Goal: Task Accomplishment & Management: Use online tool/utility

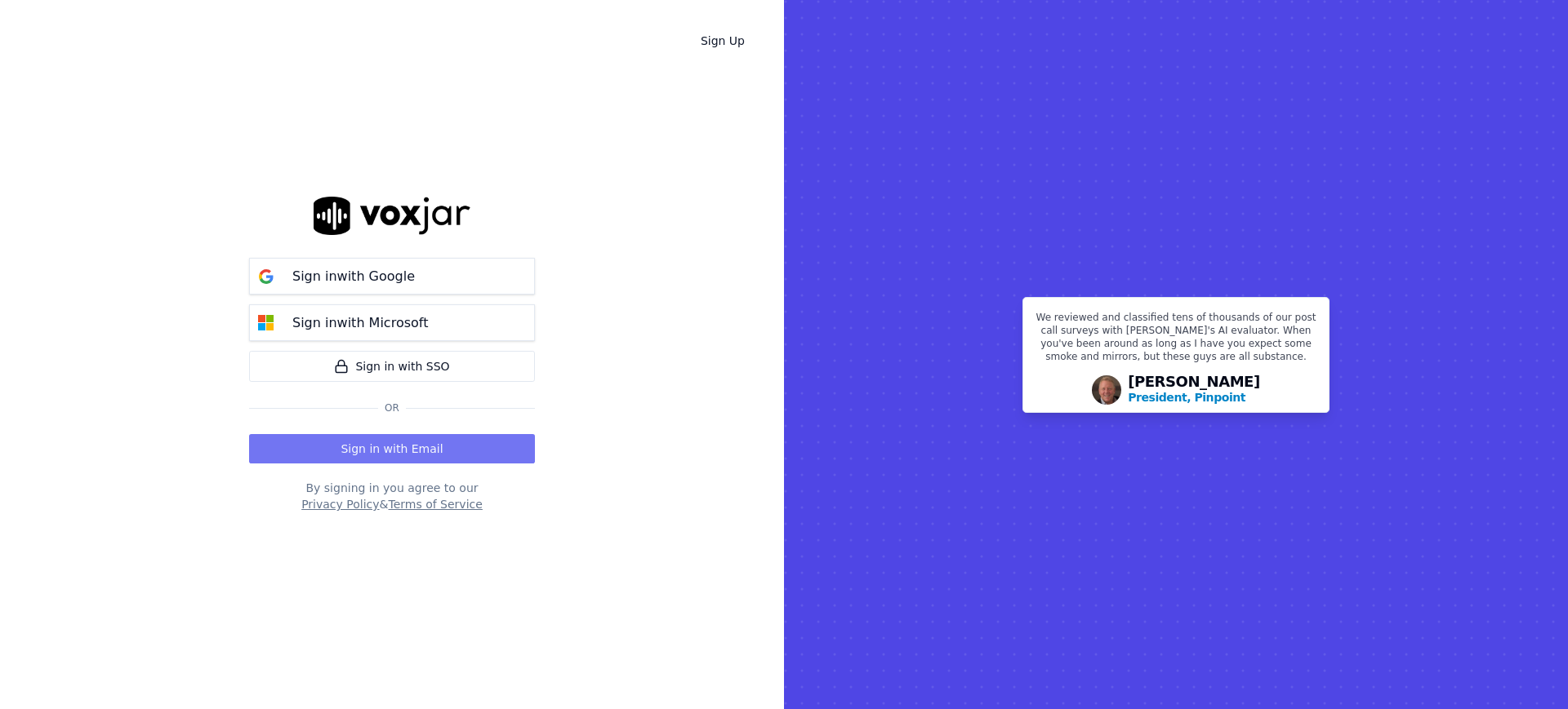
click at [367, 453] on button "Sign in with Email" at bounding box center [392, 449] width 286 height 30
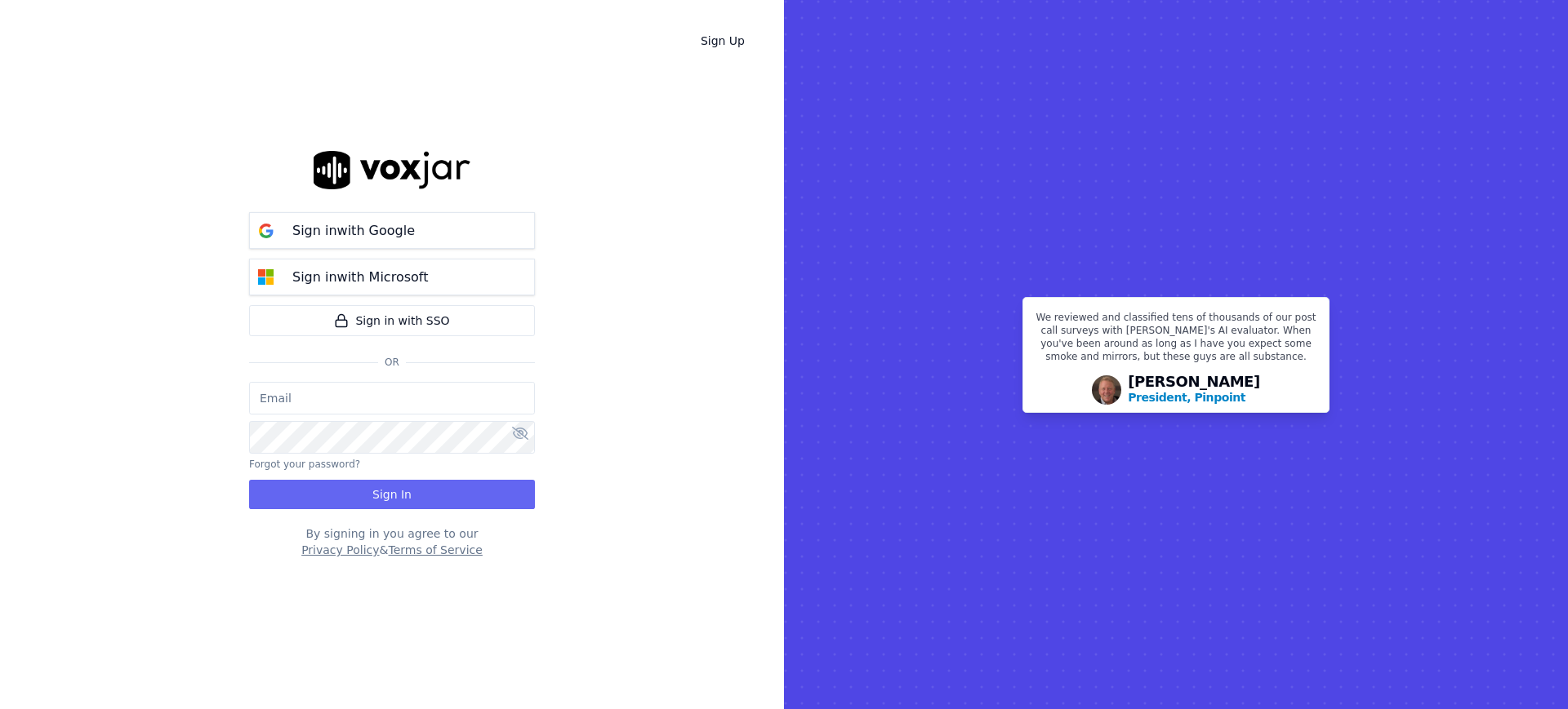
type input "[EMAIL_ADDRESS][DOMAIN_NAME]"
click at [367, 493] on button "Sign In" at bounding box center [392, 494] width 286 height 30
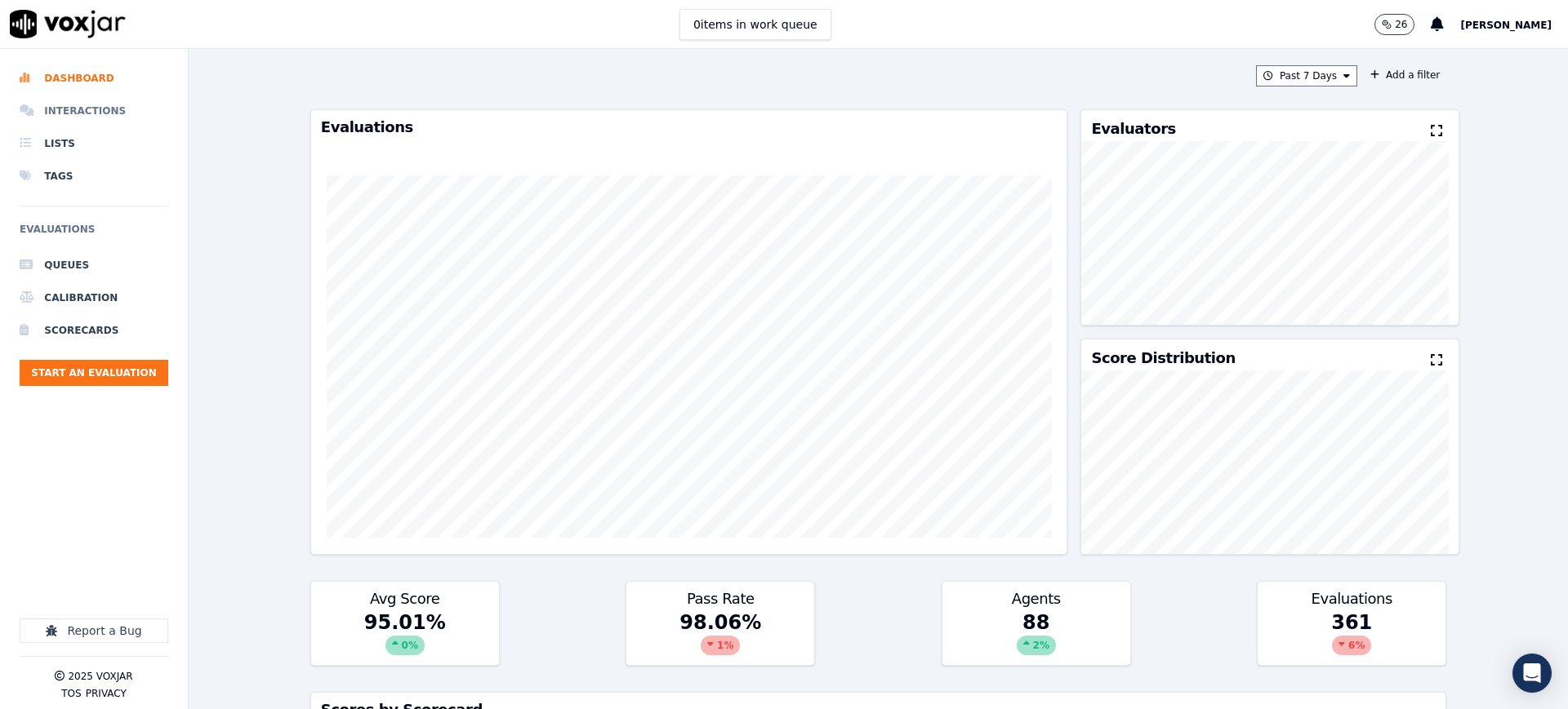
click at [105, 106] on li "Interactions" at bounding box center [94, 111] width 148 height 33
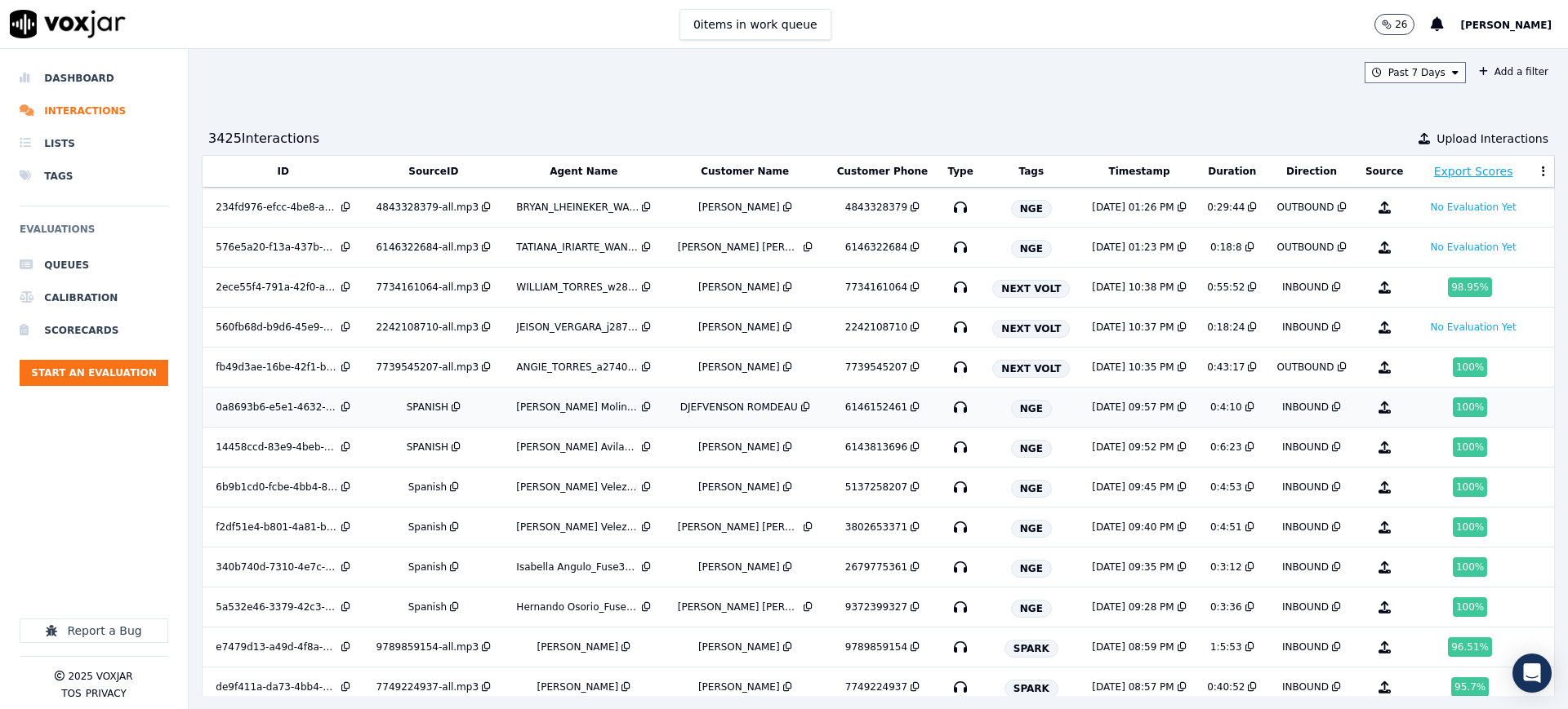
click at [947, 408] on icon "button" at bounding box center [960, 407] width 26 height 26
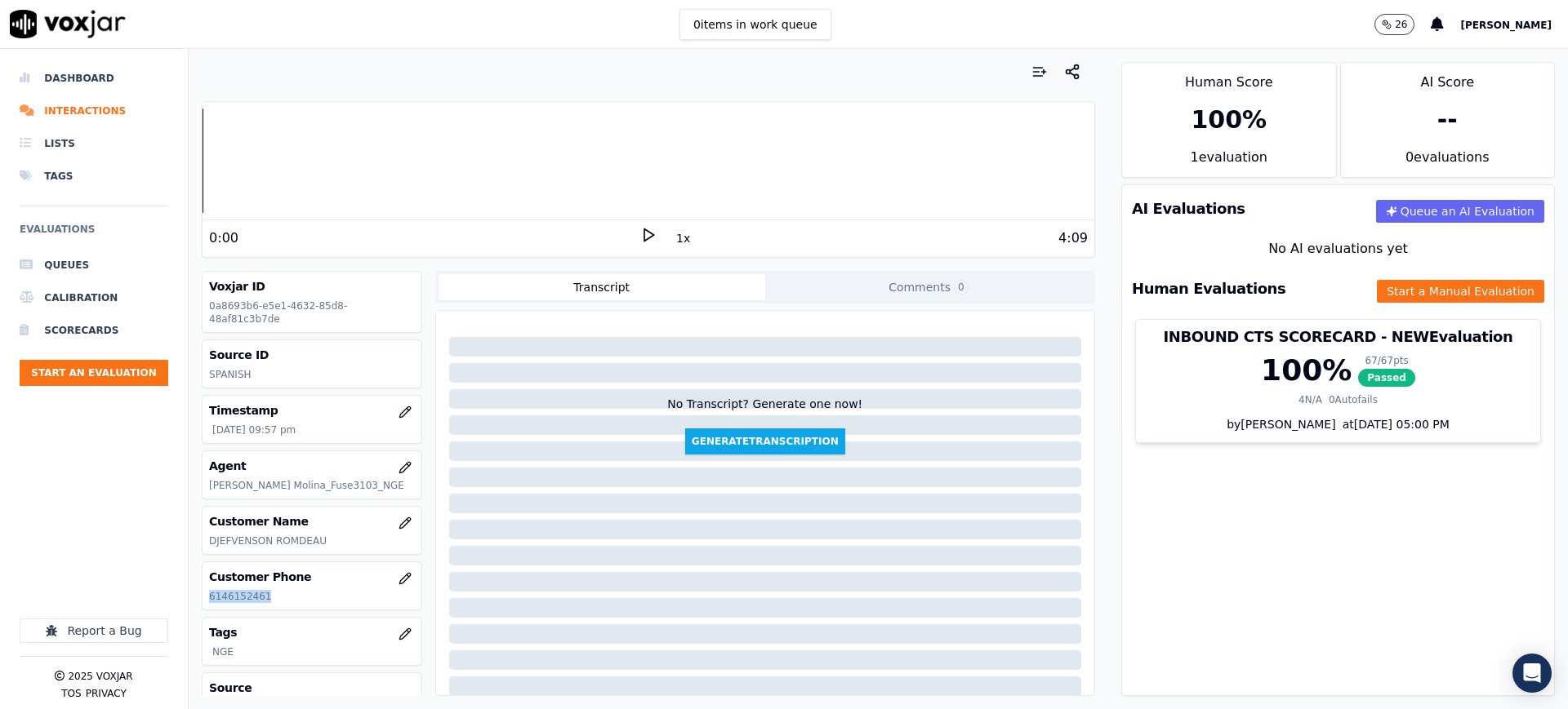
drag, startPoint x: 265, startPoint y: 587, endPoint x: 202, endPoint y: 597, distance: 63.8
click at [202, 597] on div "Voxjar ID 0a8693b6-e5e1-4632-85d8-48af81c3b7de Source ID SPANISH Timestamp 08/1…" at bounding box center [312, 484] width 220 height 426
copy p "6146152461"
click at [640, 235] on icon at bounding box center [648, 235] width 16 height 16
click at [331, 166] on div at bounding box center [648, 160] width 892 height 105
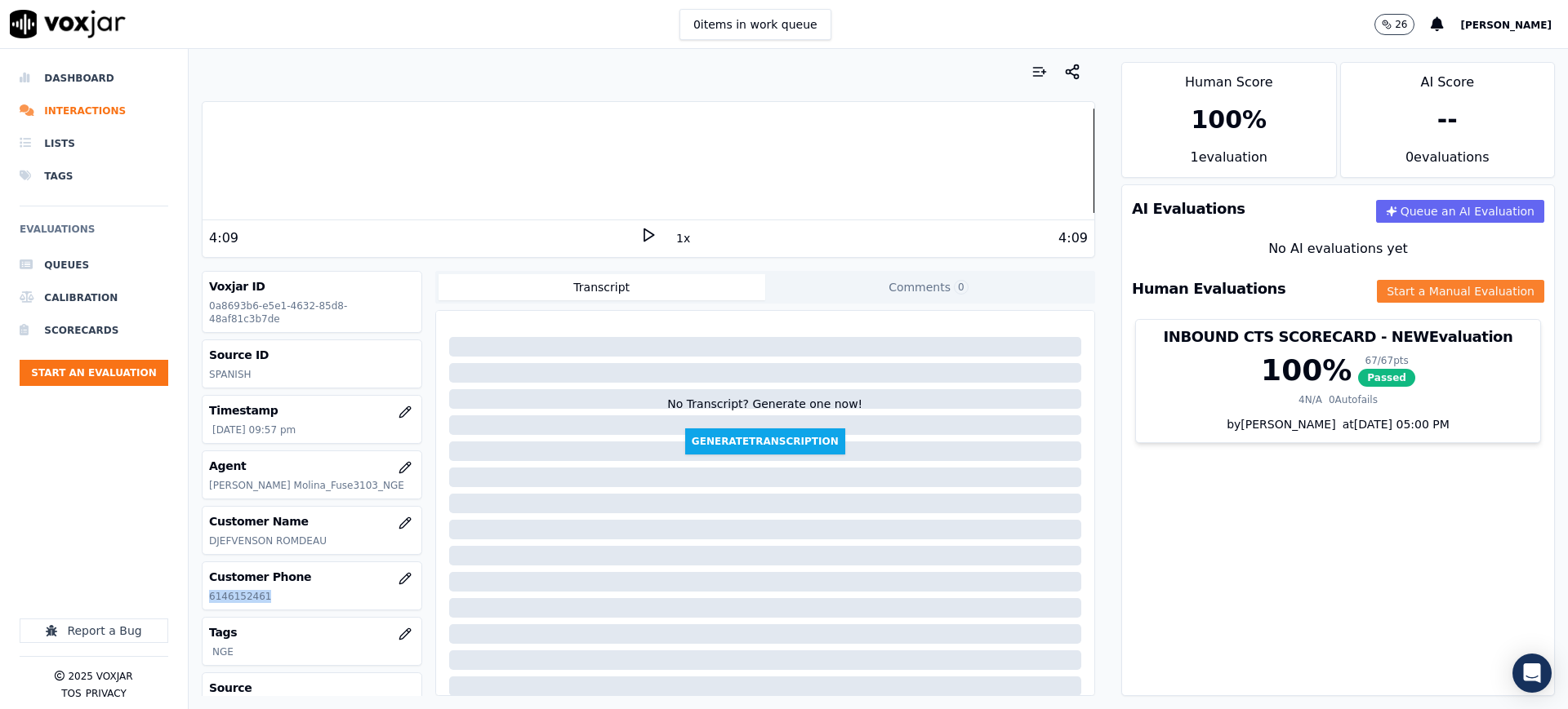
click at [1383, 282] on button "Start a Manual Evaluation" at bounding box center [1460, 291] width 167 height 23
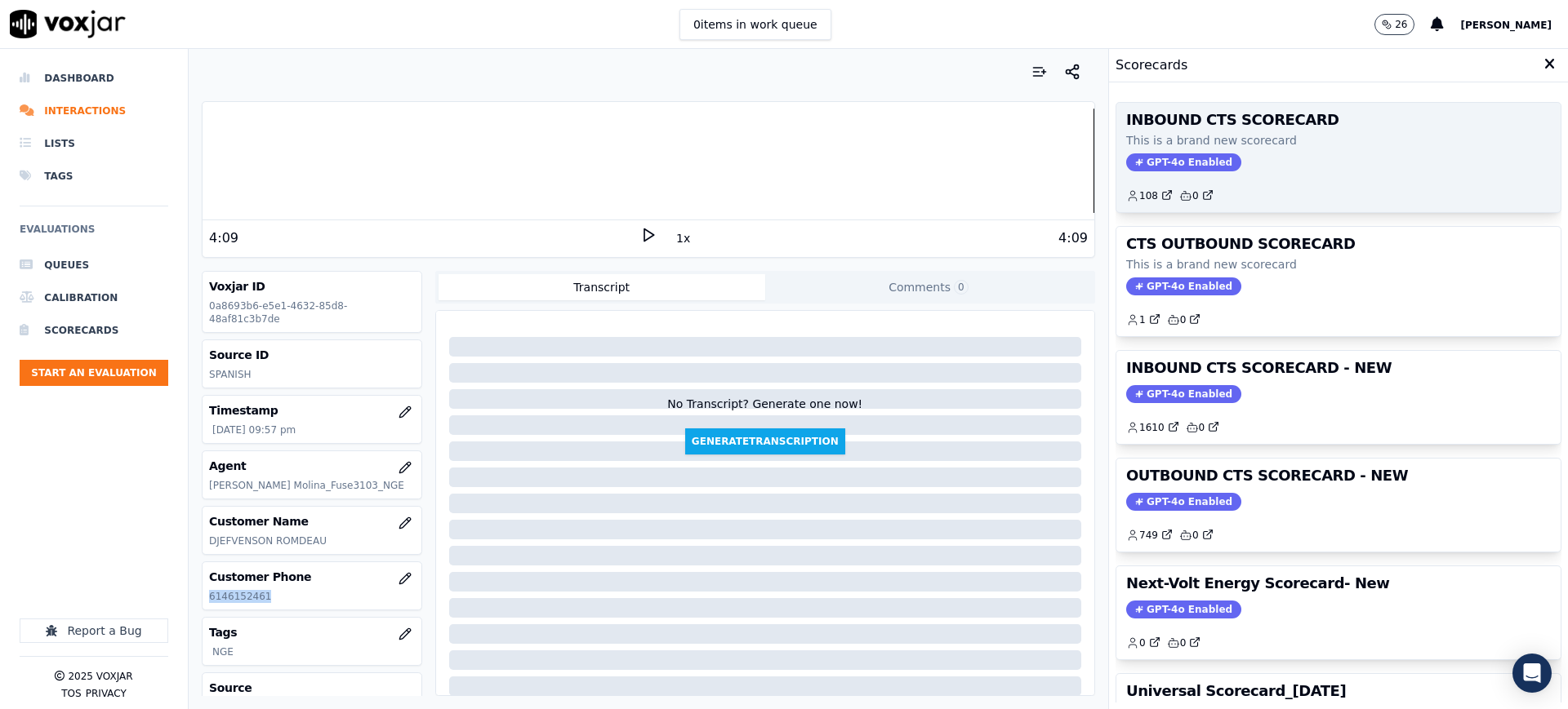
click at [1153, 155] on span "GPT-4o Enabled" at bounding box center [1183, 163] width 115 height 18
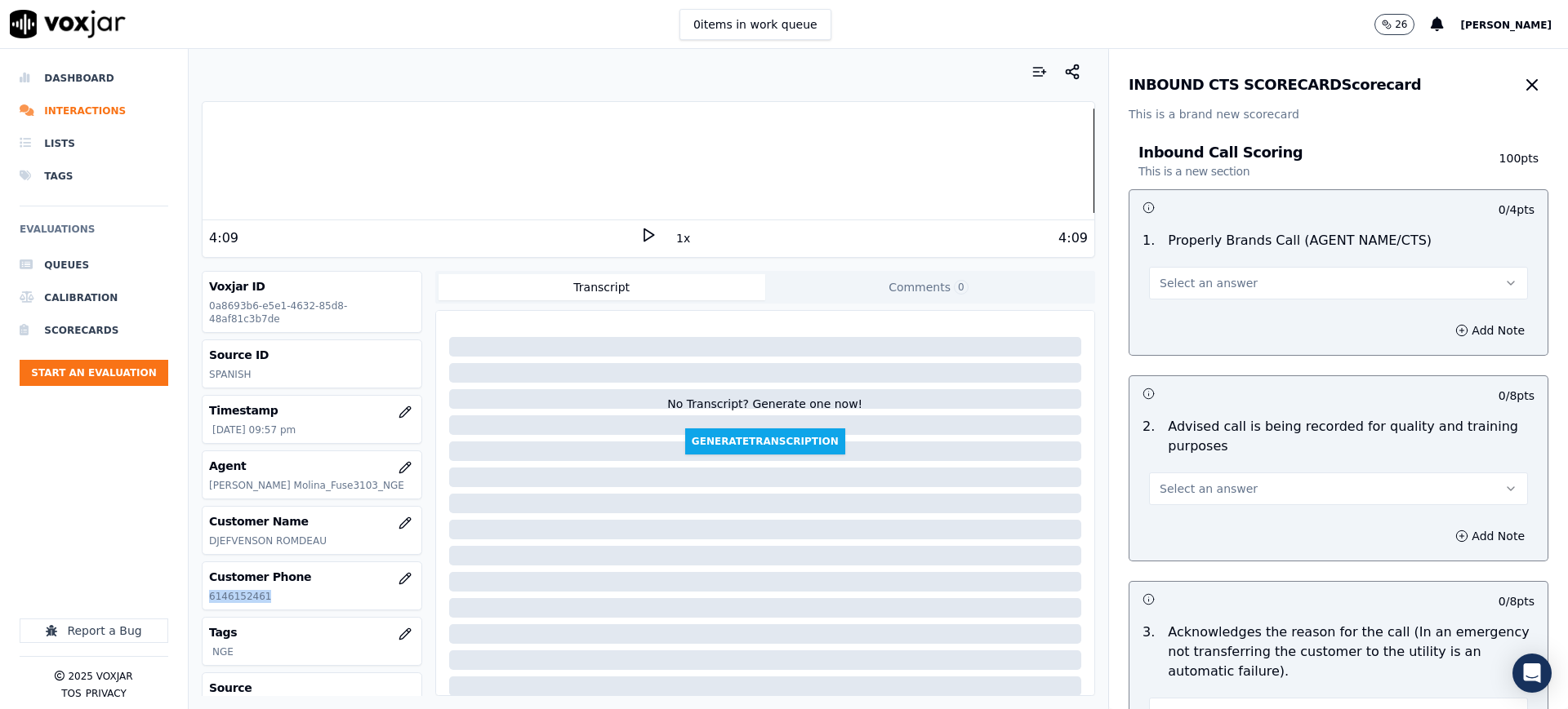
click at [1187, 276] on span "Select an answer" at bounding box center [1209, 283] width 98 height 16
click at [1191, 325] on div "Yes" at bounding box center [1304, 319] width 344 height 26
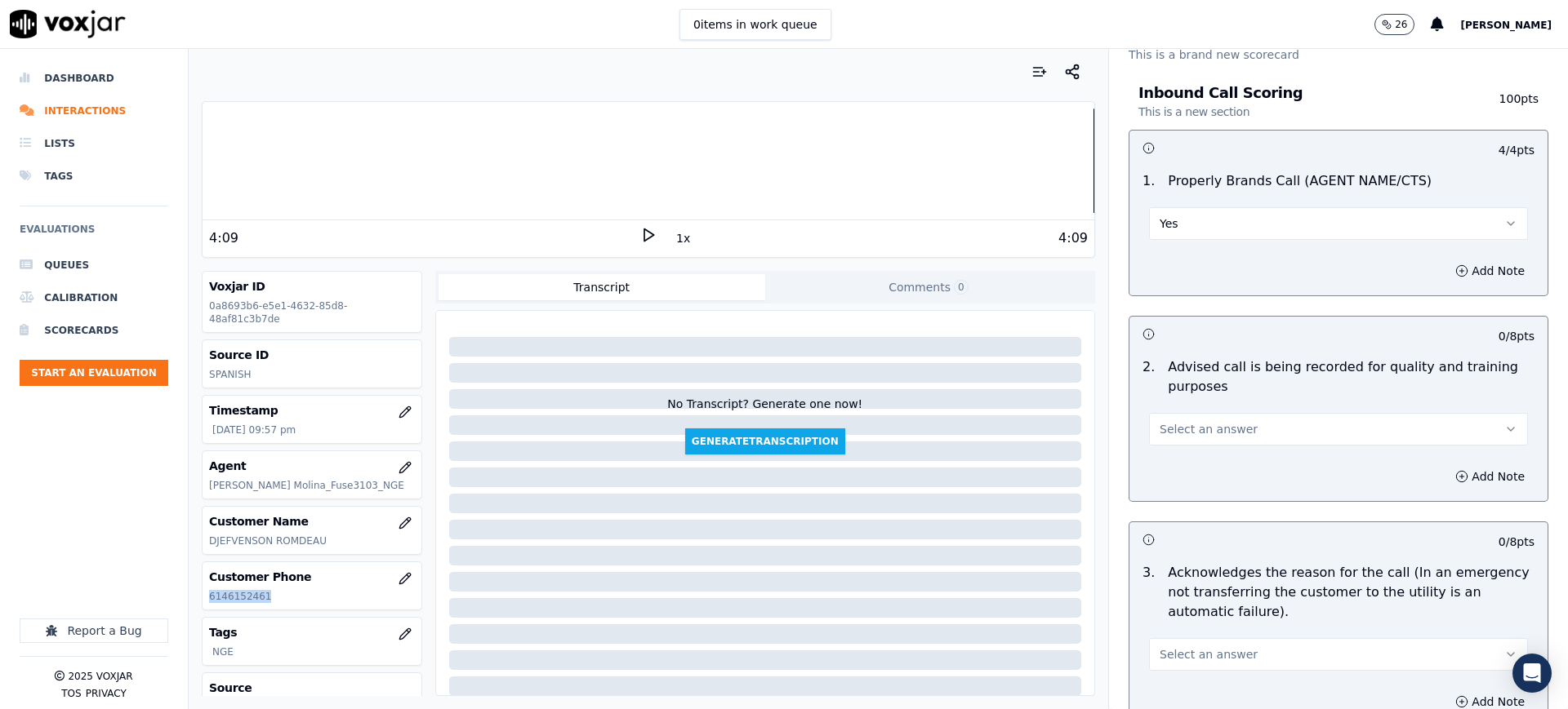
scroll to position [306, 0]
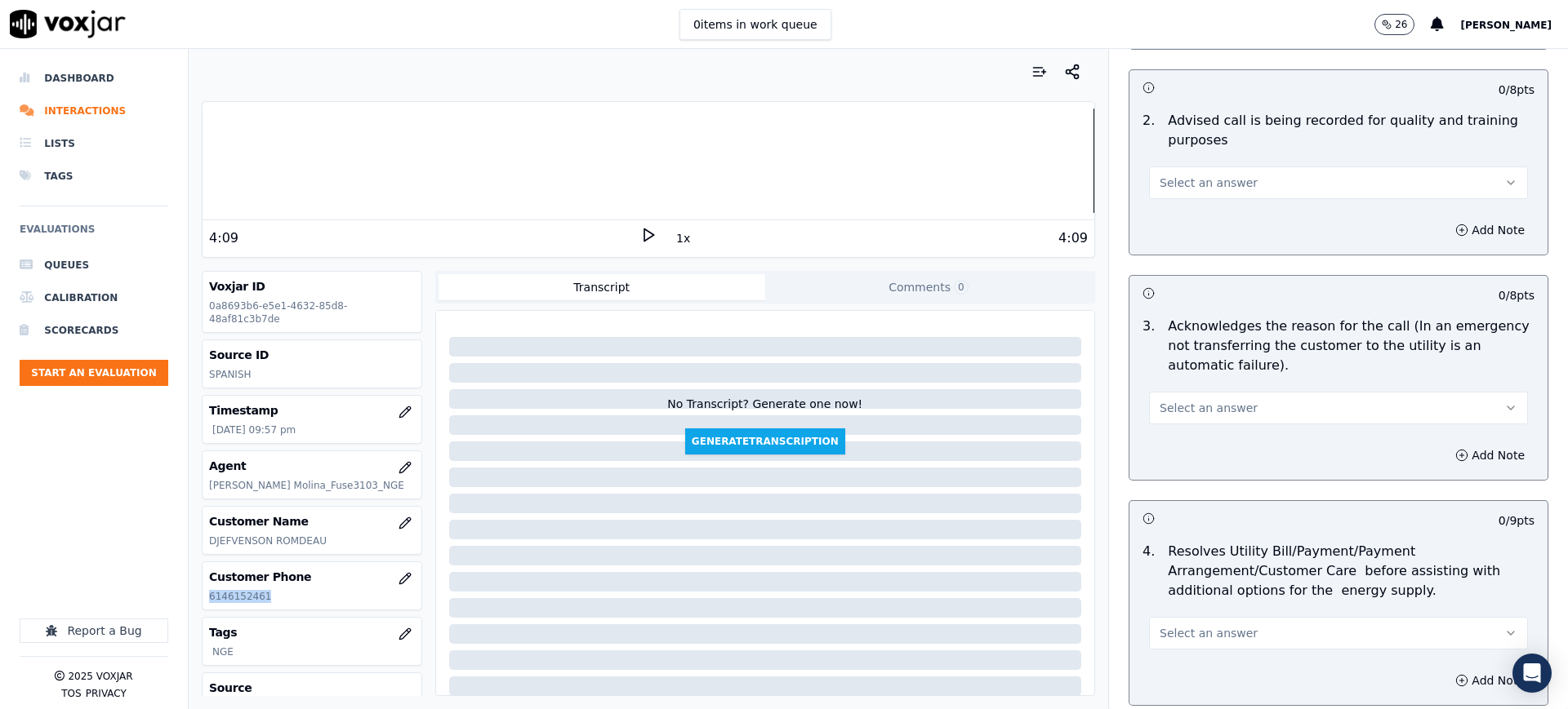
click at [1171, 192] on button "Select an answer" at bounding box center [1339, 182] width 379 height 33
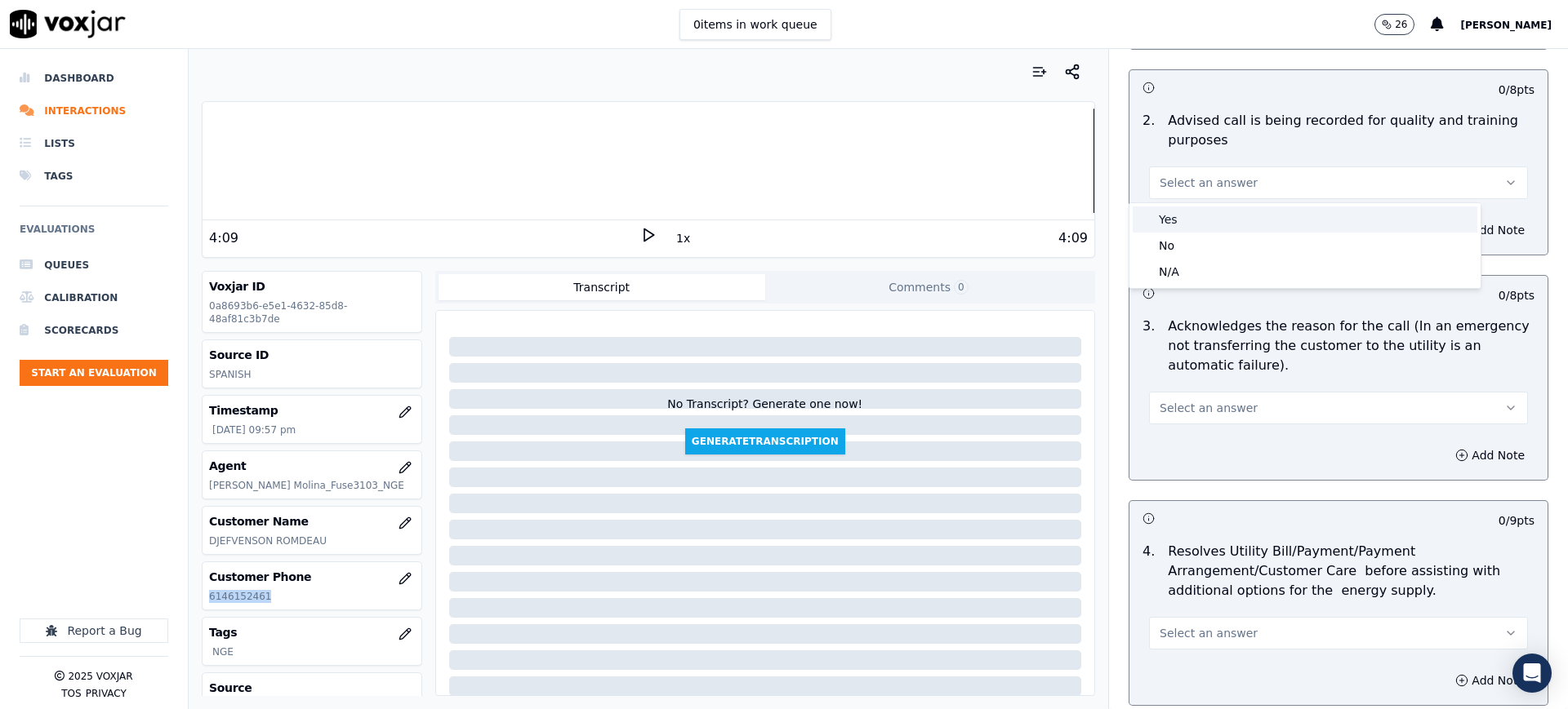
click at [1175, 221] on div "Yes" at bounding box center [1304, 219] width 344 height 26
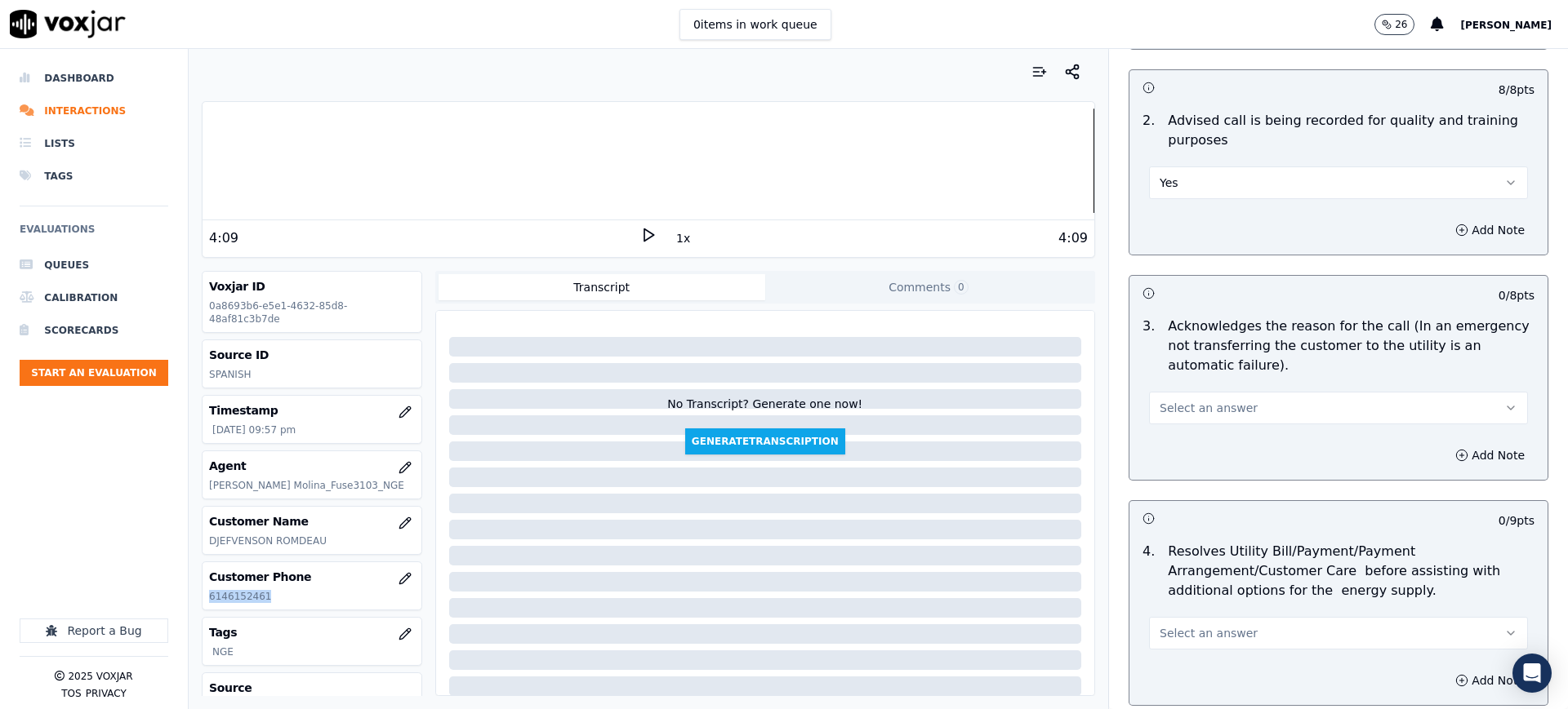
click at [1176, 404] on span "Select an answer" at bounding box center [1209, 408] width 98 height 16
click at [1179, 437] on div "Yes" at bounding box center [1304, 444] width 344 height 26
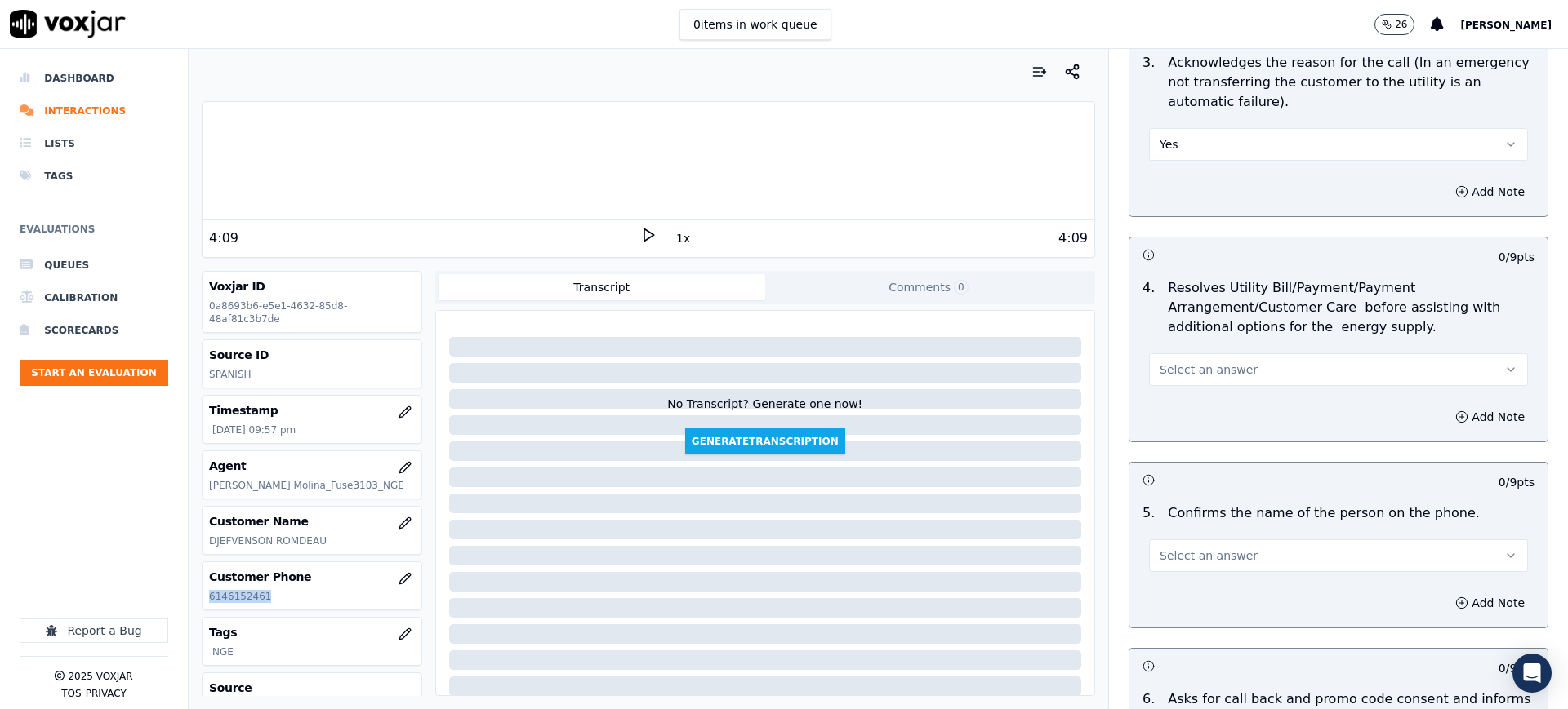
scroll to position [612, 0]
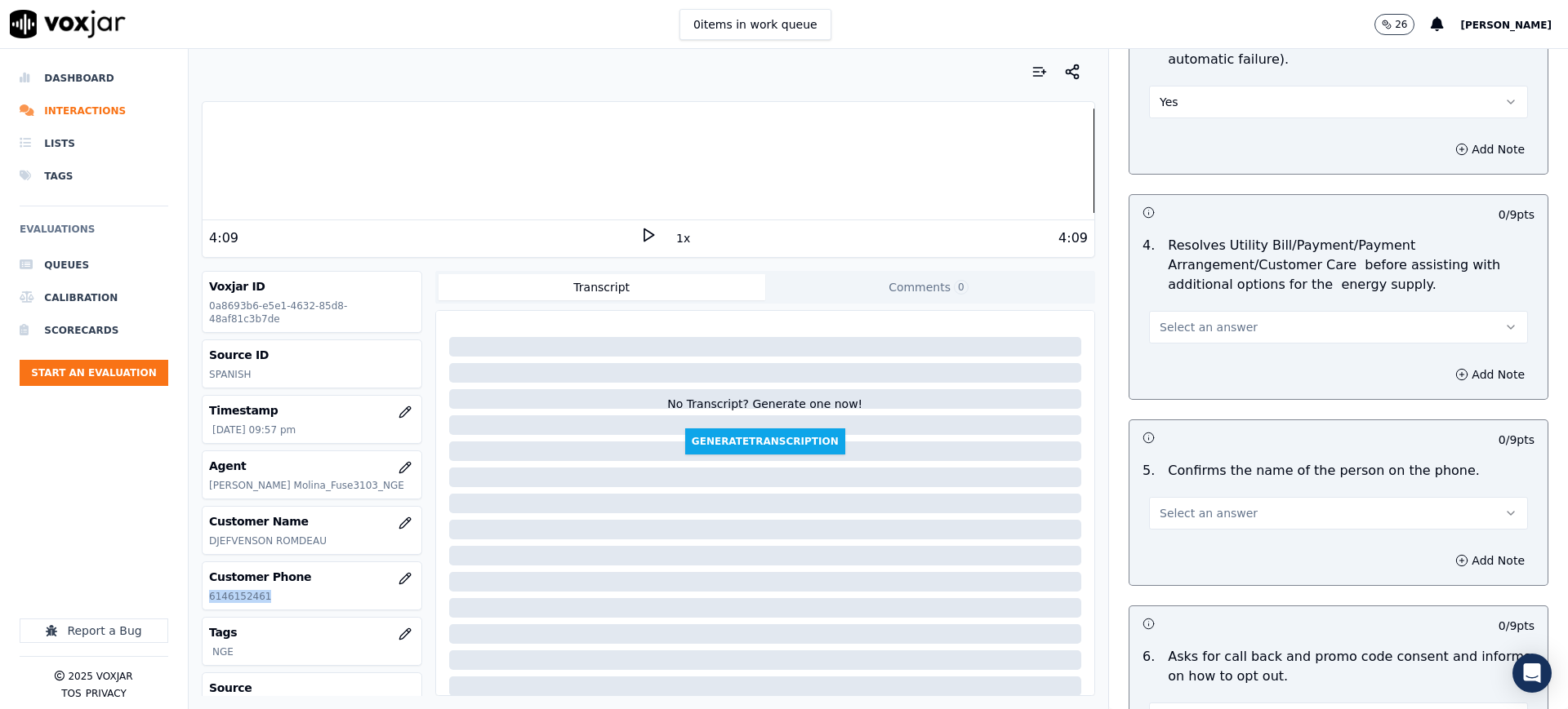
drag, startPoint x: 1155, startPoint y: 321, endPoint x: 1156, endPoint y: 343, distance: 22.0
click at [1160, 321] on span "Select an answer" at bounding box center [1209, 327] width 98 height 16
click at [1156, 368] on div "Yes" at bounding box center [1304, 364] width 344 height 26
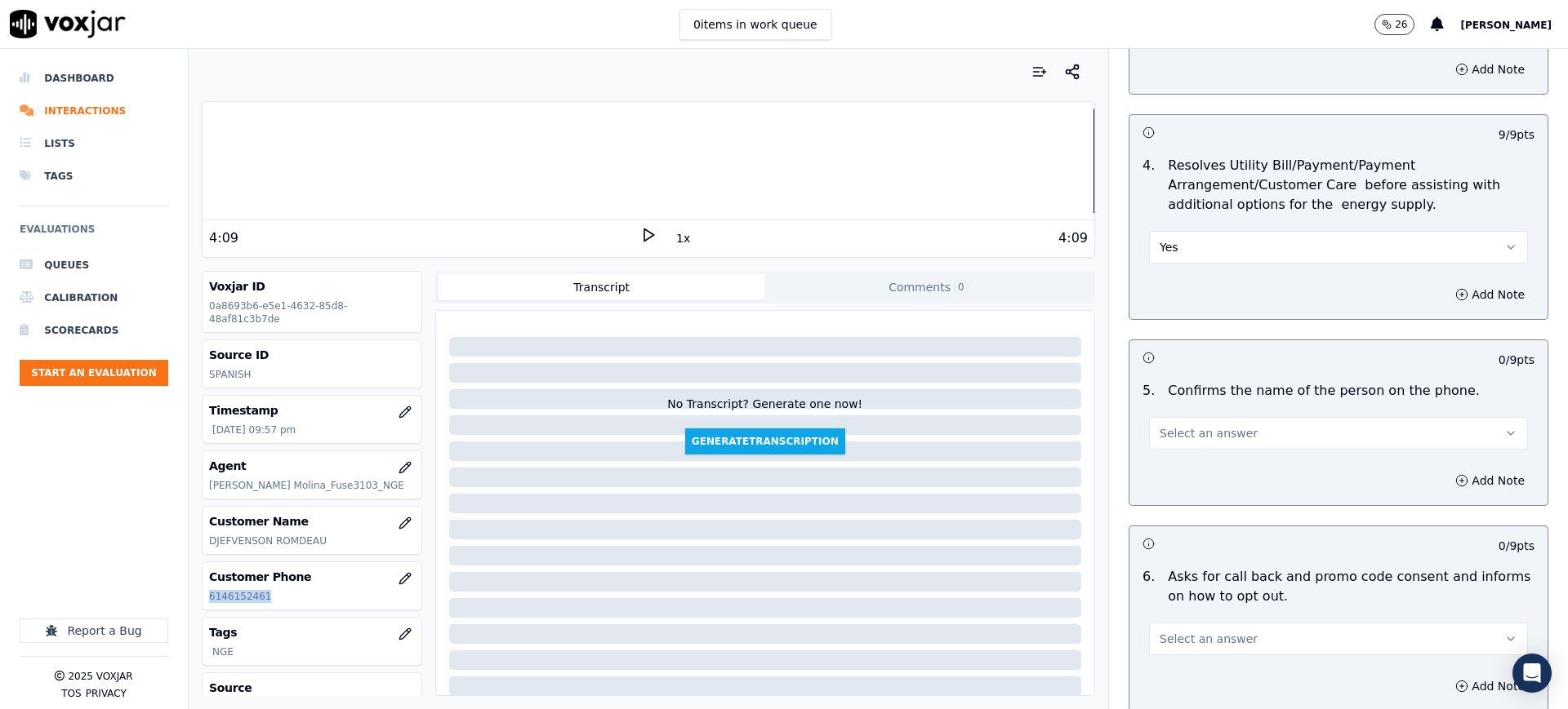
scroll to position [1020, 0]
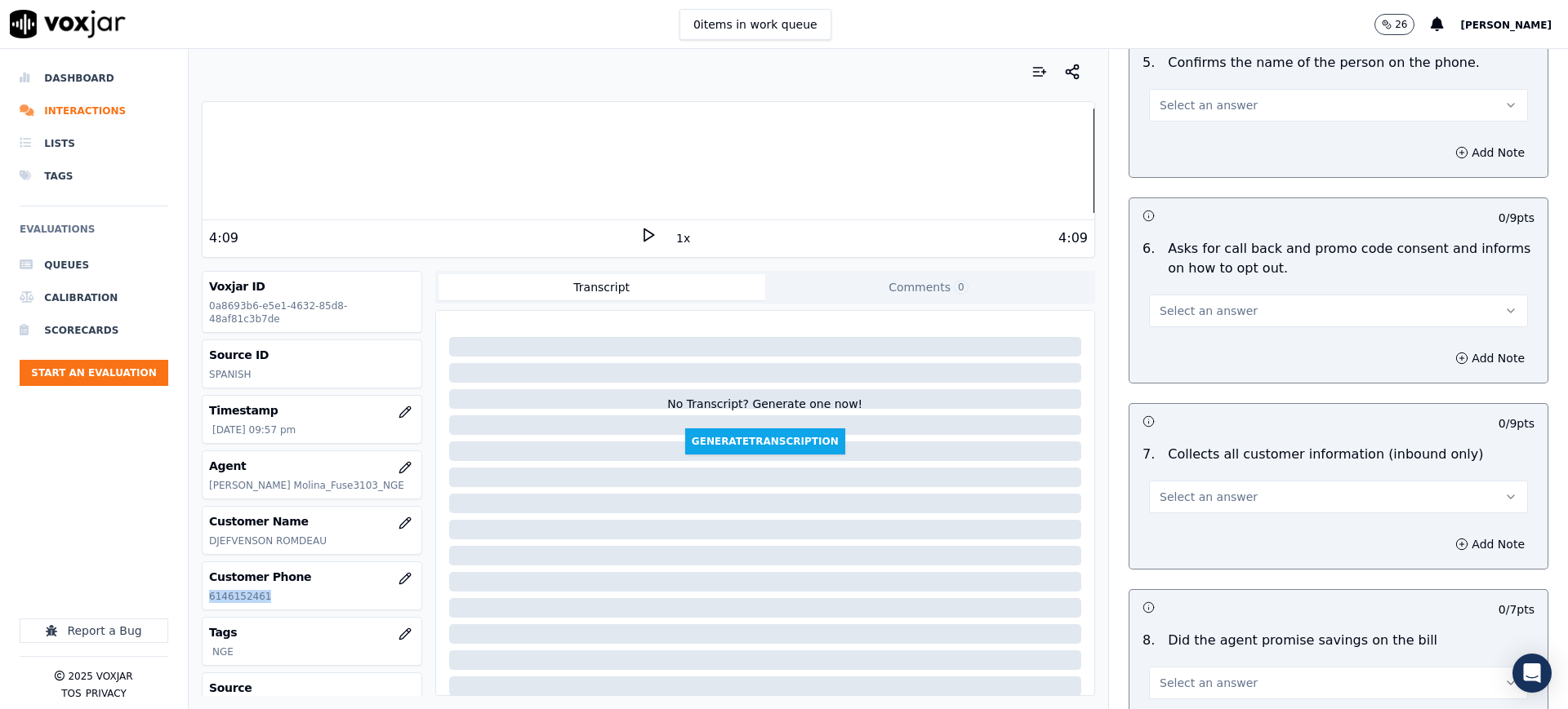
click at [1160, 108] on span "Select an answer" at bounding box center [1209, 106] width 98 height 16
click at [1169, 146] on div "Yes" at bounding box center [1304, 141] width 344 height 26
click at [1181, 308] on span "Select an answer" at bounding box center [1209, 311] width 98 height 16
drag, startPoint x: 1179, startPoint y: 342, endPoint x: 1179, endPoint y: 352, distance: 10.0
click at [1179, 343] on div "Yes" at bounding box center [1304, 347] width 344 height 26
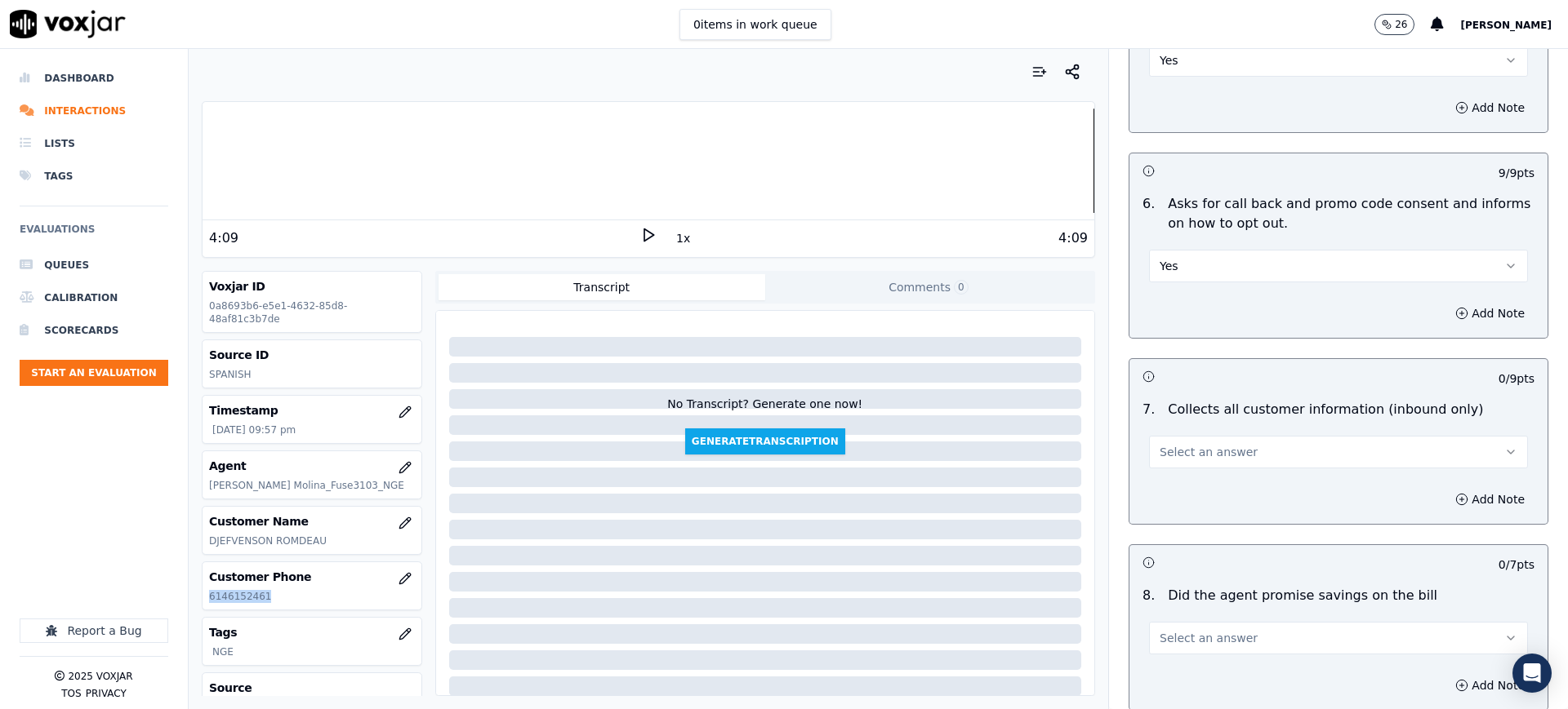
scroll to position [1122, 0]
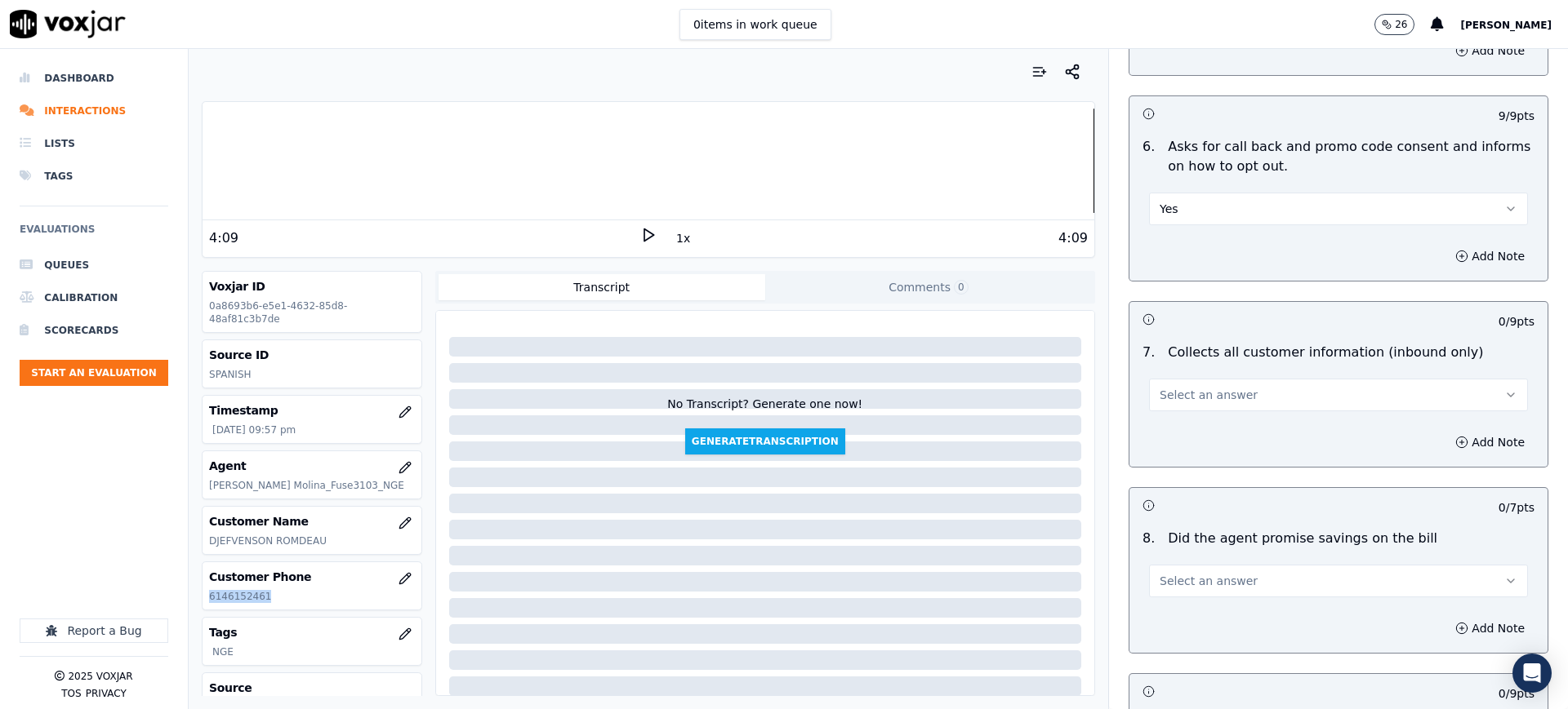
click at [1165, 392] on span "Select an answer" at bounding box center [1209, 395] width 98 height 16
drag, startPoint x: 1179, startPoint y: 431, endPoint x: 1161, endPoint y: 451, distance: 26.9
click at [1178, 433] on div "Yes" at bounding box center [1304, 431] width 344 height 26
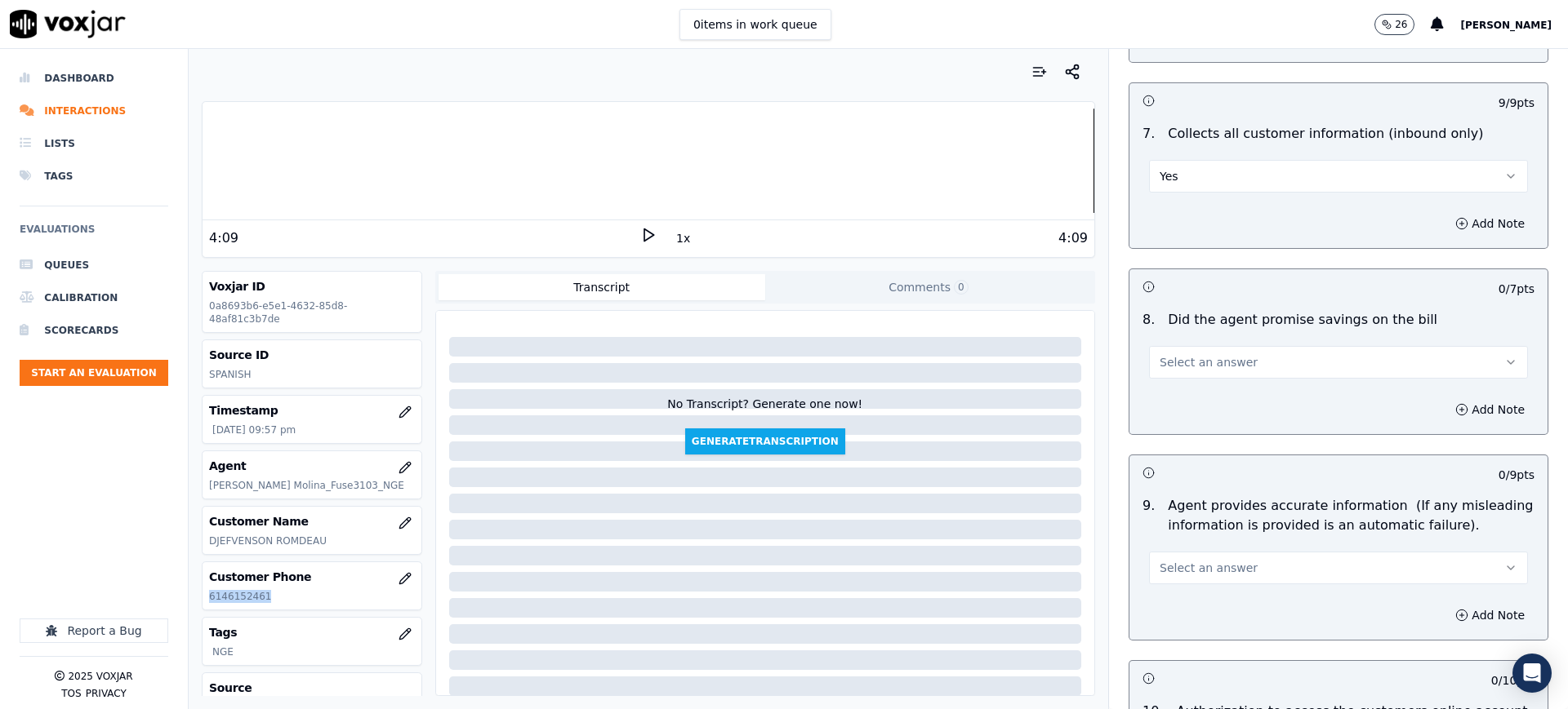
scroll to position [1429, 0]
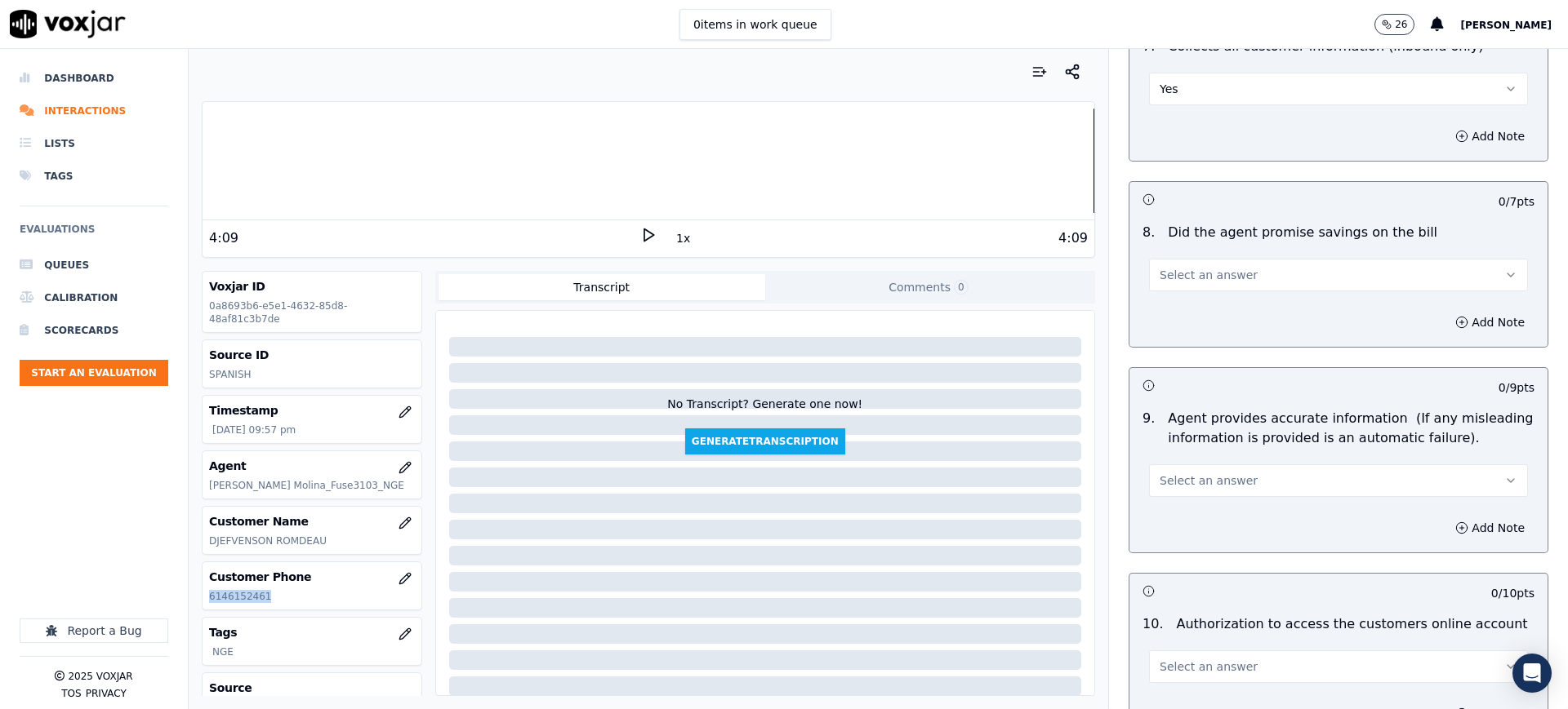
click at [1160, 268] on span "Select an answer" at bounding box center [1209, 275] width 98 height 16
click at [1174, 317] on div "Yes" at bounding box center [1304, 311] width 344 height 26
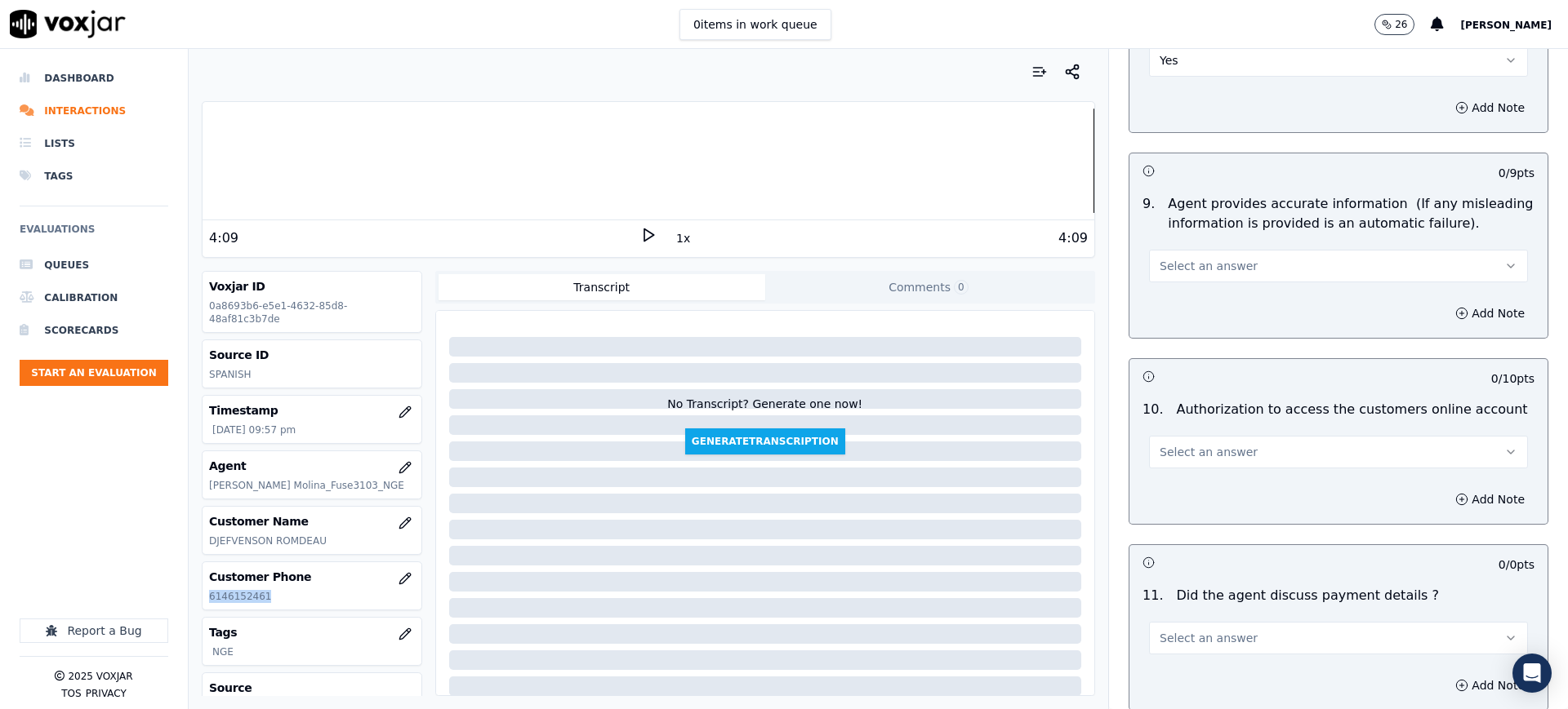
scroll to position [1735, 0]
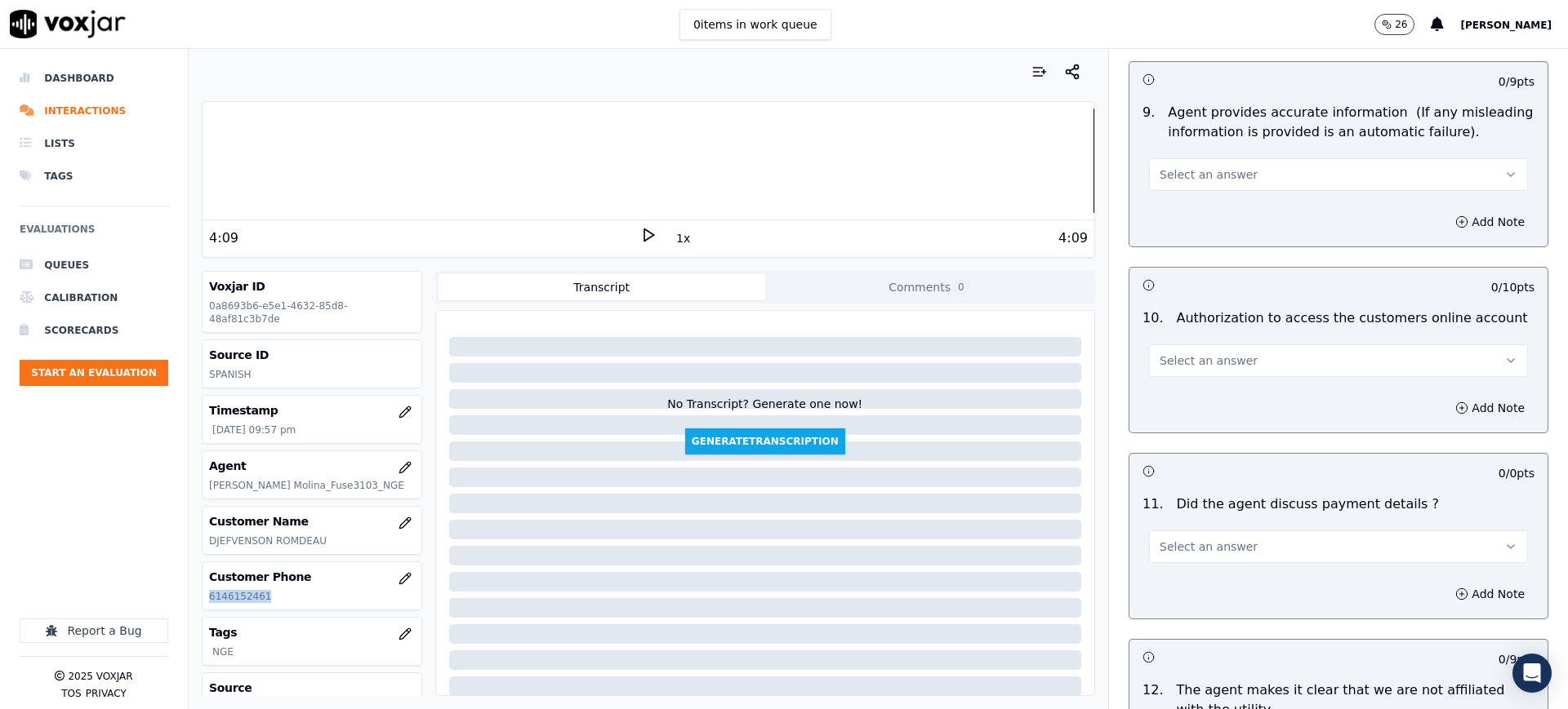
click at [1173, 175] on span "Select an answer" at bounding box center [1209, 174] width 98 height 16
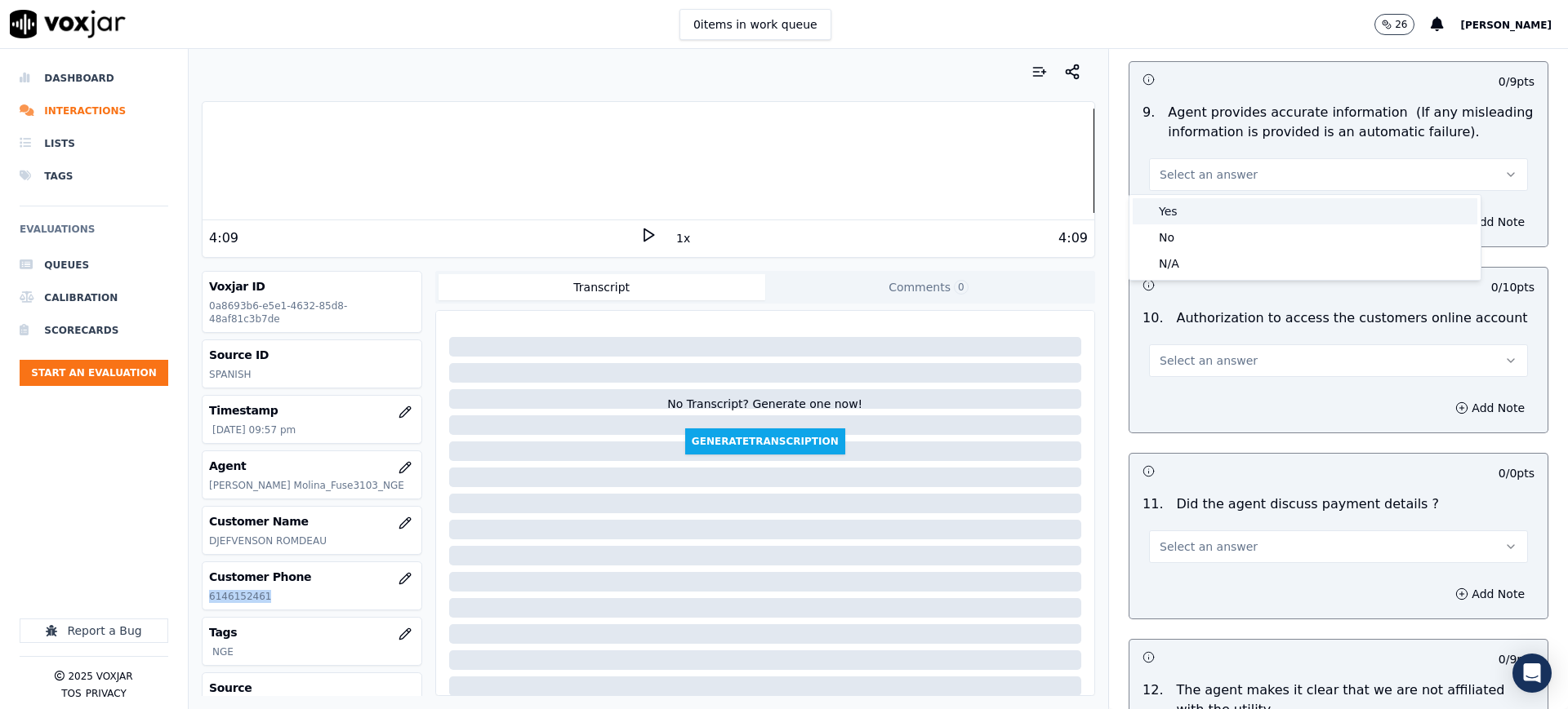
drag, startPoint x: 1185, startPoint y: 209, endPoint x: 1176, endPoint y: 288, distance: 79.5
click at [1185, 210] on div "Yes" at bounding box center [1304, 211] width 344 height 26
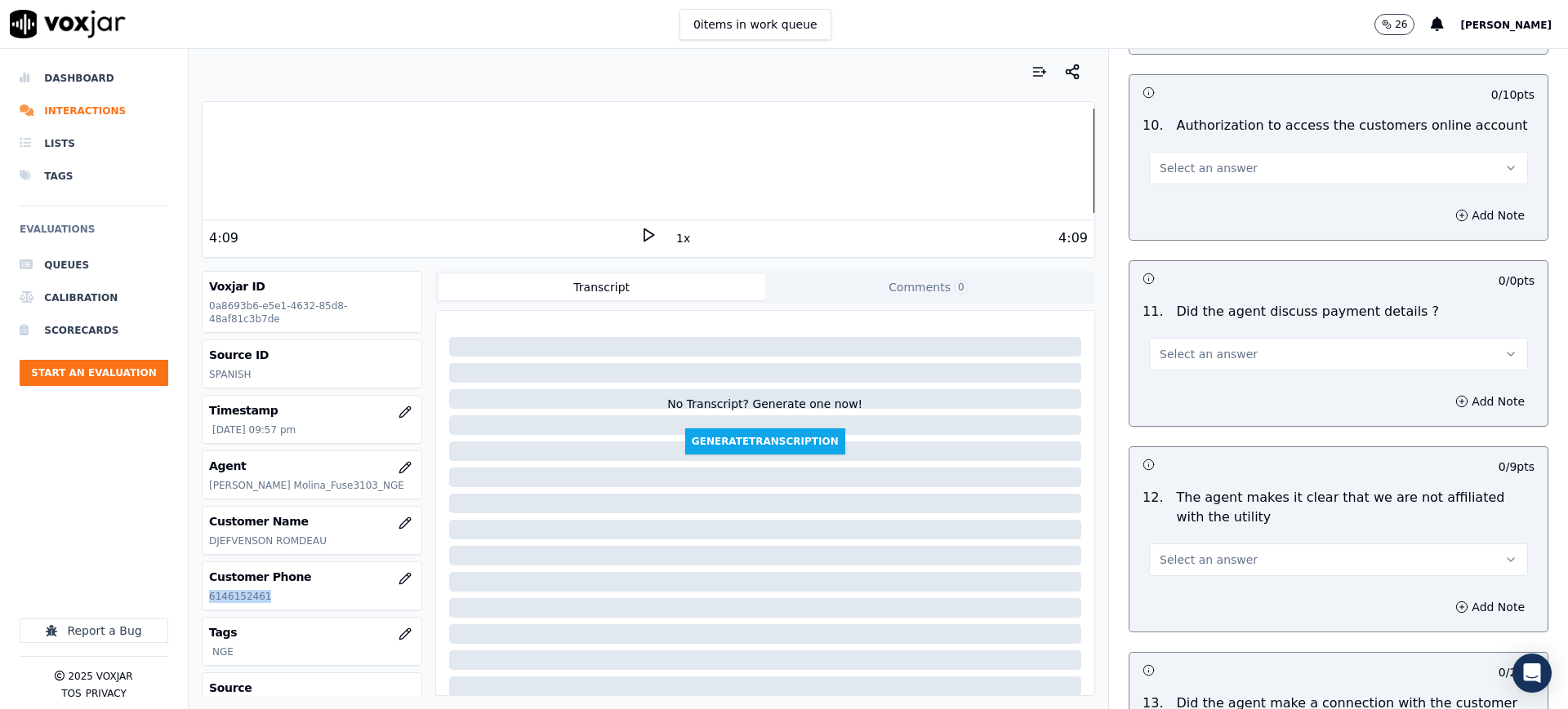
scroll to position [1938, 0]
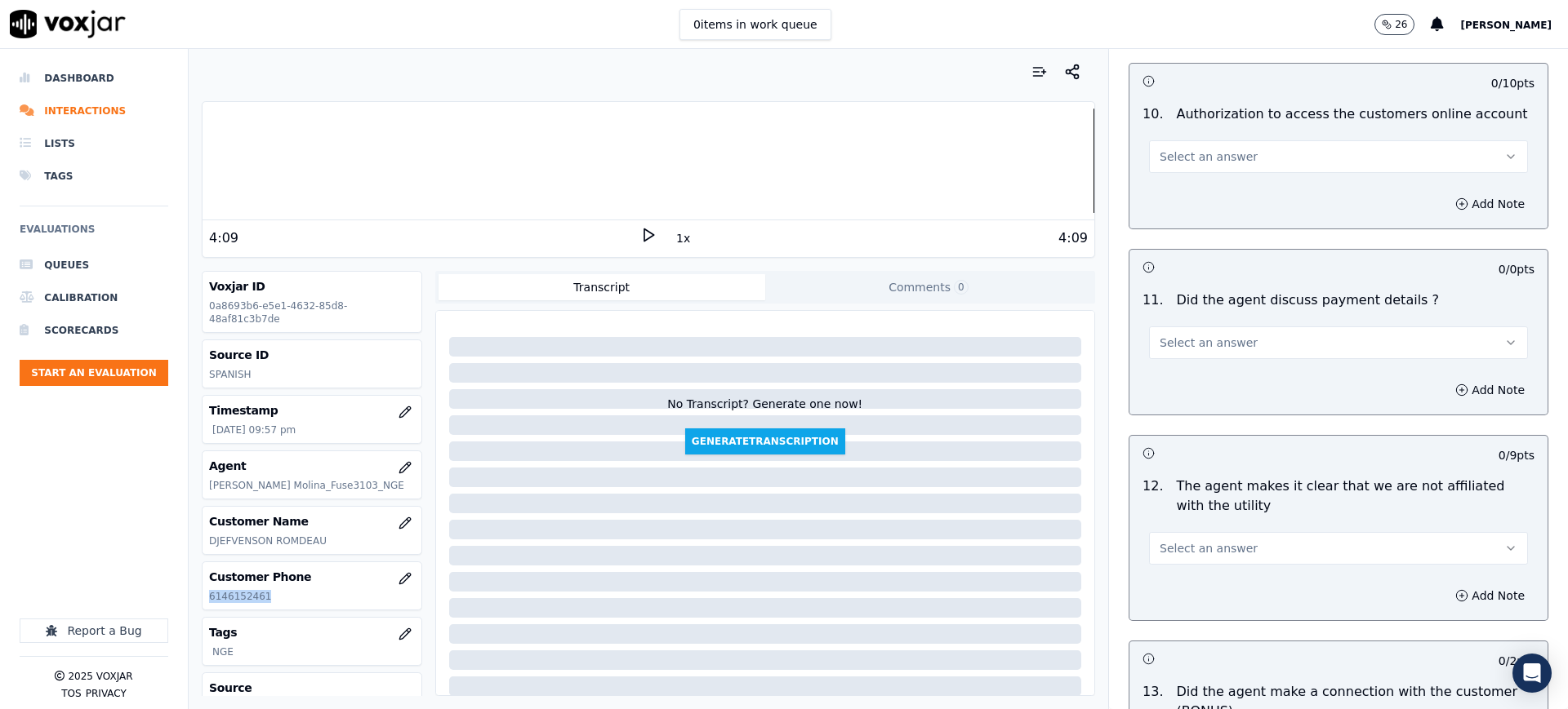
click at [1167, 153] on span "Select an answer" at bounding box center [1209, 156] width 98 height 16
click at [1172, 195] on div "Yes" at bounding box center [1304, 193] width 344 height 26
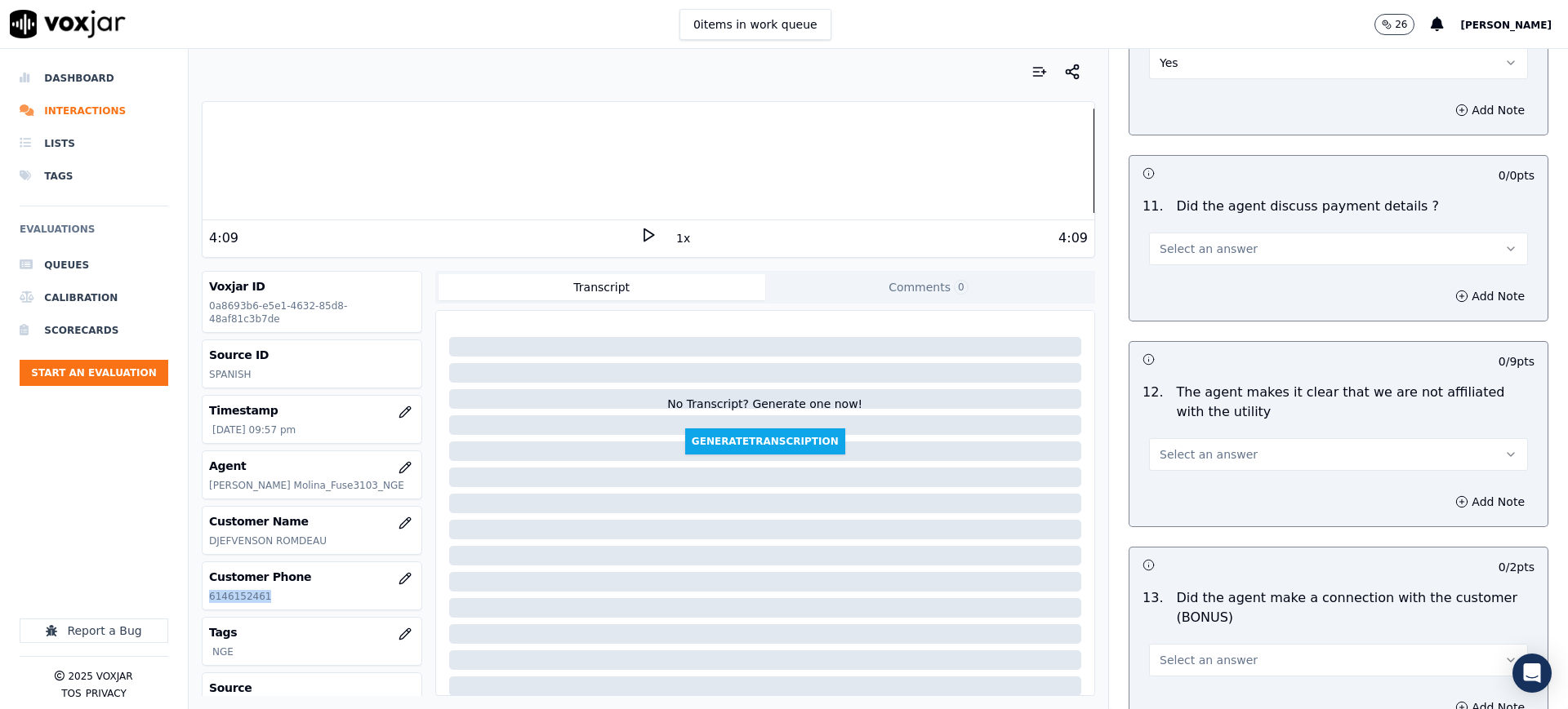
scroll to position [2041, 0]
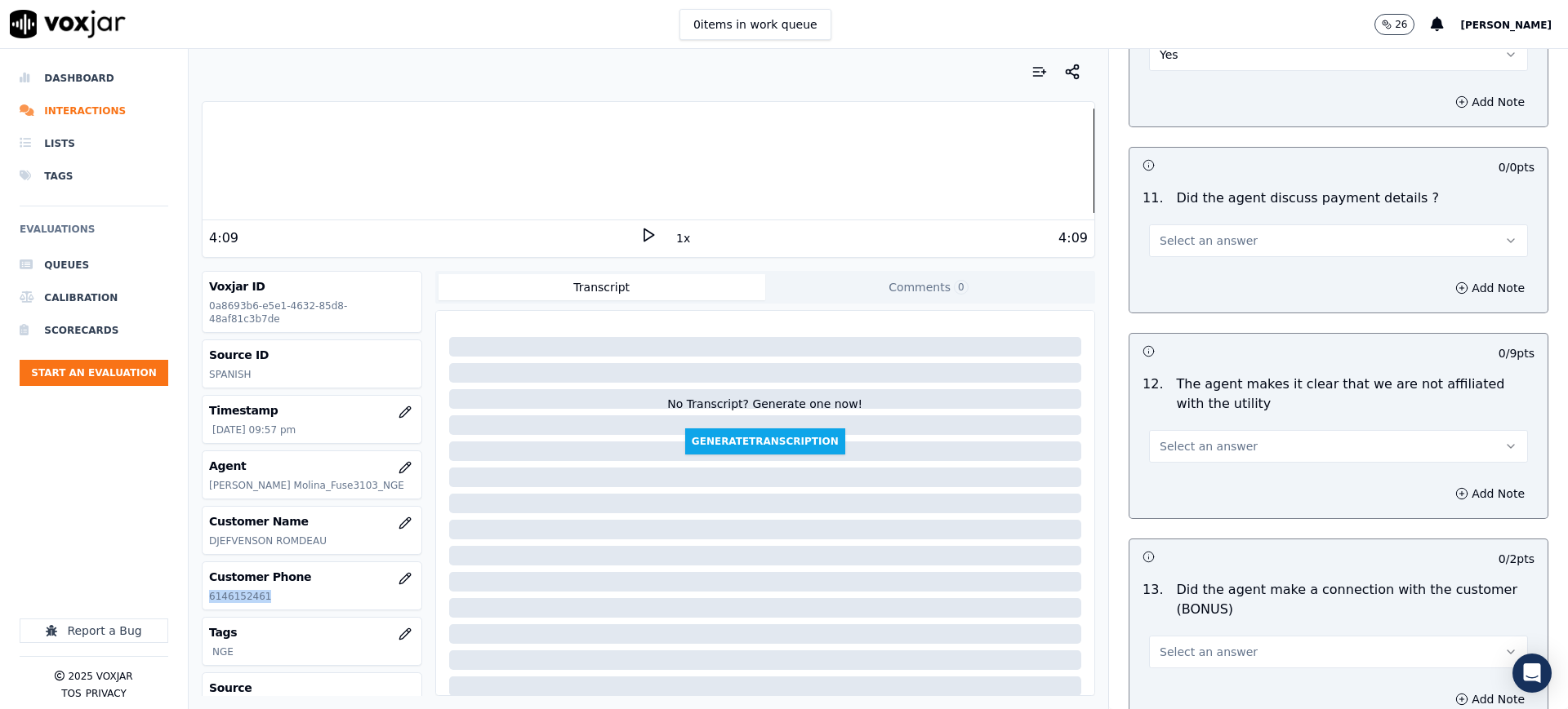
click at [1164, 241] on span "Select an answer" at bounding box center [1209, 241] width 98 height 16
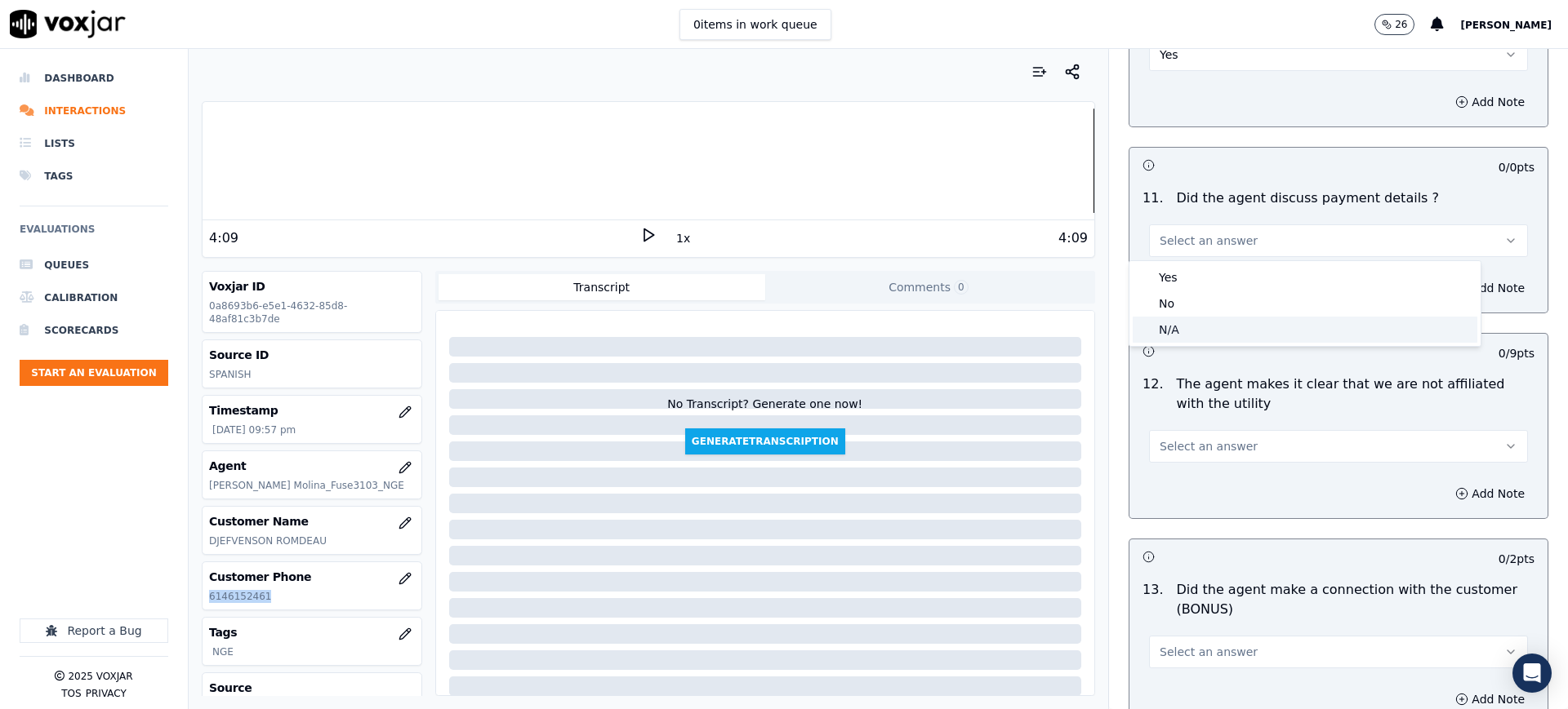
click at [1165, 329] on div "N/A" at bounding box center [1304, 329] width 344 height 26
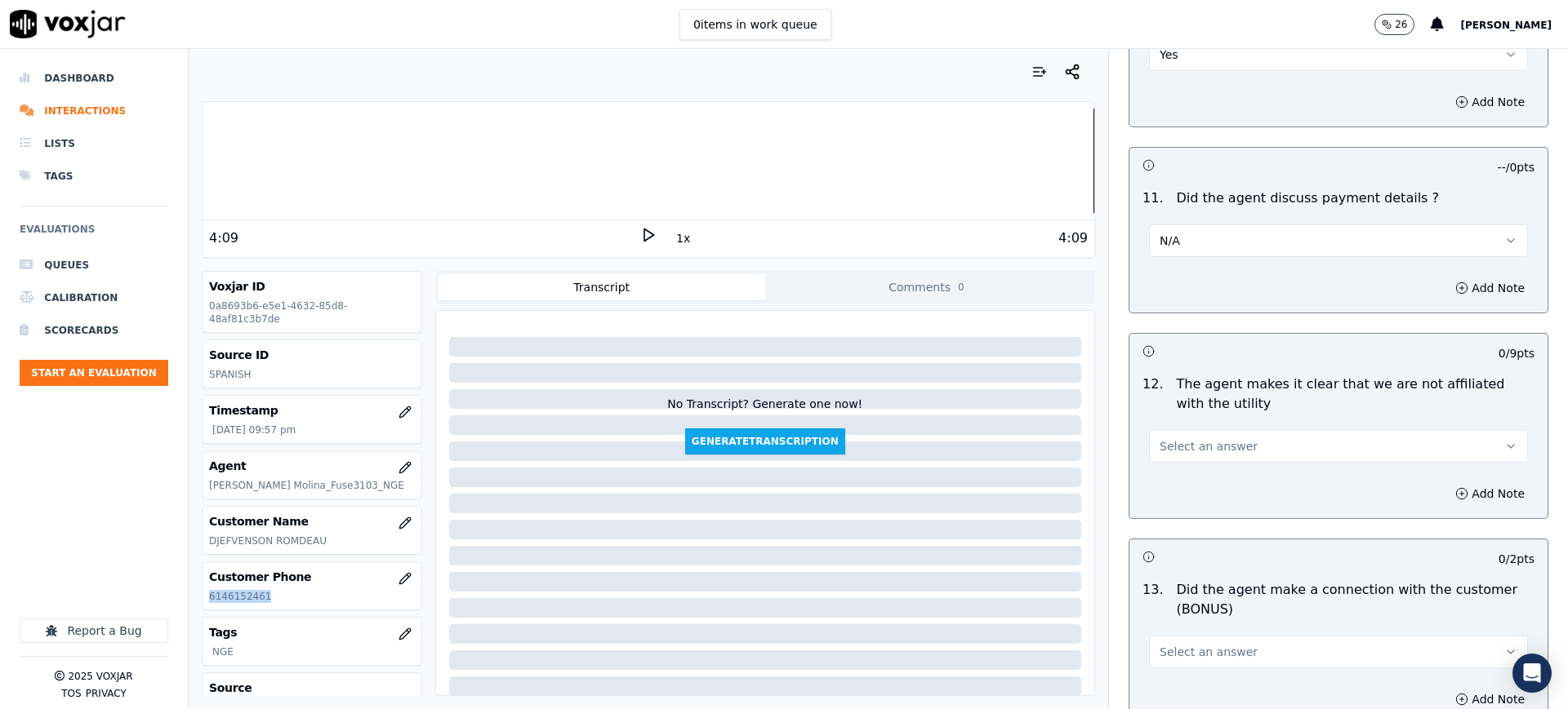
click at [1172, 445] on span "Select an answer" at bounding box center [1209, 446] width 98 height 16
click at [1179, 481] on div "Yes" at bounding box center [1304, 483] width 344 height 26
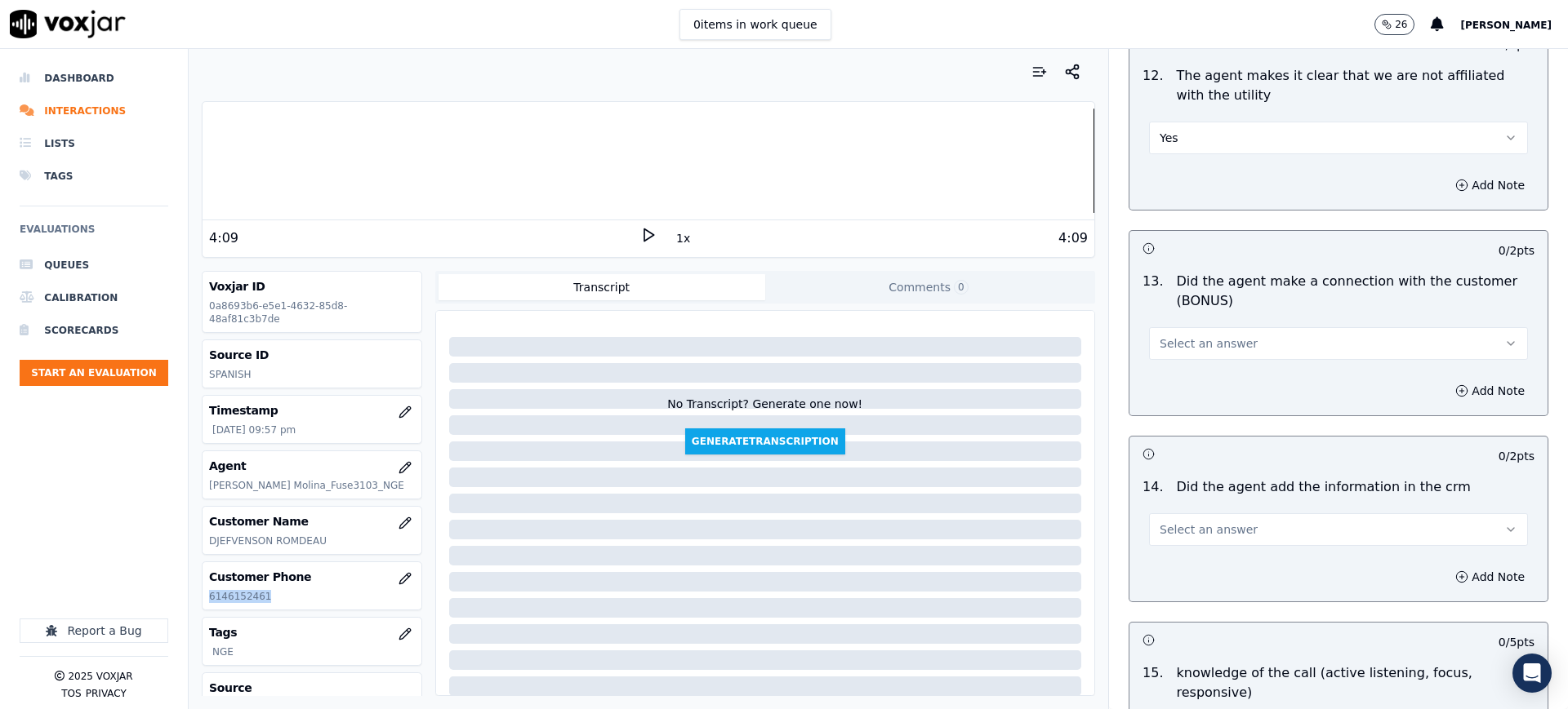
scroll to position [2347, 0]
click at [1171, 343] on span "Select an answer" at bounding box center [1209, 346] width 98 height 16
drag, startPoint x: 1170, startPoint y: 386, endPoint x: 1168, endPoint y: 422, distance: 36.1
click at [1170, 388] on div "Yes" at bounding box center [1304, 383] width 344 height 26
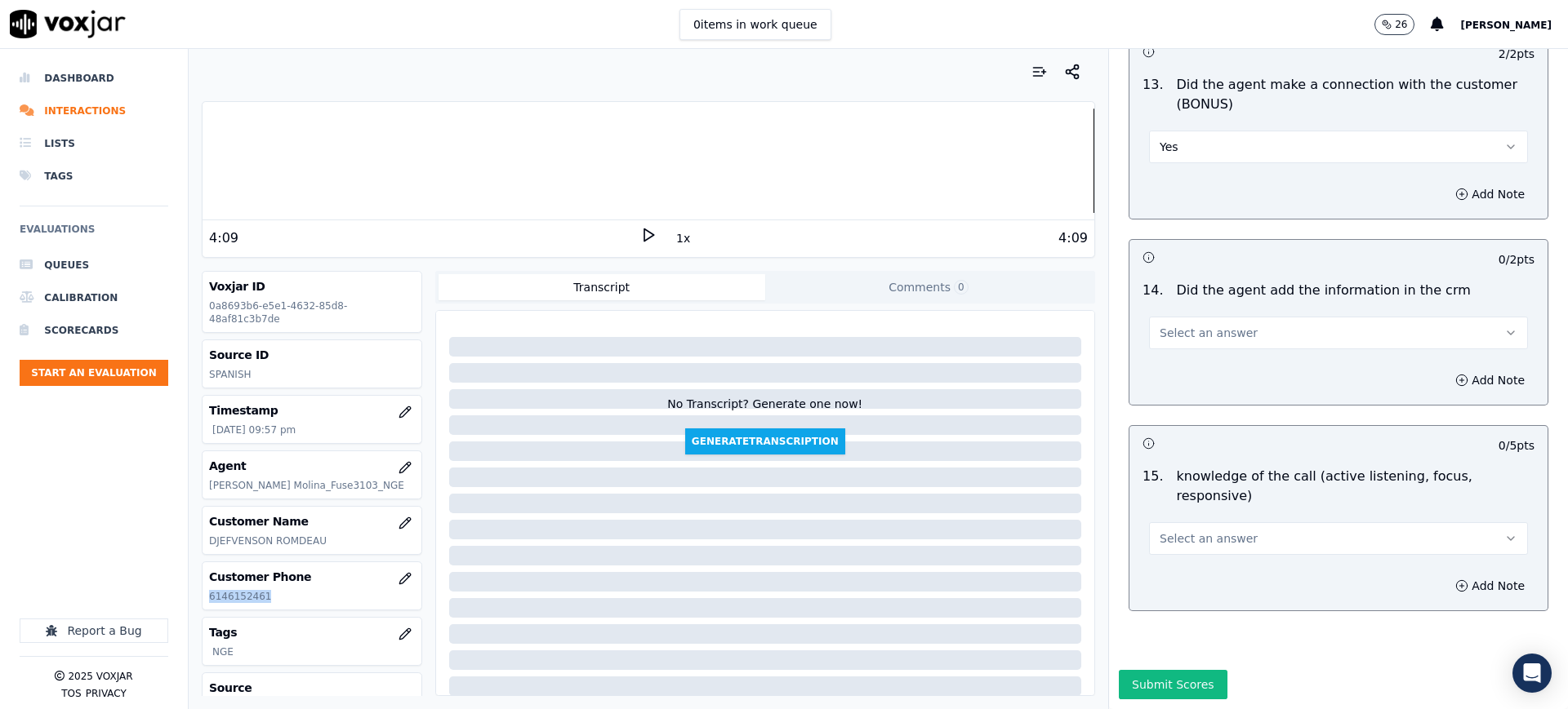
scroll to position [2573, 0]
click at [1160, 325] on span "Select an answer" at bounding box center [1209, 333] width 98 height 16
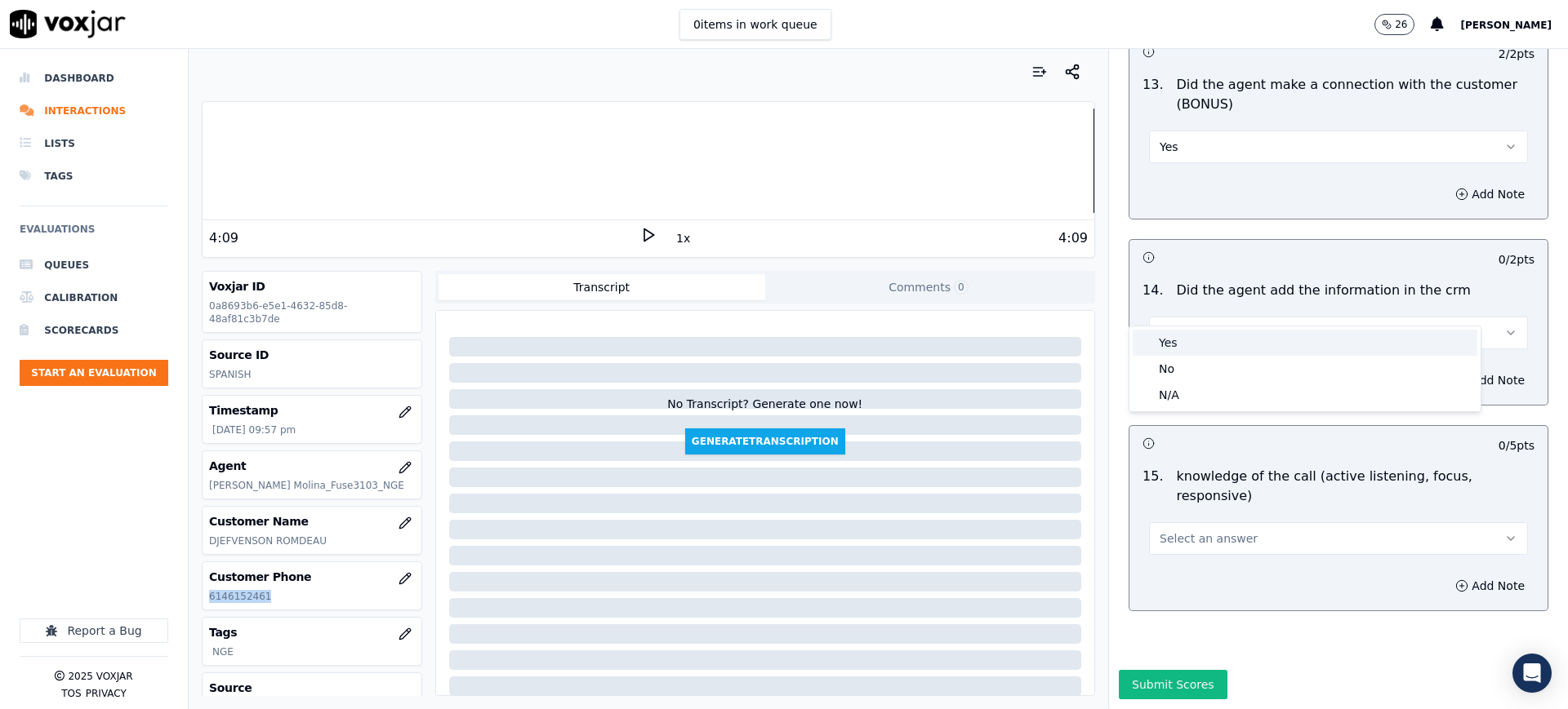
click at [1170, 347] on div "Yes" at bounding box center [1304, 342] width 344 height 26
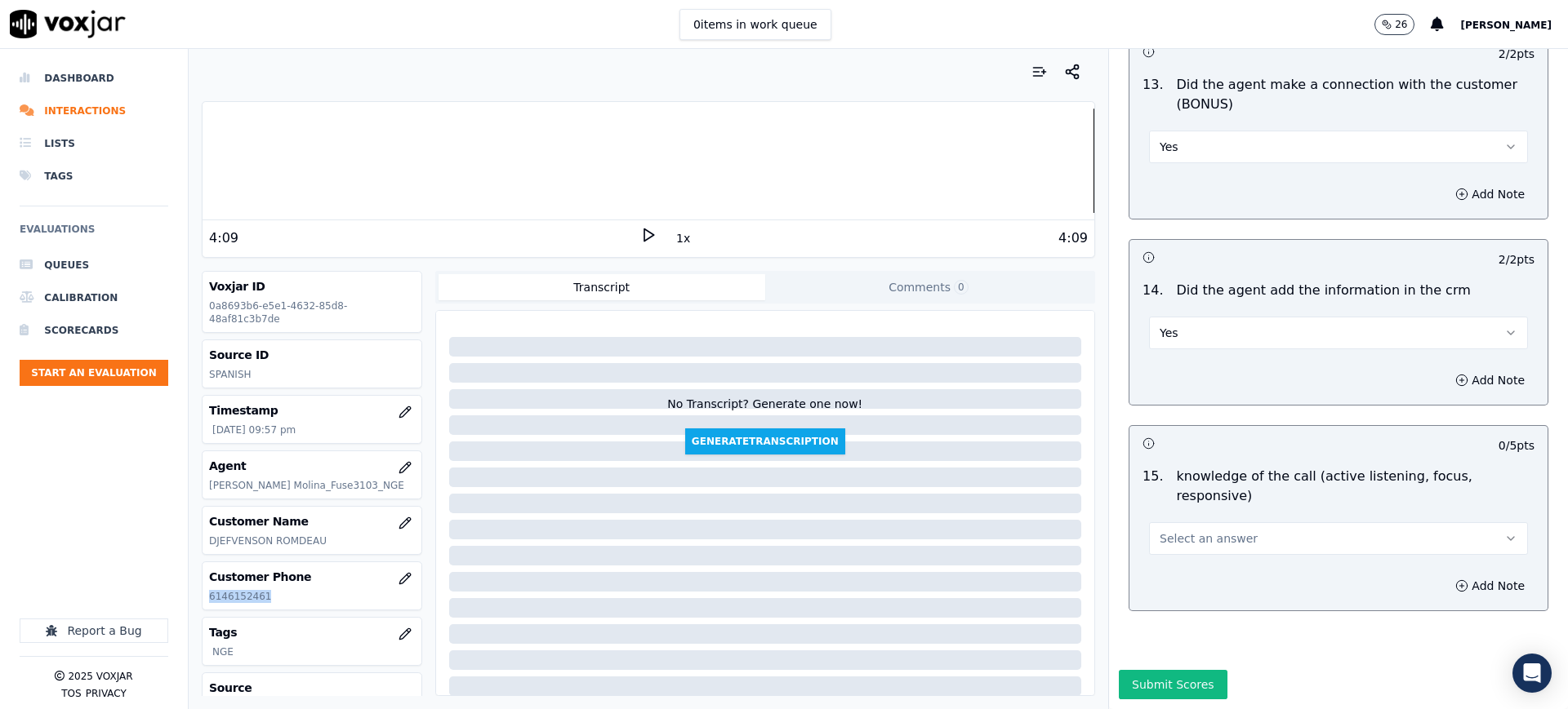
click at [1188, 530] on span "Select an answer" at bounding box center [1209, 538] width 98 height 16
drag, startPoint x: 1176, startPoint y: 521, endPoint x: 1141, endPoint y: 666, distance: 149.2
click at [1175, 525] on div "Yes" at bounding box center [1304, 528] width 344 height 26
click at [1142, 671] on button "Submit Scores" at bounding box center [1173, 685] width 108 height 30
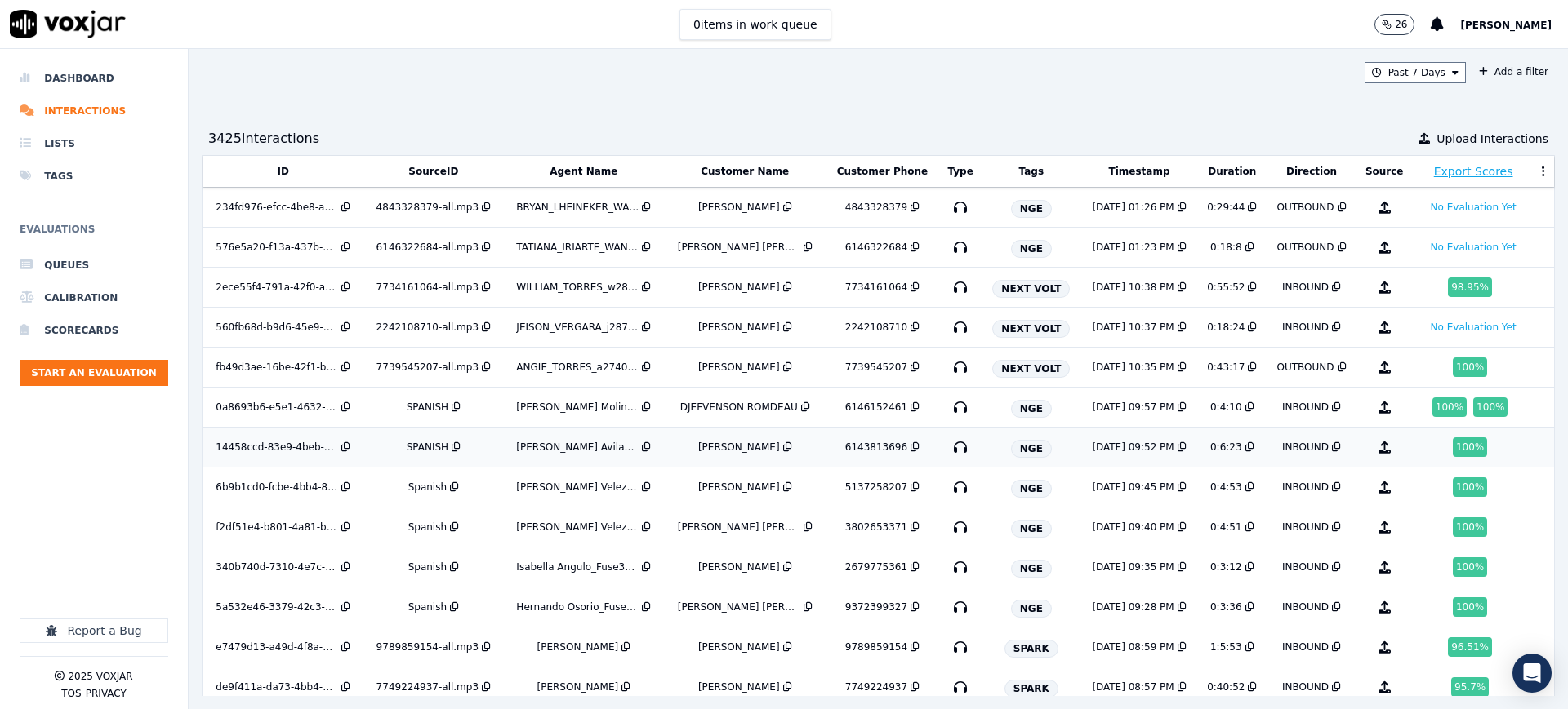
click at [947, 445] on icon "button" at bounding box center [960, 447] width 26 height 26
click at [947, 489] on icon "button" at bounding box center [960, 486] width 26 height 26
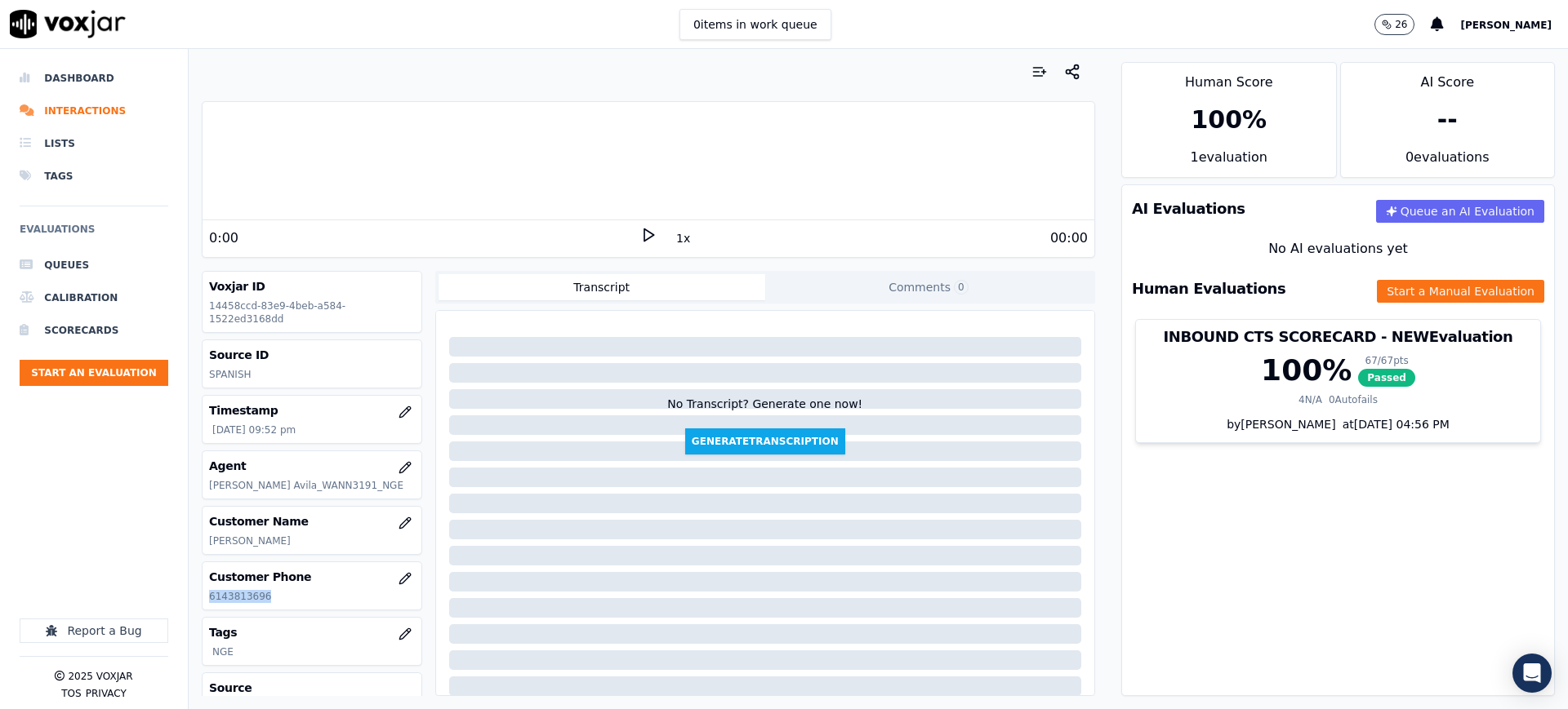
drag, startPoint x: 265, startPoint y: 599, endPoint x: 209, endPoint y: 606, distance: 56.4
click at [209, 606] on div "Customer Phone 6143813696" at bounding box center [311, 586] width 218 height 47
copy p "6143813696"
click at [640, 232] on icon at bounding box center [648, 235] width 16 height 16
click at [644, 230] on rect at bounding box center [645, 235] width 3 height 11
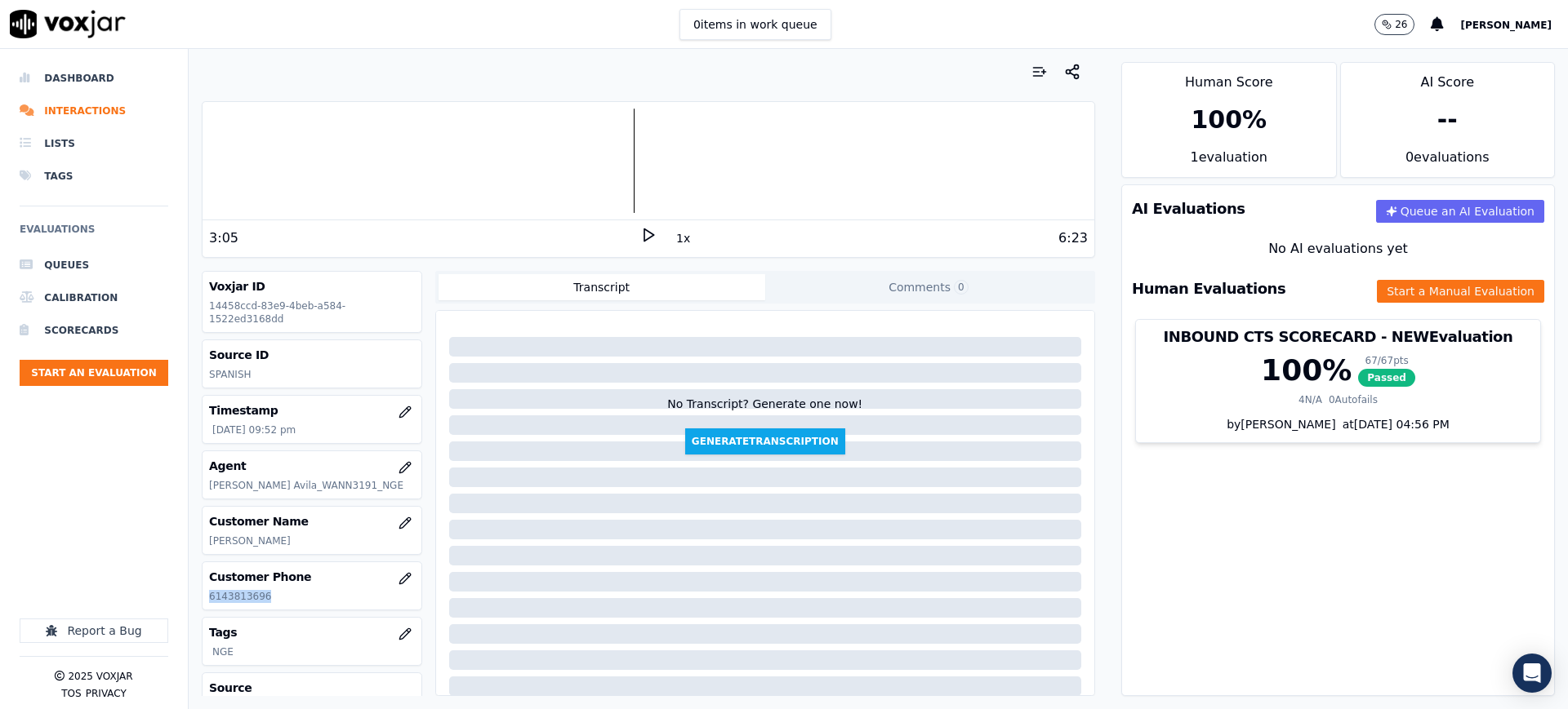
click at [205, 168] on div at bounding box center [648, 160] width 892 height 105
click at [640, 232] on icon at bounding box center [648, 235] width 16 height 16
click at [1385, 291] on button "Start a Manual Evaluation" at bounding box center [1460, 291] width 167 height 23
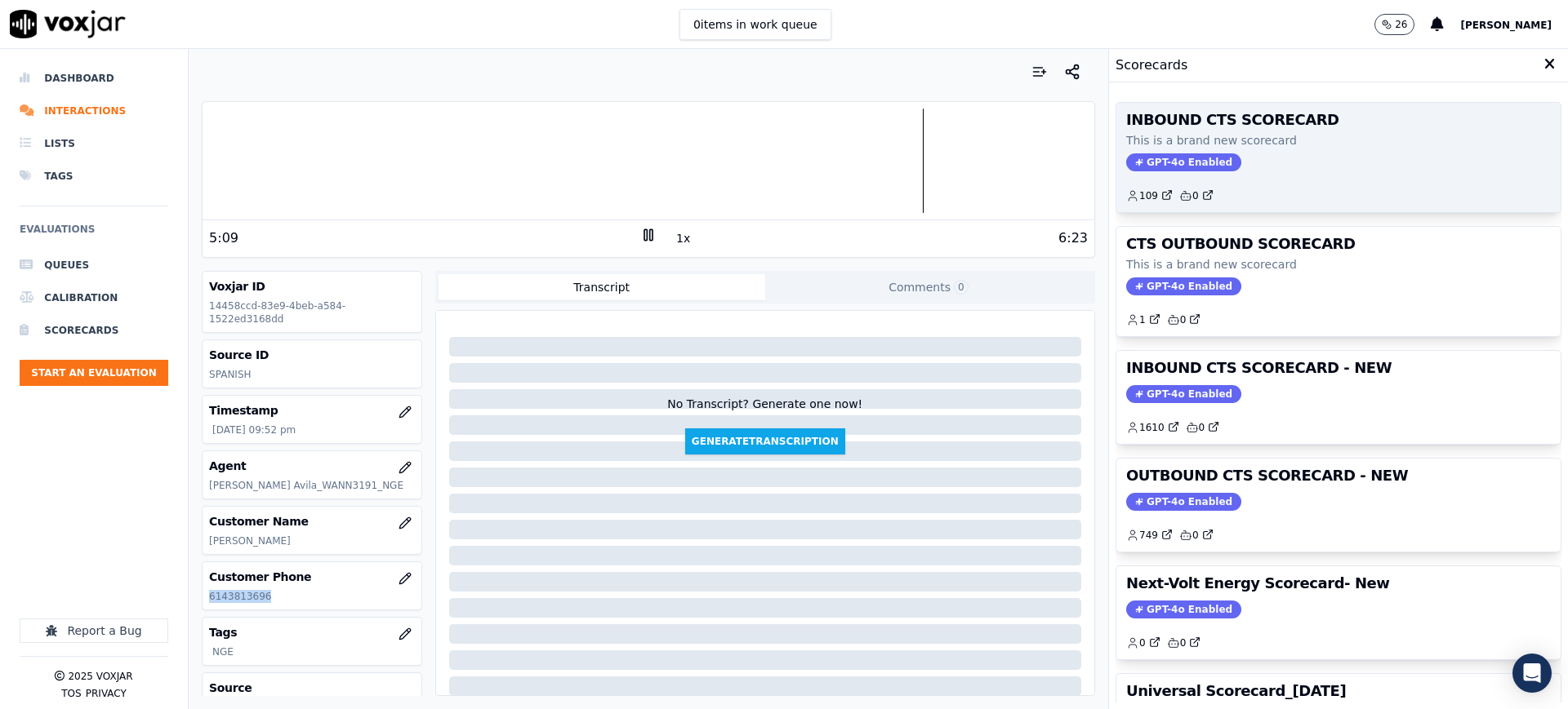
click at [1151, 155] on span "GPT-4o Enabled" at bounding box center [1183, 163] width 115 height 18
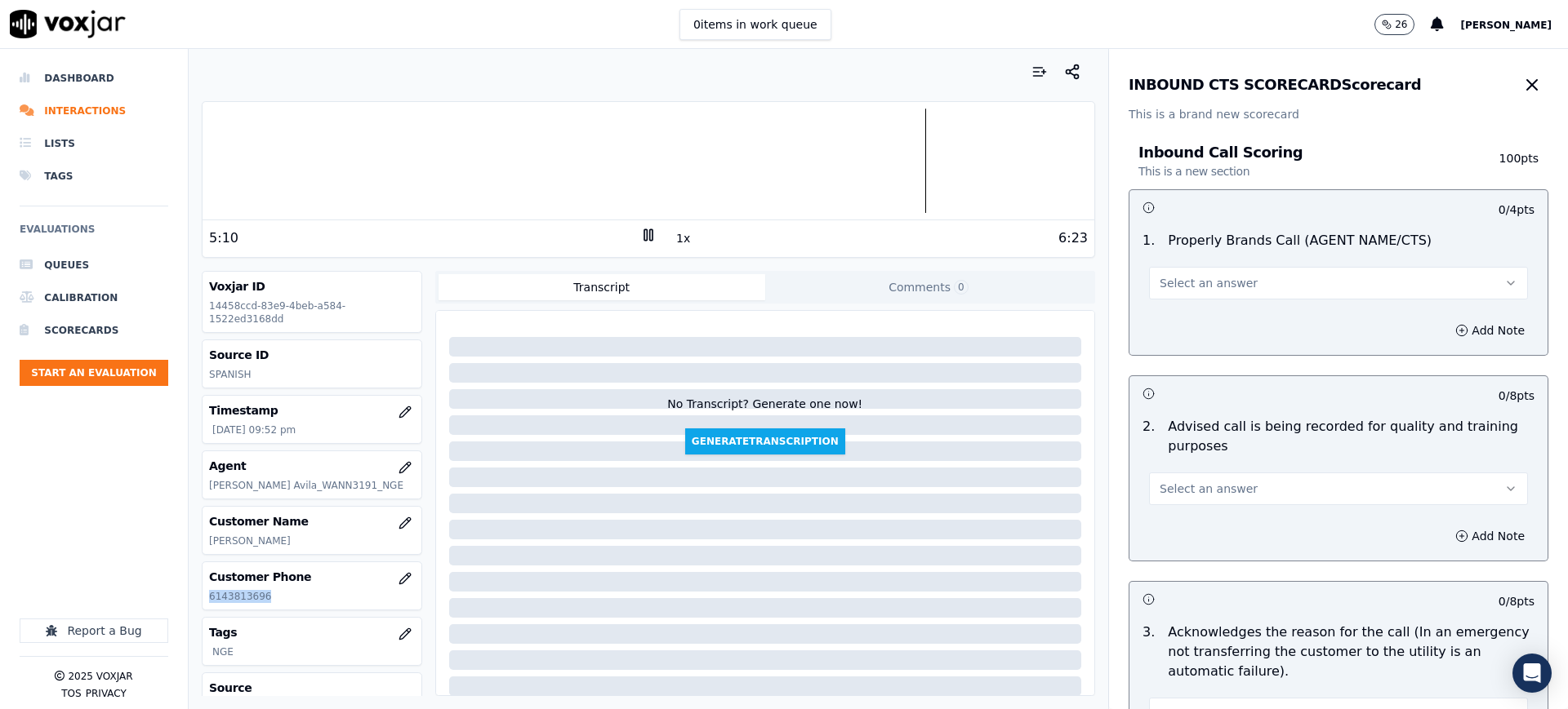
click at [1177, 288] on span "Select an answer" at bounding box center [1209, 283] width 98 height 16
click at [1174, 320] on div "Yes" at bounding box center [1304, 319] width 344 height 26
click at [1177, 484] on span "Select an answer" at bounding box center [1209, 489] width 98 height 16
click at [1176, 526] on div "Yes" at bounding box center [1304, 525] width 344 height 26
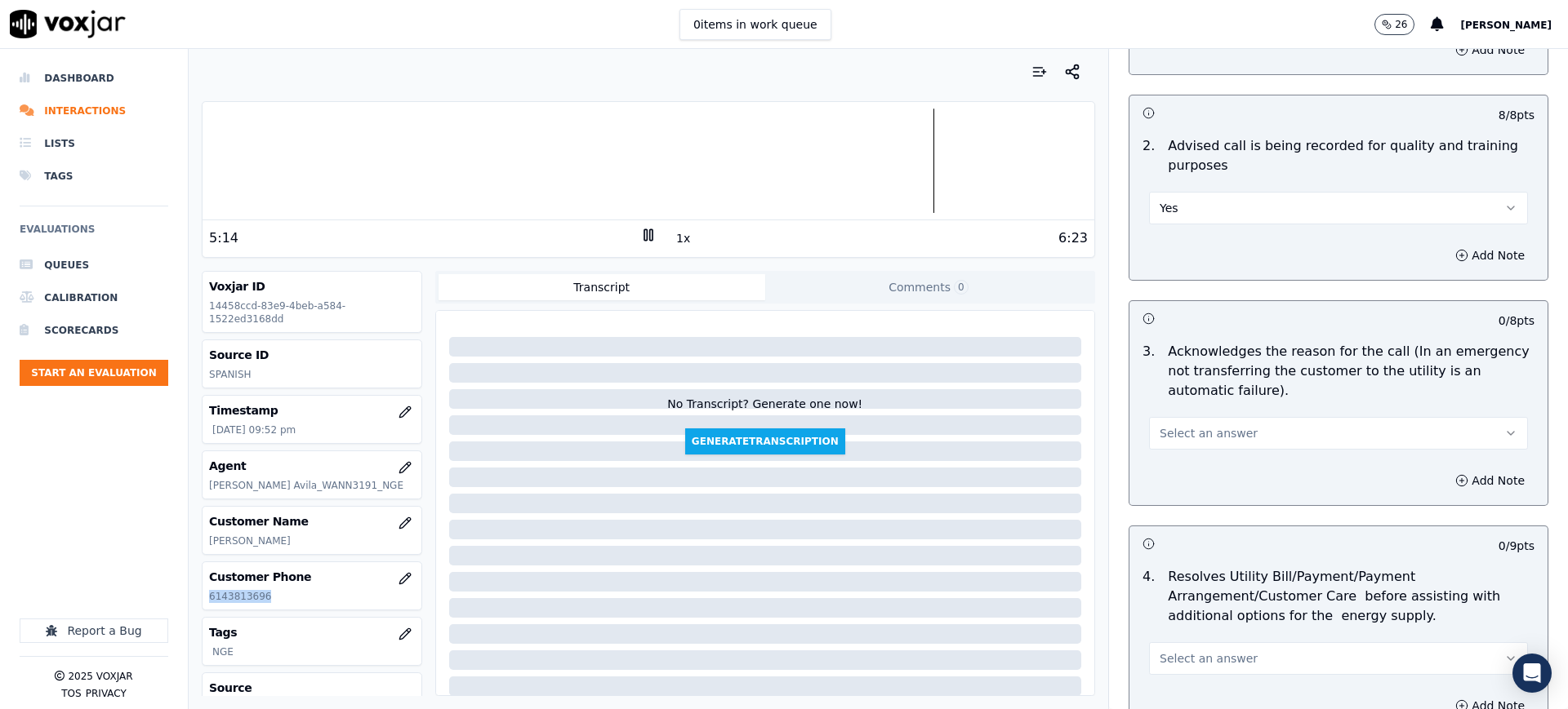
scroll to position [306, 0]
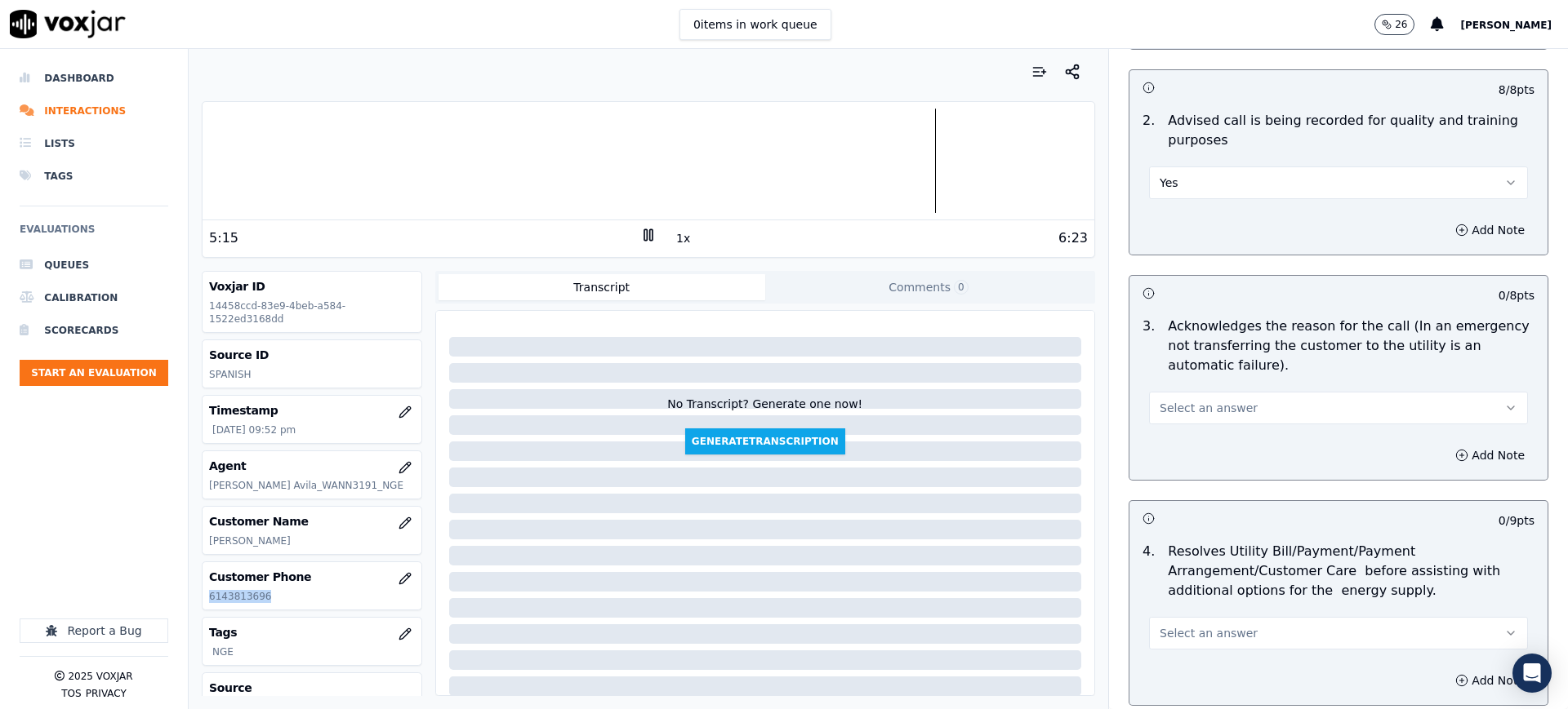
click at [1177, 409] on span "Select an answer" at bounding box center [1209, 408] width 98 height 16
click at [1175, 444] on div "Yes" at bounding box center [1304, 444] width 344 height 26
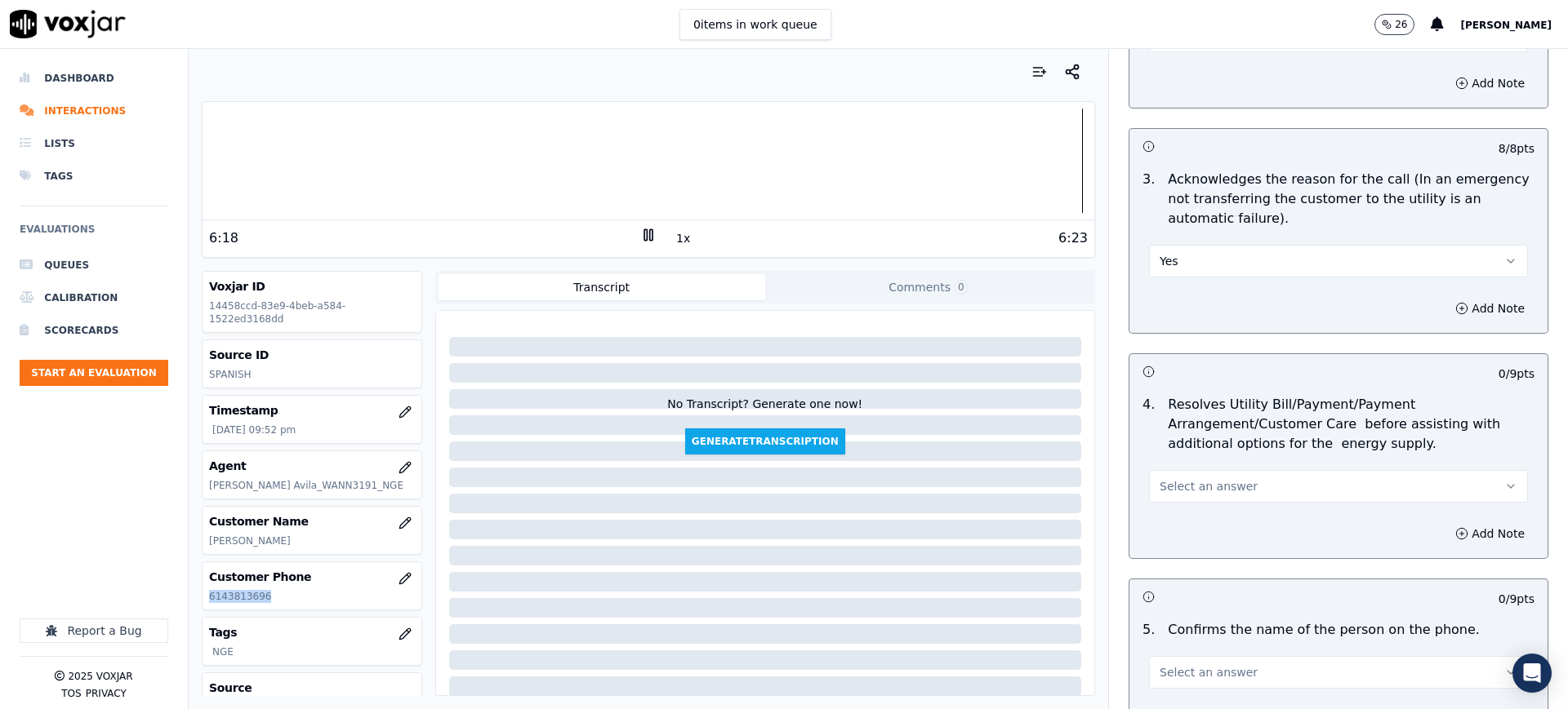
scroll to position [511, 0]
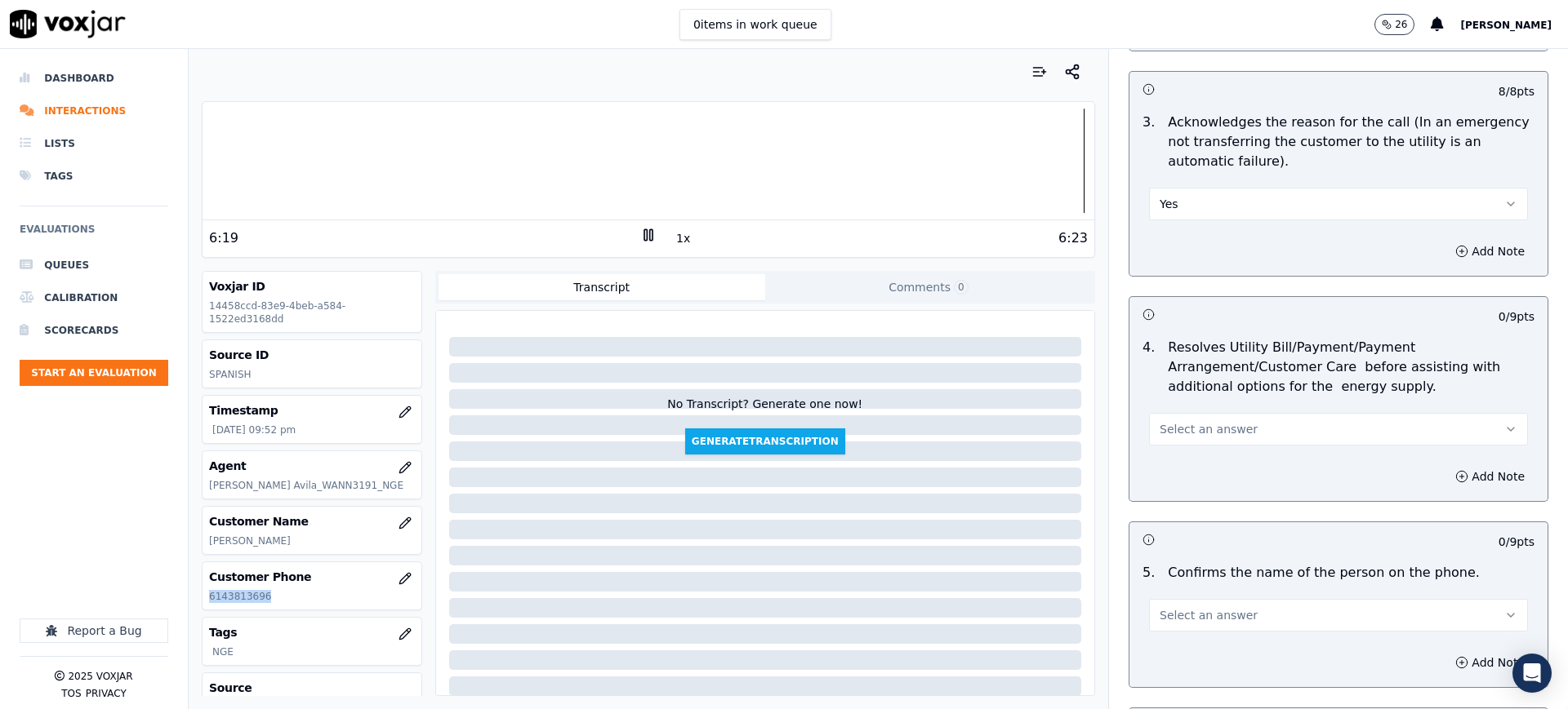
click at [1169, 434] on span "Select an answer" at bounding box center [1209, 429] width 98 height 16
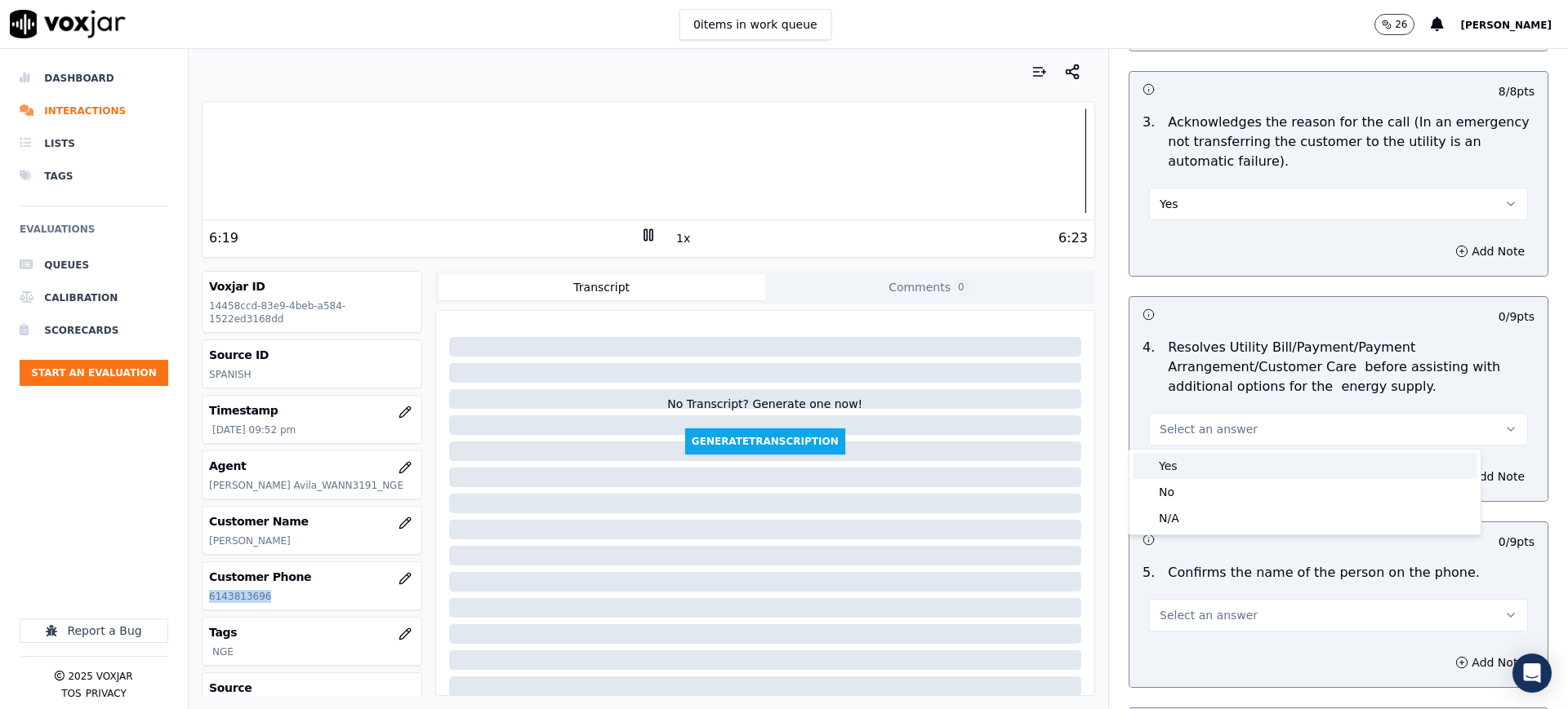
click at [1176, 458] on div "Yes" at bounding box center [1304, 466] width 344 height 26
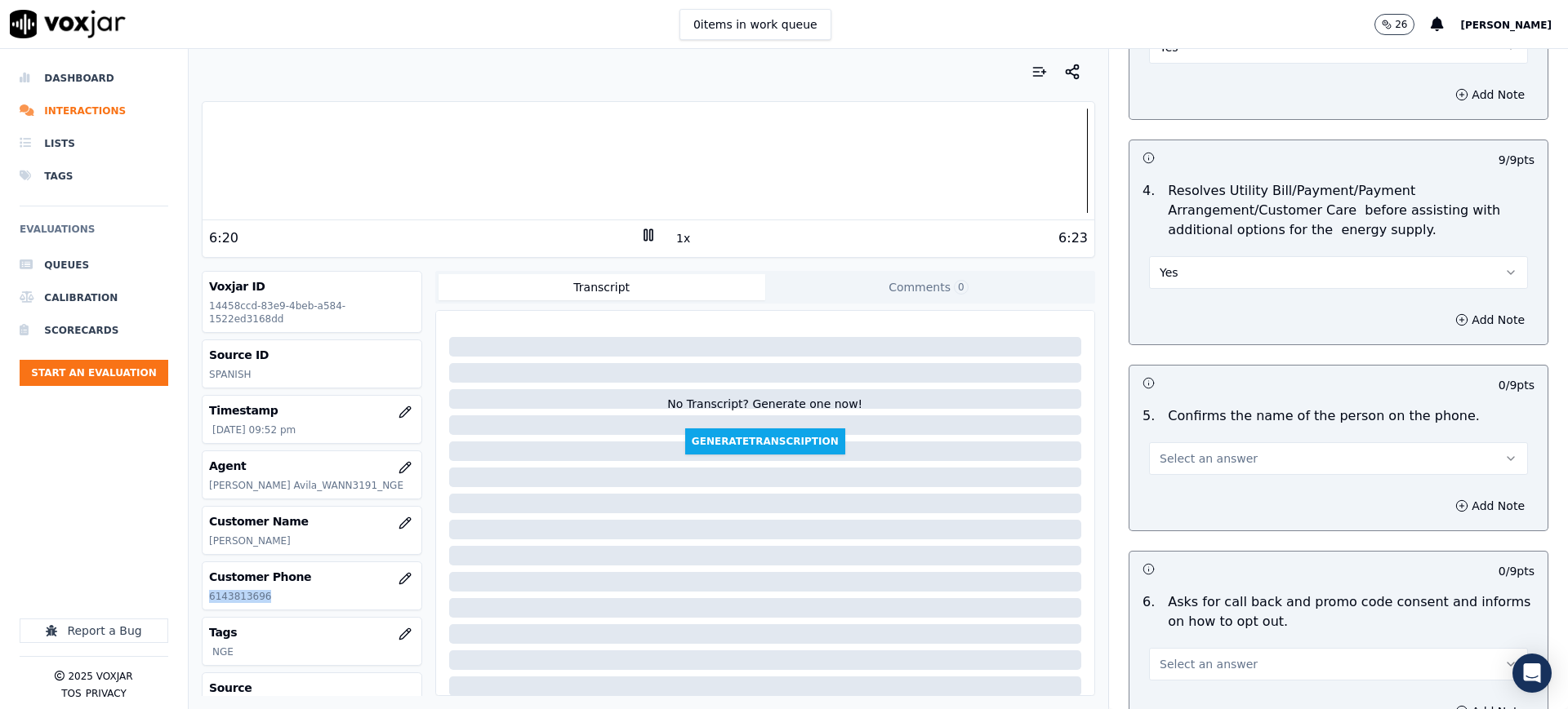
scroll to position [714, 0]
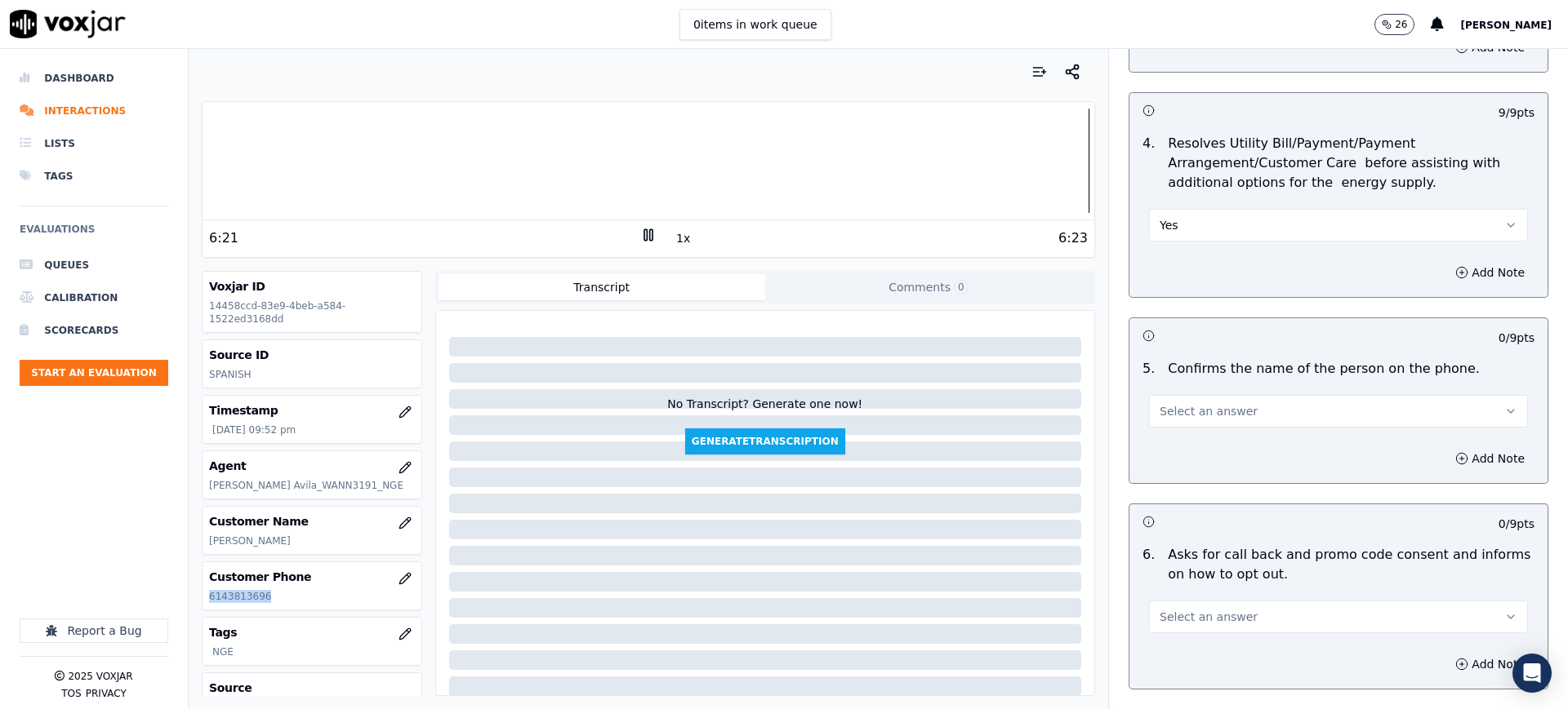
click at [1160, 416] on span "Select an answer" at bounding box center [1209, 411] width 98 height 16
click at [1179, 447] on div "Yes" at bounding box center [1304, 448] width 344 height 26
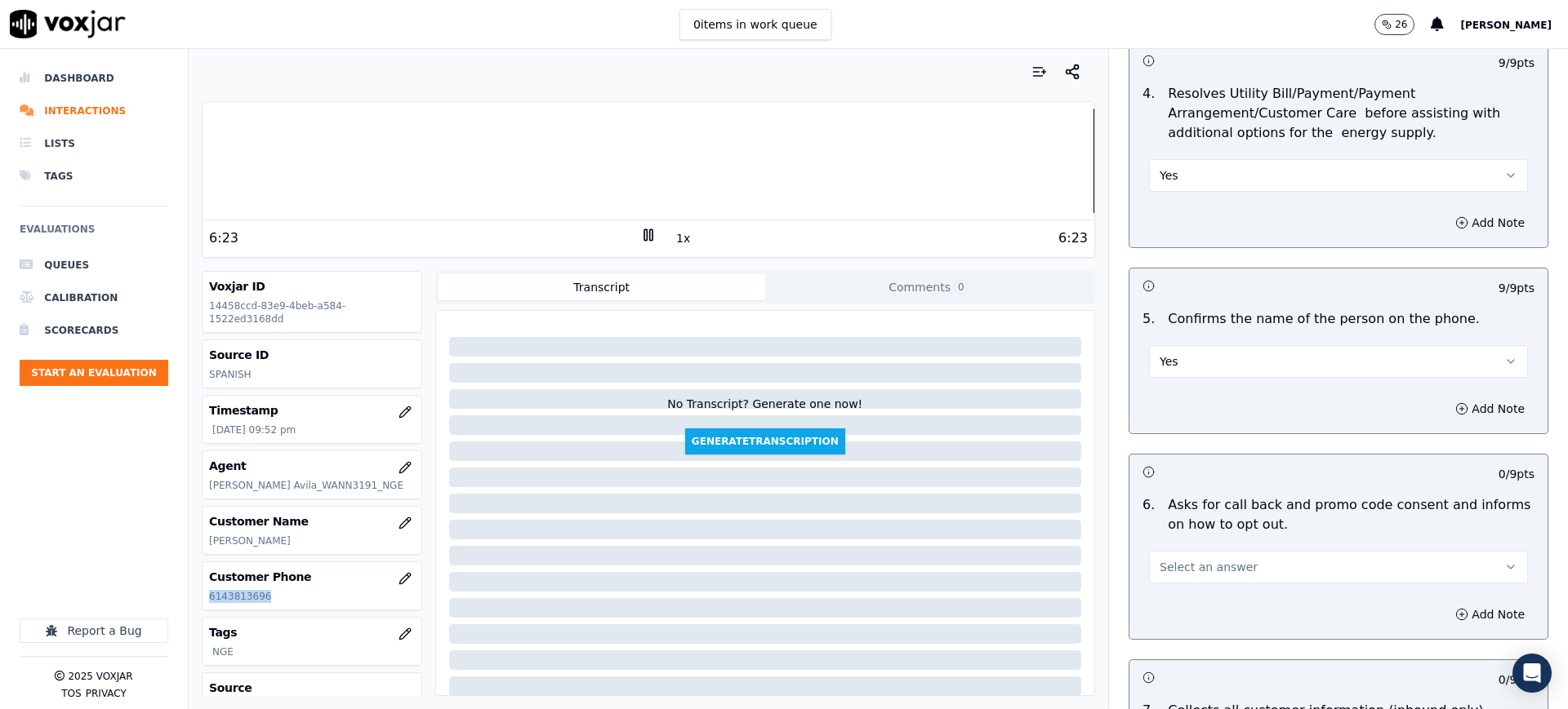
scroll to position [918, 0]
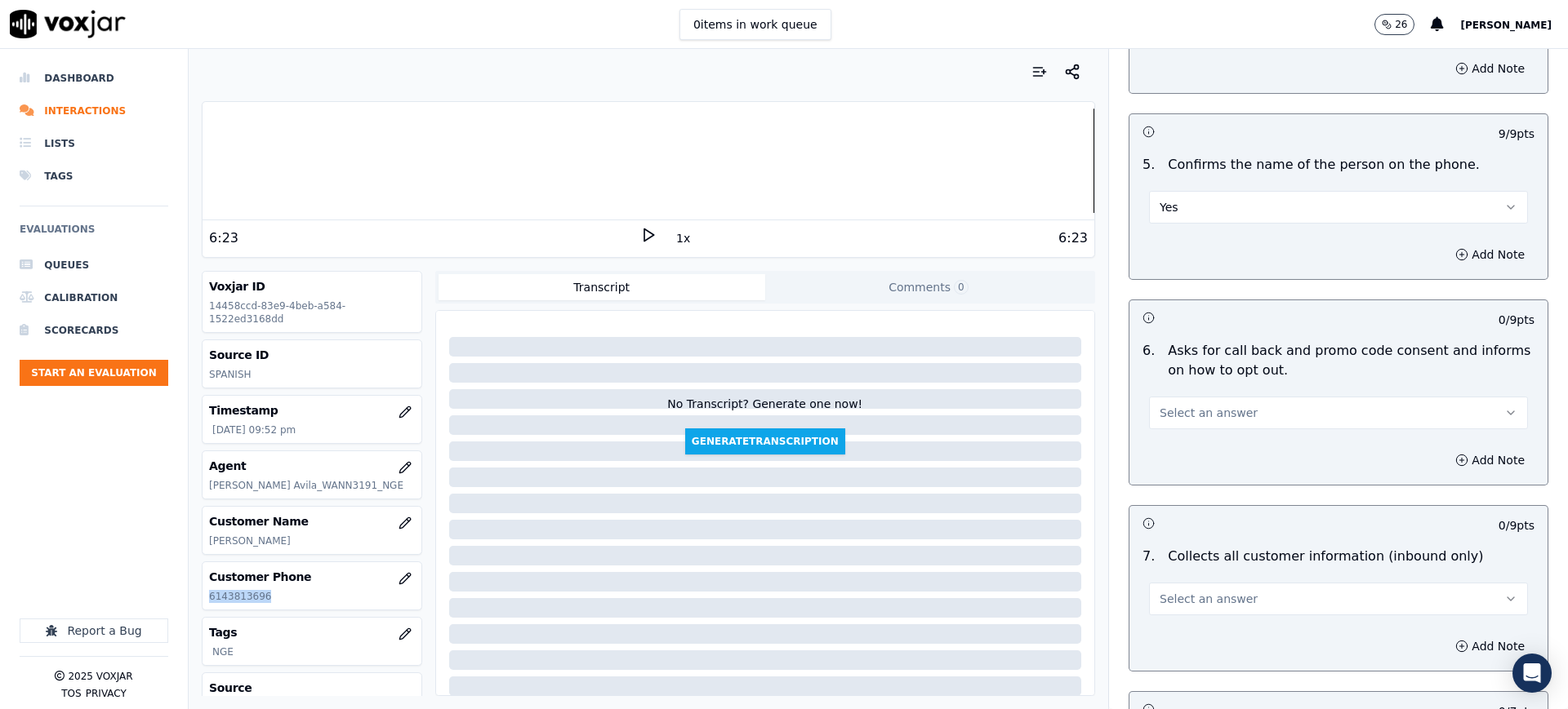
click at [1160, 416] on span "Select an answer" at bounding box center [1209, 413] width 98 height 16
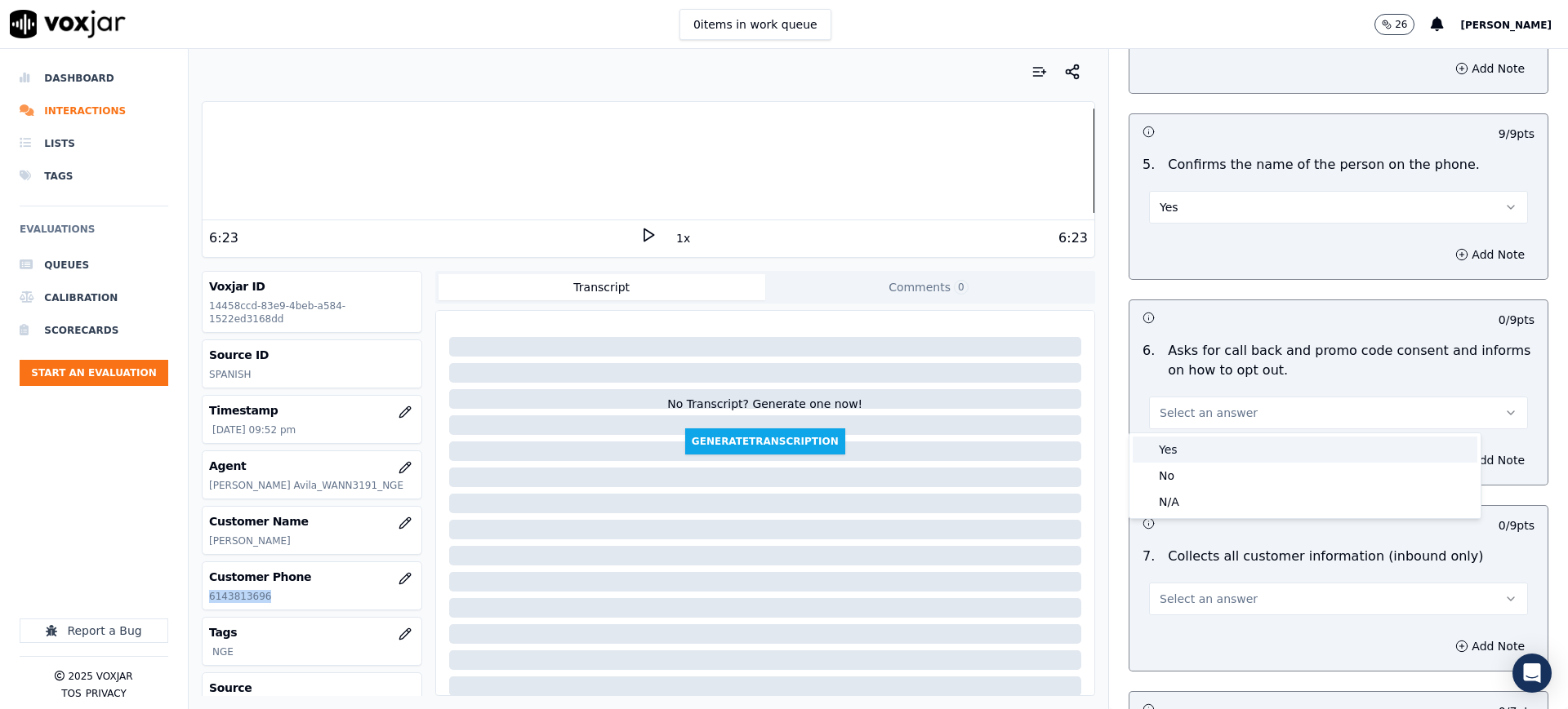
click at [1162, 443] on div "Yes" at bounding box center [1304, 449] width 344 height 26
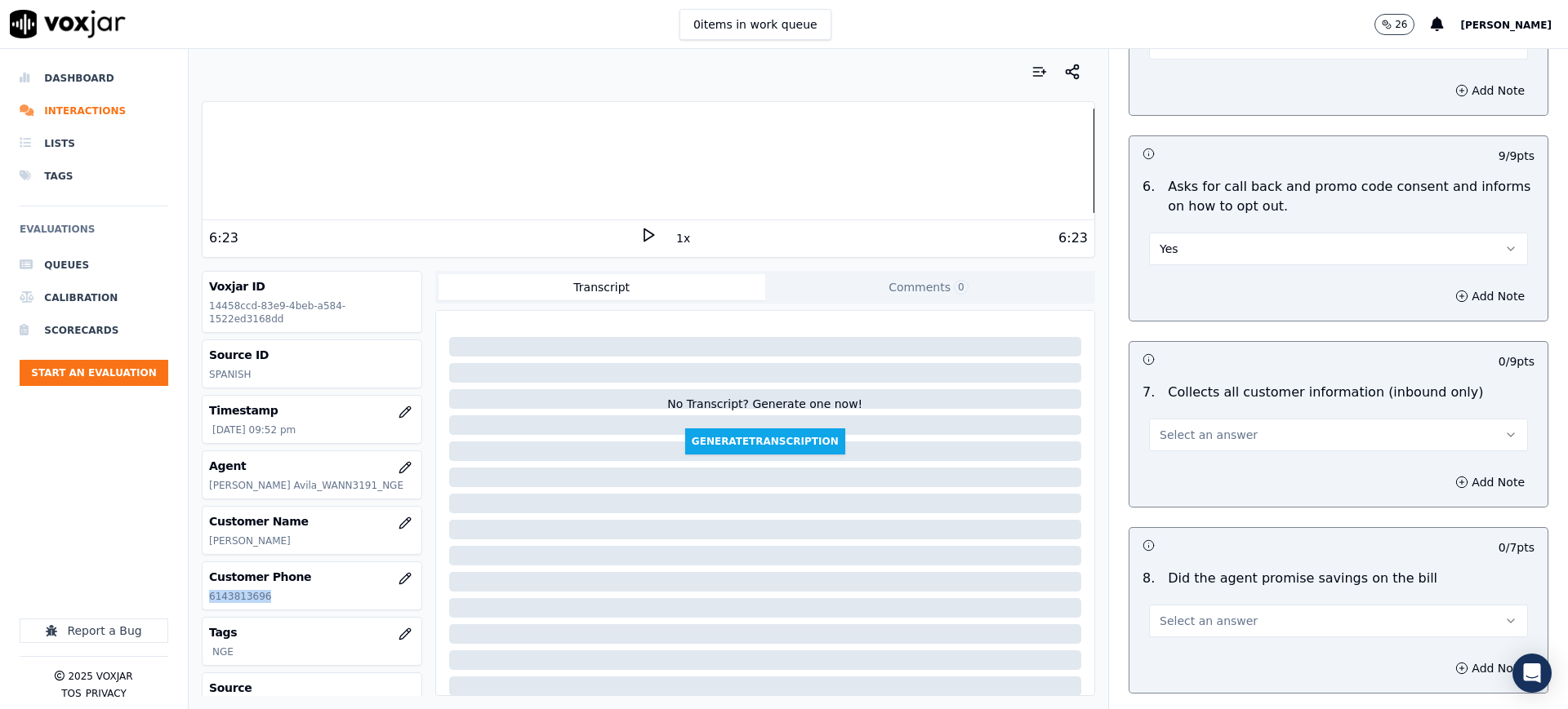
scroll to position [1122, 0]
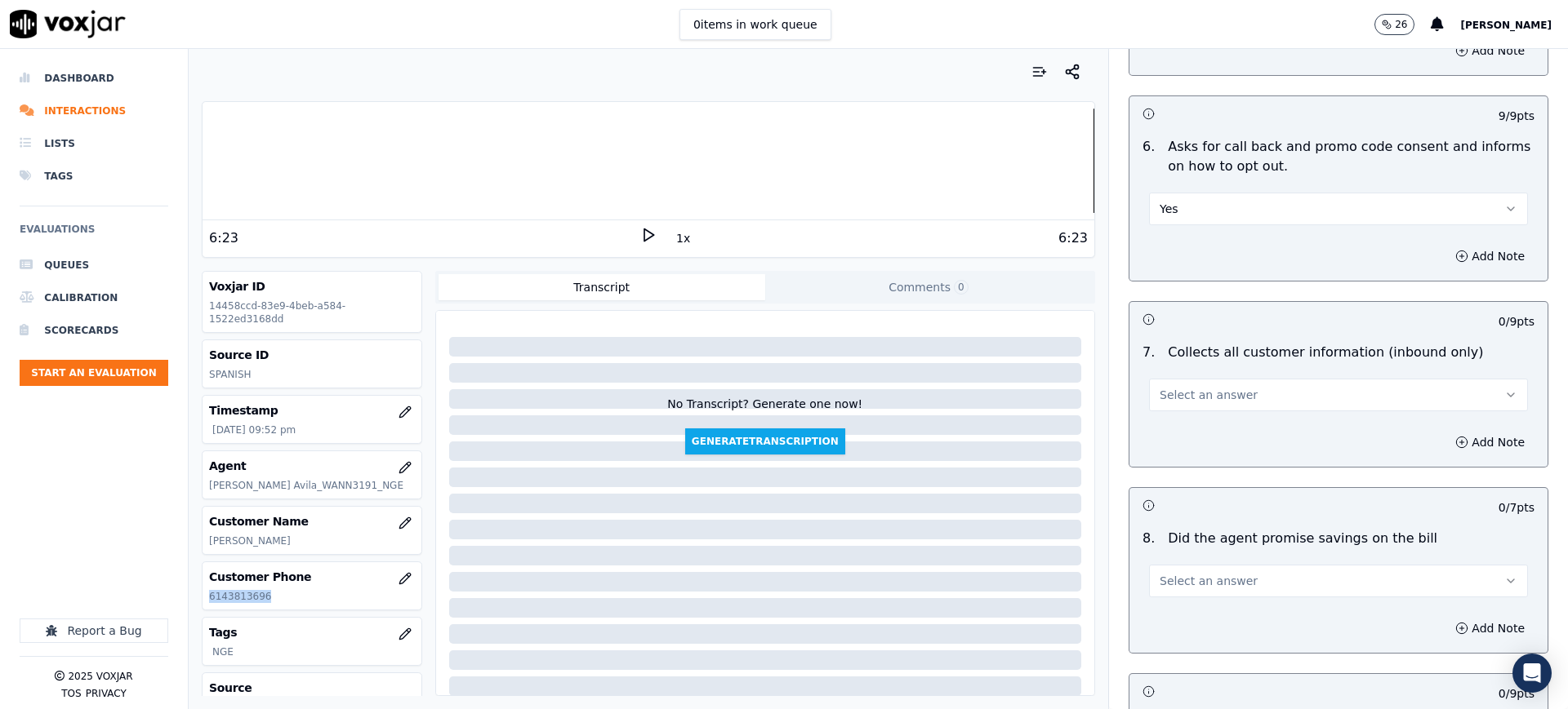
click at [1165, 392] on span "Select an answer" at bounding box center [1209, 395] width 98 height 16
click at [1180, 426] on div "Yes" at bounding box center [1304, 431] width 344 height 26
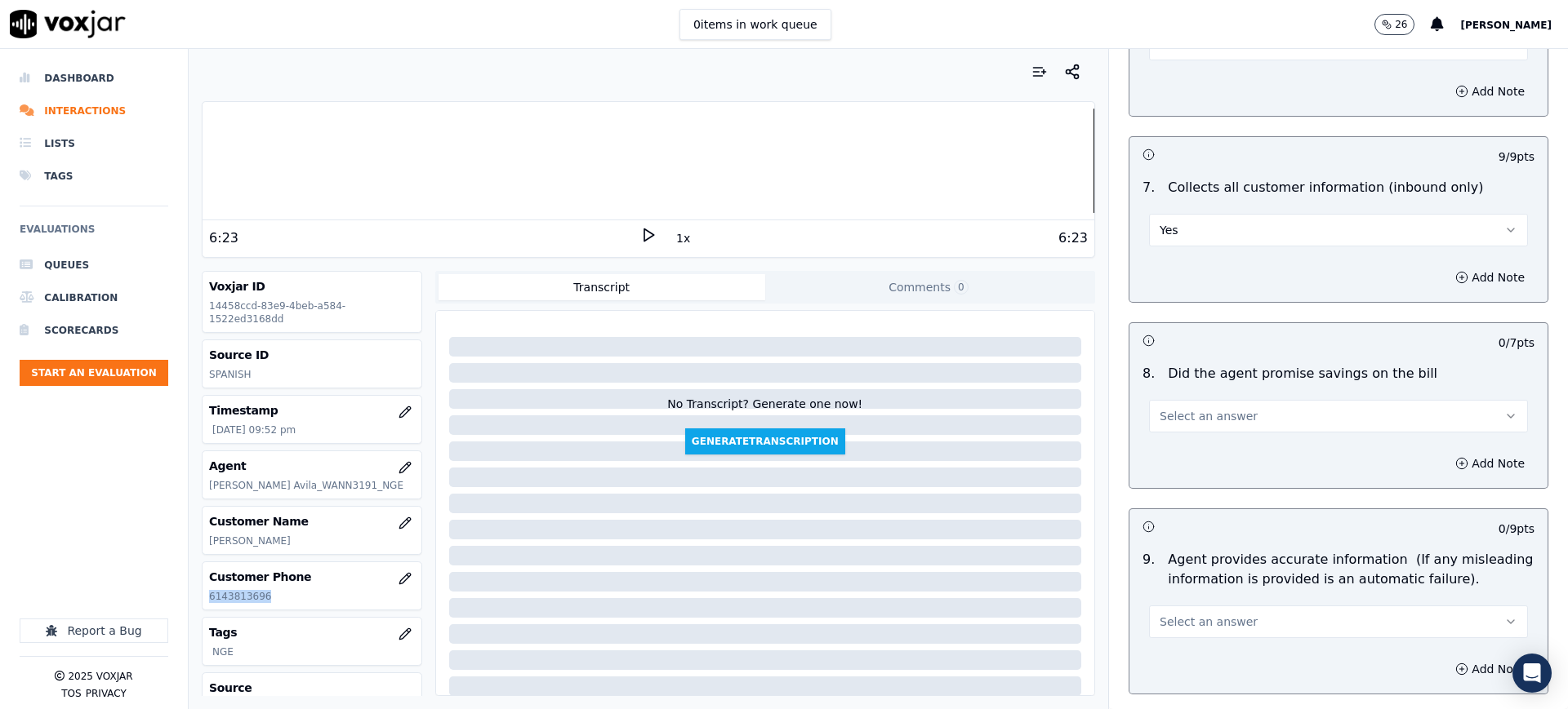
scroll to position [1327, 0]
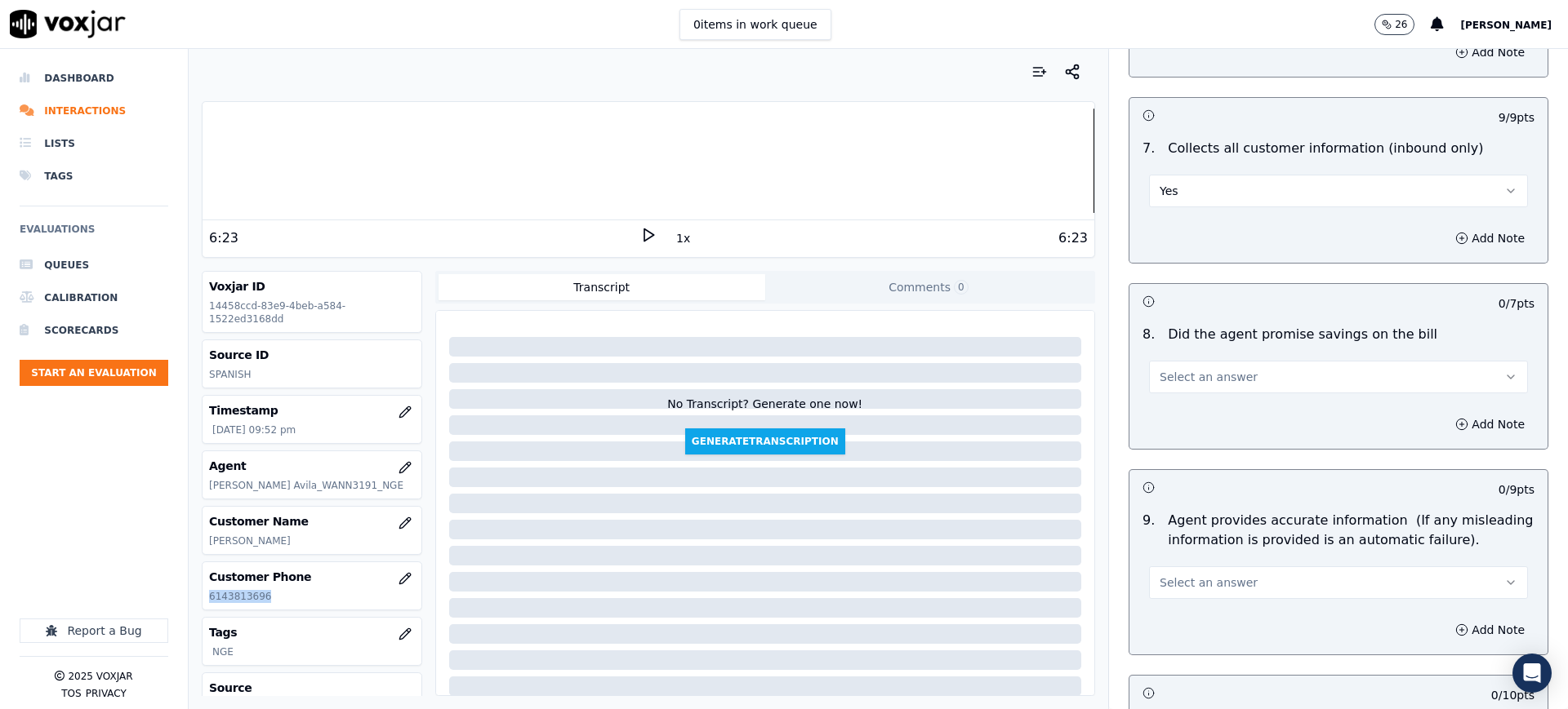
click at [1156, 388] on button "Select an answer" at bounding box center [1339, 377] width 379 height 33
click at [1165, 422] on div "Yes" at bounding box center [1304, 413] width 344 height 26
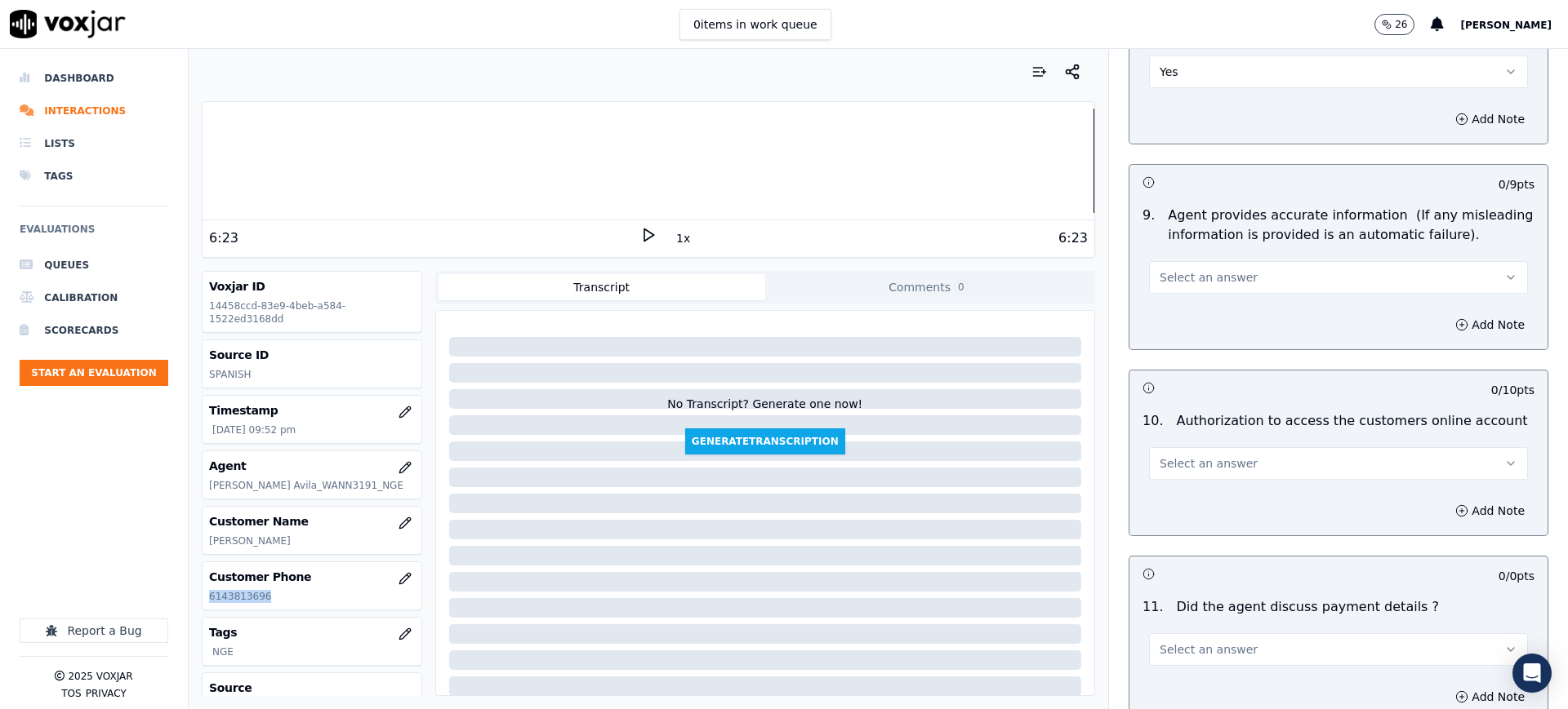
scroll to position [1633, 0]
click at [1170, 270] on span "Select an answer" at bounding box center [1209, 276] width 98 height 16
click at [1169, 303] on div "Yes" at bounding box center [1304, 313] width 344 height 26
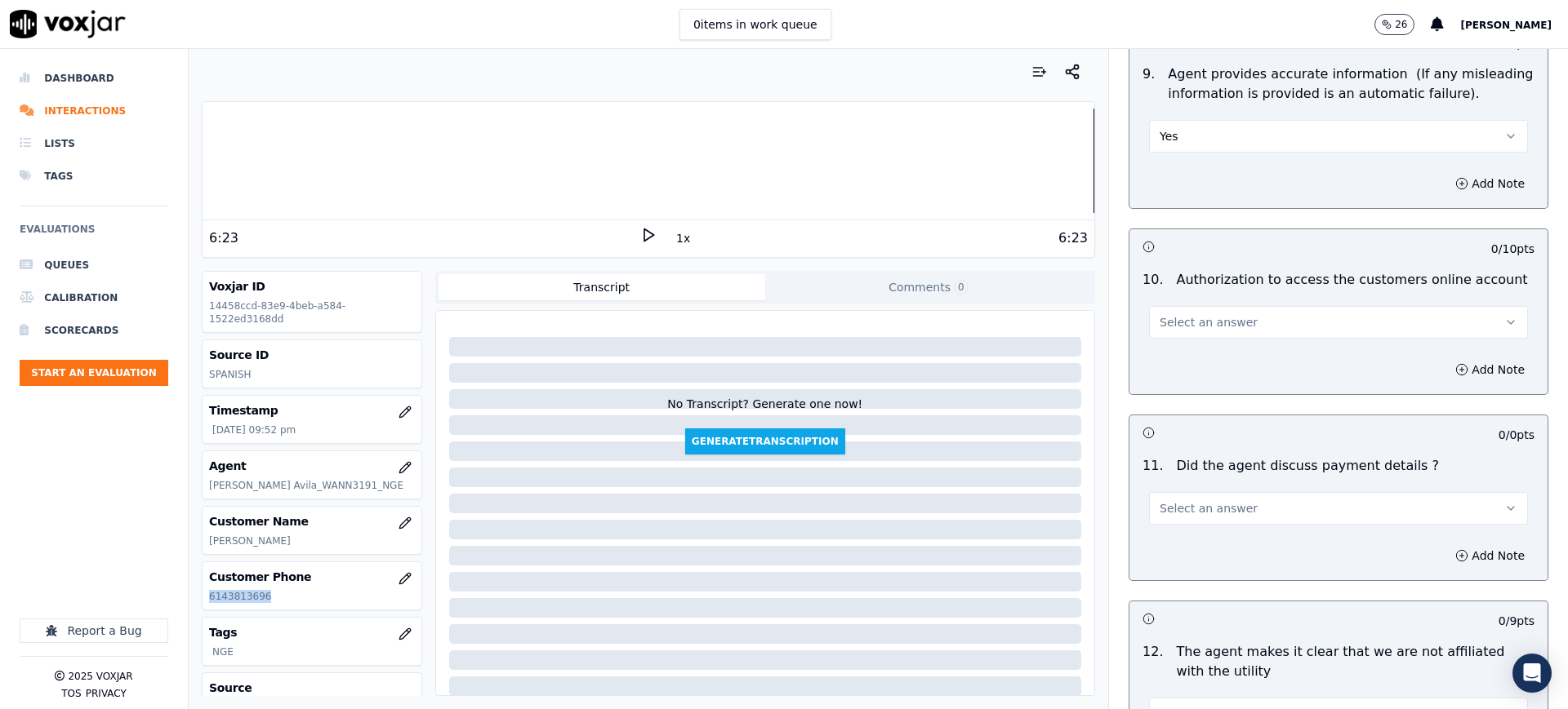
scroll to position [1836, 0]
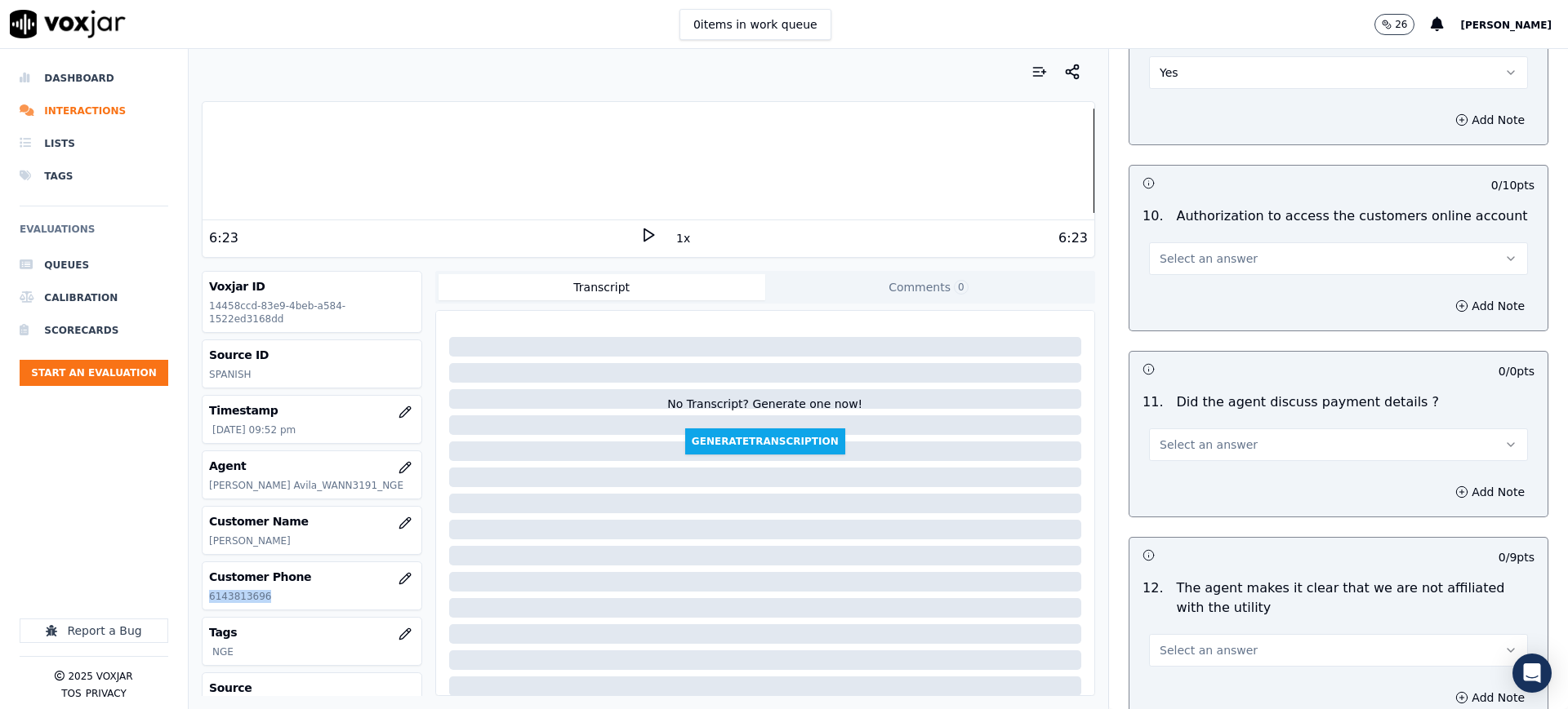
click at [1160, 256] on span "Select an answer" at bounding box center [1209, 258] width 98 height 16
click at [1162, 286] on div "Yes" at bounding box center [1304, 295] width 344 height 26
click at [1178, 439] on span "Select an answer" at bounding box center [1209, 444] width 98 height 16
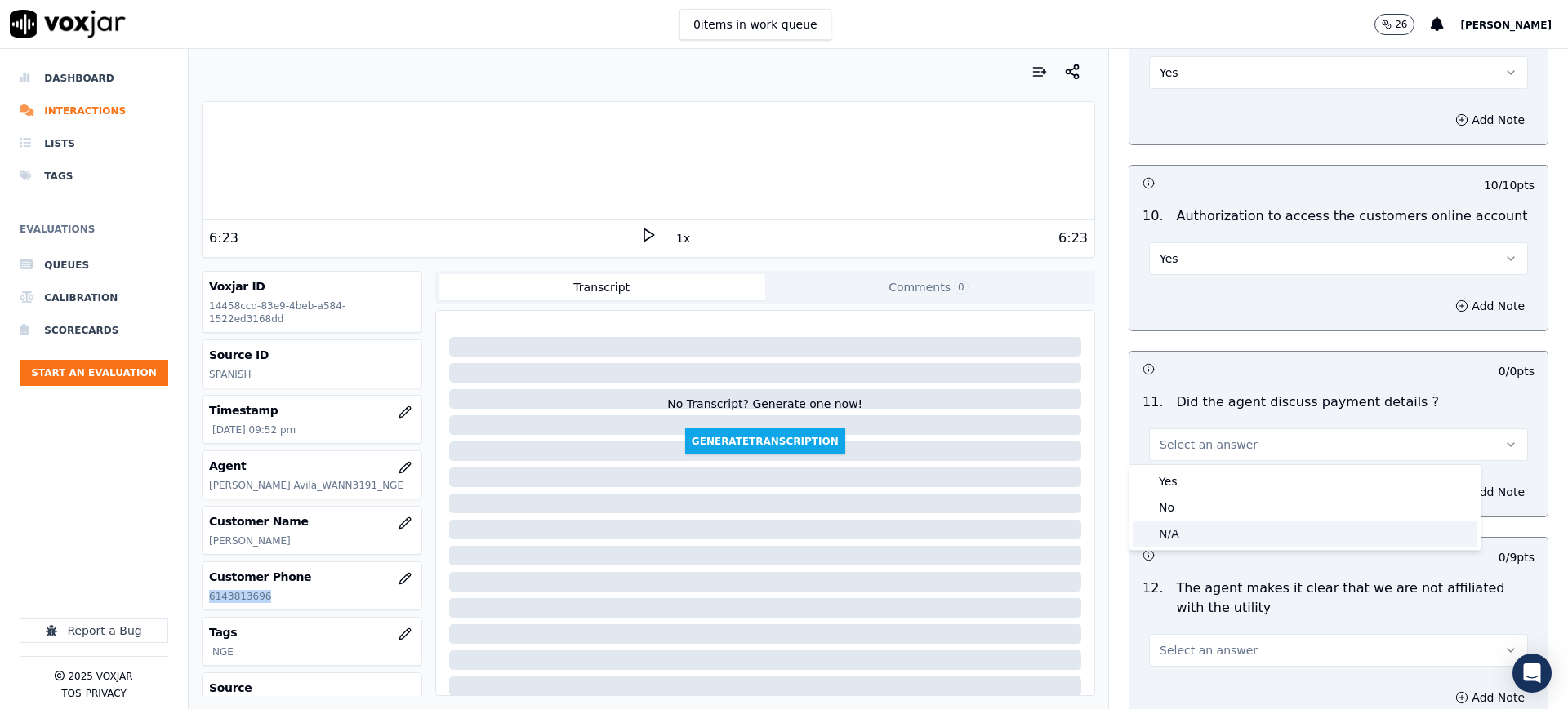
click at [1182, 533] on div "N/A" at bounding box center [1304, 534] width 344 height 26
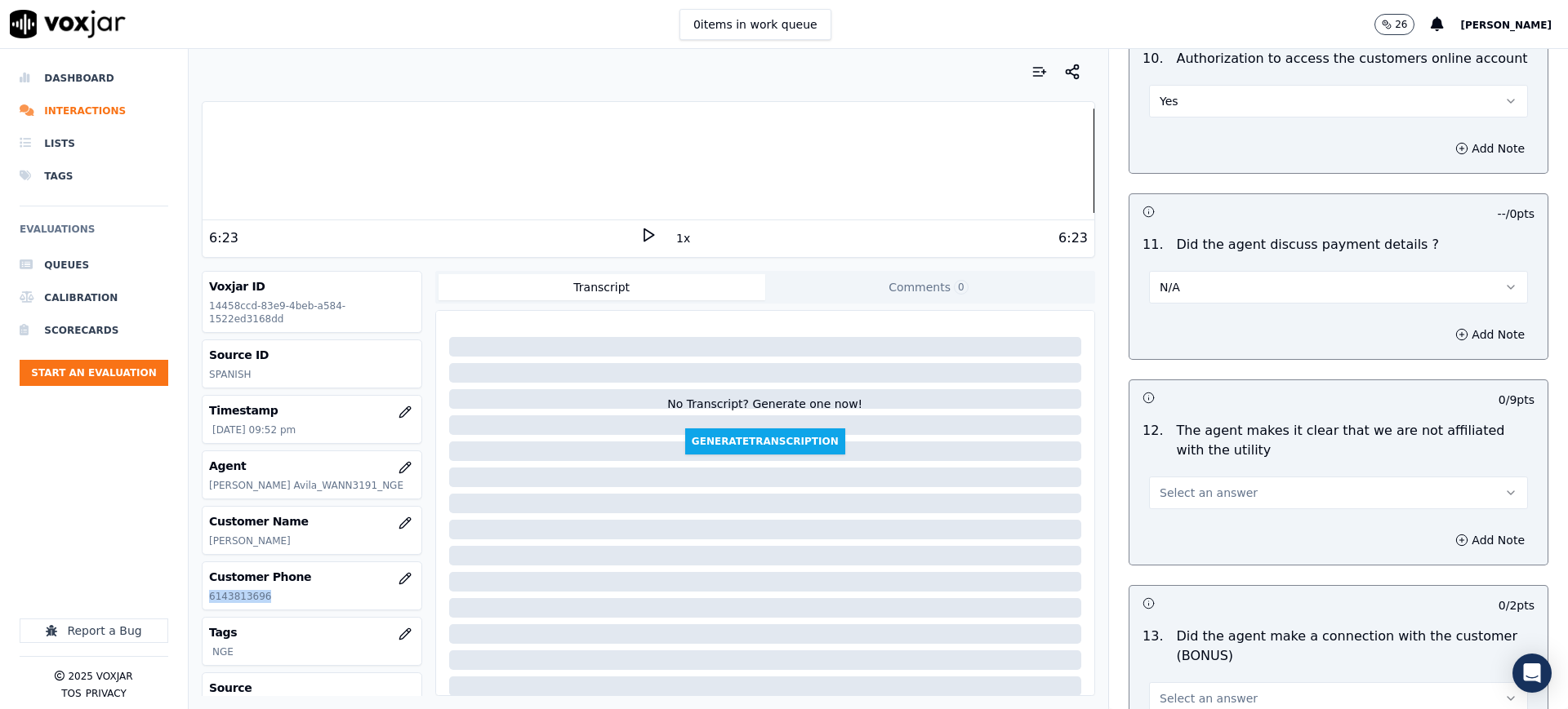
scroll to position [2041, 0]
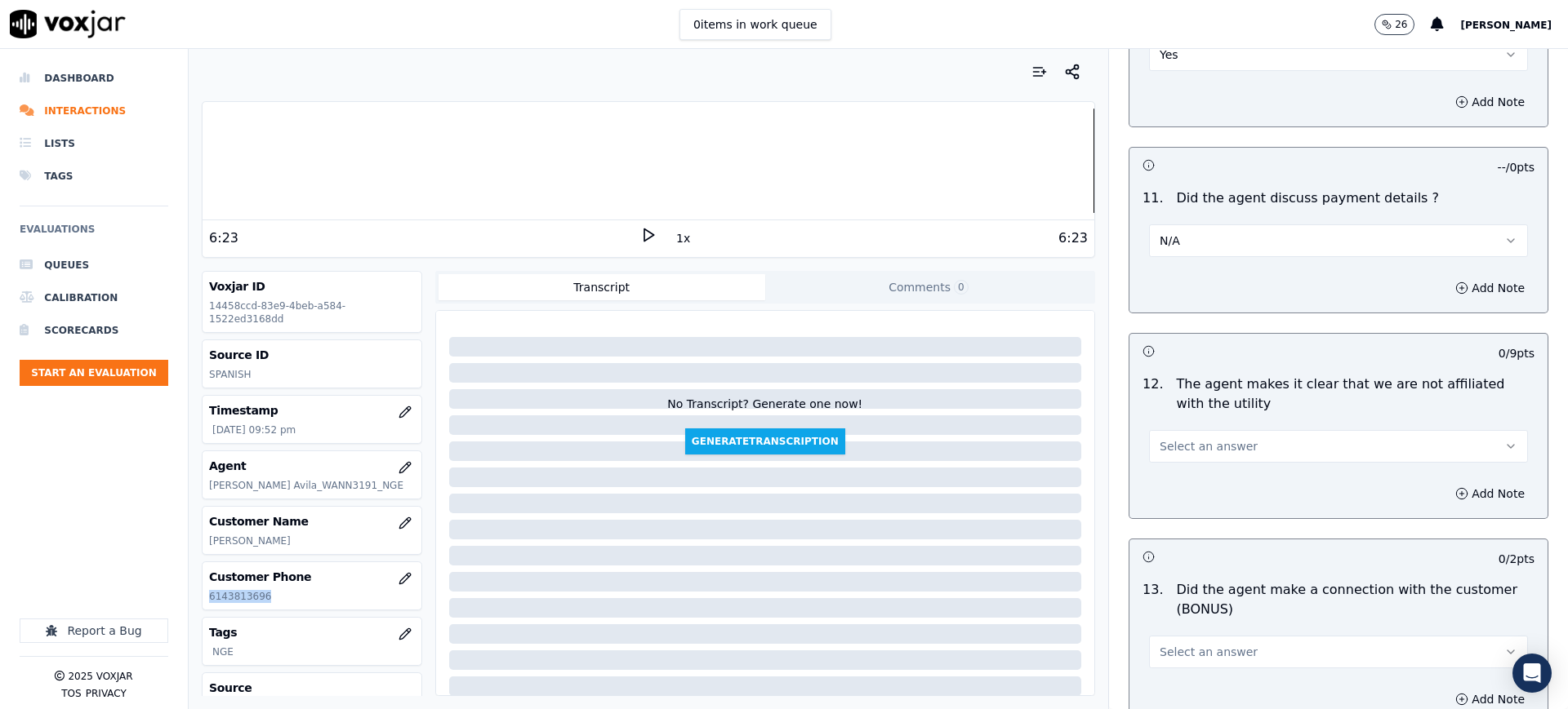
click at [1160, 443] on span "Select an answer" at bounding box center [1209, 446] width 98 height 16
click at [1160, 474] on div "Yes" at bounding box center [1304, 483] width 344 height 26
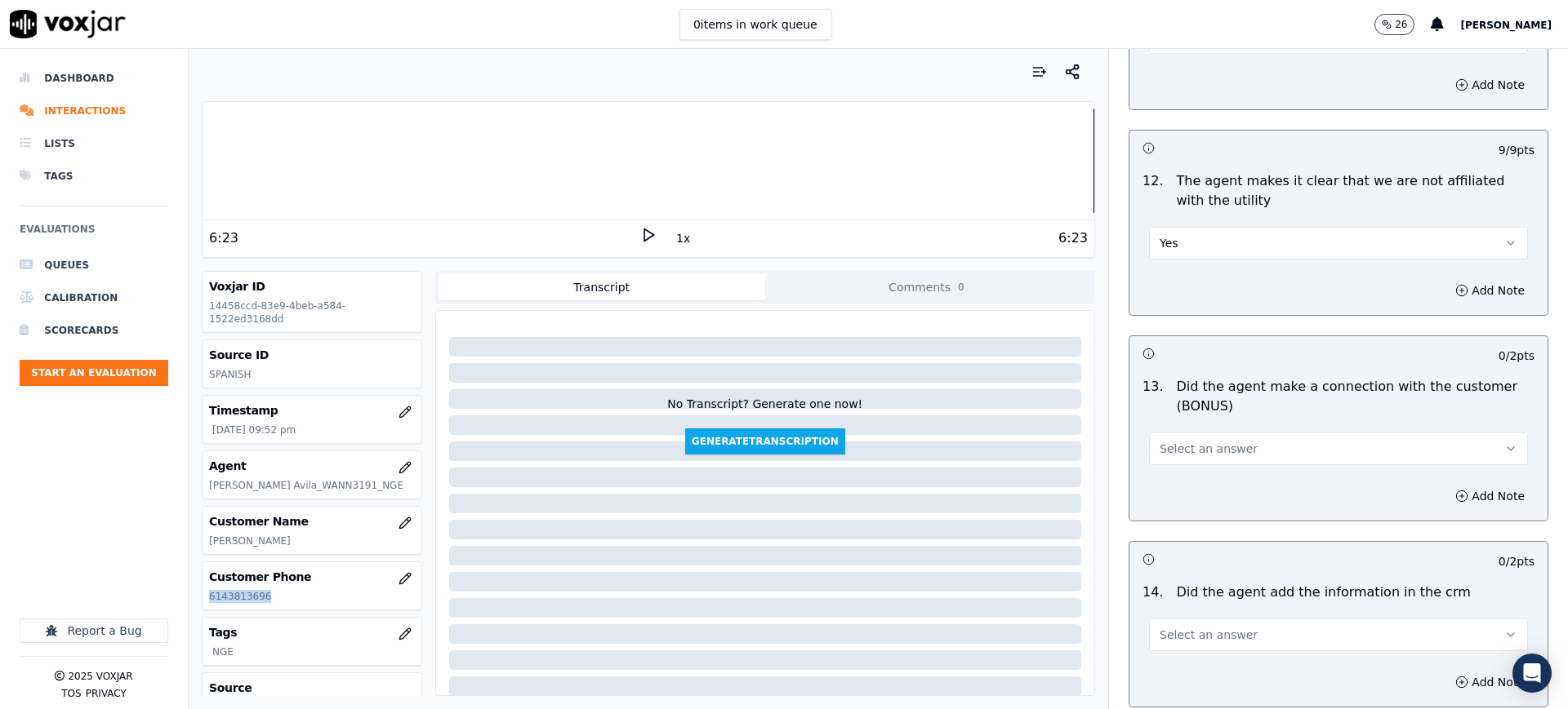
scroll to position [2245, 0]
click at [1160, 452] on span "Select an answer" at bounding box center [1209, 448] width 98 height 16
click at [1168, 480] on div "Yes" at bounding box center [1304, 485] width 344 height 26
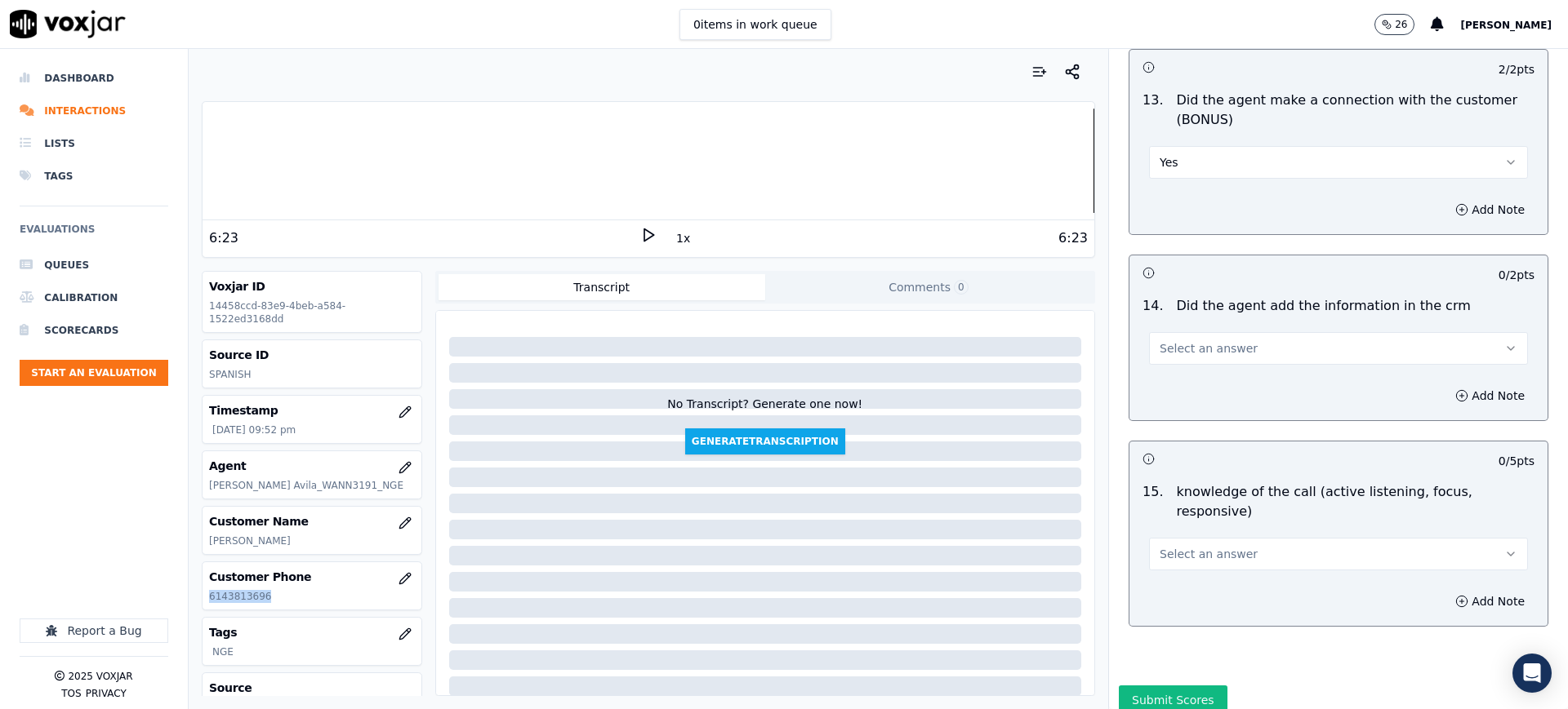
scroll to position [2551, 0]
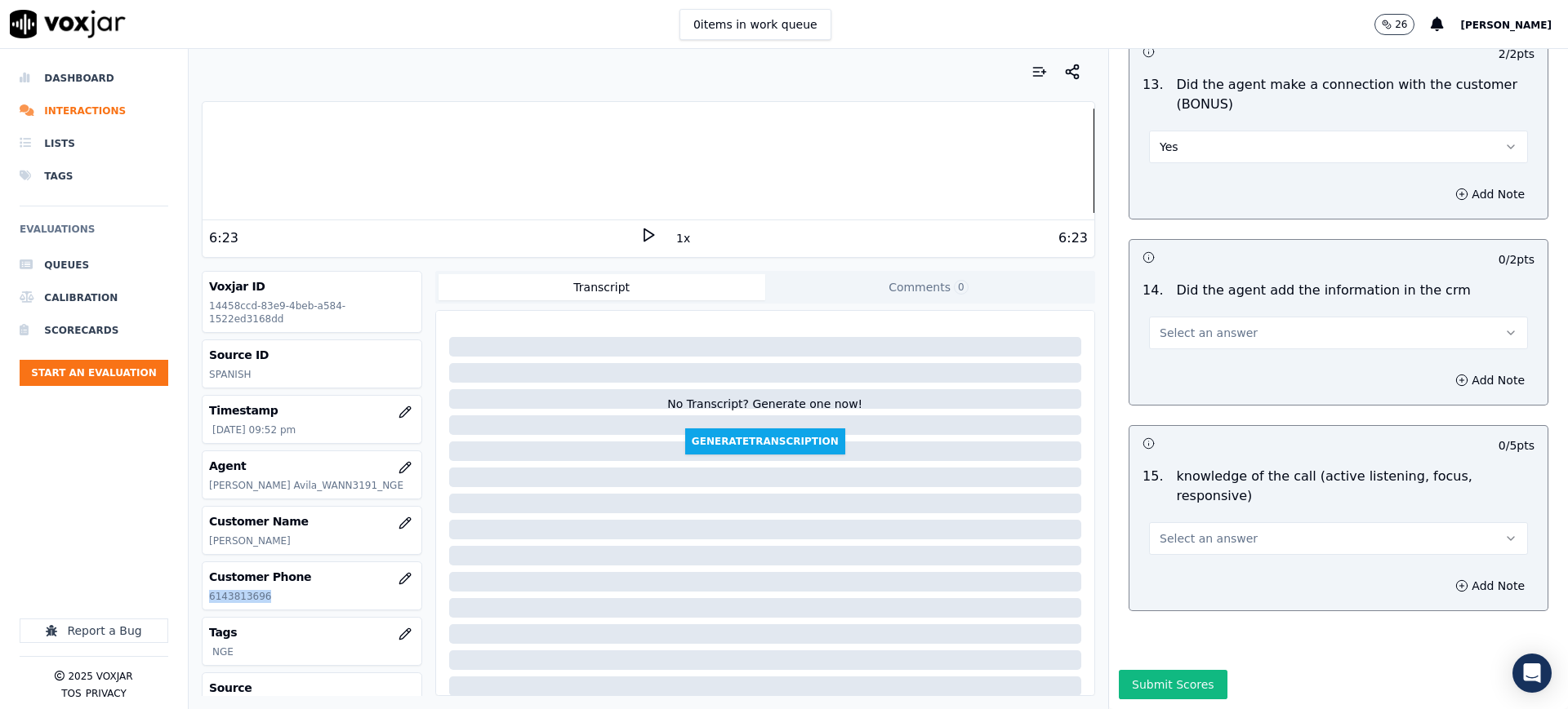
click at [1151, 338] on button "Select an answer" at bounding box center [1339, 333] width 379 height 33
click at [1166, 375] on div "Yes" at bounding box center [1304, 365] width 344 height 26
click at [1174, 530] on span "Select an answer" at bounding box center [1209, 538] width 98 height 16
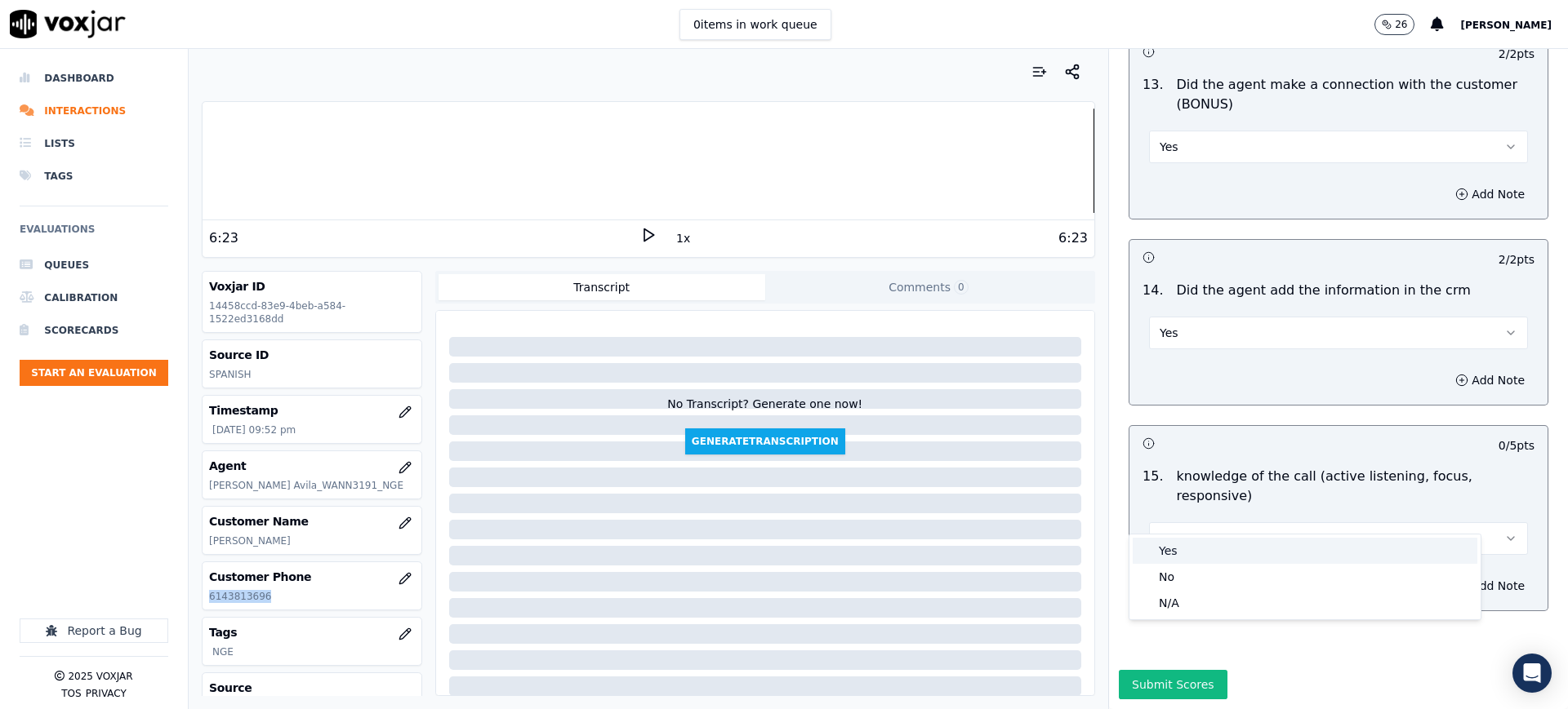
click at [1174, 548] on div "Yes" at bounding box center [1304, 551] width 344 height 26
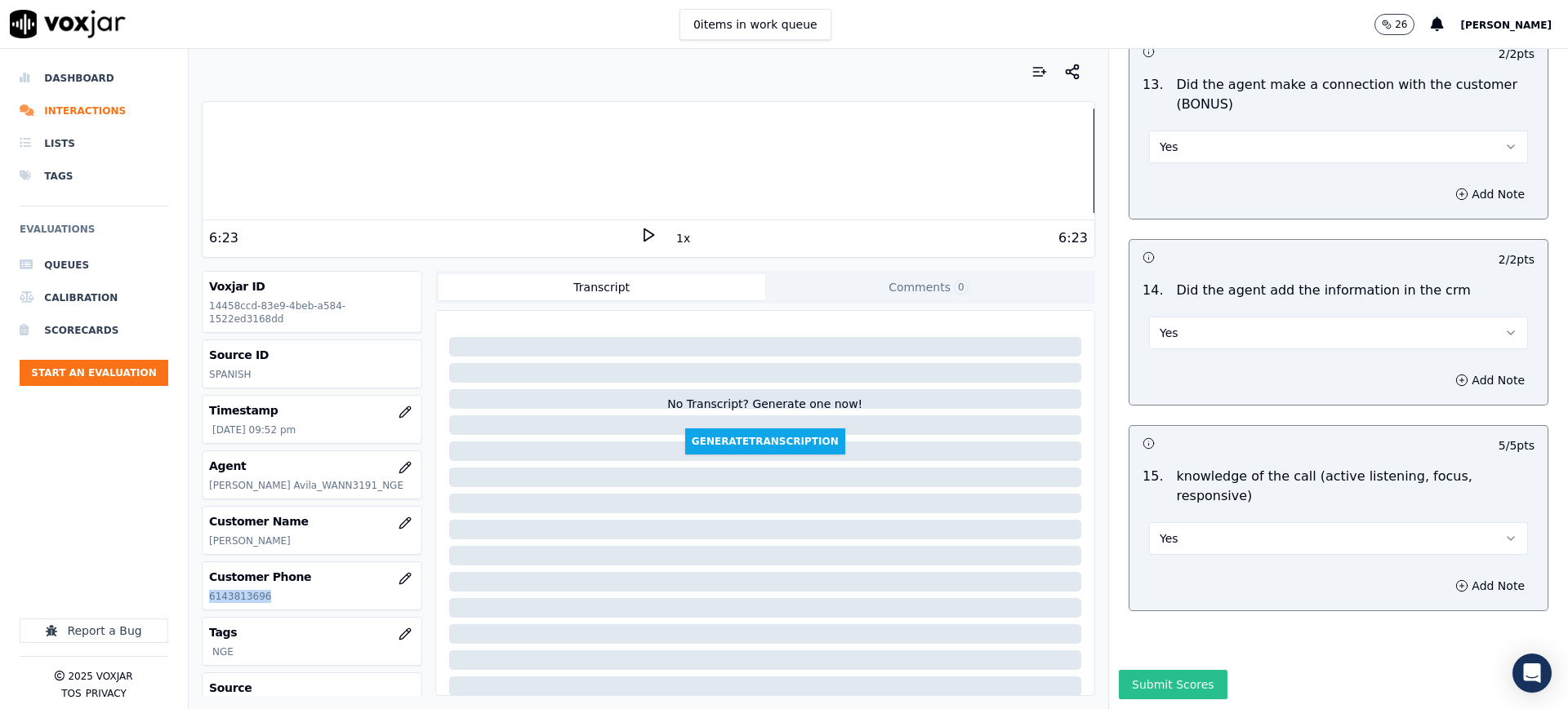
click at [1147, 671] on button "Submit Scores" at bounding box center [1173, 685] width 108 height 30
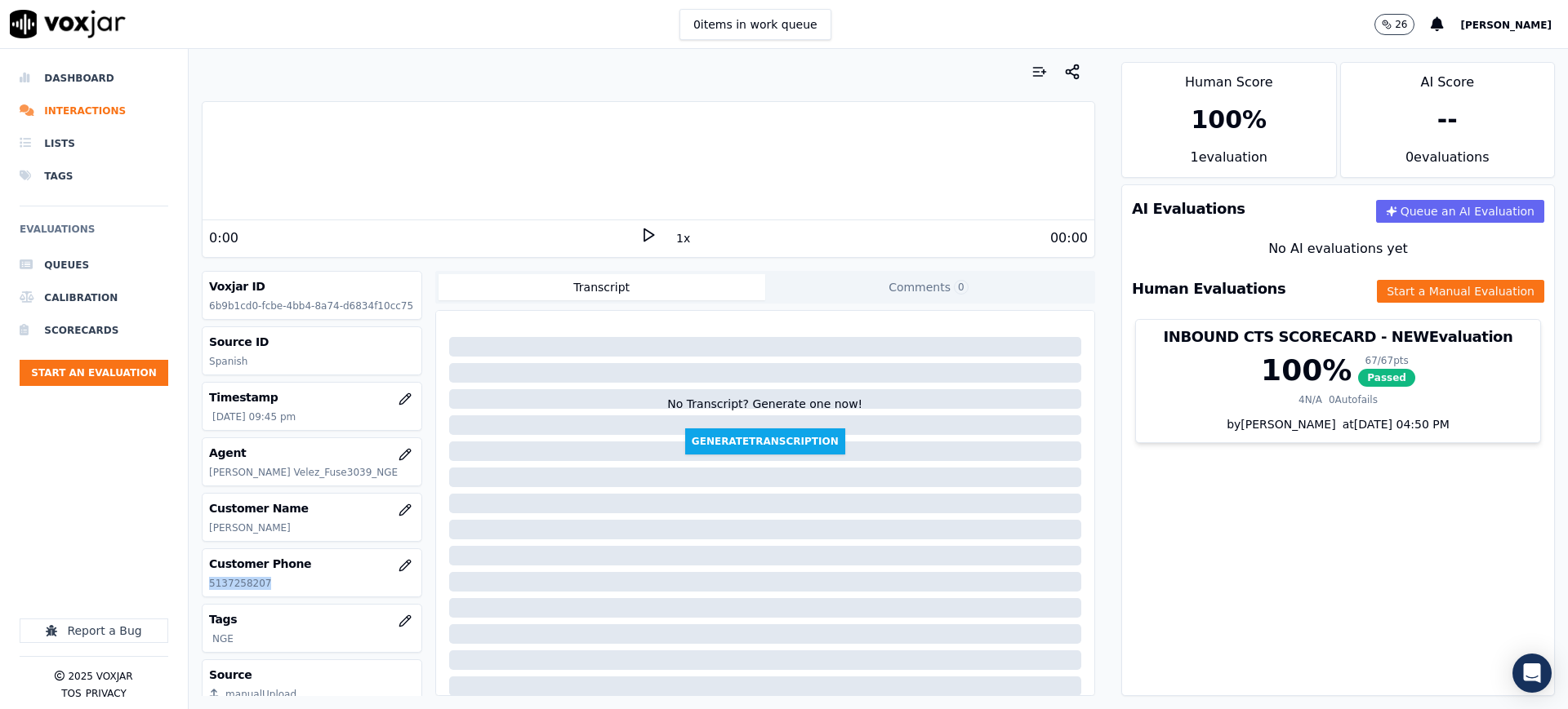
drag, startPoint x: 263, startPoint y: 587, endPoint x: 205, endPoint y: 592, distance: 58.2
click at [205, 592] on div "Customer Phone [PHONE_NUMBER]" at bounding box center [311, 572] width 218 height 47
copy p "5137258207"
click at [1191, 530] on div "AI Evaluations Queue an AI Evaluation No AI evaluations yet Human Evaluations S…" at bounding box center [1338, 440] width 434 height 511
click at [644, 232] on polygon at bounding box center [648, 236] width 10 height 13
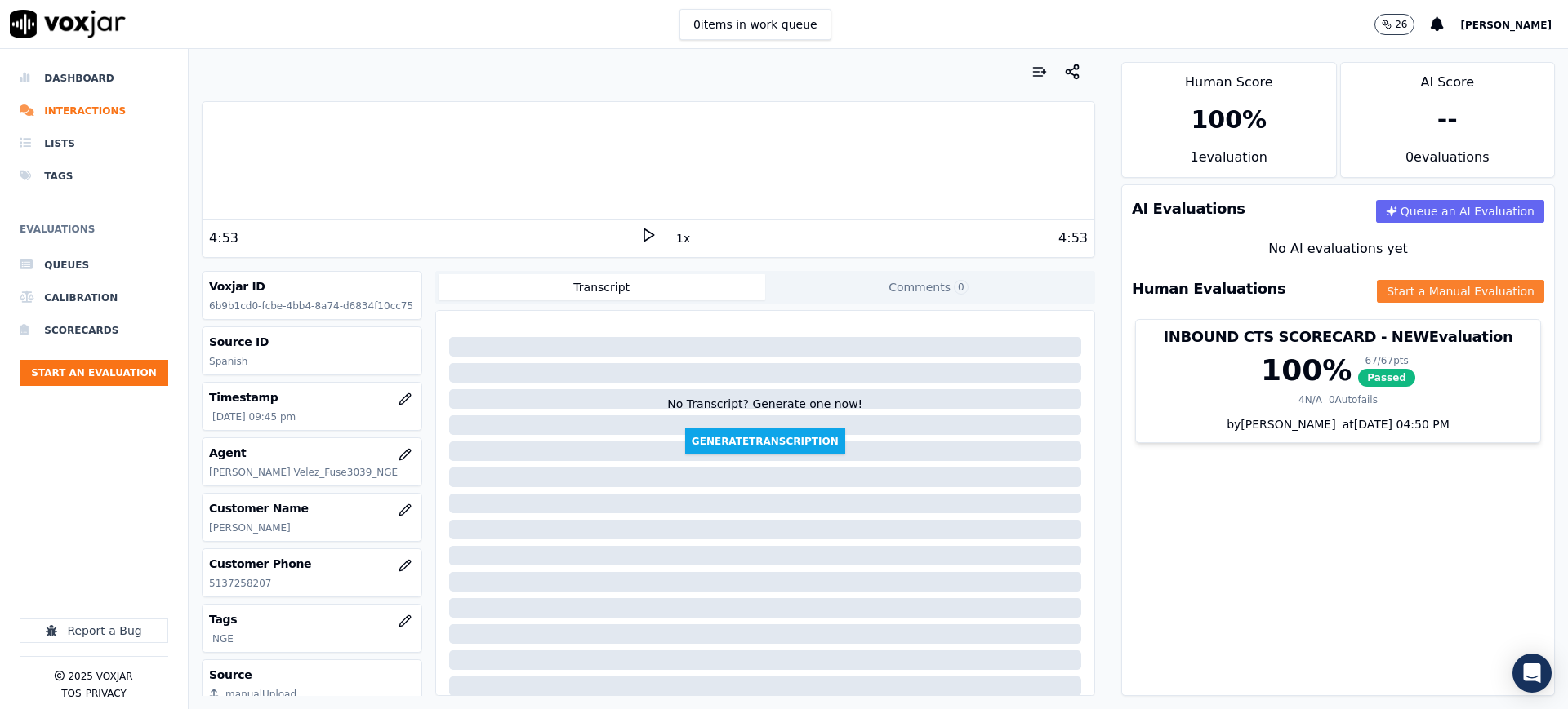
click at [1430, 291] on button "Start a Manual Evaluation" at bounding box center [1460, 291] width 167 height 23
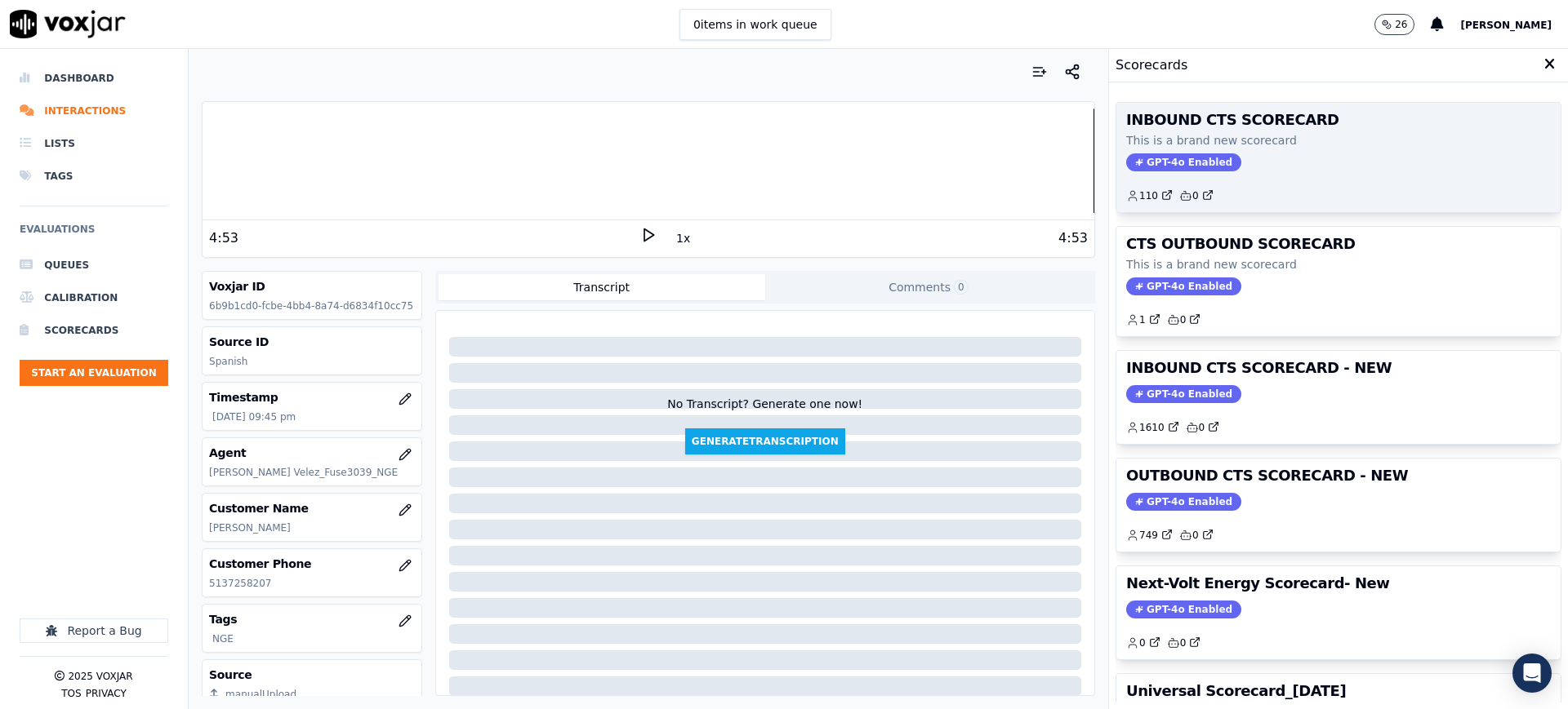
click at [1137, 164] on span "GPT-4o Enabled" at bounding box center [1183, 163] width 115 height 18
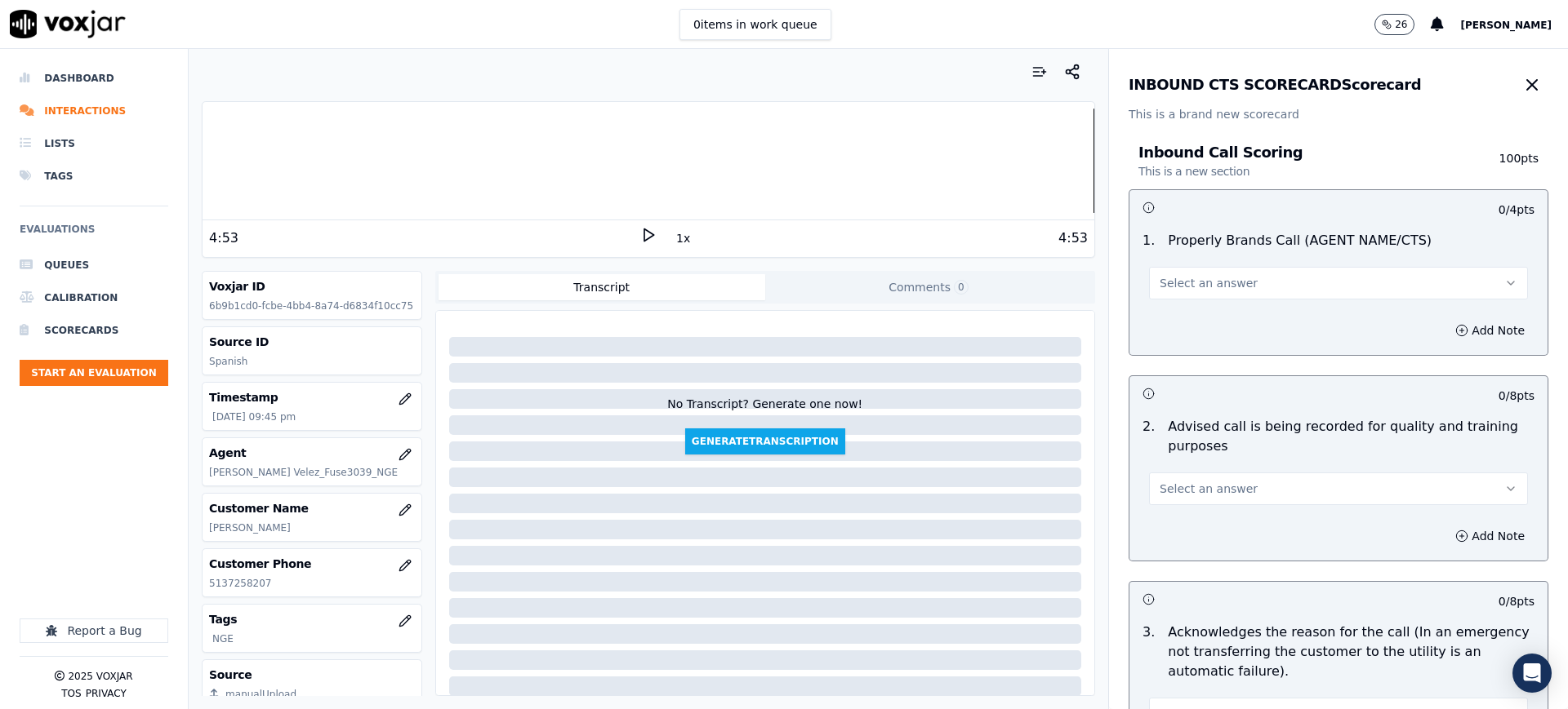
click at [1174, 291] on span "Select an answer" at bounding box center [1209, 283] width 98 height 16
click at [1188, 320] on div "Yes" at bounding box center [1304, 319] width 344 height 26
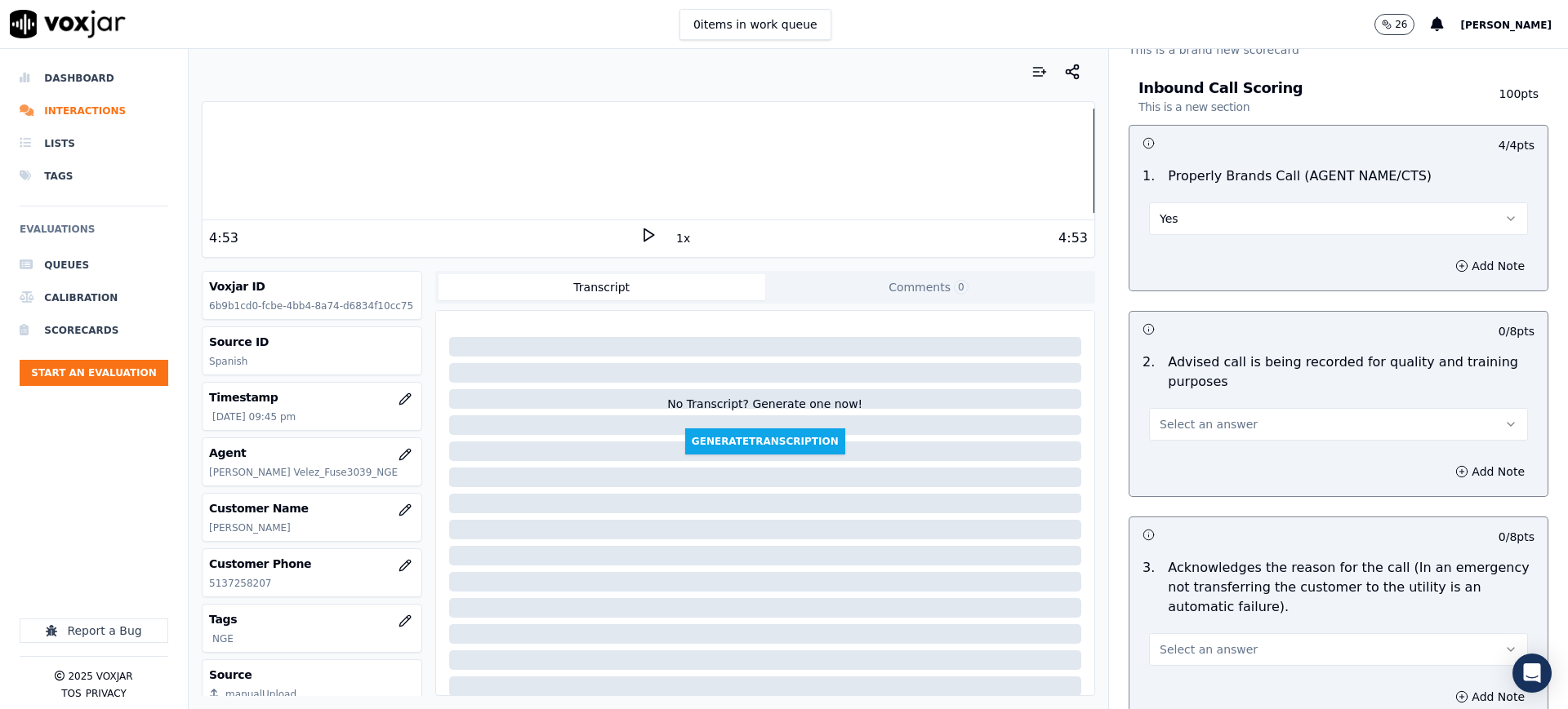
scroll to position [204, 0]
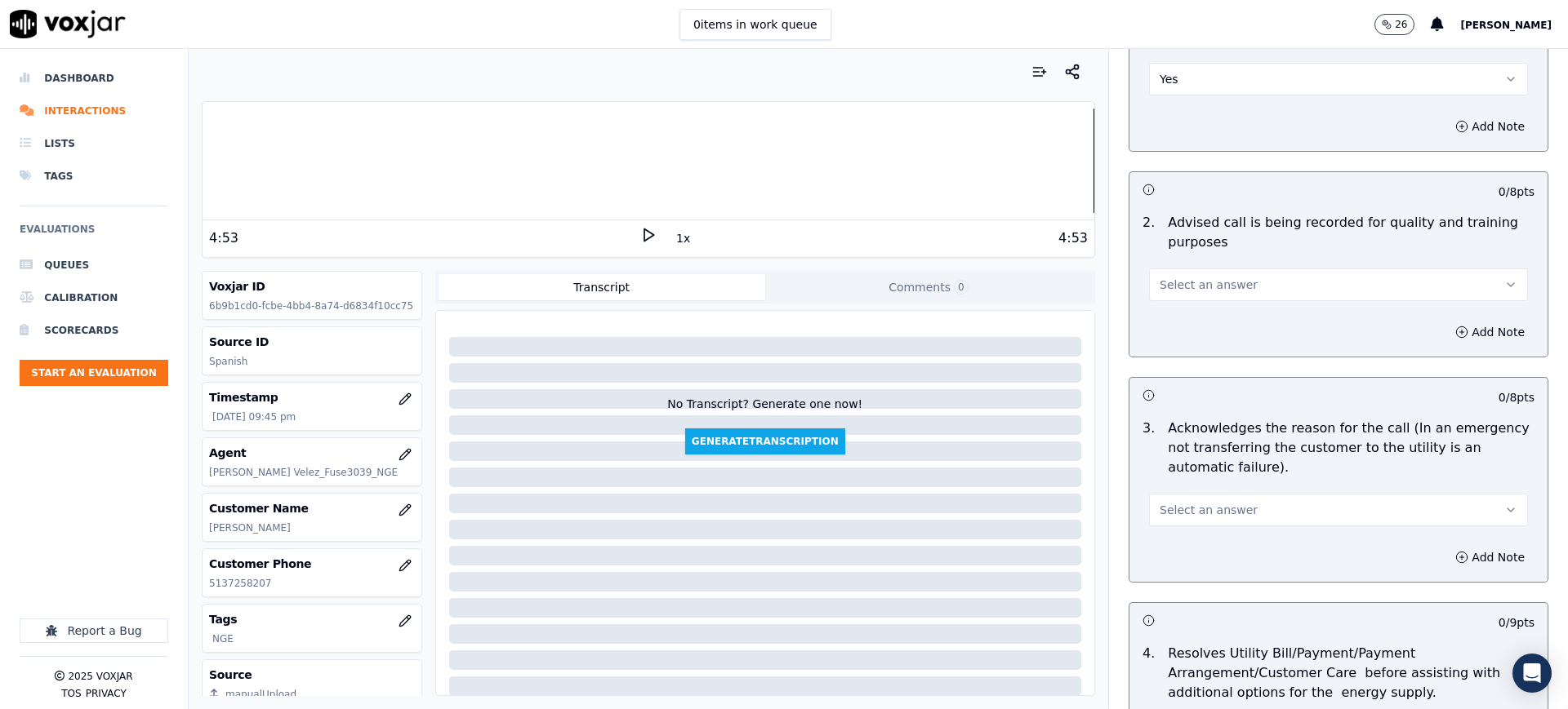
click at [1170, 283] on span "Select an answer" at bounding box center [1209, 285] width 98 height 16
click at [1170, 322] on div "Yes" at bounding box center [1304, 321] width 344 height 26
click at [1194, 504] on span "Select an answer" at bounding box center [1209, 511] width 98 height 16
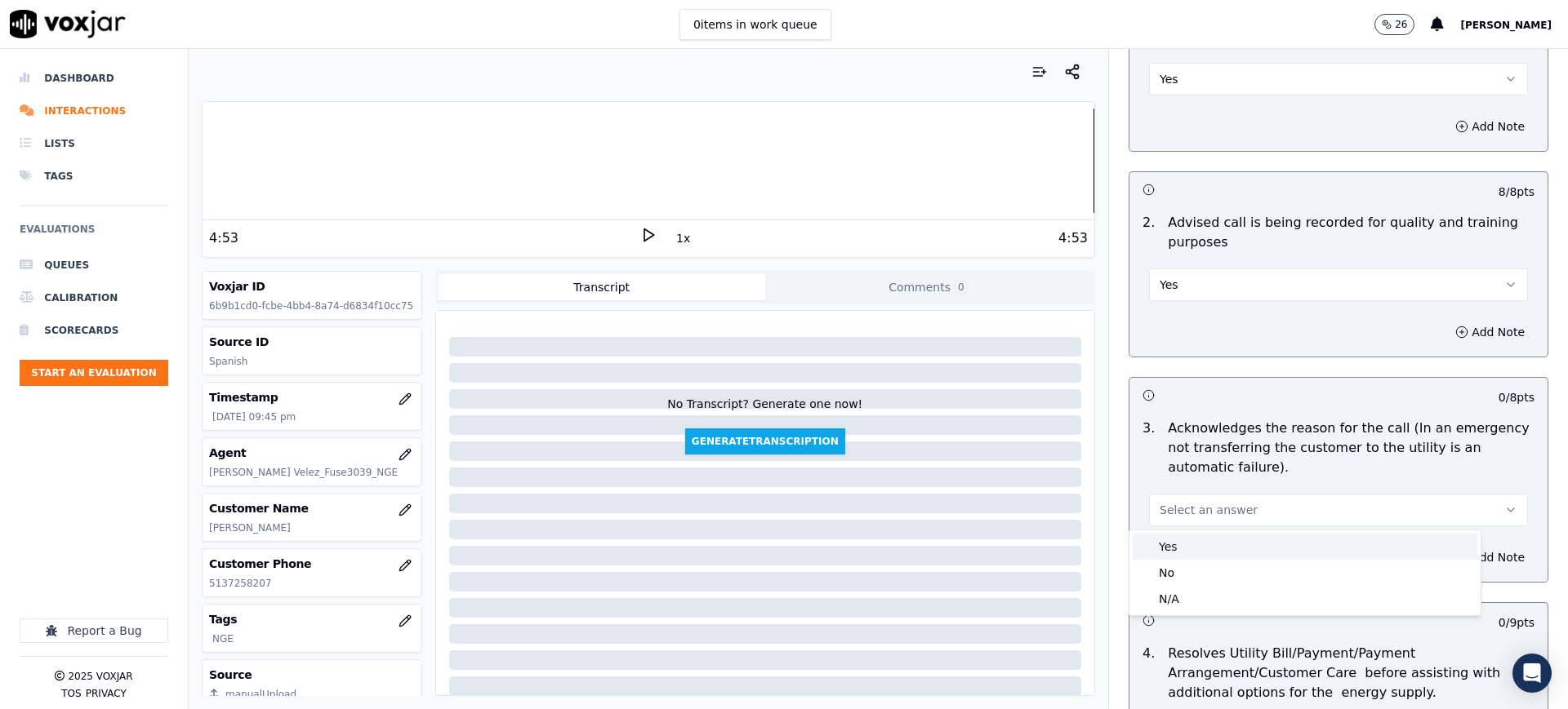
click at [1168, 540] on div "Yes" at bounding box center [1304, 546] width 344 height 26
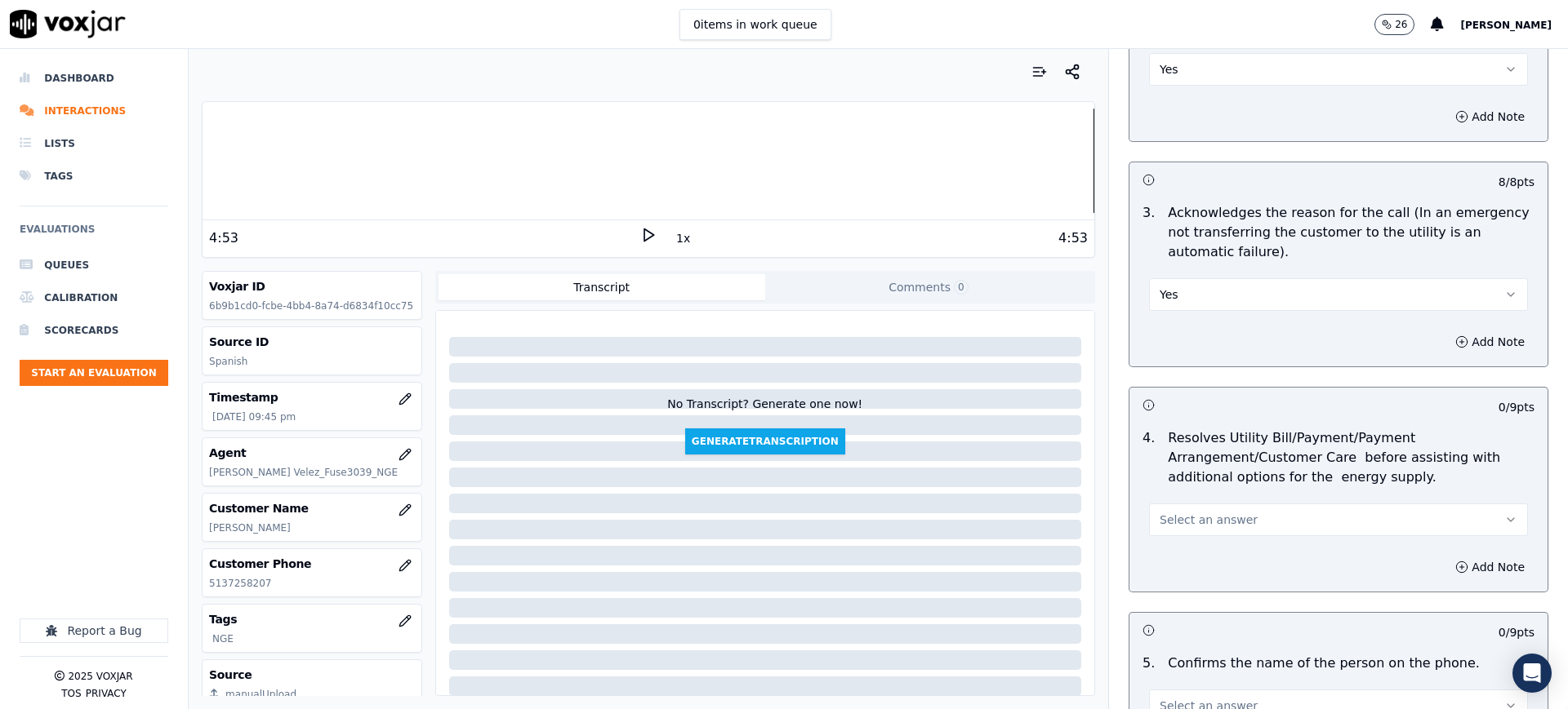
scroll to position [511, 0]
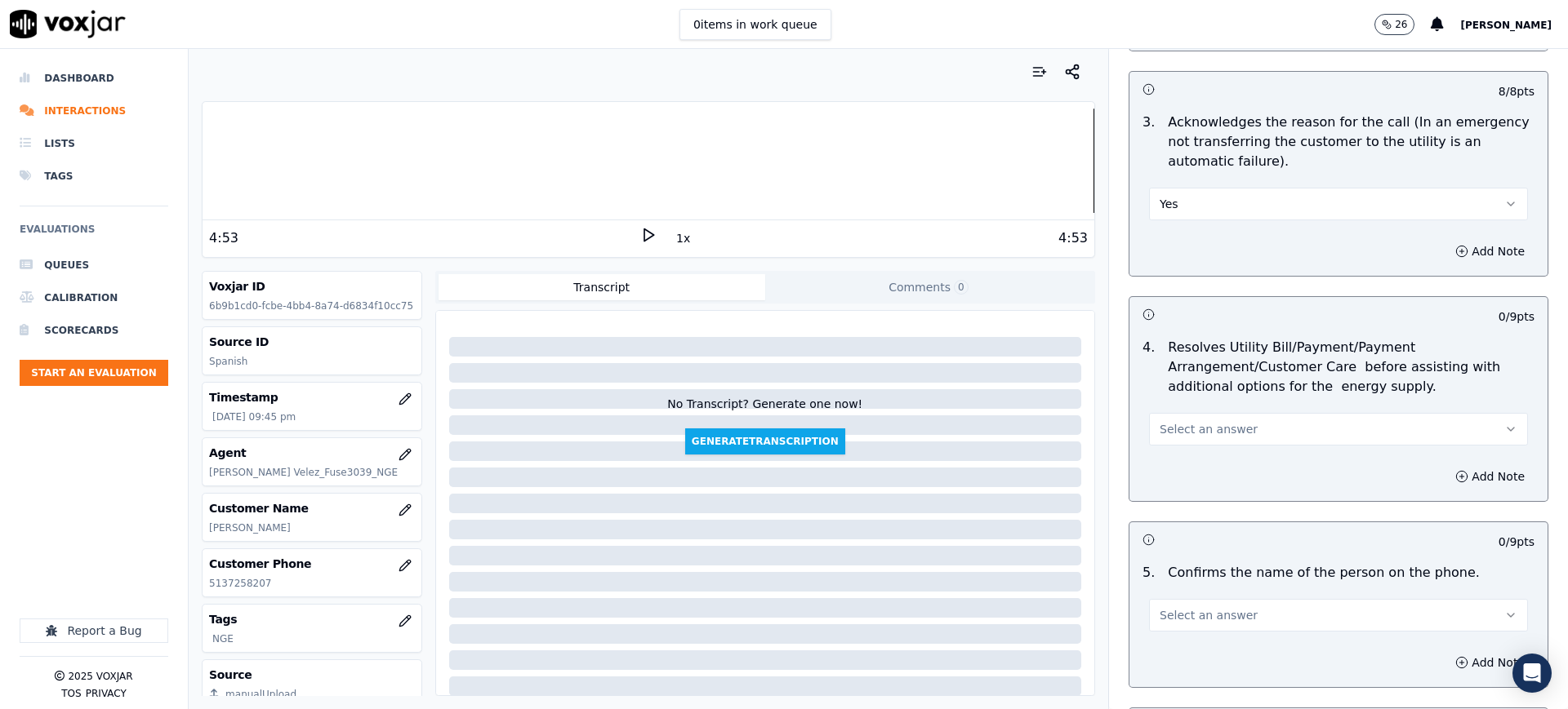
click at [1160, 435] on span "Select an answer" at bounding box center [1209, 429] width 98 height 16
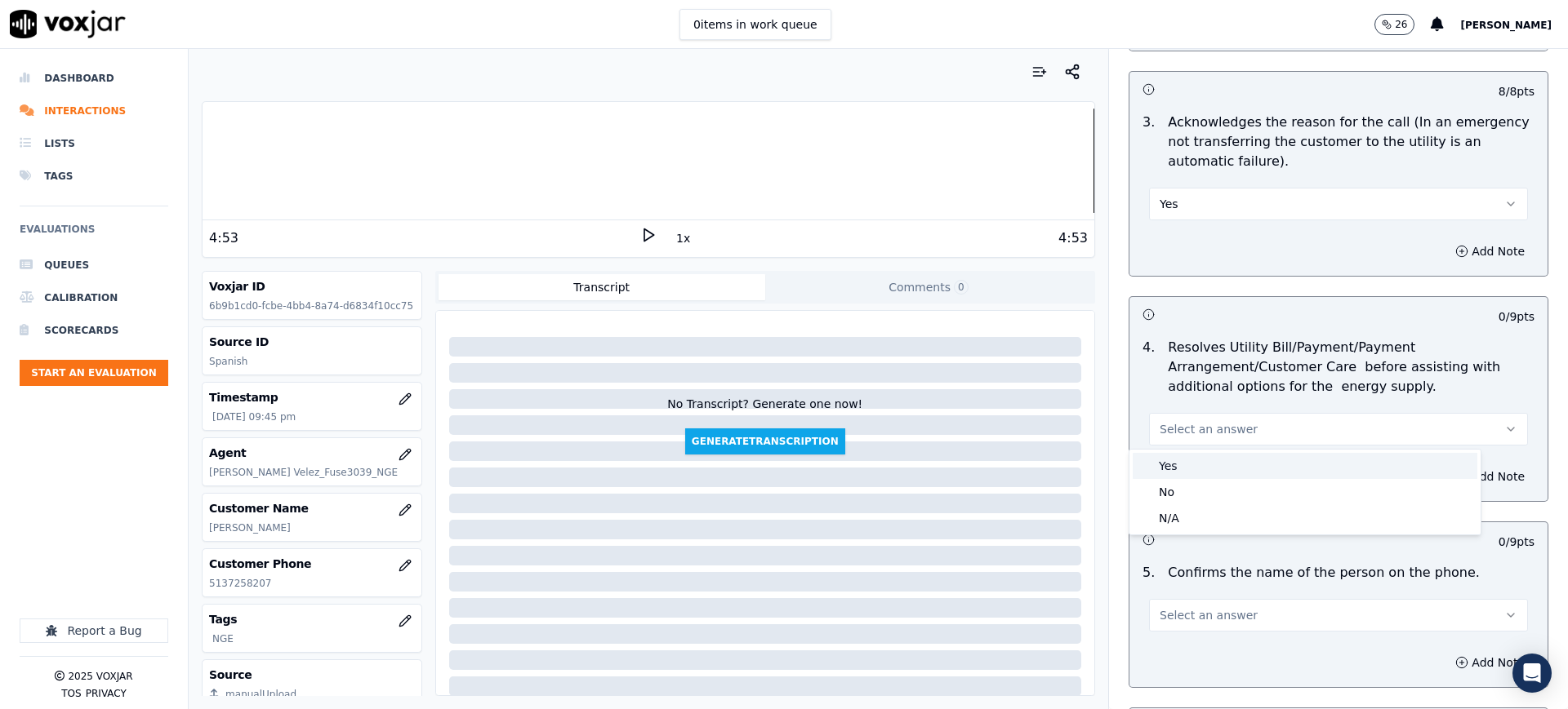
click at [1165, 468] on div "Yes" at bounding box center [1304, 466] width 344 height 26
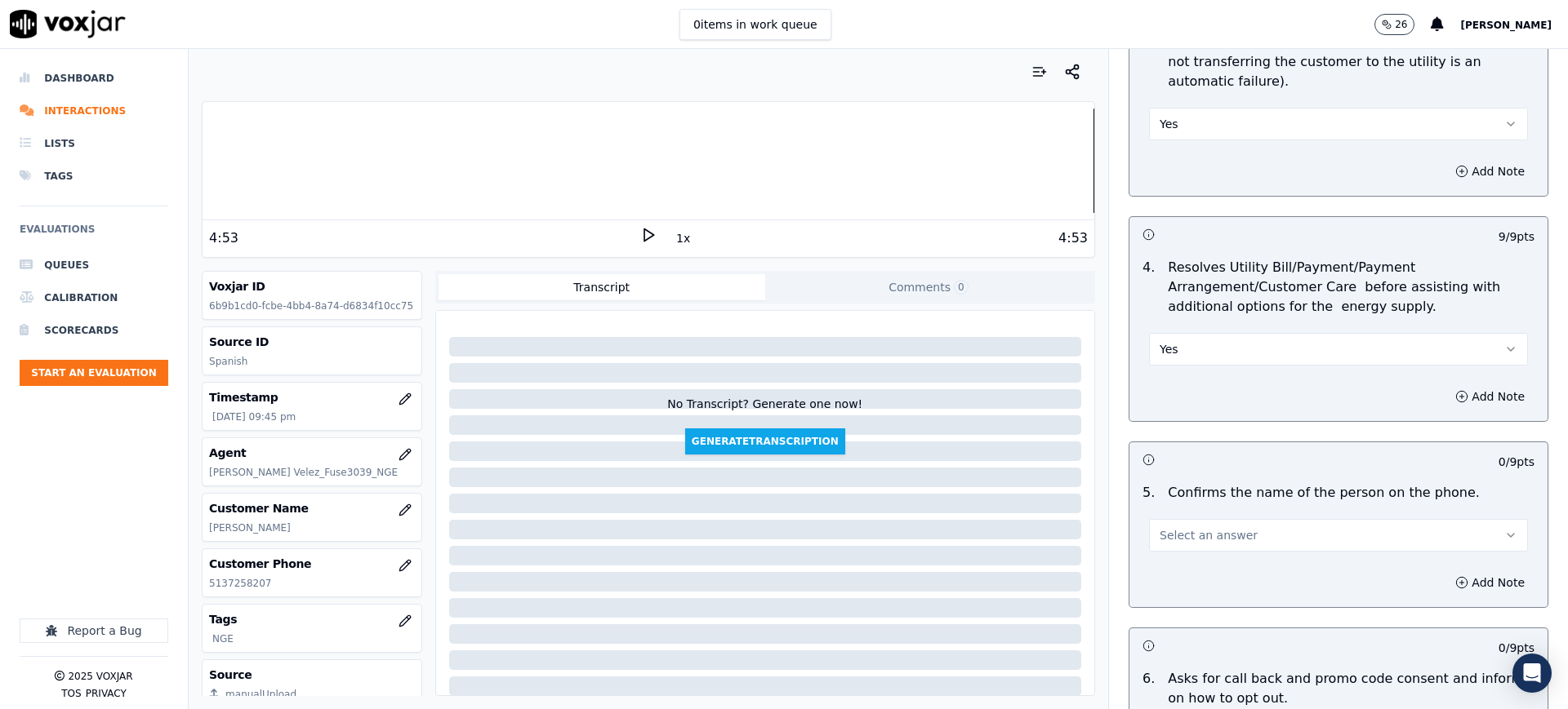
scroll to position [816, 0]
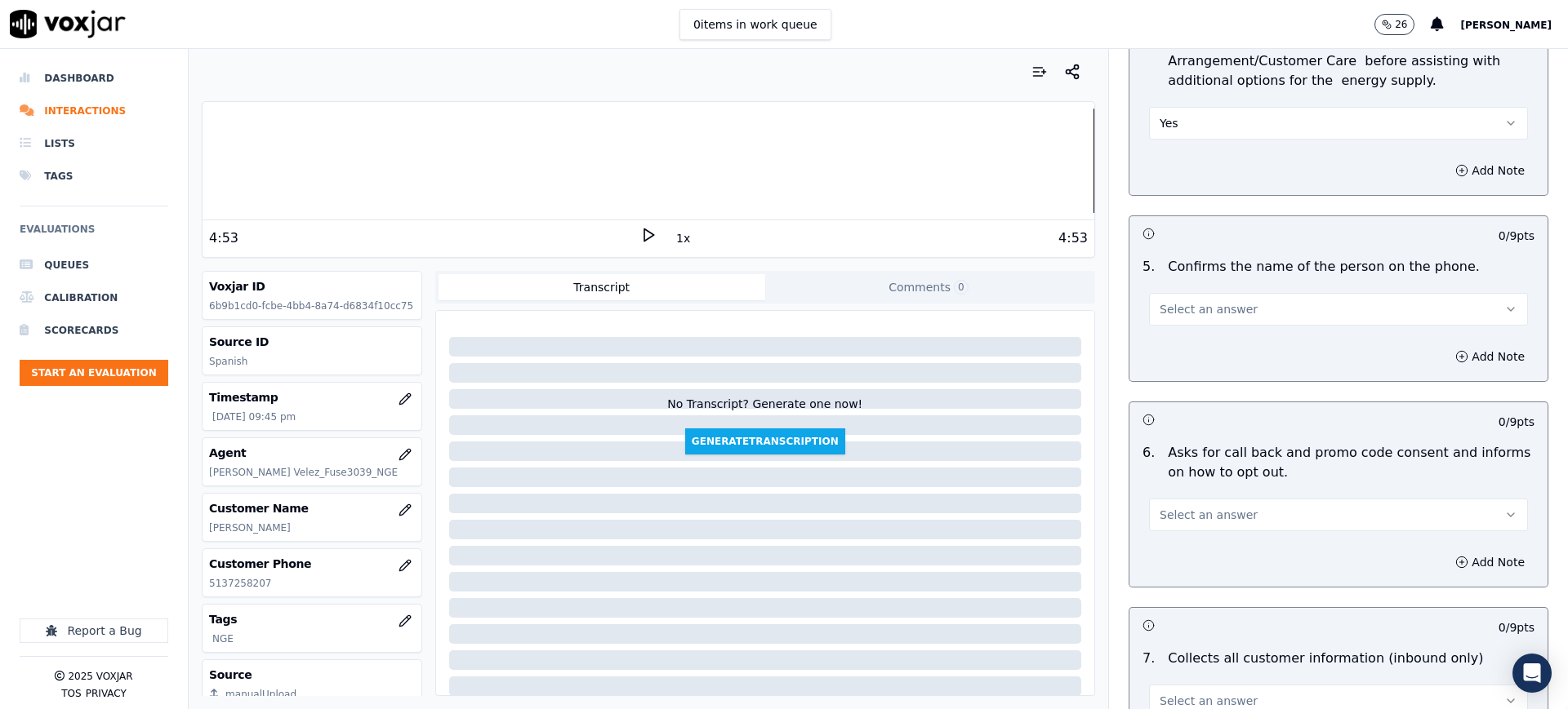
click at [1164, 311] on span "Select an answer" at bounding box center [1209, 309] width 98 height 16
click at [1169, 348] on div "Yes" at bounding box center [1304, 346] width 344 height 26
click at [1175, 516] on span "Select an answer" at bounding box center [1209, 515] width 98 height 16
click at [1173, 544] on div "Yes" at bounding box center [1304, 552] width 344 height 26
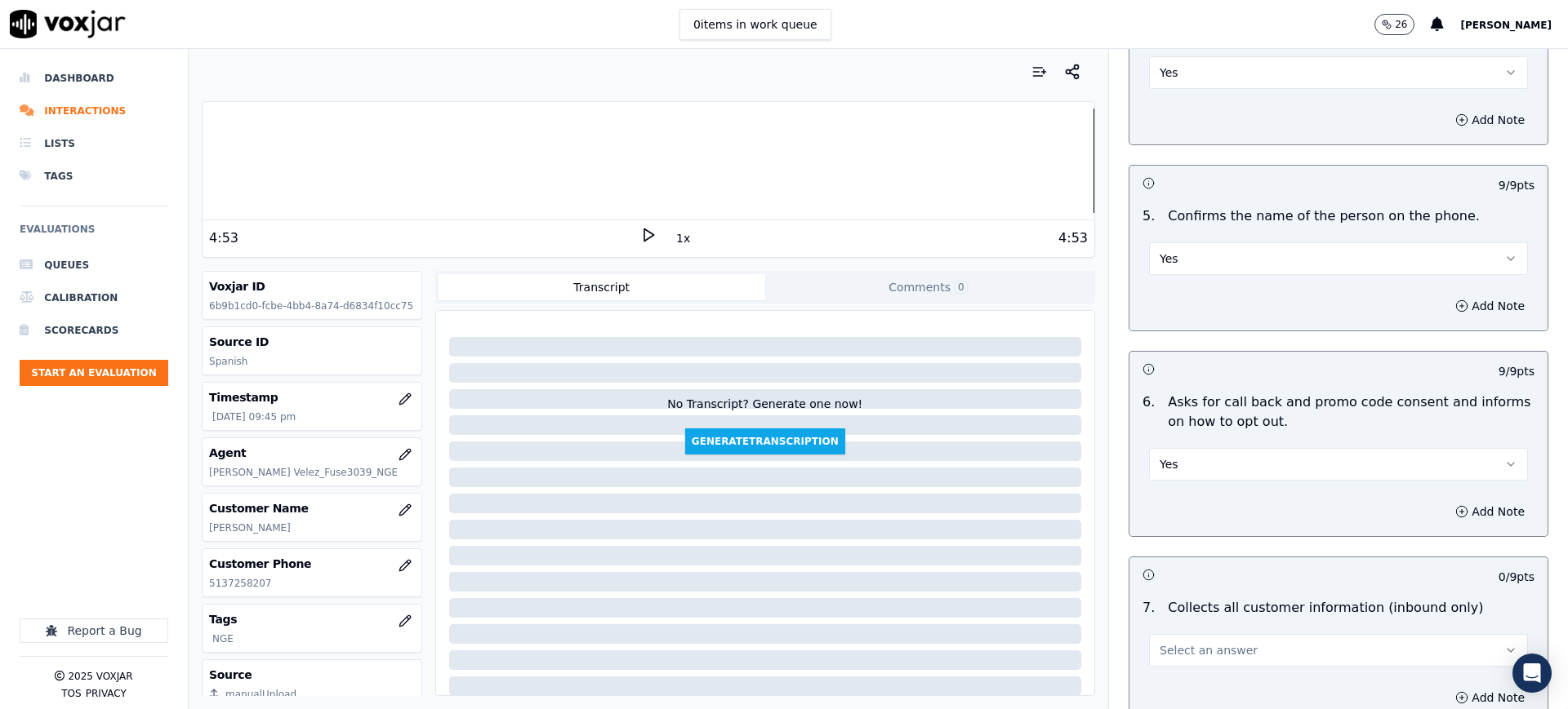
scroll to position [1122, 0]
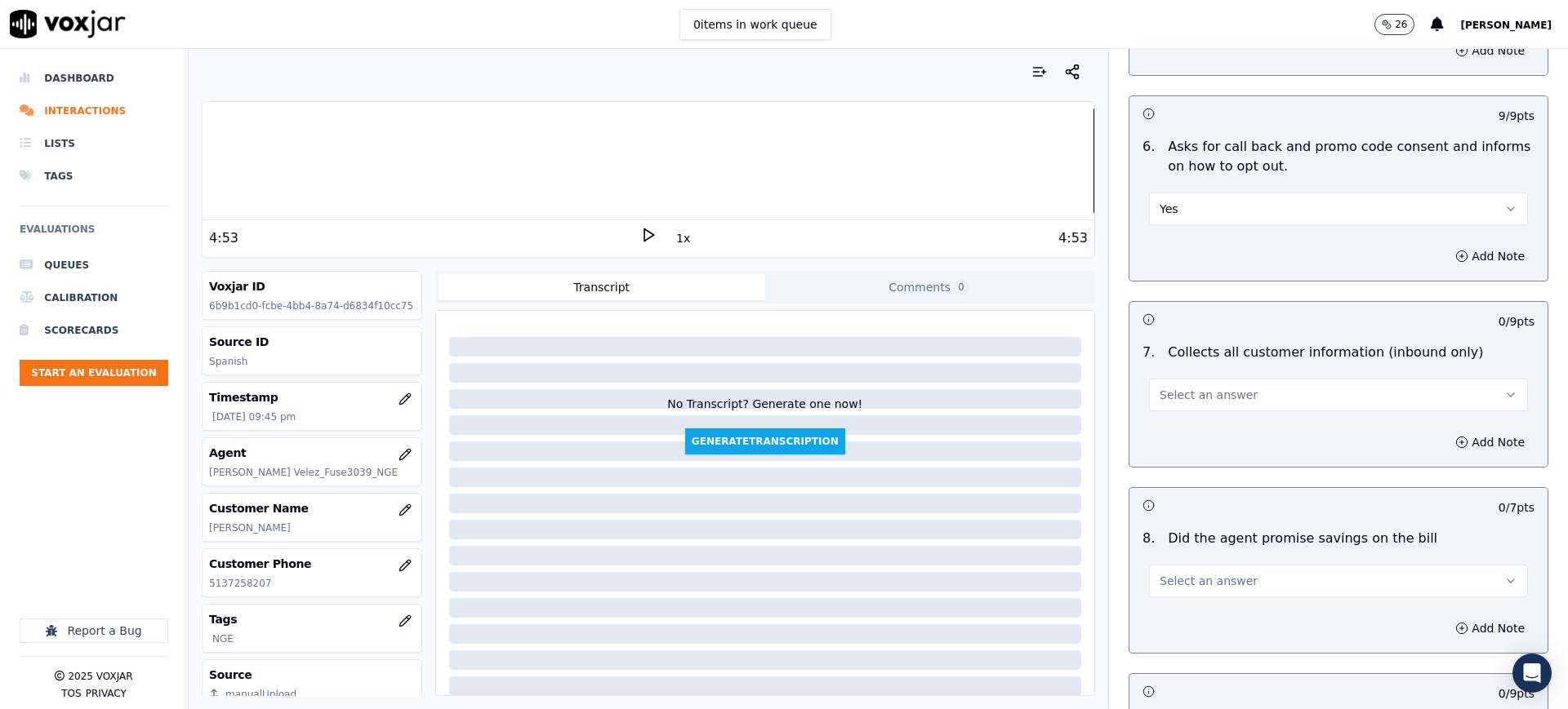
click at [1170, 392] on span "Select an answer" at bounding box center [1209, 395] width 98 height 16
click at [1169, 426] on div "Yes" at bounding box center [1304, 431] width 344 height 26
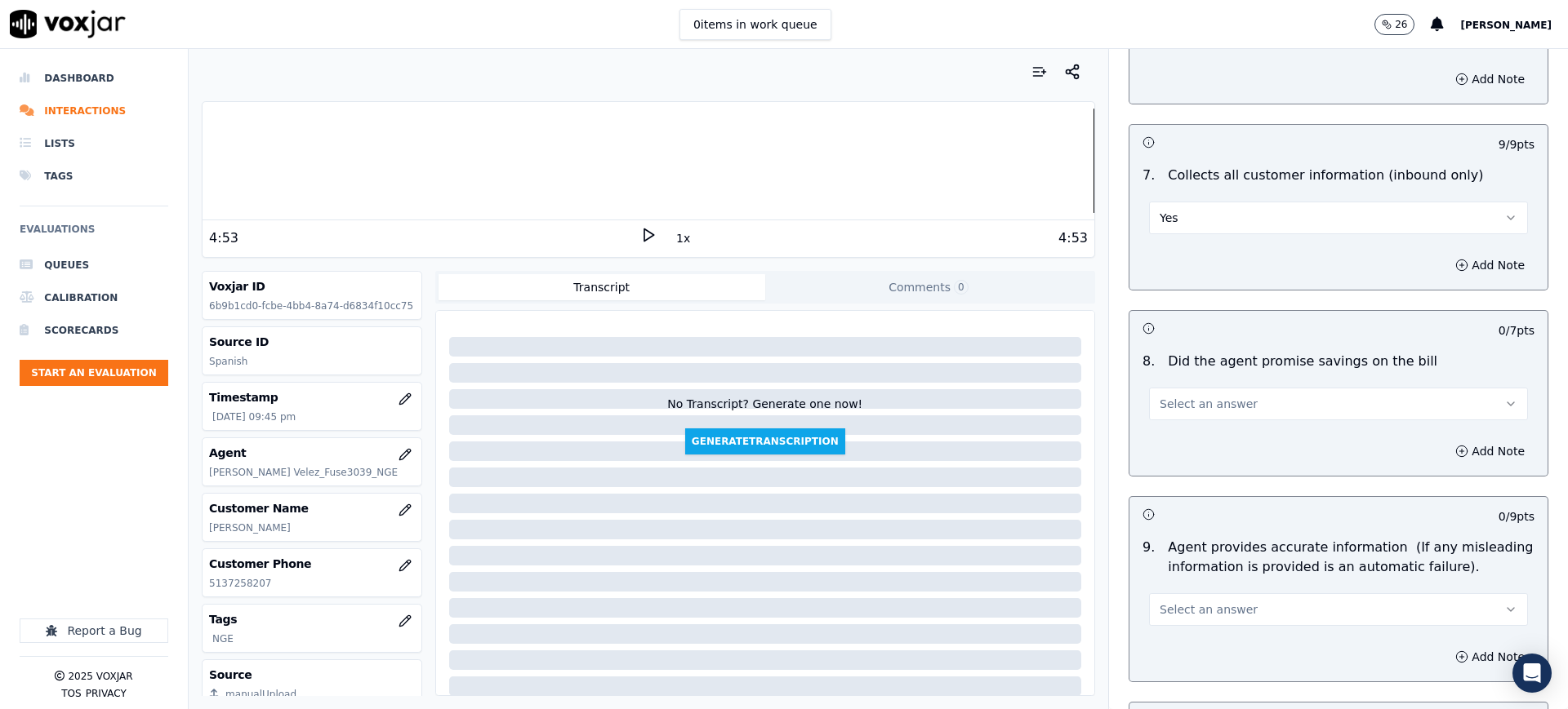
scroll to position [1327, 0]
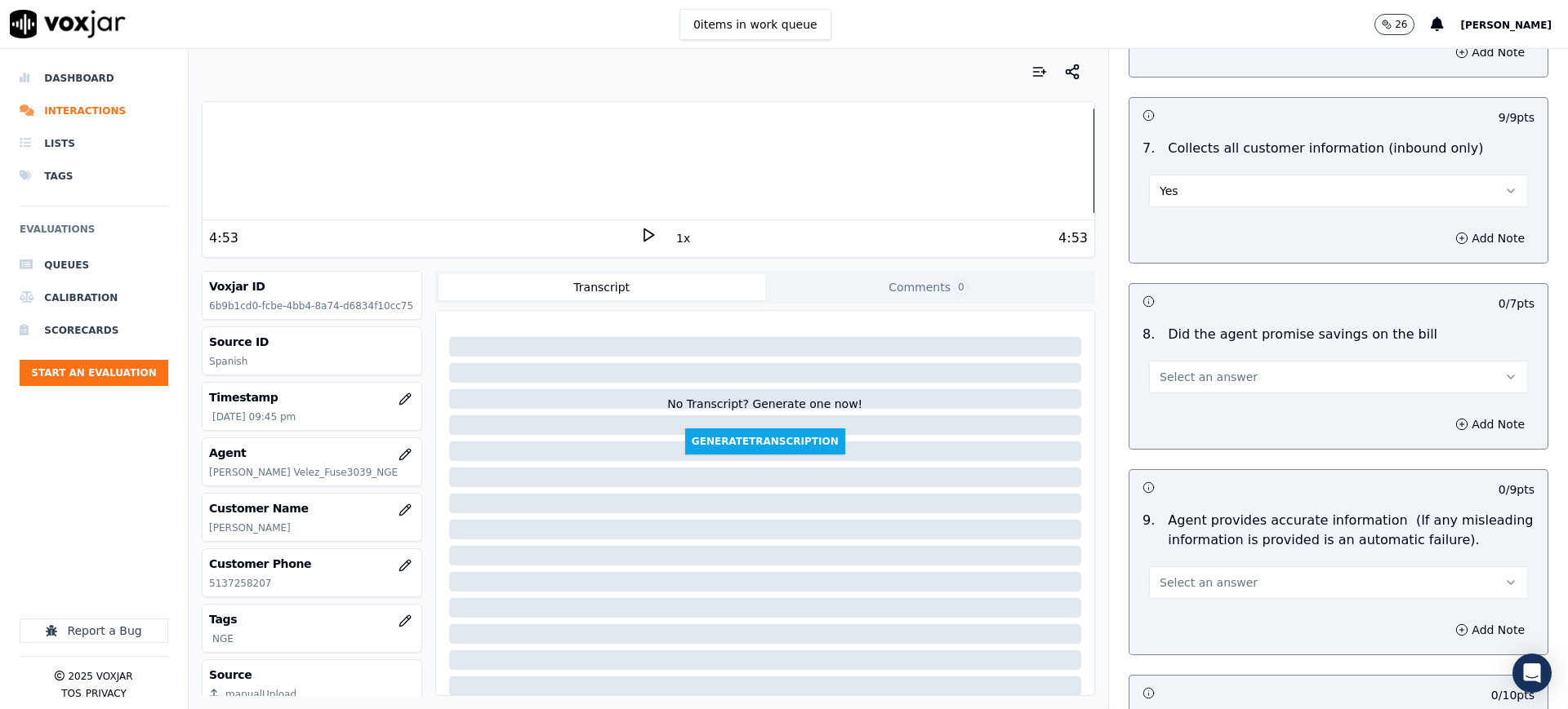
click at [1169, 373] on span "Select an answer" at bounding box center [1209, 377] width 98 height 16
click at [1178, 420] on div "Yes" at bounding box center [1304, 413] width 344 height 26
click at [1196, 586] on span "Select an answer" at bounding box center [1209, 583] width 98 height 16
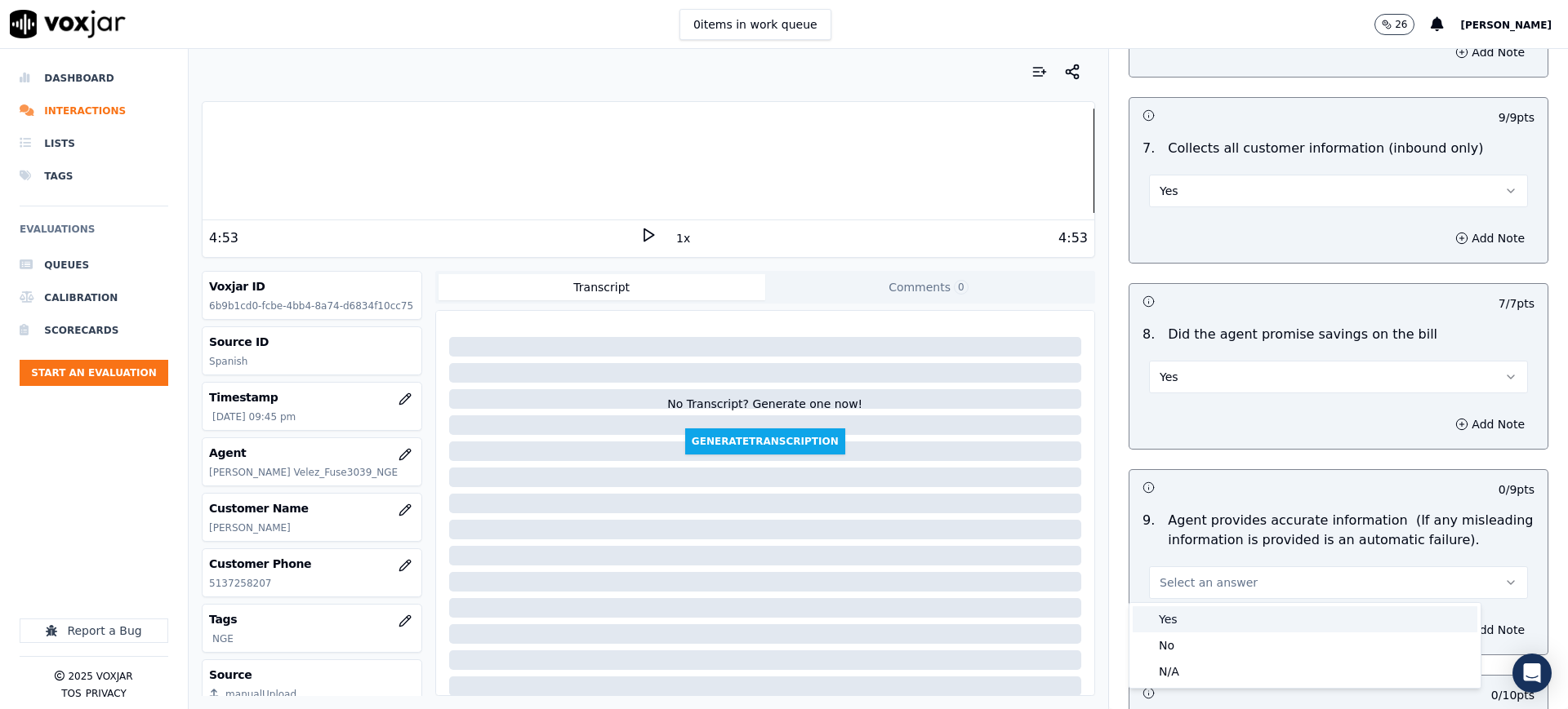
click at [1202, 616] on div "Yes" at bounding box center [1304, 619] width 344 height 26
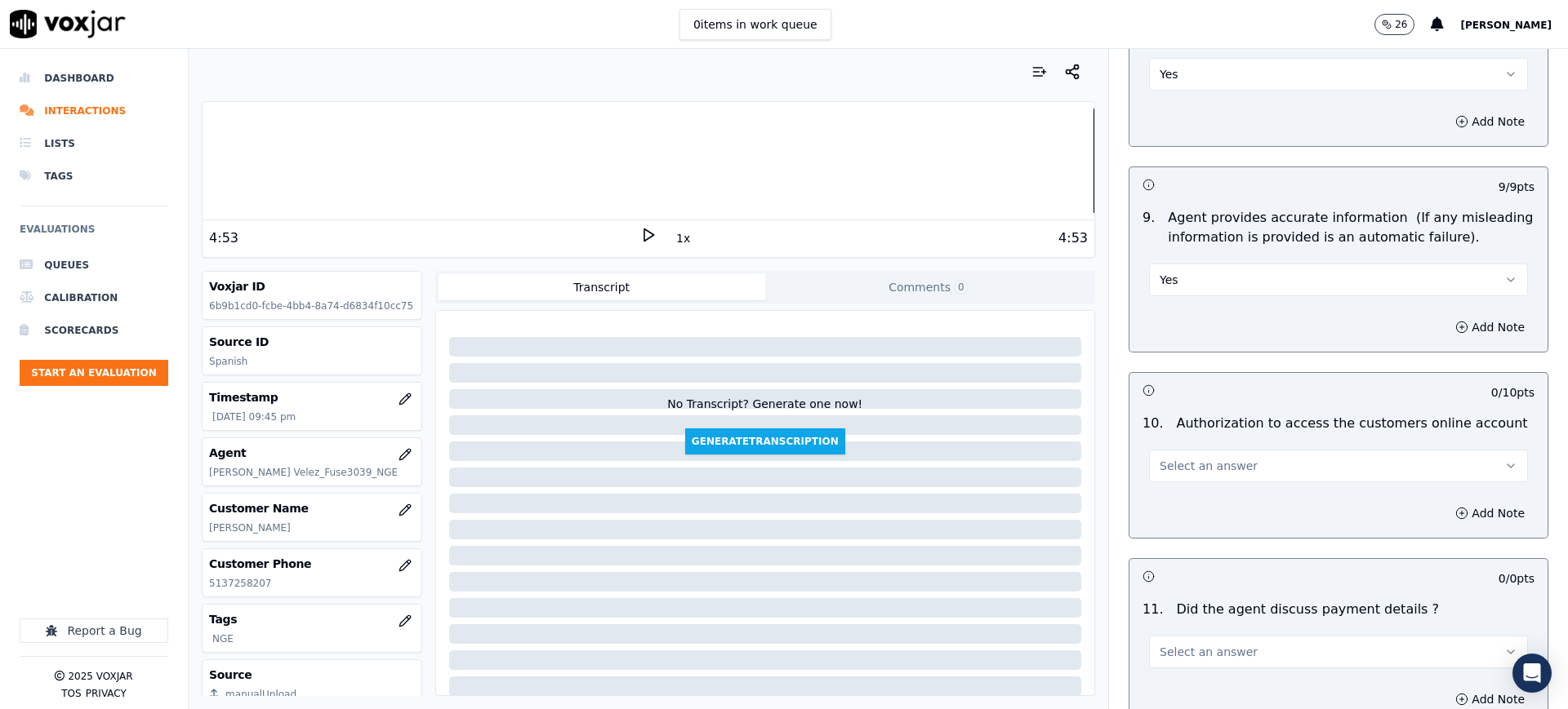
scroll to position [1633, 0]
click at [1185, 463] on span "Select an answer" at bounding box center [1209, 463] width 98 height 16
click at [1181, 499] on div "Yes" at bounding box center [1304, 499] width 344 height 26
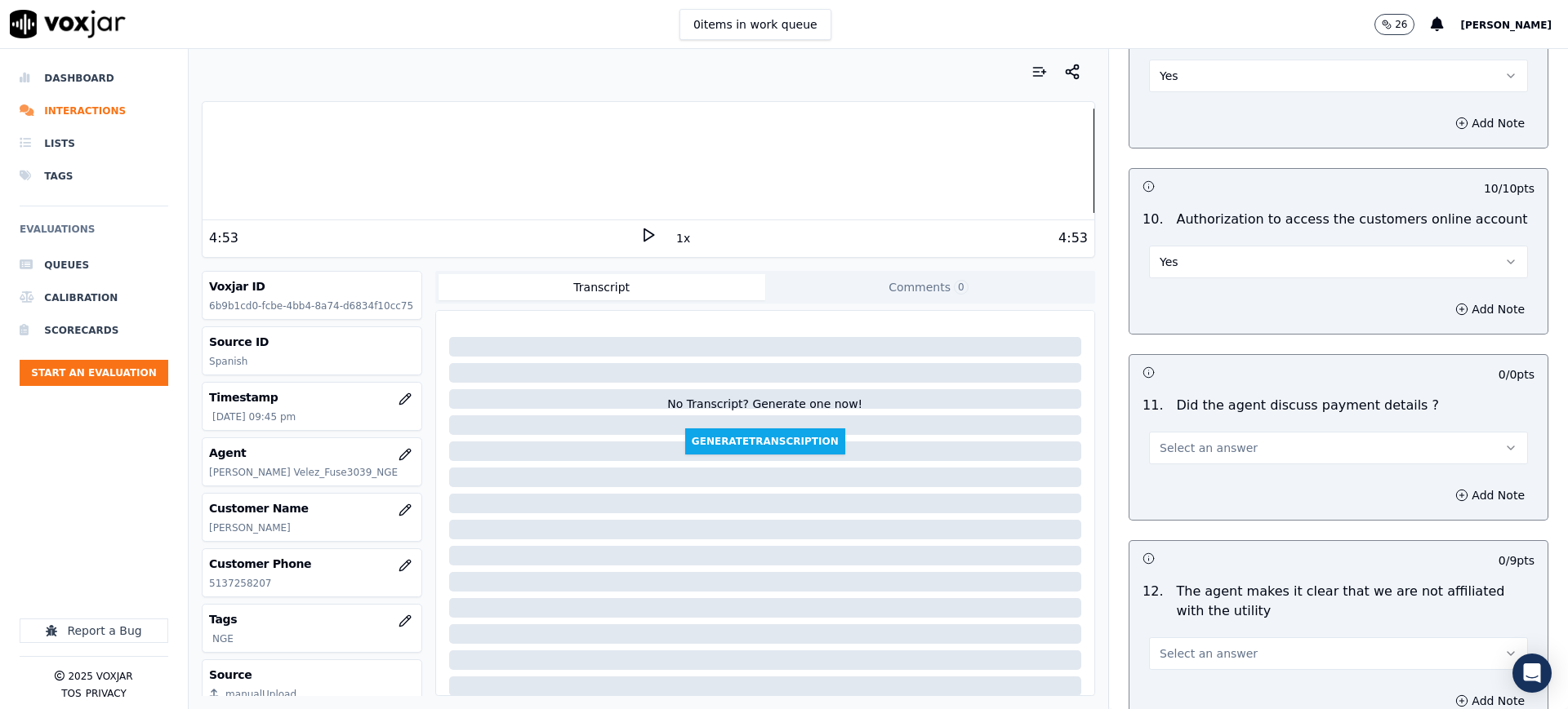
scroll to position [1836, 0]
drag, startPoint x: 1150, startPoint y: 439, endPoint x: 1143, endPoint y: 460, distance: 22.1
click at [1160, 440] on span "Select an answer" at bounding box center [1209, 444] width 98 height 16
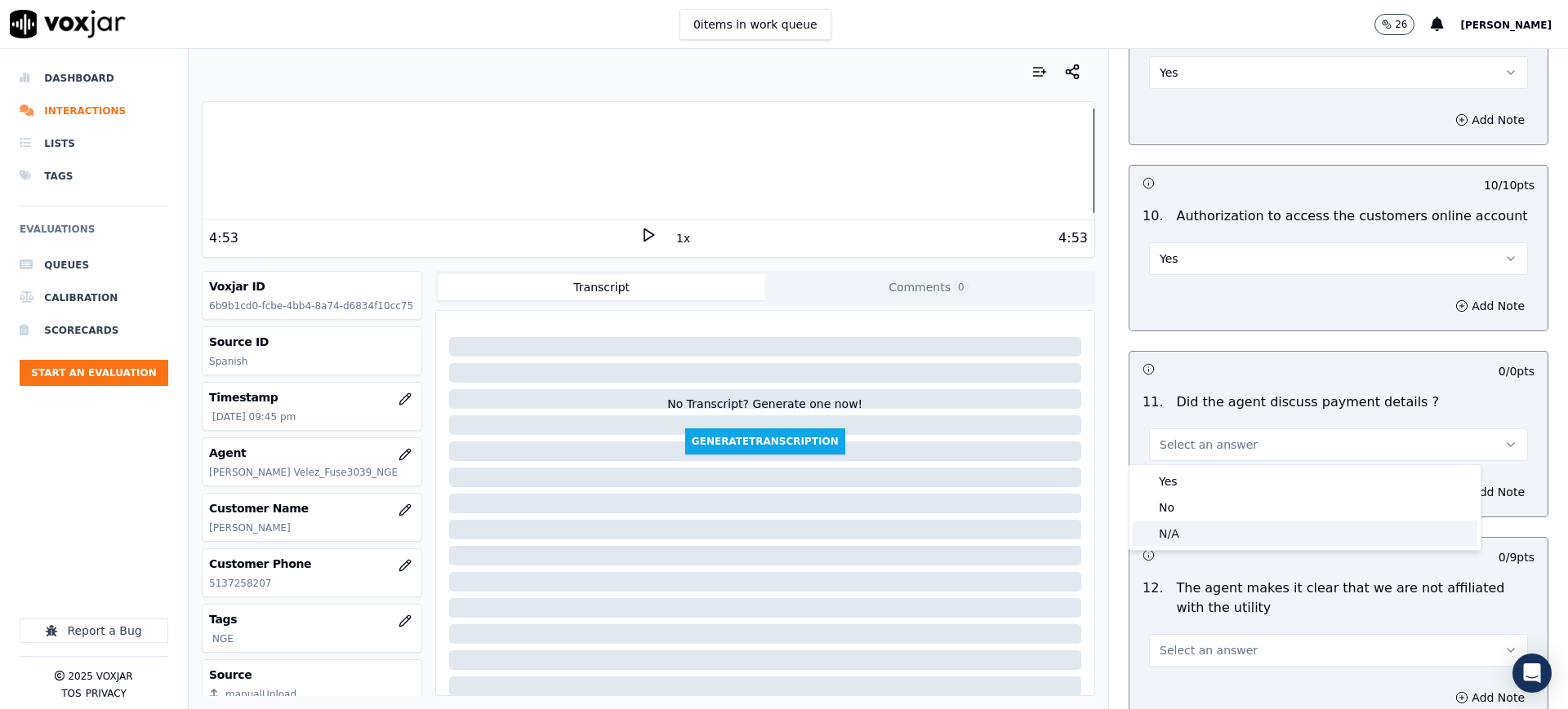
click at [1160, 523] on div "N/A" at bounding box center [1304, 534] width 344 height 26
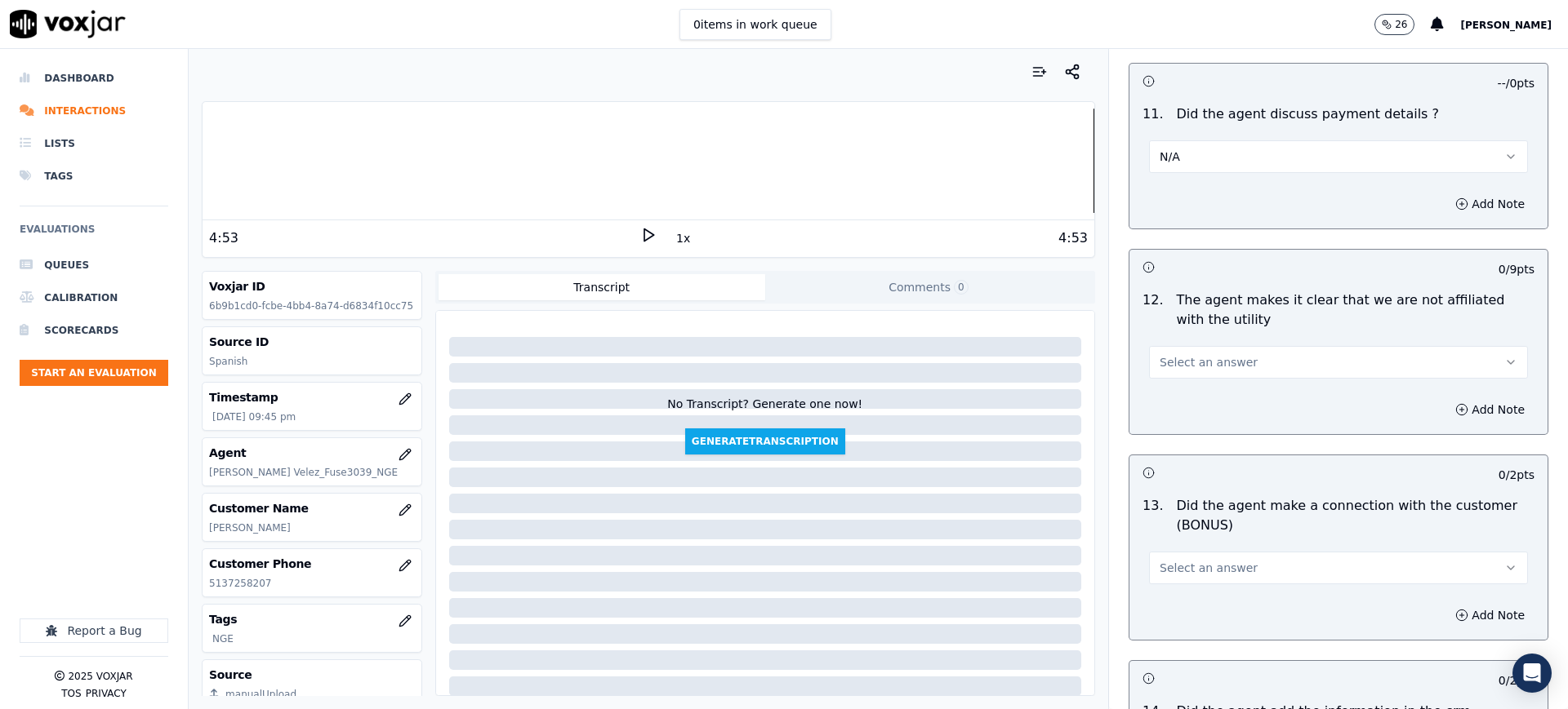
scroll to position [2143, 0]
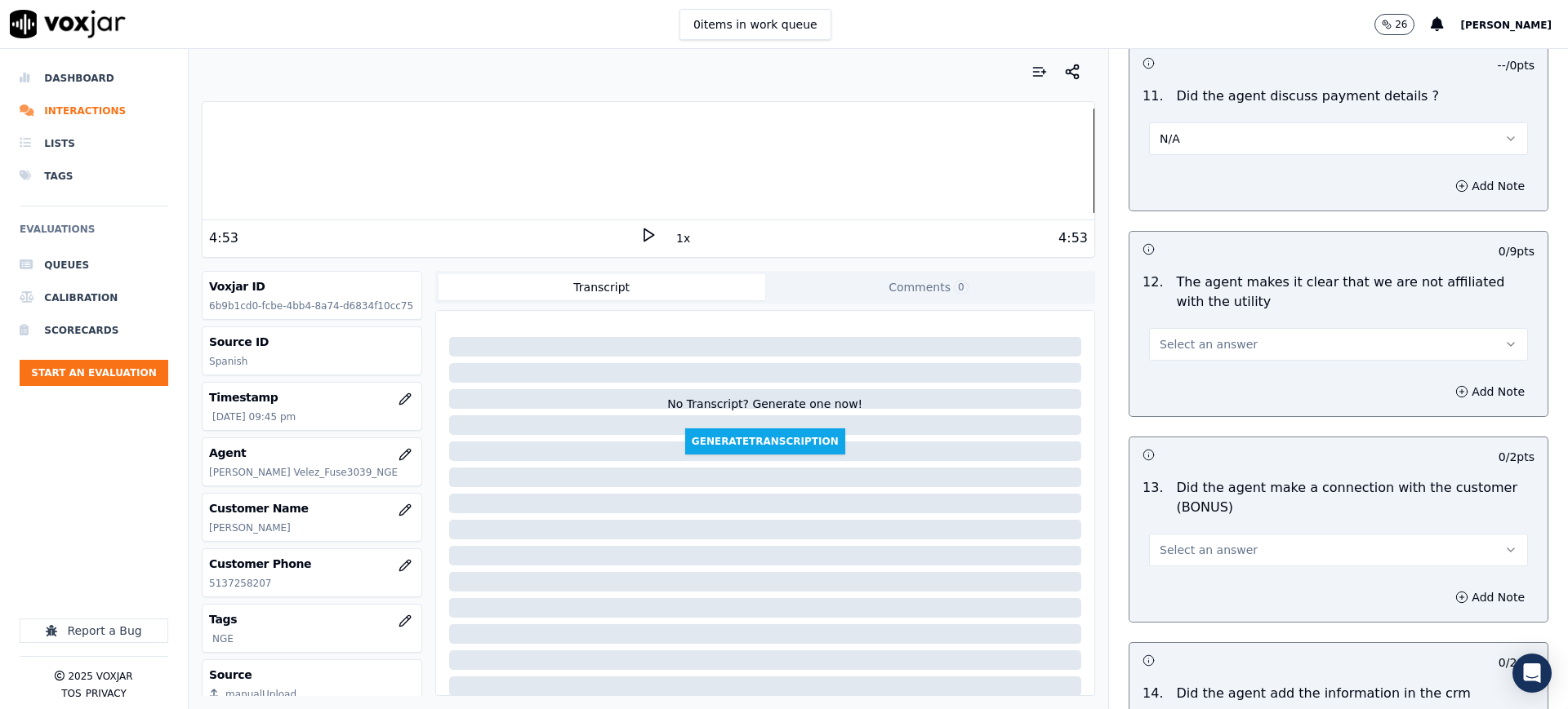
click at [1165, 350] on span "Select an answer" at bounding box center [1209, 344] width 98 height 16
click at [1154, 378] on div "Yes" at bounding box center [1304, 381] width 344 height 26
click at [1160, 547] on span "Select an answer" at bounding box center [1209, 550] width 98 height 16
click at [1170, 587] on div "Yes" at bounding box center [1304, 587] width 344 height 26
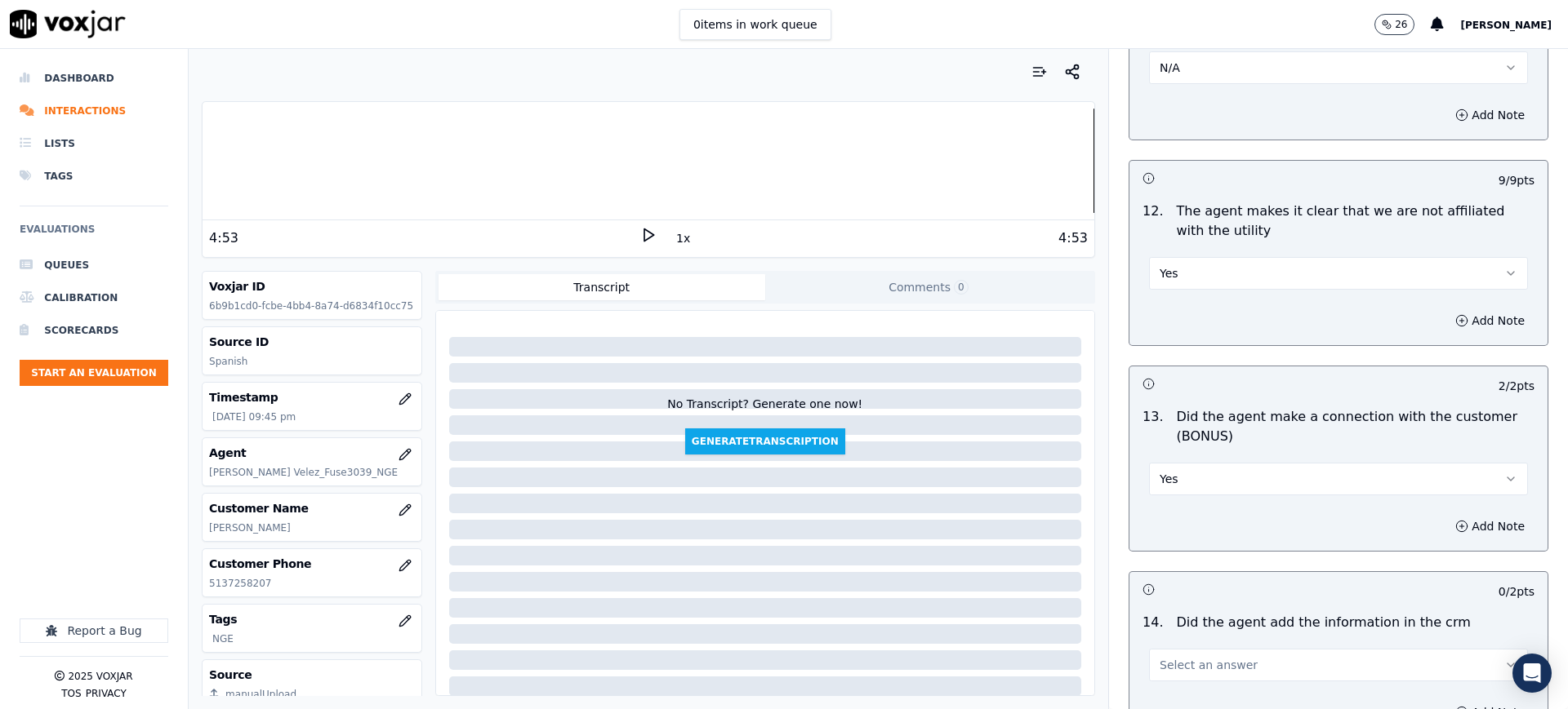
scroll to position [2449, 0]
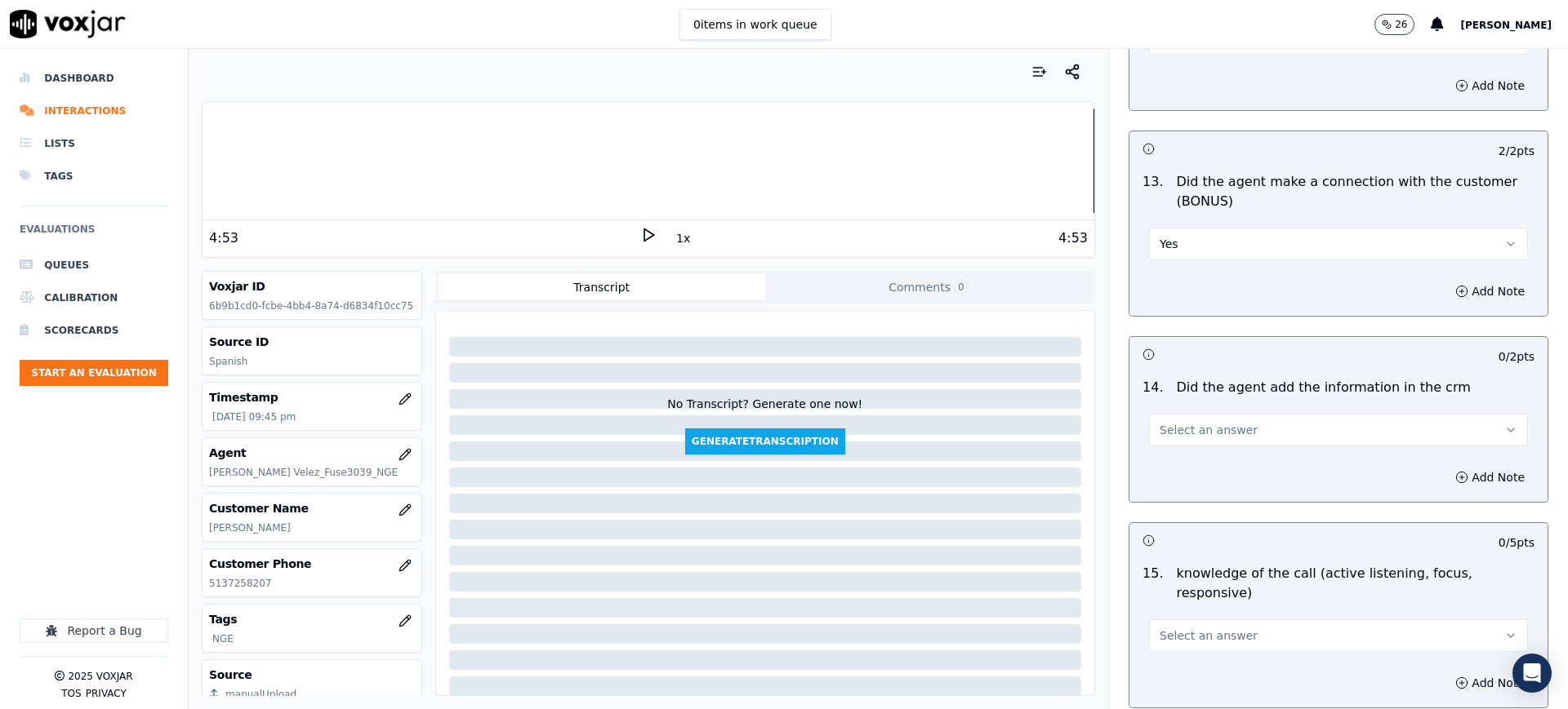
click at [1171, 426] on span "Select an answer" at bounding box center [1209, 430] width 98 height 16
click at [1184, 460] on div "Yes" at bounding box center [1304, 467] width 344 height 26
click at [1194, 628] on span "Select an answer" at bounding box center [1209, 636] width 98 height 16
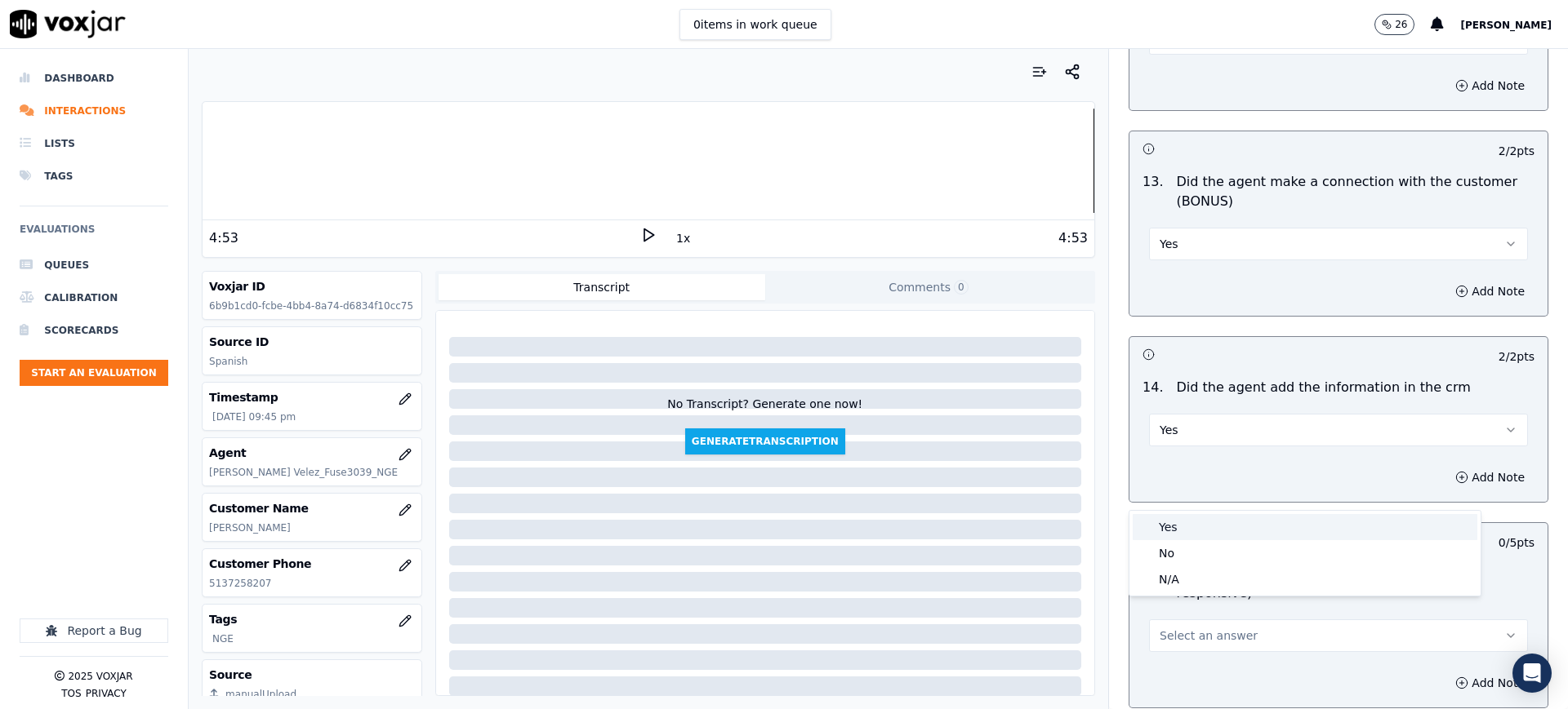
click at [1156, 518] on div "Yes" at bounding box center [1304, 527] width 344 height 26
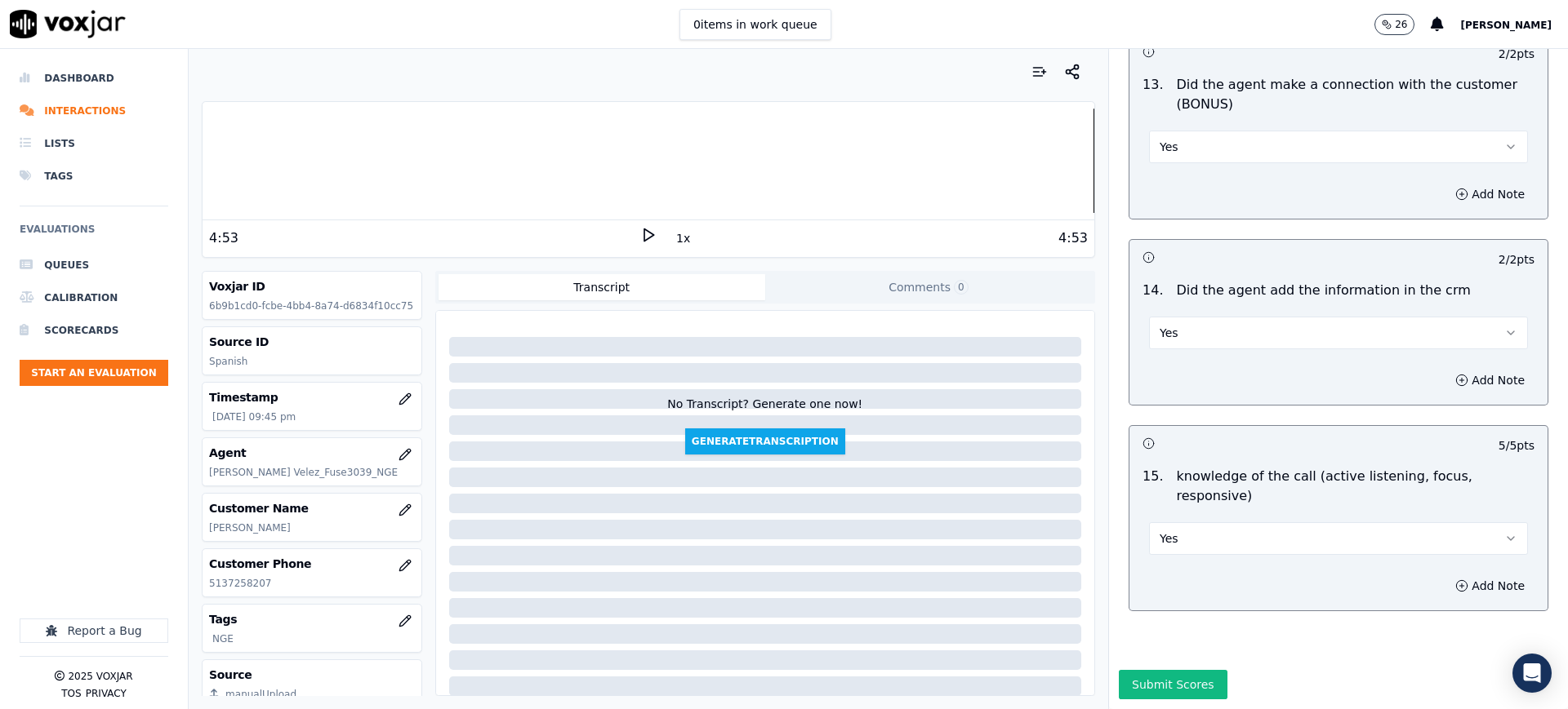
scroll to position [2573, 0]
click at [1174, 671] on button "Submit Scores" at bounding box center [1173, 685] width 108 height 30
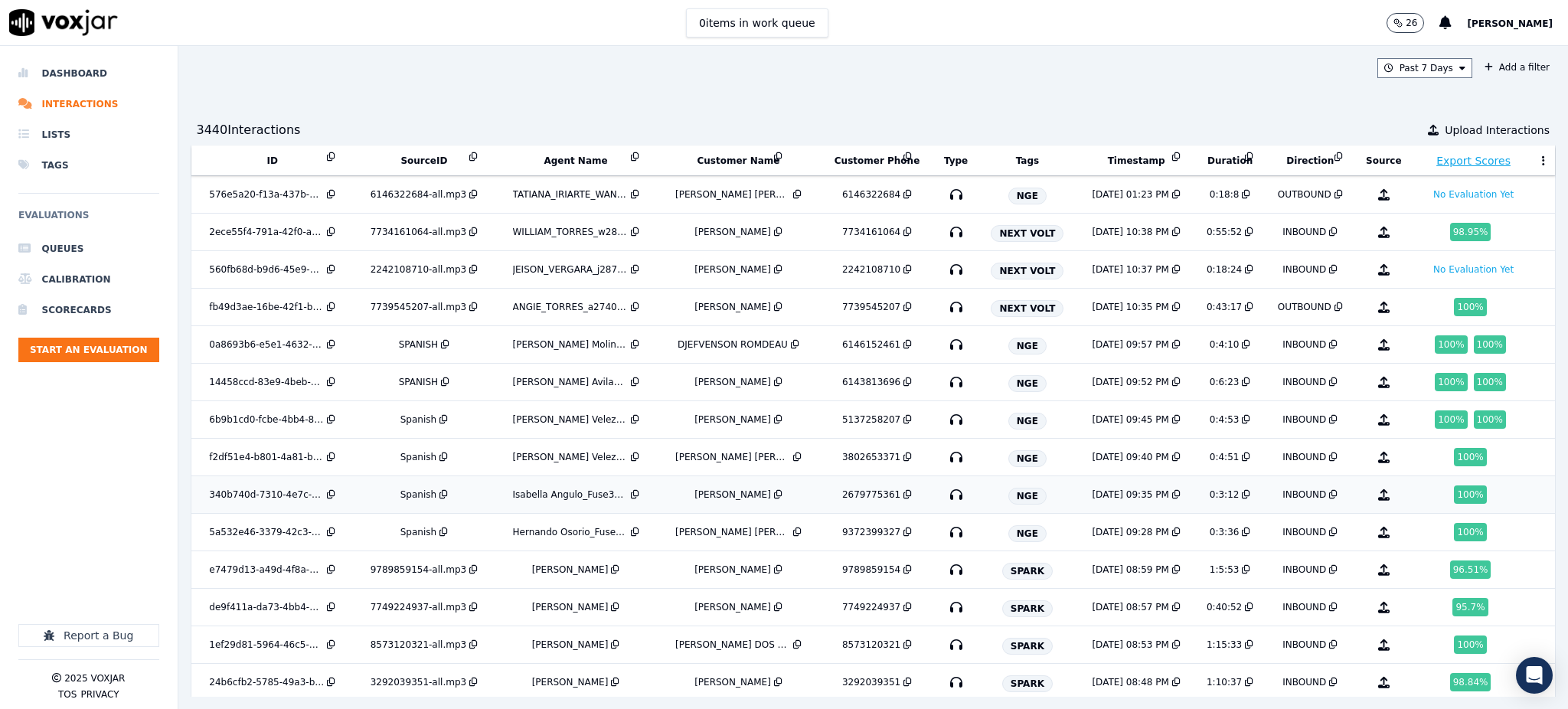
scroll to position [602, 0]
click at [944, 454] on icon "button" at bounding box center [956, 456] width 24 height 24
click at [944, 494] on icon "button" at bounding box center [956, 493] width 24 height 24
click at [944, 490] on icon "button" at bounding box center [956, 493] width 24 height 24
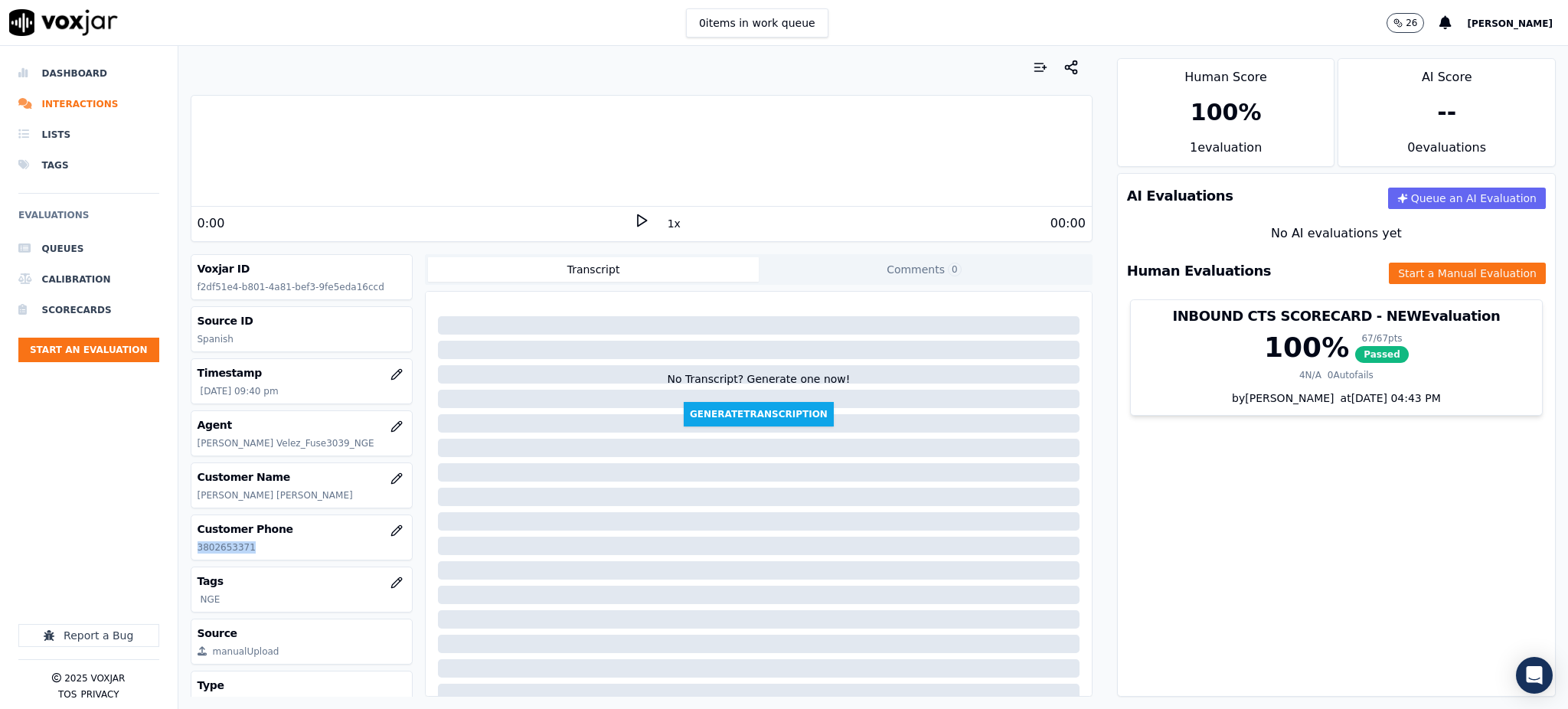
drag, startPoint x: 247, startPoint y: 545, endPoint x: 191, endPoint y: 555, distance: 56.9
click at [191, 555] on div "Customer Phone [PHONE_NUMBER]" at bounding box center [302, 537] width 221 height 44
copy p "3802653371"
click at [634, 219] on icon at bounding box center [641, 221] width 15 height 15
click at [260, 547] on p "3802653371" at bounding box center [302, 548] width 209 height 13
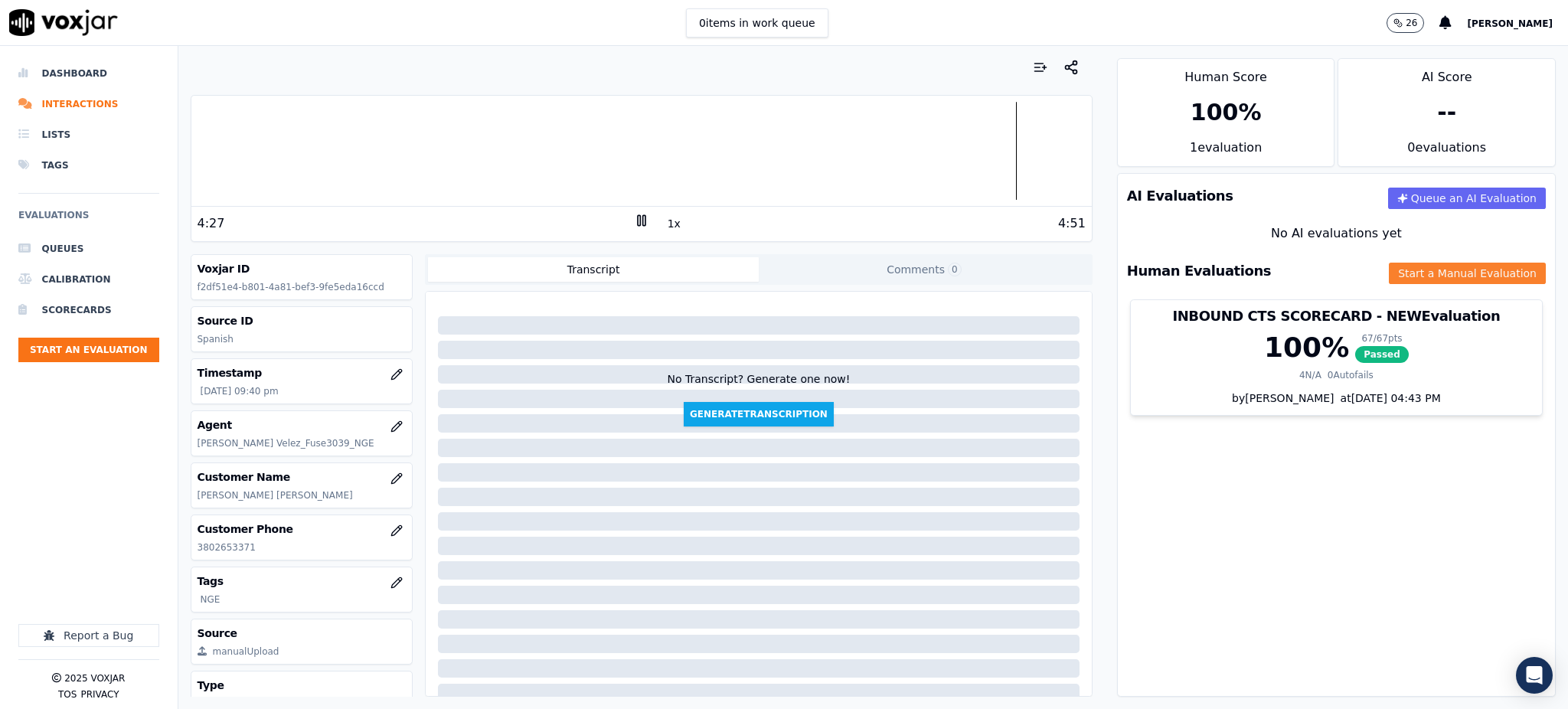
click at [1413, 273] on button "Start a Manual Evaluation" at bounding box center [1467, 274] width 157 height 22
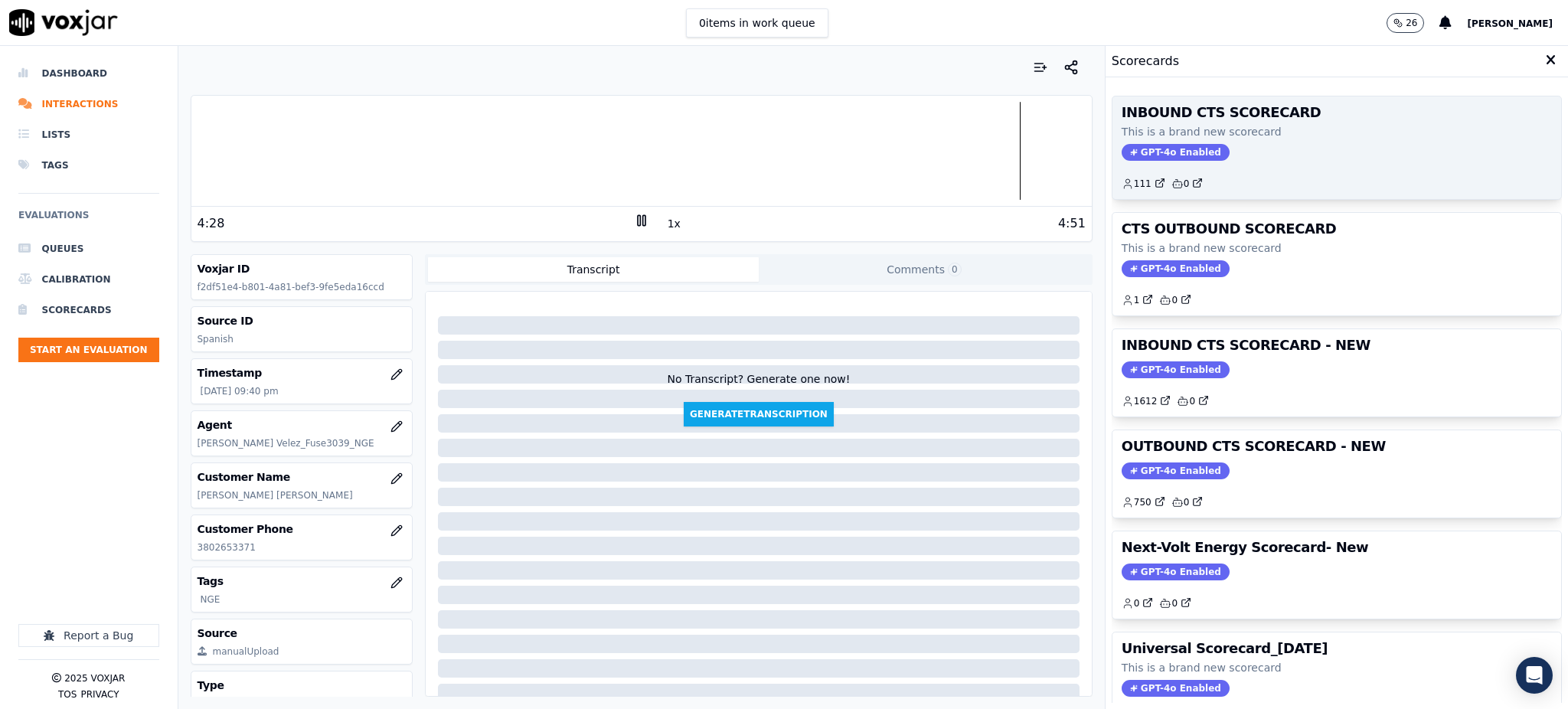
click at [1155, 152] on span "GPT-4o Enabled" at bounding box center [1176, 153] width 108 height 17
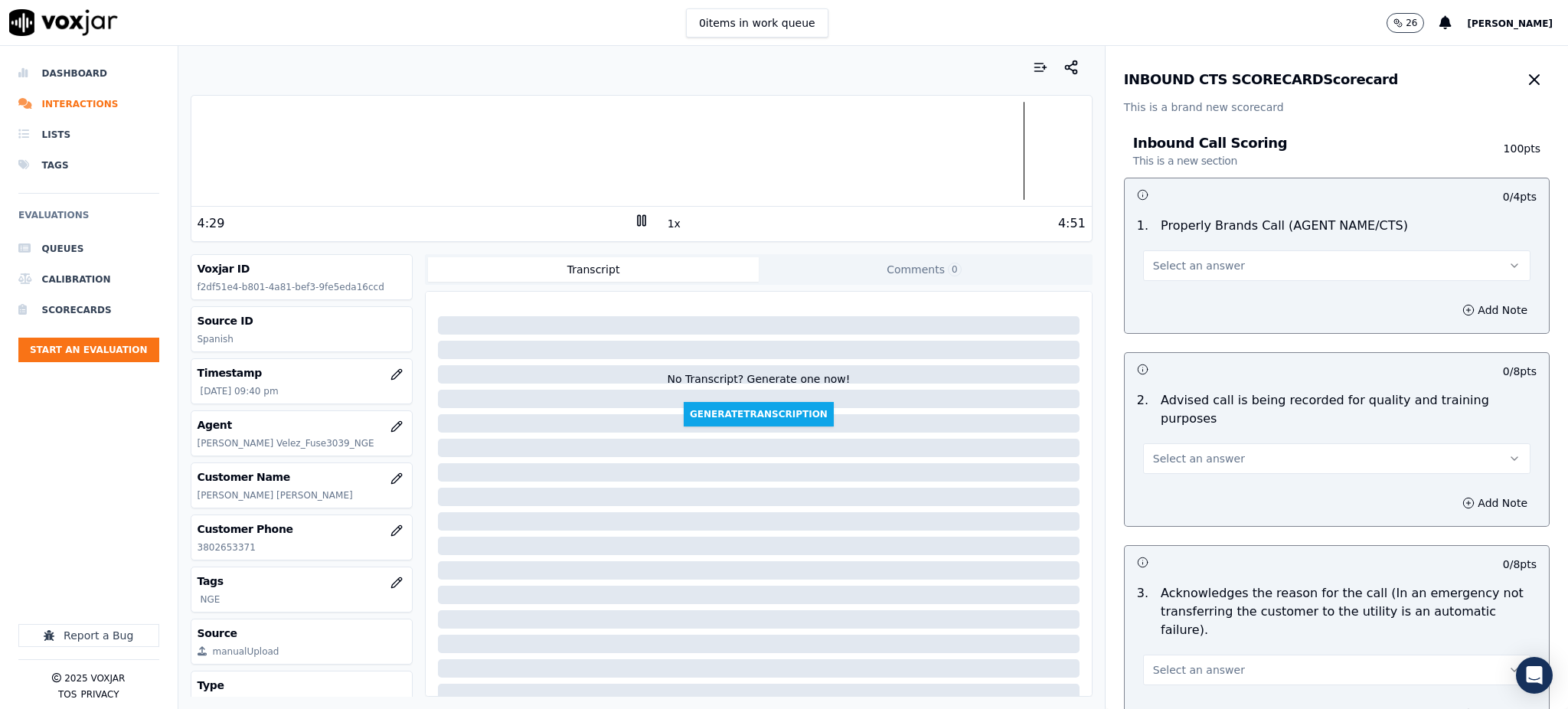
click at [1167, 273] on span "Select an answer" at bounding box center [1199, 266] width 92 height 15
drag, startPoint x: 1161, startPoint y: 302, endPoint x: 1160, endPoint y: 316, distance: 14.0
click at [1161, 302] on div "Yes" at bounding box center [1303, 300] width 354 height 24
click at [1158, 451] on span "Select an answer" at bounding box center [1199, 459] width 92 height 15
click at [1161, 474] on div "Yes" at bounding box center [1303, 474] width 354 height 24
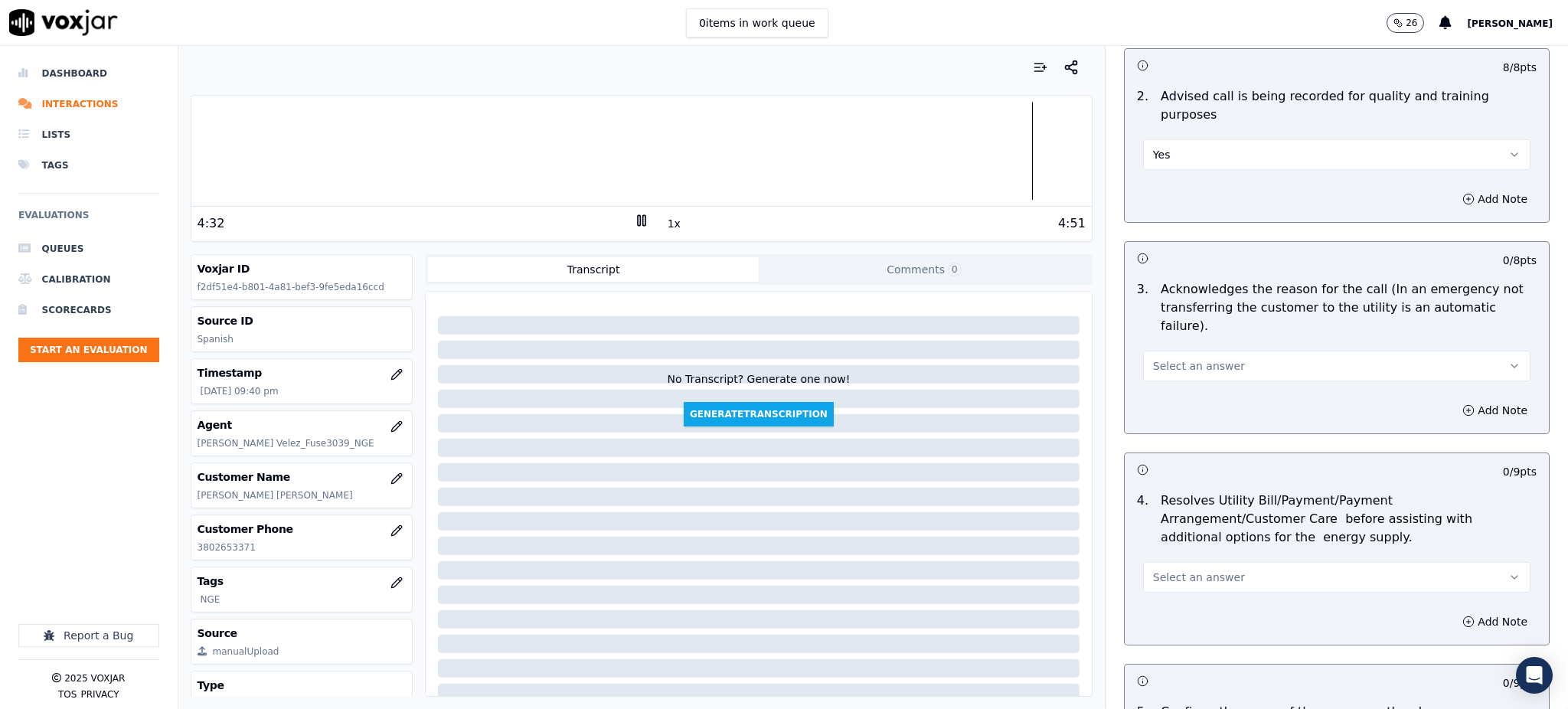
scroll to position [306, 0]
click at [1154, 357] on span "Select an answer" at bounding box center [1199, 364] width 92 height 15
drag, startPoint x: 1156, startPoint y: 360, endPoint x: 1140, endPoint y: 430, distance: 71.8
click at [1158, 361] on div "Yes" at bounding box center [1303, 361] width 354 height 24
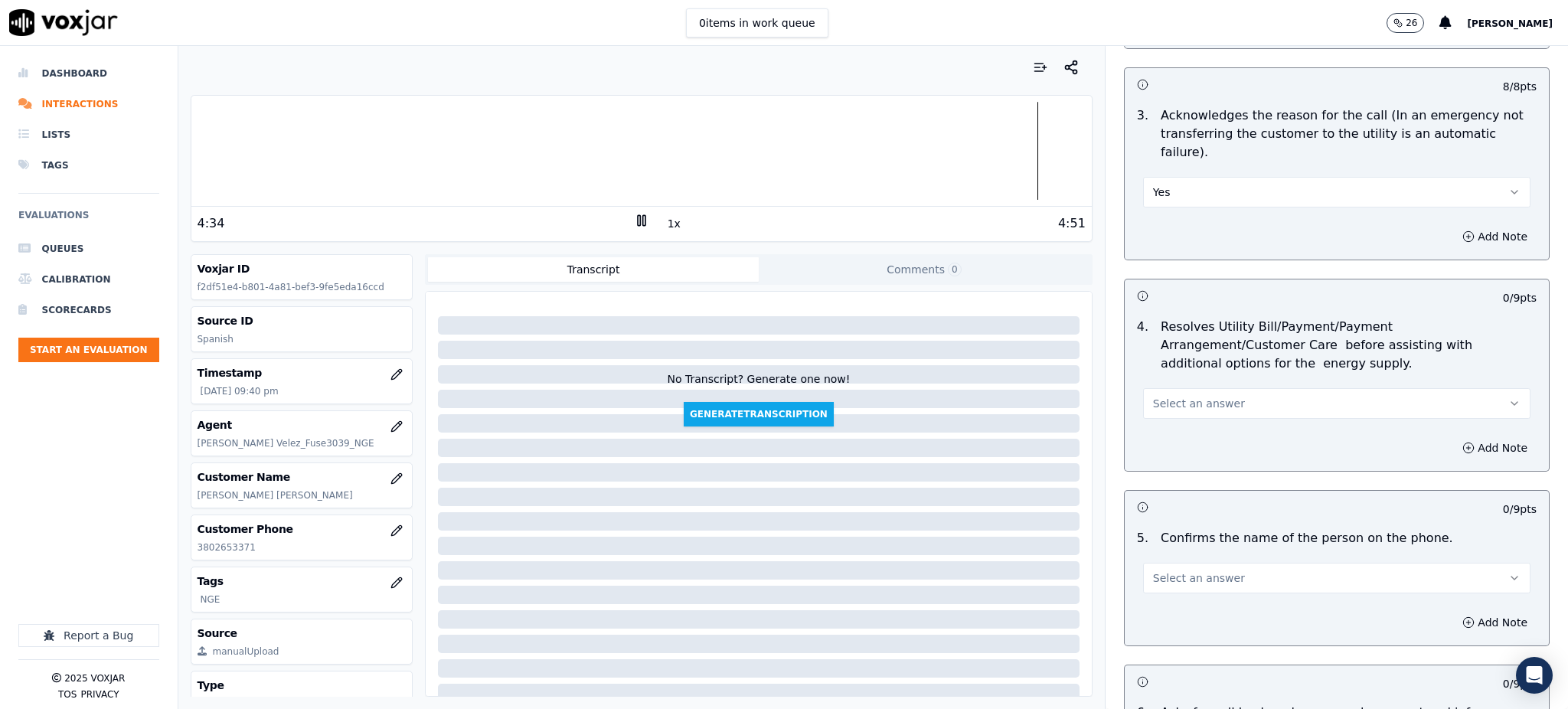
scroll to position [510, 0]
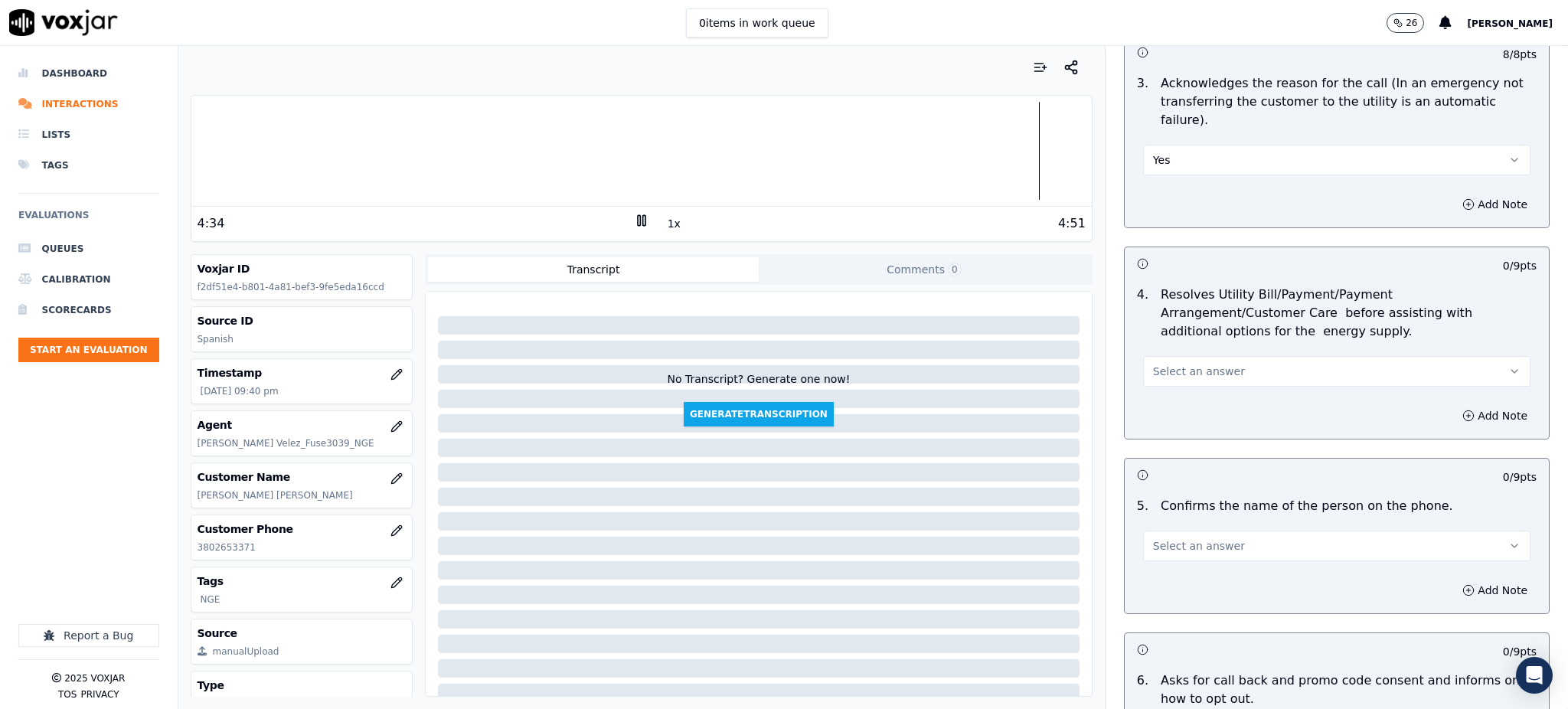
click at [1166, 353] on div "Select an answer" at bounding box center [1337, 370] width 387 height 34
click at [1181, 364] on span "Select an answer" at bounding box center [1199, 372] width 92 height 15
click at [1172, 364] on div "Yes" at bounding box center [1303, 368] width 354 height 24
click at [1153, 539] on span "Select an answer" at bounding box center [1199, 546] width 92 height 15
click at [1160, 543] on div "Yes" at bounding box center [1303, 544] width 354 height 24
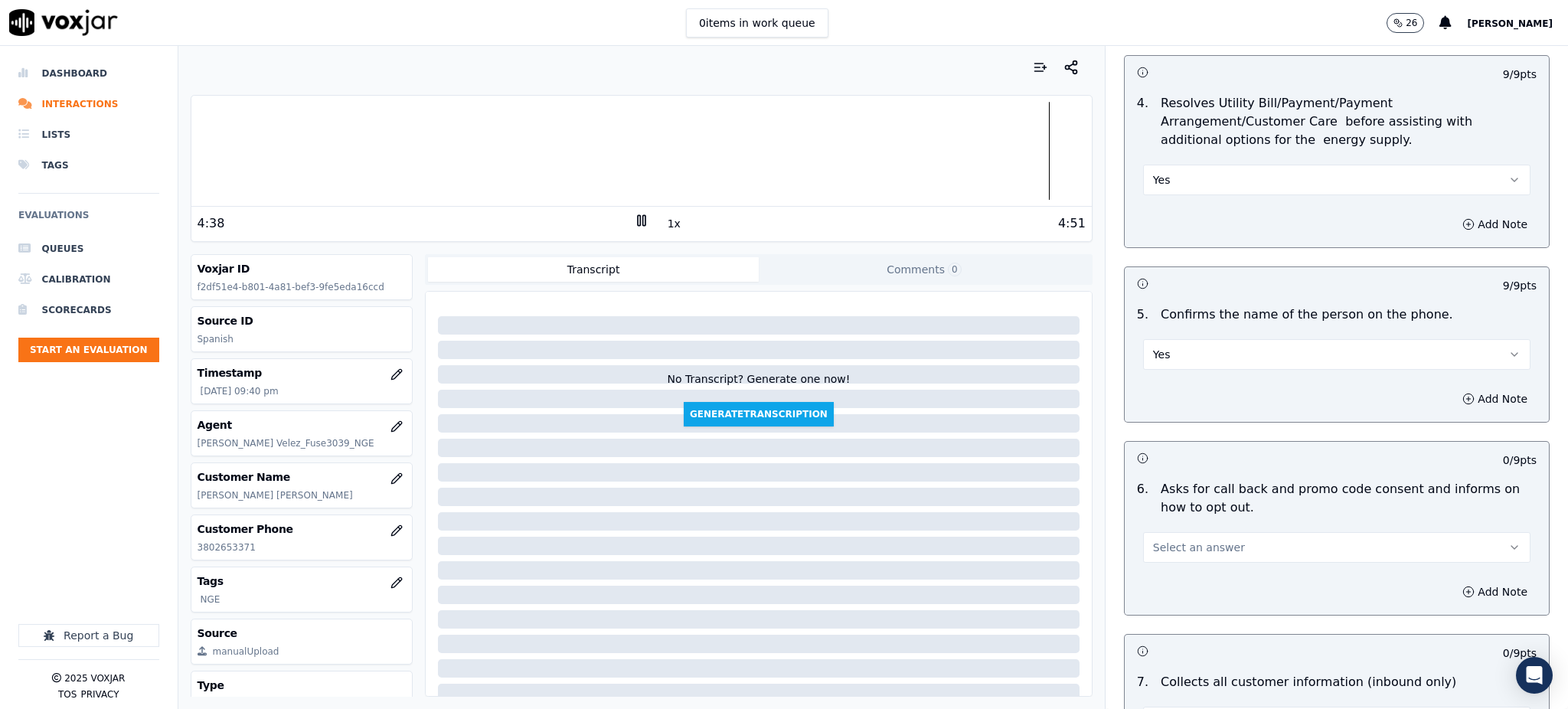
scroll to position [715, 0]
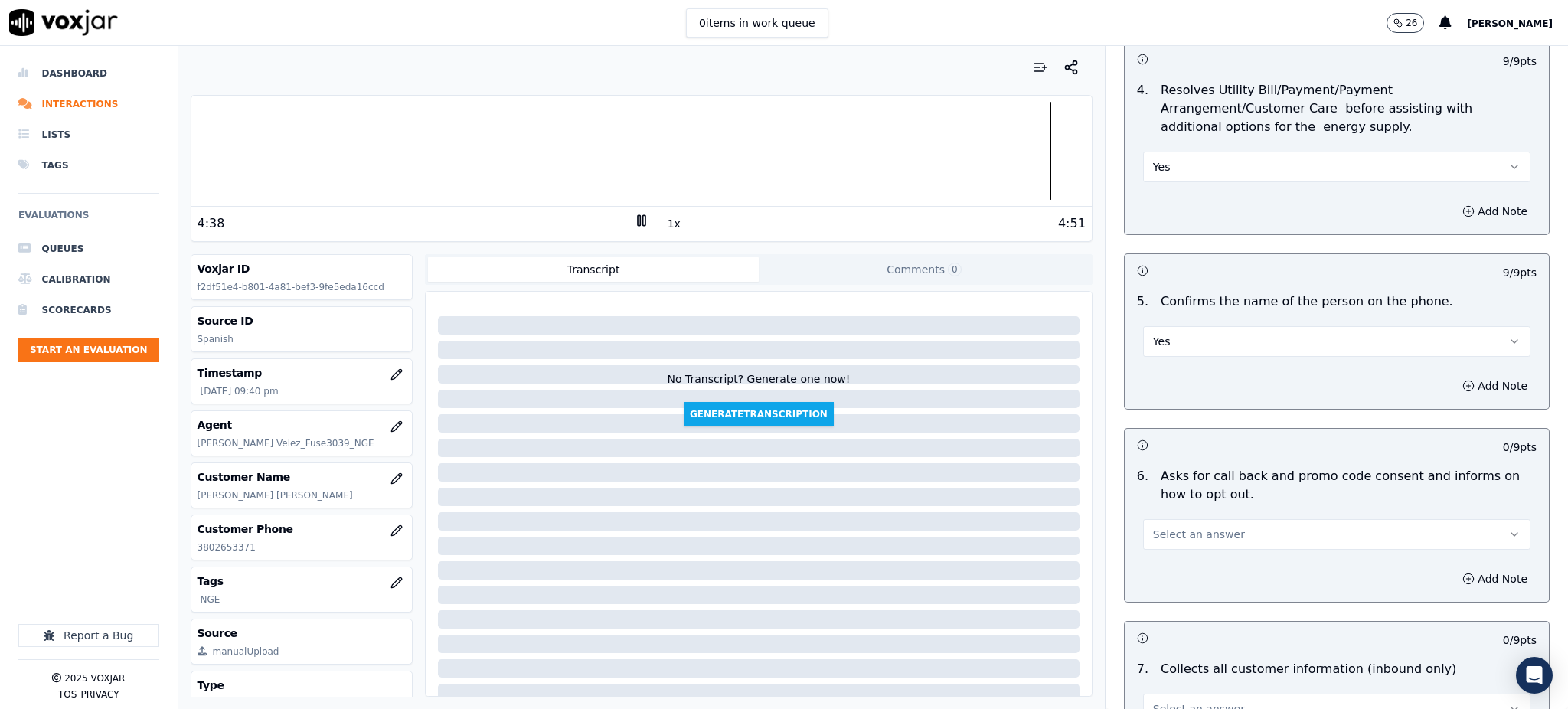
click at [1155, 527] on span "Select an answer" at bounding box center [1199, 534] width 92 height 15
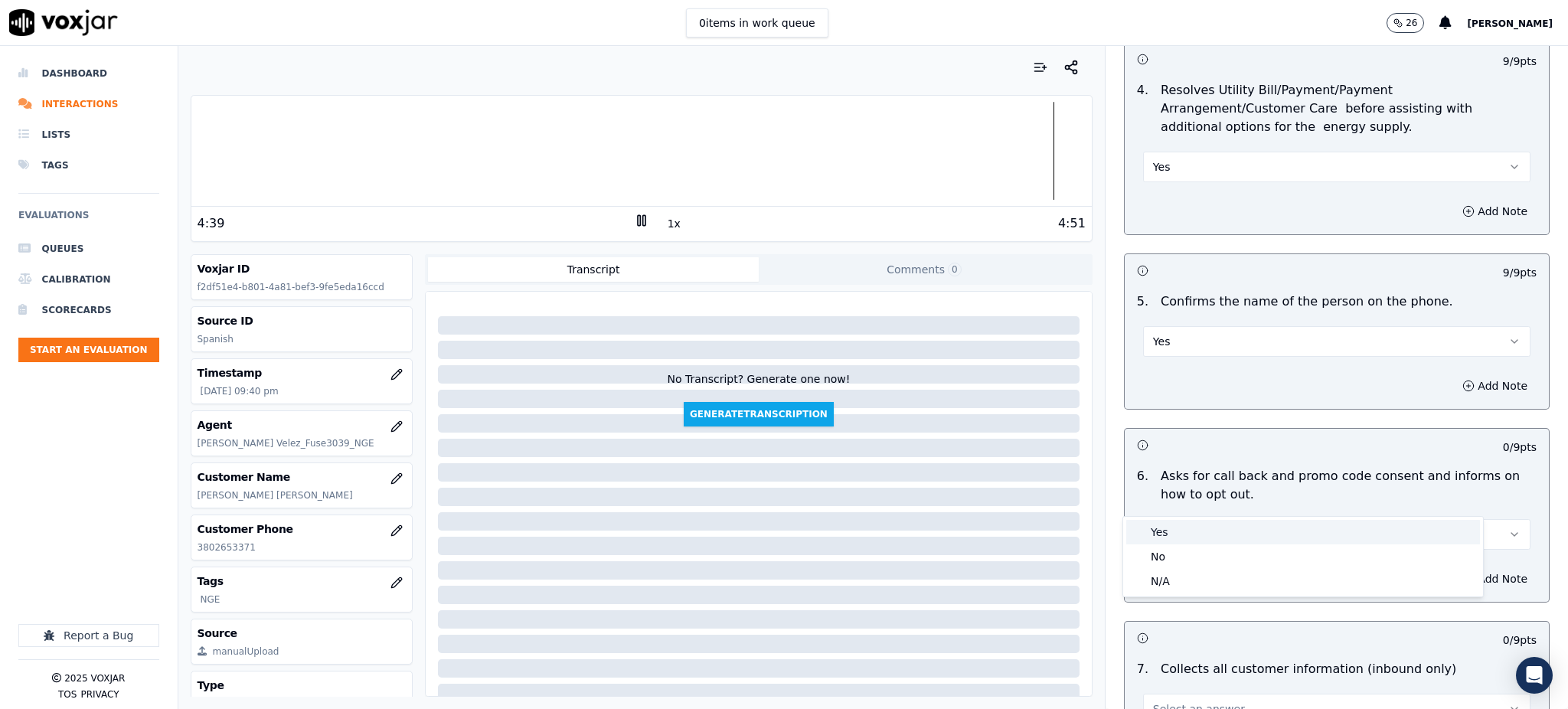
click at [1162, 523] on div "Yes" at bounding box center [1303, 532] width 354 height 24
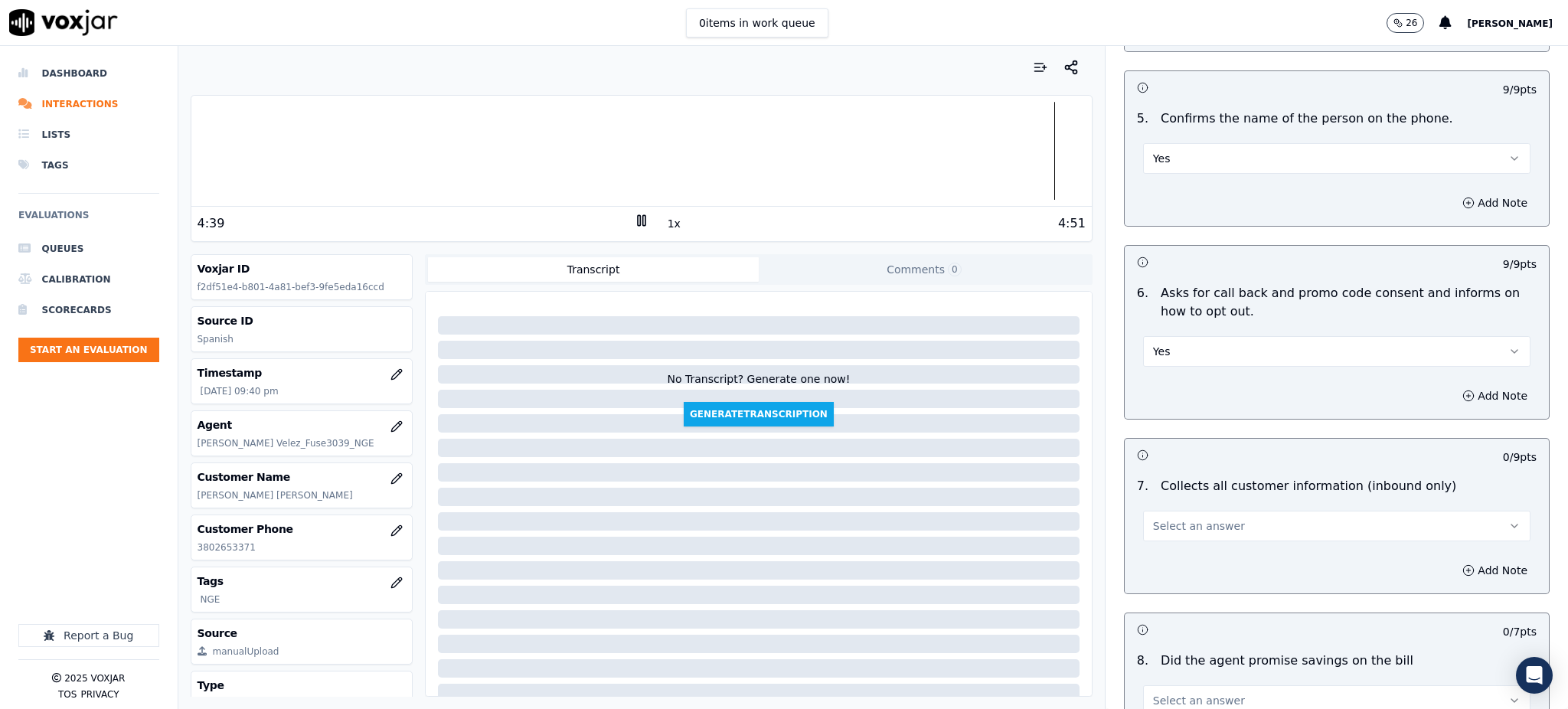
scroll to position [920, 0]
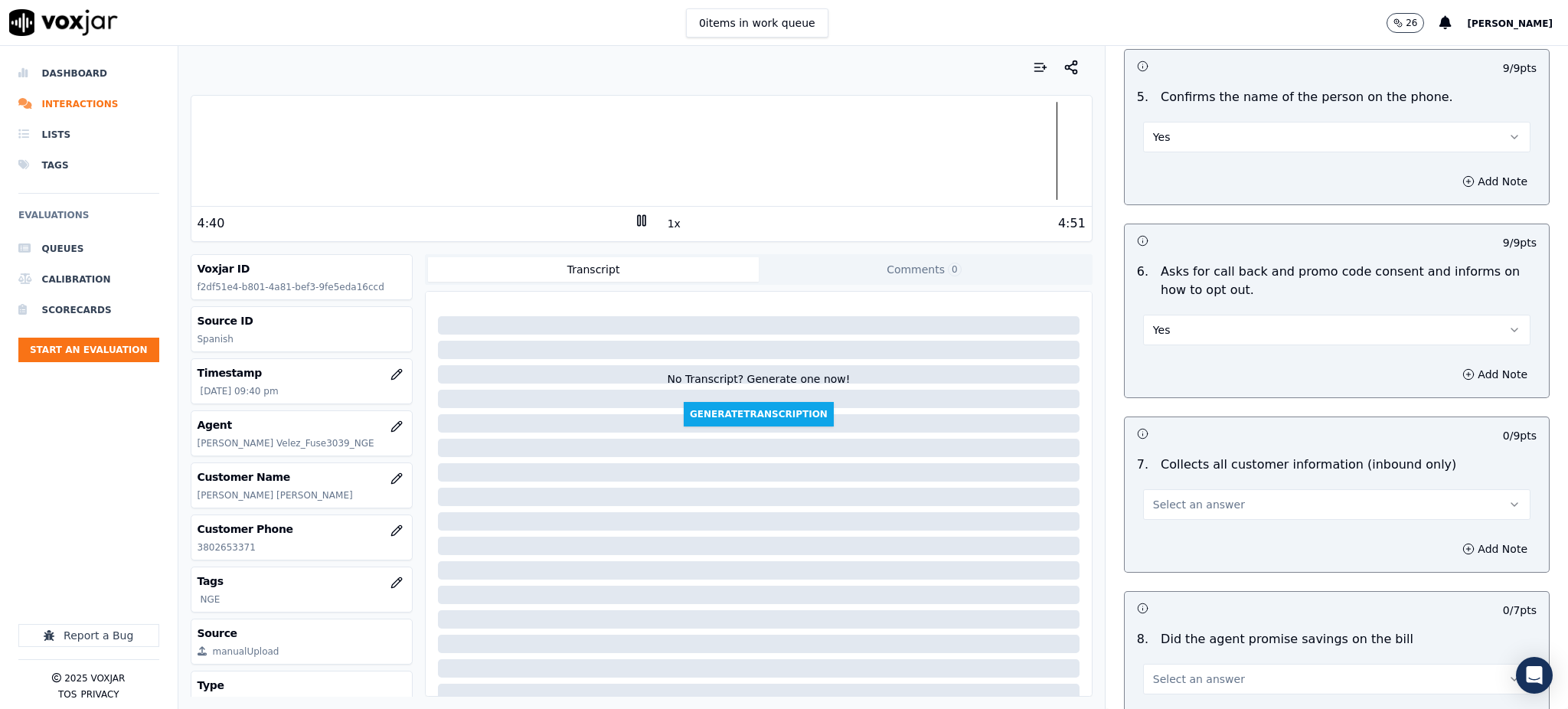
click at [1155, 498] on span "Select an answer" at bounding box center [1199, 505] width 92 height 15
click at [1155, 497] on div "Yes" at bounding box center [1303, 503] width 354 height 24
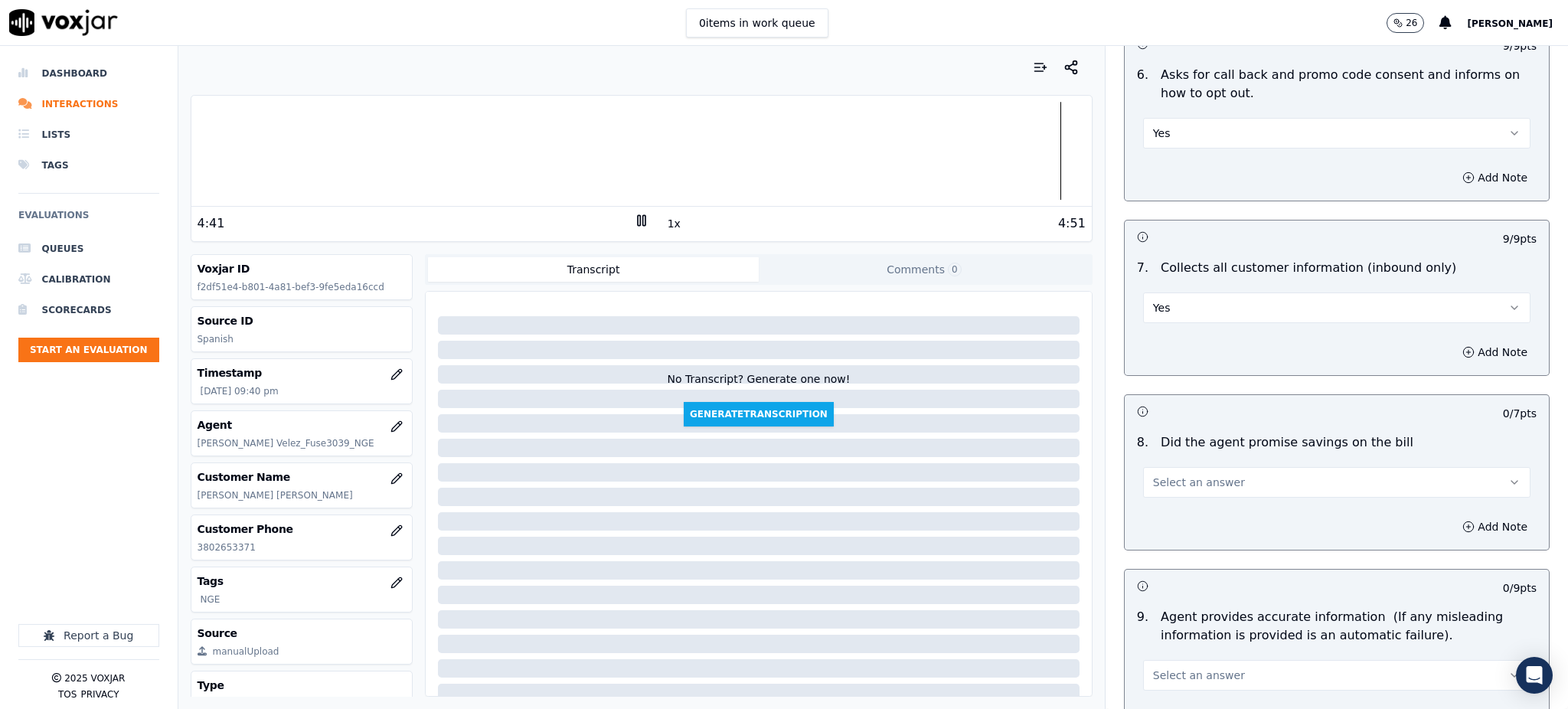
scroll to position [1123, 0]
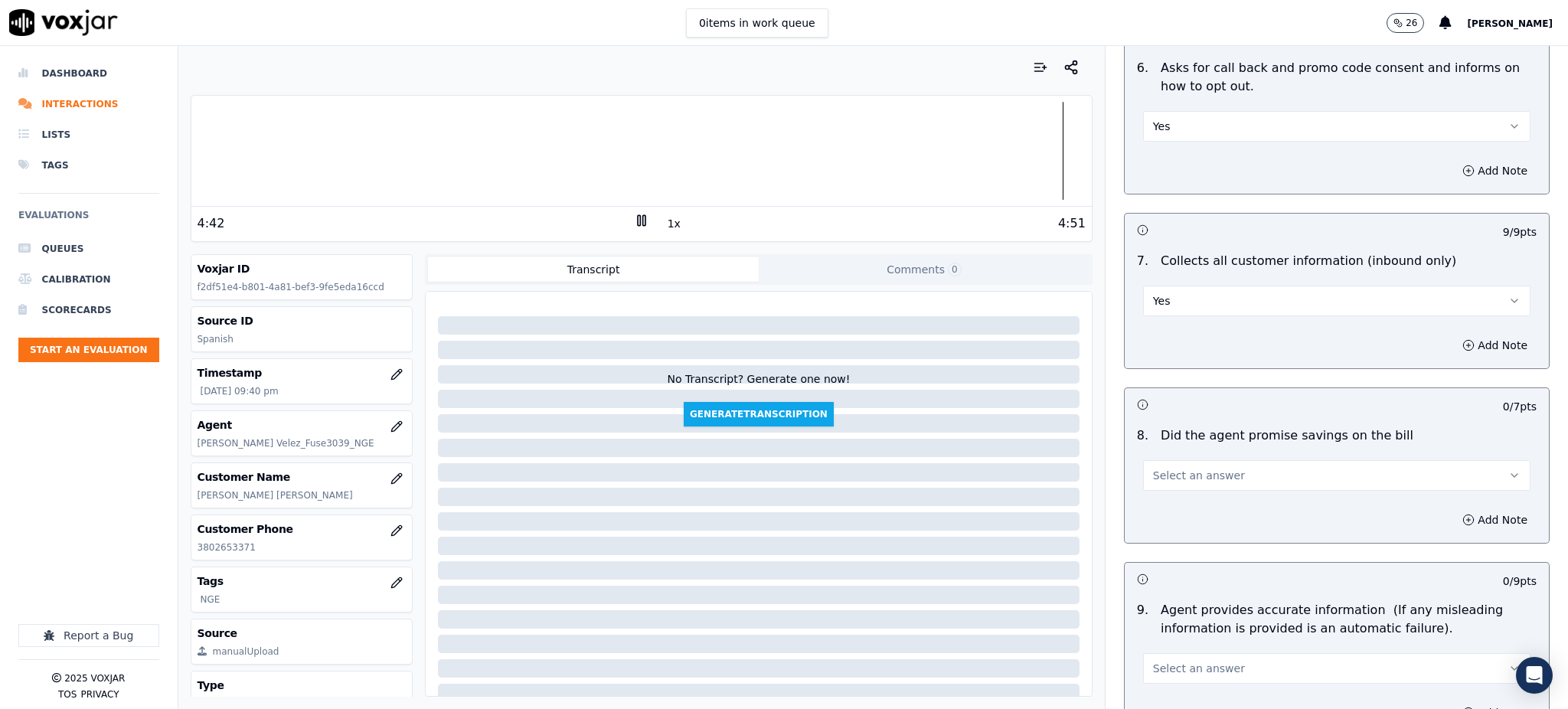
click at [1153, 468] on span "Select an answer" at bounding box center [1199, 476] width 92 height 15
click at [1158, 474] on div "Yes" at bounding box center [1303, 473] width 354 height 24
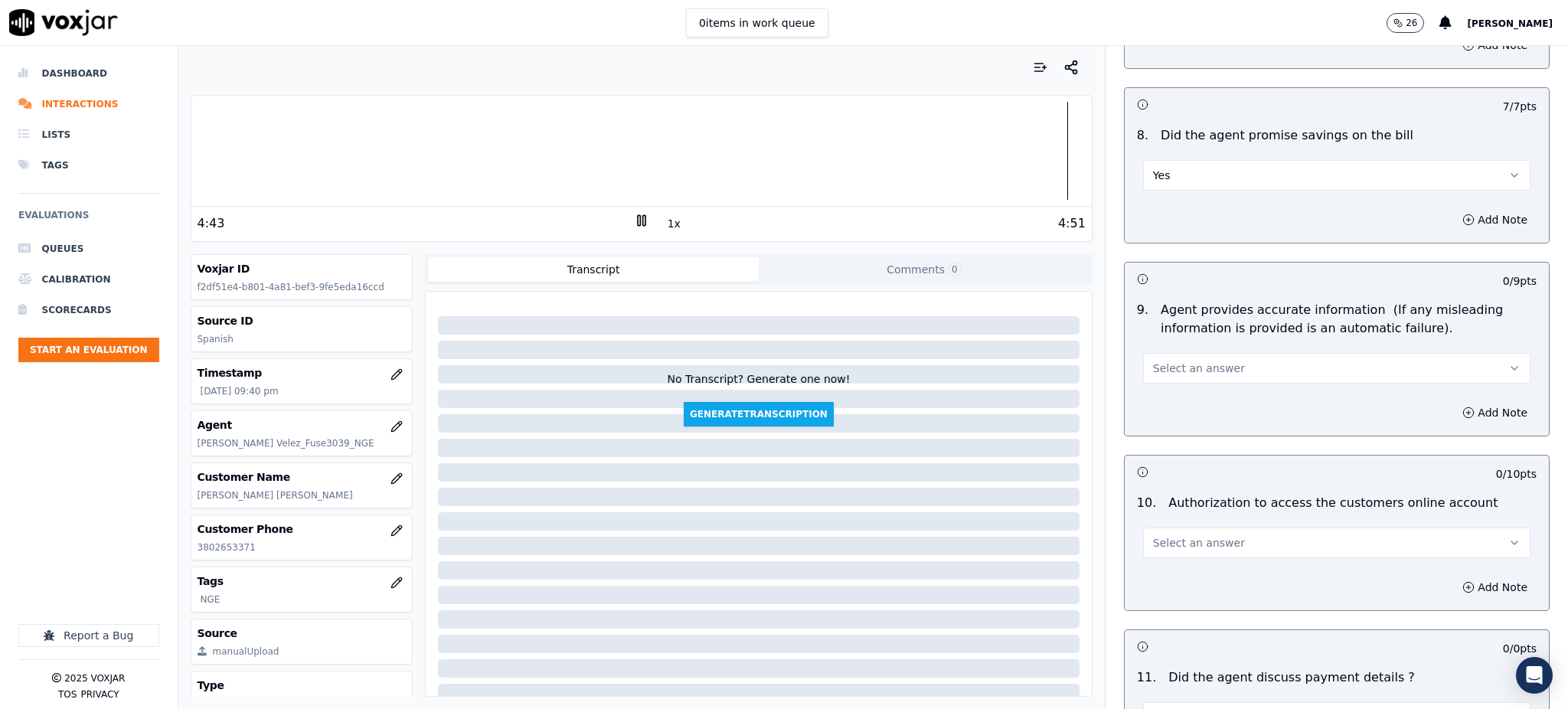
scroll to position [1430, 0]
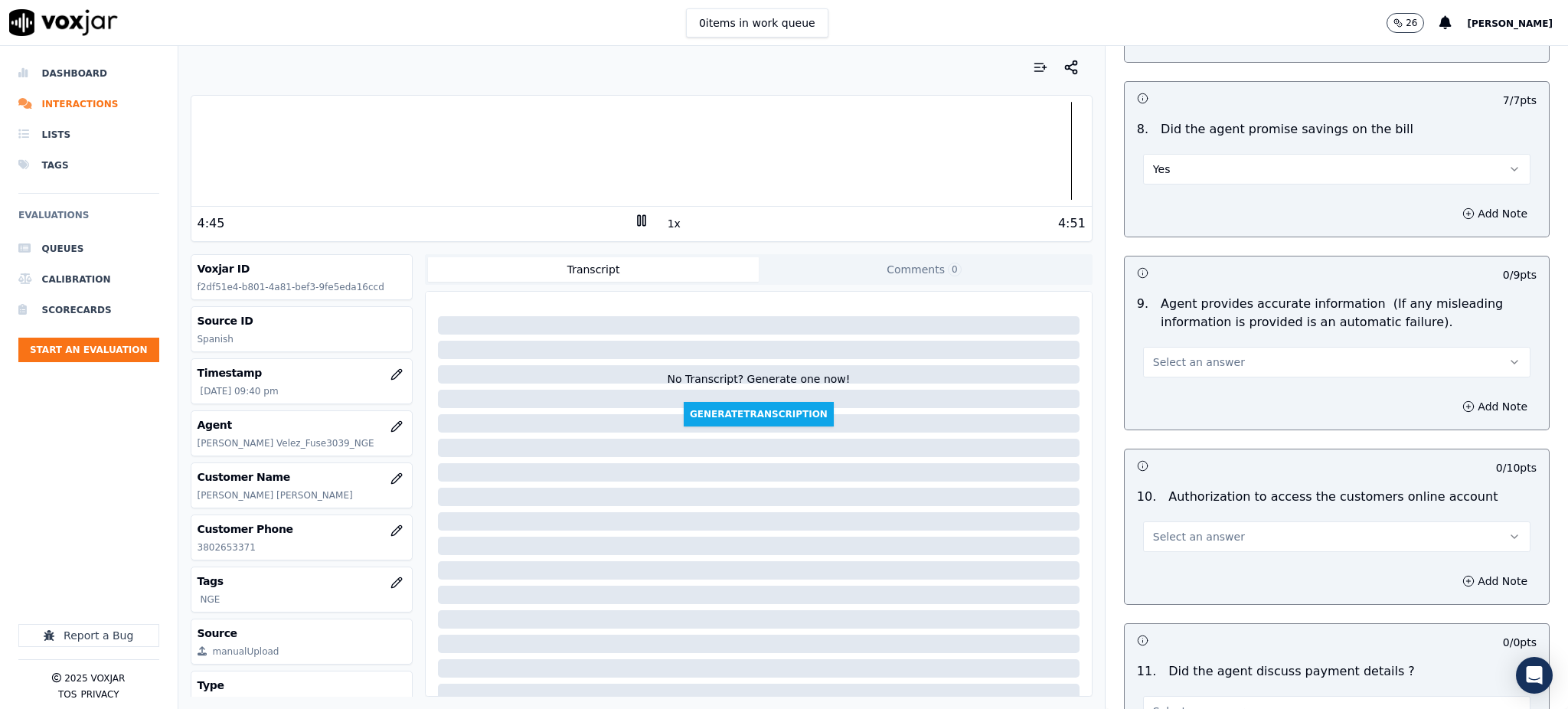
click at [1175, 355] on span "Select an answer" at bounding box center [1199, 362] width 92 height 15
click at [1185, 363] on div "Yes" at bounding box center [1303, 360] width 354 height 24
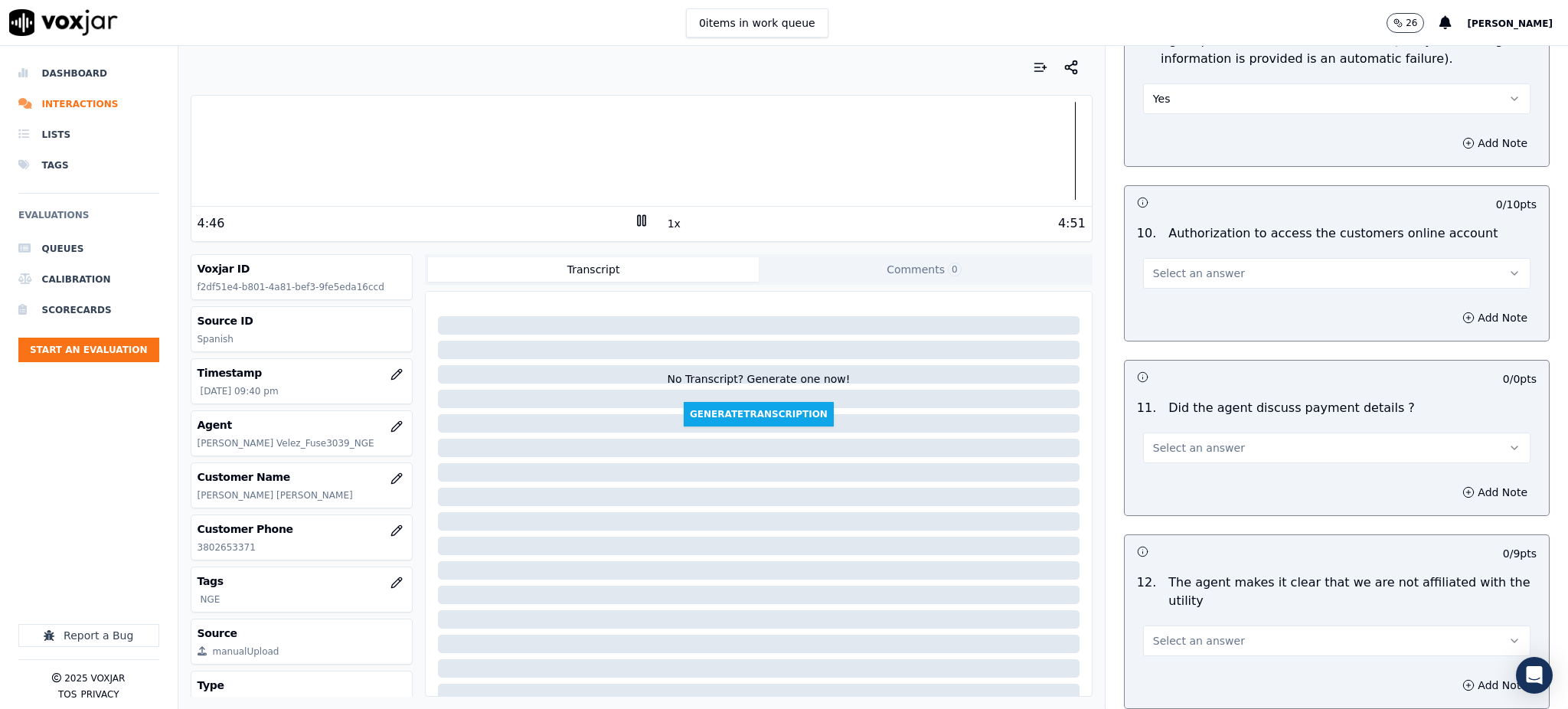
scroll to position [1736, 0]
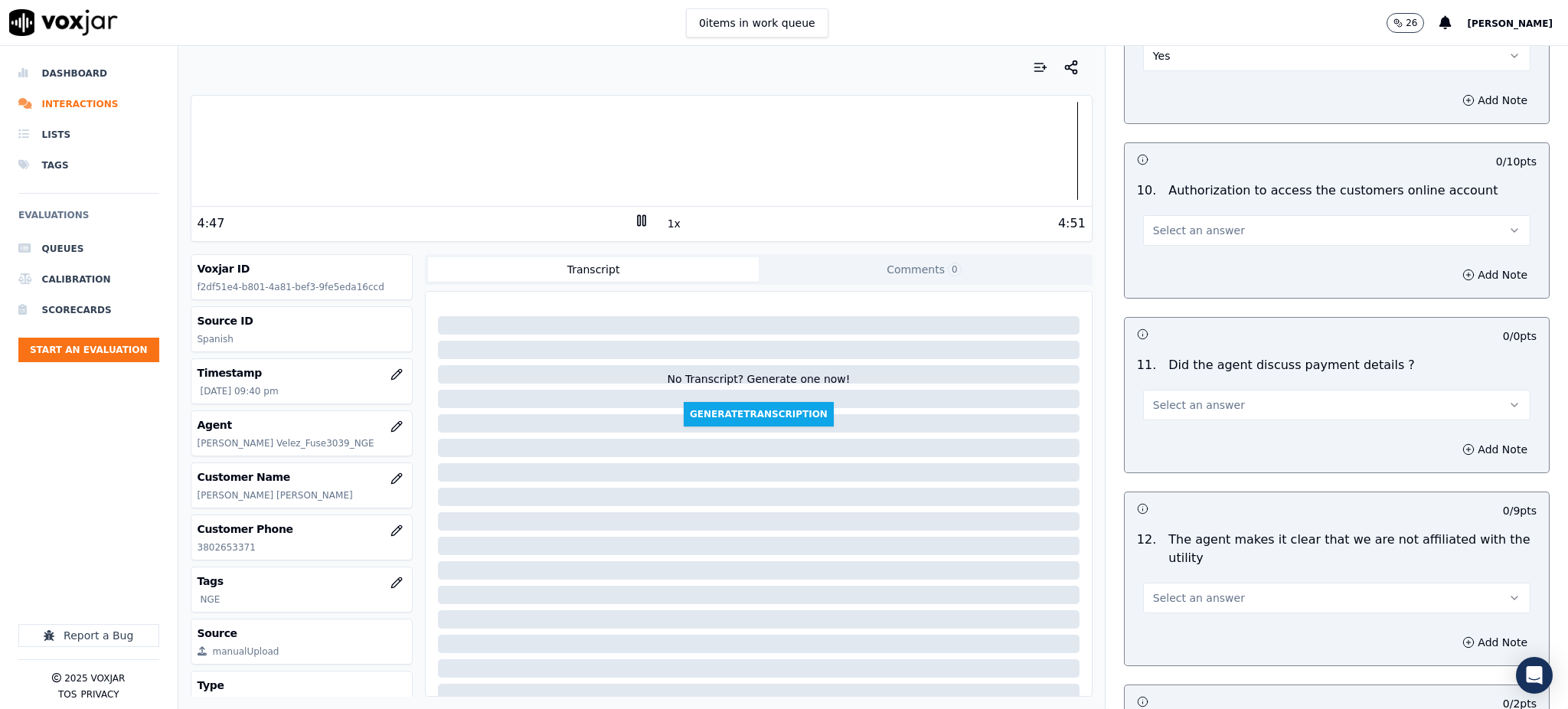
click at [1164, 223] on span "Select an answer" at bounding box center [1199, 231] width 92 height 15
click at [1166, 232] on div "Yes" at bounding box center [1303, 228] width 354 height 24
click at [1177, 398] on span "Select an answer" at bounding box center [1199, 405] width 92 height 15
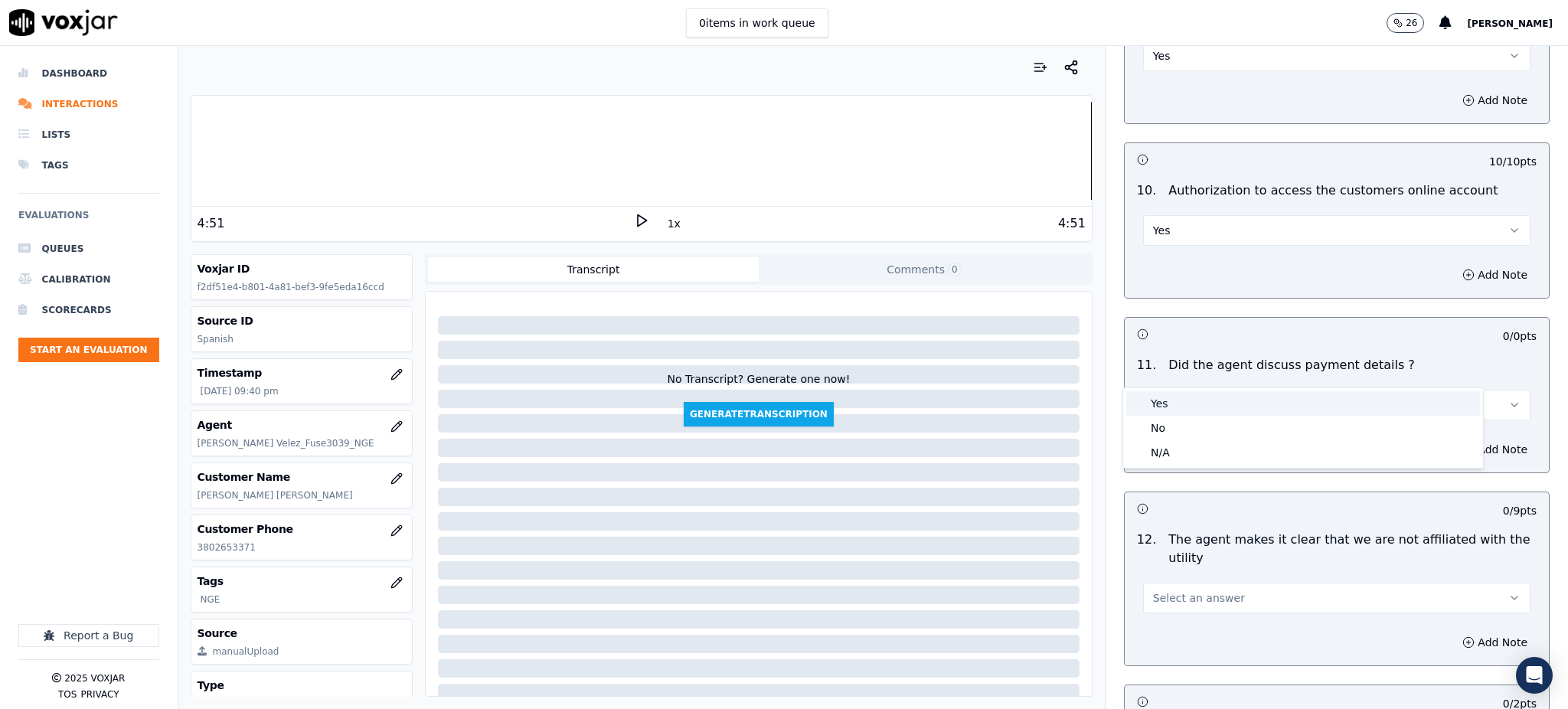
click at [1179, 406] on div "Yes" at bounding box center [1303, 404] width 354 height 24
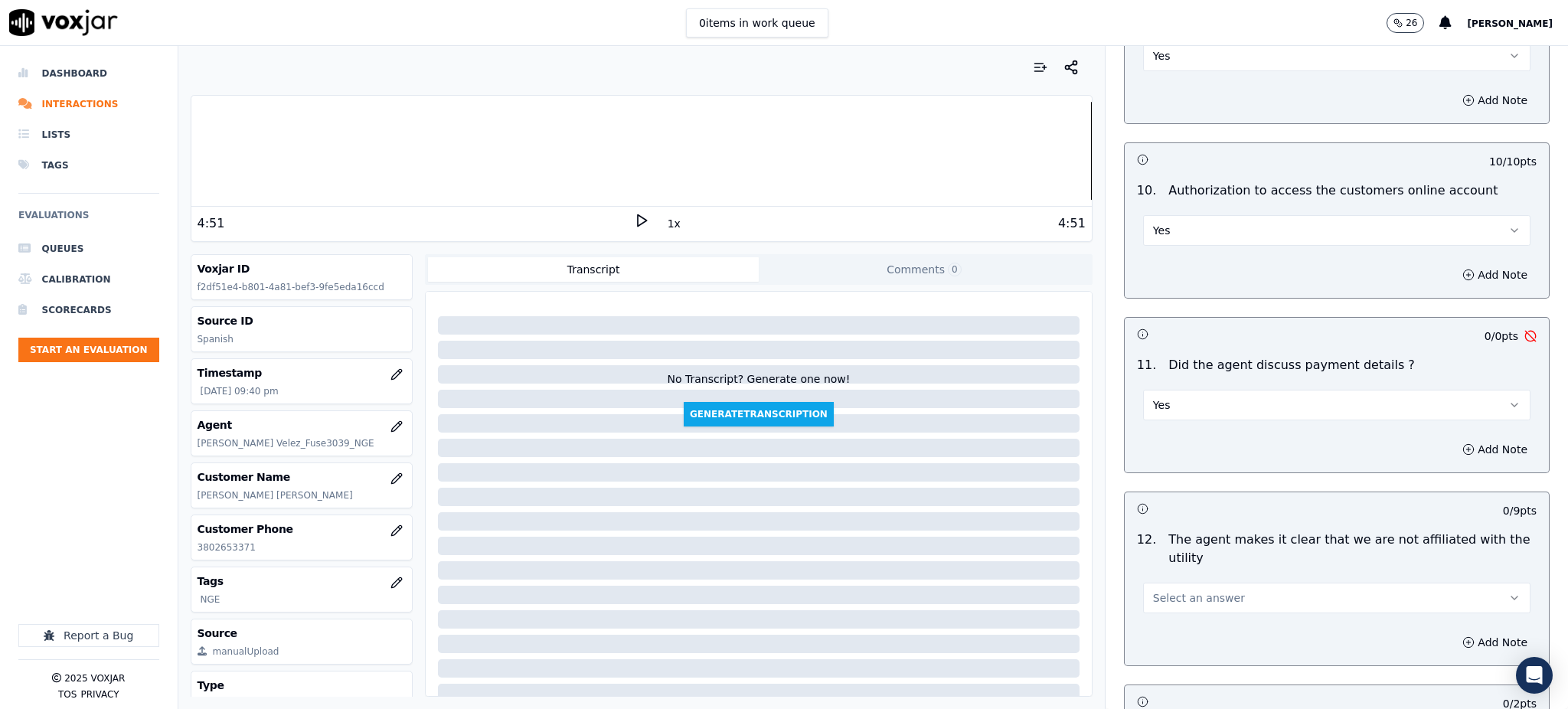
click at [1184, 390] on button "Yes" at bounding box center [1337, 405] width 387 height 31
click at [1171, 441] on div "N/A" at bounding box center [1303, 452] width 354 height 24
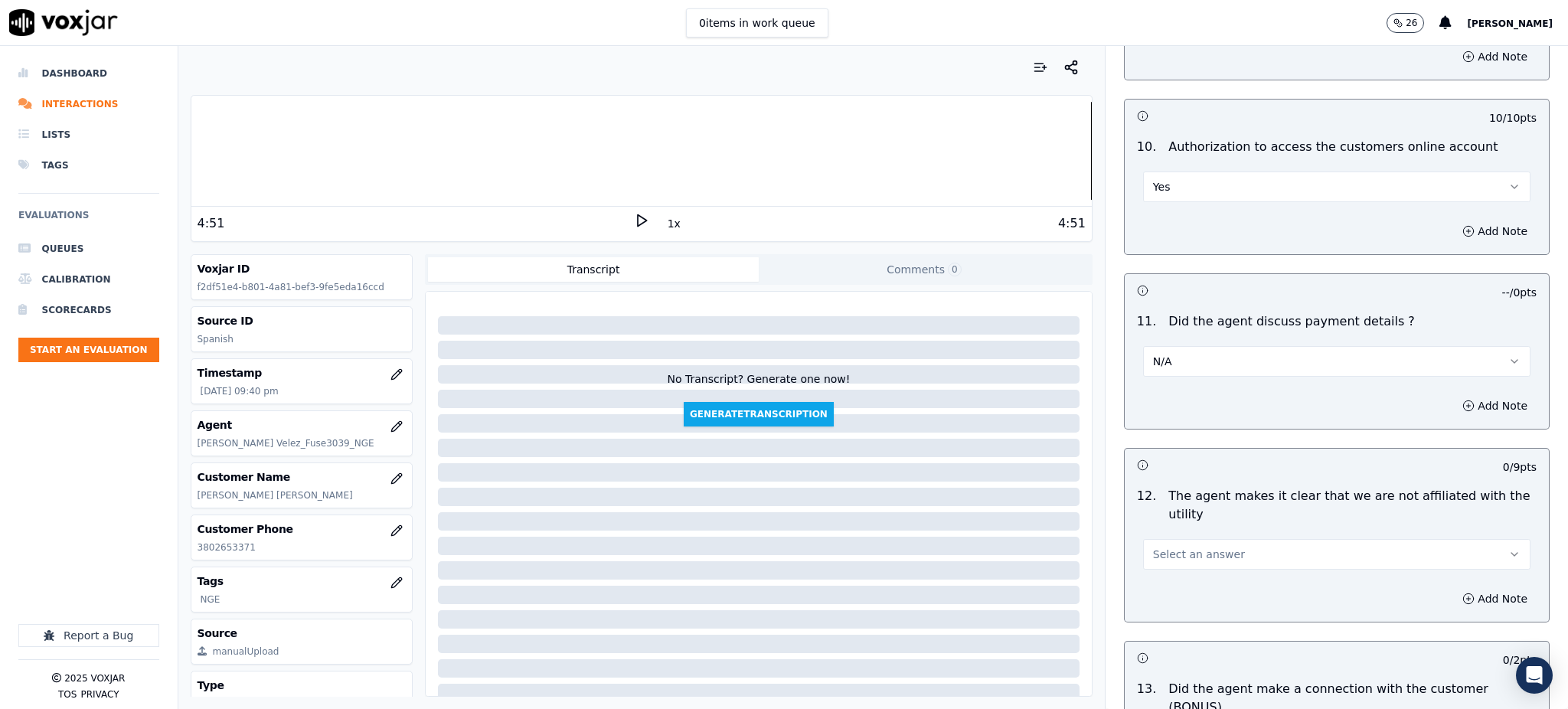
scroll to position [1941, 0]
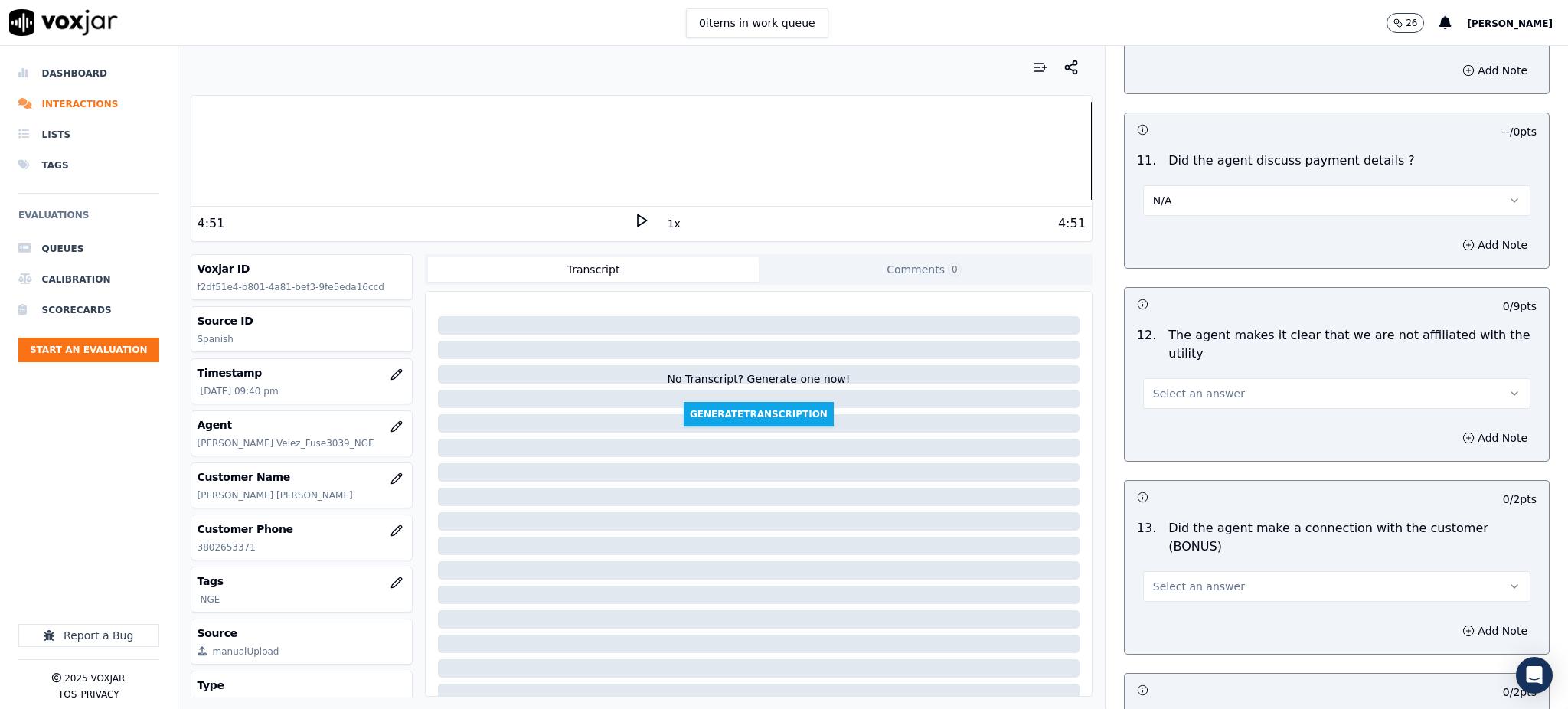
click at [1153, 386] on span "Select an answer" at bounding box center [1199, 394] width 92 height 15
click at [1155, 391] on div "Yes" at bounding box center [1303, 392] width 354 height 24
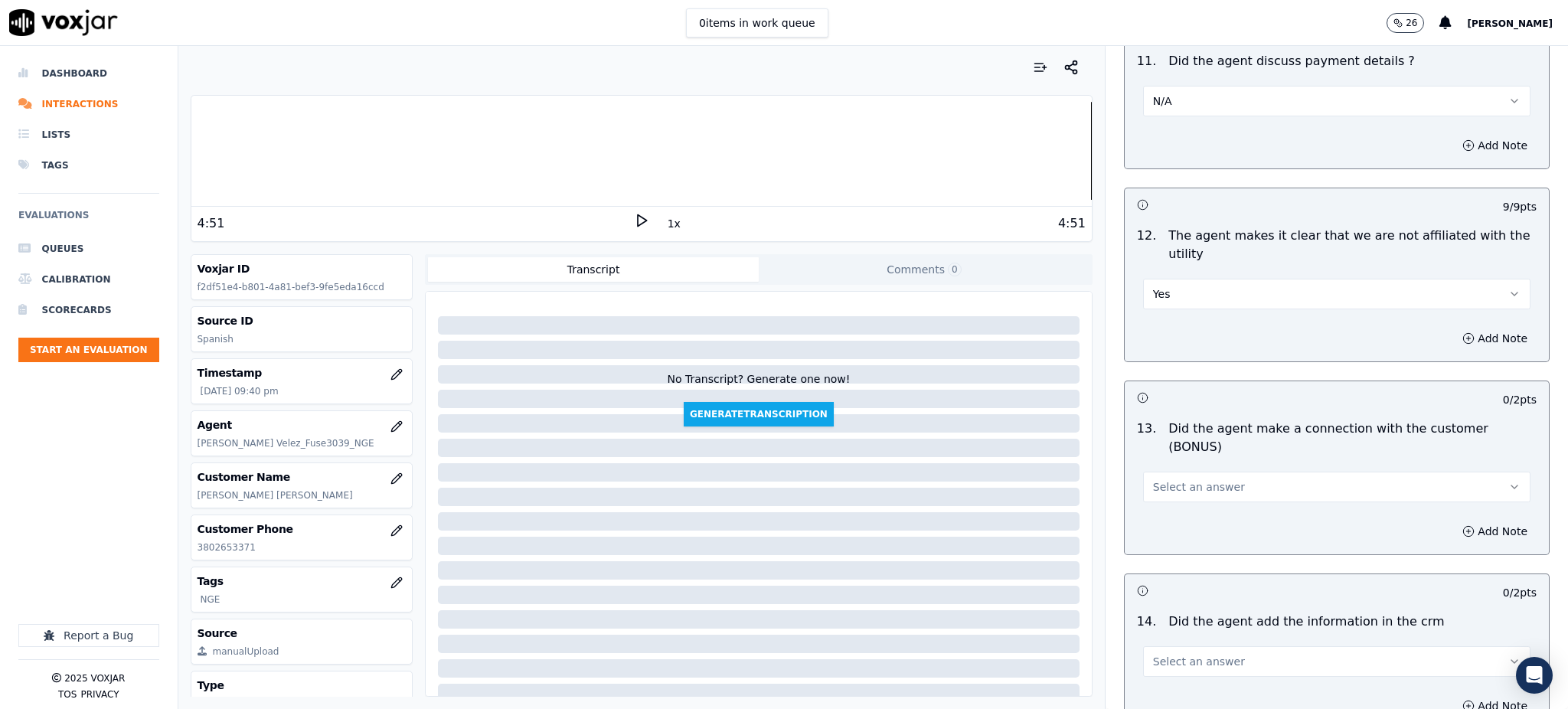
scroll to position [2042, 0]
click at [1166, 477] on span "Select an answer" at bounding box center [1199, 485] width 92 height 15
click at [1167, 465] on div "Yes" at bounding box center [1303, 465] width 354 height 24
click at [1171, 644] on button "Select an answer" at bounding box center [1337, 659] width 387 height 31
click at [1169, 639] on div "Yes" at bounding box center [1303, 639] width 354 height 24
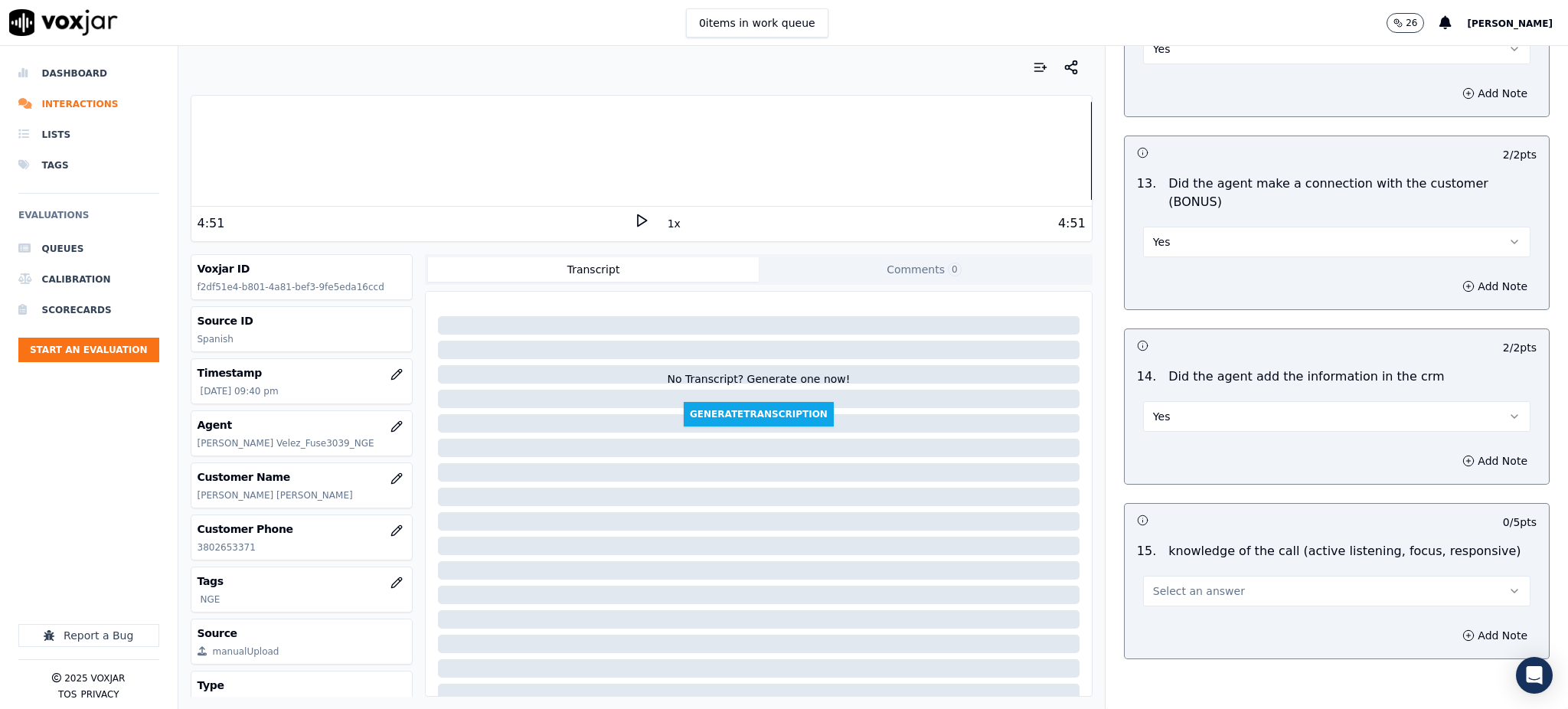
scroll to position [2319, 0]
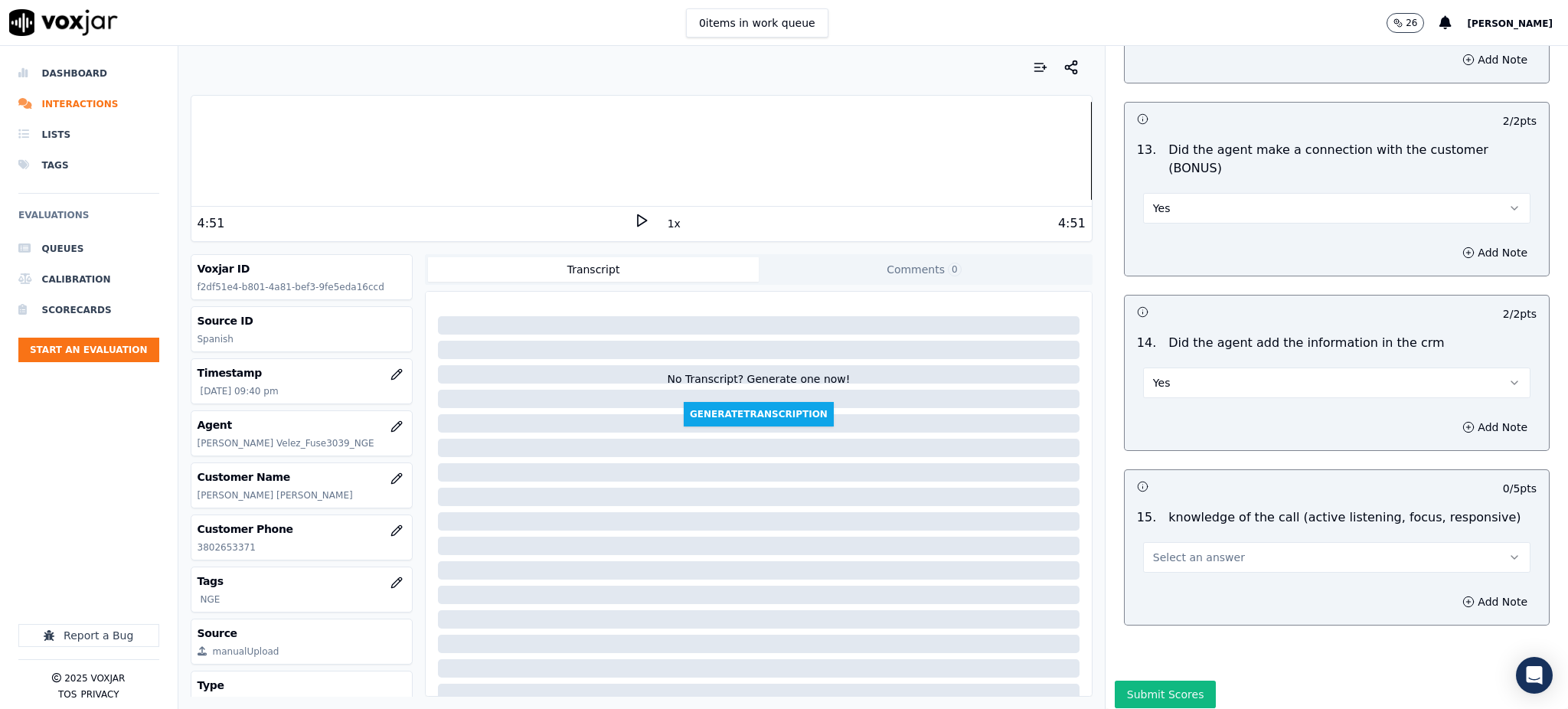
click at [1172, 550] on span "Select an answer" at bounding box center [1199, 558] width 92 height 15
click at [1164, 544] on div "Yes" at bounding box center [1303, 538] width 354 height 24
click at [1156, 681] on button "Submit Scores" at bounding box center [1165, 695] width 101 height 28
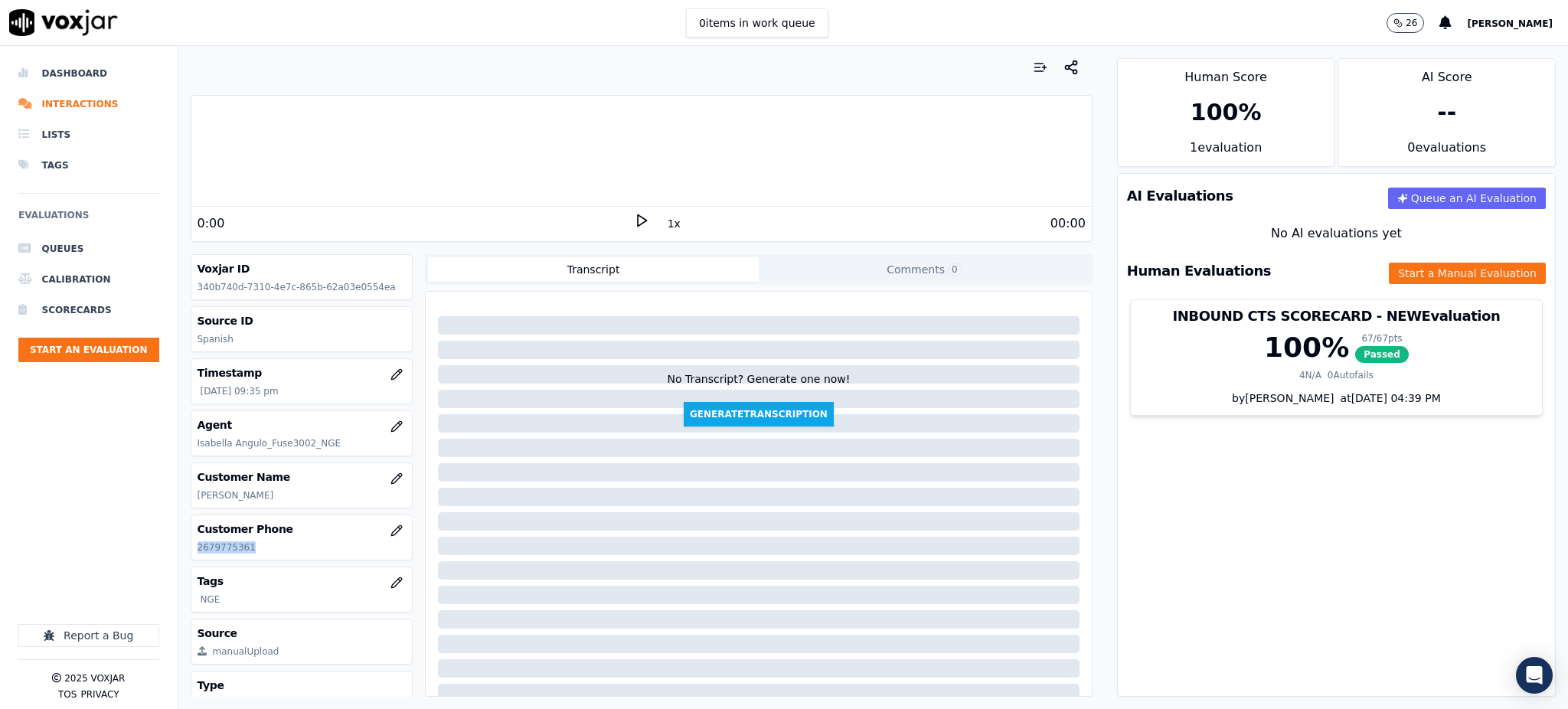
drag, startPoint x: 267, startPoint y: 555, endPoint x: 190, endPoint y: 552, distance: 77.1
click at [190, 671] on div "Customer Phone 2679775361" at bounding box center [302, 694] width 223 height 46
copy p "2679775361"
click at [634, 216] on icon at bounding box center [641, 221] width 15 height 15
click at [634, 215] on icon at bounding box center [641, 221] width 15 height 15
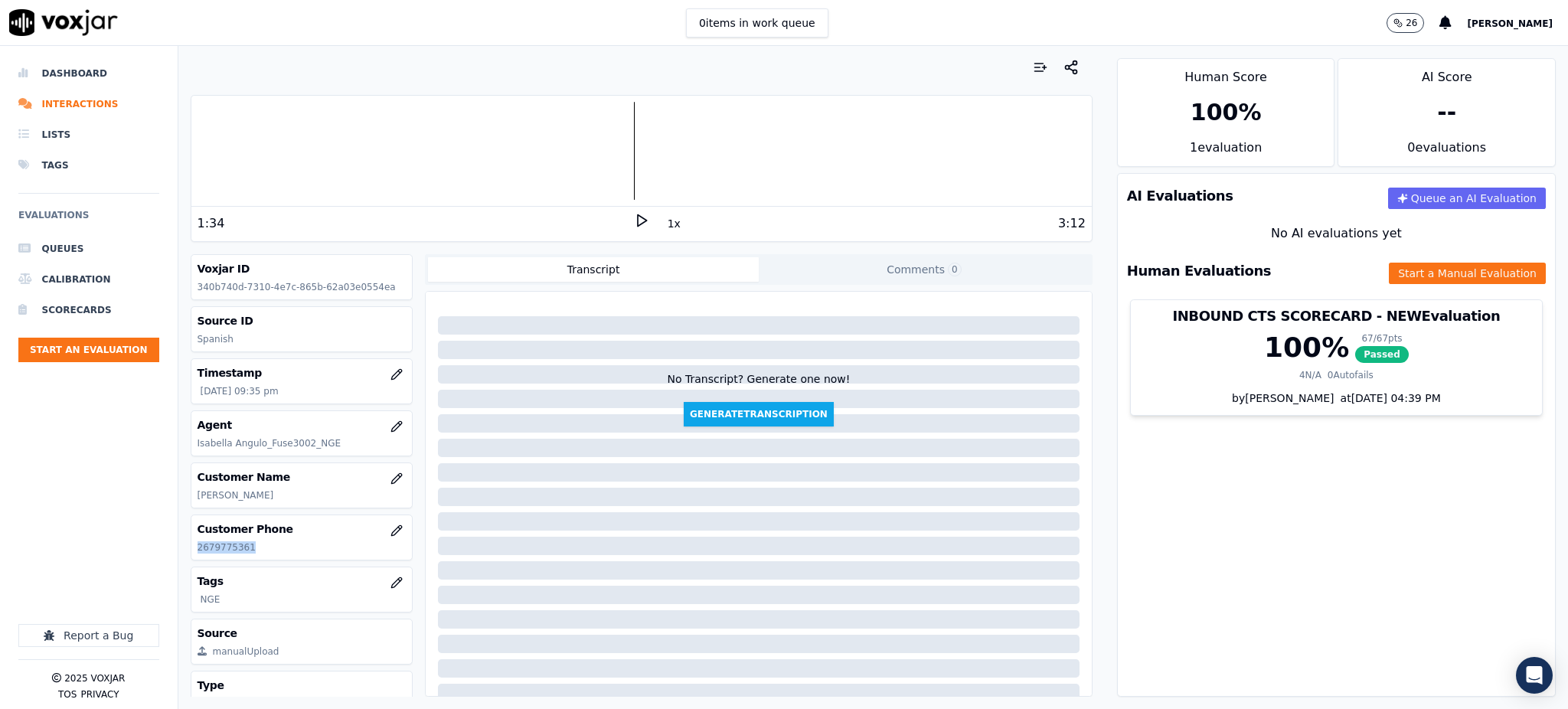
click at [634, 225] on icon at bounding box center [641, 221] width 15 height 15
click at [634, 220] on icon at bounding box center [641, 221] width 15 height 15
click at [634, 219] on icon at bounding box center [641, 221] width 15 height 15
click at [634, 217] on icon at bounding box center [641, 221] width 15 height 15
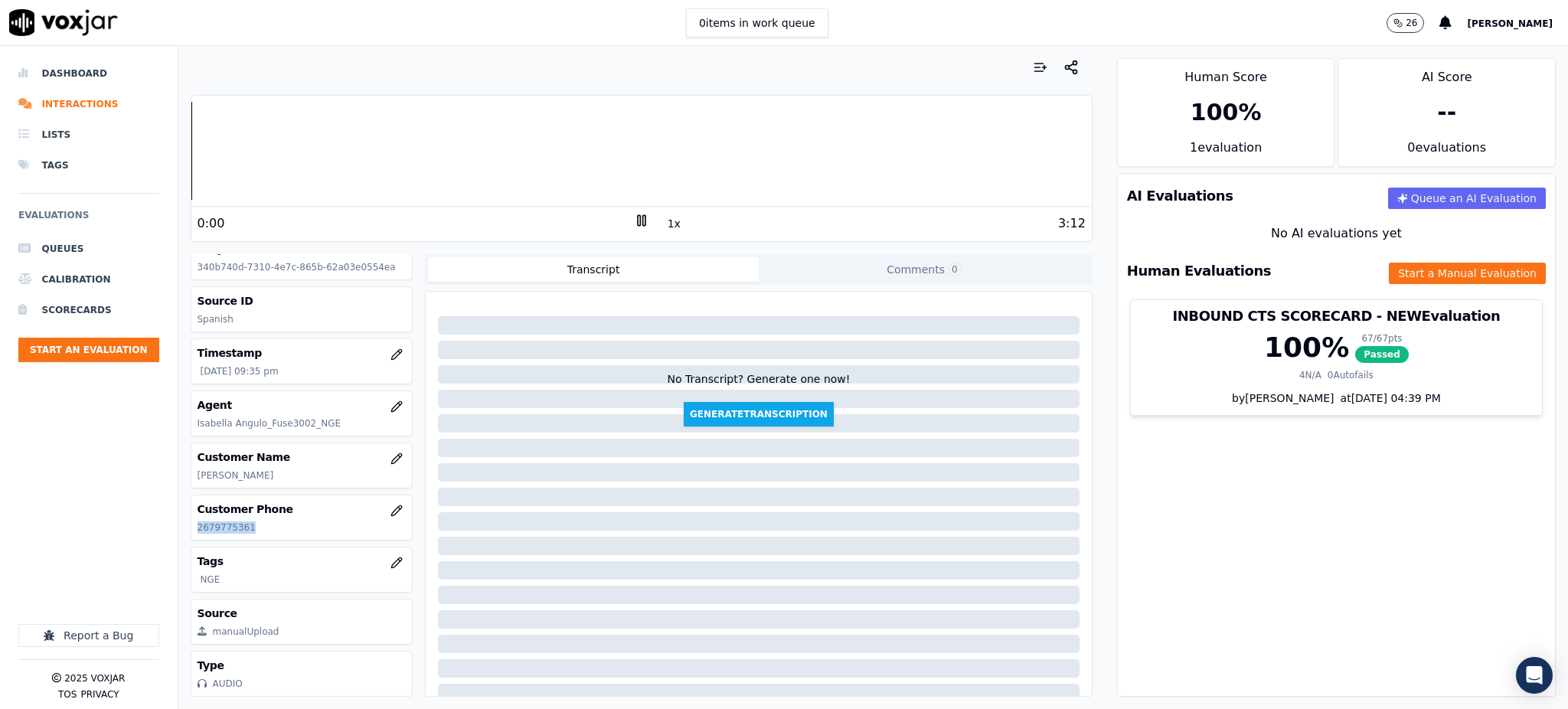
scroll to position [66, 0]
click at [1389, 276] on button "Start a Manual Evaluation" at bounding box center [1467, 274] width 157 height 22
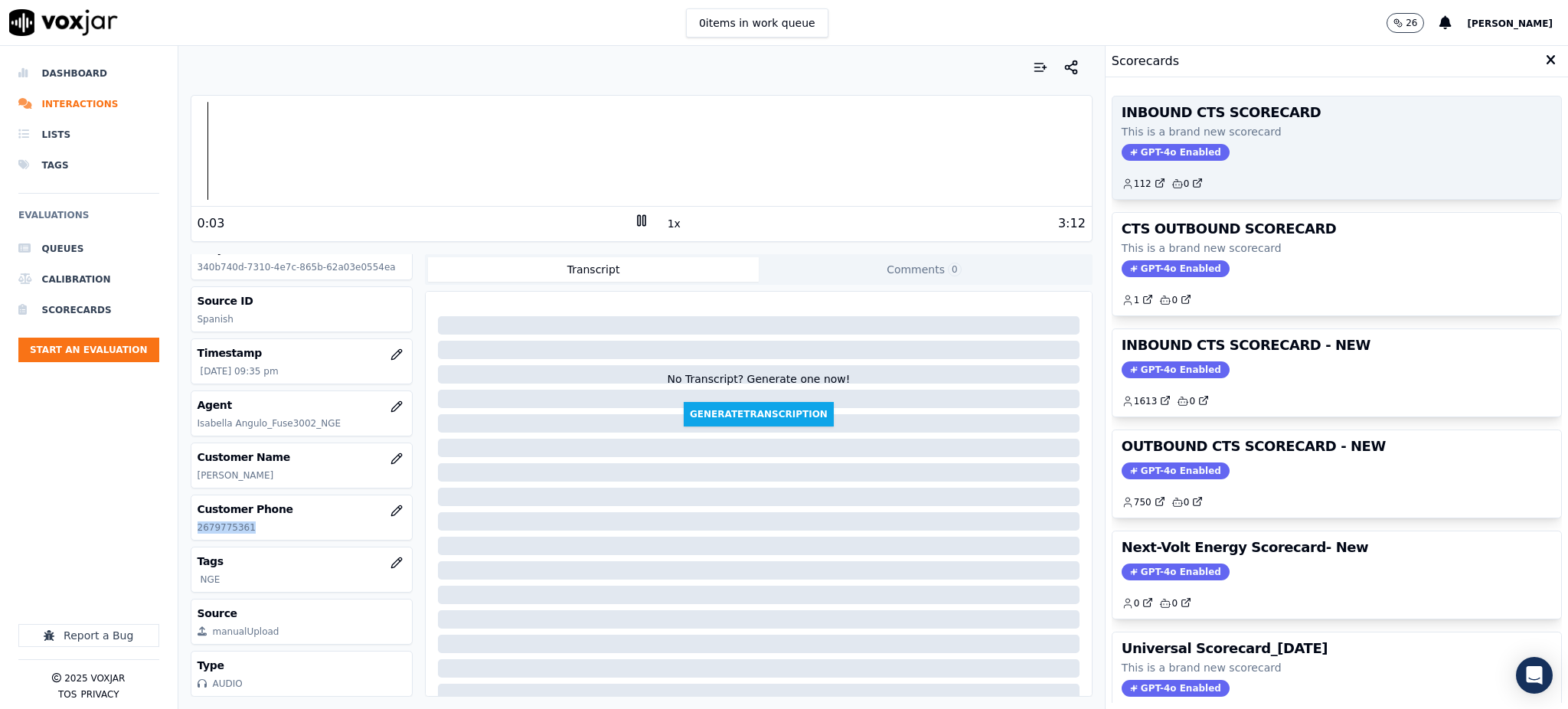
click at [1140, 157] on span "GPT-4o Enabled" at bounding box center [1176, 153] width 108 height 17
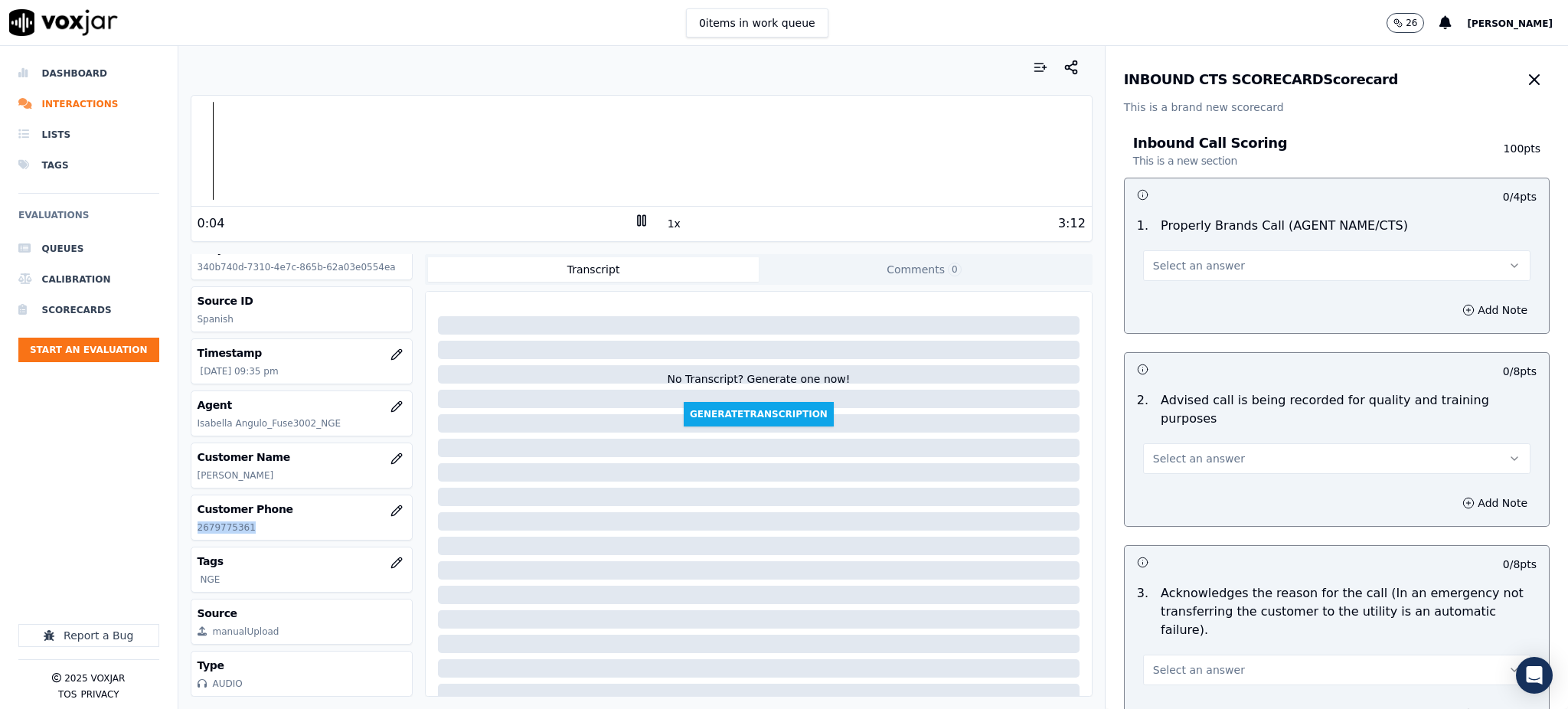
drag, startPoint x: 1186, startPoint y: 263, endPoint x: 1176, endPoint y: 279, distance: 18.9
click at [1186, 263] on span "Select an answer" at bounding box center [1199, 266] width 92 height 15
click at [1158, 305] on div "Yes" at bounding box center [1303, 300] width 354 height 24
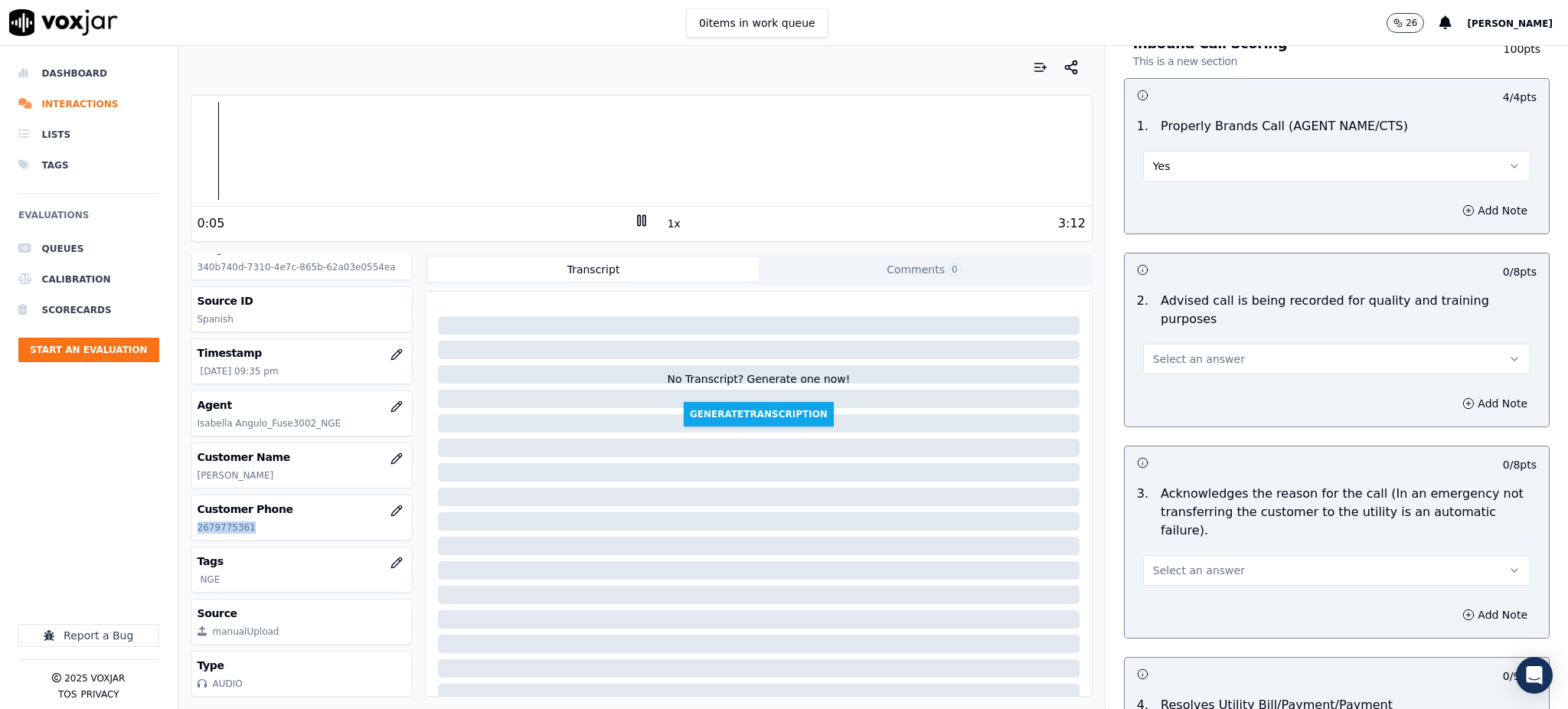
scroll to position [102, 0]
click at [1161, 349] on span "Select an answer" at bounding box center [1199, 357] width 92 height 15
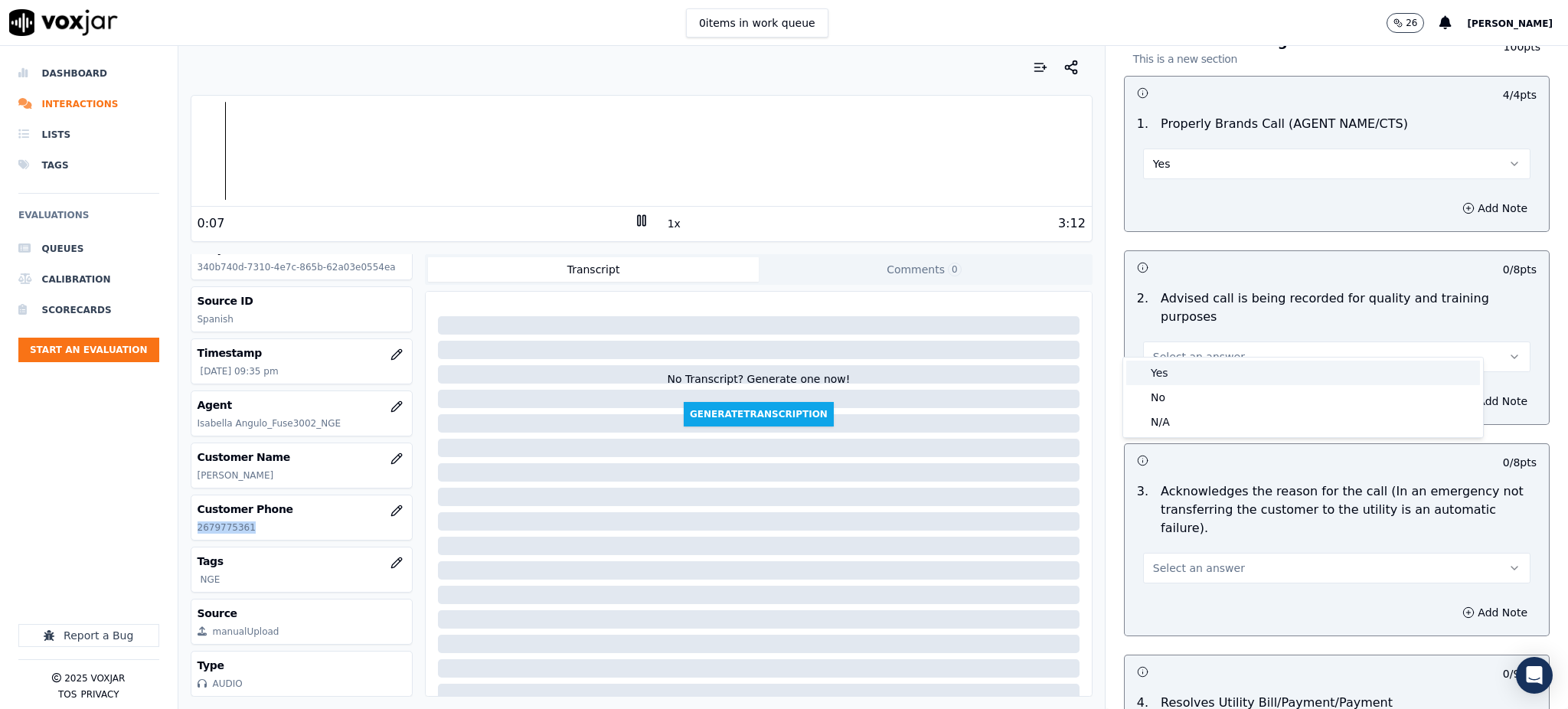
click at [1152, 367] on div "Yes" at bounding box center [1303, 373] width 354 height 24
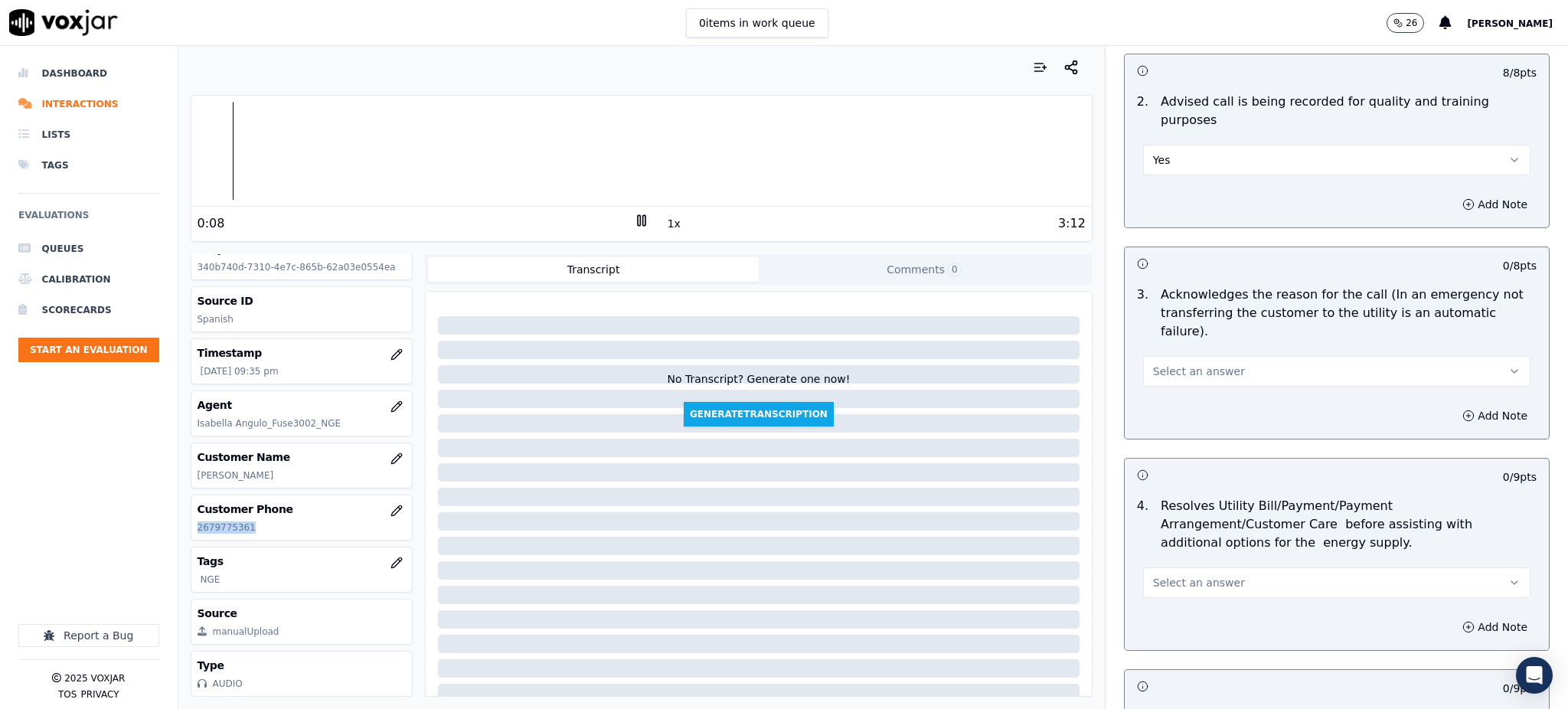
scroll to position [306, 0]
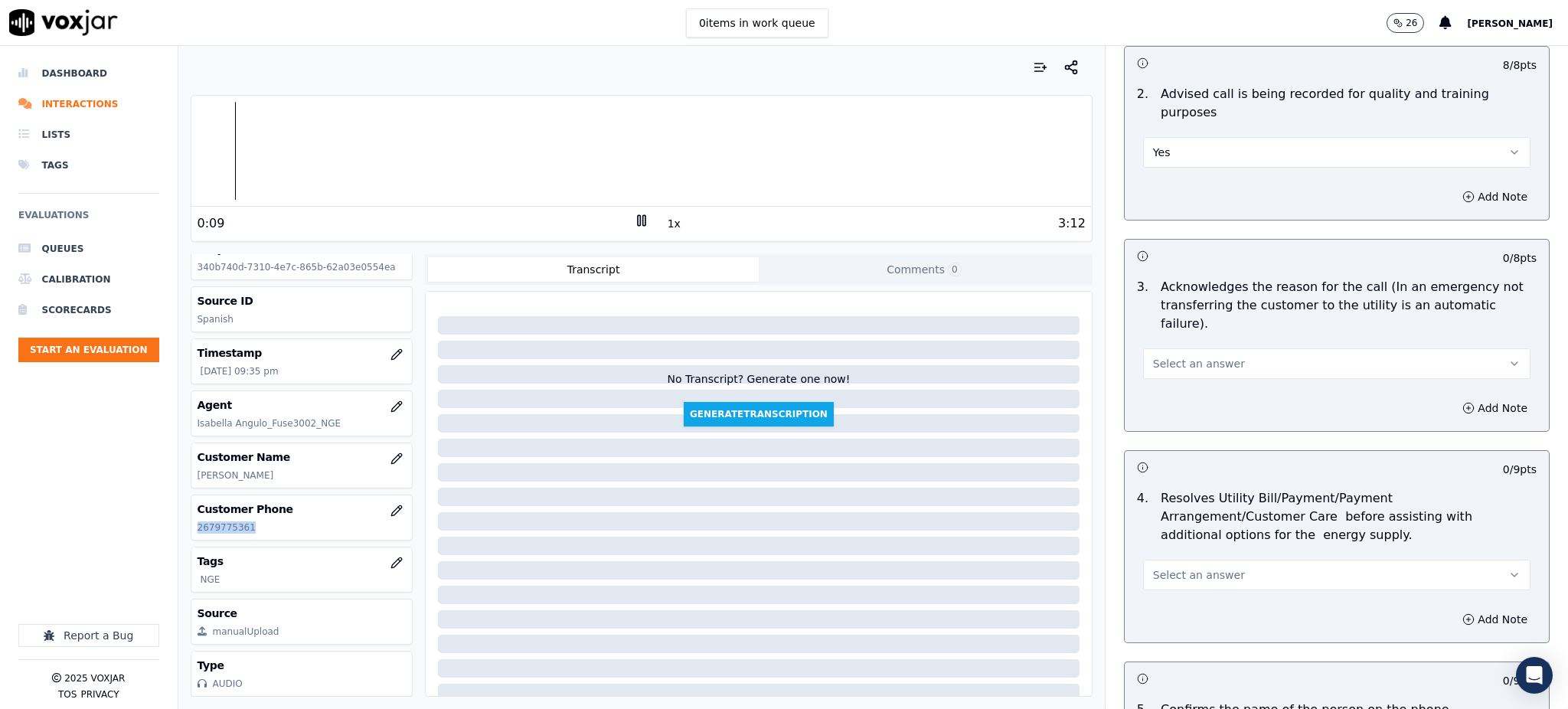
click at [1143, 348] on button "Select an answer" at bounding box center [1337, 363] width 387 height 31
drag, startPoint x: 1154, startPoint y: 360, endPoint x: 1154, endPoint y: 377, distance: 17.0
click at [1154, 362] on div "Yes" at bounding box center [1303, 361] width 354 height 24
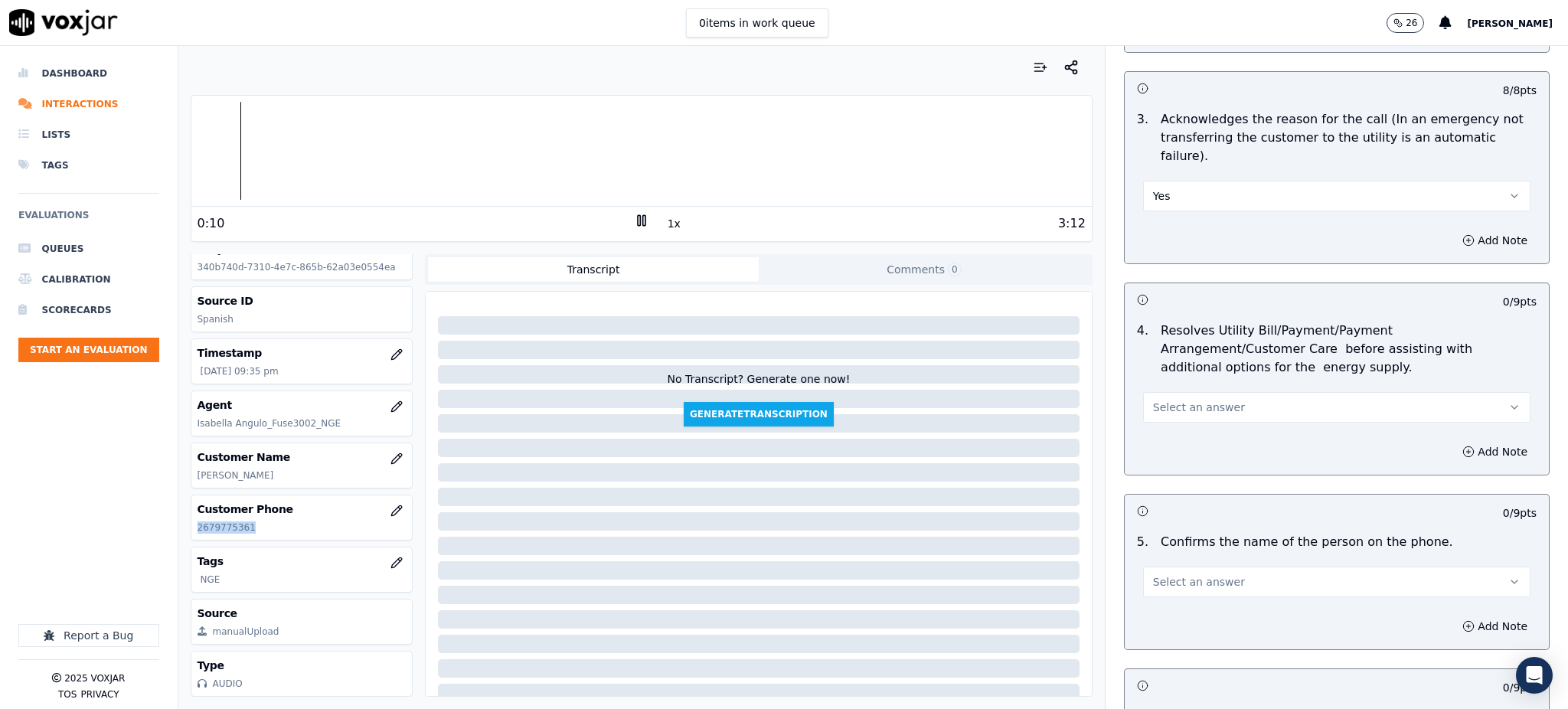
scroll to position [510, 0]
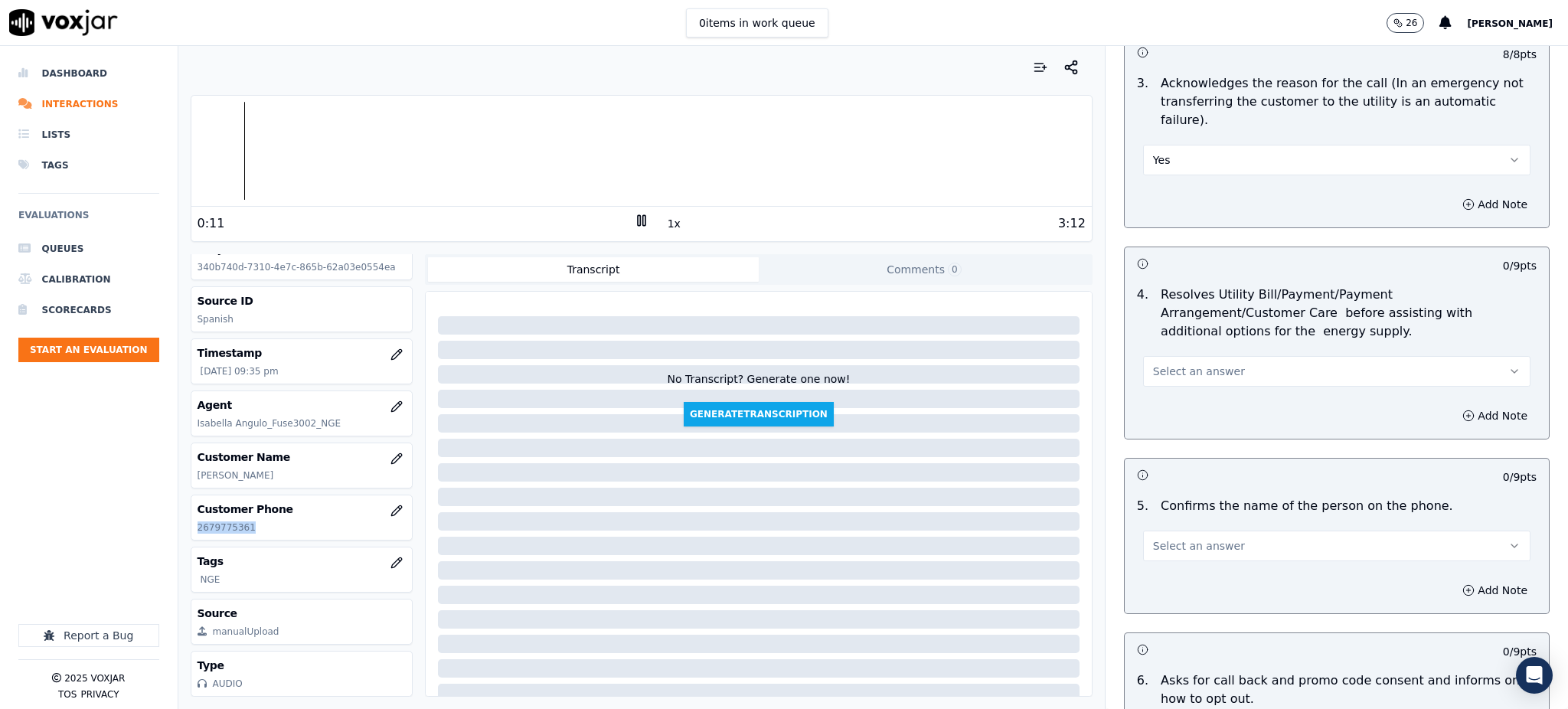
click at [1181, 364] on span "Select an answer" at bounding box center [1199, 372] width 92 height 15
click at [1160, 373] on div "Yes" at bounding box center [1303, 368] width 354 height 24
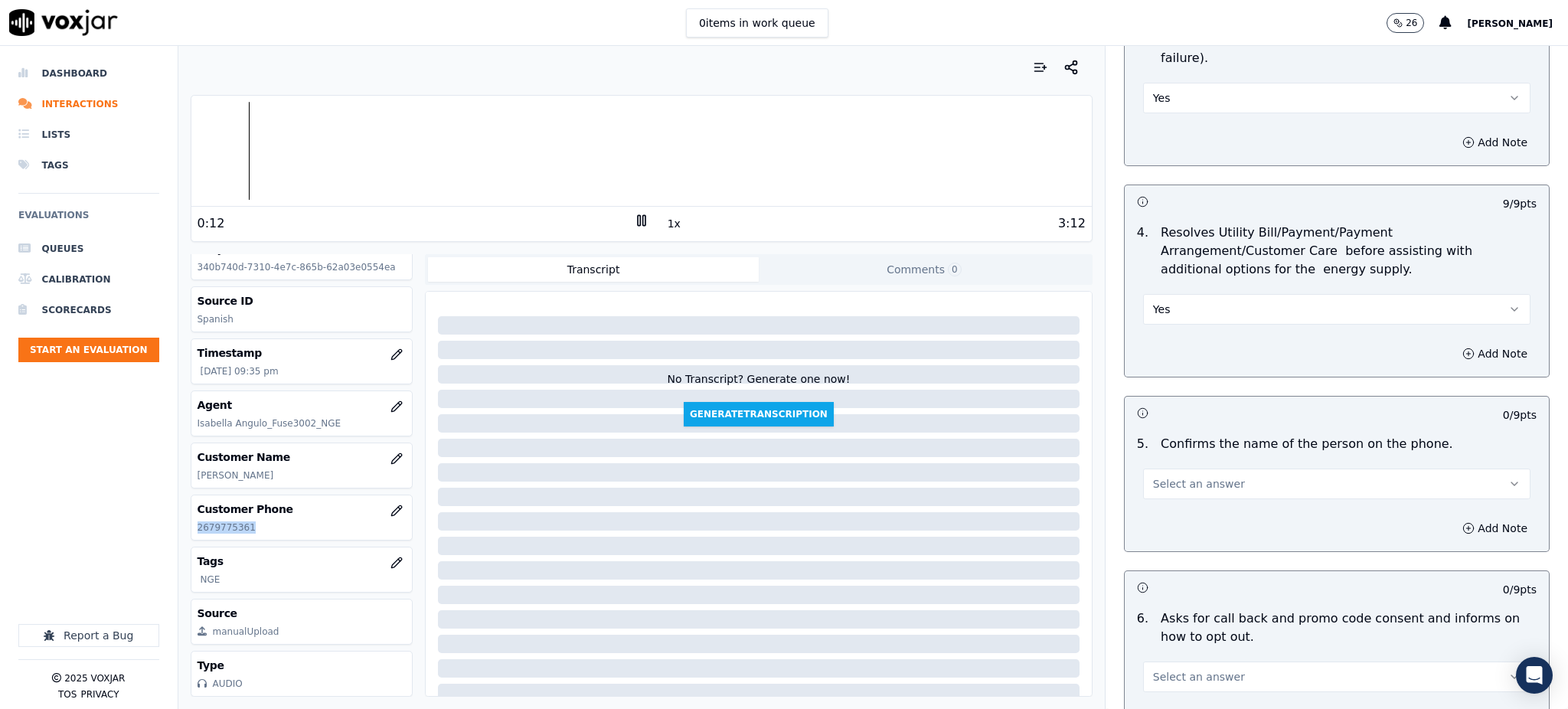
scroll to position [715, 0]
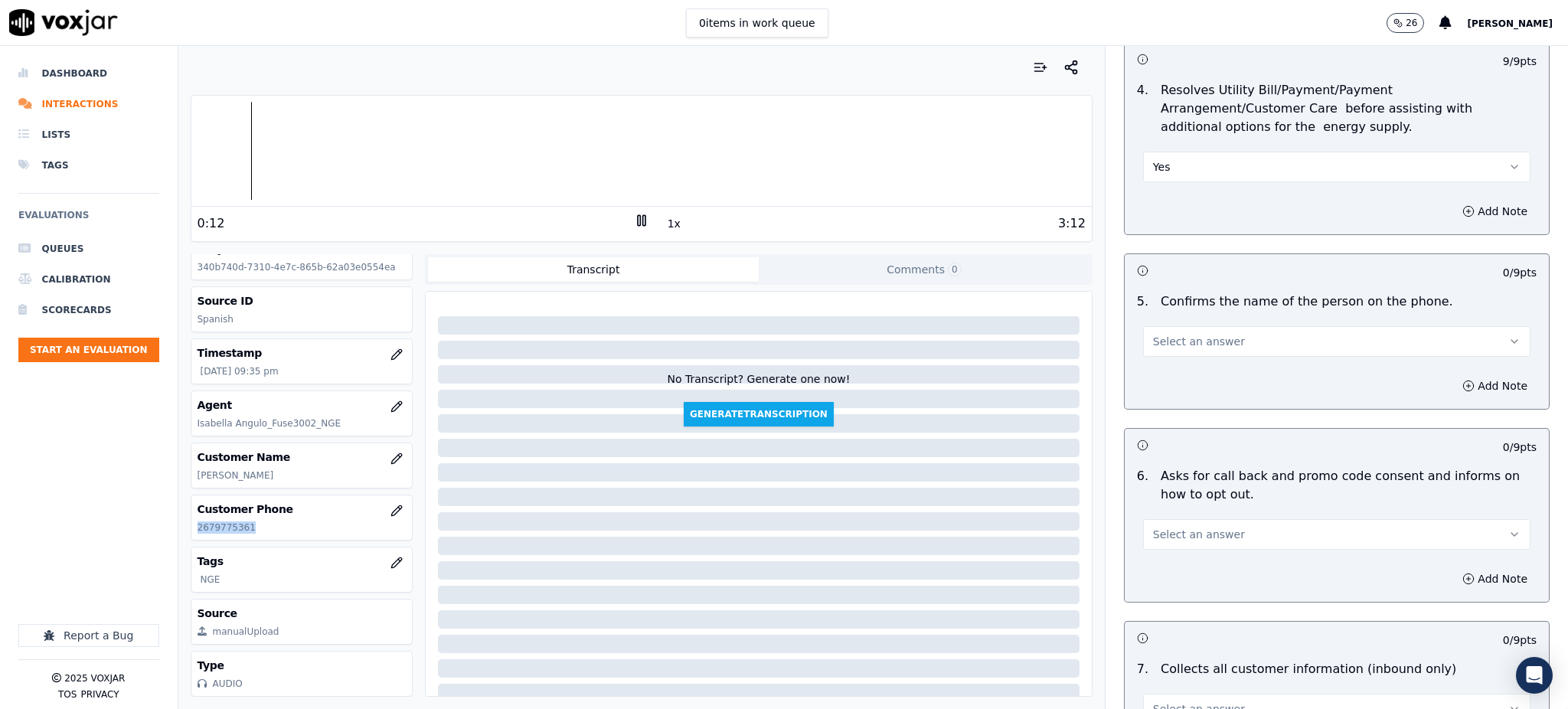
click at [1158, 334] on span "Select an answer" at bounding box center [1199, 341] width 92 height 15
click at [1153, 347] on div "Yes" at bounding box center [1303, 339] width 354 height 24
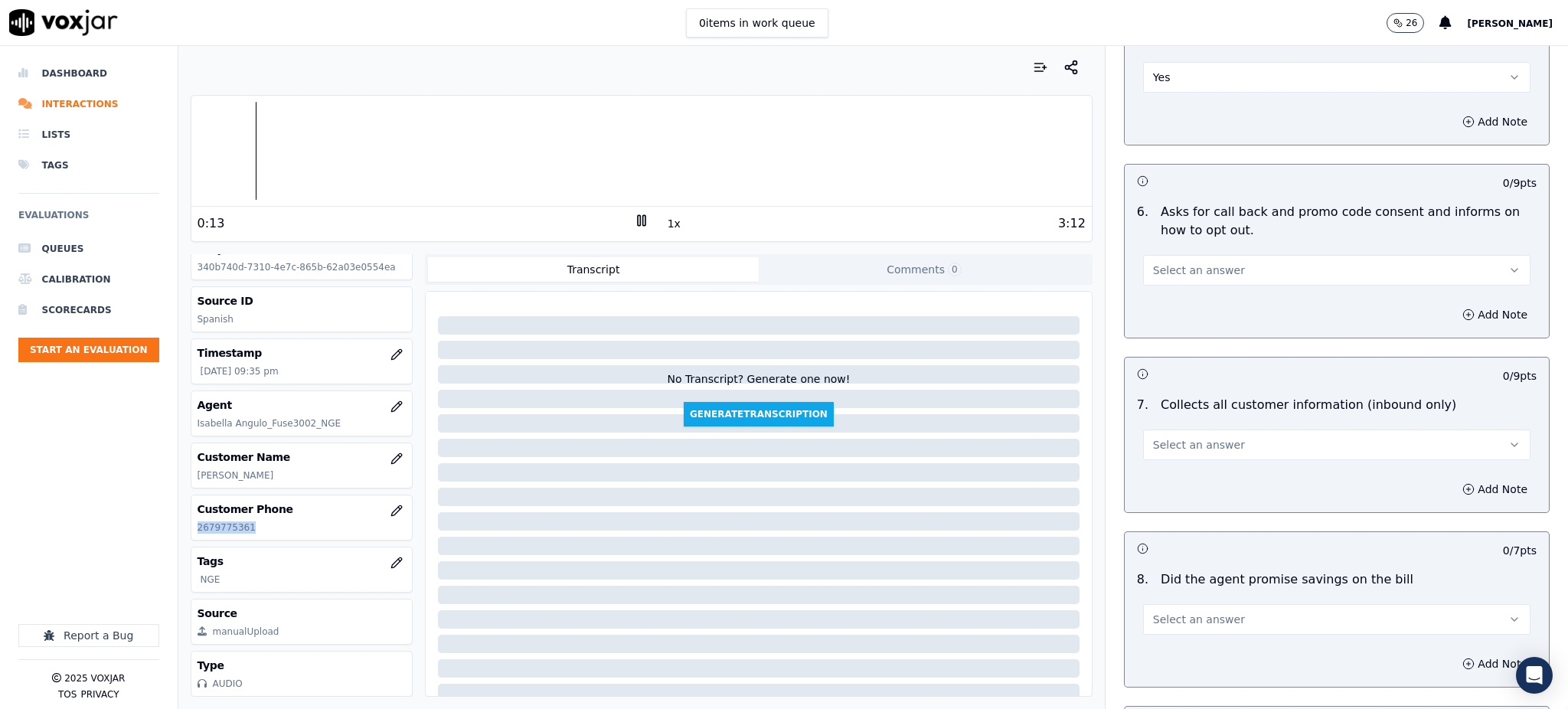
scroll to position [1021, 0]
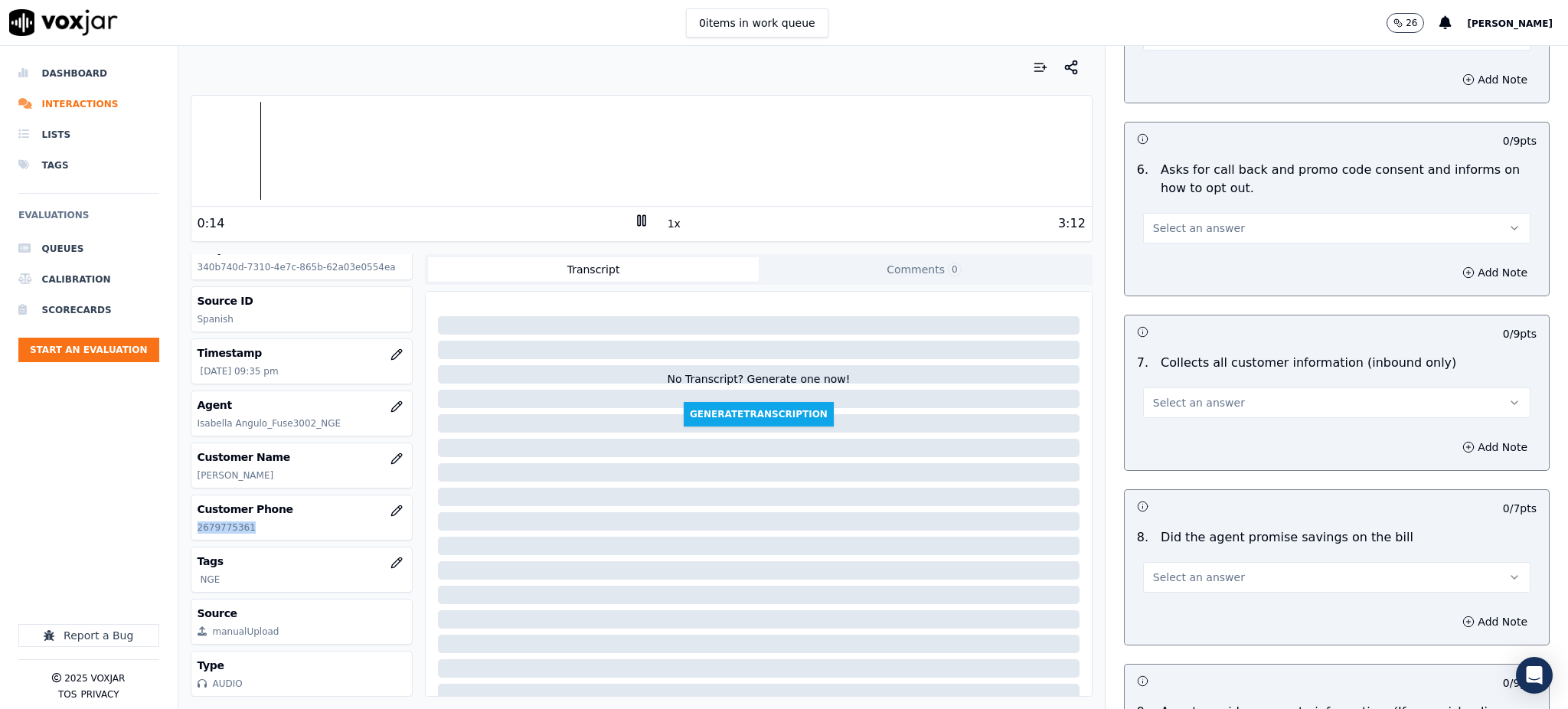
click at [1153, 221] on span "Select an answer" at bounding box center [1199, 228] width 92 height 15
click at [1162, 226] on div "Yes" at bounding box center [1303, 226] width 354 height 24
click at [1153, 395] on span "Select an answer" at bounding box center [1199, 403] width 92 height 15
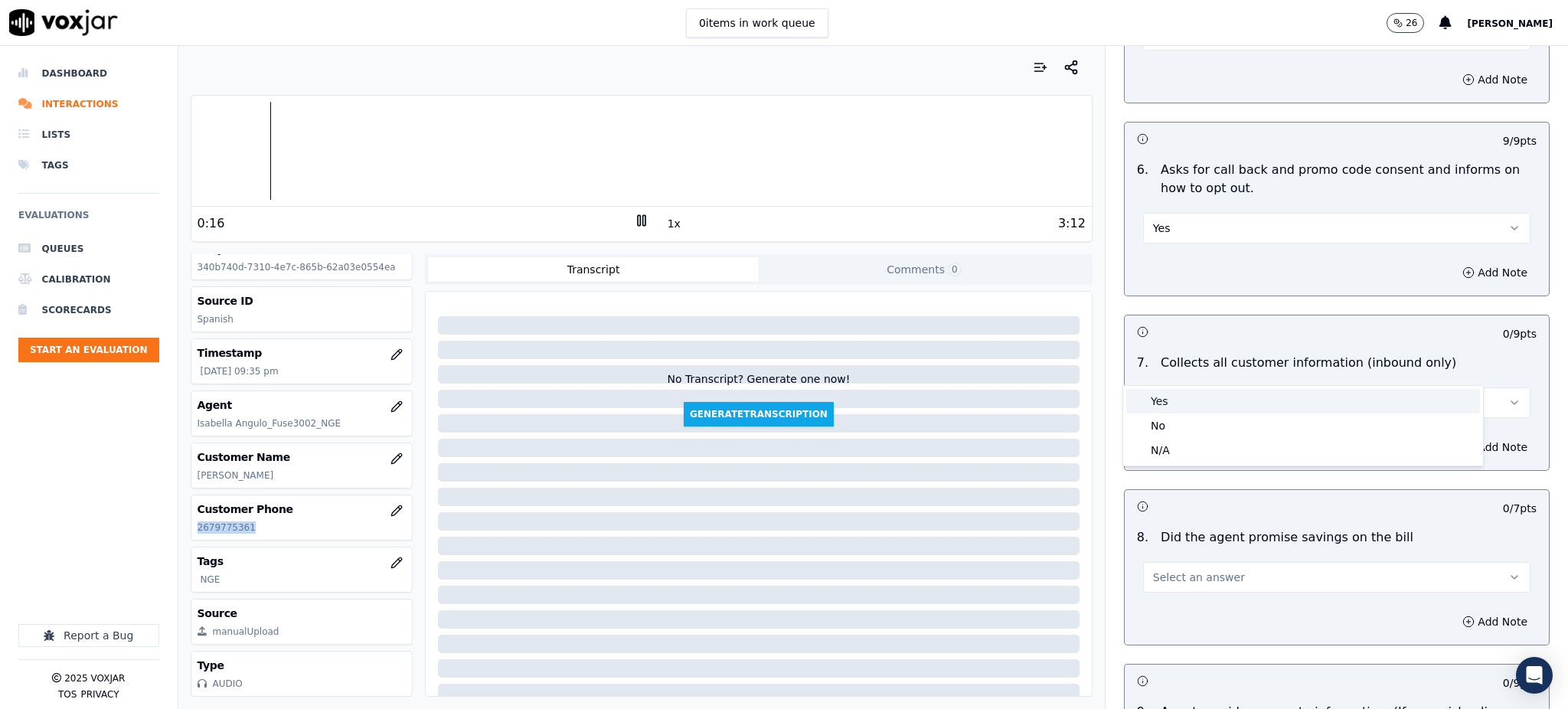
click at [1160, 406] on div "Yes" at bounding box center [1303, 401] width 354 height 24
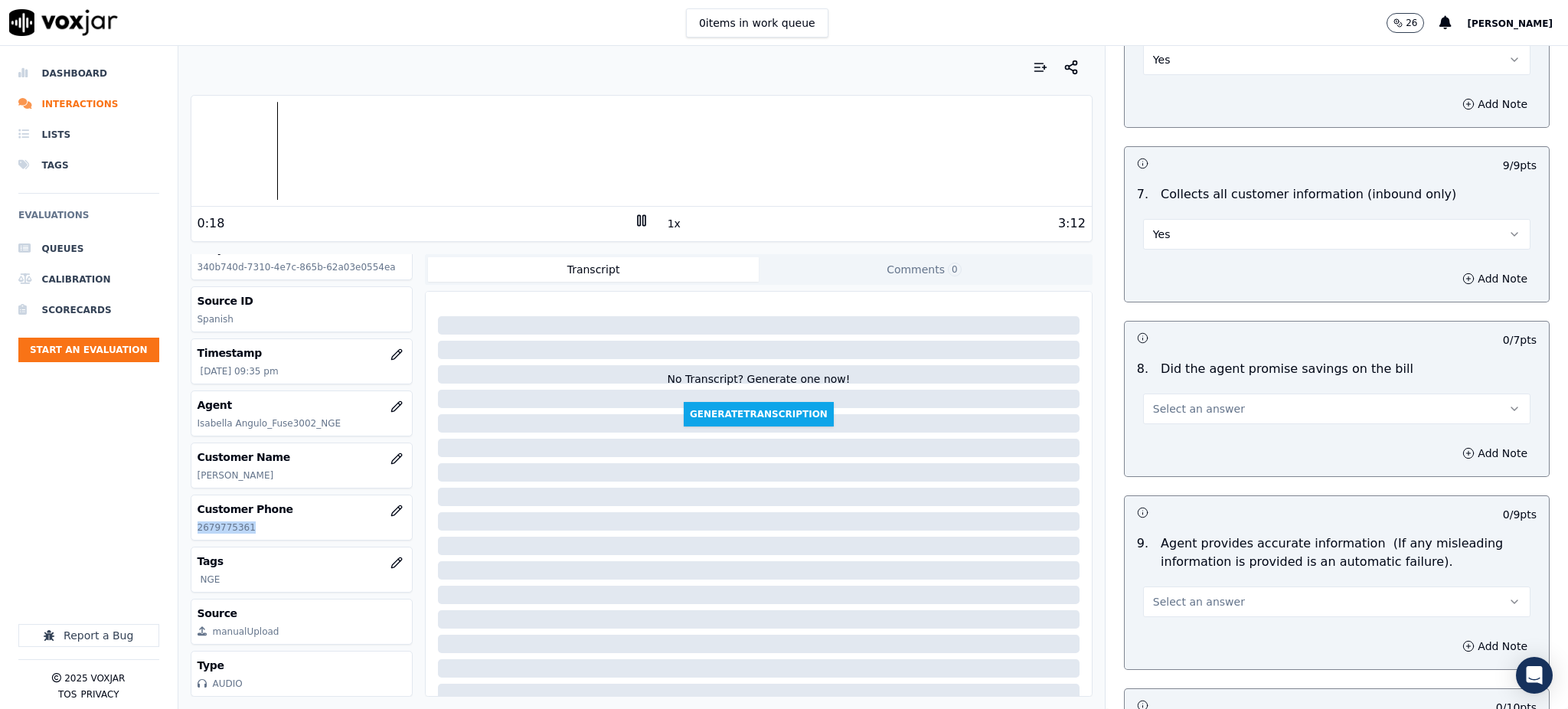
scroll to position [1226, 0]
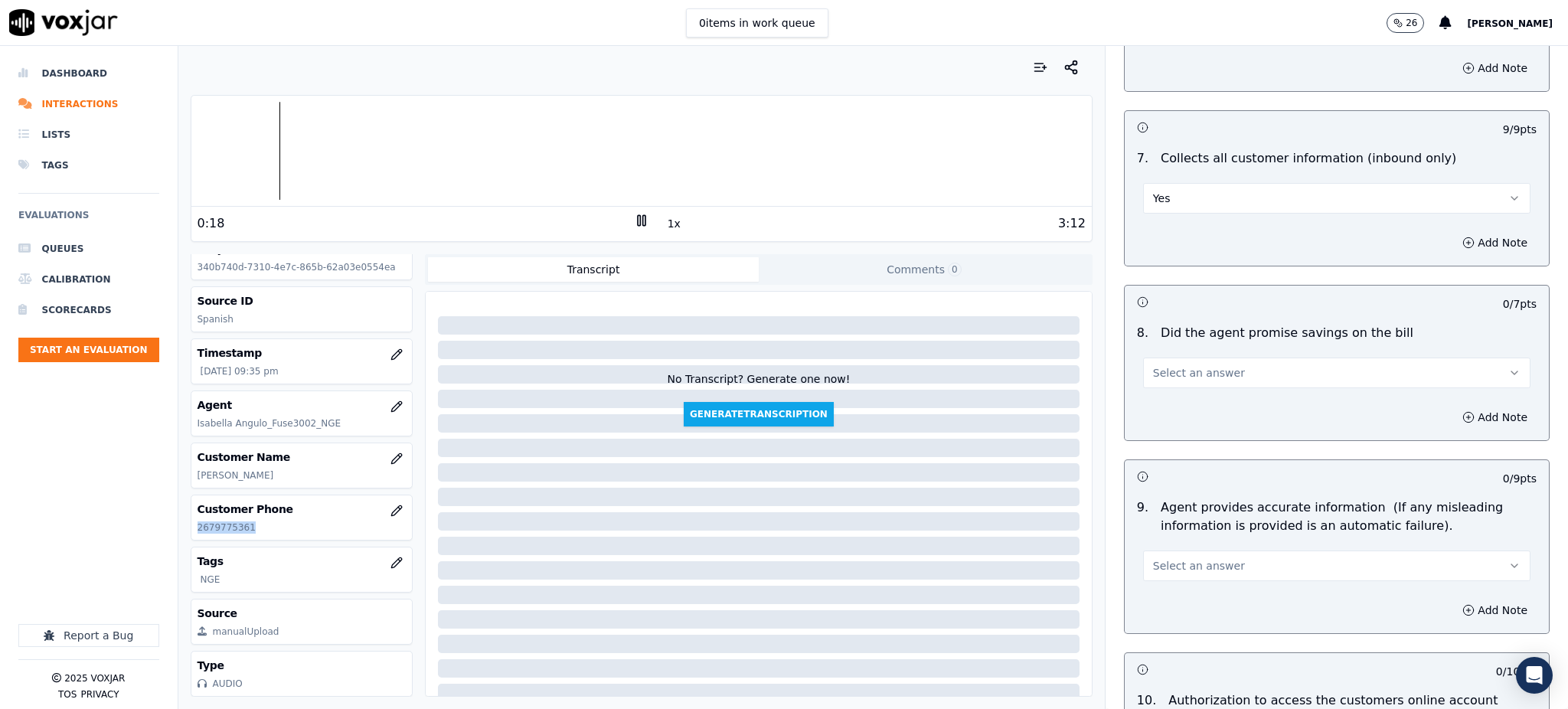
click at [1169, 366] on span "Select an answer" at bounding box center [1199, 373] width 92 height 15
click at [1162, 371] on div "Yes" at bounding box center [1303, 371] width 354 height 24
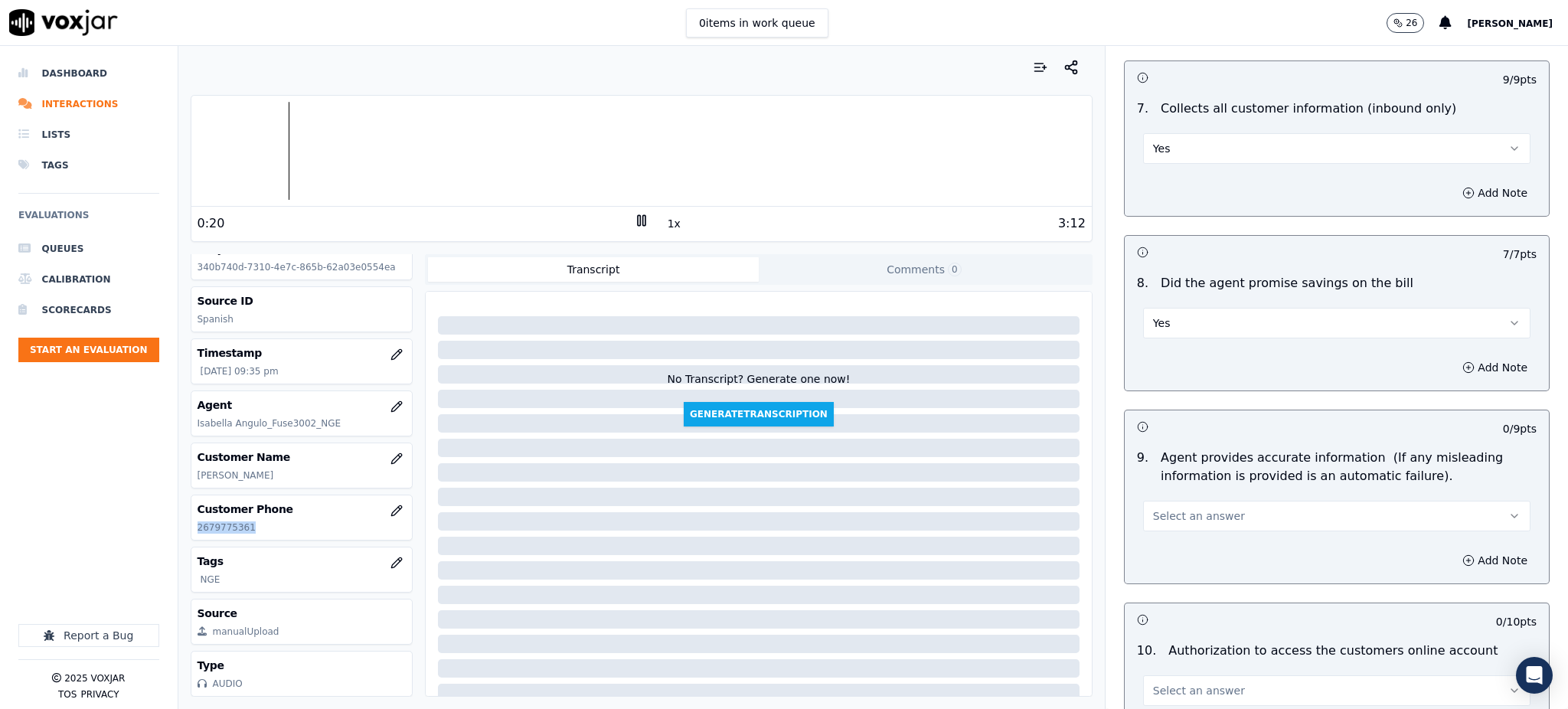
scroll to position [1430, 0]
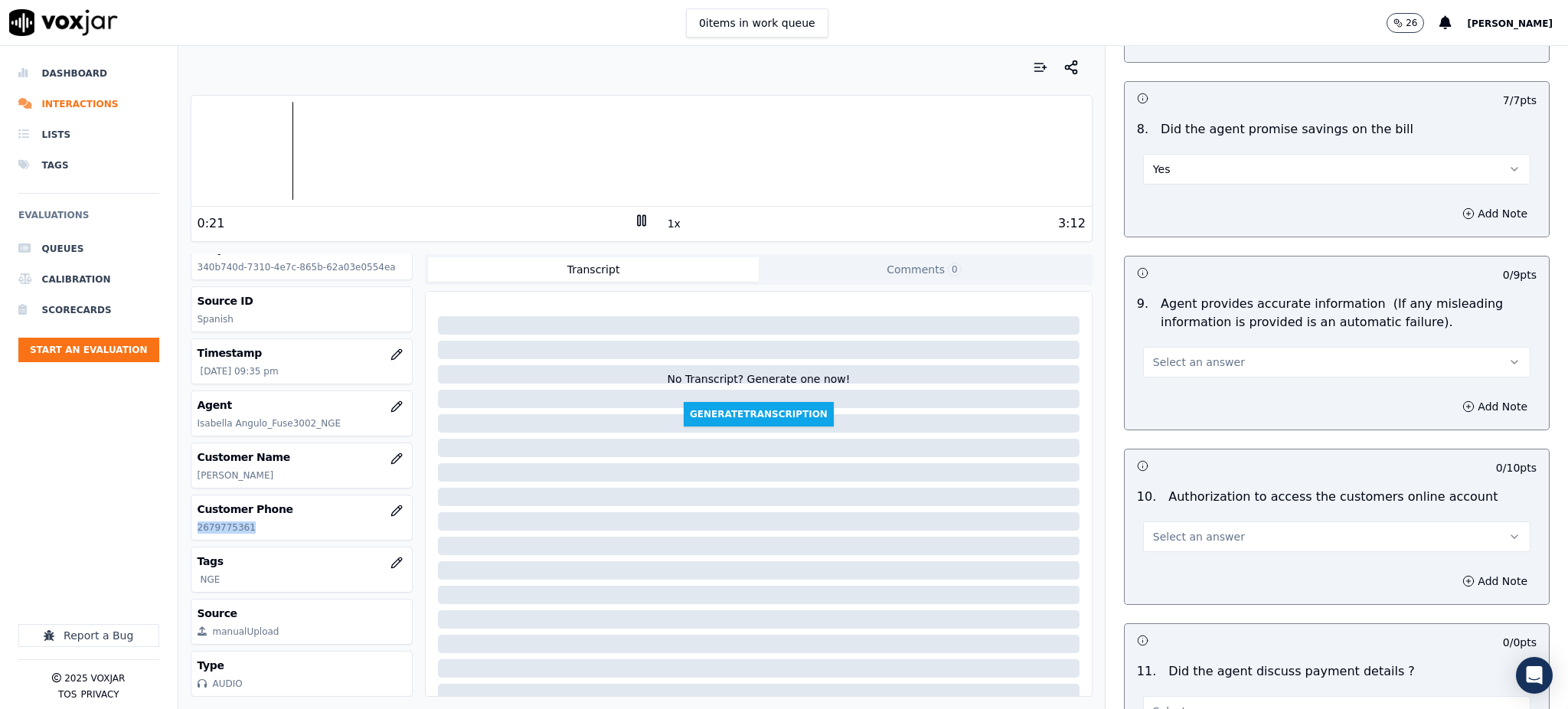
click at [1166, 355] on span "Select an answer" at bounding box center [1199, 362] width 92 height 15
click at [1171, 352] on div "Yes" at bounding box center [1303, 360] width 354 height 24
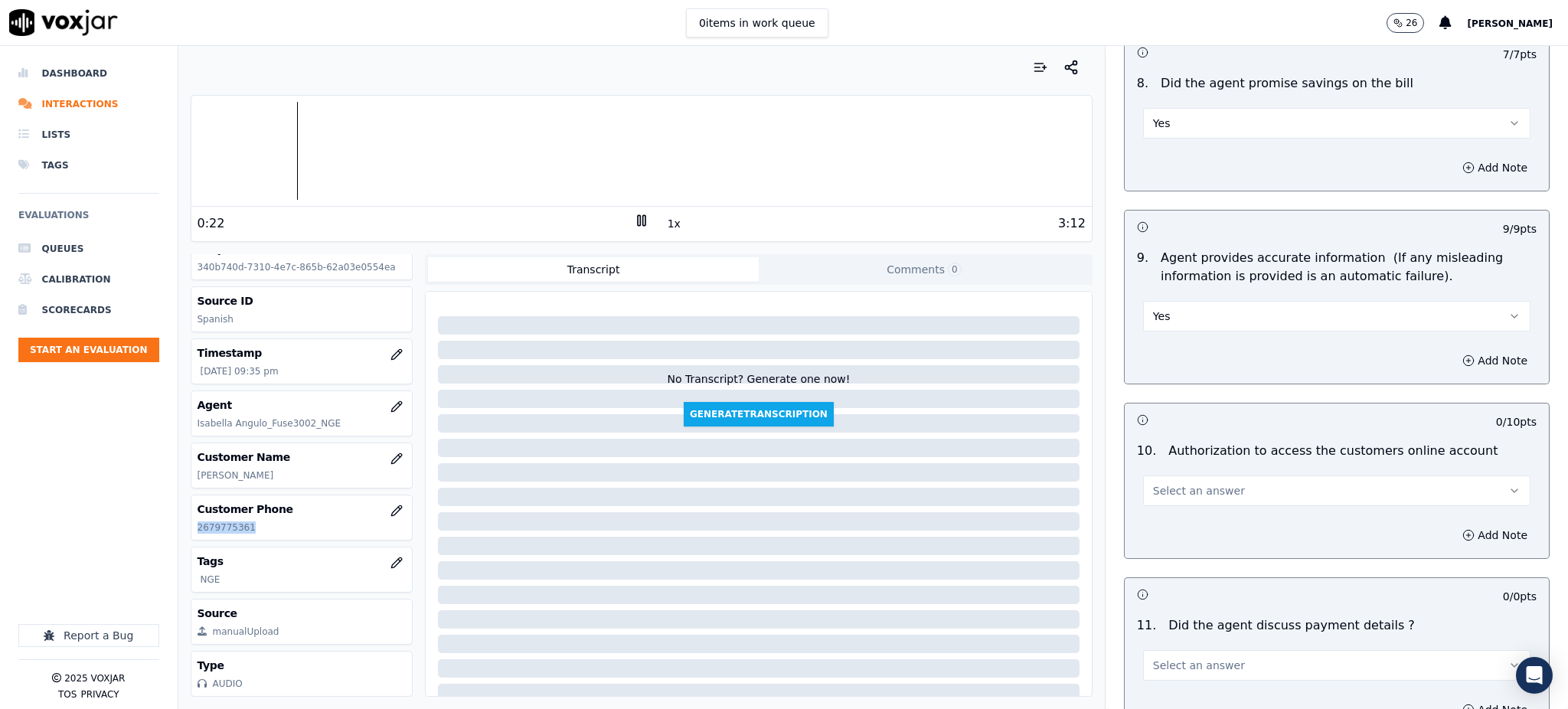
scroll to position [1634, 0]
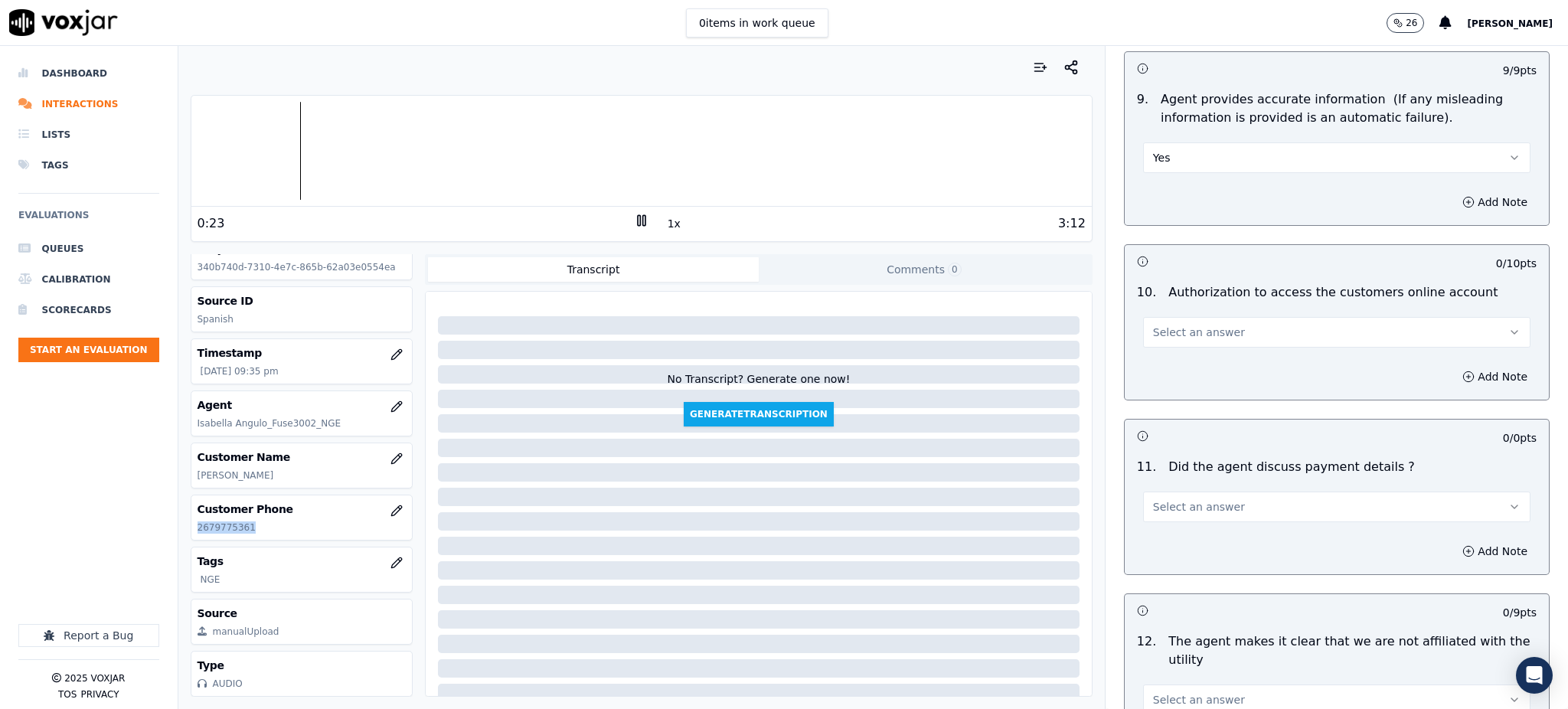
click at [1160, 325] on span "Select an answer" at bounding box center [1199, 332] width 92 height 15
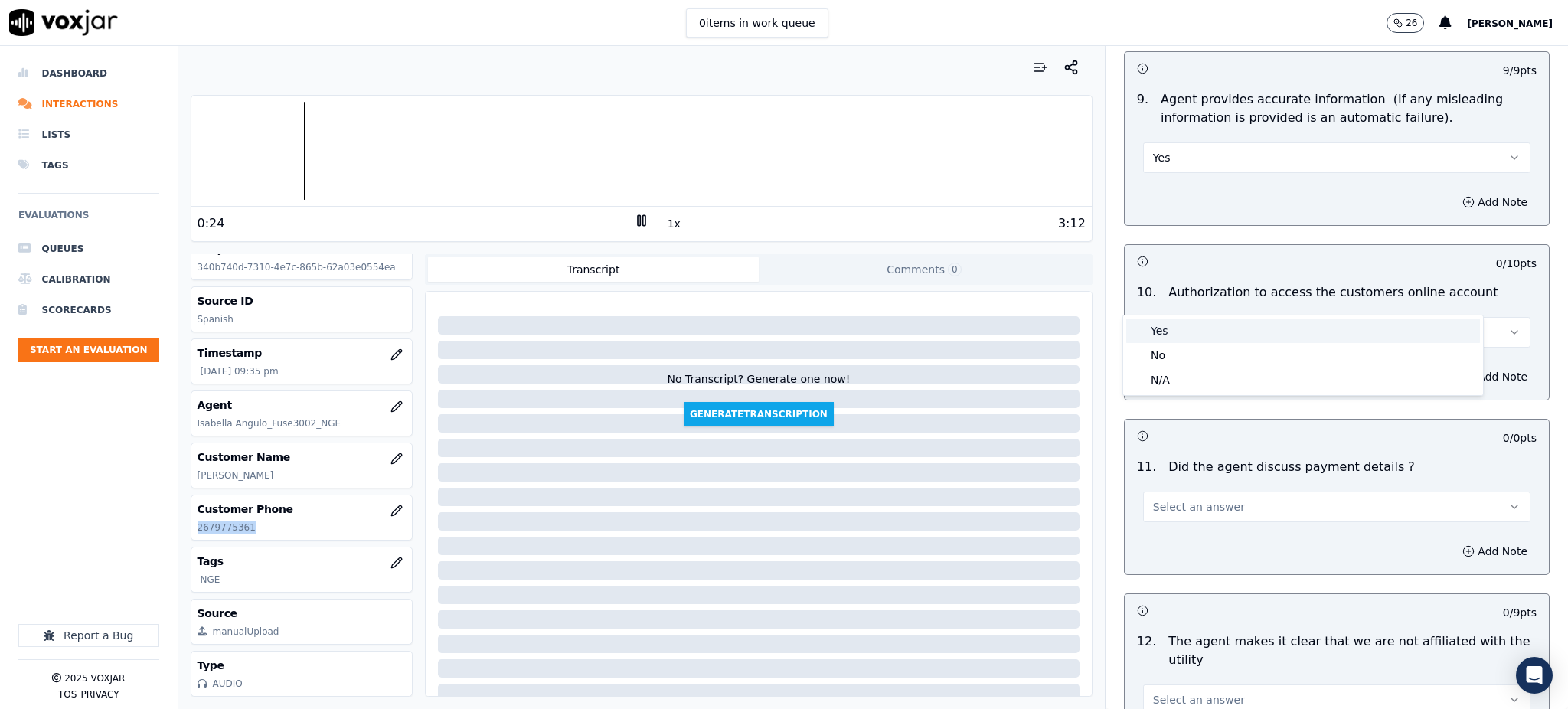
click at [1171, 331] on div "Yes" at bounding box center [1303, 331] width 354 height 24
click at [1153, 499] on span "Select an answer" at bounding box center [1199, 507] width 92 height 15
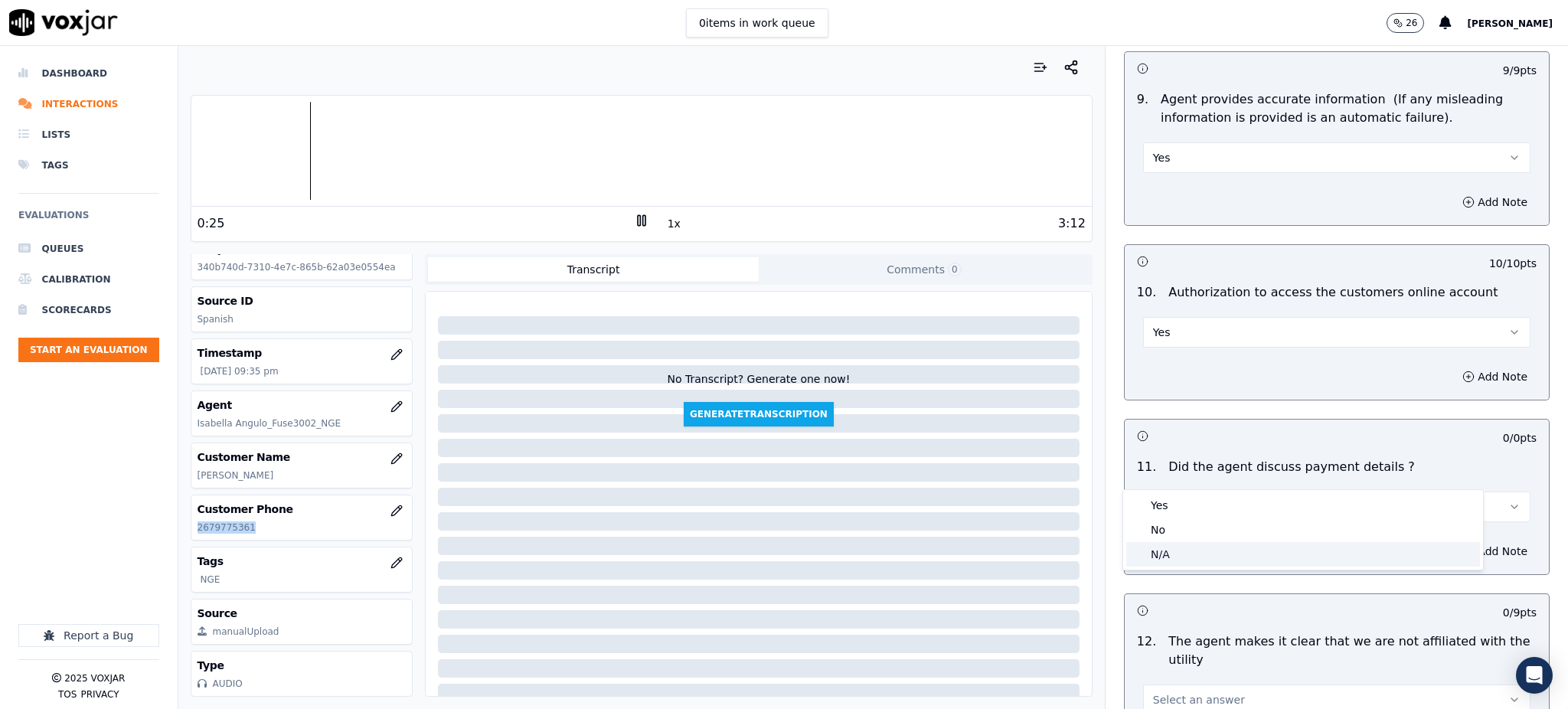
click at [1160, 550] on div "N/A" at bounding box center [1303, 554] width 354 height 24
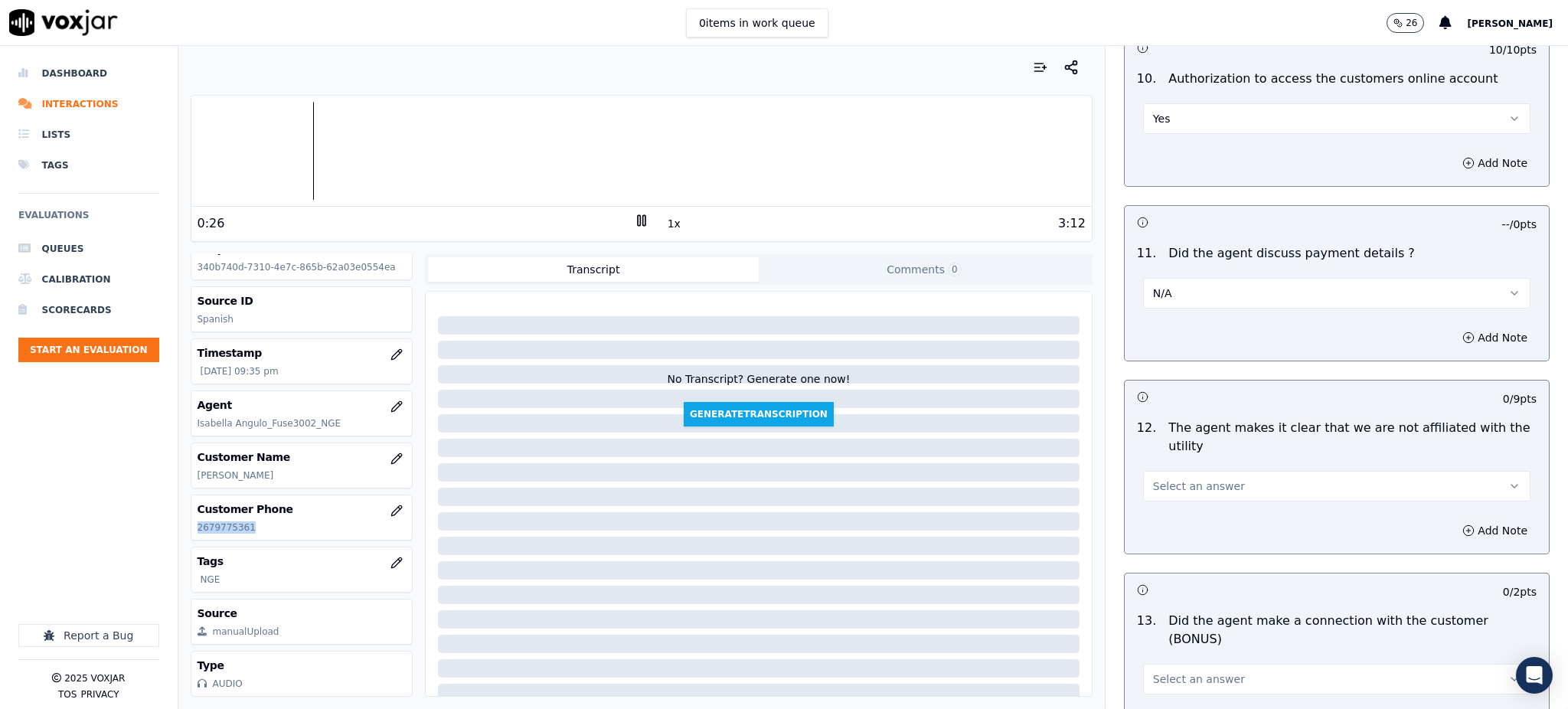
scroll to position [1941, 0]
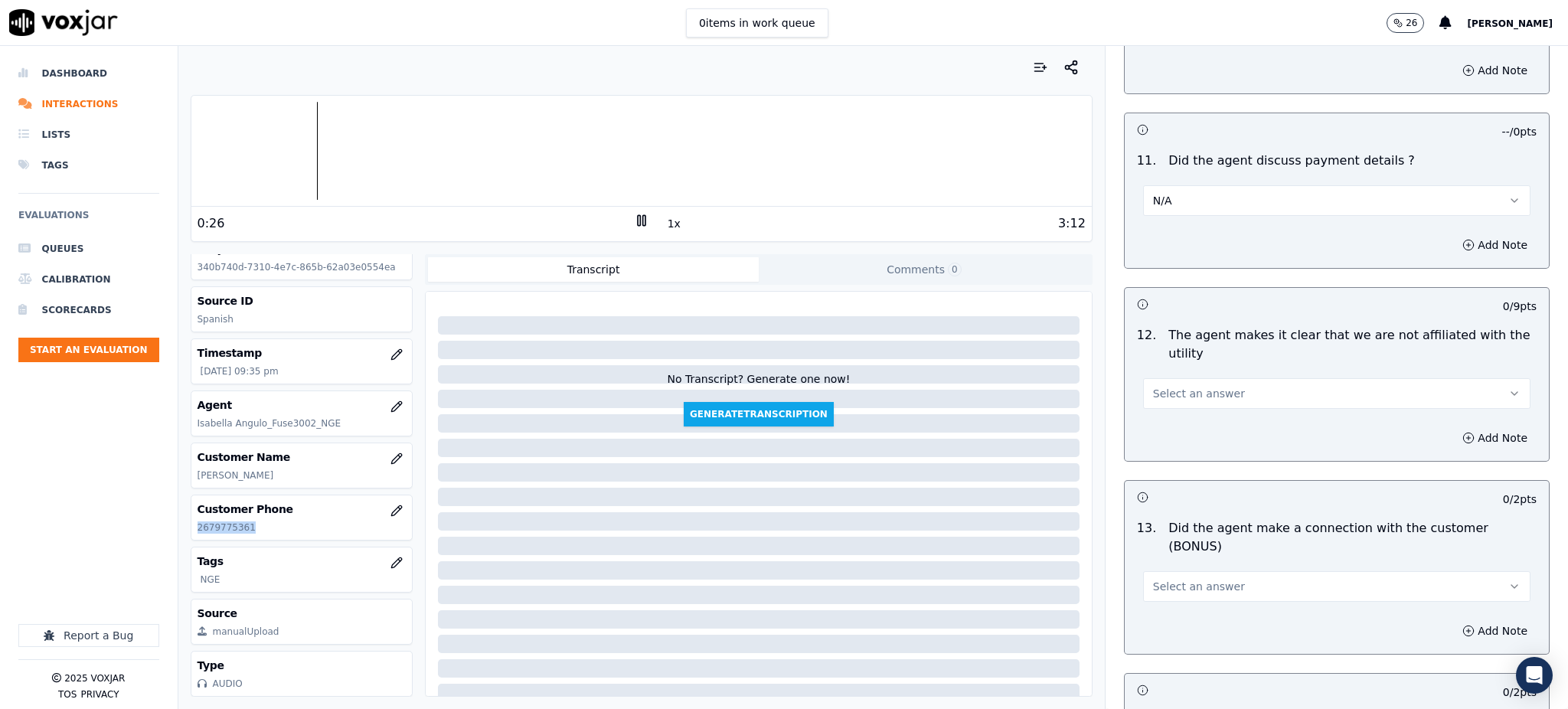
click at [1160, 386] on span "Select an answer" at bounding box center [1199, 394] width 92 height 15
click at [1171, 392] on div "Yes" at bounding box center [1303, 392] width 354 height 24
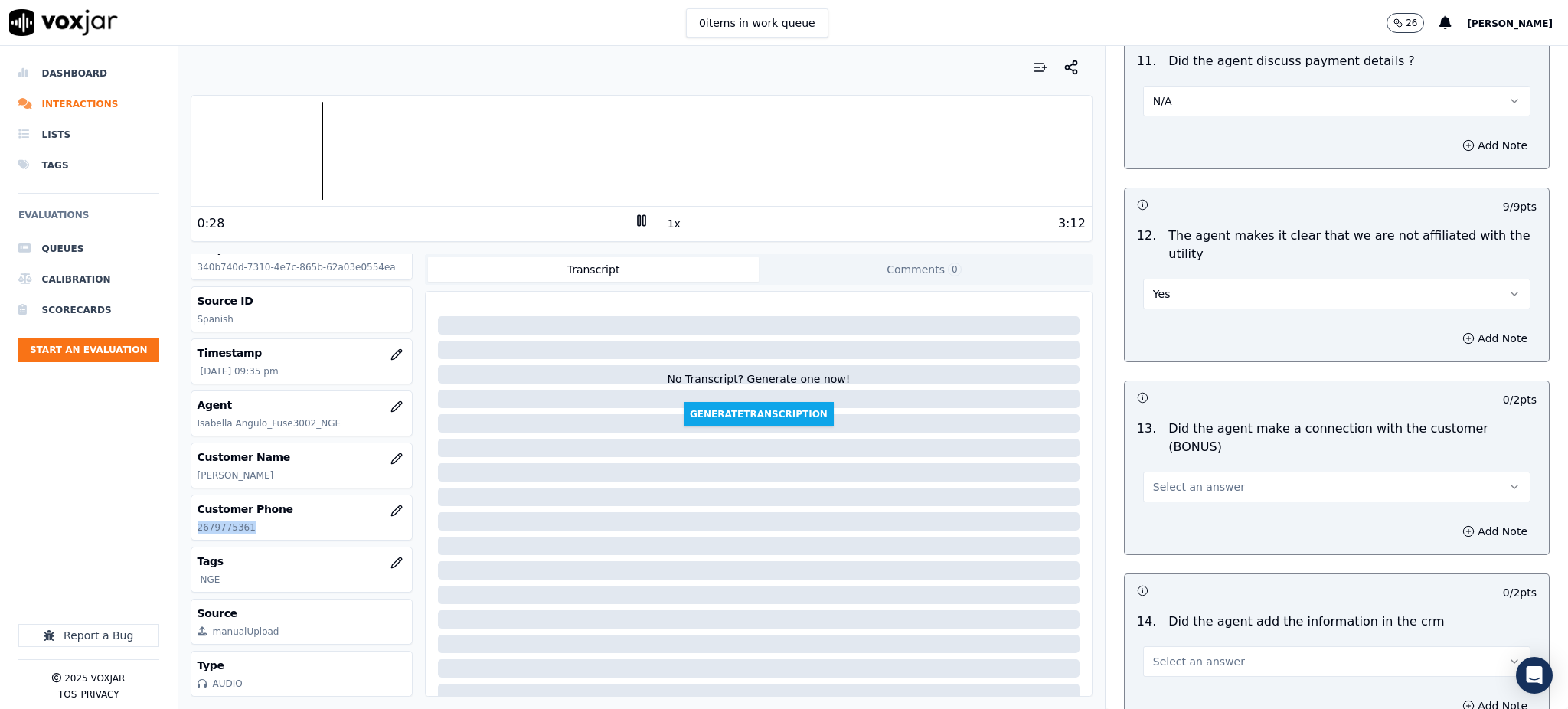
scroll to position [2042, 0]
click at [1151, 470] on button "Select an answer" at bounding box center [1337, 485] width 387 height 31
click at [1164, 471] on div "Yes" at bounding box center [1303, 465] width 354 height 24
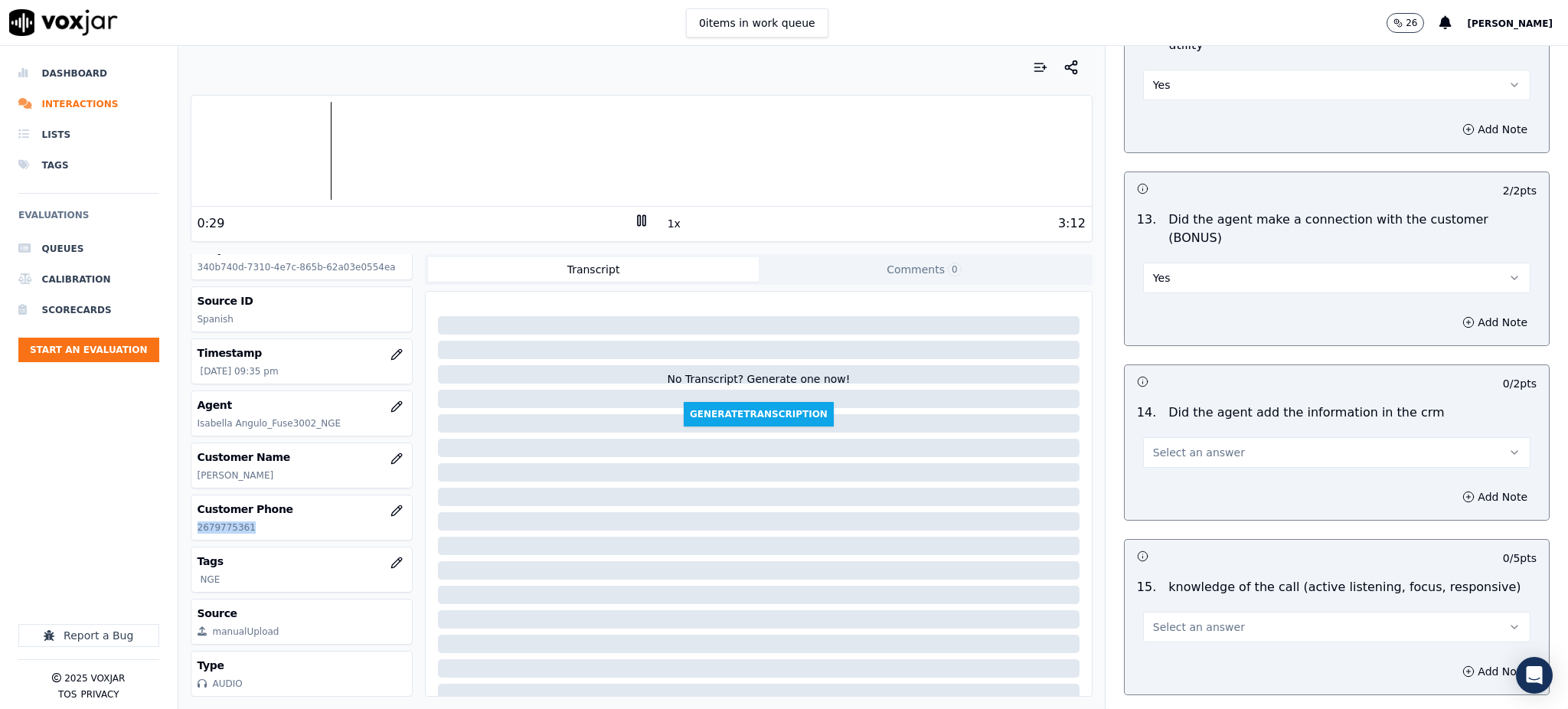
scroll to position [2319, 0]
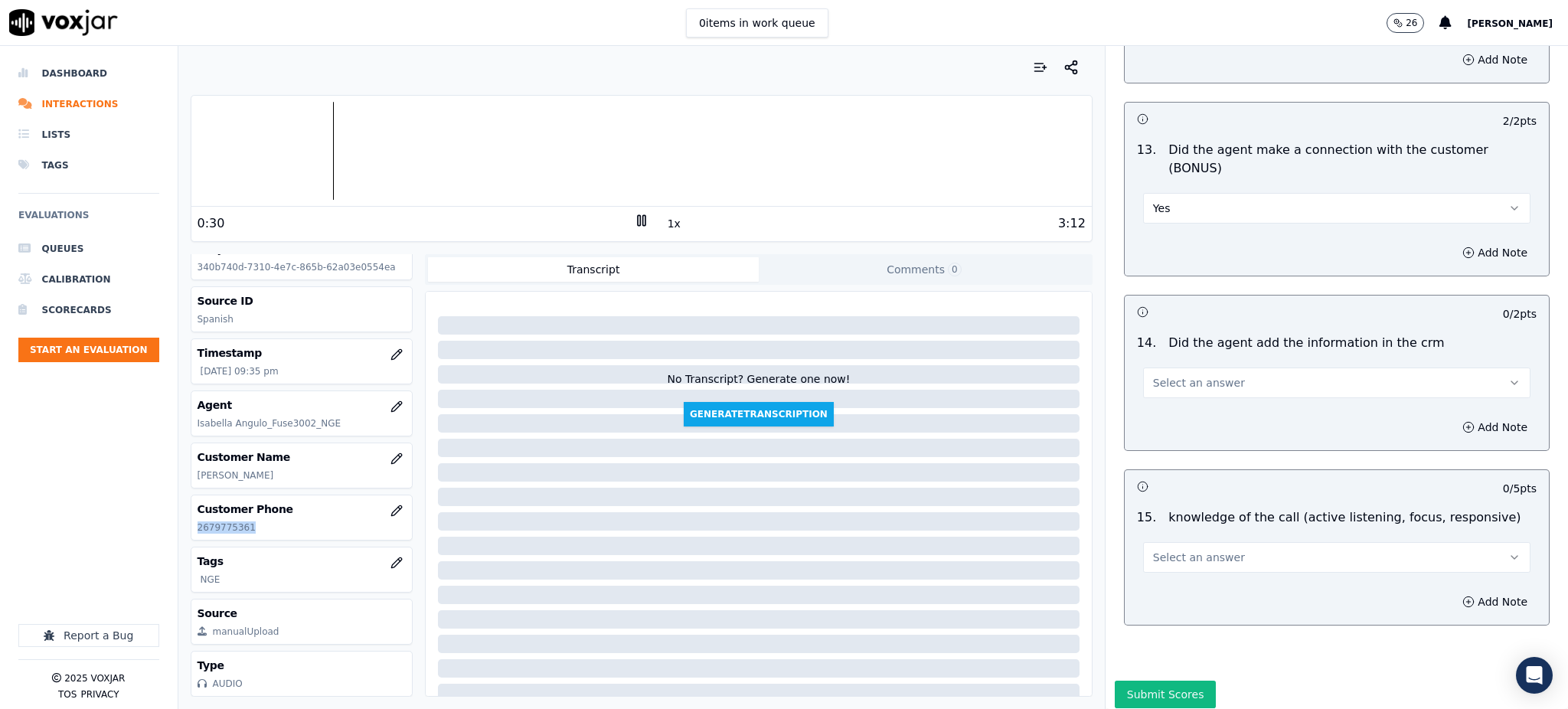
click at [1153, 375] on span "Select an answer" at bounding box center [1199, 383] width 92 height 15
click at [1165, 364] on div "Yes" at bounding box center [1303, 363] width 354 height 24
click at [1158, 550] on span "Select an answer" at bounding box center [1199, 558] width 92 height 15
click at [1156, 537] on div "Yes" at bounding box center [1303, 538] width 354 height 24
click at [1142, 681] on button "Submit Scores" at bounding box center [1165, 695] width 101 height 28
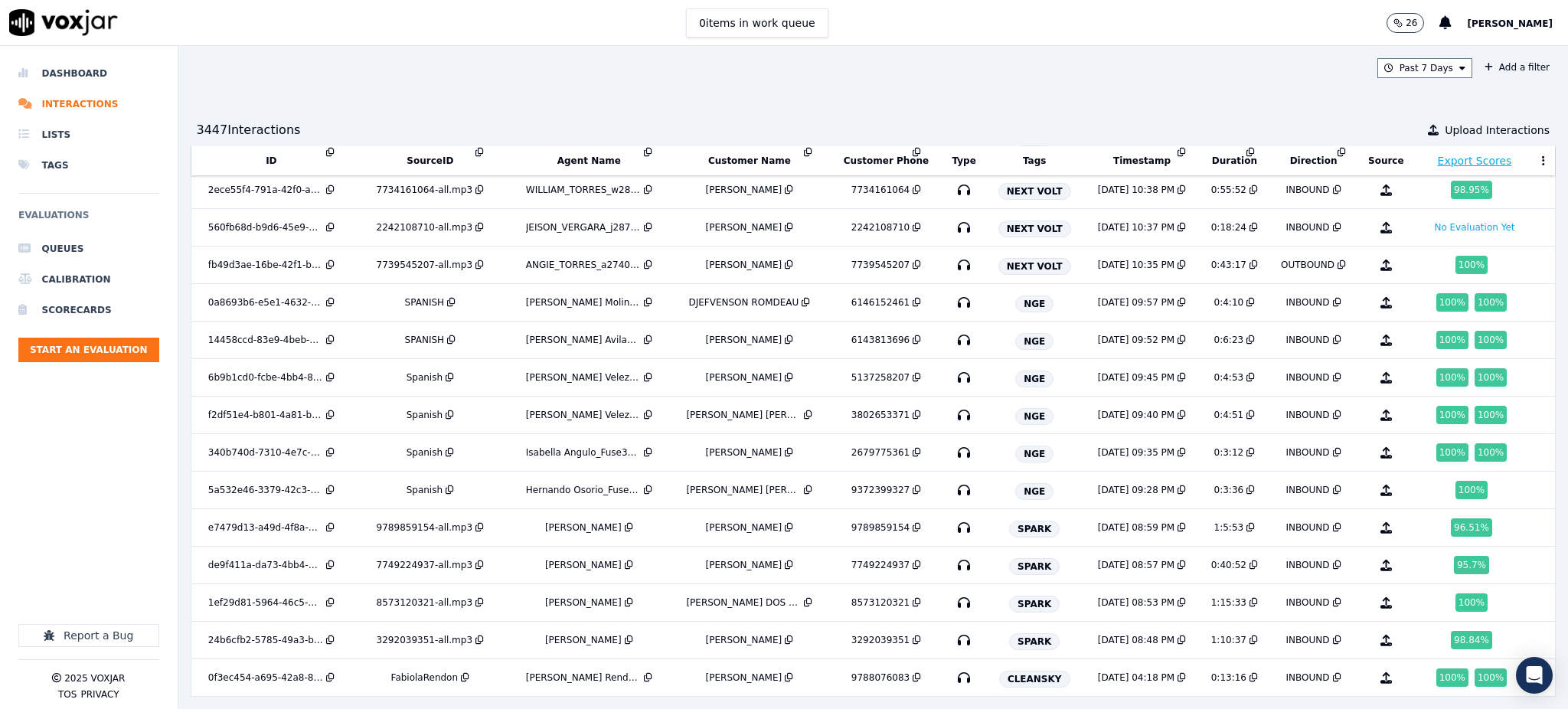
scroll to position [909, 0]
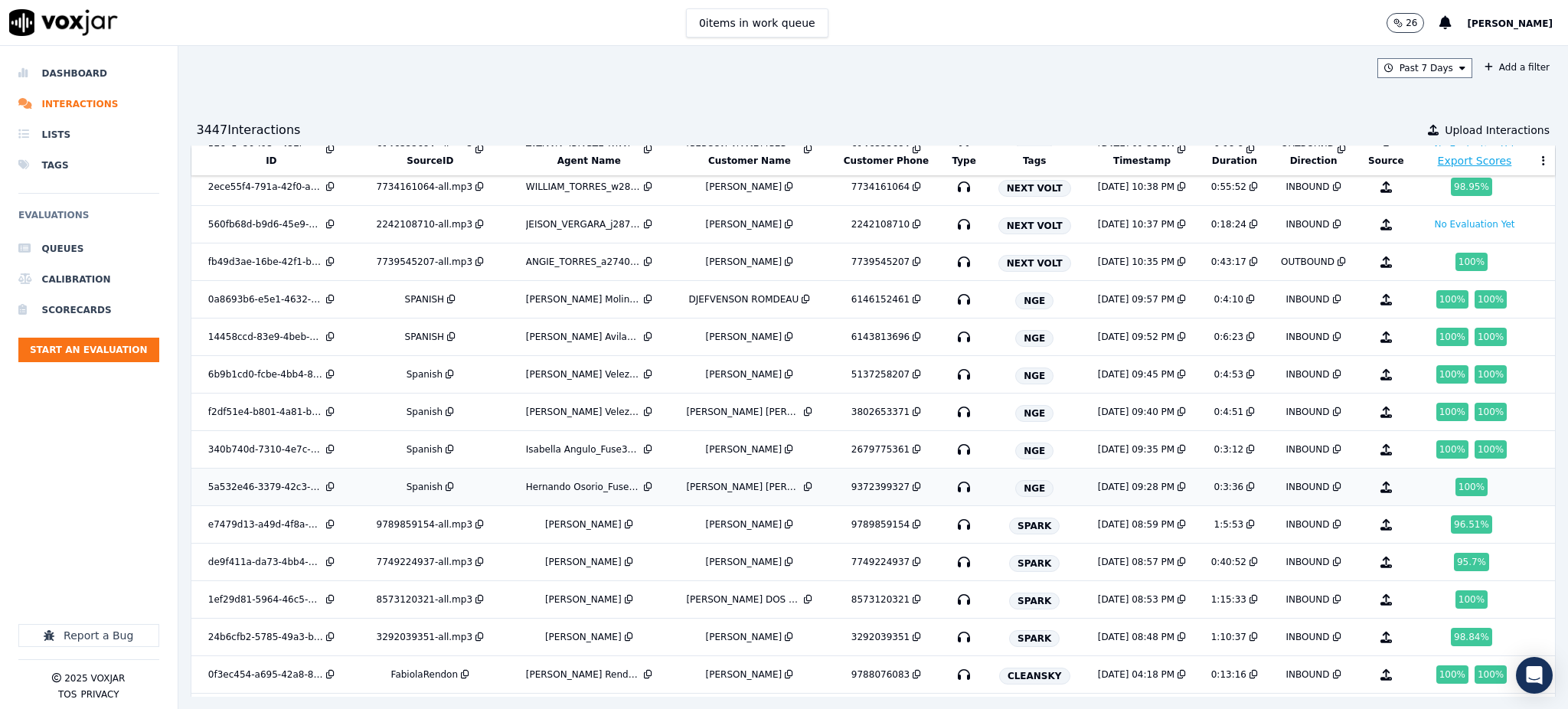
click at [952, 487] on icon "button" at bounding box center [963, 487] width 24 height 24
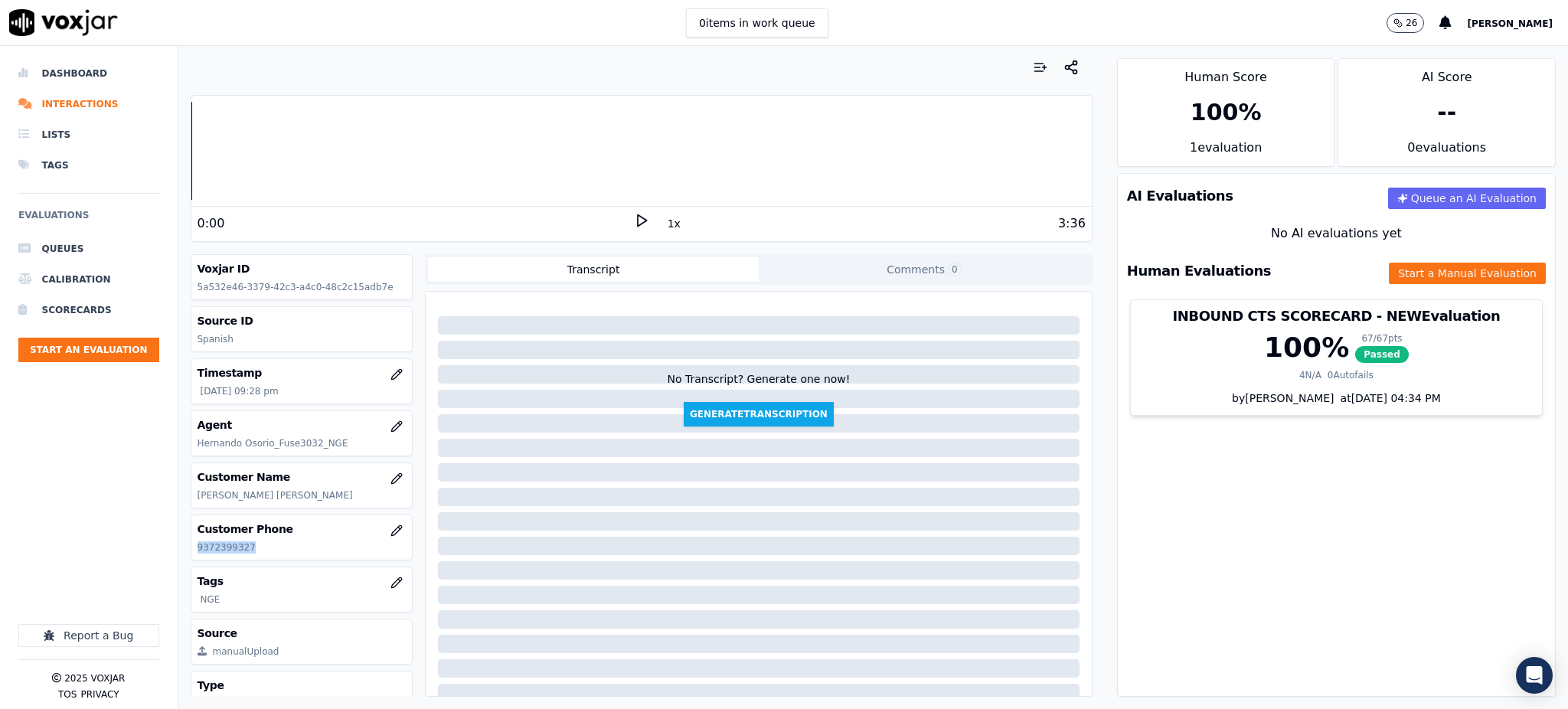
drag, startPoint x: 249, startPoint y: 550, endPoint x: 196, endPoint y: 555, distance: 53.2
click at [196, 555] on div "Customer Phone [PHONE_NUMBER]" at bounding box center [302, 537] width 221 height 44
copy p "9372399327"
click at [638, 218] on polygon at bounding box center [642, 222] width 9 height 12
click at [634, 216] on icon at bounding box center [641, 221] width 15 height 15
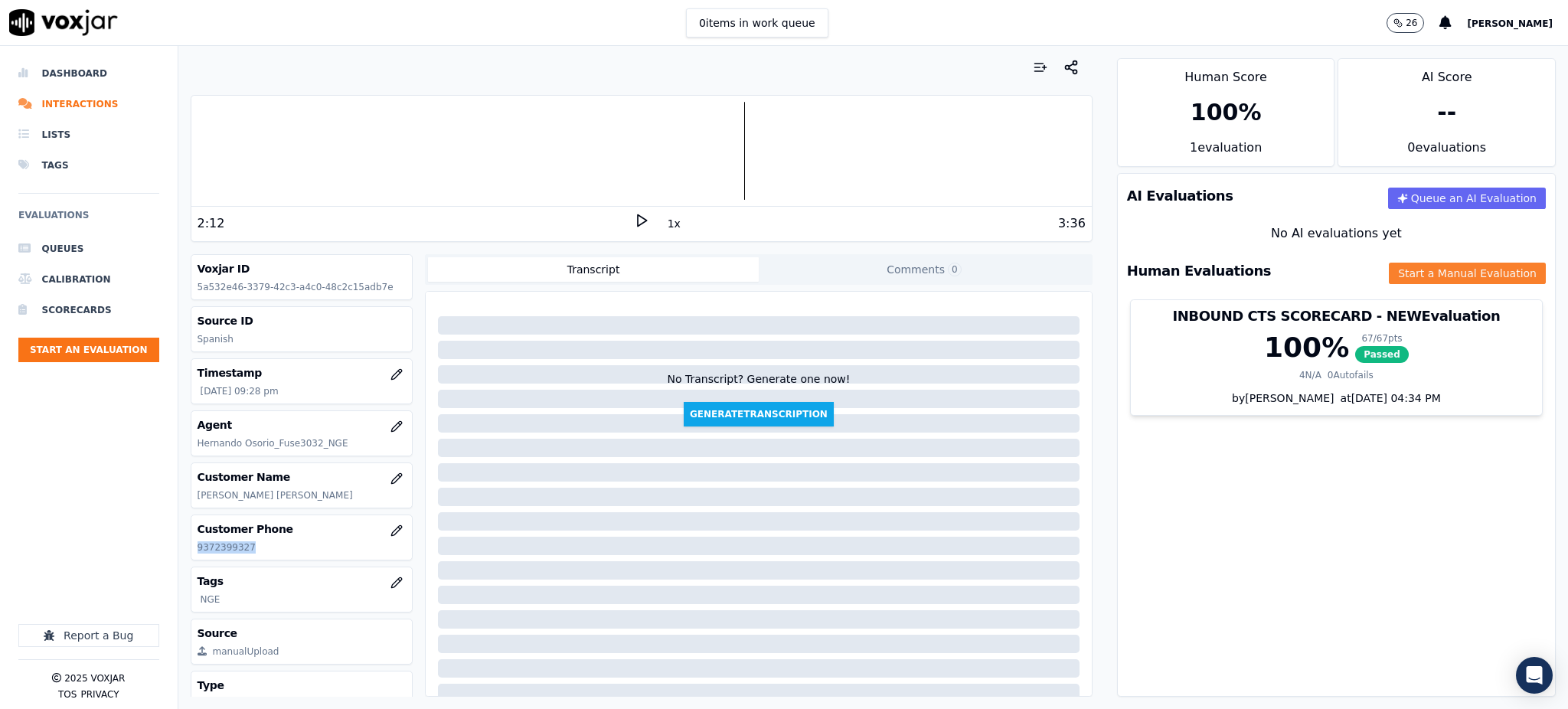
click at [1477, 264] on button "Start a Manual Evaluation" at bounding box center [1467, 274] width 157 height 22
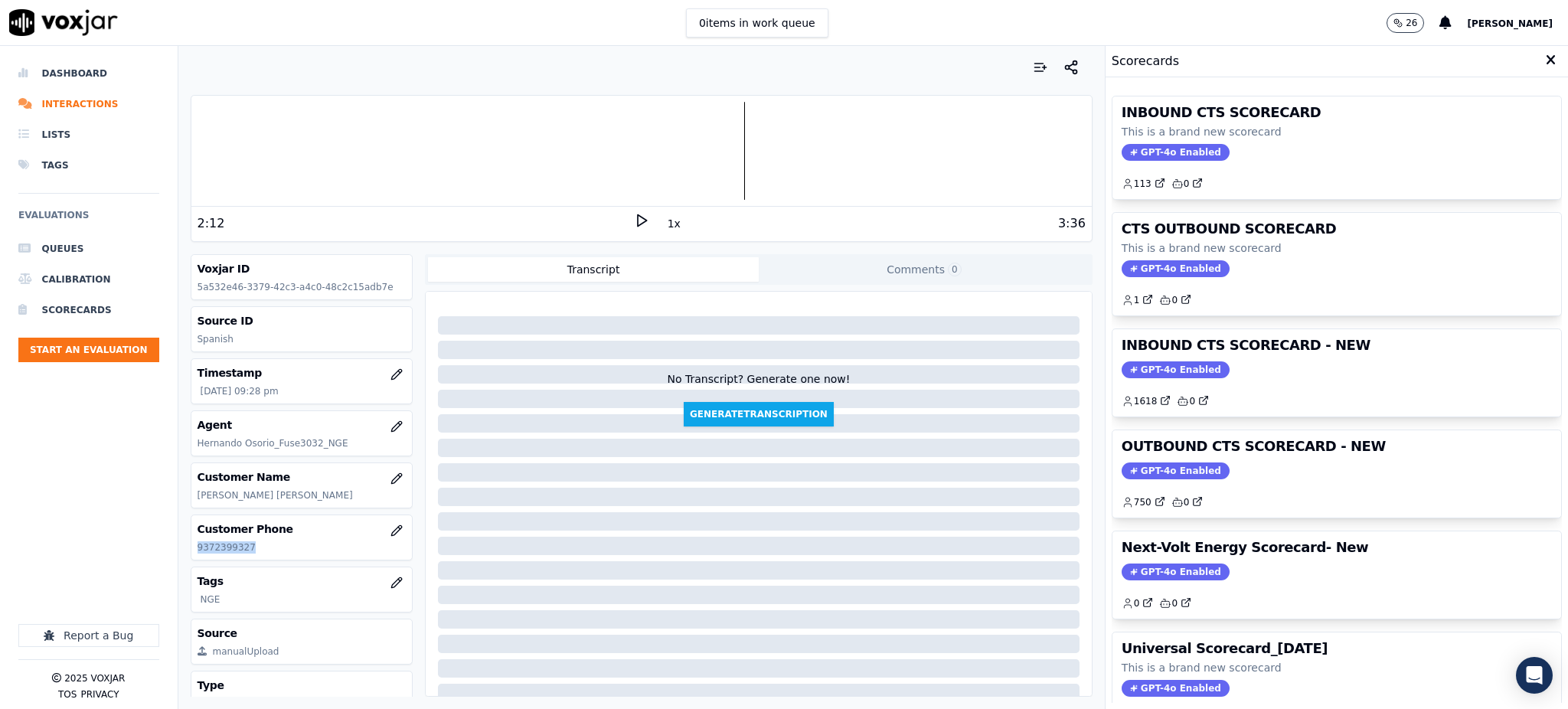
click at [634, 215] on icon at bounding box center [641, 221] width 15 height 15
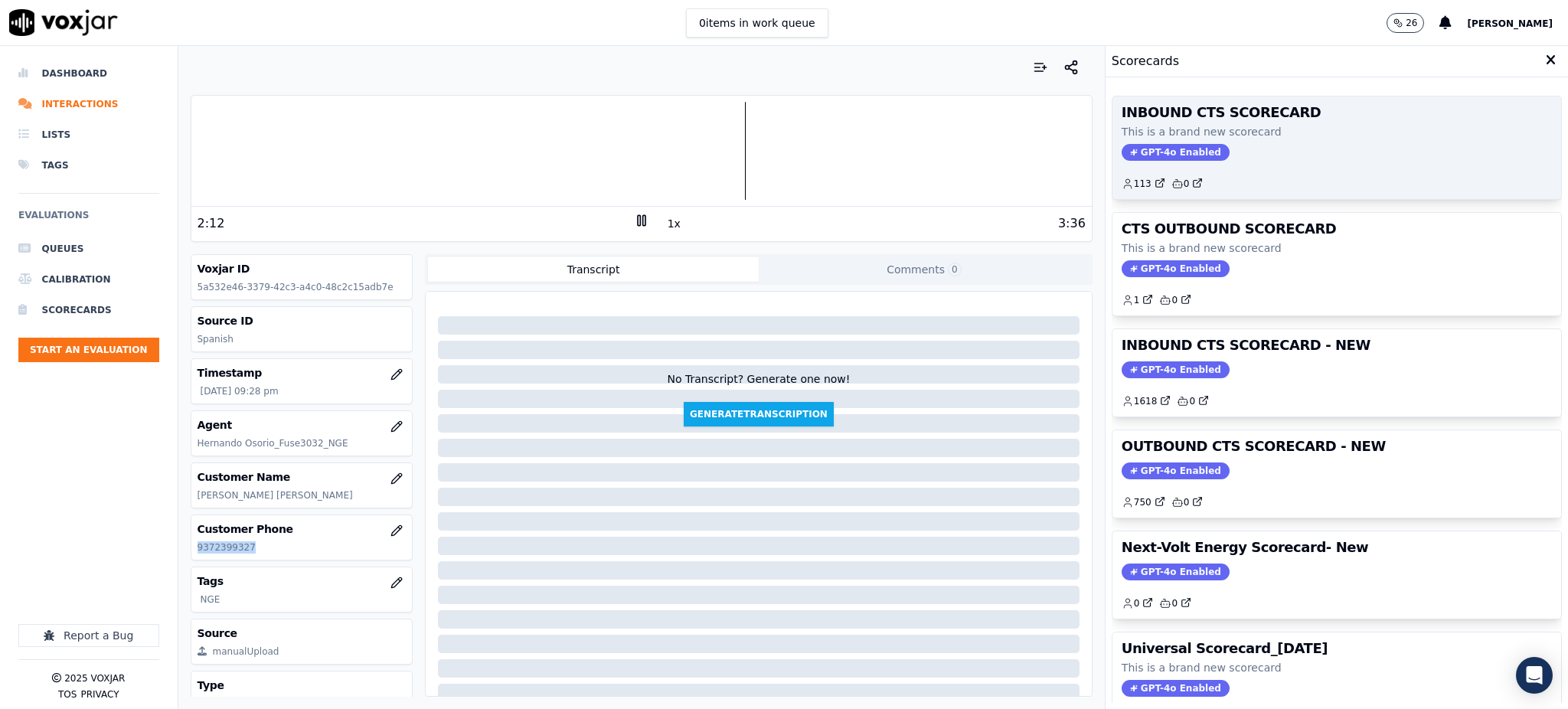
click at [1149, 158] on span "GPT-4o Enabled" at bounding box center [1176, 153] width 108 height 17
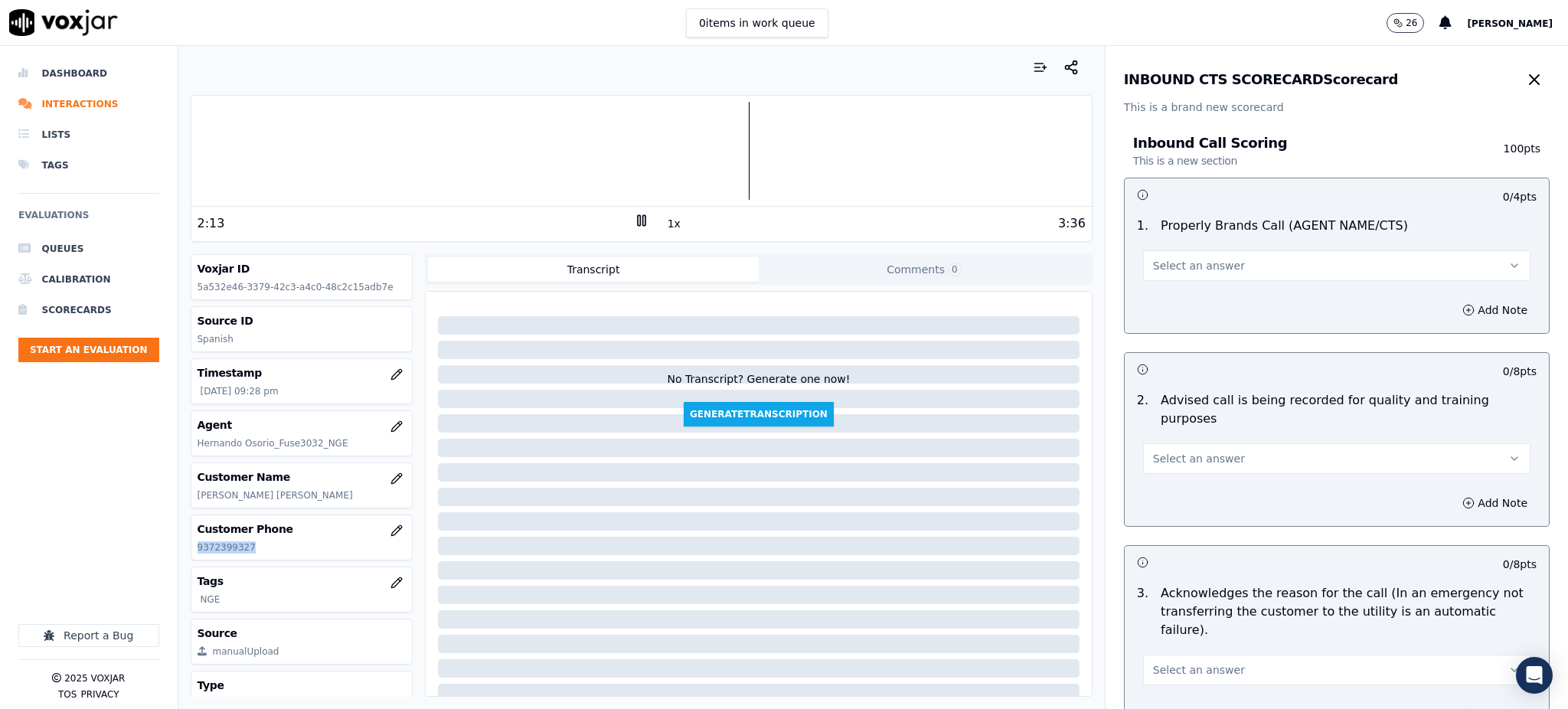
click at [1177, 265] on span "Select an answer" at bounding box center [1199, 266] width 92 height 15
click at [1166, 304] on div "Yes" at bounding box center [1303, 300] width 354 height 24
click at [1171, 451] on span "Select an answer" at bounding box center [1199, 459] width 92 height 15
click at [1180, 465] on div "Yes" at bounding box center [1303, 474] width 354 height 24
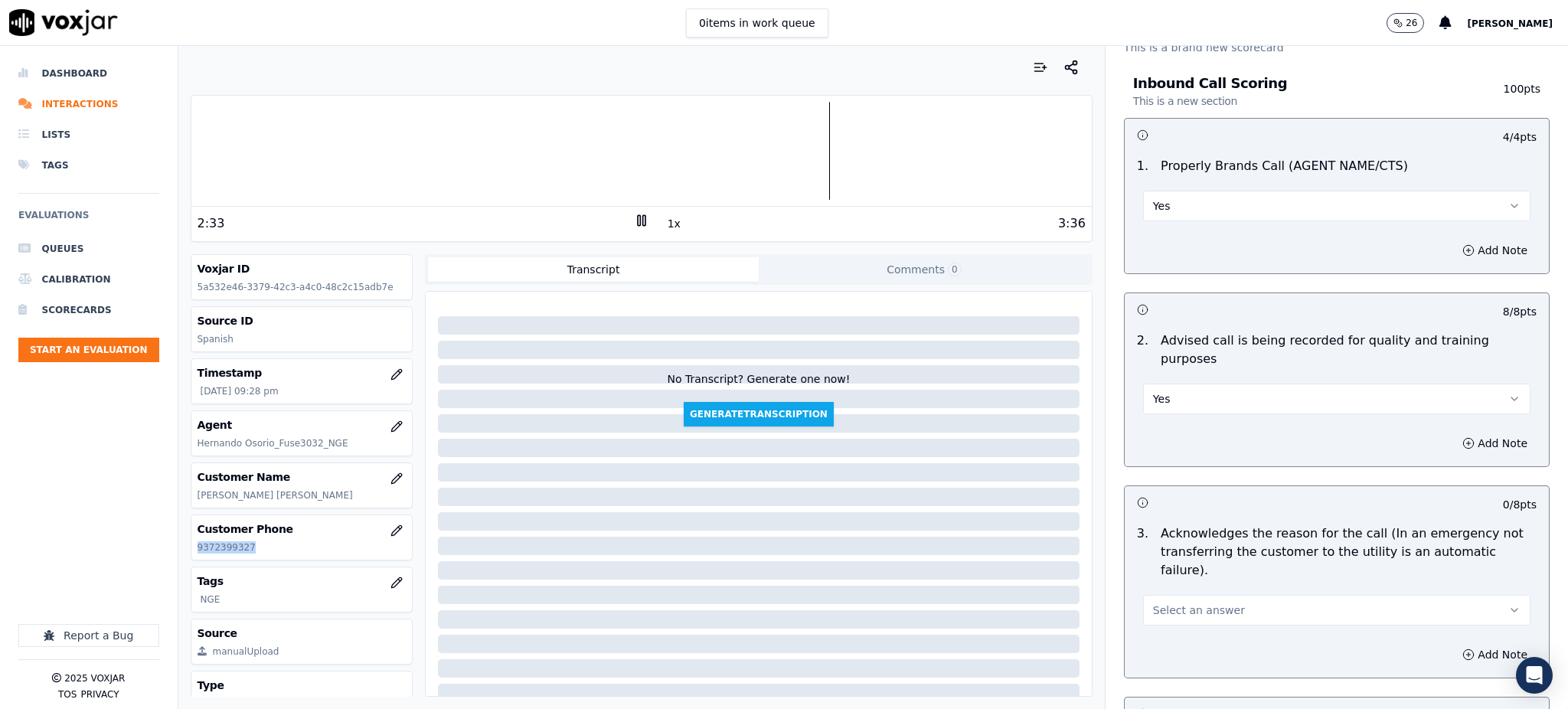
scroll to position [306, 0]
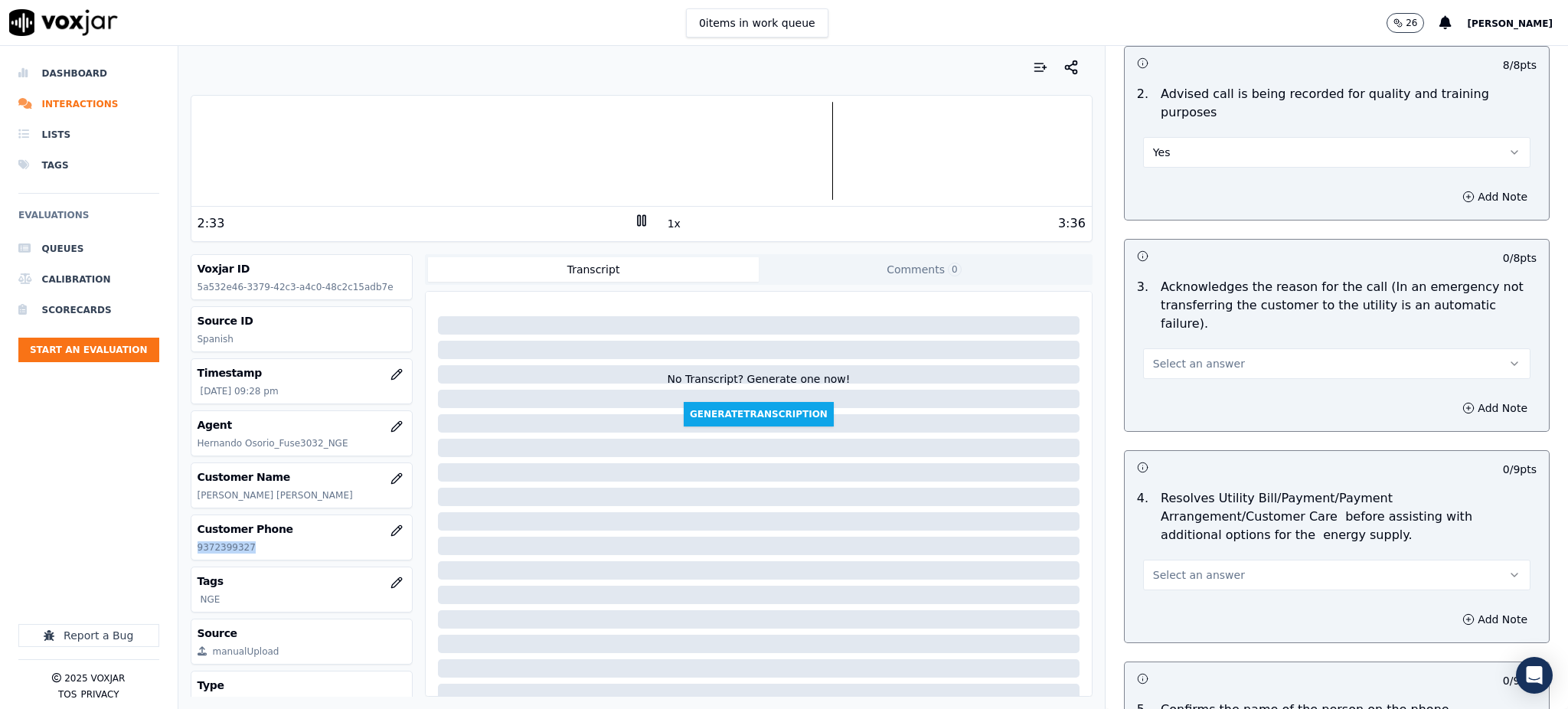
click at [1192, 357] on span "Select an answer" at bounding box center [1199, 364] width 92 height 15
click at [1184, 349] on div "Yes" at bounding box center [1303, 361] width 354 height 24
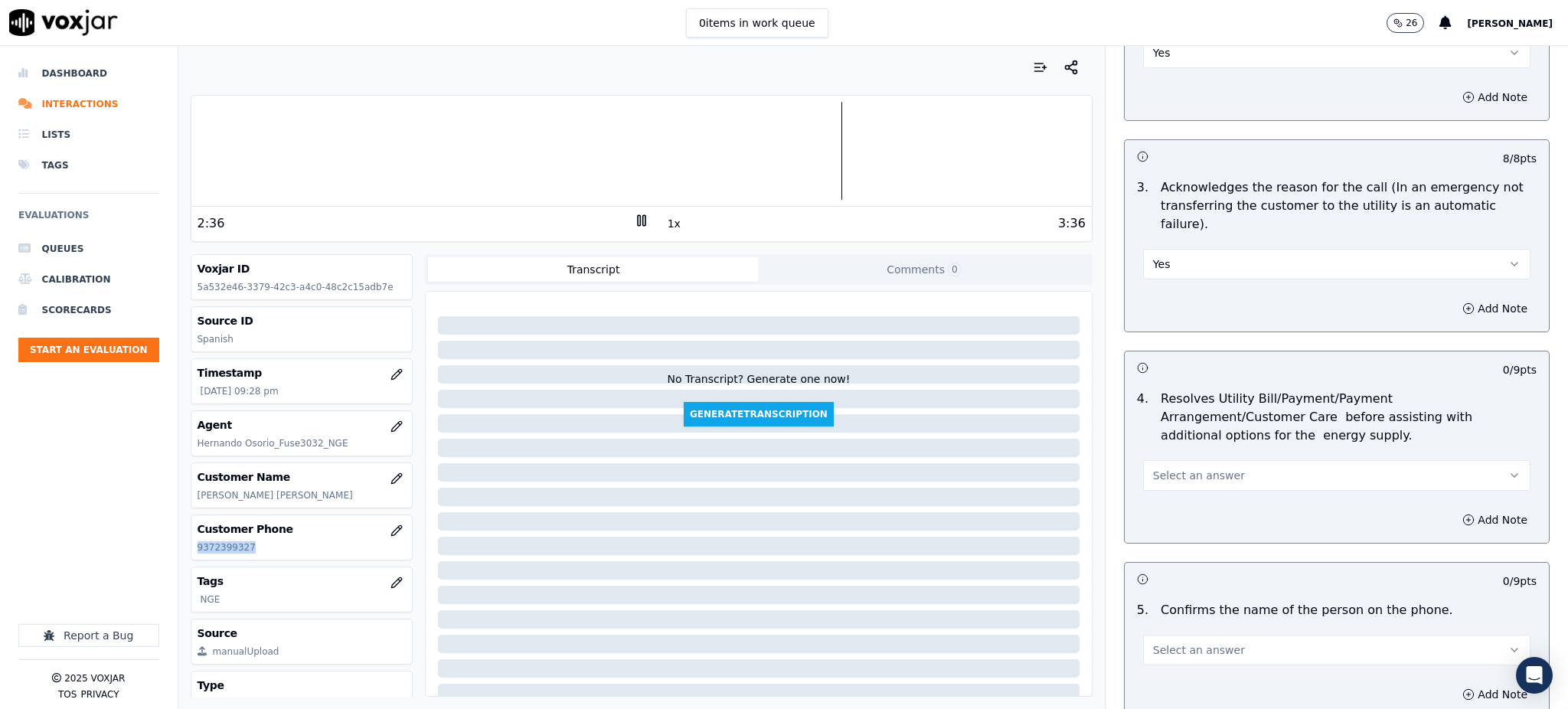
scroll to position [409, 0]
click at [1181, 466] on span "Select an answer" at bounding box center [1199, 473] width 92 height 15
click at [1165, 464] on div "Yes" at bounding box center [1303, 471] width 354 height 24
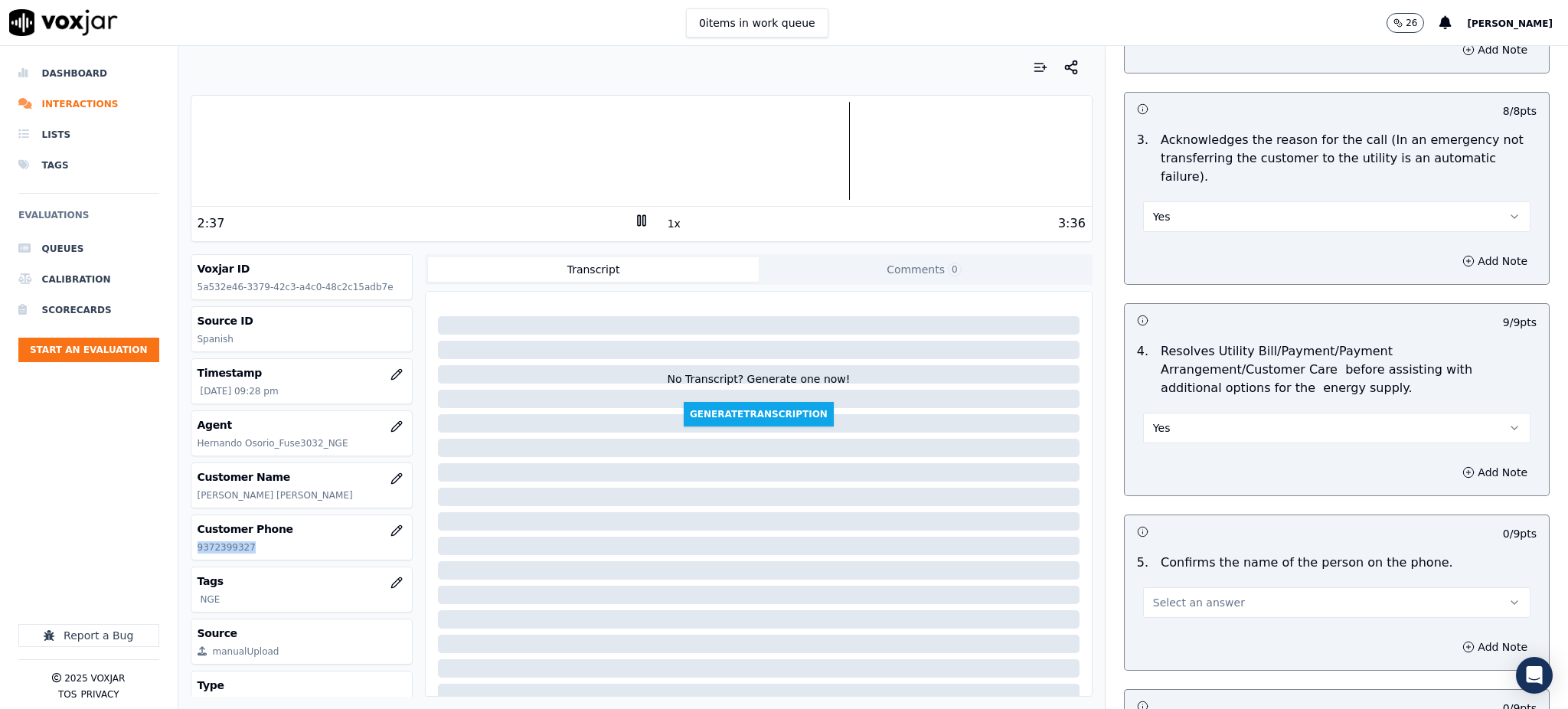
scroll to position [613, 0]
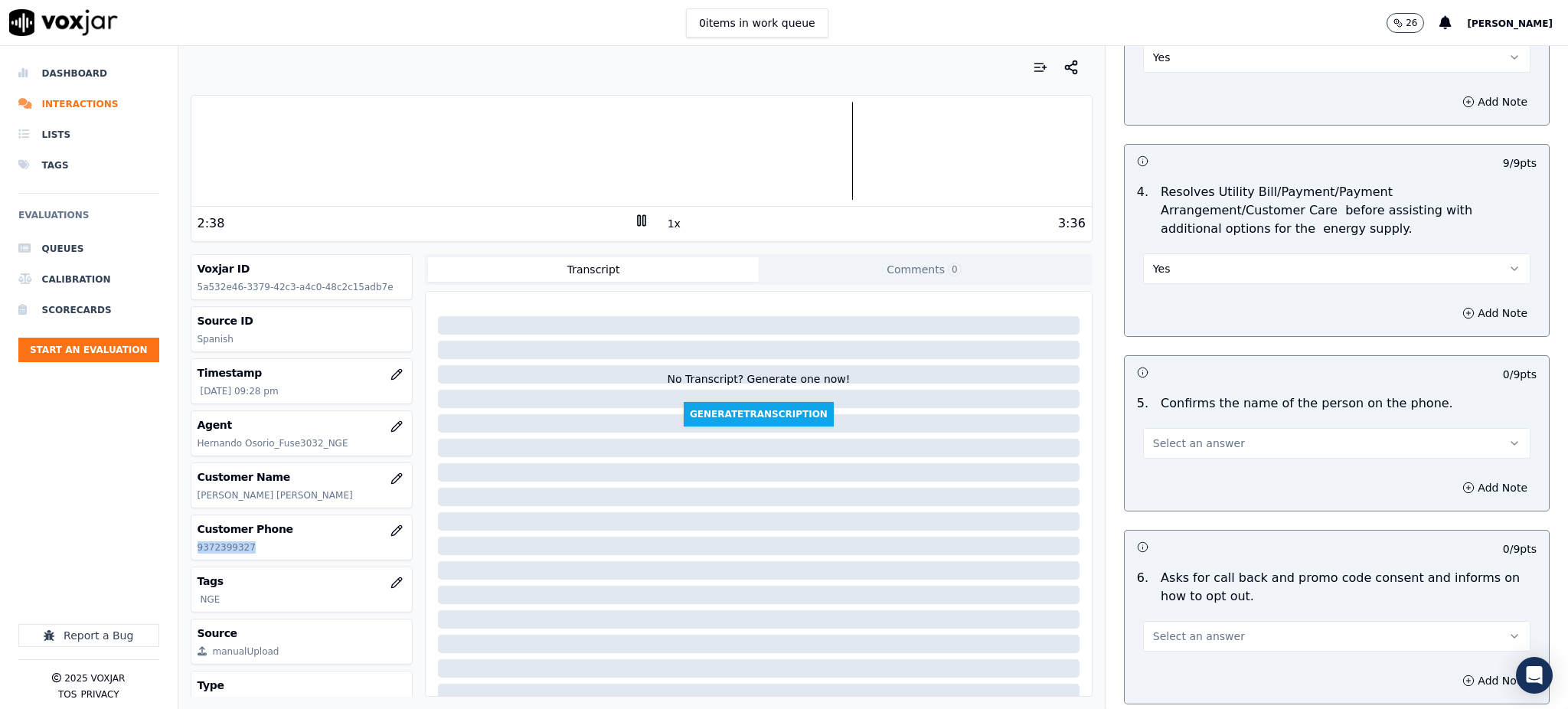
click at [1166, 436] on span "Select an answer" at bounding box center [1199, 444] width 92 height 15
click at [1166, 439] on div "Yes" at bounding box center [1303, 441] width 354 height 24
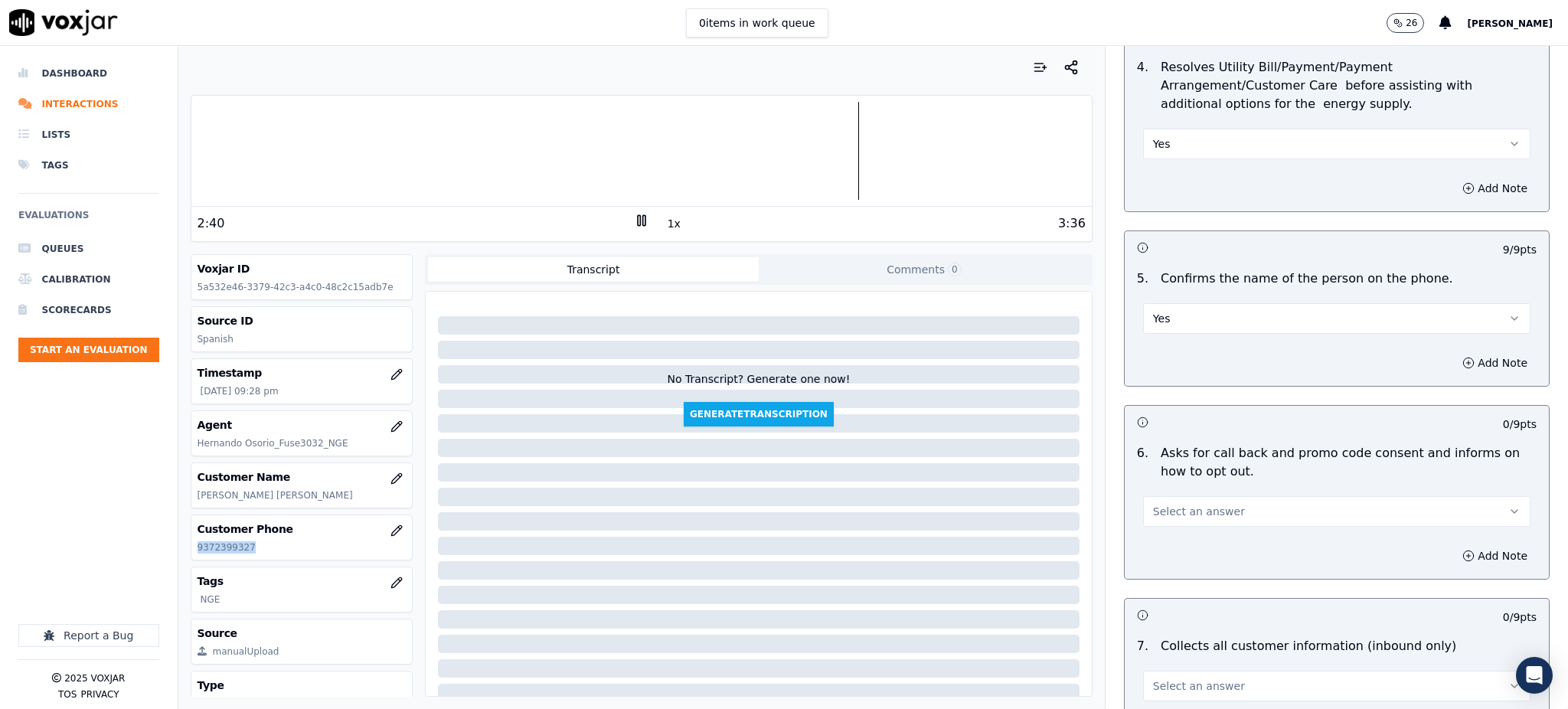
scroll to position [816, 0]
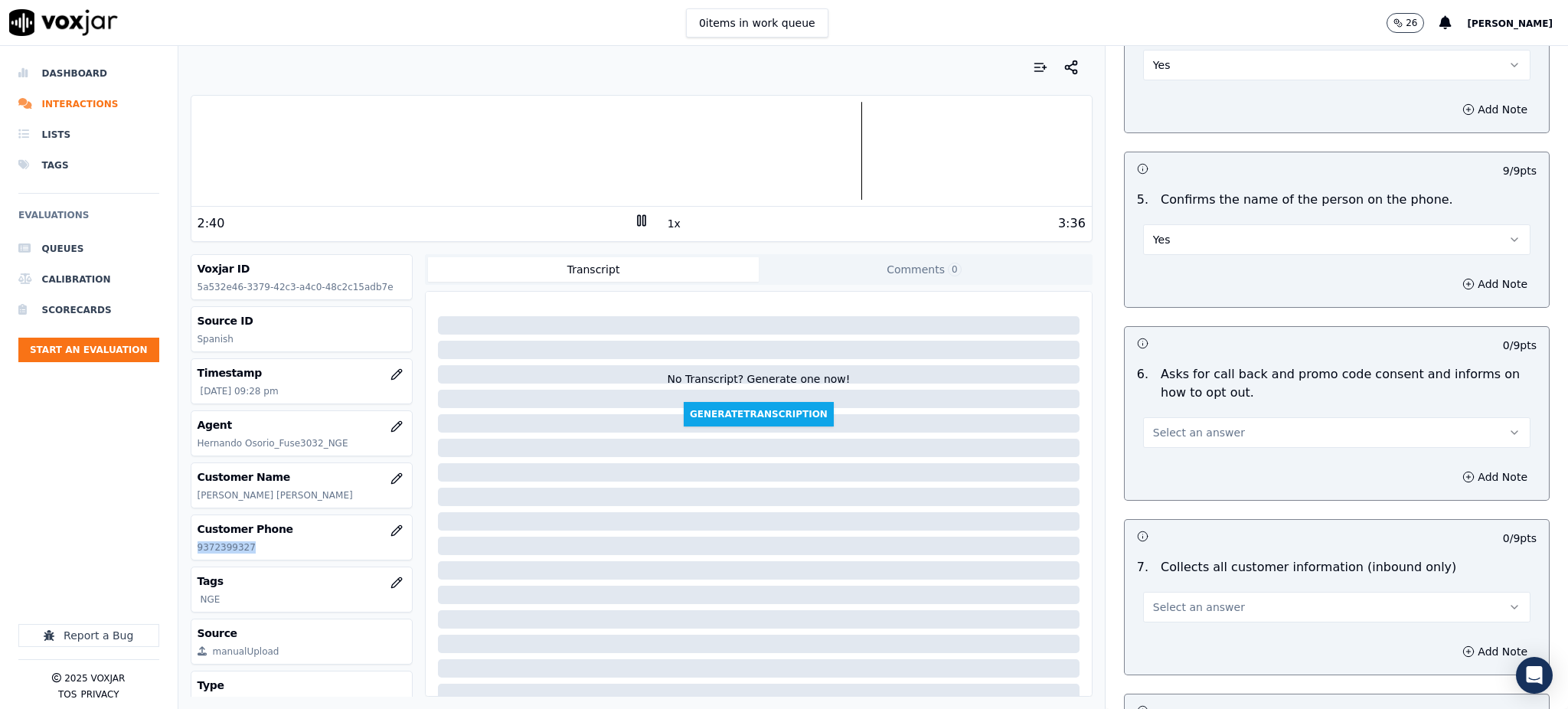
click at [1167, 418] on button "Select an answer" at bounding box center [1337, 433] width 387 height 31
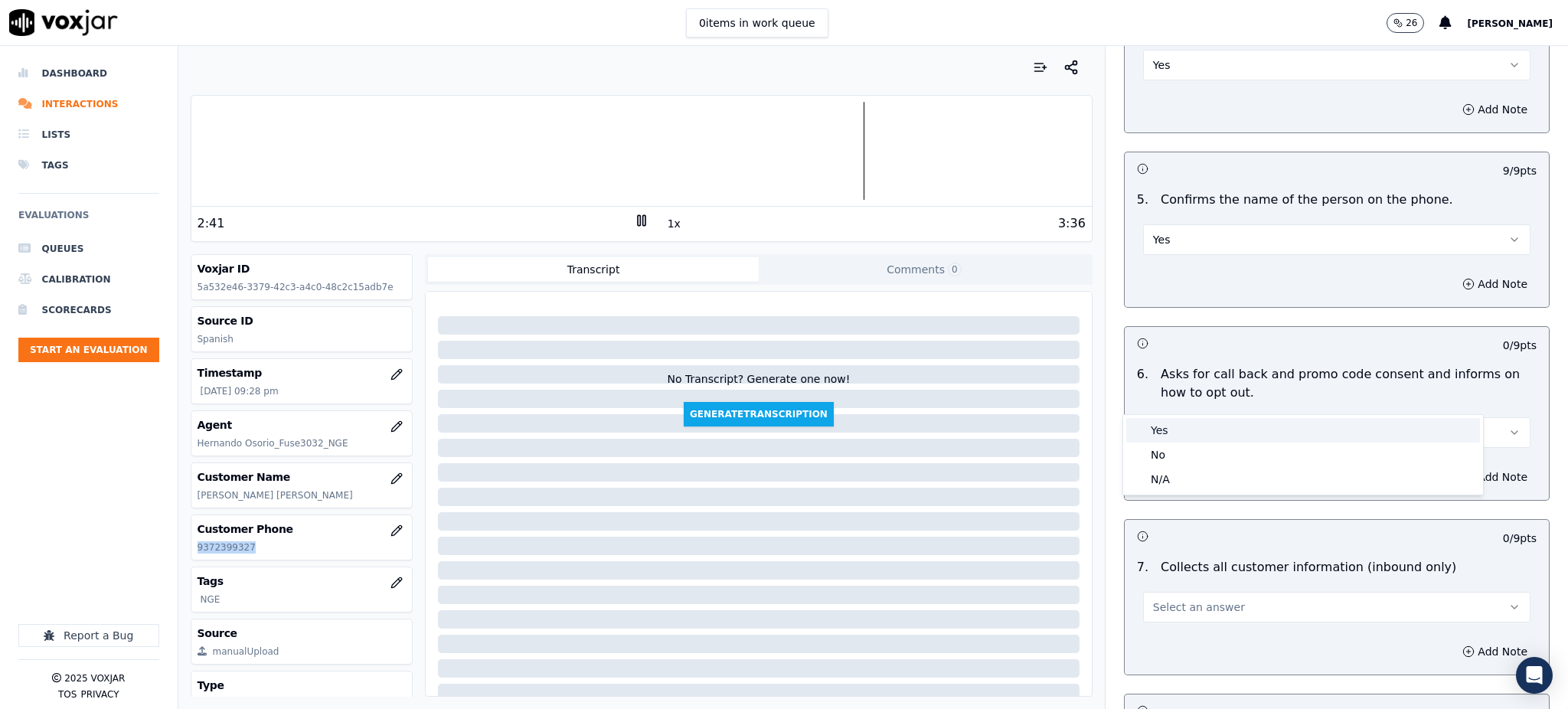
click at [1166, 432] on div "Yes" at bounding box center [1303, 430] width 354 height 24
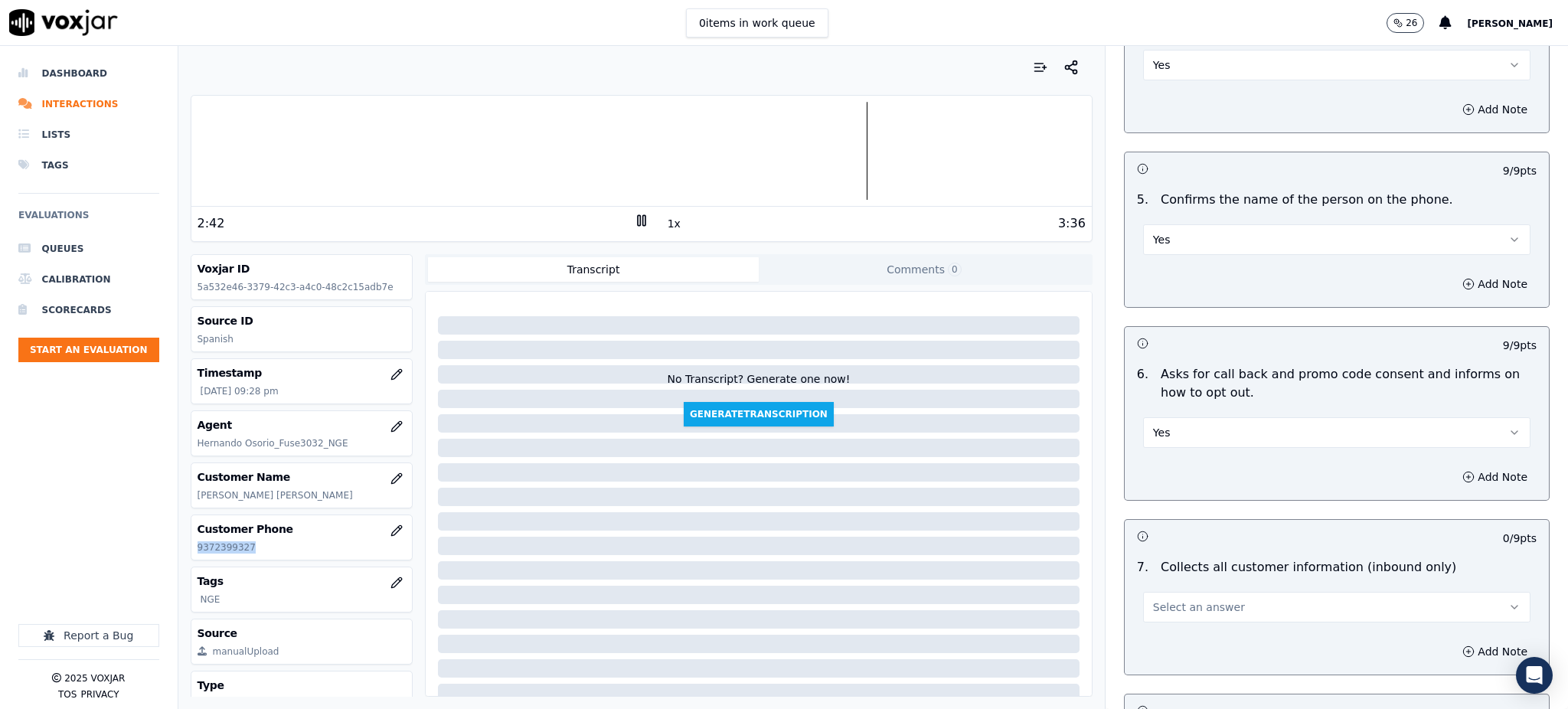
click at [1153, 600] on span "Select an answer" at bounding box center [1199, 607] width 92 height 15
click at [1173, 602] on div "Yes" at bounding box center [1303, 605] width 354 height 24
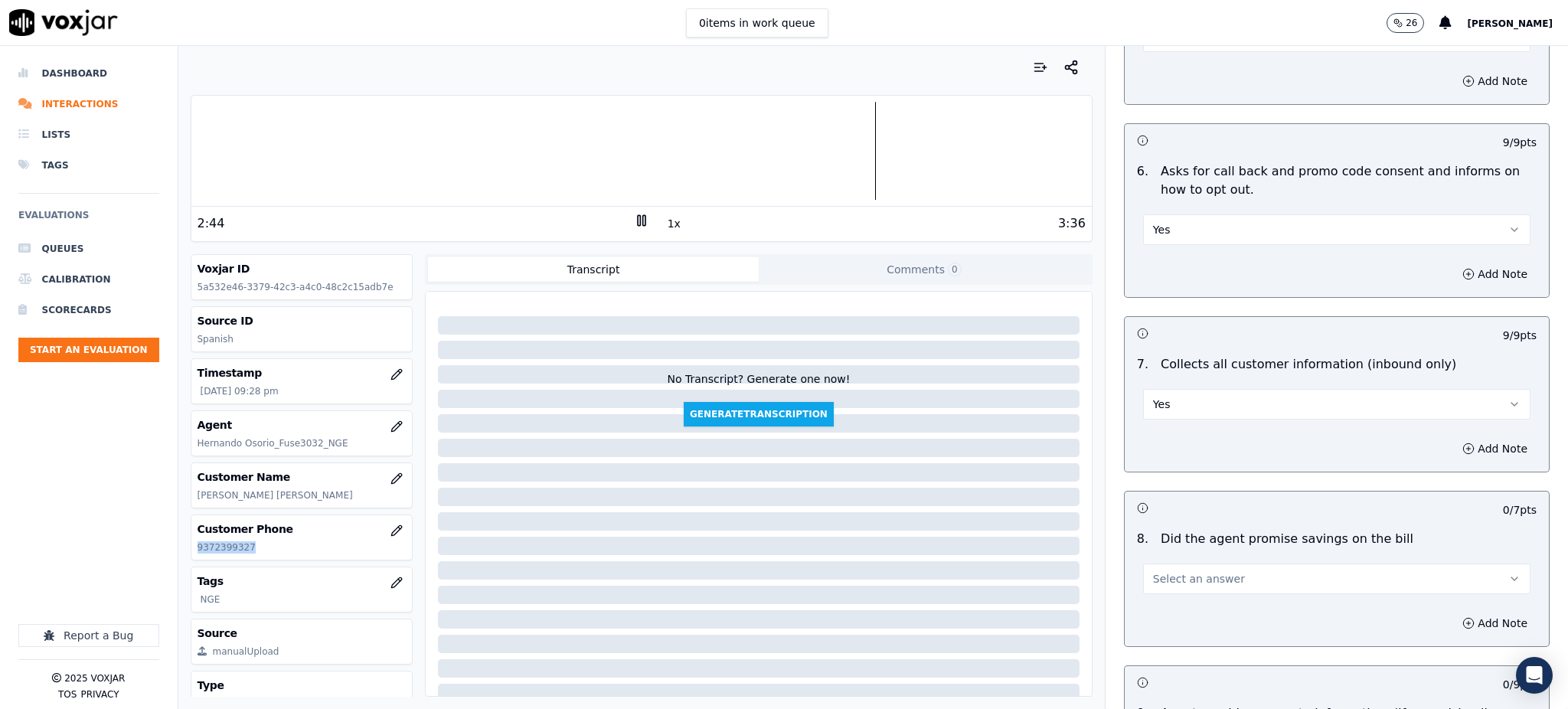
scroll to position [1021, 0]
click at [1153, 570] on span "Select an answer" at bounding box center [1199, 577] width 92 height 15
click at [1162, 566] on div "Yes" at bounding box center [1303, 576] width 354 height 24
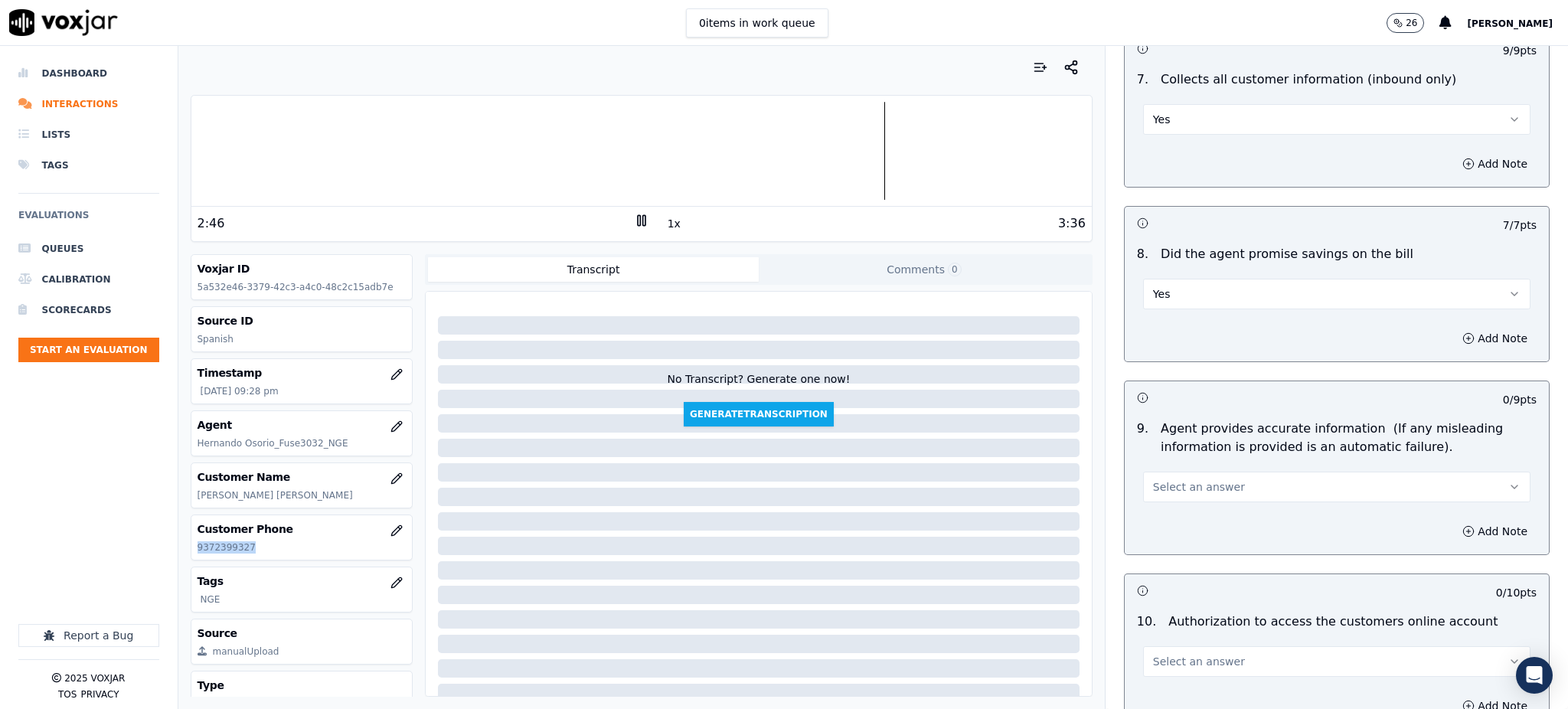
scroll to position [1327, 0]
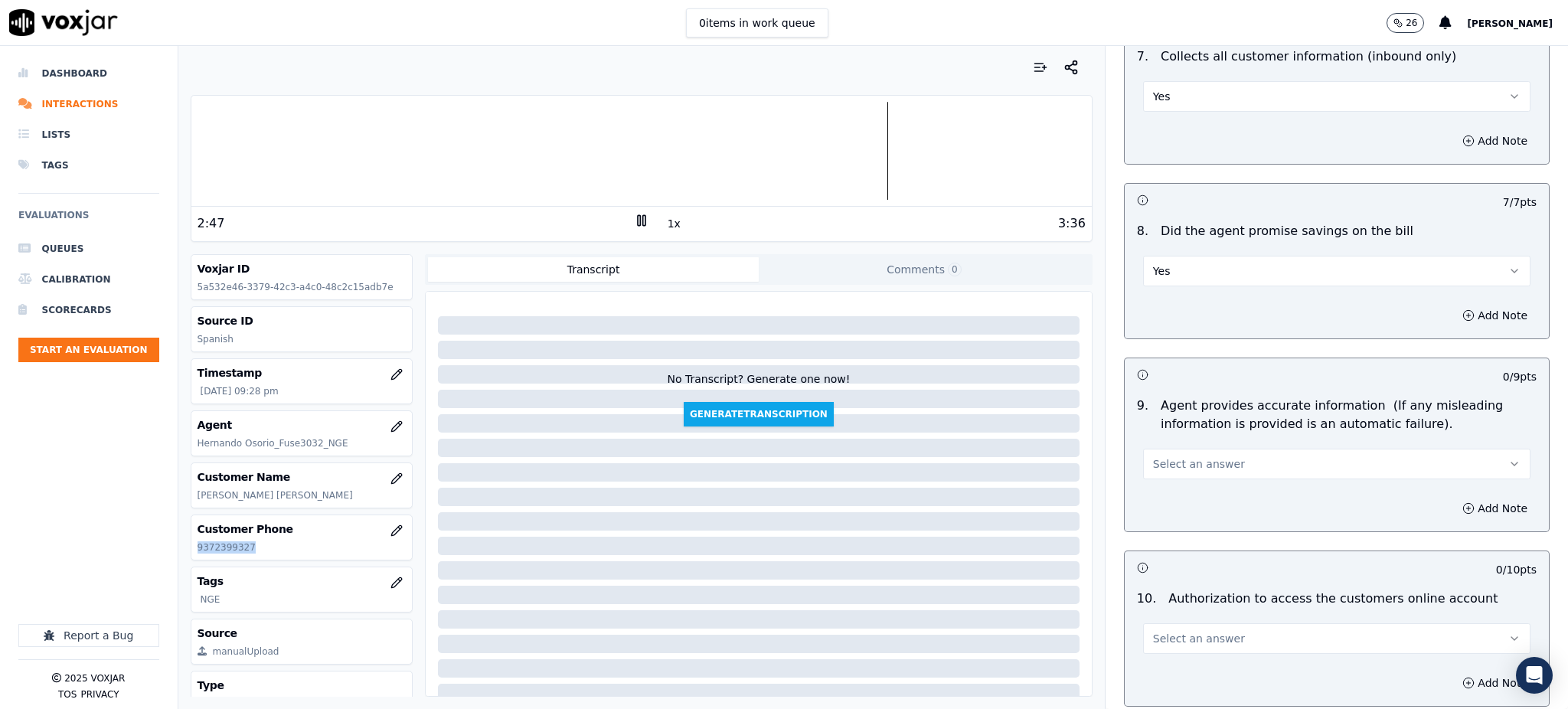
click at [1174, 456] on span "Select an answer" at bounding box center [1199, 464] width 92 height 15
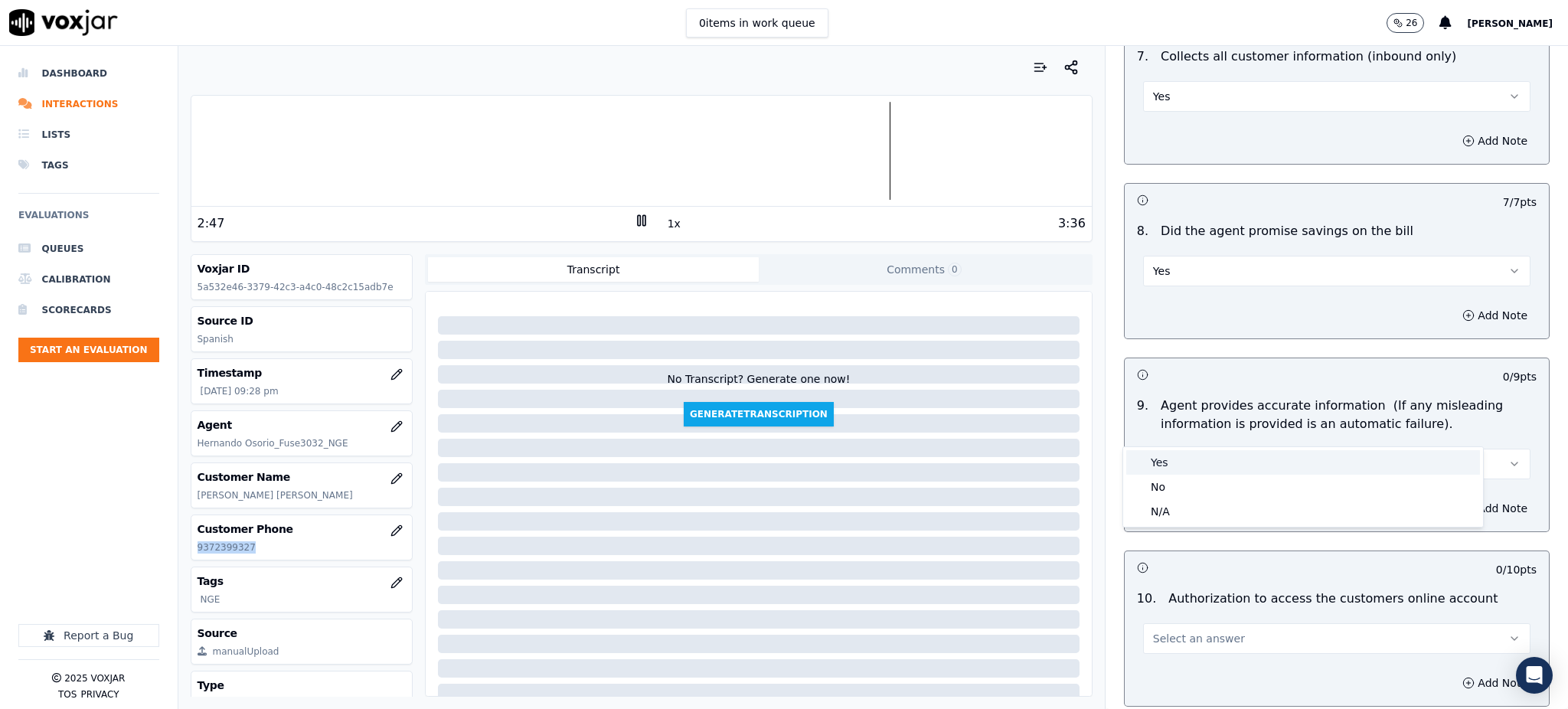
click at [1177, 463] on div "Yes" at bounding box center [1303, 462] width 354 height 24
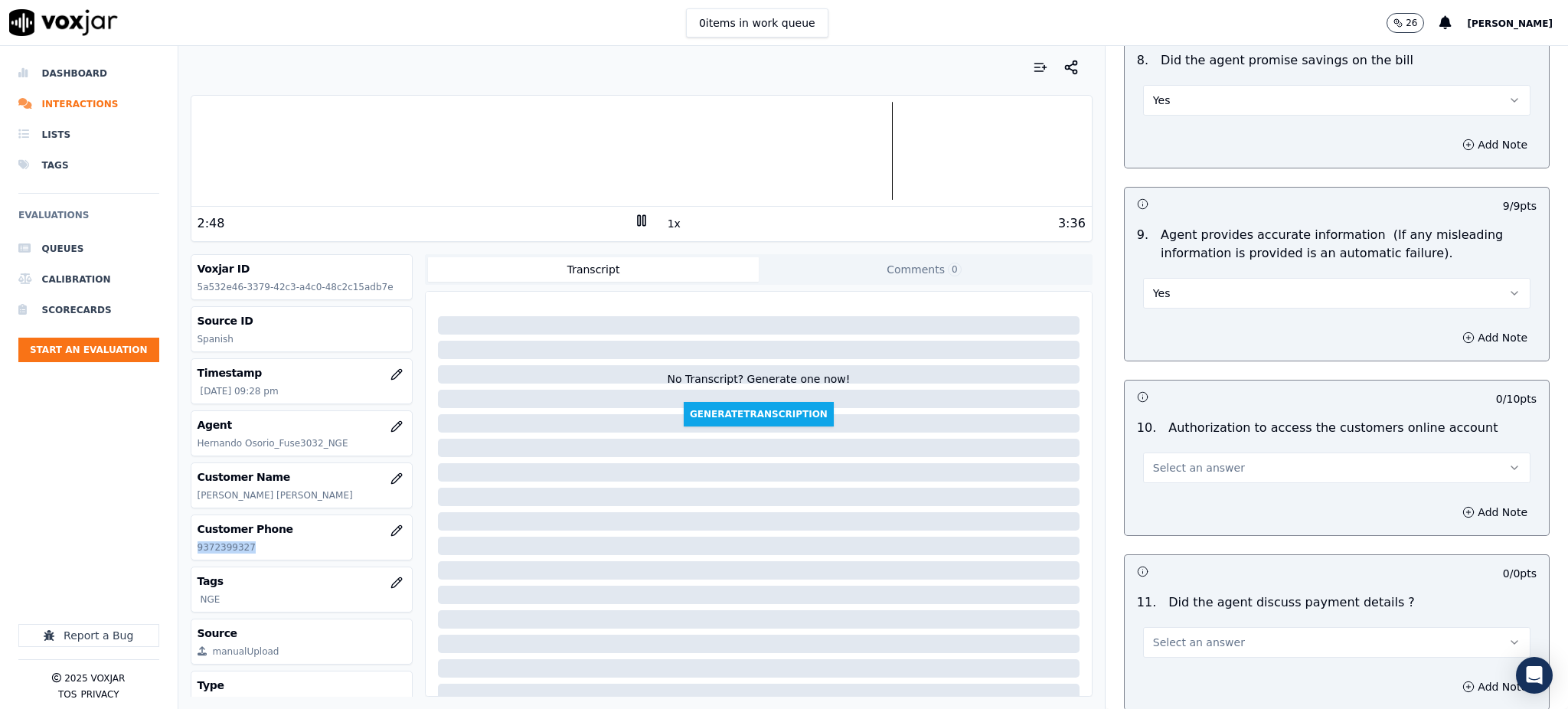
scroll to position [1532, 0]
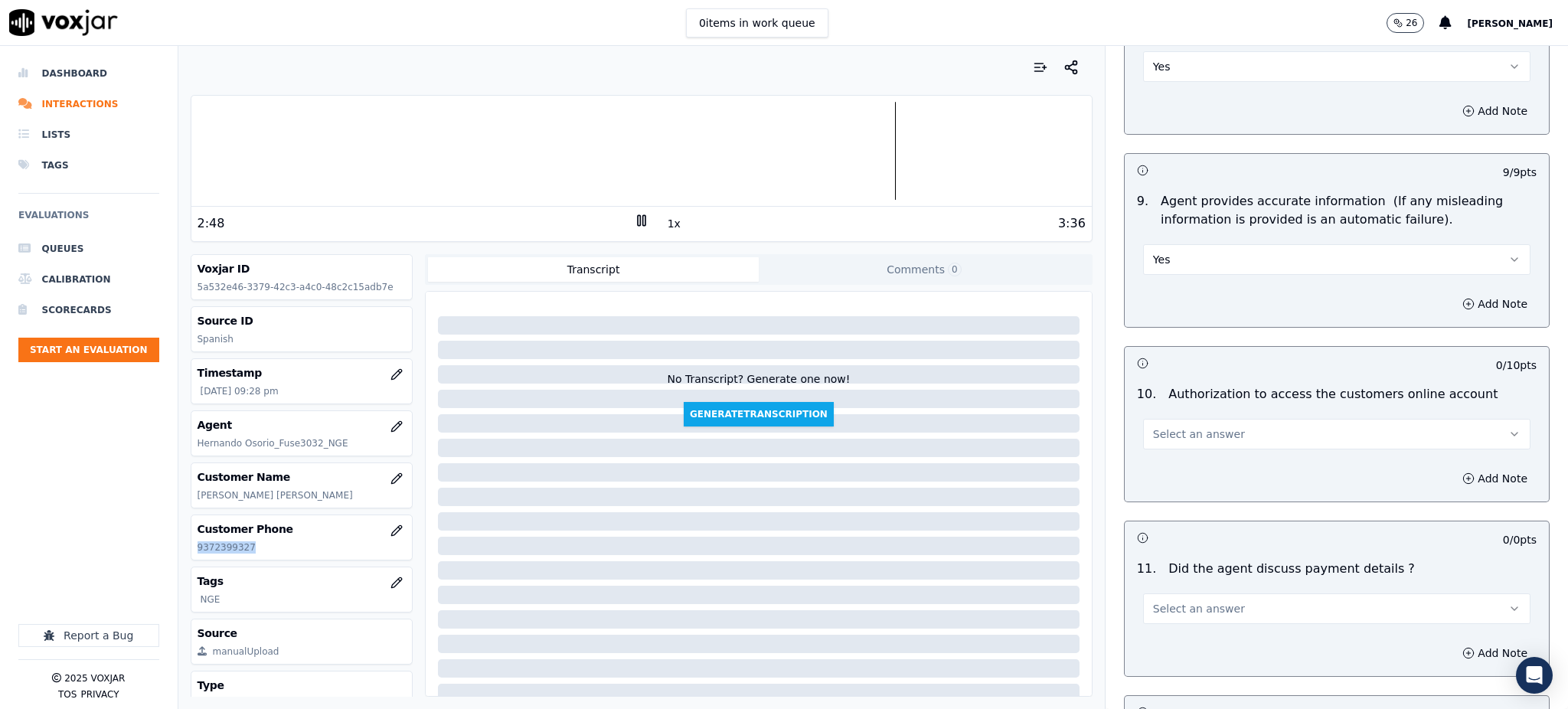
click at [1155, 427] on span "Select an answer" at bounding box center [1199, 435] width 92 height 15
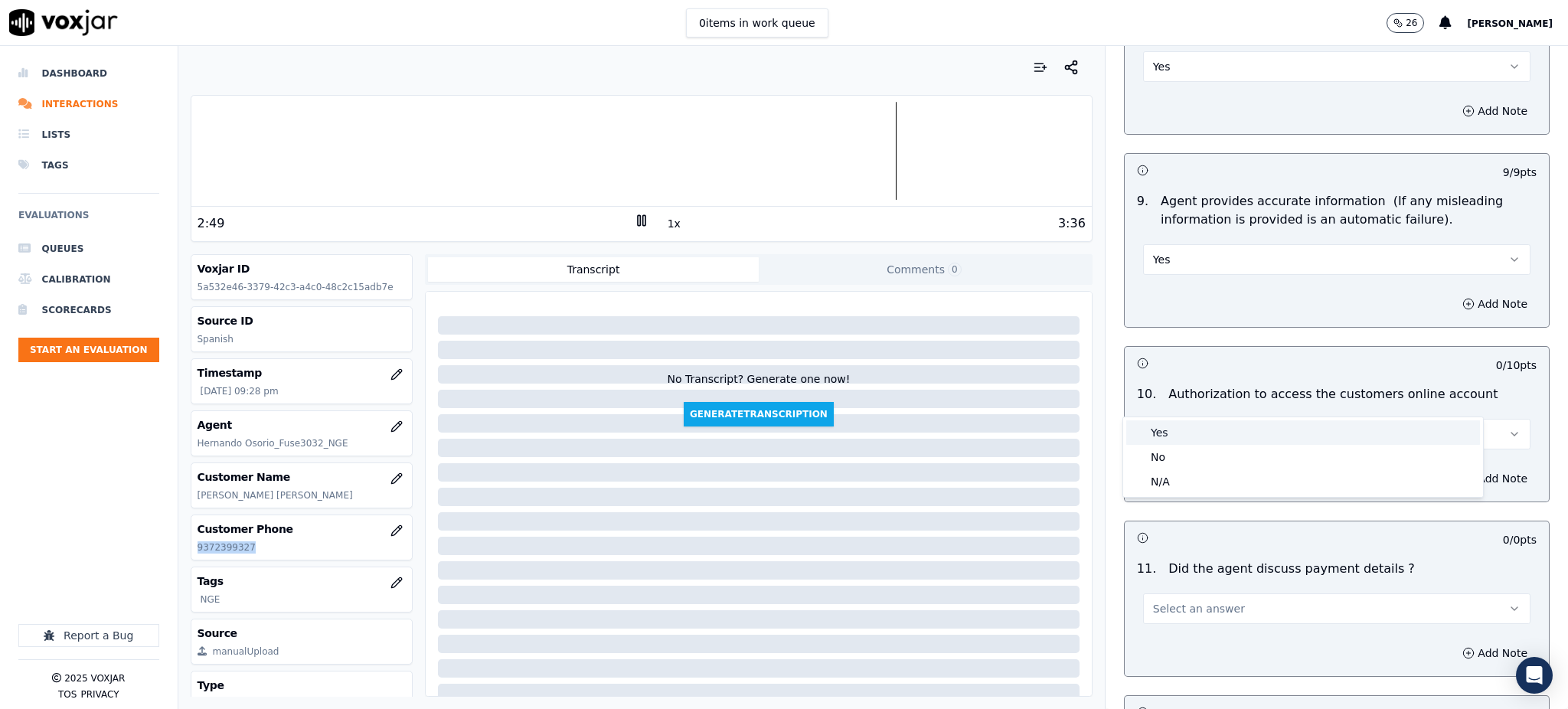
click at [1167, 433] on div "Yes" at bounding box center [1303, 432] width 354 height 24
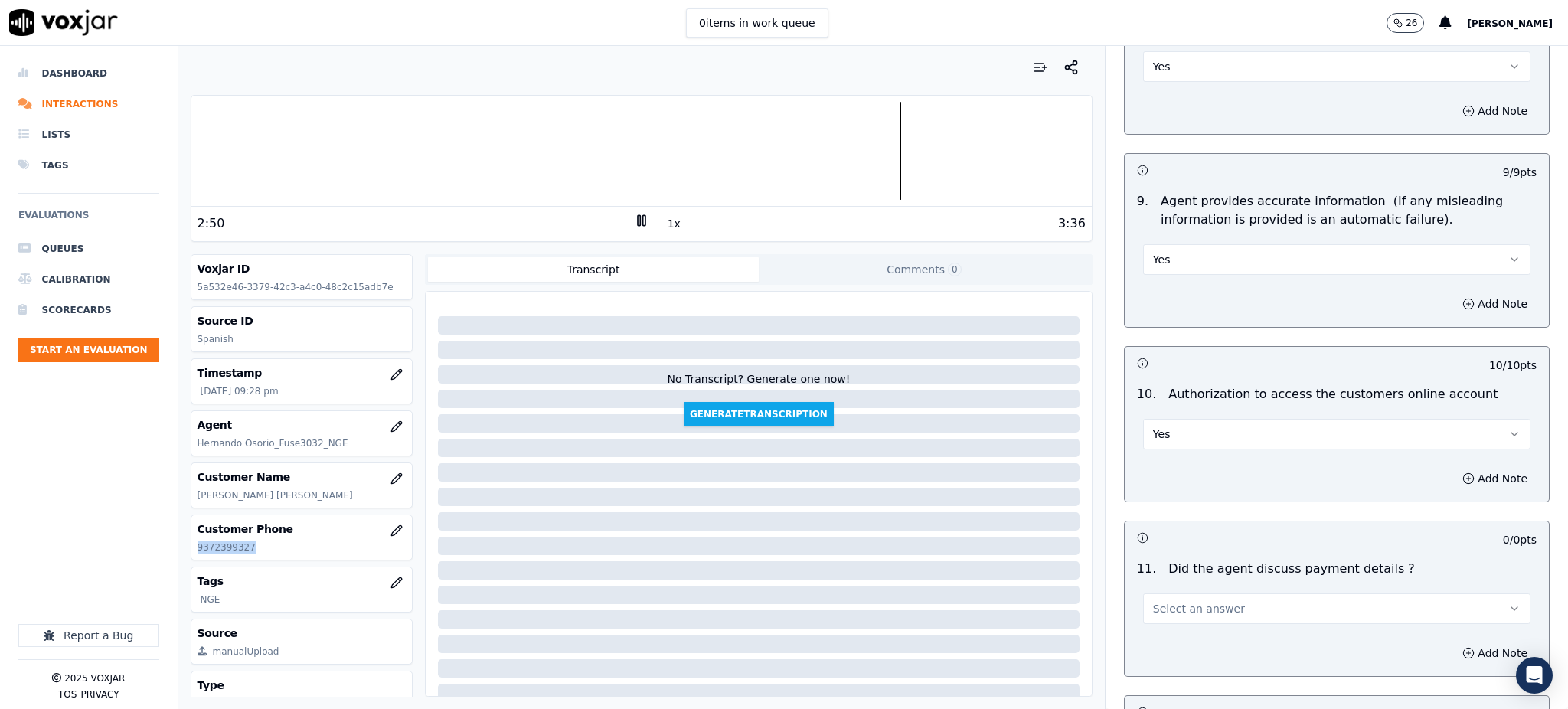
click at [1153, 602] on span "Select an answer" at bounding box center [1199, 609] width 92 height 15
click at [1177, 656] on div "N/A" at bounding box center [1303, 656] width 354 height 24
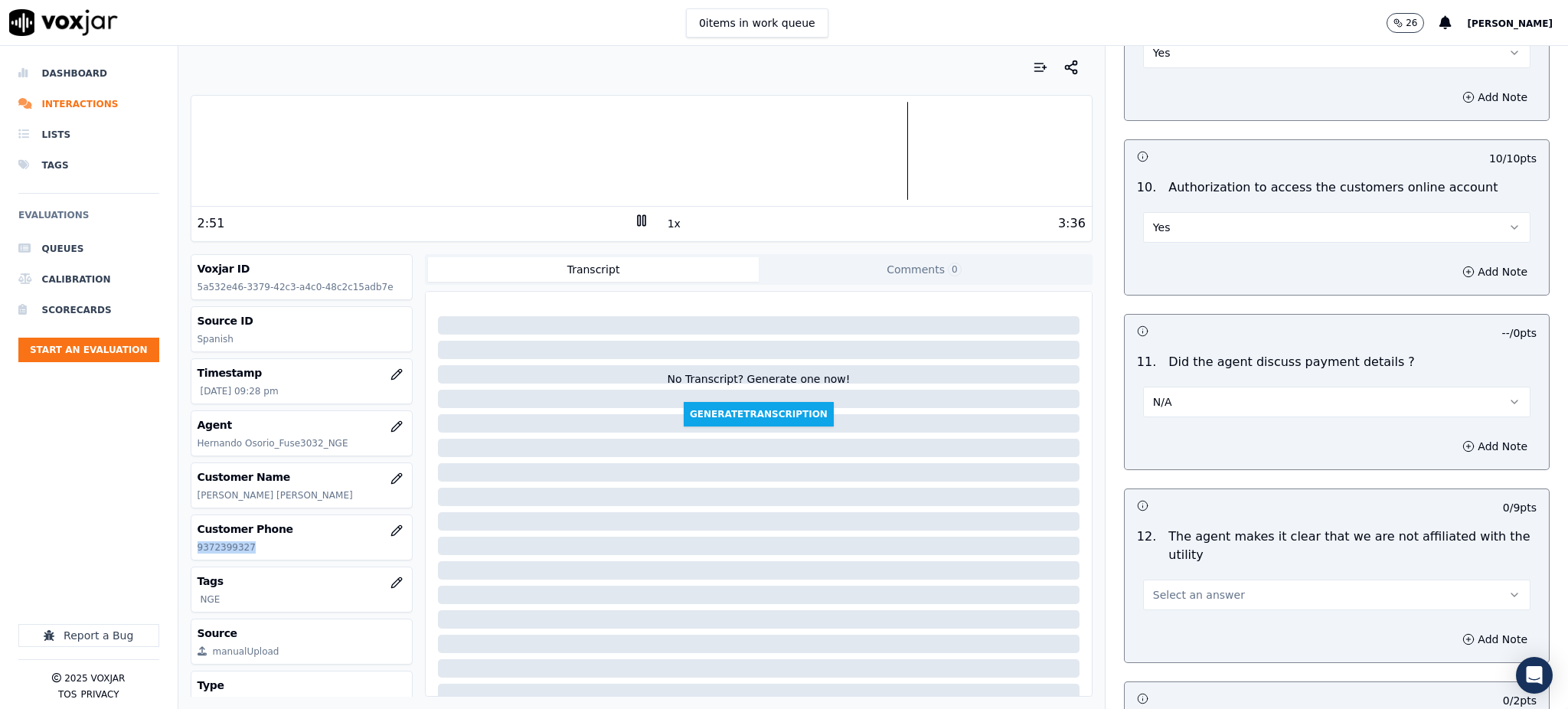
scroll to position [1838, 0]
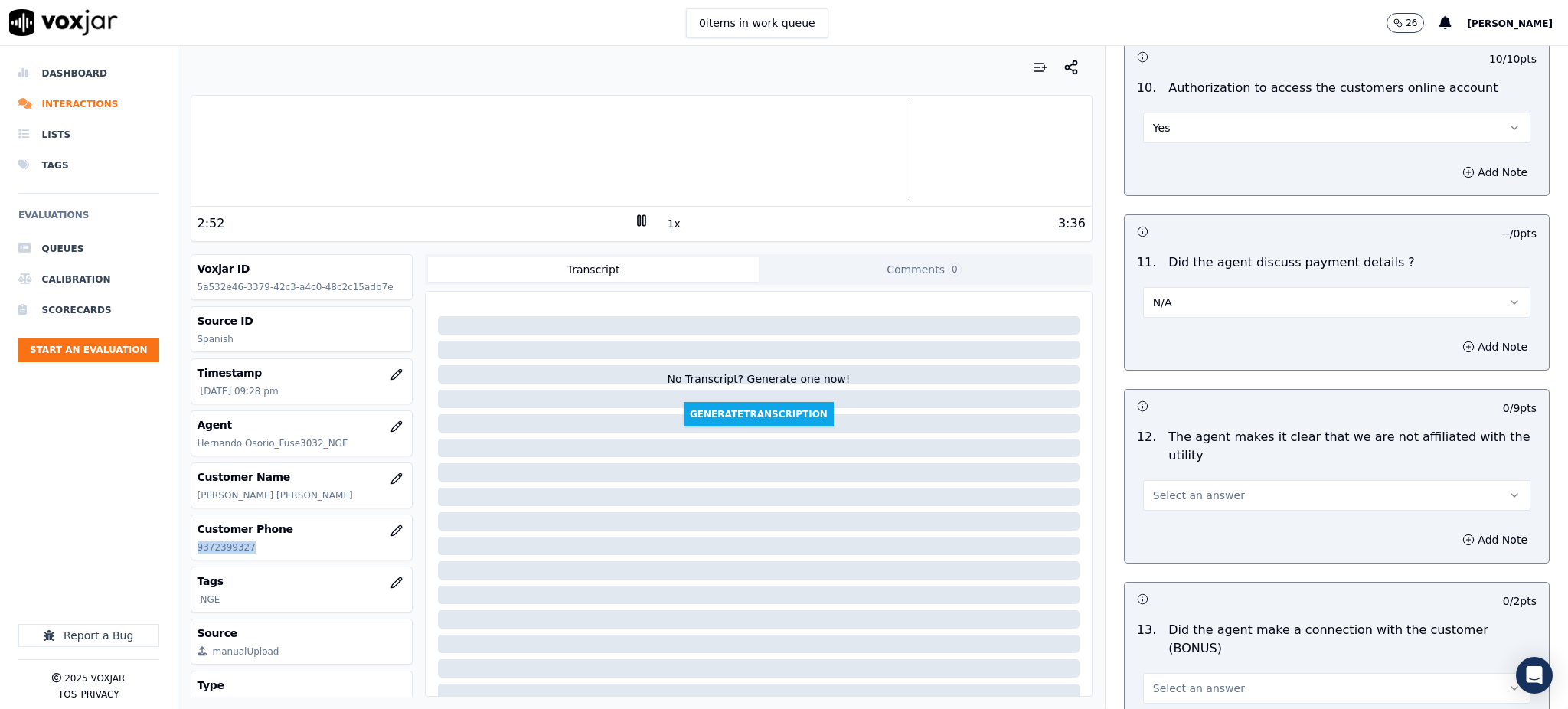
click at [1156, 488] on span "Select an answer" at bounding box center [1199, 496] width 92 height 15
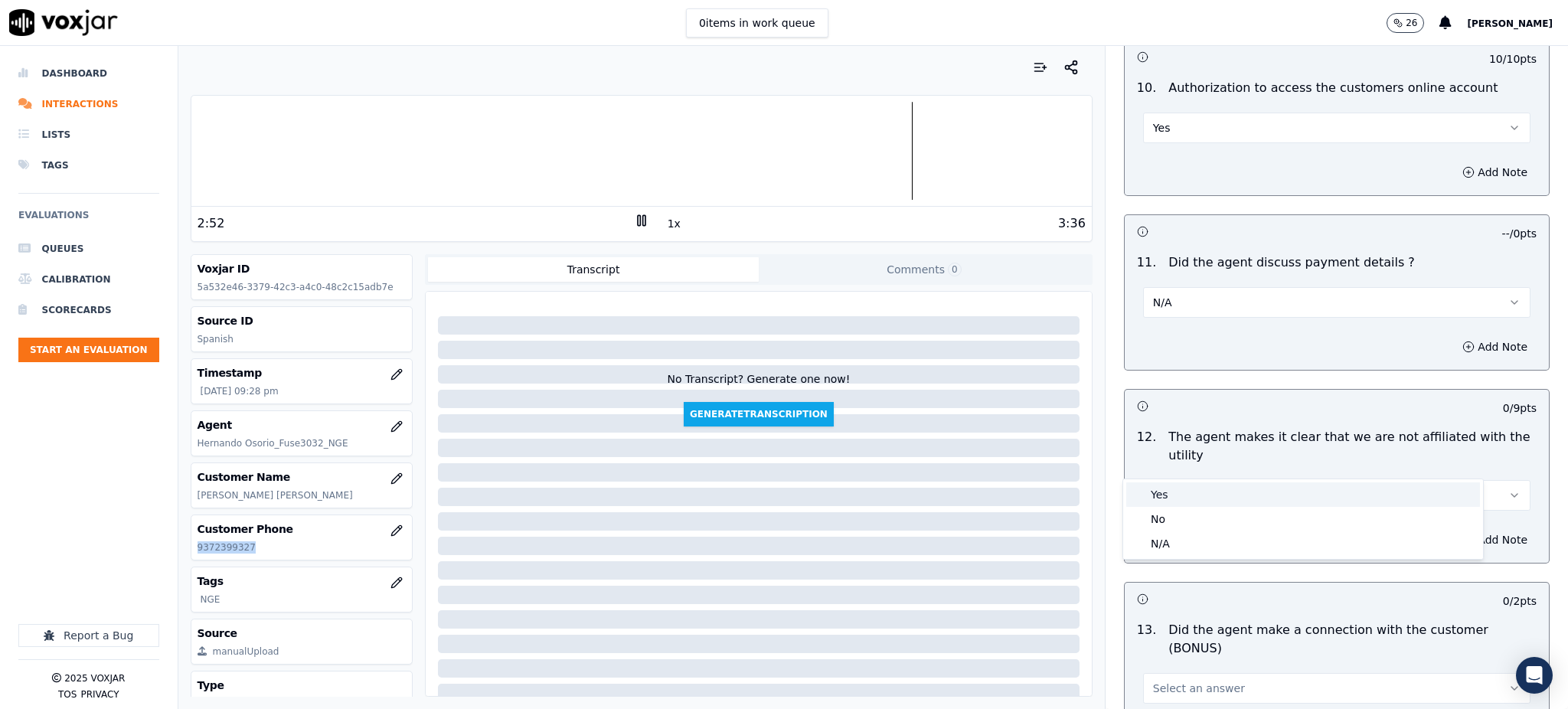
click at [1165, 493] on div "Yes" at bounding box center [1303, 494] width 354 height 24
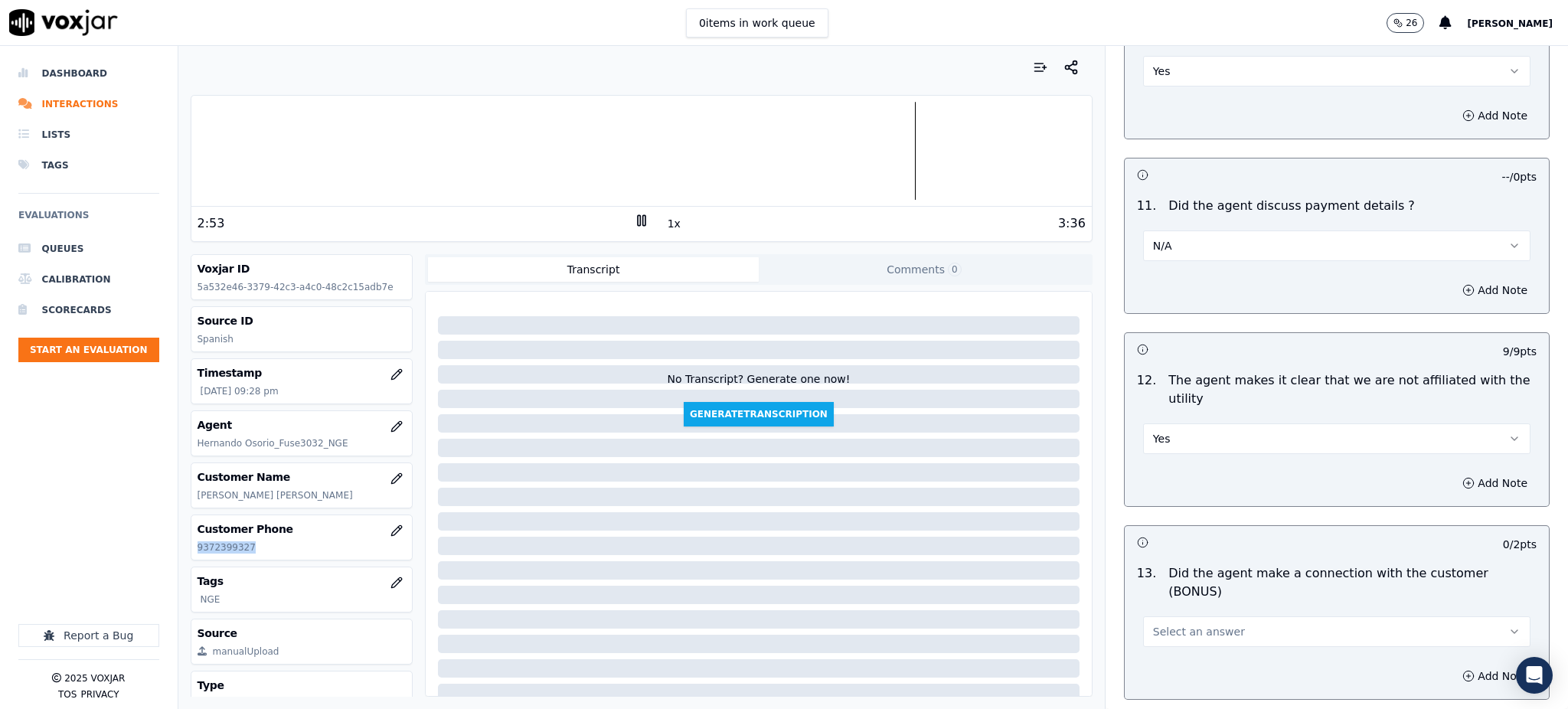
scroll to position [2042, 0]
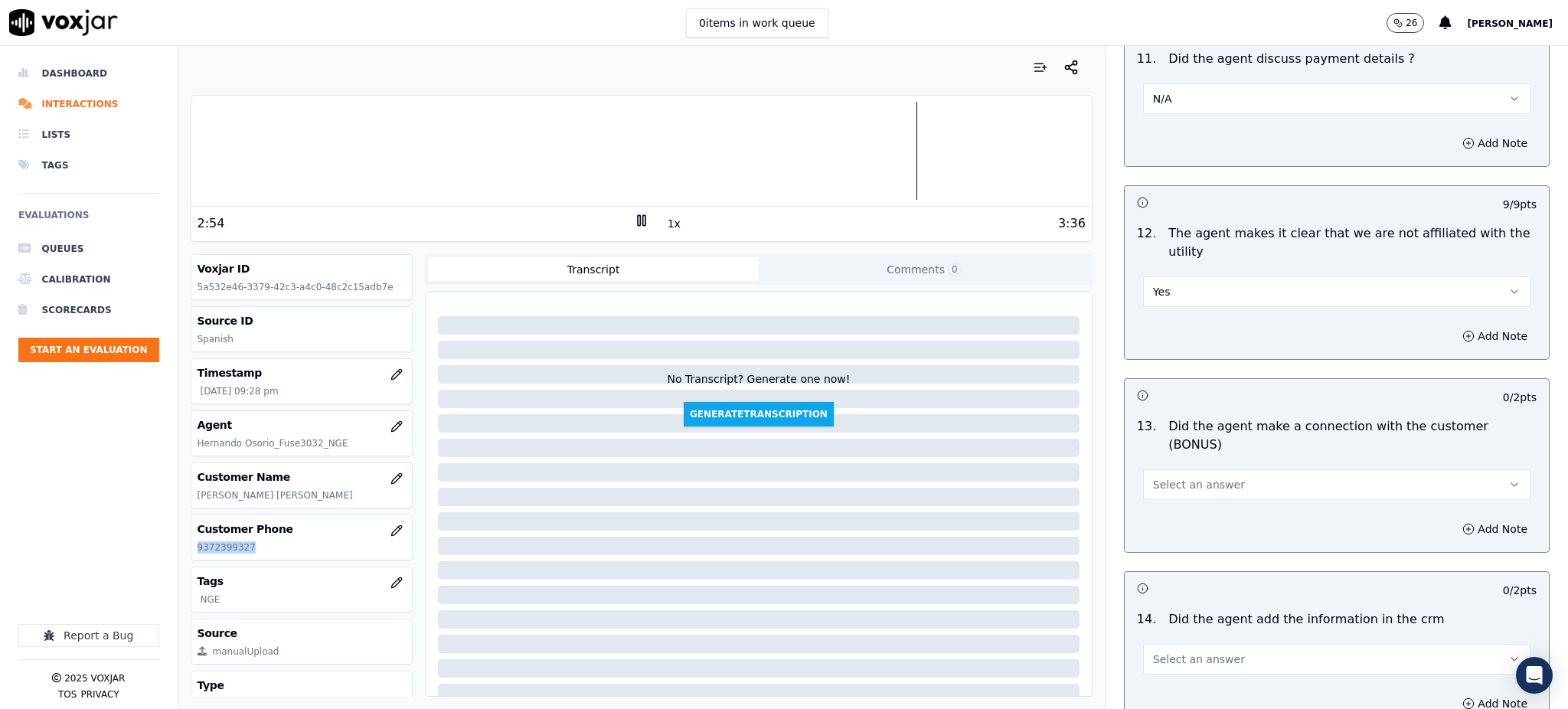
click at [1156, 477] on span "Select an answer" at bounding box center [1199, 485] width 92 height 15
click at [1166, 469] on div "Yes" at bounding box center [1303, 465] width 354 height 24
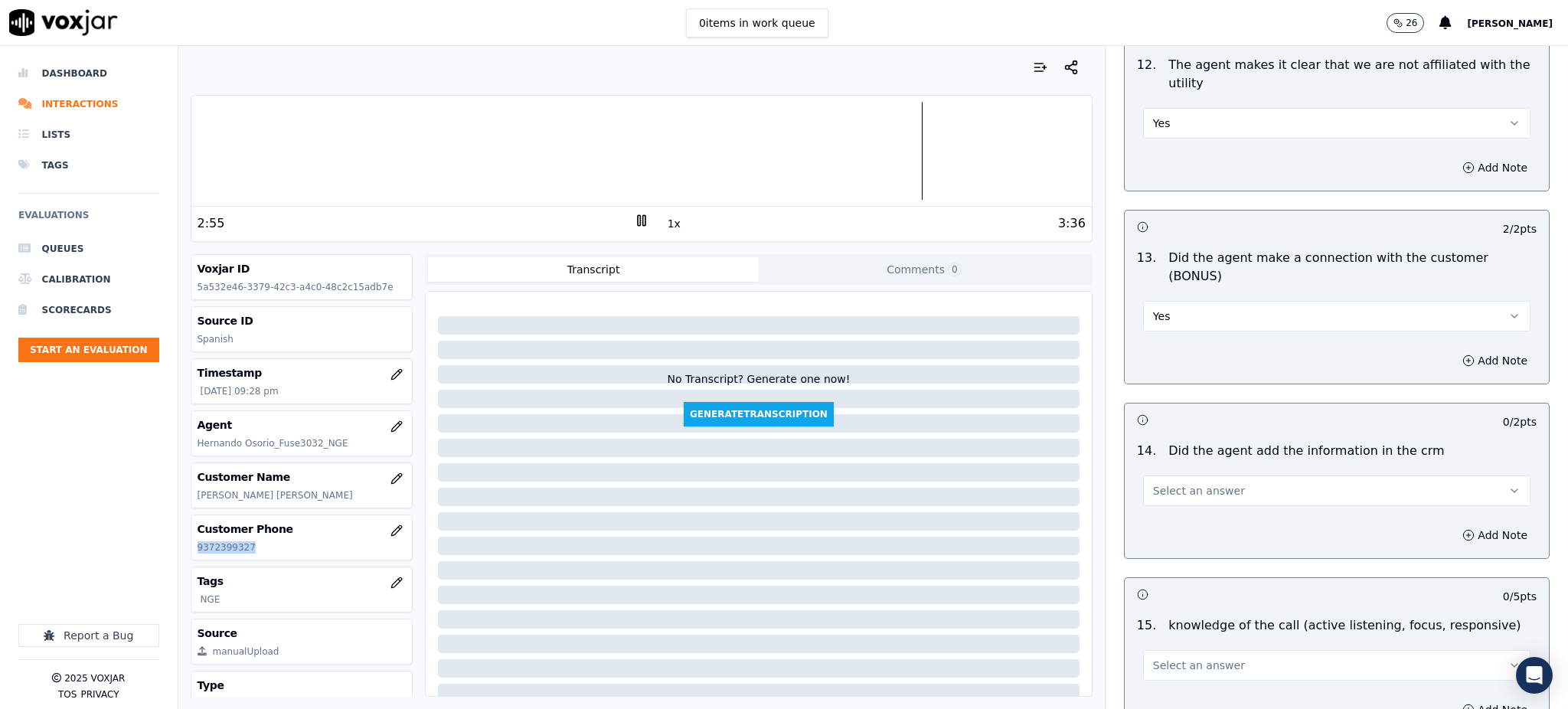
scroll to position [2247, 0]
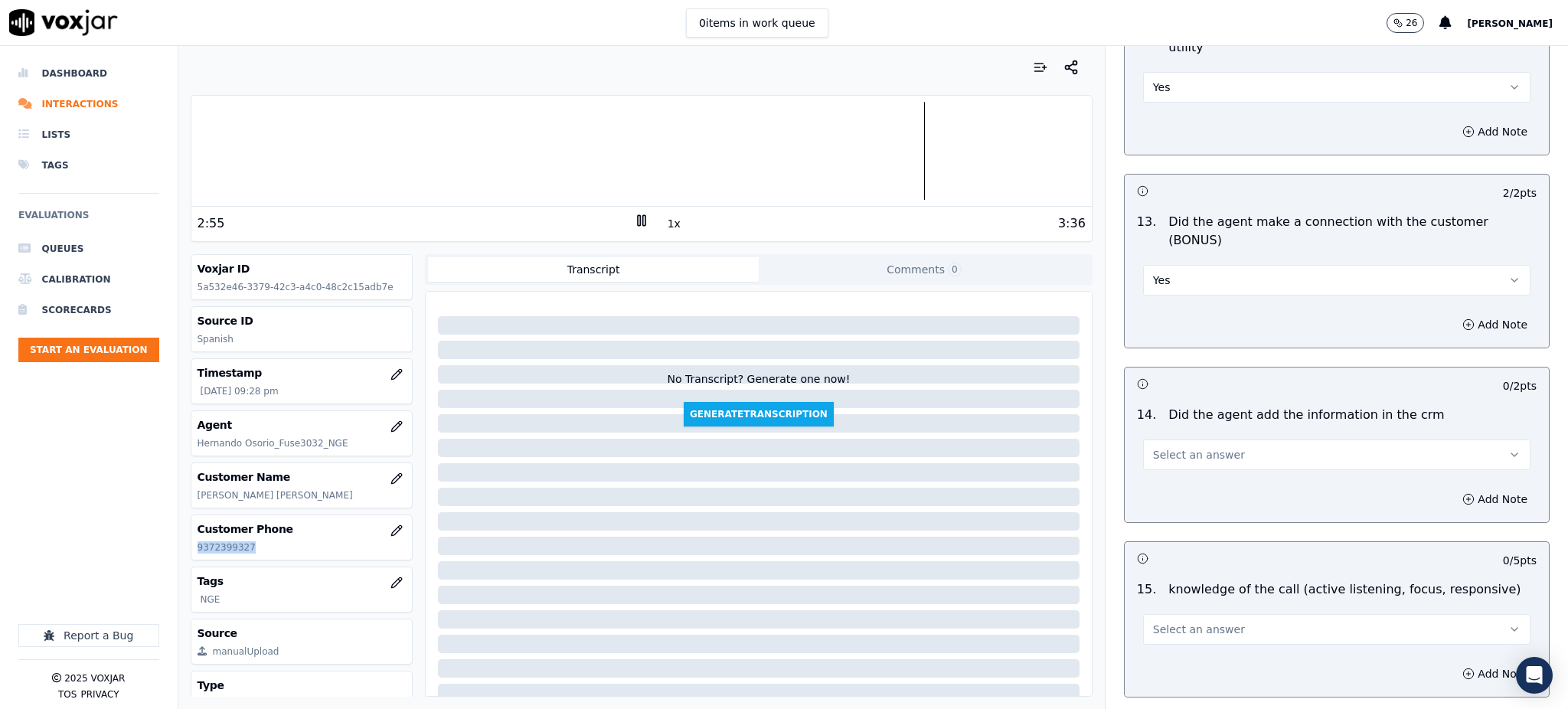
click at [1160, 447] on span "Select an answer" at bounding box center [1199, 455] width 92 height 15
click at [1166, 430] on div "Yes" at bounding box center [1303, 435] width 354 height 24
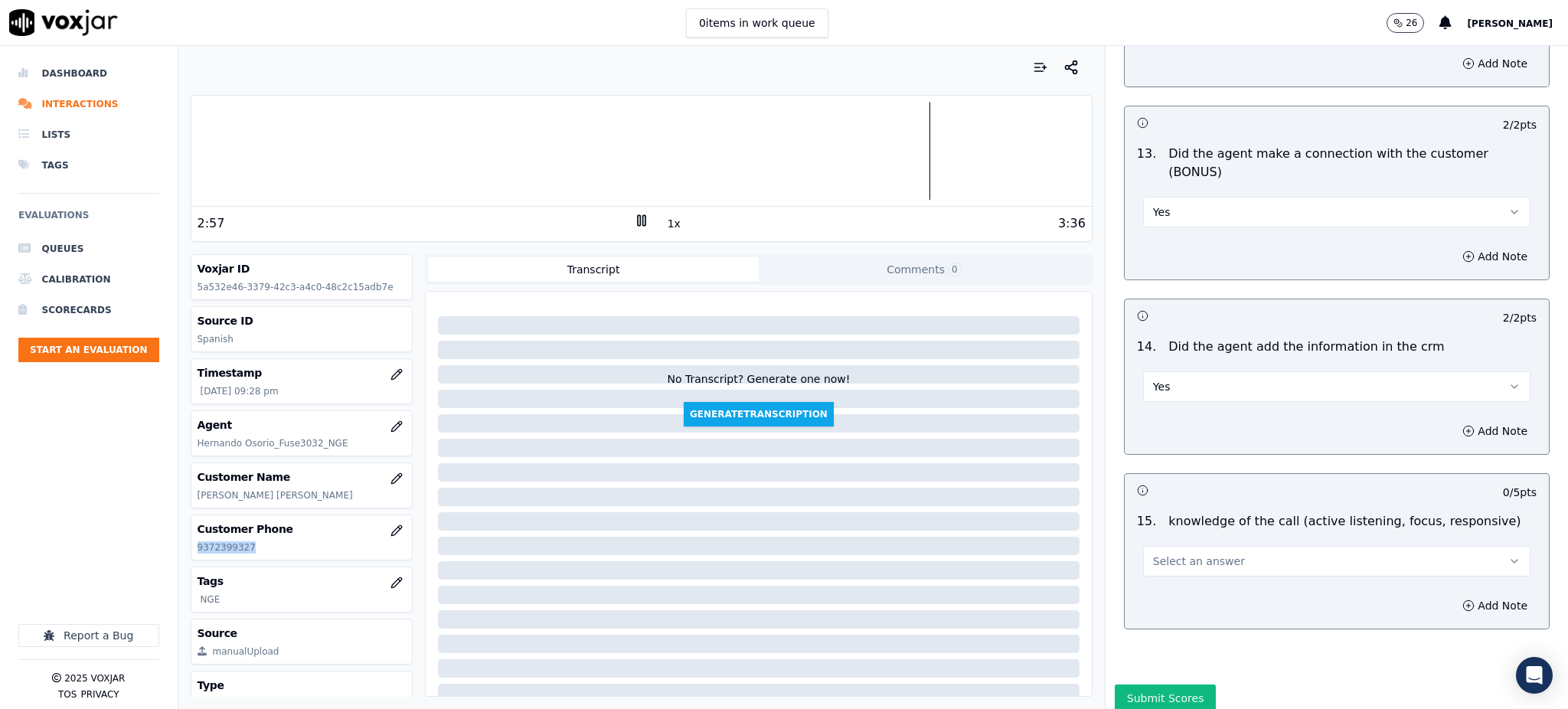
scroll to position [2319, 0]
click at [1168, 550] on span "Select an answer" at bounding box center [1199, 558] width 92 height 15
click at [1167, 537] on div "Yes" at bounding box center [1303, 538] width 354 height 24
click at [1146, 681] on button "Submit Scores" at bounding box center [1165, 695] width 101 height 28
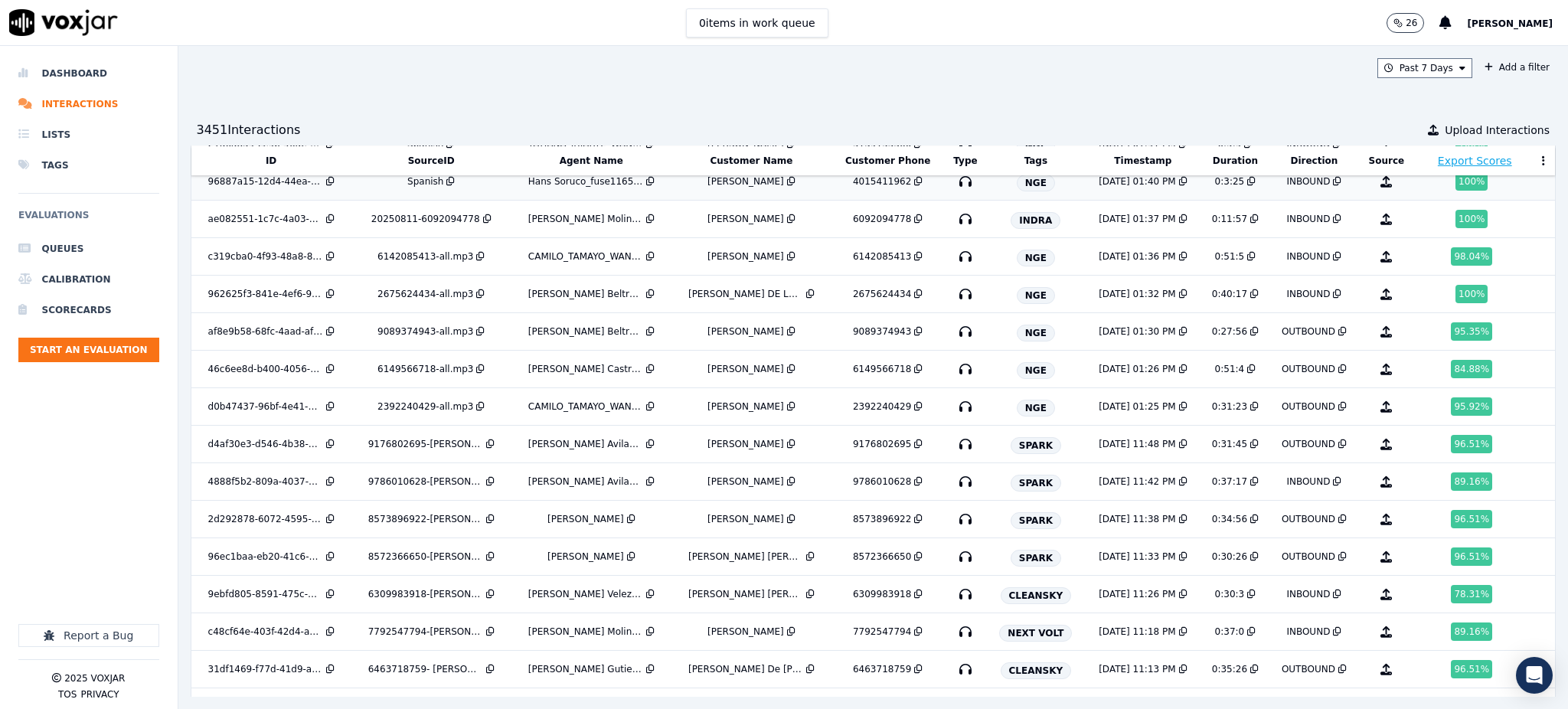
scroll to position [2974, 0]
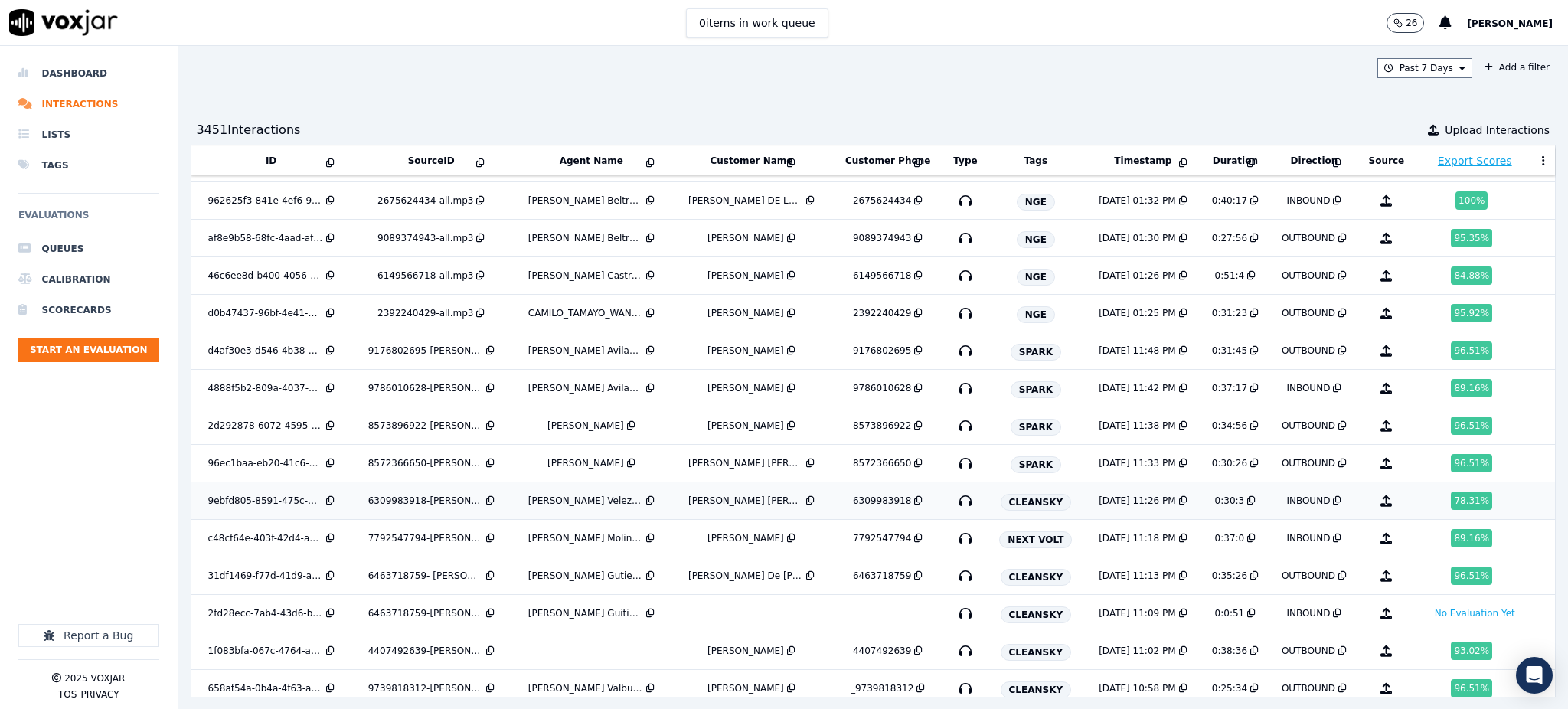
click at [953, 504] on icon "button" at bounding box center [965, 501] width 24 height 24
click at [953, 583] on icon "button" at bounding box center [965, 576] width 24 height 24
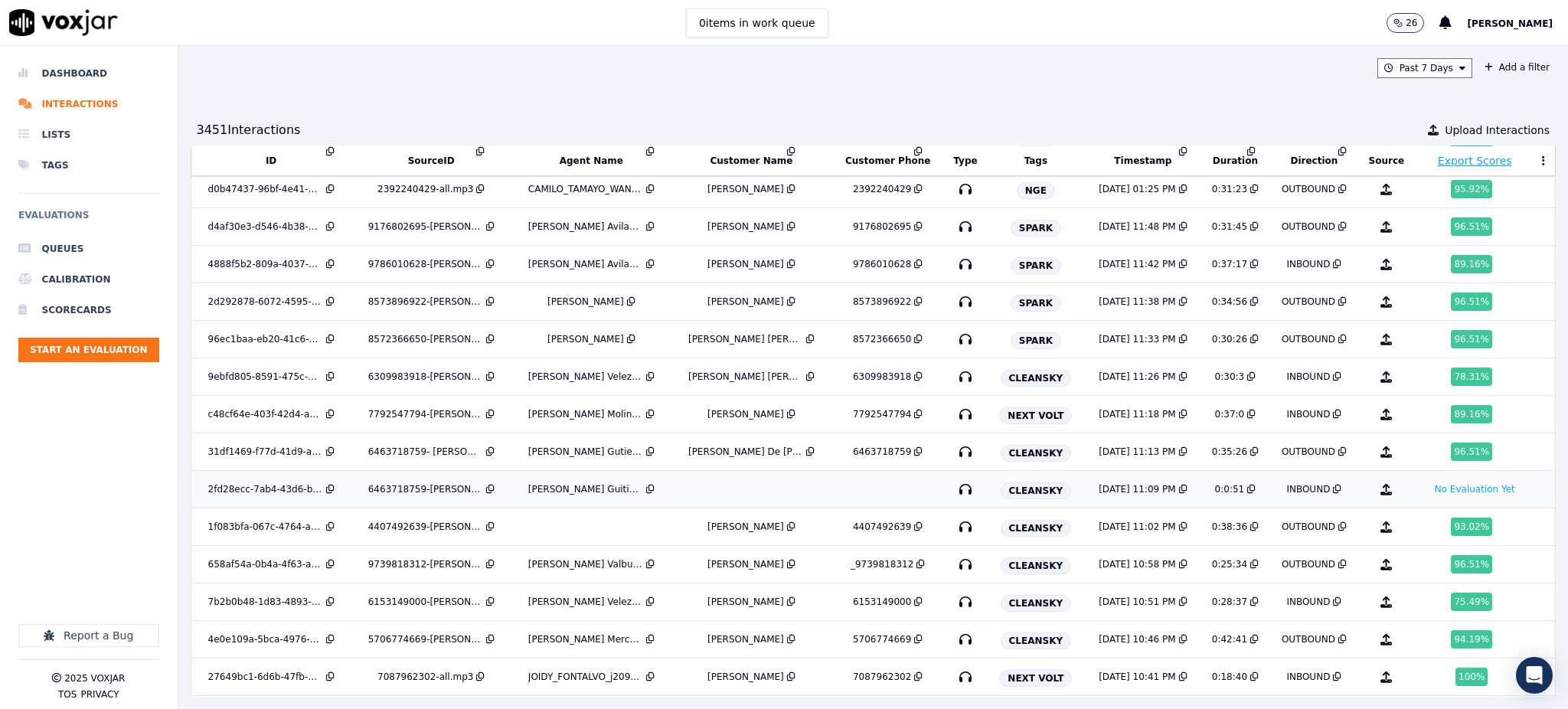
scroll to position [3179, 0]
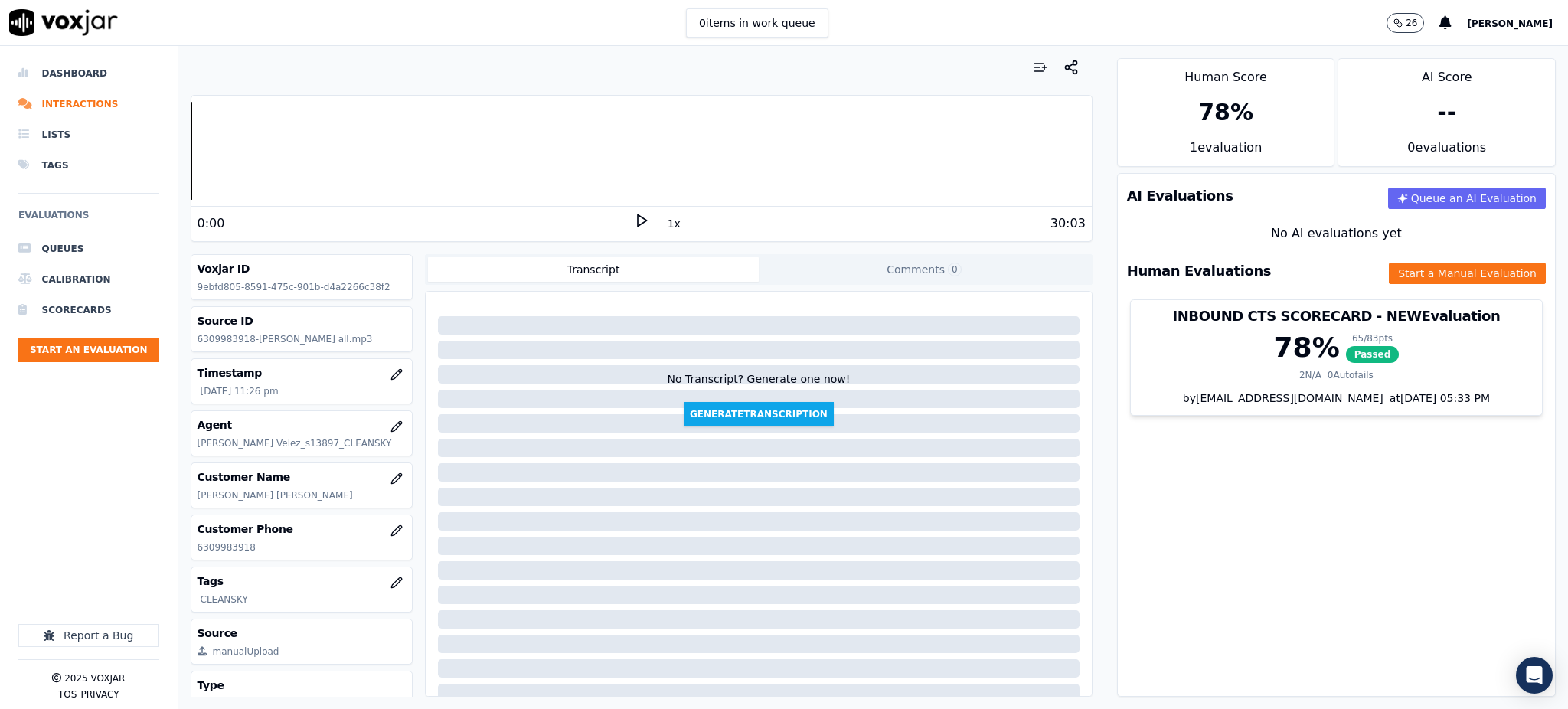
click at [634, 219] on icon at bounding box center [641, 221] width 15 height 15
drag, startPoint x: 247, startPoint y: 550, endPoint x: 197, endPoint y: 555, distance: 50.2
click at [197, 555] on div "Customer Phone [PHONE_NUMBER]" at bounding box center [302, 537] width 221 height 44
copy p "6309983918"
click at [1238, 489] on div "AI Evaluations Queue an AI Evaluation No AI evaluations yet Human Evaluations S…" at bounding box center [1336, 435] width 439 height 524
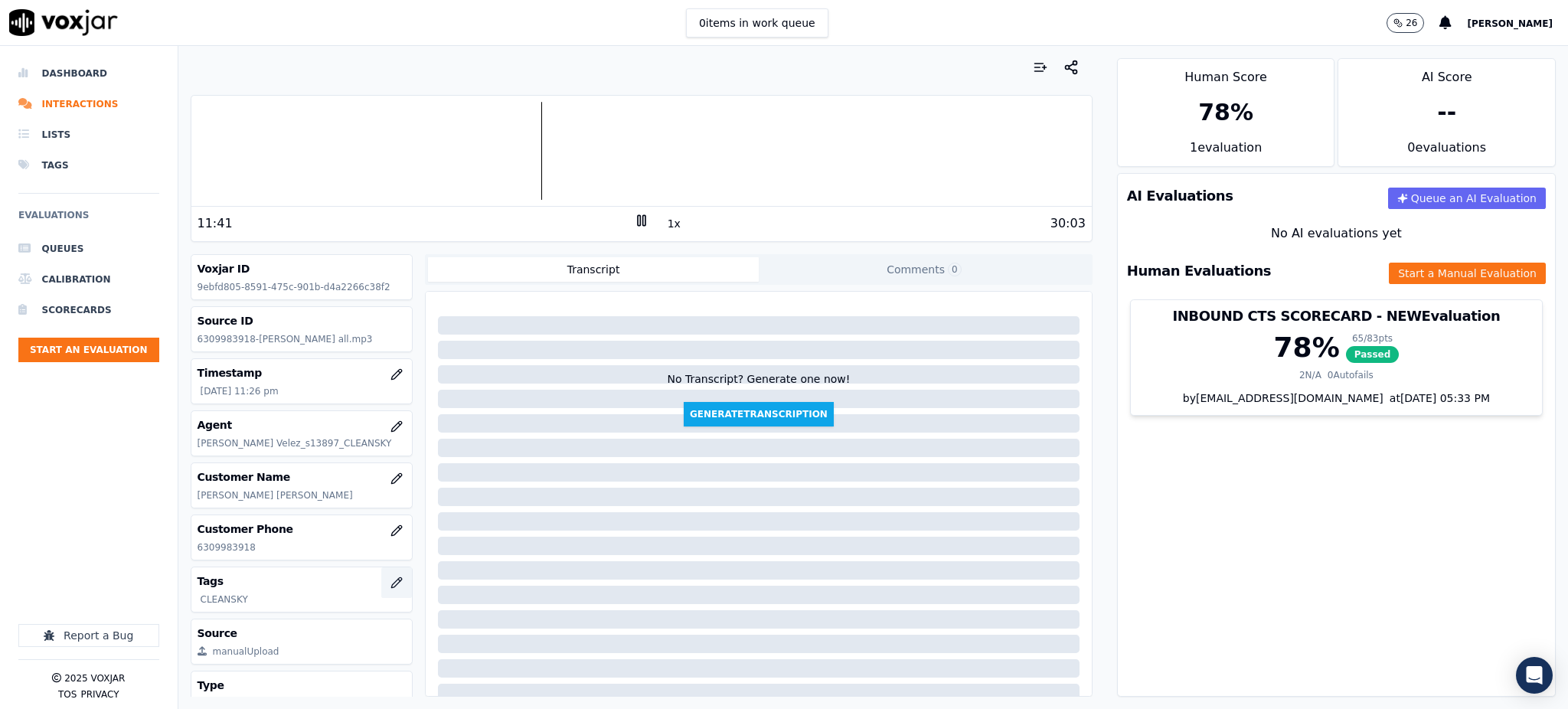
click at [391, 582] on icon "button" at bounding box center [397, 583] width 13 height 13
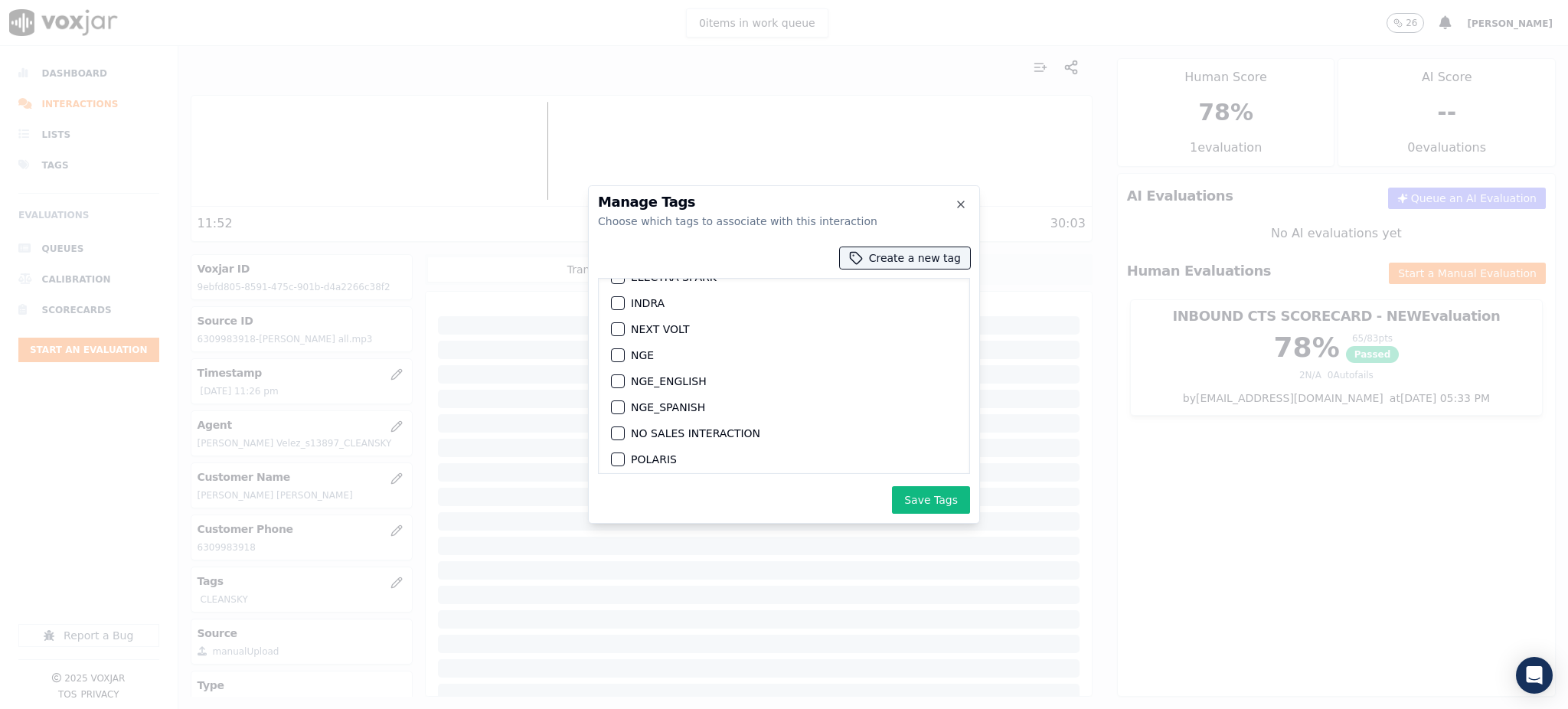
scroll to position [92, 0]
click at [657, 387] on label "NEXT VOLT" at bounding box center [659, 388] width 58 height 11
click at [625, 387] on button "NEXT VOLT" at bounding box center [618, 388] width 13 height 13
click at [931, 498] on button "Save Tags" at bounding box center [931, 500] width 78 height 28
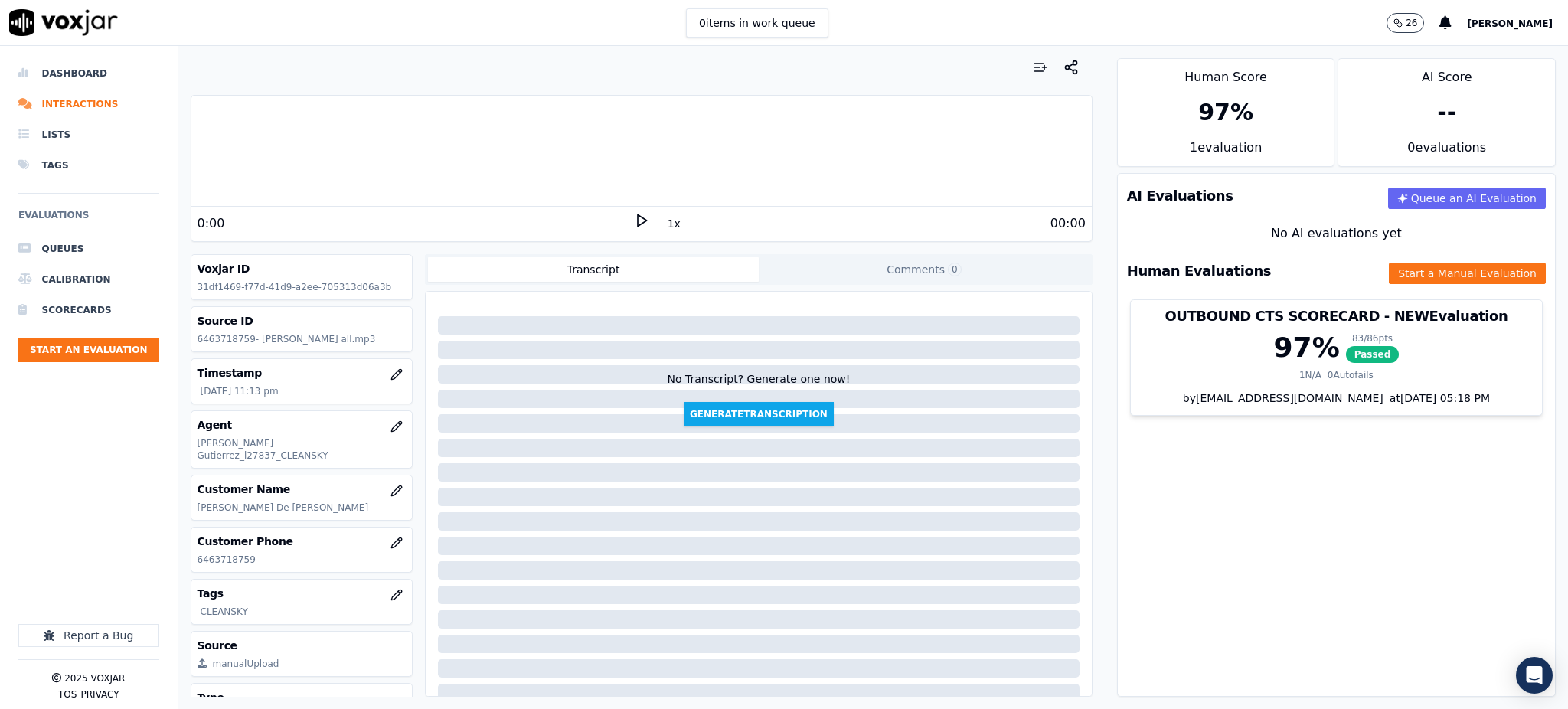
click at [619, 215] on div "0:00" at bounding box center [416, 224] width 436 height 18
drag, startPoint x: 635, startPoint y: 222, endPoint x: 569, endPoint y: 288, distance: 93.3
click at [634, 222] on icon at bounding box center [641, 221] width 15 height 15
drag, startPoint x: 252, startPoint y: 547, endPoint x: 192, endPoint y: 550, distance: 60.1
click at [192, 532] on div "Customer Phone 6463718759" at bounding box center [302, 550] width 221 height 44
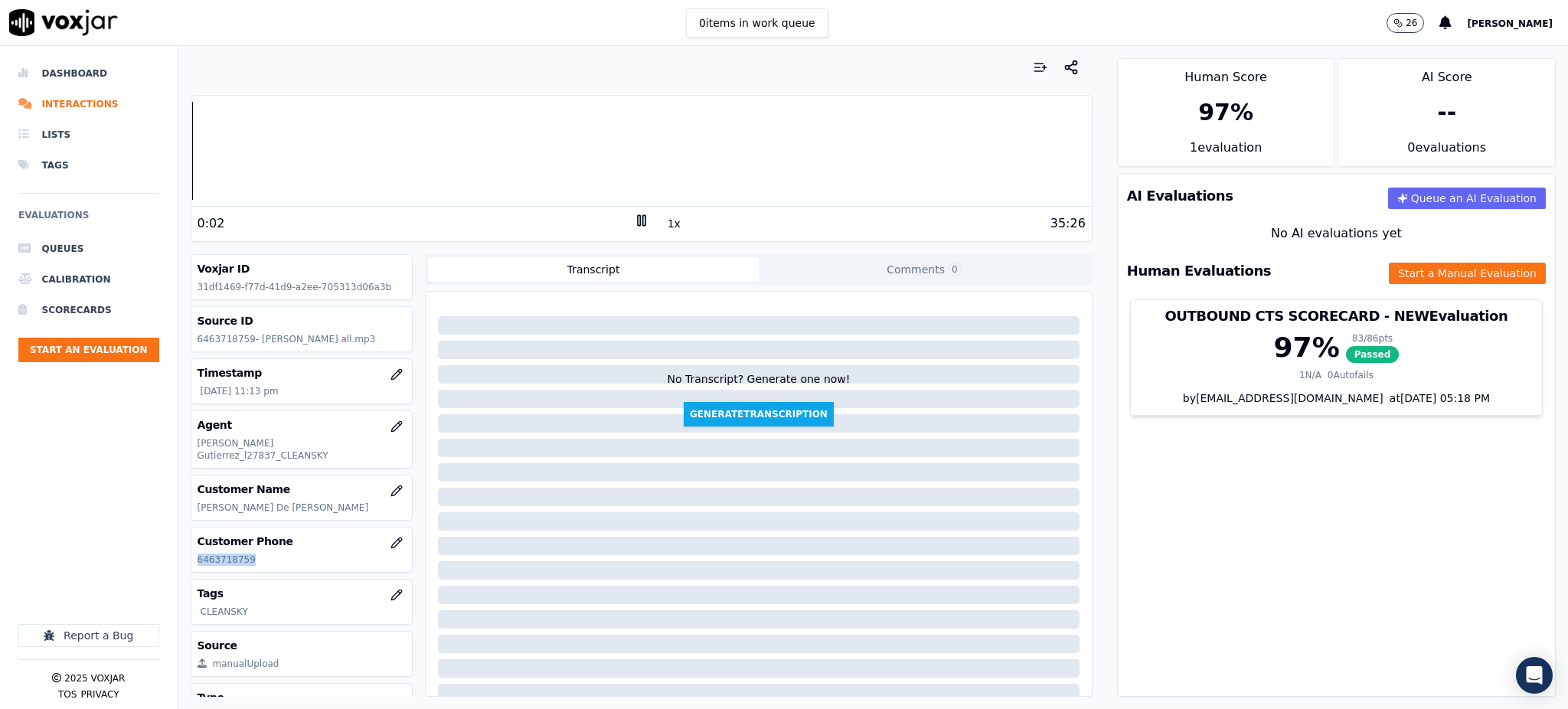
copy p "6463718759"
click at [642, 222] on rect at bounding box center [643, 221] width 3 height 10
click at [638, 216] on polygon at bounding box center [642, 222] width 9 height 12
click at [1176, 273] on button "Start a Manual Evaluation" at bounding box center [1467, 274] width 157 height 22
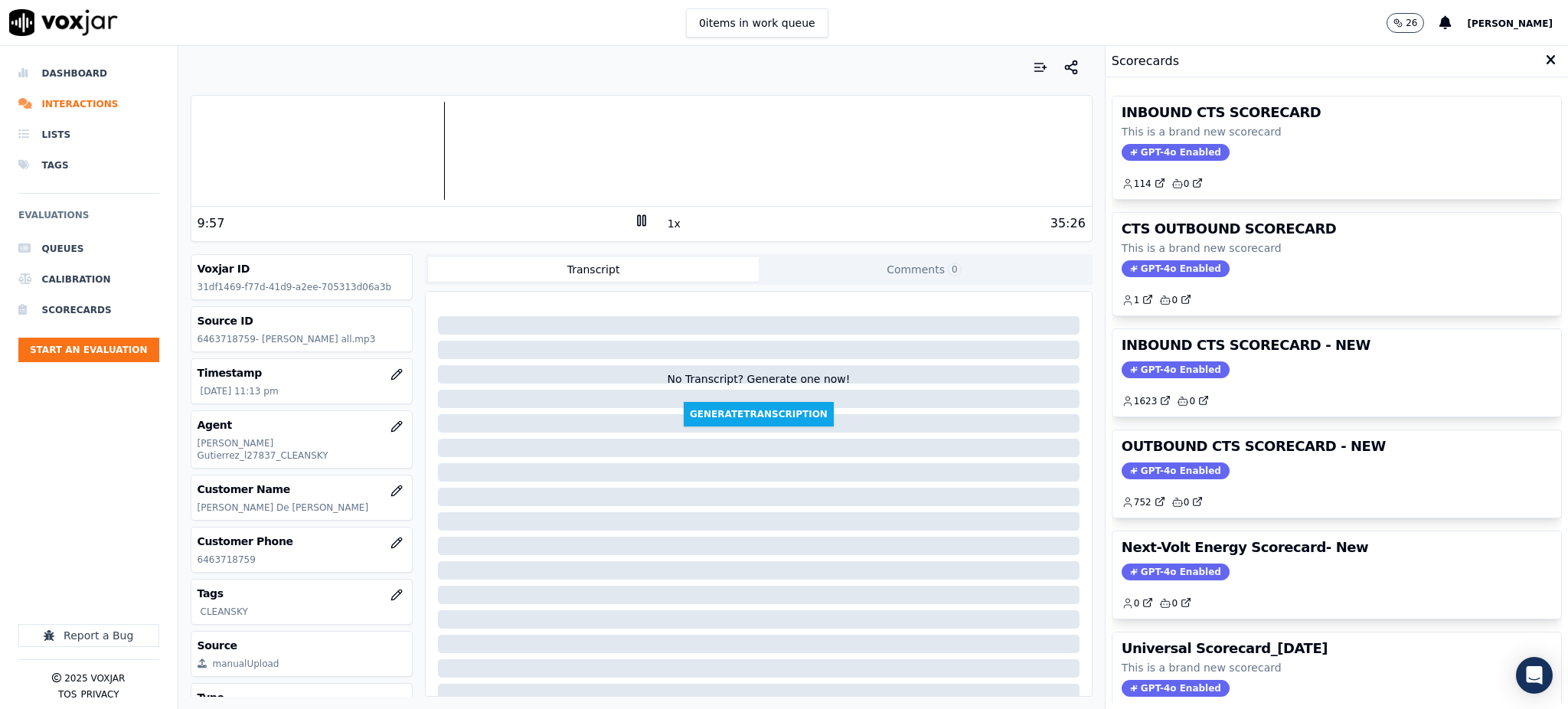
click at [997, 253] on div "Your browser does not support the audio element. 9:57 1x 35:26 Voxjar ID 31df14…" at bounding box center [641, 378] width 927 height 664
click at [1176, 57] on icon at bounding box center [1550, 60] width 10 height 13
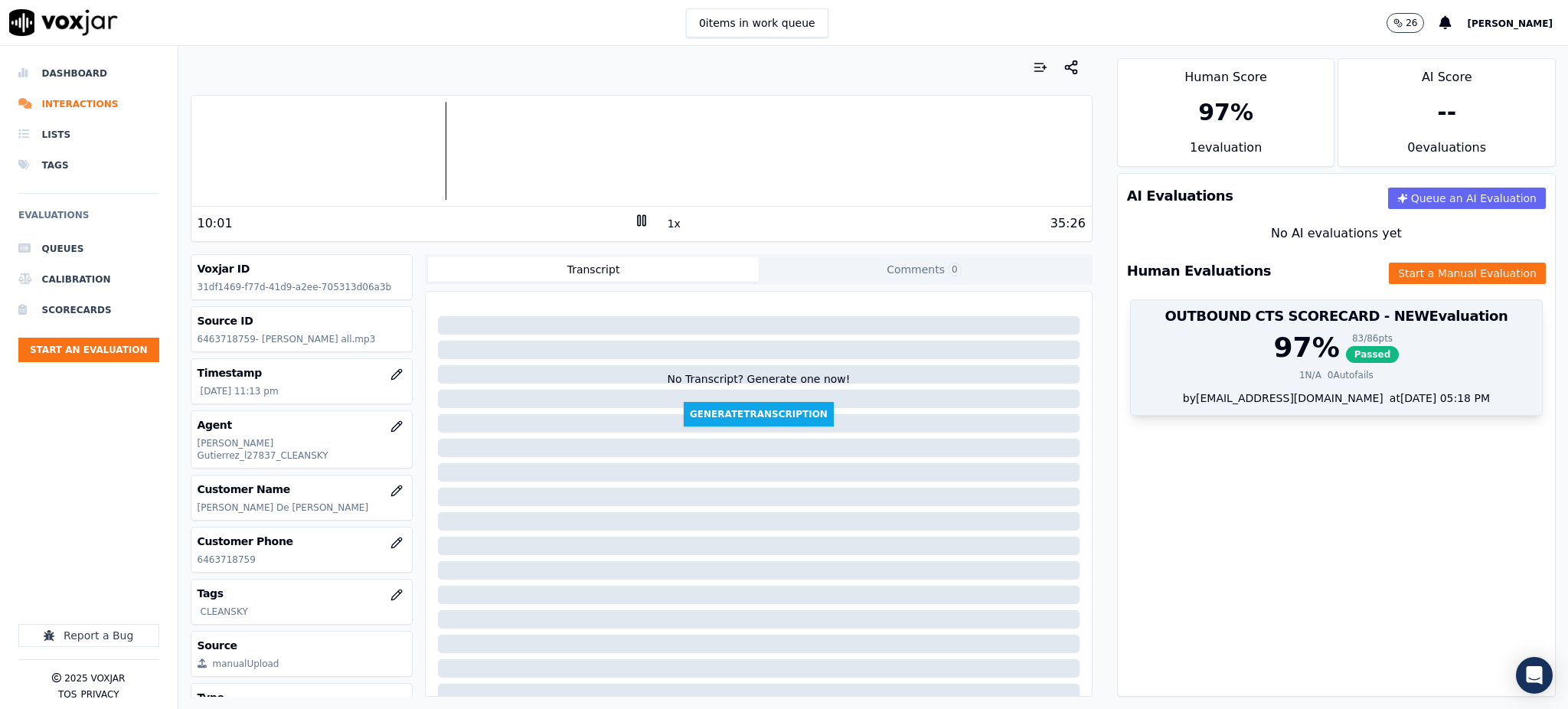
click at [1176, 356] on span "Passed" at bounding box center [1373, 355] width 54 height 17
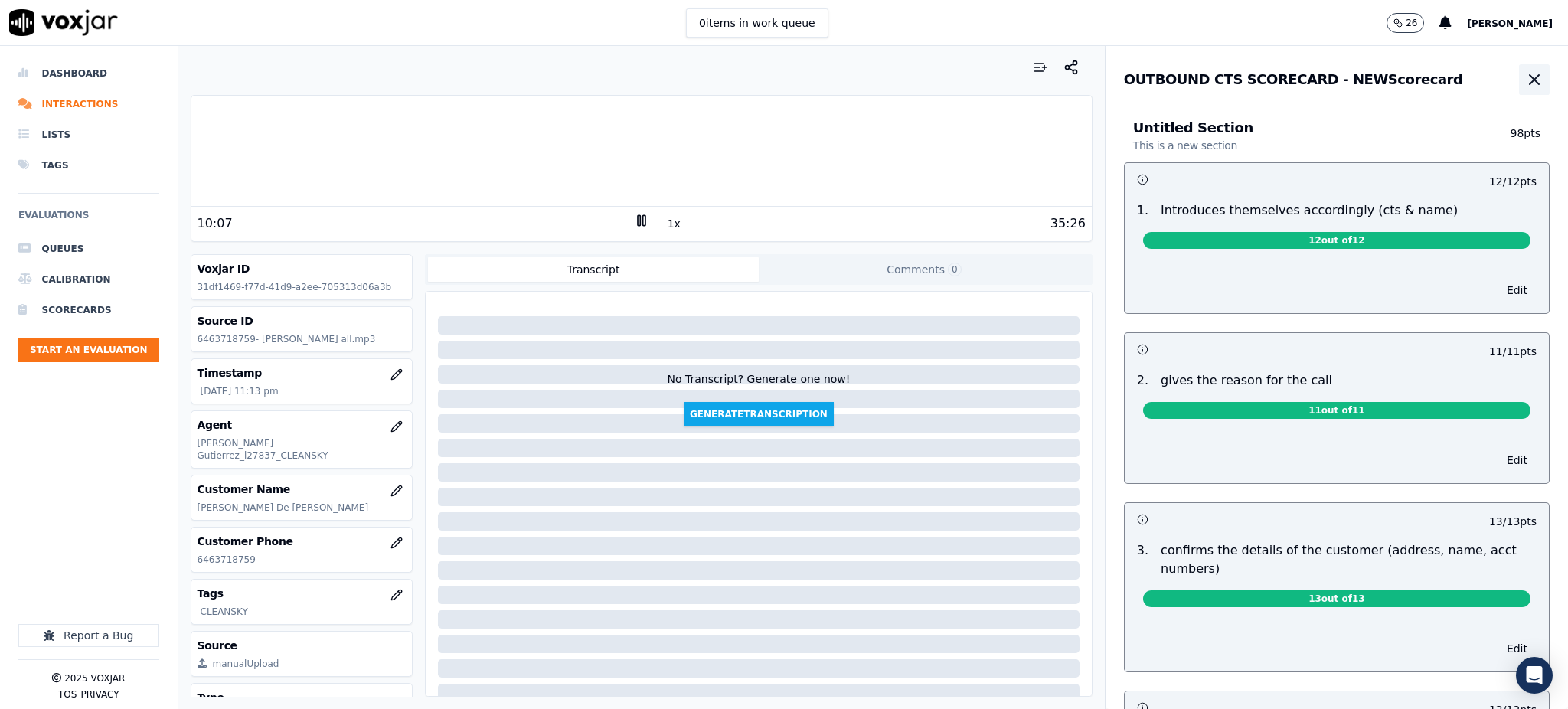
click at [1176, 78] on icon "button" at bounding box center [1534, 80] width 18 height 18
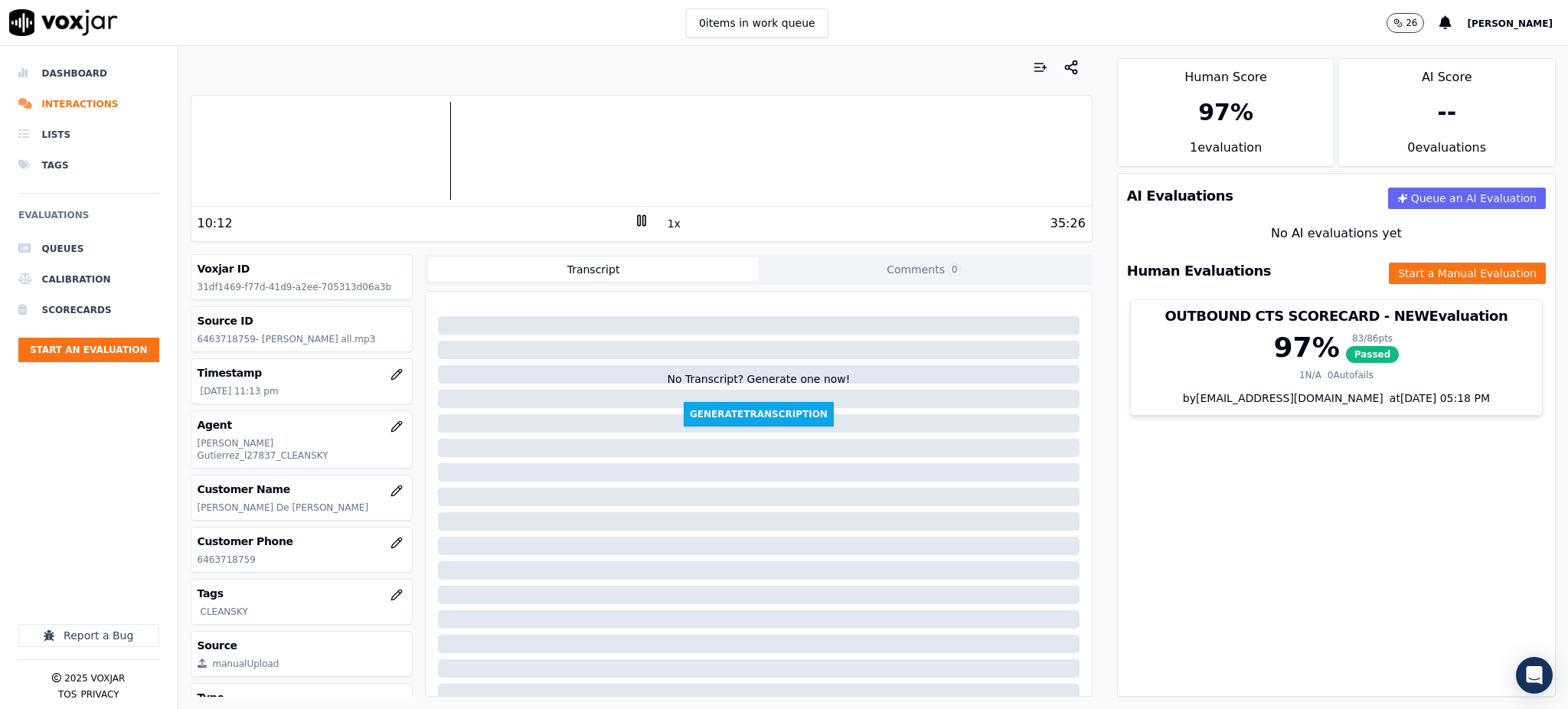
click at [634, 216] on icon at bounding box center [641, 221] width 15 height 15
click at [634, 218] on icon at bounding box center [641, 221] width 15 height 15
click at [634, 224] on icon at bounding box center [641, 221] width 15 height 15
click at [634, 221] on icon at bounding box center [641, 221] width 15 height 15
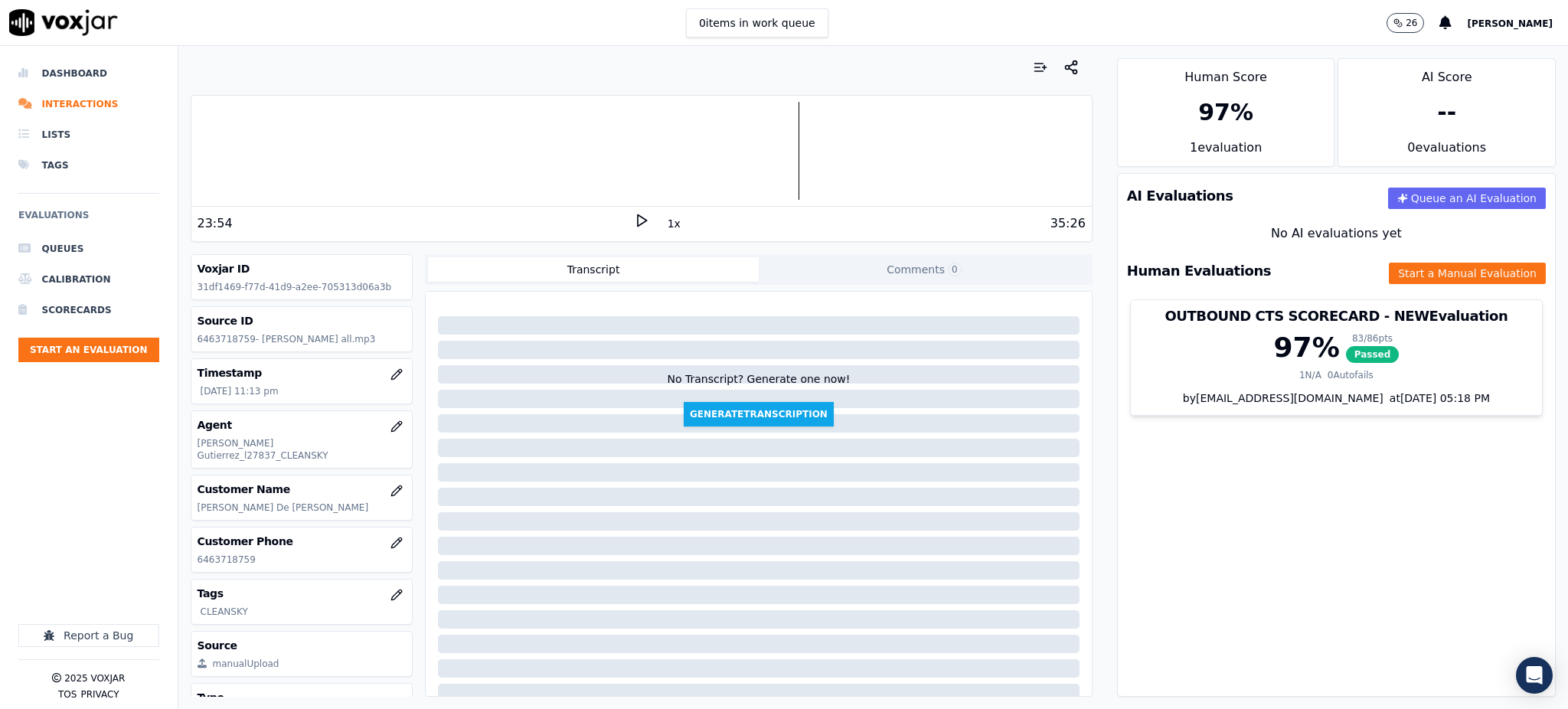
click at [634, 225] on icon at bounding box center [641, 221] width 15 height 15
click at [1176, 274] on button "Start a Manual Evaluation" at bounding box center [1467, 274] width 157 height 22
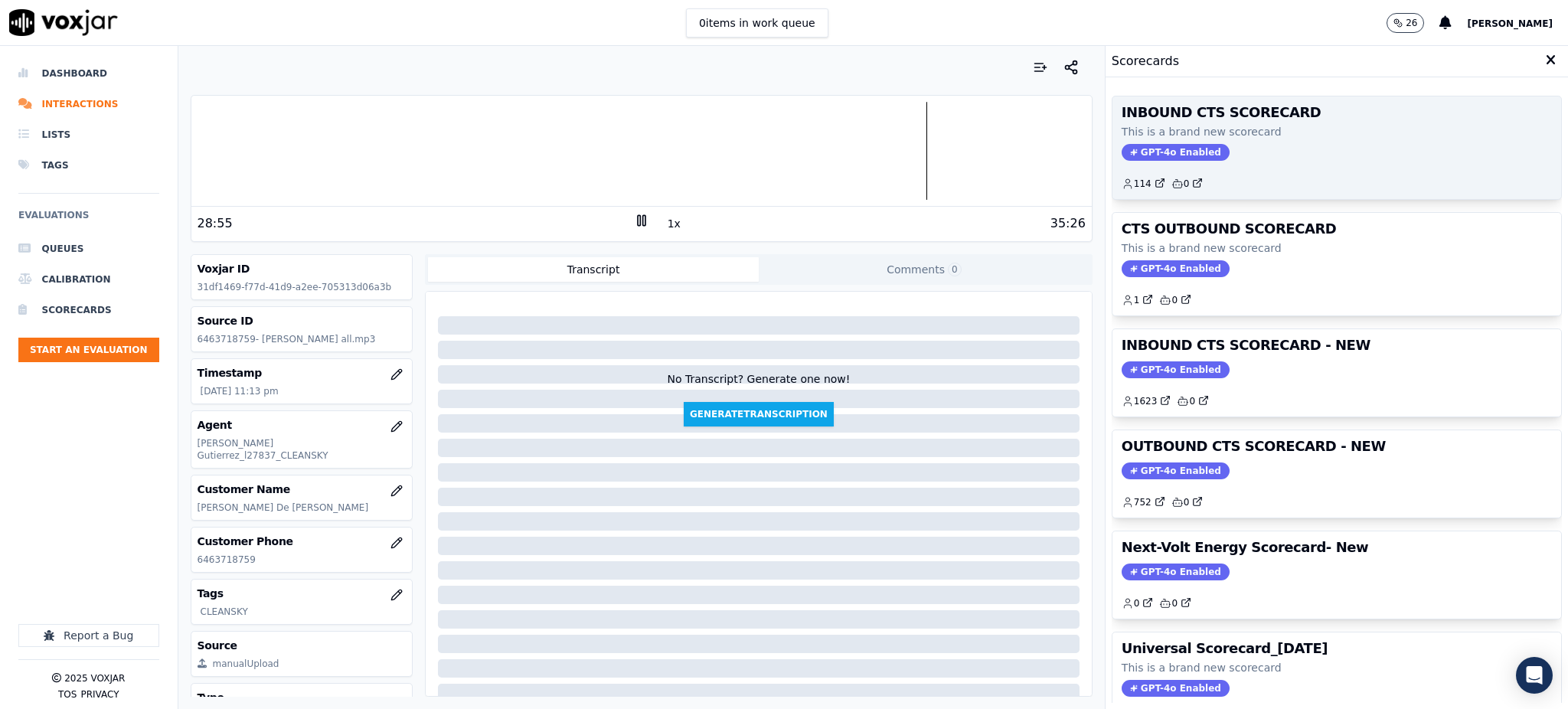
click at [1156, 158] on span "GPT-4o Enabled" at bounding box center [1176, 153] width 108 height 17
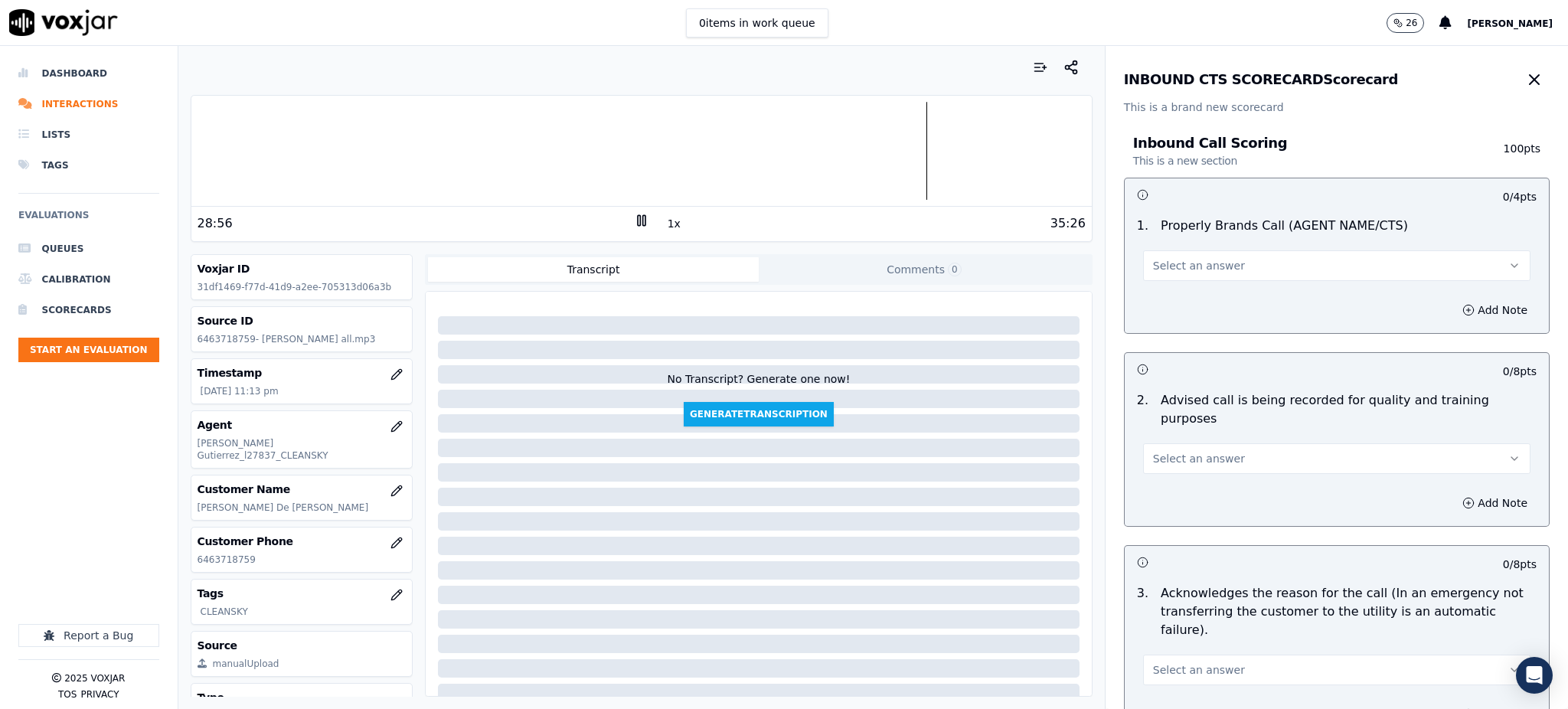
click at [1176, 255] on button "Select an answer" at bounding box center [1337, 266] width 387 height 31
click at [1164, 303] on div "Yes" at bounding box center [1303, 300] width 354 height 24
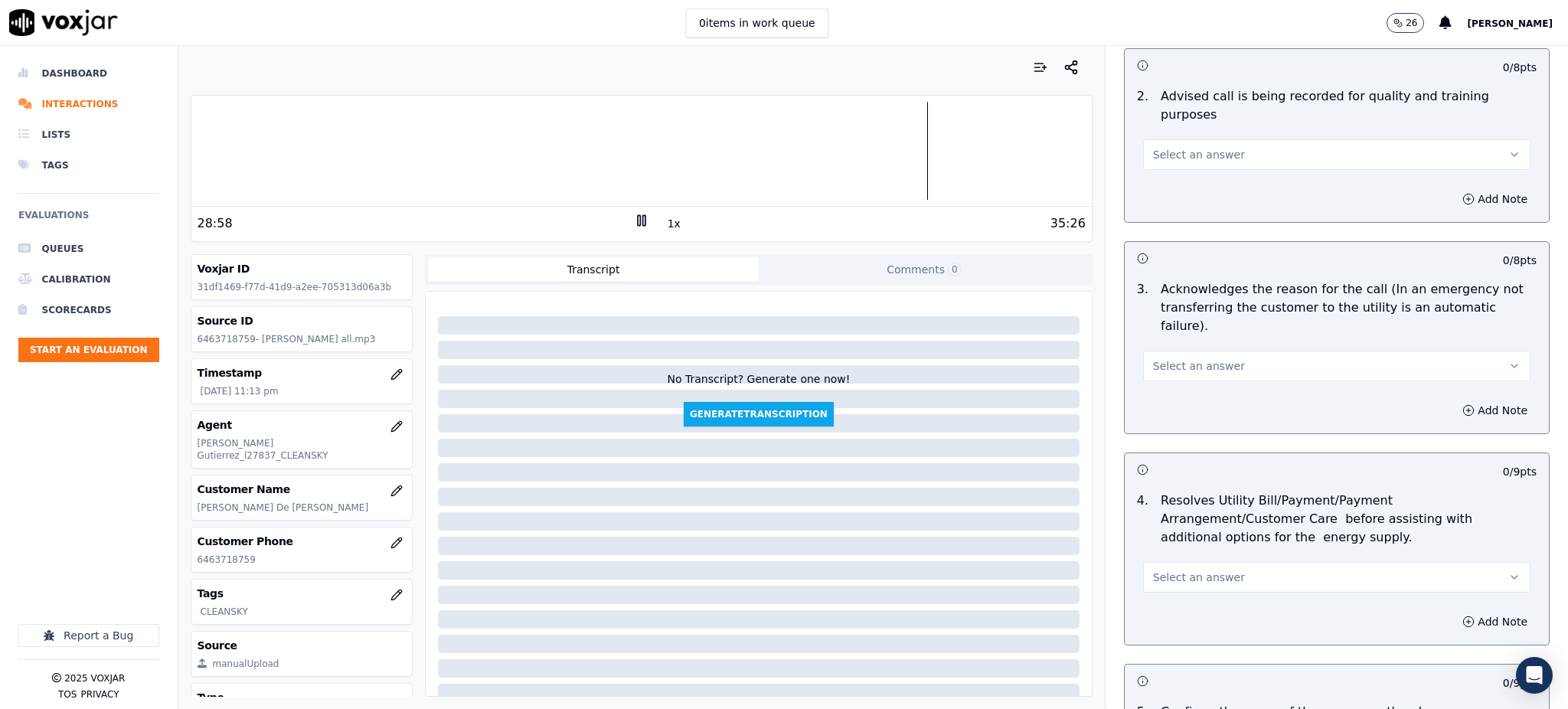
scroll to position [306, 0]
click at [1153, 145] on span "Select an answer" at bounding box center [1199, 153] width 92 height 15
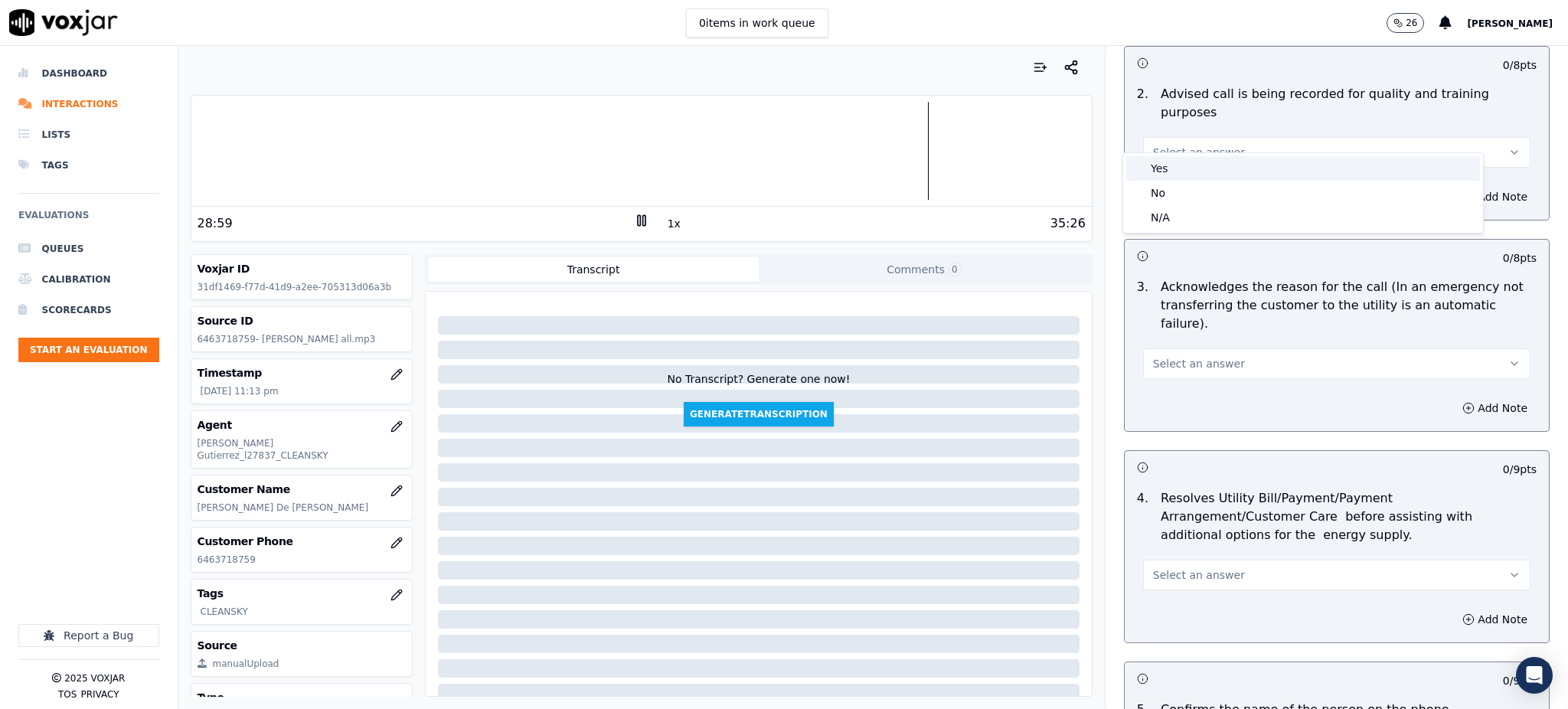
click at [1150, 172] on div "Yes" at bounding box center [1303, 168] width 354 height 24
click at [1155, 348] on button "Select an answer" at bounding box center [1337, 363] width 387 height 31
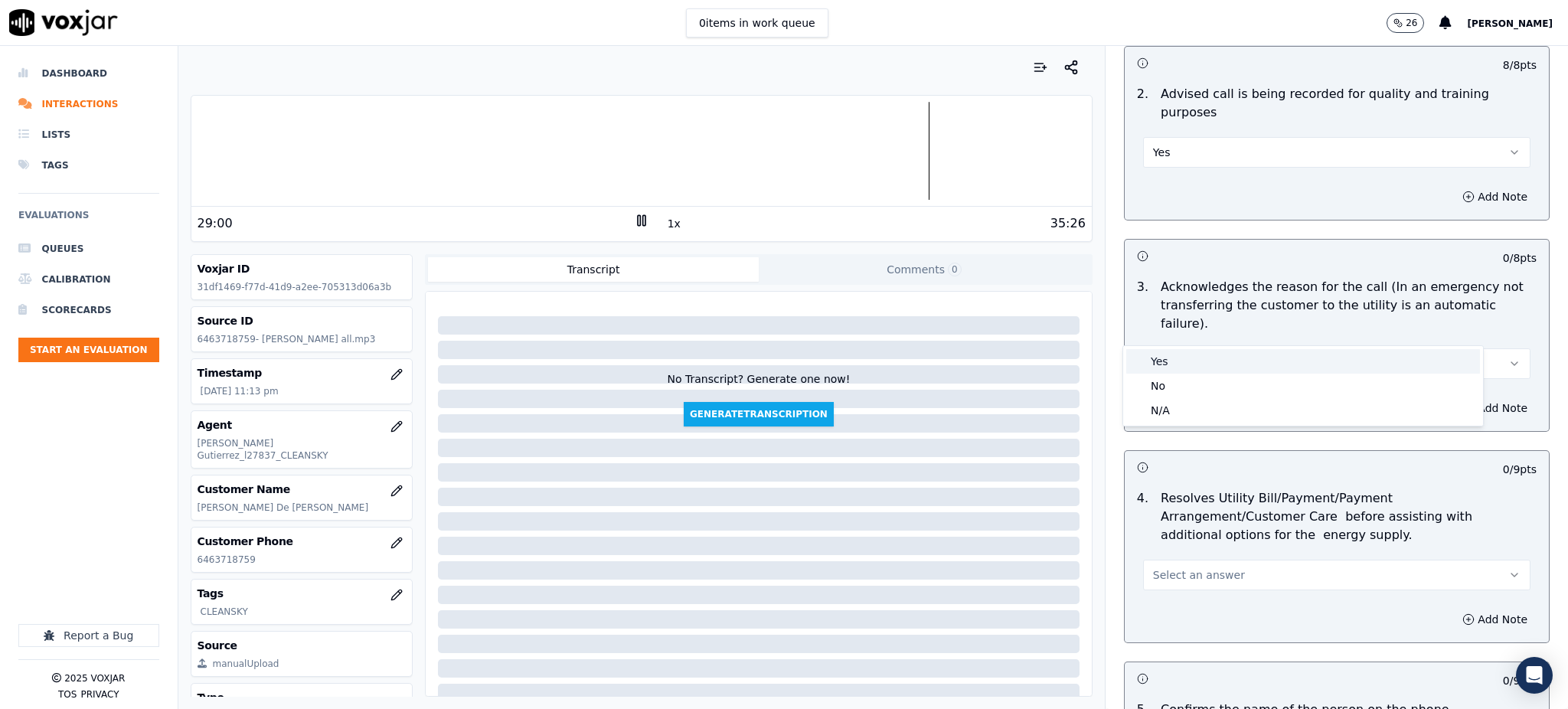
click at [1155, 363] on div "Yes" at bounding box center [1303, 361] width 354 height 24
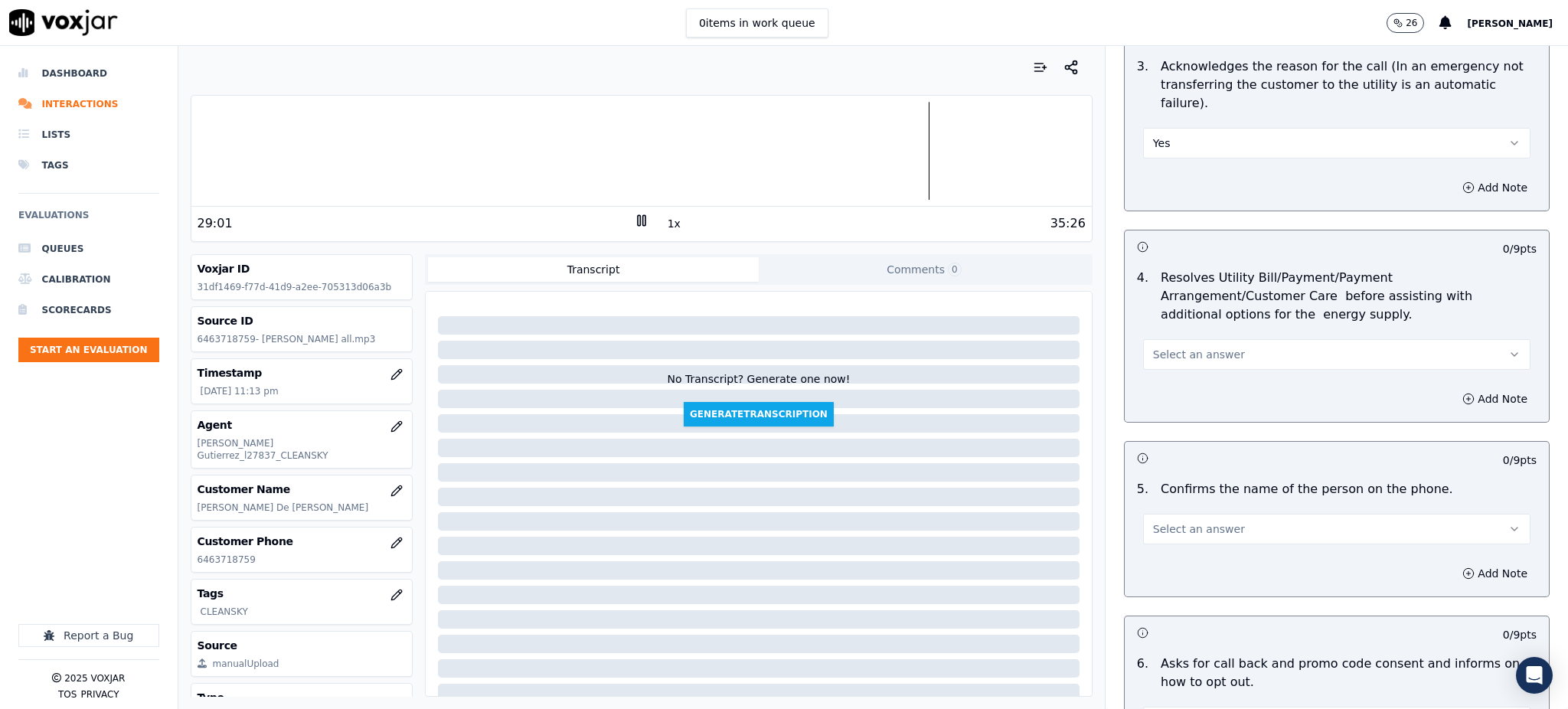
scroll to position [613, 0]
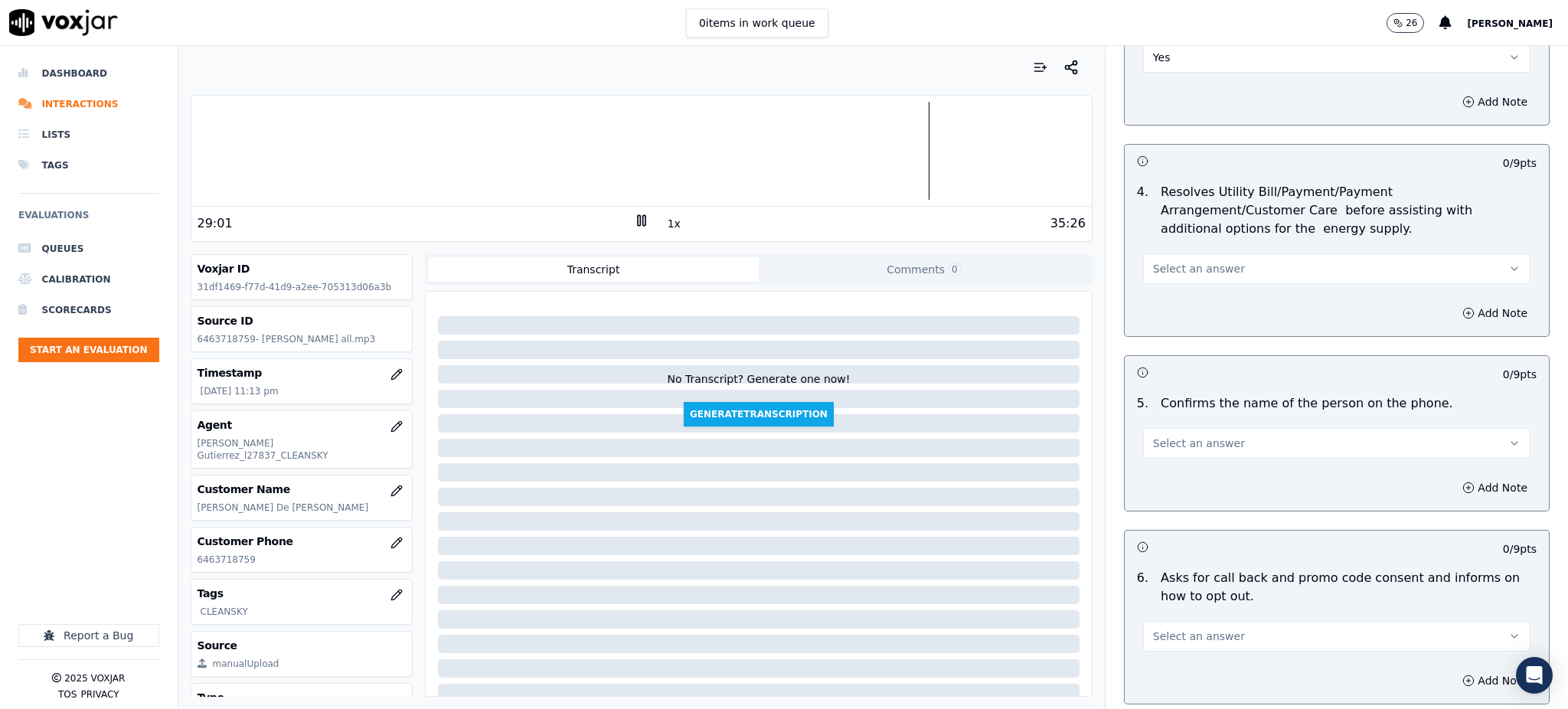
click at [1167, 253] on button "Select an answer" at bounding box center [1337, 268] width 387 height 31
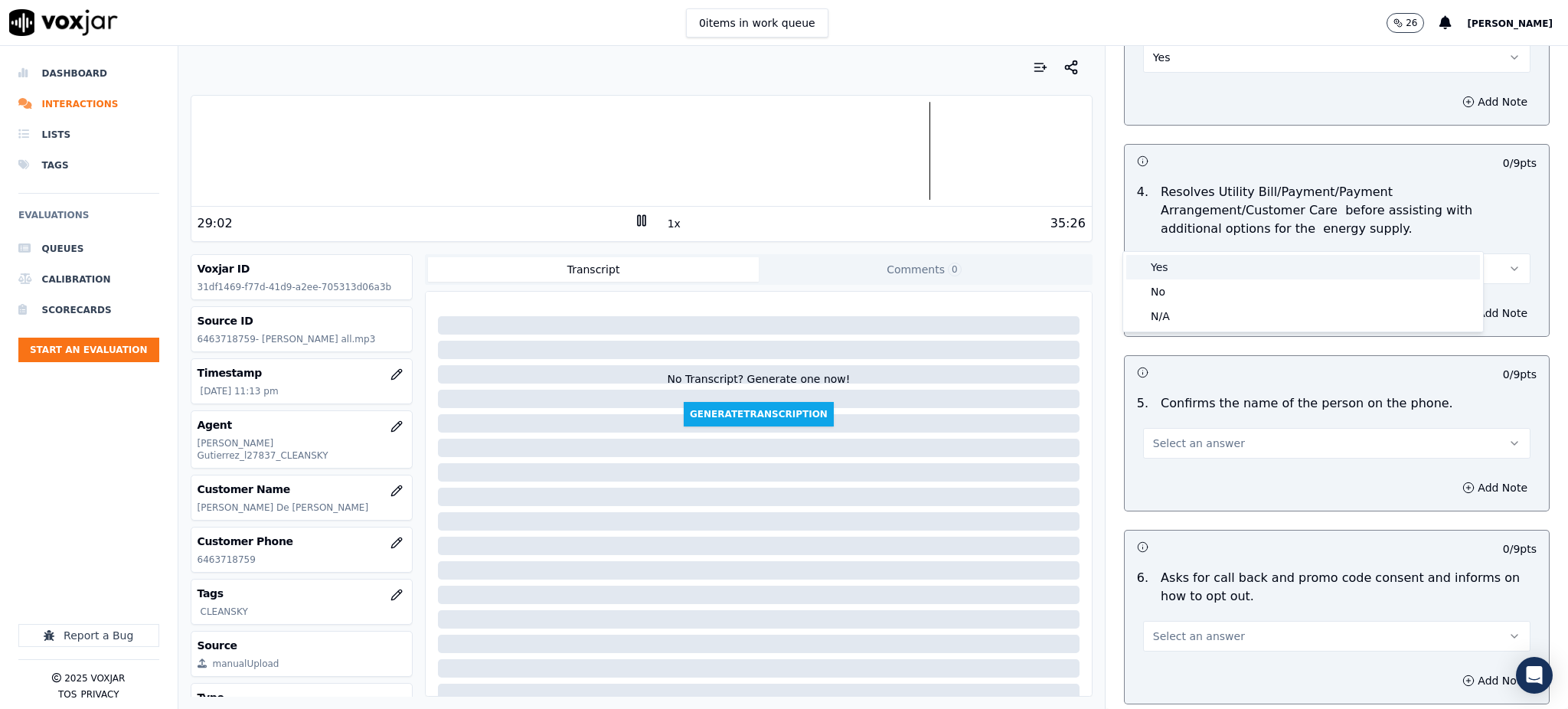
click at [1165, 268] on div "Yes" at bounding box center [1303, 267] width 354 height 24
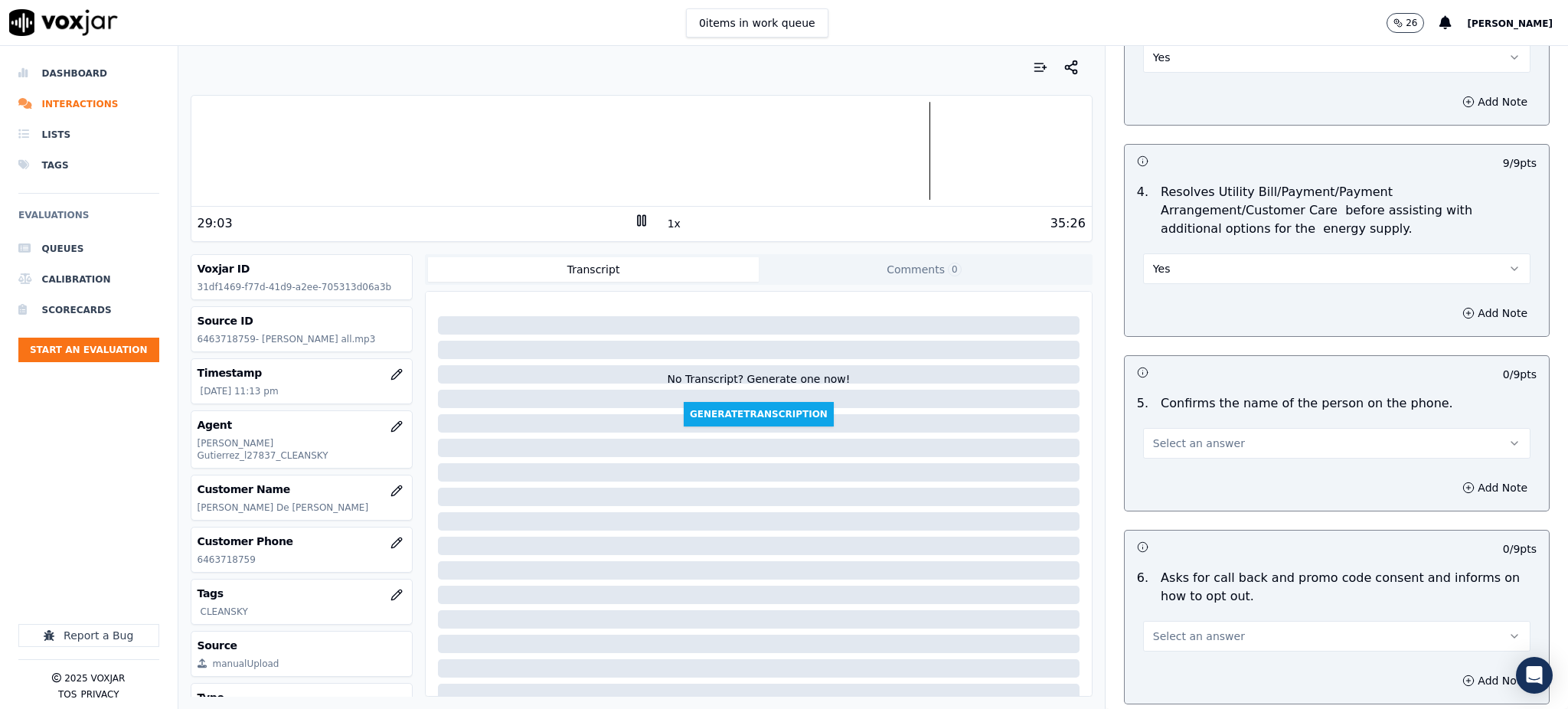
click at [1159, 428] on button "Select an answer" at bounding box center [1337, 443] width 387 height 31
click at [1176, 451] on div "Yes" at bounding box center [1303, 441] width 354 height 24
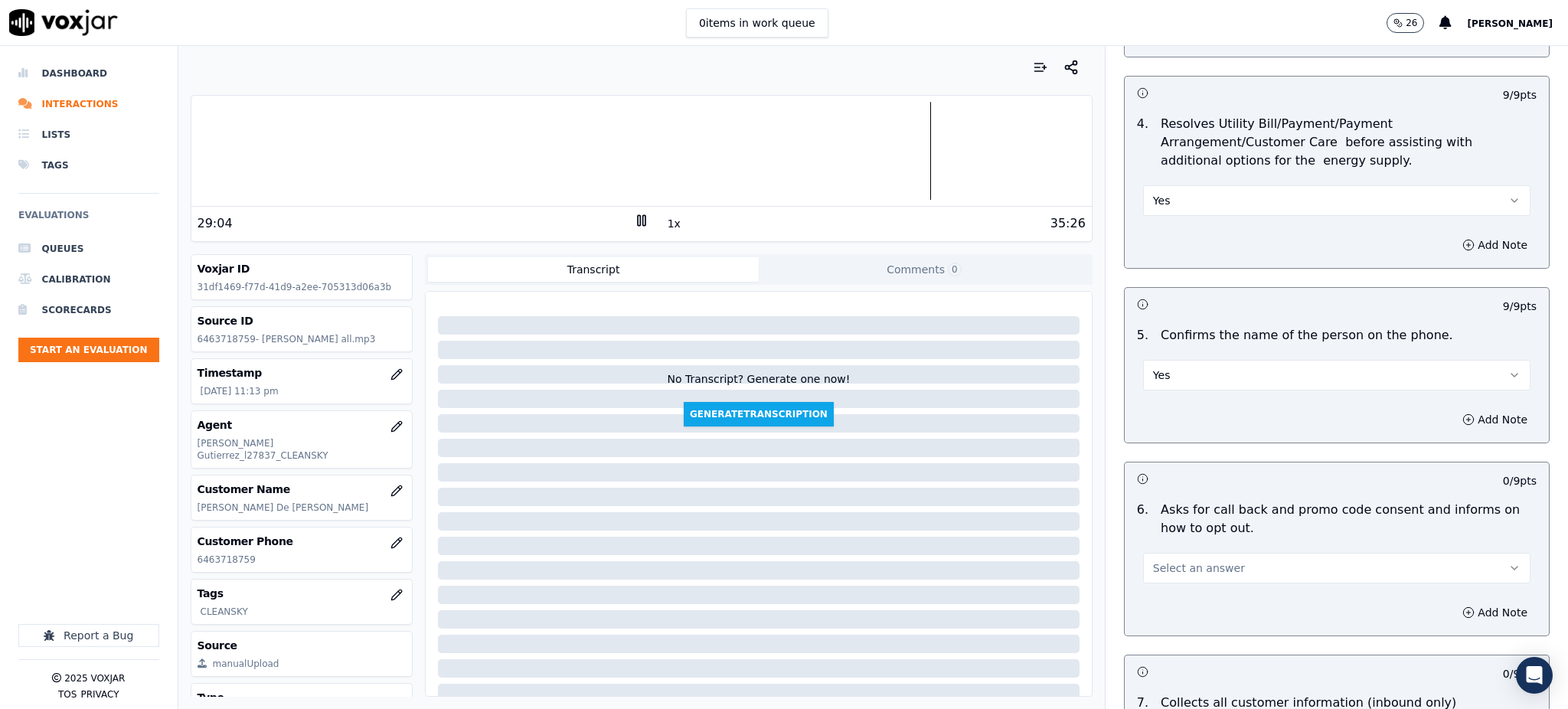
scroll to position [816, 0]
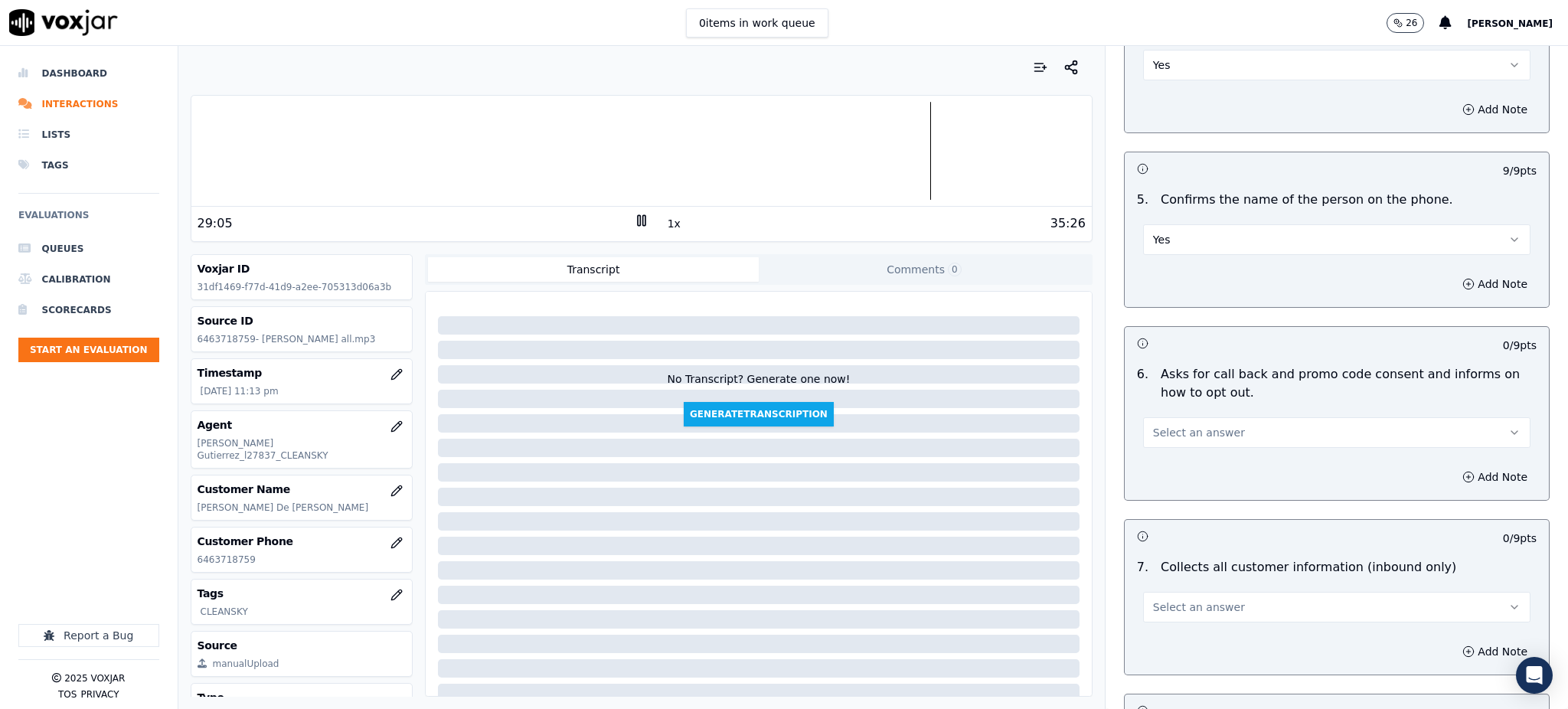
click at [1176, 425] on span "Select an answer" at bounding box center [1199, 433] width 92 height 15
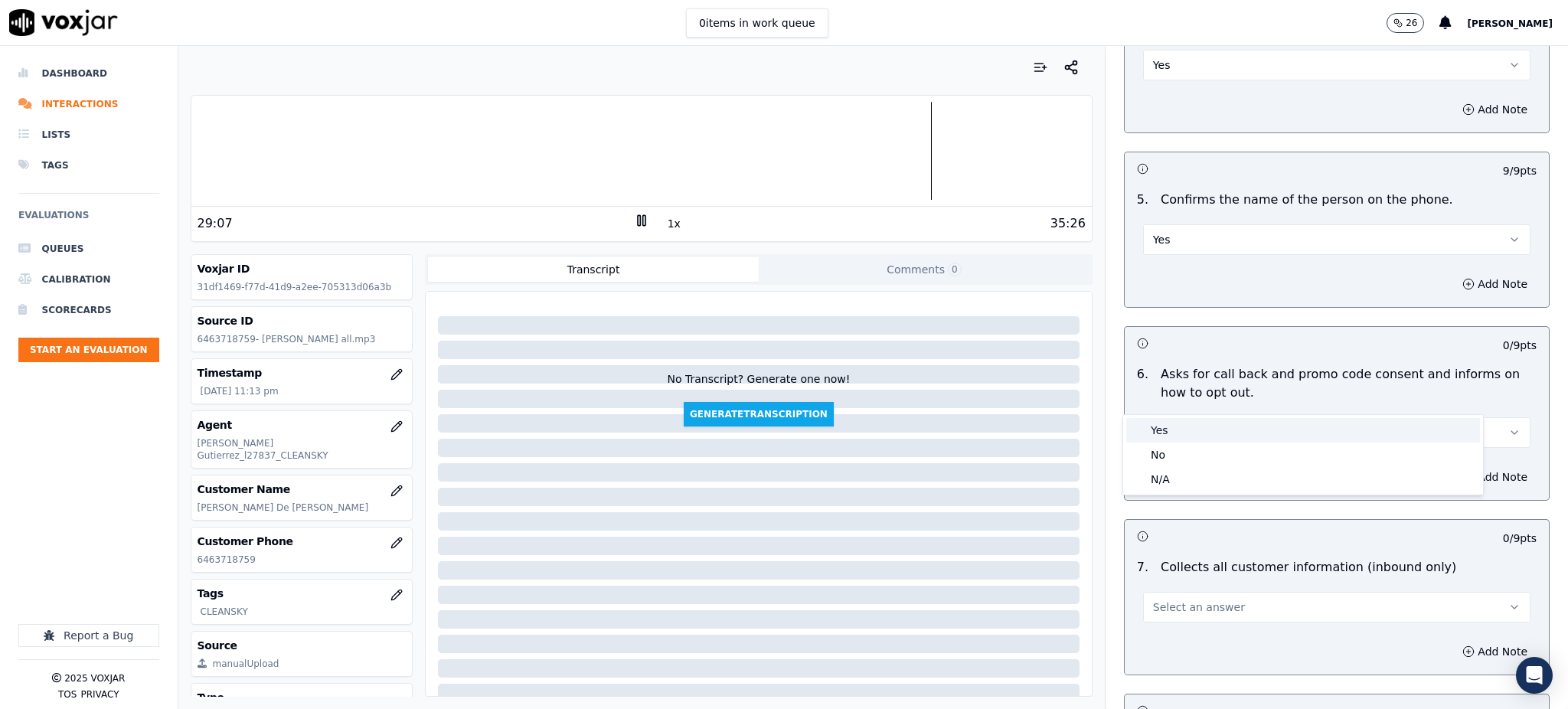
click at [1171, 427] on div "Yes" at bounding box center [1303, 430] width 354 height 24
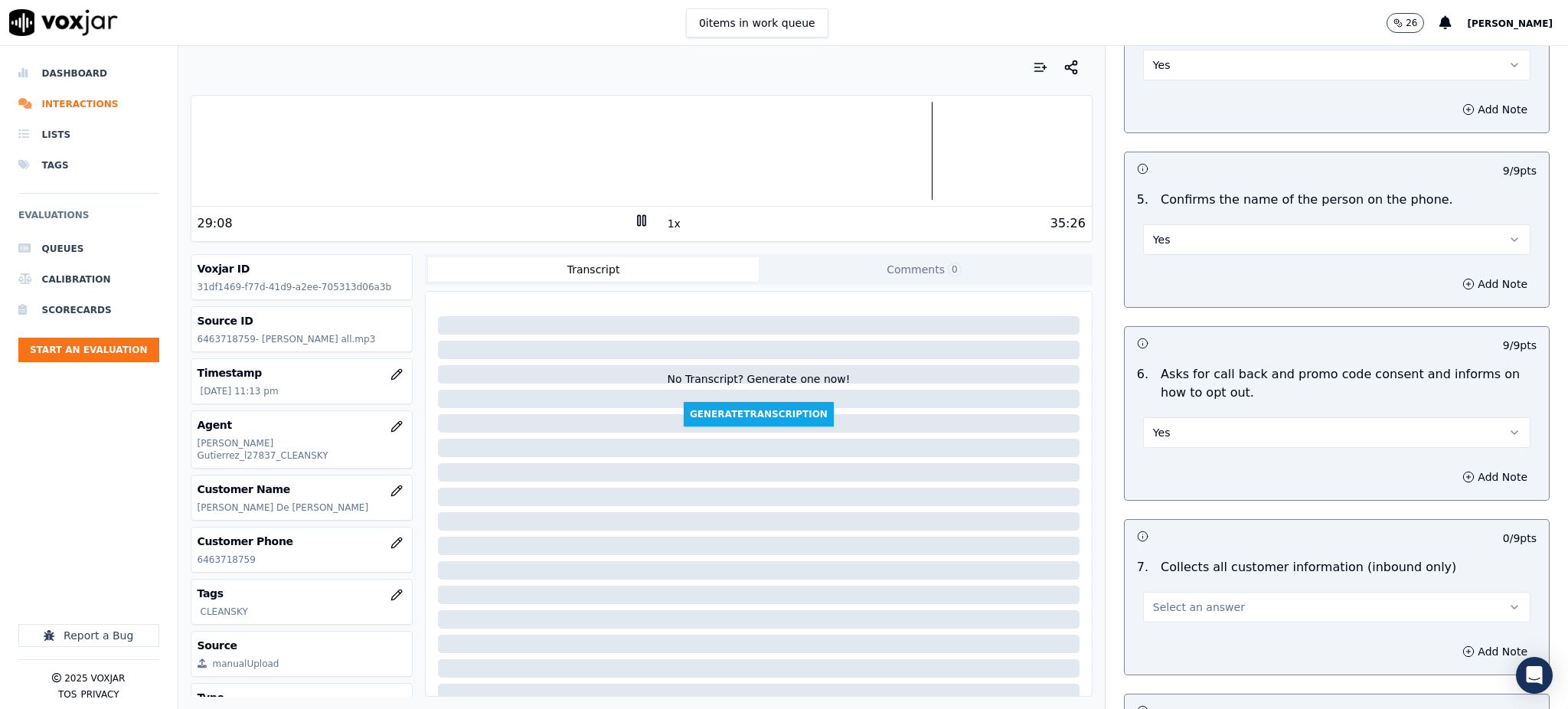
click at [1153, 532] on span "Select an answer" at bounding box center [1199, 607] width 92 height 15
click at [1158, 532] on div "Yes" at bounding box center [1303, 605] width 354 height 24
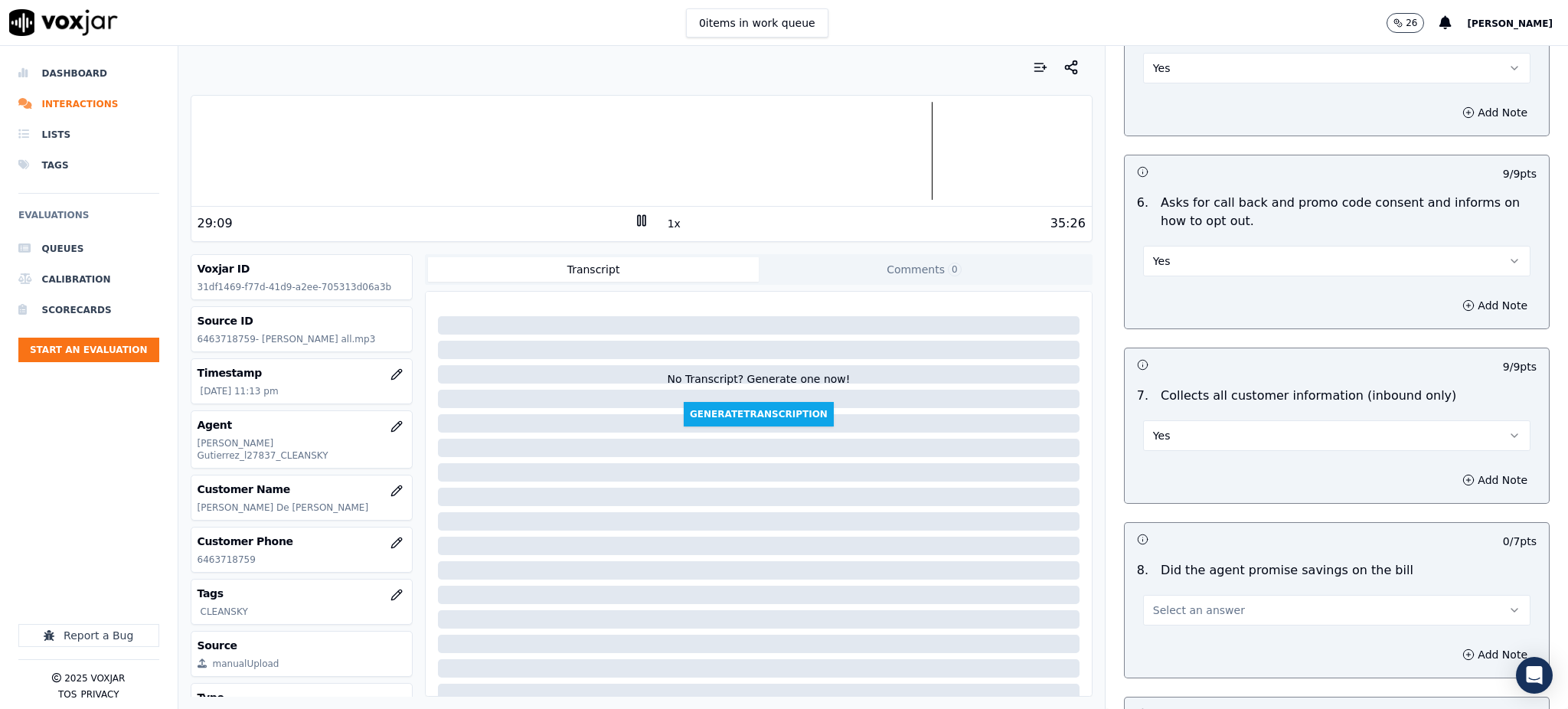
scroll to position [1021, 0]
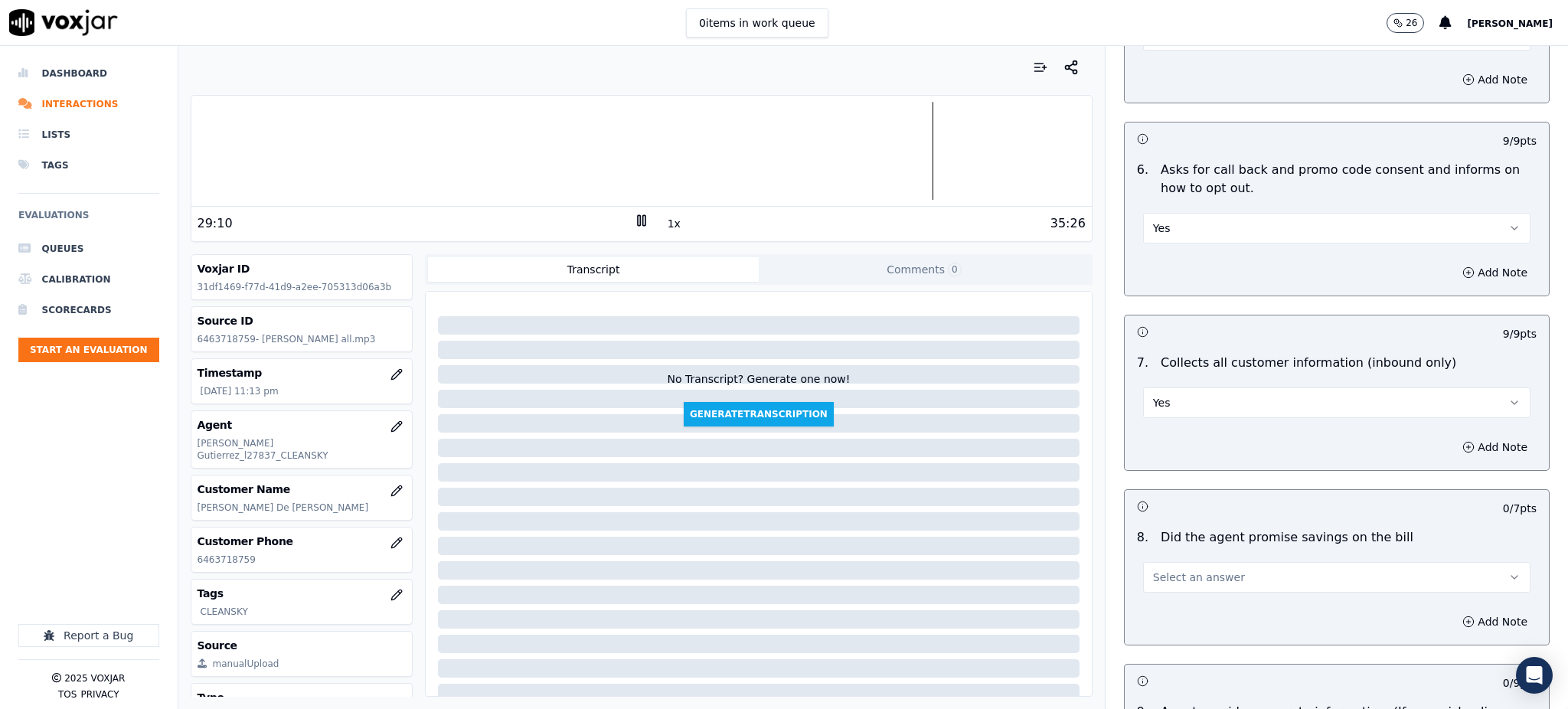
click at [1171, 532] on span "Select an answer" at bounding box center [1199, 577] width 92 height 15
click at [1171, 532] on div "Yes" at bounding box center [1303, 576] width 354 height 24
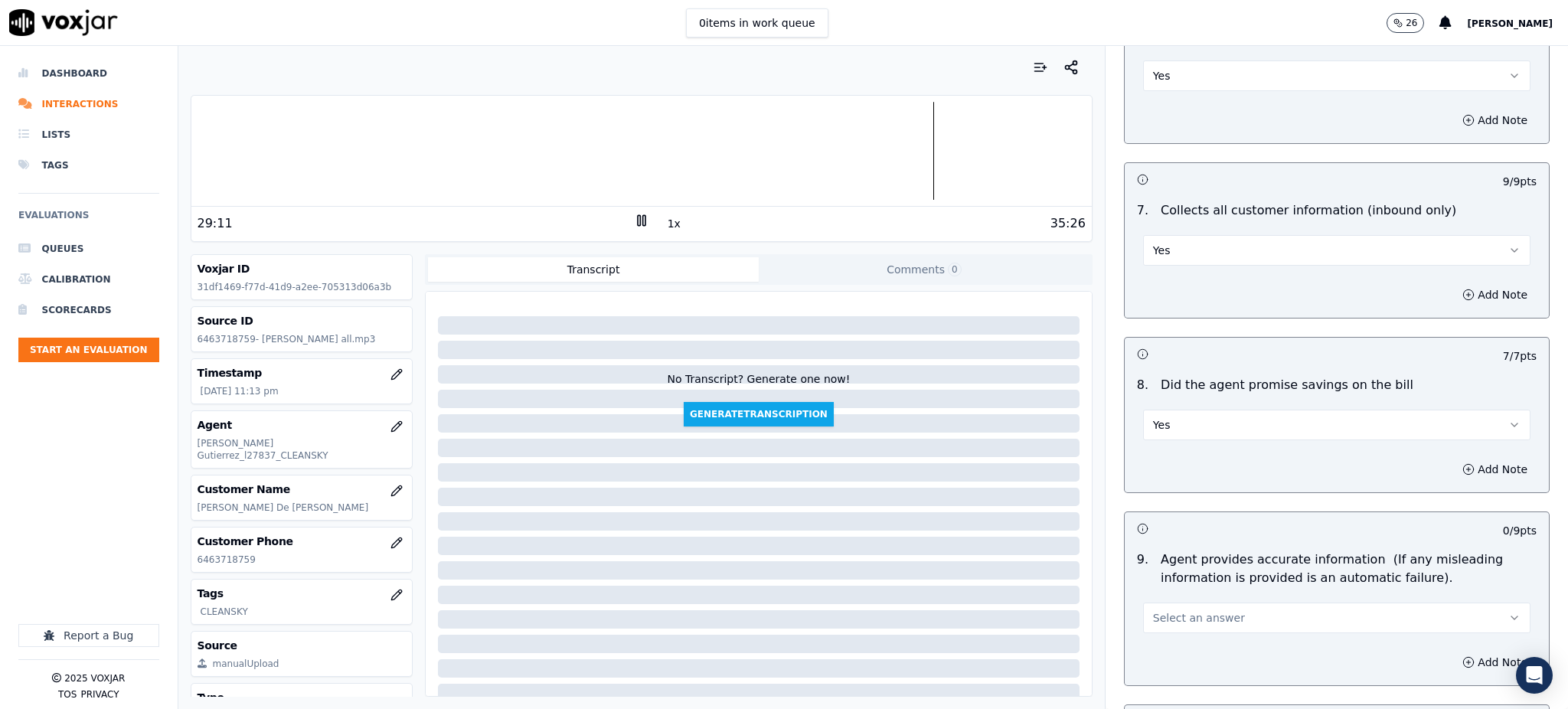
scroll to position [1226, 0]
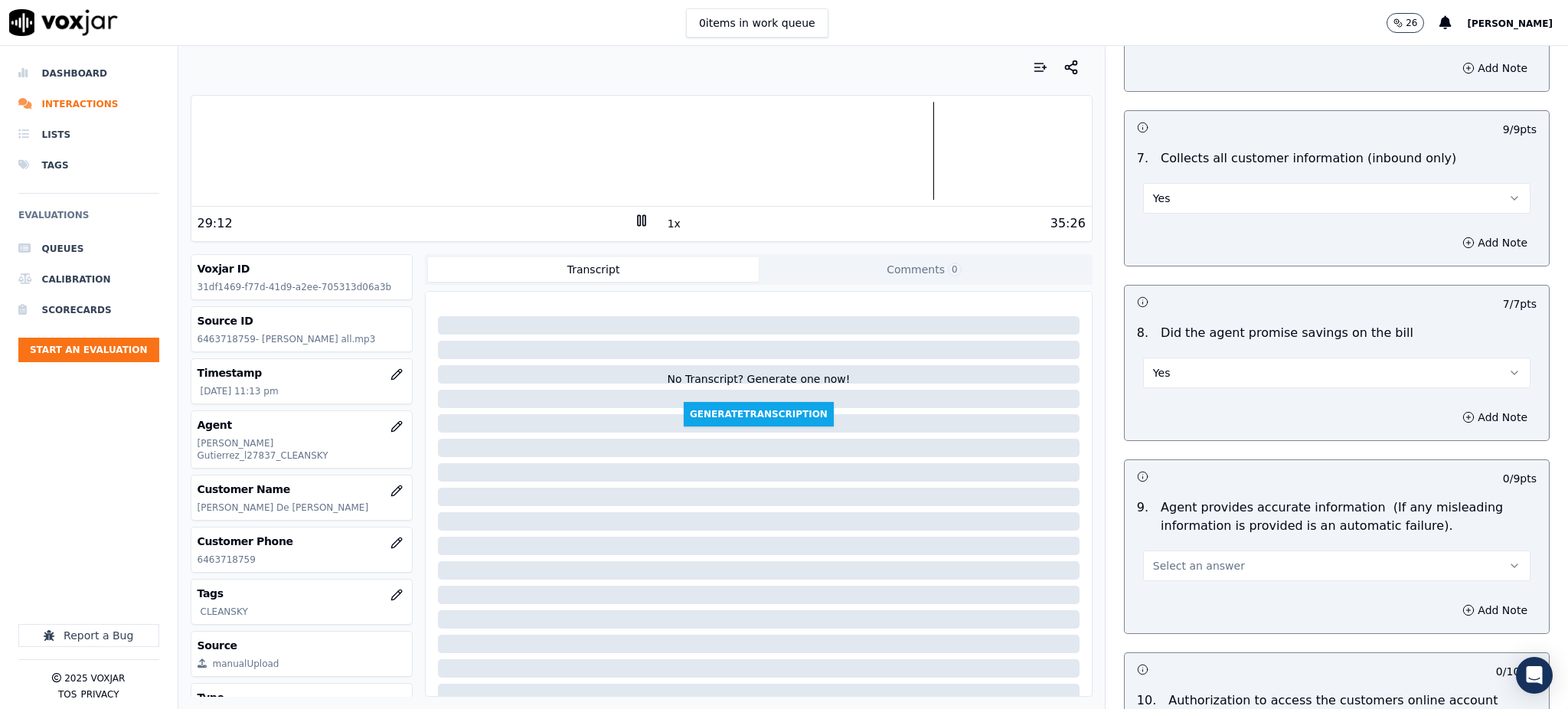
click at [1158, 532] on button "Select an answer" at bounding box center [1337, 566] width 387 height 31
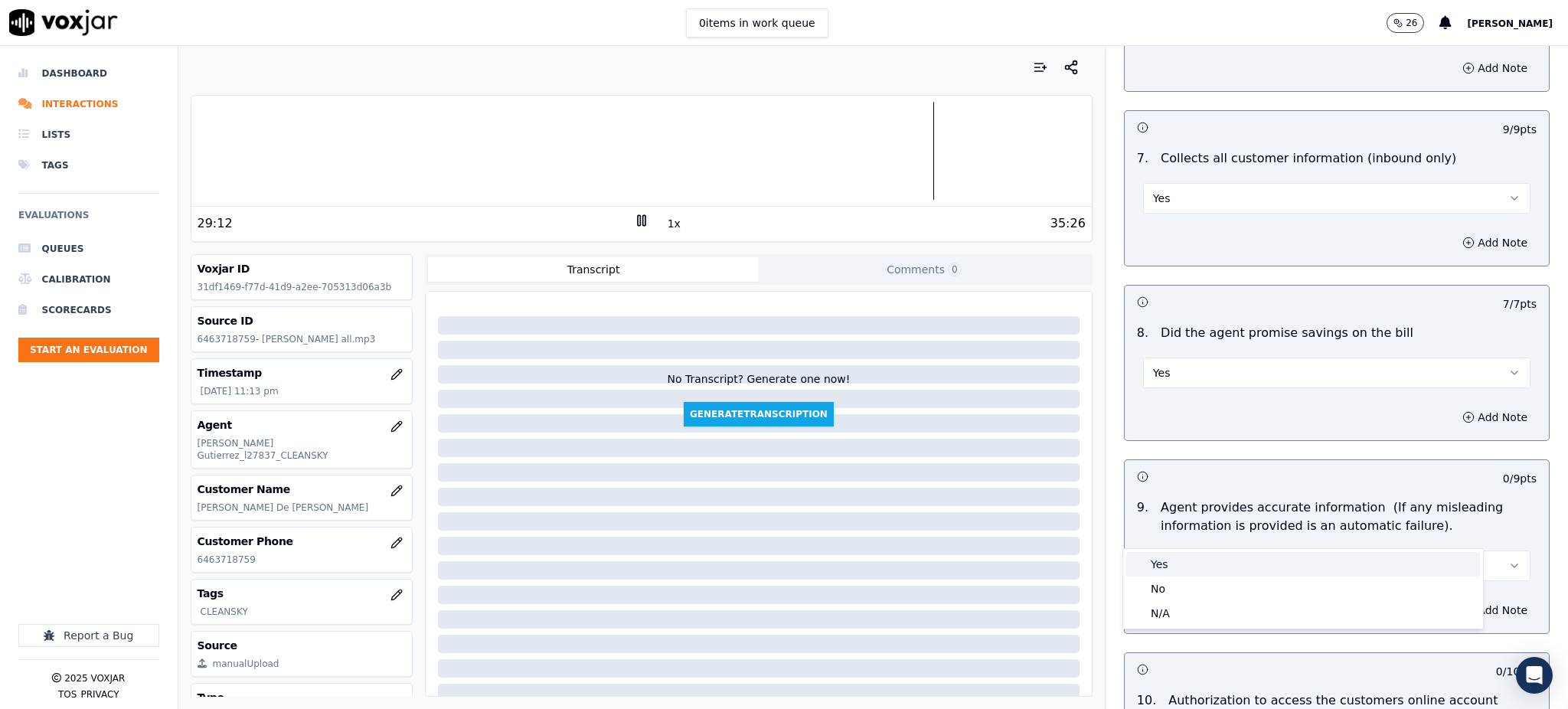
click at [1166, 532] on div "Yes" at bounding box center [1303, 564] width 354 height 24
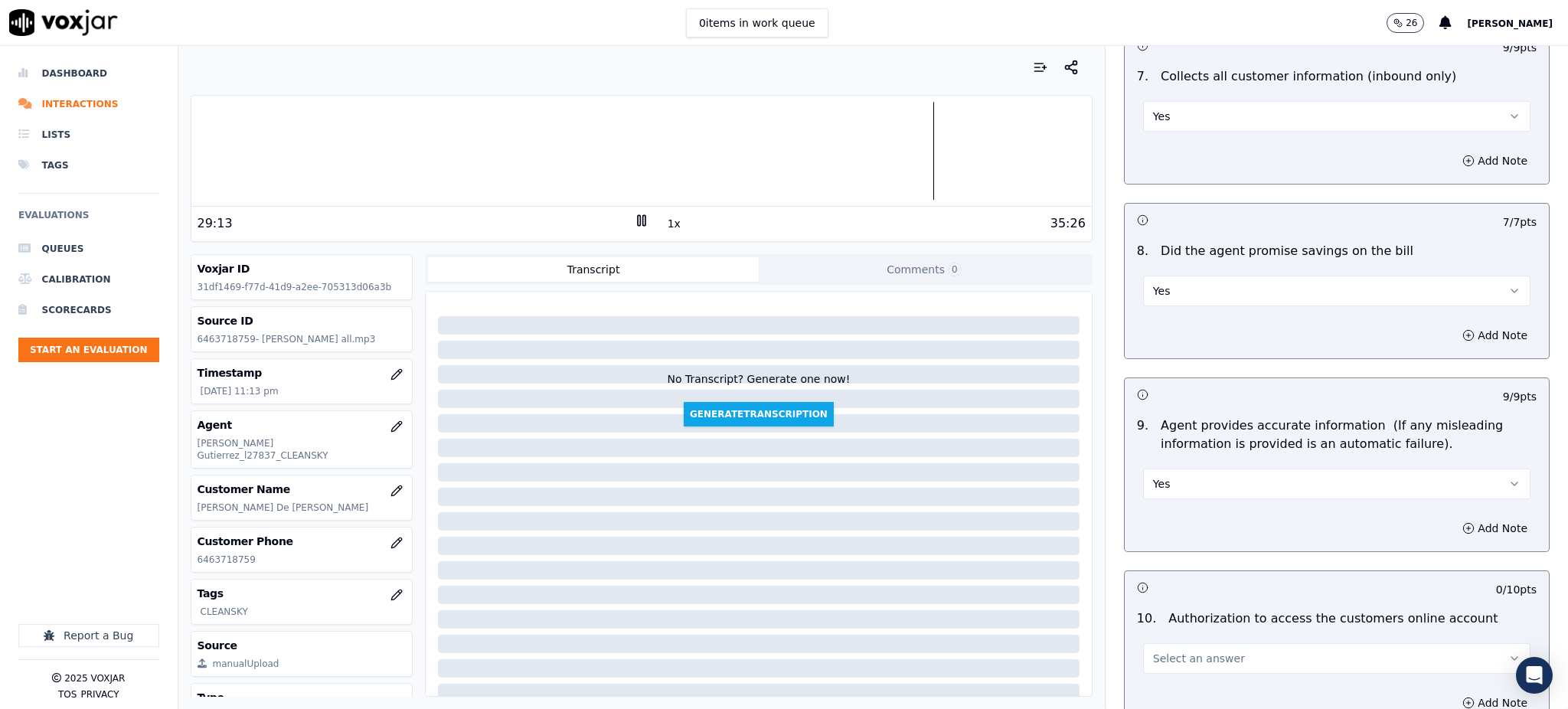
scroll to position [1532, 0]
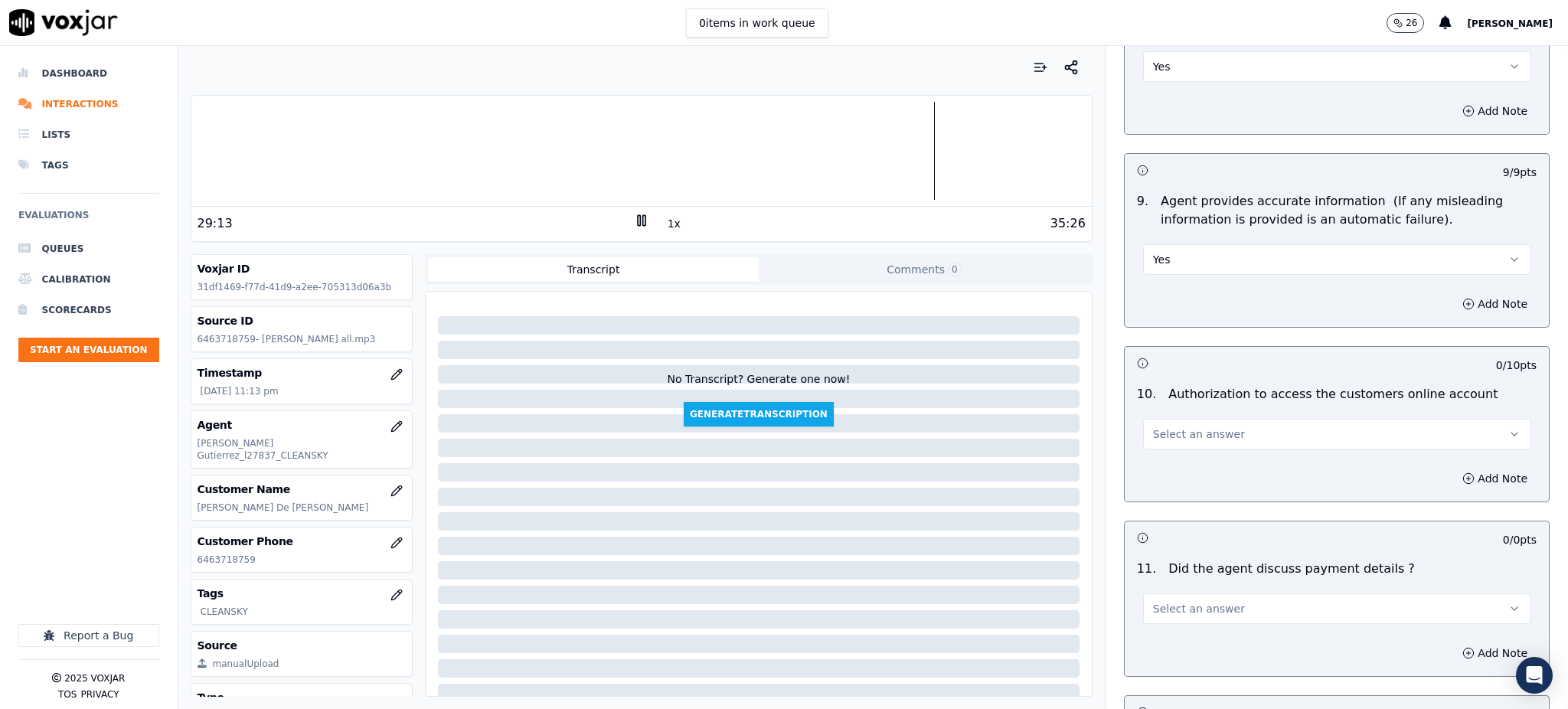
click at [1166, 427] on span "Select an answer" at bounding box center [1199, 435] width 92 height 15
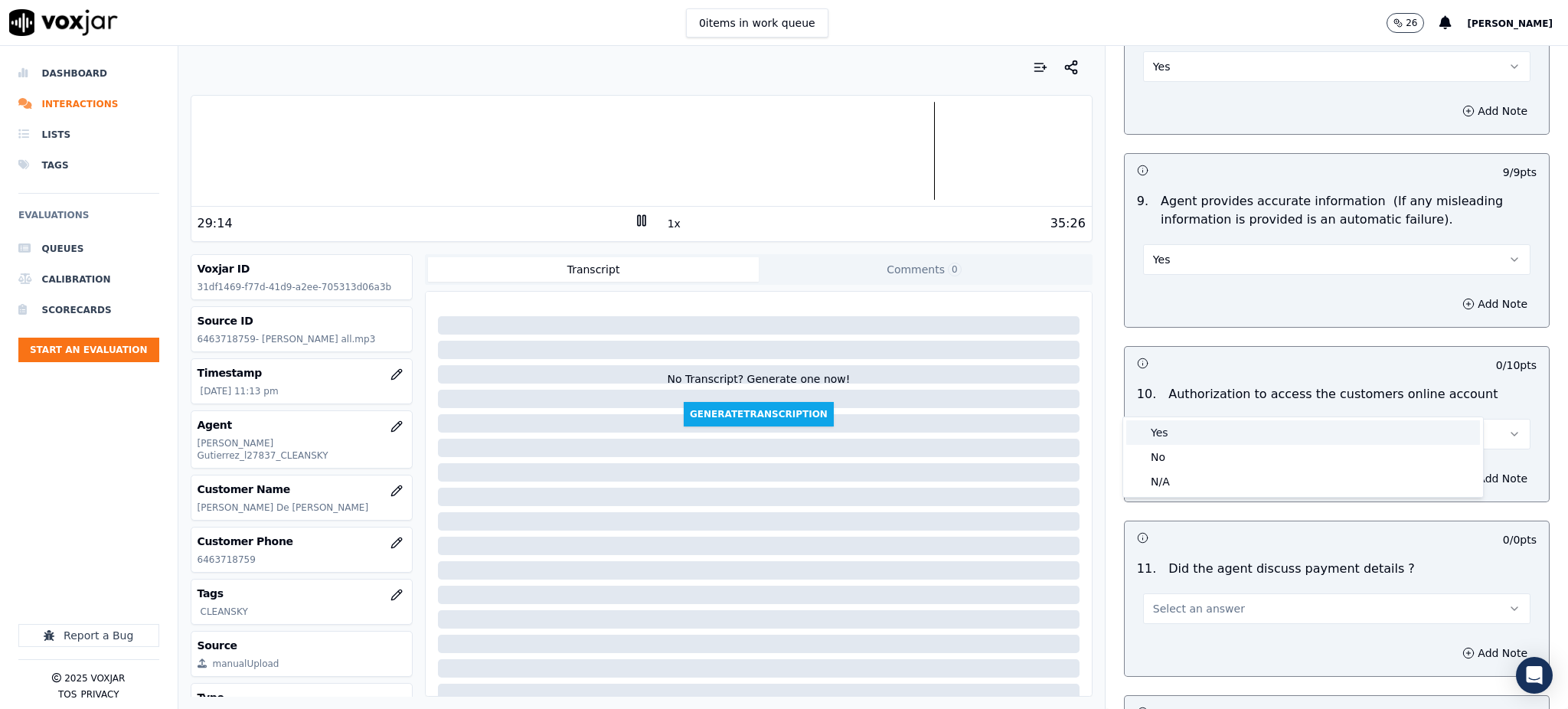
click at [1174, 433] on div "Yes" at bounding box center [1303, 432] width 354 height 24
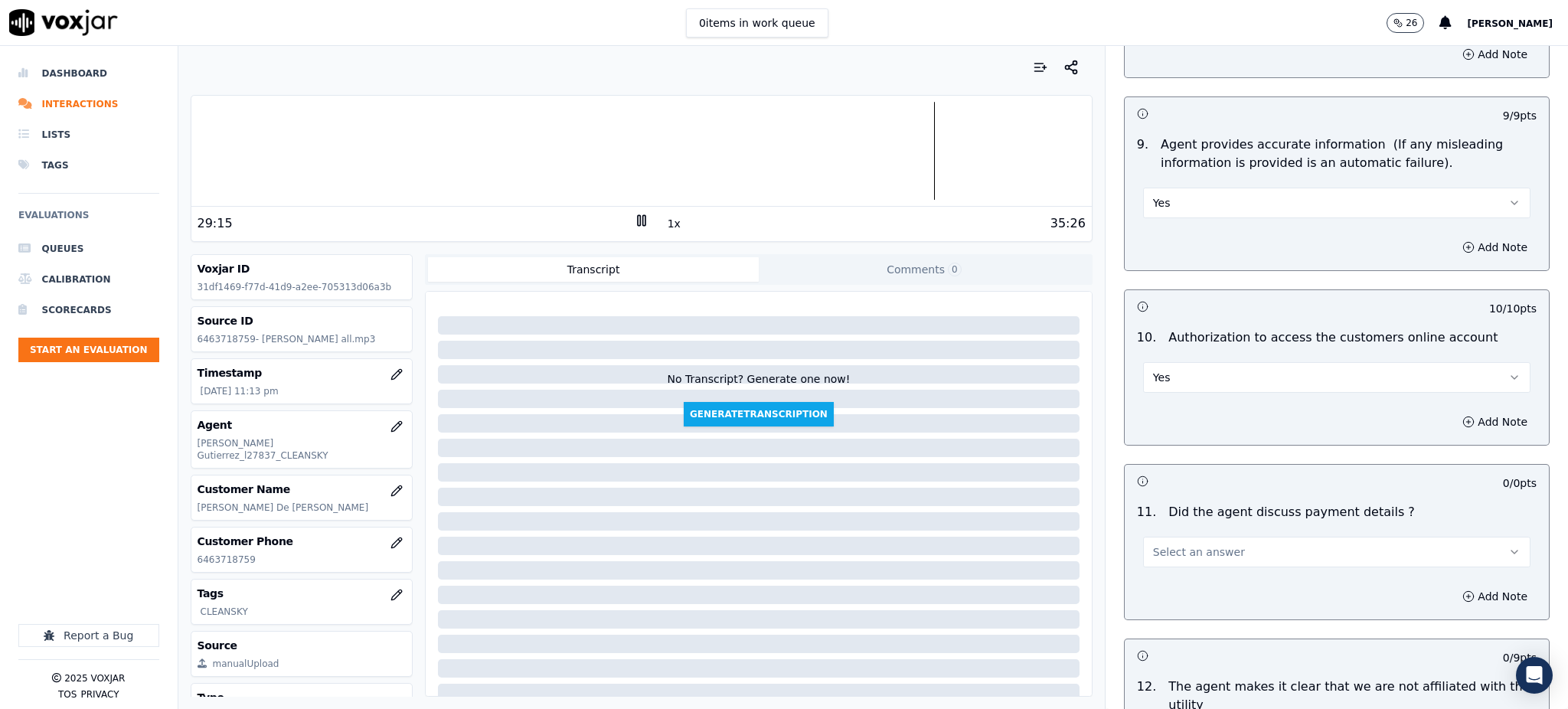
scroll to position [1736, 0]
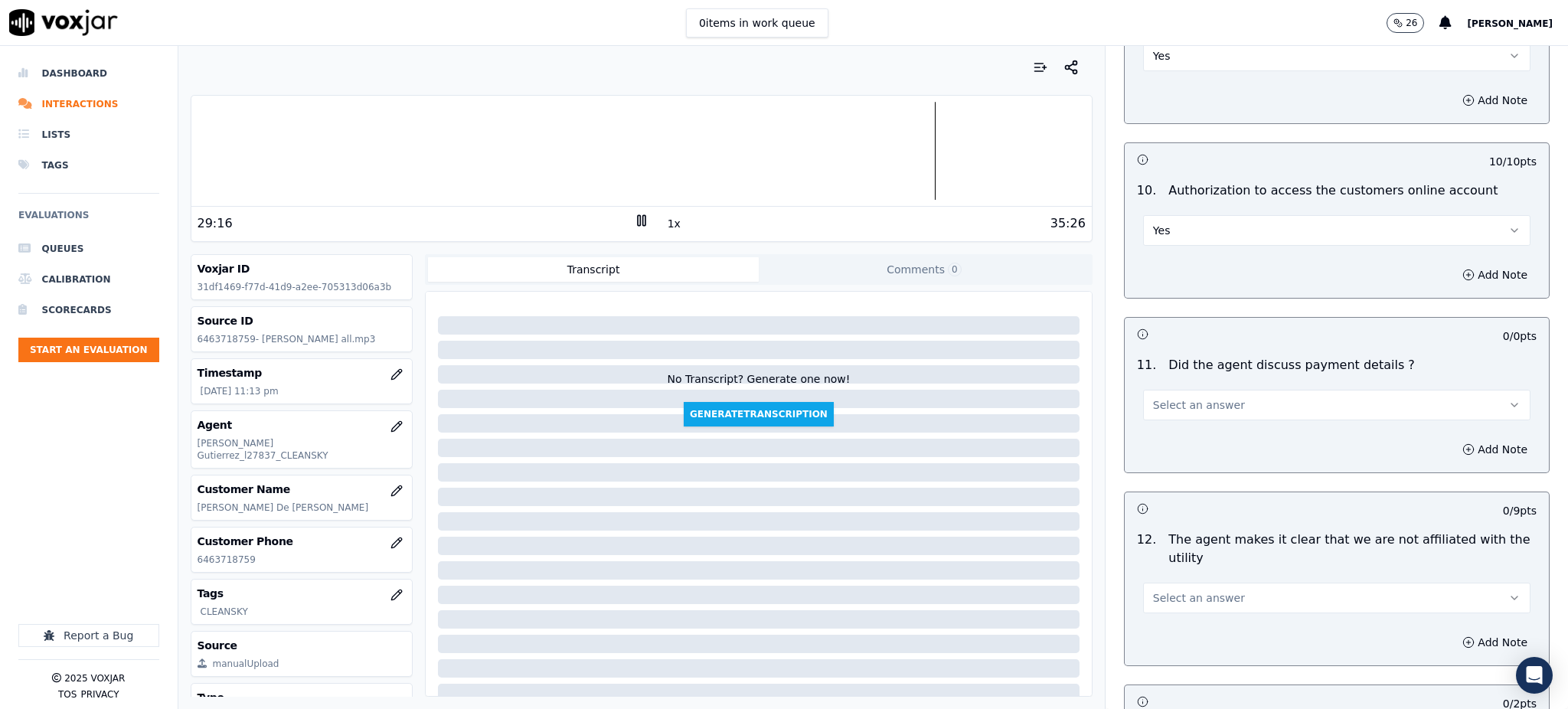
click at [1171, 398] on span "Select an answer" at bounding box center [1199, 405] width 92 height 15
click at [1166, 446] on div "N/A" at bounding box center [1303, 452] width 354 height 24
click at [1158, 532] on span "Select an answer" at bounding box center [1199, 598] width 92 height 15
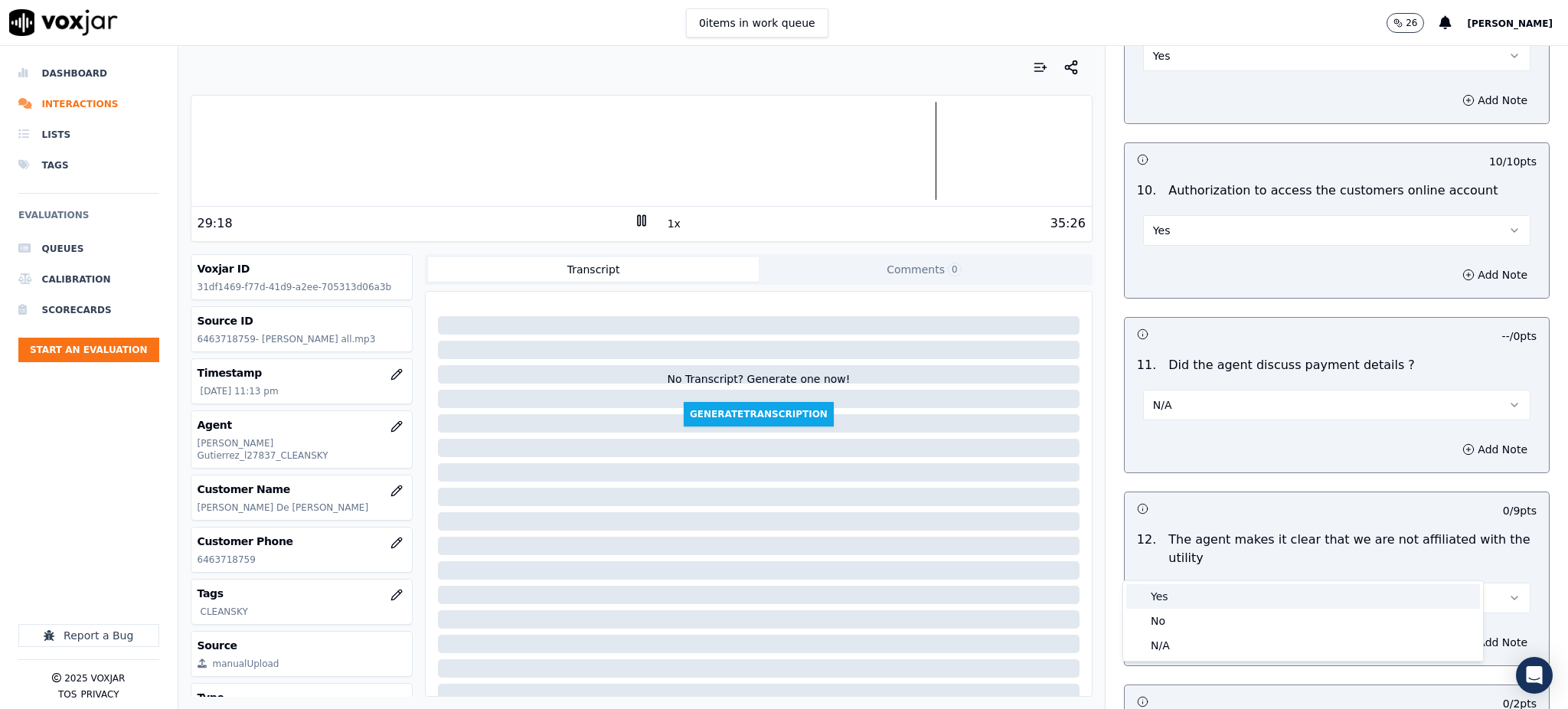
click at [1159, 532] on div "Yes" at bounding box center [1303, 597] width 354 height 24
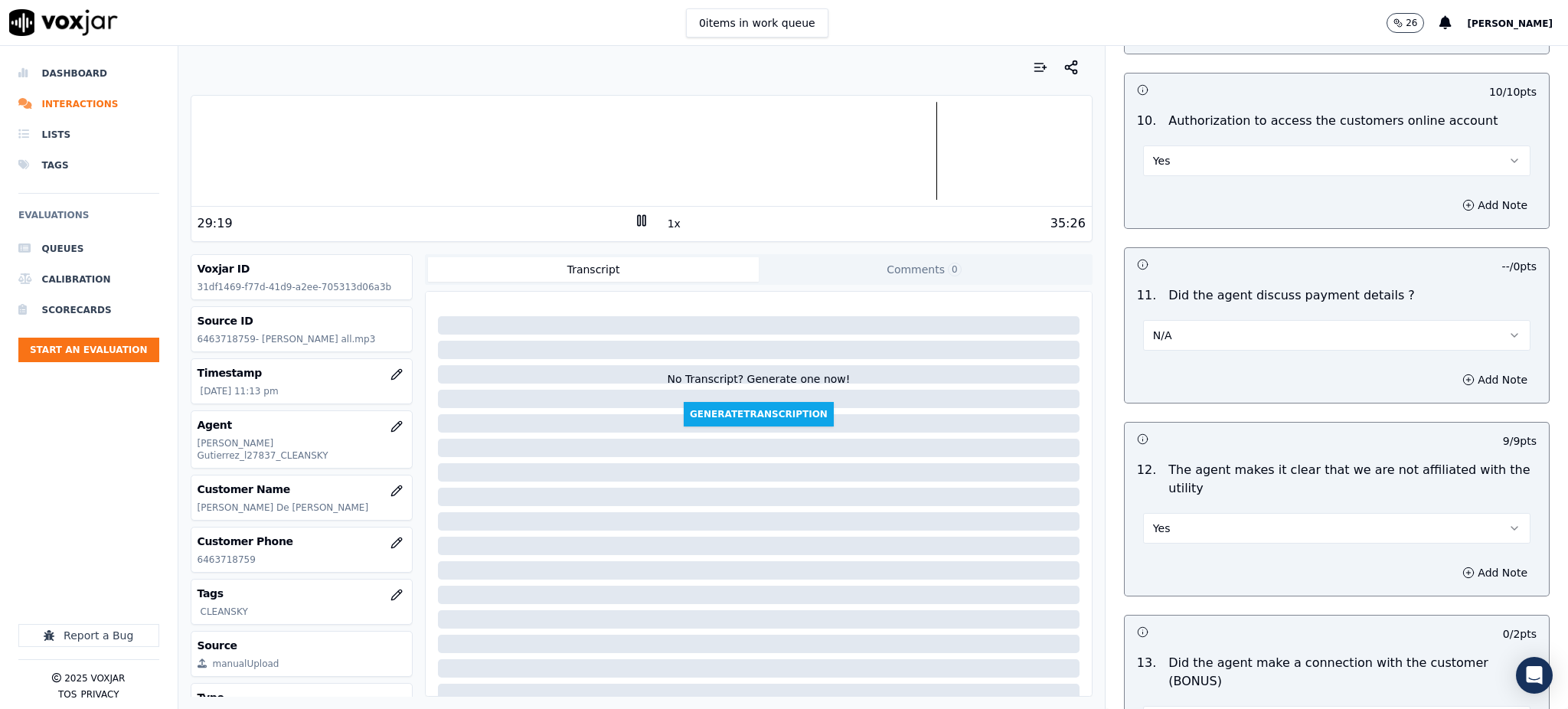
scroll to position [2042, 0]
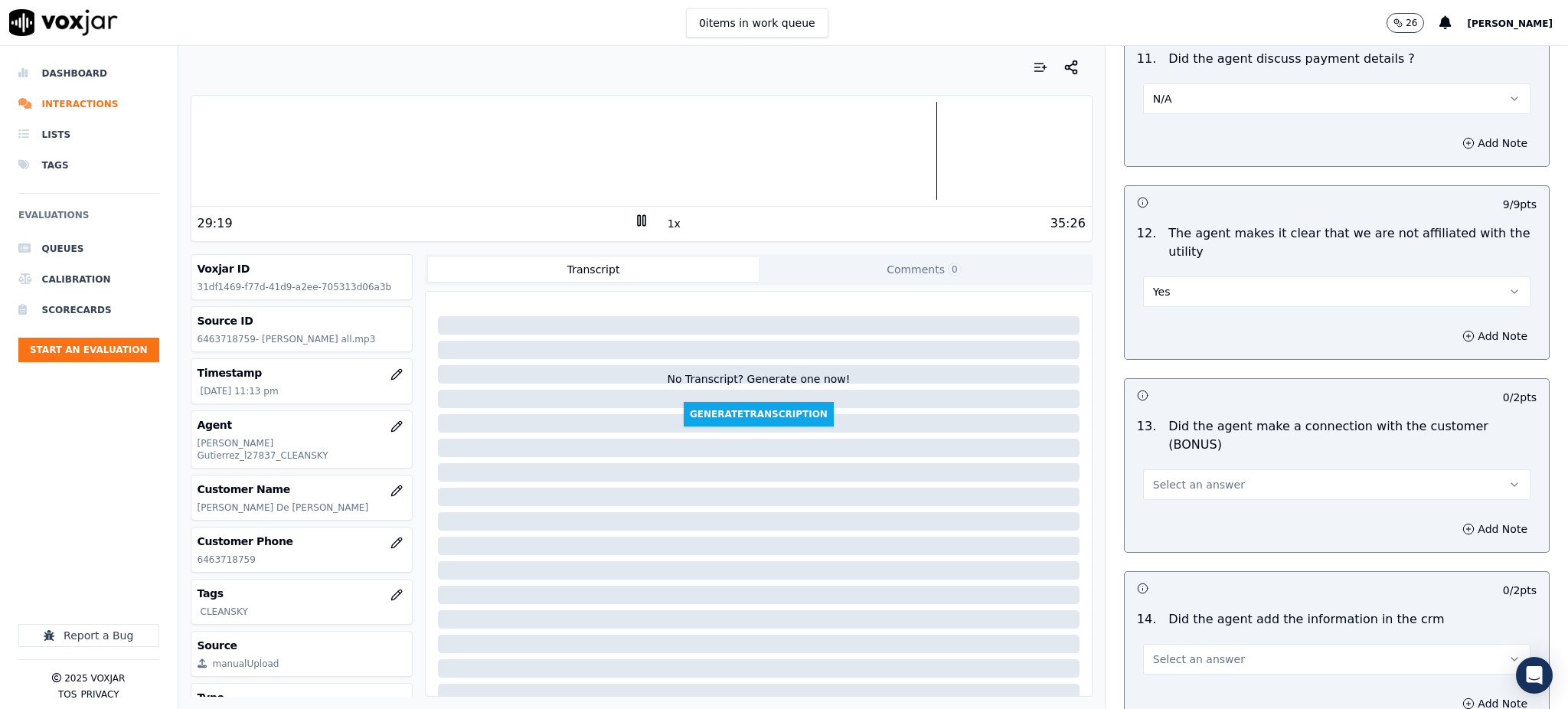
click at [1158, 470] on button "Select an answer" at bounding box center [1337, 485] width 387 height 31
click at [1169, 465] on div "Yes" at bounding box center [1303, 465] width 354 height 24
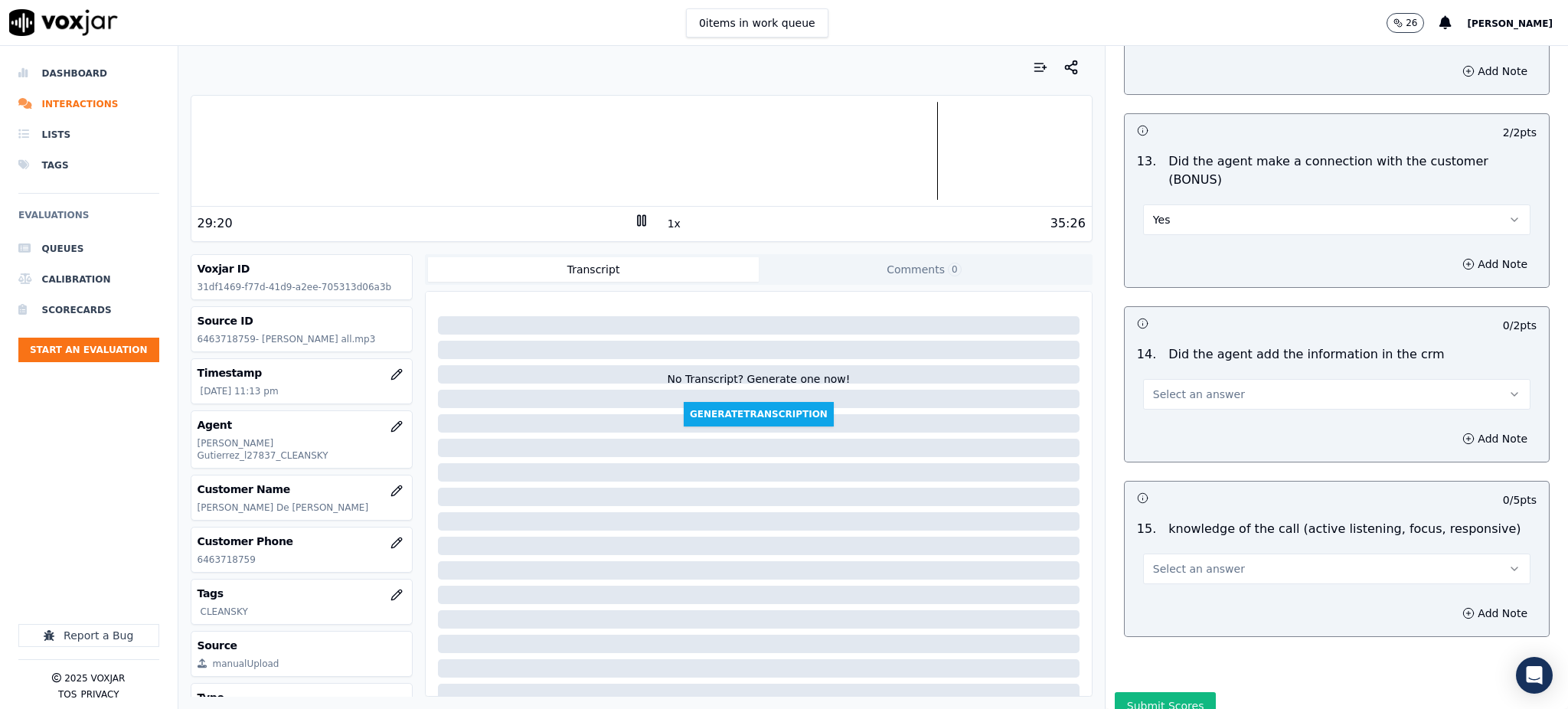
scroll to position [2319, 0]
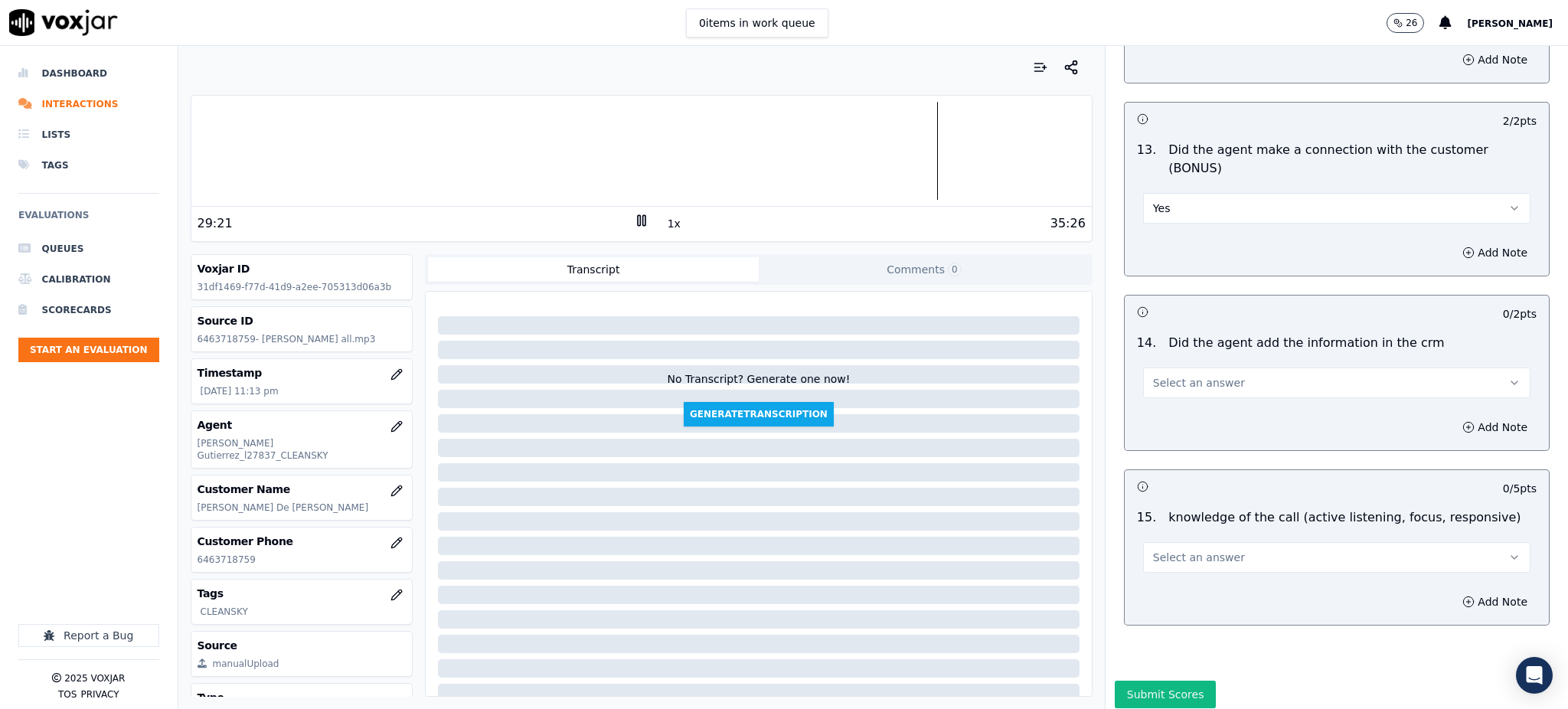
click at [1176, 368] on button "Select an answer" at bounding box center [1337, 383] width 387 height 31
drag, startPoint x: 1173, startPoint y: 371, endPoint x: 1174, endPoint y: 362, distance: 9.1
click at [1173, 366] on div "Yes" at bounding box center [1303, 363] width 354 height 24
click at [1167, 532] on span "Select an answer" at bounding box center [1199, 558] width 92 height 15
click at [1168, 532] on div "Yes" at bounding box center [1303, 538] width 354 height 24
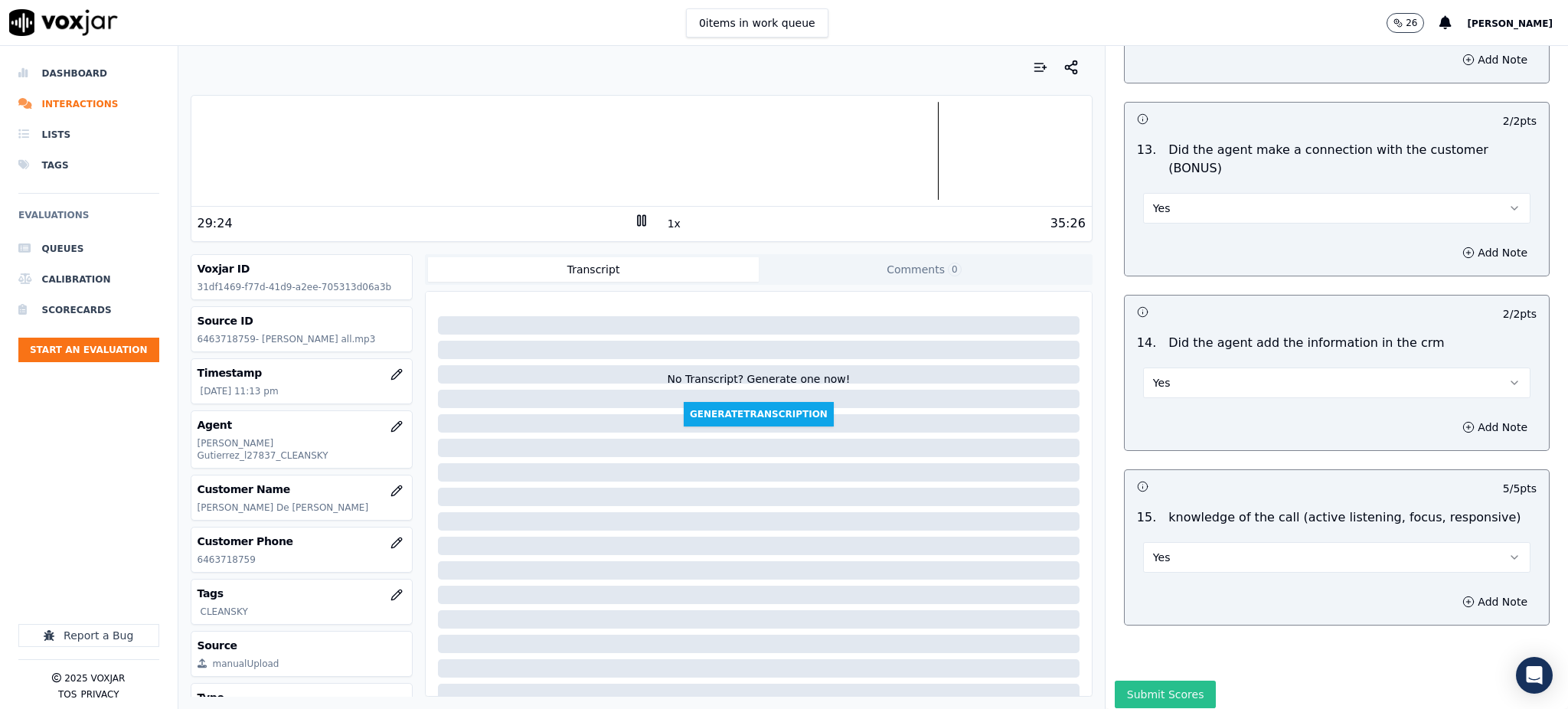
click at [1146, 532] on button "Submit Scores" at bounding box center [1165, 695] width 101 height 28
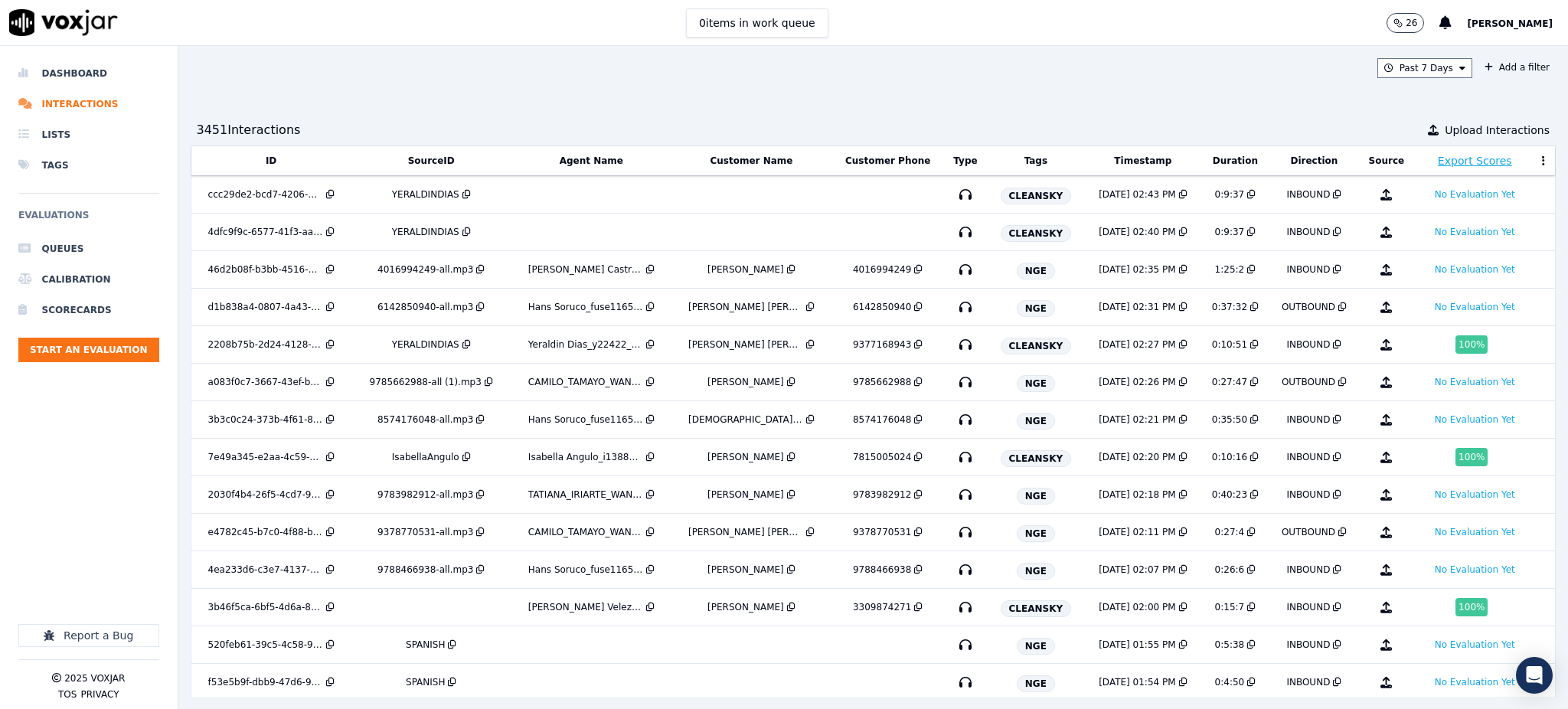
scroll to position [3179, 0]
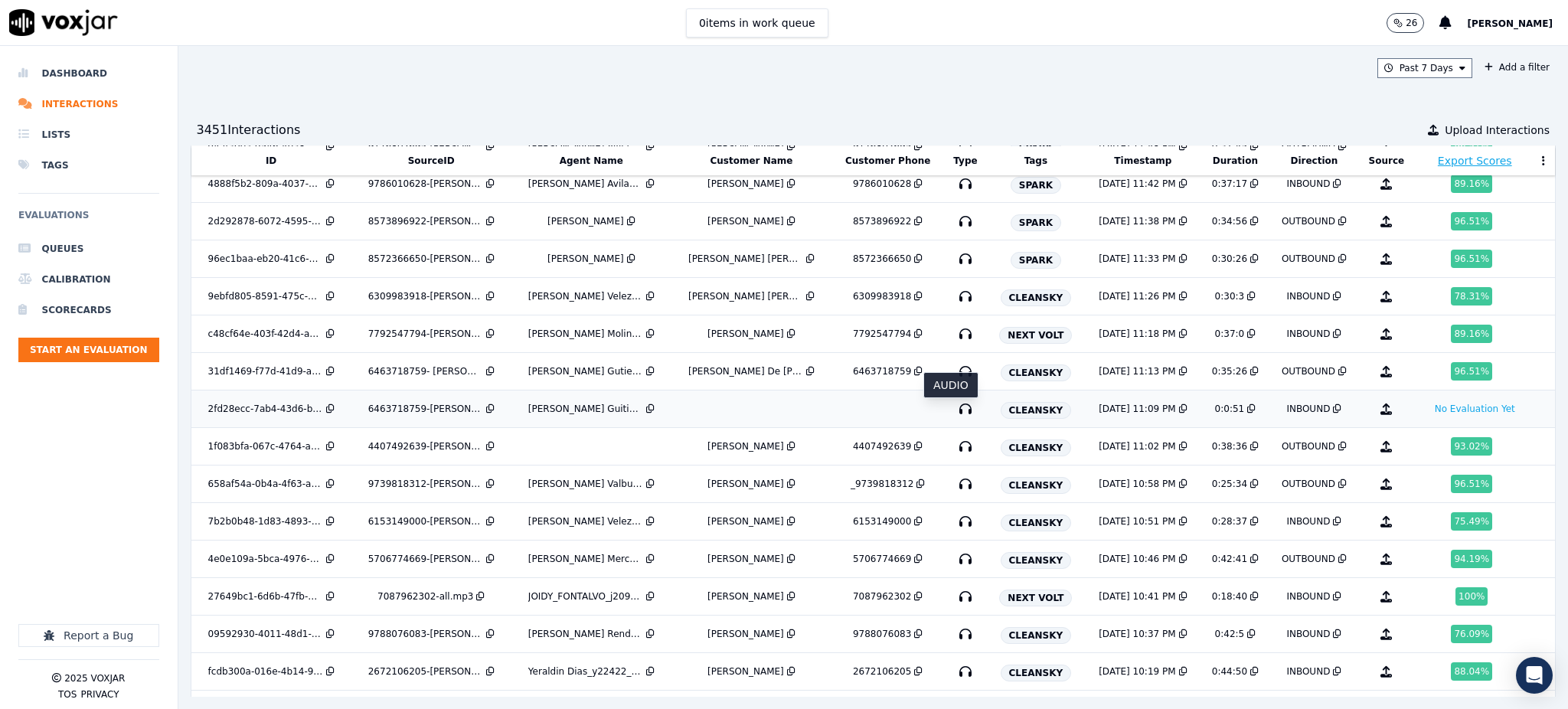
click at [953, 414] on icon "button" at bounding box center [965, 409] width 24 height 24
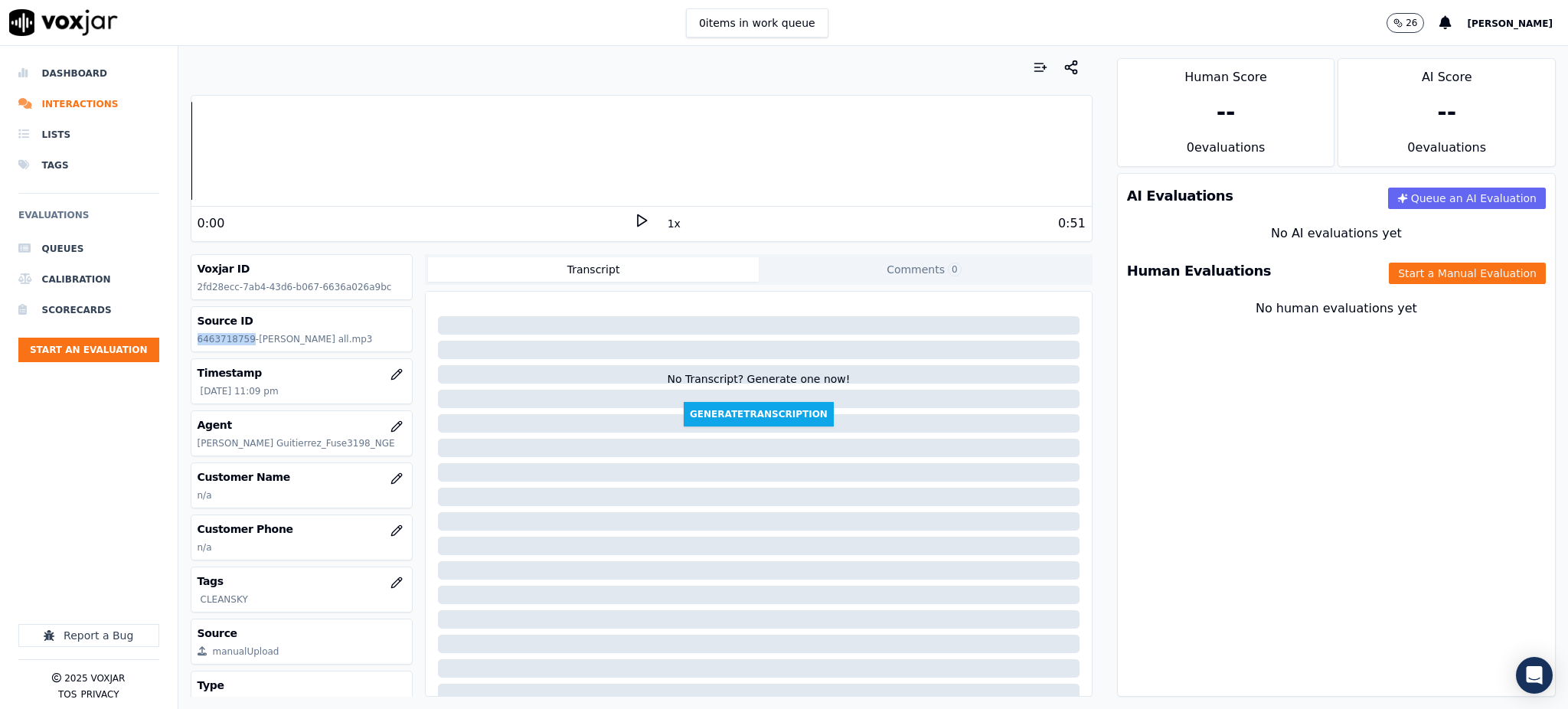
drag, startPoint x: 245, startPoint y: 339, endPoint x: 197, endPoint y: 340, distance: 48.0
click at [198, 340] on p "6463718759-[PERSON_NAME] all.mp3" at bounding box center [302, 339] width 209 height 13
copy p "6463718759"
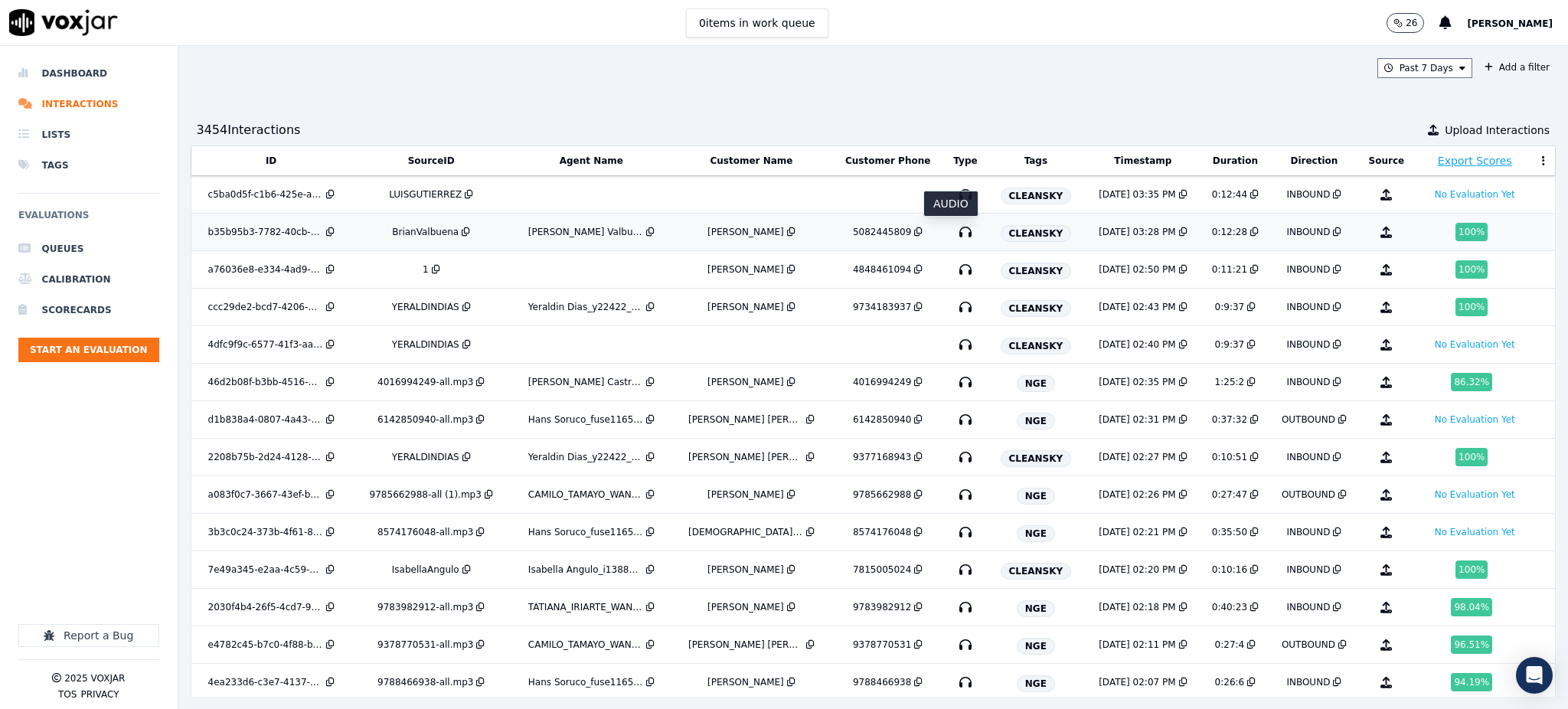
click at [953, 237] on icon "button" at bounding box center [965, 232] width 24 height 24
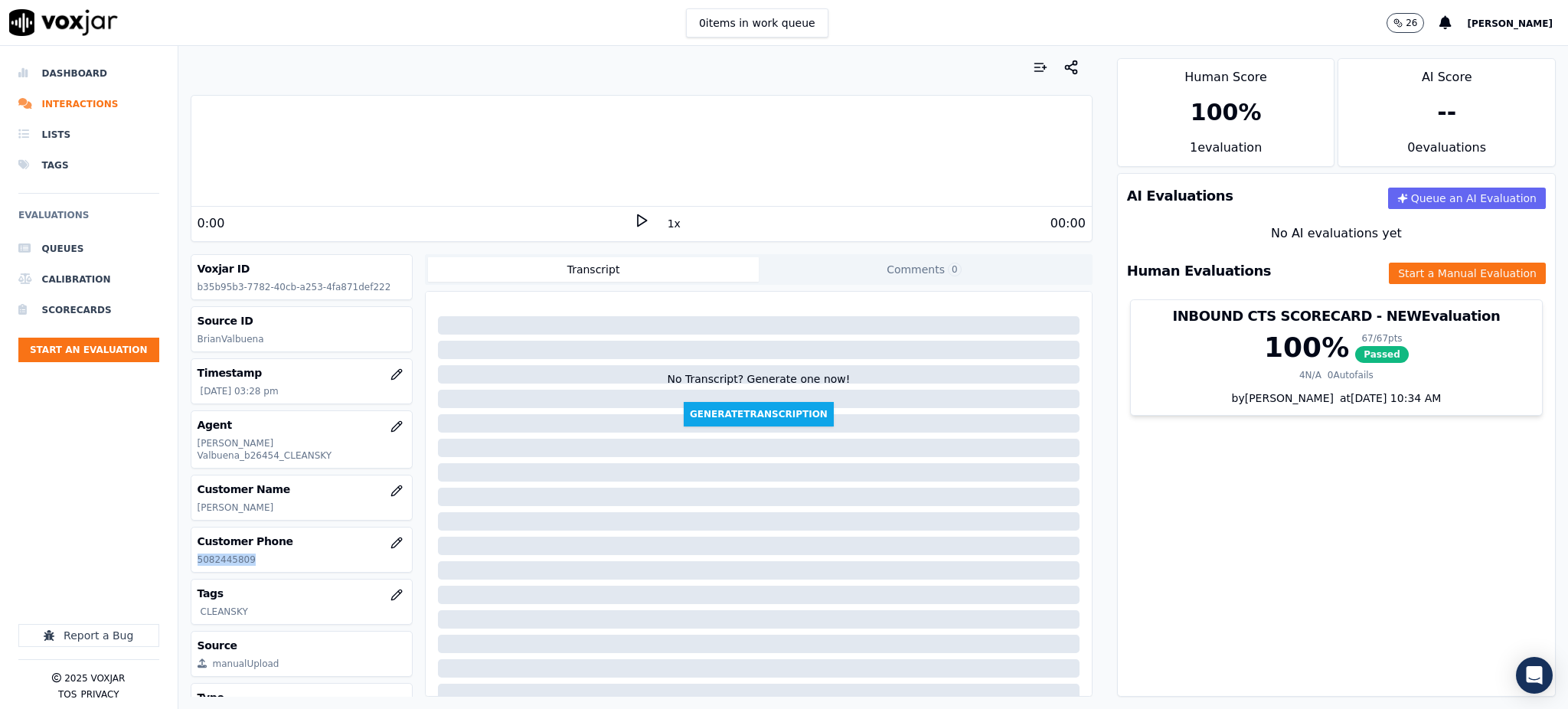
drag, startPoint x: 247, startPoint y: 549, endPoint x: 192, endPoint y: 556, distance: 55.4
click at [190, 559] on div "Voxjar ID b35b95b3-7782-40cb-a253-4fa871def222 Source ID BrianValbuena Timestam…" at bounding box center [302, 476] width 223 height 443
copy p "5082445809"
click at [634, 224] on icon at bounding box center [641, 221] width 15 height 15
click at [634, 218] on icon at bounding box center [641, 221] width 15 height 15
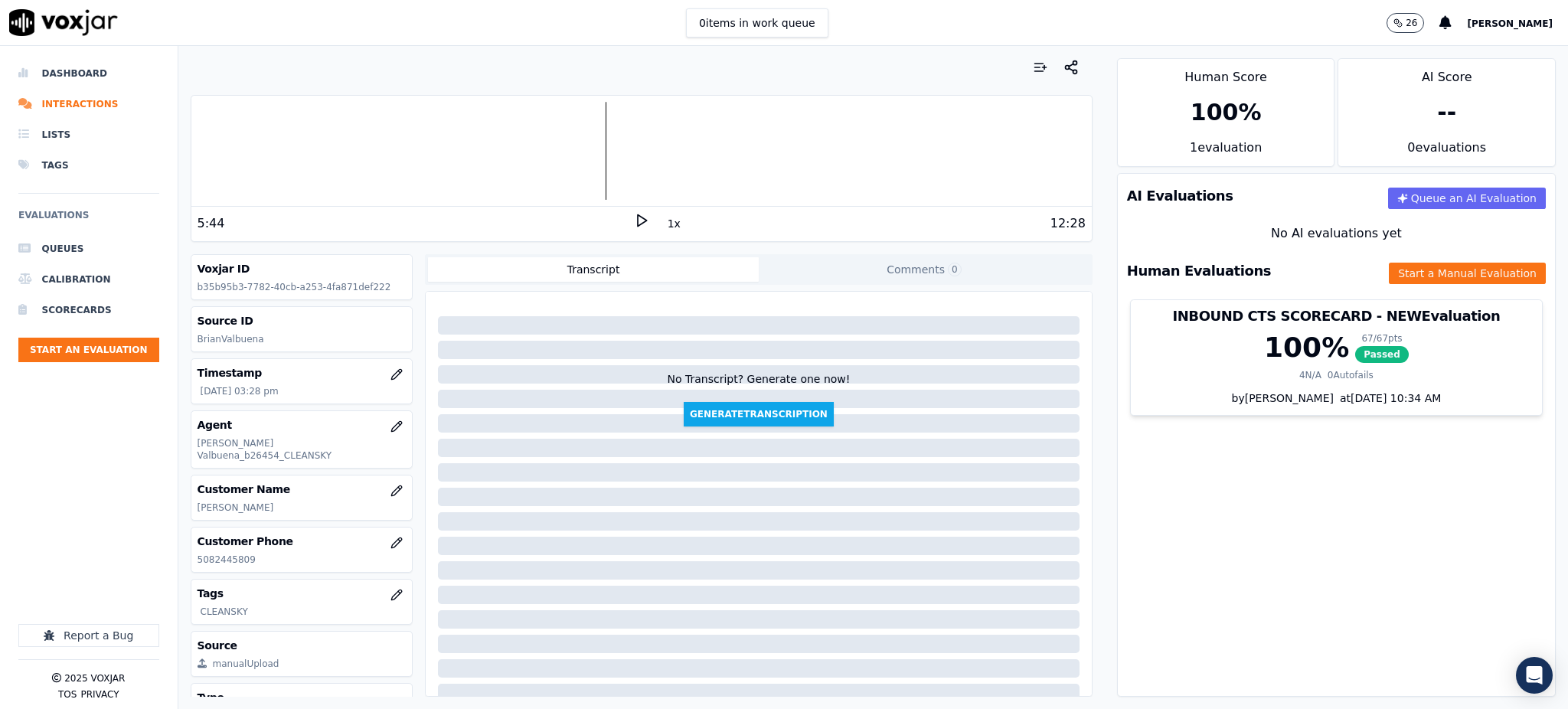
click at [629, 245] on div "Your browser does not support the audio element. 5:44 1x 12:28 Voxjar ID b35b95…" at bounding box center [641, 378] width 927 height 664
click at [634, 222] on icon at bounding box center [641, 221] width 15 height 15
click at [1423, 267] on button "Start a Manual Evaluation" at bounding box center [1467, 274] width 157 height 22
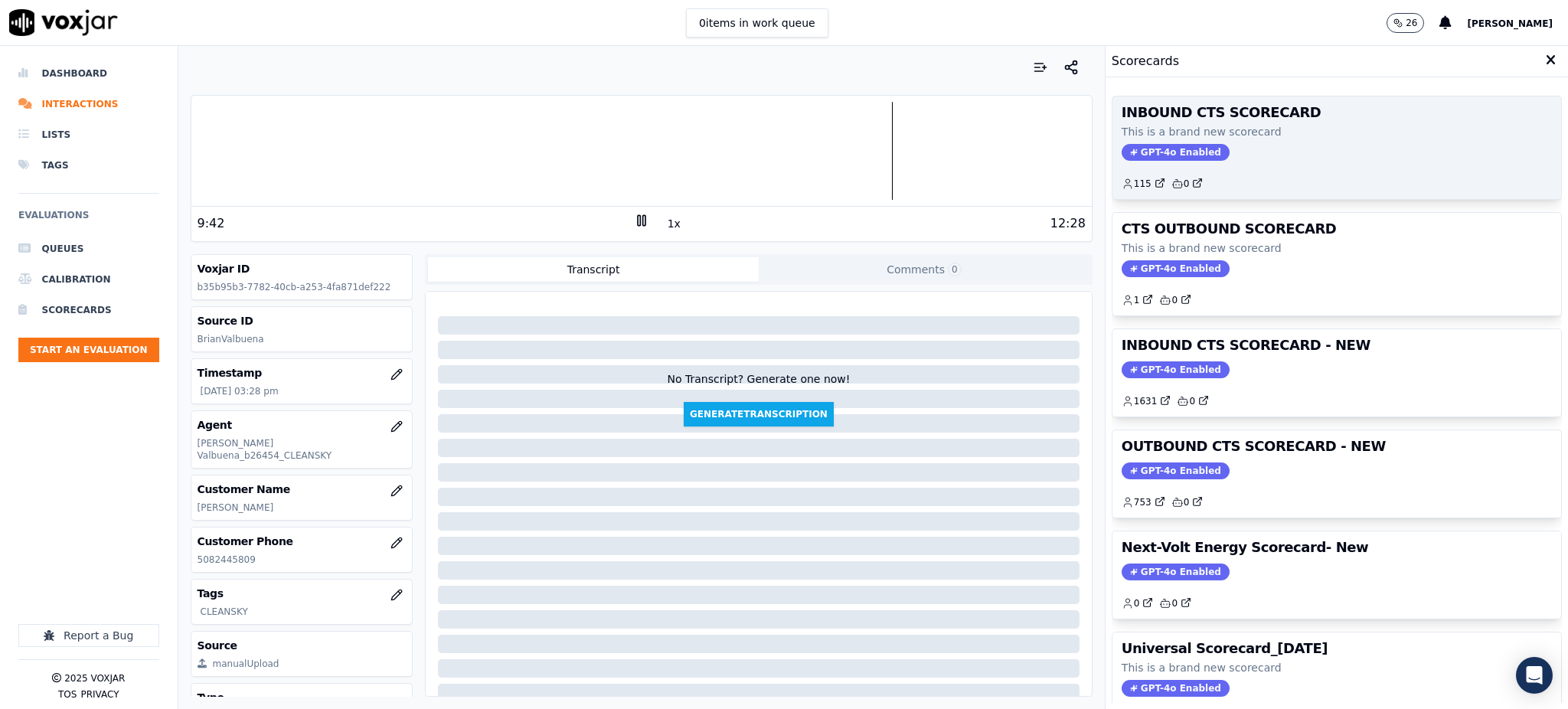
click at [1146, 155] on span "GPT-4o Enabled" at bounding box center [1176, 153] width 108 height 17
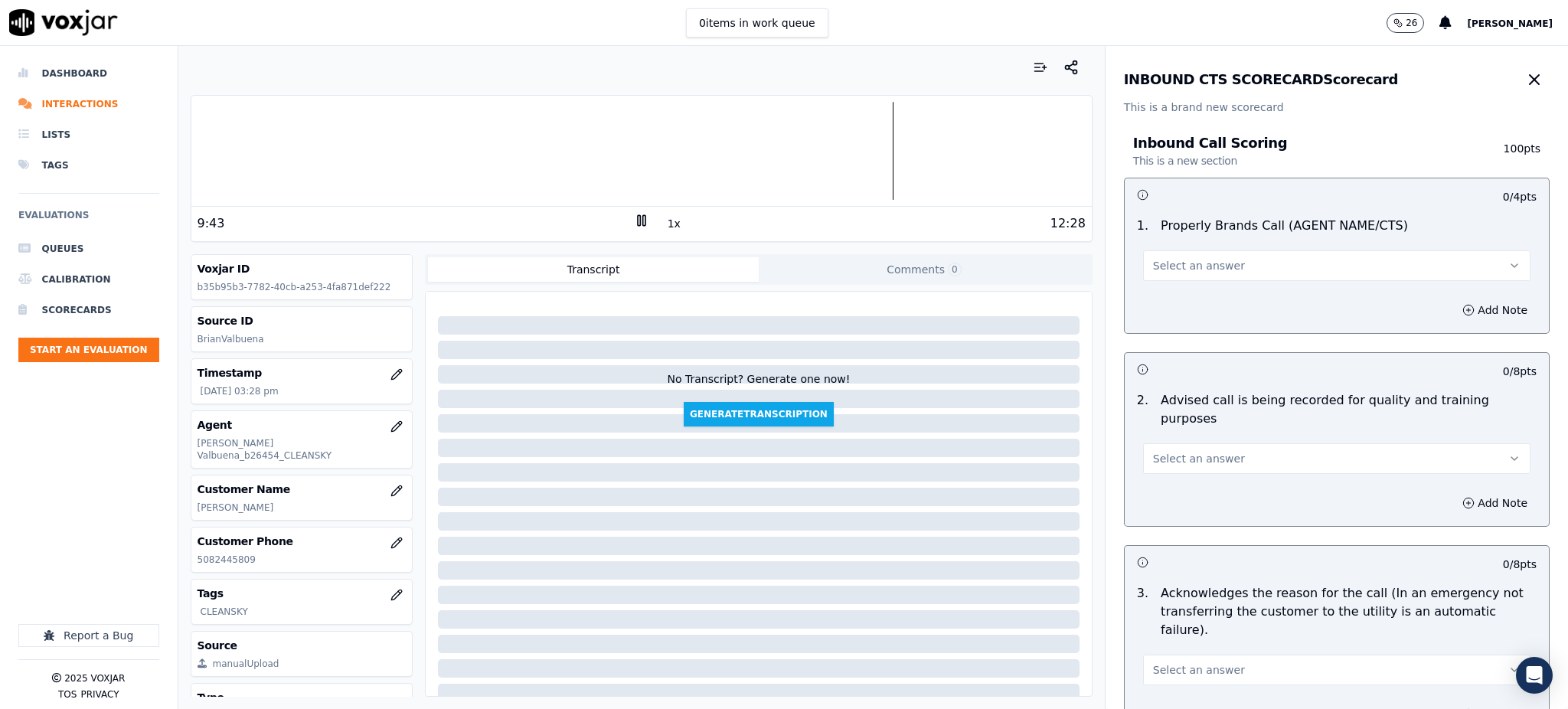
click at [1225, 263] on button "Select an answer" at bounding box center [1337, 266] width 387 height 31
click at [1186, 297] on div "Yes" at bounding box center [1303, 300] width 354 height 24
click at [1175, 451] on span "Select an answer" at bounding box center [1199, 459] width 92 height 15
drag, startPoint x: 1175, startPoint y: 469, endPoint x: 1170, endPoint y: 481, distance: 13.0
click at [1174, 472] on div "Yes" at bounding box center [1303, 474] width 354 height 24
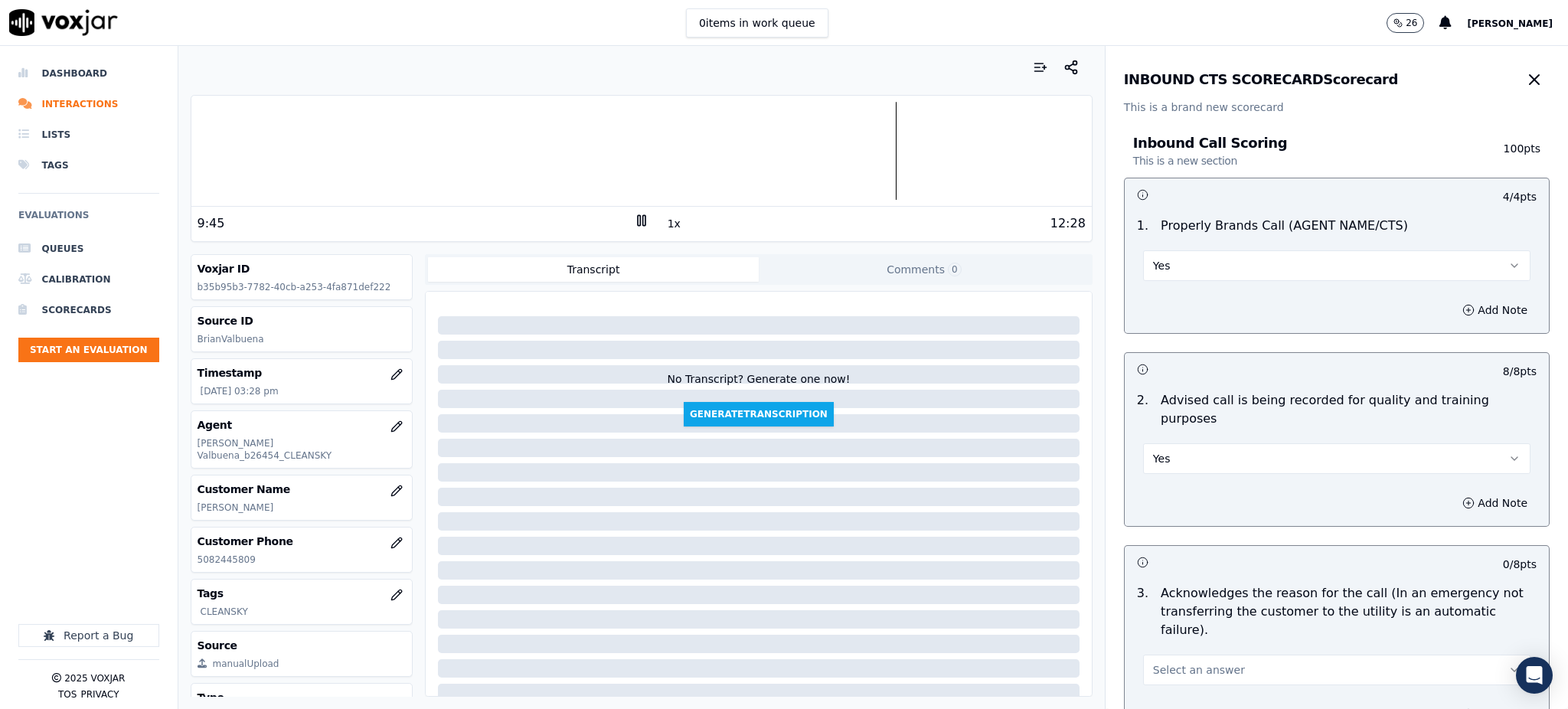
click at [1166, 663] on span "Select an answer" at bounding box center [1199, 670] width 92 height 15
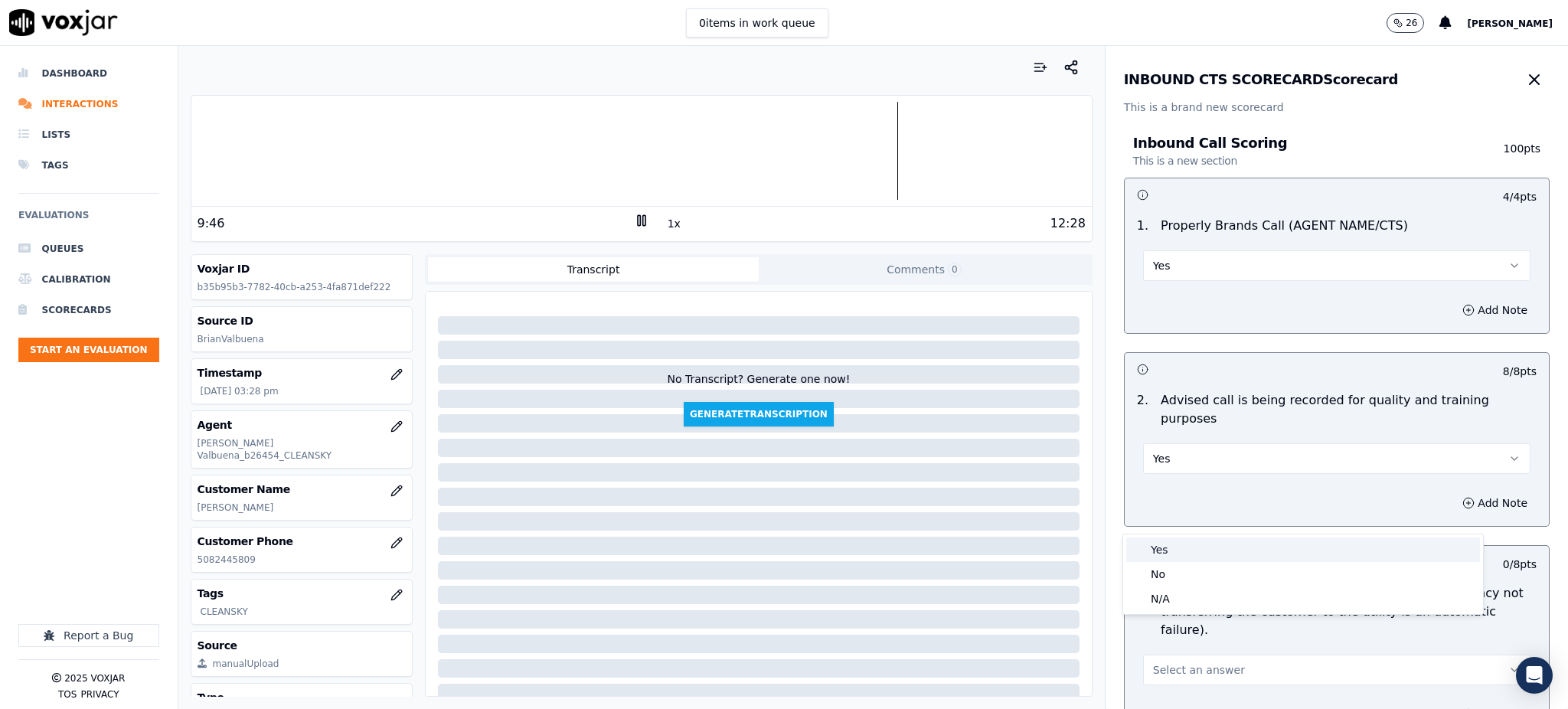
click at [1160, 551] on div "Yes" at bounding box center [1303, 550] width 354 height 24
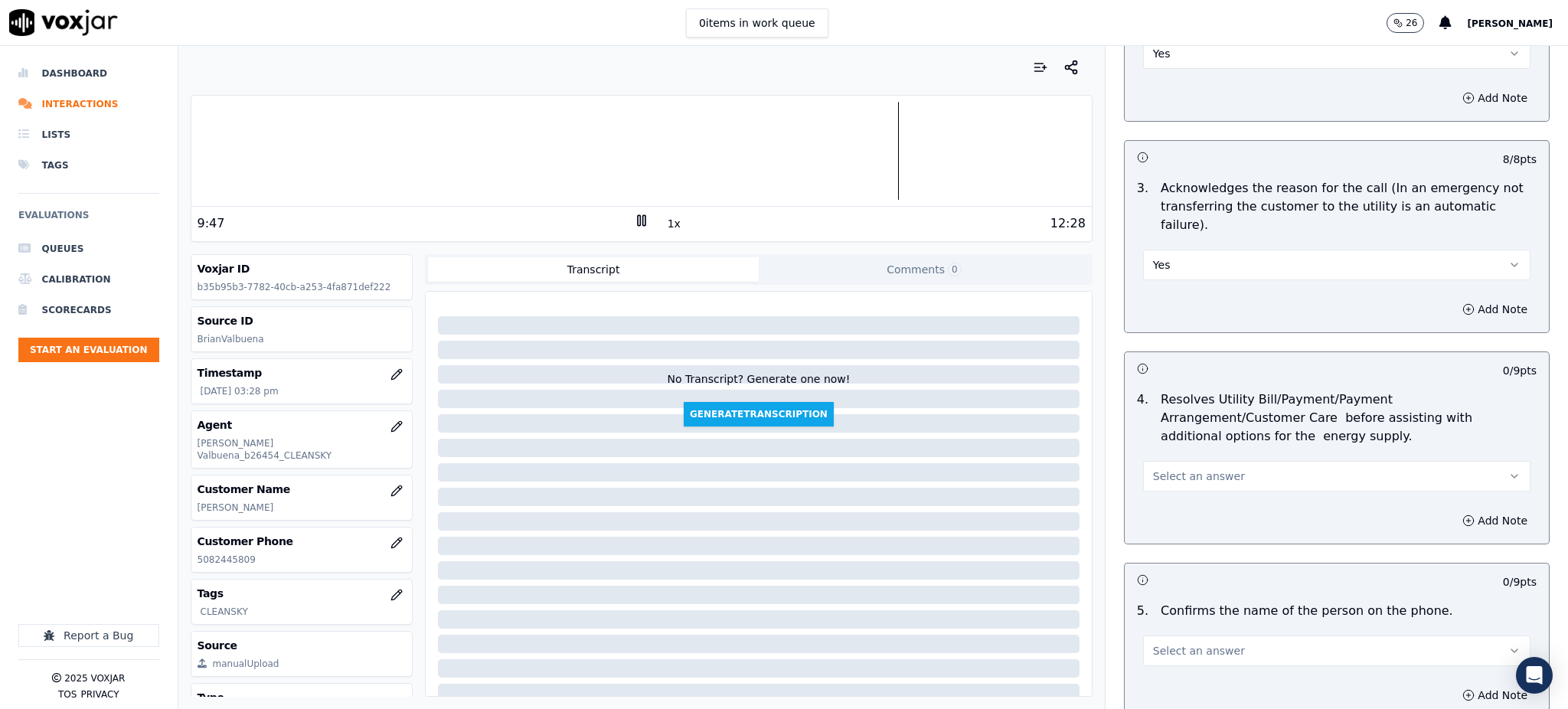
scroll to position [409, 0]
click at [1165, 466] on span "Select an answer" at bounding box center [1199, 473] width 92 height 15
click at [1169, 469] on div "Yes" at bounding box center [1303, 471] width 354 height 24
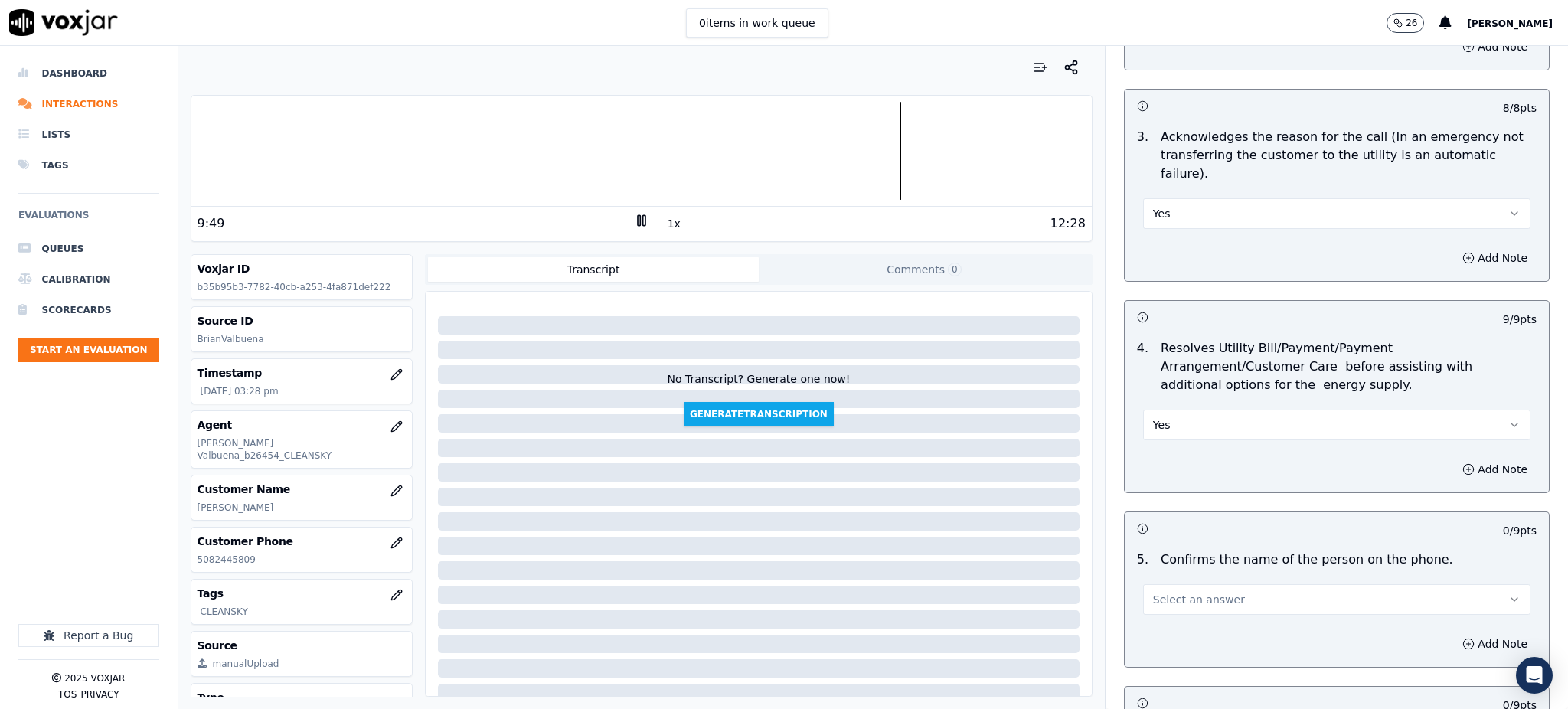
scroll to position [613, 0]
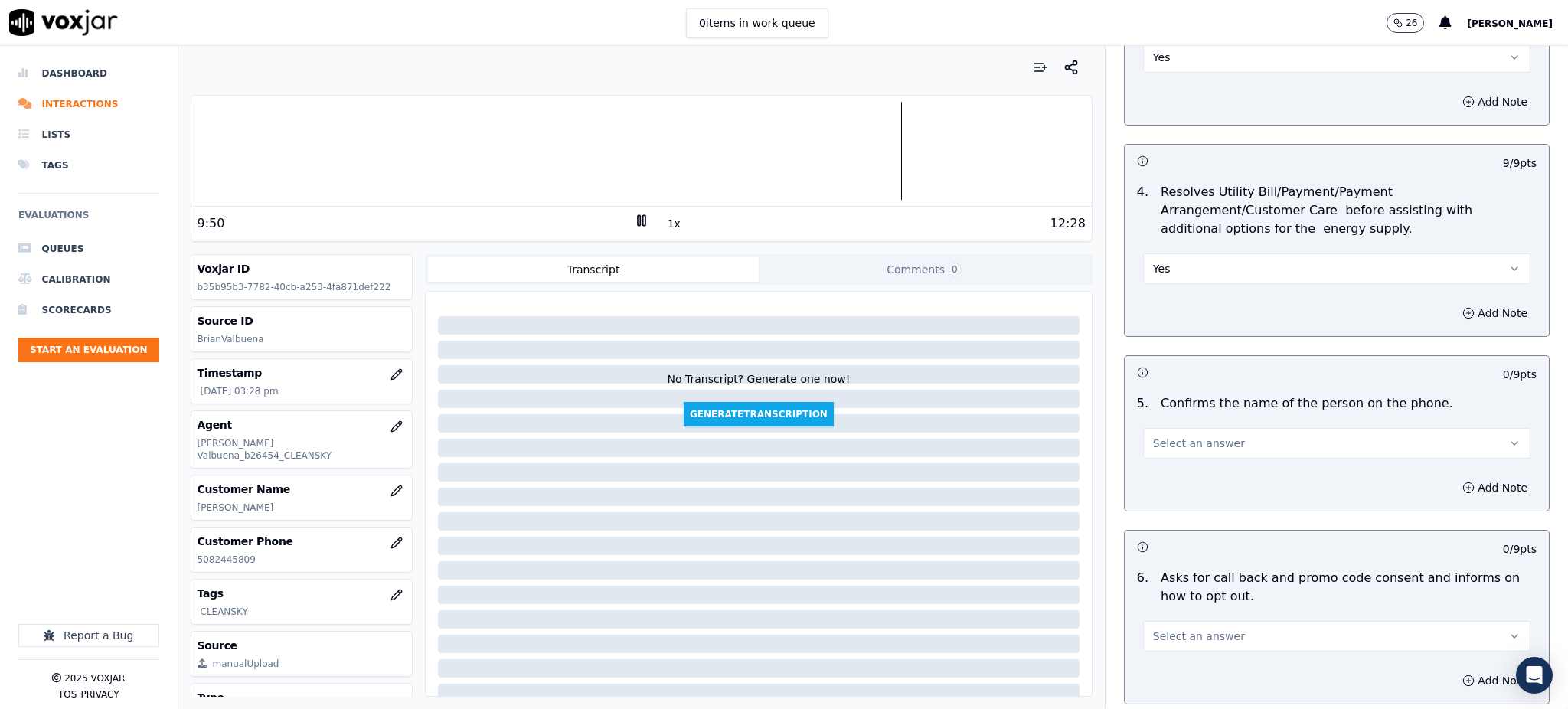
click at [1166, 436] on span "Select an answer" at bounding box center [1199, 444] width 92 height 15
click at [1166, 436] on div "Yes" at bounding box center [1303, 441] width 354 height 24
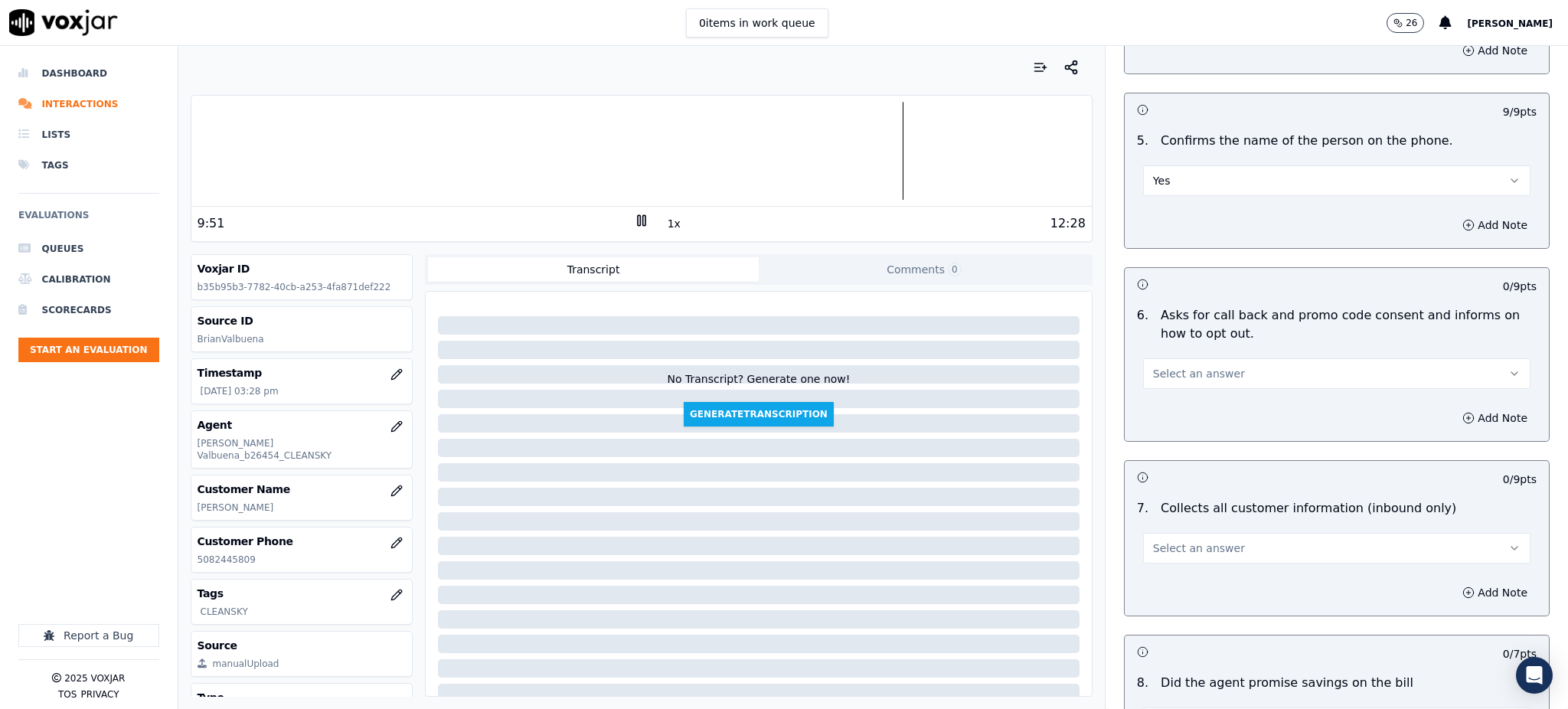
scroll to position [920, 0]
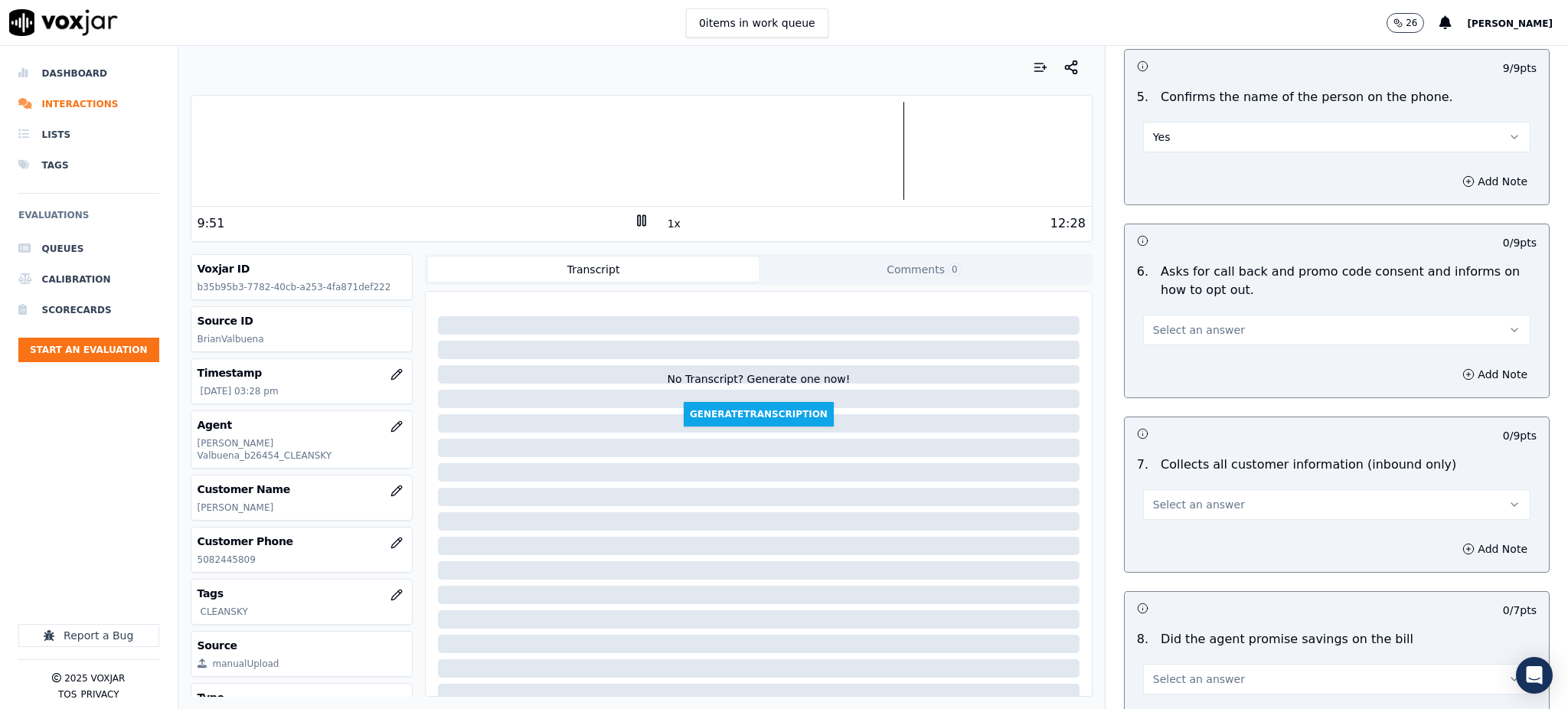
drag, startPoint x: 1178, startPoint y: 281, endPoint x: 1176, endPoint y: 298, distance: 17.1
click at [1178, 315] on button "Select an answer" at bounding box center [1337, 330] width 387 height 31
click at [1171, 323] on div "Yes" at bounding box center [1303, 328] width 354 height 24
click at [1168, 489] on button "Select an answer" at bounding box center [1337, 504] width 387 height 31
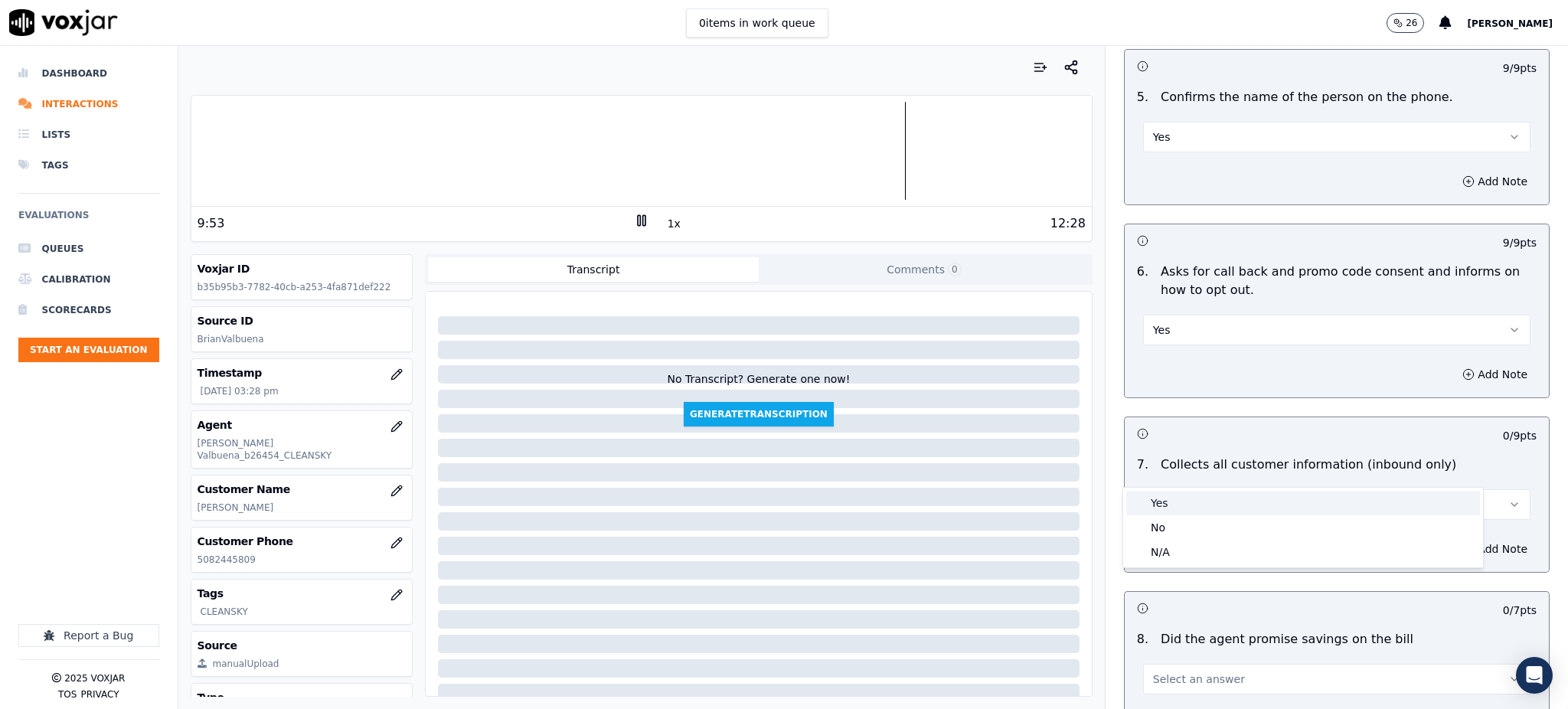
click at [1166, 512] on div "Yes" at bounding box center [1303, 503] width 354 height 24
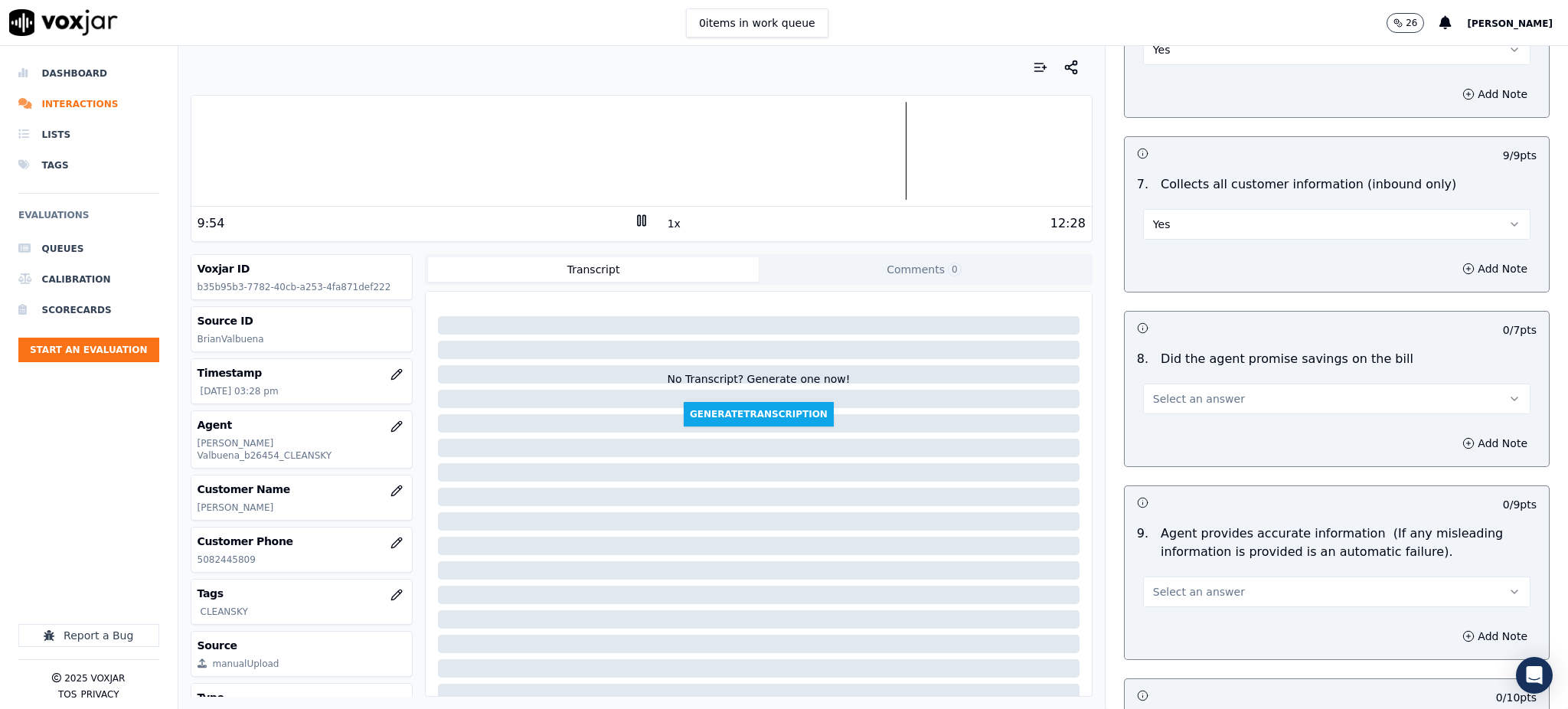
scroll to position [1226, 0]
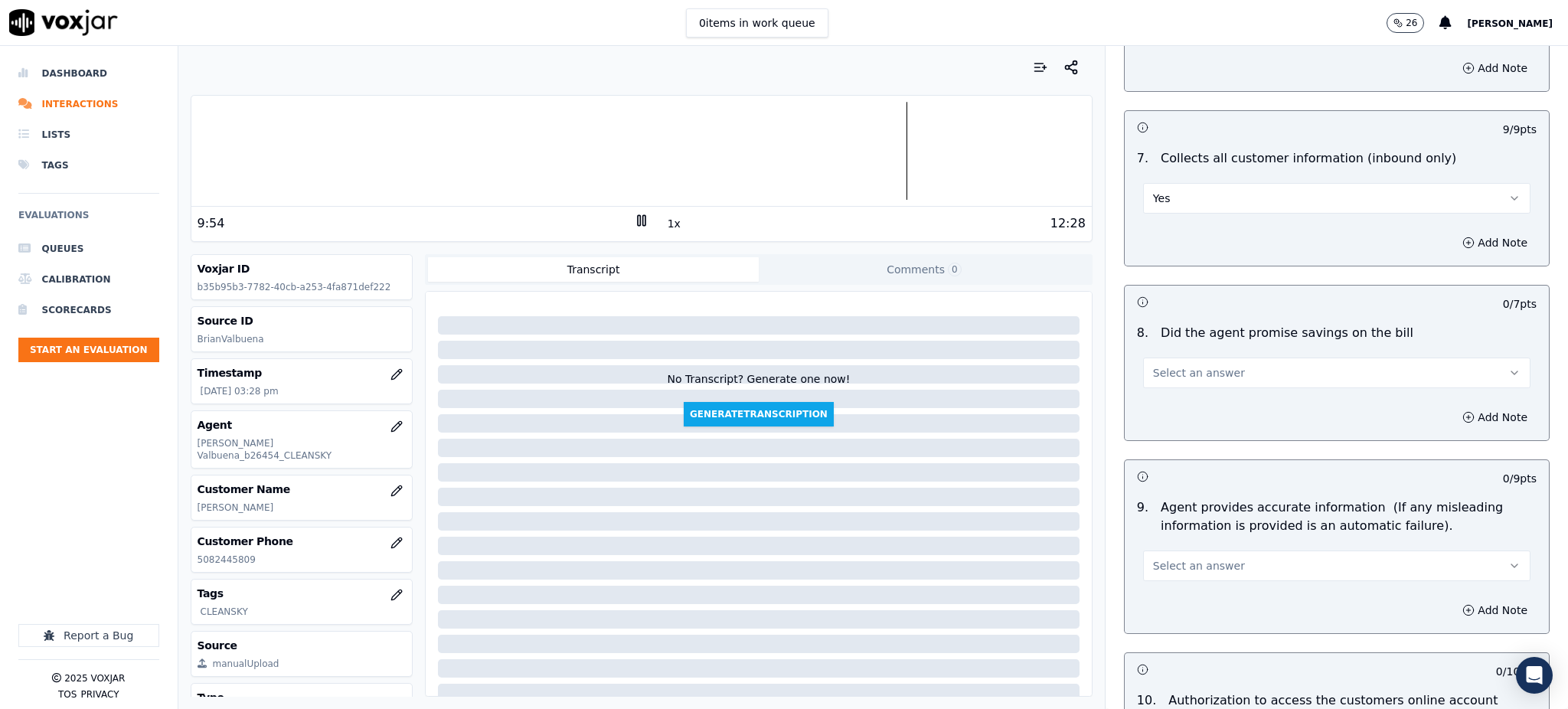
click at [1171, 366] on span "Select an answer" at bounding box center [1199, 373] width 92 height 15
click at [1158, 378] on div "Yes" at bounding box center [1303, 371] width 354 height 24
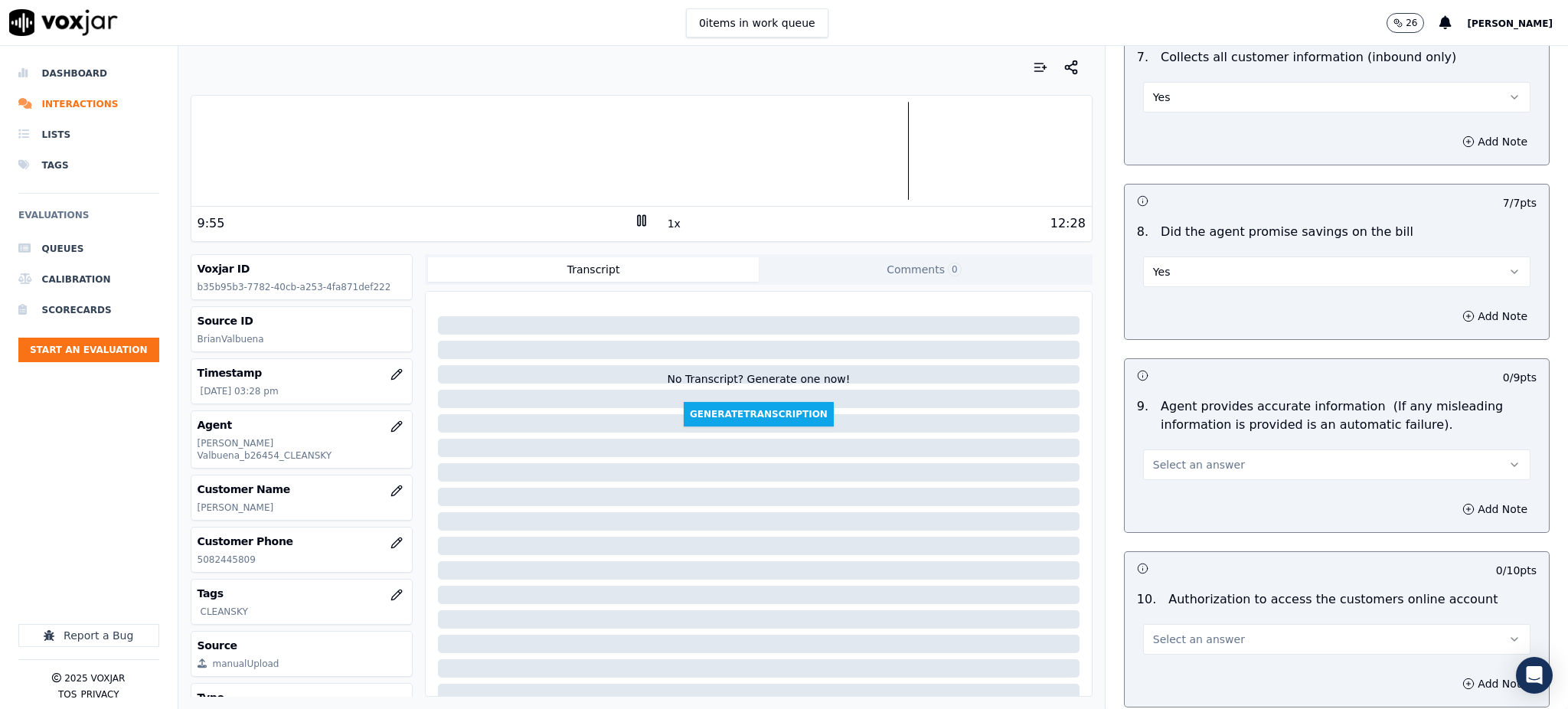
scroll to position [1327, 0]
click at [1181, 449] on button "Select an answer" at bounding box center [1337, 464] width 387 height 31
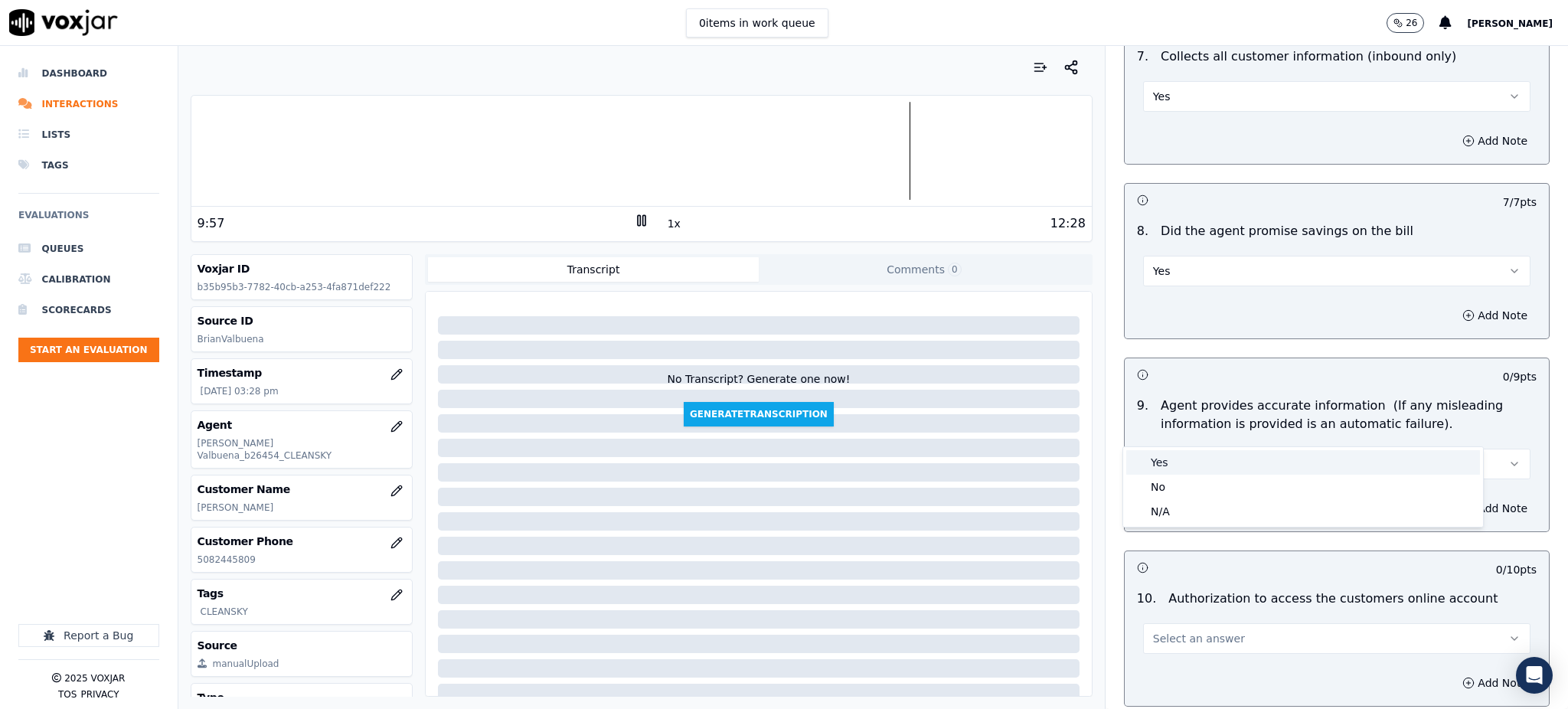
click at [1175, 466] on div "Yes" at bounding box center [1303, 462] width 354 height 24
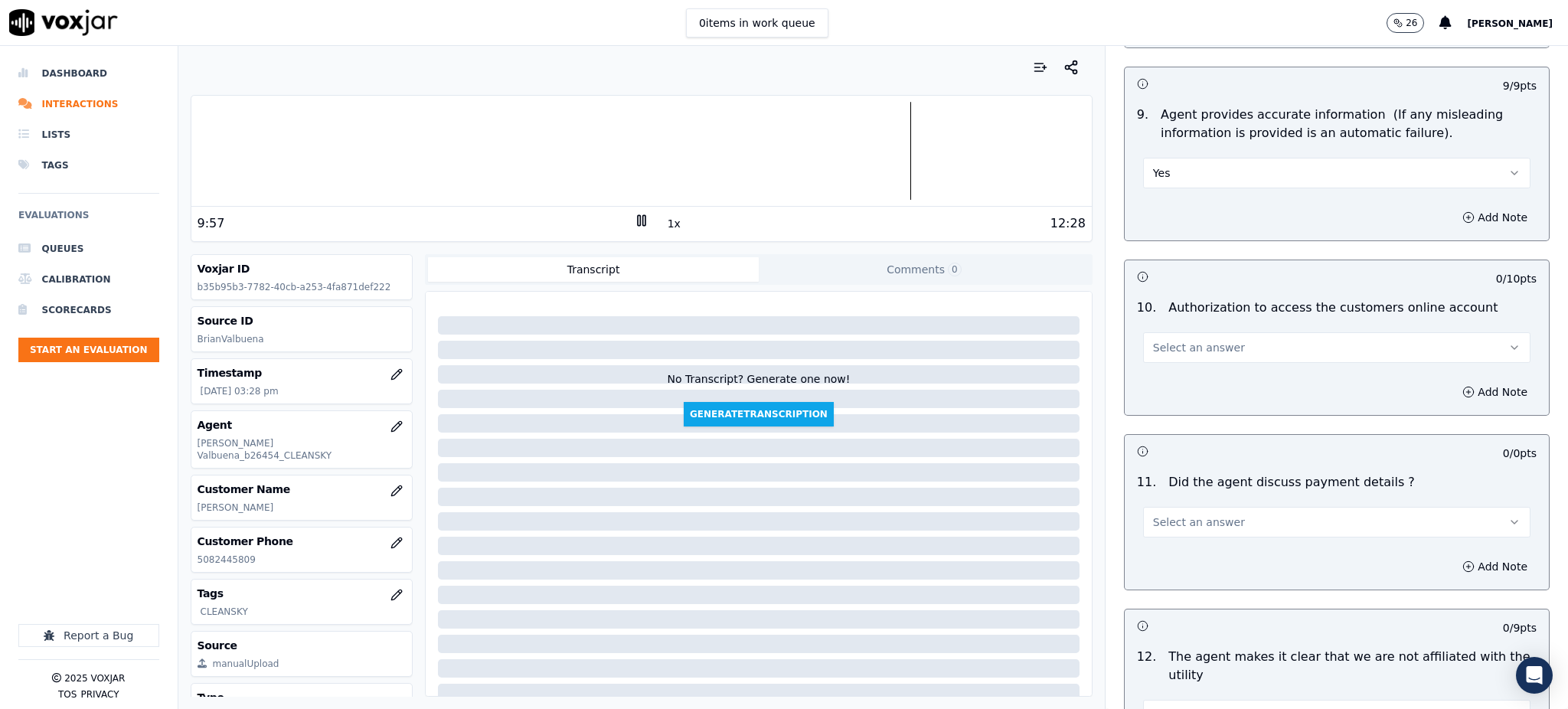
scroll to position [1634, 0]
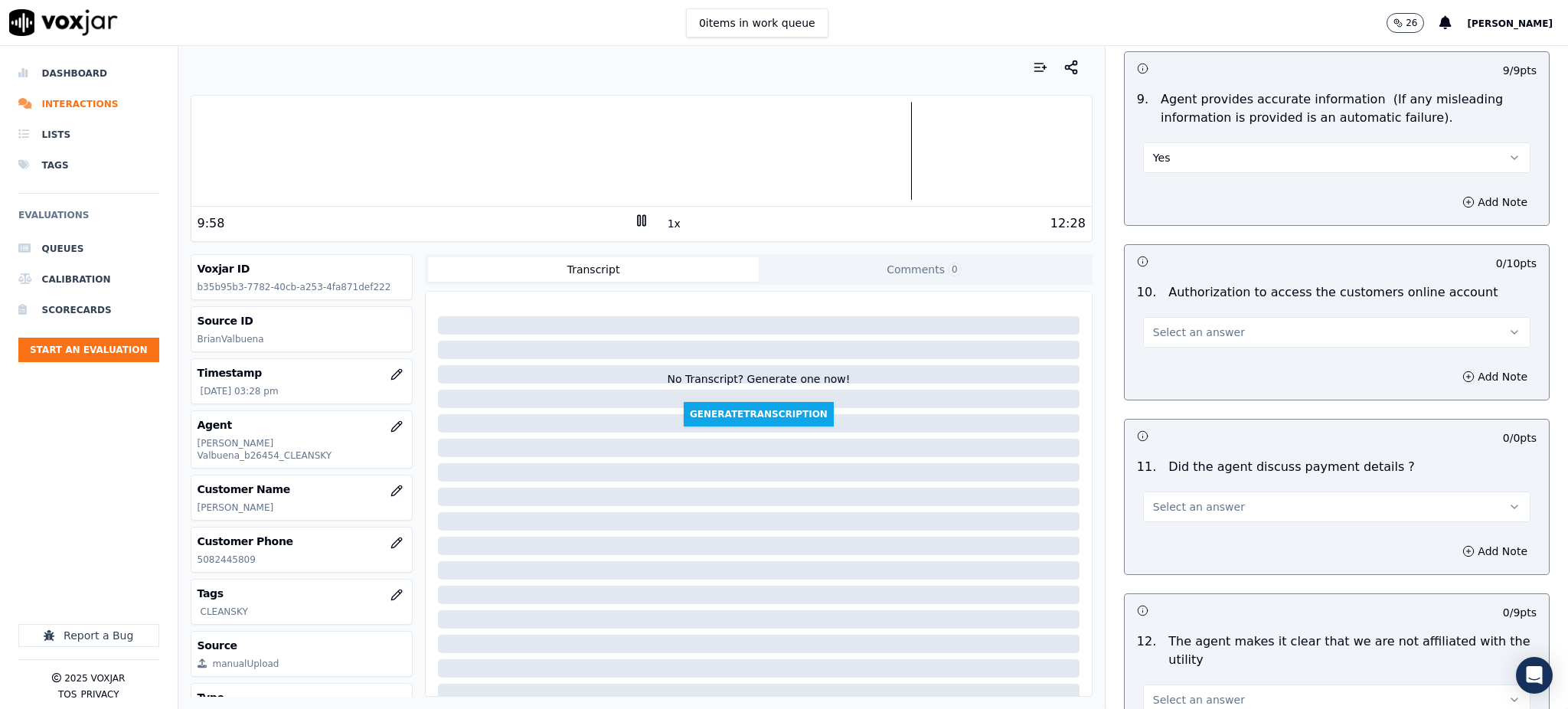
click at [1166, 325] on span "Select an answer" at bounding box center [1199, 332] width 92 height 15
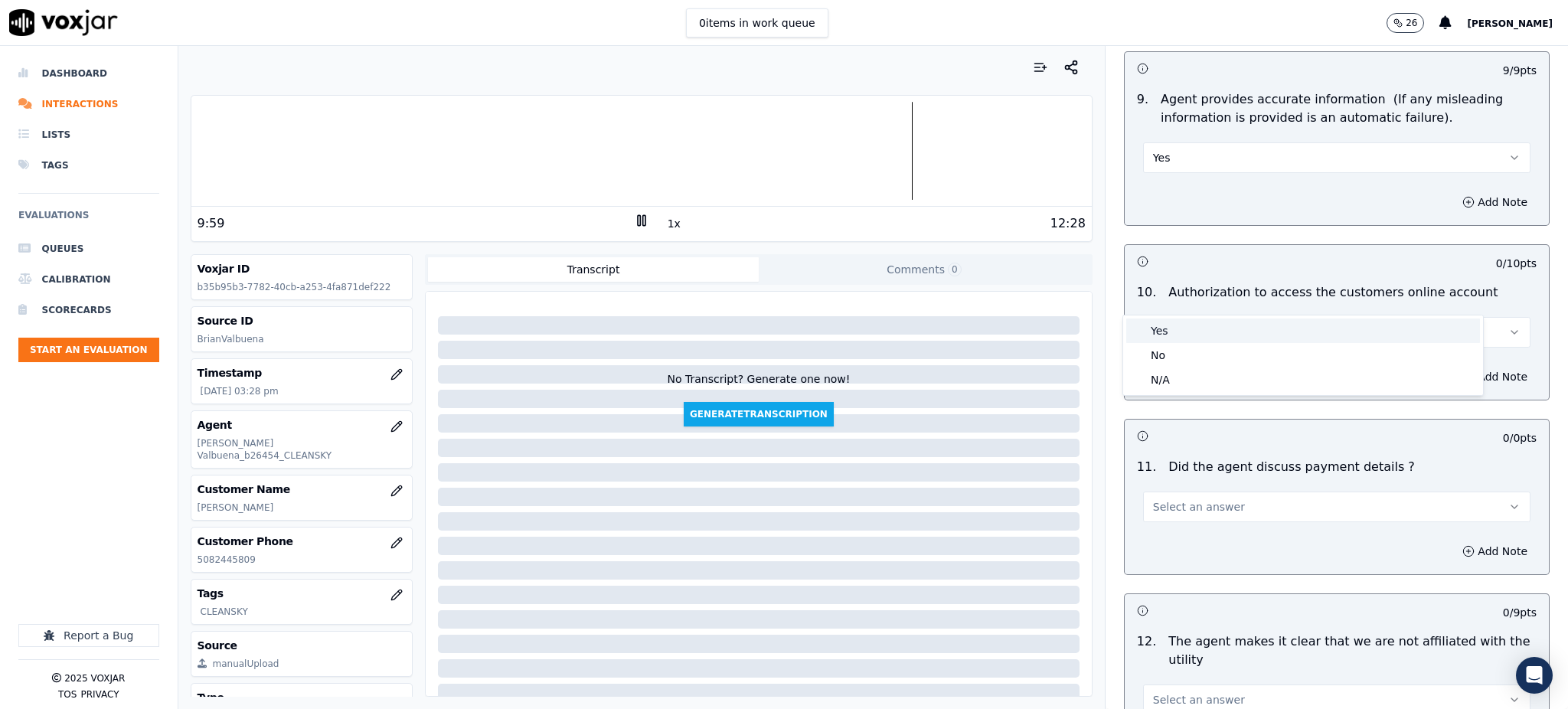
click at [1162, 336] on div "Yes" at bounding box center [1303, 331] width 354 height 24
click at [1167, 499] on span "Select an answer" at bounding box center [1199, 507] width 92 height 15
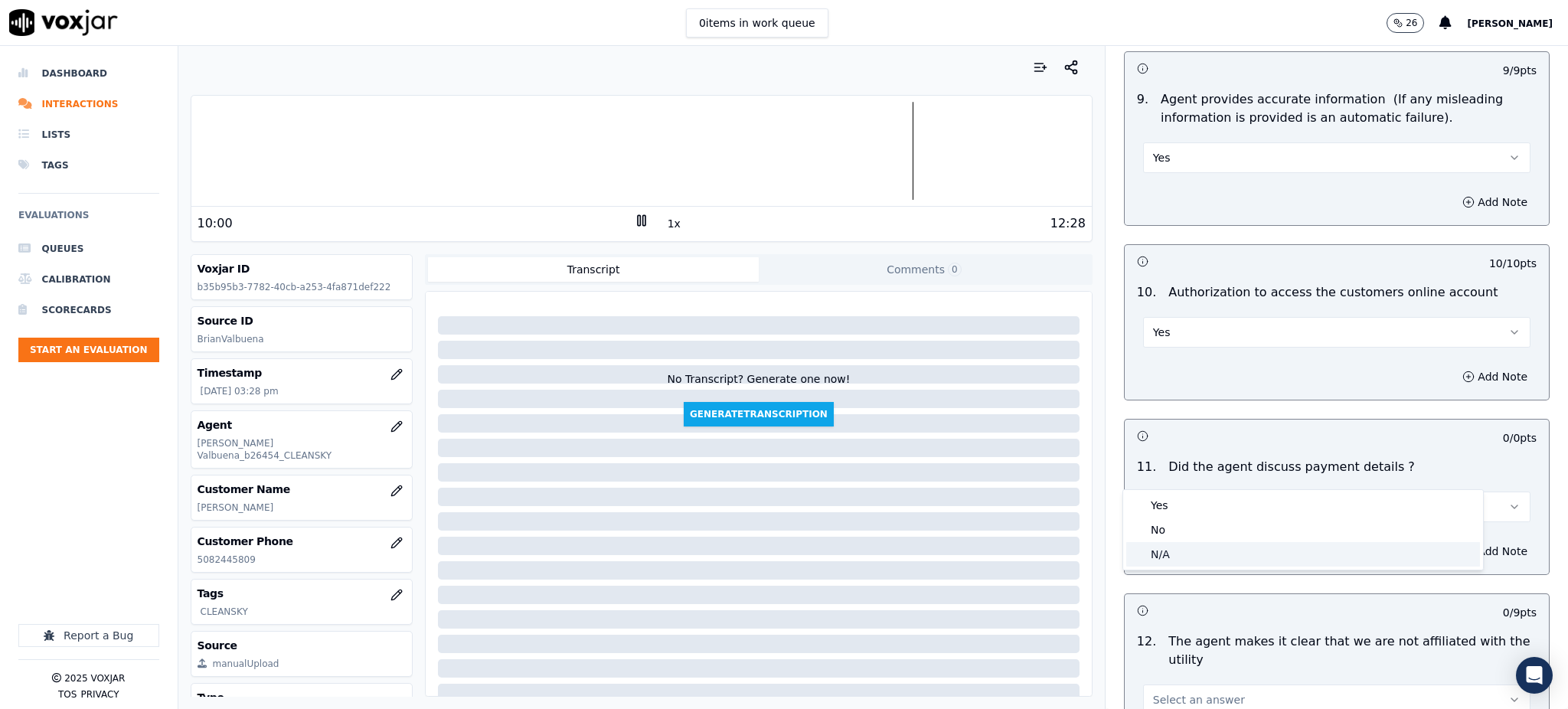
click at [1171, 547] on div "N/A" at bounding box center [1303, 554] width 354 height 24
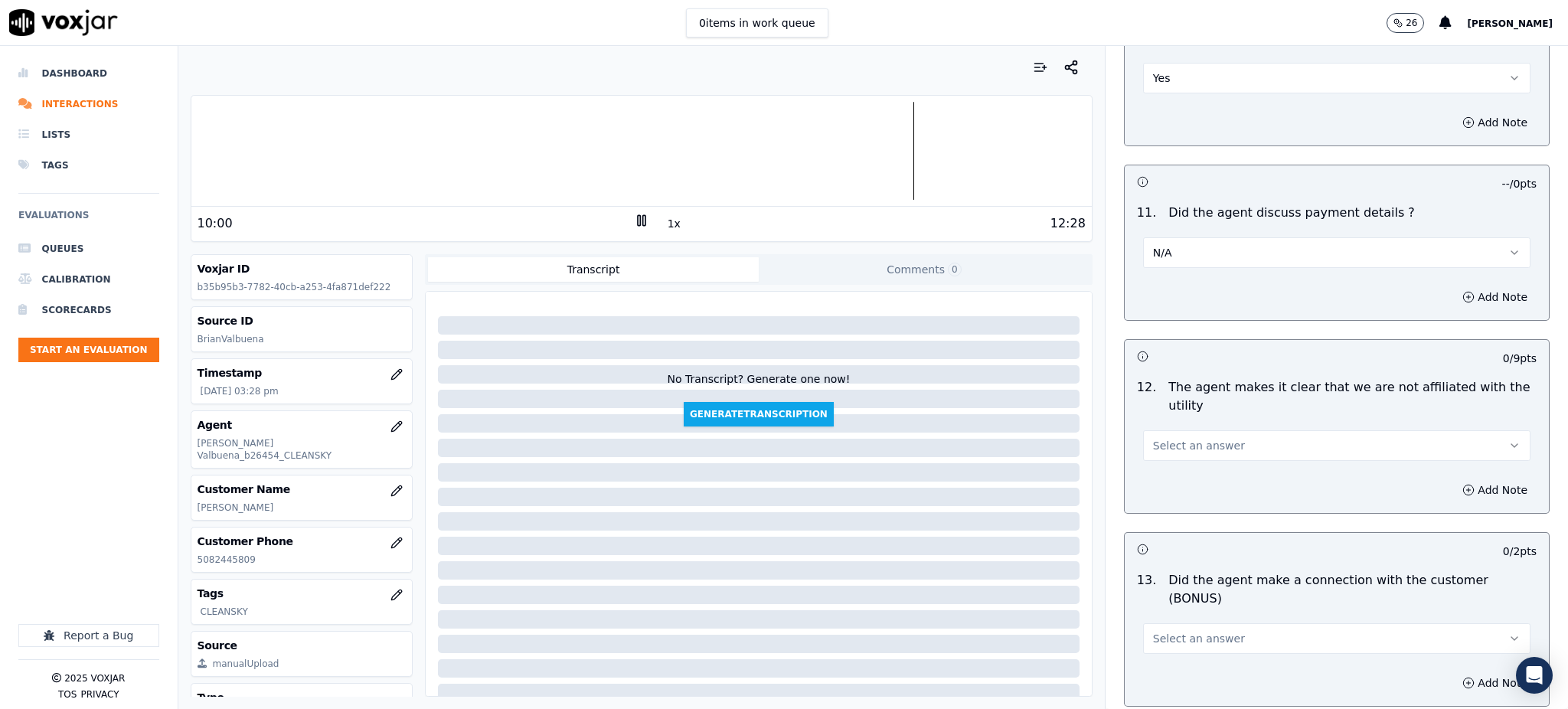
scroll to position [1941, 0]
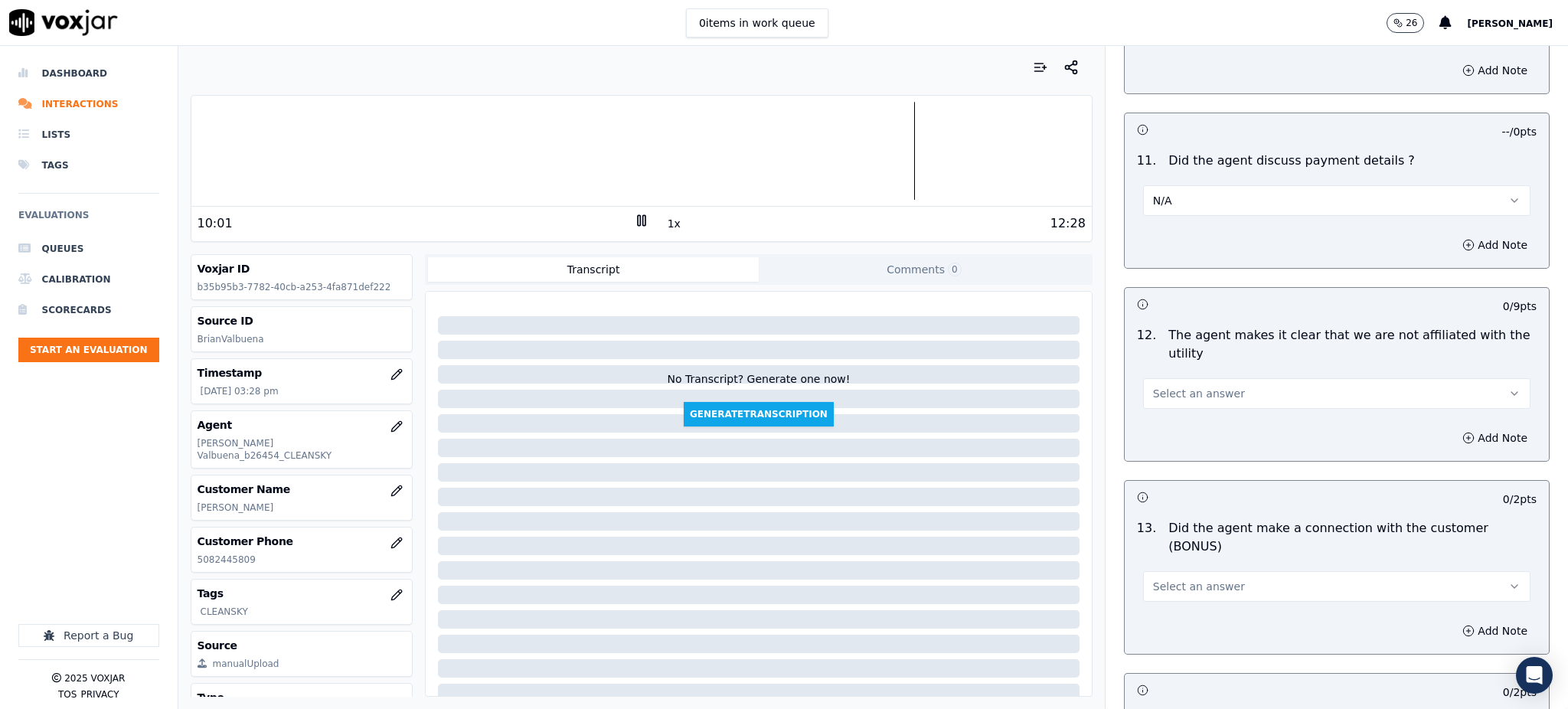
click at [1166, 386] on span "Select an answer" at bounding box center [1199, 394] width 92 height 15
click at [1166, 401] on div "Yes" at bounding box center [1303, 392] width 354 height 24
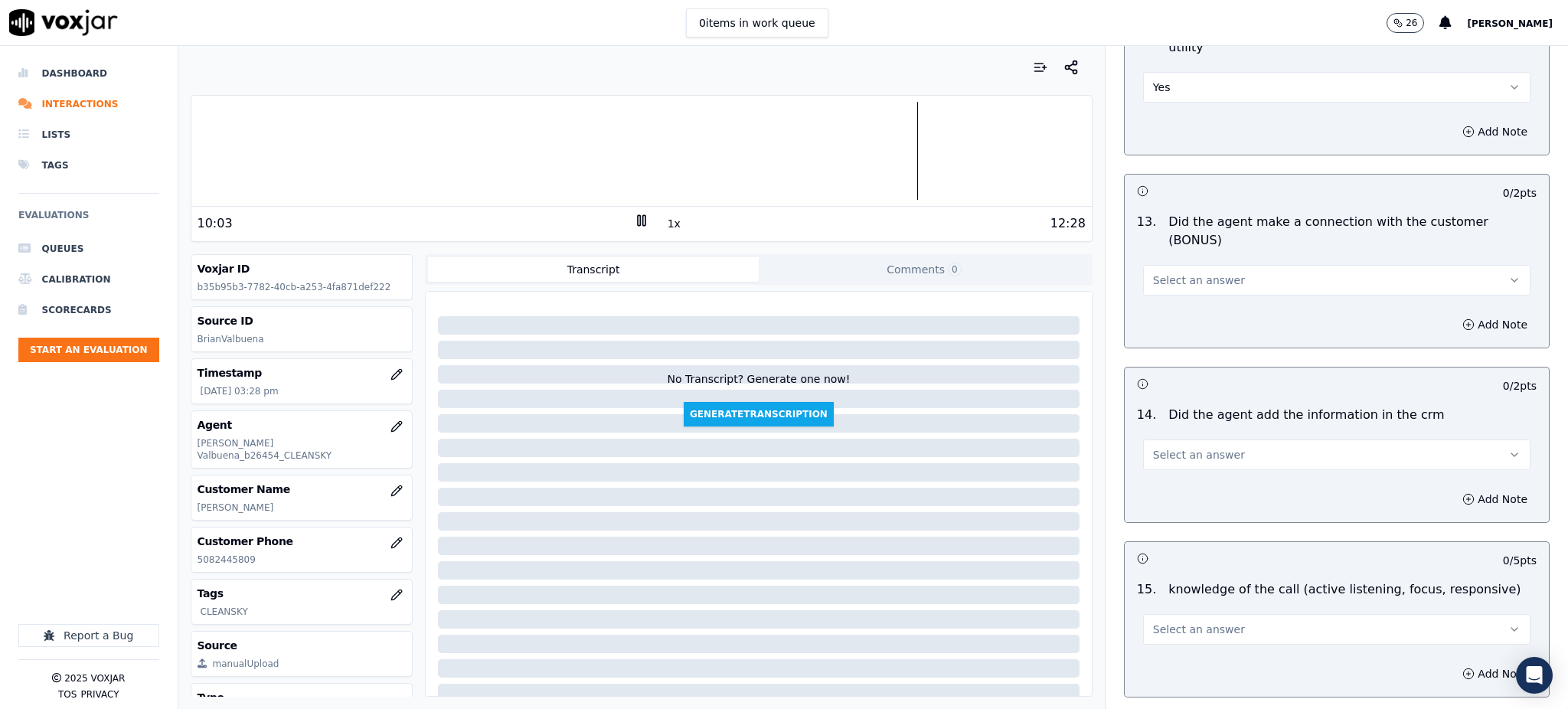
click at [1155, 273] on span "Select an answer" at bounding box center [1199, 280] width 92 height 15
click at [1159, 310] on div "N/A" at bounding box center [1303, 309] width 354 height 24
click at [1164, 447] on span "Select an answer" at bounding box center [1199, 455] width 92 height 15
click at [1176, 479] on div "N/A" at bounding box center [1303, 484] width 354 height 24
click at [1157, 440] on button "N/A" at bounding box center [1337, 455] width 387 height 31
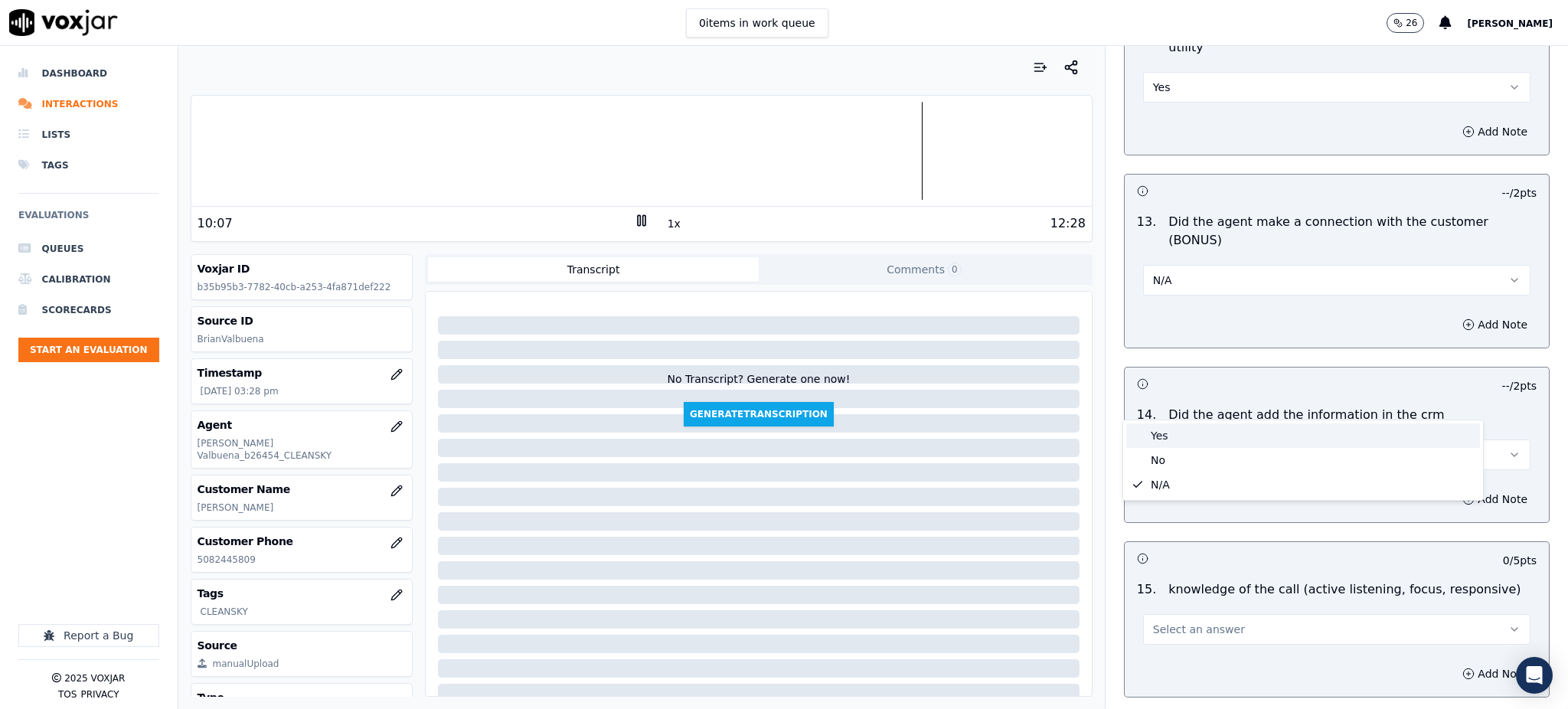
click at [1162, 438] on div "Yes" at bounding box center [1303, 435] width 354 height 24
click at [1160, 622] on span "Select an answer" at bounding box center [1199, 629] width 92 height 15
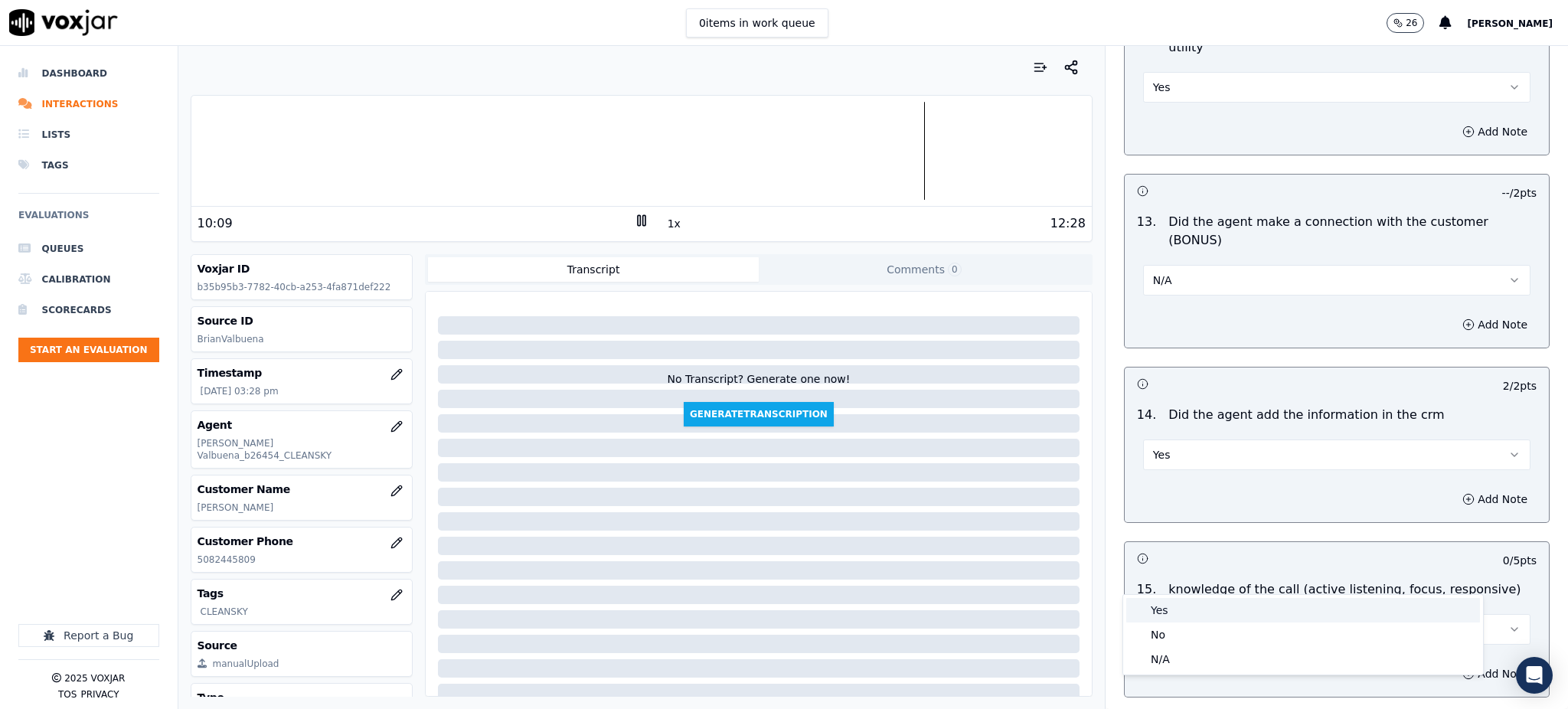
drag, startPoint x: 1160, startPoint y: 597, endPoint x: 1167, endPoint y: 580, distance: 18.4
click at [1160, 598] on div "Yes" at bounding box center [1303, 610] width 354 height 24
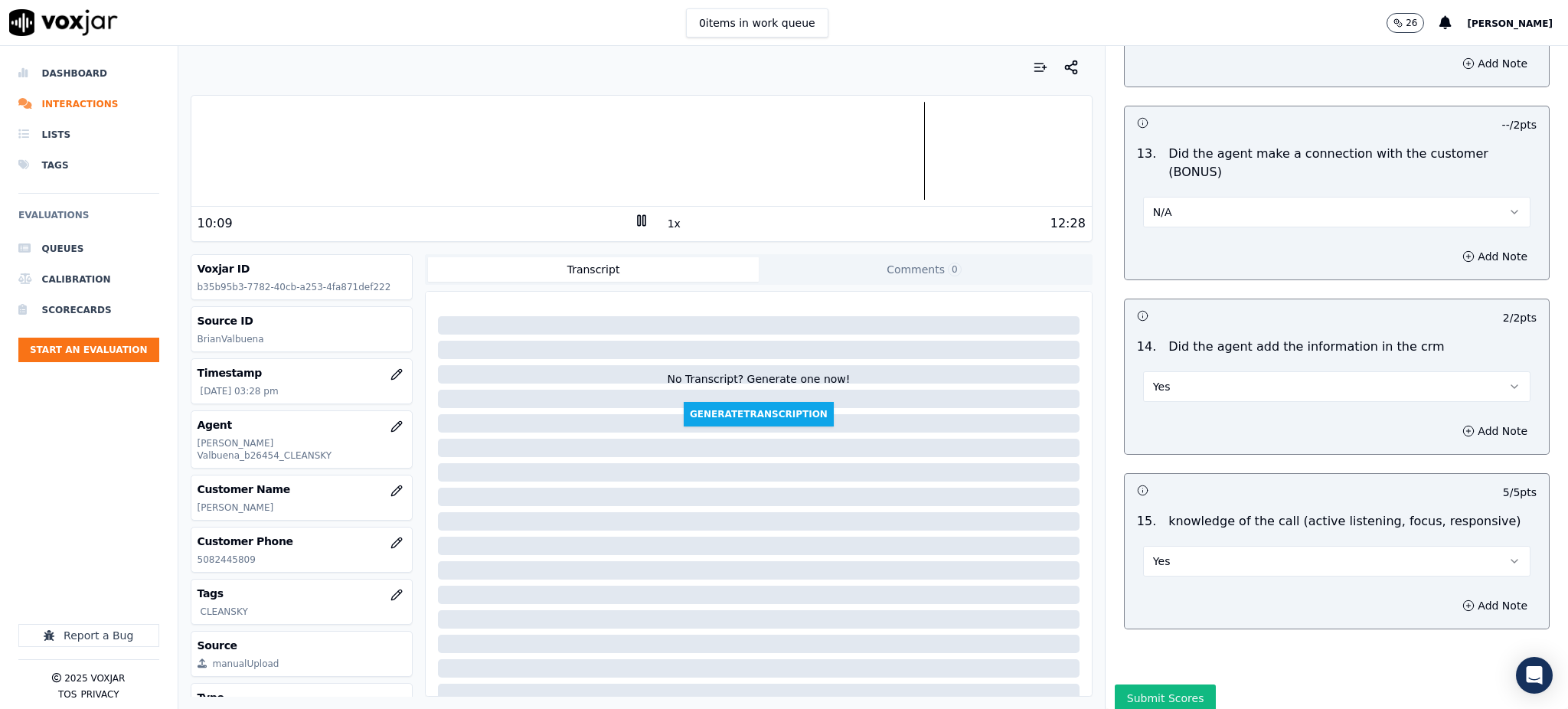
scroll to position [2319, 0]
click at [1144, 681] on button "Submit Scores" at bounding box center [1165, 695] width 101 height 28
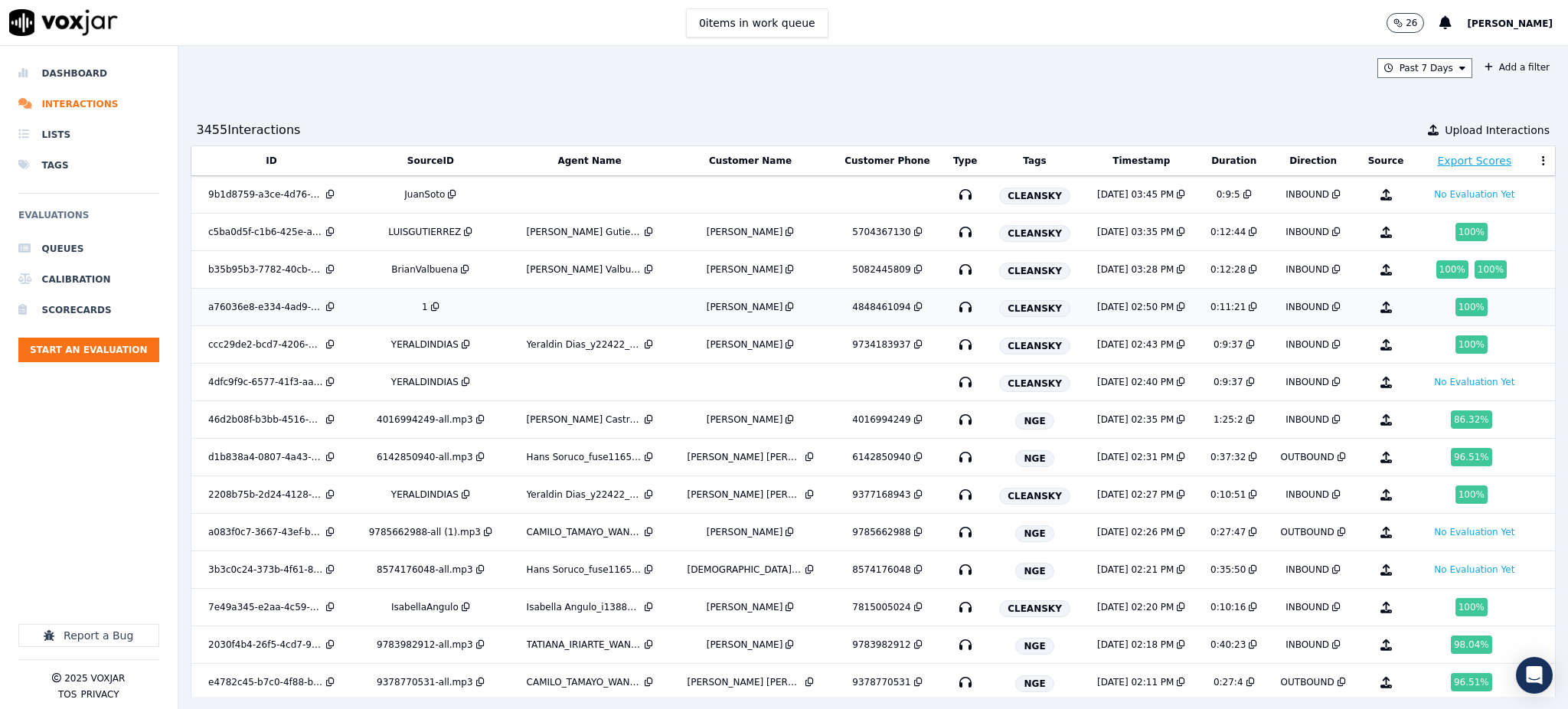
click at [953, 300] on icon "button" at bounding box center [965, 307] width 24 height 24
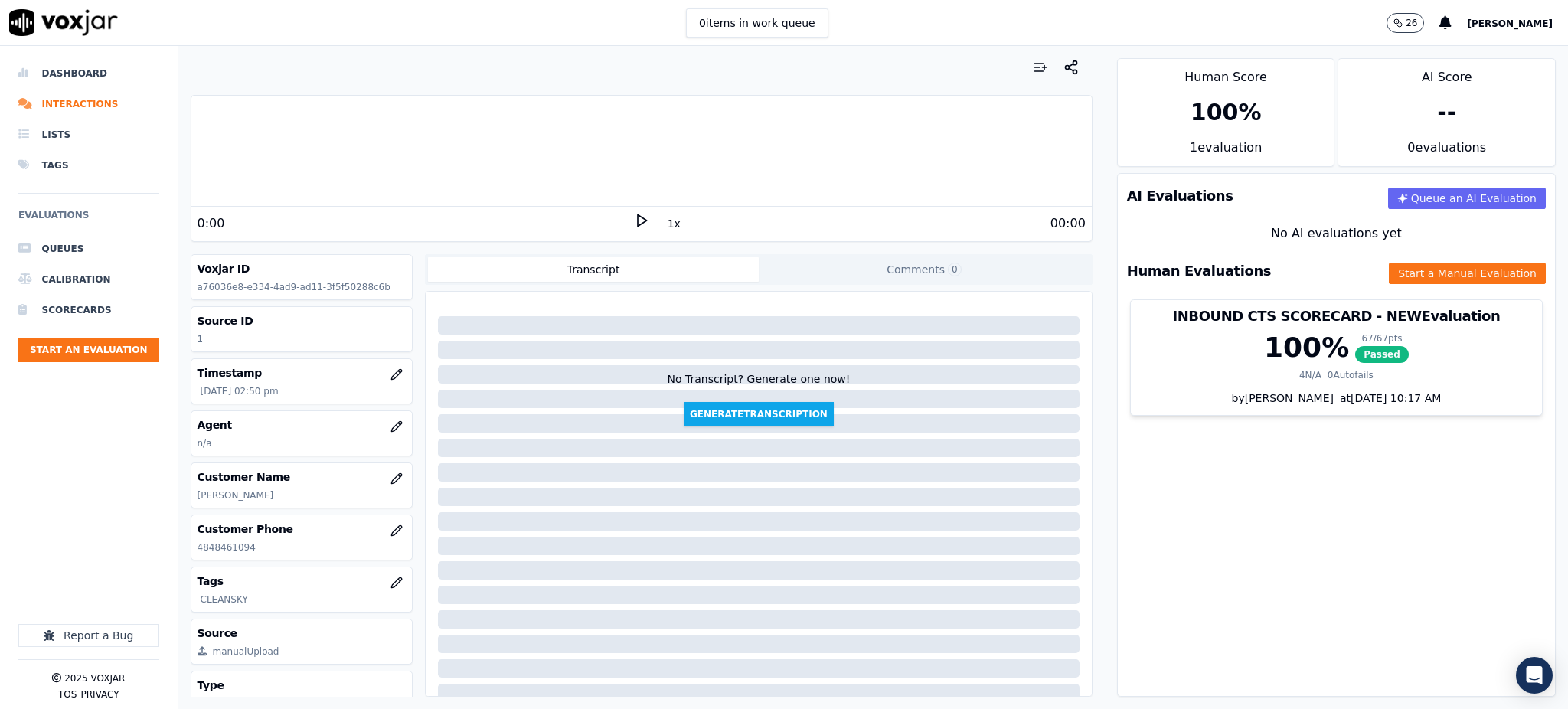
drag, startPoint x: 630, startPoint y: 216, endPoint x: 462, endPoint y: 291, distance: 184.0
click at [638, 216] on polygon at bounding box center [642, 222] width 9 height 12
drag, startPoint x: 249, startPoint y: 545, endPoint x: 184, endPoint y: 559, distance: 66.5
click at [184, 559] on div "Your browser does not support the audio element. 0:00 1x 00:00 Voxjar ID a76036…" at bounding box center [641, 378] width 927 height 664
copy p "4848461094"
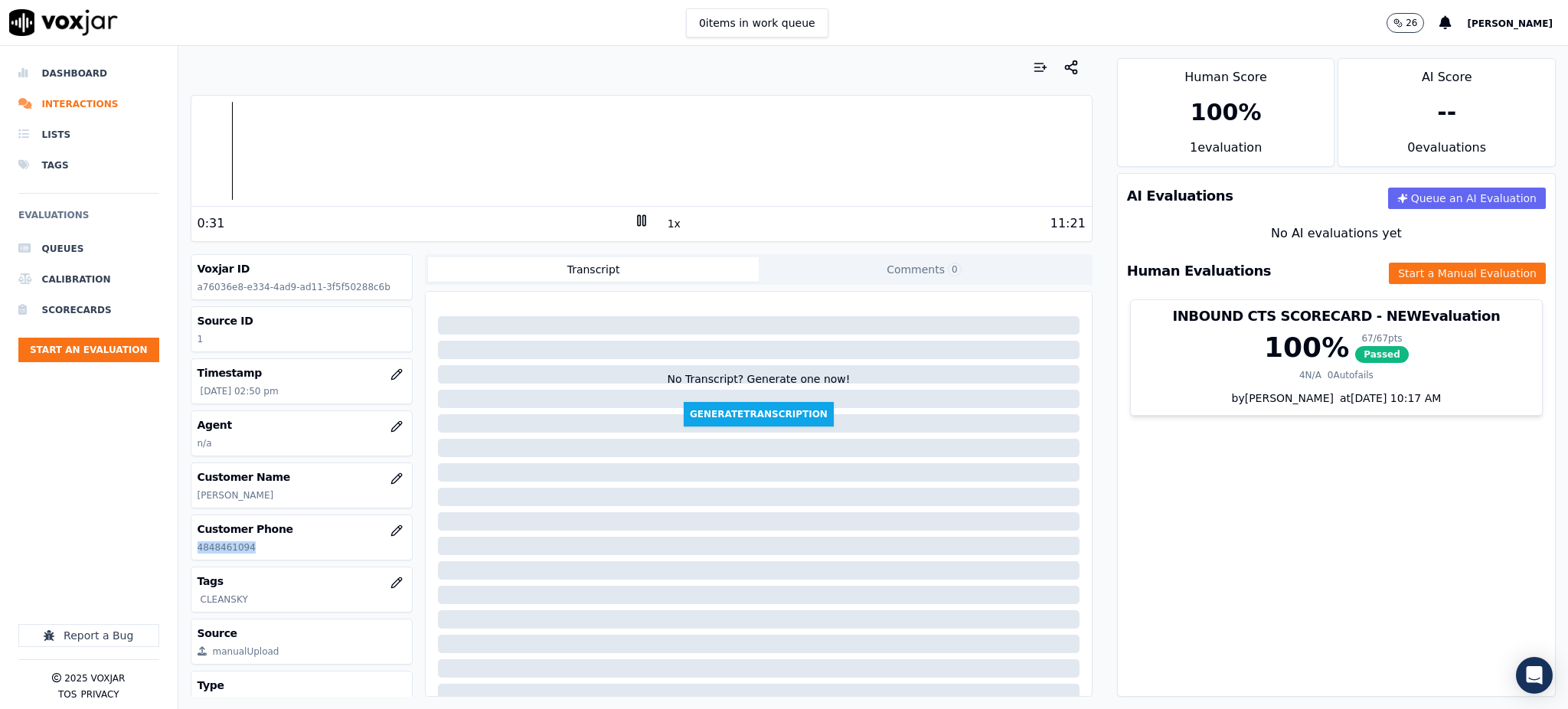
click at [637, 219] on icon at bounding box center [641, 221] width 15 height 15
click at [391, 423] on icon "button" at bounding box center [397, 426] width 13 height 13
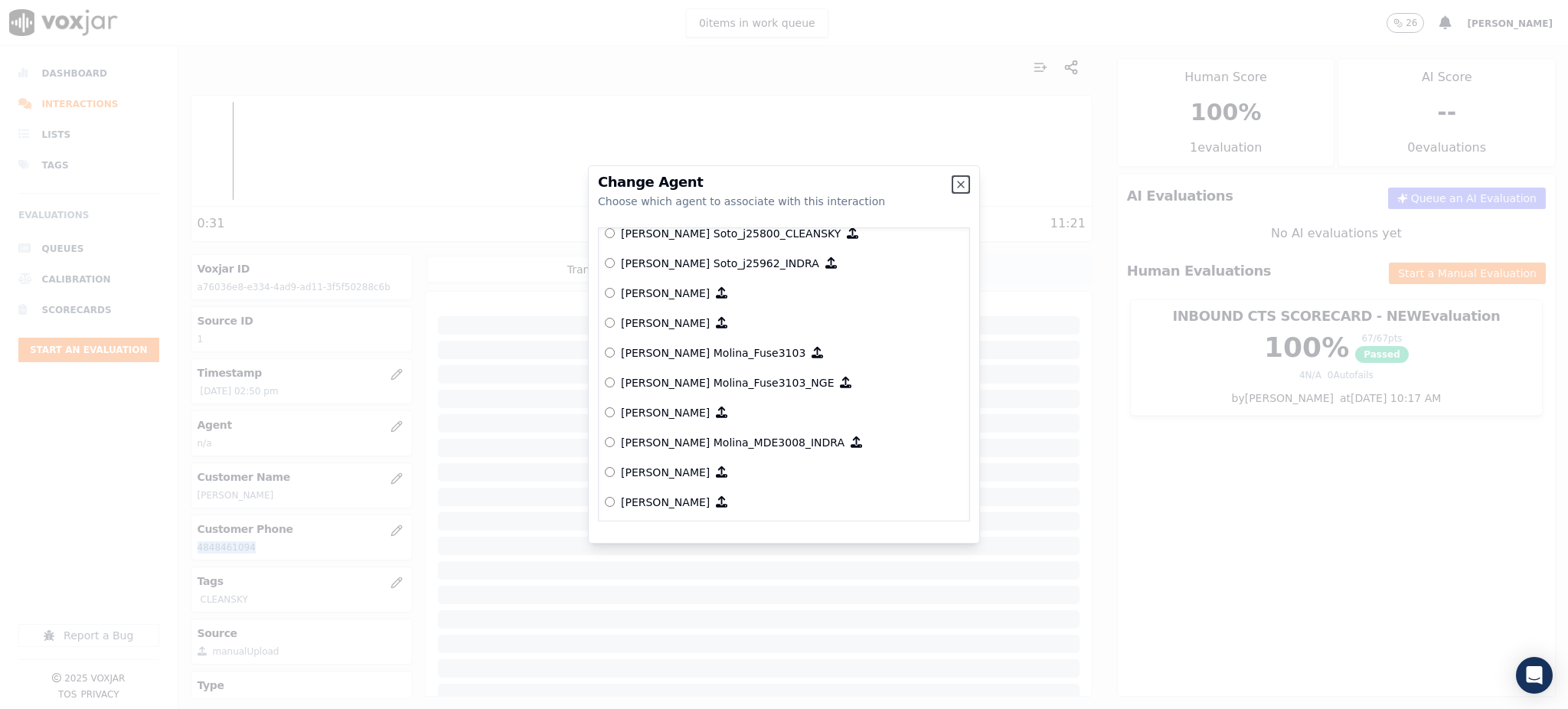
scroll to position [4586, 0]
click at [723, 353] on p "[PERSON_NAME] Molina_Fuse3103" at bounding box center [713, 354] width 184 height 15
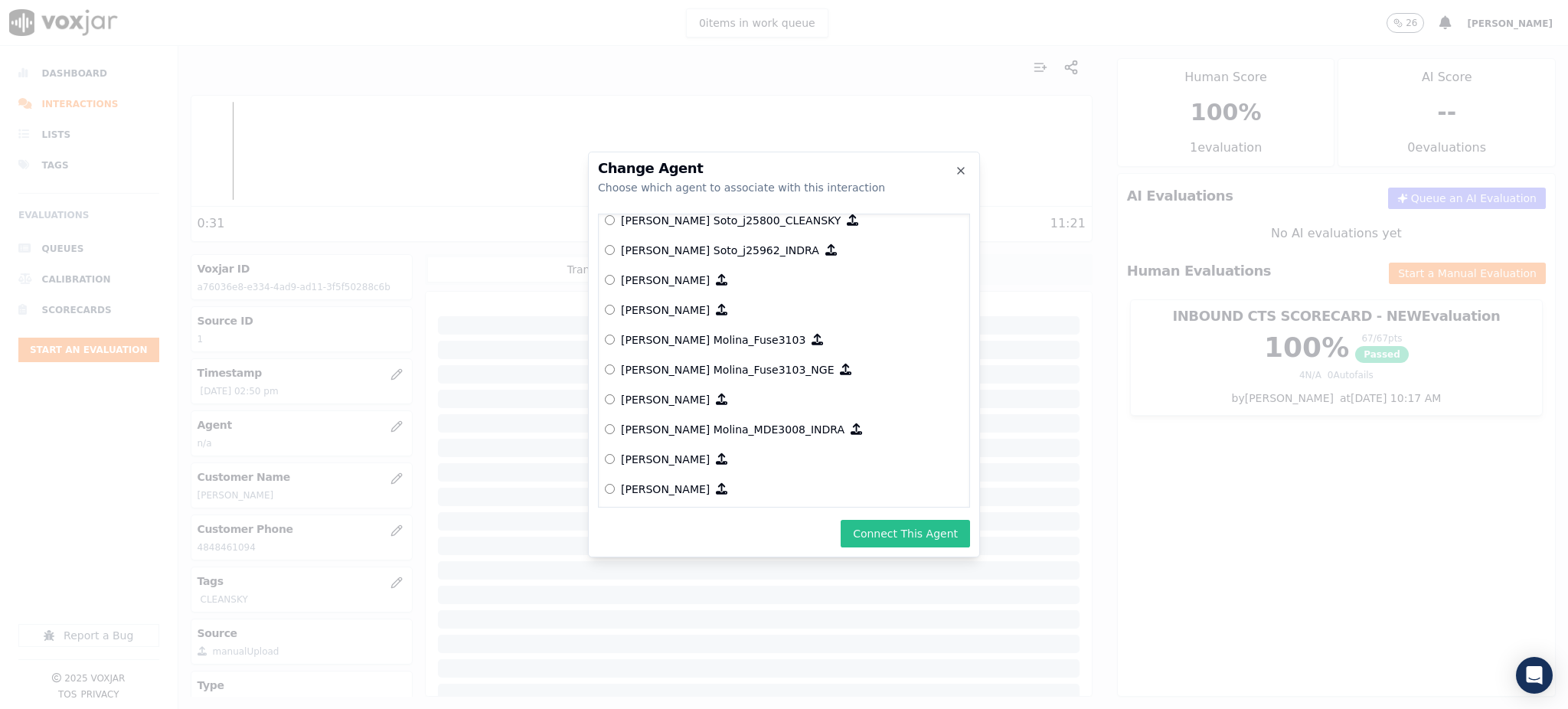
click at [894, 544] on button "Connect This Agent" at bounding box center [906, 534] width 129 height 28
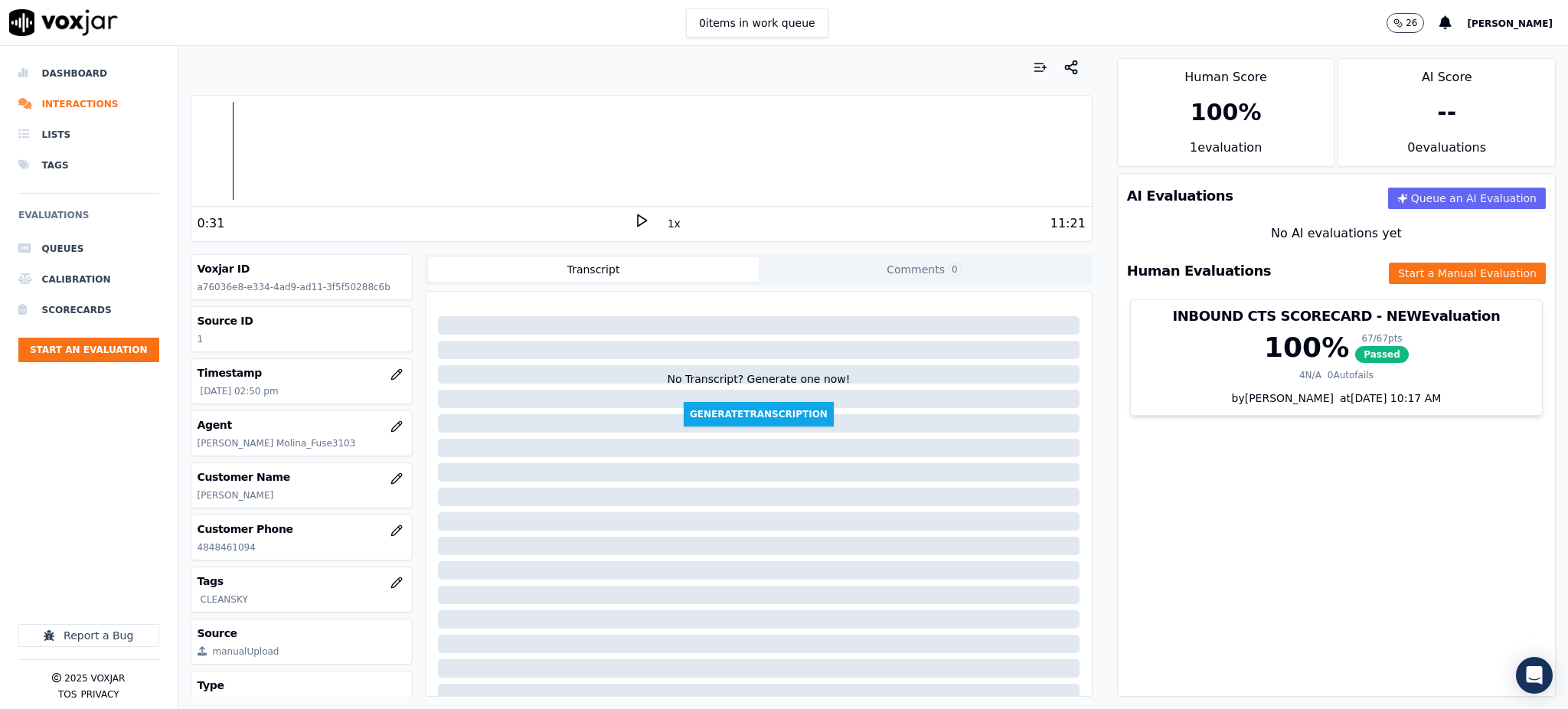
drag, startPoint x: 632, startPoint y: 214, endPoint x: 635, endPoint y: 202, distance: 12.4
click at [634, 214] on icon at bounding box center [641, 221] width 15 height 15
click at [1307, 534] on div "AI Evaluations Queue an AI Evaluation No AI evaluations yet Human Evaluations S…" at bounding box center [1336, 435] width 439 height 524
click at [402, 153] on div at bounding box center [641, 150] width 901 height 98
click at [634, 219] on icon at bounding box center [641, 221] width 15 height 15
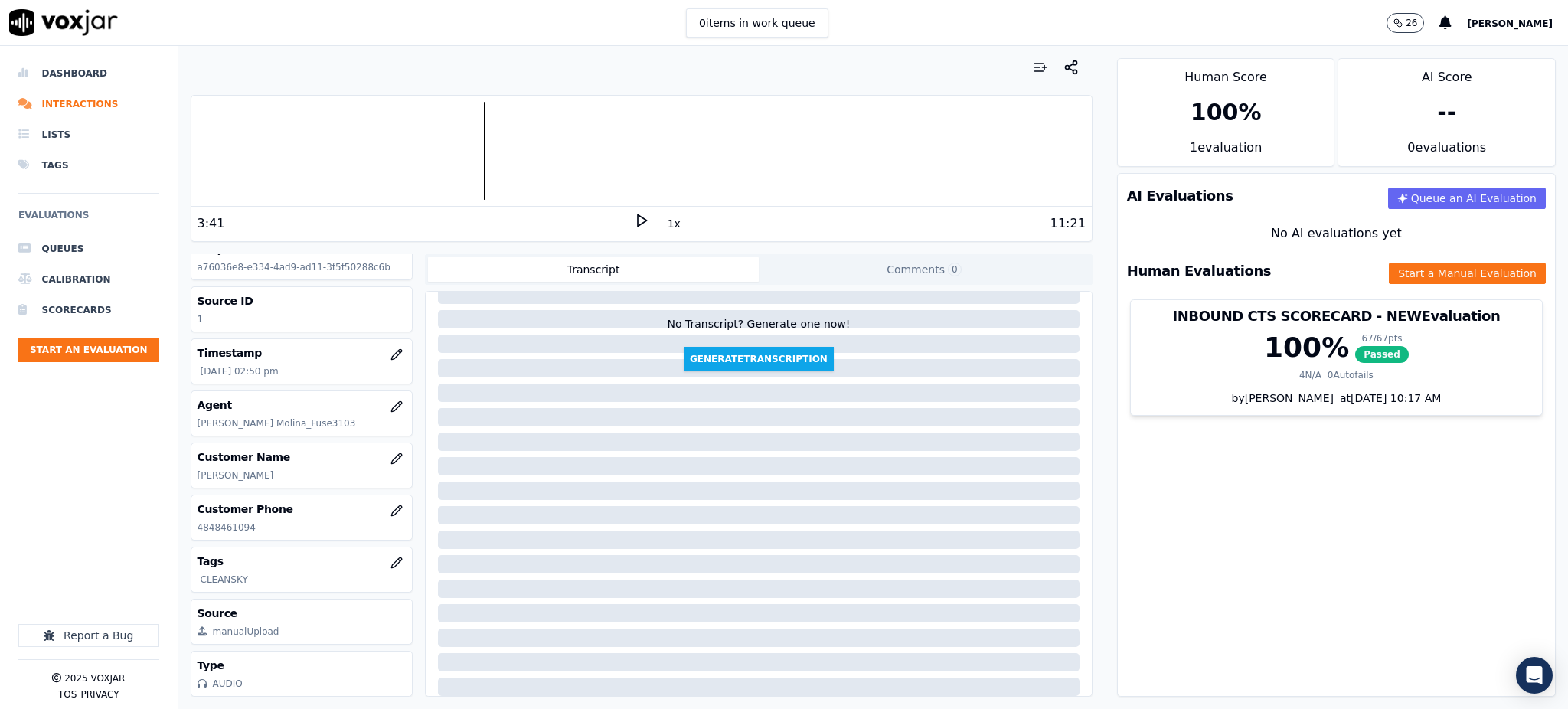
scroll to position [66, 0]
click at [638, 226] on polygon at bounding box center [642, 222] width 9 height 12
click at [462, 157] on div at bounding box center [641, 150] width 901 height 98
click at [642, 225] on rect at bounding box center [643, 221] width 3 height 10
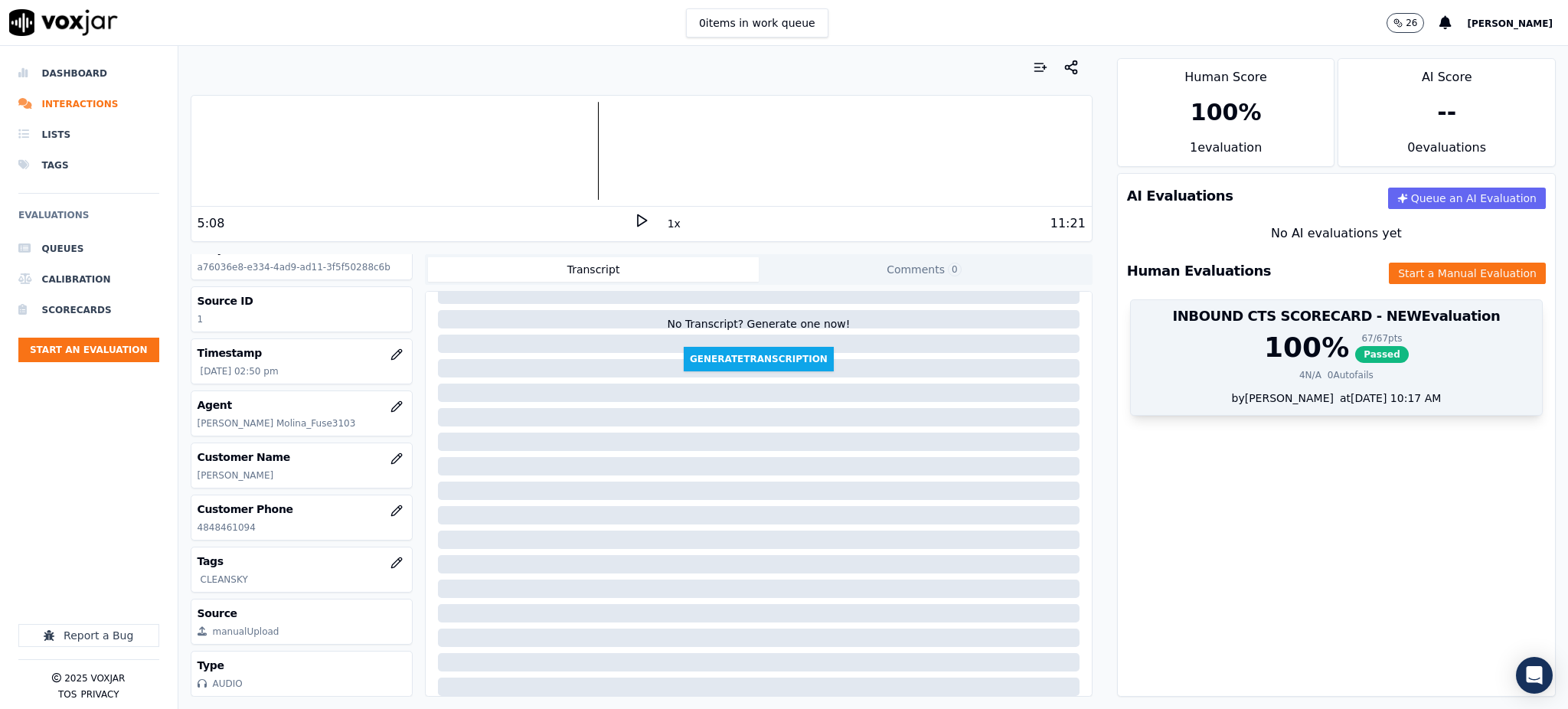
click at [1355, 362] on span "Passed" at bounding box center [1382, 355] width 54 height 17
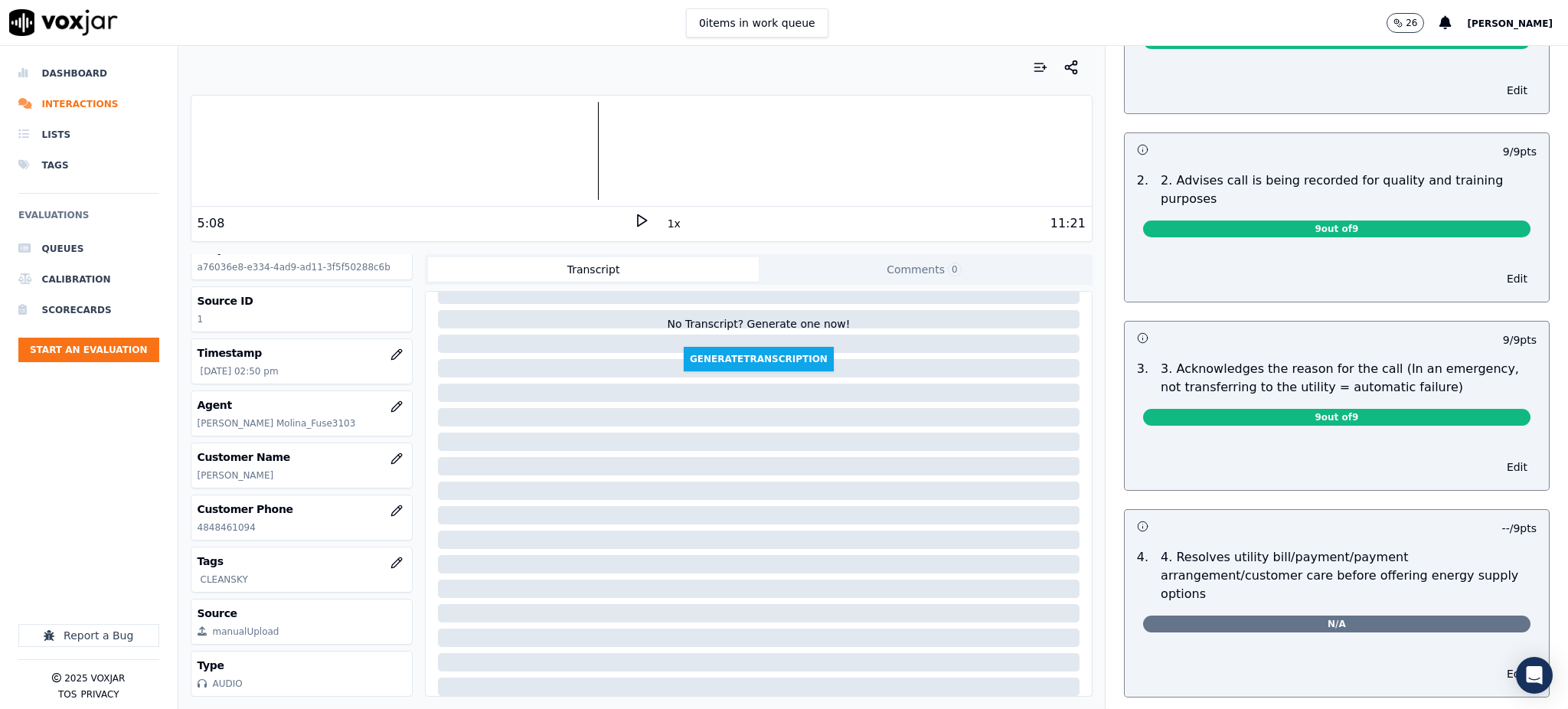
scroll to position [0, 0]
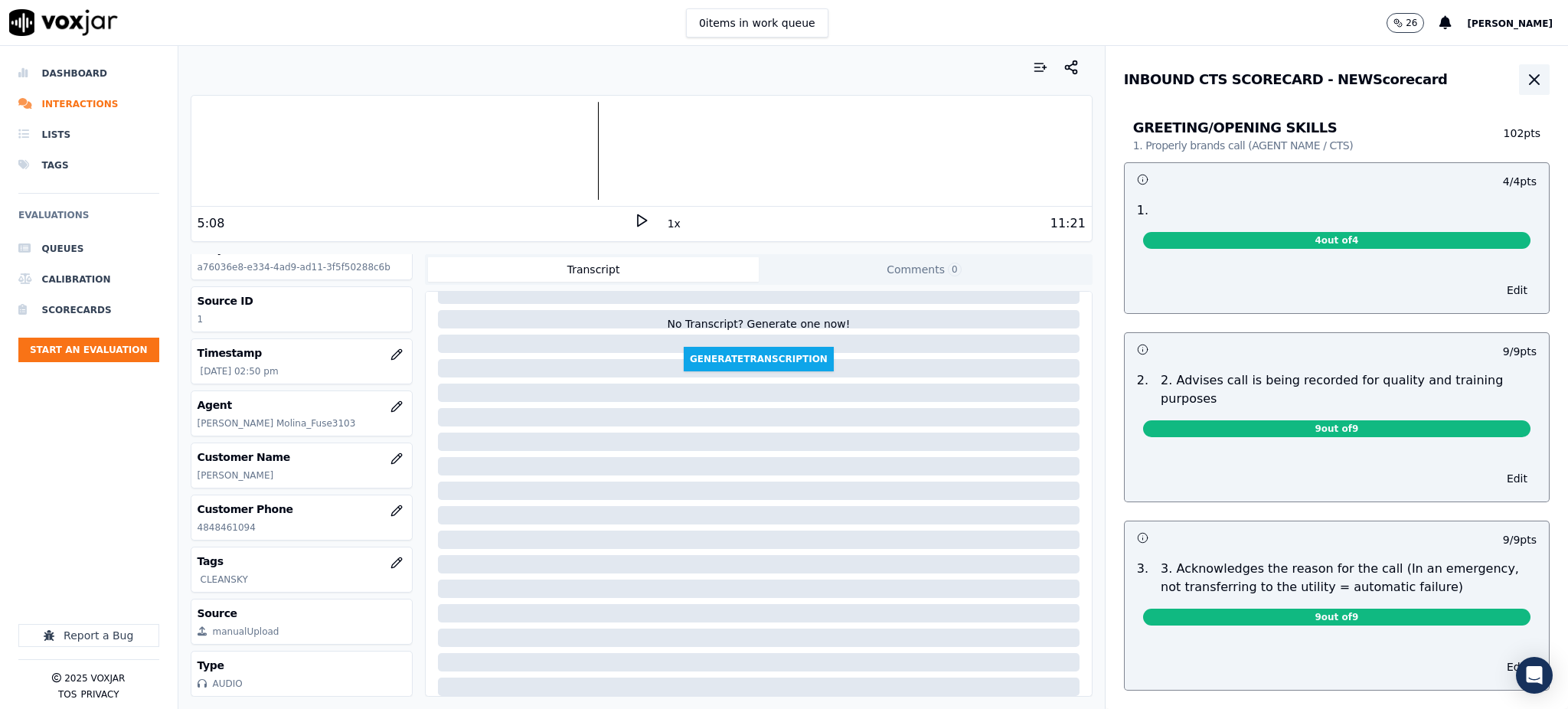
click at [1529, 78] on icon "button" at bounding box center [1534, 79] width 9 height 9
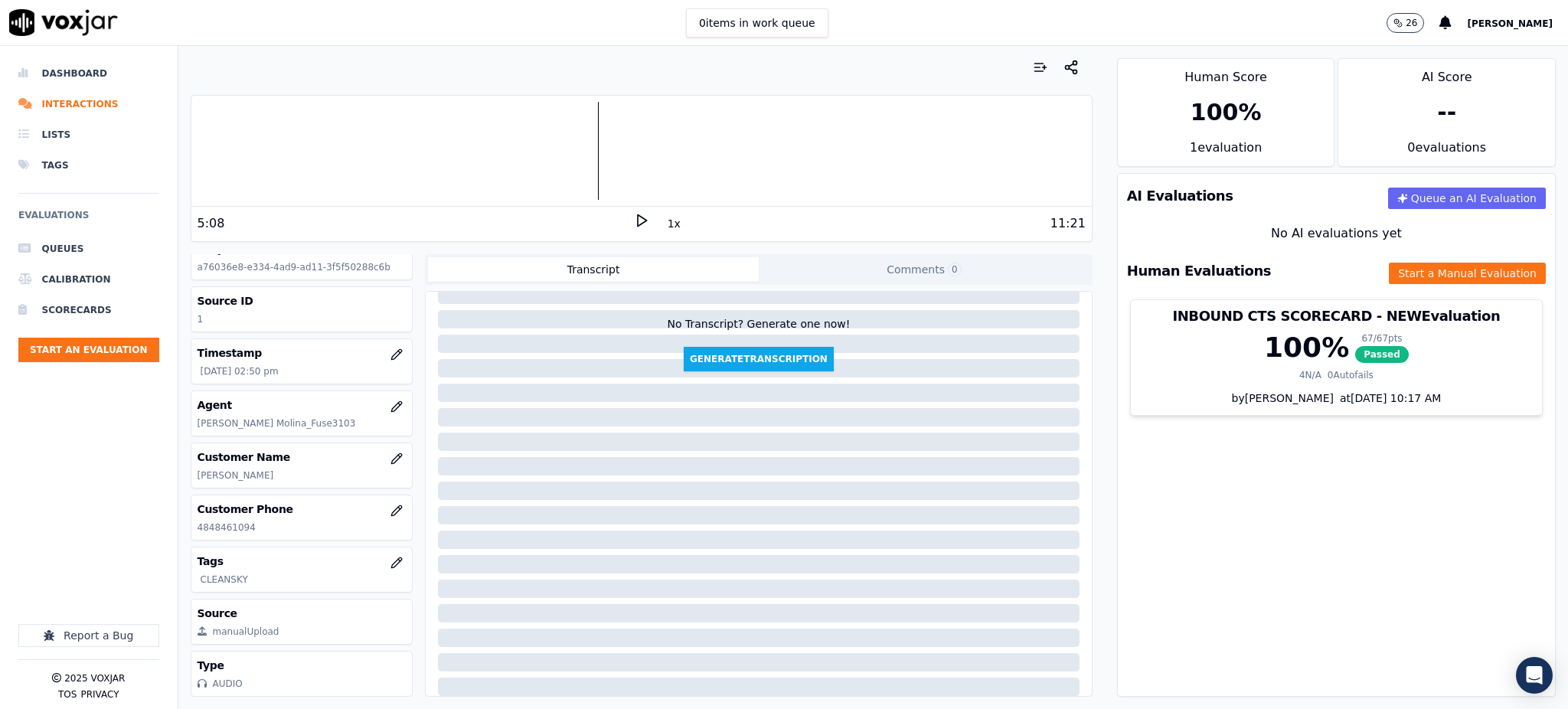
click at [638, 222] on polygon at bounding box center [642, 222] width 9 height 12
click at [634, 220] on icon at bounding box center [641, 221] width 15 height 15
click at [634, 216] on icon at bounding box center [641, 221] width 15 height 15
click at [1429, 270] on button "Start a Manual Evaluation" at bounding box center [1467, 274] width 157 height 22
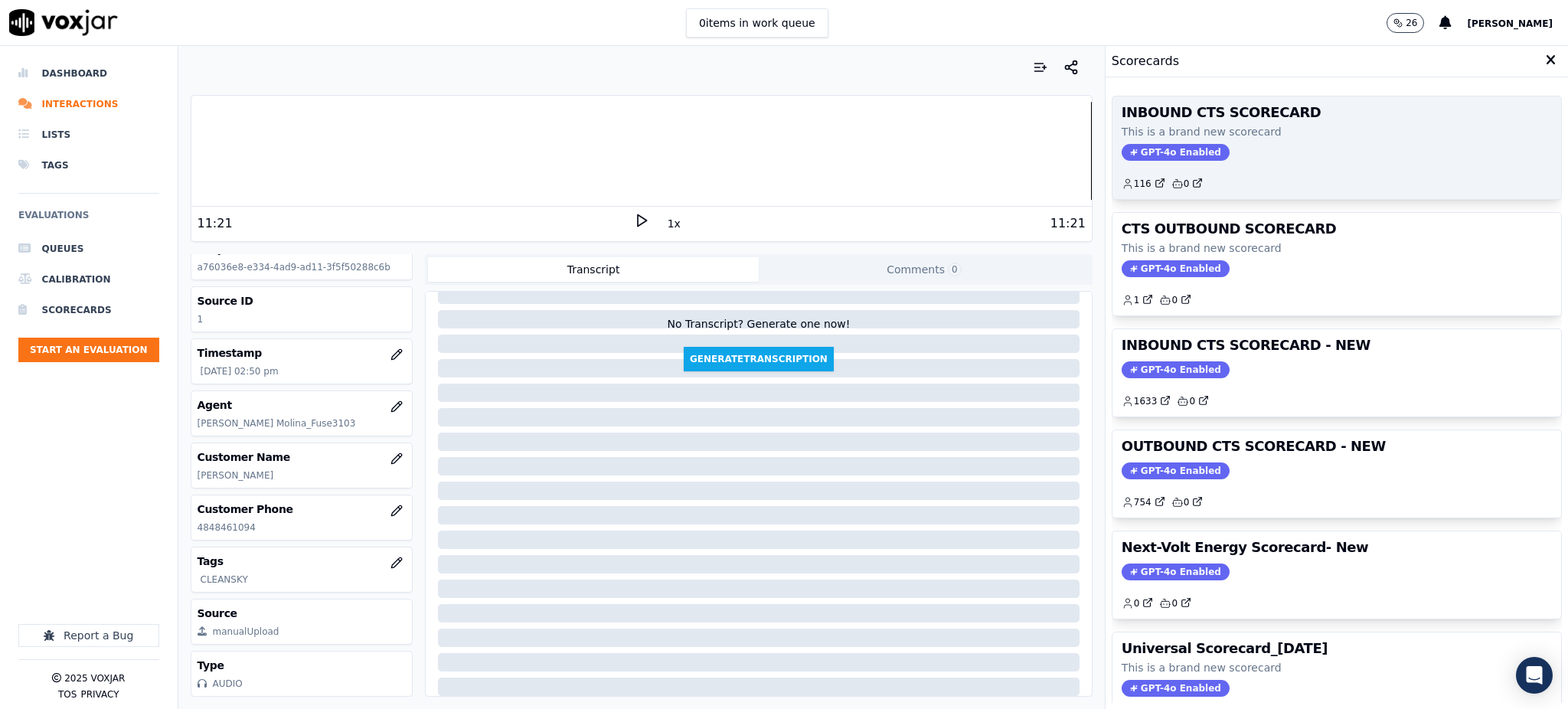
click at [1134, 150] on span "GPT-4o Enabled" at bounding box center [1176, 153] width 108 height 17
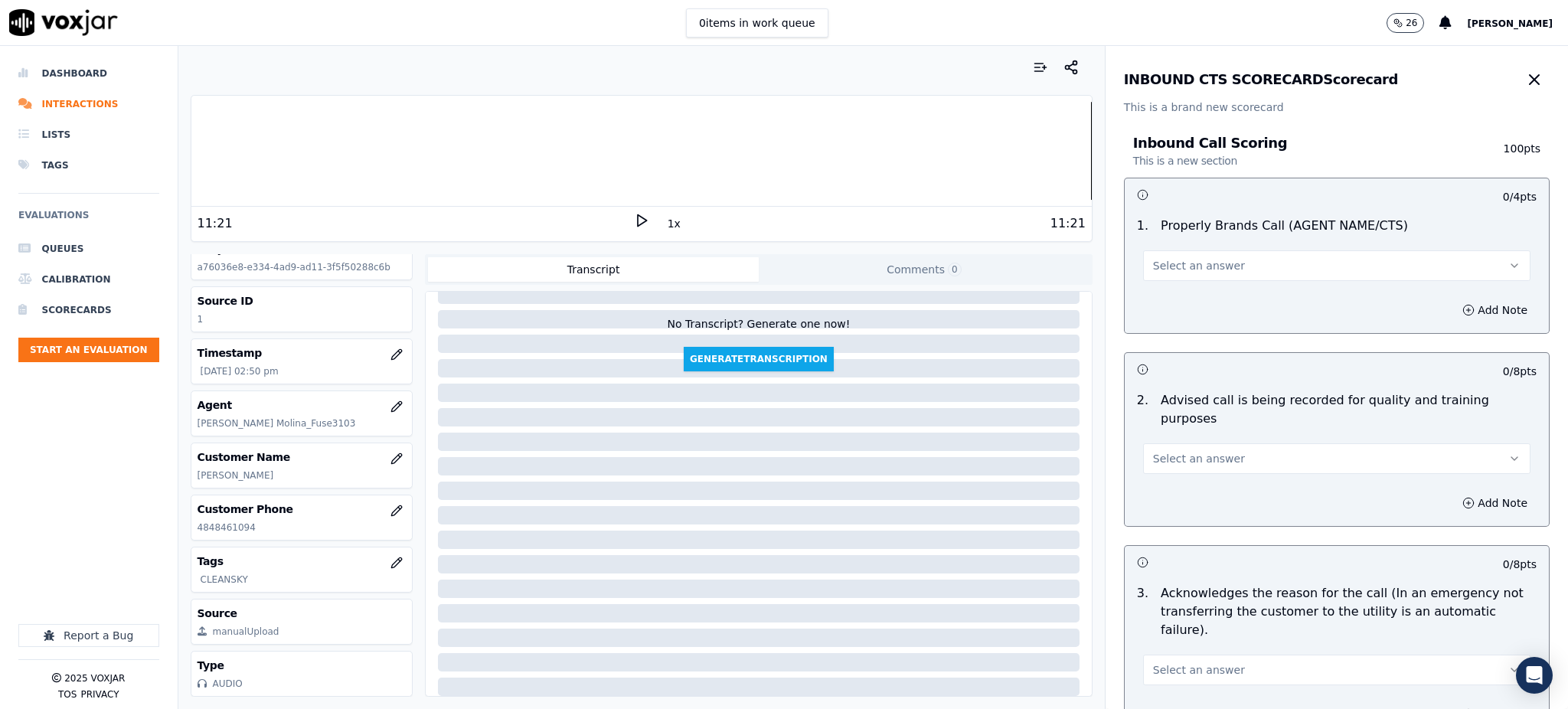
click at [1206, 257] on button "Select an answer" at bounding box center [1337, 266] width 387 height 31
click at [1154, 300] on div "Yes" at bounding box center [1303, 300] width 354 height 24
click at [1156, 451] on span "Select an answer" at bounding box center [1199, 459] width 92 height 15
click at [1155, 476] on div "Yes" at bounding box center [1303, 474] width 354 height 24
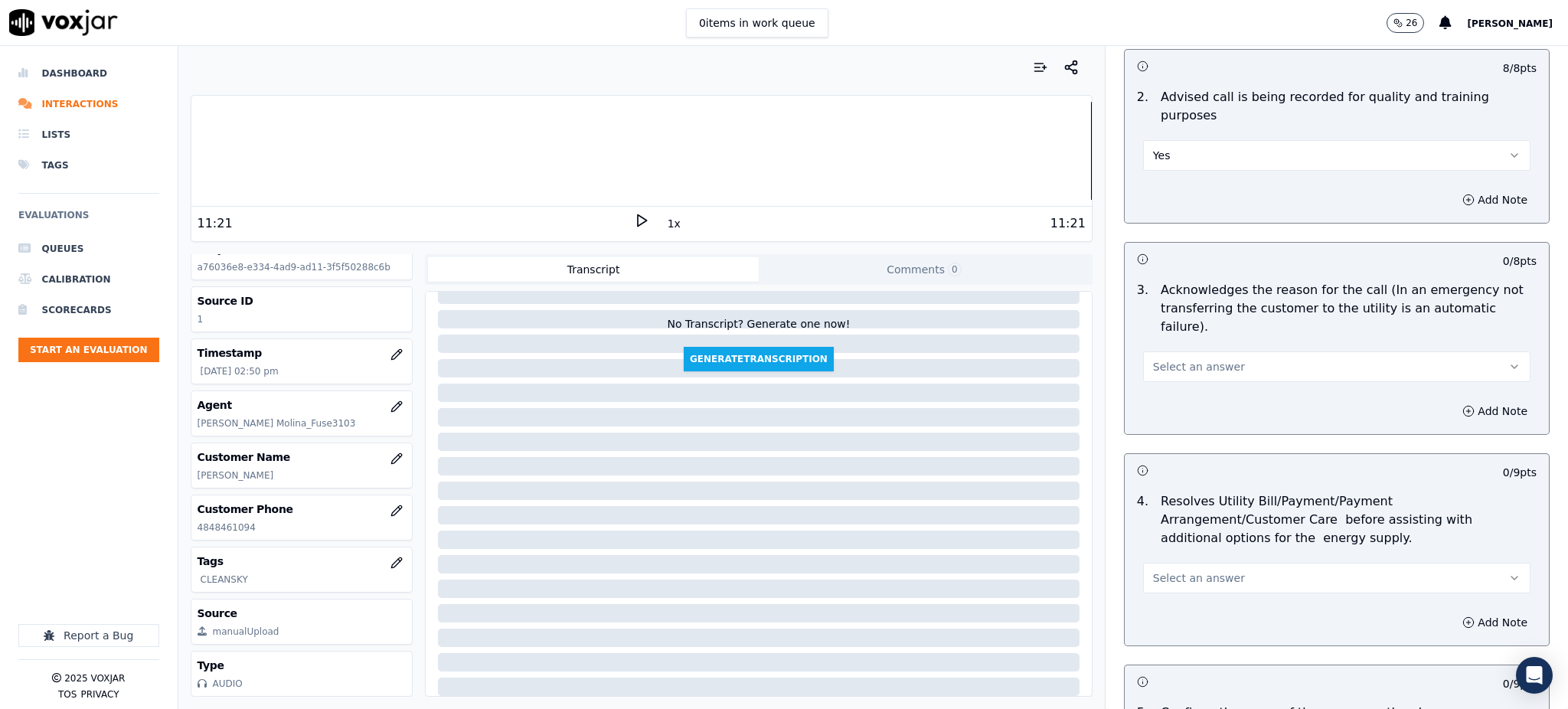
scroll to position [306, 0]
click at [1153, 357] on span "Select an answer" at bounding box center [1199, 364] width 92 height 15
click at [1156, 376] on div "No" at bounding box center [1303, 386] width 354 height 24
drag, startPoint x: 1155, startPoint y: 318, endPoint x: 1155, endPoint y: 331, distance: 13.0
click at [1155, 348] on button "No" at bounding box center [1337, 363] width 387 height 31
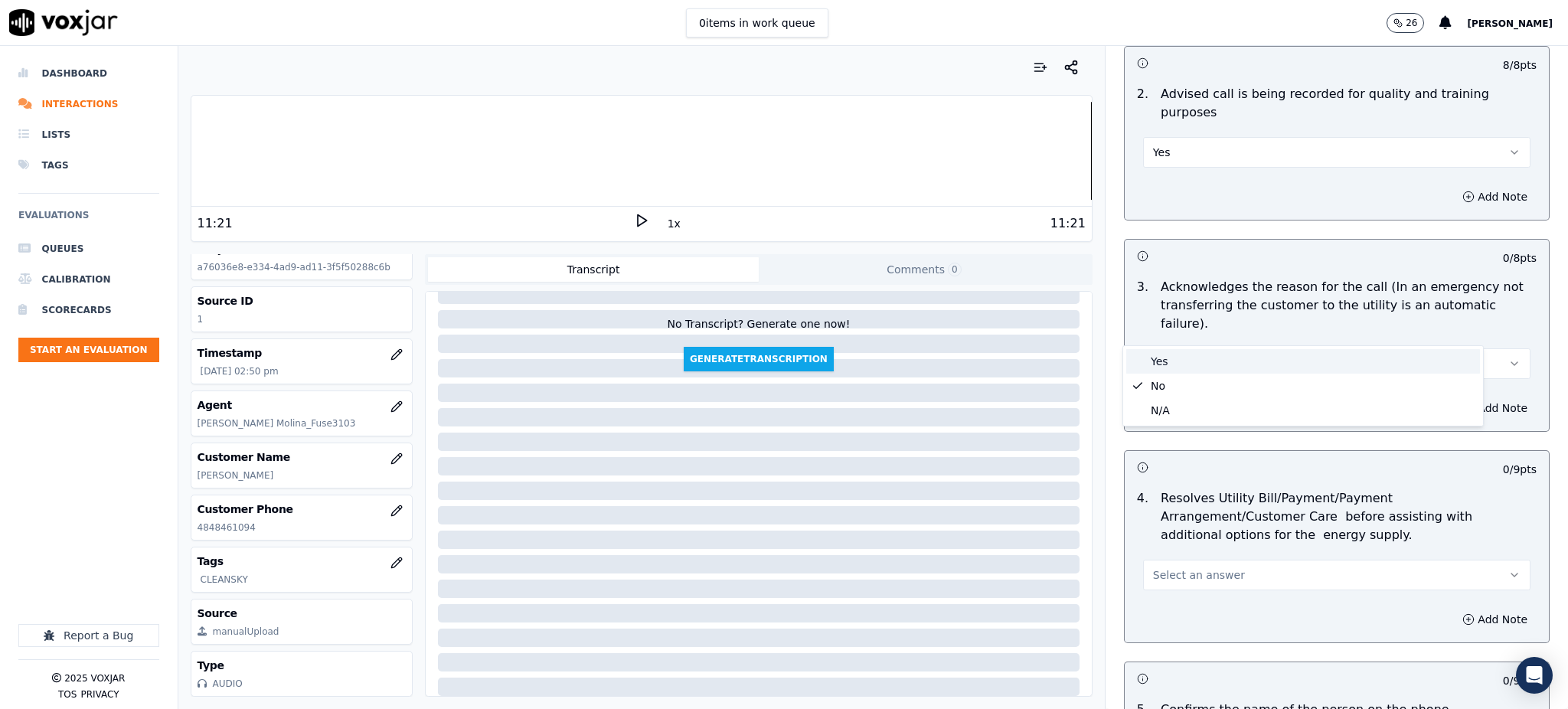
click at [1155, 363] on div "Yes" at bounding box center [1303, 361] width 354 height 24
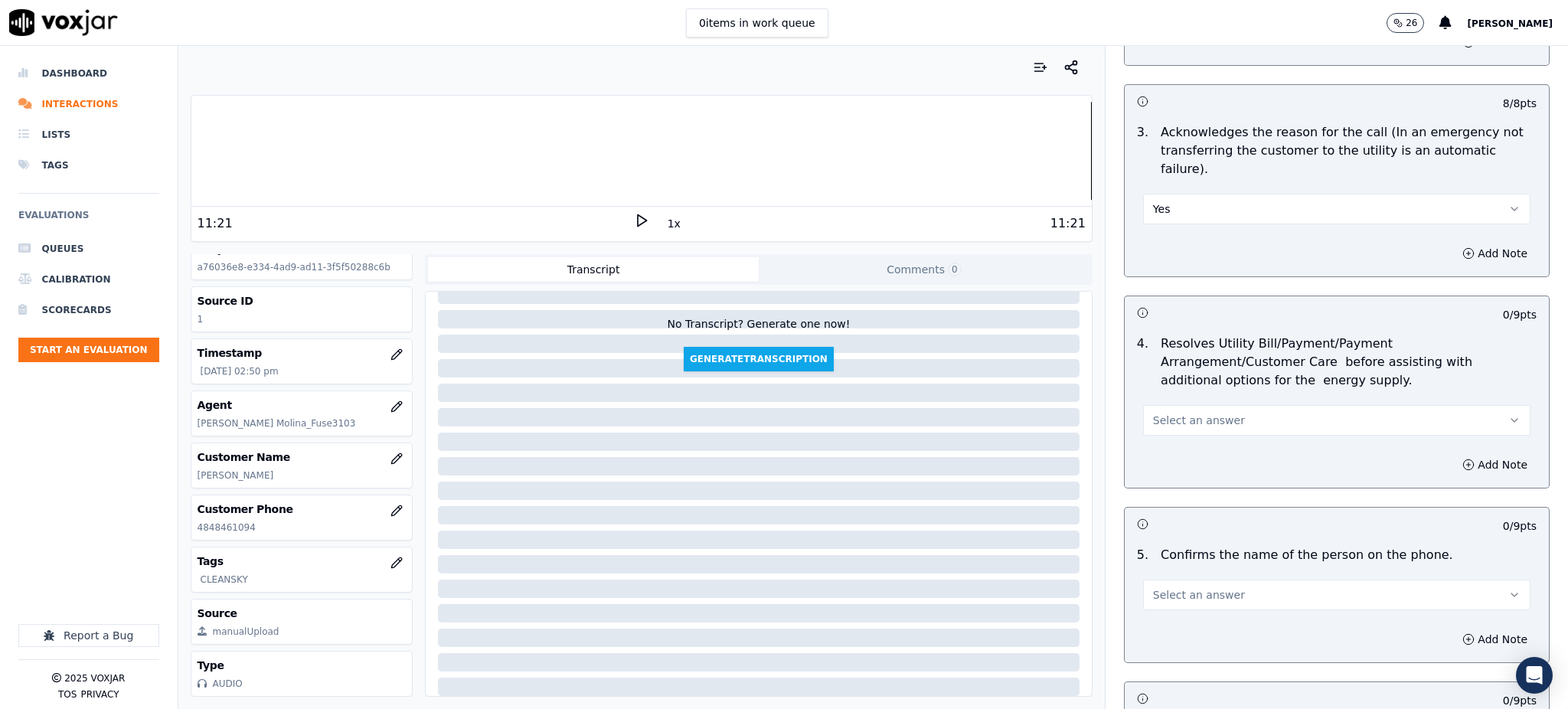
scroll to position [510, 0]
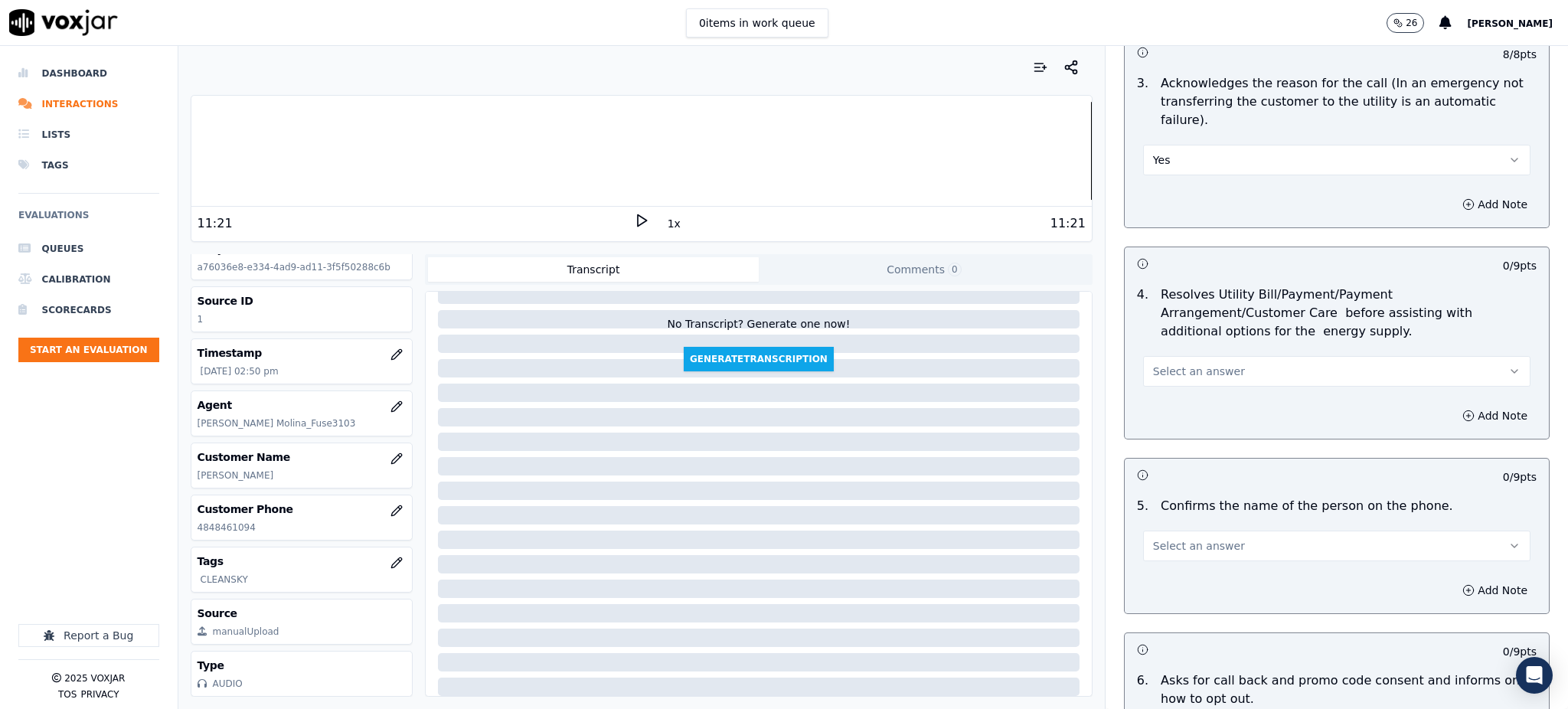
click at [1161, 364] on span "Select an answer" at bounding box center [1199, 372] width 92 height 15
click at [1158, 366] on div "Yes" at bounding box center [1303, 368] width 354 height 24
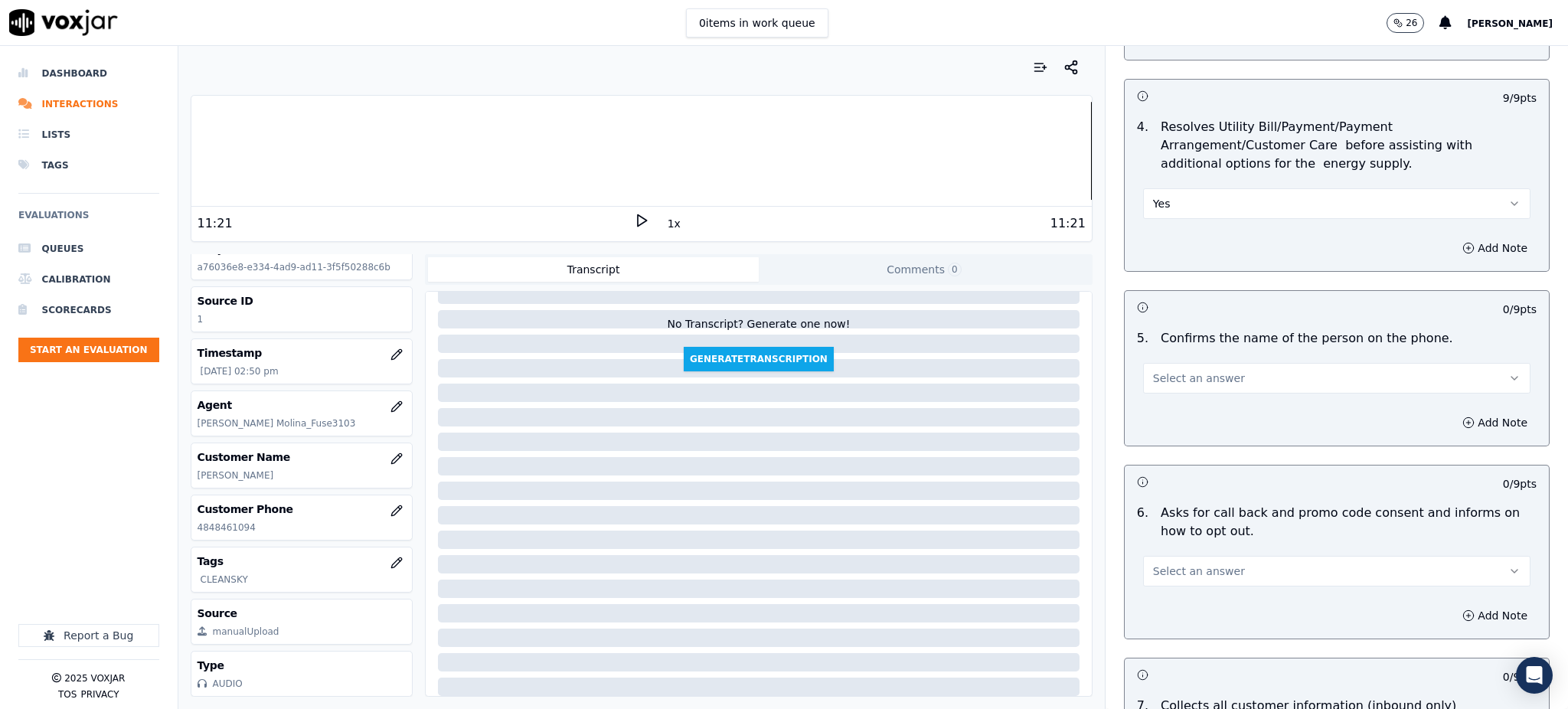
scroll to position [715, 0]
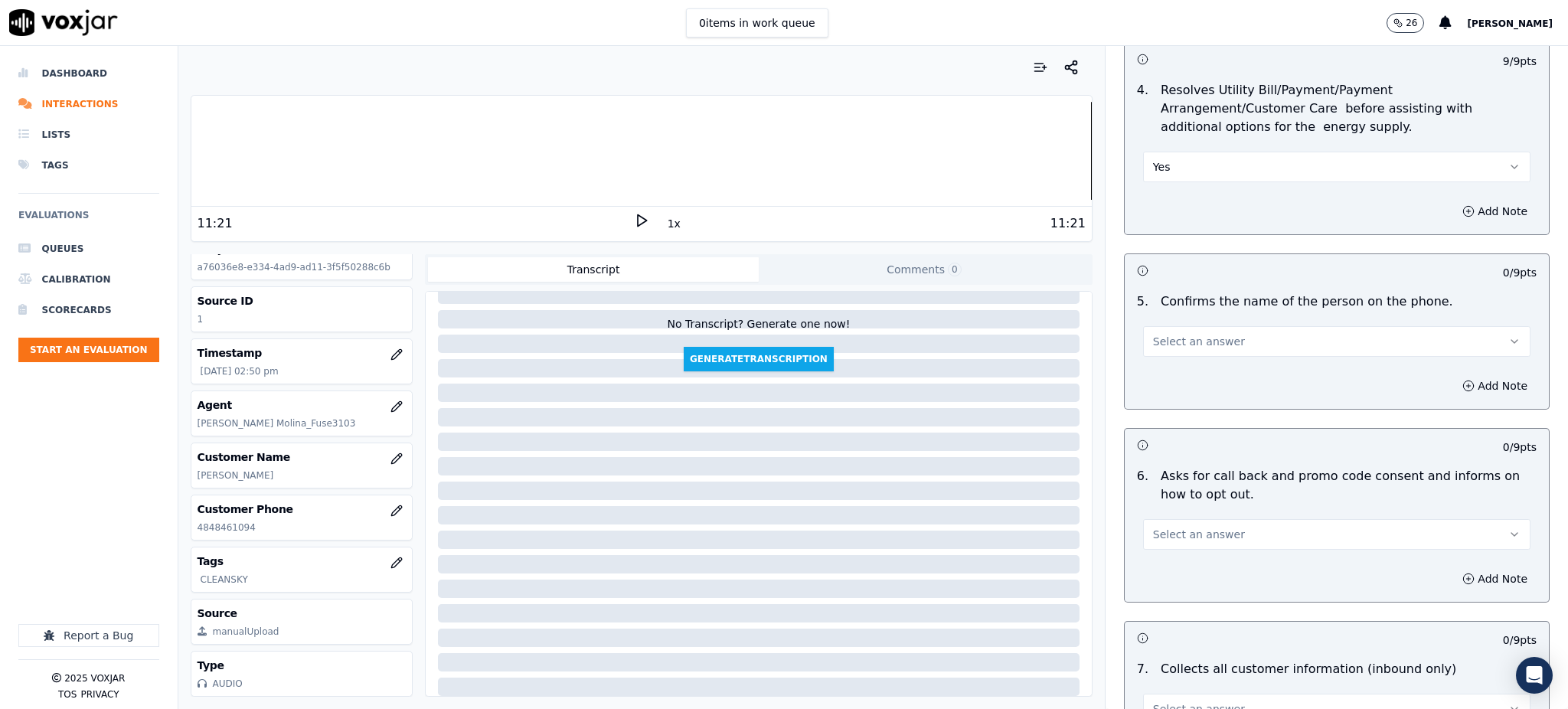
click at [1153, 334] on span "Select an answer" at bounding box center [1199, 341] width 92 height 15
click at [1159, 330] on div "Yes" at bounding box center [1303, 339] width 354 height 24
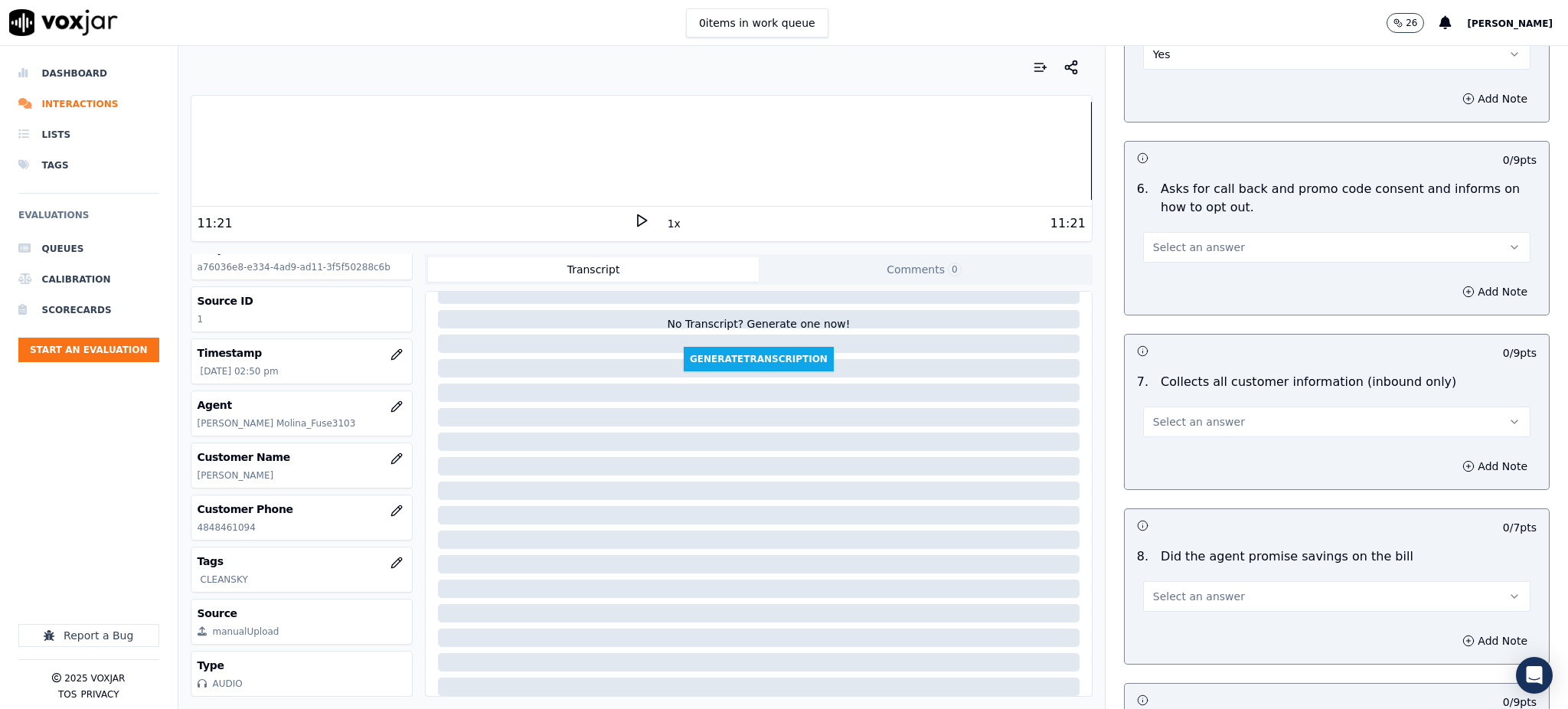
scroll to position [1021, 0]
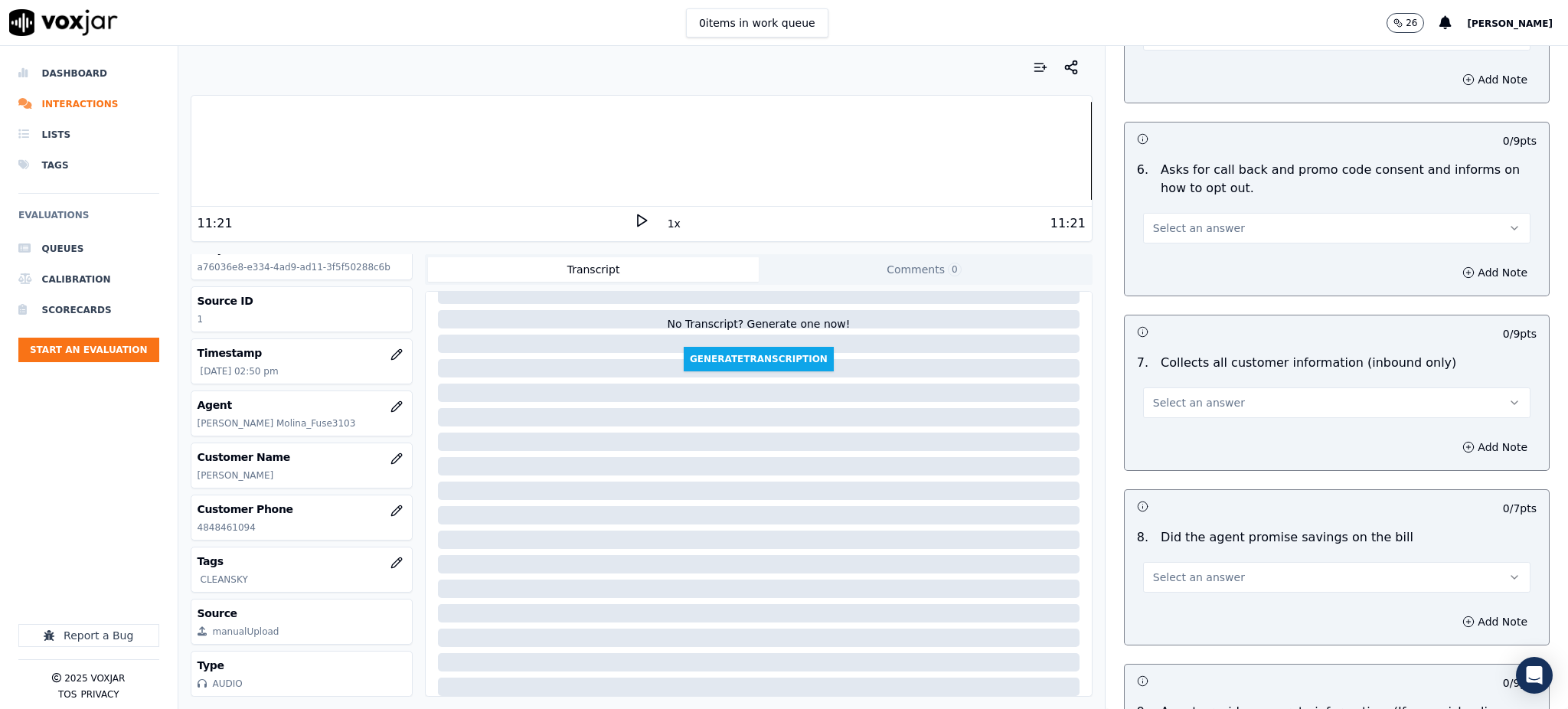
click at [1153, 221] on span "Select an answer" at bounding box center [1199, 228] width 92 height 15
click at [1157, 232] on div "Yes" at bounding box center [1303, 226] width 354 height 24
click at [1164, 395] on span "Select an answer" at bounding box center [1199, 403] width 92 height 15
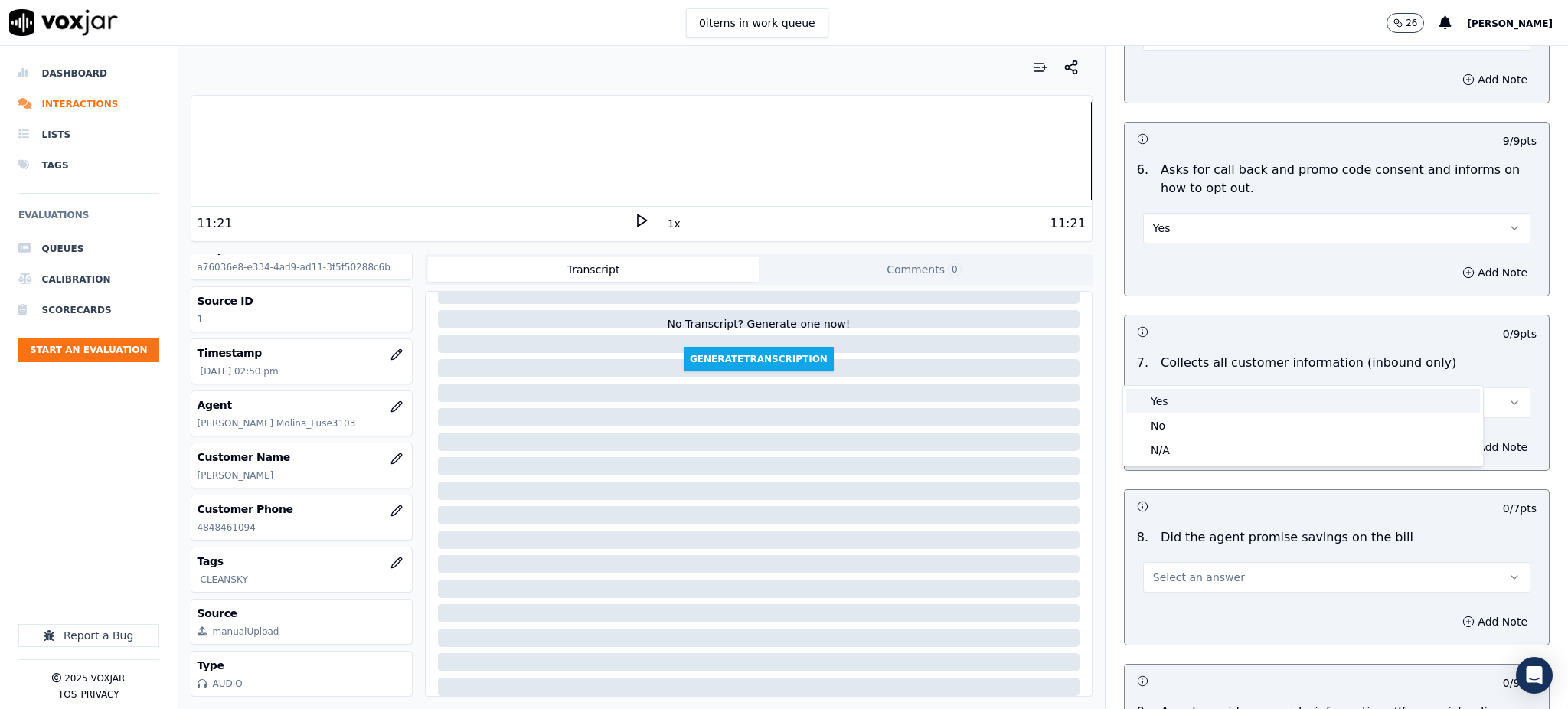
click at [1171, 406] on div "Yes" at bounding box center [1303, 401] width 354 height 24
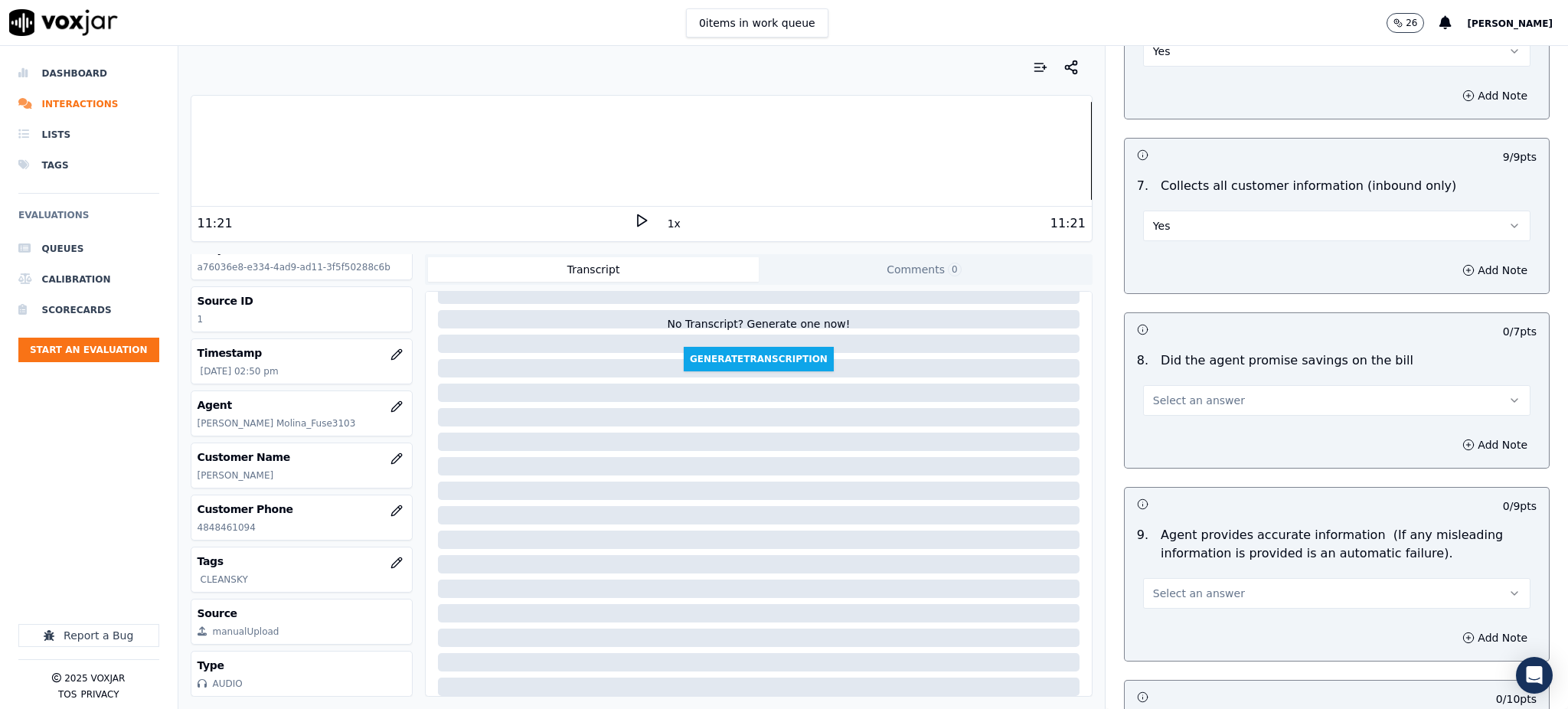
scroll to position [1226, 0]
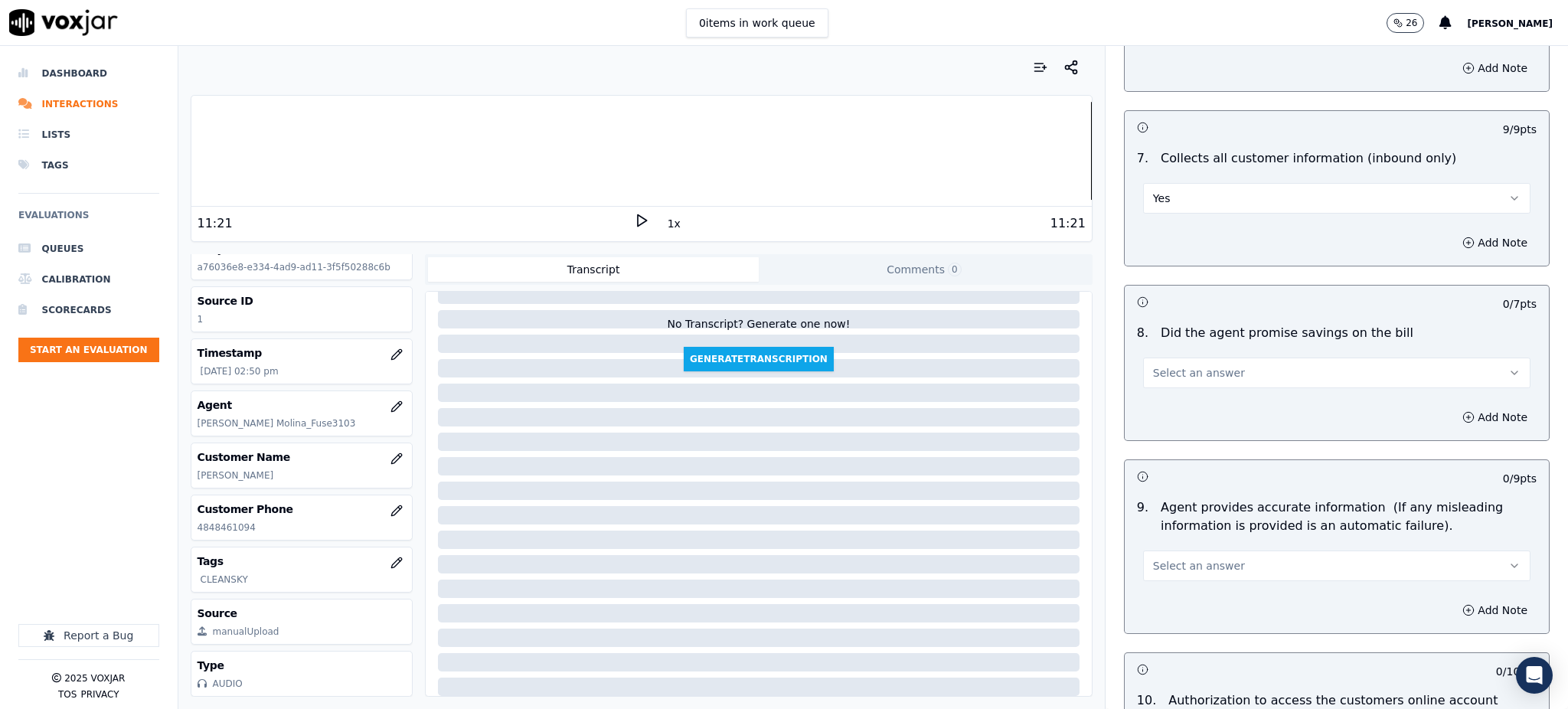
click at [1158, 366] on span "Select an answer" at bounding box center [1199, 373] width 92 height 15
drag, startPoint x: 1164, startPoint y: 375, endPoint x: 1152, endPoint y: 439, distance: 65.1
click at [1164, 378] on div "Yes" at bounding box center [1303, 371] width 354 height 24
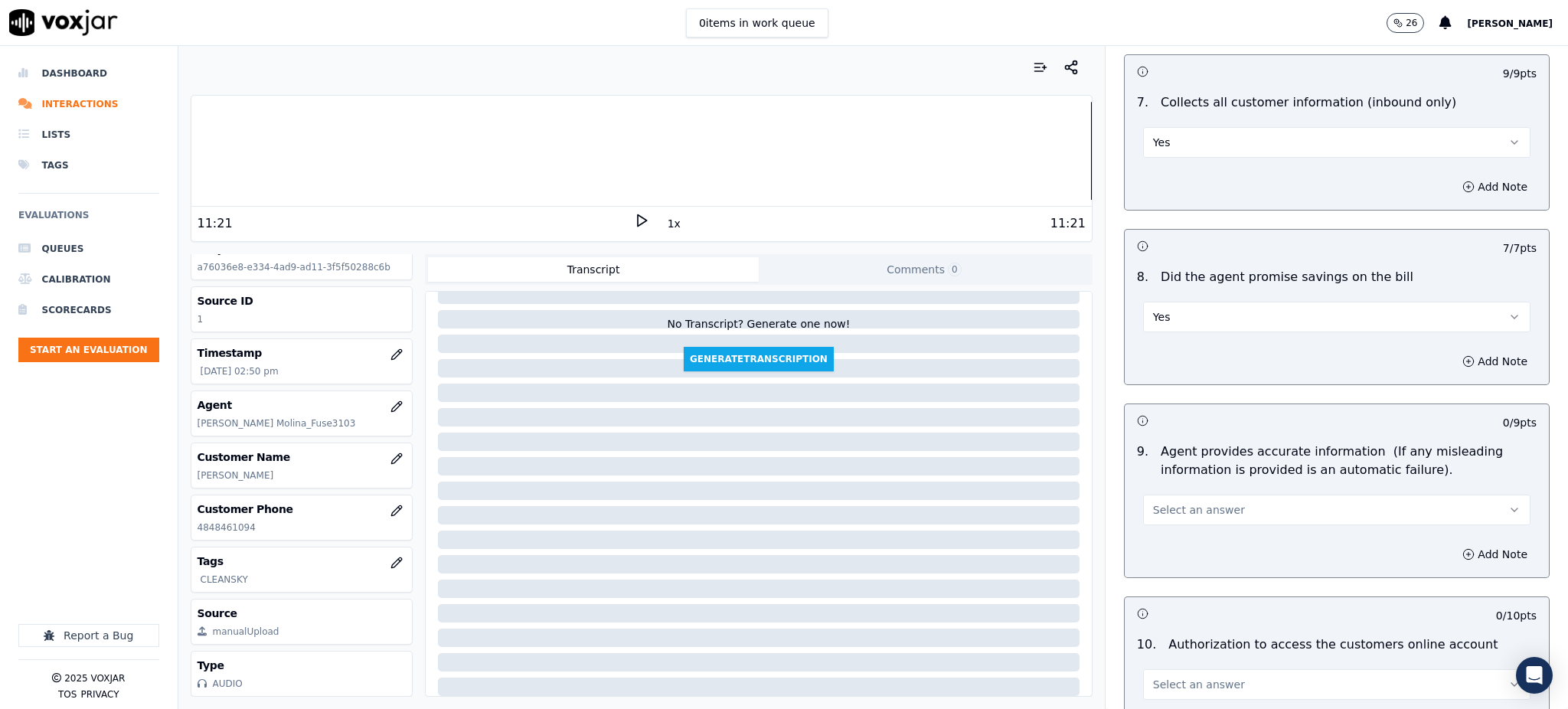
scroll to position [1430, 0]
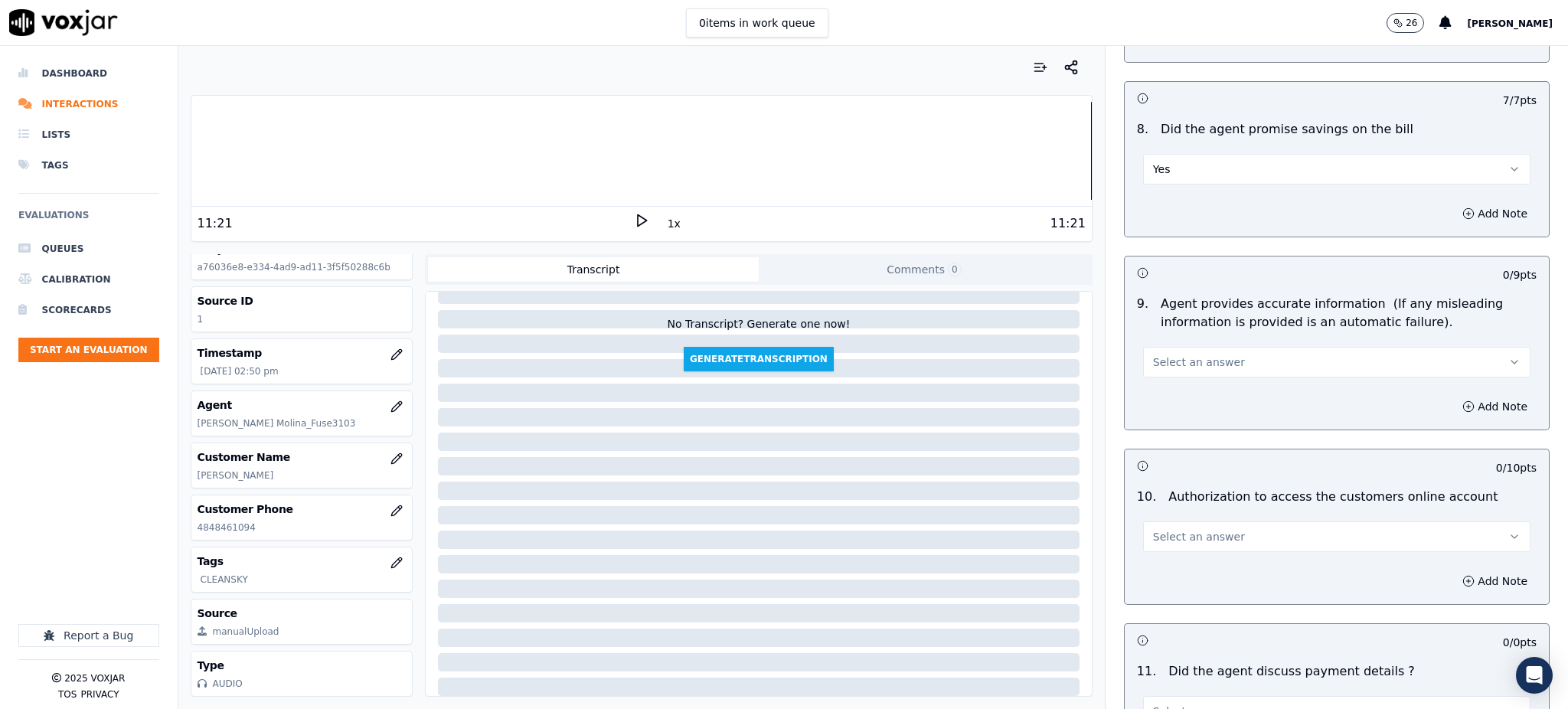
click at [1143, 347] on button "Select an answer" at bounding box center [1337, 362] width 387 height 31
click at [1157, 357] on div "Yes" at bounding box center [1303, 360] width 354 height 24
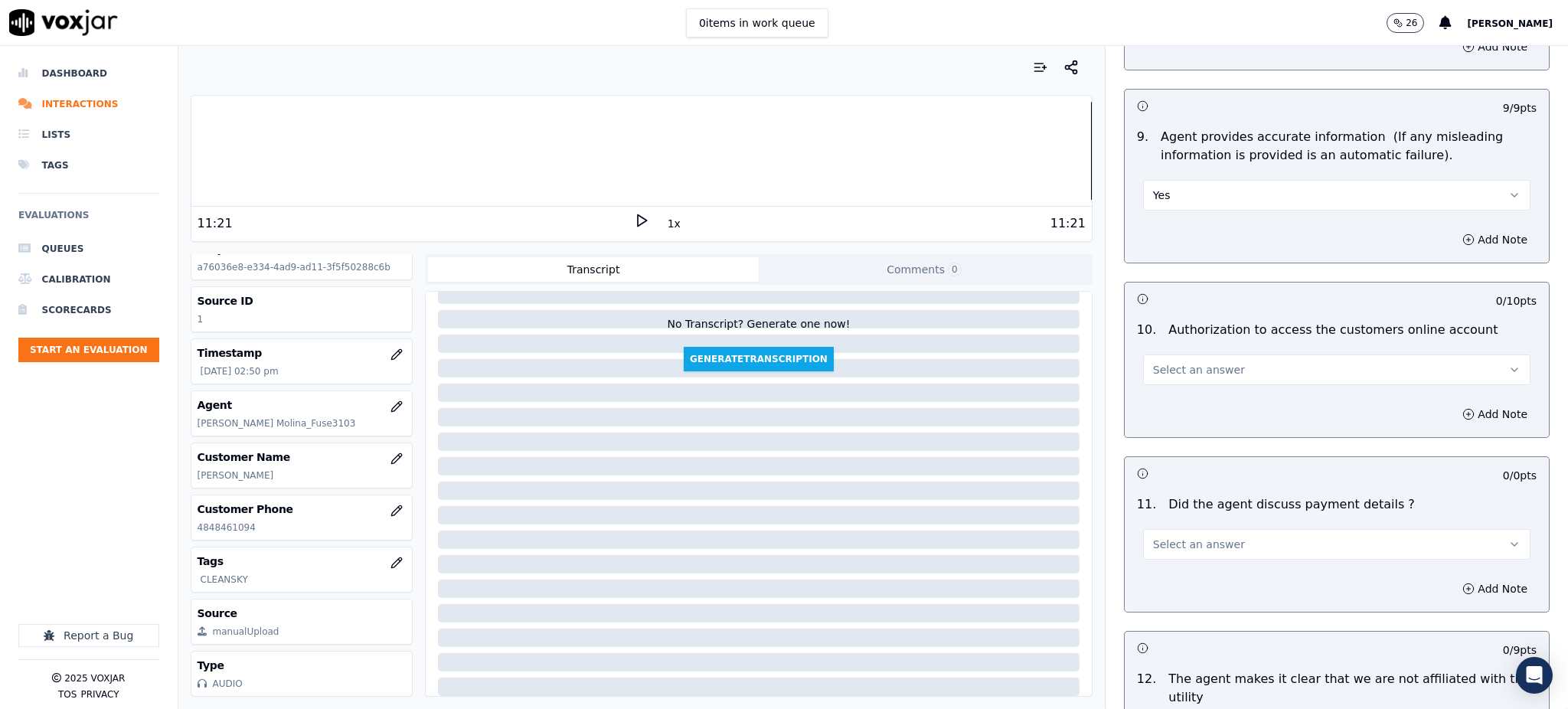
scroll to position [1634, 0]
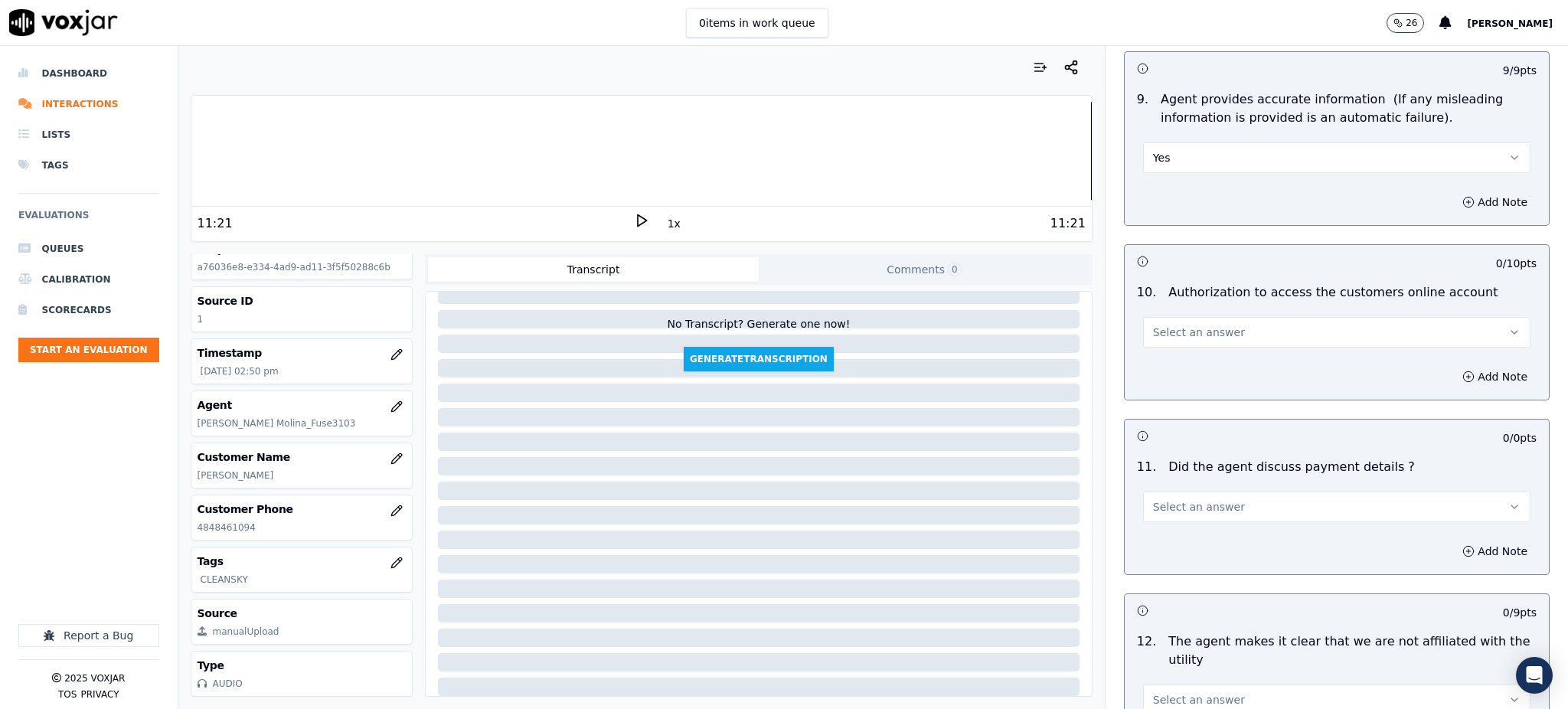
click at [1155, 325] on span "Select an answer" at bounding box center [1199, 332] width 92 height 15
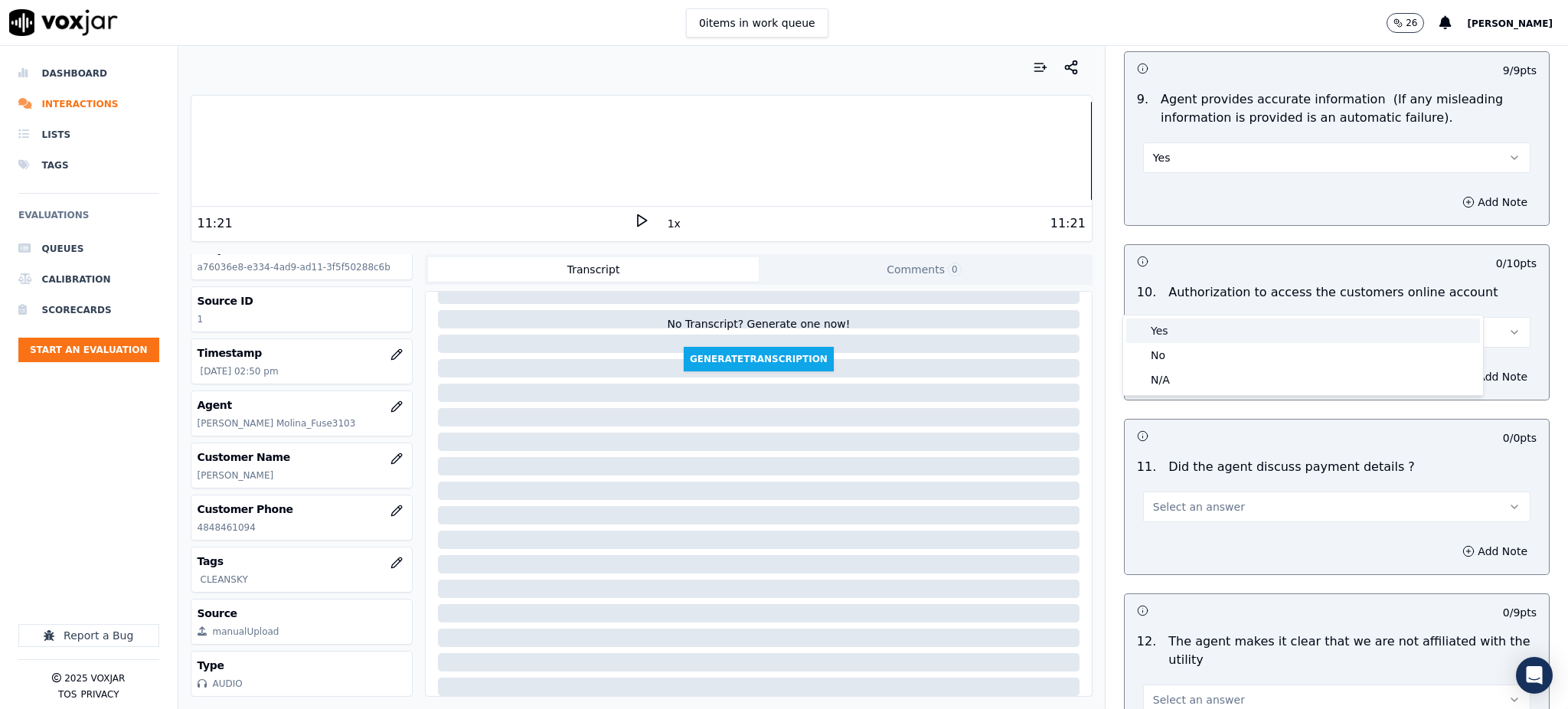
drag, startPoint x: 1164, startPoint y: 331, endPoint x: 1156, endPoint y: 467, distance: 136.2
click at [1164, 331] on div "Yes" at bounding box center [1303, 331] width 354 height 24
drag, startPoint x: 1156, startPoint y: 464, endPoint x: 1161, endPoint y: 483, distance: 19.6
click at [1157, 499] on span "Select an answer" at bounding box center [1199, 507] width 92 height 15
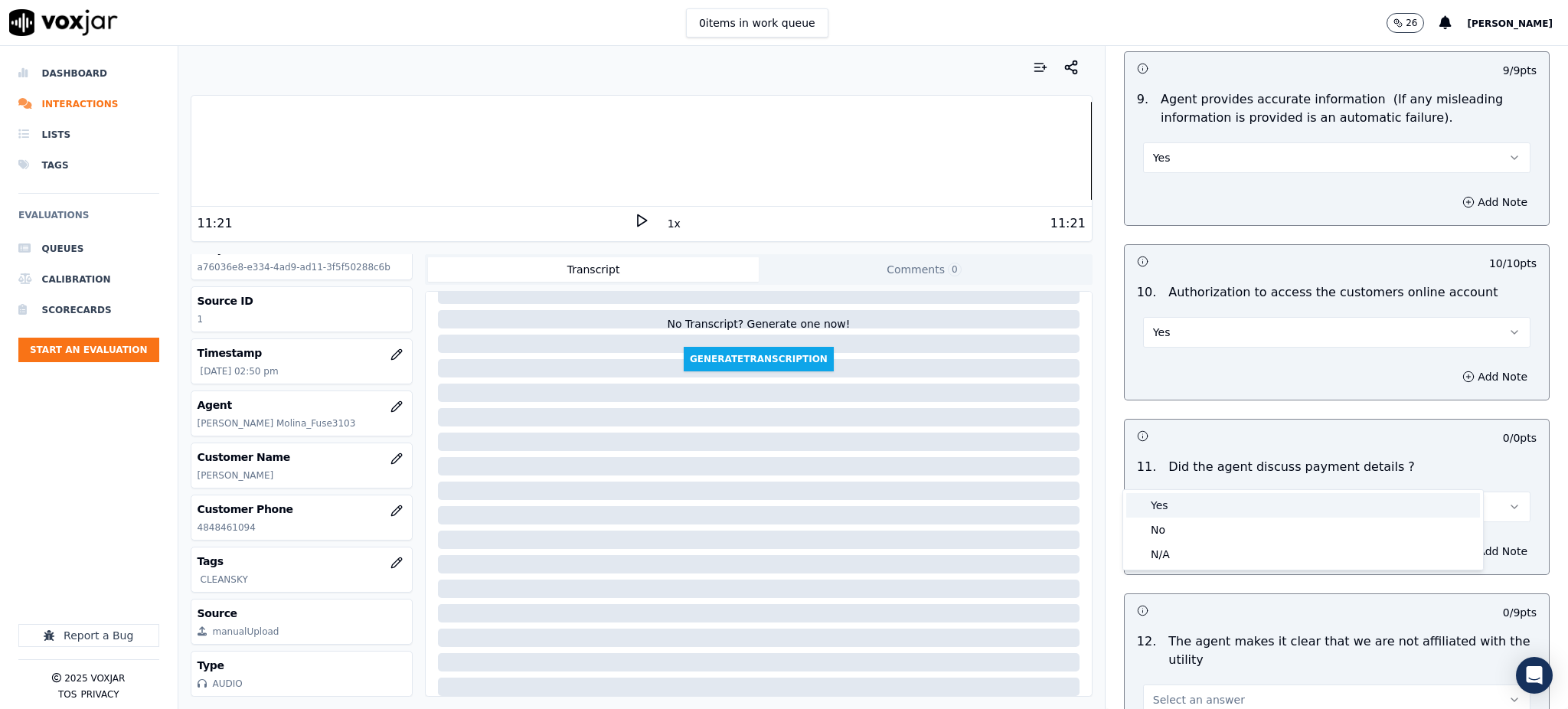
click at [1164, 504] on div "Yes" at bounding box center [1303, 505] width 354 height 24
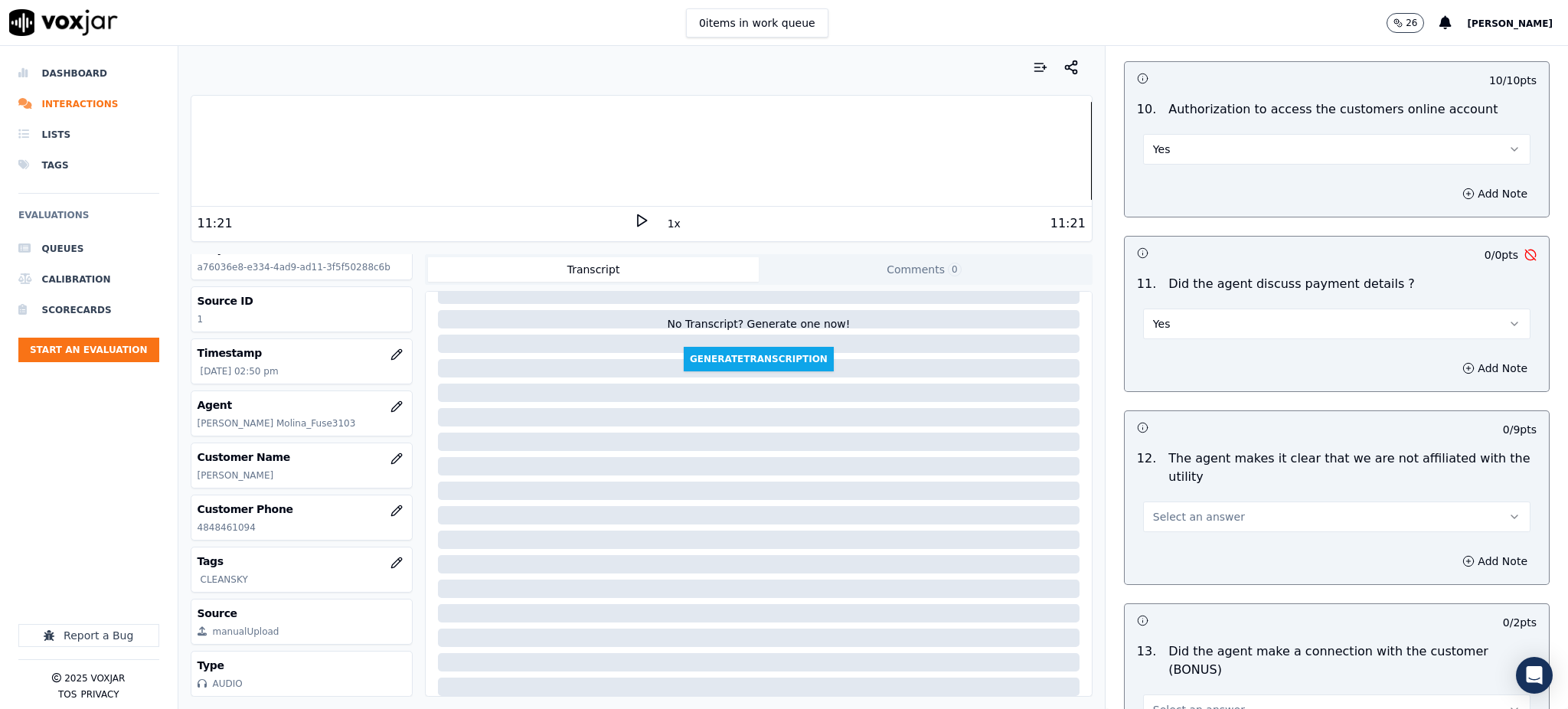
scroll to position [1838, 0]
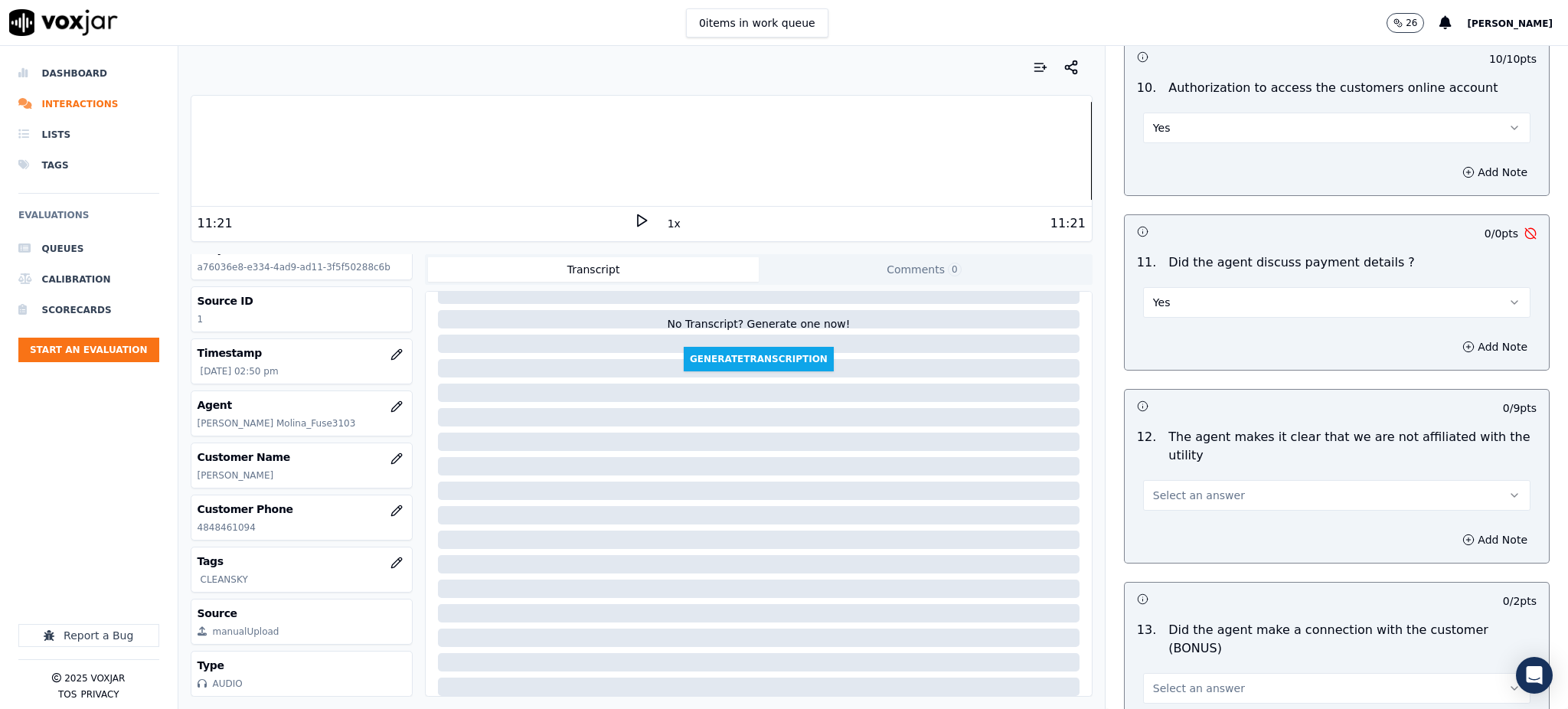
click at [1160, 488] on span "Select an answer" at bounding box center [1199, 496] width 92 height 15
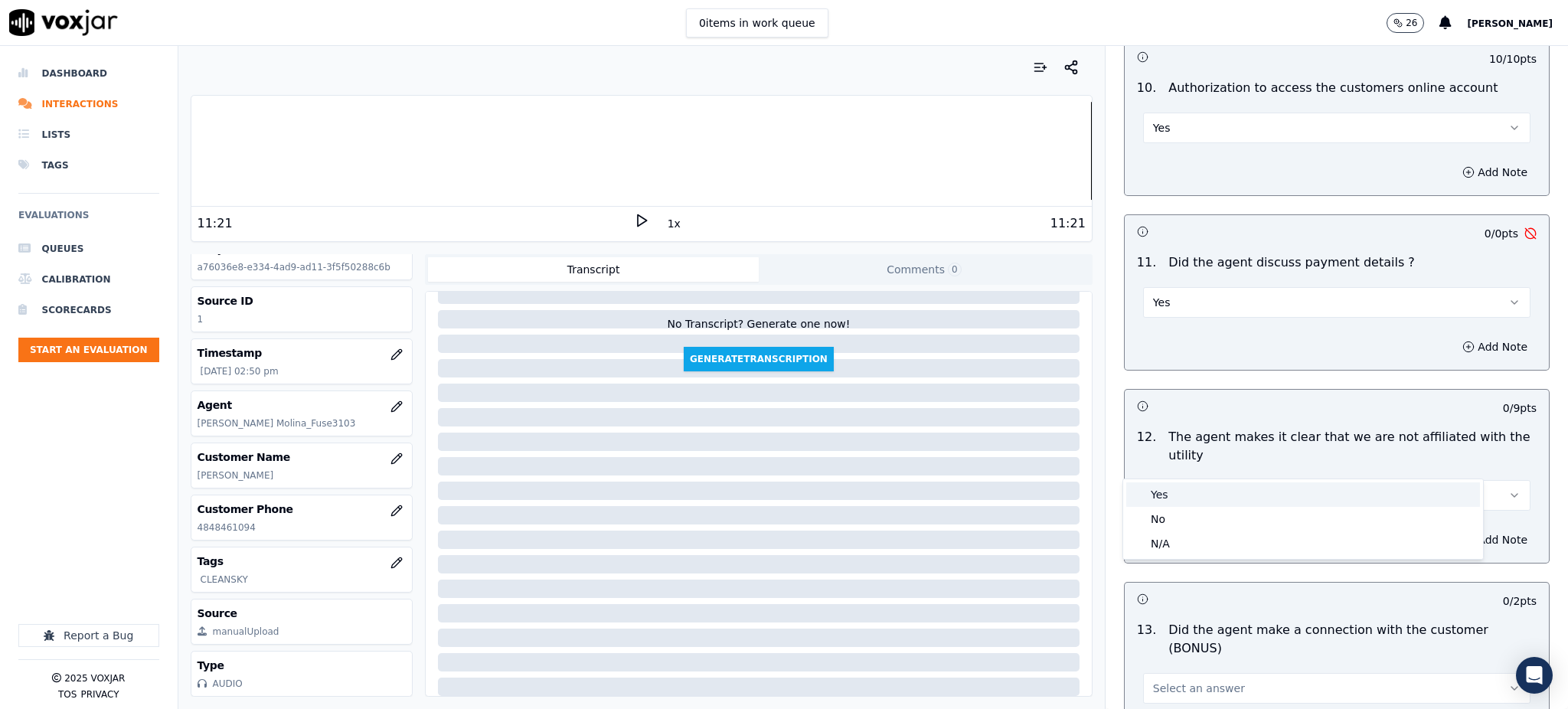
click at [1154, 490] on div "Yes" at bounding box center [1303, 494] width 354 height 24
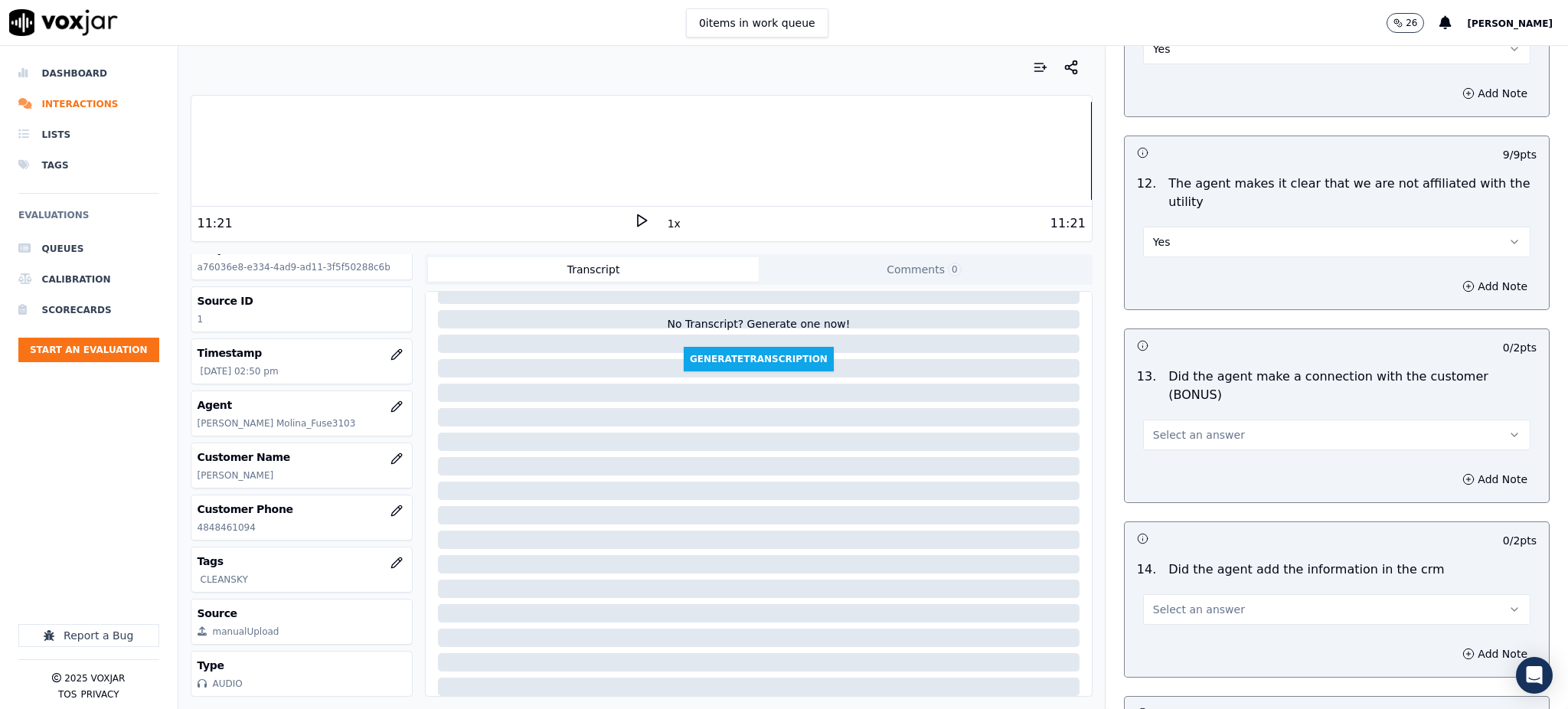
scroll to position [2145, 0]
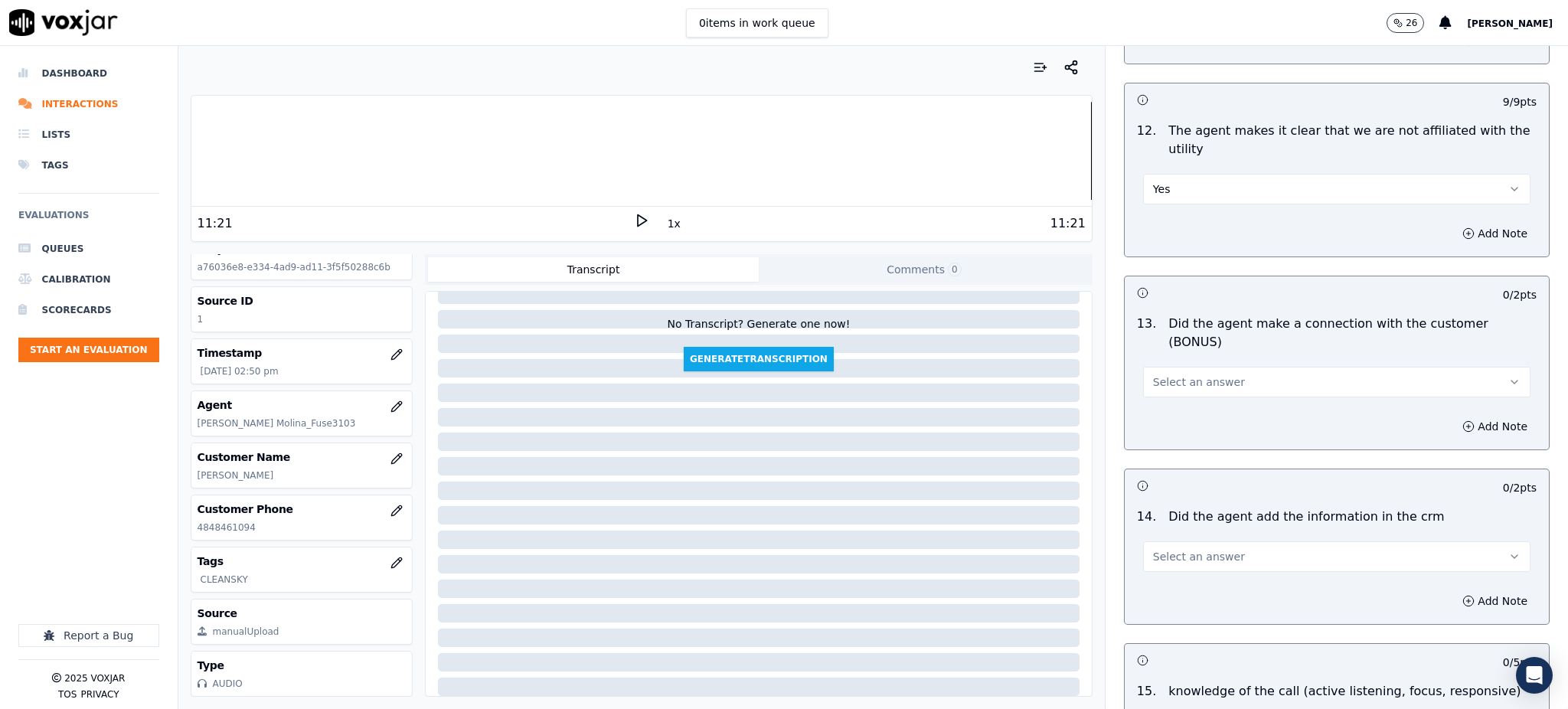
drag, startPoint x: 1145, startPoint y: 325, endPoint x: 1145, endPoint y: 341, distance: 16.0
click at [1153, 374] on span "Select an answer" at bounding box center [1199, 382] width 92 height 15
click at [1155, 368] on div "Yes" at bounding box center [1303, 362] width 354 height 24
click at [1174, 542] on button "Select an answer" at bounding box center [1337, 557] width 387 height 31
click at [1173, 551] on div "No" at bounding box center [1303, 562] width 354 height 24
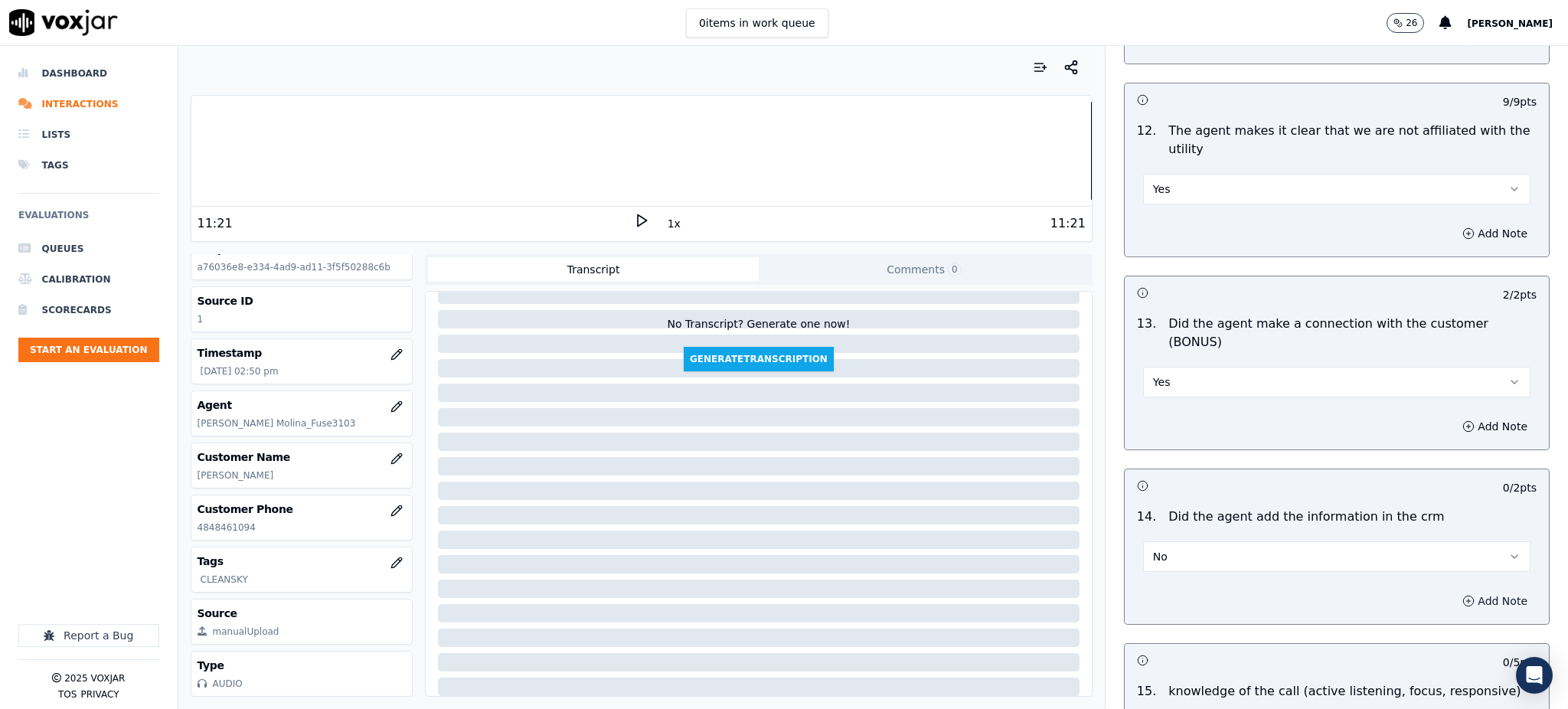
click at [1453, 591] on button "Add Note" at bounding box center [1495, 602] width 84 height 22
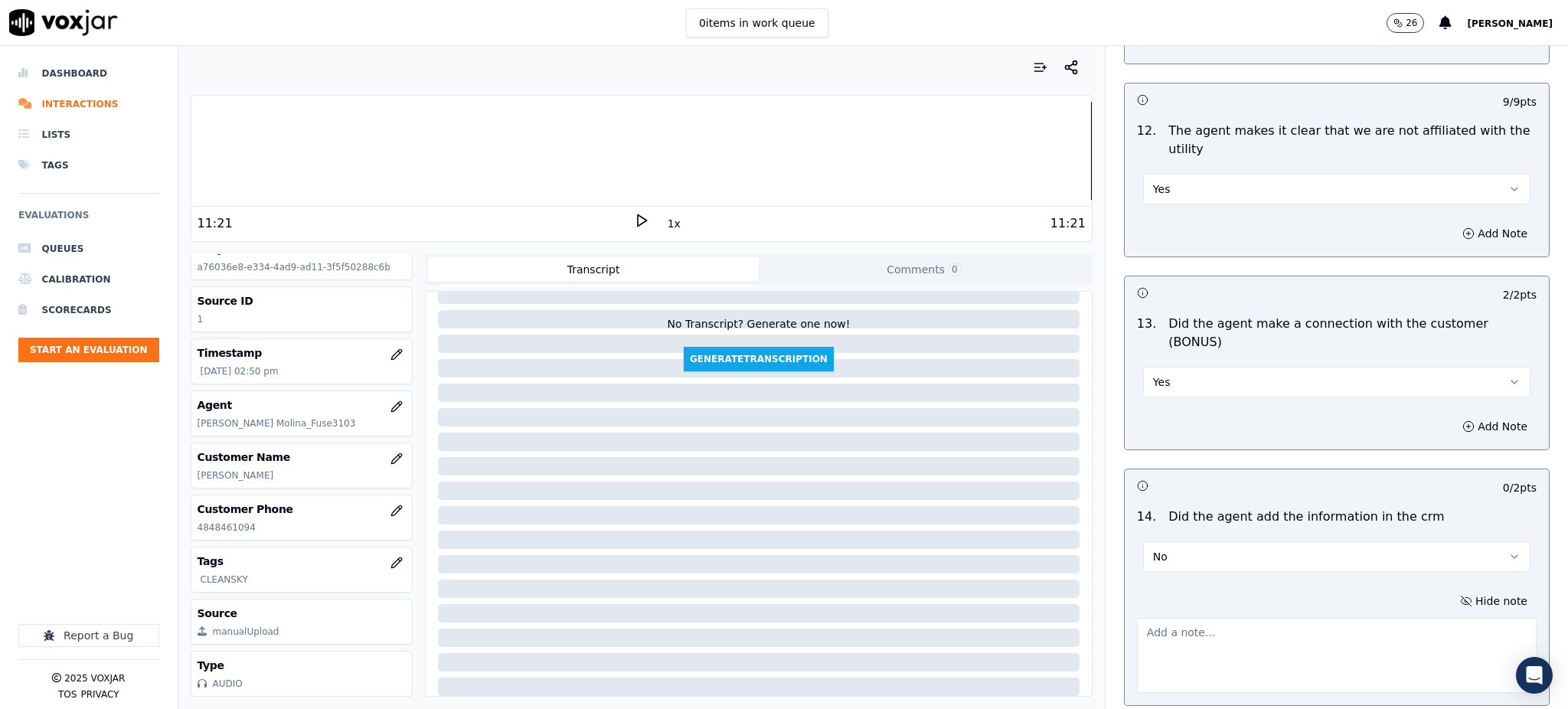
click at [1143, 618] on textarea at bounding box center [1337, 655] width 400 height 75
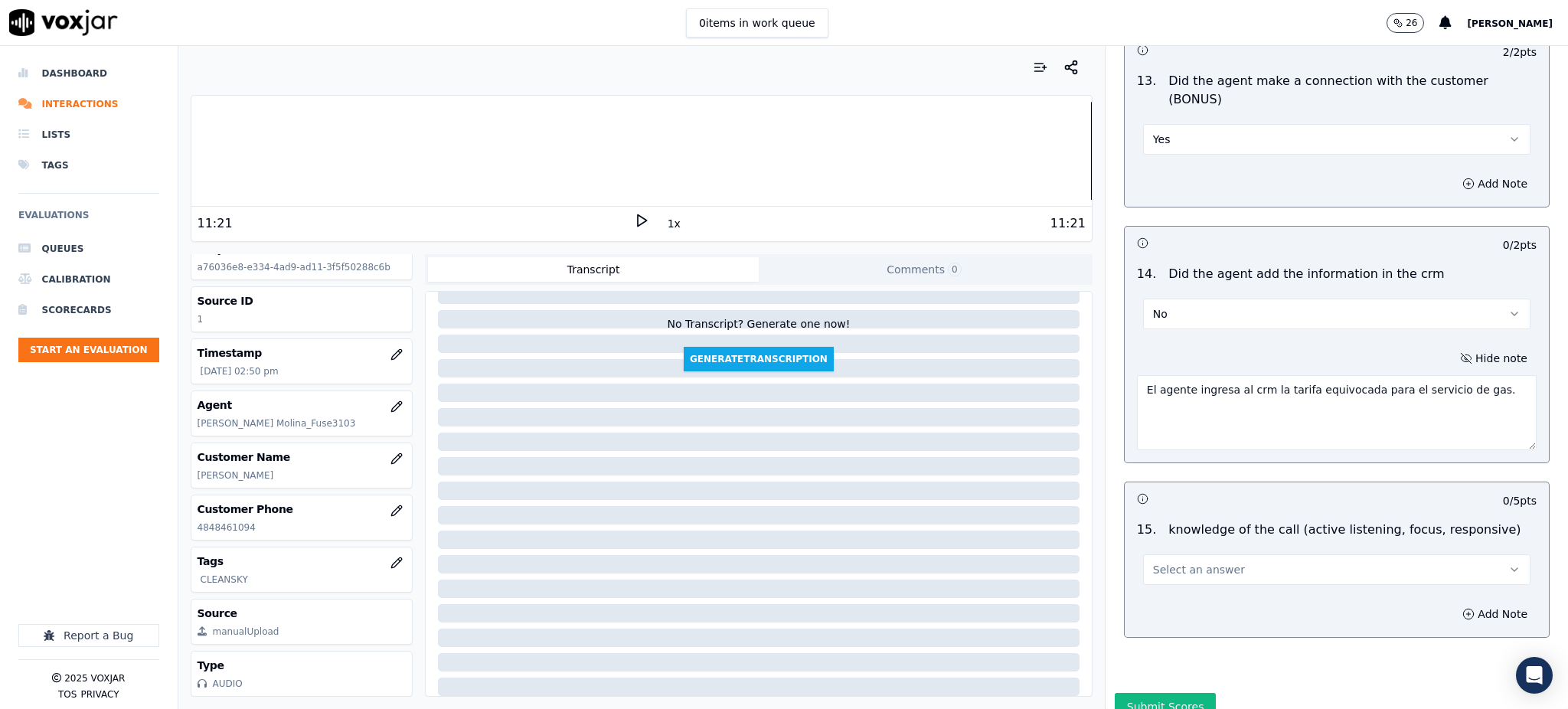
scroll to position [2401, 0]
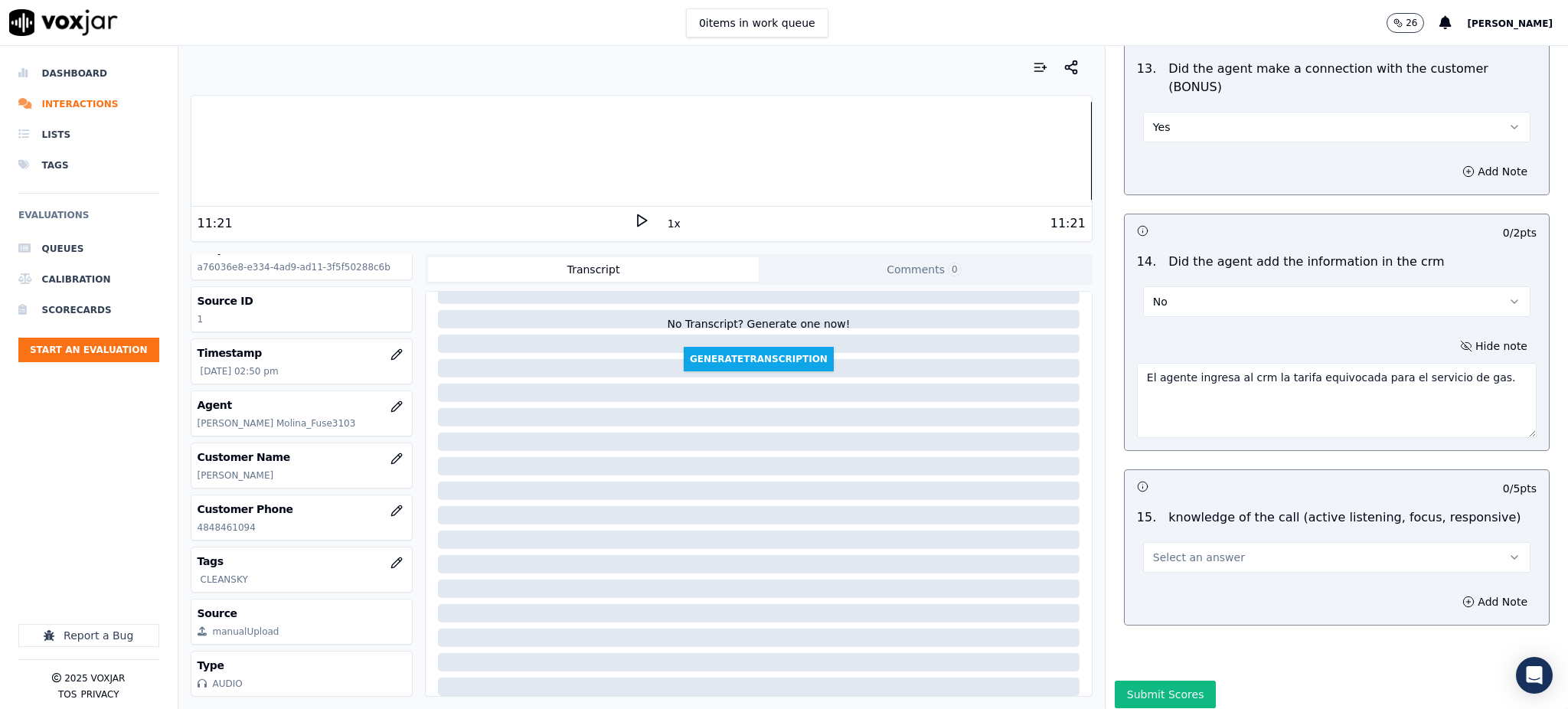
type textarea "El agente ingresa al crm la tarifa equivocada para el servicio de gas."
drag, startPoint x: 1192, startPoint y: 503, endPoint x: 1177, endPoint y: 519, distance: 21.9
click at [1191, 550] on span "Select an answer" at bounding box center [1199, 558] width 92 height 15
click at [1166, 545] on div "Yes" at bounding box center [1303, 537] width 354 height 24
click at [1145, 681] on button "Submit Scores" at bounding box center [1165, 695] width 101 height 28
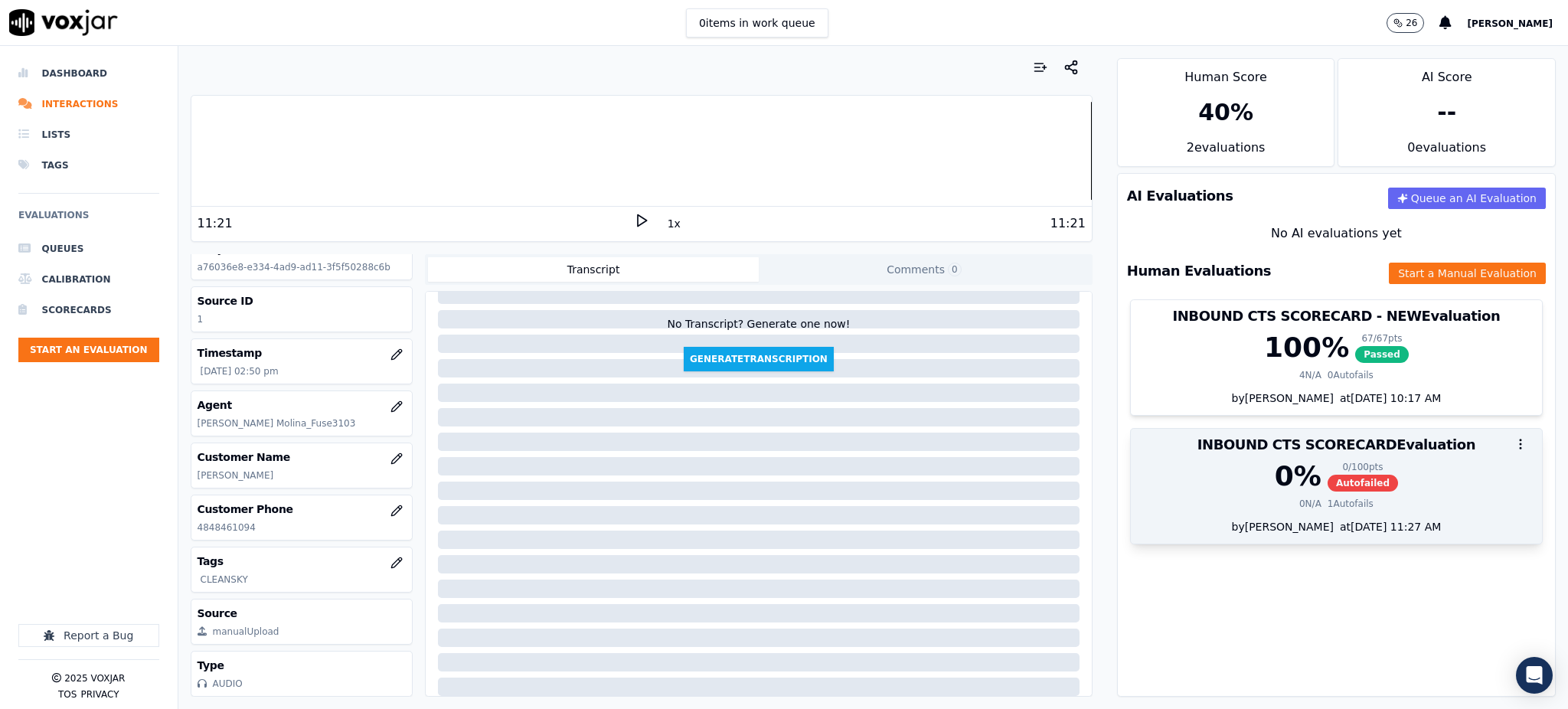
click at [1327, 482] on span "Autofailed" at bounding box center [1363, 483] width 70 height 17
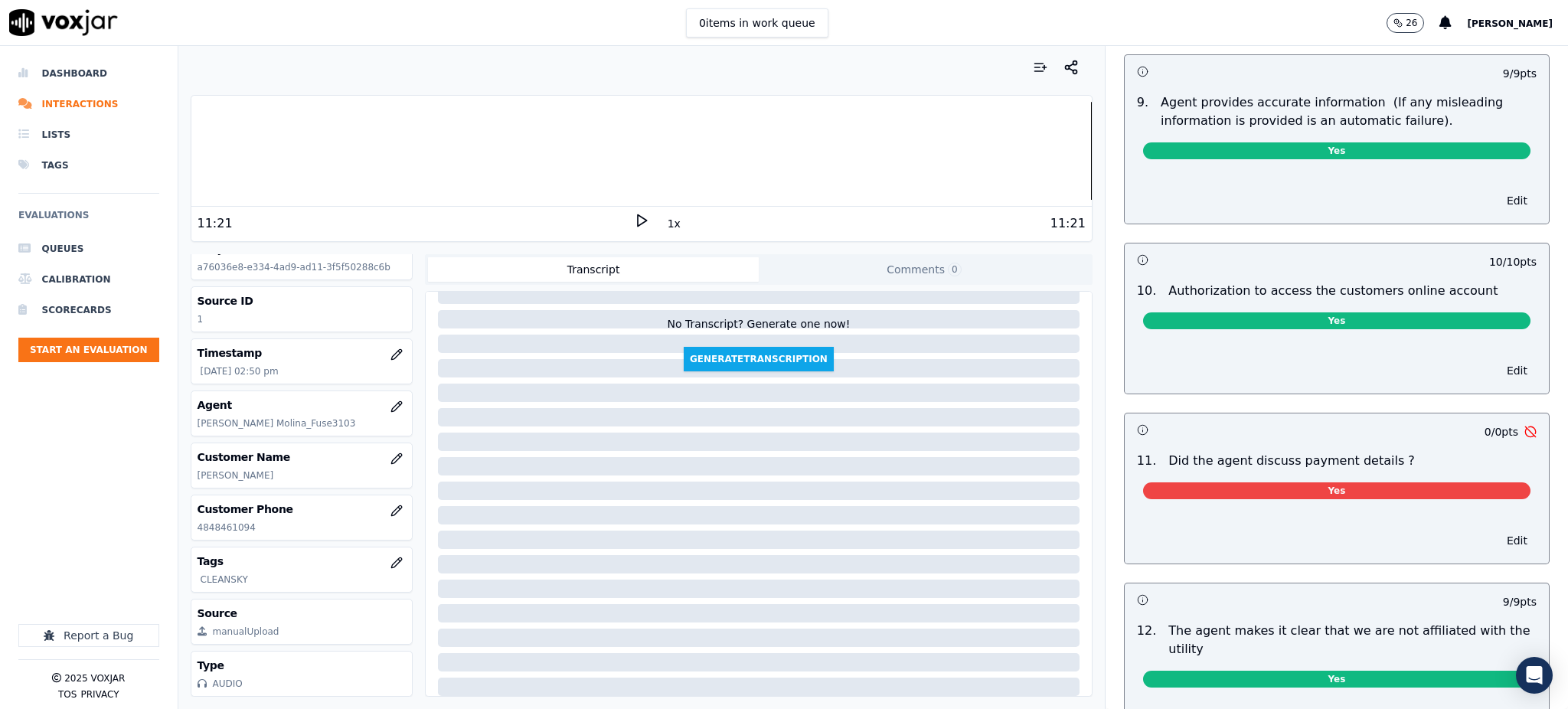
scroll to position [1634, 0]
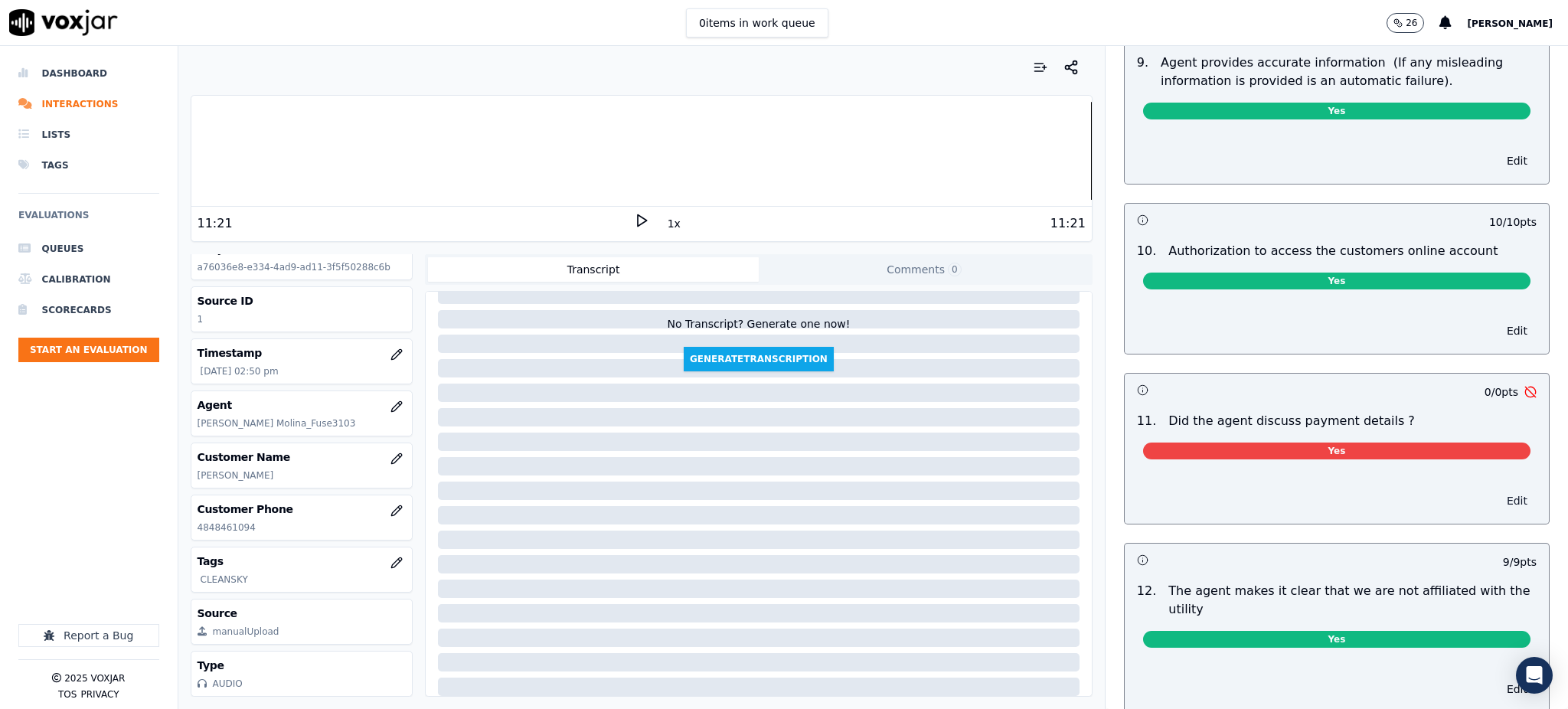
click at [1498, 490] on button "Edit" at bounding box center [1517, 501] width 39 height 22
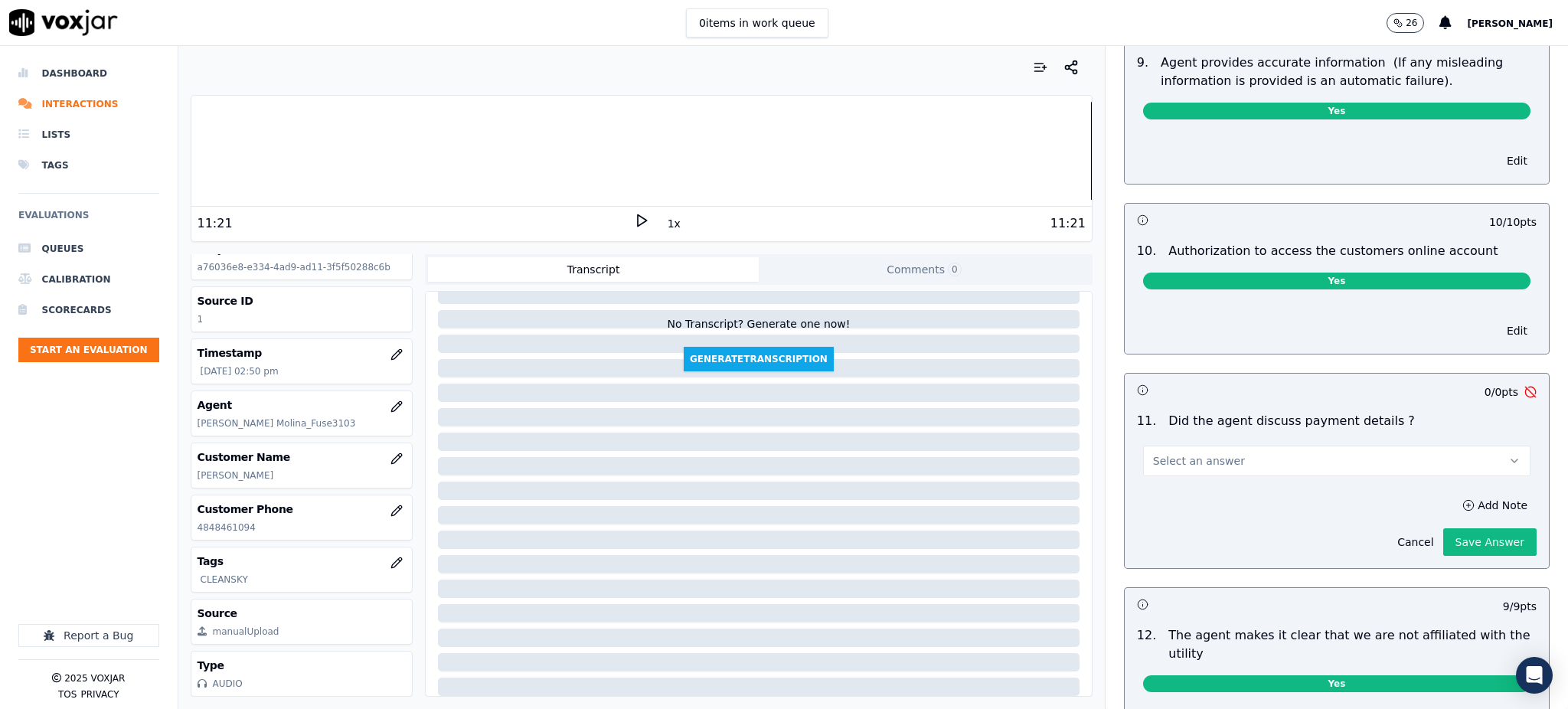
click at [1241, 446] on button "Select an answer" at bounding box center [1337, 461] width 387 height 31
click at [1162, 507] on div "N/A" at bounding box center [1303, 509] width 354 height 24
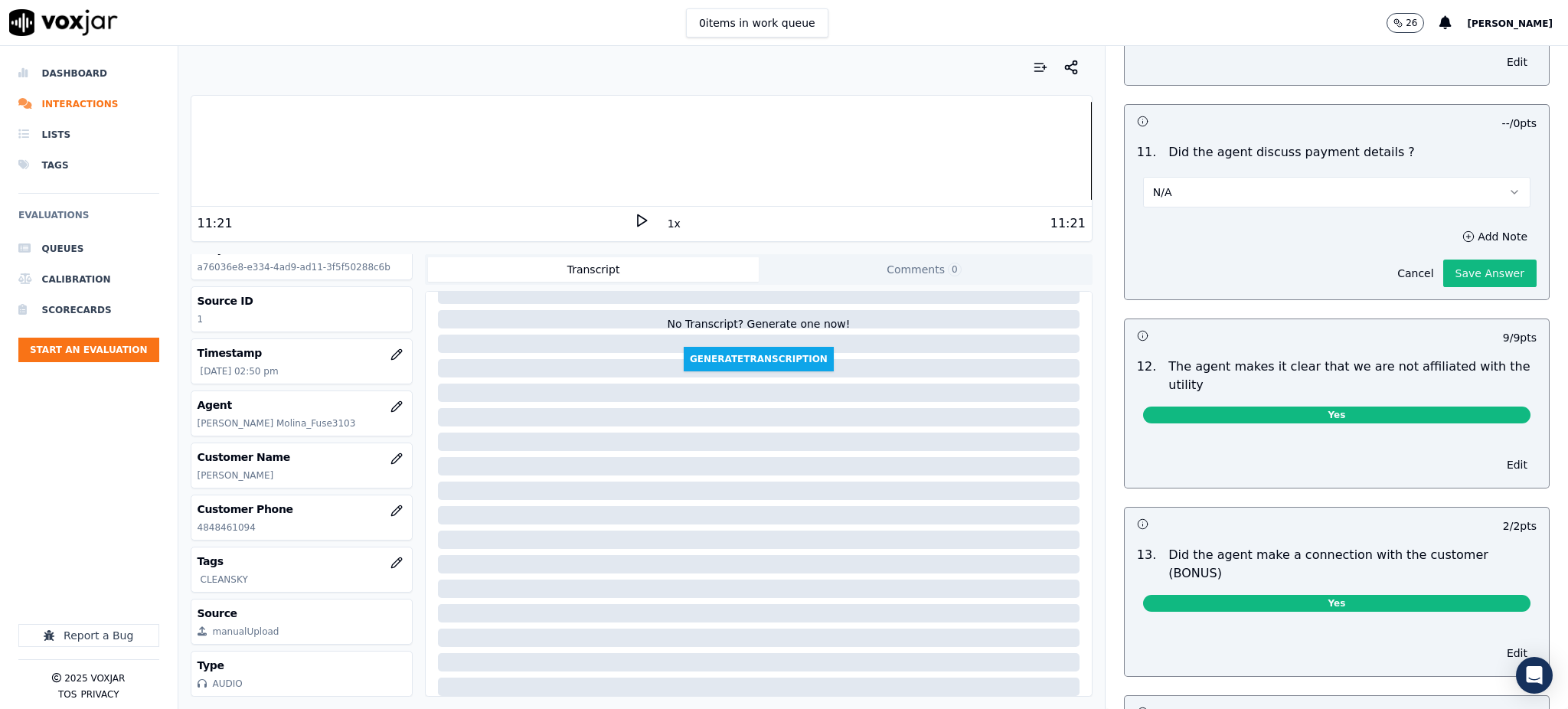
scroll to position [1941, 0]
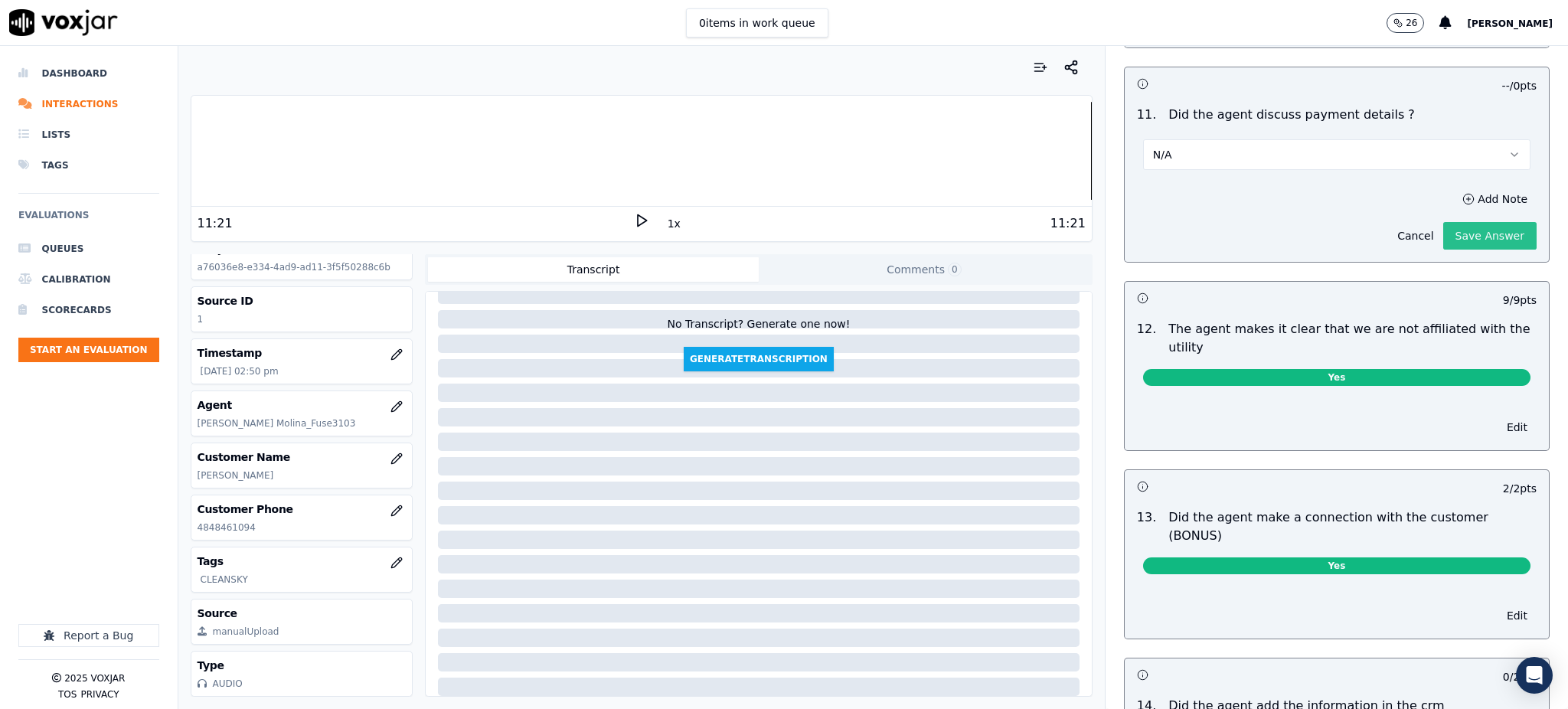
click at [1457, 222] on button "Save Answer" at bounding box center [1489, 236] width 93 height 28
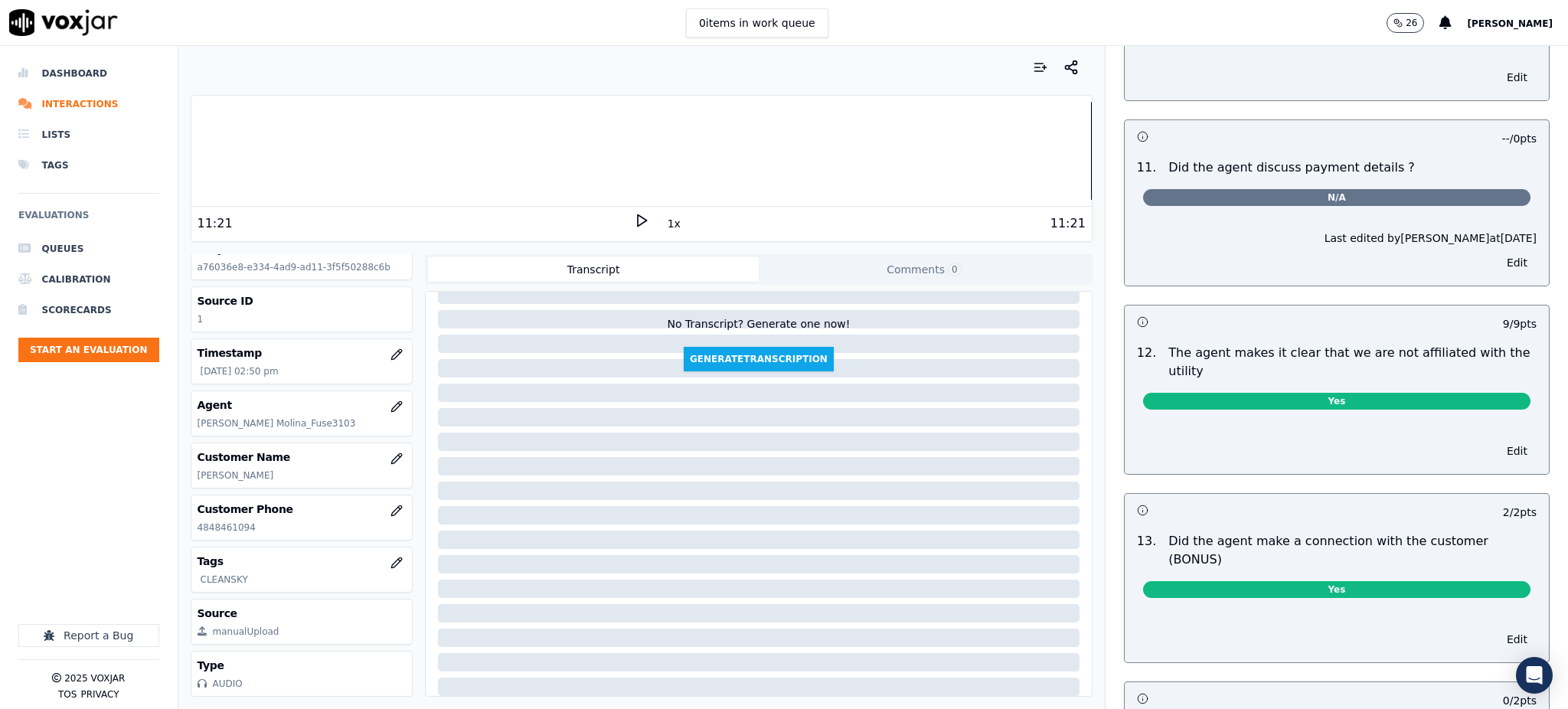
scroll to position [0, 0]
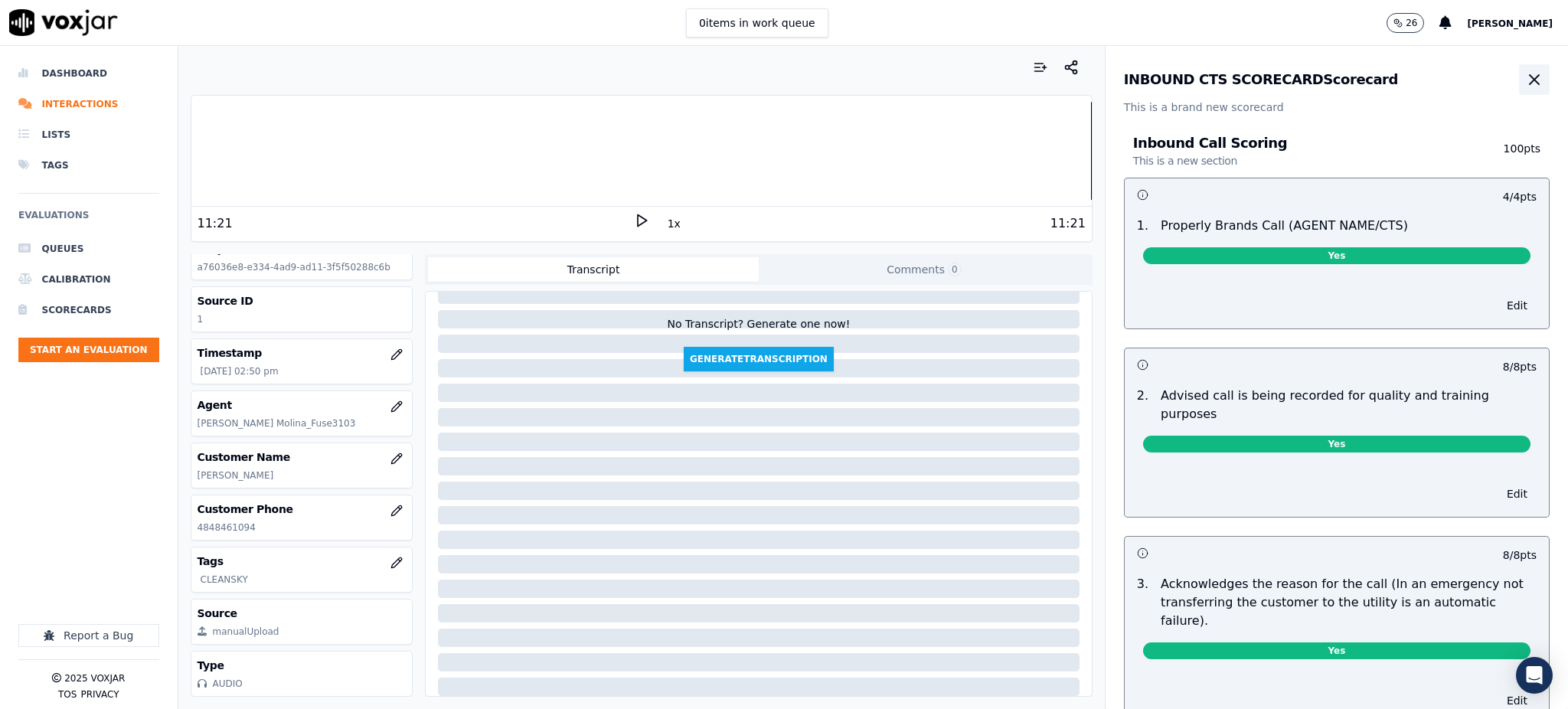
click at [1525, 80] on icon "button" at bounding box center [1534, 80] width 18 height 18
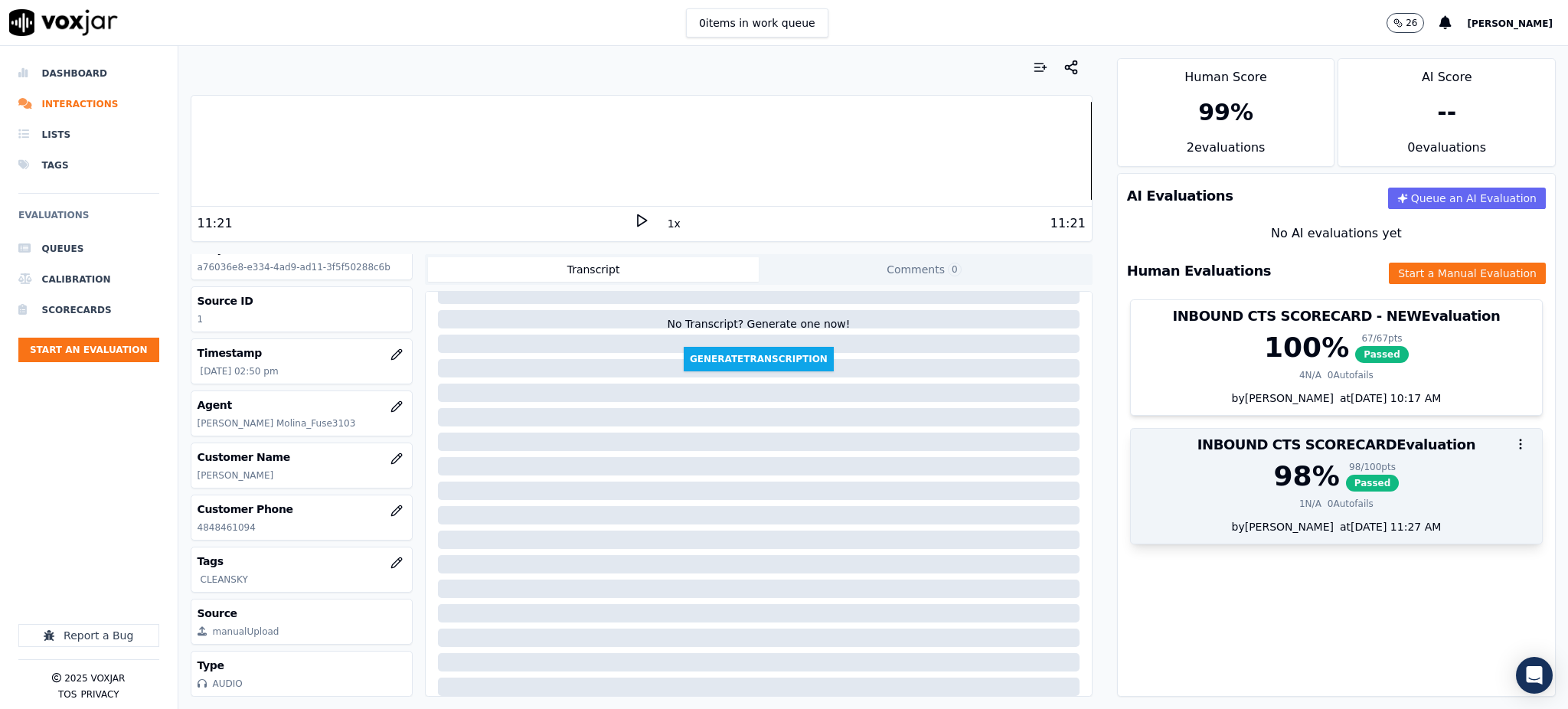
click at [1346, 482] on span "Passed" at bounding box center [1373, 483] width 54 height 17
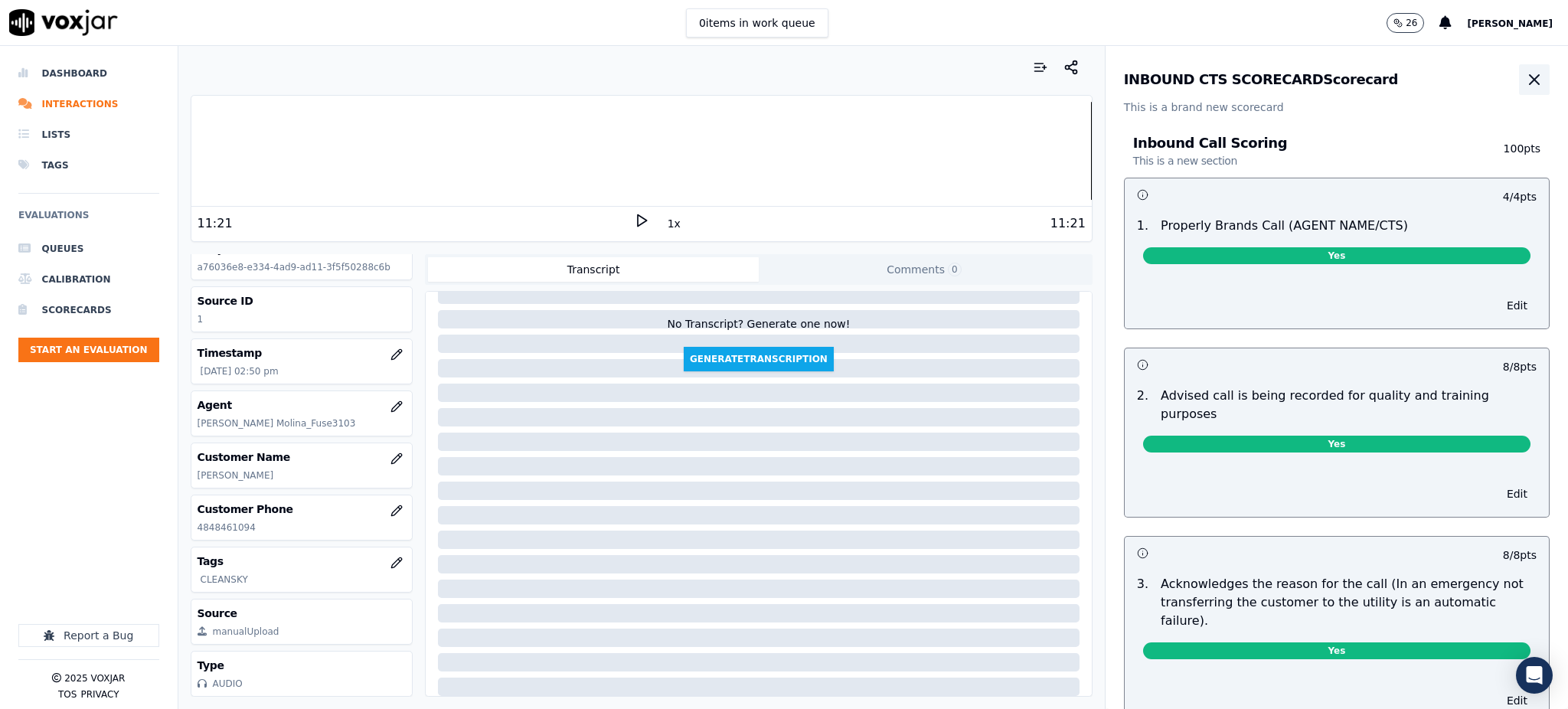
click at [1525, 74] on icon "button" at bounding box center [1534, 80] width 18 height 18
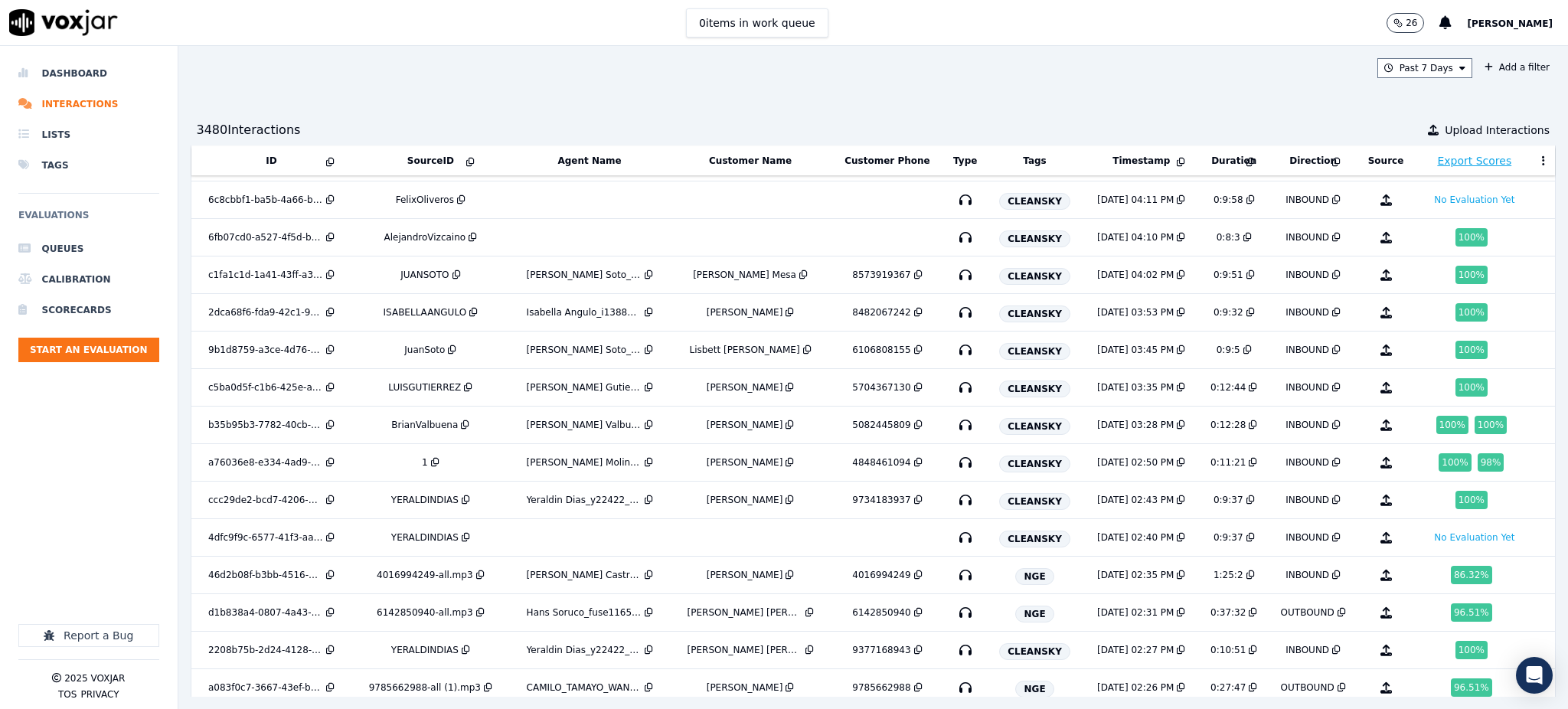
scroll to position [789, 0]
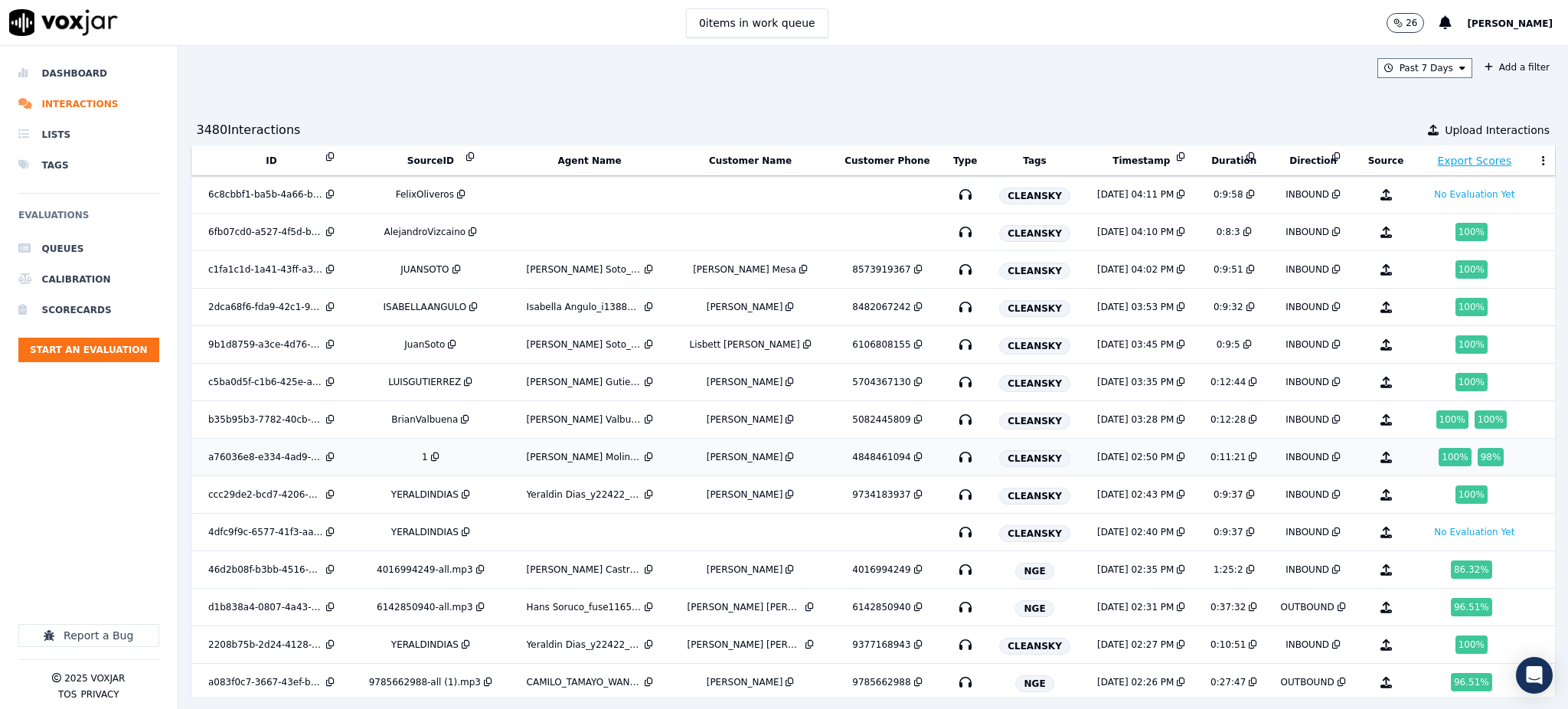
click at [431, 457] on icon at bounding box center [435, 457] width 8 height 9
click at [953, 455] on icon "button" at bounding box center [965, 456] width 24 height 24
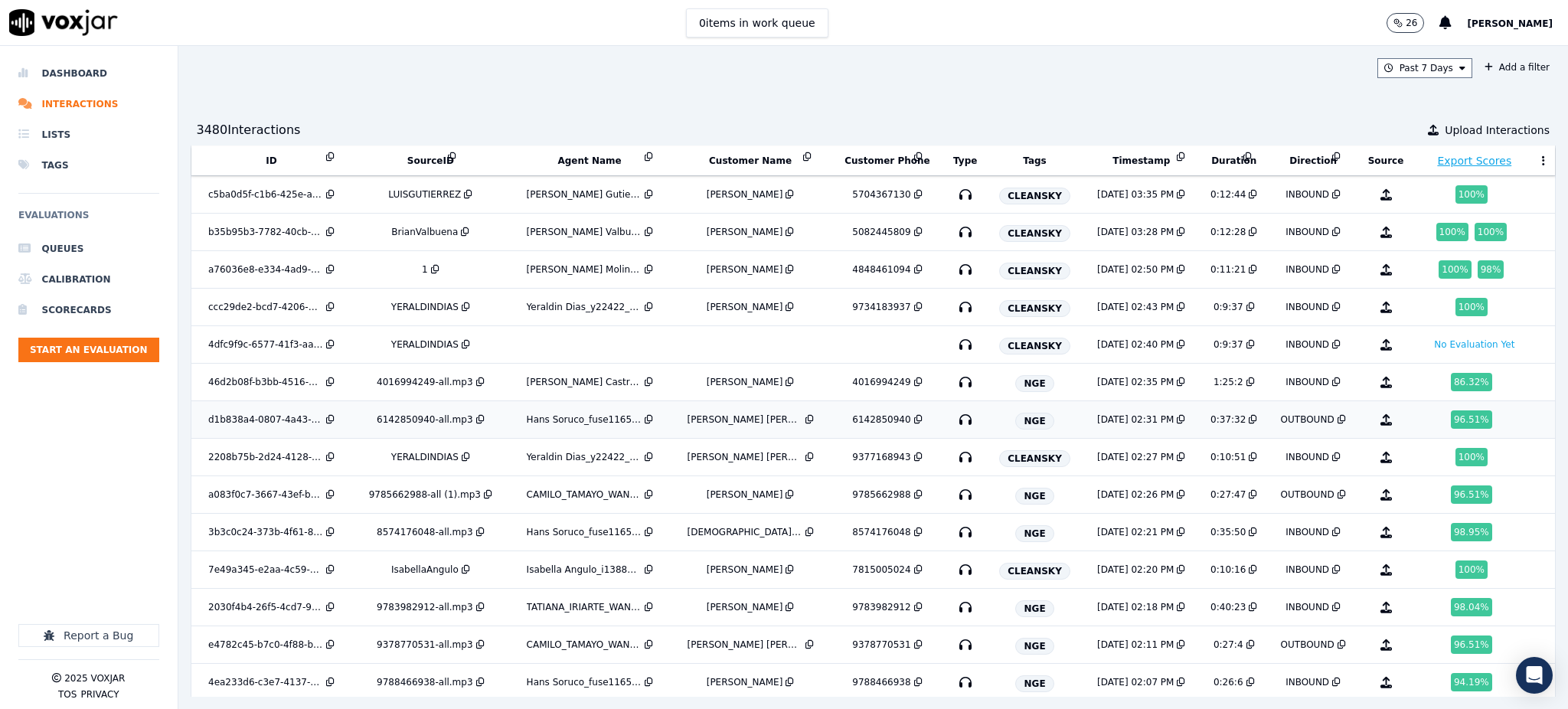
scroll to position [993, 0]
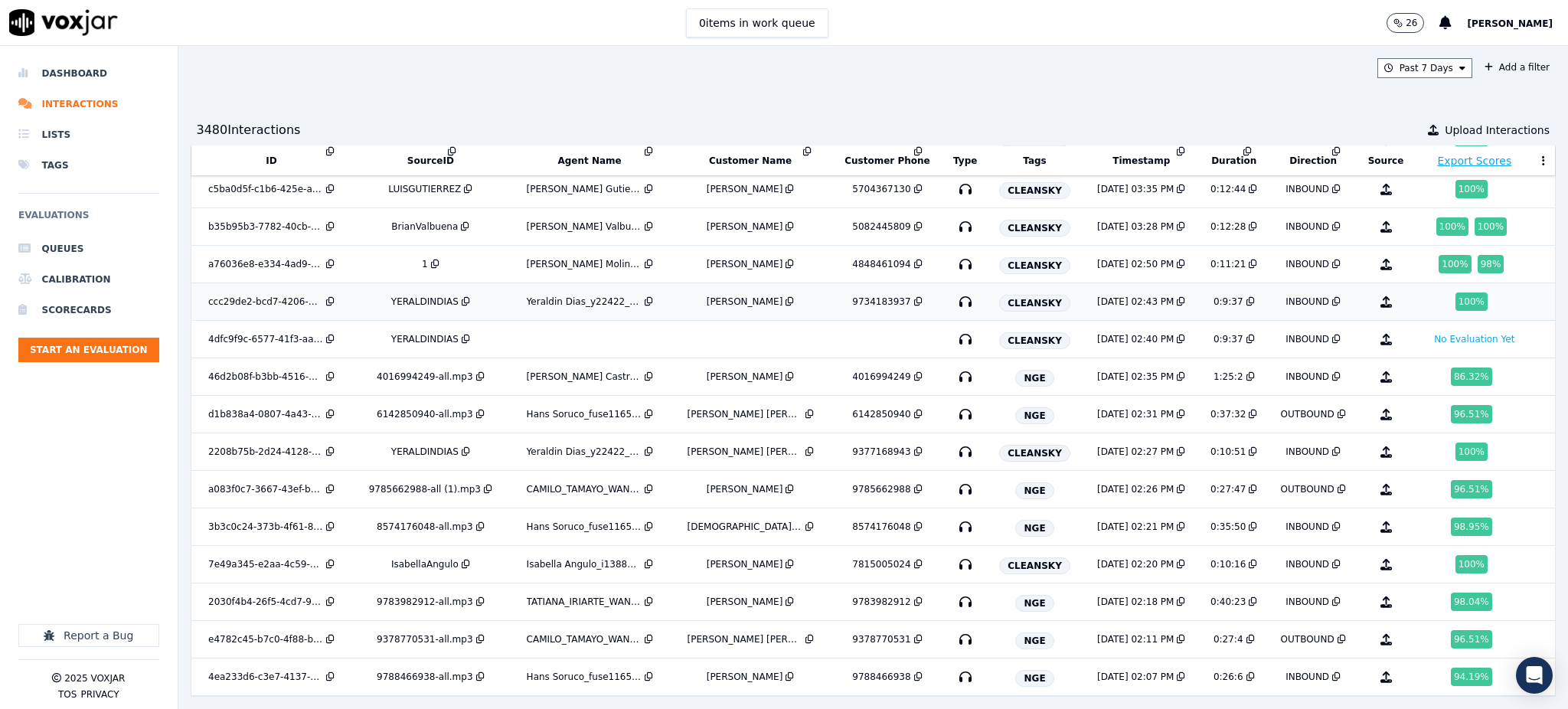
click at [953, 292] on icon "button" at bounding box center [965, 301] width 24 height 24
click at [953, 329] on icon "button" at bounding box center [965, 339] width 24 height 24
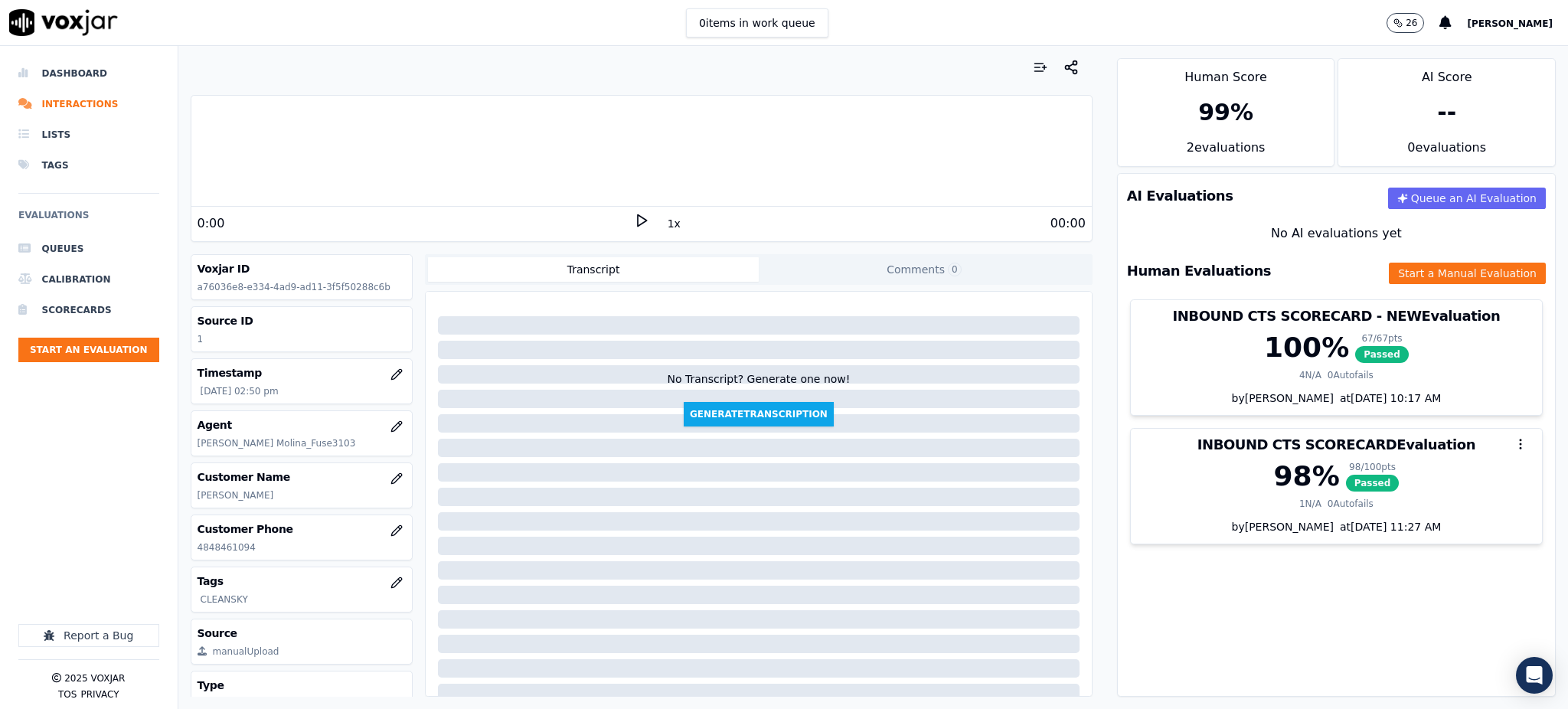
click at [345, 327] on h3 "Source ID" at bounding box center [302, 321] width 209 height 15
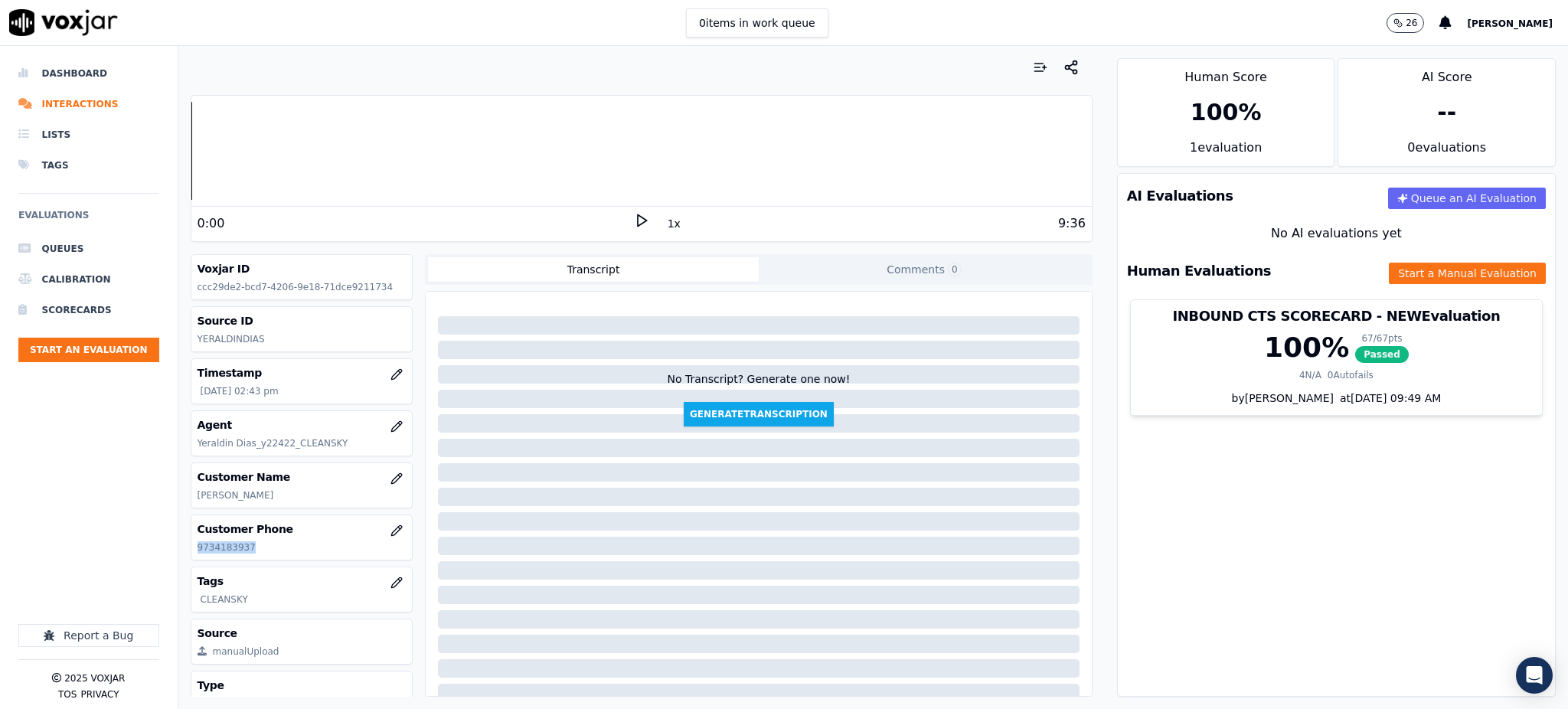
drag, startPoint x: 253, startPoint y: 549, endPoint x: 197, endPoint y: 556, distance: 56.4
click at [197, 556] on div "Customer Phone [PHONE_NUMBER]" at bounding box center [302, 537] width 221 height 44
copy p "9734183937"
click at [634, 220] on icon at bounding box center [641, 221] width 15 height 15
click at [642, 216] on rect at bounding box center [643, 221] width 3 height 10
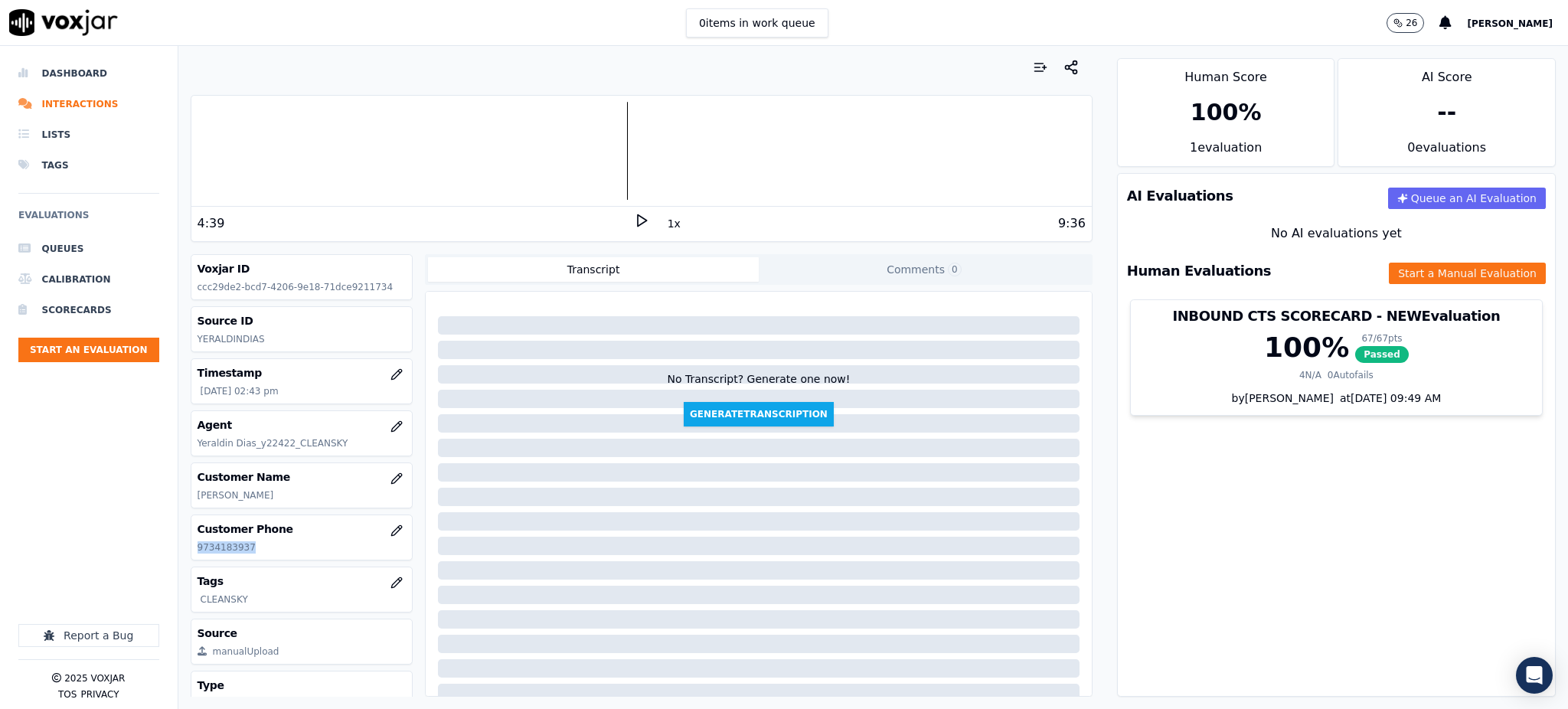
click at [638, 226] on polygon at bounding box center [642, 222] width 9 height 12
click at [1422, 263] on button "Start a Manual Evaluation" at bounding box center [1467, 274] width 157 height 22
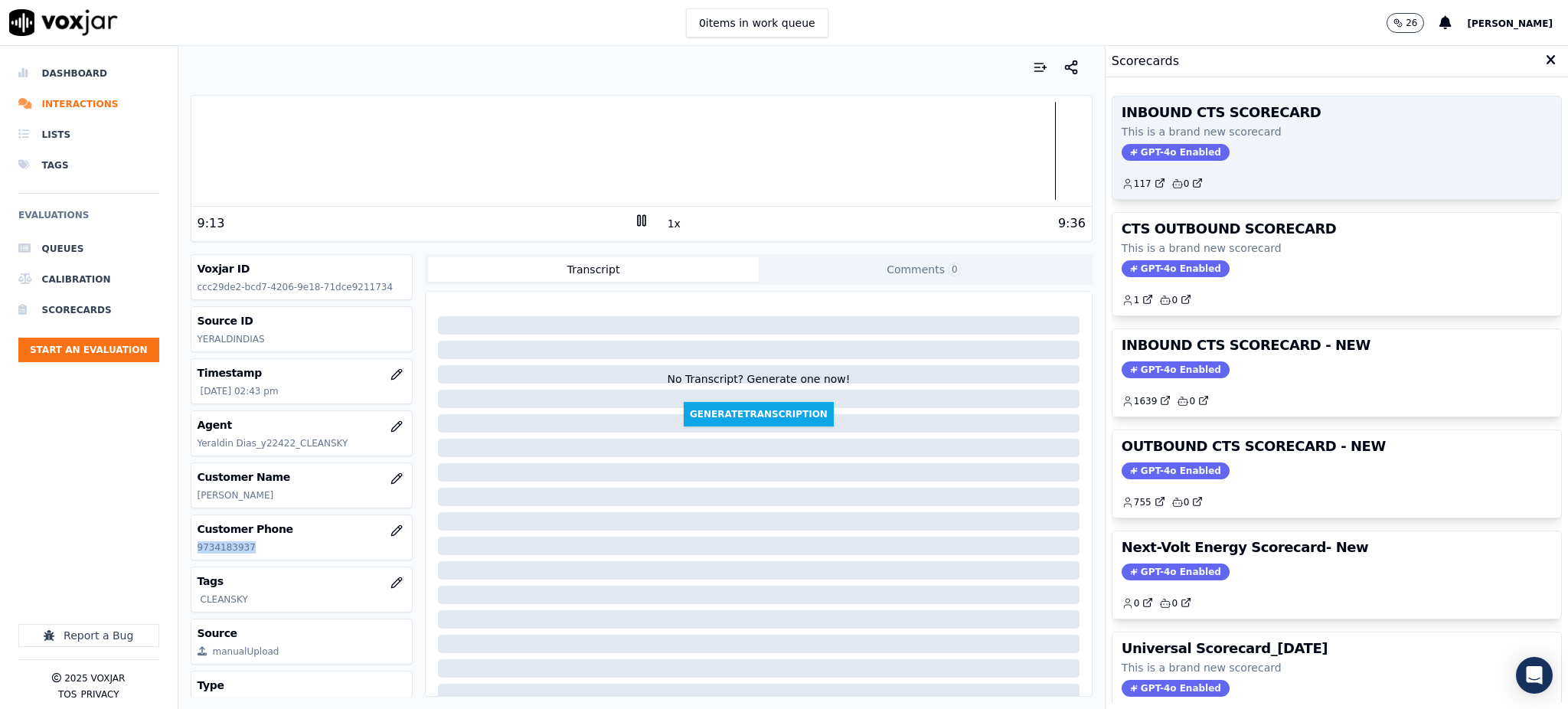
click at [1136, 156] on span "GPT-4o Enabled" at bounding box center [1176, 153] width 108 height 17
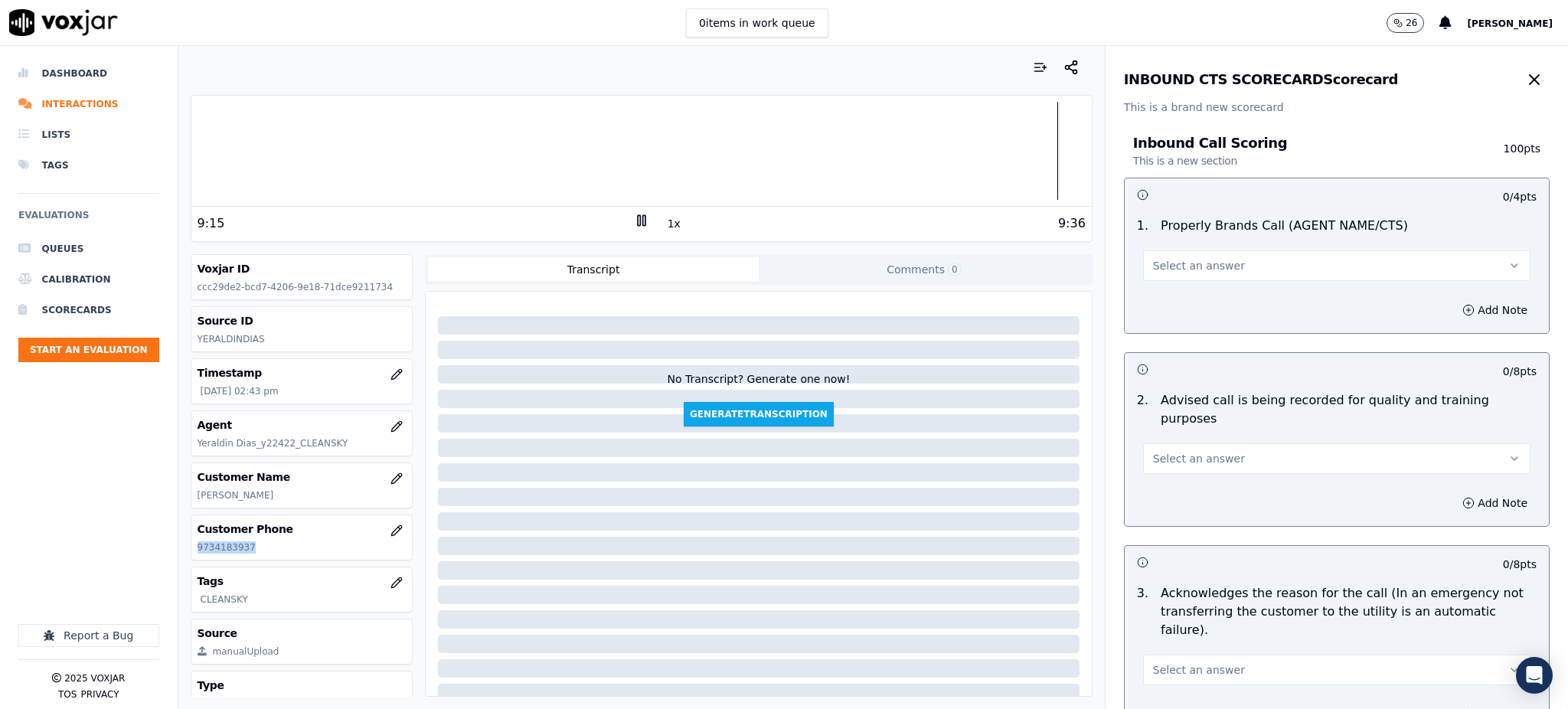
click at [1155, 263] on span "Select an answer" at bounding box center [1199, 266] width 92 height 15
drag, startPoint x: 1155, startPoint y: 279, endPoint x: 1168, endPoint y: 422, distance: 143.6
click at [1154, 303] on div "Yes" at bounding box center [1303, 300] width 354 height 24
drag, startPoint x: 1172, startPoint y: 437, endPoint x: 1169, endPoint y: 455, distance: 18.2
click at [1172, 451] on span "Select an answer" at bounding box center [1199, 459] width 92 height 15
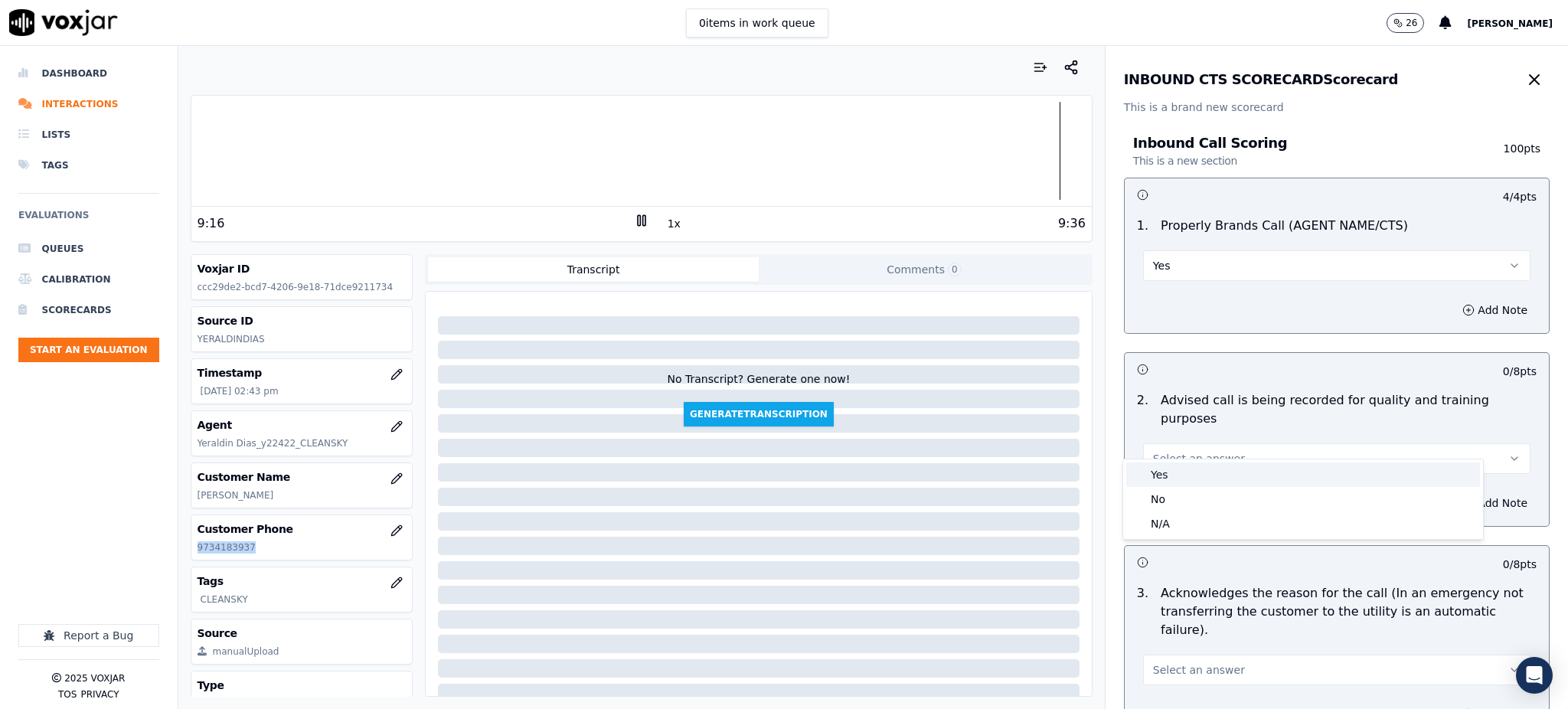
click at [1166, 483] on div "Yes" at bounding box center [1303, 474] width 354 height 24
click at [1165, 655] on button "Select an answer" at bounding box center [1337, 670] width 387 height 31
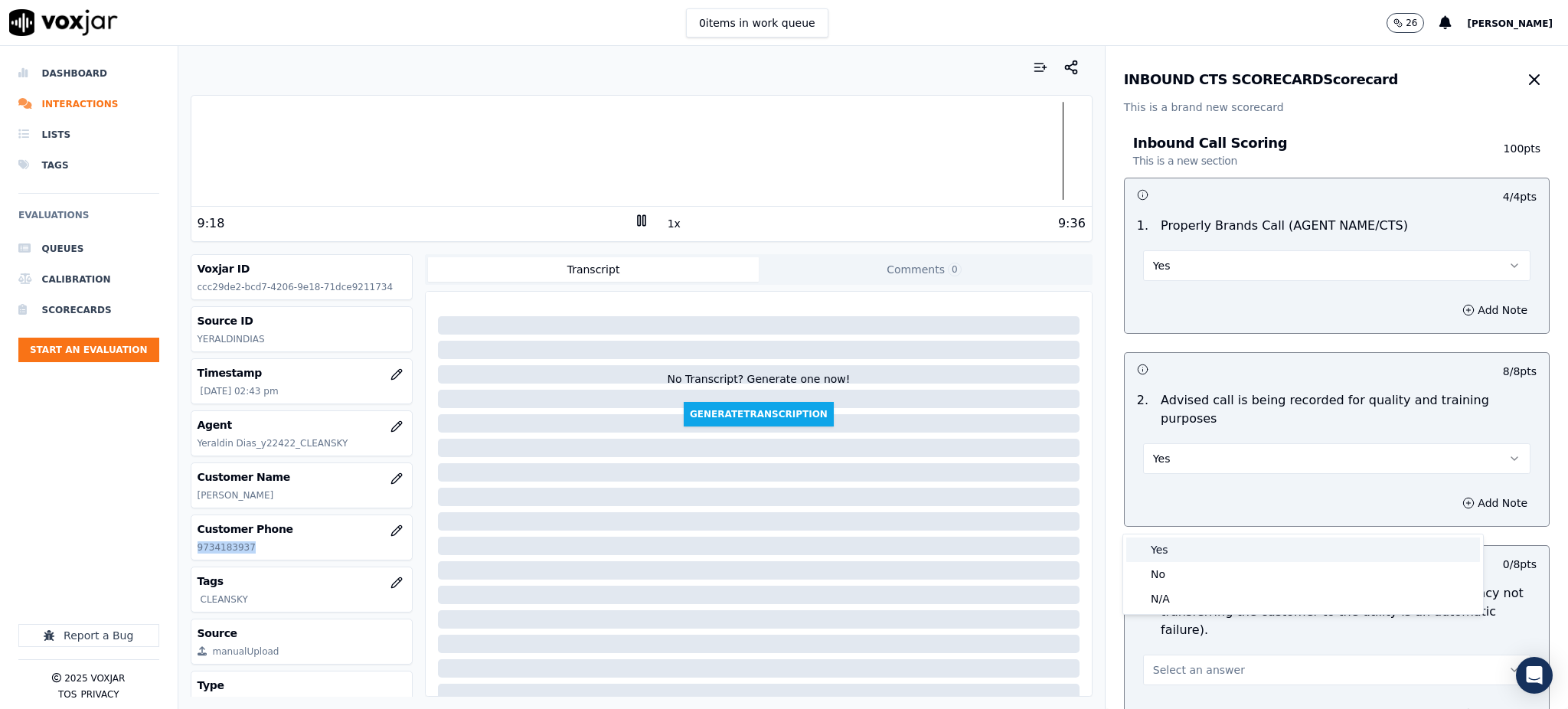
click at [1166, 549] on div "Yes" at bounding box center [1303, 550] width 354 height 24
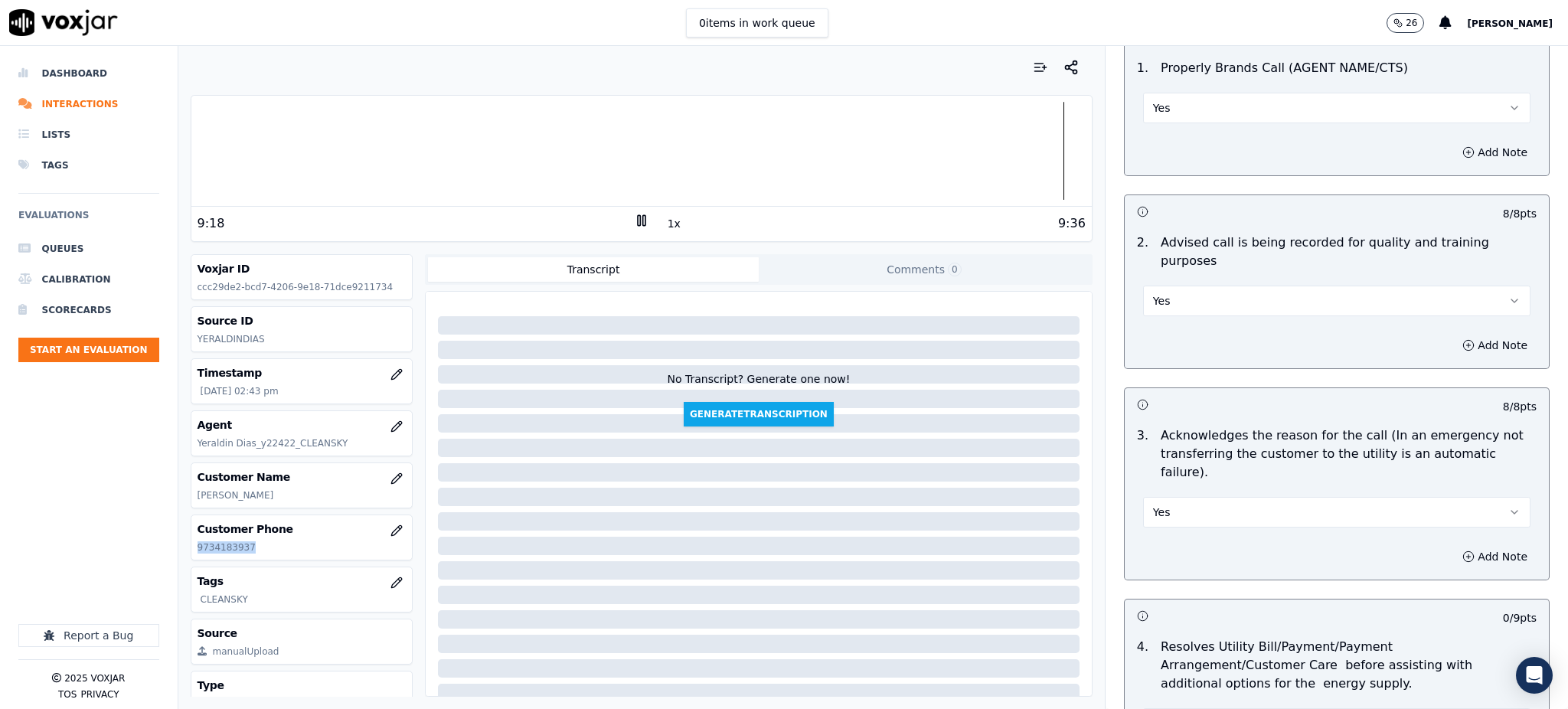
scroll to position [510, 0]
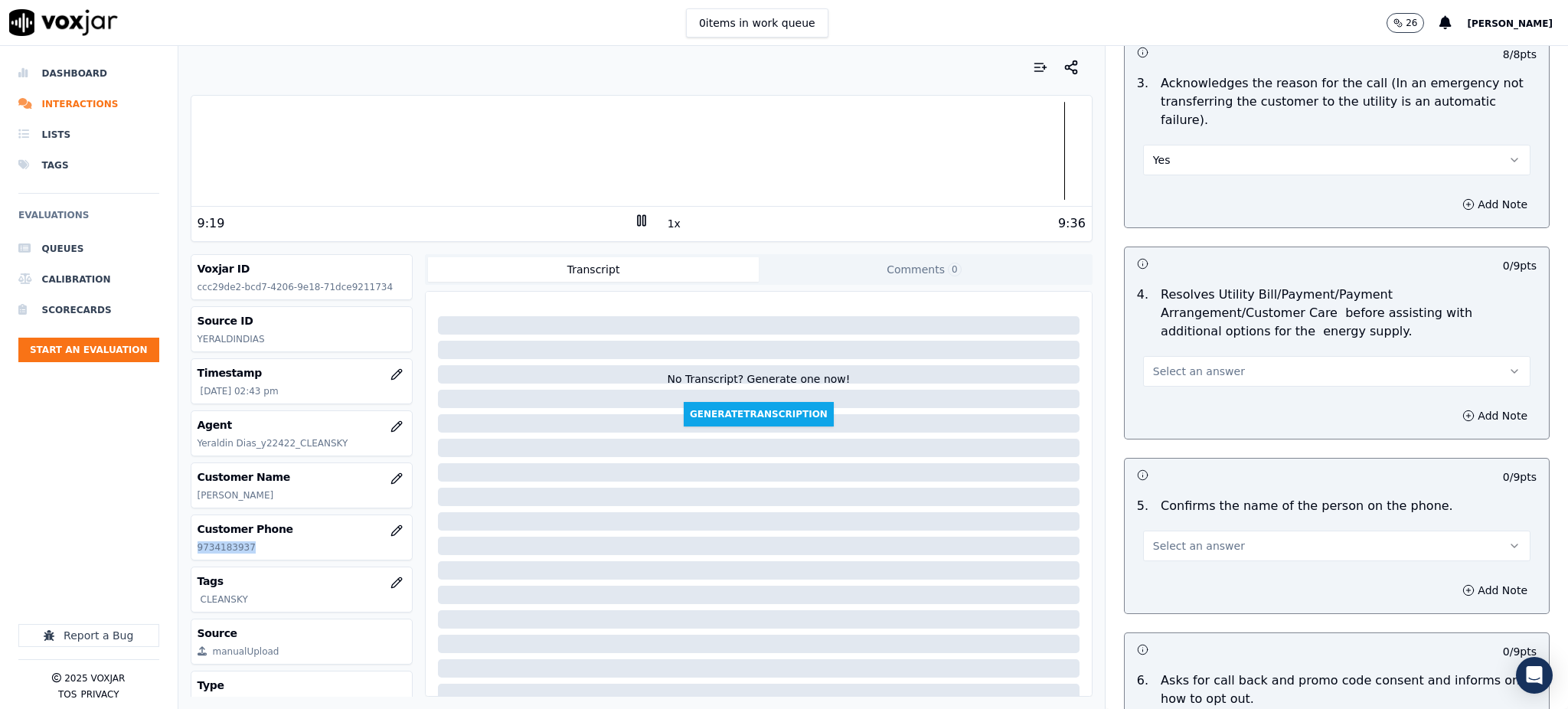
click at [1169, 364] on span "Select an answer" at bounding box center [1199, 372] width 92 height 15
click at [1162, 377] on div "Yes" at bounding box center [1303, 368] width 354 height 24
click at [1158, 539] on span "Select an answer" at bounding box center [1199, 546] width 92 height 15
drag, startPoint x: 1166, startPoint y: 535, endPoint x: 1156, endPoint y: 558, distance: 25.1
click at [1166, 536] on div "Yes" at bounding box center [1303, 544] width 354 height 24
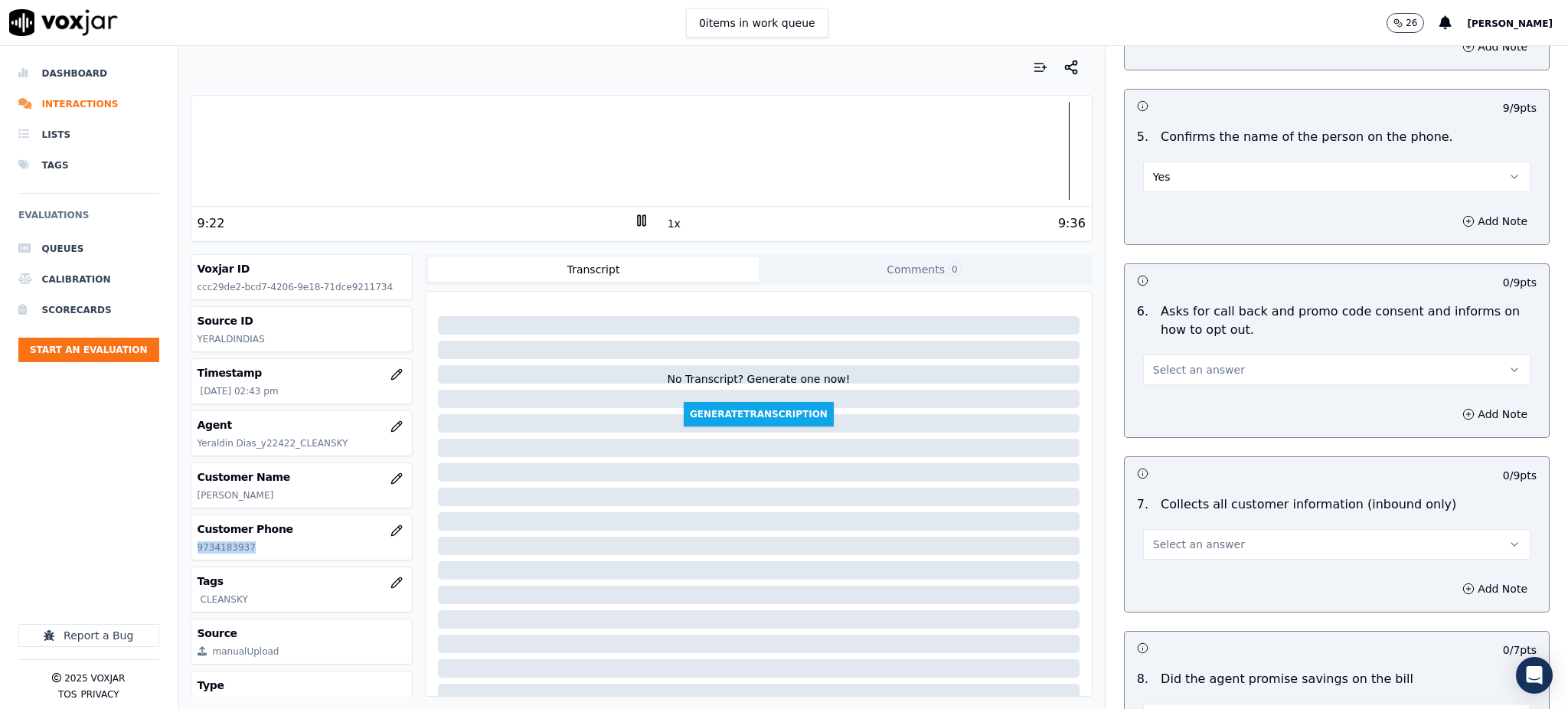
scroll to position [920, 0]
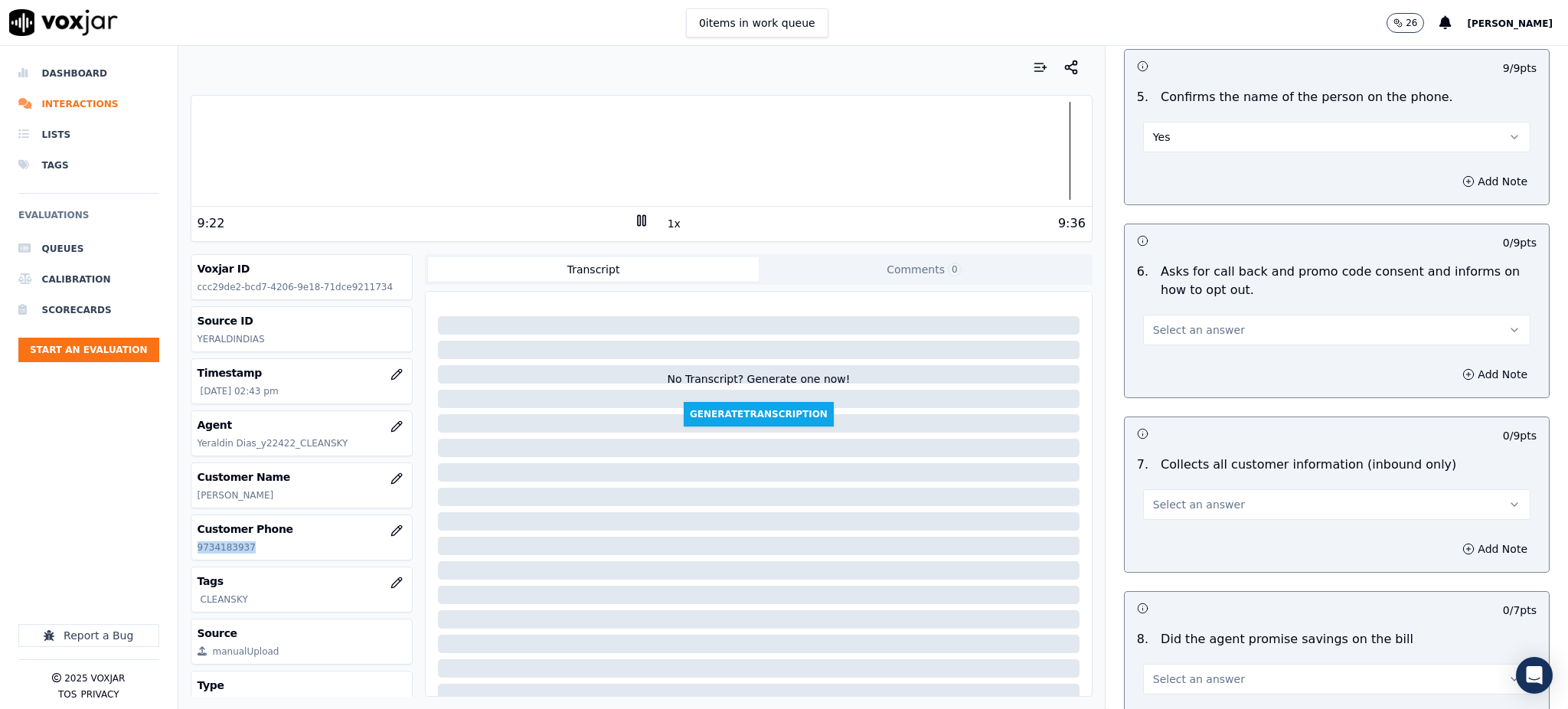
click at [1153, 322] on span "Select an answer" at bounding box center [1199, 330] width 92 height 15
click at [1150, 328] on div "Yes" at bounding box center [1303, 328] width 354 height 24
click at [1155, 498] on span "Select an answer" at bounding box center [1199, 505] width 92 height 15
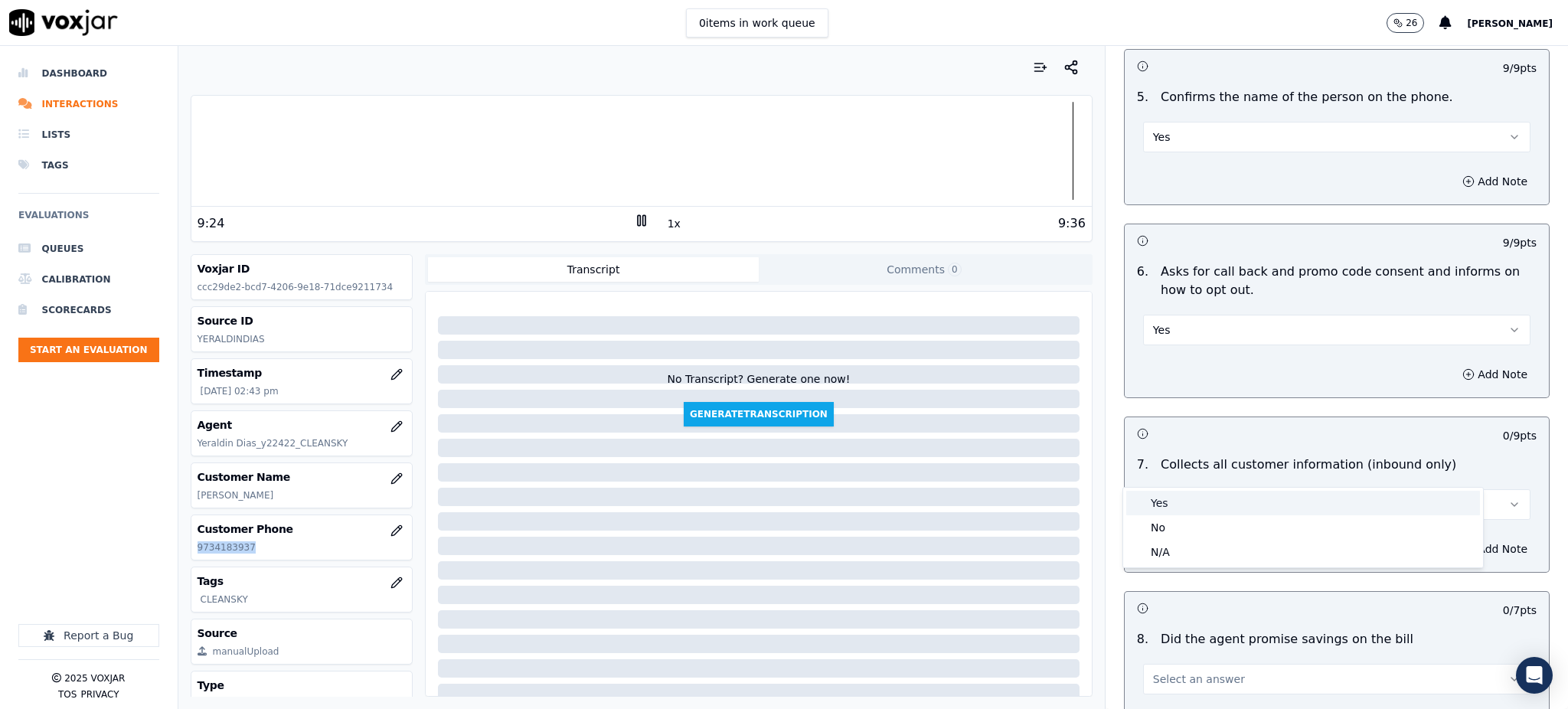
click at [1158, 491] on div "Yes" at bounding box center [1303, 503] width 354 height 24
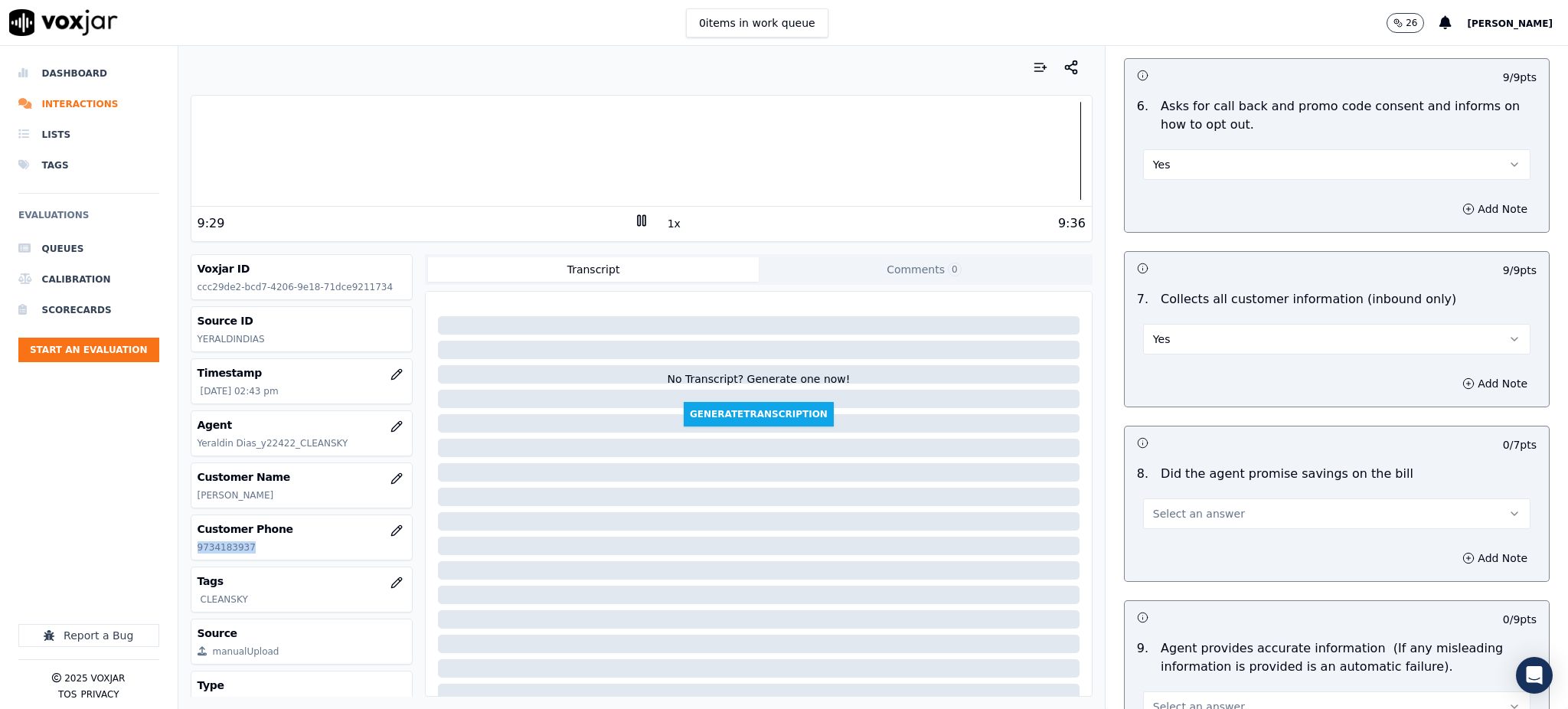
scroll to position [1123, 0]
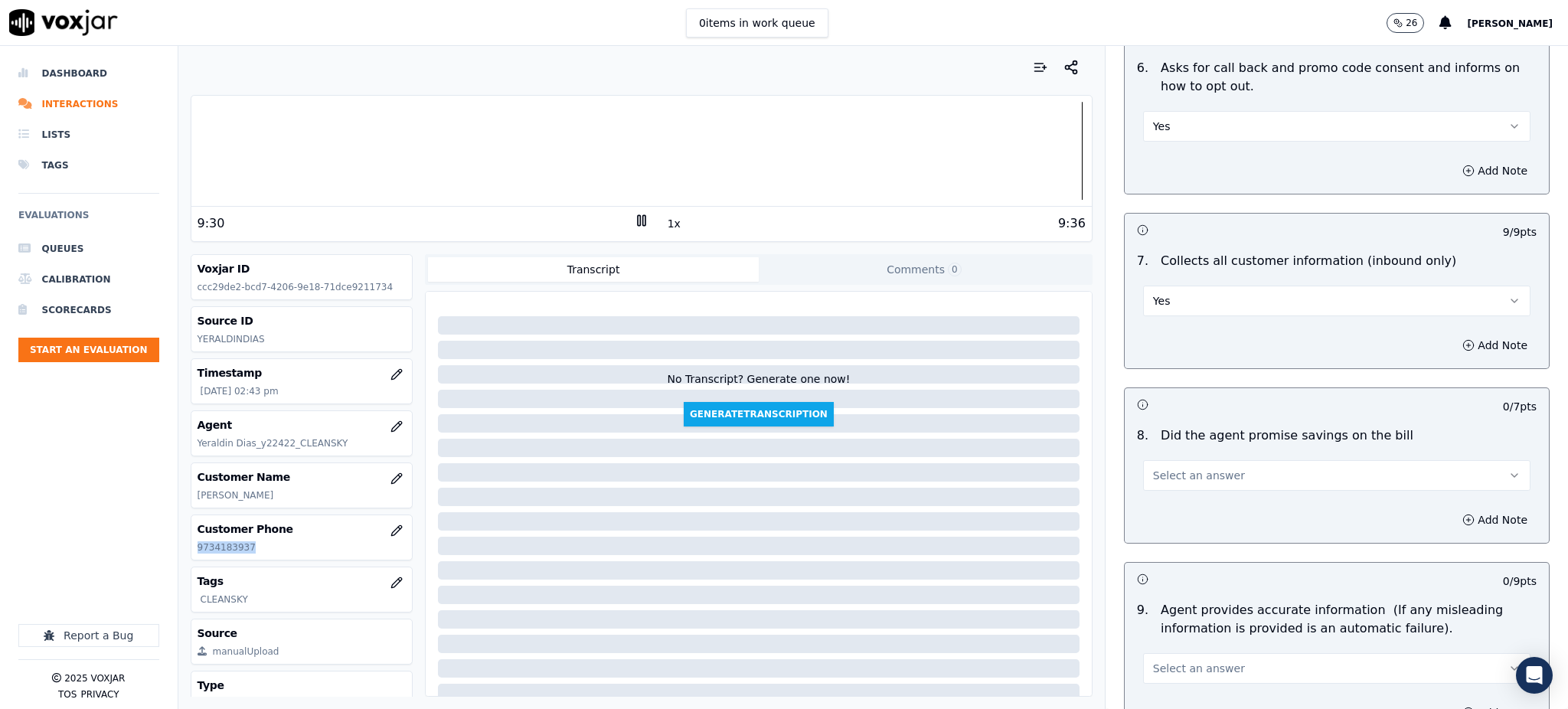
drag, startPoint x: 1170, startPoint y: 430, endPoint x: 1161, endPoint y: 454, distance: 25.6
click at [1169, 461] on button "Select an answer" at bounding box center [1337, 476] width 387 height 31
click at [1161, 477] on div "Yes" at bounding box center [1303, 473] width 354 height 24
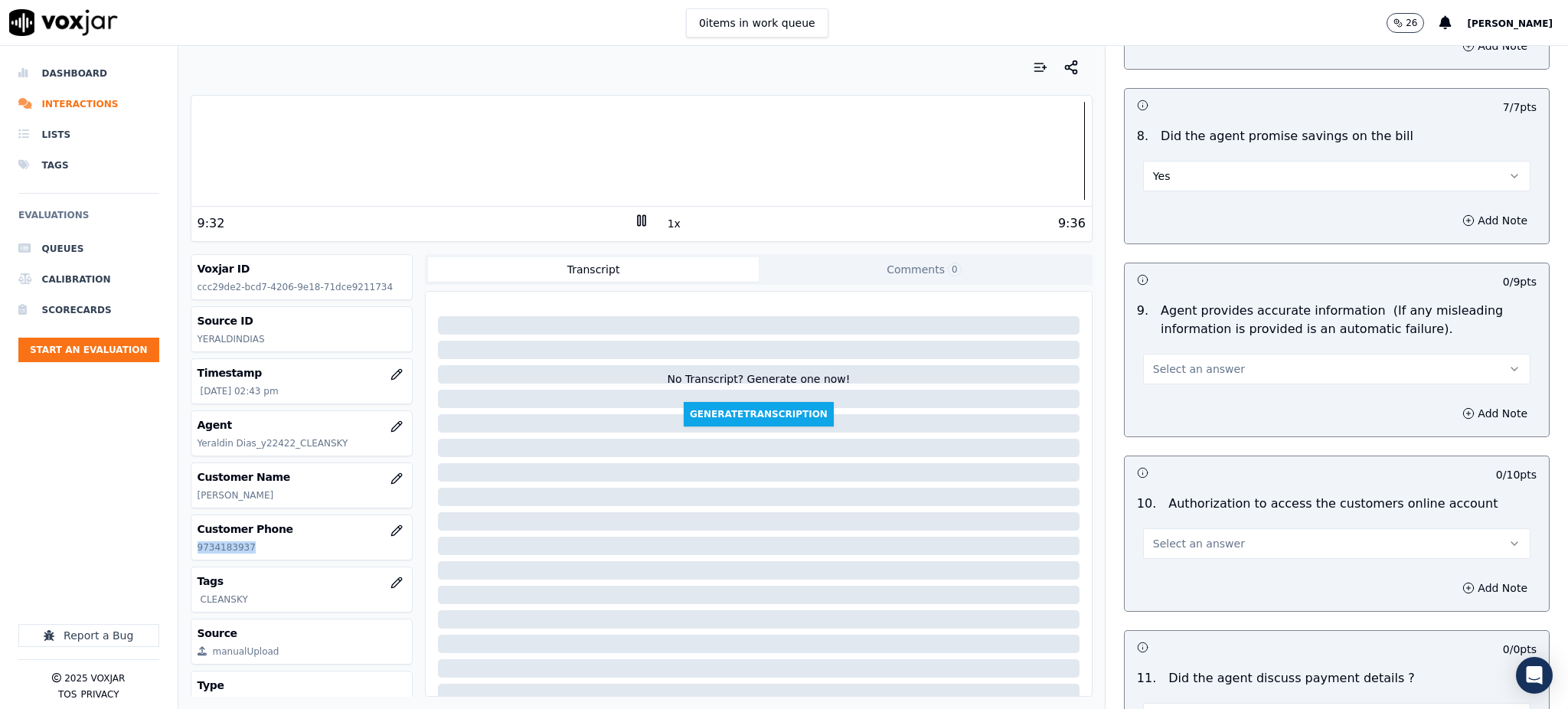
scroll to position [1430, 0]
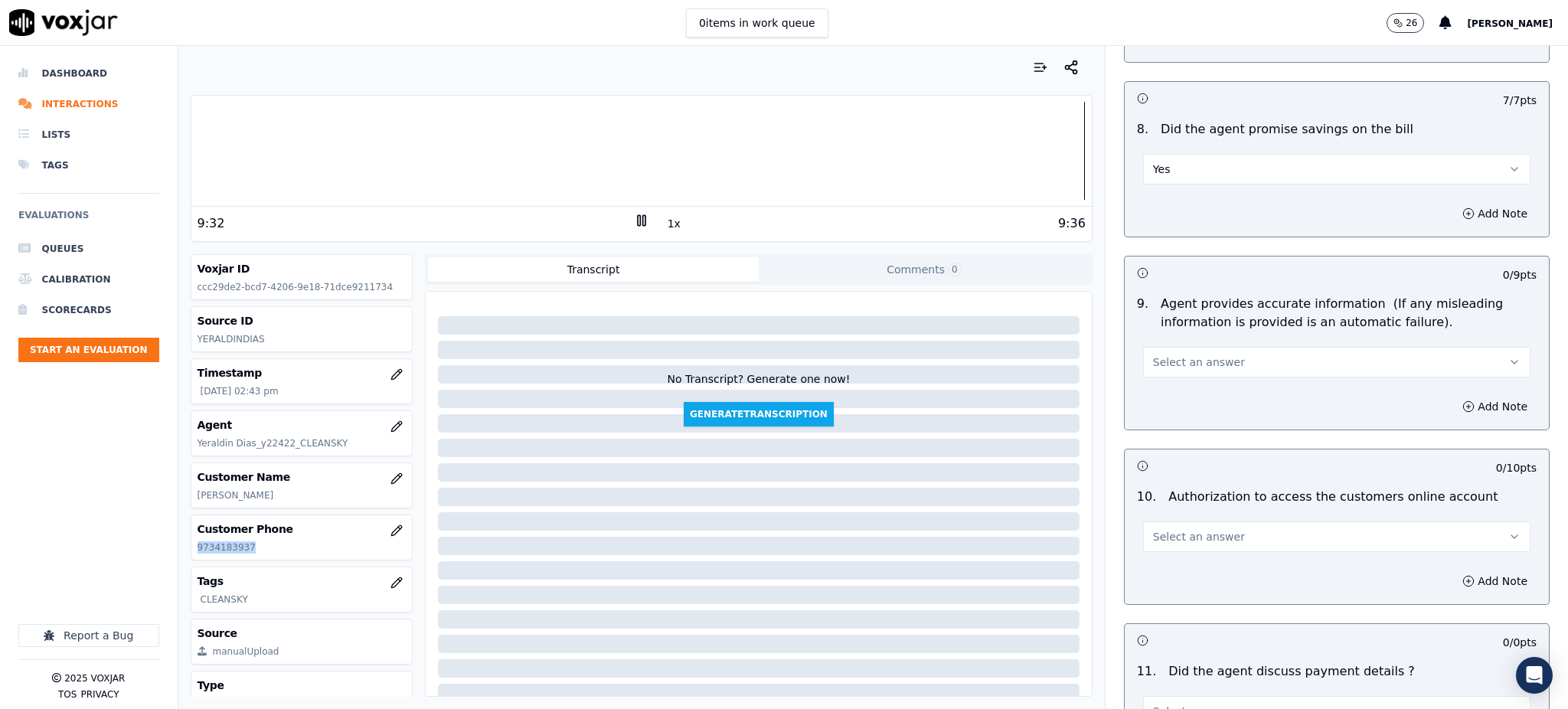
click at [1161, 355] on span "Select an answer" at bounding box center [1199, 362] width 92 height 15
click at [1153, 362] on div "Yes" at bounding box center [1303, 360] width 354 height 24
click at [1153, 529] on span "Select an answer" at bounding box center [1199, 537] width 92 height 15
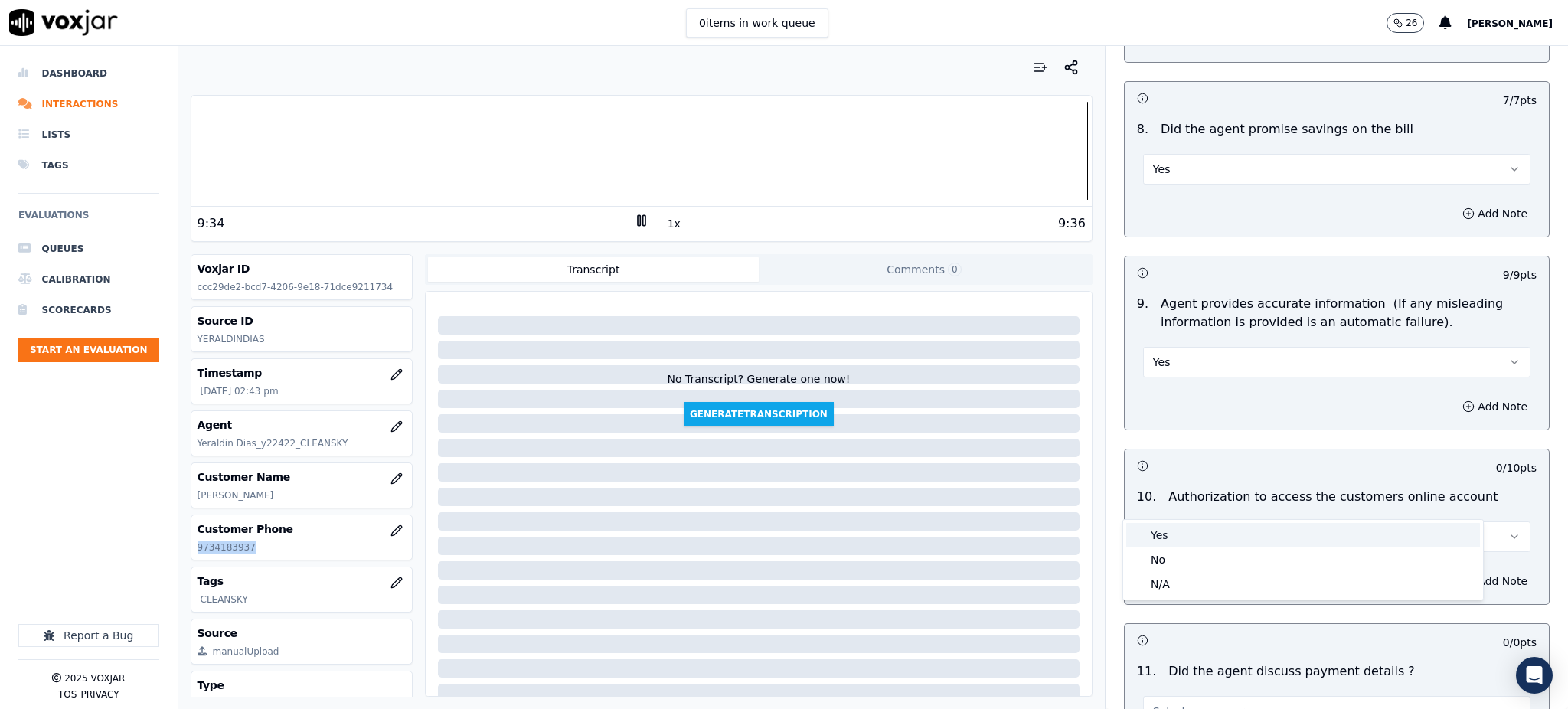
click at [1148, 535] on div "Yes" at bounding box center [1303, 535] width 354 height 24
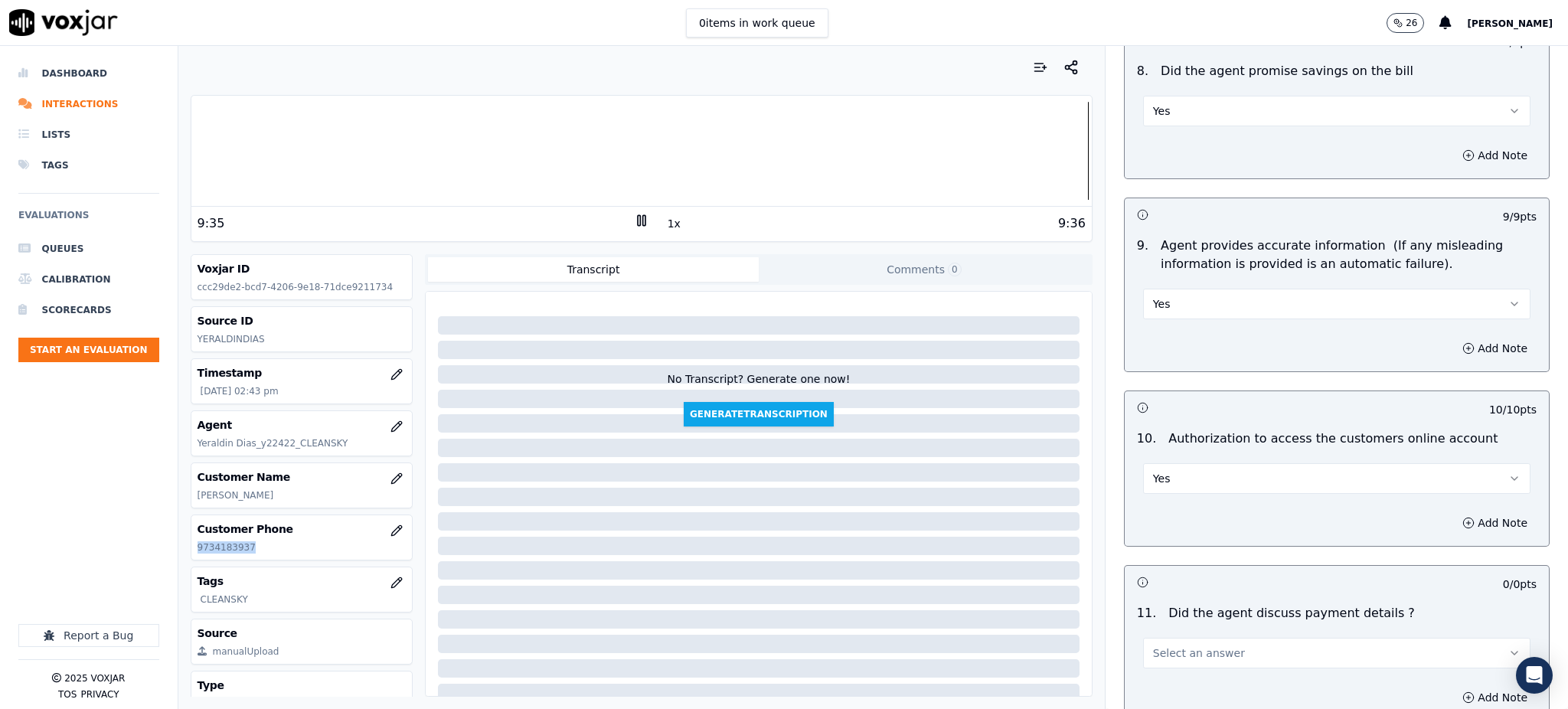
scroll to position [1736, 0]
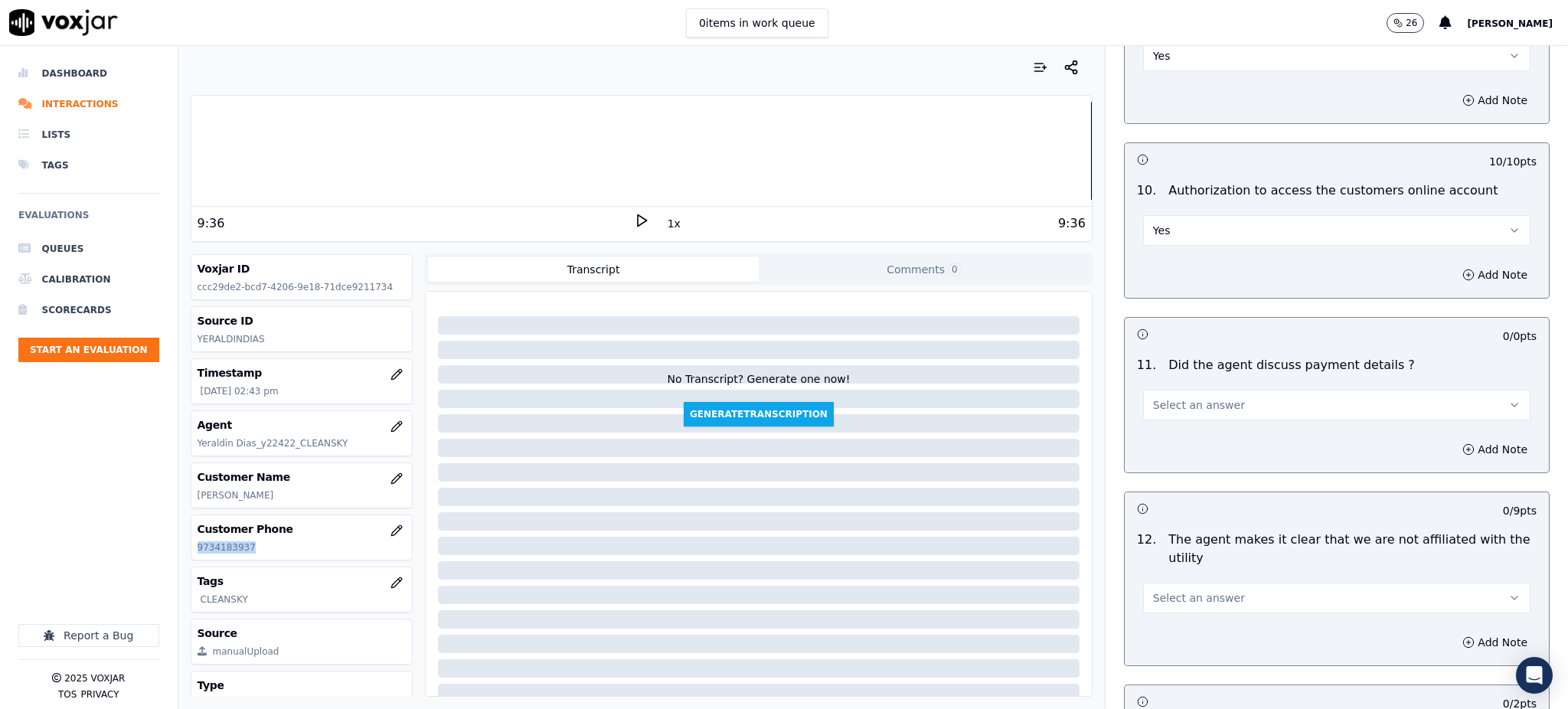
click at [1160, 398] on span "Select an answer" at bounding box center [1199, 405] width 92 height 15
click at [1160, 445] on div "N/A" at bounding box center [1303, 452] width 354 height 24
click at [1153, 591] on span "Select an answer" at bounding box center [1199, 598] width 92 height 15
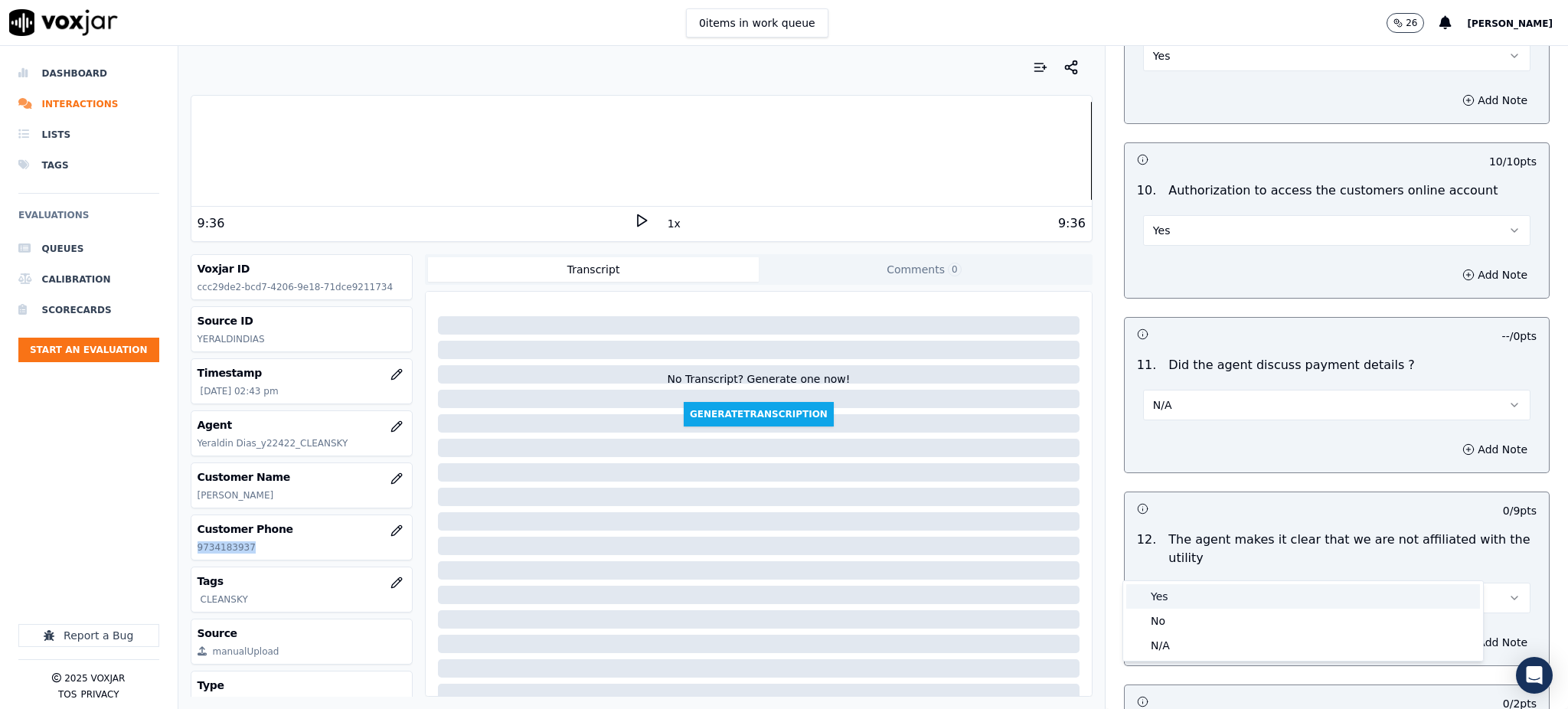
click at [1159, 596] on div "Yes" at bounding box center [1303, 597] width 354 height 24
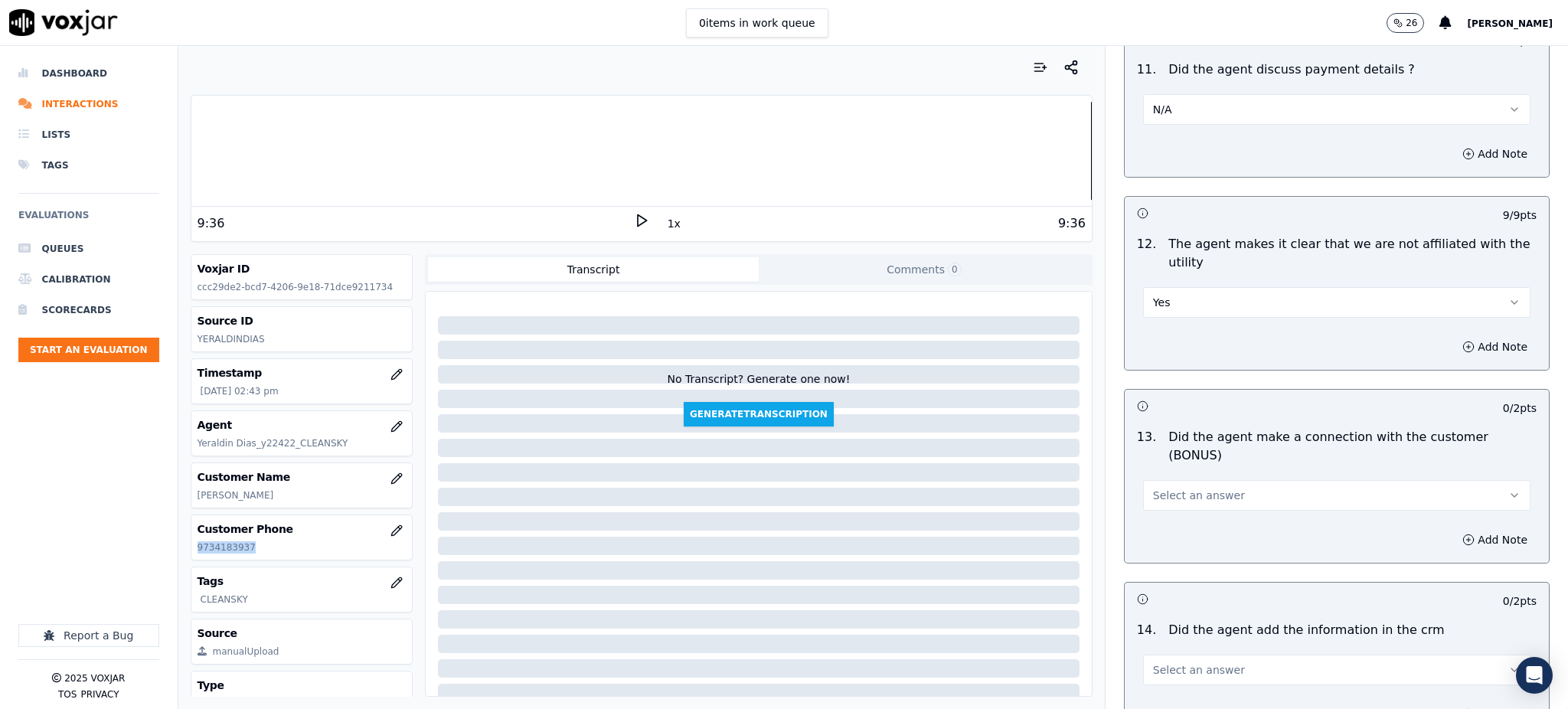
scroll to position [2042, 0]
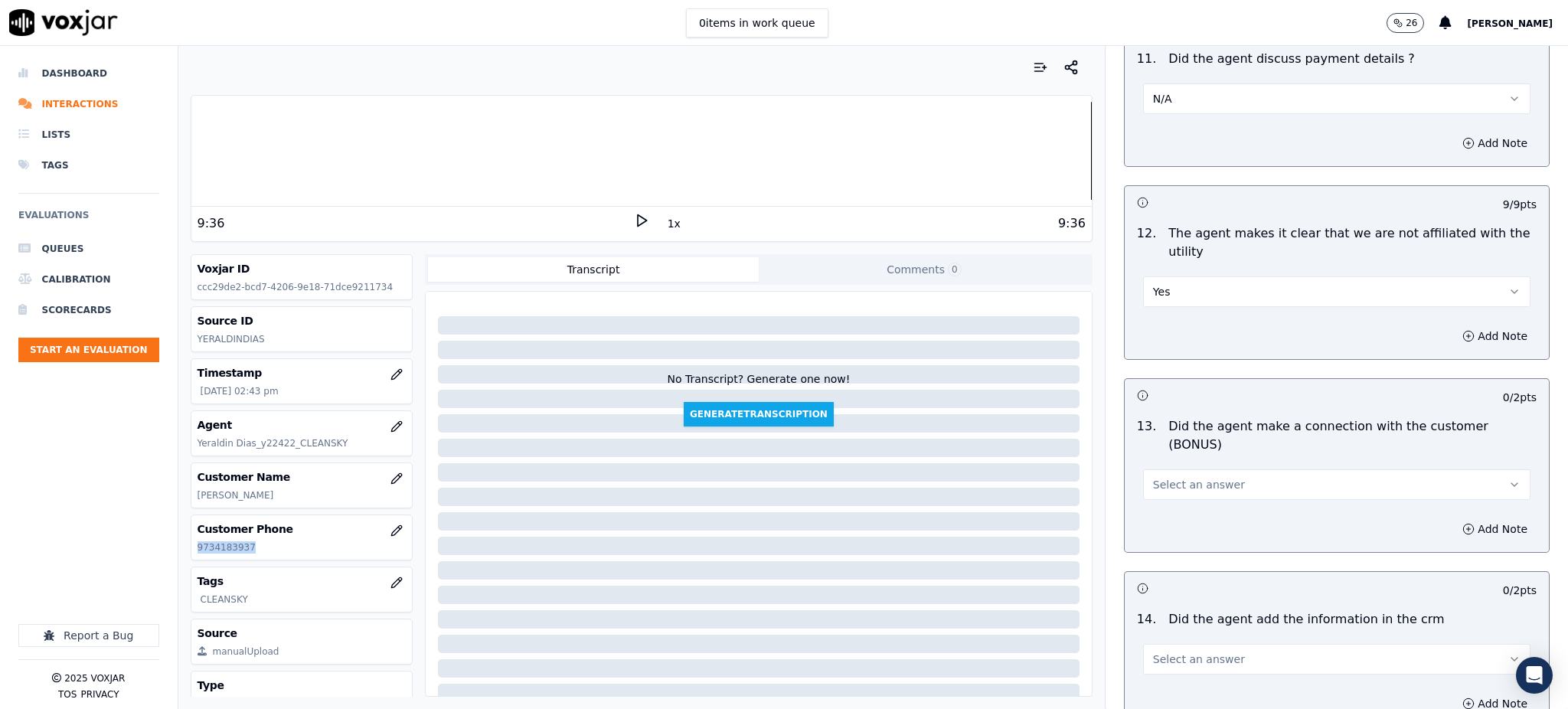
click at [1153, 477] on span "Select an answer" at bounding box center [1199, 485] width 92 height 15
click at [1158, 464] on div "Yes" at bounding box center [1303, 465] width 354 height 24
click at [1153, 652] on span "Select an answer" at bounding box center [1199, 659] width 92 height 15
click at [1152, 638] on div "Yes" at bounding box center [1303, 639] width 354 height 24
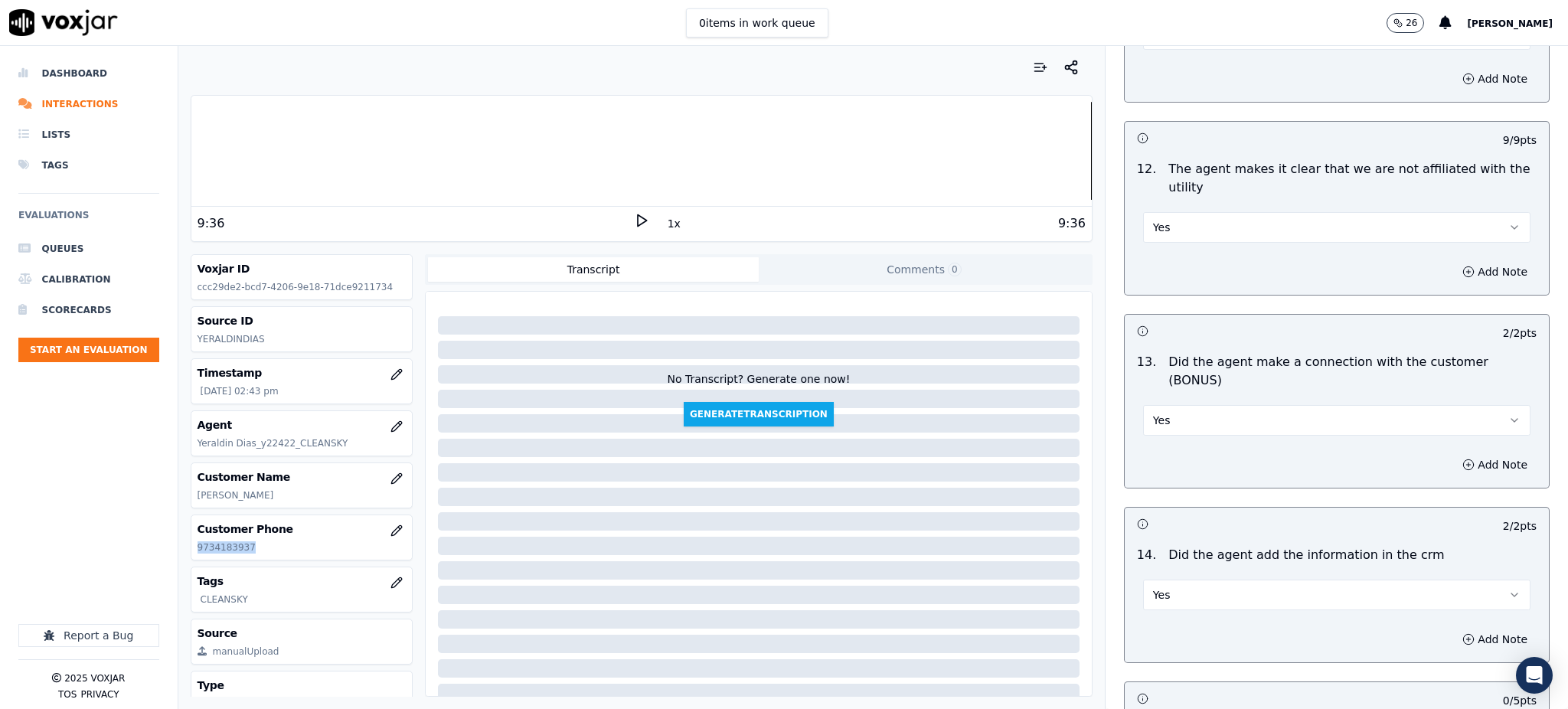
scroll to position [2319, 0]
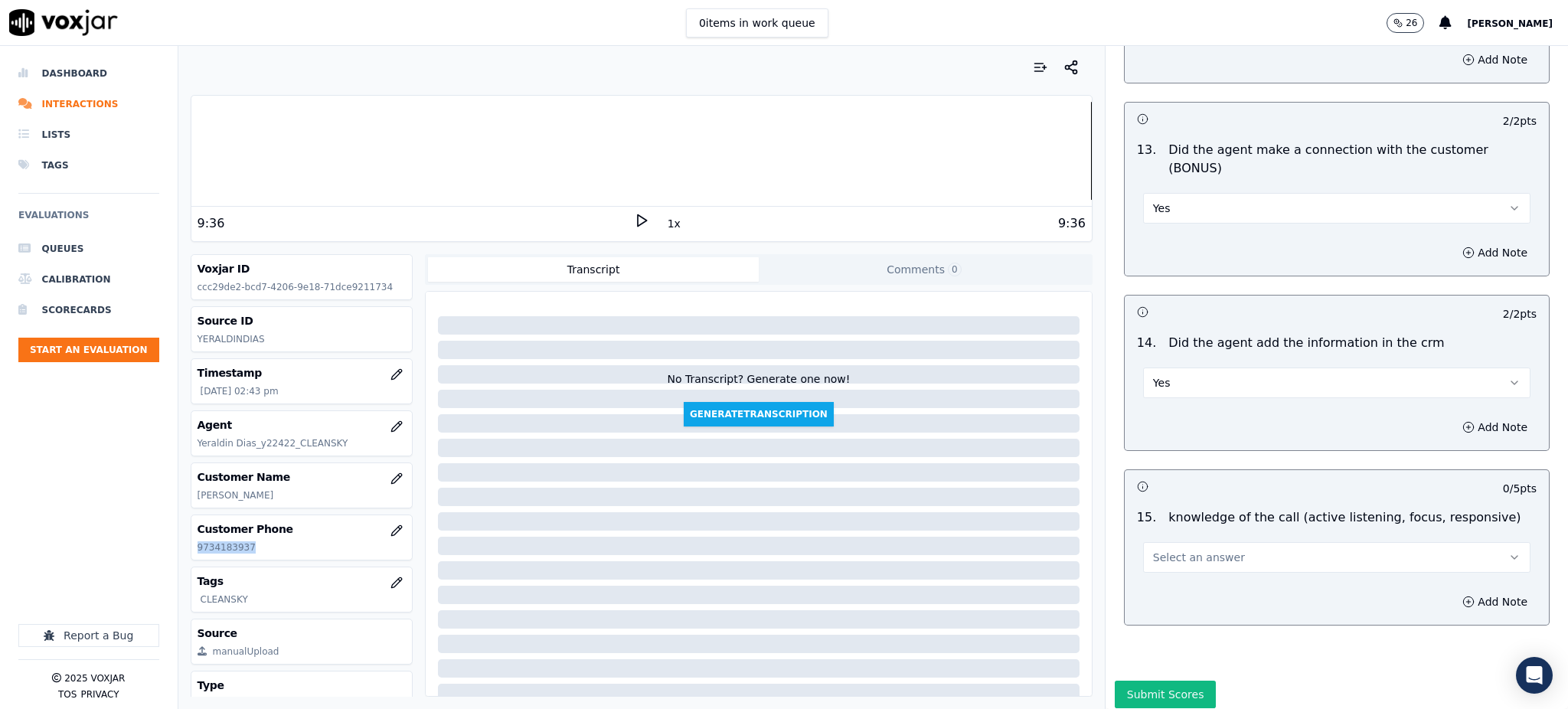
click at [1154, 550] on span "Select an answer" at bounding box center [1199, 558] width 92 height 15
drag, startPoint x: 1158, startPoint y: 533, endPoint x: 1133, endPoint y: 659, distance: 128.5
click at [1158, 534] on div "Yes" at bounding box center [1303, 538] width 354 height 24
click at [1132, 681] on button "Submit Scores" at bounding box center [1165, 695] width 101 height 28
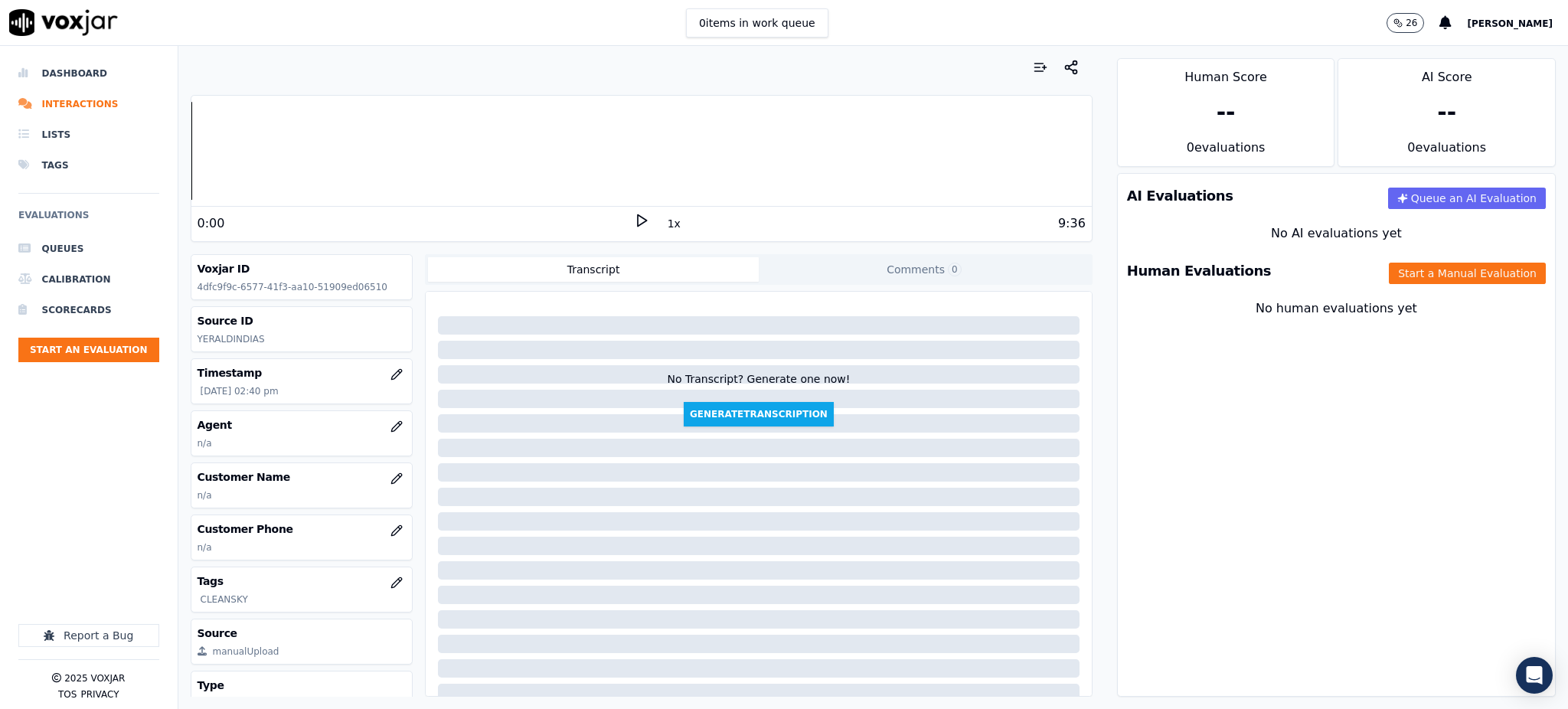
click at [634, 219] on icon at bounding box center [641, 221] width 15 height 15
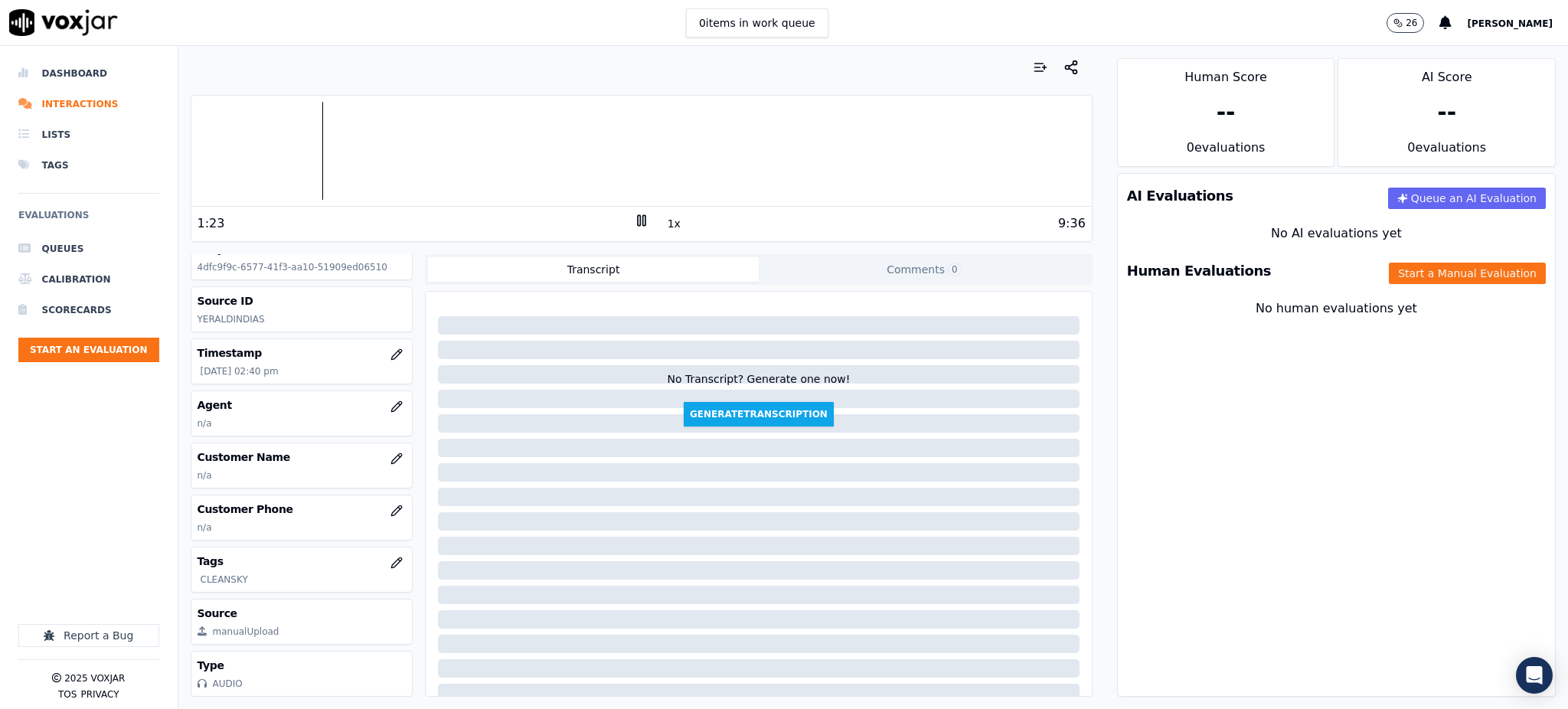
scroll to position [66, 0]
click at [392, 454] on icon "button" at bounding box center [397, 459] width 10 height 10
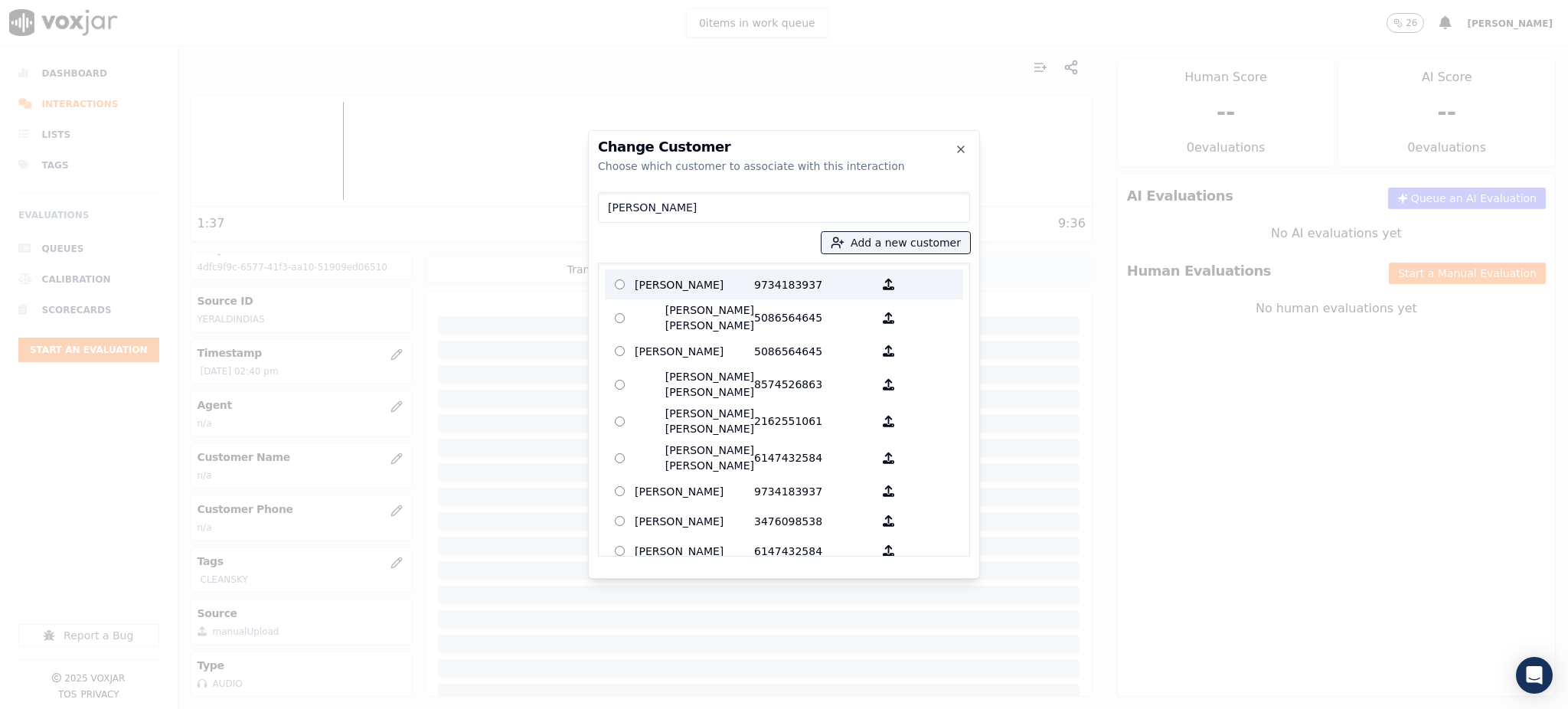
type input "[PERSON_NAME]"
click at [745, 283] on p "[PERSON_NAME]" at bounding box center [694, 284] width 119 height 23
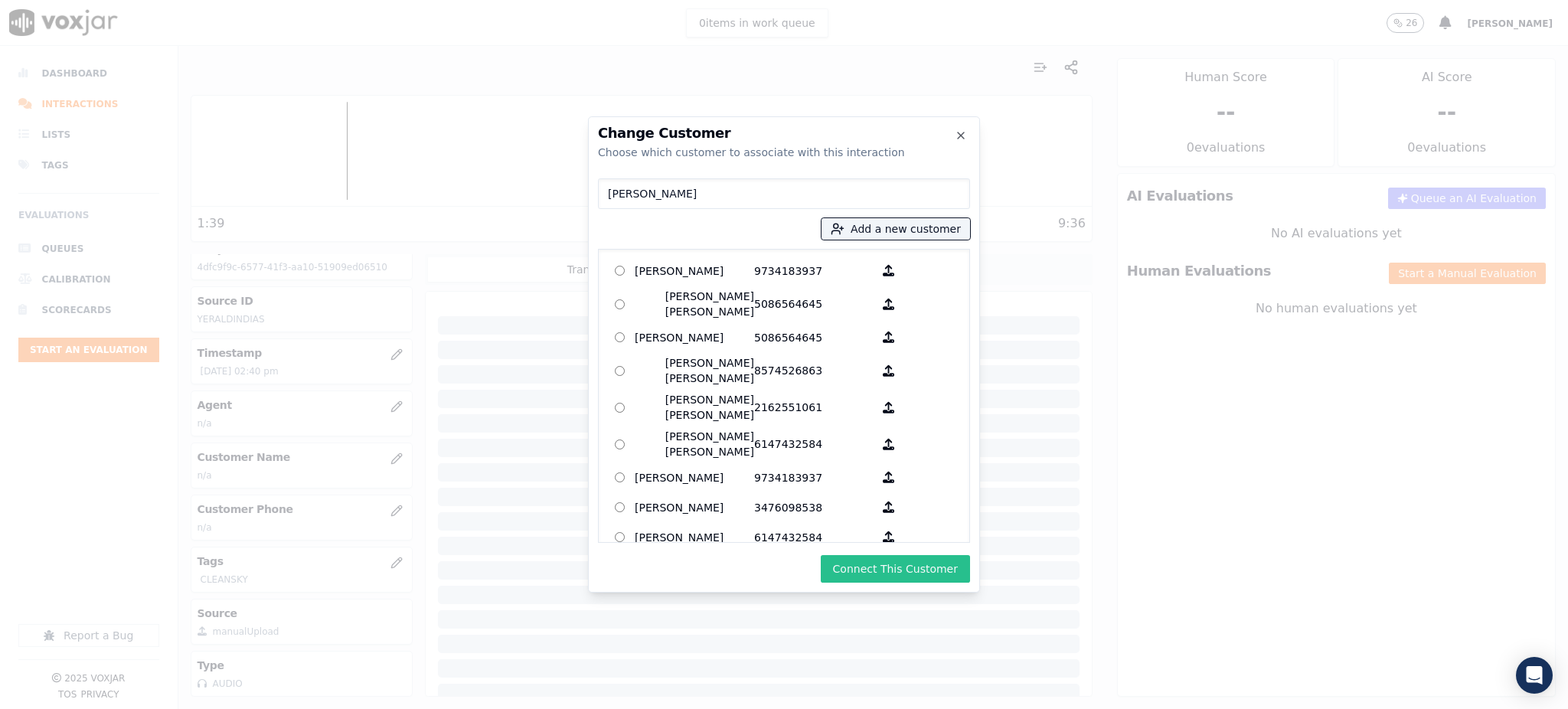
click at [876, 569] on button "Connect This Customer" at bounding box center [896, 569] width 149 height 28
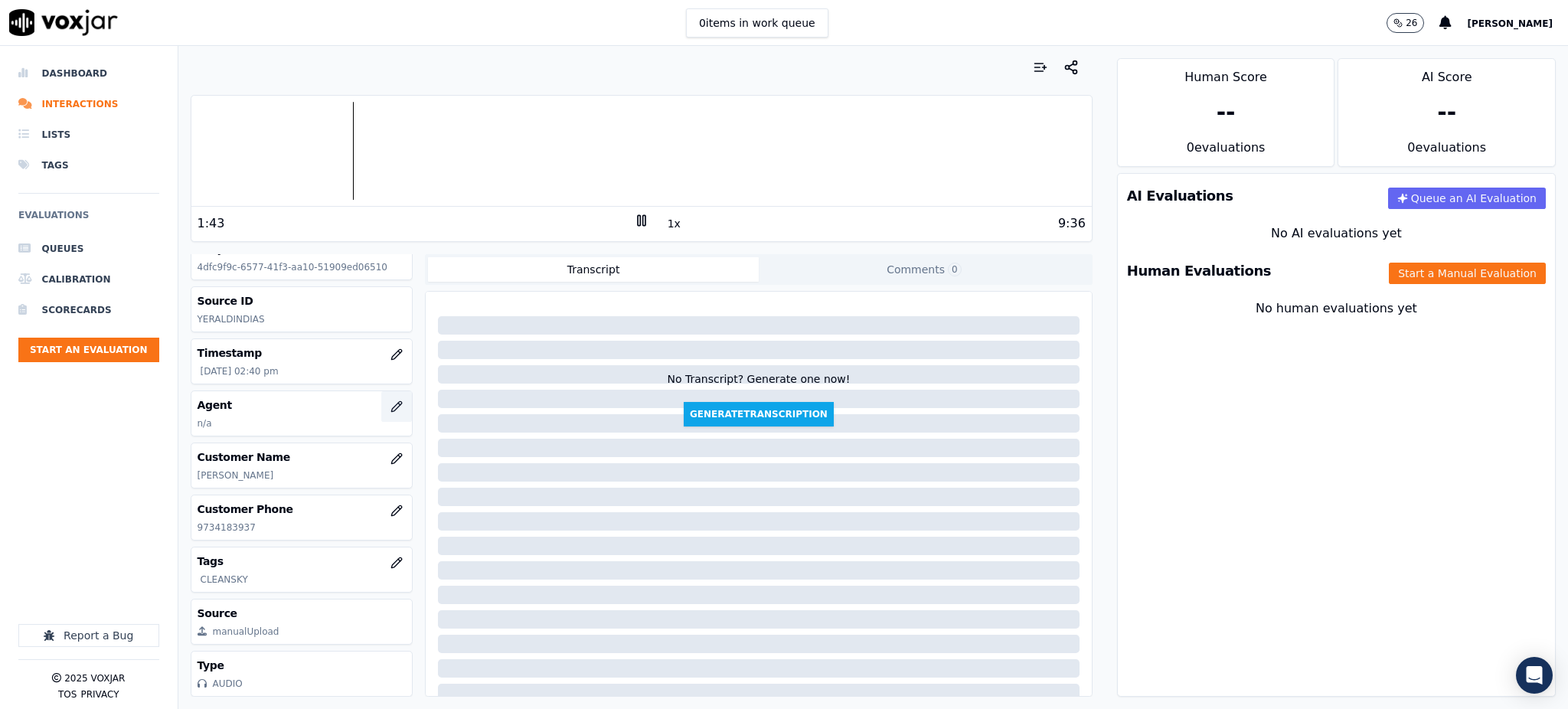
click at [398, 403] on icon "button" at bounding box center [399, 404] width 3 height 3
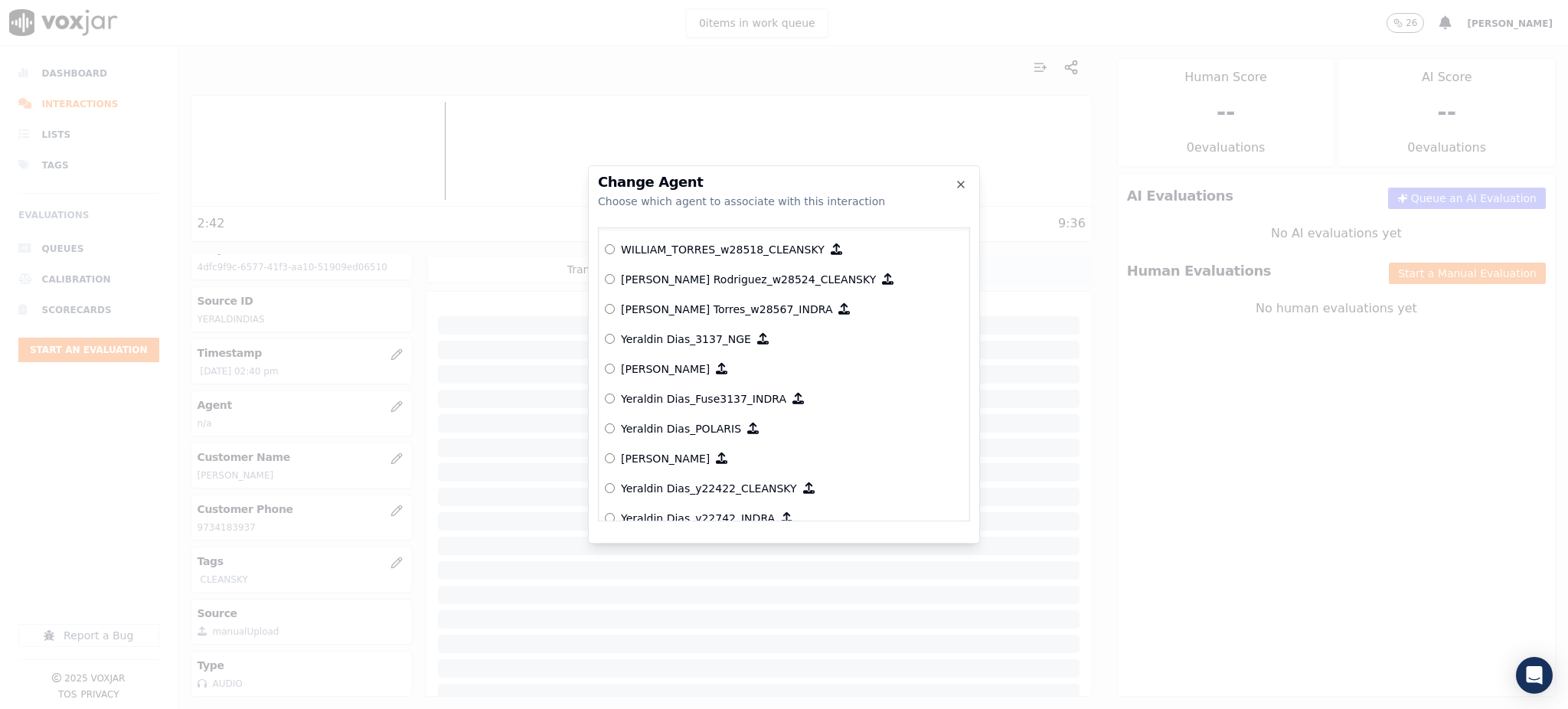
scroll to position [7650, 0]
click at [727, 484] on p "Yeraldin Dias_y22422_CLEANSKY" at bounding box center [709, 487] width 176 height 15
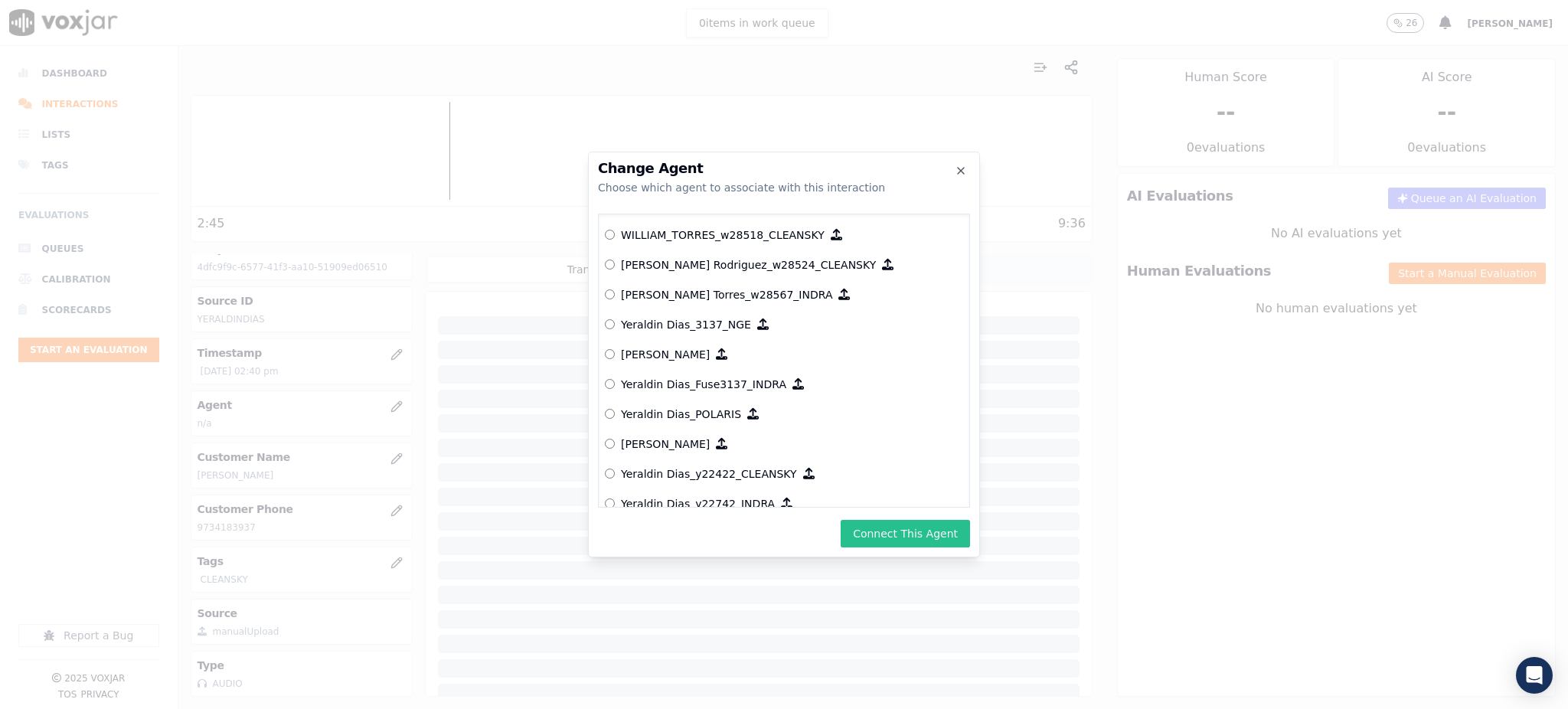
click at [887, 527] on button "Connect This Agent" at bounding box center [906, 534] width 129 height 28
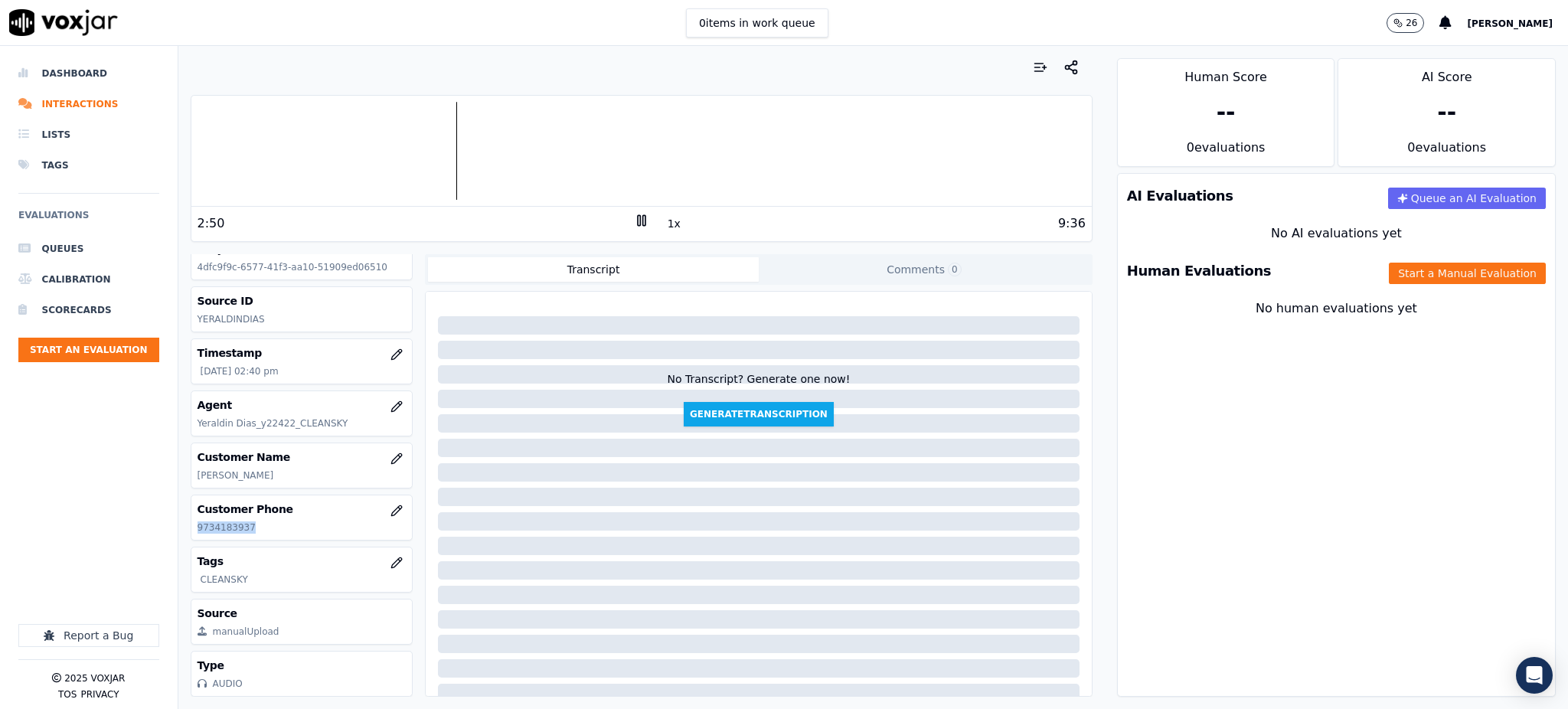
drag, startPoint x: 245, startPoint y: 484, endPoint x: 189, endPoint y: 496, distance: 57.3
click at [189, 496] on div "Your browser does not support the audio element. 2:50 1x 9:36 Voxjar ID 4dfc9f9…" at bounding box center [641, 378] width 927 height 664
copy p "9734183937"
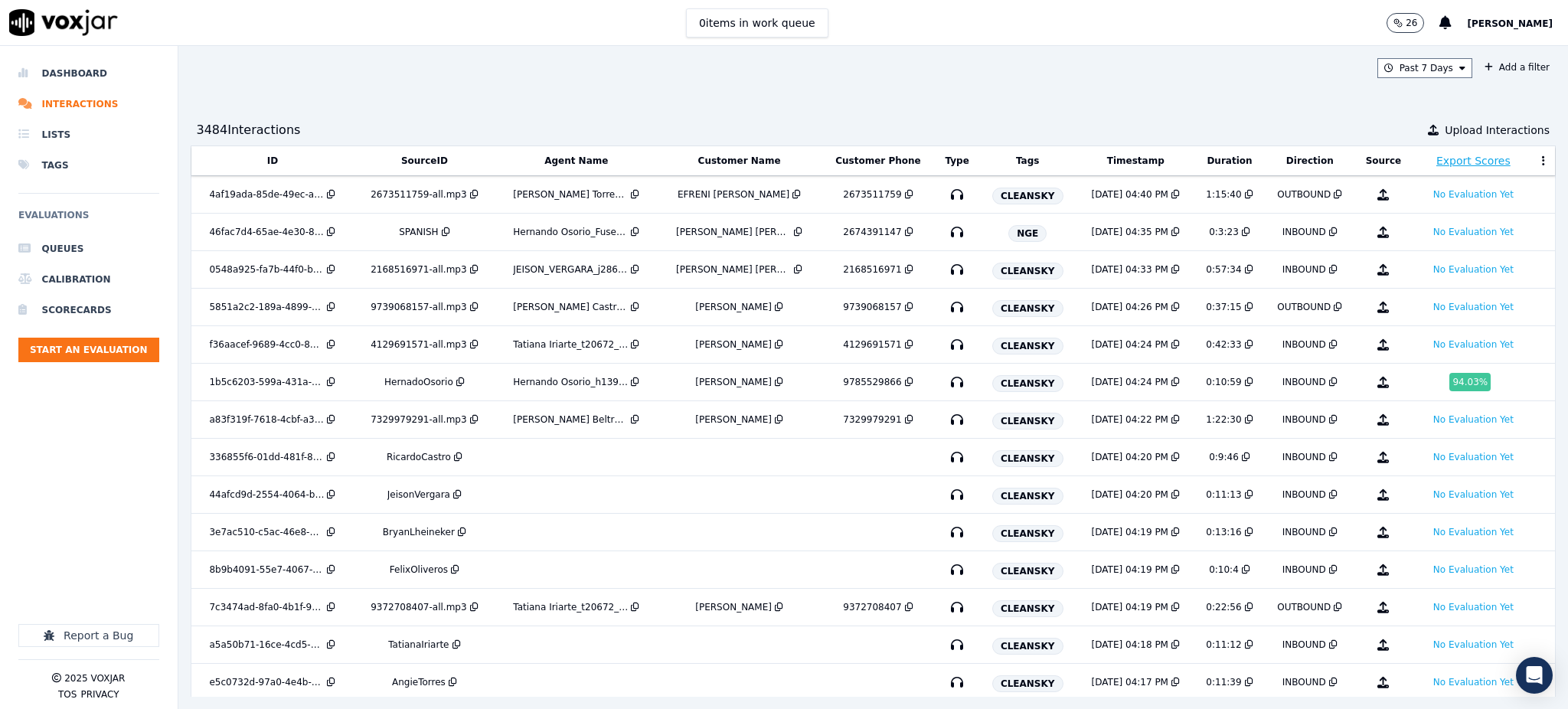
scroll to position [295, 0]
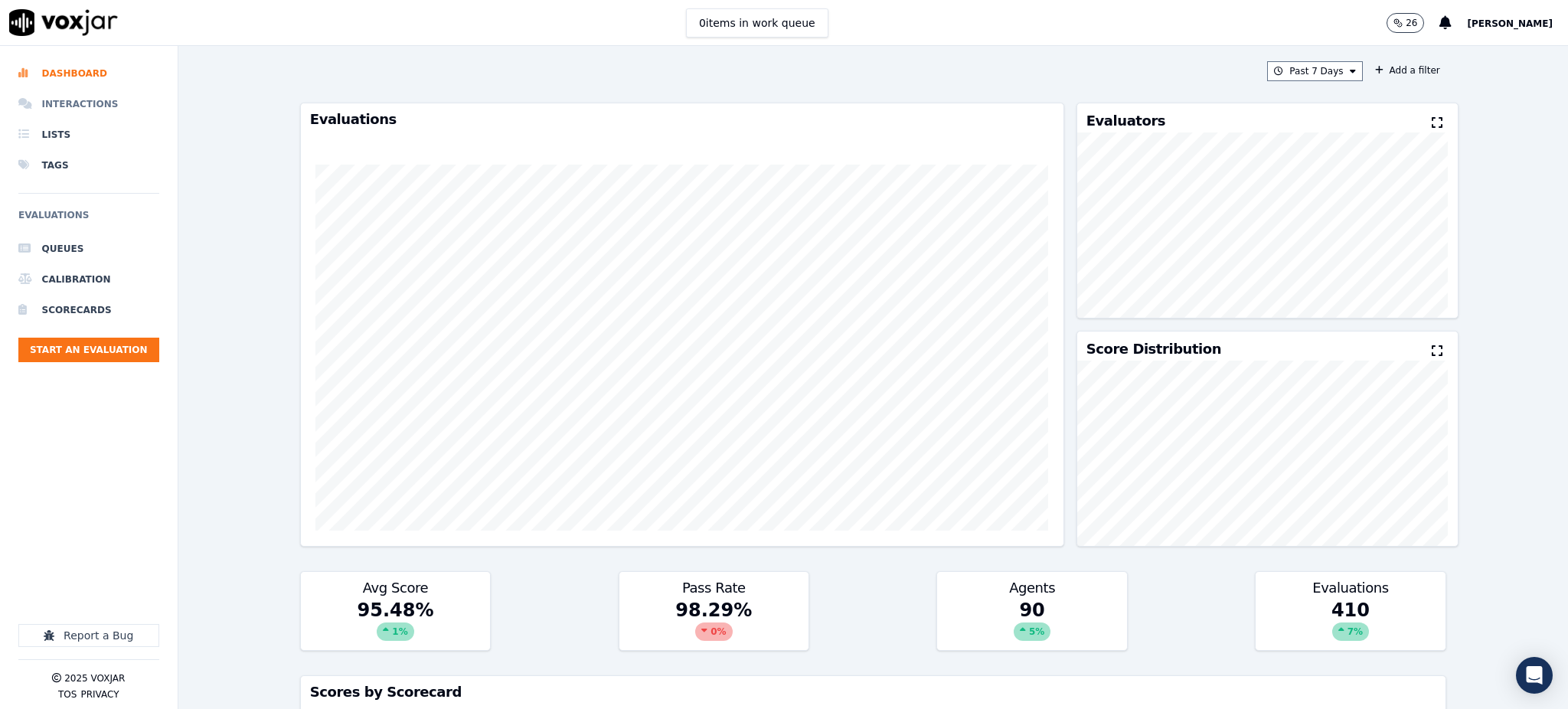
click at [72, 108] on li "Interactions" at bounding box center [89, 104] width 141 height 31
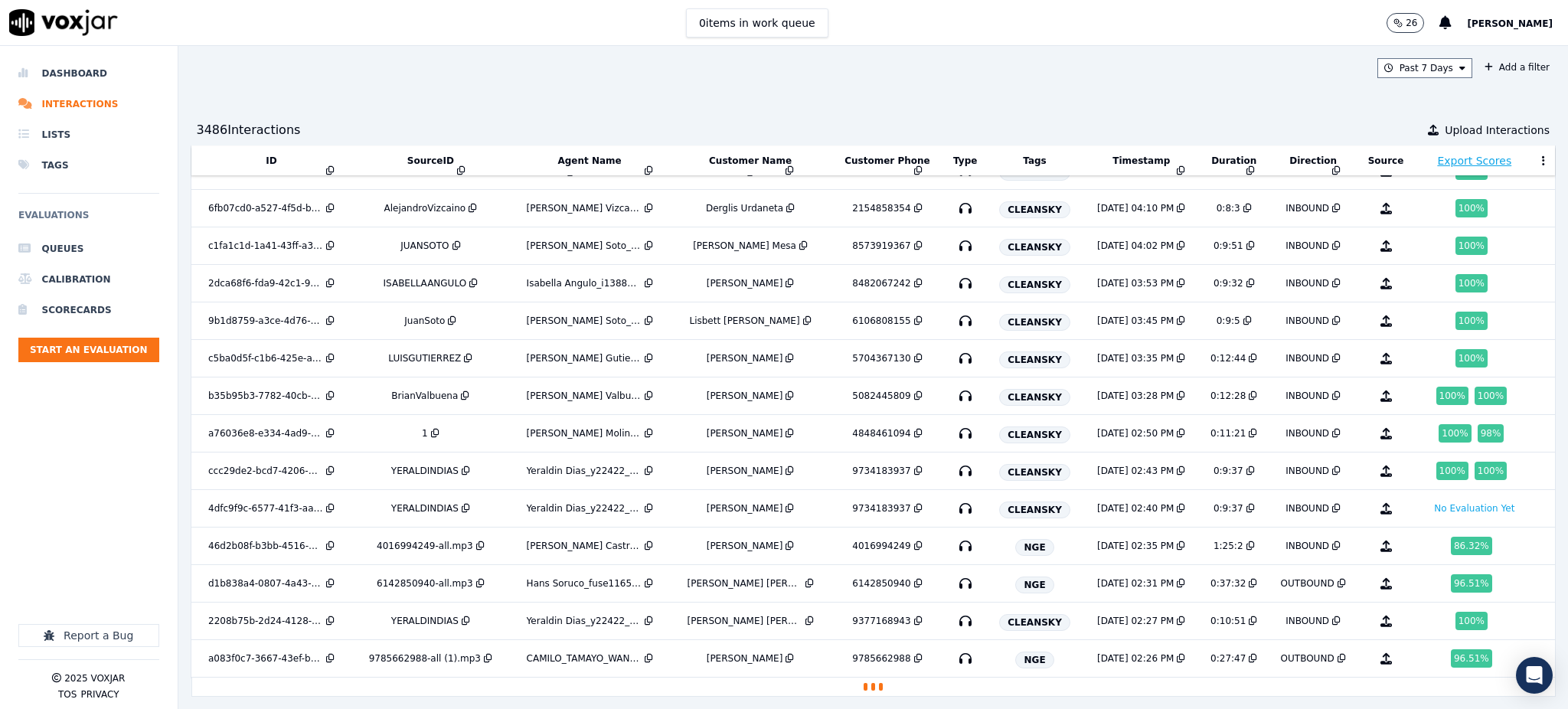
scroll to position [1047, 0]
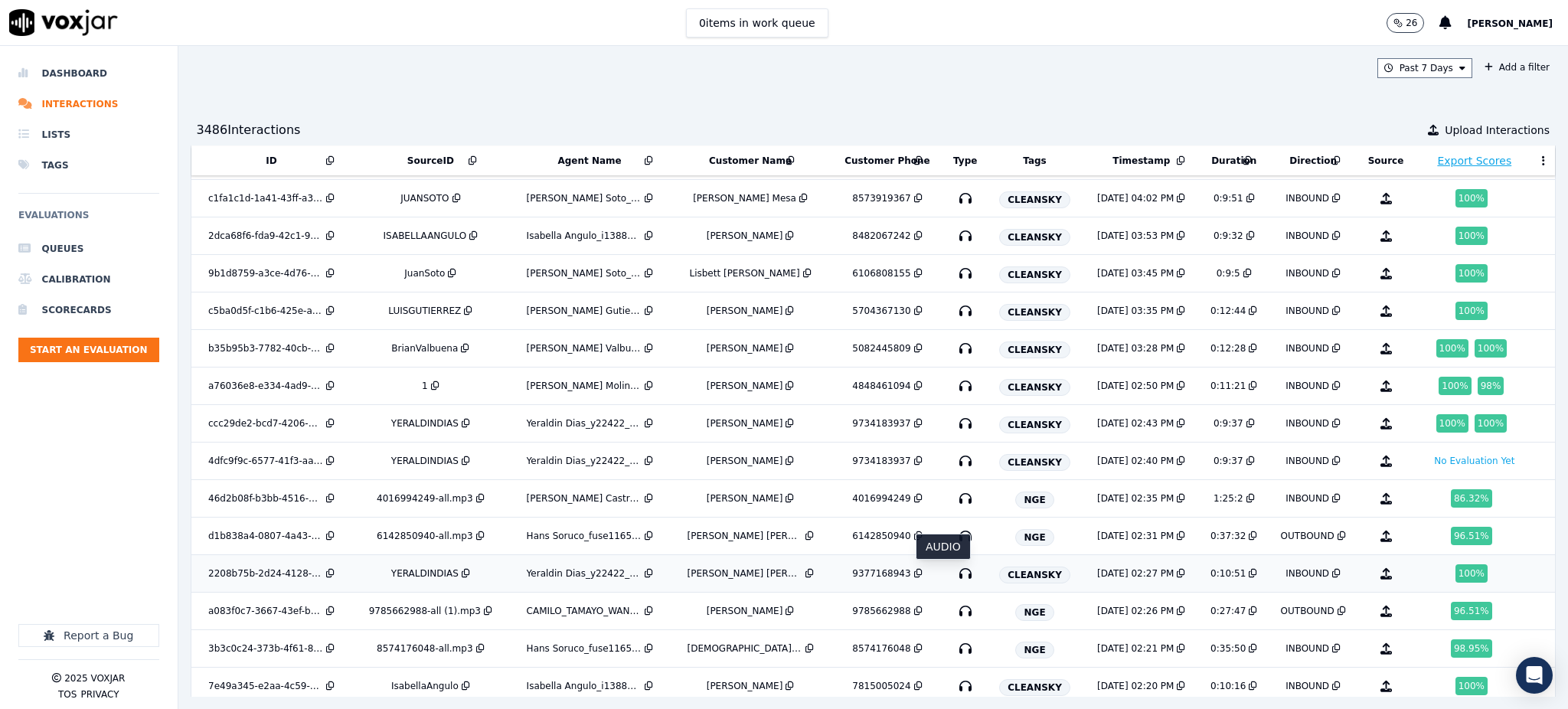
click at [953, 573] on icon "button" at bounding box center [965, 573] width 24 height 24
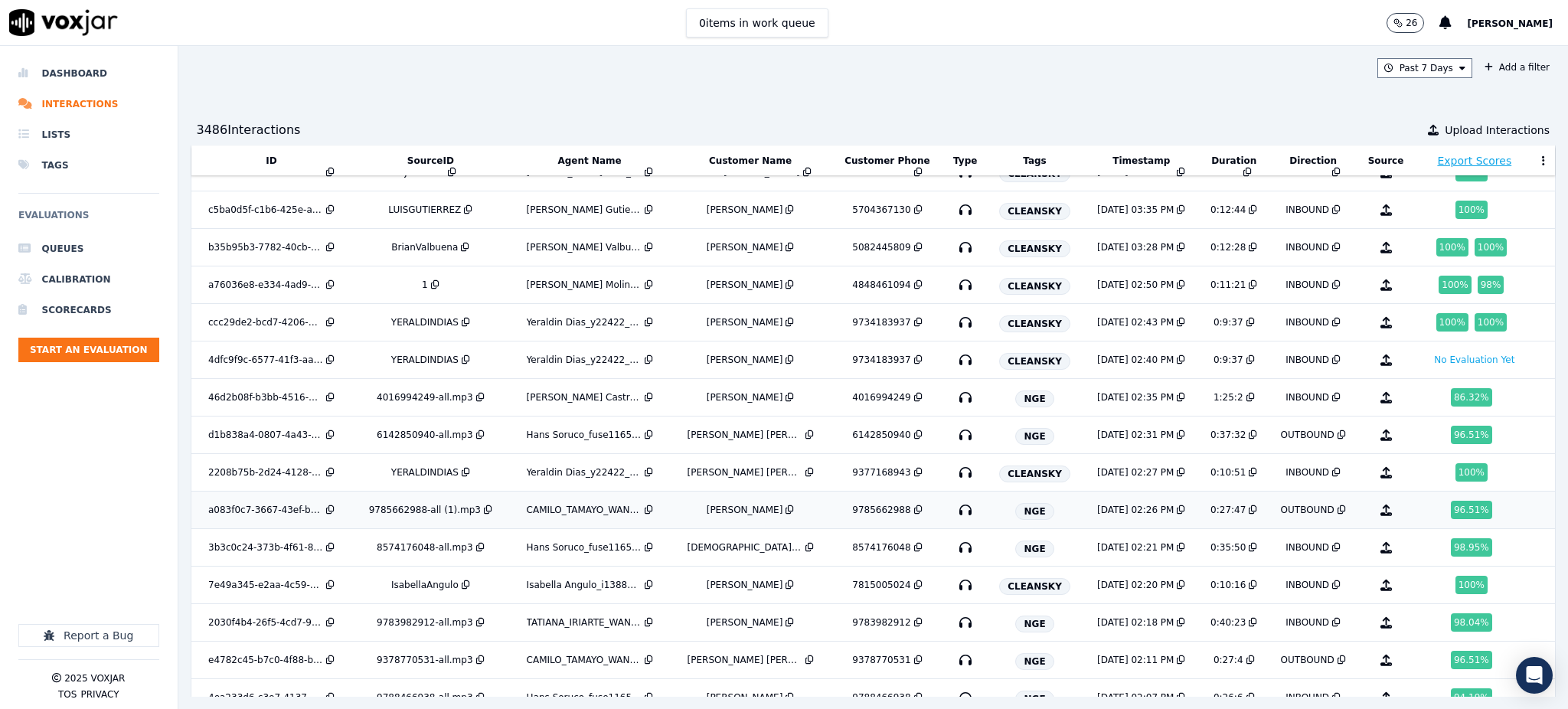
scroll to position [1150, 0]
click at [953, 586] on icon "button" at bounding box center [965, 584] width 24 height 24
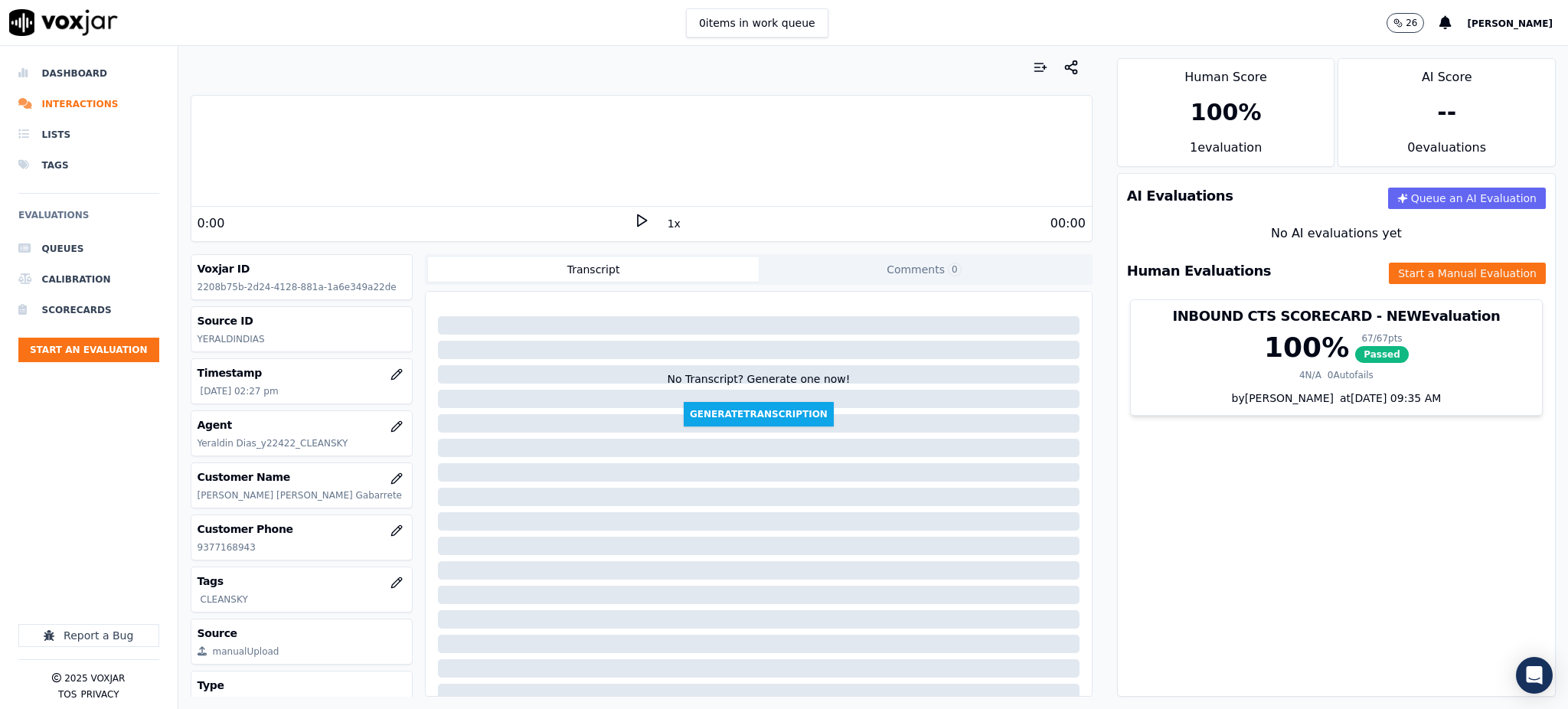
drag, startPoint x: 253, startPoint y: 553, endPoint x: 178, endPoint y: 559, distance: 75.2
click at [177, 558] on div "Dashboard Interactions Lists Tags Evaluations Queues Calibration Scorecards Sta…" at bounding box center [784, 378] width 1568 height 664
copy div "Report a Bug 2025 Voxjar TOS Privacy Your browser does not support the audio el…"
drag, startPoint x: 304, startPoint y: 557, endPoint x: 272, endPoint y: 555, distance: 32.1
click at [304, 556] on div "Customer Phone [PHONE_NUMBER]" at bounding box center [302, 537] width 221 height 44
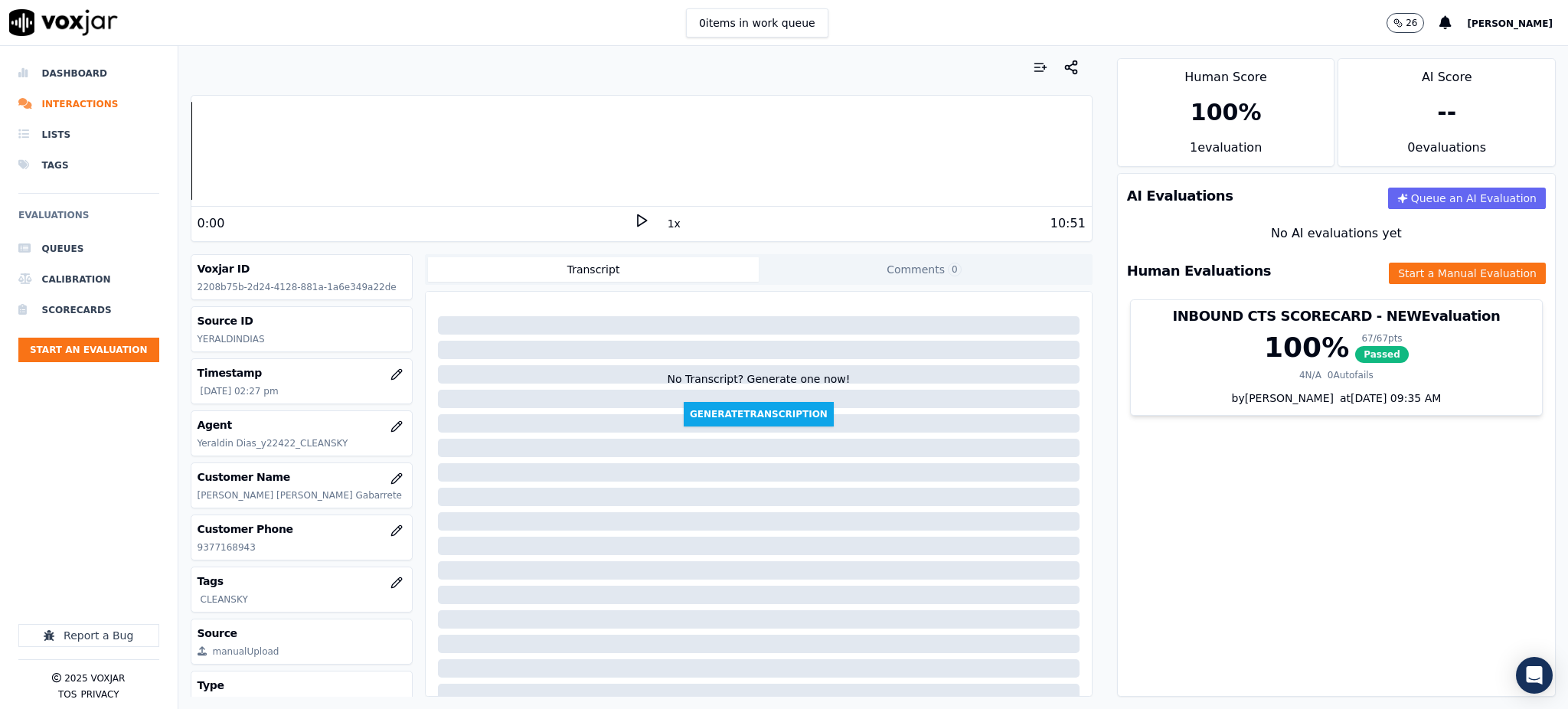
click at [252, 545] on p "9377168943" at bounding box center [302, 548] width 209 height 13
drag, startPoint x: 249, startPoint y: 547, endPoint x: 198, endPoint y: 555, distance: 51.6
click at [198, 555] on div "Customer Phone [PHONE_NUMBER]" at bounding box center [302, 537] width 221 height 44
copy p "9377168943"
click at [638, 216] on polygon at bounding box center [642, 222] width 9 height 12
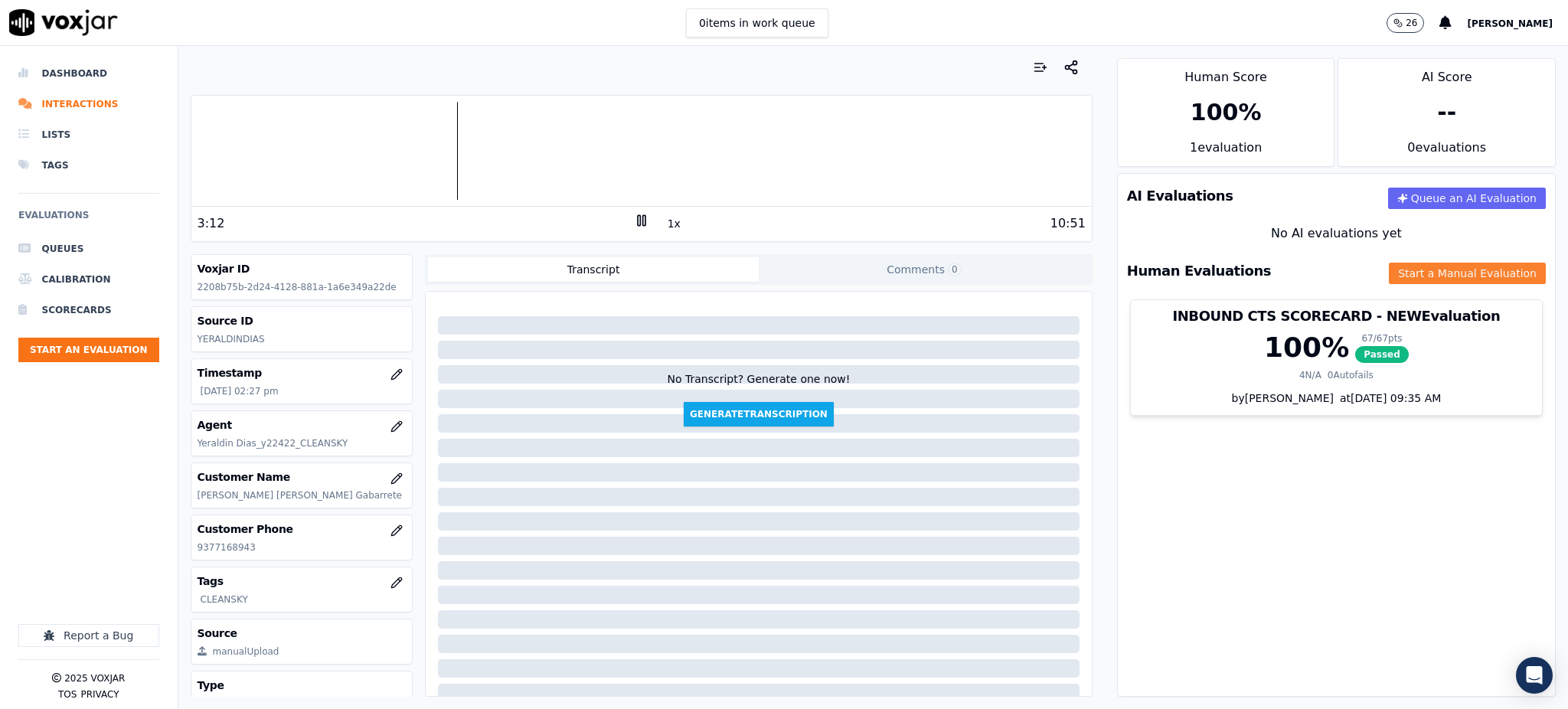
click at [1402, 270] on button "Start a Manual Evaluation" at bounding box center [1467, 274] width 157 height 22
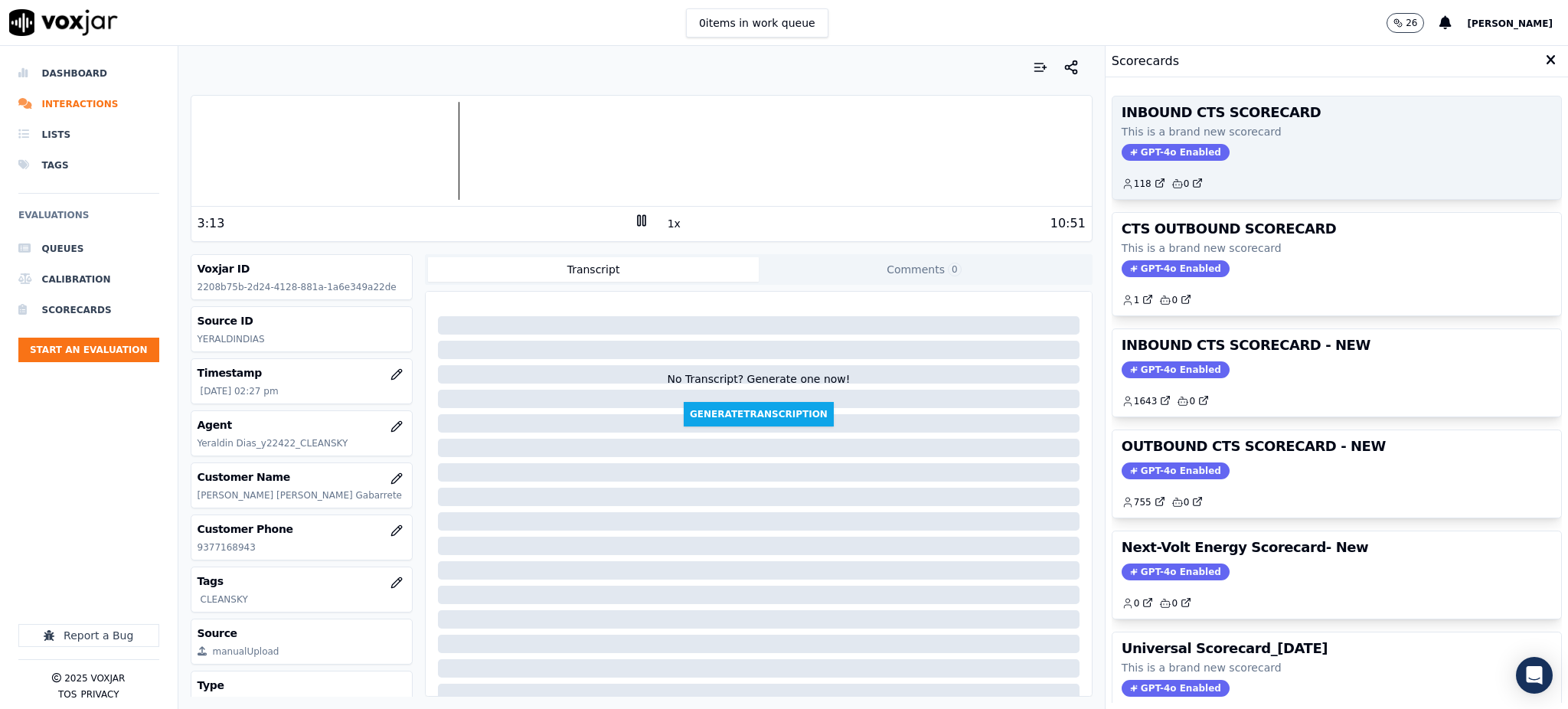
click at [1148, 159] on span "GPT-4o Enabled" at bounding box center [1176, 153] width 108 height 17
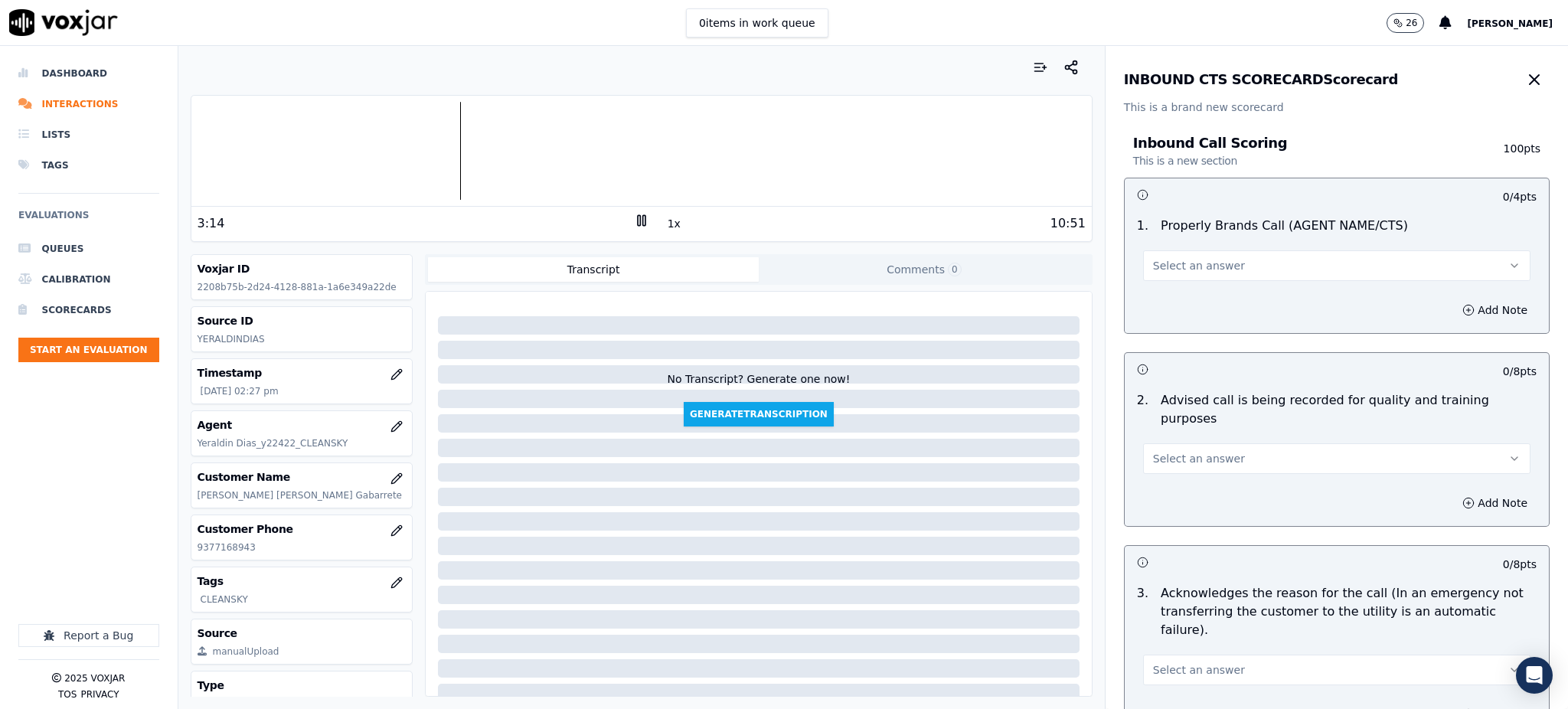
click at [1219, 268] on button "Select an answer" at bounding box center [1337, 266] width 387 height 31
click at [1199, 300] on div "Yes" at bounding box center [1303, 300] width 354 height 24
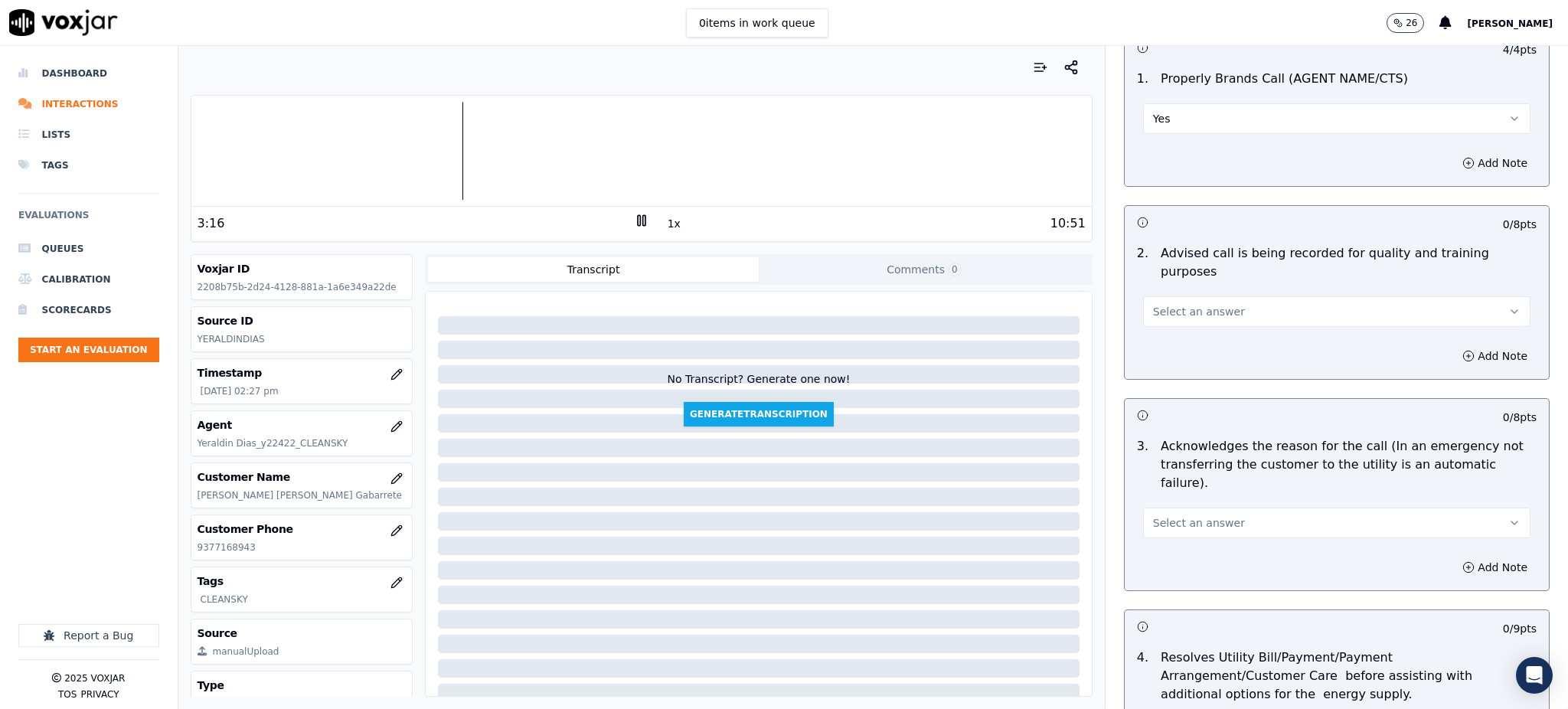
scroll to position [204, 0]
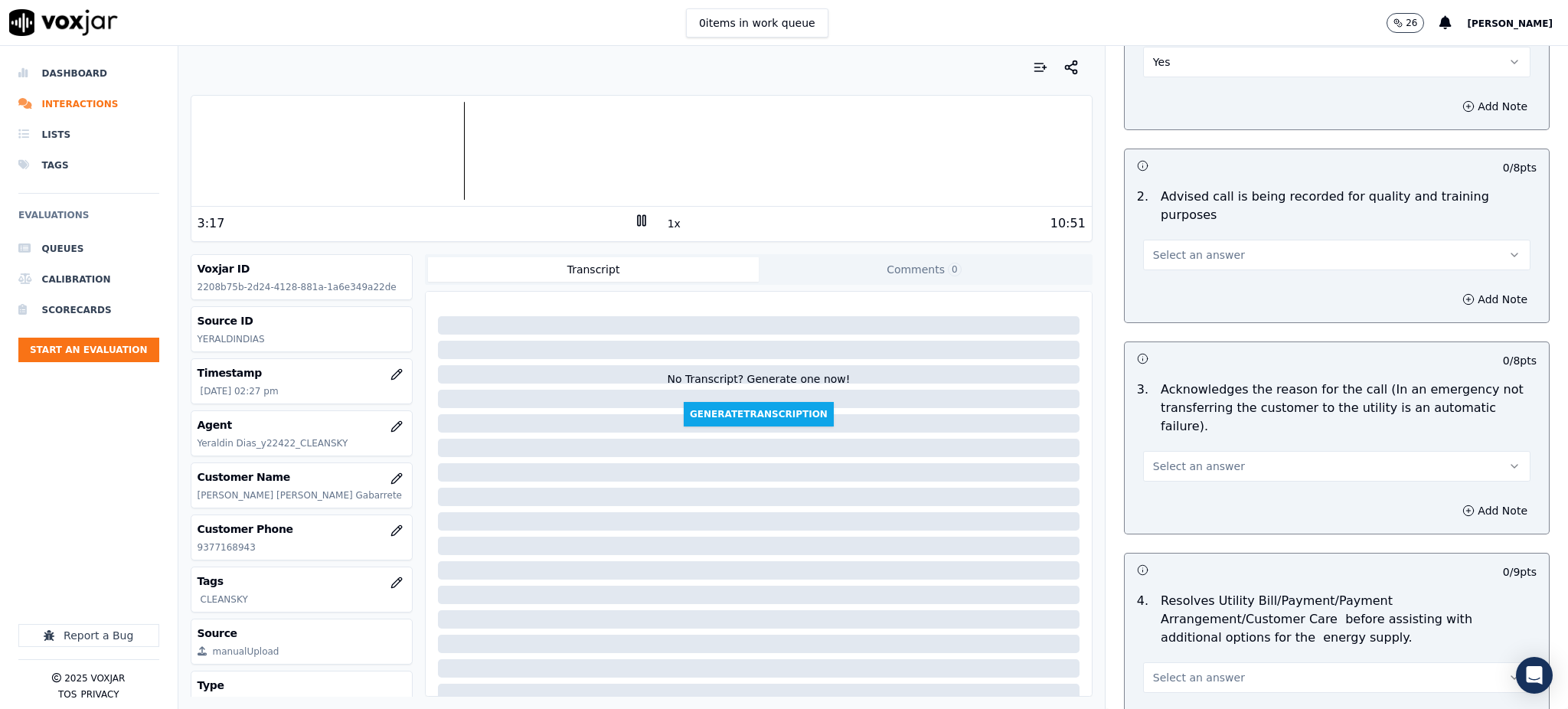
click at [1183, 248] on span "Select an answer" at bounding box center [1199, 255] width 92 height 15
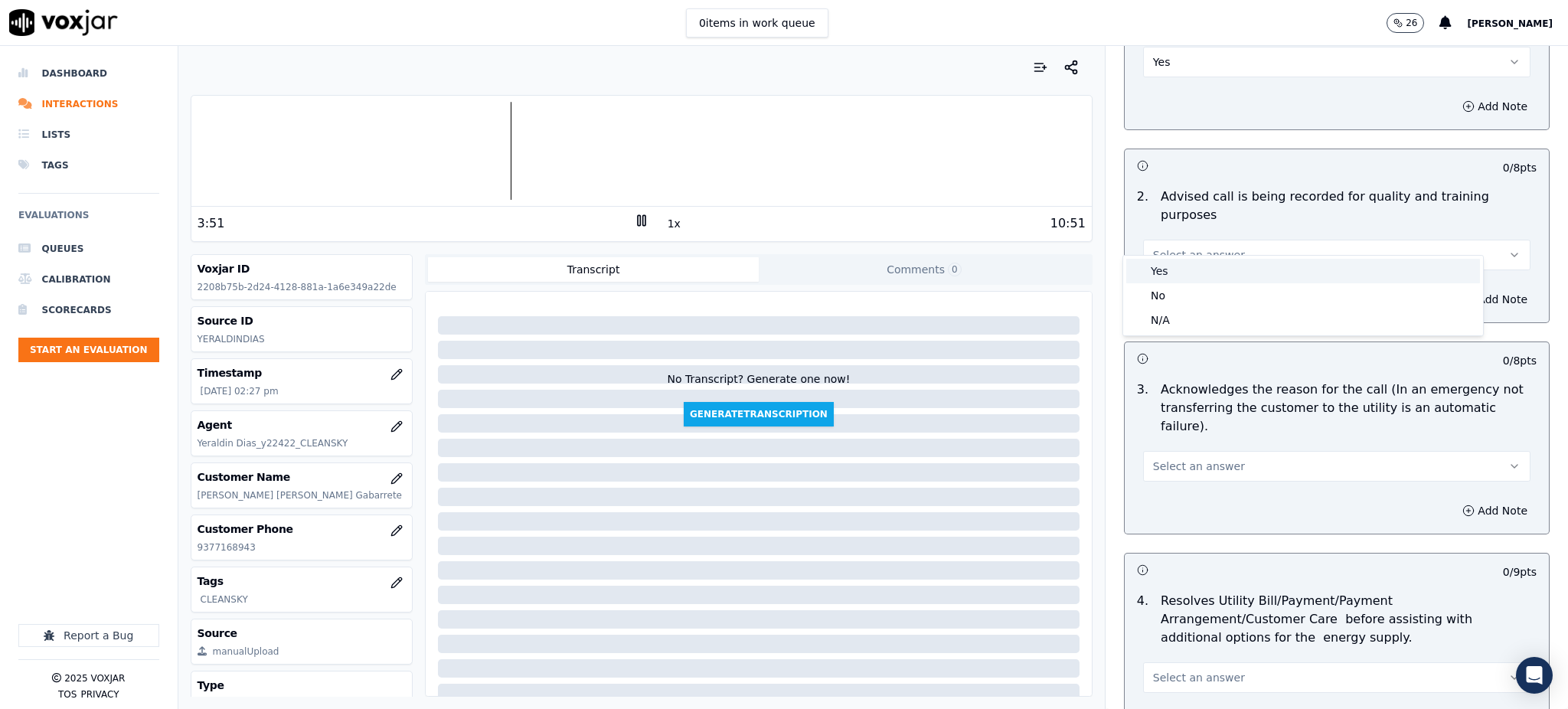
click at [1152, 264] on div "Yes" at bounding box center [1303, 271] width 354 height 24
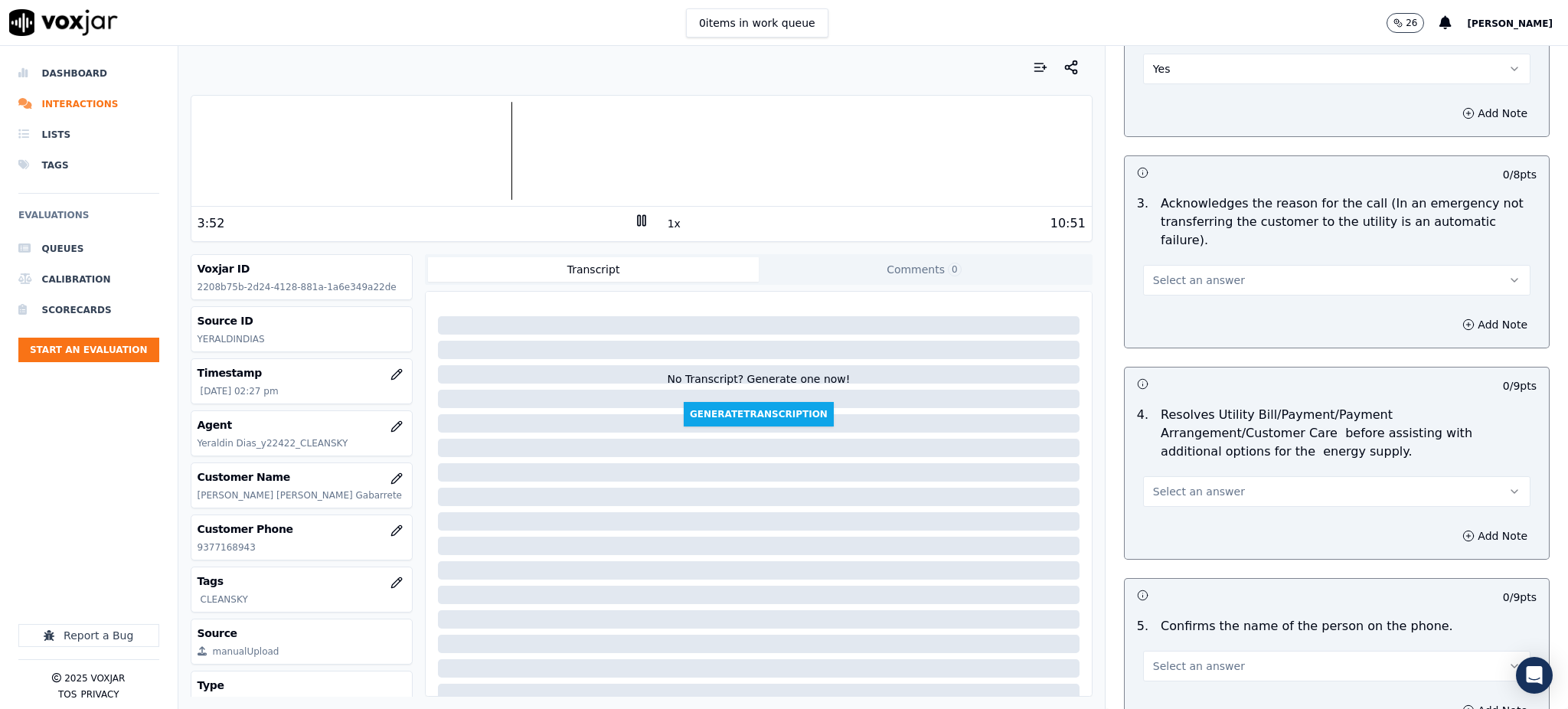
scroll to position [409, 0]
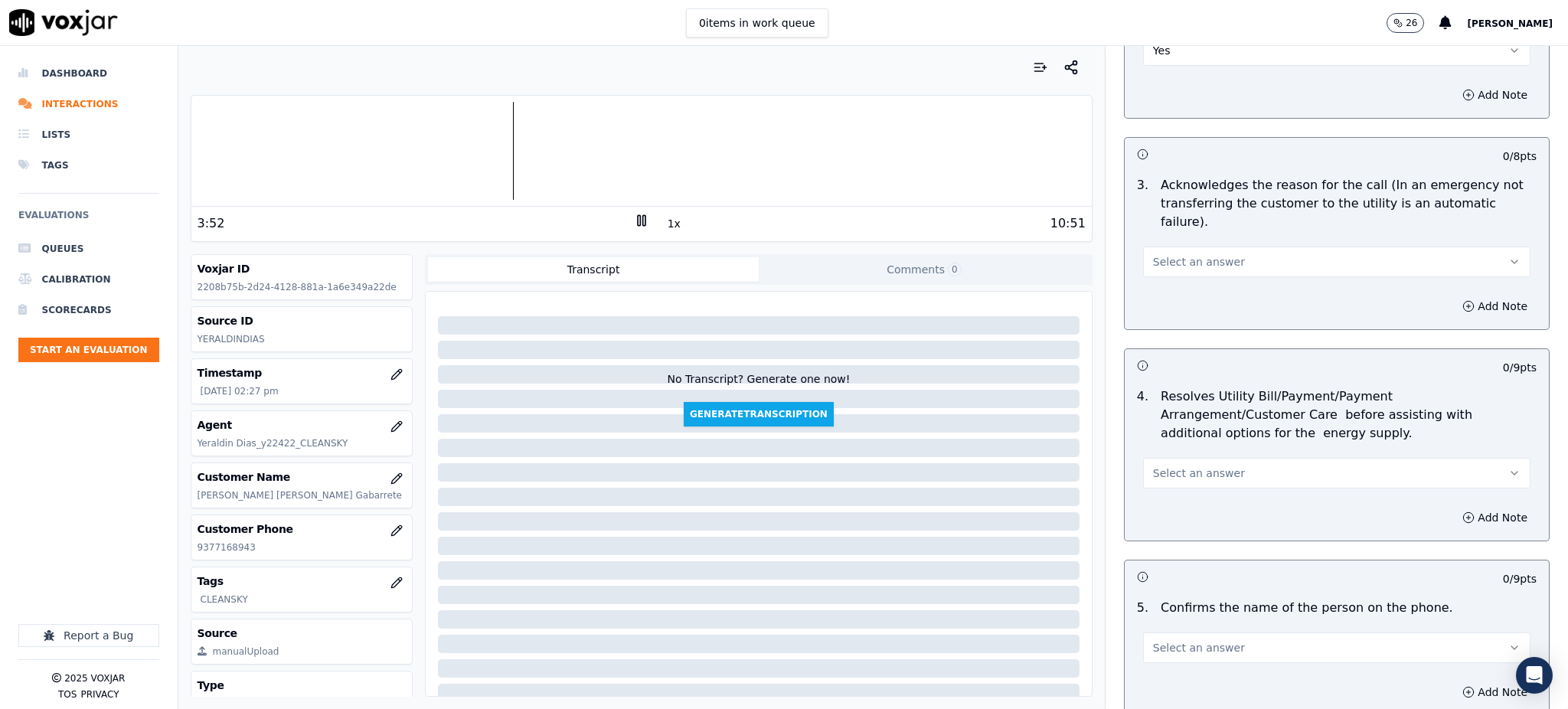
click at [1153, 254] on span "Select an answer" at bounding box center [1199, 262] width 92 height 15
click at [1145, 263] on div "Yes" at bounding box center [1303, 259] width 354 height 24
click at [1153, 466] on span "Select an answer" at bounding box center [1199, 473] width 92 height 15
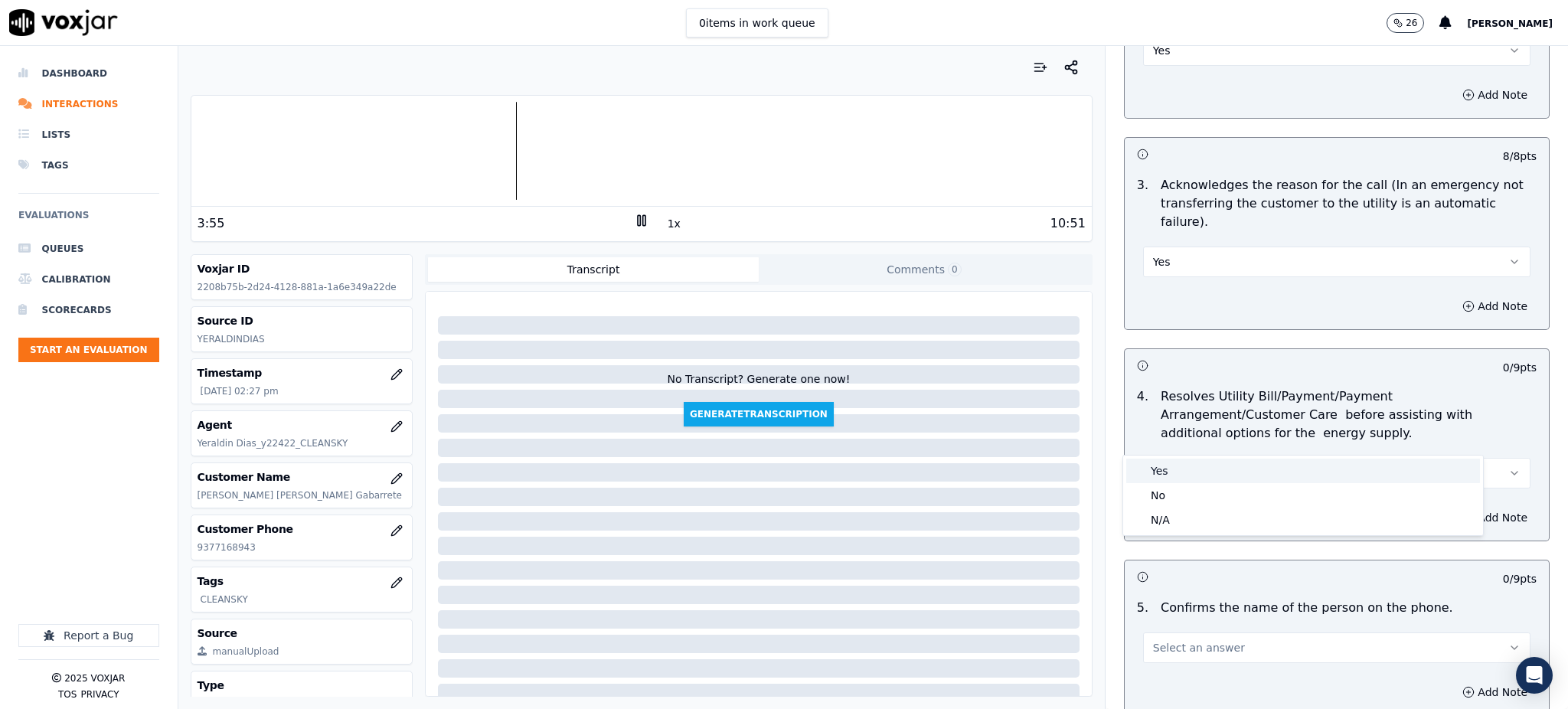
click at [1158, 472] on div "Yes" at bounding box center [1303, 471] width 354 height 24
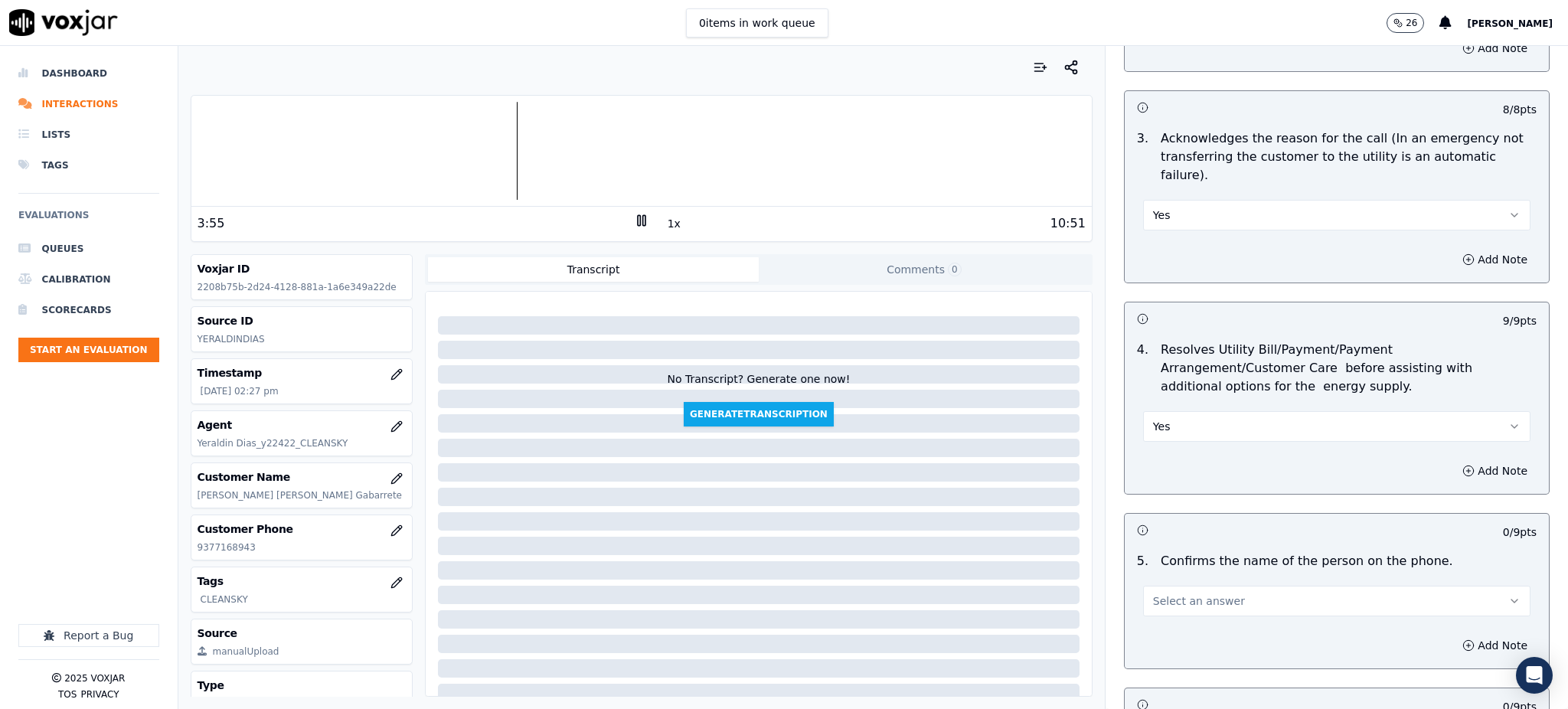
scroll to position [613, 0]
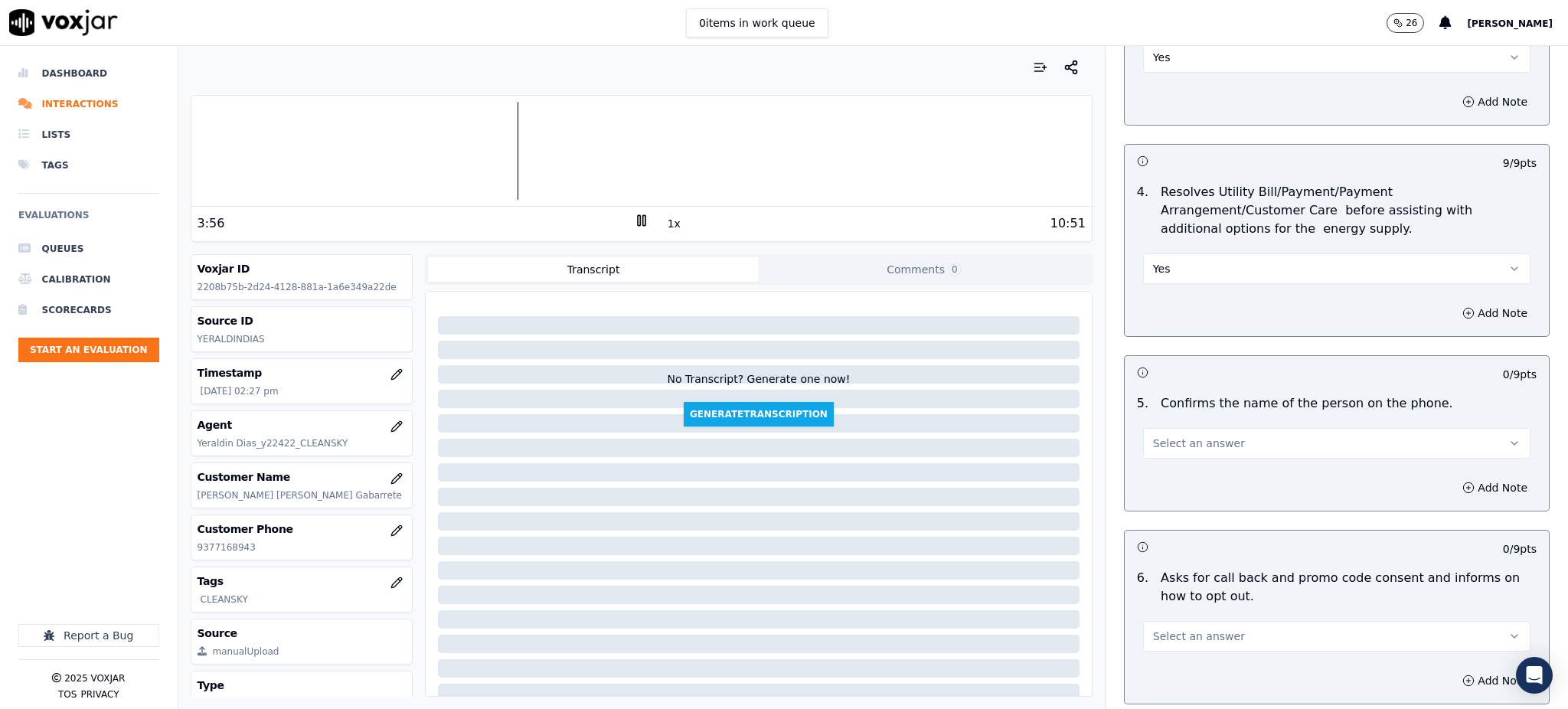
click at [1161, 436] on span "Select an answer" at bounding box center [1199, 444] width 92 height 15
click at [1159, 436] on div "Yes" at bounding box center [1303, 441] width 354 height 24
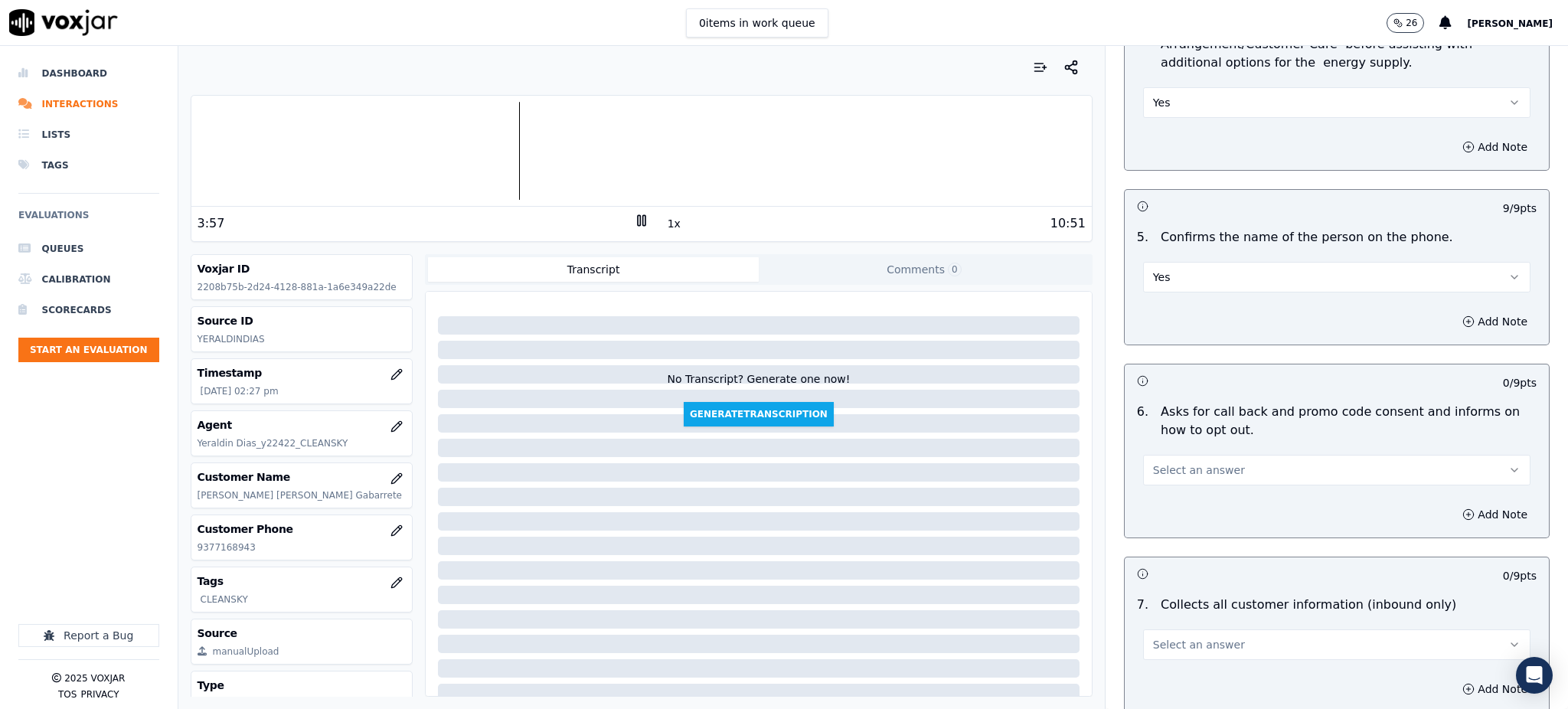
scroll to position [816, 0]
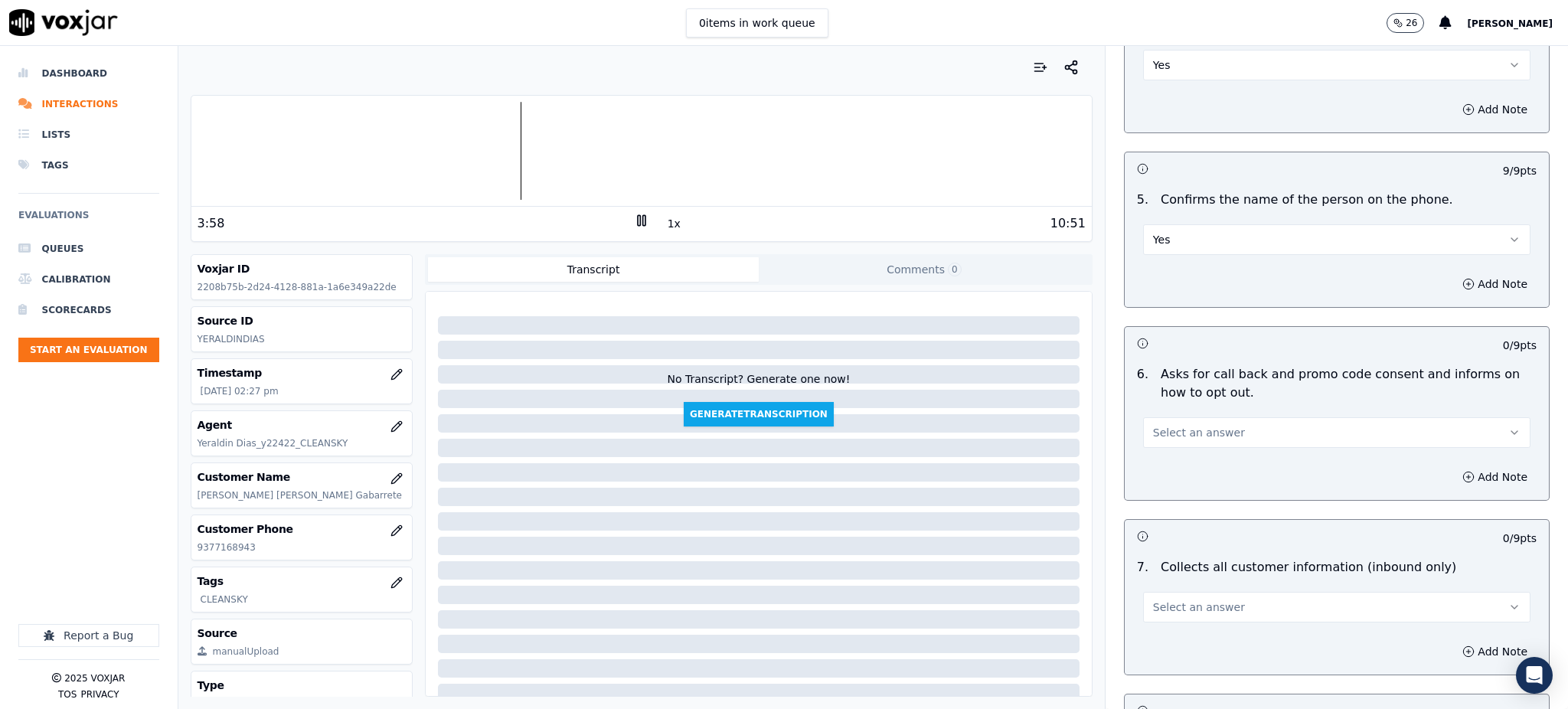
click at [1166, 425] on span "Select an answer" at bounding box center [1199, 433] width 92 height 15
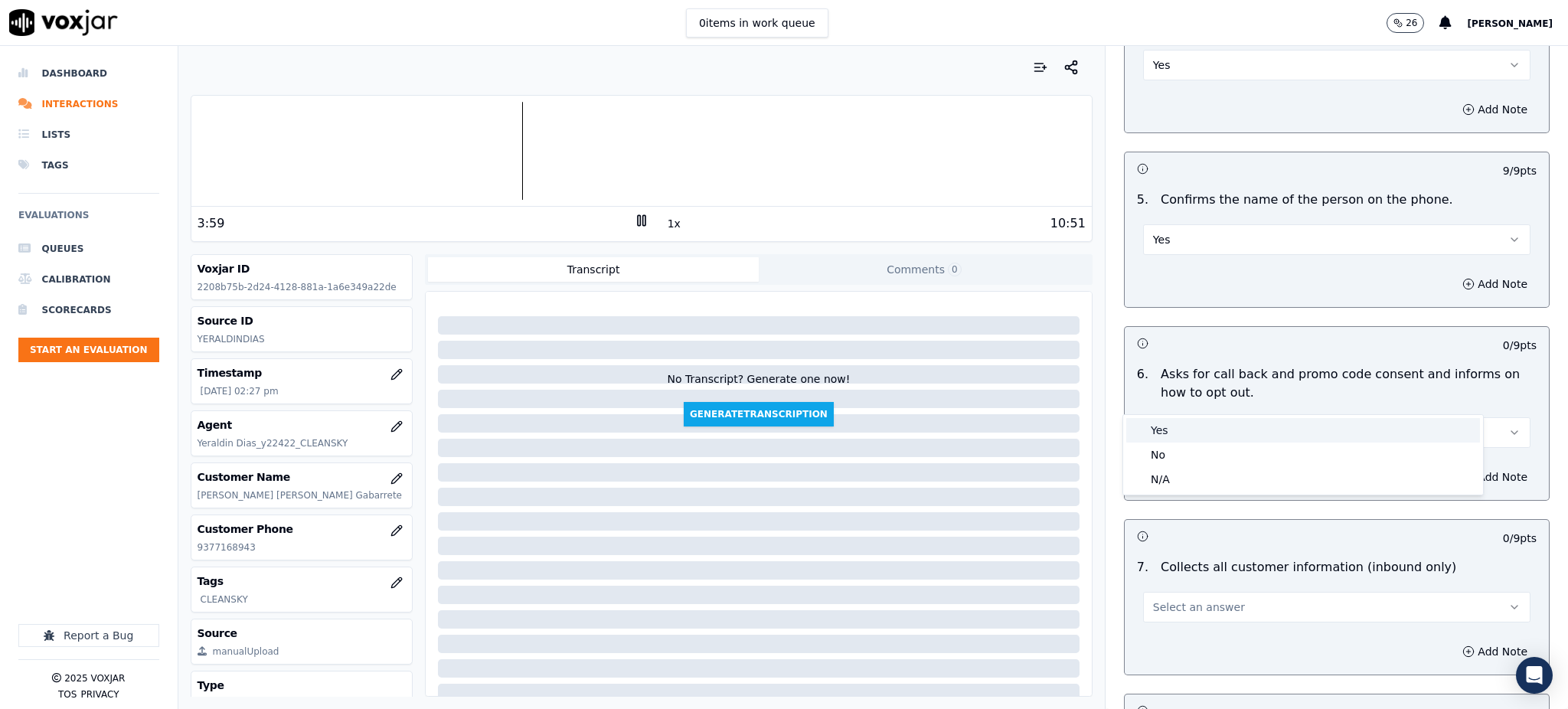
click at [1166, 438] on div "Yes" at bounding box center [1303, 430] width 354 height 24
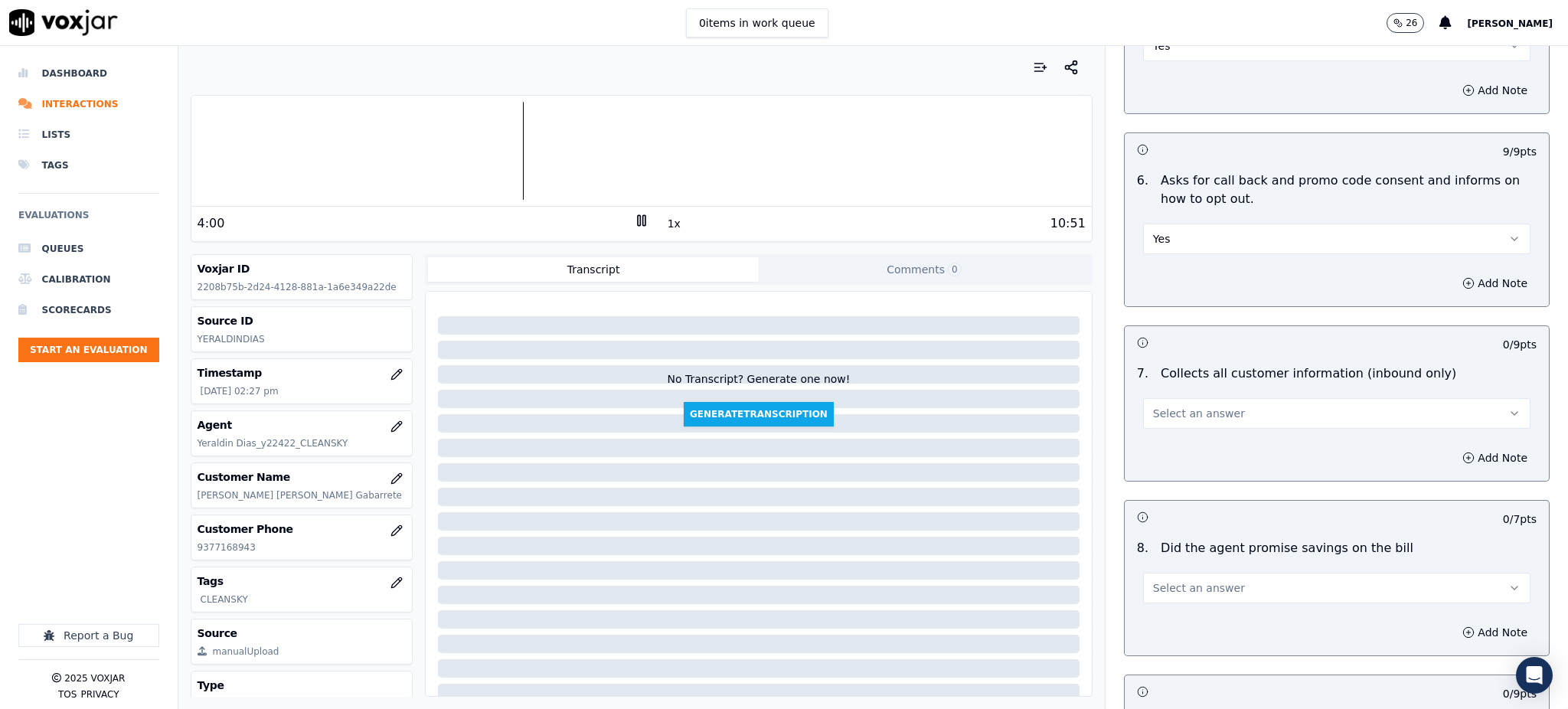
scroll to position [1021, 0]
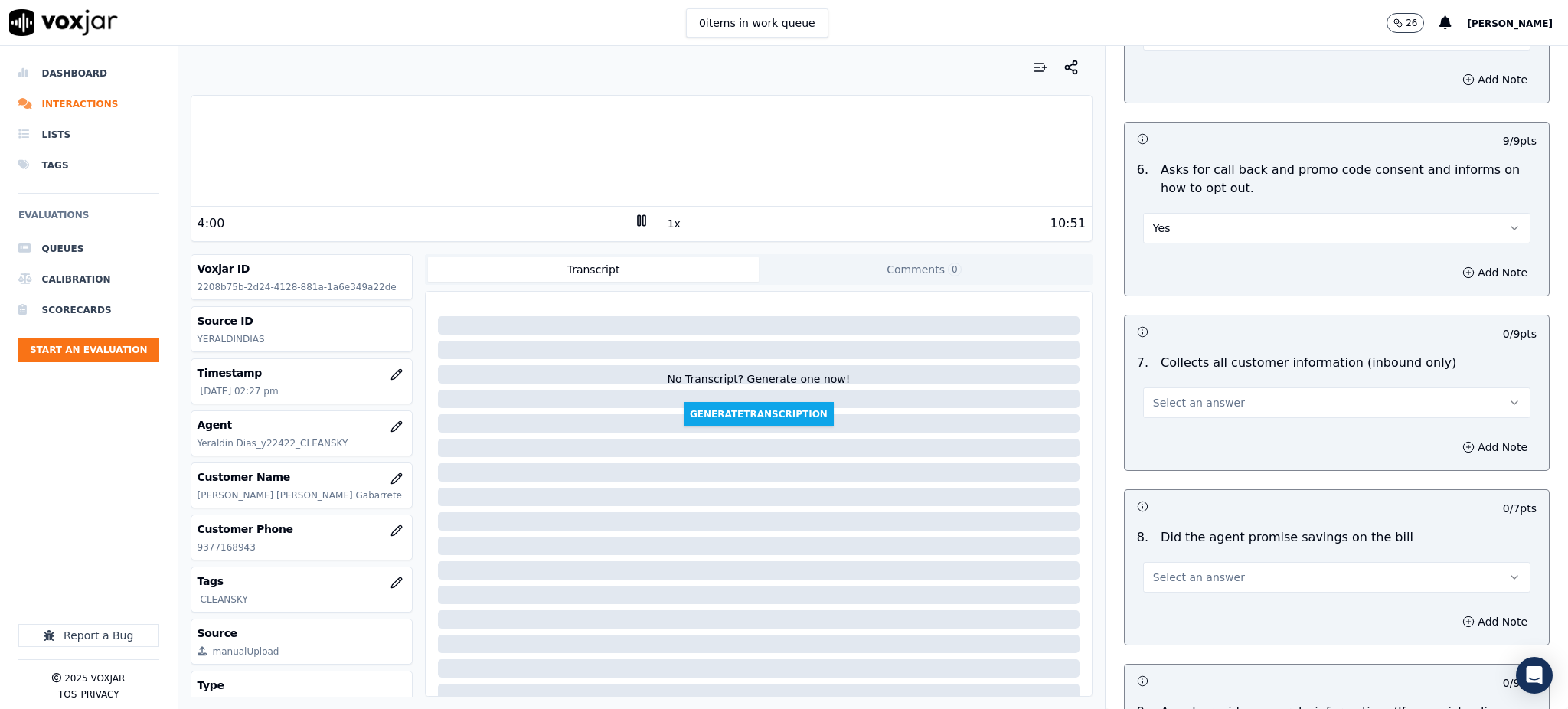
click at [1161, 395] on span "Select an answer" at bounding box center [1199, 403] width 92 height 15
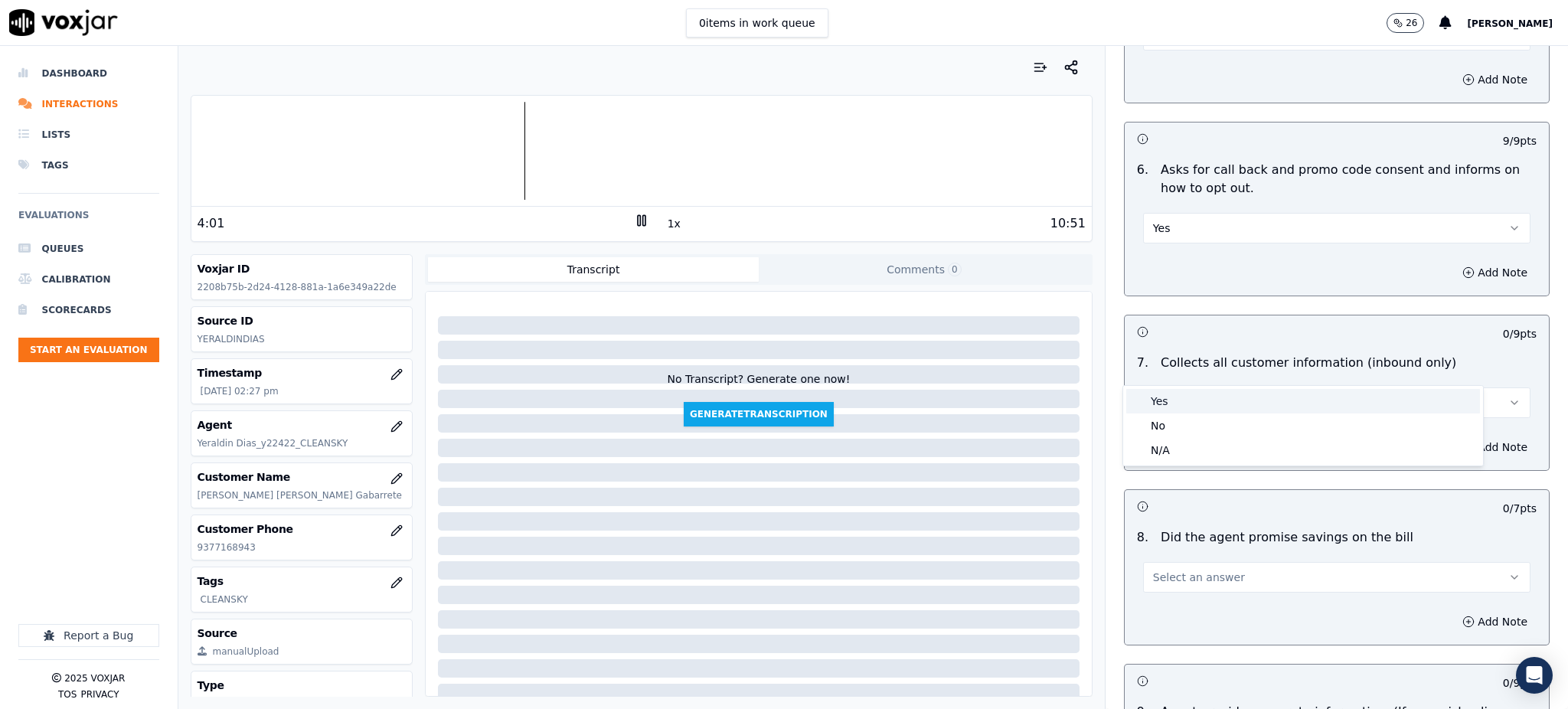
click at [1167, 398] on div "Yes" at bounding box center [1303, 401] width 354 height 24
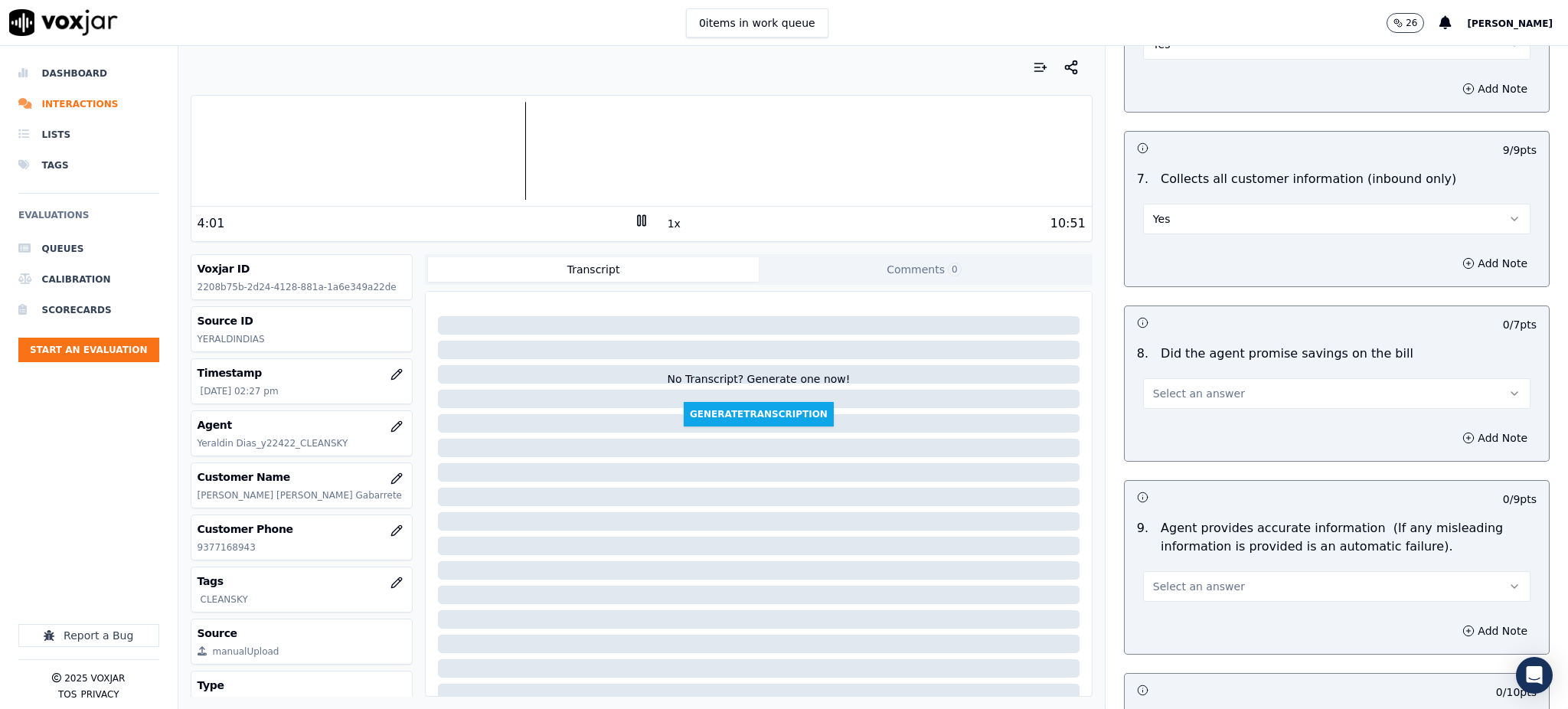
scroll to position [1226, 0]
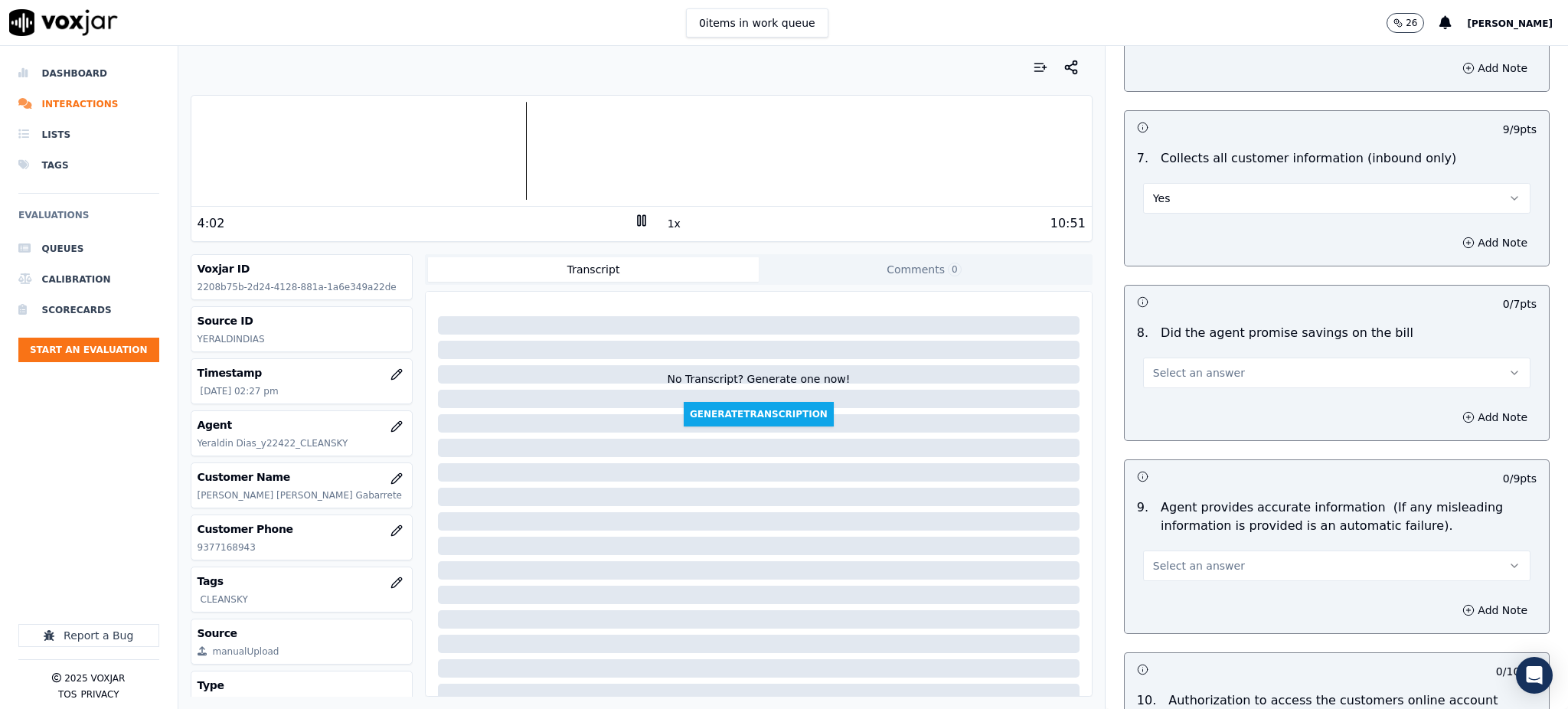
click at [1157, 366] on span "Select an answer" at bounding box center [1199, 373] width 92 height 15
click at [1155, 374] on div "Yes" at bounding box center [1303, 371] width 354 height 24
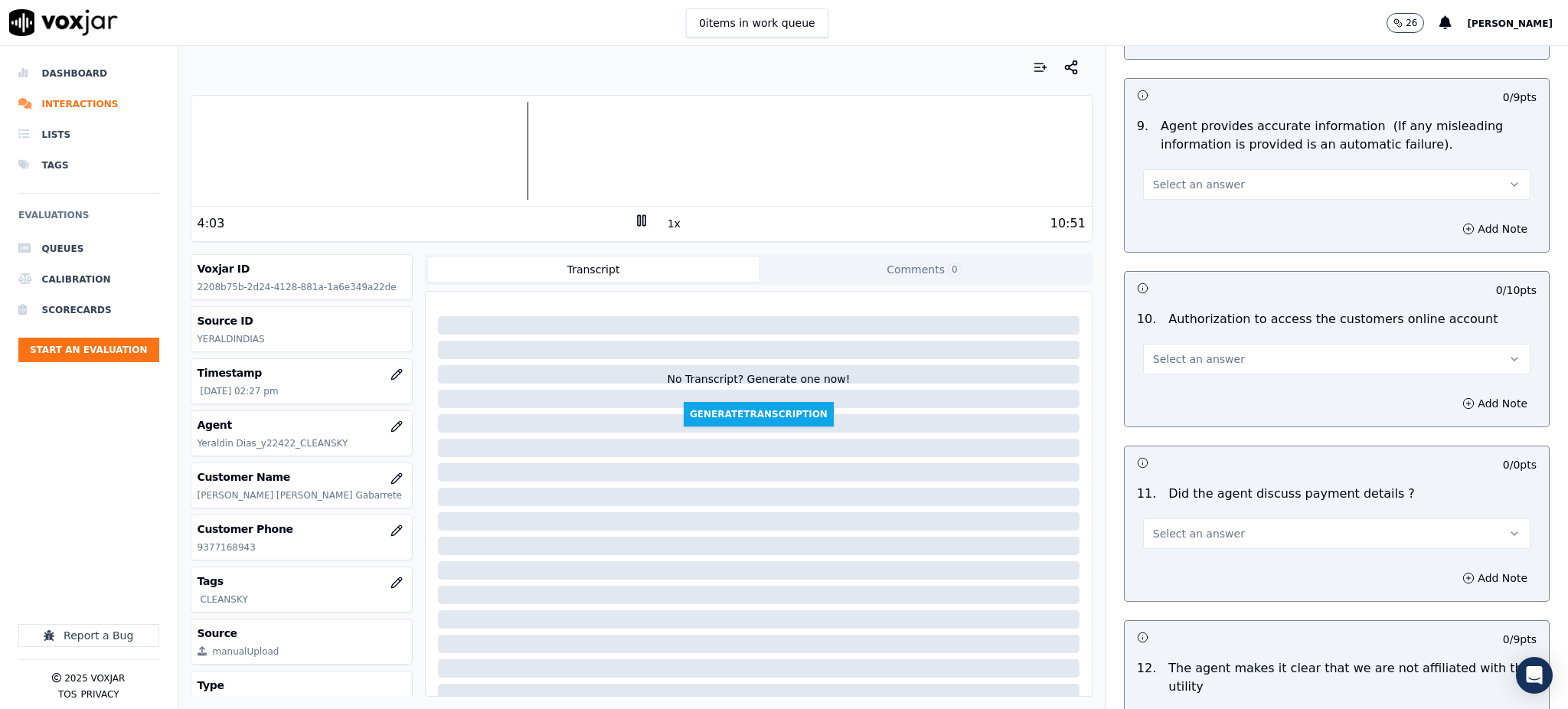
scroll to position [1634, 0]
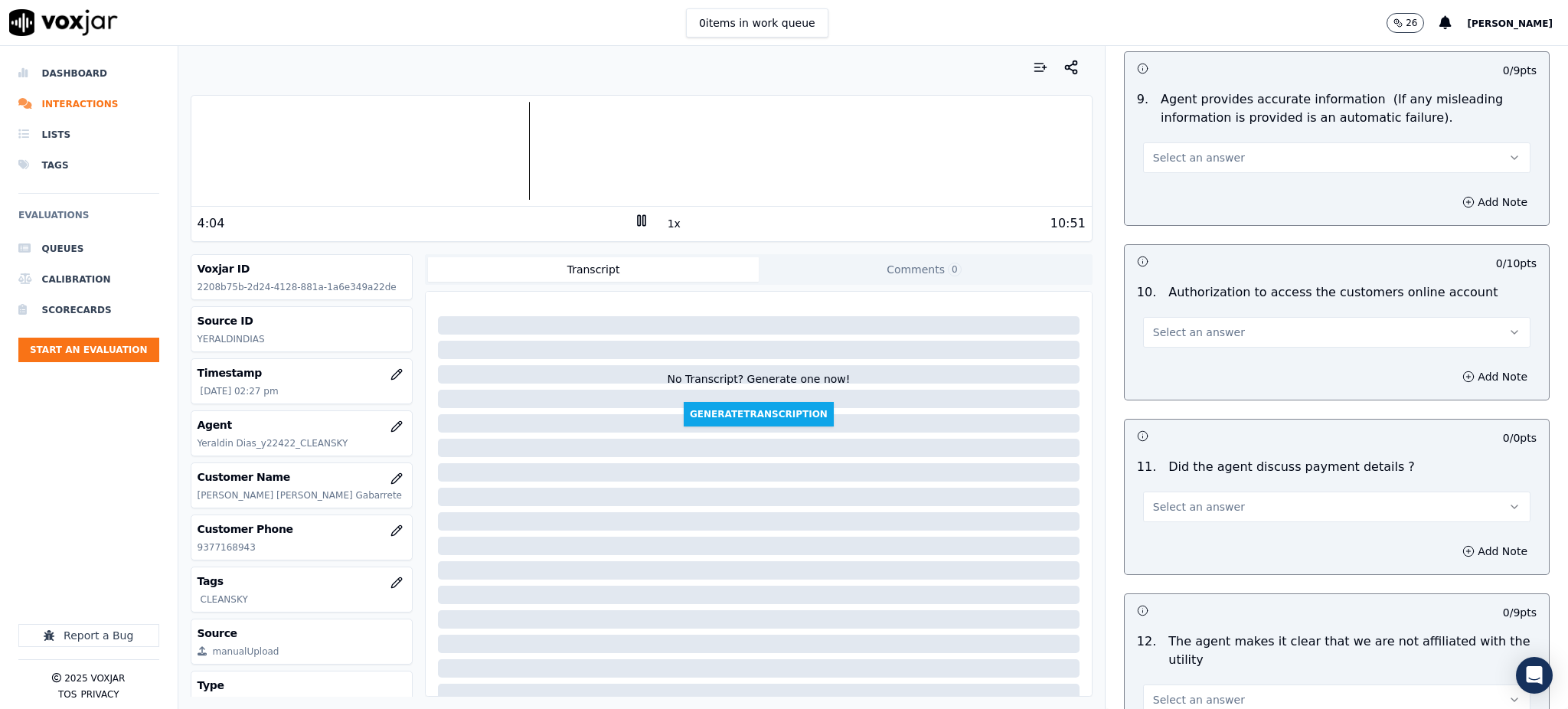
click at [1158, 150] on span "Select an answer" at bounding box center [1199, 158] width 92 height 15
click at [1150, 177] on div "No" at bounding box center [1303, 180] width 354 height 24
click at [1157, 143] on button "No" at bounding box center [1337, 158] width 387 height 31
click at [1150, 154] on div "Yes" at bounding box center [1303, 156] width 354 height 24
click at [1158, 325] on span "Select an answer" at bounding box center [1199, 332] width 92 height 15
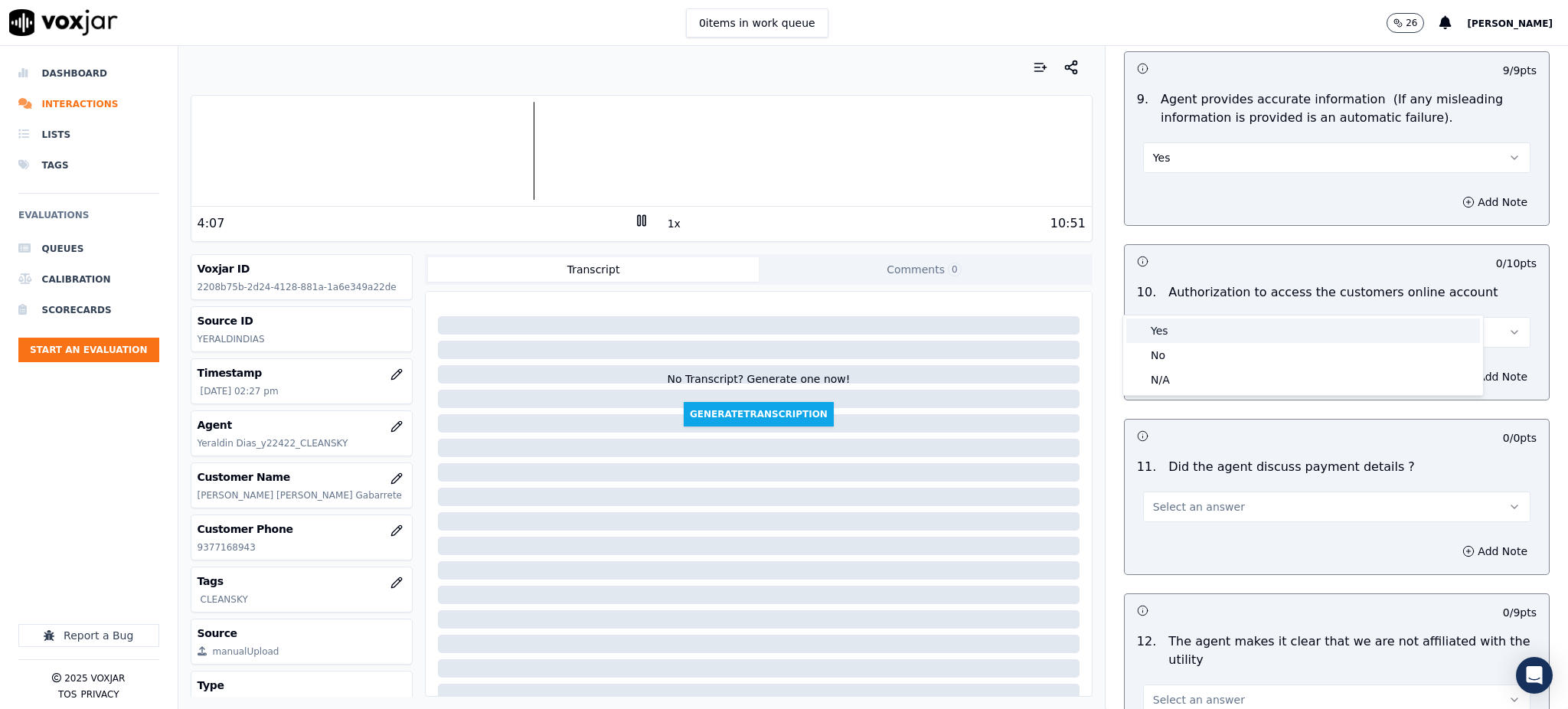
click at [1154, 328] on div "Yes" at bounding box center [1303, 331] width 354 height 24
click at [1153, 499] on span "Select an answer" at bounding box center [1199, 507] width 92 height 15
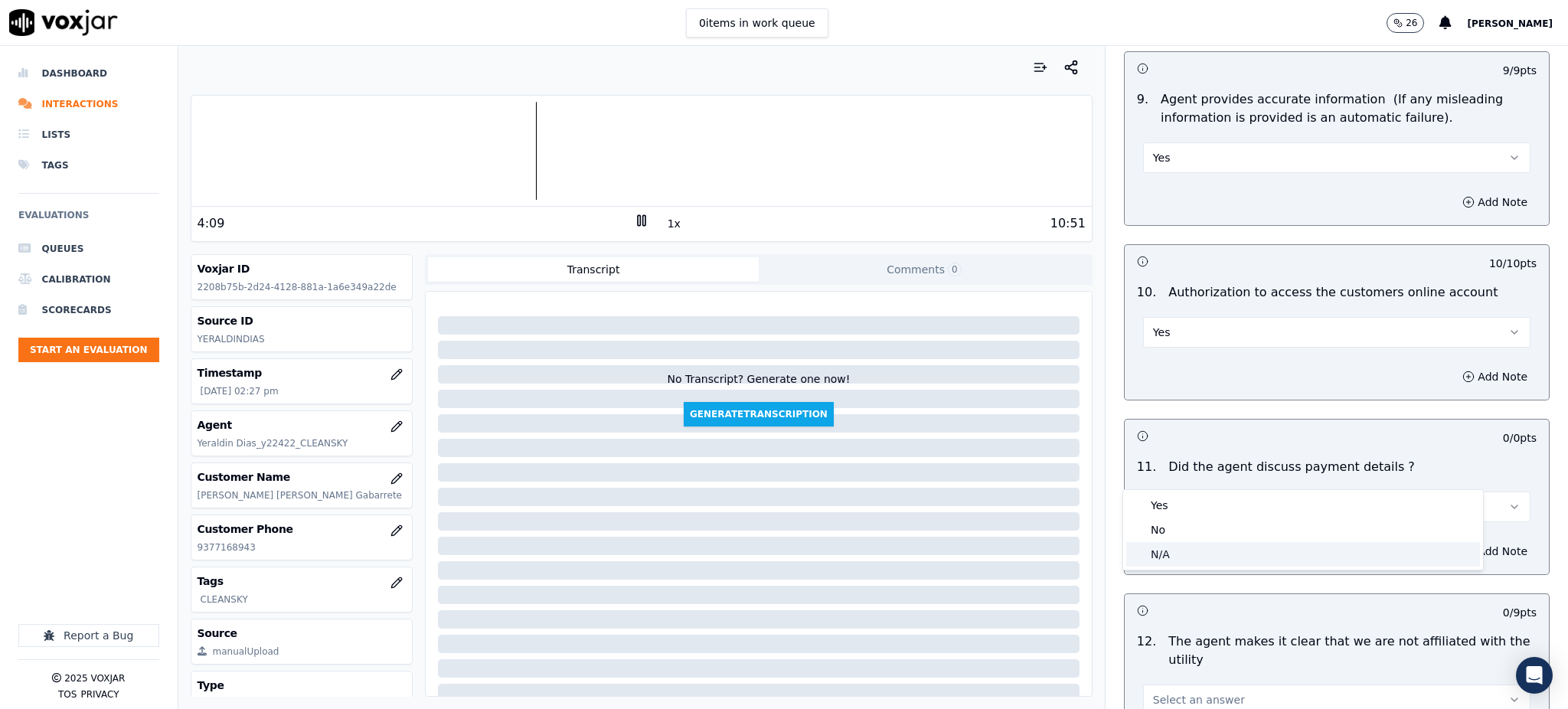
click at [1171, 550] on div "N/A" at bounding box center [1303, 554] width 354 height 24
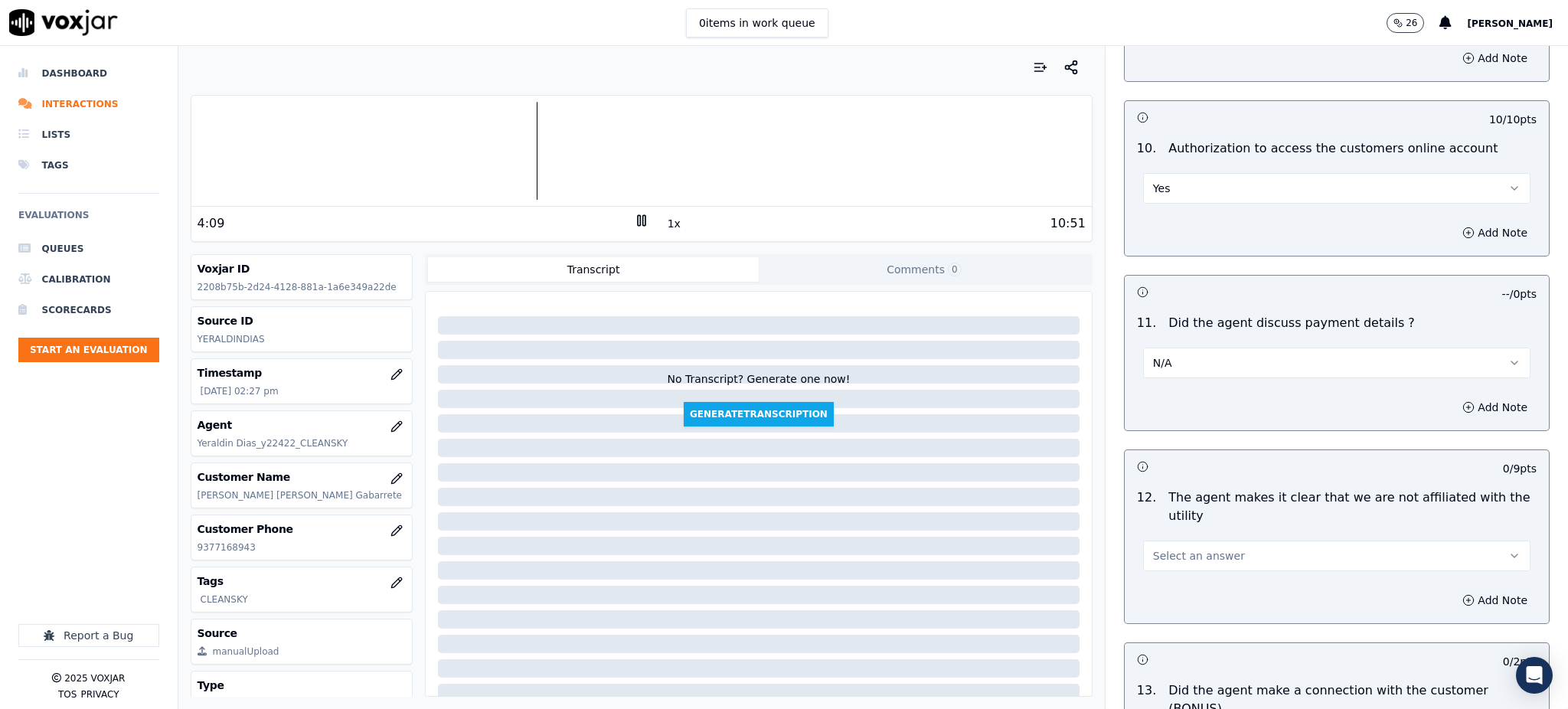
scroll to position [1838, 0]
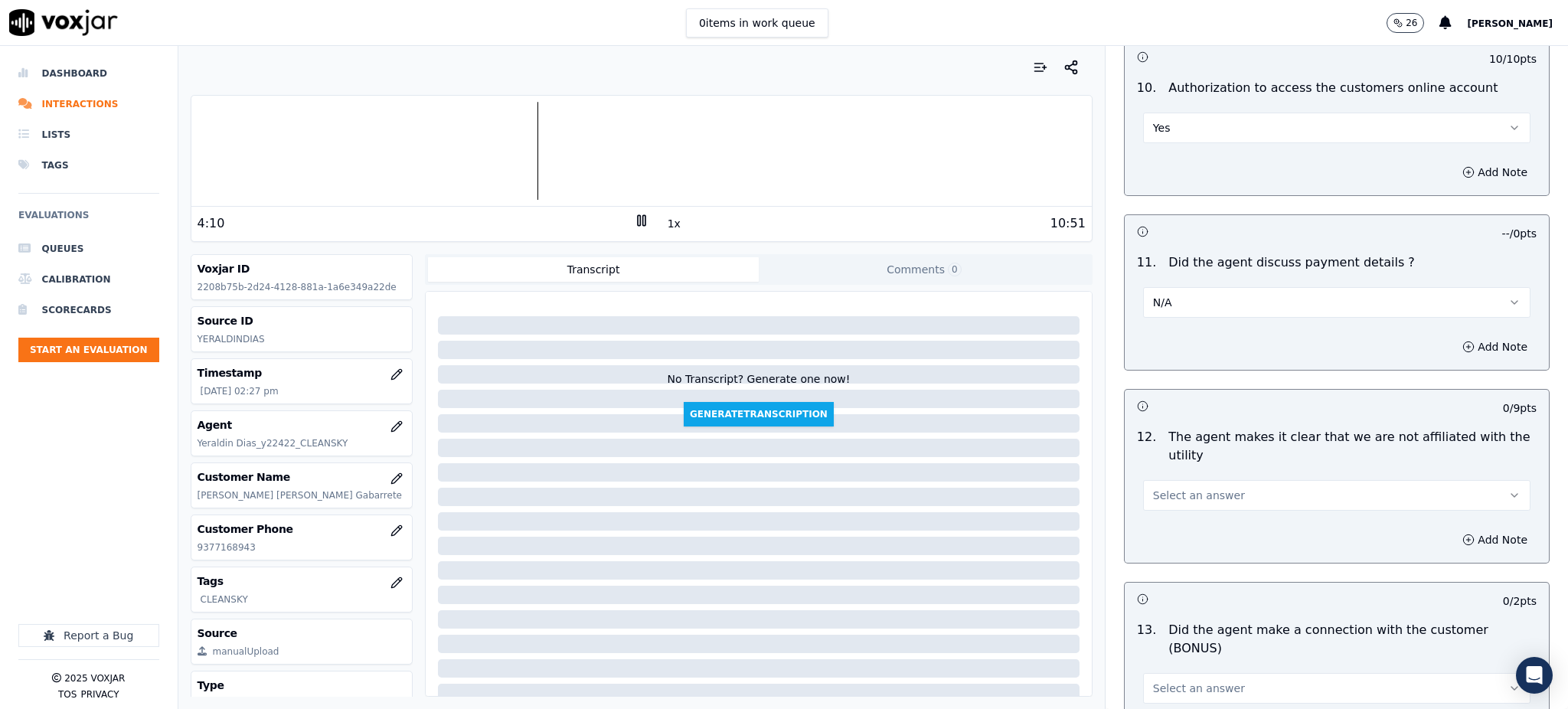
click at [1162, 488] on span "Select an answer" at bounding box center [1199, 496] width 92 height 15
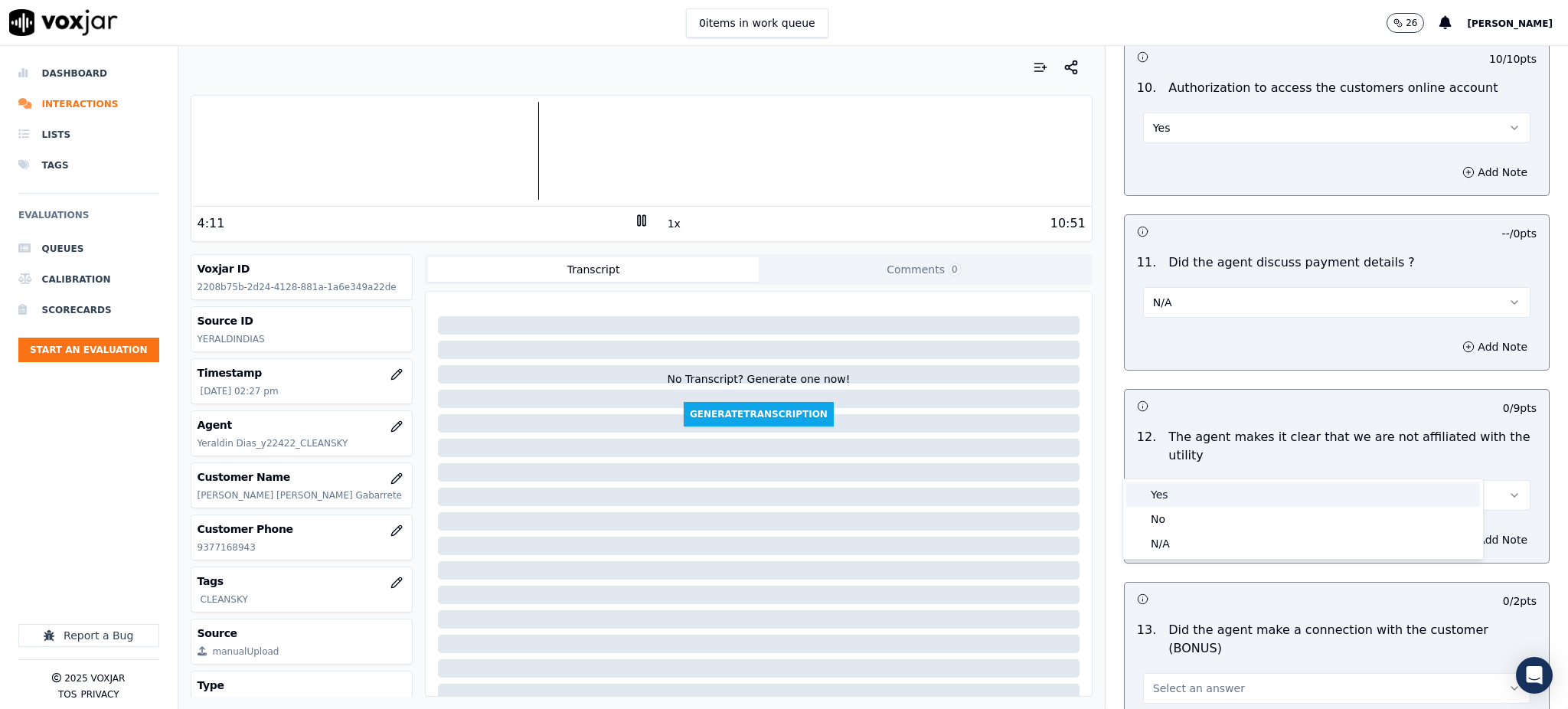
click at [1173, 498] on div "Yes" at bounding box center [1303, 494] width 354 height 24
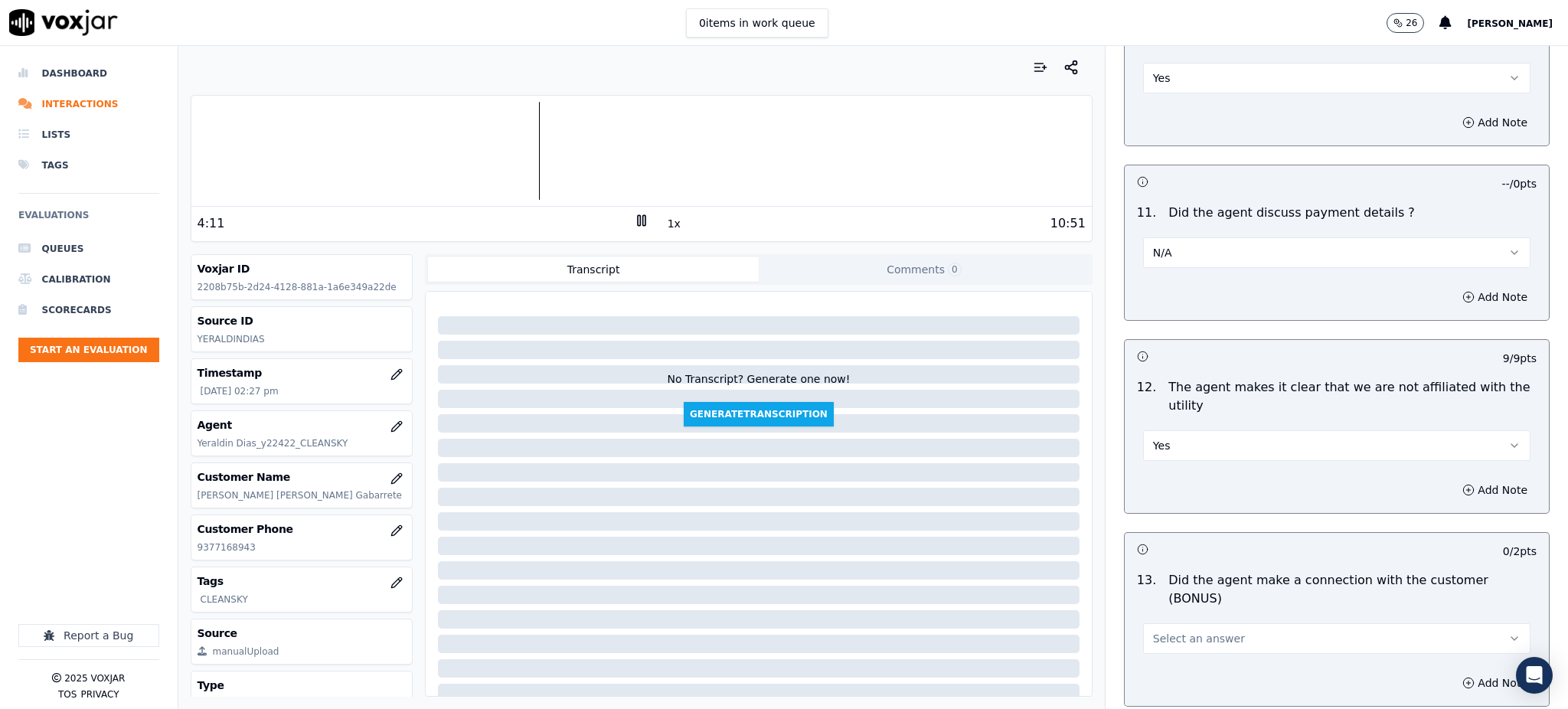
scroll to position [2042, 0]
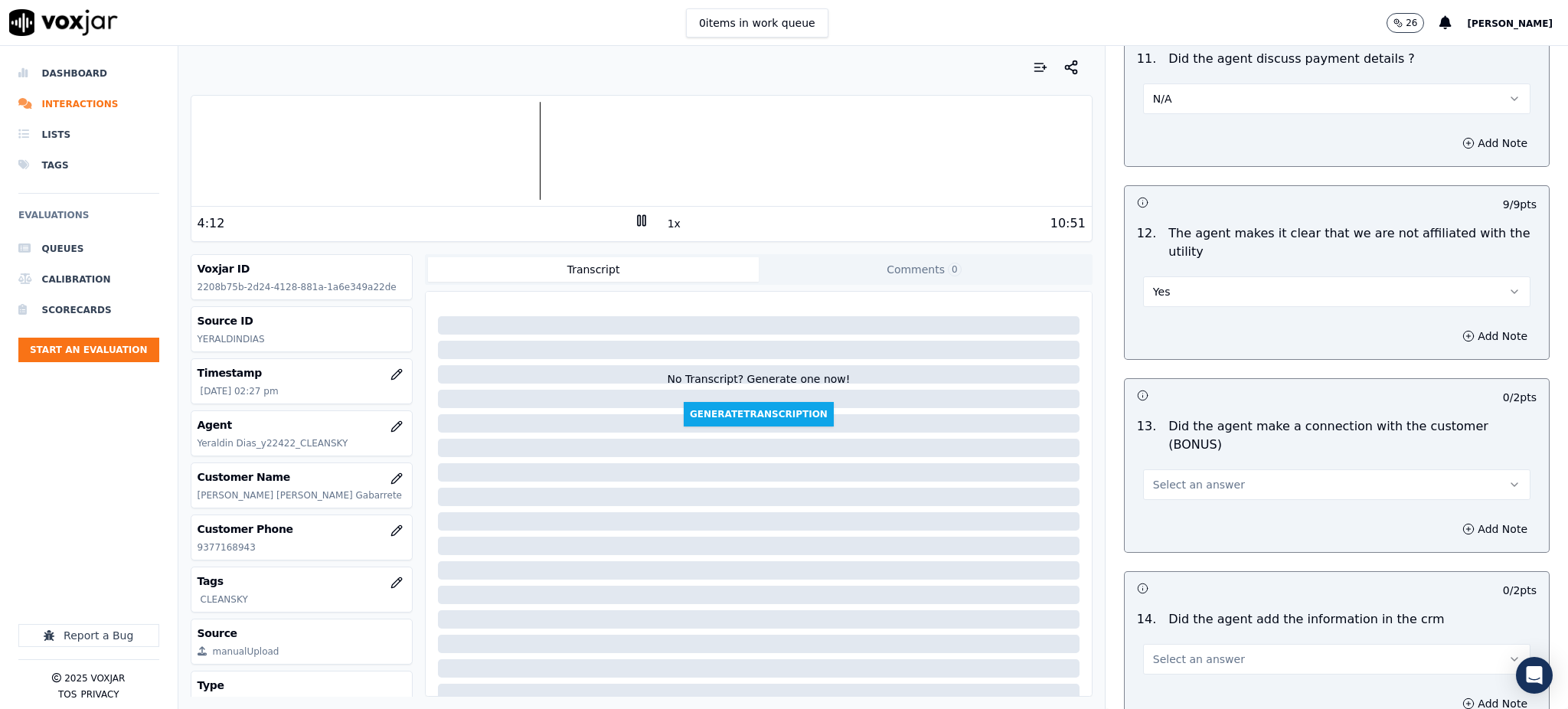
click at [1166, 477] on span "Select an answer" at bounding box center [1199, 485] width 92 height 15
click at [1171, 460] on div "Yes" at bounding box center [1303, 465] width 354 height 24
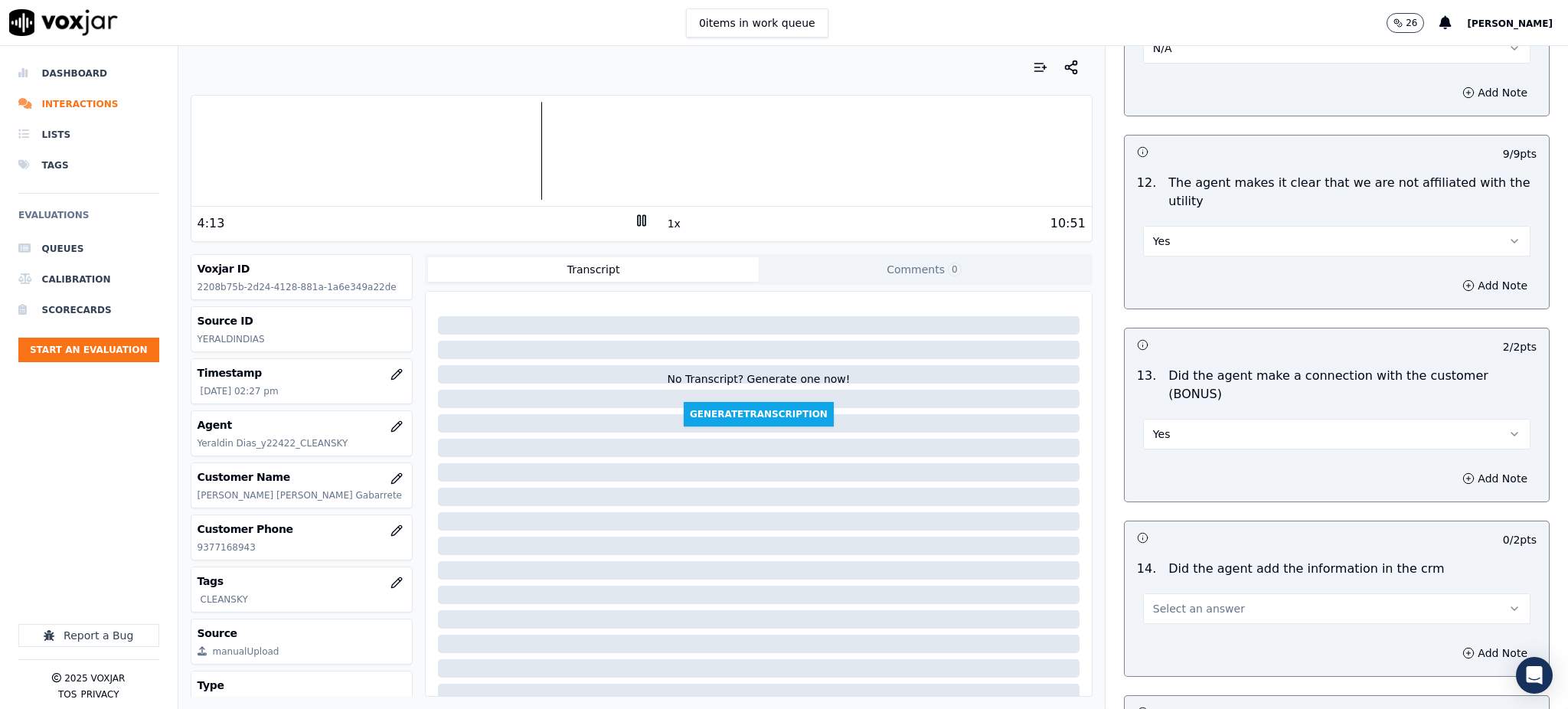
scroll to position [2319, 0]
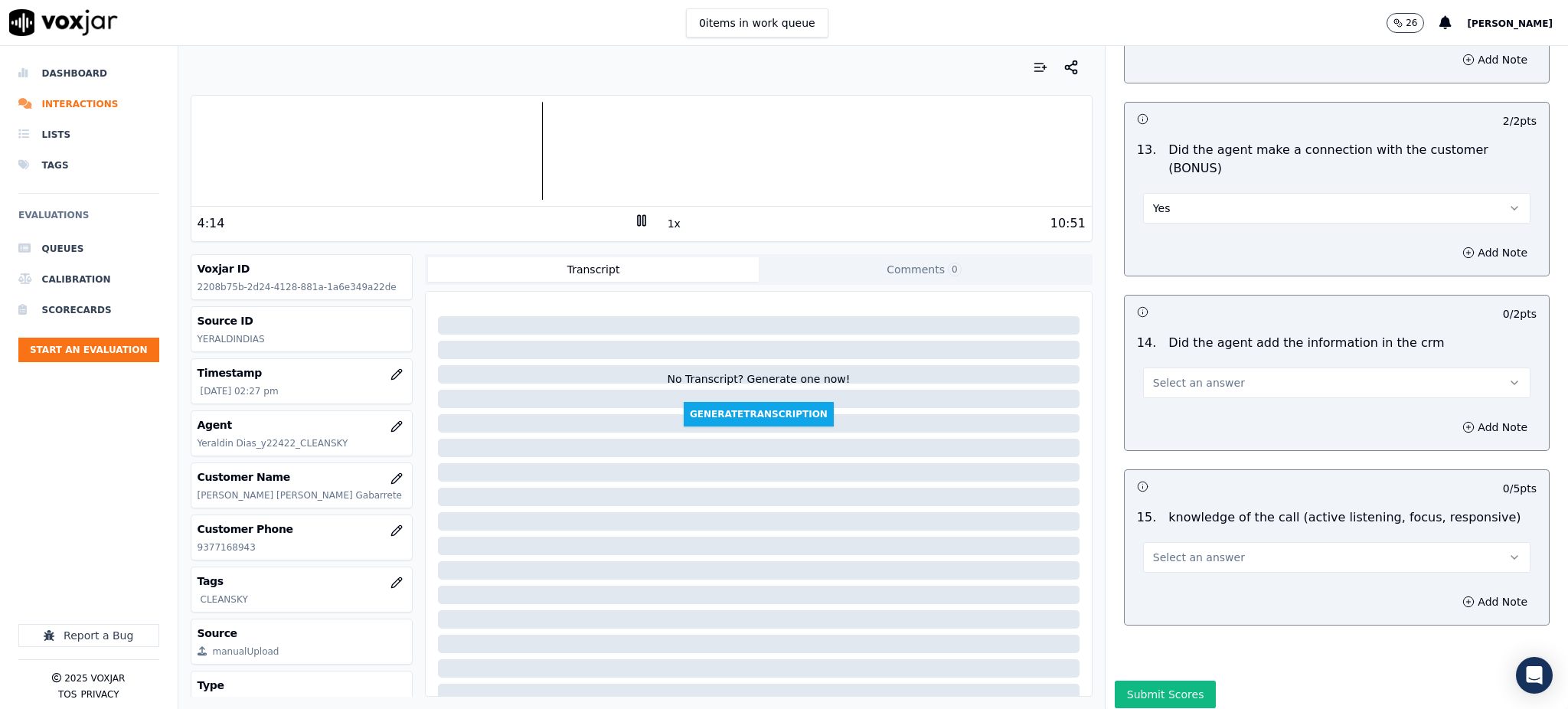
click at [1177, 375] on span "Select an answer" at bounding box center [1199, 383] width 92 height 15
click at [1174, 361] on div "Yes" at bounding box center [1303, 363] width 354 height 24
click at [1165, 550] on span "Select an answer" at bounding box center [1199, 558] width 92 height 15
click at [1160, 541] on div "Yes" at bounding box center [1303, 538] width 354 height 24
click at [1154, 681] on button "Submit Scores" at bounding box center [1165, 695] width 101 height 28
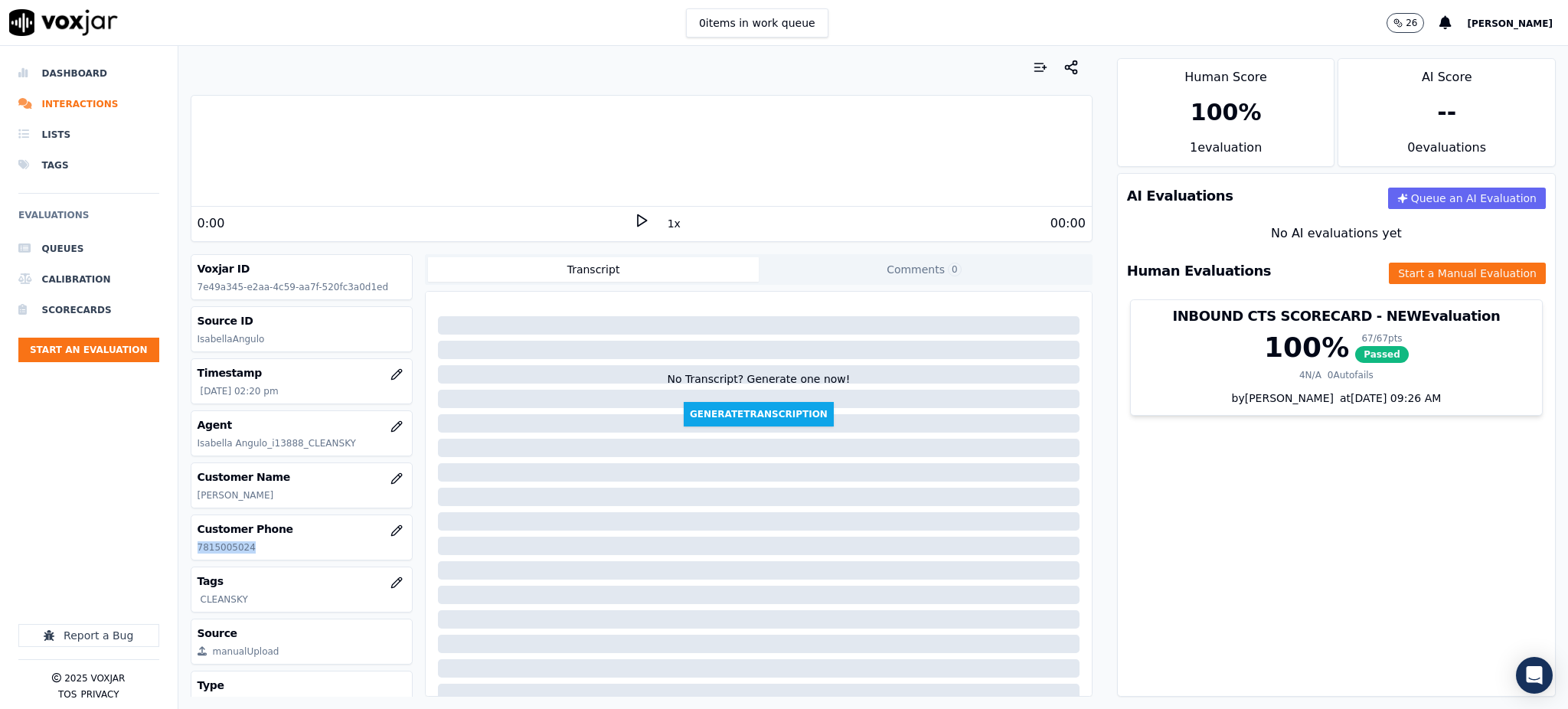
drag, startPoint x: 256, startPoint y: 550, endPoint x: 184, endPoint y: 550, distance: 72.0
click at [184, 550] on div "Your browser does not support the audio element. 0:00 1x 00:00 Voxjar ID 7e49a3…" at bounding box center [641, 378] width 927 height 664
copy p "7815005024"
click at [1234, 495] on div "AI Evaluations Queue an AI Evaluation No AI evaluations yet Human Evaluations S…" at bounding box center [1336, 435] width 439 height 524
click at [634, 219] on icon at bounding box center [641, 221] width 15 height 15
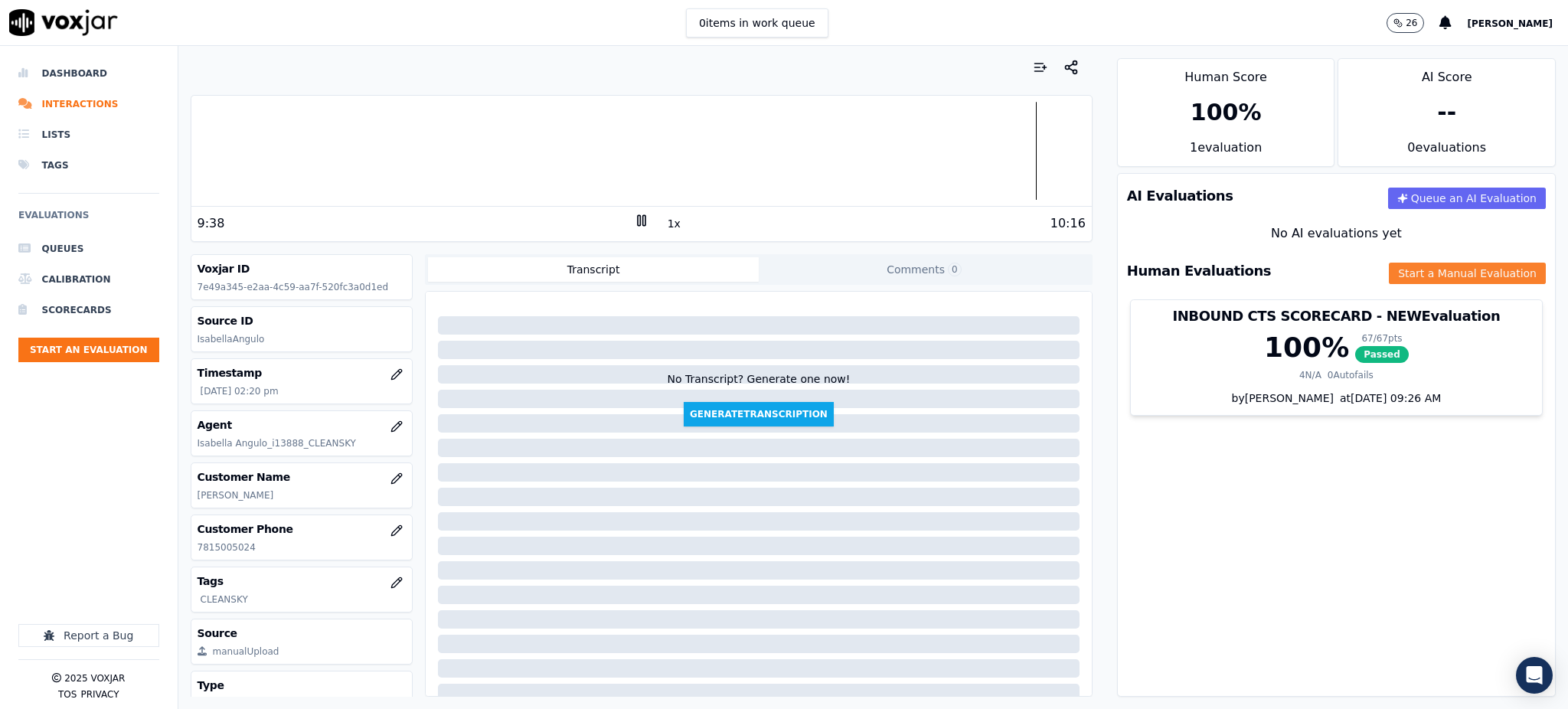
click at [1422, 279] on button "Start a Manual Evaluation" at bounding box center [1467, 274] width 157 height 22
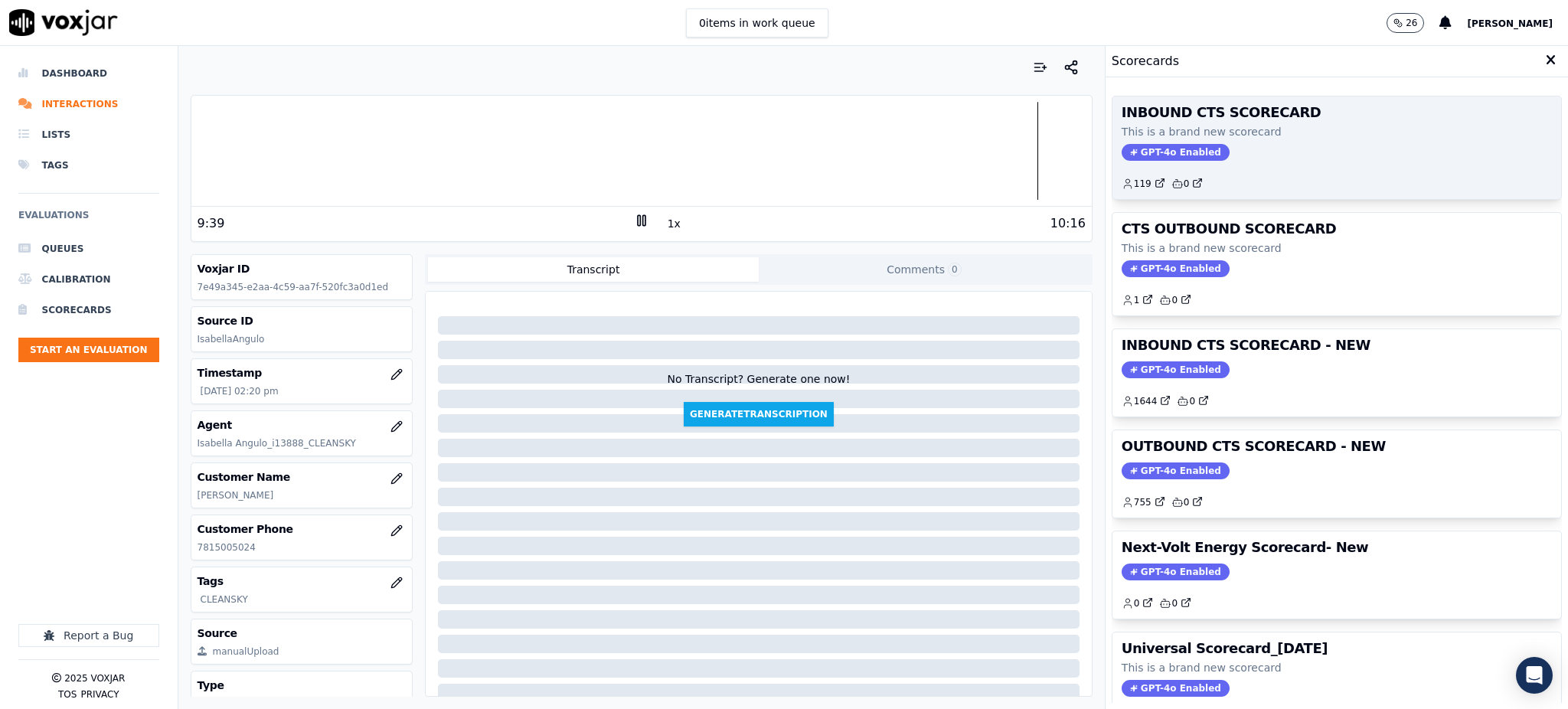
click at [1181, 149] on span "GPT-4o Enabled" at bounding box center [1176, 153] width 108 height 17
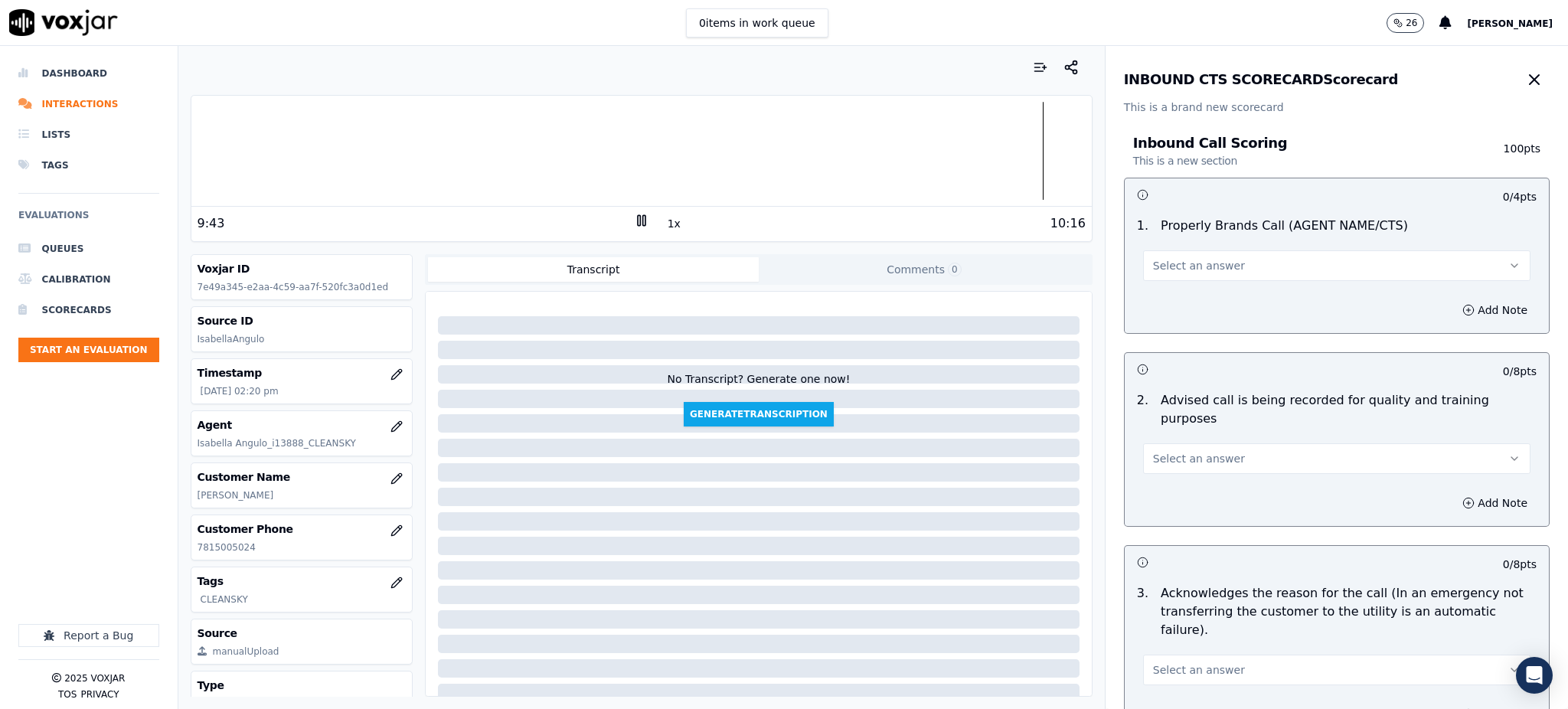
click at [1171, 261] on span "Select an answer" at bounding box center [1199, 266] width 92 height 15
click at [1174, 292] on div "Yes" at bounding box center [1303, 300] width 354 height 24
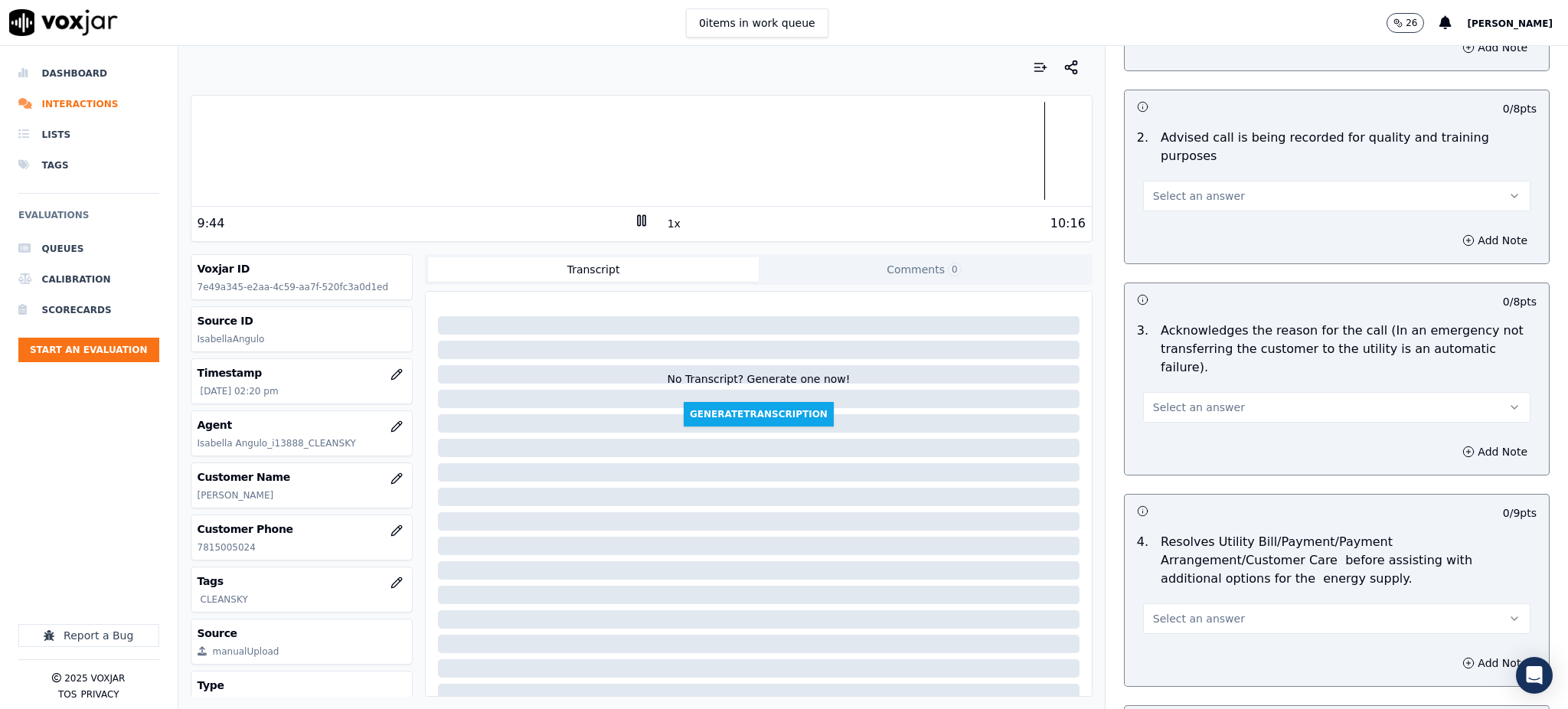
scroll to position [306, 0]
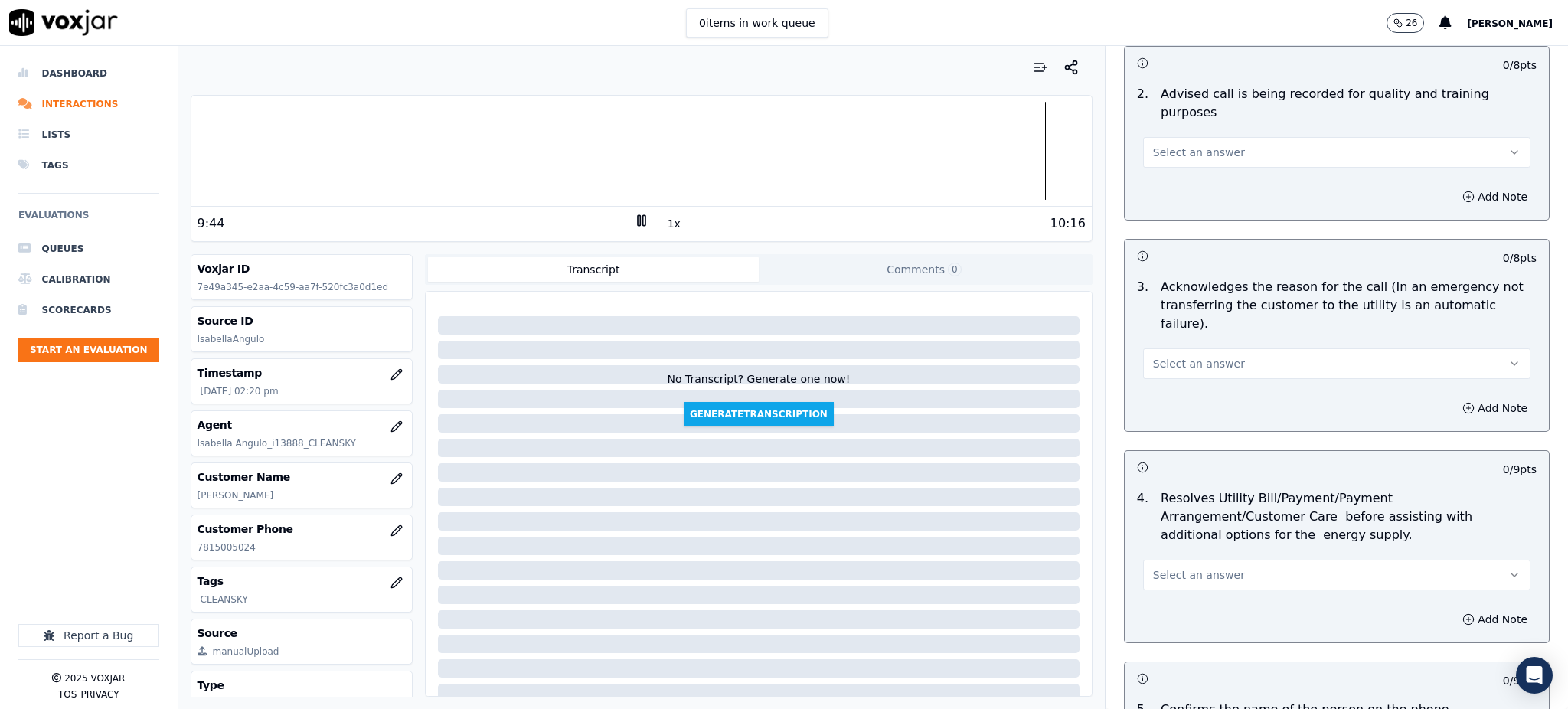
click at [1153, 145] on span "Select an answer" at bounding box center [1199, 153] width 92 height 15
click at [1150, 172] on div "Yes" at bounding box center [1303, 168] width 354 height 24
click at [1155, 357] on span "Select an answer" at bounding box center [1199, 364] width 92 height 15
click at [1151, 356] on div "Yes" at bounding box center [1303, 361] width 354 height 24
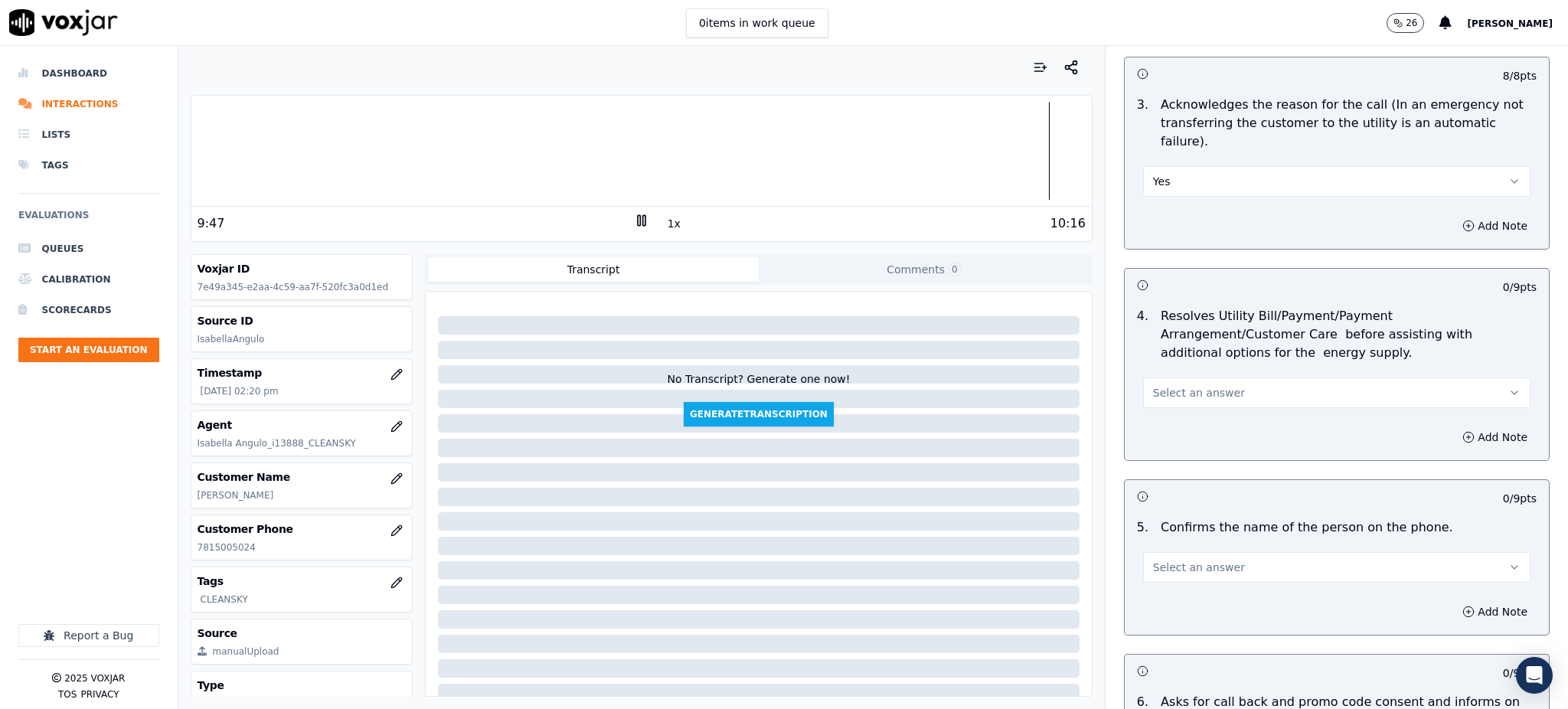
scroll to position [510, 0]
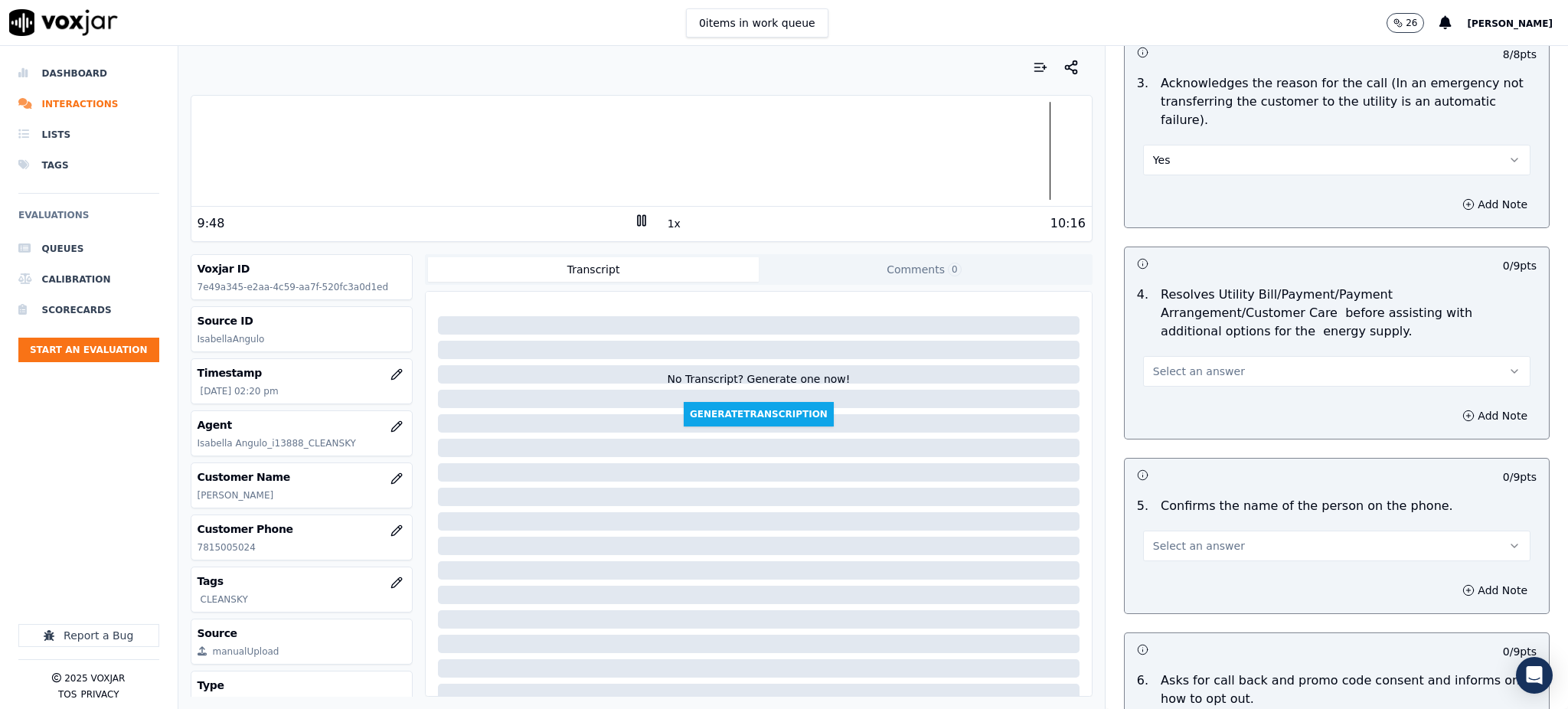
click at [1160, 364] on span "Select an answer" at bounding box center [1199, 372] width 92 height 15
click at [1153, 362] on div "Yes" at bounding box center [1303, 368] width 354 height 24
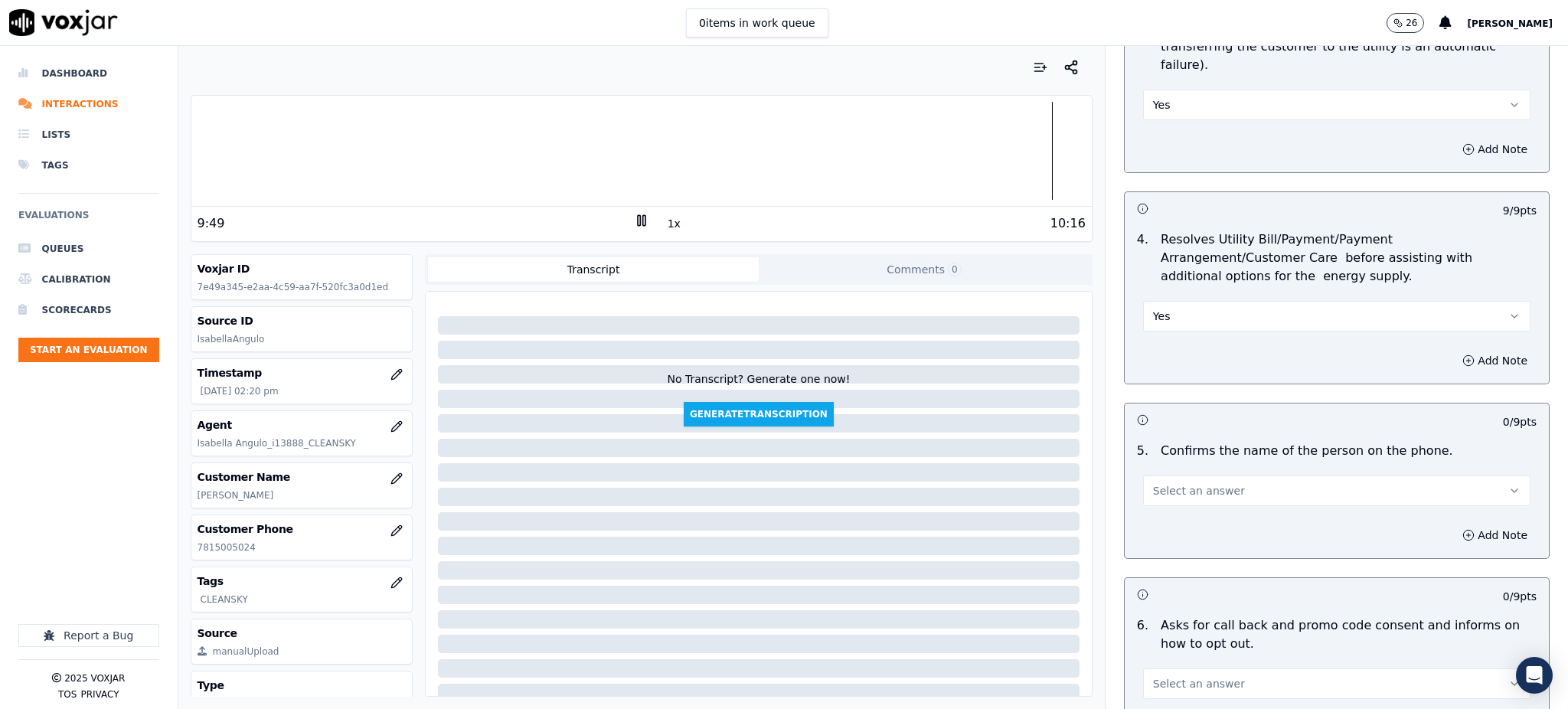
scroll to position [816, 0]
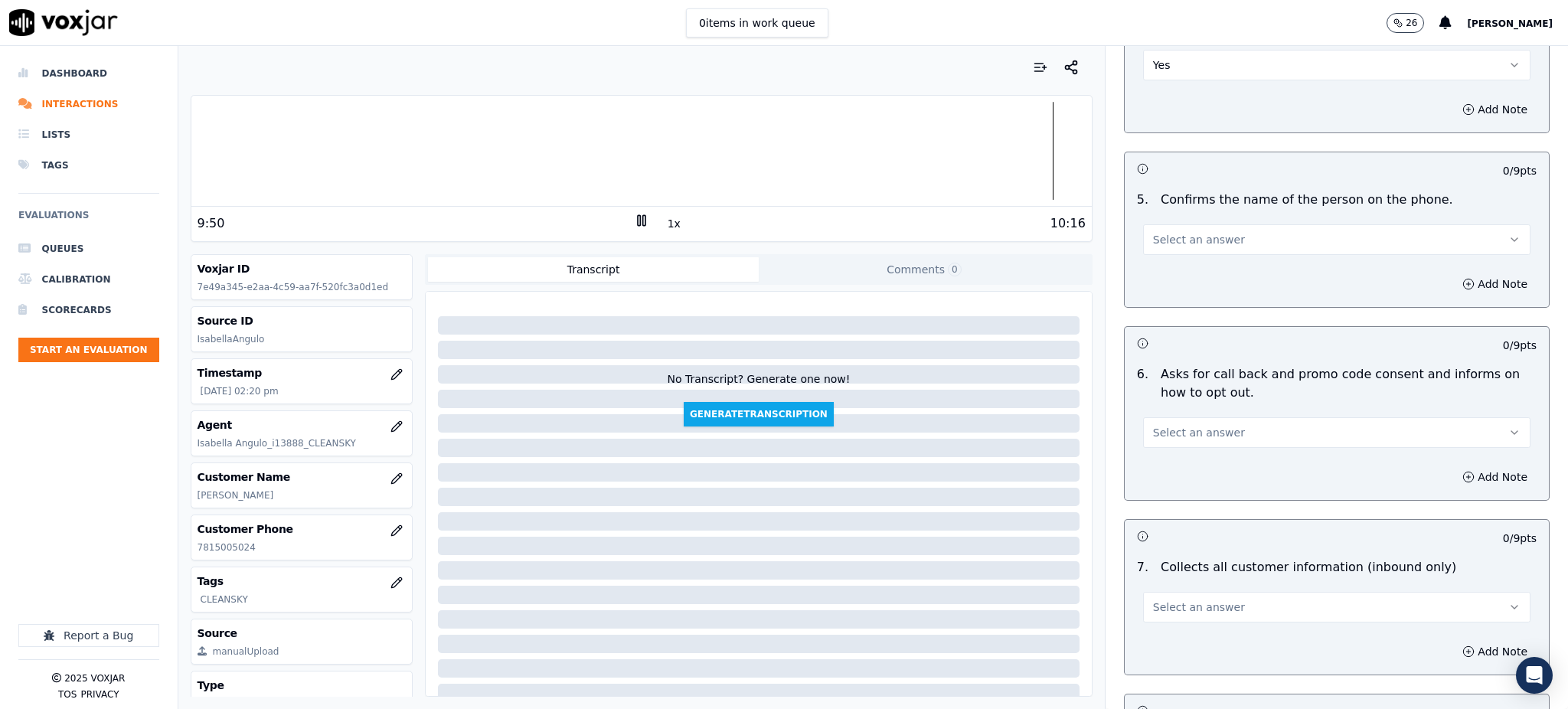
click at [1167, 232] on span "Select an answer" at bounding box center [1199, 240] width 92 height 15
click at [1154, 242] on div "Yes" at bounding box center [1303, 237] width 354 height 24
click at [1170, 418] on button "Select an answer" at bounding box center [1337, 433] width 387 height 31
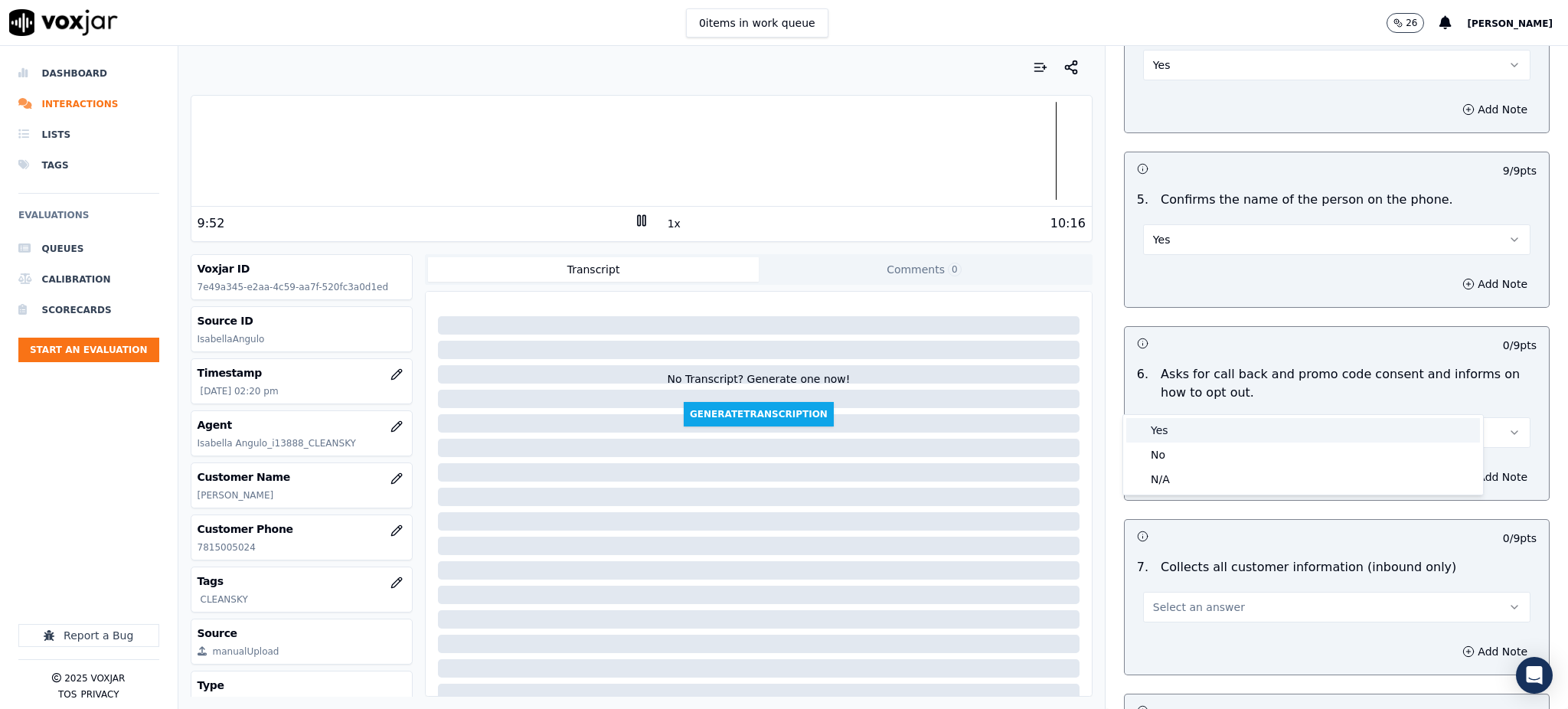
click at [1159, 427] on div "Yes" at bounding box center [1303, 430] width 354 height 24
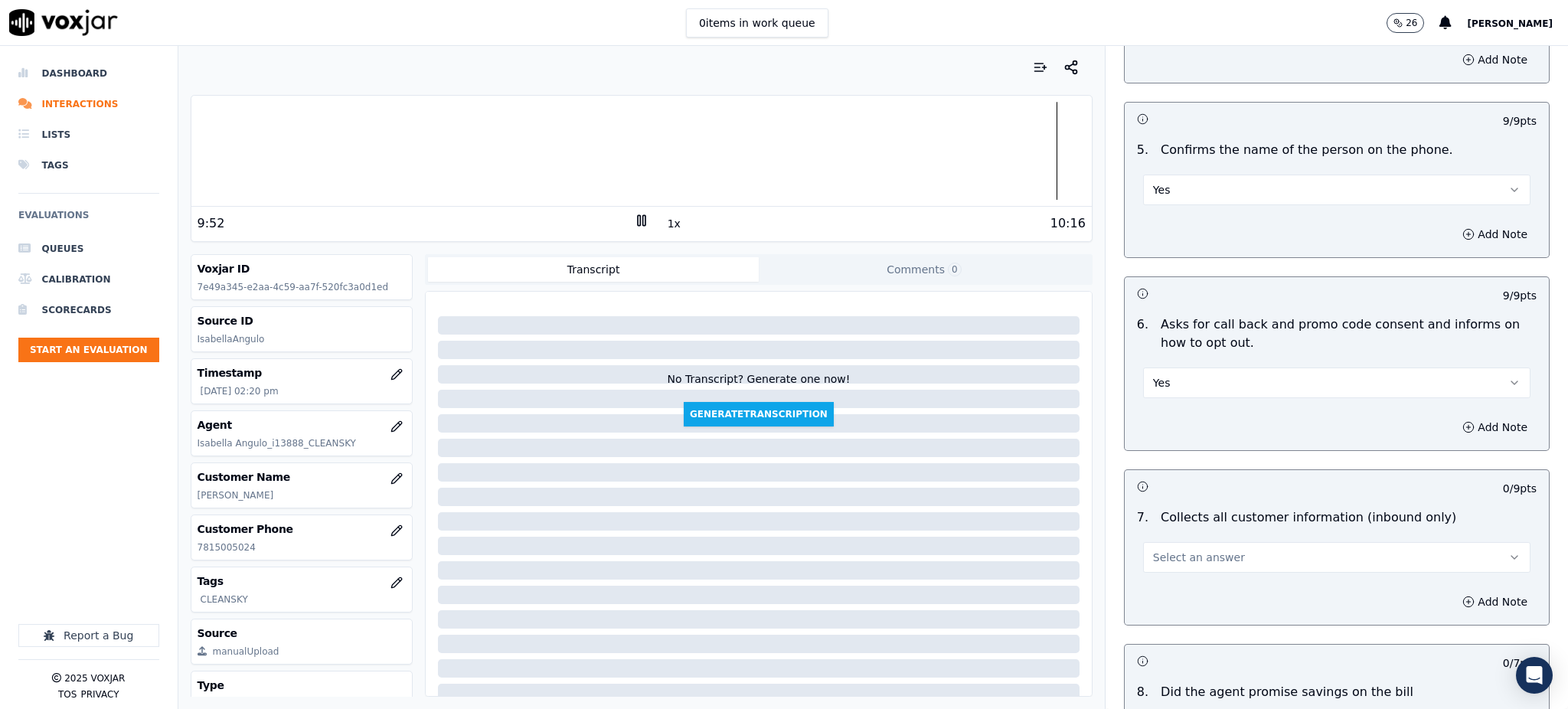
scroll to position [1021, 0]
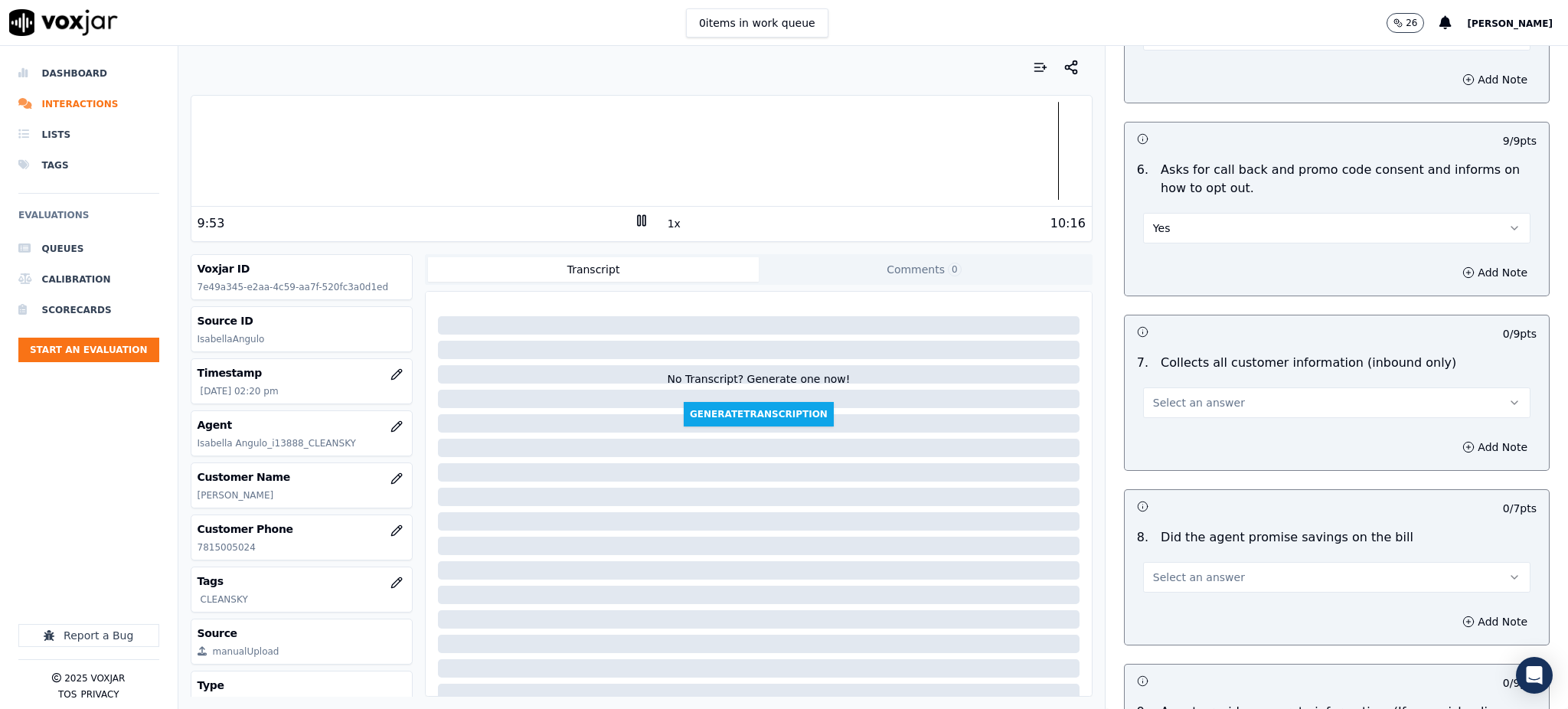
click at [1177, 395] on span "Select an answer" at bounding box center [1199, 403] width 92 height 15
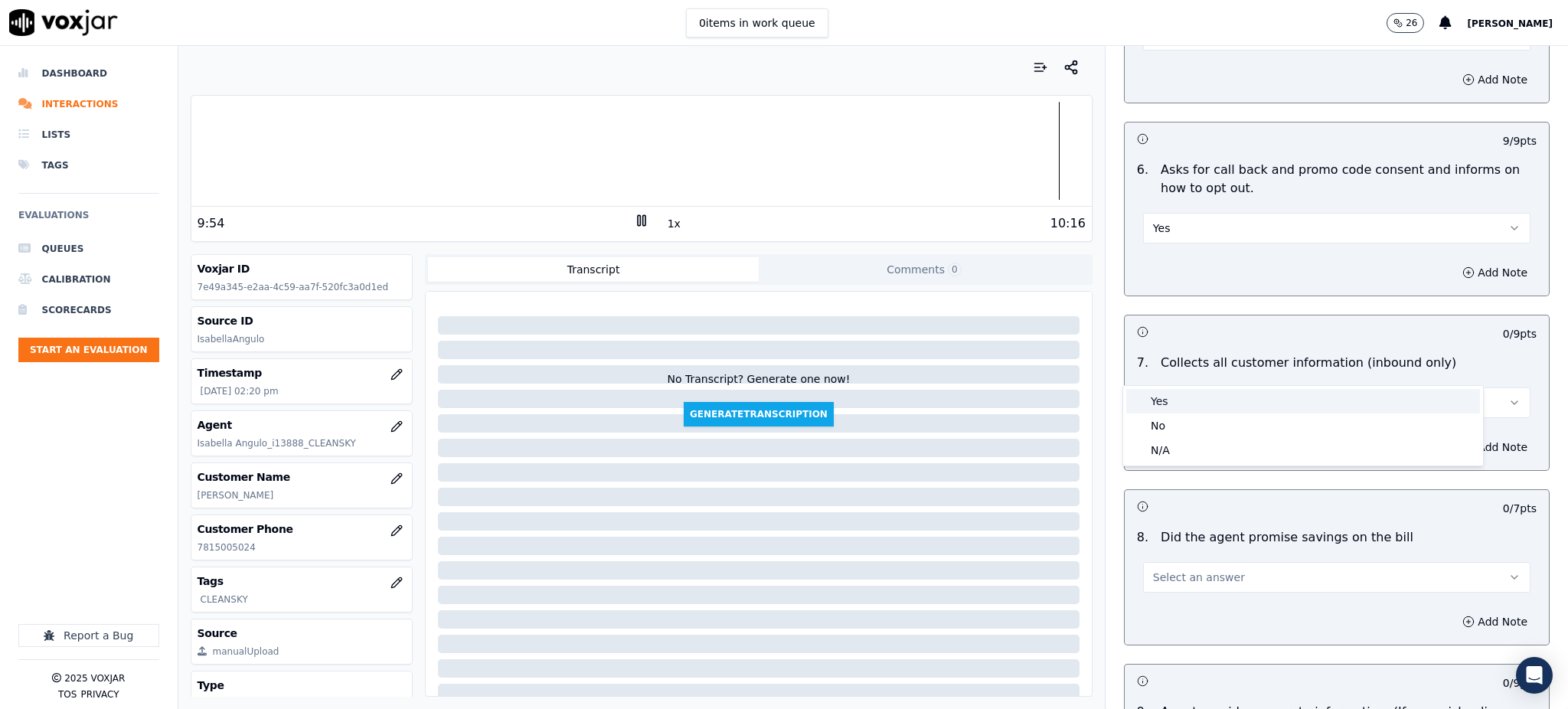
click at [1166, 405] on div "Yes" at bounding box center [1303, 401] width 354 height 24
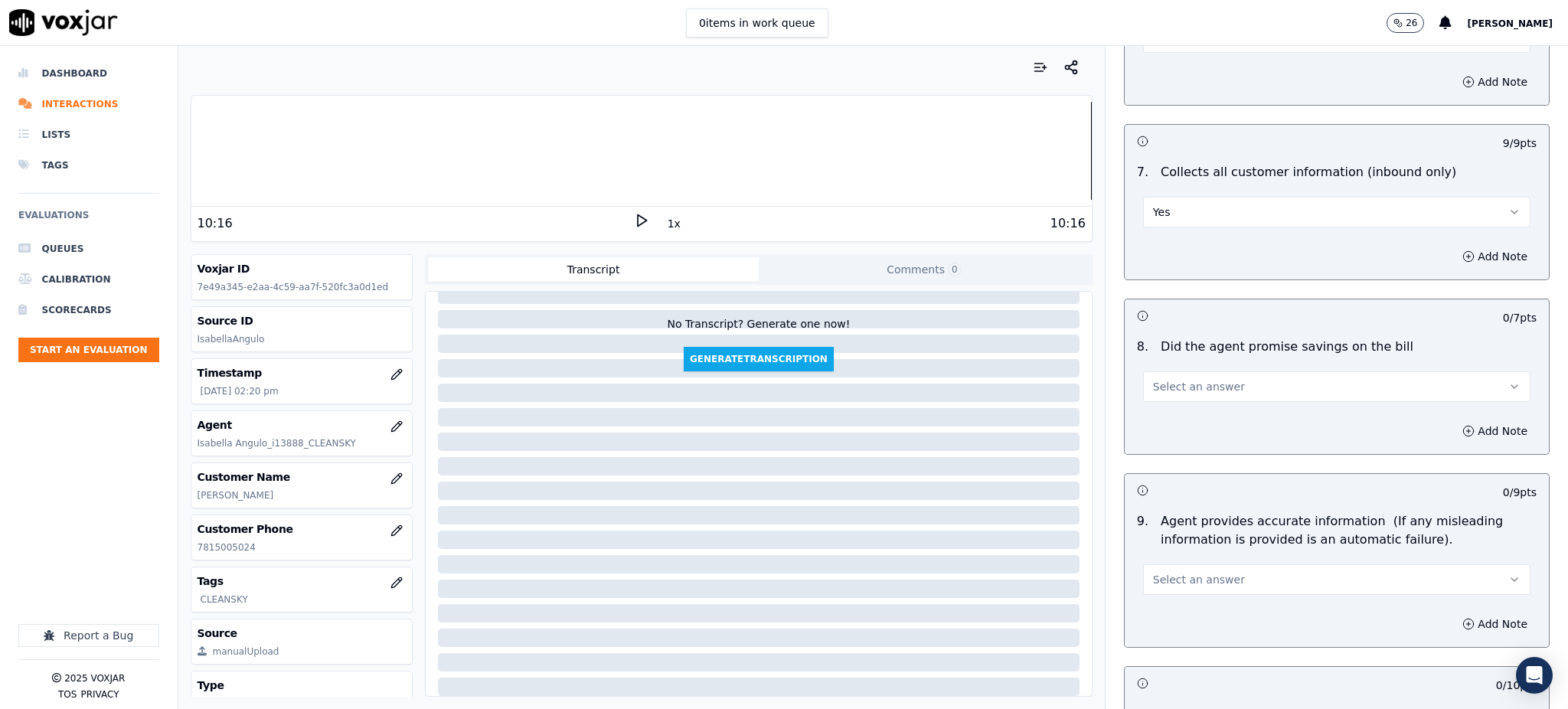
scroll to position [1226, 0]
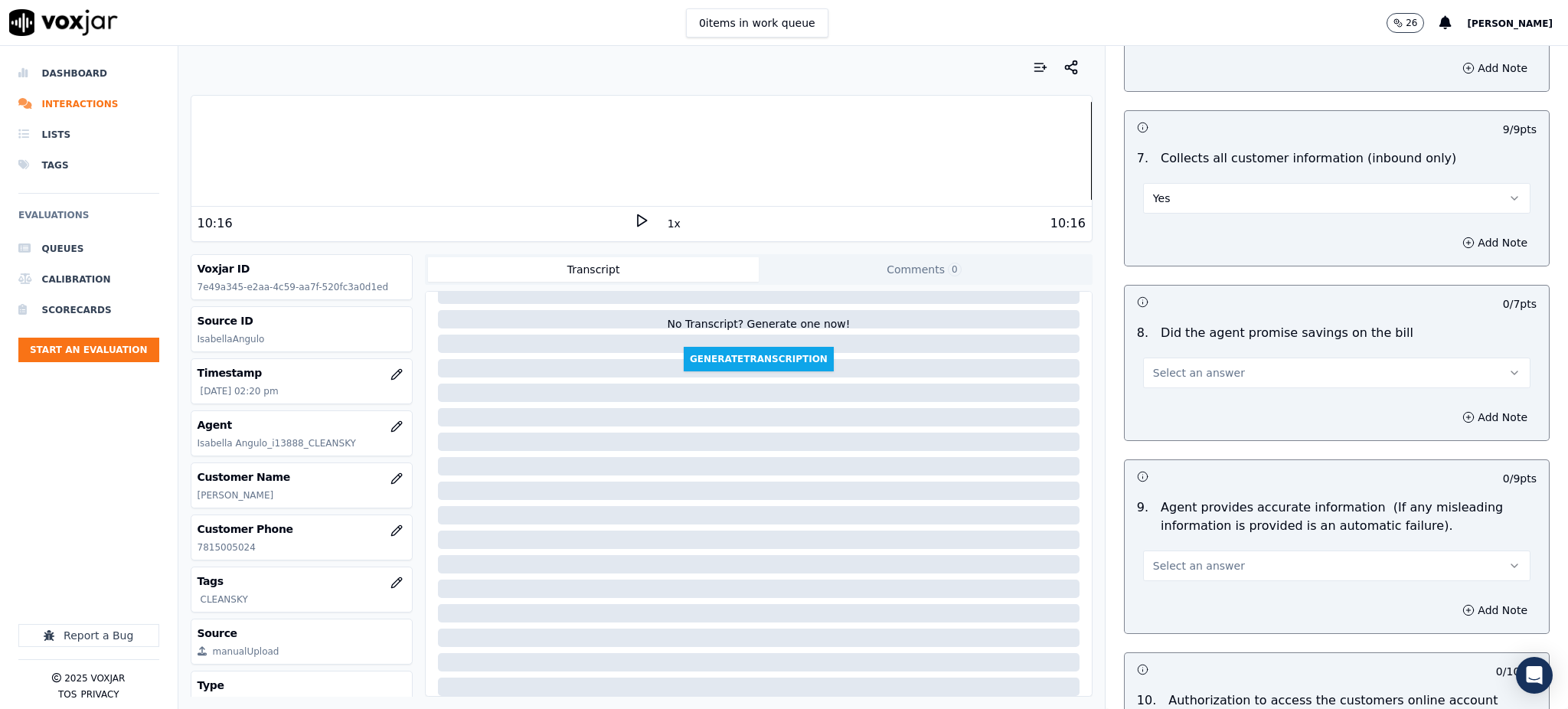
click at [1166, 366] on span "Select an answer" at bounding box center [1199, 373] width 92 height 15
click at [1155, 372] on div "Yes" at bounding box center [1303, 371] width 354 height 24
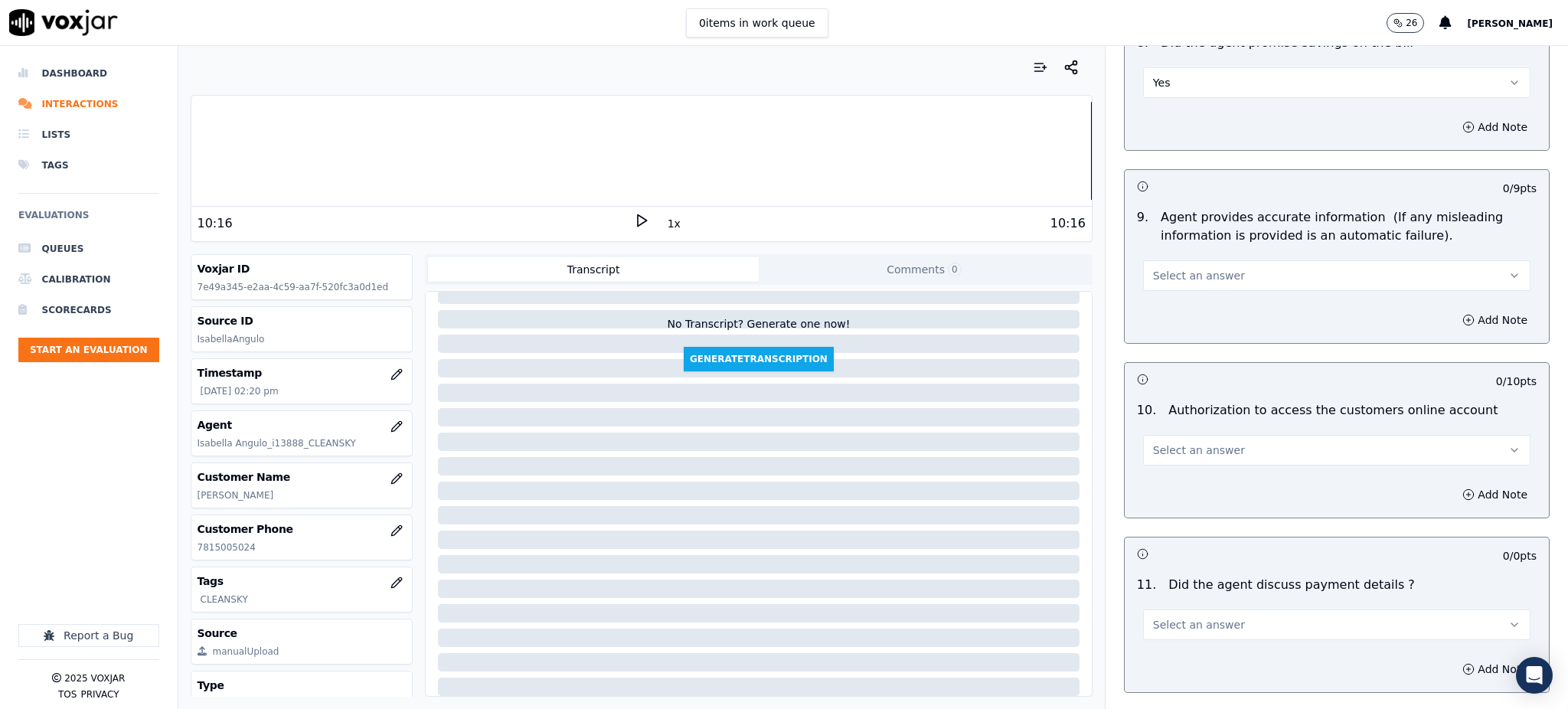
scroll to position [1532, 0]
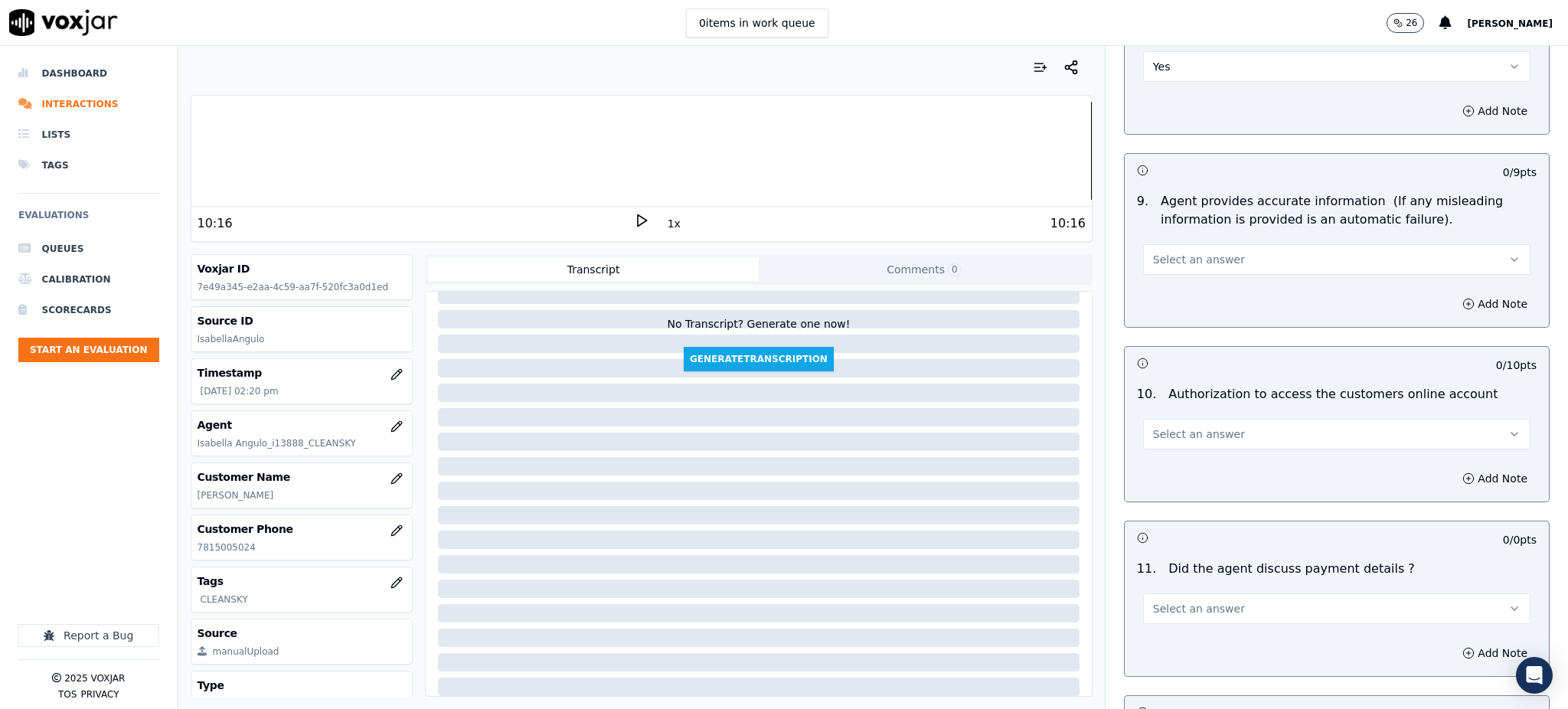
click at [1188, 252] on span "Select an answer" at bounding box center [1199, 259] width 92 height 15
click at [1183, 261] on div "Yes" at bounding box center [1303, 258] width 354 height 24
click at [1153, 427] on span "Select an answer" at bounding box center [1199, 435] width 92 height 15
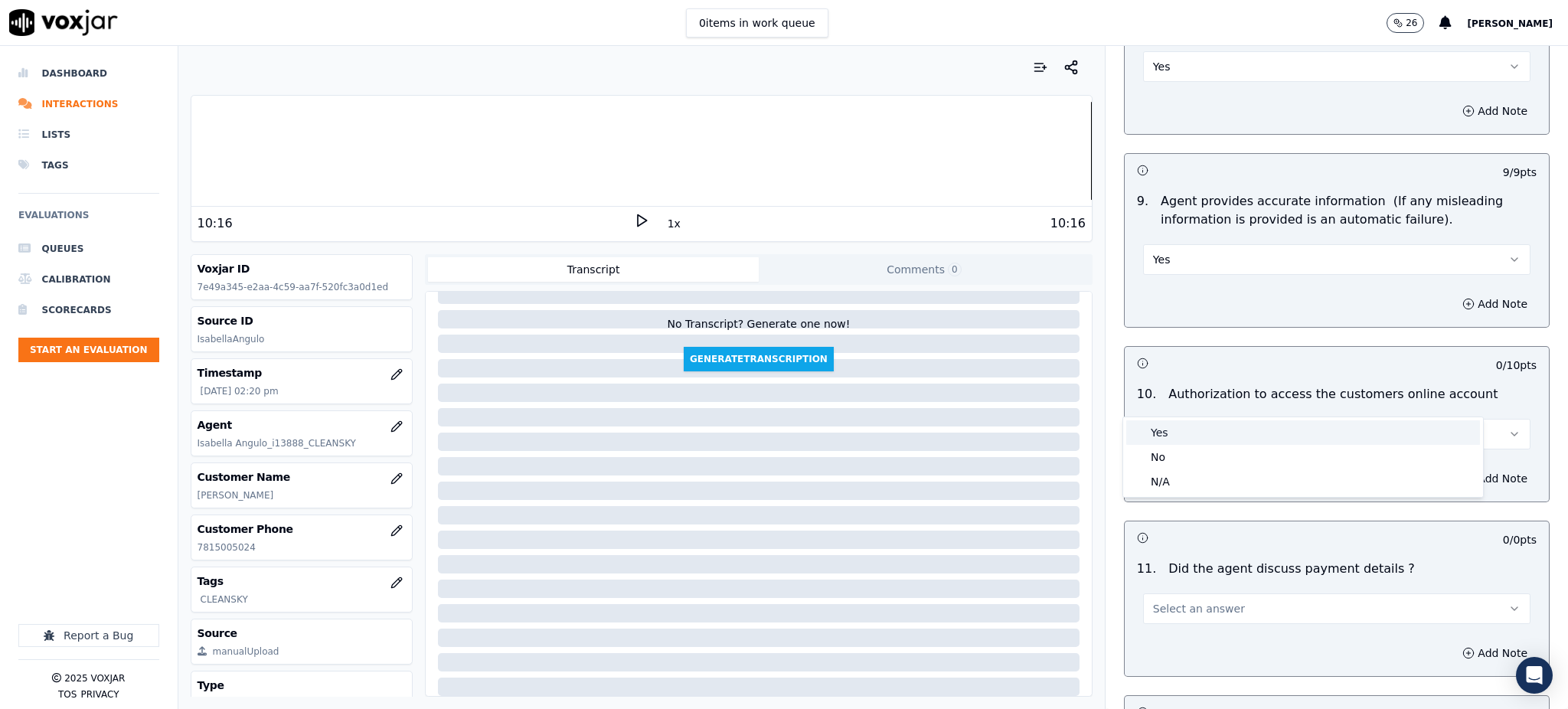
click at [1171, 425] on div "Yes" at bounding box center [1303, 432] width 354 height 24
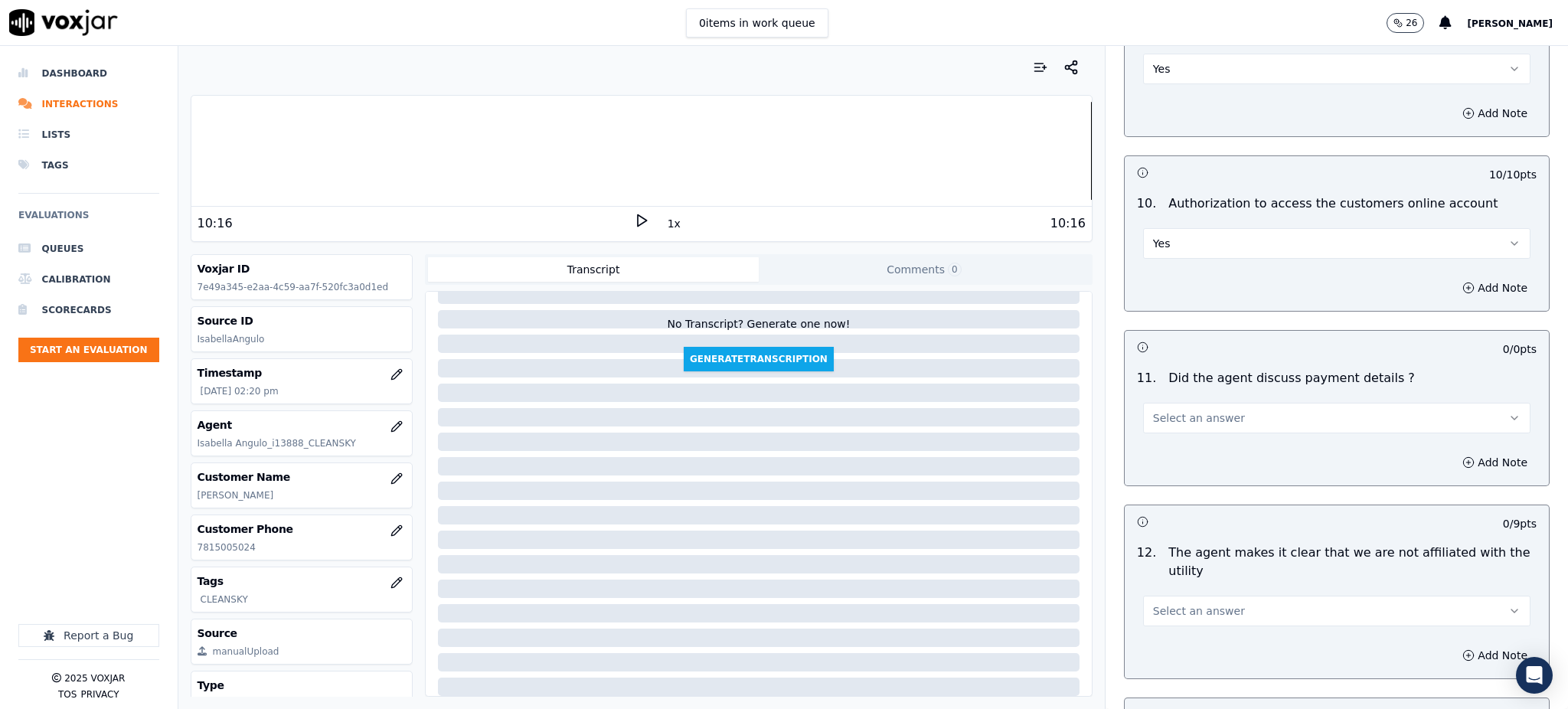
scroll to position [1736, 0]
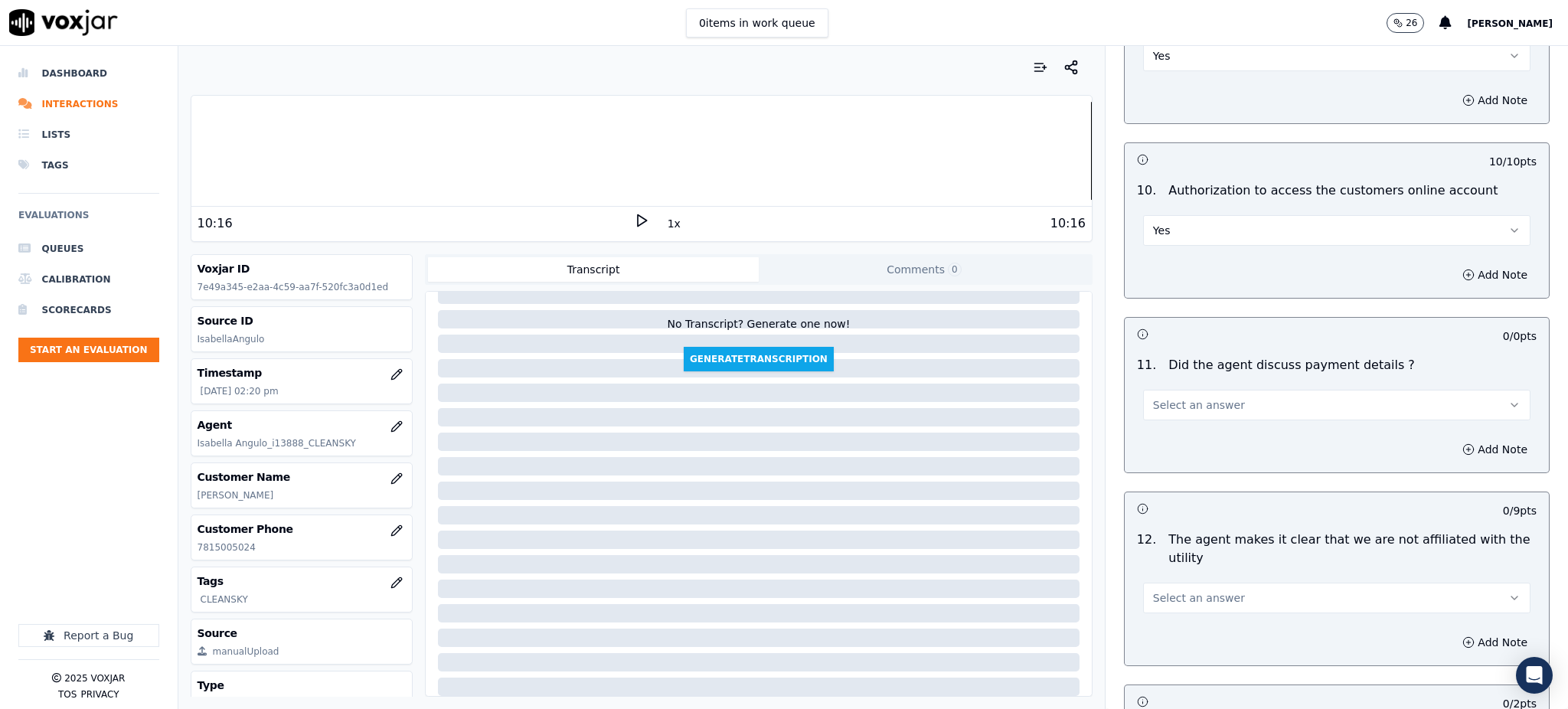
click at [1162, 398] on span "Select an answer" at bounding box center [1199, 405] width 92 height 15
click at [1161, 446] on div "N/A" at bounding box center [1303, 452] width 354 height 24
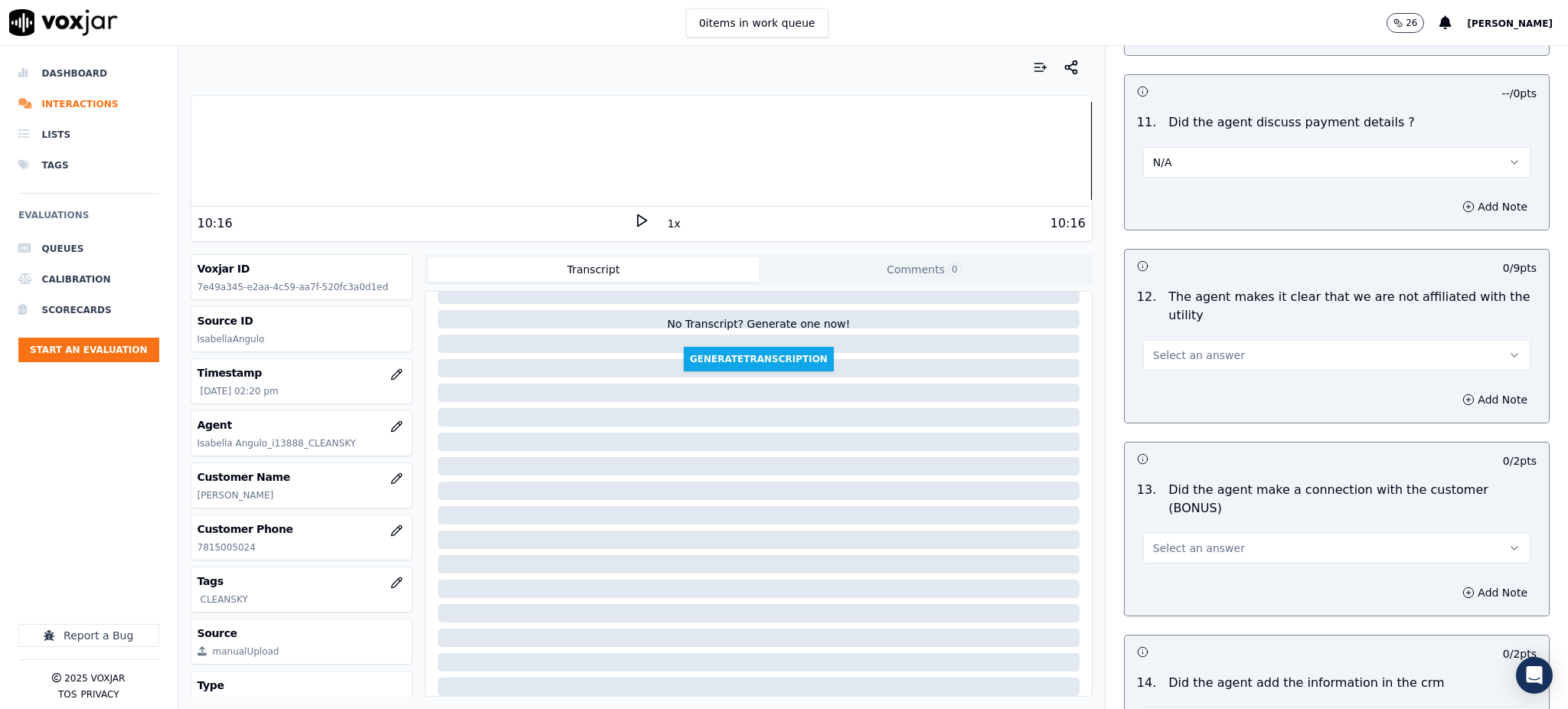
scroll to position [2042, 0]
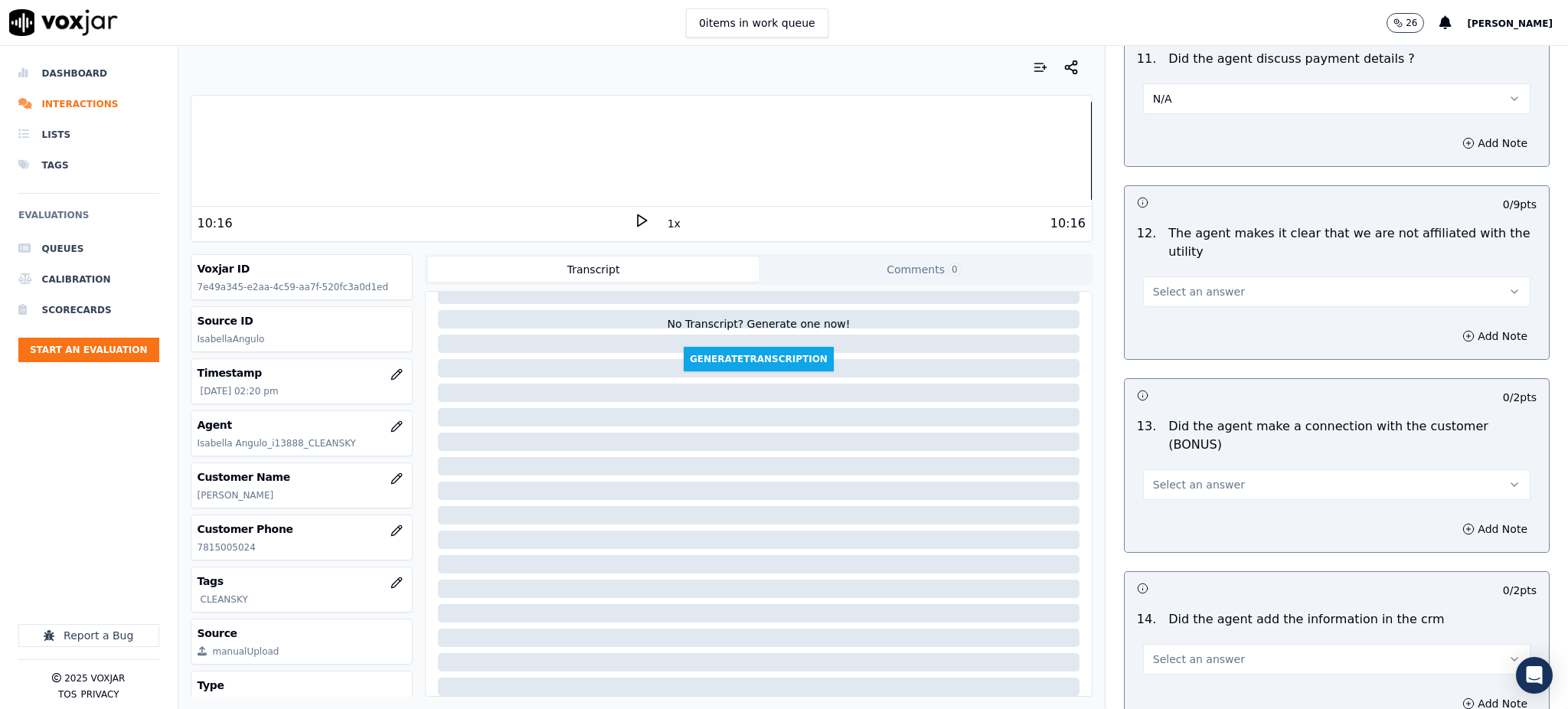
click at [1171, 284] on span "Select an answer" at bounding box center [1199, 292] width 92 height 15
click at [1150, 299] on div "Yes" at bounding box center [1303, 289] width 354 height 24
click at [1153, 477] on span "Select an answer" at bounding box center [1199, 485] width 92 height 15
click at [1146, 462] on div "Yes" at bounding box center [1303, 465] width 354 height 24
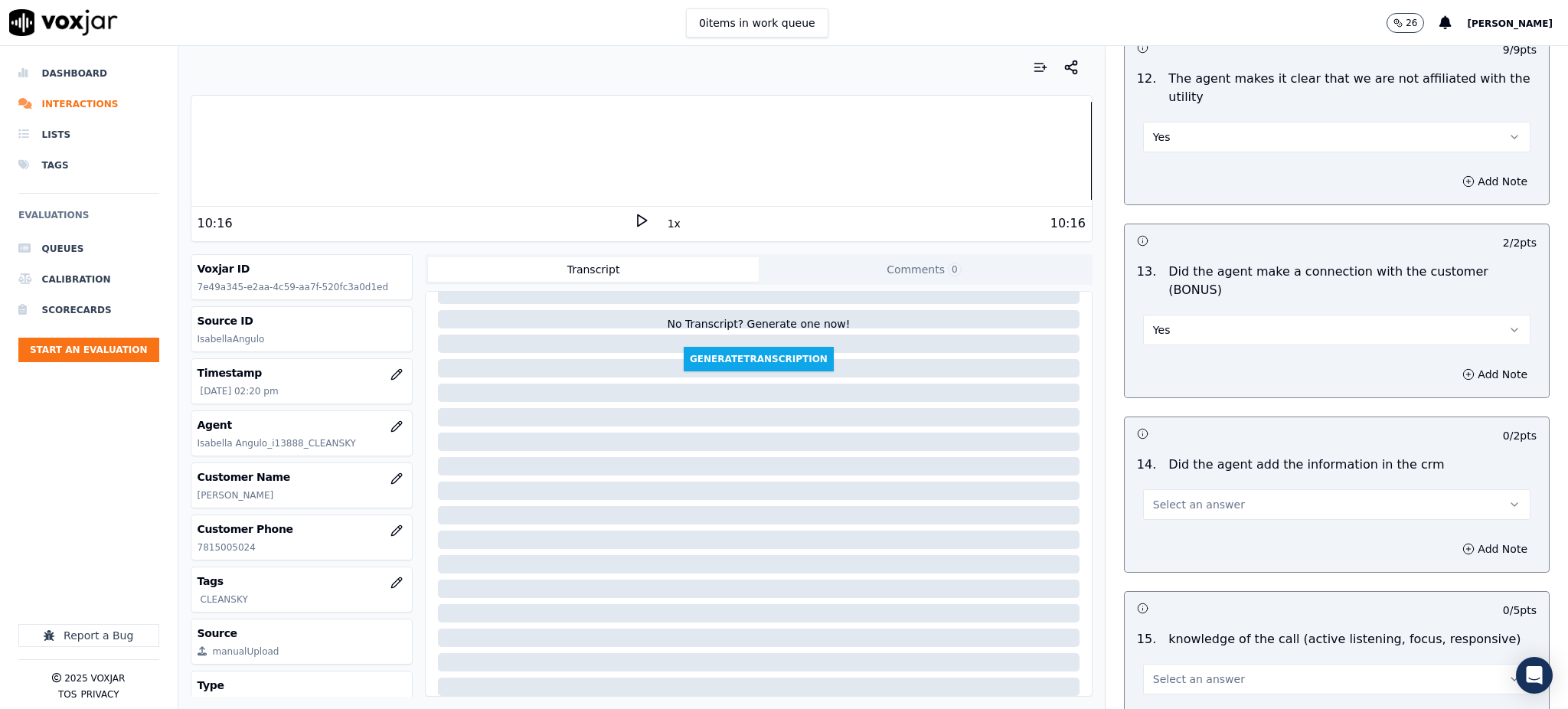
scroll to position [2247, 0]
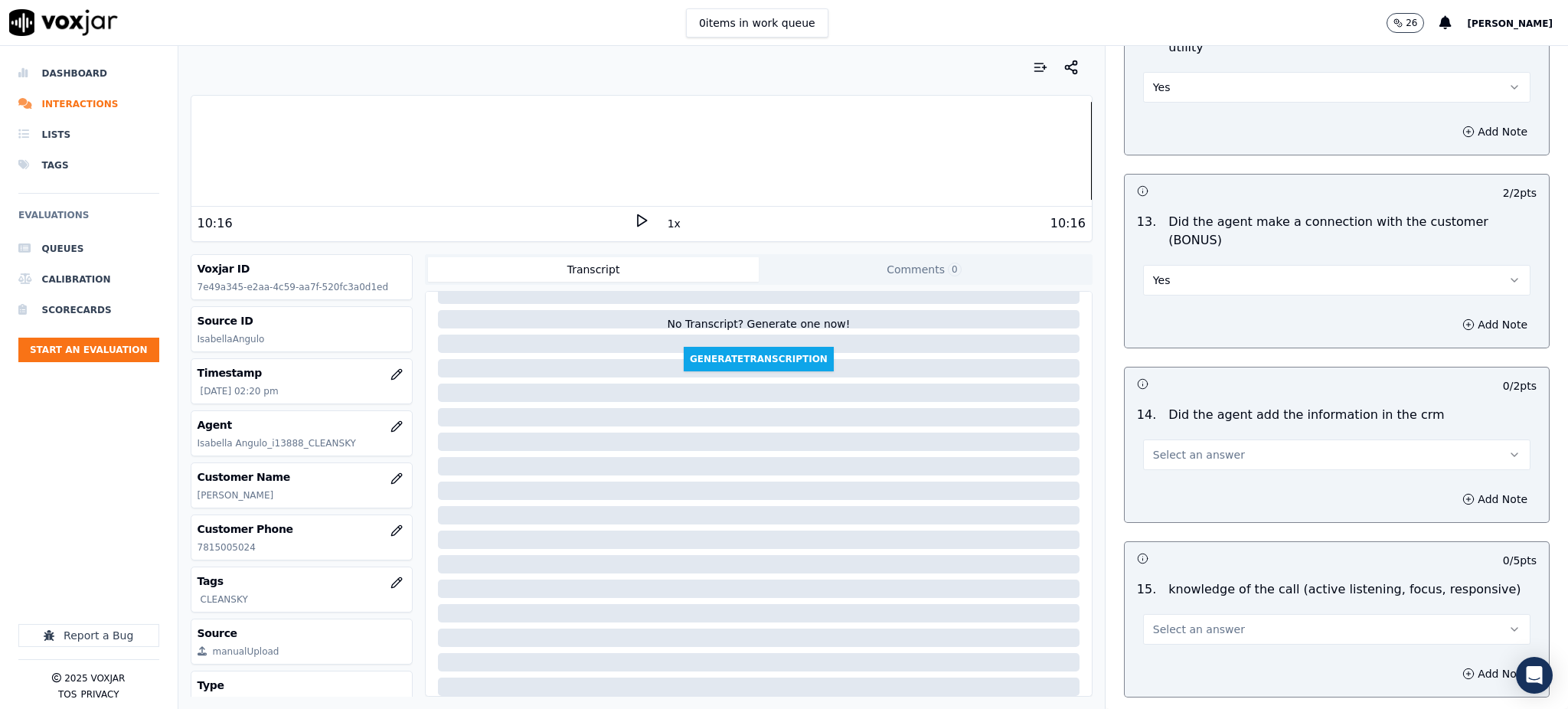
click at [1159, 447] on span "Select an answer" at bounding box center [1199, 455] width 92 height 15
click at [1167, 435] on div "Yes" at bounding box center [1303, 435] width 354 height 24
click at [1157, 622] on span "Select an answer" at bounding box center [1199, 629] width 92 height 15
click at [1164, 612] on div "Yes" at bounding box center [1303, 610] width 354 height 24
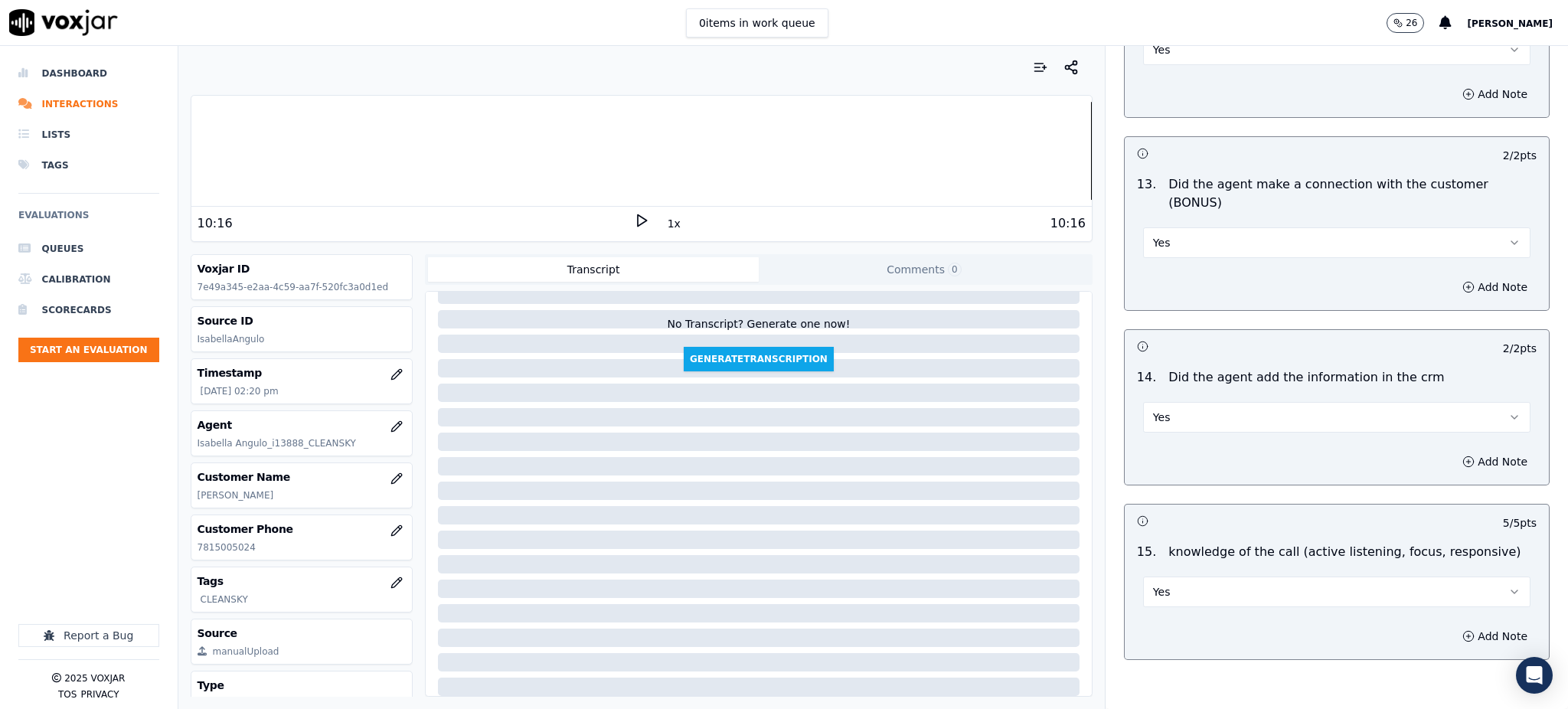
scroll to position [2319, 0]
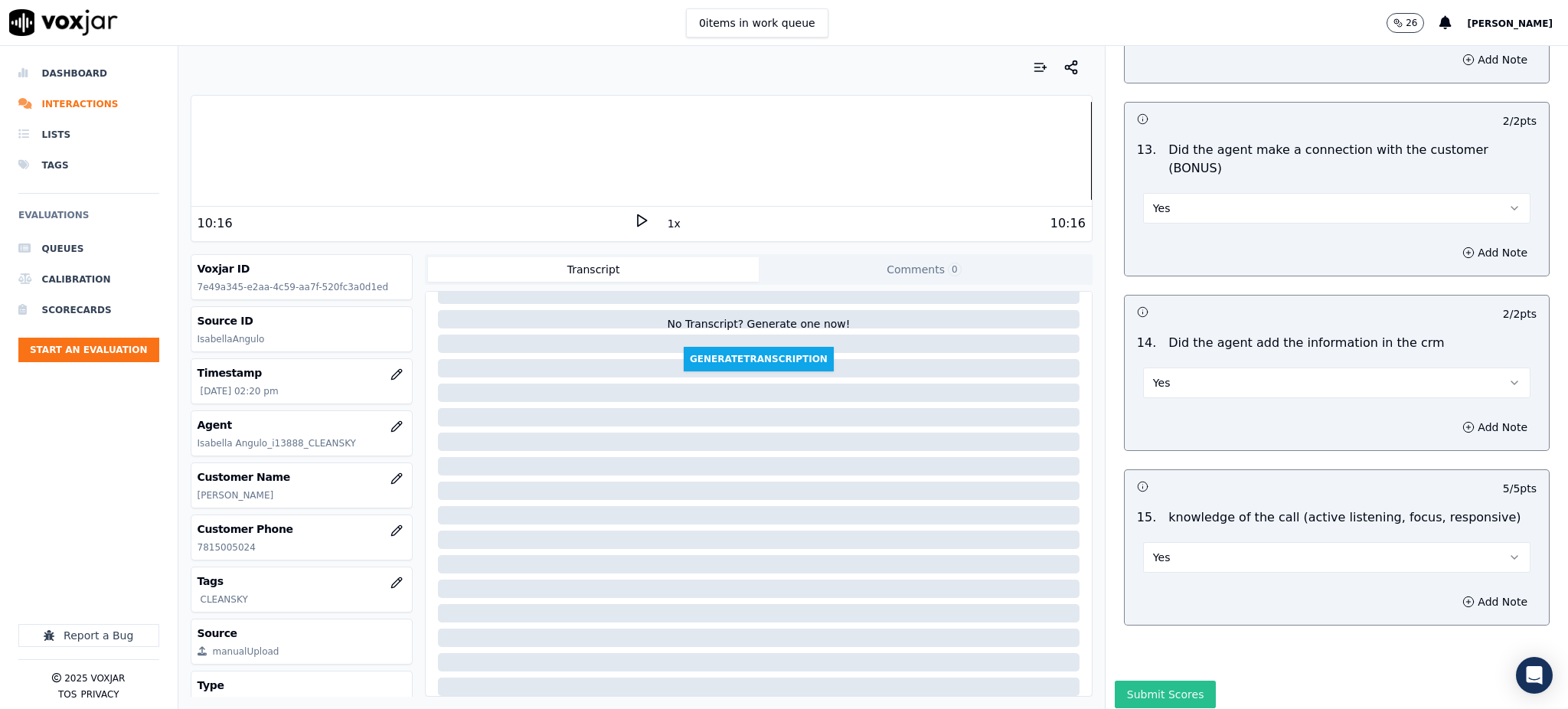
click at [1145, 681] on button "Submit Scores" at bounding box center [1165, 695] width 101 height 28
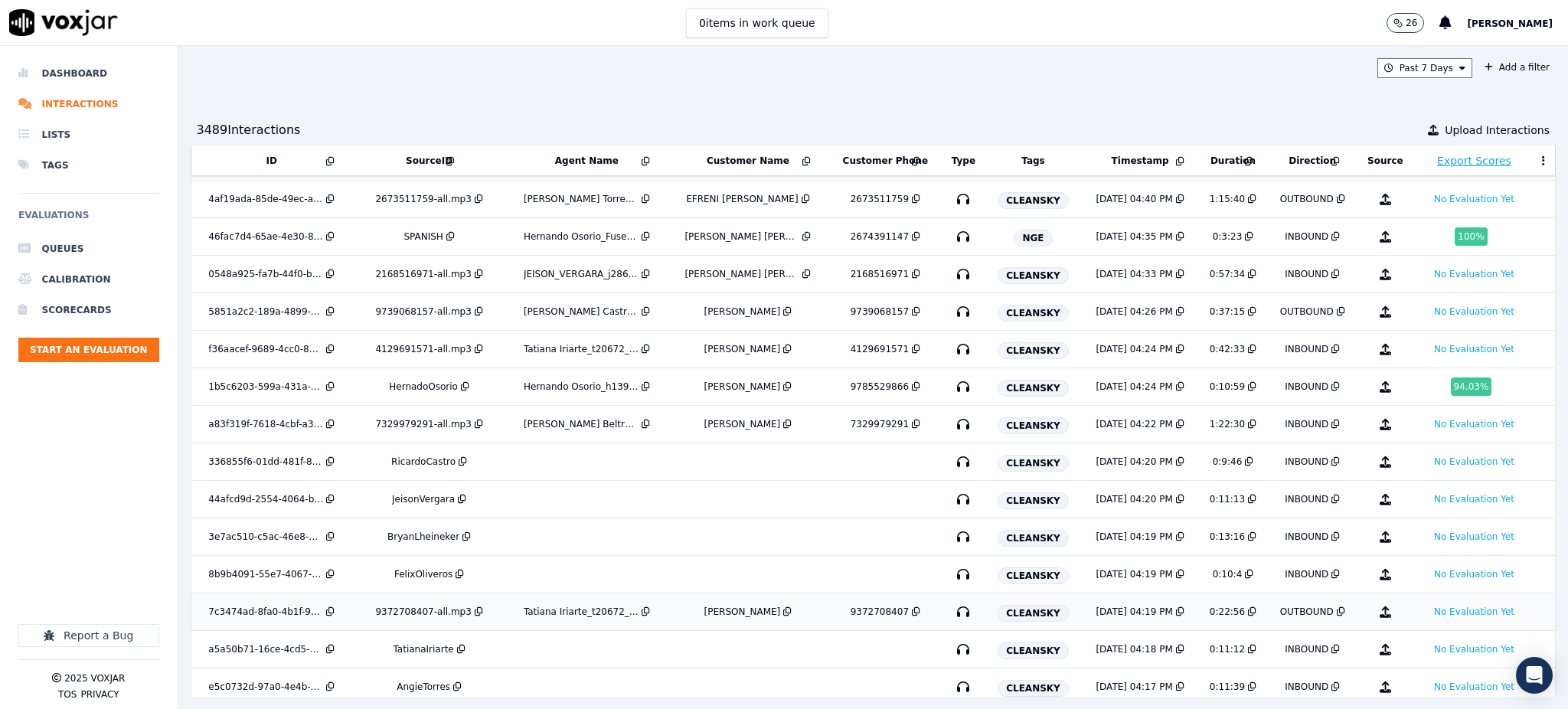
scroll to position [295, 0]
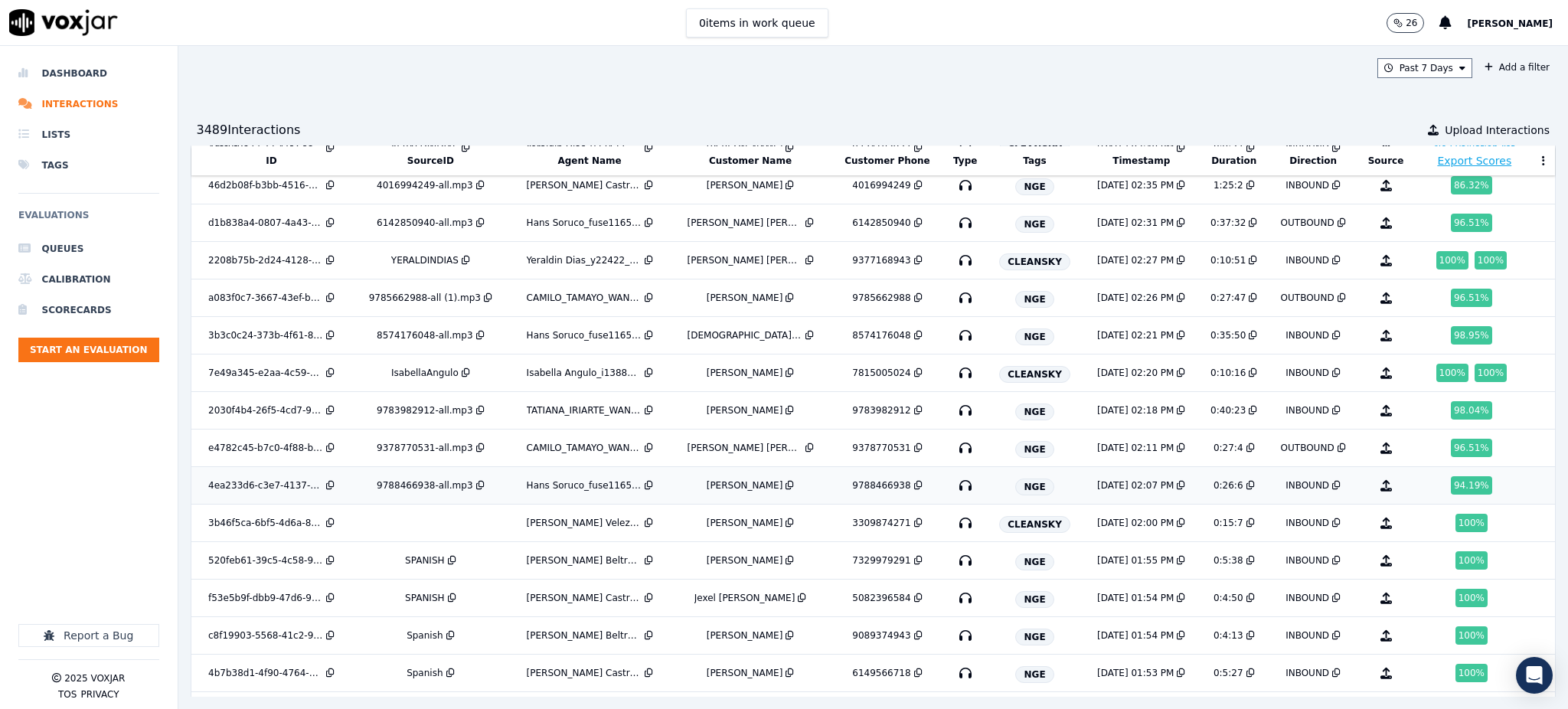
scroll to position [1438, 0]
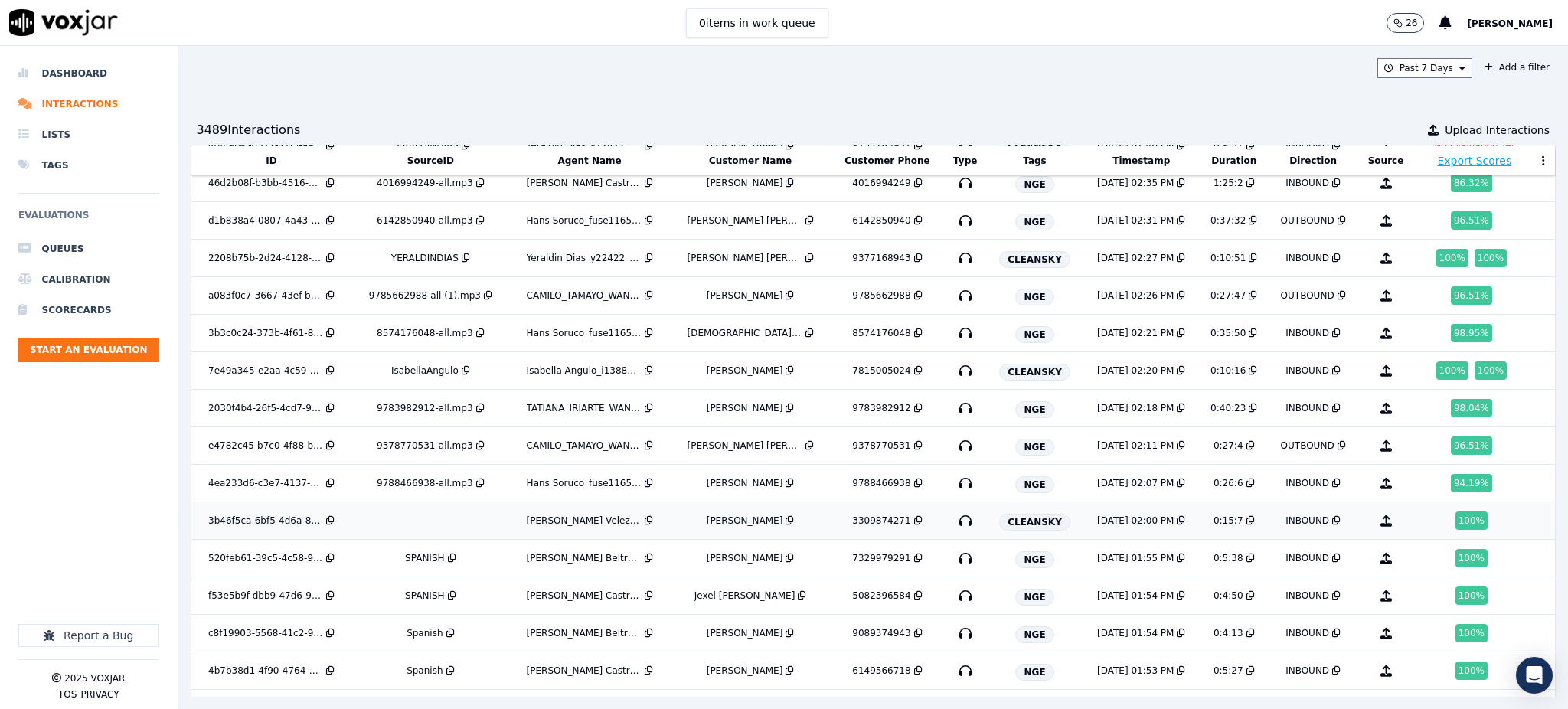
click at [953, 522] on icon "button" at bounding box center [965, 520] width 24 height 24
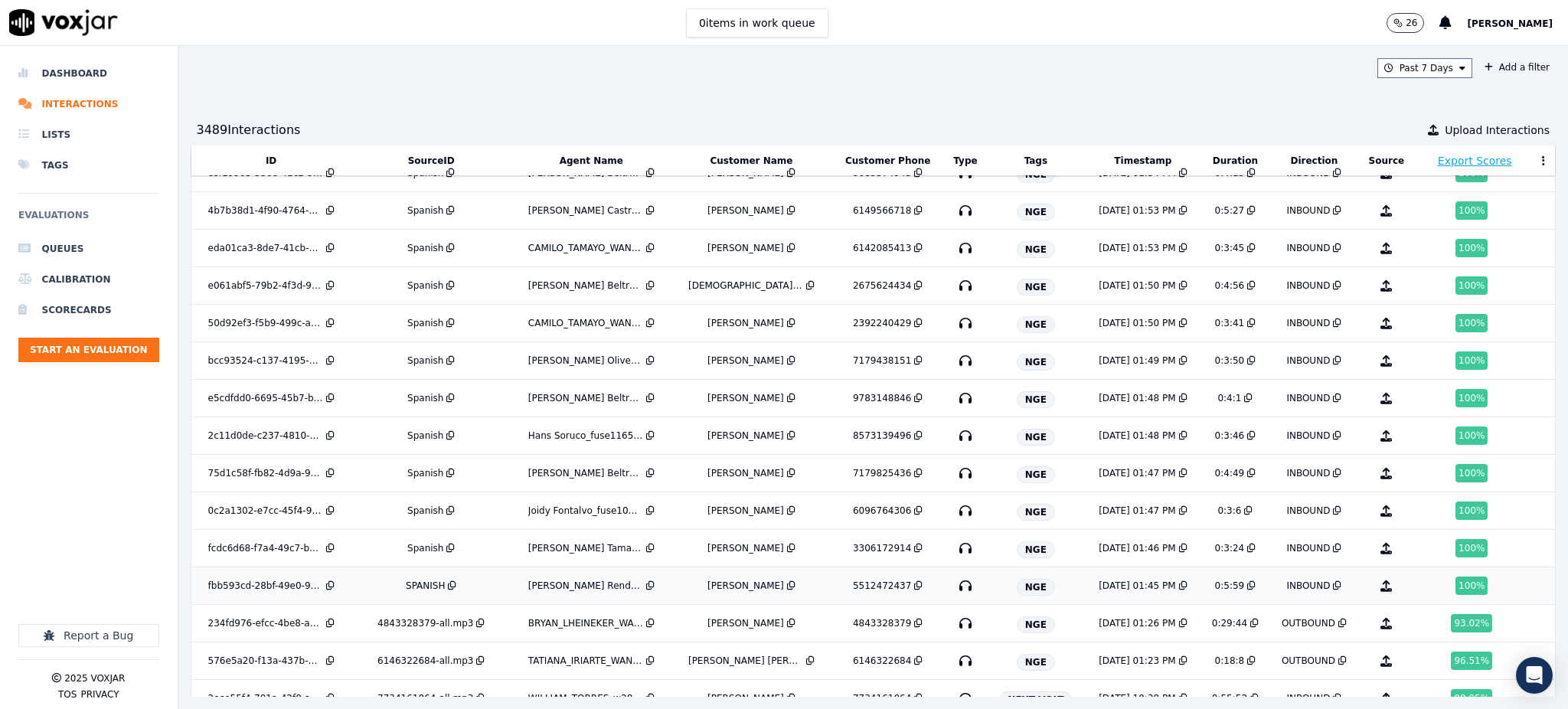
scroll to position [1901, 0]
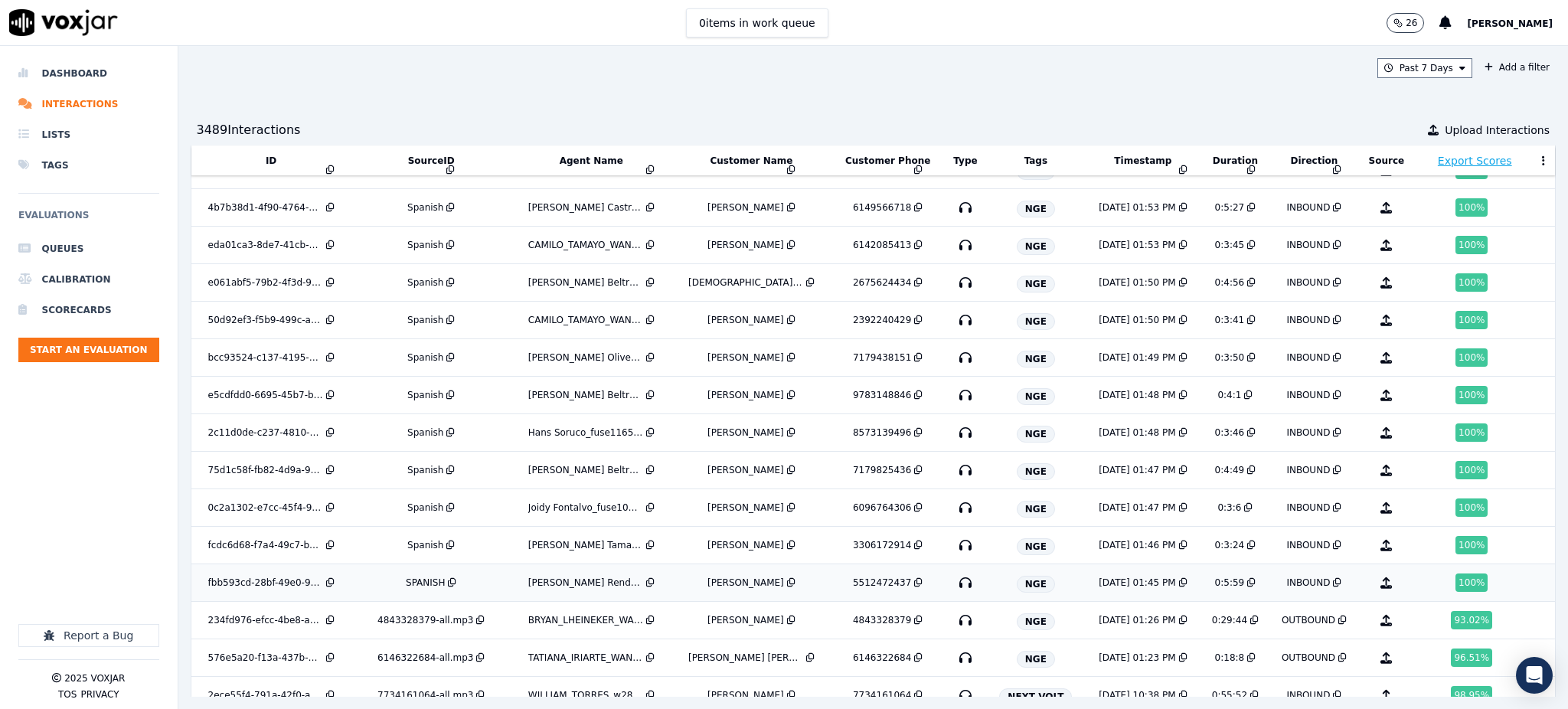
click at [953, 589] on icon "button" at bounding box center [965, 582] width 24 height 24
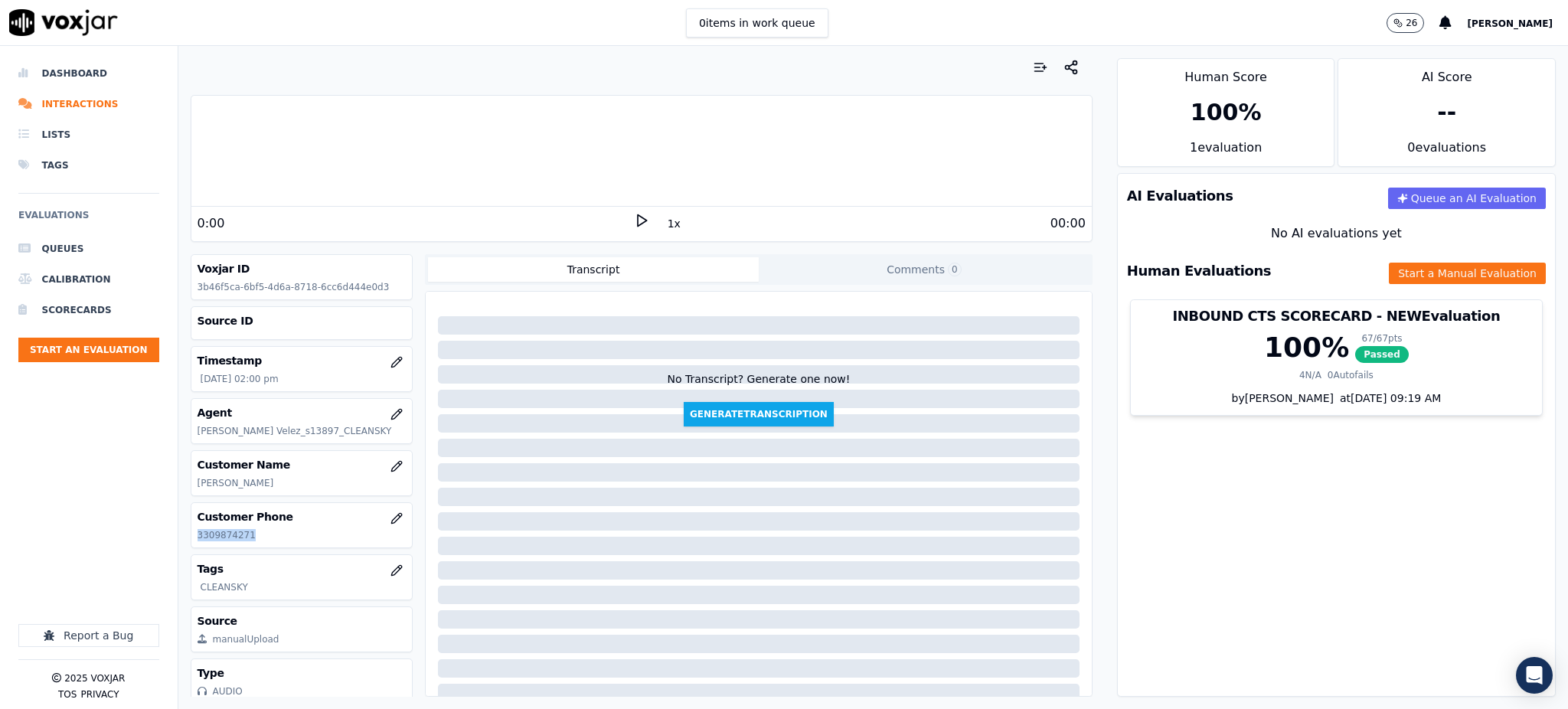
drag, startPoint x: 254, startPoint y: 540, endPoint x: 186, endPoint y: 533, distance: 68.4
click at [184, 538] on div "Your browser does not support the audio element. 0:00 1x 00:00 Voxjar ID 3b46f5…" at bounding box center [641, 378] width 927 height 664
copy p "3309874271"
click at [634, 222] on icon at bounding box center [641, 221] width 15 height 15
click at [634, 222] on icon at bounding box center [641, 221] width 15 height 15
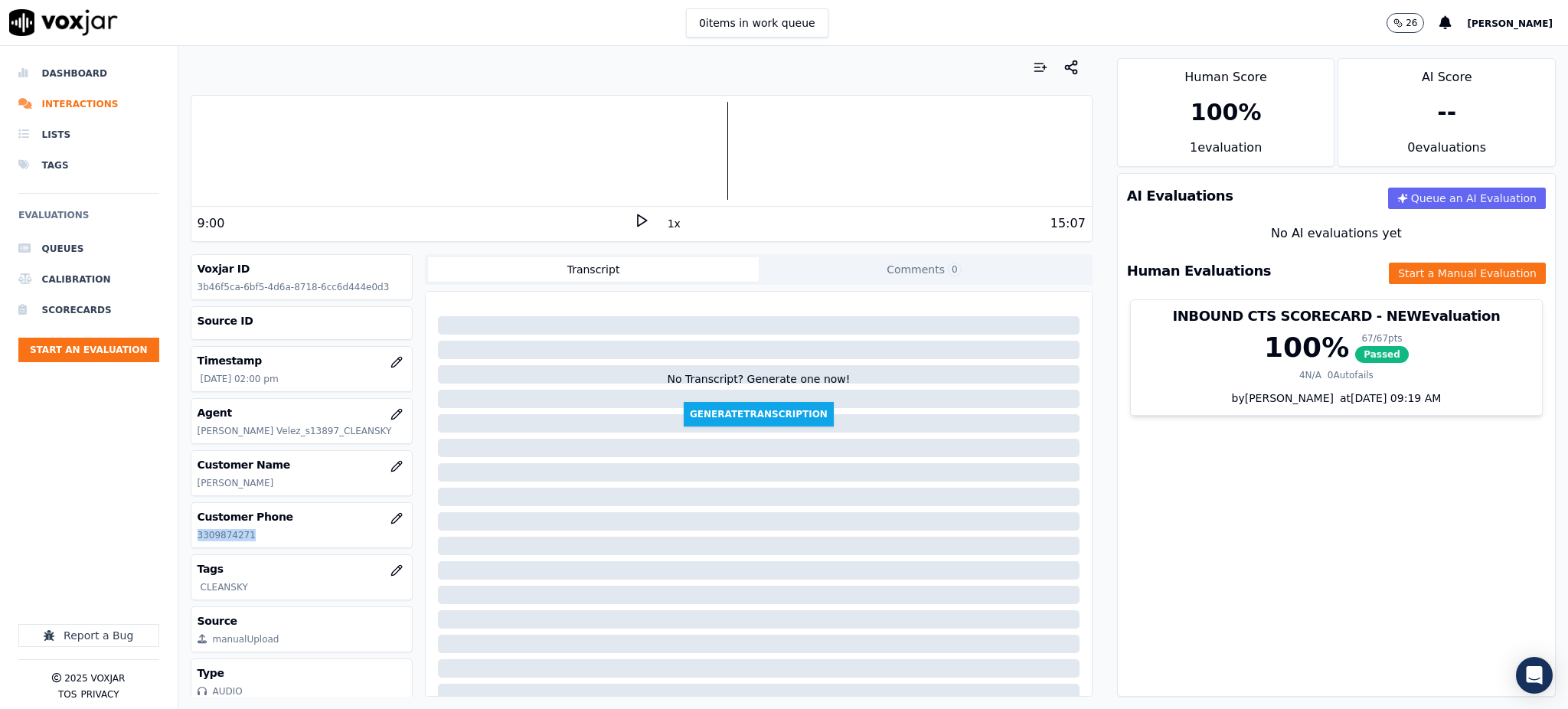
click at [634, 226] on icon at bounding box center [641, 221] width 15 height 15
click at [1397, 276] on button "Start a Manual Evaluation" at bounding box center [1467, 274] width 157 height 22
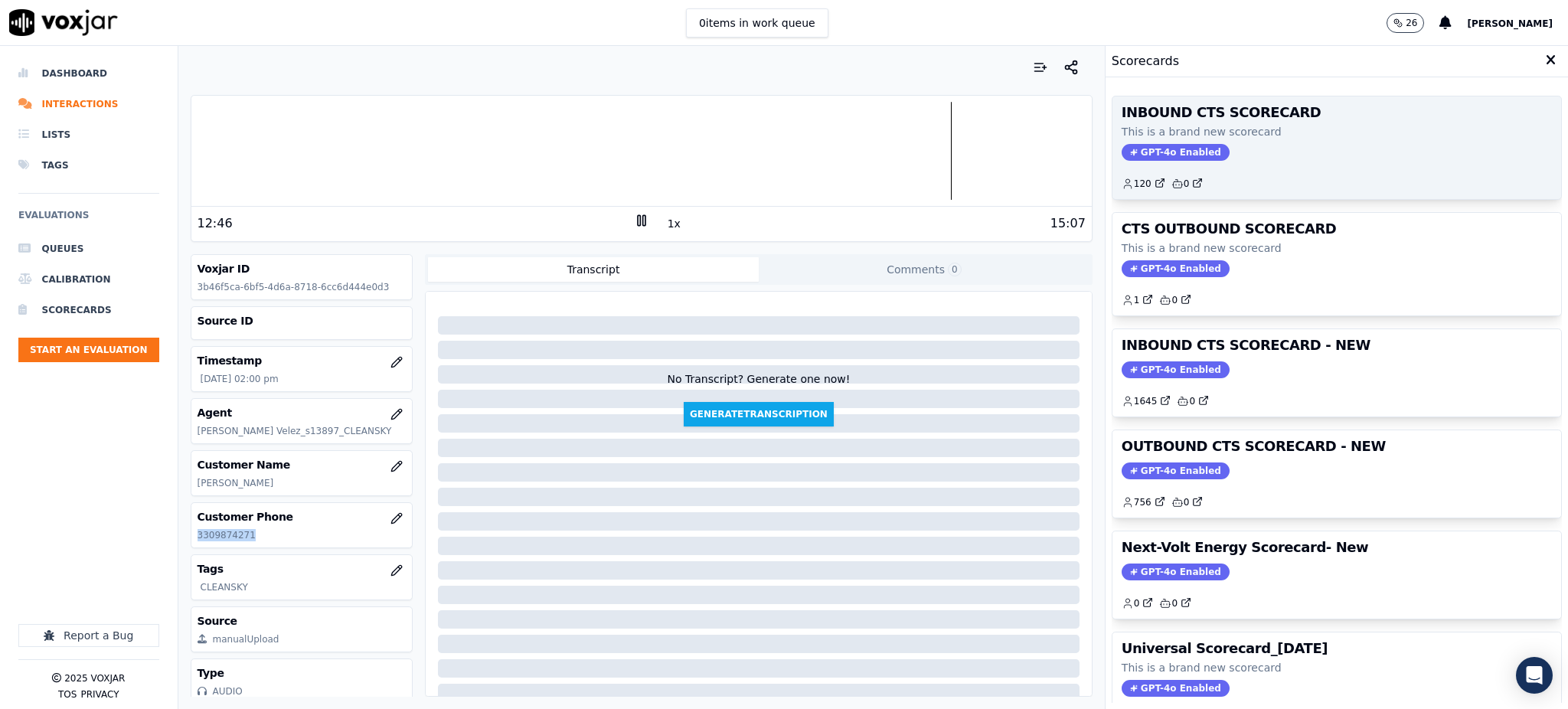
click at [1166, 144] on span "GPT-4o Enabled" at bounding box center [1176, 153] width 108 height 17
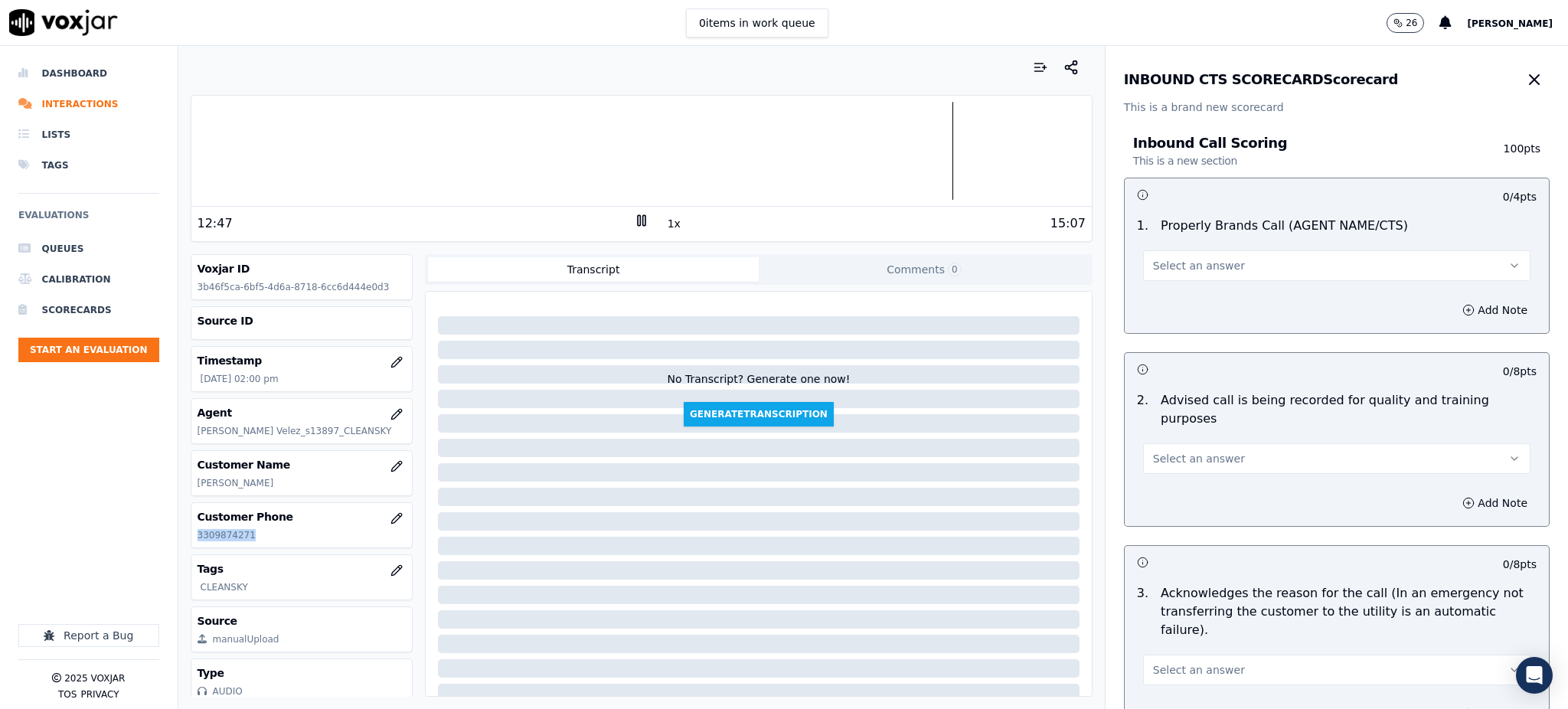
click at [1171, 266] on span "Select an answer" at bounding box center [1199, 266] width 92 height 15
click at [1166, 294] on div "Yes" at bounding box center [1303, 300] width 354 height 24
click at [1153, 451] on span "Select an answer" at bounding box center [1199, 459] width 92 height 15
click at [1149, 477] on div "Yes" at bounding box center [1303, 474] width 354 height 24
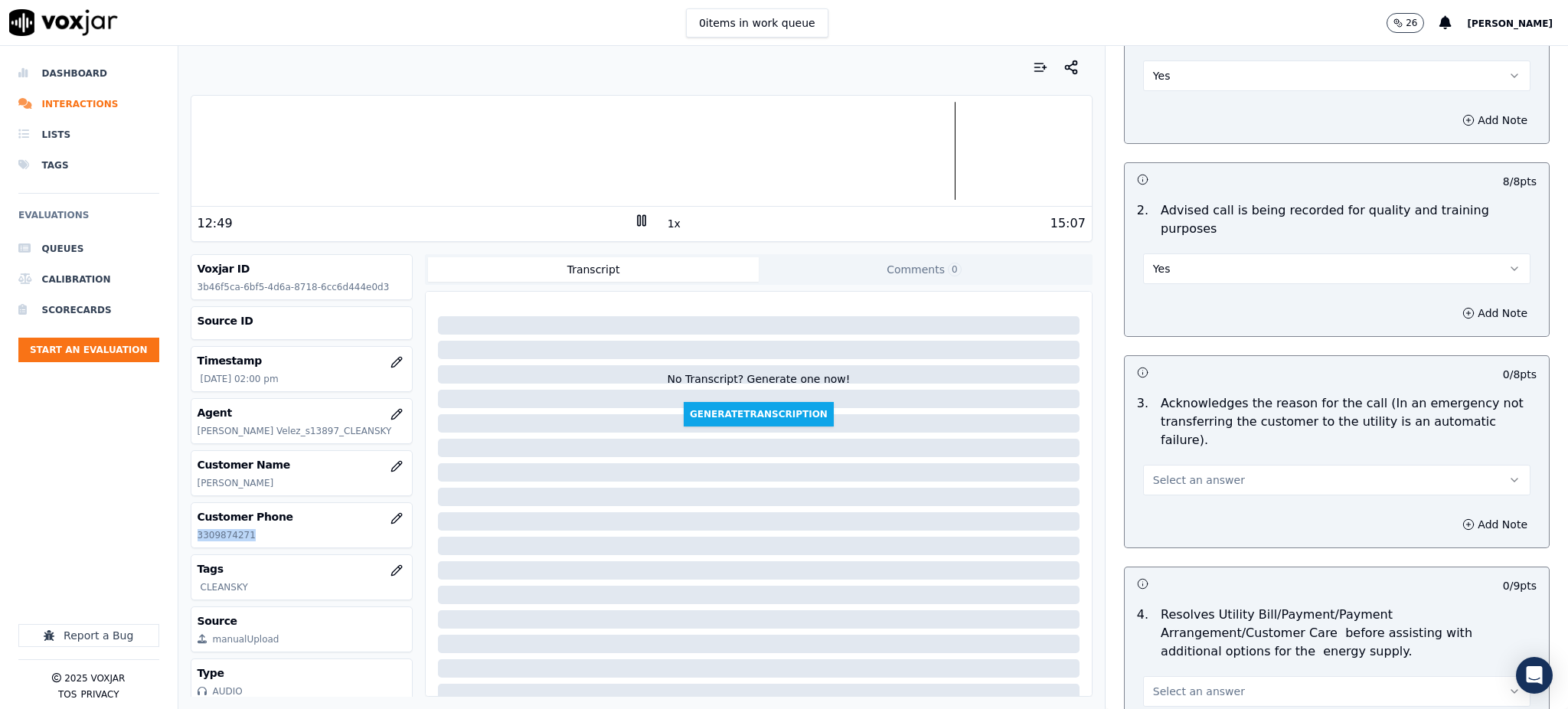
scroll to position [204, 0]
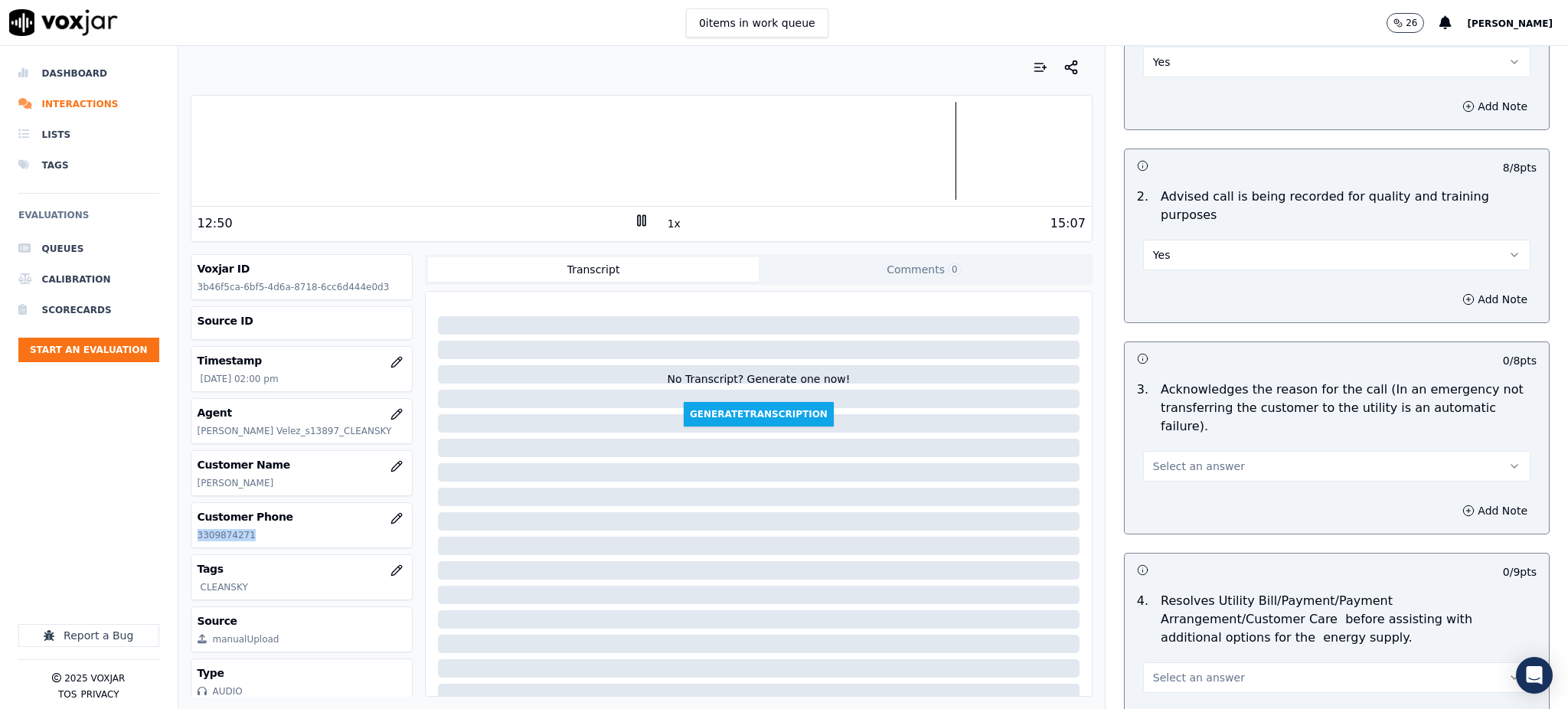
click at [1153, 459] on span "Select an answer" at bounding box center [1199, 467] width 92 height 15
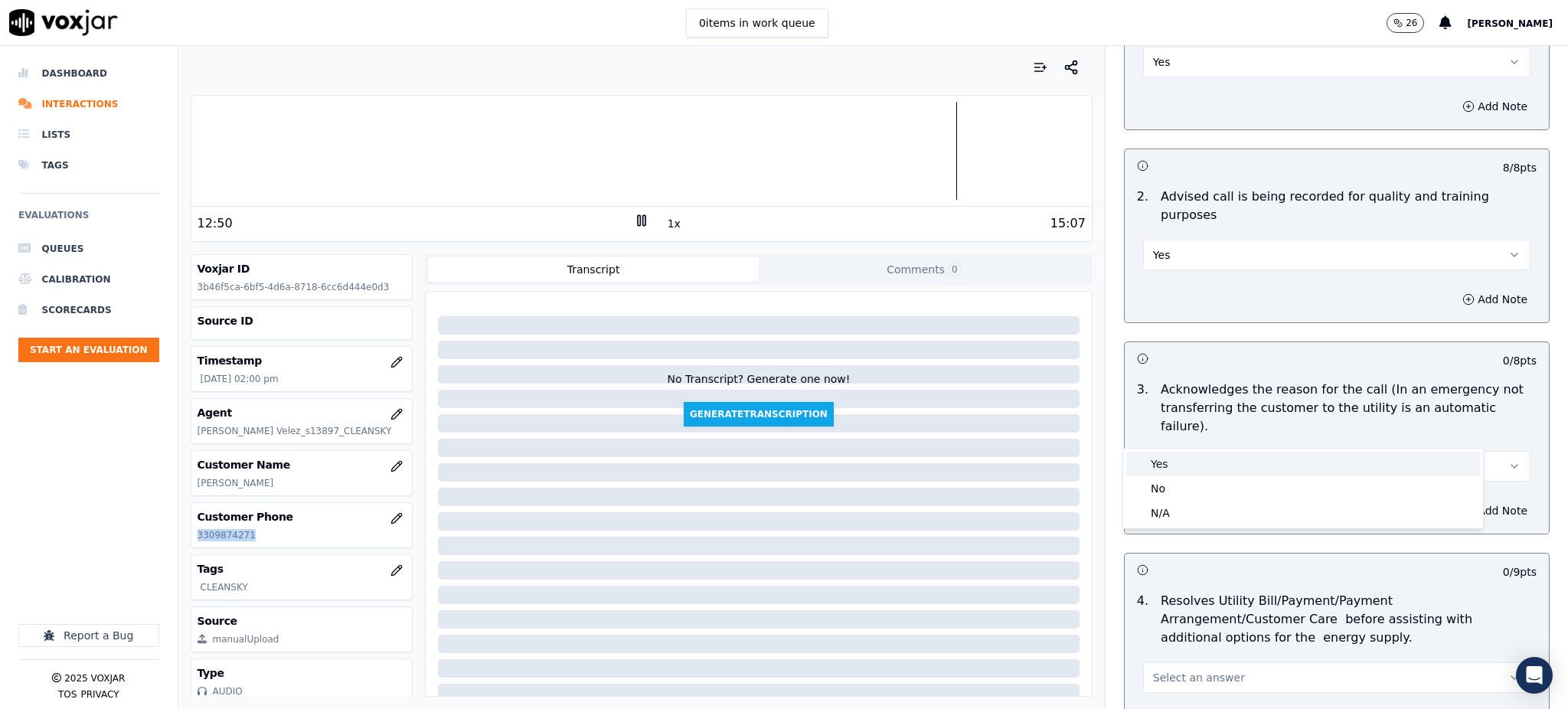
click at [1157, 465] on div "Yes" at bounding box center [1303, 464] width 354 height 24
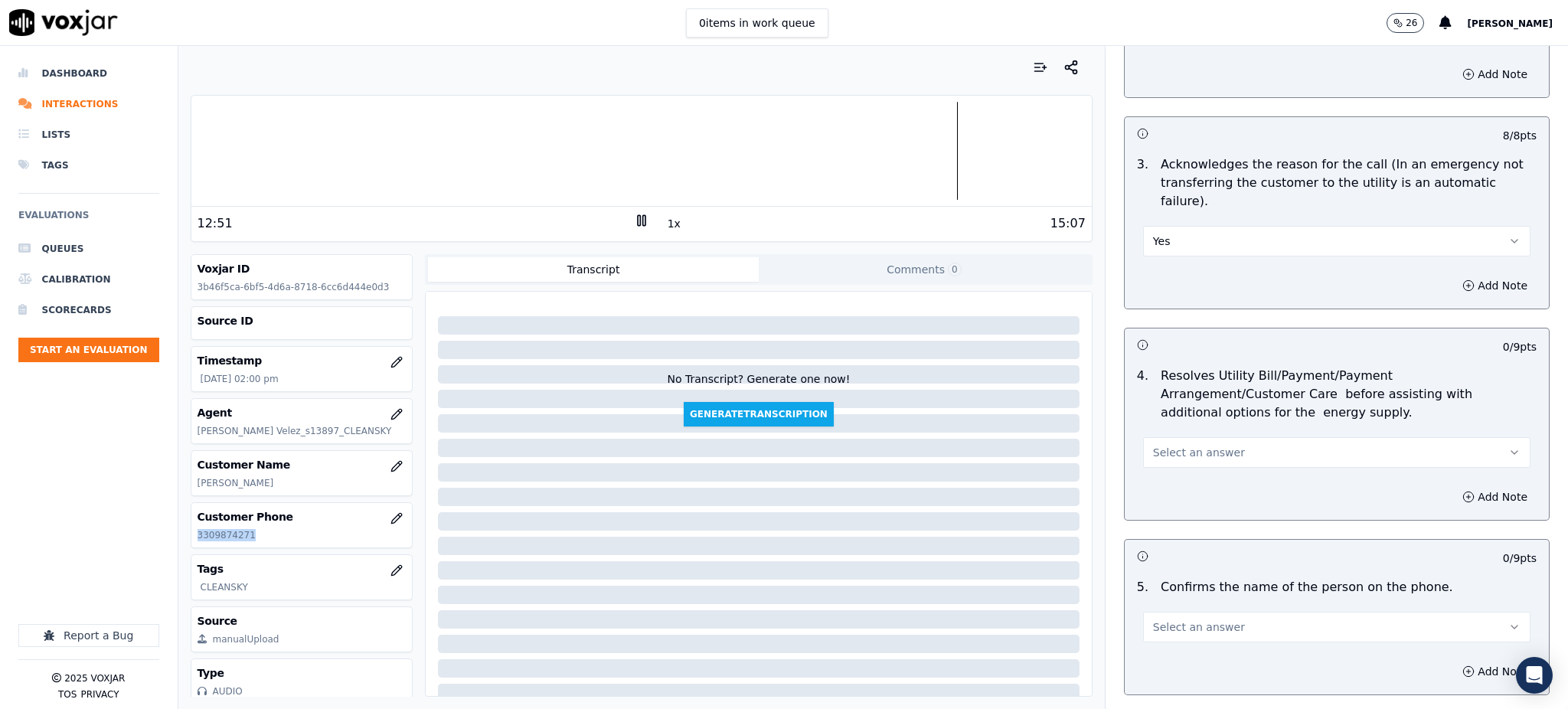
scroll to position [510, 0]
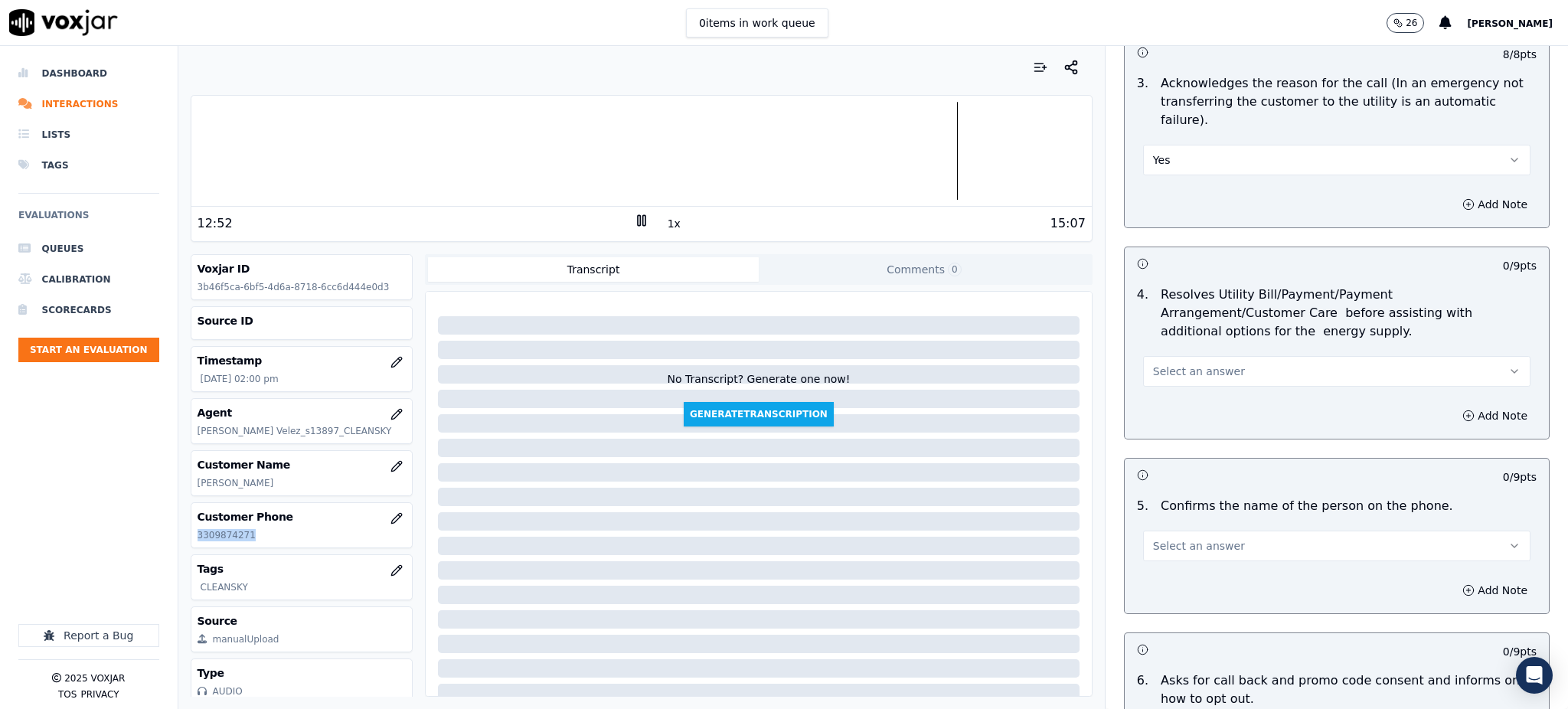
click at [1153, 364] on span "Select an answer" at bounding box center [1199, 372] width 92 height 15
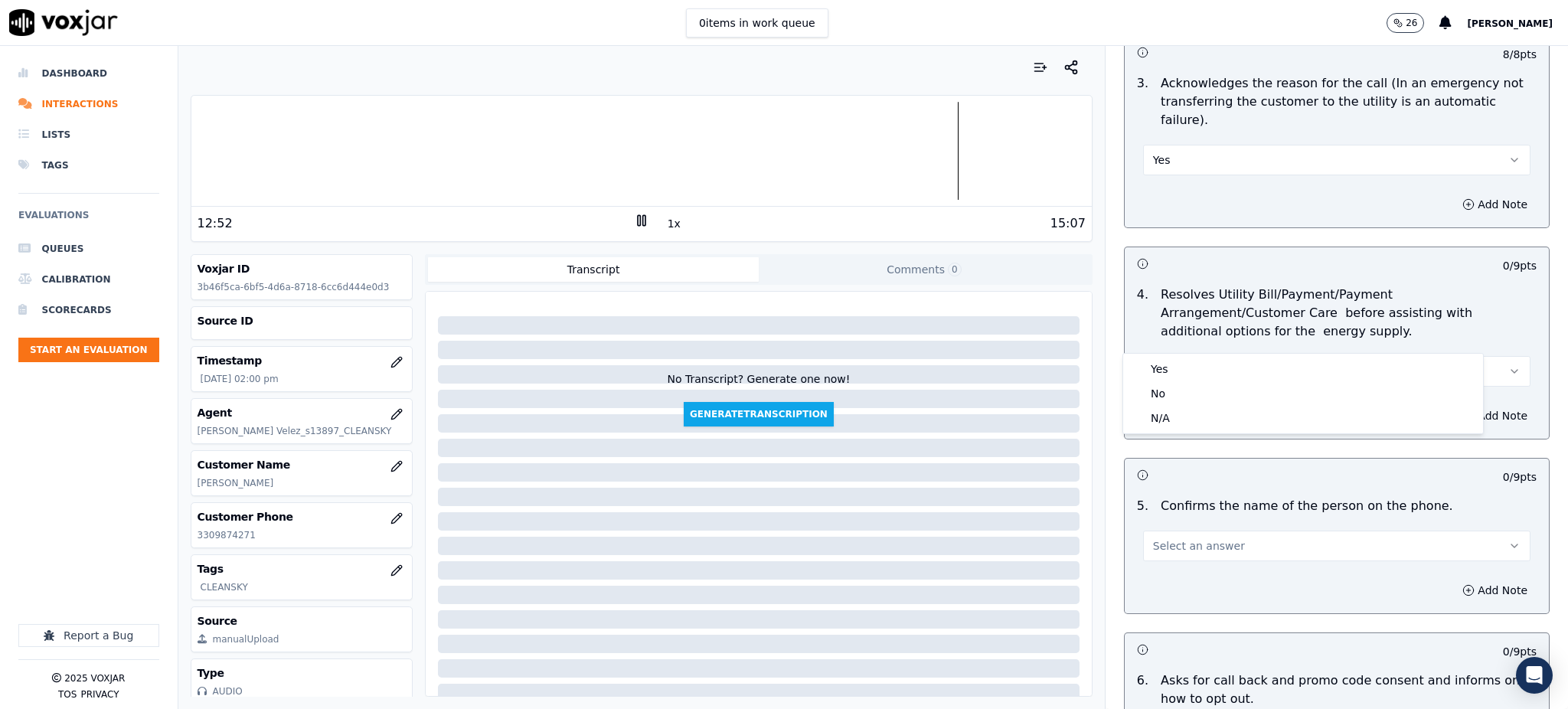
drag, startPoint x: 1151, startPoint y: 354, endPoint x: 1153, endPoint y: 369, distance: 15.1
click at [1152, 360] on div "Yes No N/A" at bounding box center [1302, 394] width 360 height 80
click at [1154, 369] on div "Yes" at bounding box center [1303, 368] width 354 height 24
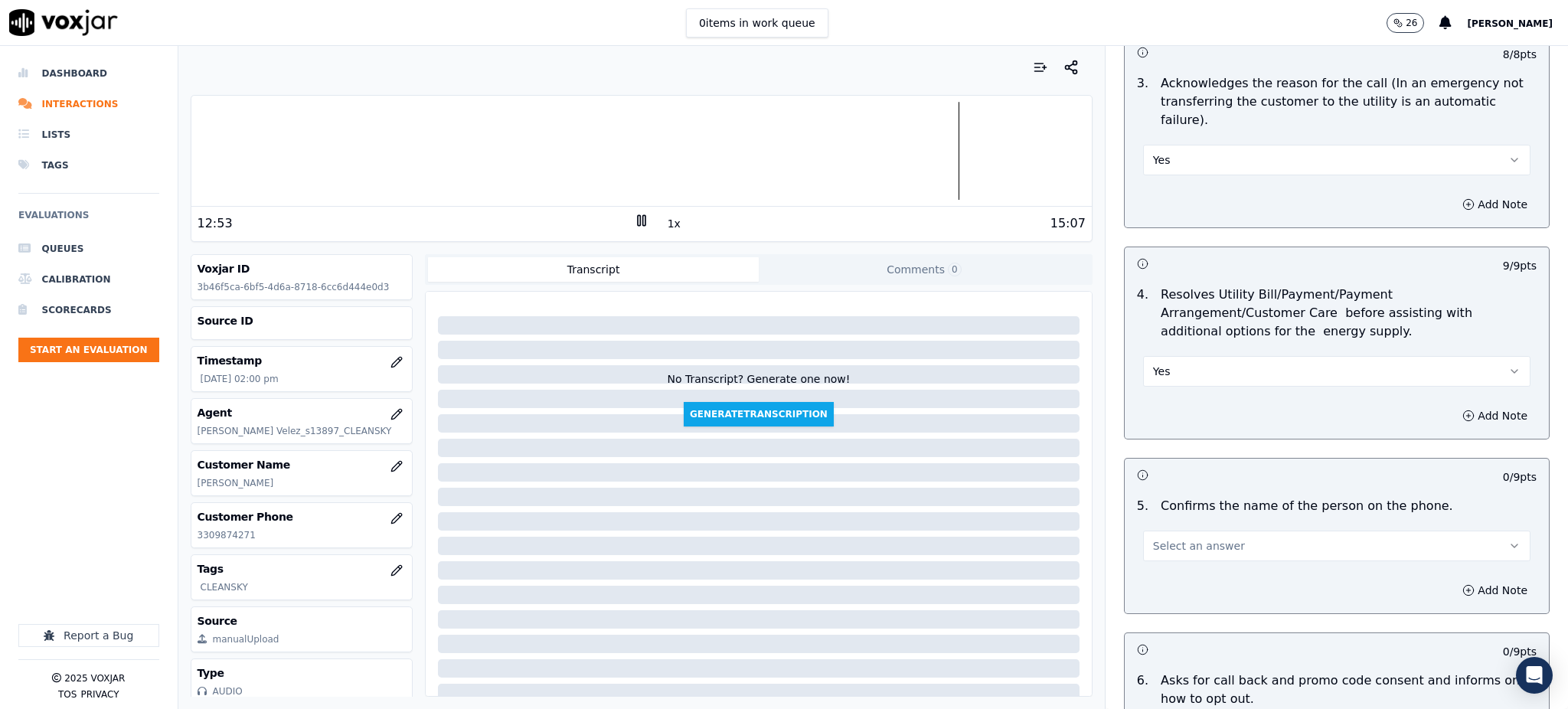
click at [1181, 539] on span "Select an answer" at bounding box center [1199, 546] width 92 height 15
click at [1168, 543] on div "Yes" at bounding box center [1303, 544] width 354 height 24
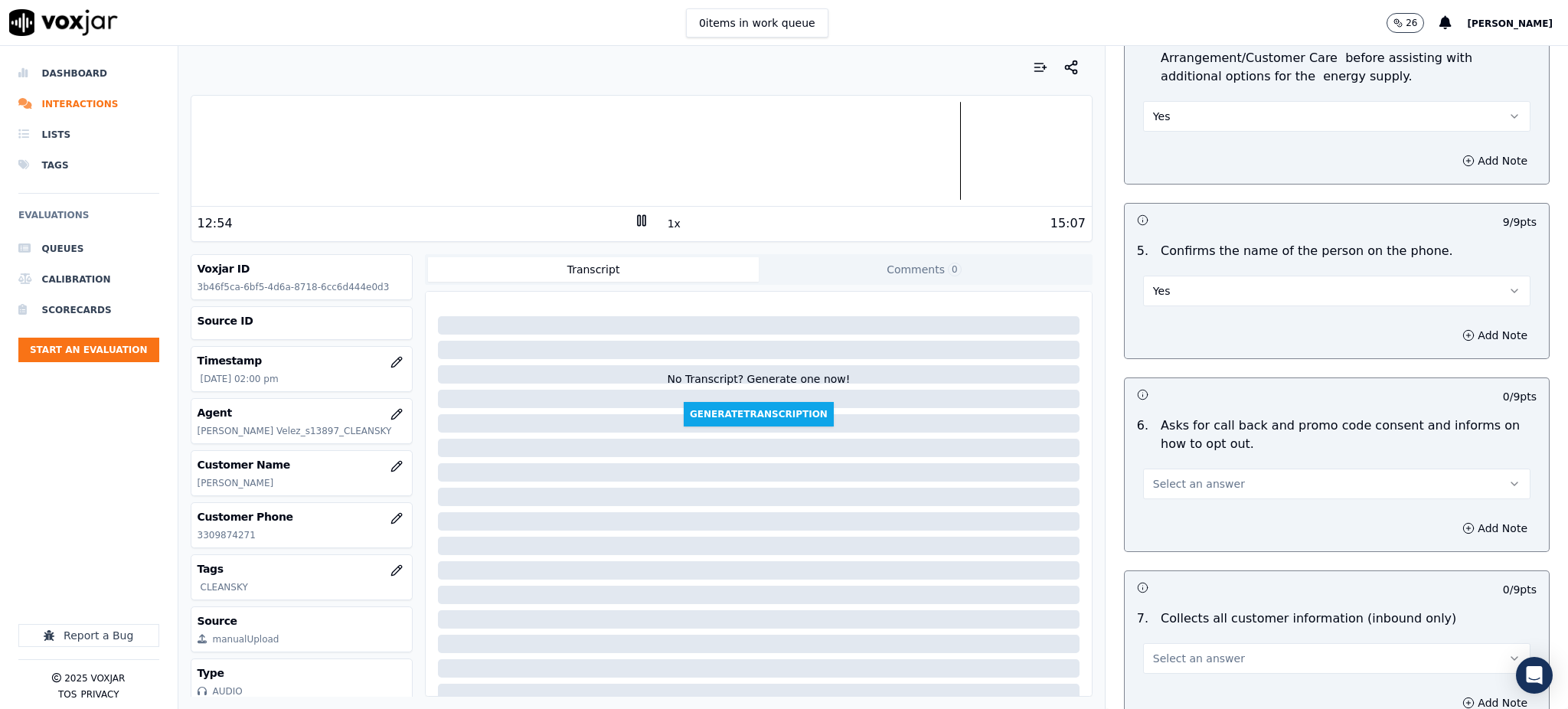
scroll to position [816, 0]
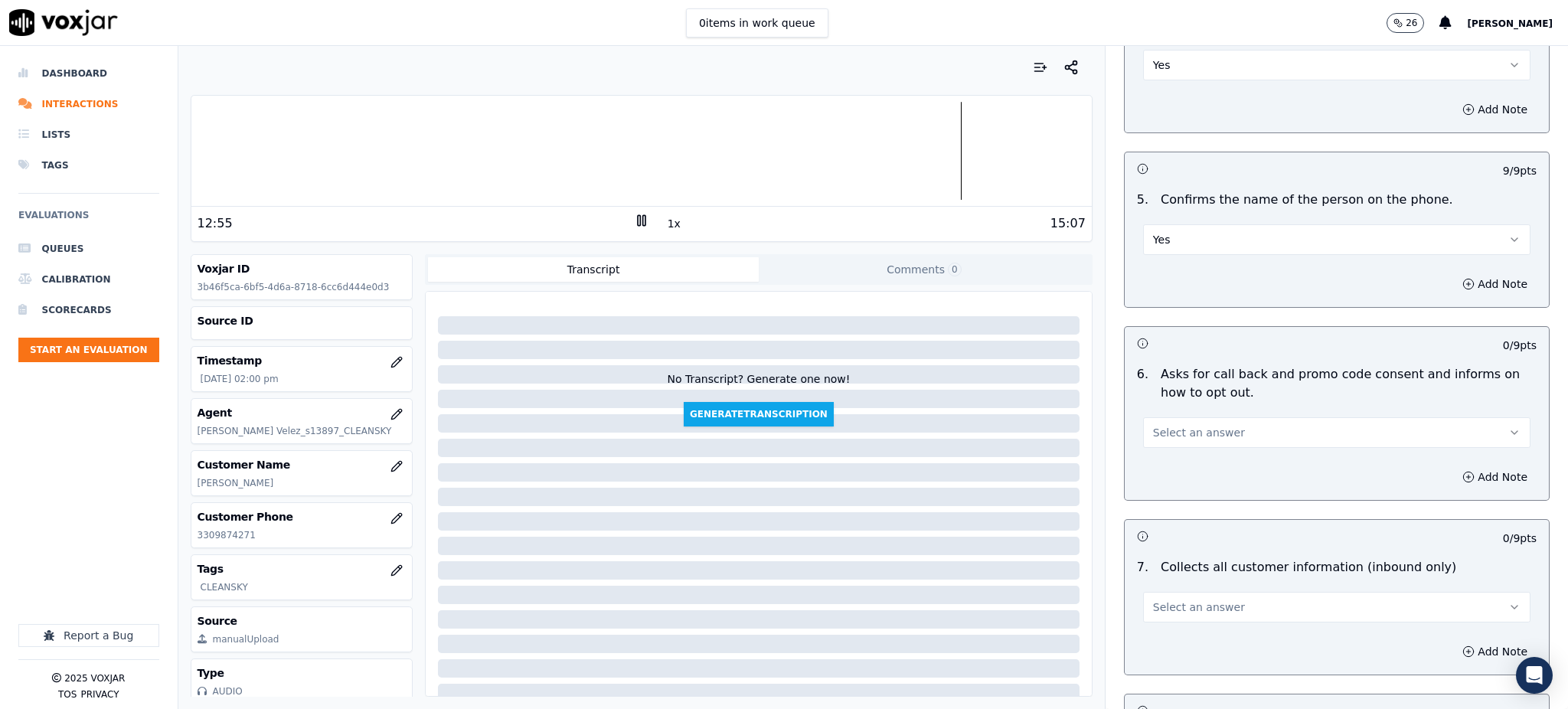
click at [1166, 402] on div "Select an answer" at bounding box center [1337, 425] width 412 height 46
click at [1178, 425] on span "Select an answer" at bounding box center [1199, 433] width 92 height 15
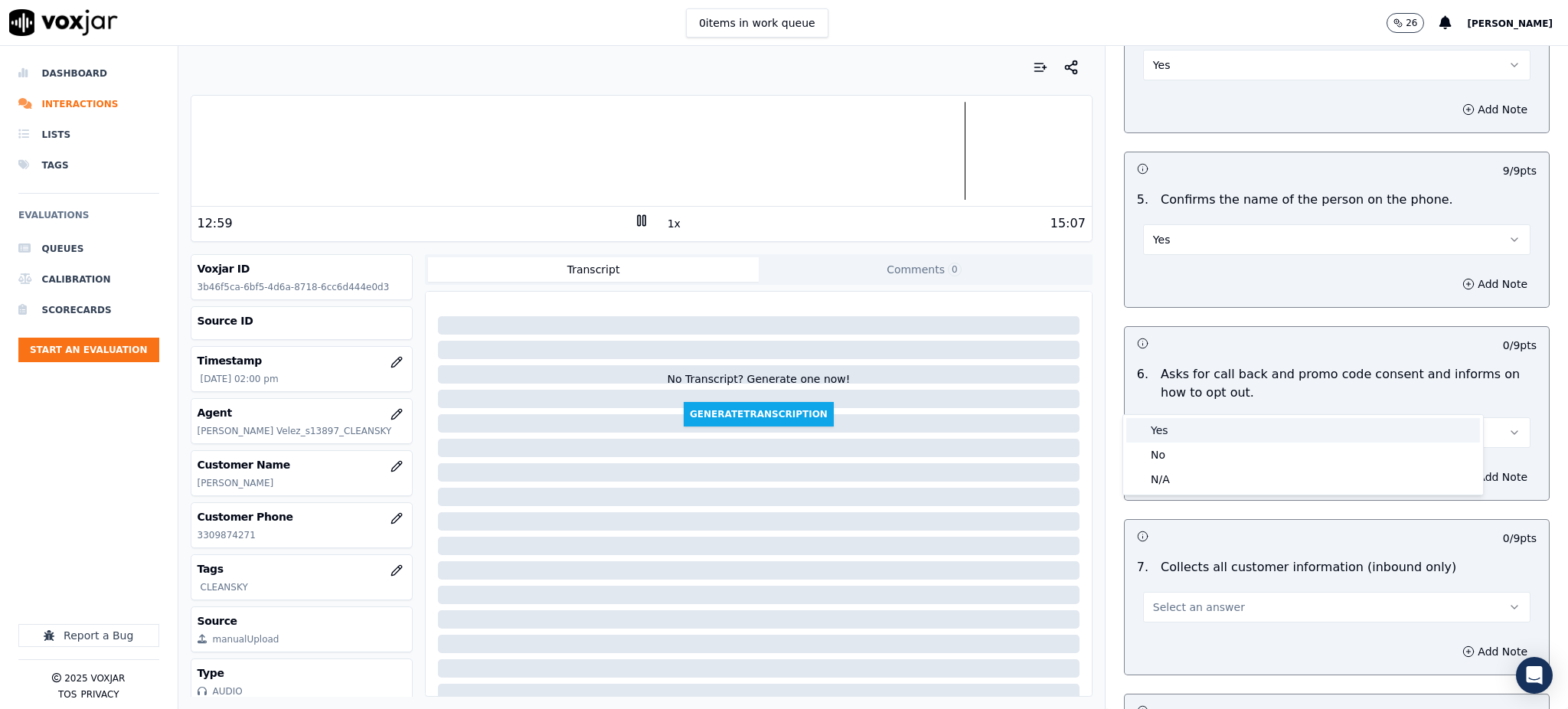
click at [1166, 435] on div "Yes" at bounding box center [1303, 430] width 354 height 24
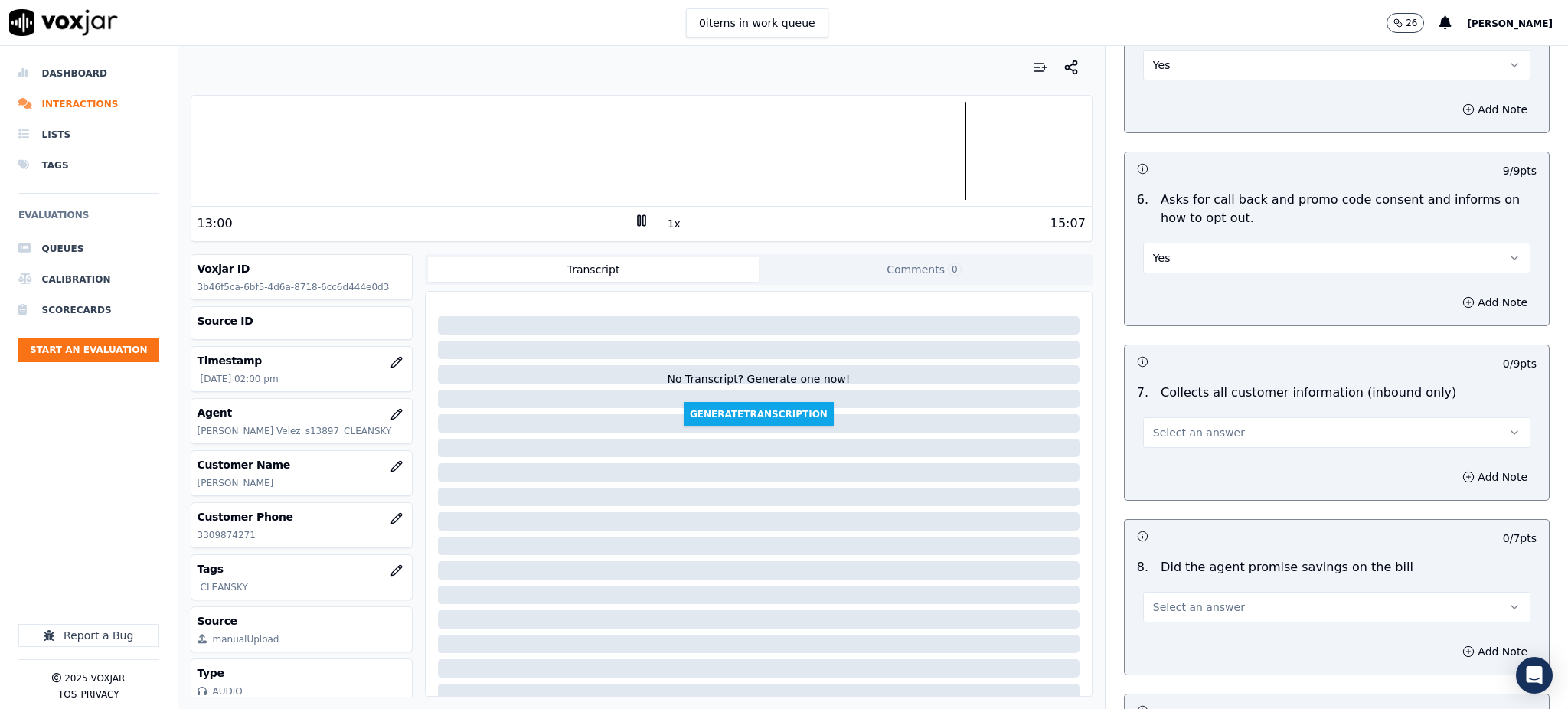
scroll to position [1021, 0]
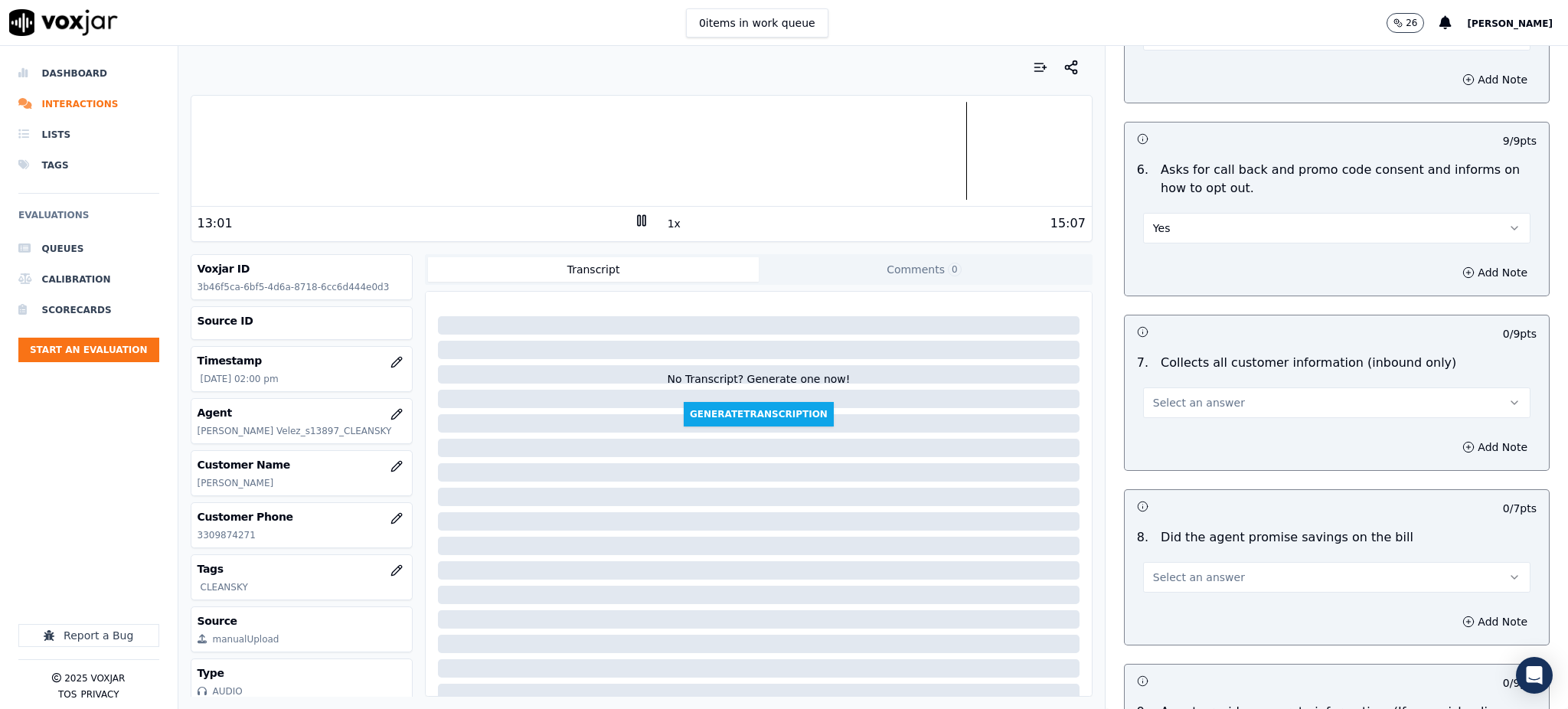
click at [1166, 395] on span "Select an answer" at bounding box center [1199, 403] width 92 height 15
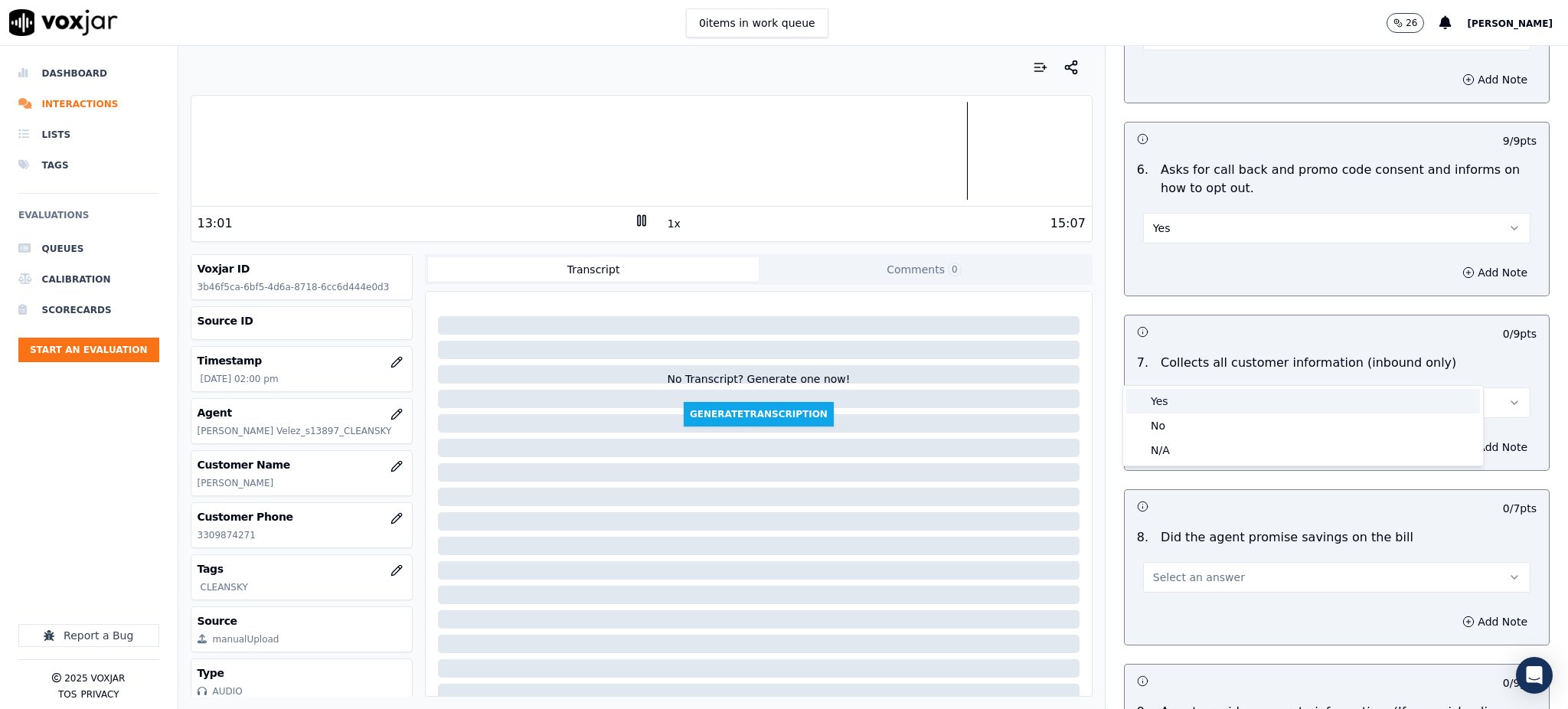
click at [1154, 403] on div "Yes" at bounding box center [1303, 401] width 354 height 24
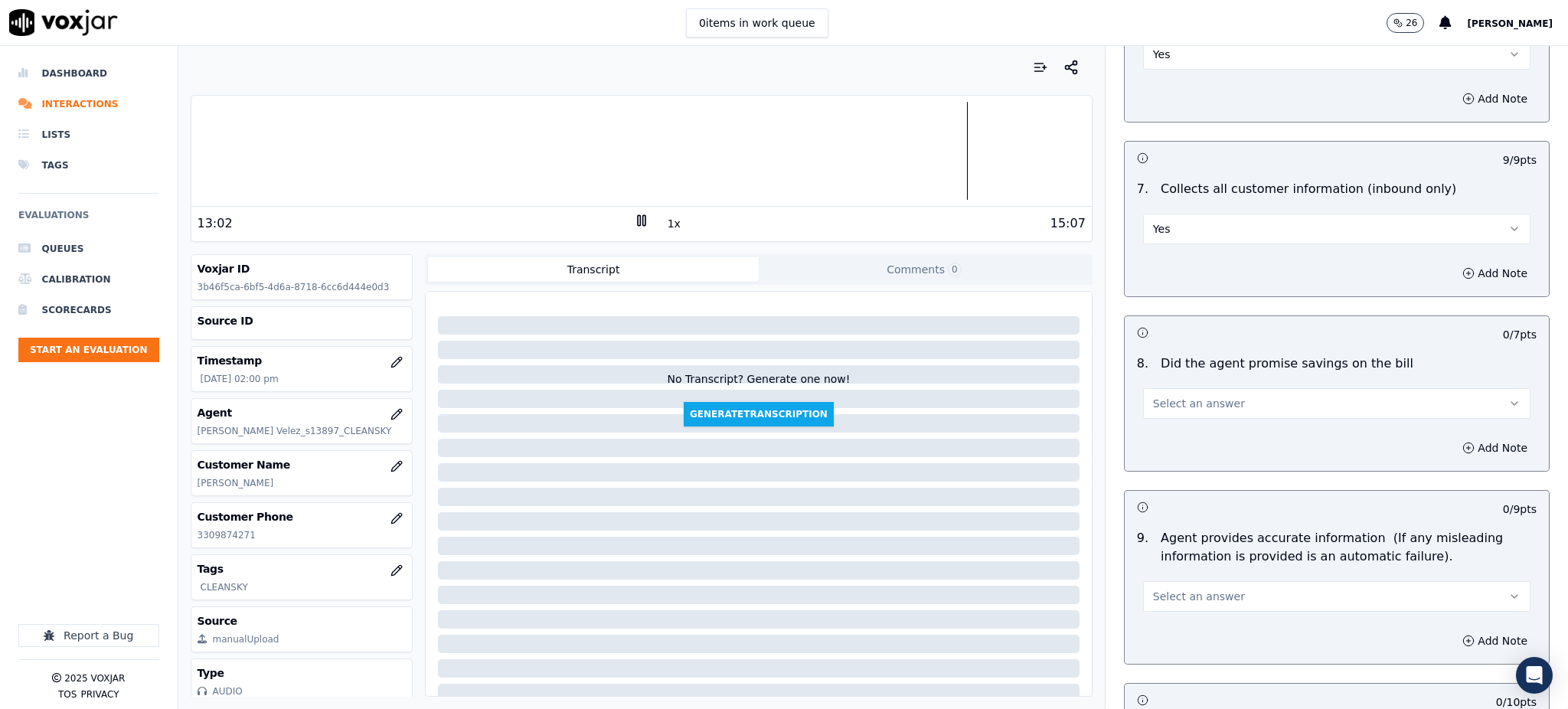
scroll to position [1226, 0]
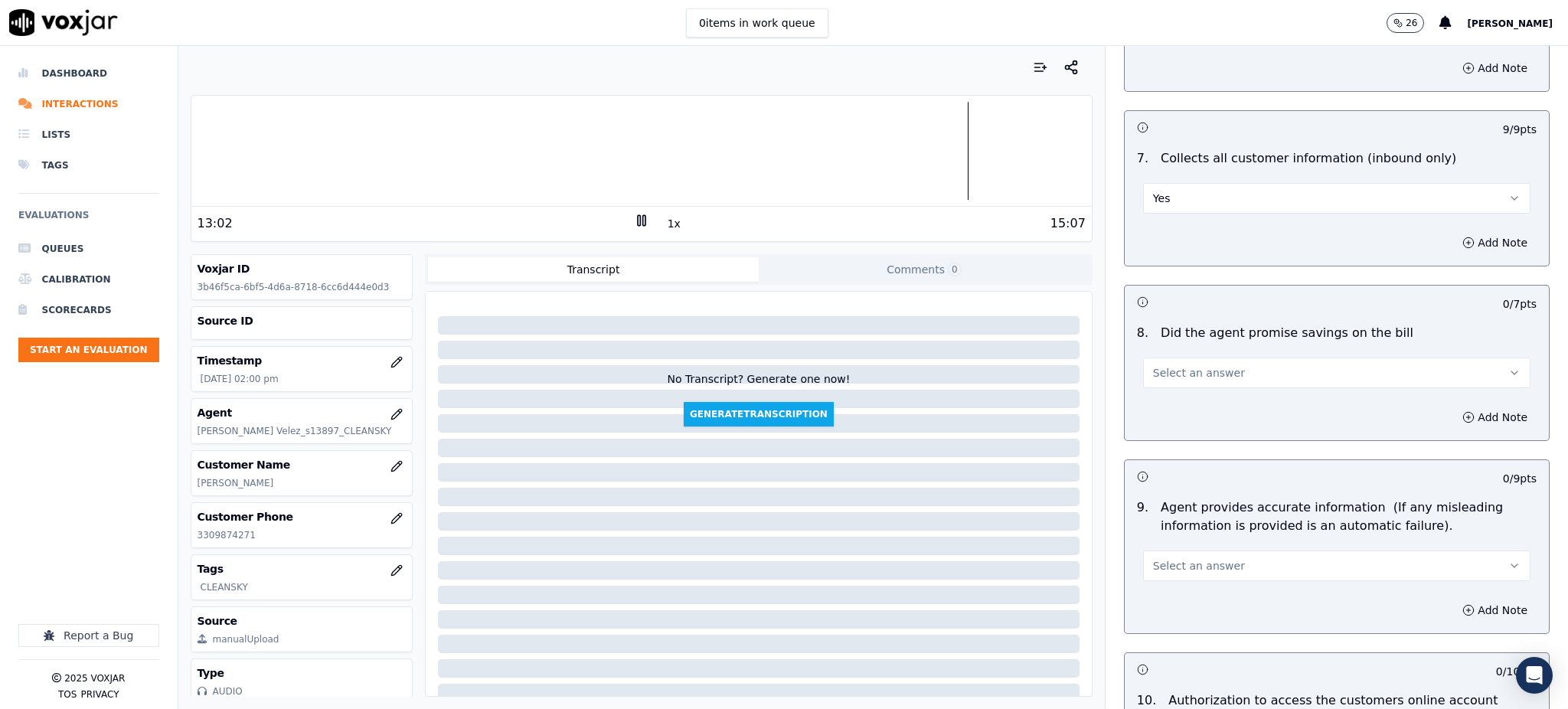
click at [1153, 366] on span "Select an answer" at bounding box center [1199, 373] width 92 height 15
click at [1153, 377] on div "Yes" at bounding box center [1303, 371] width 354 height 24
click at [1153, 559] on span "Select an answer" at bounding box center [1199, 566] width 92 height 15
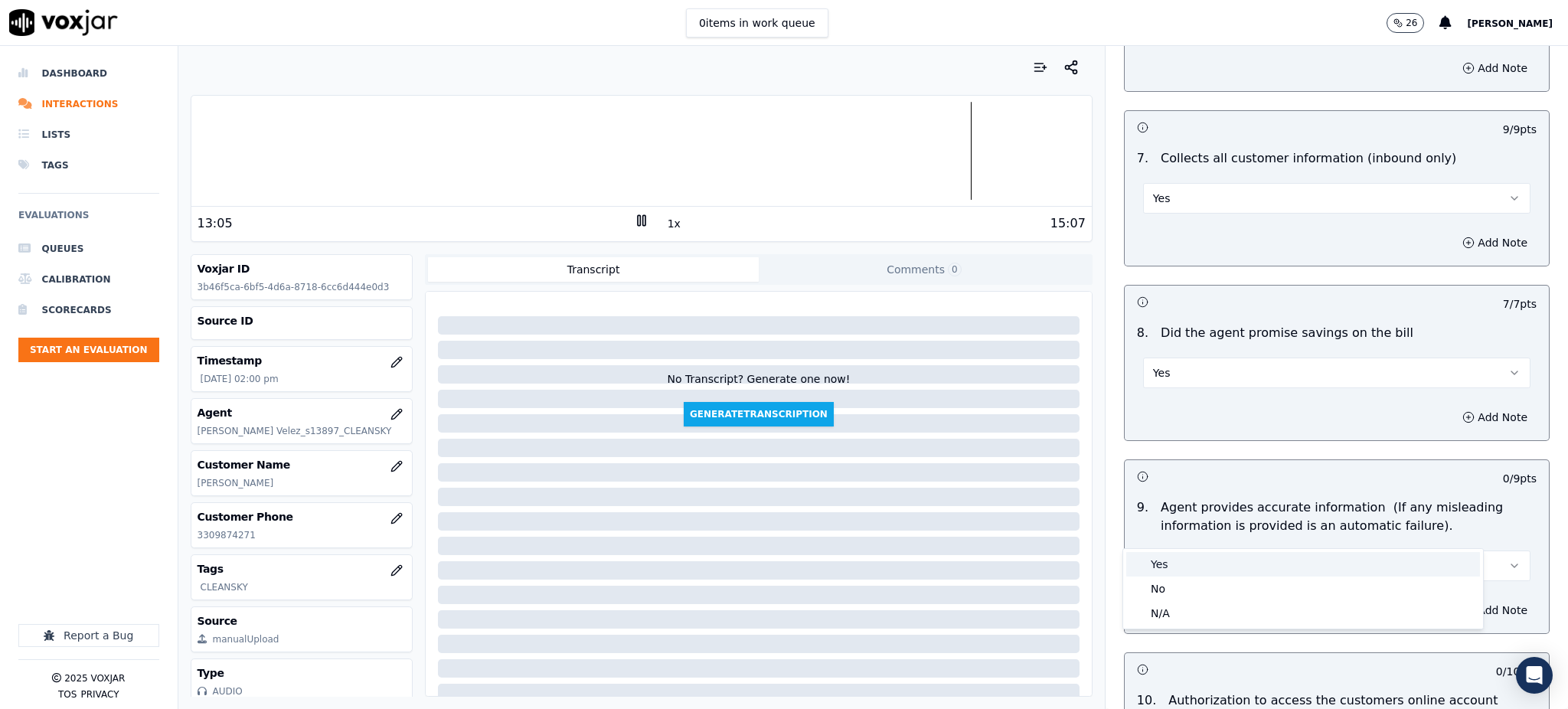
click at [1166, 568] on div "Yes" at bounding box center [1303, 564] width 354 height 24
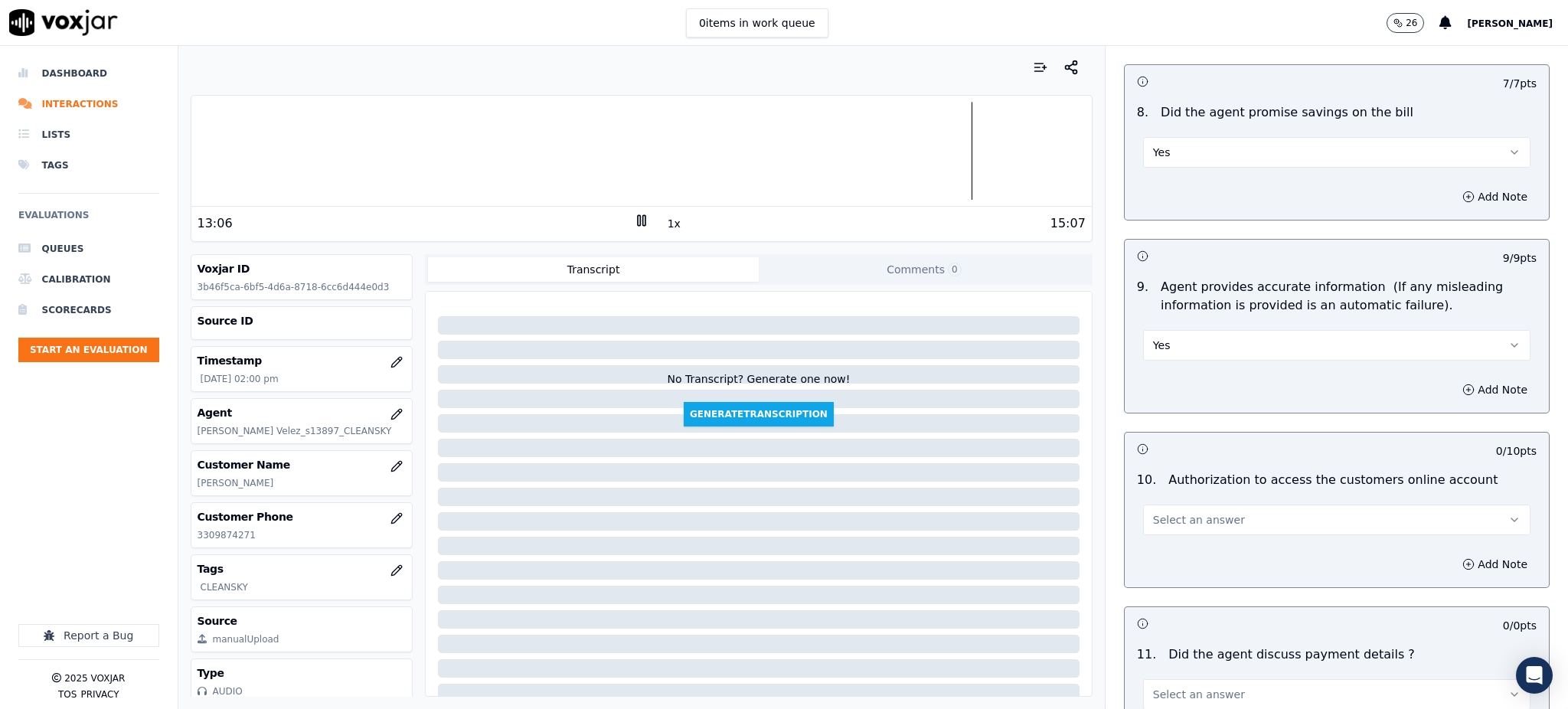
scroll to position [1532, 0]
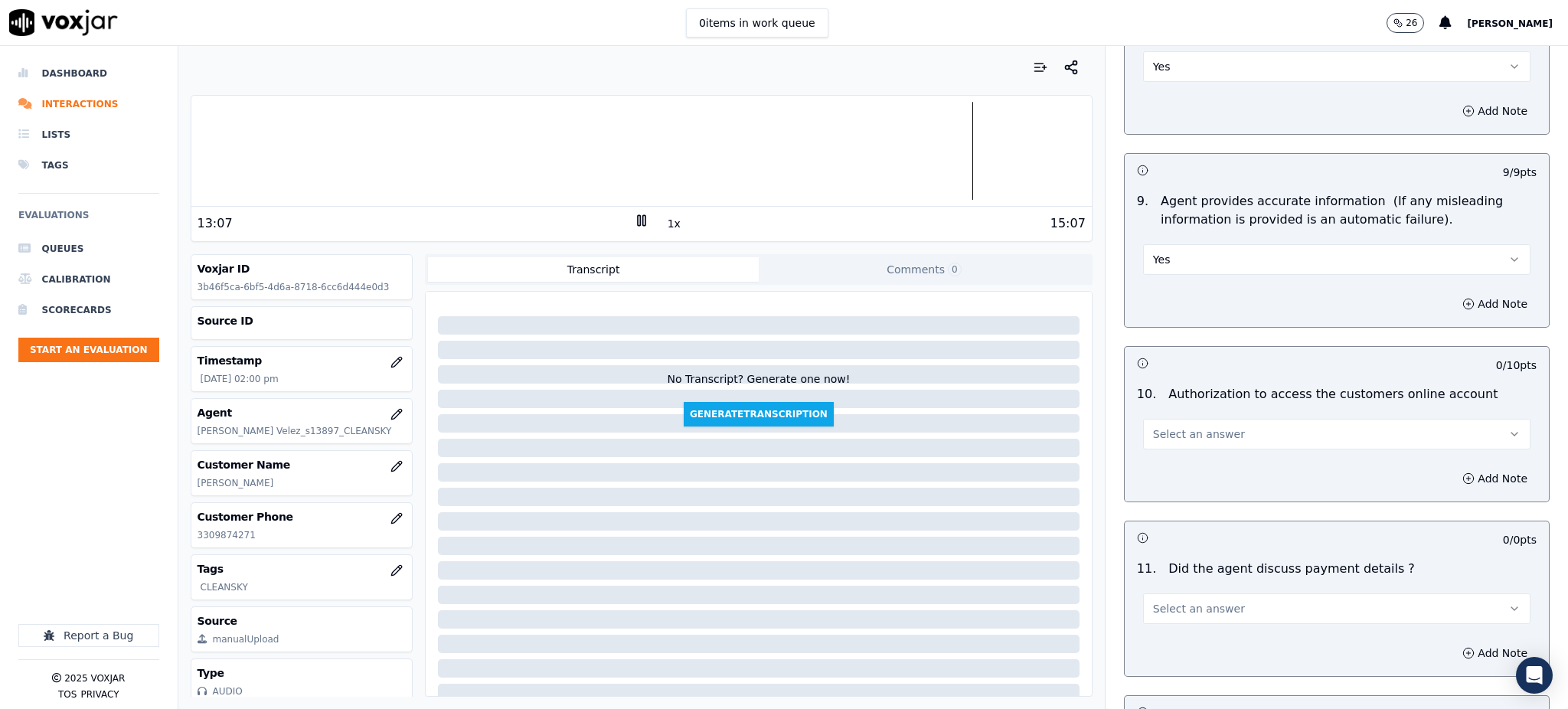
click at [1153, 427] on span "Select an answer" at bounding box center [1199, 435] width 92 height 15
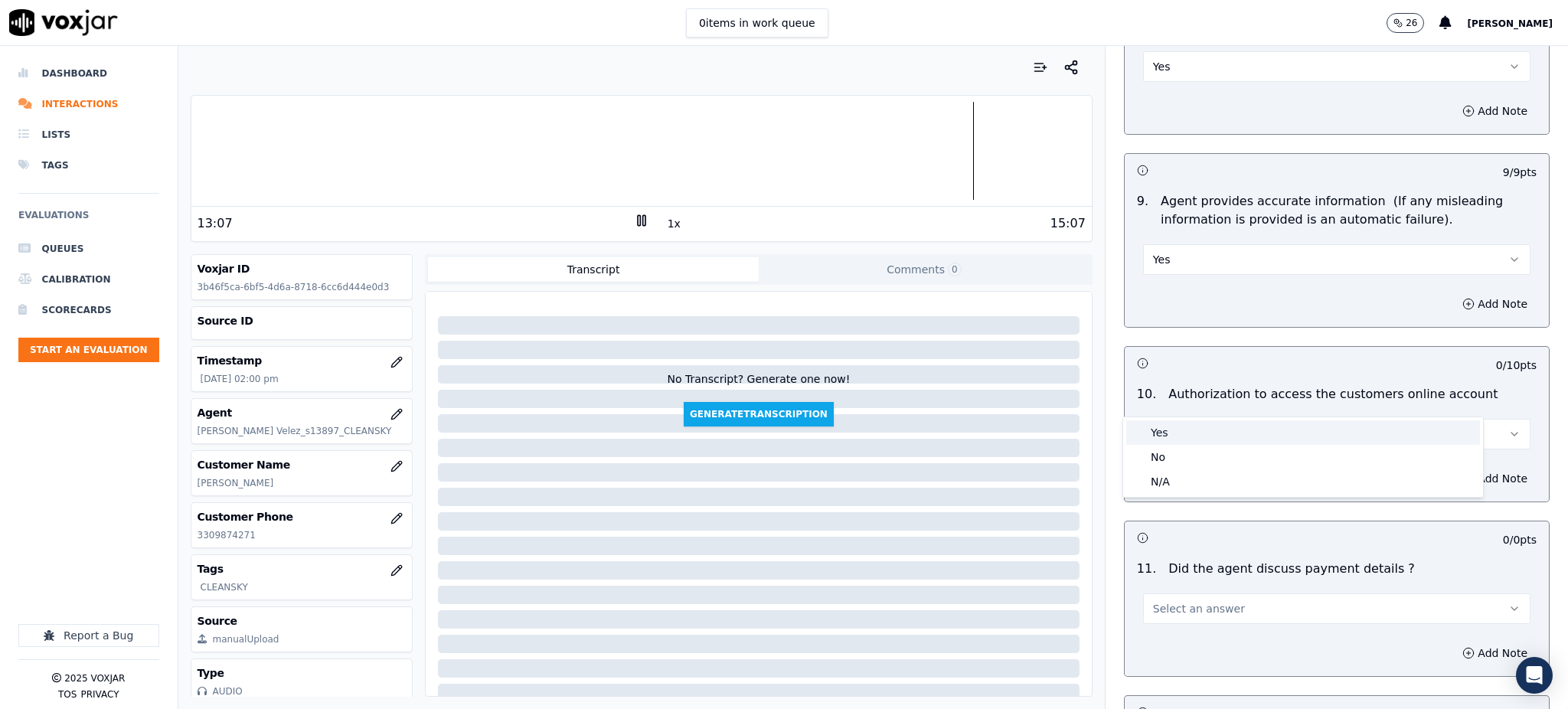
click at [1152, 435] on div "Yes" at bounding box center [1303, 432] width 354 height 24
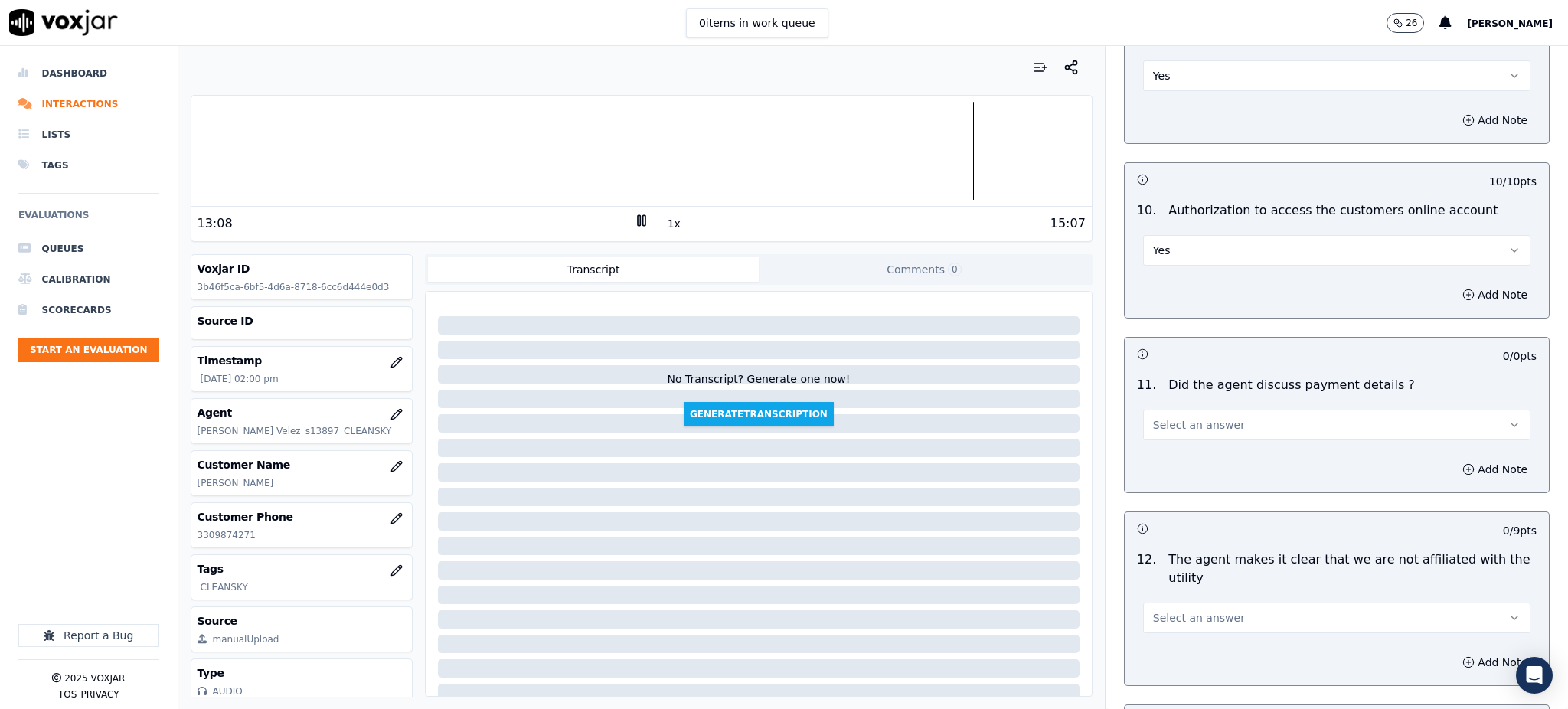
scroll to position [1736, 0]
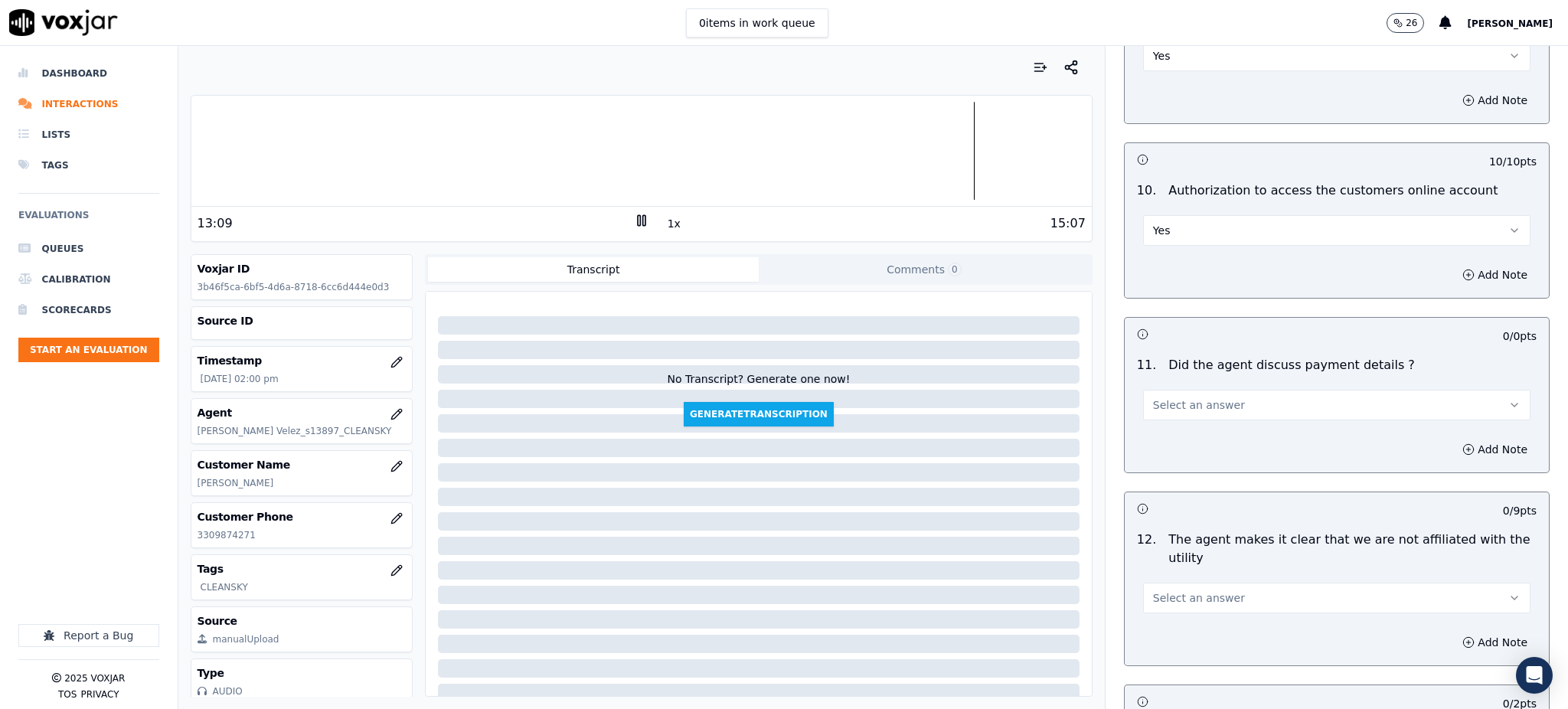
click at [1175, 390] on button "Select an answer" at bounding box center [1337, 405] width 387 height 31
click at [1158, 458] on div "N/A" at bounding box center [1303, 452] width 354 height 24
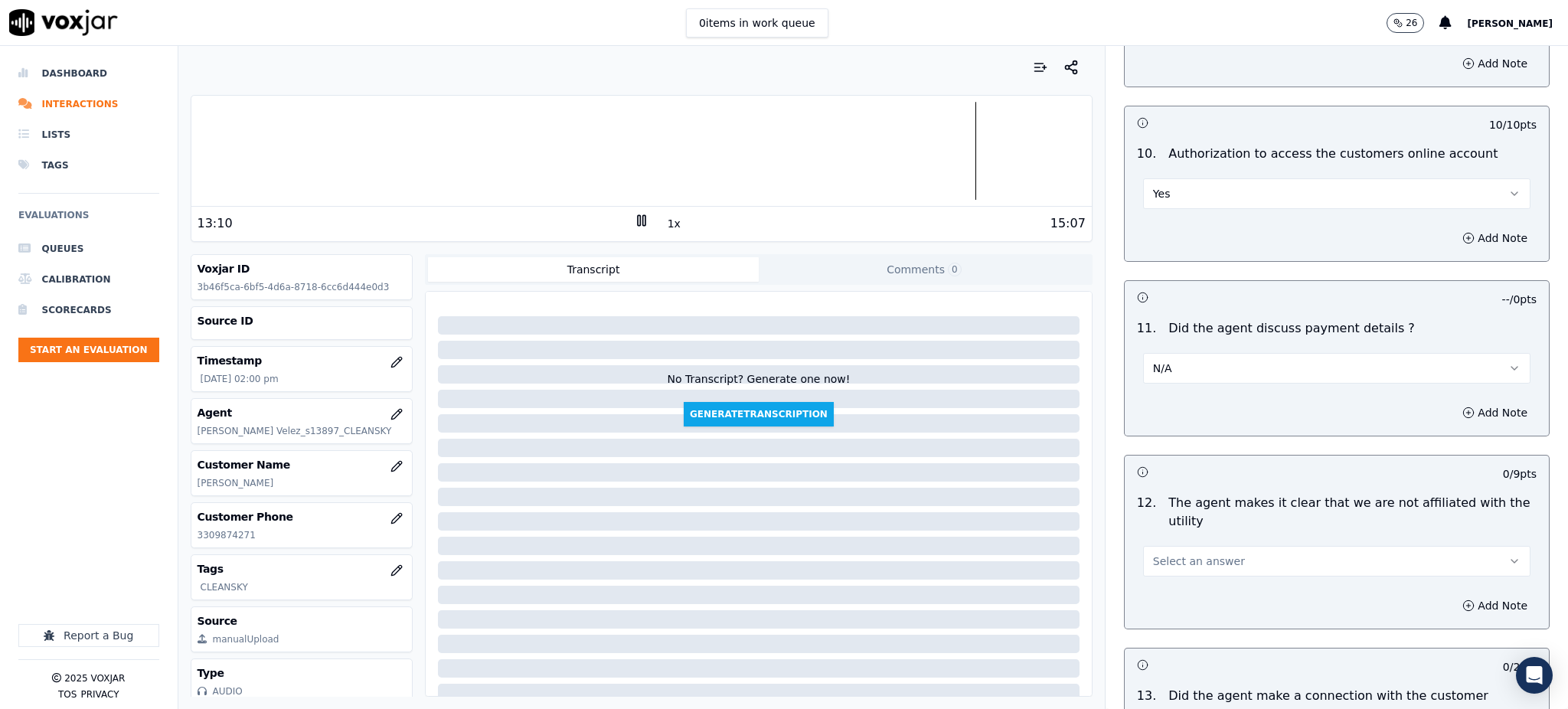
scroll to position [2042, 0]
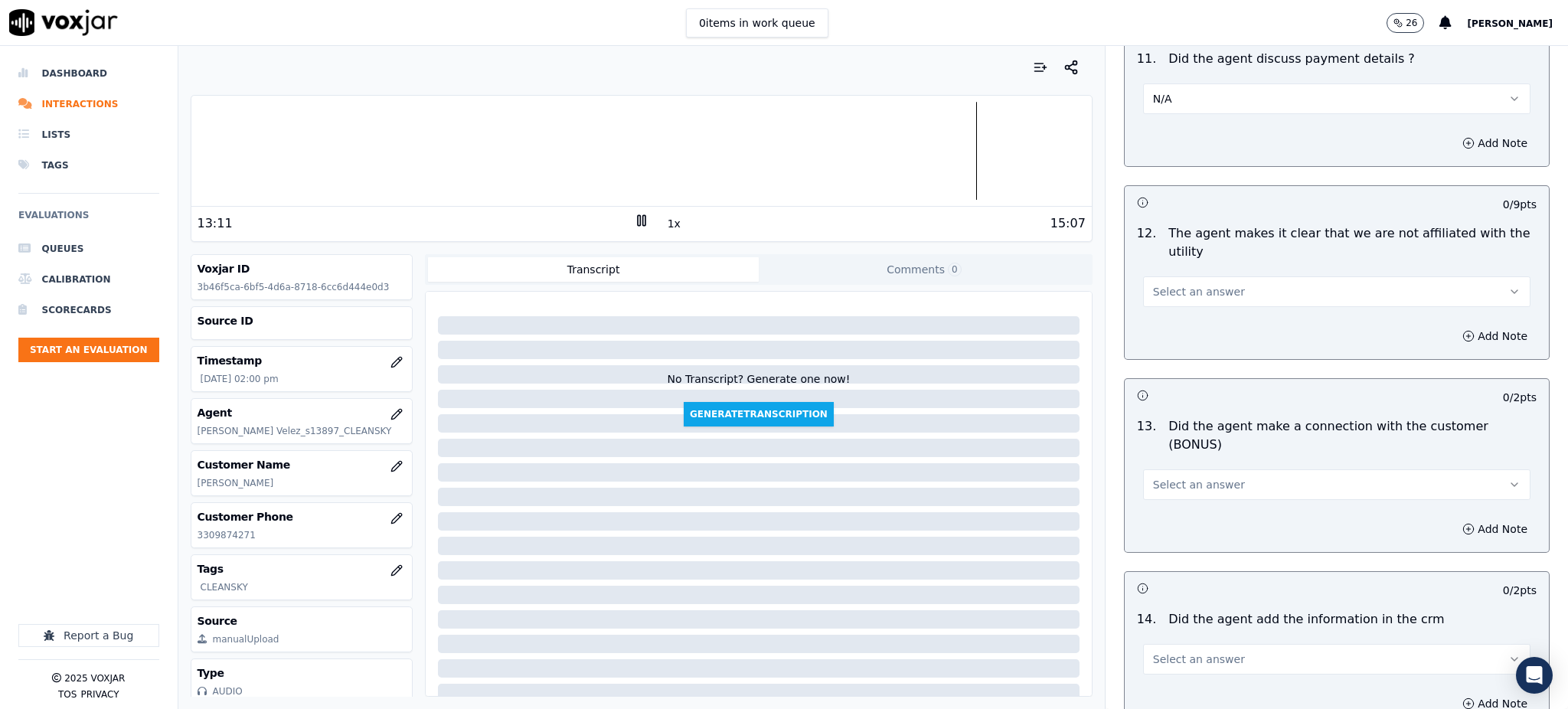
click at [1153, 284] on span "Select an answer" at bounding box center [1199, 292] width 92 height 15
click at [1156, 286] on div "Yes" at bounding box center [1303, 289] width 354 height 24
click at [1153, 477] on span "Select an answer" at bounding box center [1199, 485] width 92 height 15
click at [1157, 471] on div "Yes" at bounding box center [1303, 465] width 354 height 24
click at [1153, 652] on span "Select an answer" at bounding box center [1199, 659] width 92 height 15
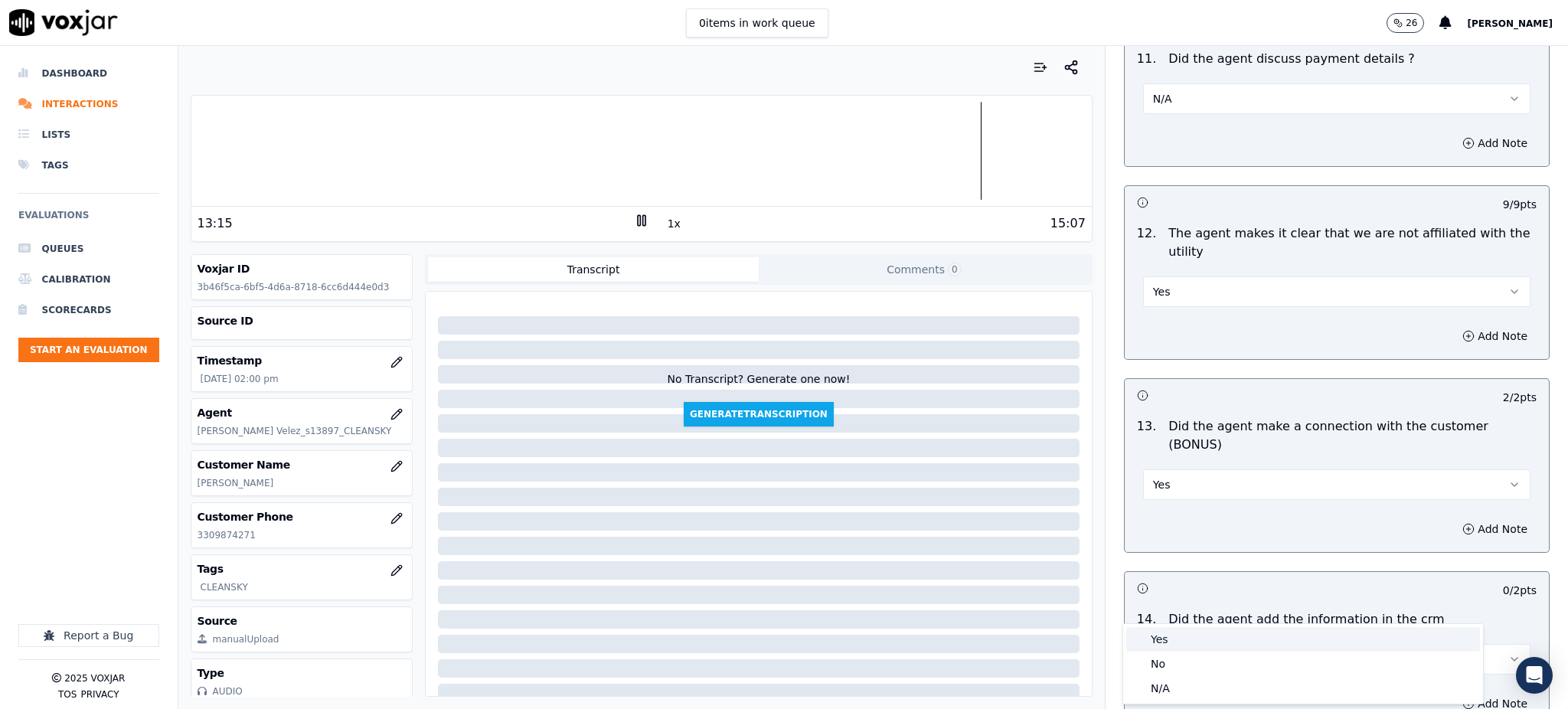
click at [1169, 638] on div "Yes" at bounding box center [1303, 639] width 354 height 24
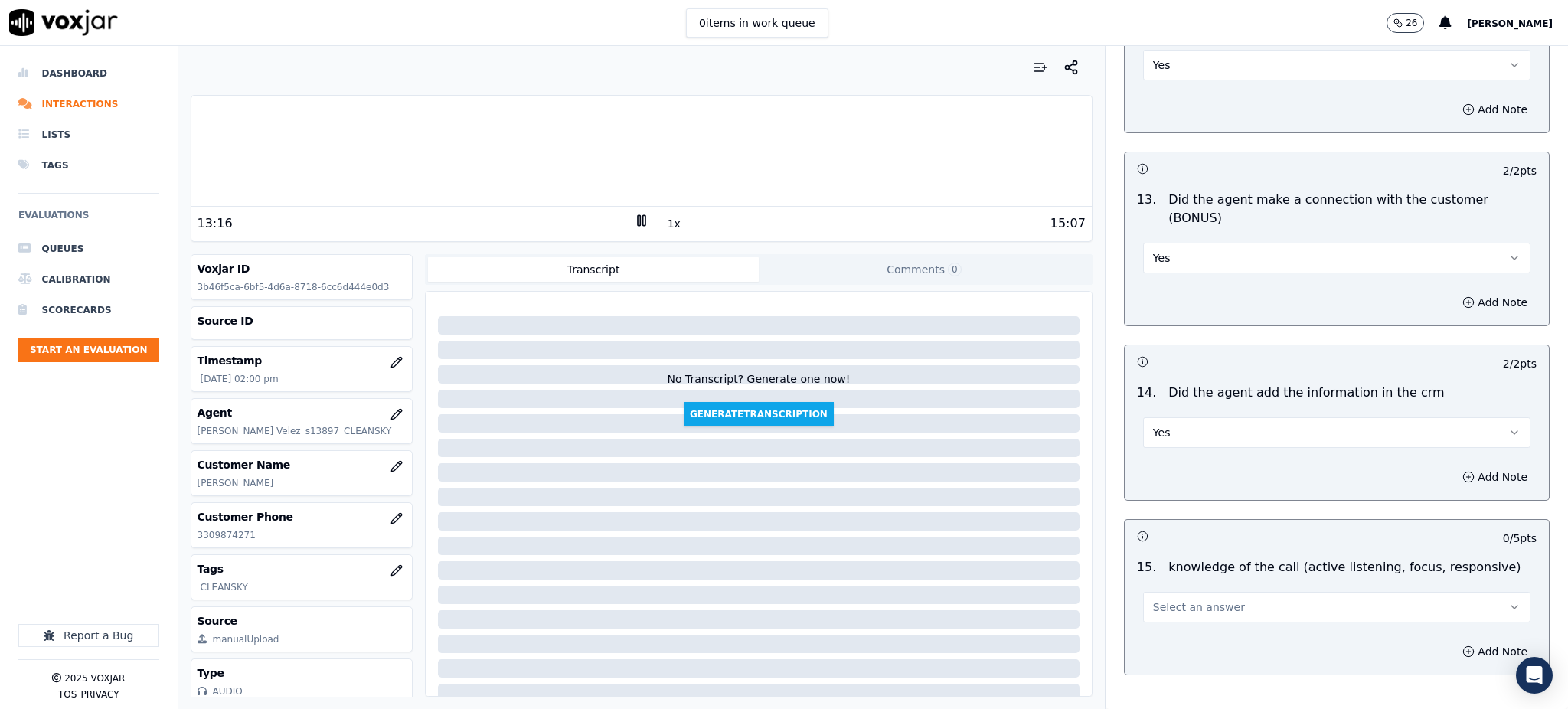
scroll to position [2319, 0]
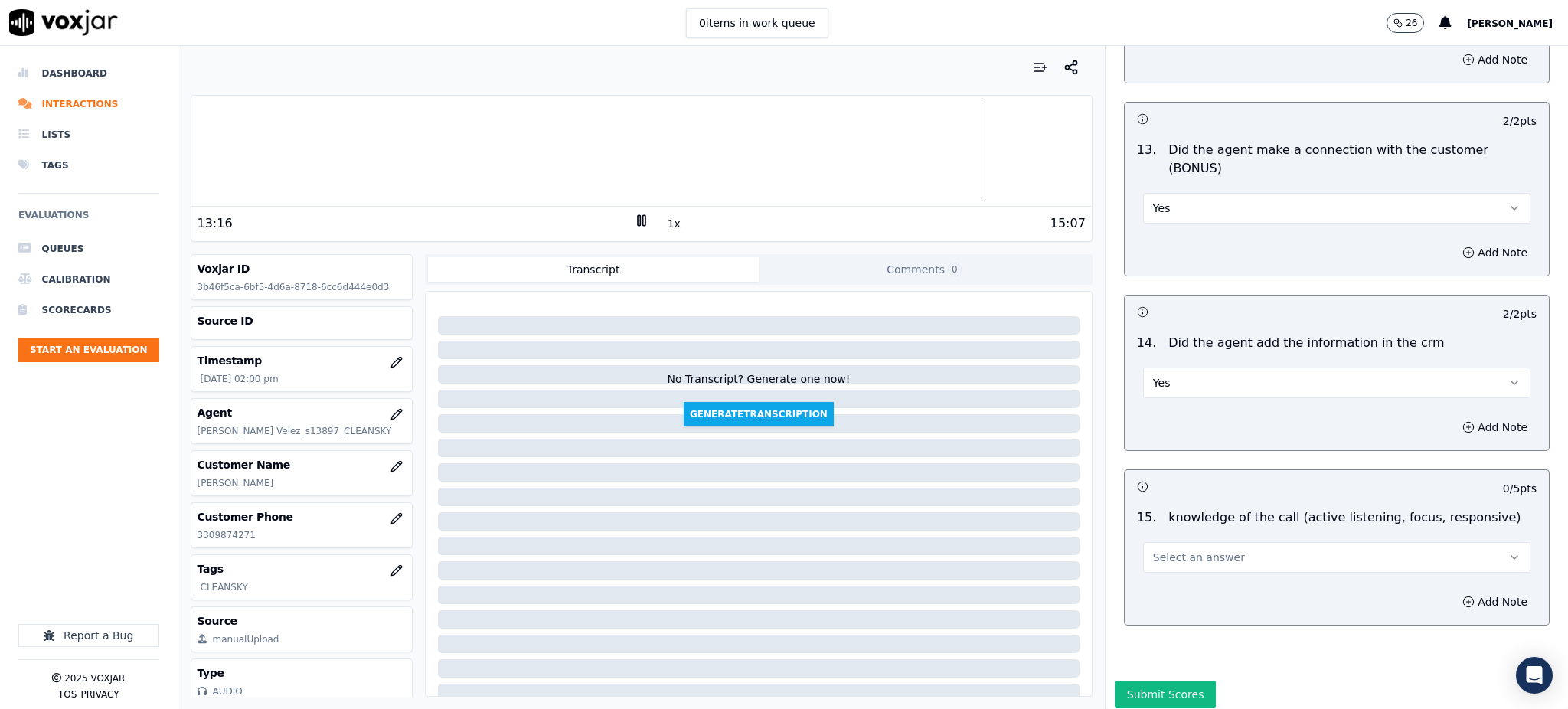
click at [1172, 550] on span "Select an answer" at bounding box center [1199, 558] width 92 height 15
click at [1174, 536] on div "Yes" at bounding box center [1303, 538] width 354 height 24
click at [1147, 681] on div "Submit Scores" at bounding box center [1336, 700] width 462 height 37
click at [1147, 681] on button "Submit Scores" at bounding box center [1165, 695] width 101 height 28
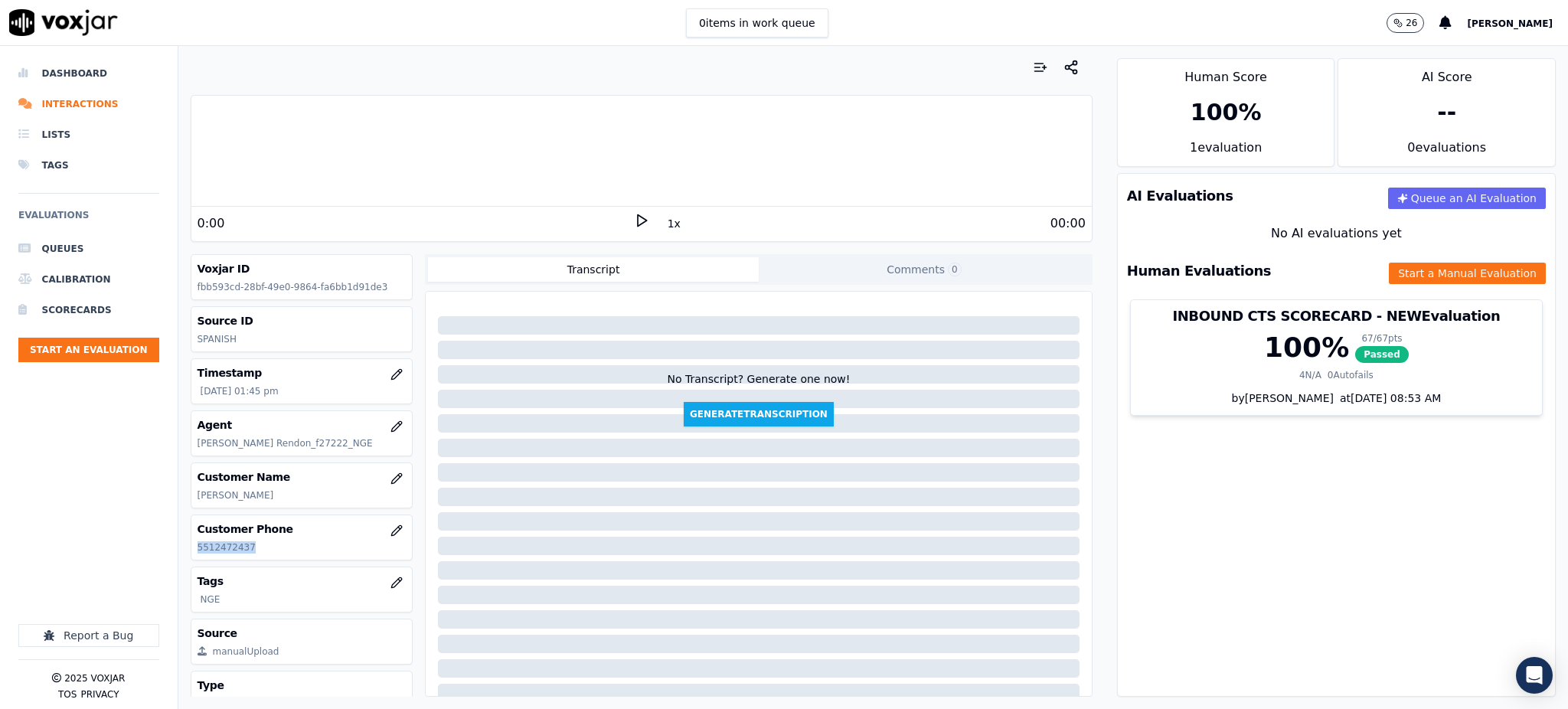
drag, startPoint x: 247, startPoint y: 551, endPoint x: 188, endPoint y: 559, distance: 59.5
click at [184, 559] on div "Your browser does not support the audio element. 0:00 1x 00:00 Voxjar ID fbb593…" at bounding box center [641, 378] width 927 height 664
copy p "5512472437"
click at [634, 219] on icon at bounding box center [641, 221] width 15 height 15
click at [377, 161] on div at bounding box center [641, 150] width 901 height 98
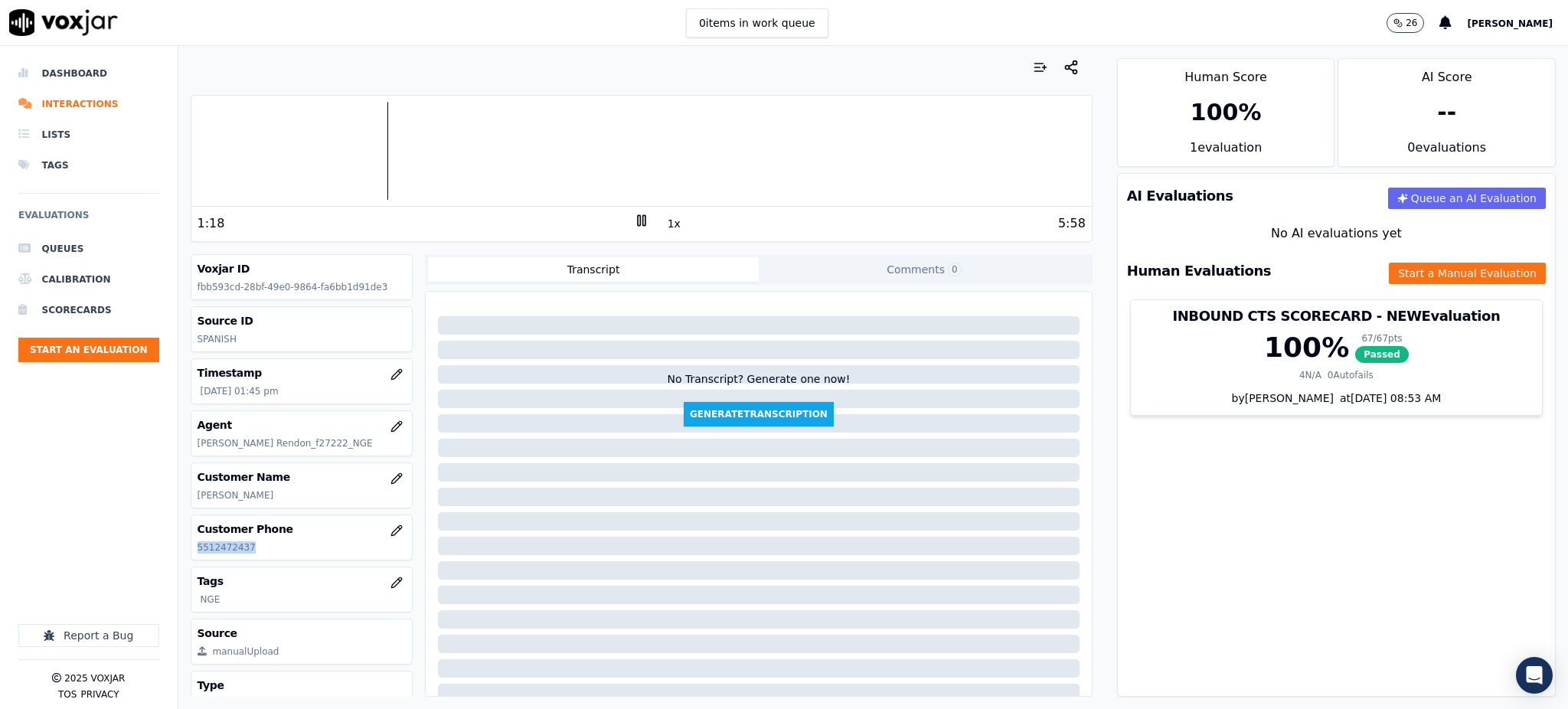
click at [351, 159] on div at bounding box center [641, 150] width 901 height 98
click at [1389, 269] on button "Start a Manual Evaluation" at bounding box center [1467, 274] width 157 height 22
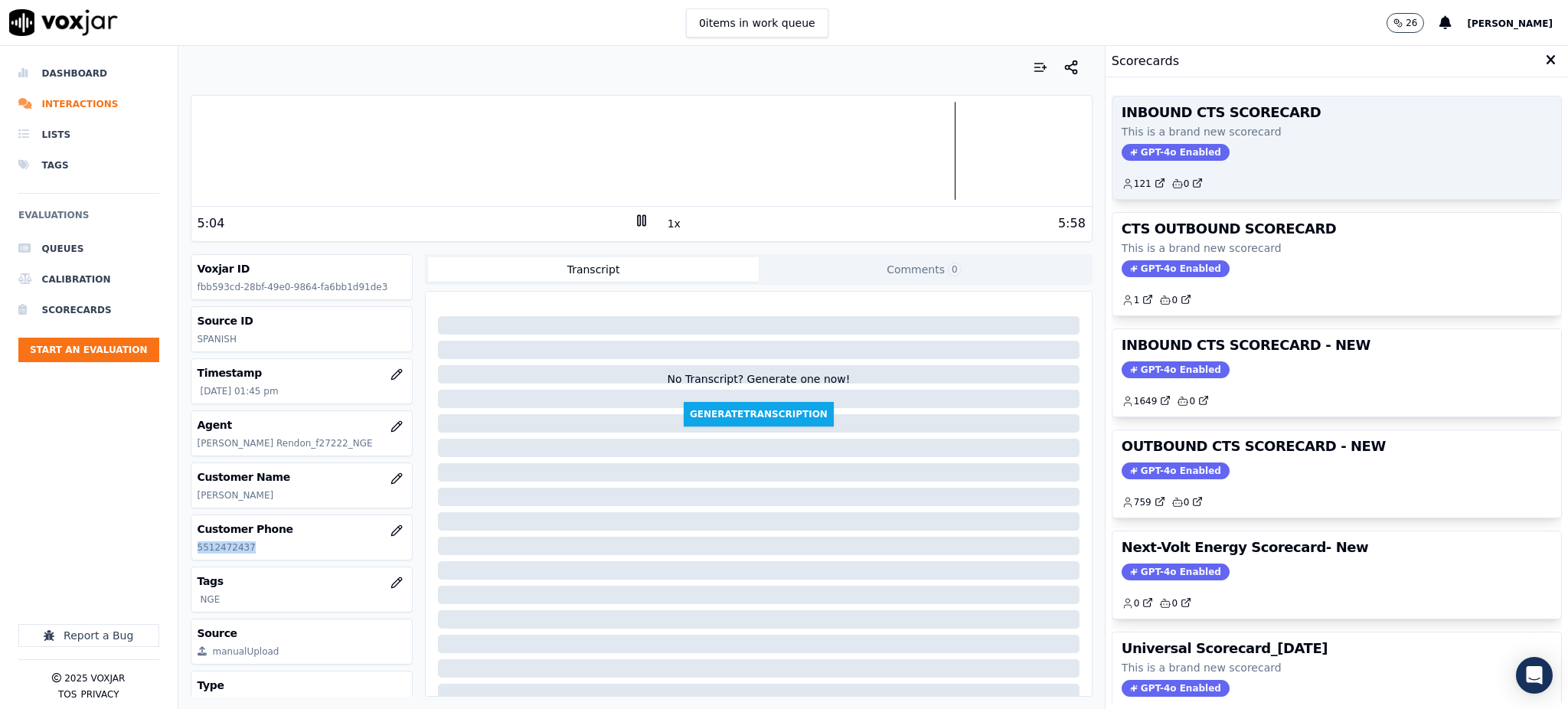
click at [1160, 154] on span "GPT-4o Enabled" at bounding box center [1176, 153] width 108 height 17
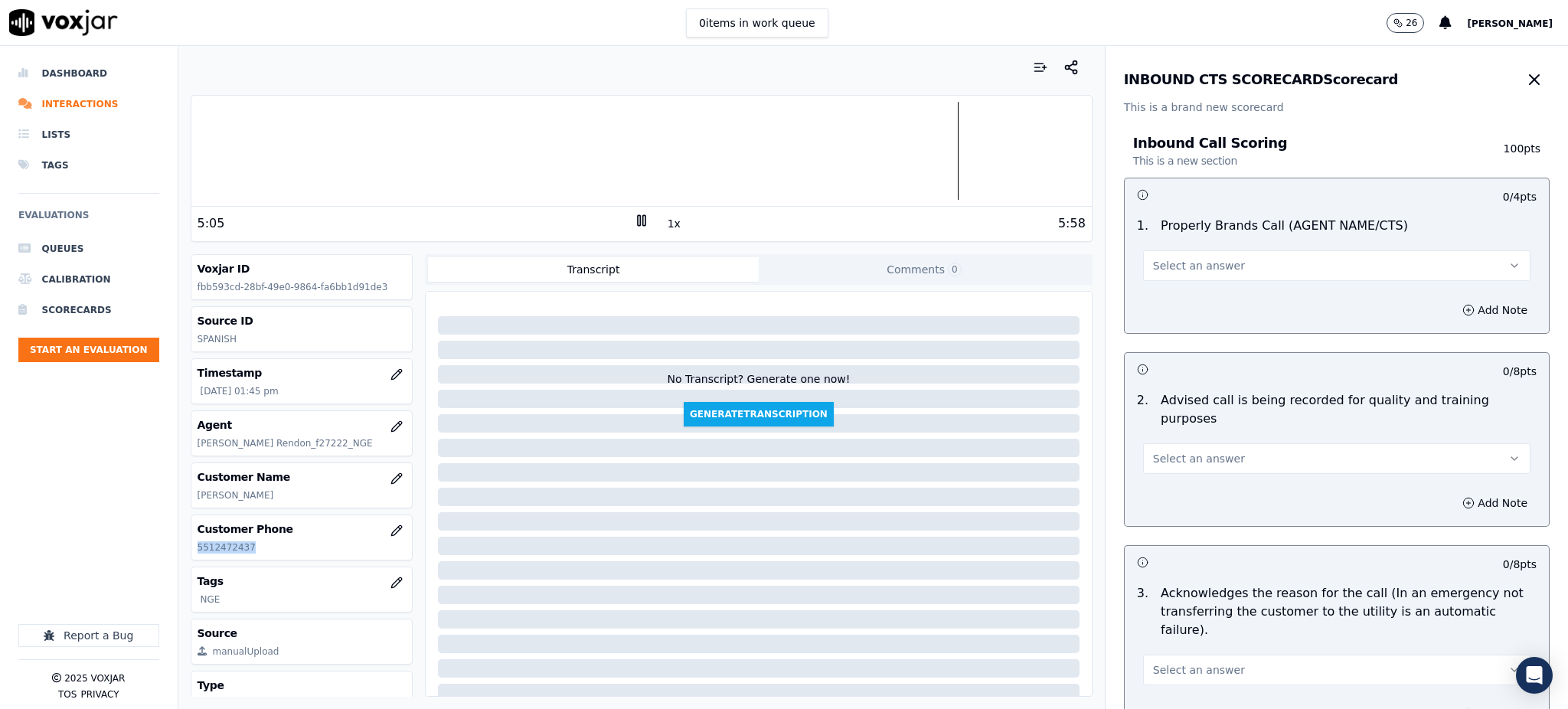
click at [1182, 263] on span "Select an answer" at bounding box center [1199, 266] width 92 height 15
click at [1159, 294] on div "Yes" at bounding box center [1303, 300] width 354 height 24
click at [1169, 451] on span "Select an answer" at bounding box center [1199, 459] width 92 height 15
click at [1166, 470] on div "Yes" at bounding box center [1303, 474] width 354 height 24
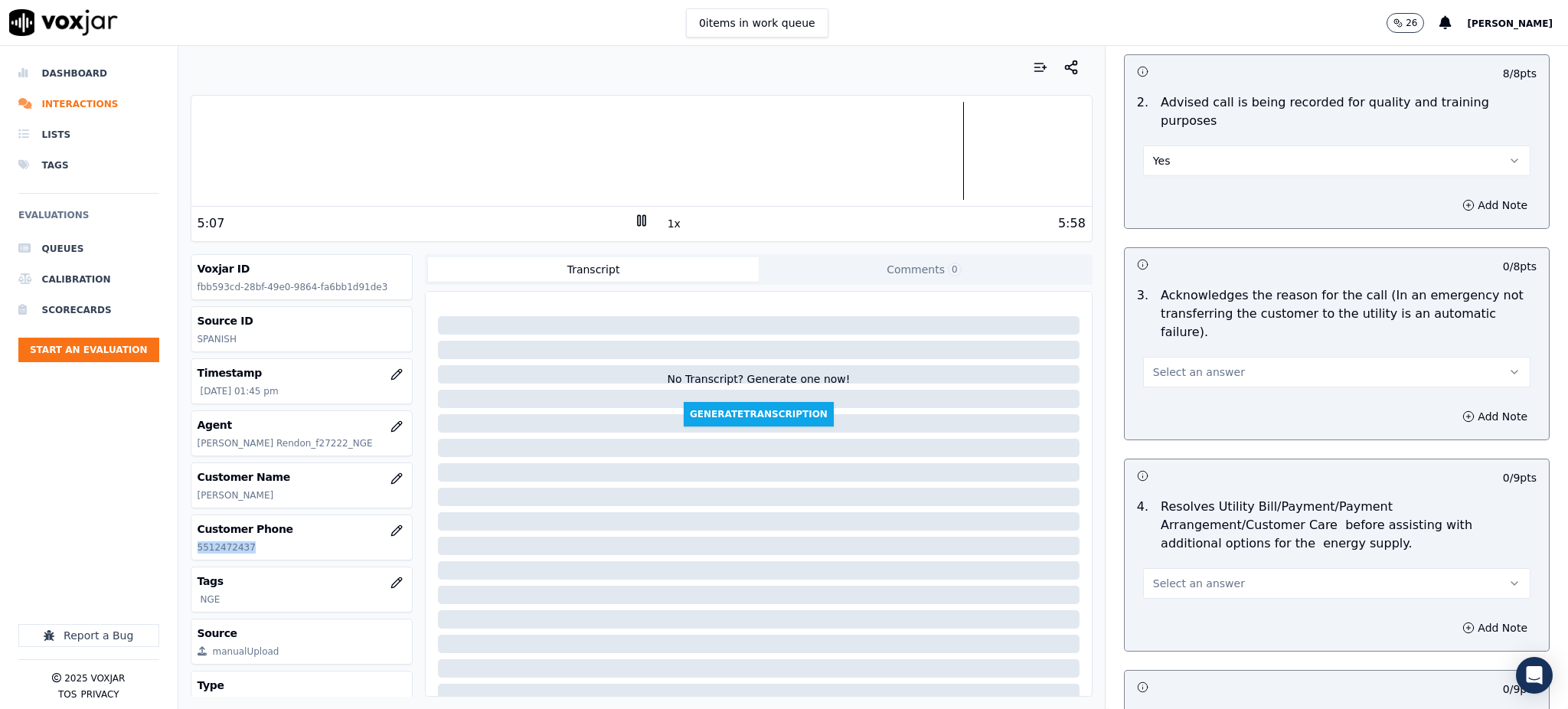
scroll to position [306, 0]
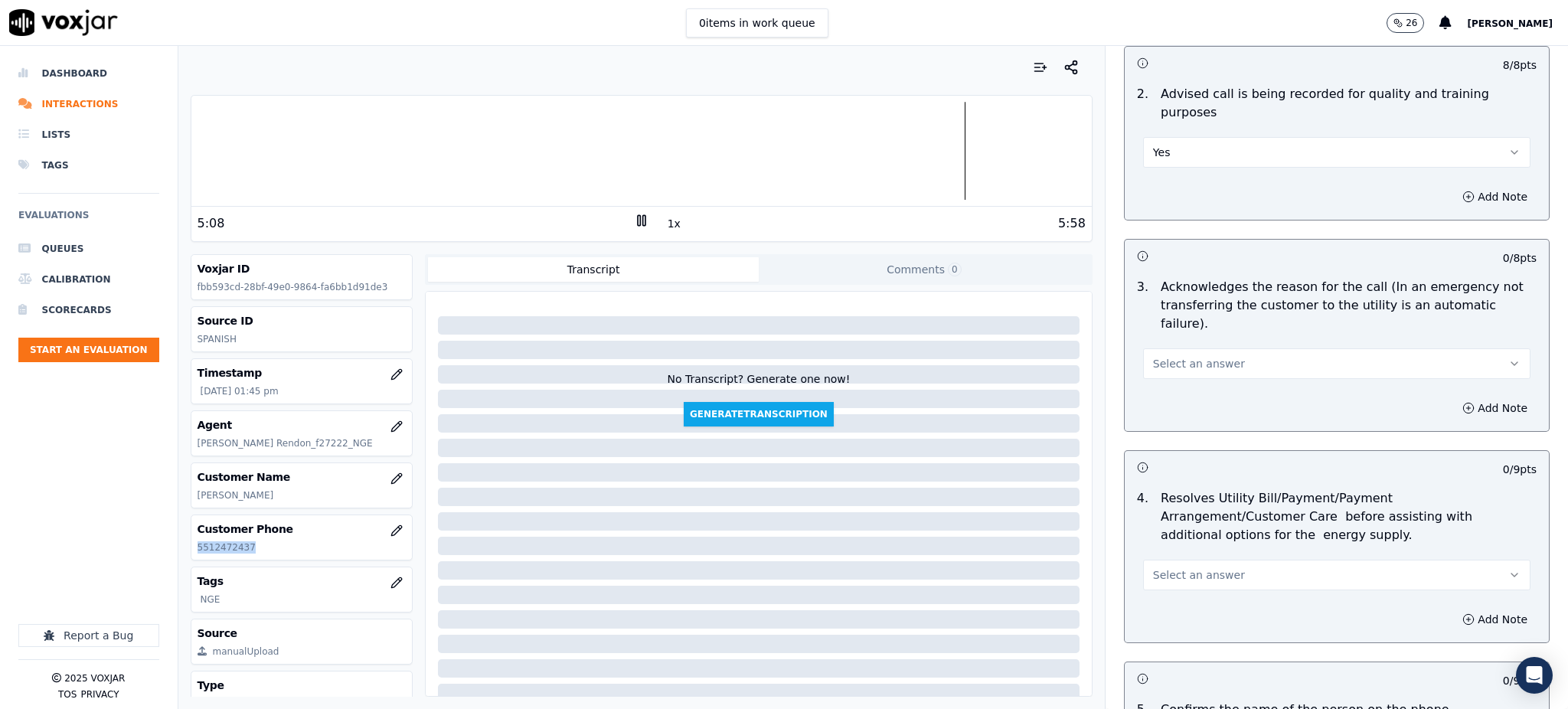
click at [1166, 357] on span "Select an answer" at bounding box center [1199, 364] width 92 height 15
click at [1160, 360] on div "Yes" at bounding box center [1303, 361] width 354 height 24
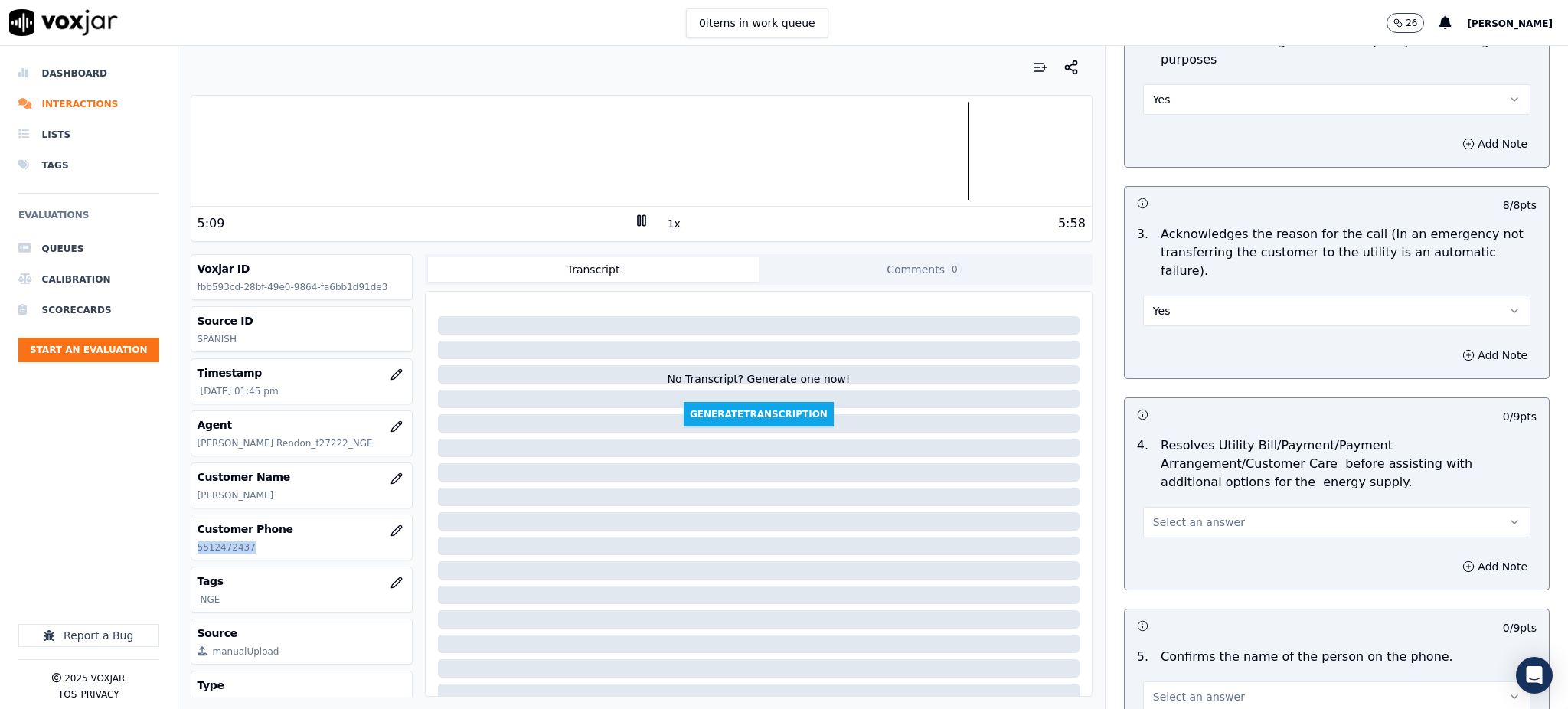
scroll to position [510, 0]
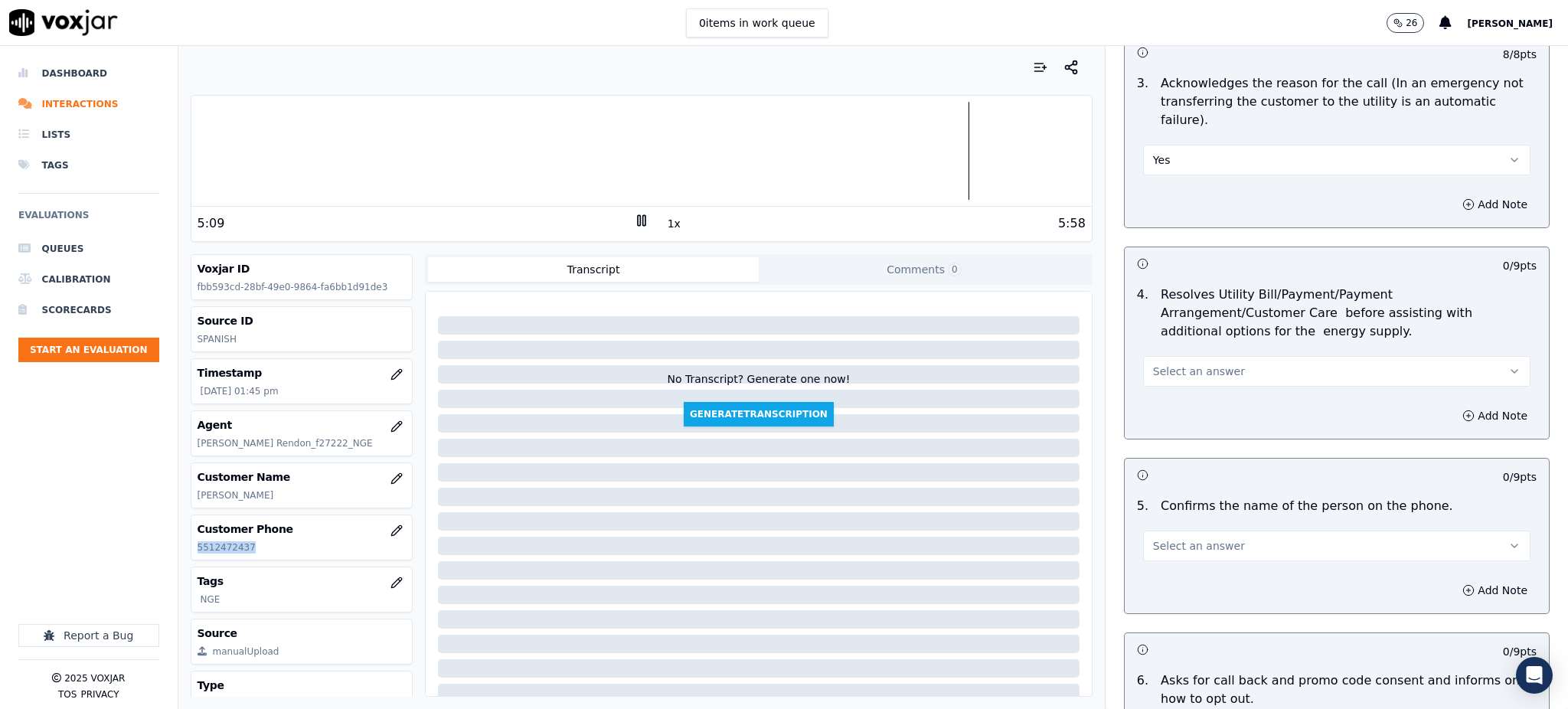
click at [1154, 364] on span "Select an answer" at bounding box center [1199, 372] width 92 height 15
click at [1170, 373] on div "Yes" at bounding box center [1303, 368] width 354 height 24
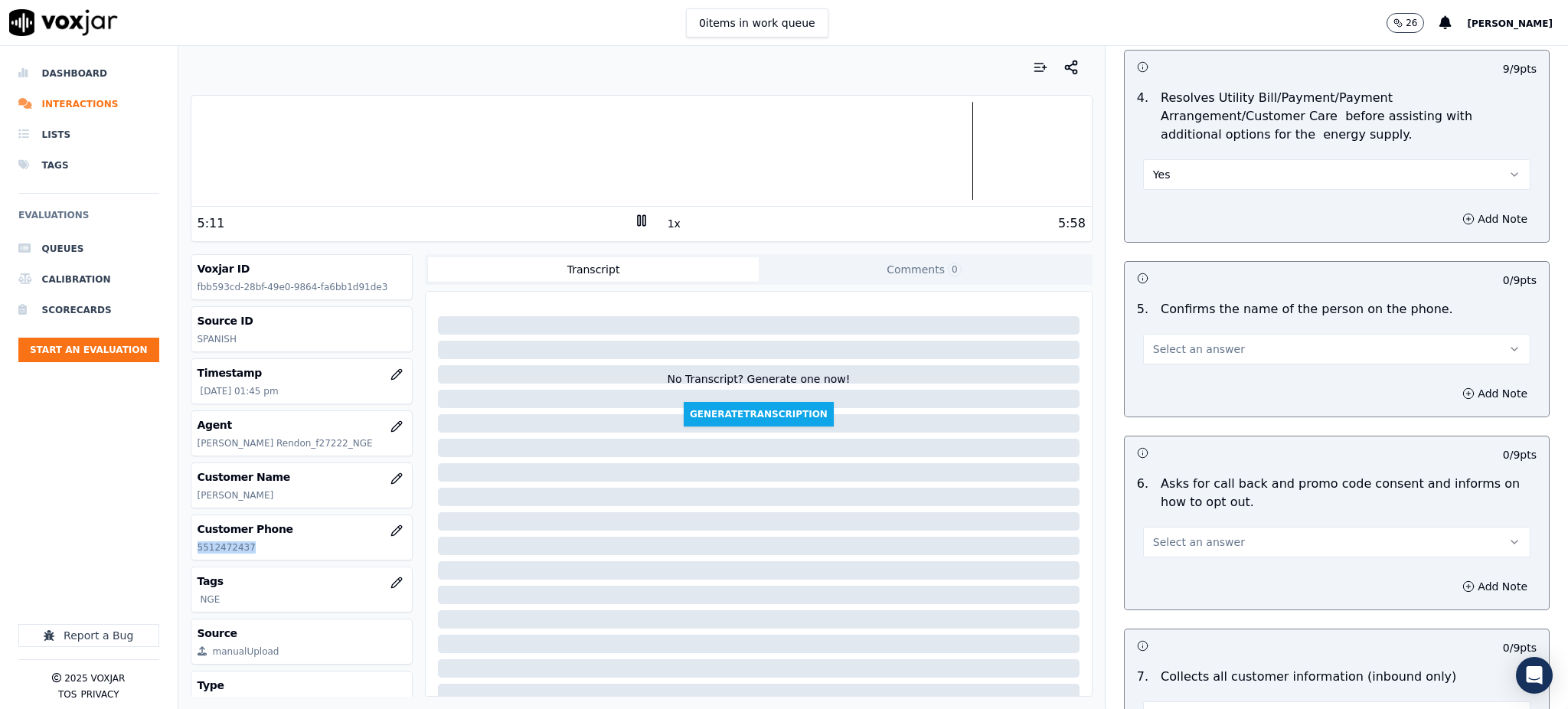
scroll to position [715, 0]
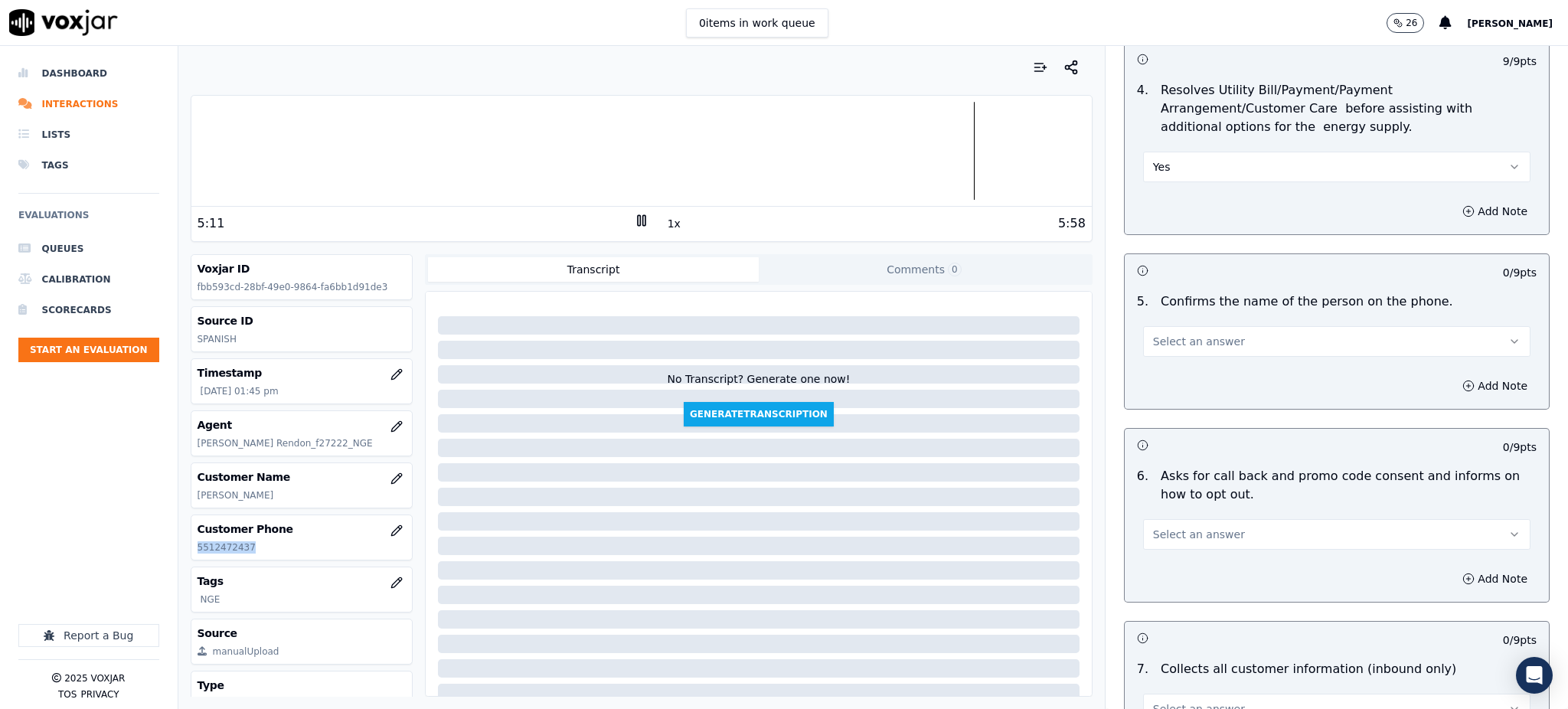
click at [1153, 334] on span "Select an answer" at bounding box center [1199, 341] width 92 height 15
click at [1159, 345] on div "Yes" at bounding box center [1303, 339] width 354 height 24
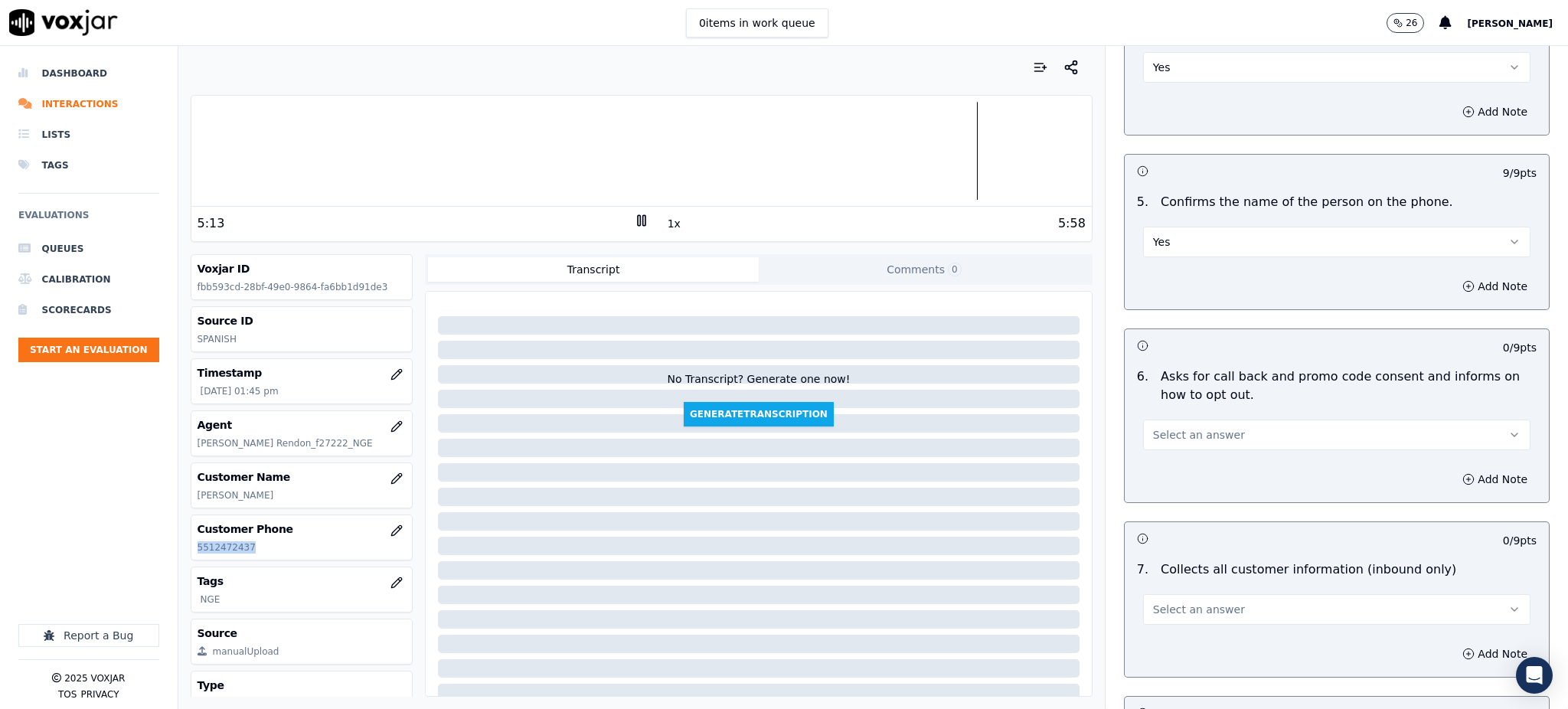
scroll to position [816, 0]
click at [1153, 425] on span "Select an answer" at bounding box center [1199, 433] width 92 height 15
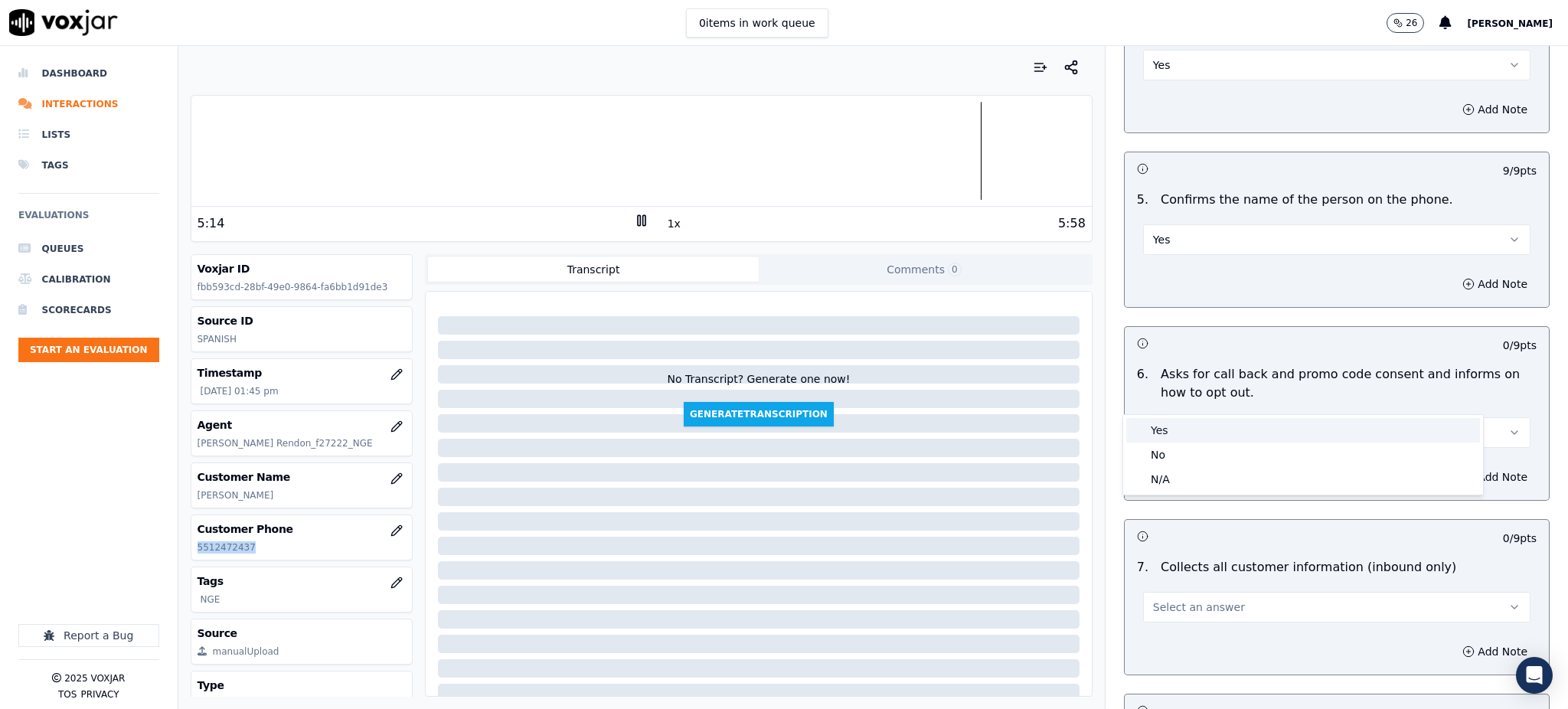
drag, startPoint x: 1155, startPoint y: 435, endPoint x: 1189, endPoint y: 529, distance: 100.0
click at [1157, 435] on div "Yes" at bounding box center [1303, 430] width 354 height 24
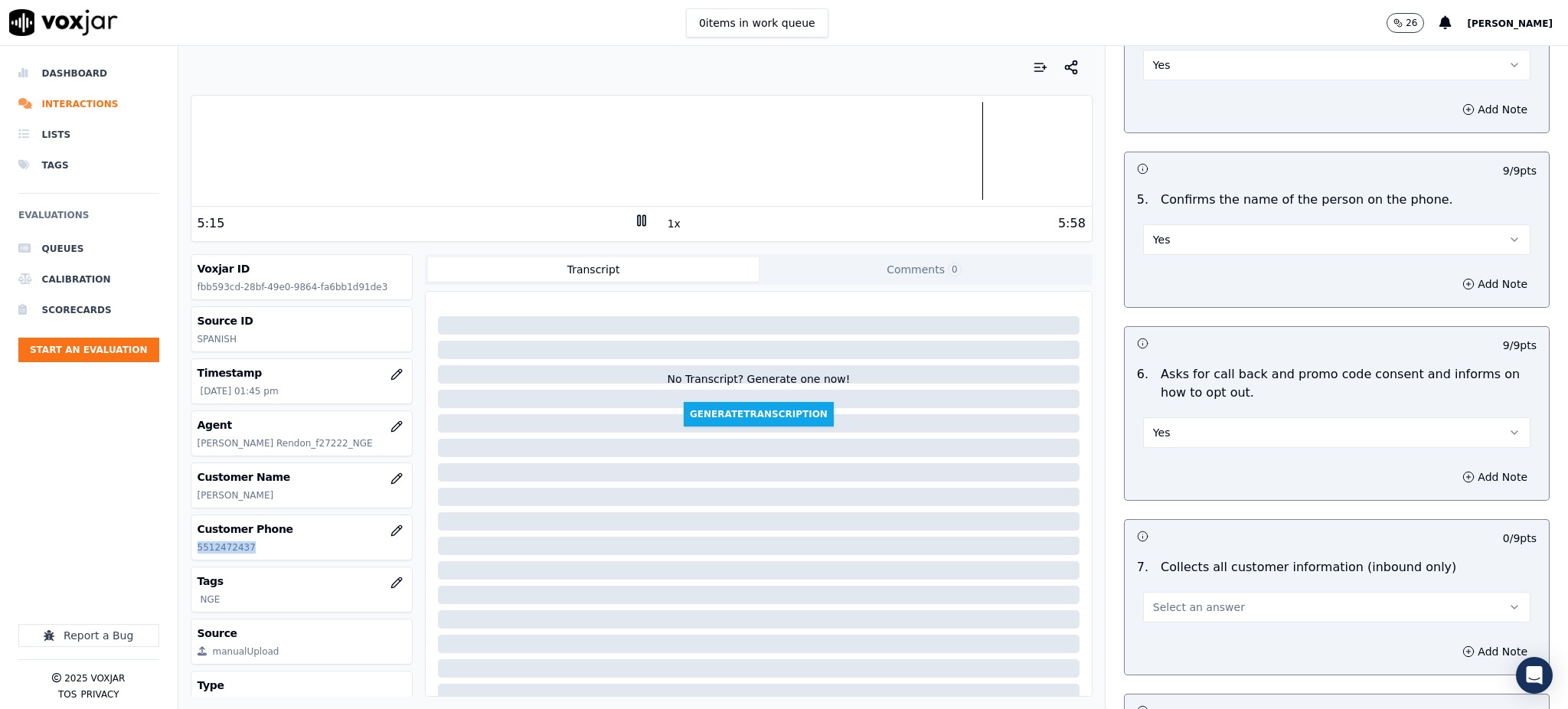
click at [1193, 600] on span "Select an answer" at bounding box center [1199, 607] width 92 height 15
click at [1186, 600] on div "Yes" at bounding box center [1303, 605] width 354 height 24
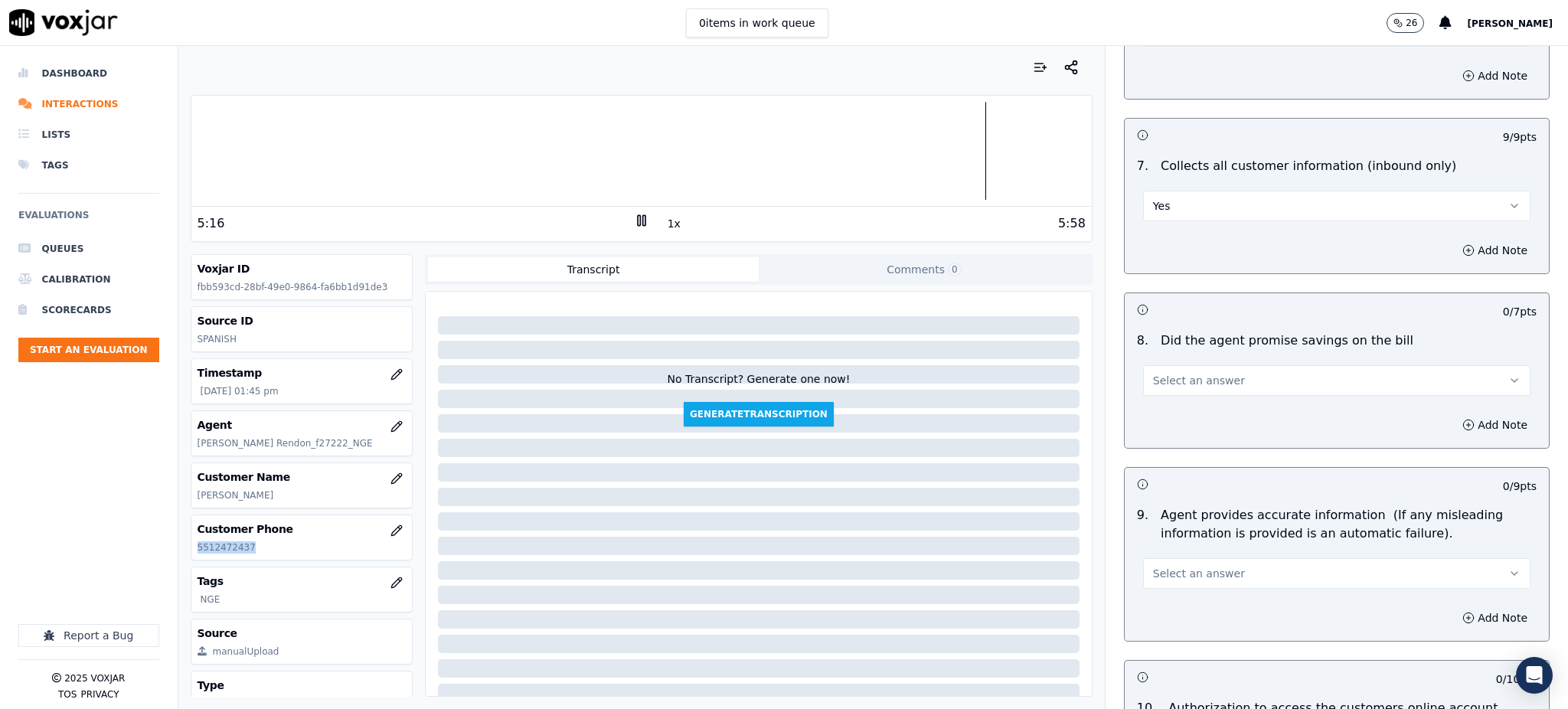
scroll to position [1226, 0]
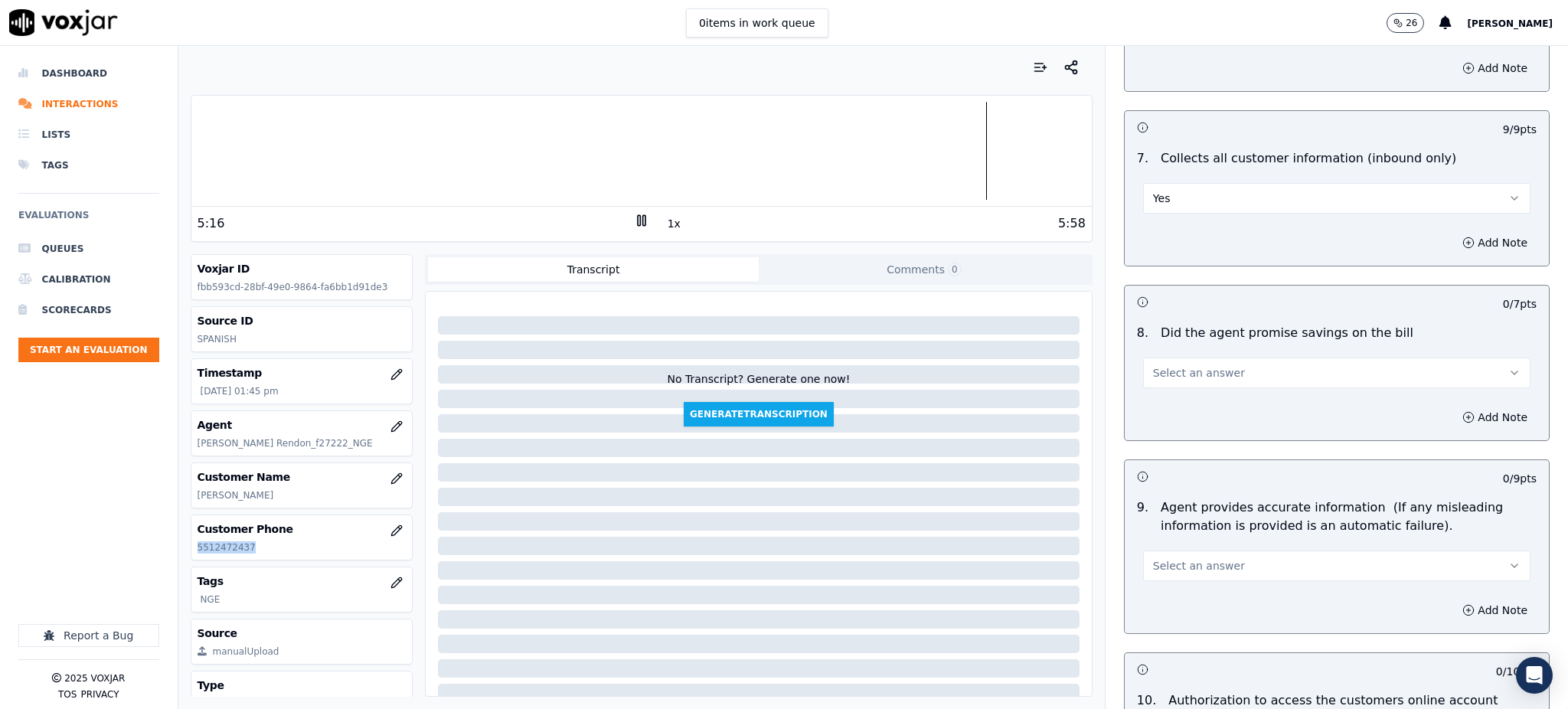
click at [1169, 366] on span "Select an answer" at bounding box center [1199, 373] width 92 height 15
click at [1166, 362] on div "Yes" at bounding box center [1303, 371] width 354 height 24
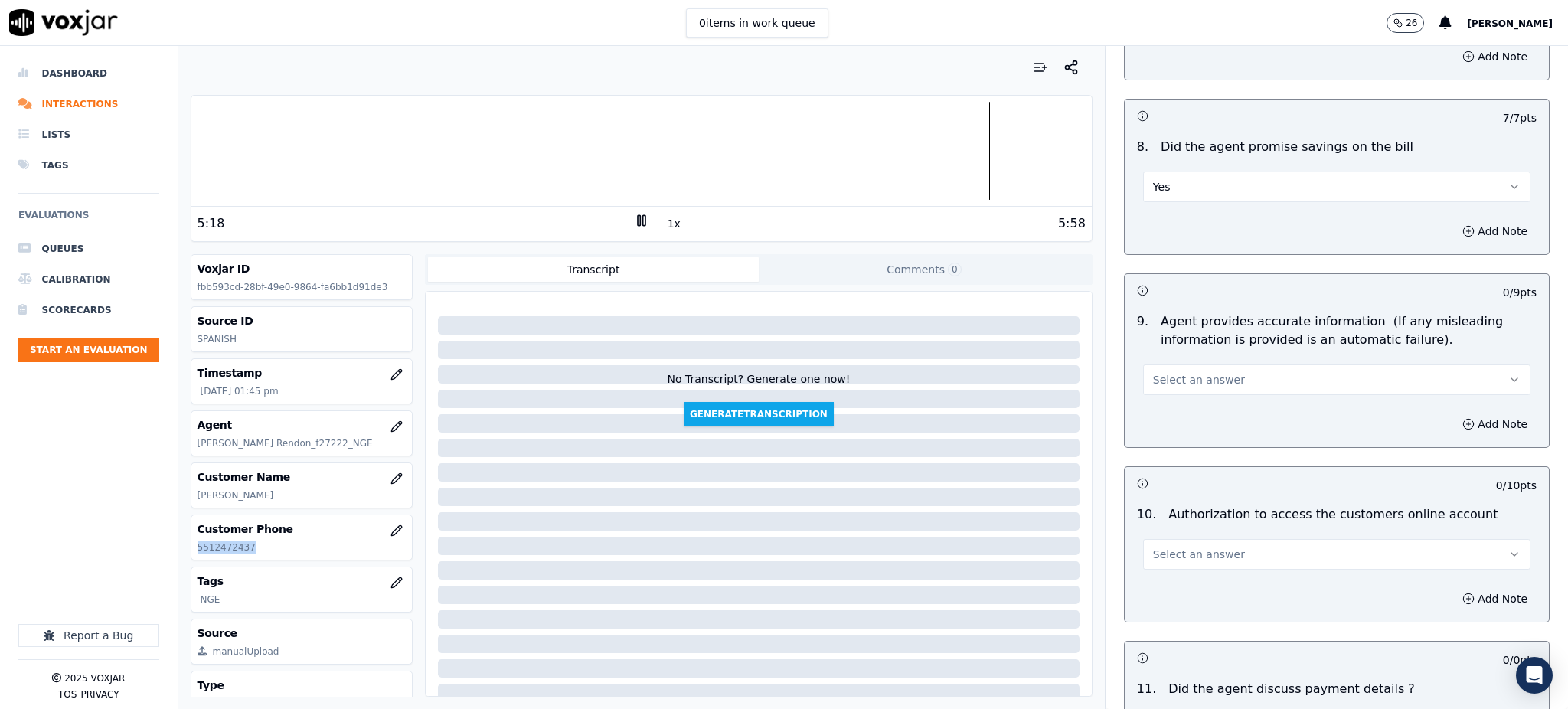
scroll to position [1430, 0]
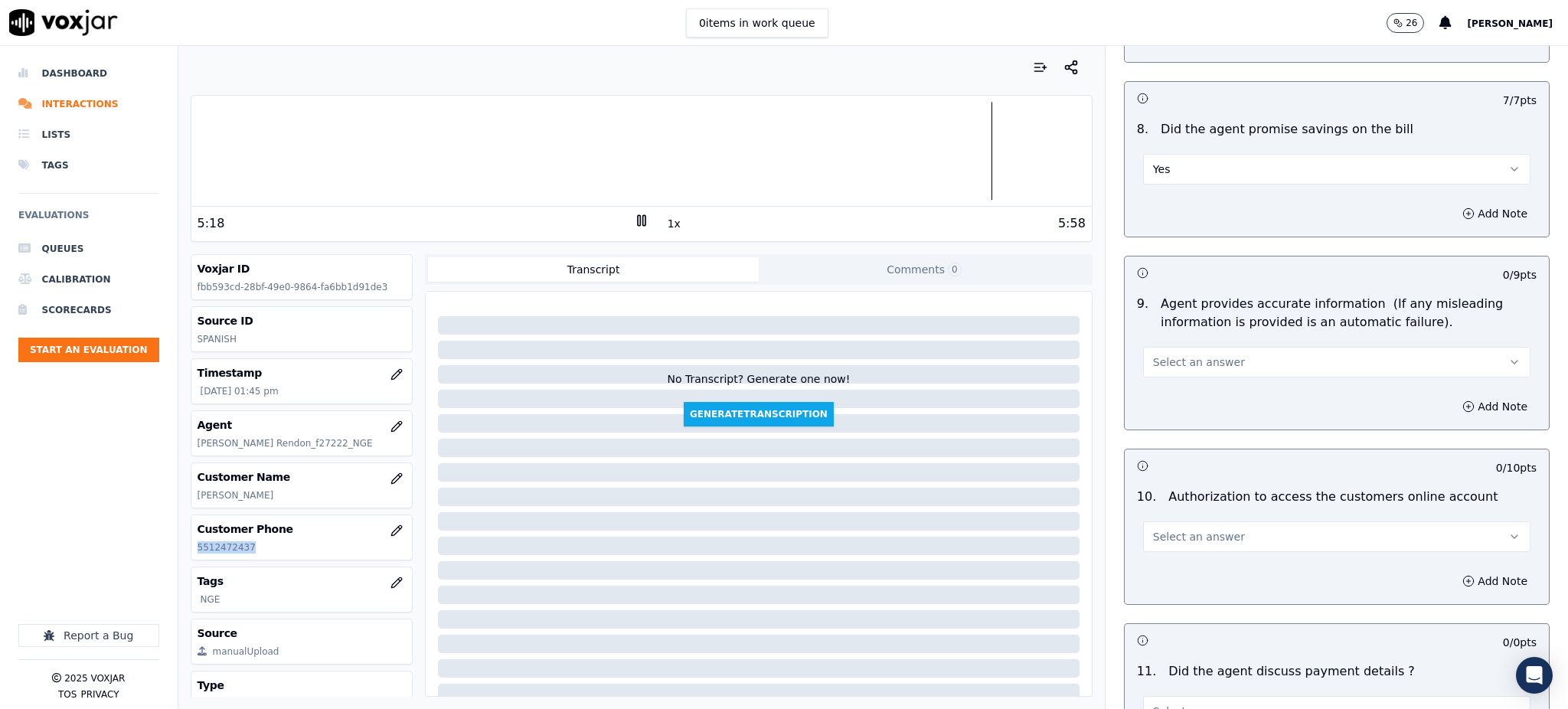
click at [1158, 347] on button "Select an answer" at bounding box center [1337, 362] width 387 height 31
click at [1155, 361] on div "Yes" at bounding box center [1303, 360] width 354 height 24
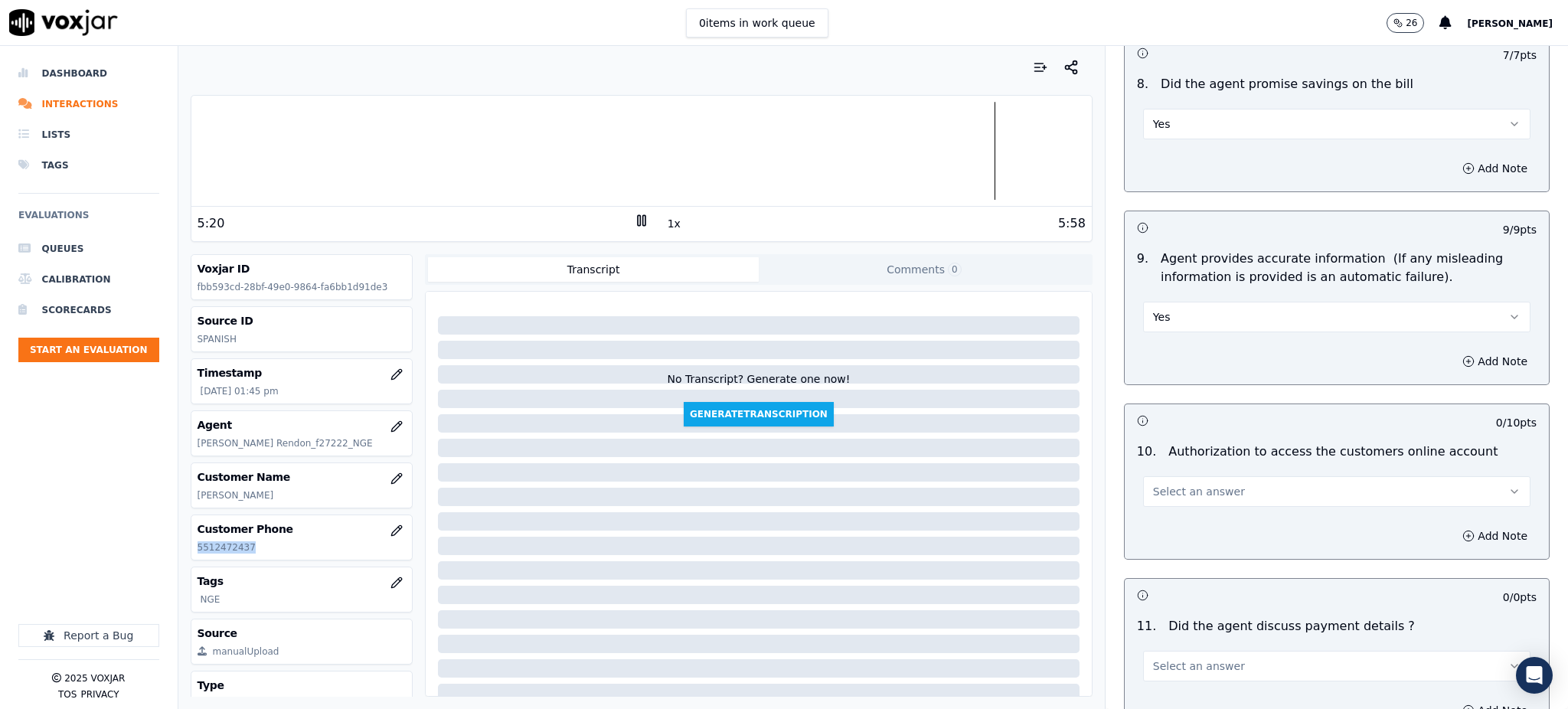
scroll to position [1634, 0]
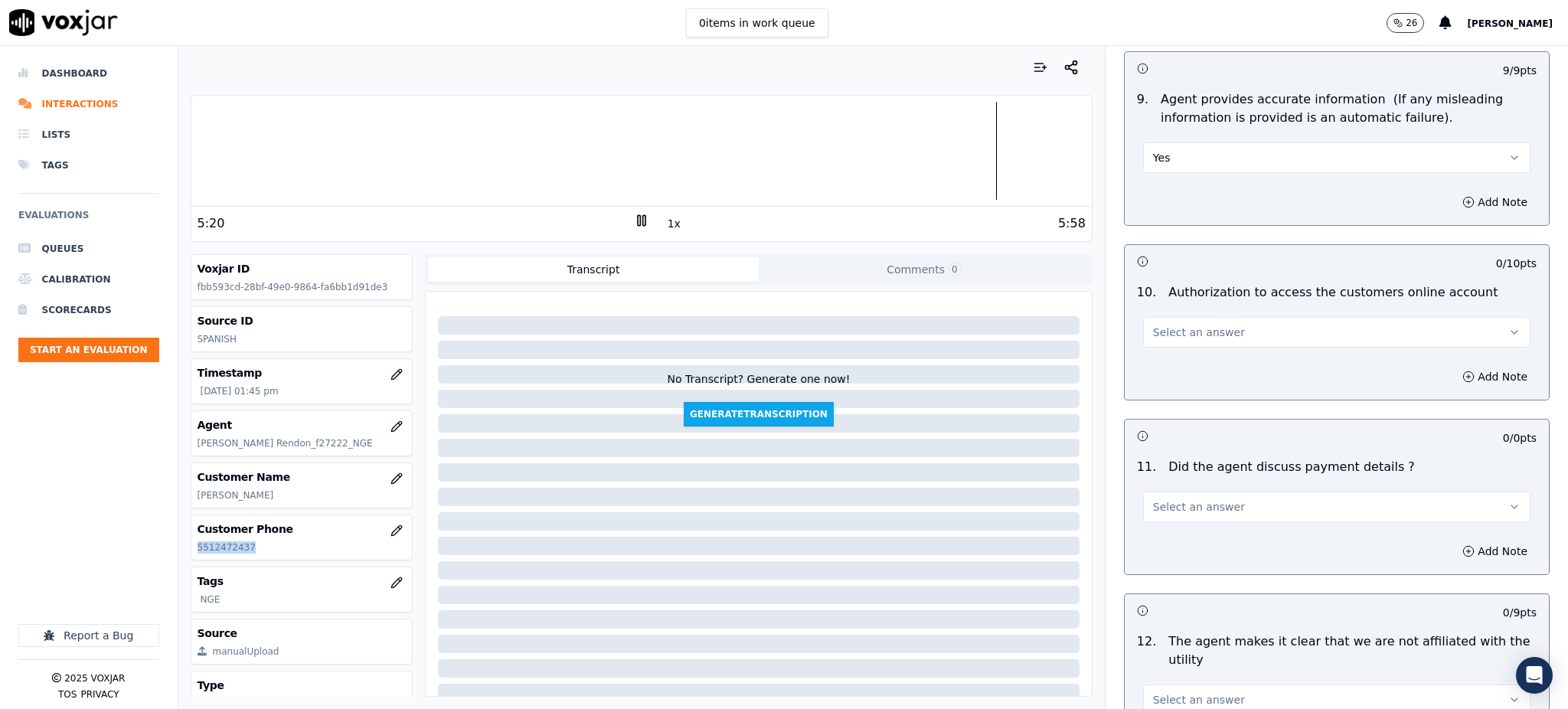
click at [1194, 325] on span "Select an answer" at bounding box center [1199, 332] width 92 height 15
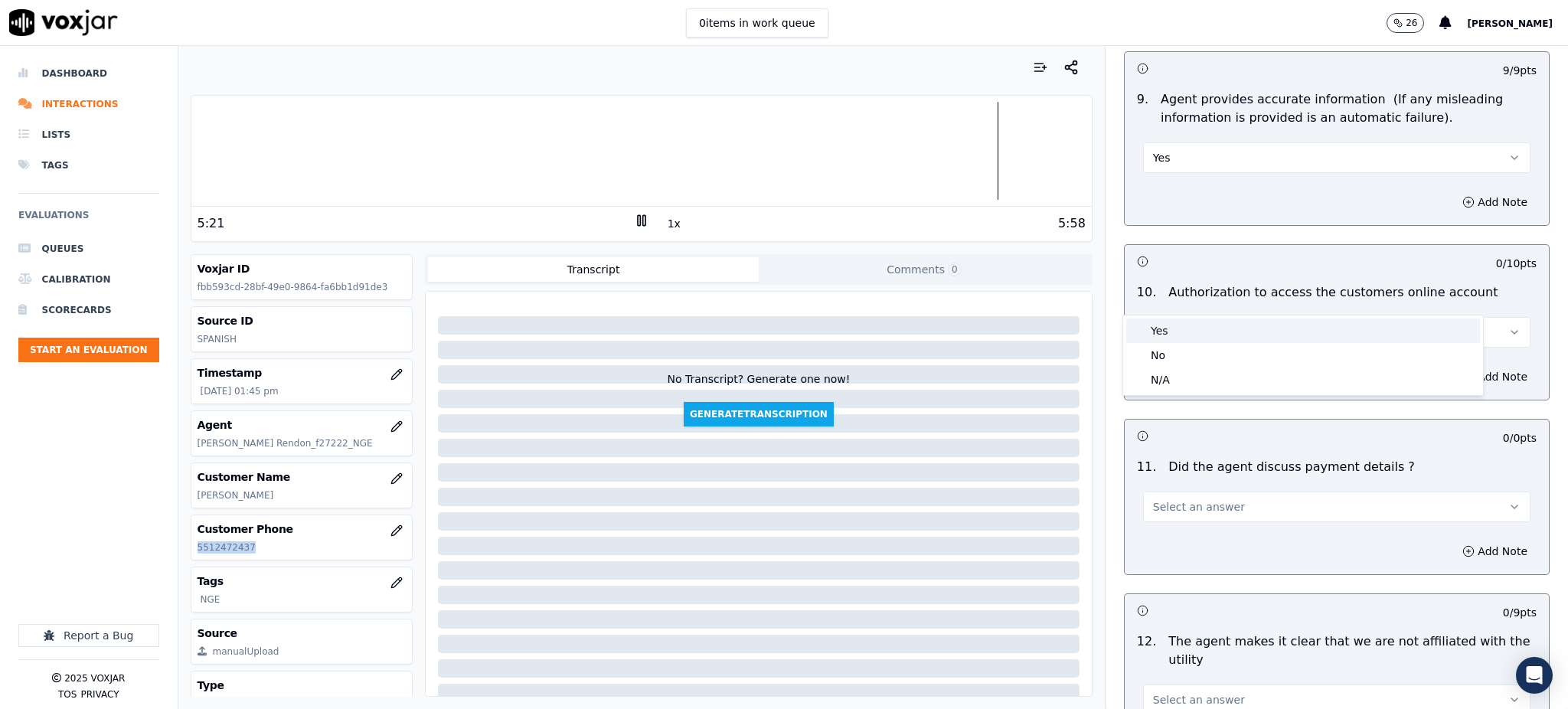
click at [1181, 336] on div "Yes" at bounding box center [1303, 331] width 354 height 24
drag, startPoint x: 1158, startPoint y: 463, endPoint x: 1158, endPoint y: 479, distance: 16.0
click at [1158, 499] on span "Select an answer" at bounding box center [1199, 507] width 92 height 15
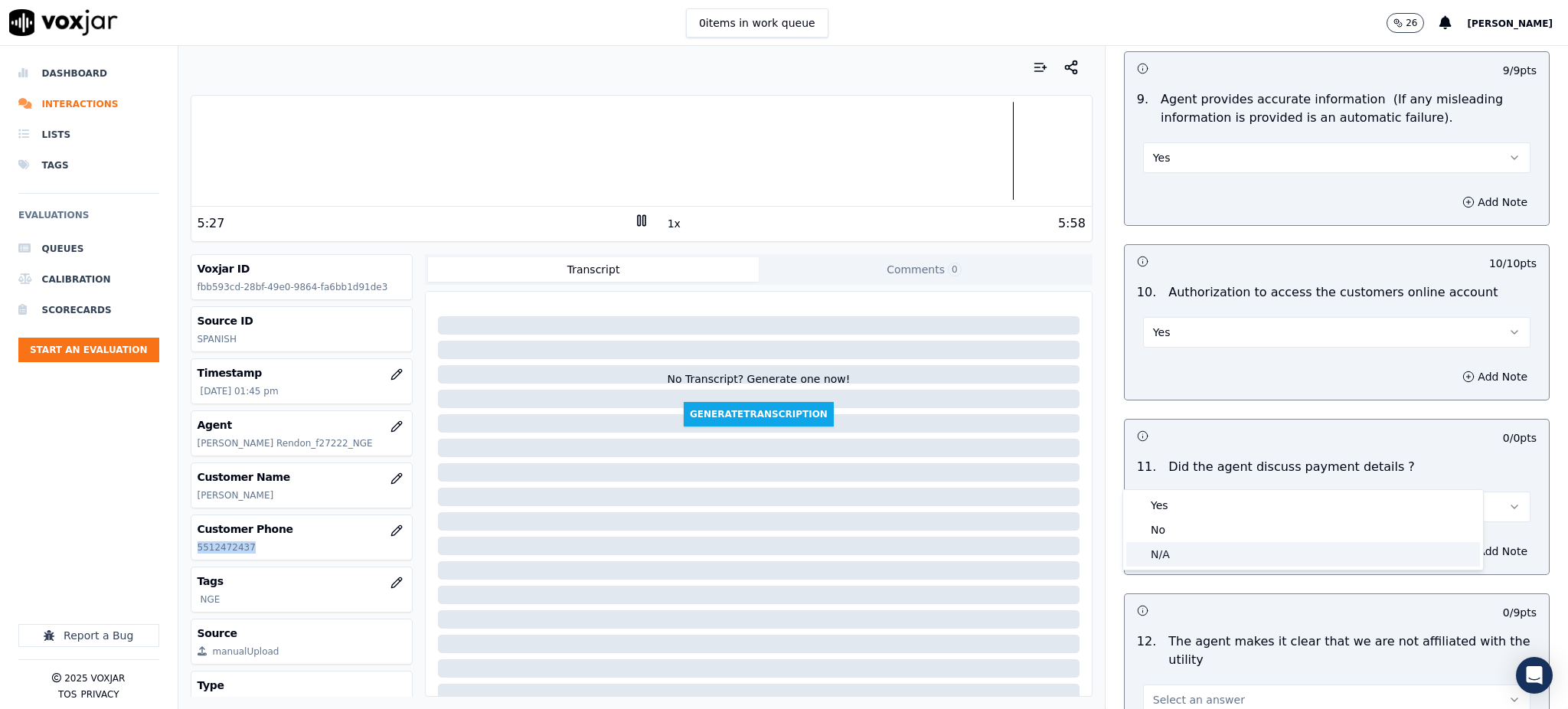
click at [1167, 556] on div "N/A" at bounding box center [1303, 554] width 354 height 24
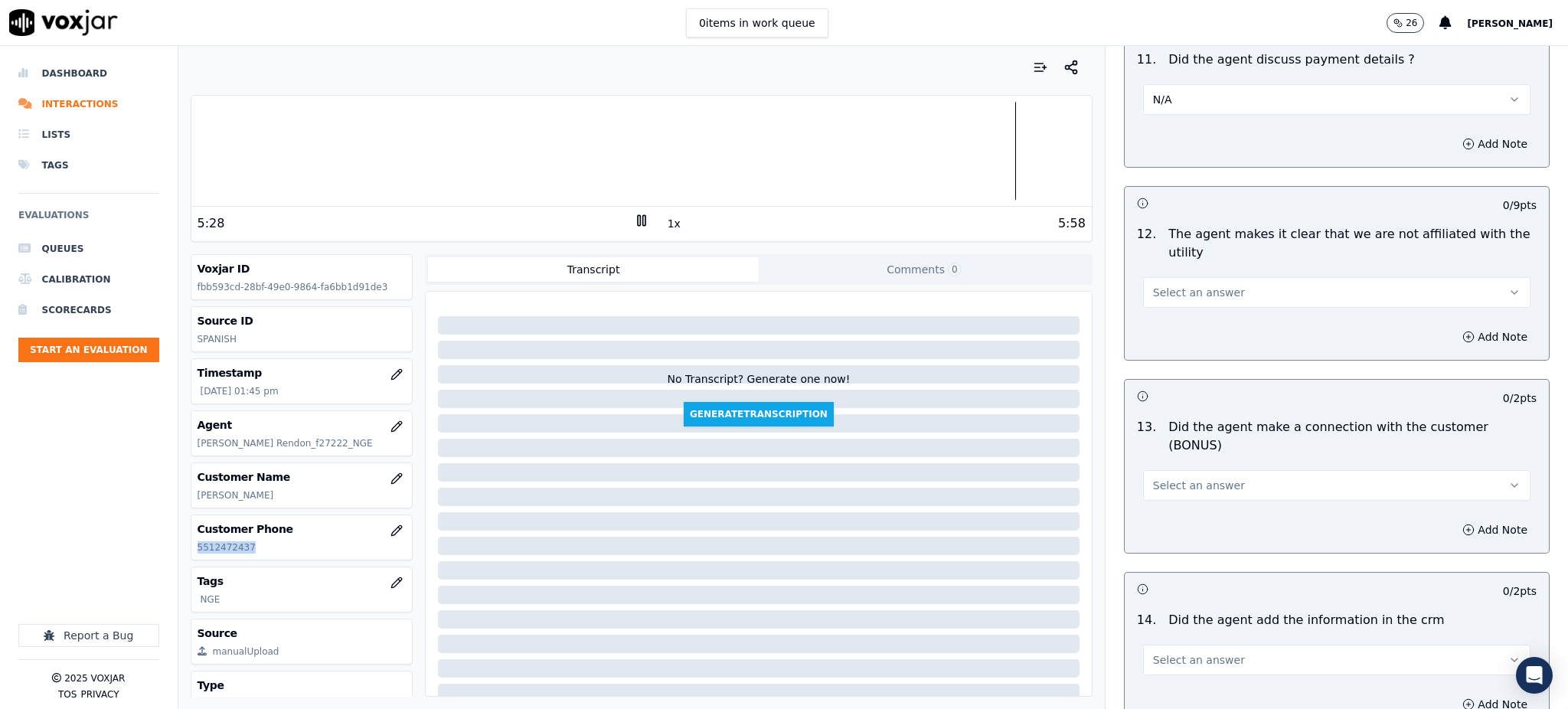
scroll to position [2042, 0]
click at [1181, 284] on span "Select an answer" at bounding box center [1199, 292] width 92 height 15
click at [1166, 290] on div "Yes" at bounding box center [1303, 289] width 354 height 24
click at [1158, 477] on span "Select an answer" at bounding box center [1199, 485] width 92 height 15
click at [1159, 461] on div "Yes" at bounding box center [1303, 465] width 354 height 24
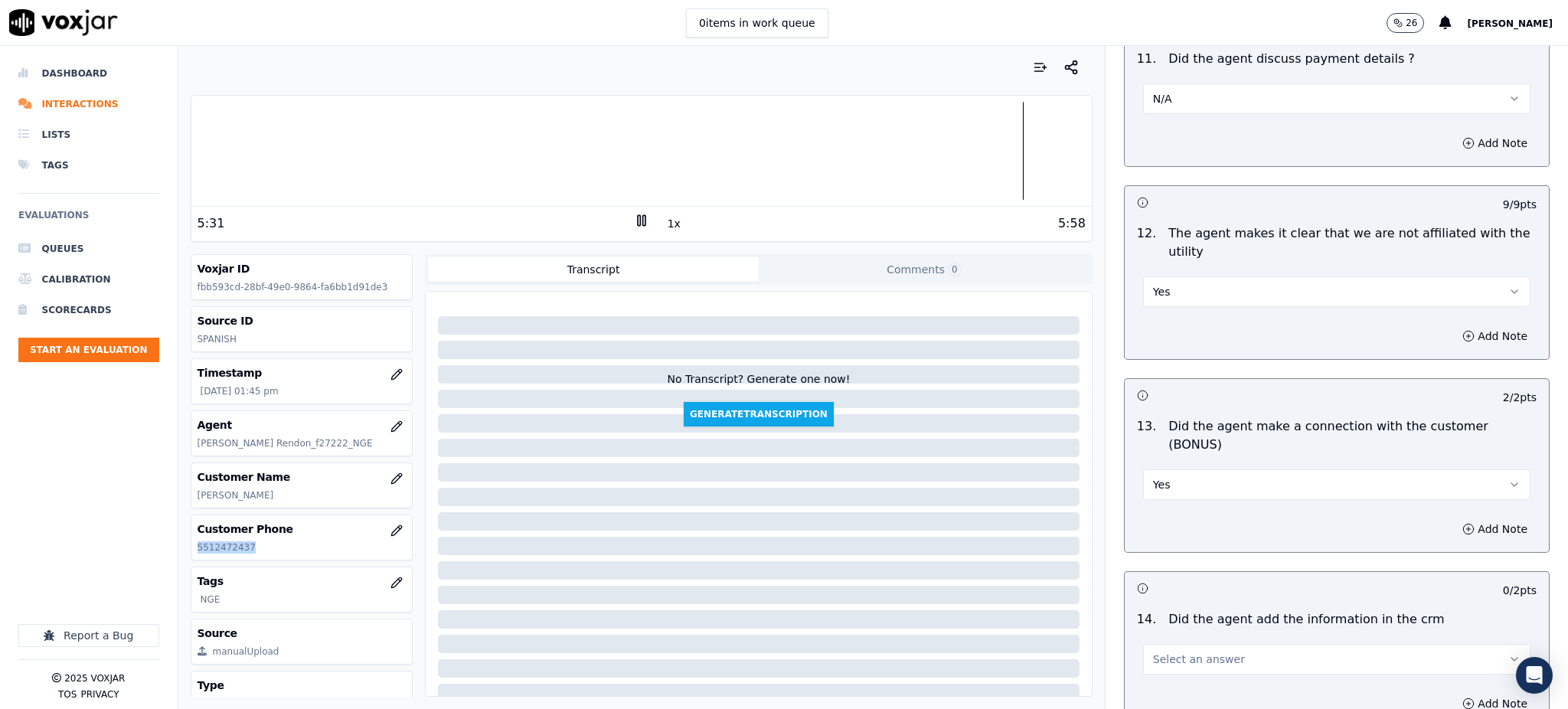
click at [1153, 644] on button "Select an answer" at bounding box center [1337, 659] width 387 height 31
click at [1155, 644] on div "Yes" at bounding box center [1303, 639] width 354 height 24
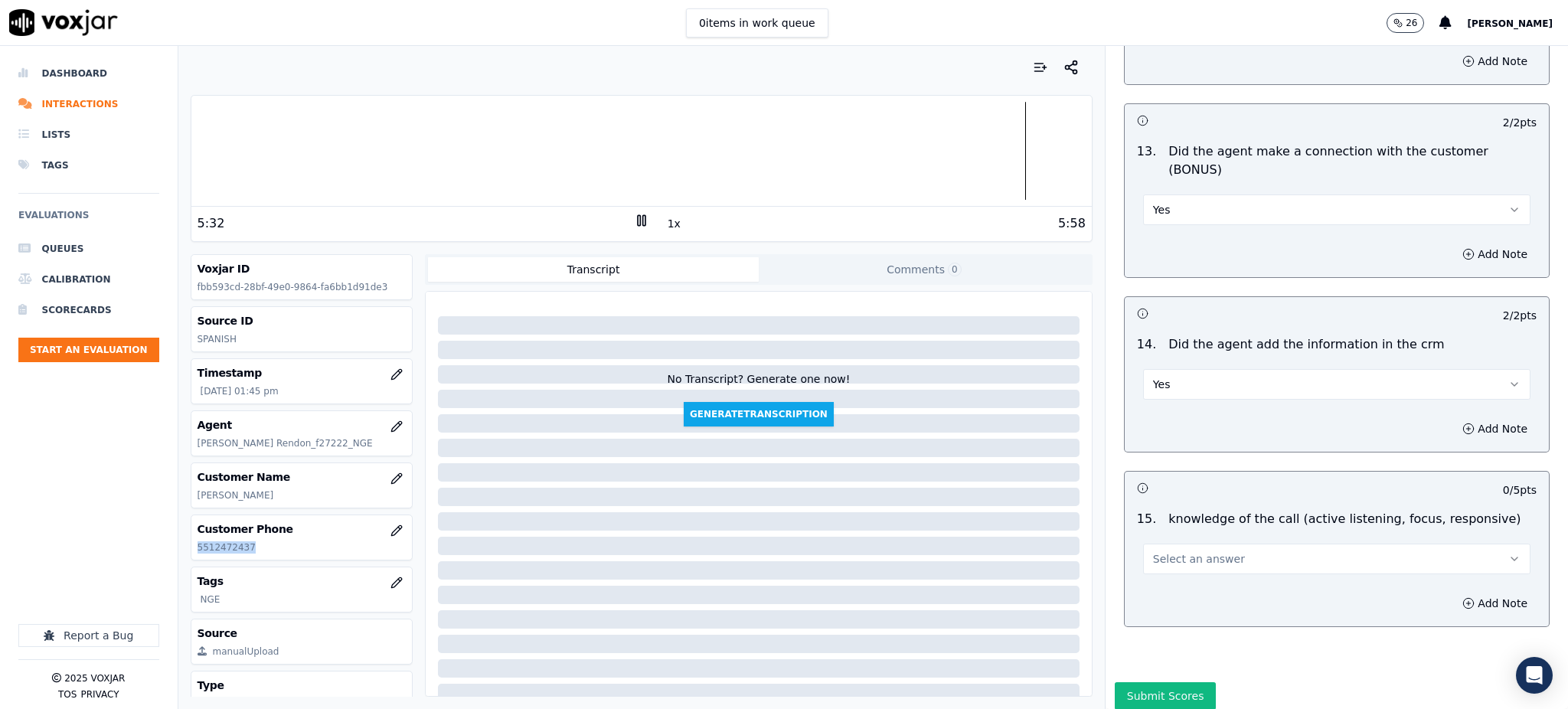
scroll to position [2319, 0]
click at [1159, 550] on span "Select an answer" at bounding box center [1199, 558] width 92 height 15
click at [1160, 533] on div "Yes" at bounding box center [1303, 538] width 354 height 24
click at [1152, 681] on button "Submit Scores" at bounding box center [1165, 695] width 101 height 28
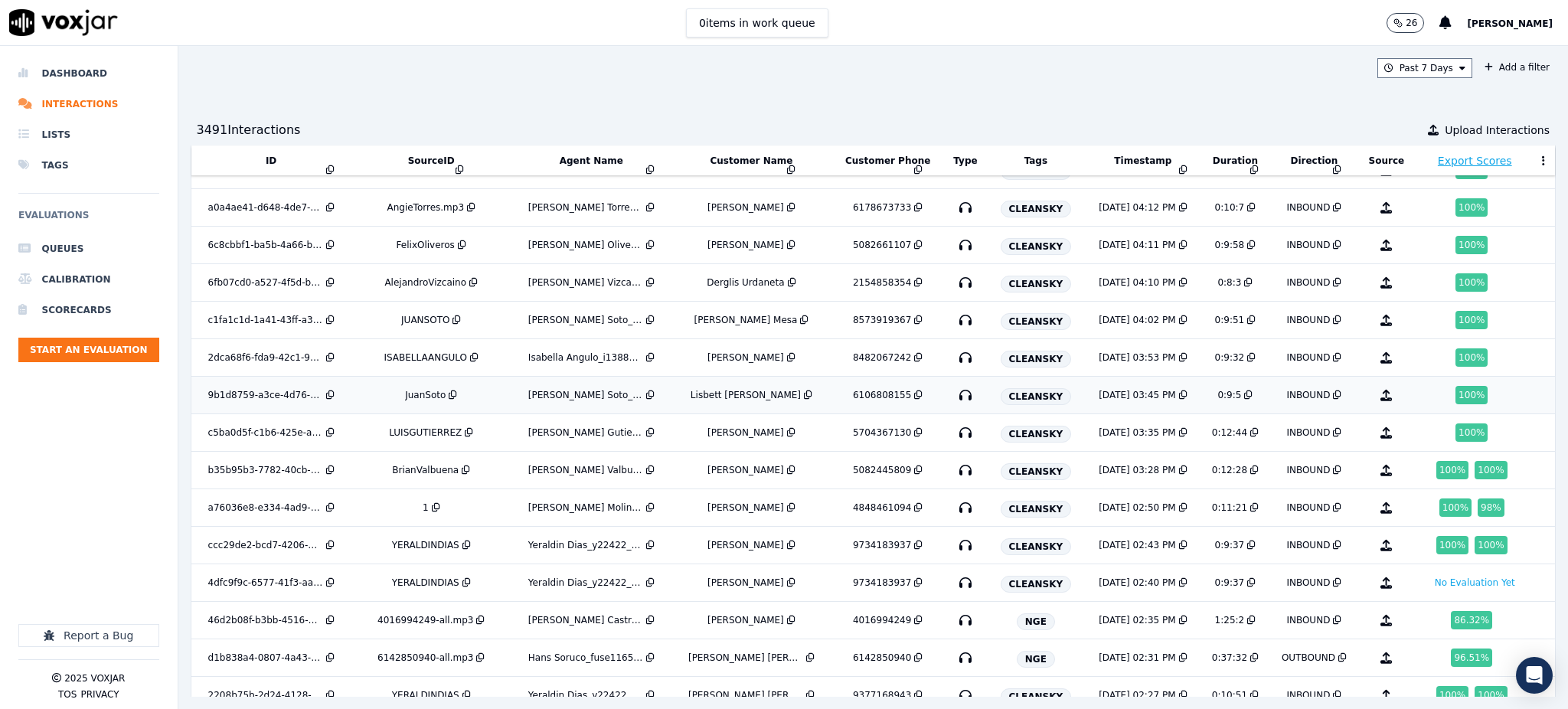
scroll to position [899, 0]
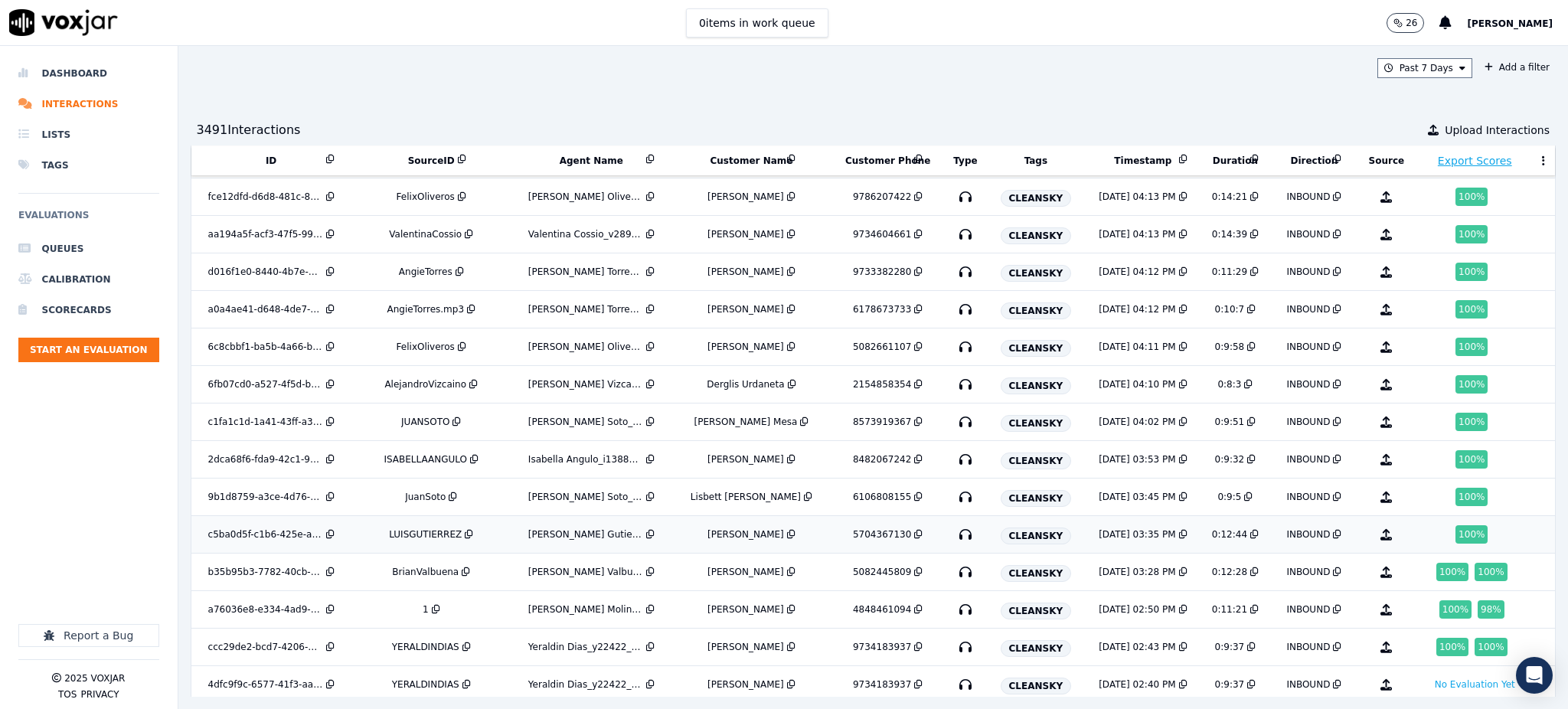
click at [953, 536] on icon "button" at bounding box center [965, 534] width 24 height 24
click at [953, 497] on icon "button" at bounding box center [965, 497] width 24 height 24
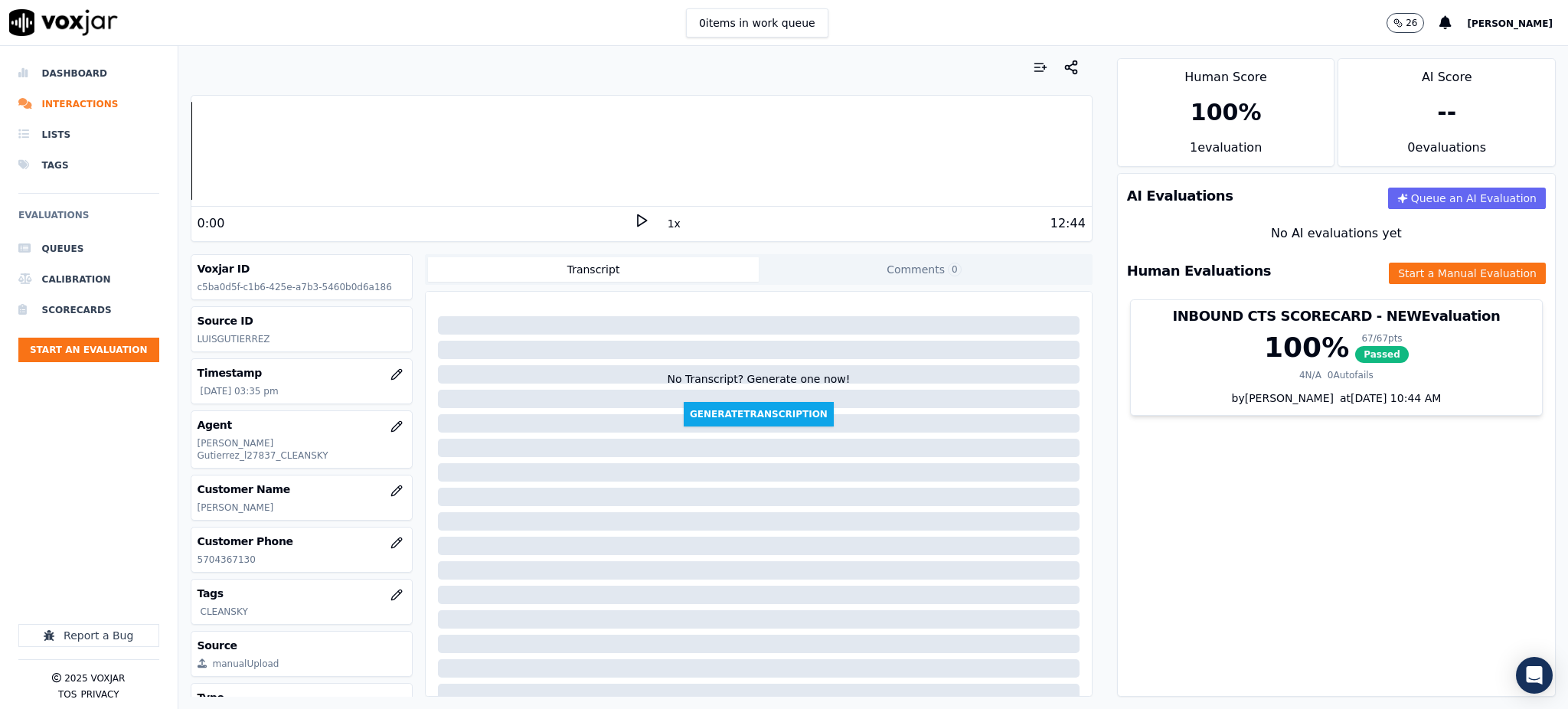
click at [638, 218] on polygon at bounding box center [642, 222] width 9 height 12
drag, startPoint x: 211, startPoint y: 561, endPoint x: 164, endPoint y: 553, distance: 47.7
click at [182, 563] on div "Your browser does not support the audio element. 0:00 1x 12:44 Voxjar ID c5ba0d…" at bounding box center [641, 378] width 927 height 664
copy p "5704367130"
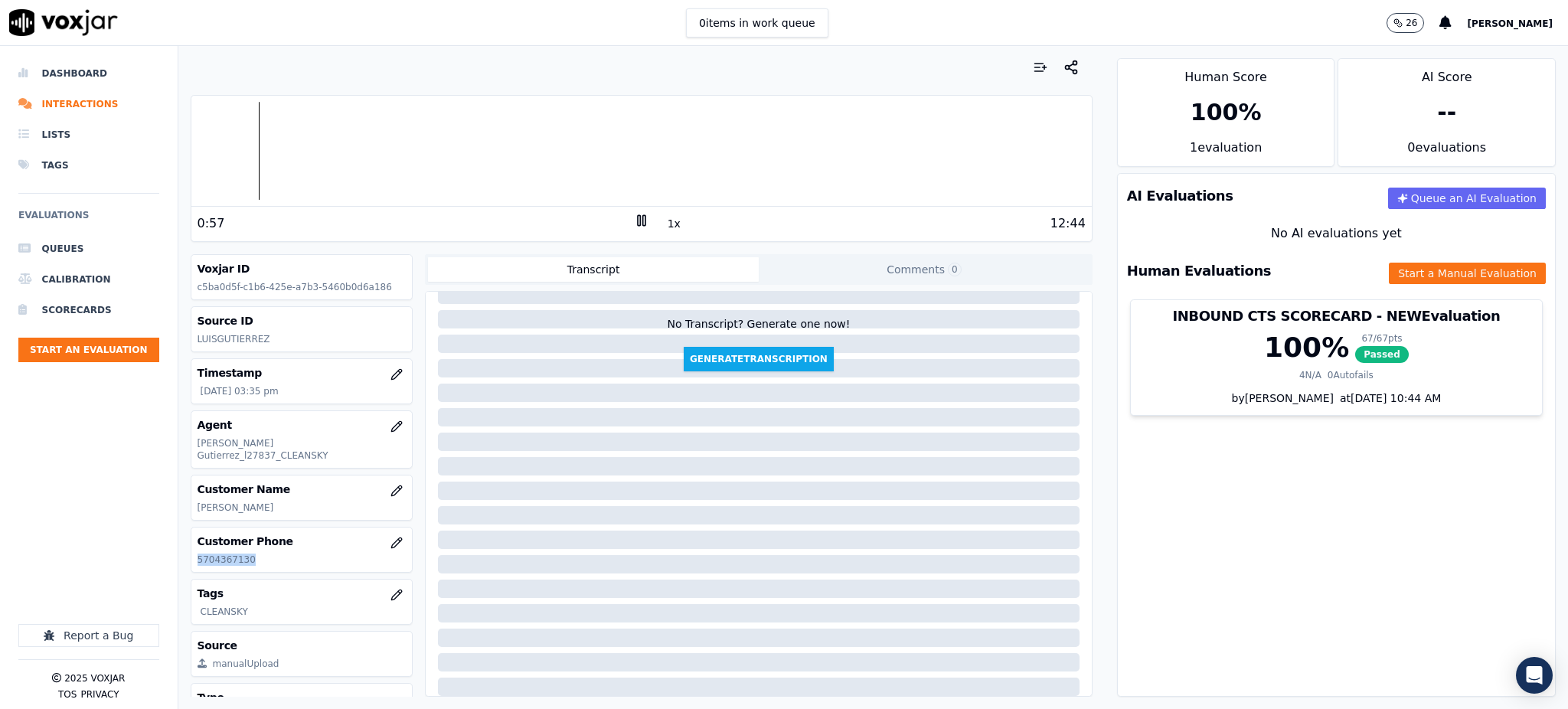
scroll to position [102, 0]
click at [549, 154] on div at bounding box center [641, 150] width 901 height 98
click at [1422, 283] on button "Start a Manual Evaluation" at bounding box center [1467, 274] width 157 height 22
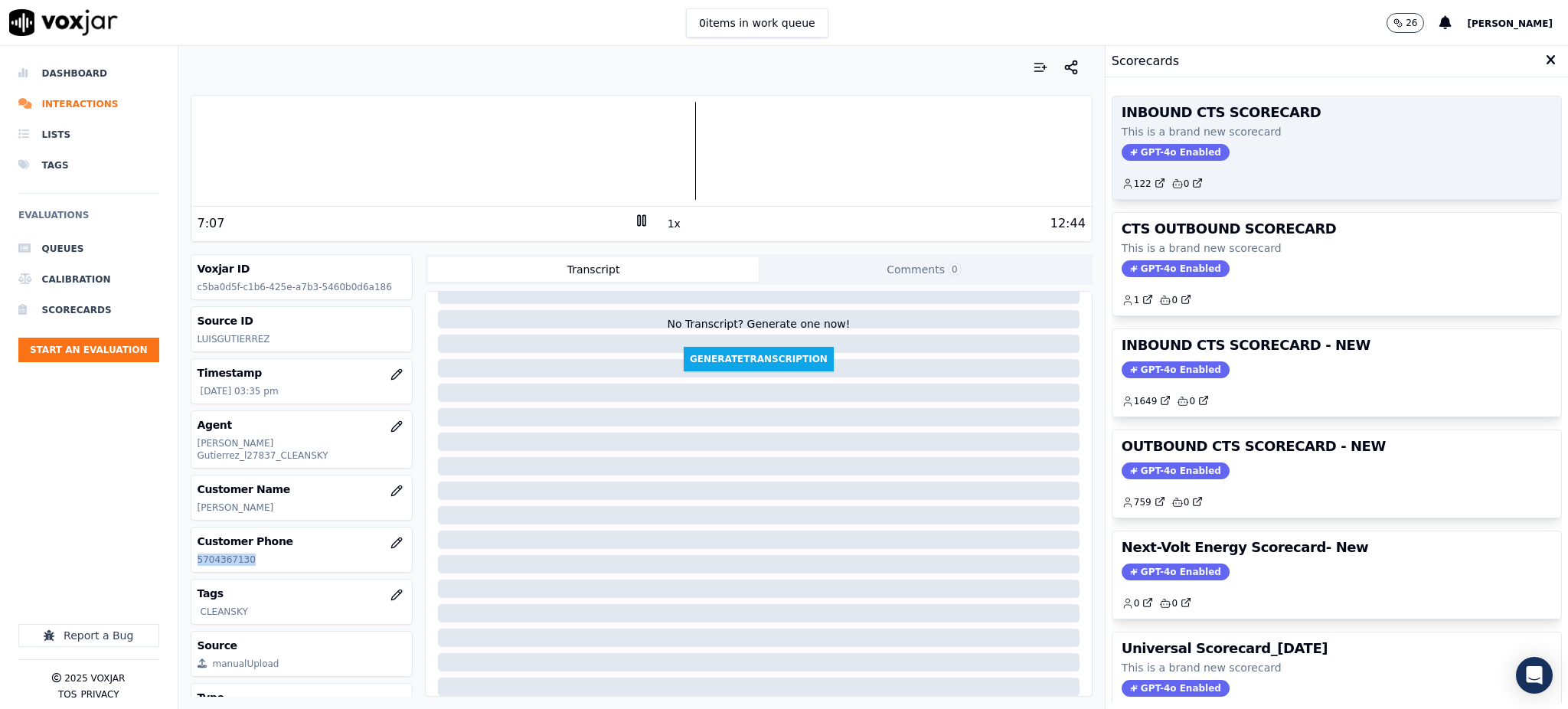
click at [1122, 146] on span "GPT-4o Enabled" at bounding box center [1176, 153] width 108 height 17
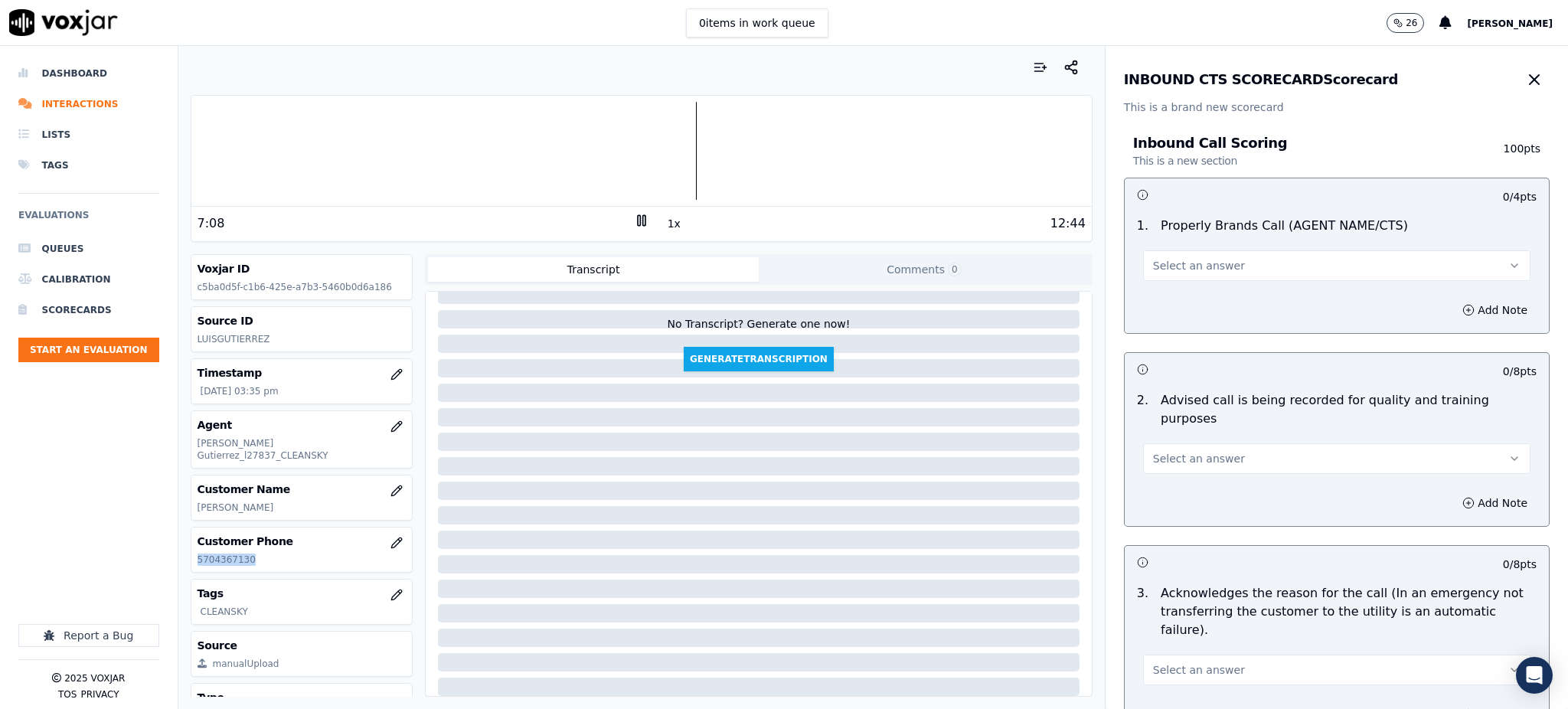
click at [1194, 268] on span "Select an answer" at bounding box center [1199, 266] width 92 height 15
click at [1174, 300] on div "Yes" at bounding box center [1303, 300] width 354 height 24
click at [1158, 451] on span "Select an answer" at bounding box center [1199, 459] width 92 height 15
click at [1161, 467] on div "Yes" at bounding box center [1303, 474] width 354 height 24
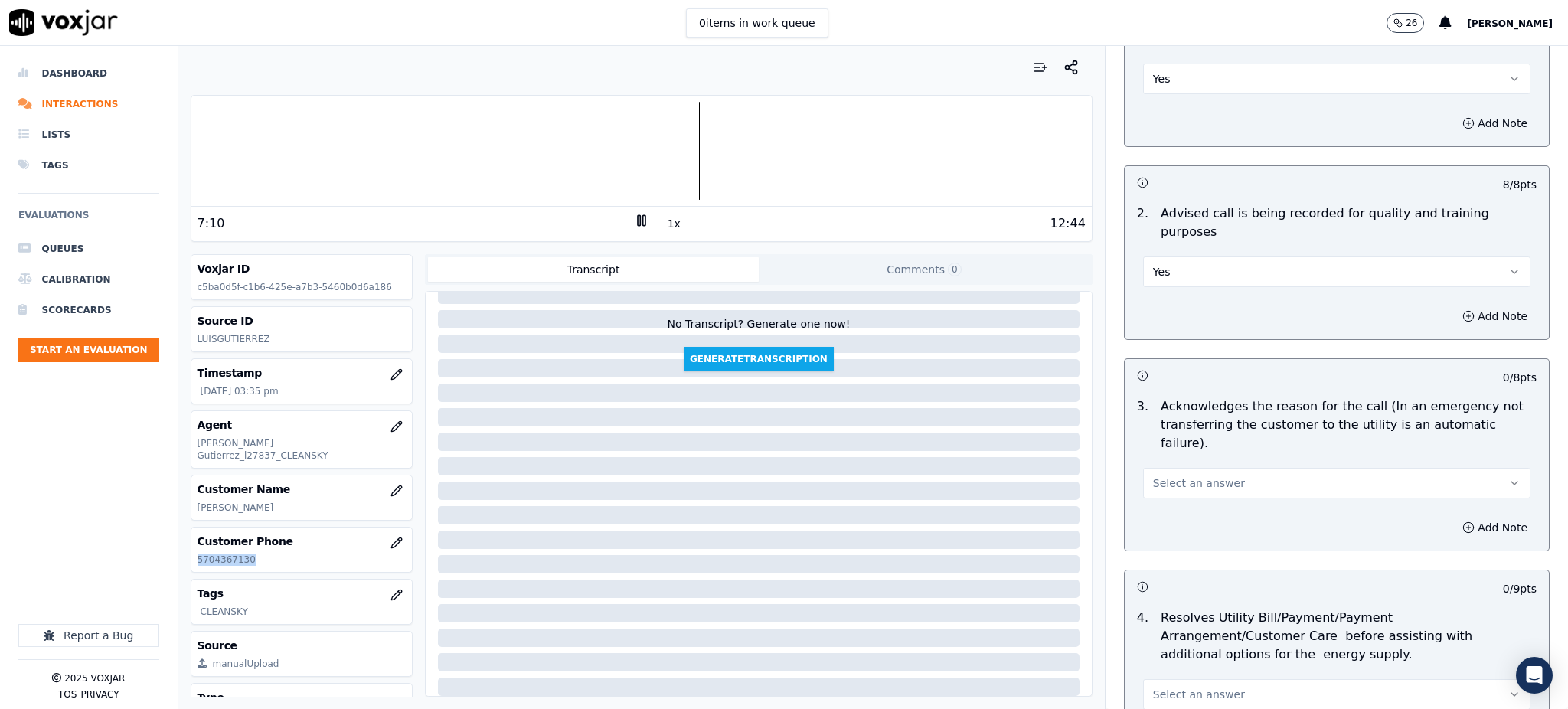
scroll to position [204, 0]
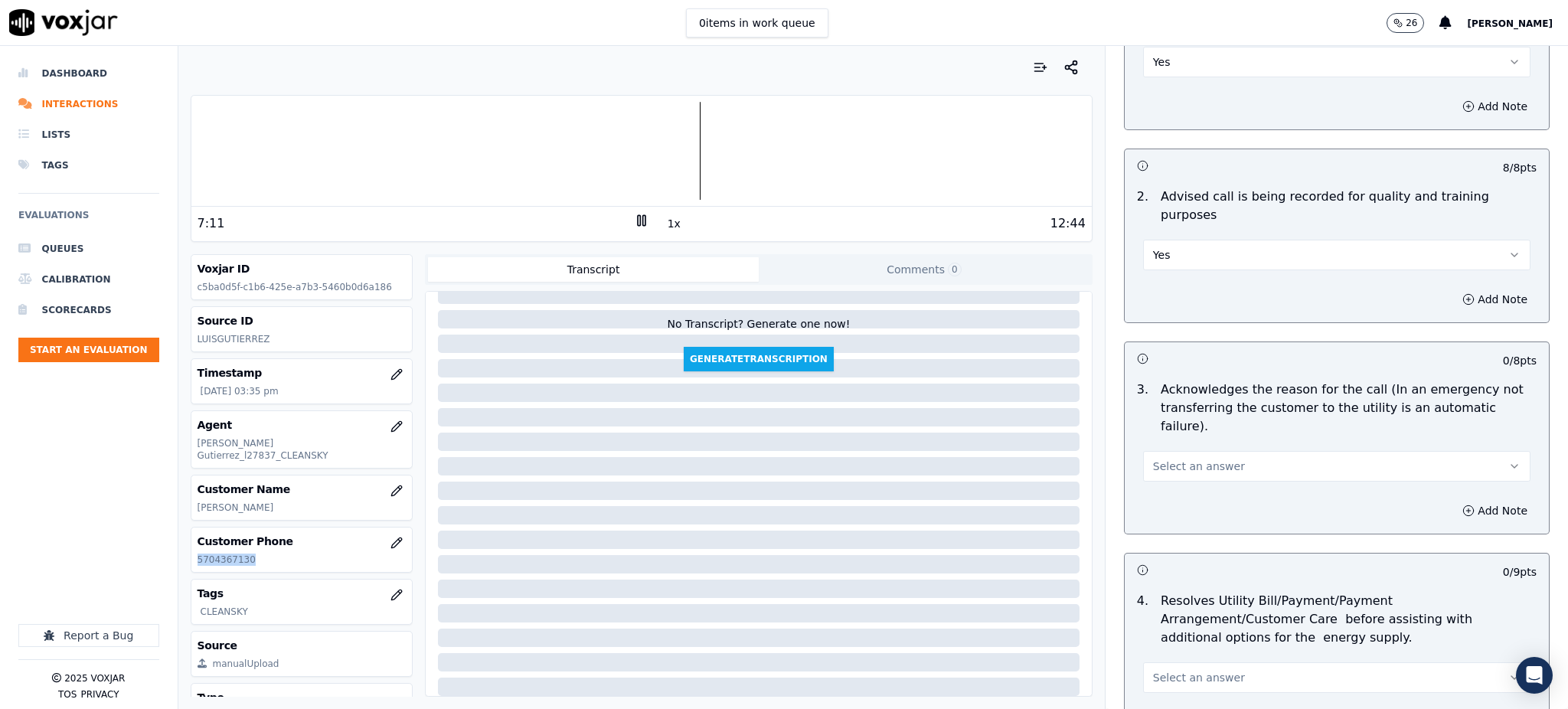
click at [1158, 451] on button "Select an answer" at bounding box center [1337, 467] width 387 height 31
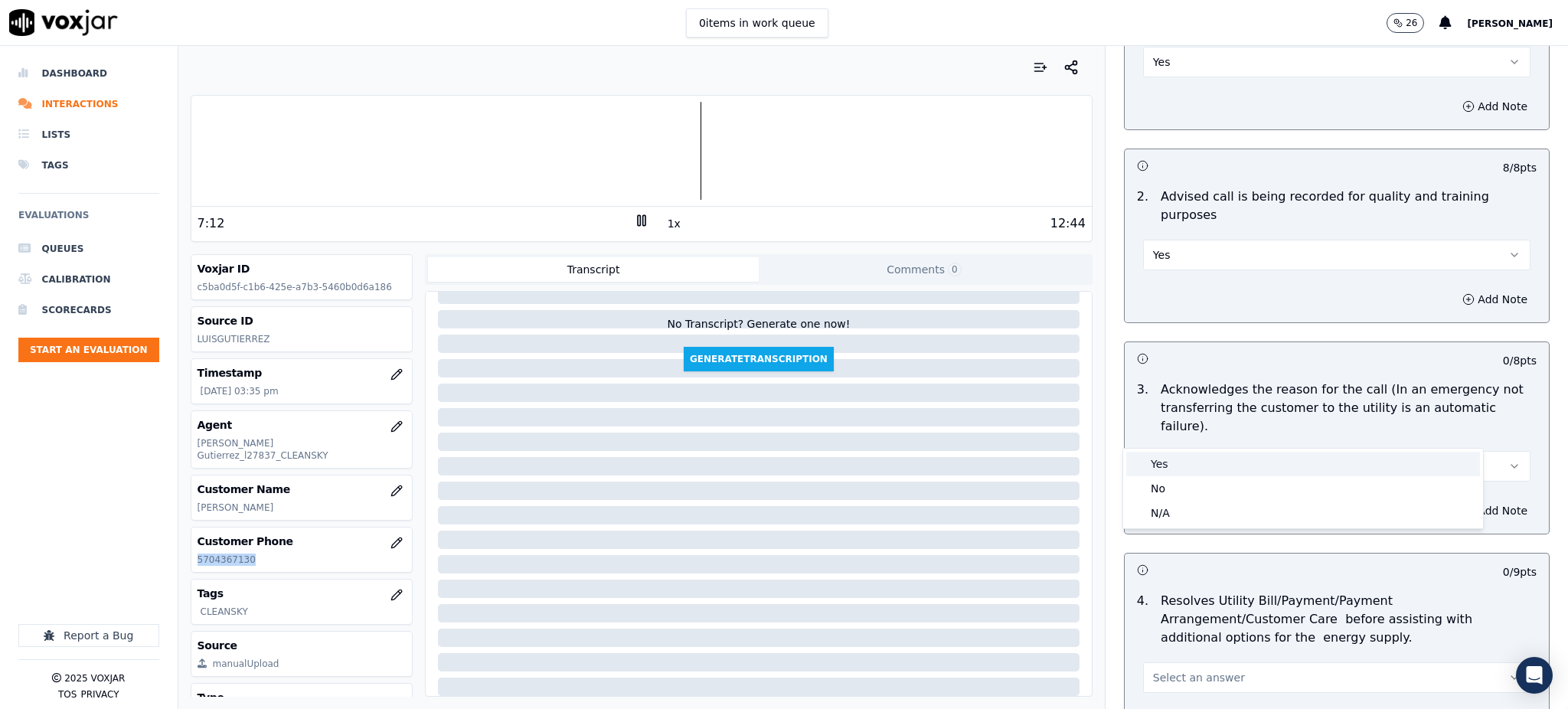
click at [1161, 458] on div "Yes" at bounding box center [1303, 464] width 354 height 24
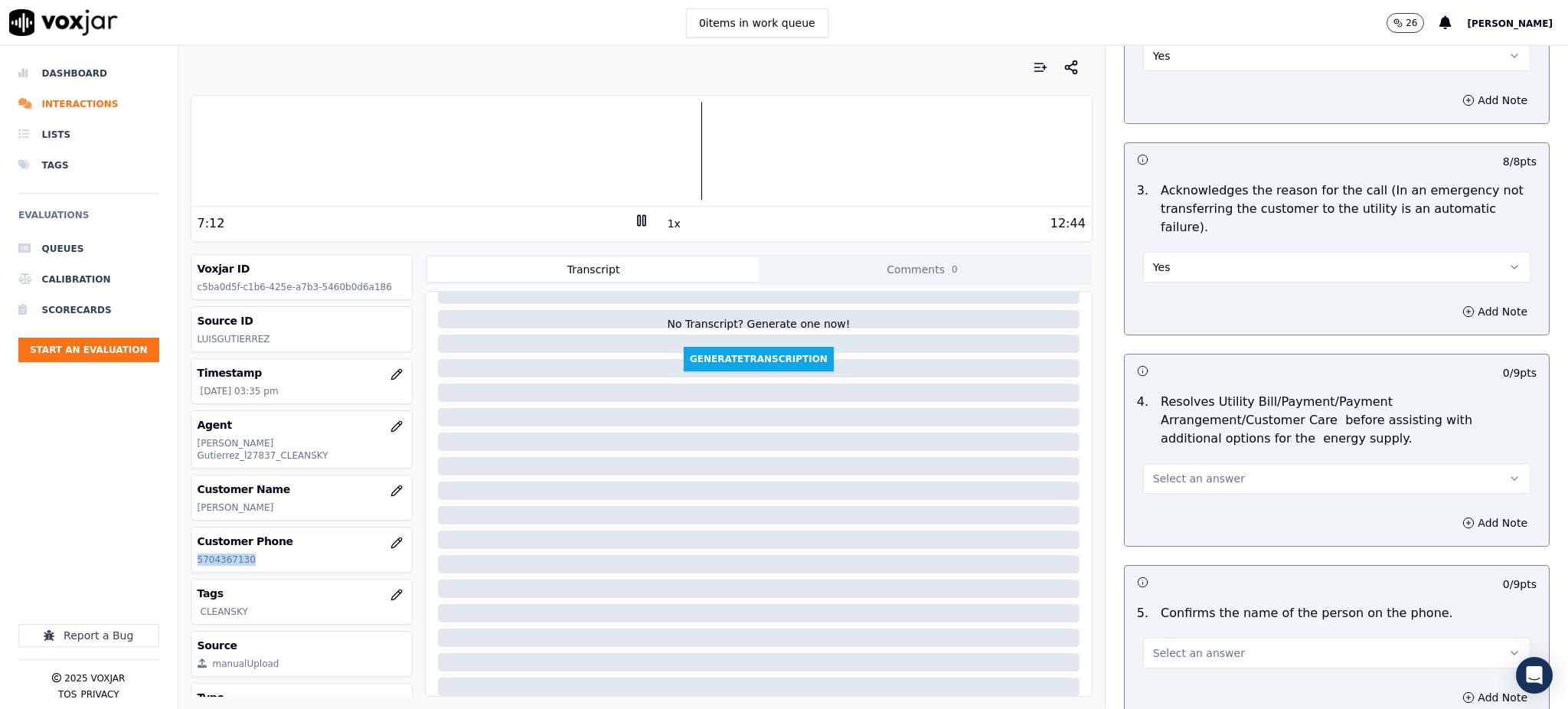
scroll to position [409, 0]
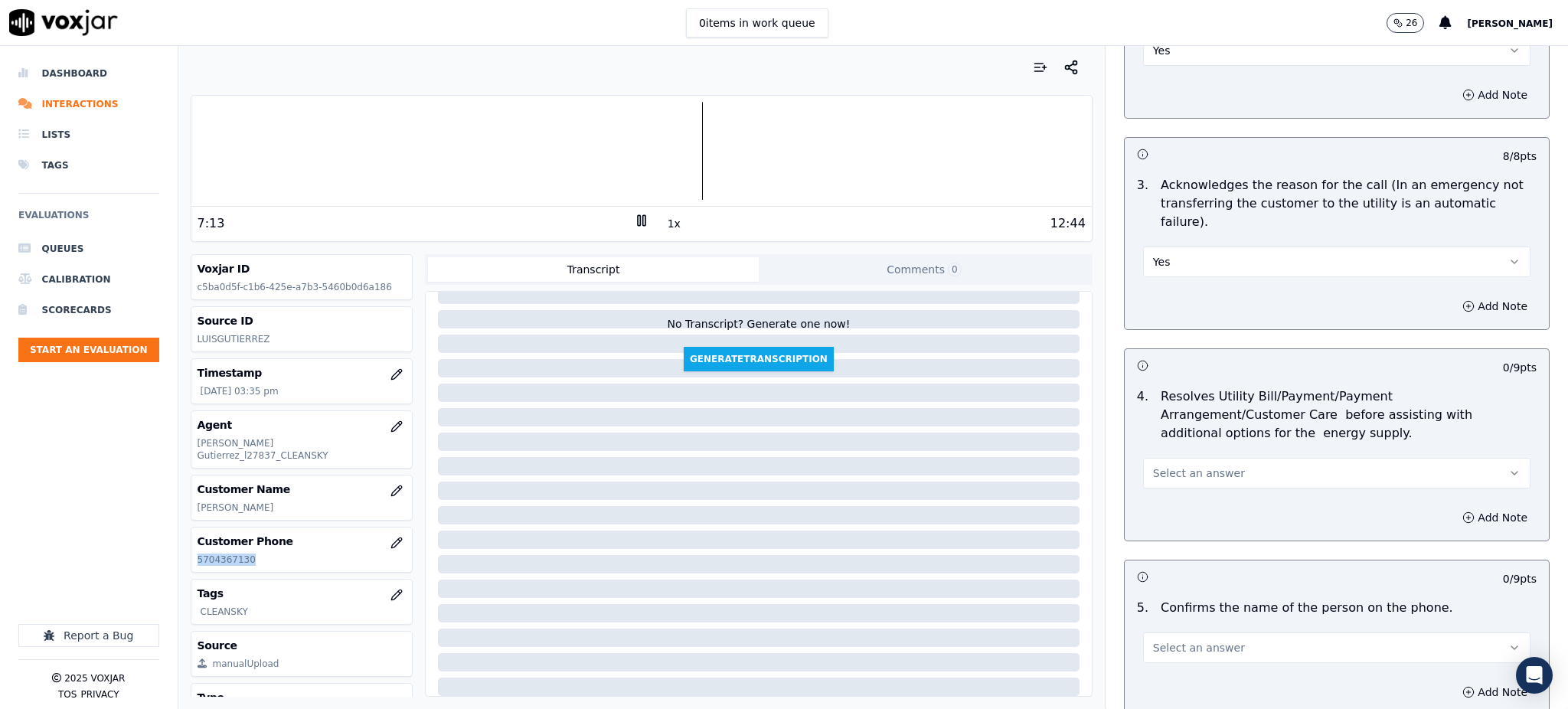
click at [1161, 458] on button "Select an answer" at bounding box center [1337, 473] width 387 height 31
click at [1160, 462] on div "Yes" at bounding box center [1303, 471] width 354 height 24
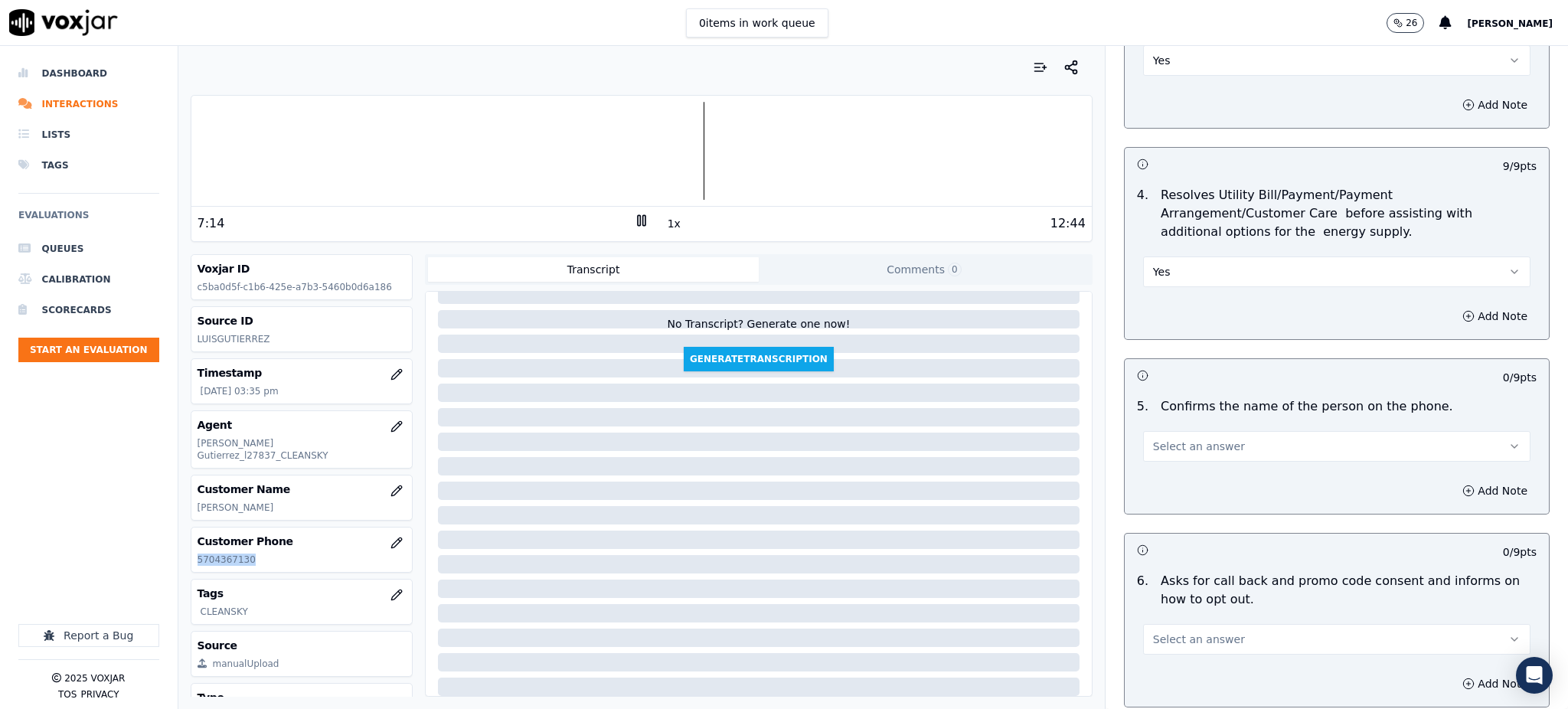
scroll to position [613, 0]
click at [1166, 436] on span "Select an answer" at bounding box center [1199, 444] width 92 height 15
click at [1158, 445] on div "Yes" at bounding box center [1303, 441] width 354 height 24
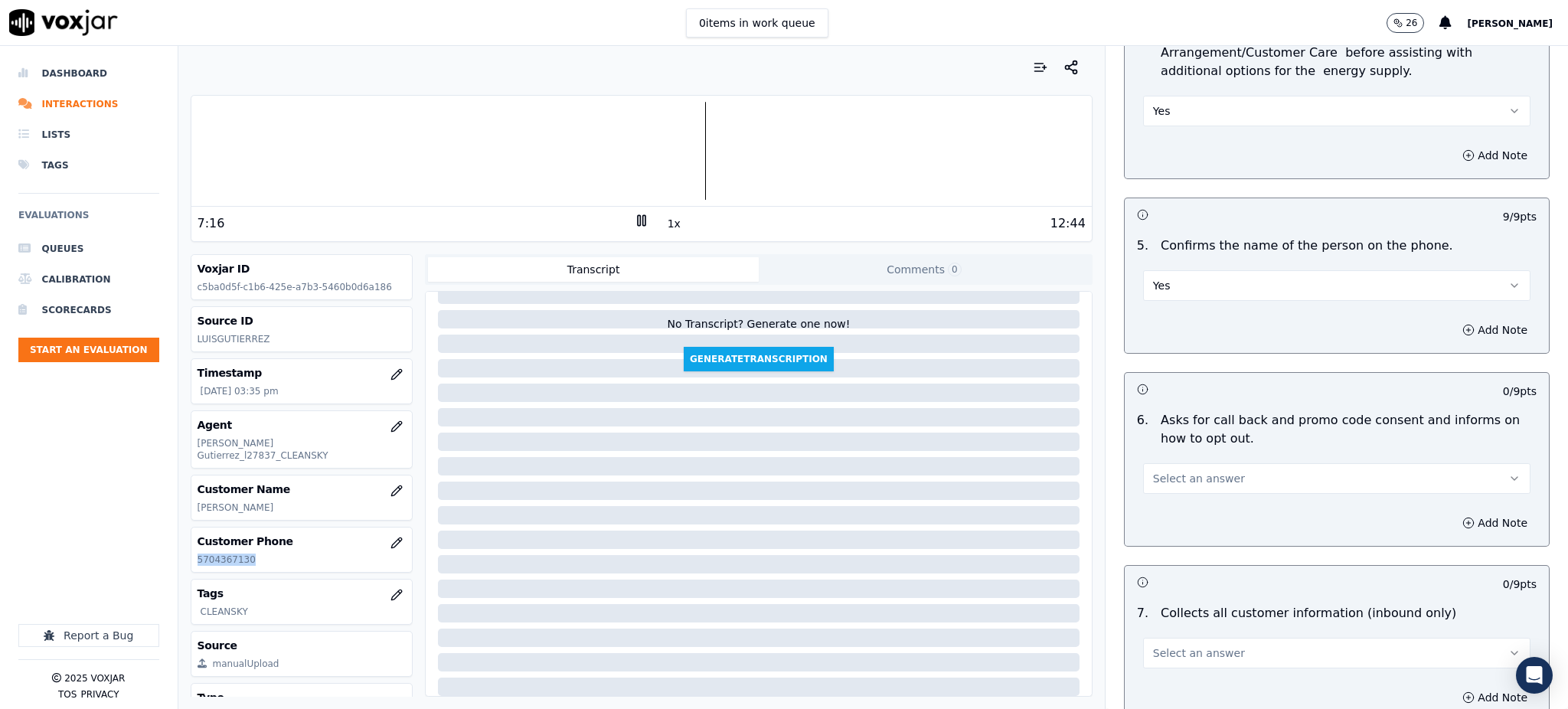
scroll to position [816, 0]
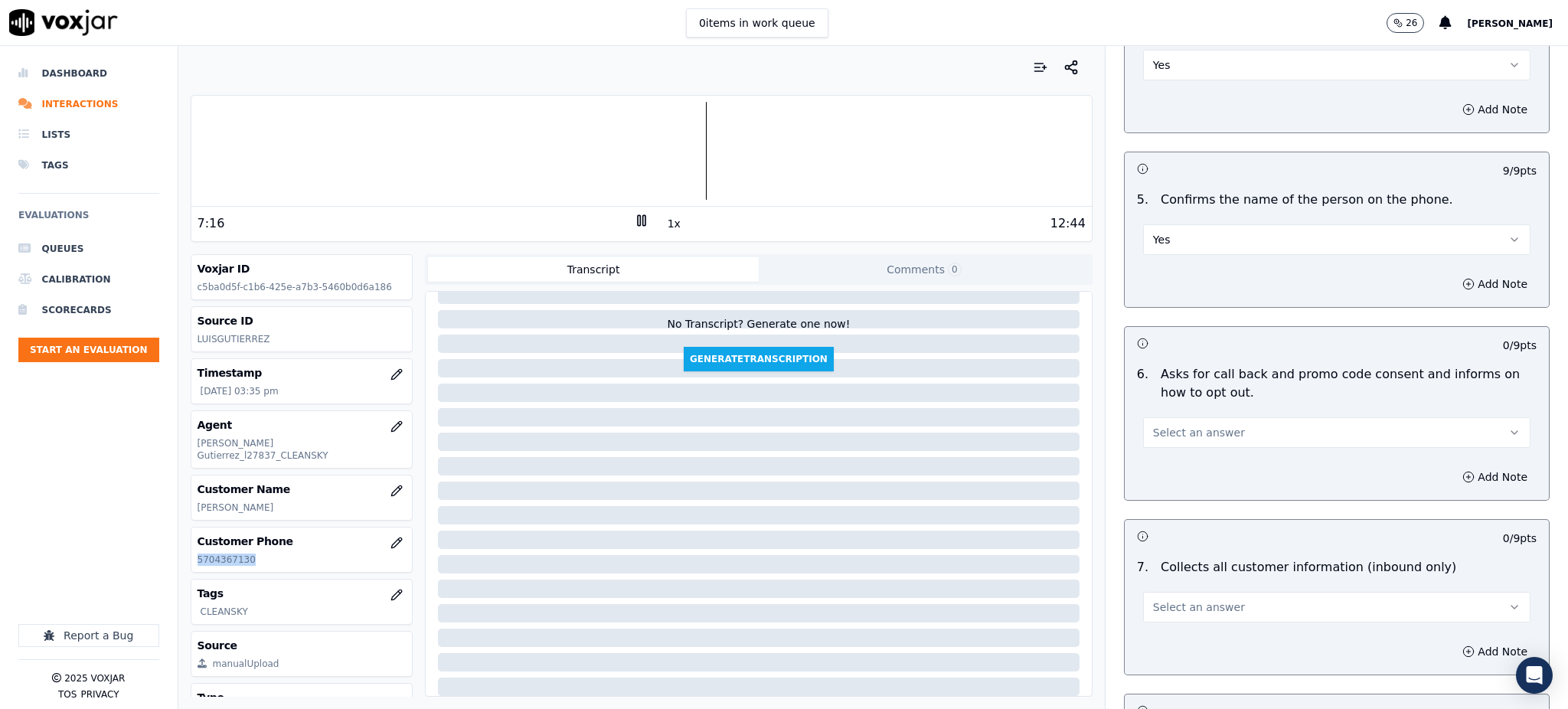
click at [1155, 425] on span "Select an answer" at bounding box center [1199, 433] width 92 height 15
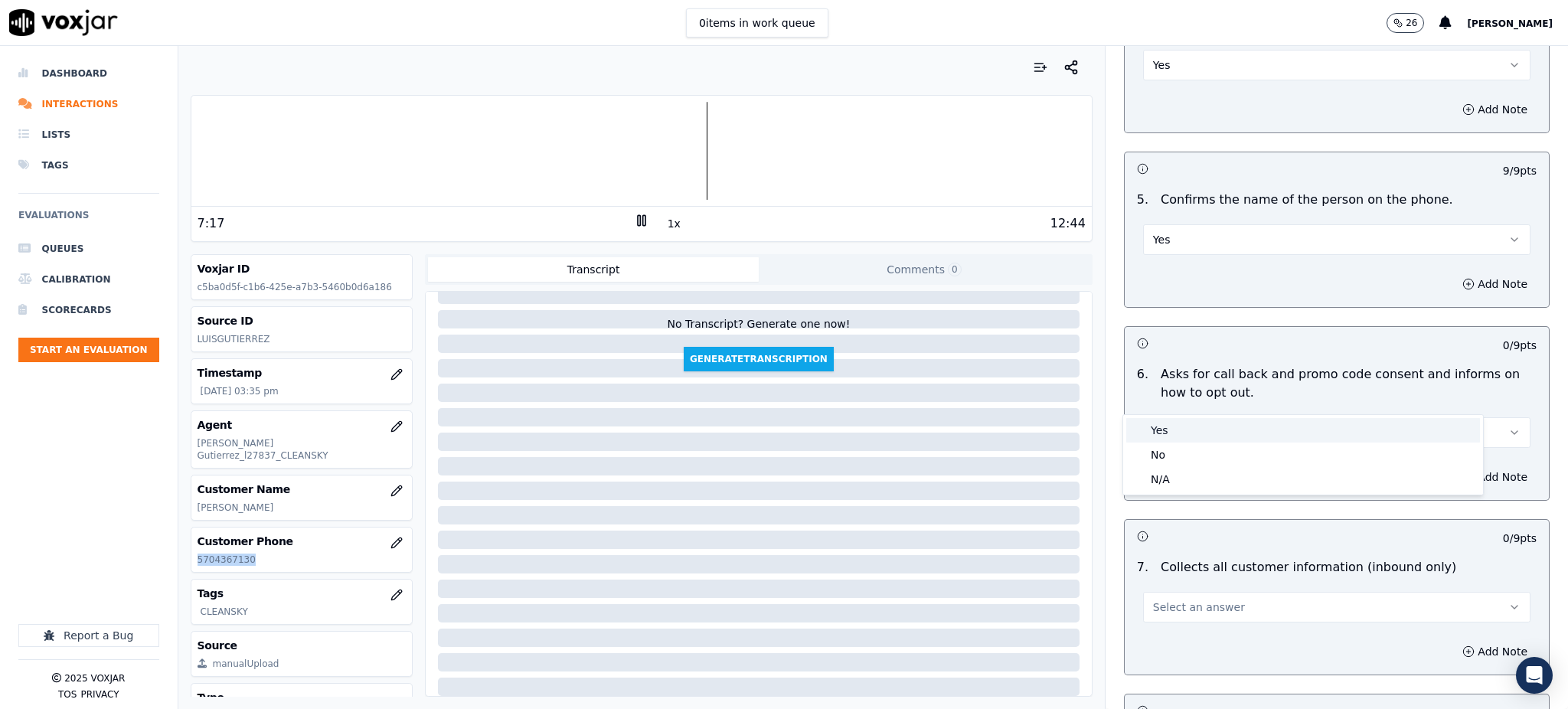
click at [1161, 438] on div "Yes" at bounding box center [1303, 430] width 354 height 24
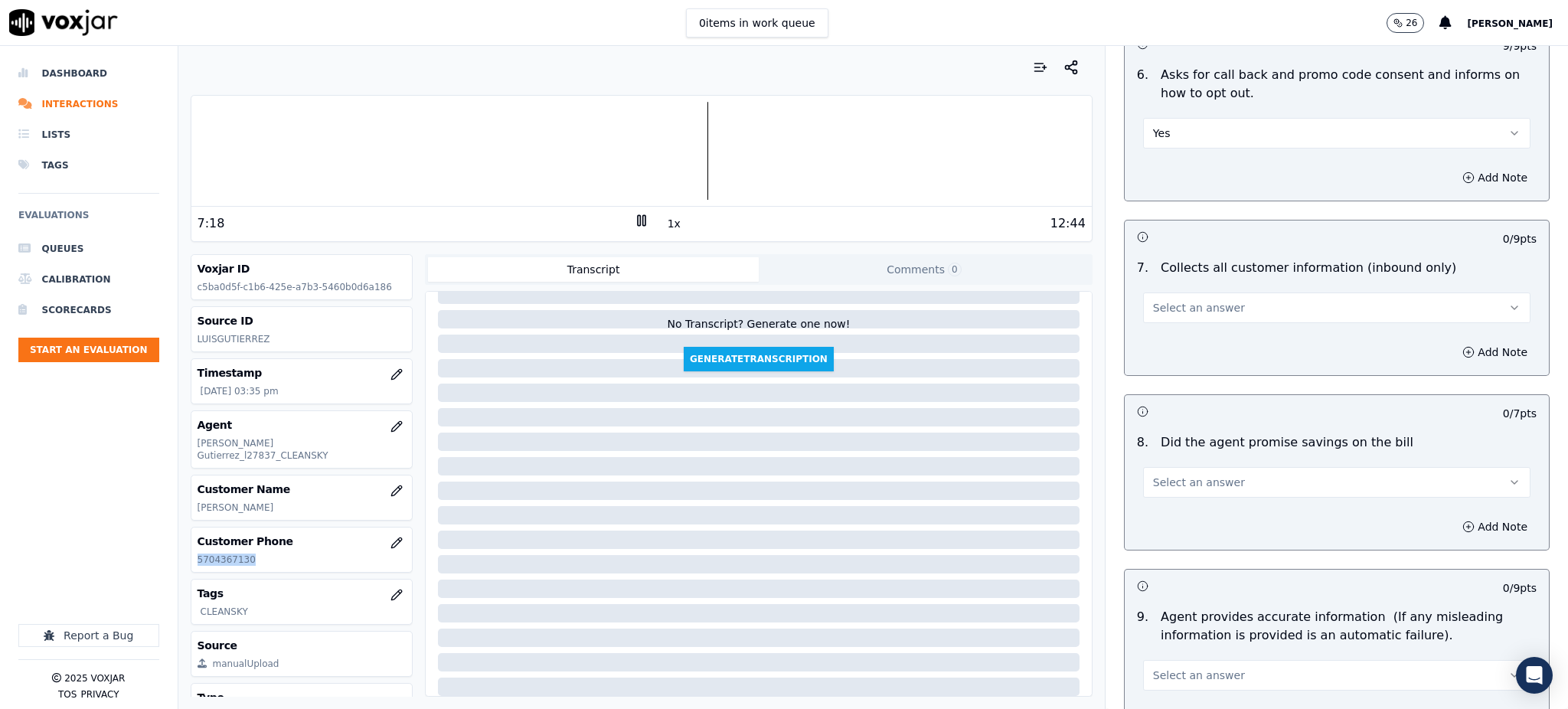
scroll to position [1123, 0]
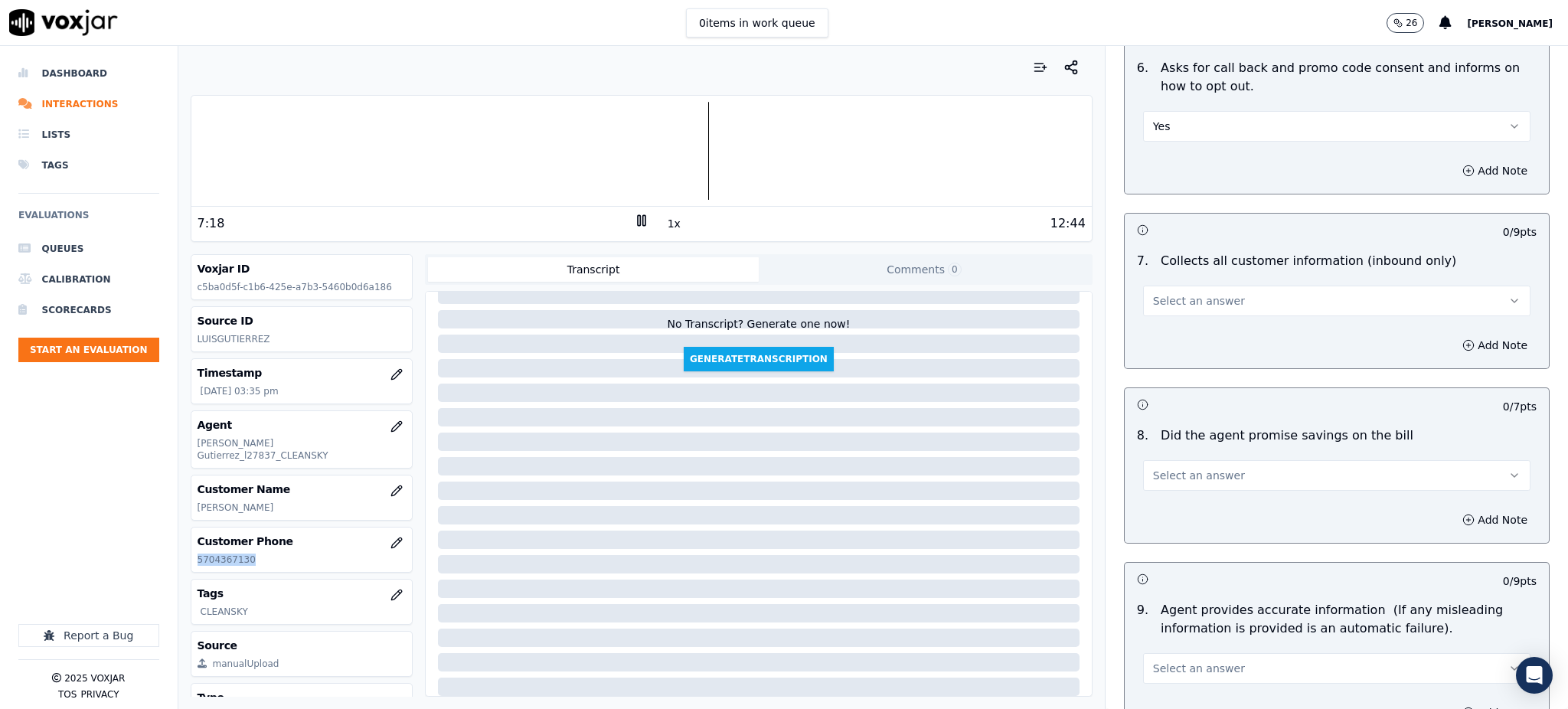
click at [1160, 286] on button "Select an answer" at bounding box center [1337, 301] width 387 height 31
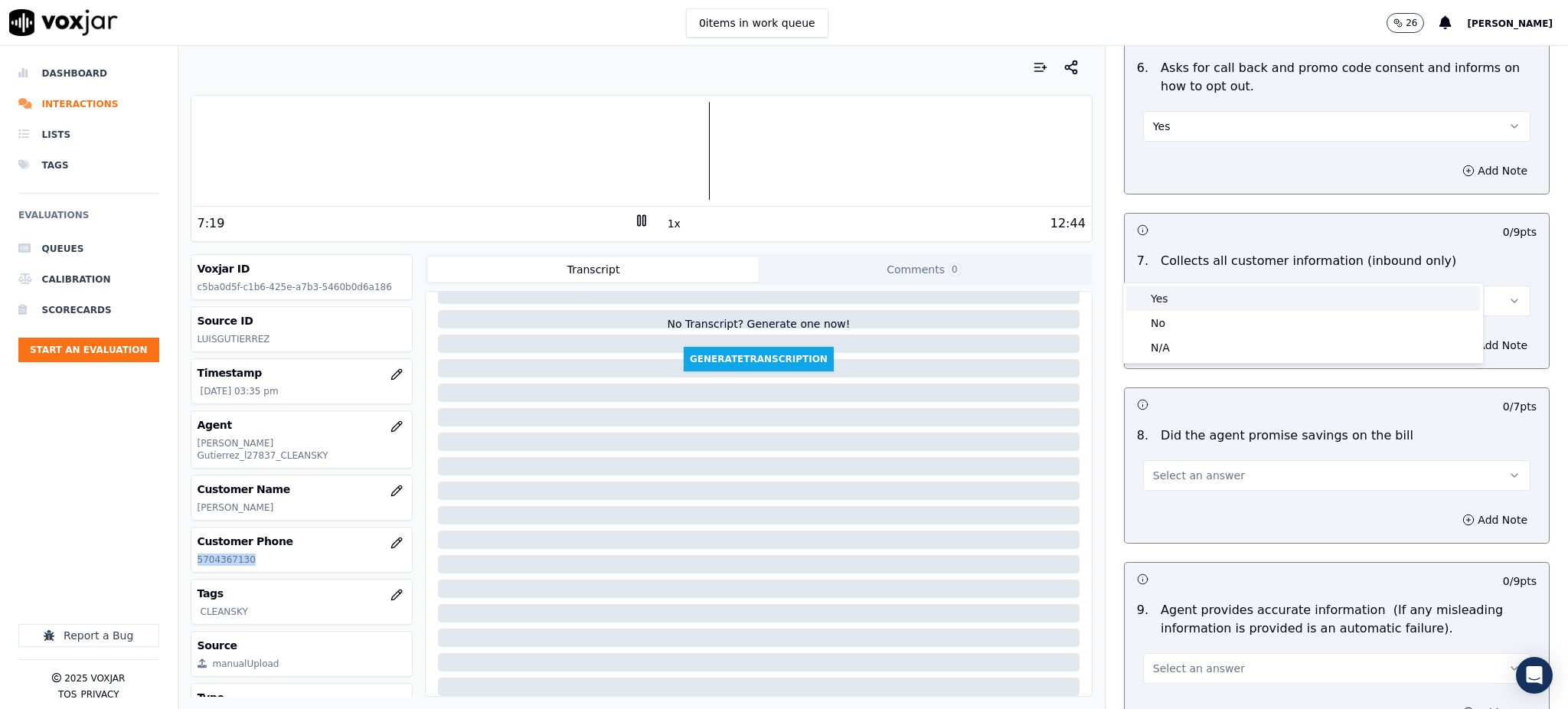
click at [1160, 300] on div "Yes" at bounding box center [1303, 298] width 354 height 24
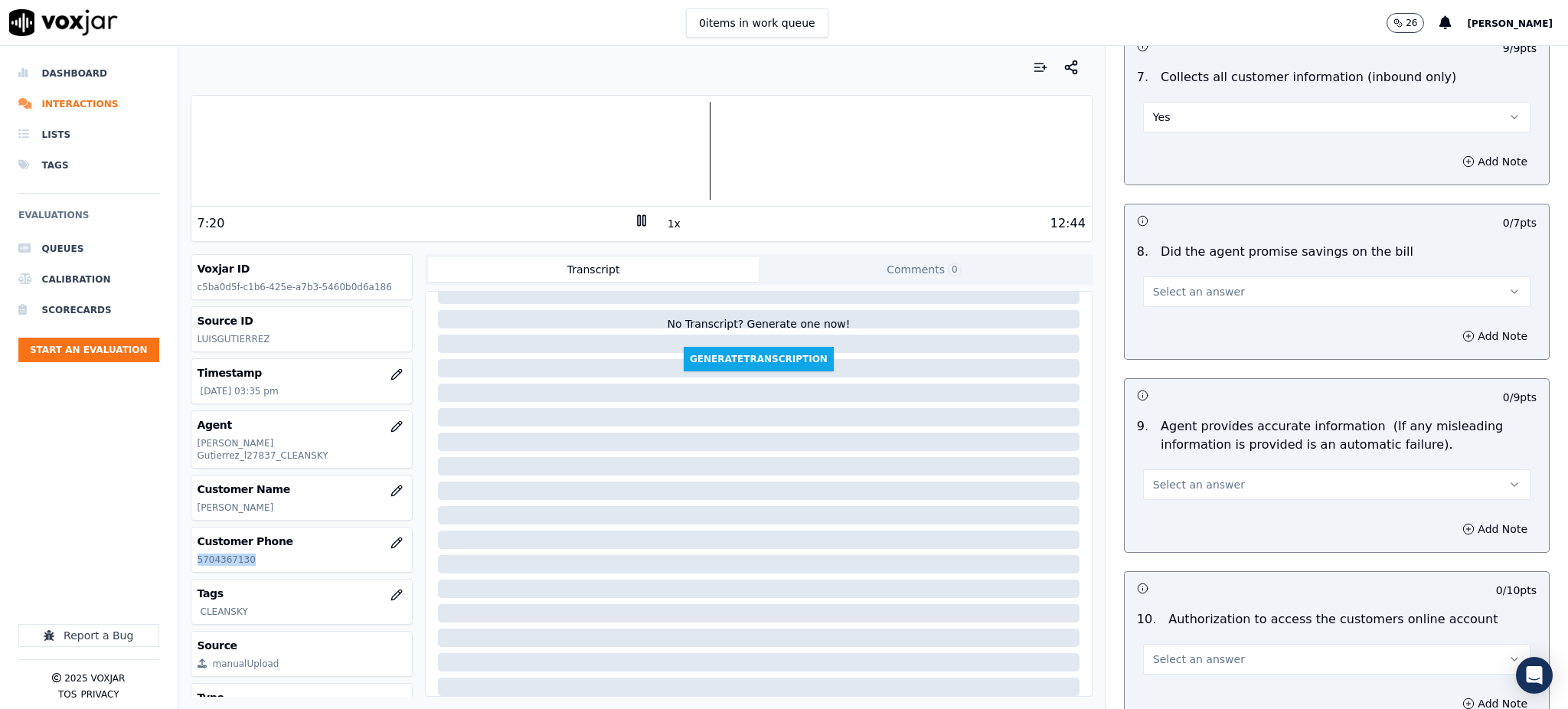
scroll to position [1327, 0]
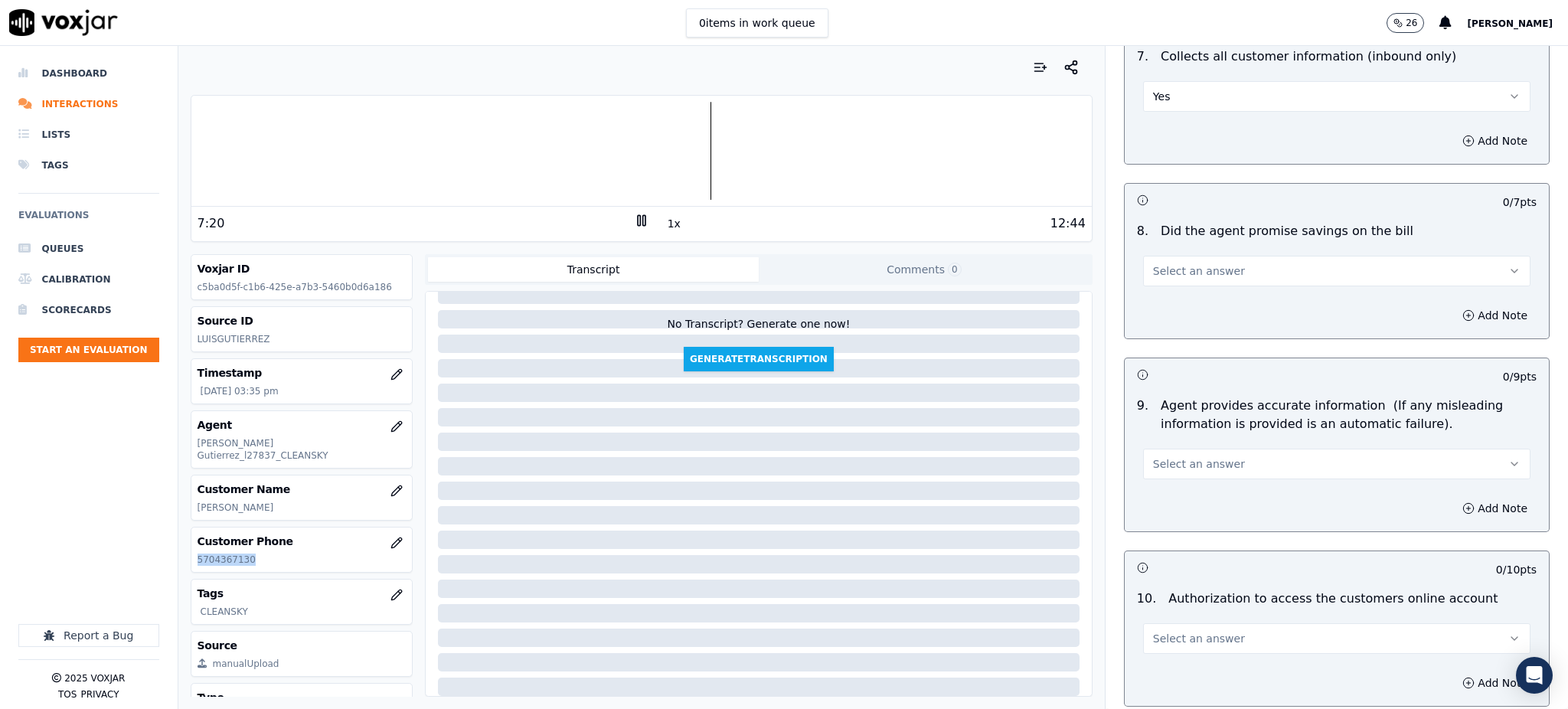
click at [1154, 263] on span "Select an answer" at bounding box center [1199, 271] width 92 height 15
drag, startPoint x: 1160, startPoint y: 267, endPoint x: 1156, endPoint y: 406, distance: 139.1
click at [1161, 267] on div "Yes" at bounding box center [1303, 269] width 354 height 24
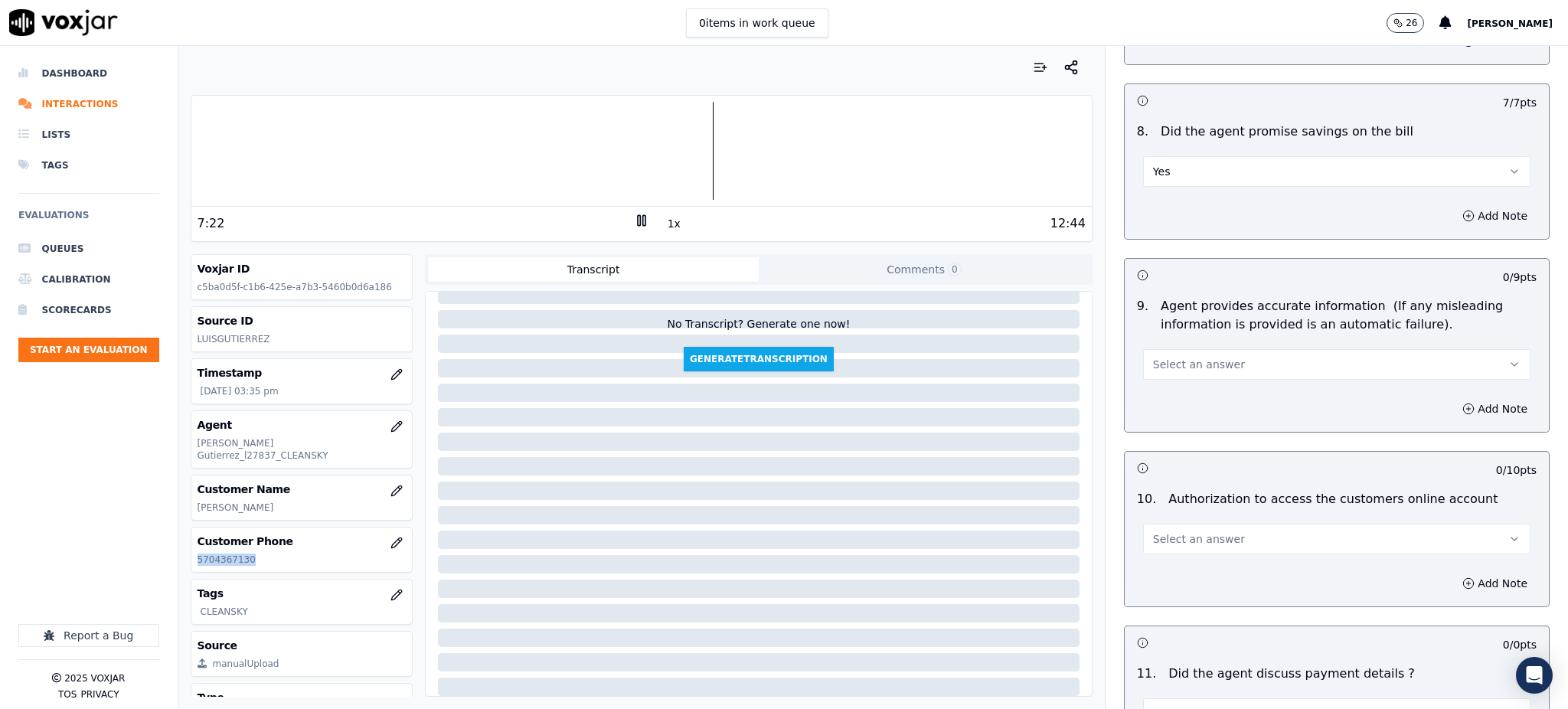
scroll to position [1430, 0]
click at [1153, 355] on span "Select an answer" at bounding box center [1199, 362] width 92 height 15
click at [1164, 368] on div "Yes" at bounding box center [1303, 360] width 354 height 24
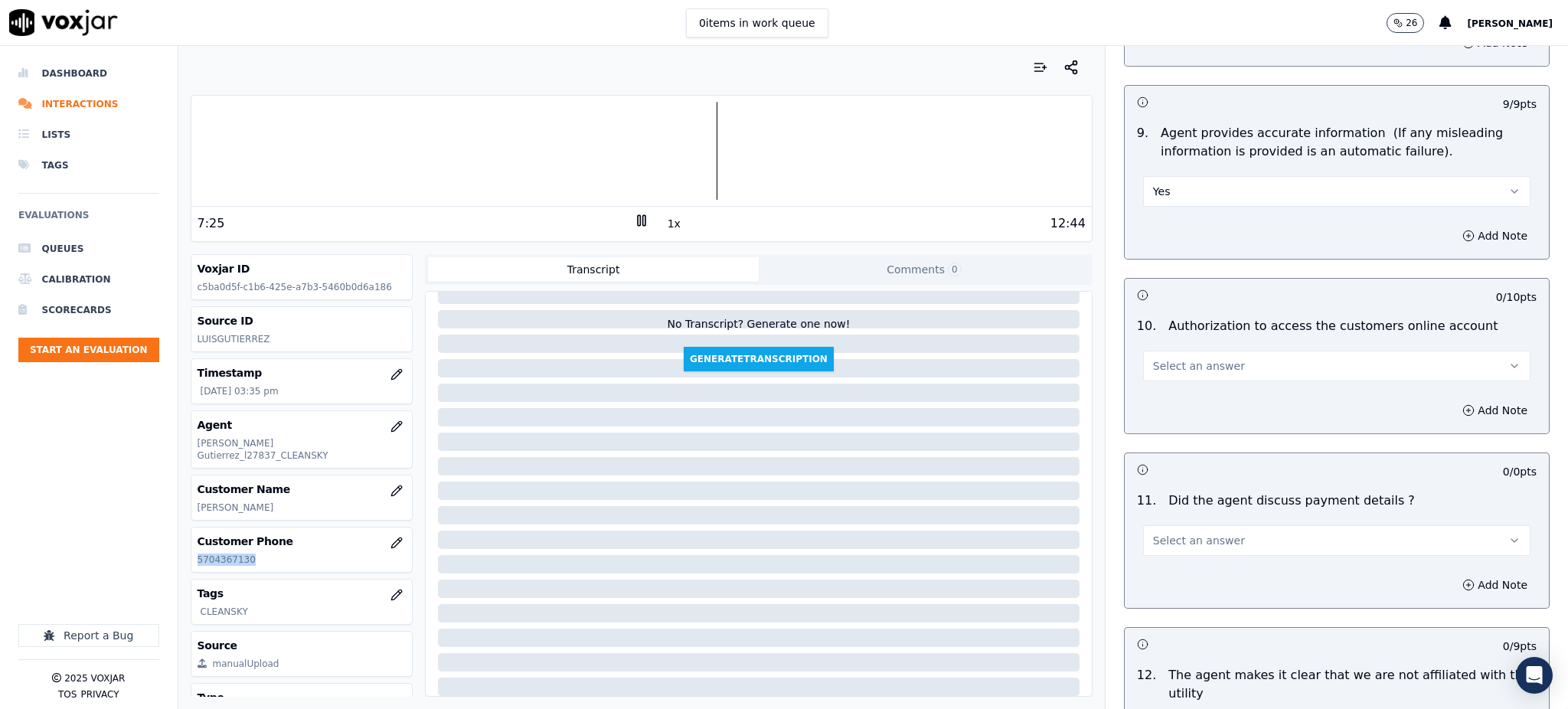
scroll to position [1634, 0]
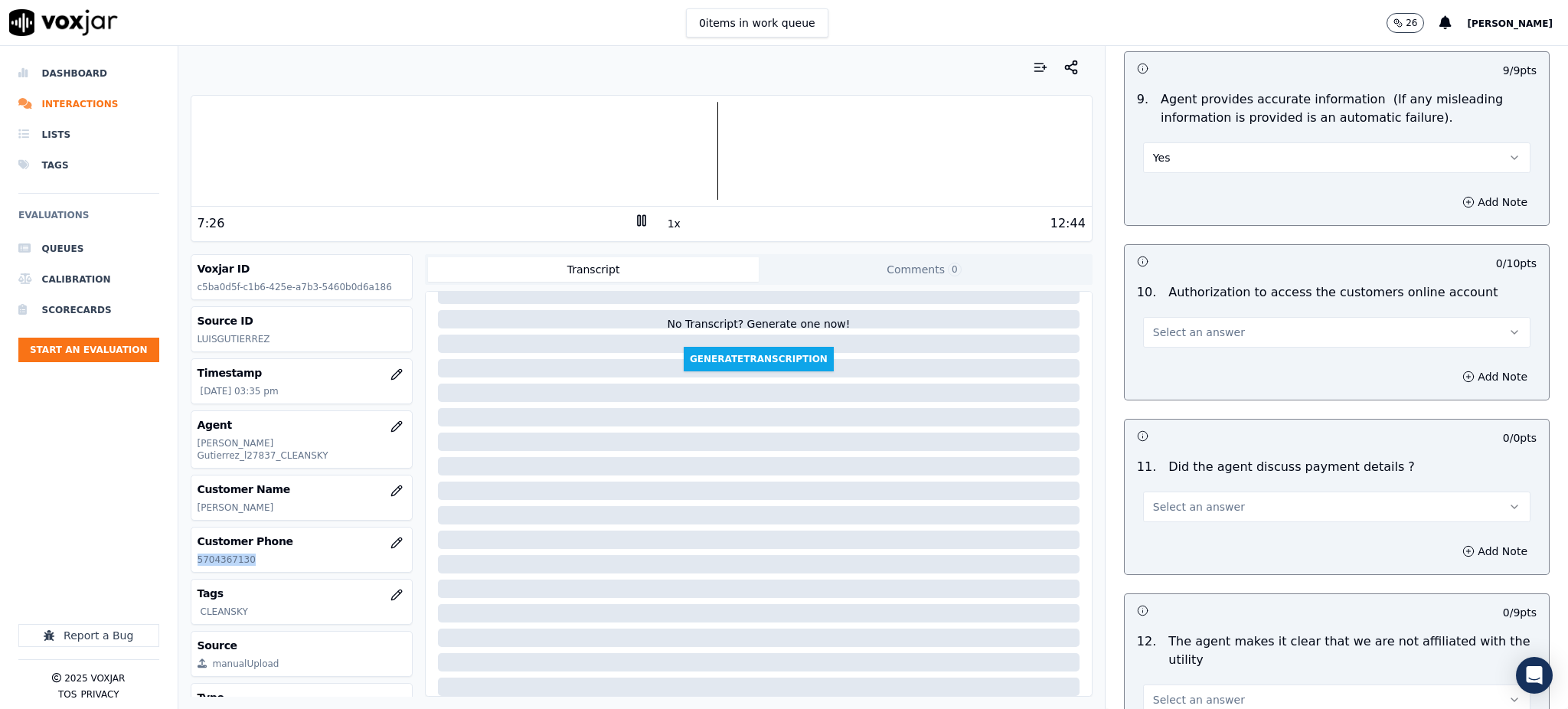
click at [1161, 325] on span "Select an answer" at bounding box center [1199, 332] width 92 height 15
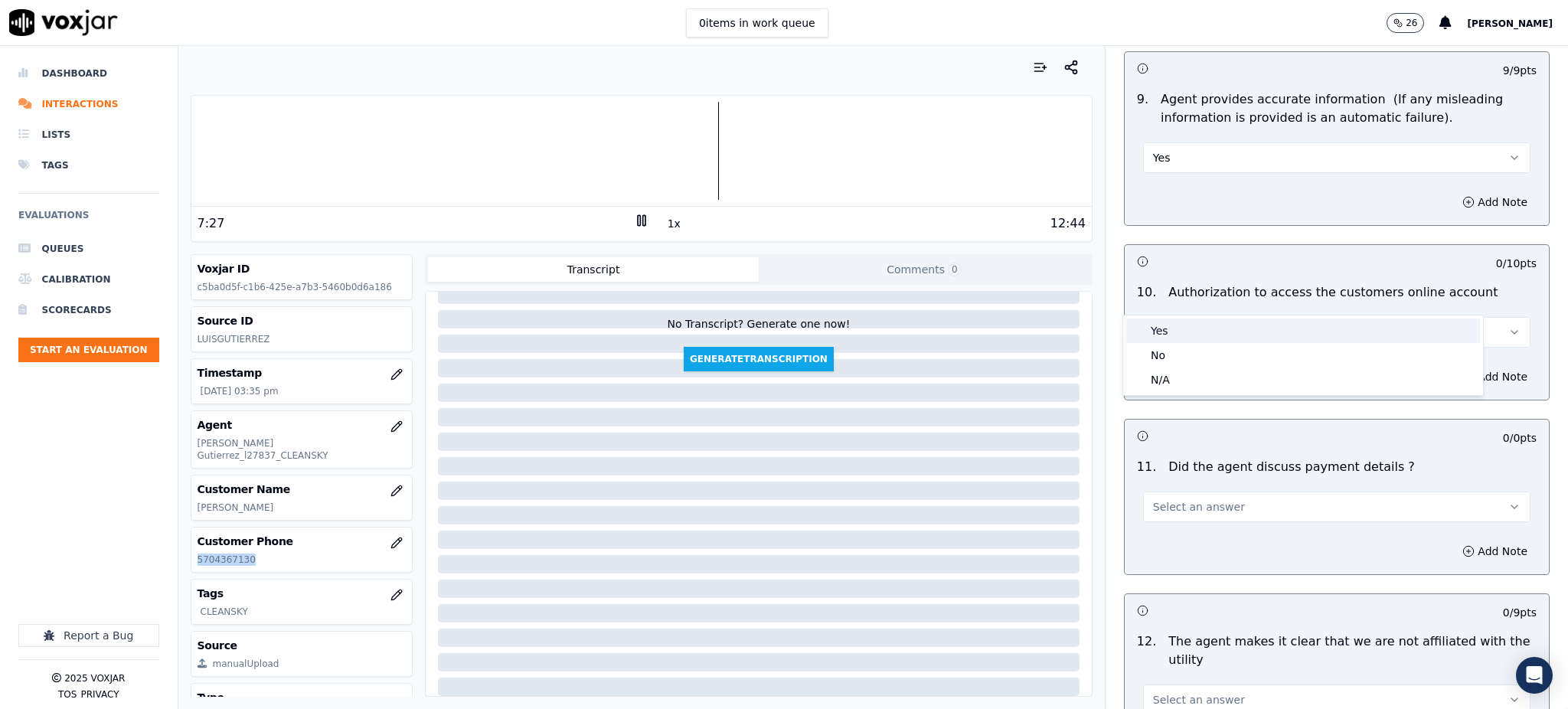
click at [1158, 331] on div "Yes" at bounding box center [1303, 331] width 354 height 24
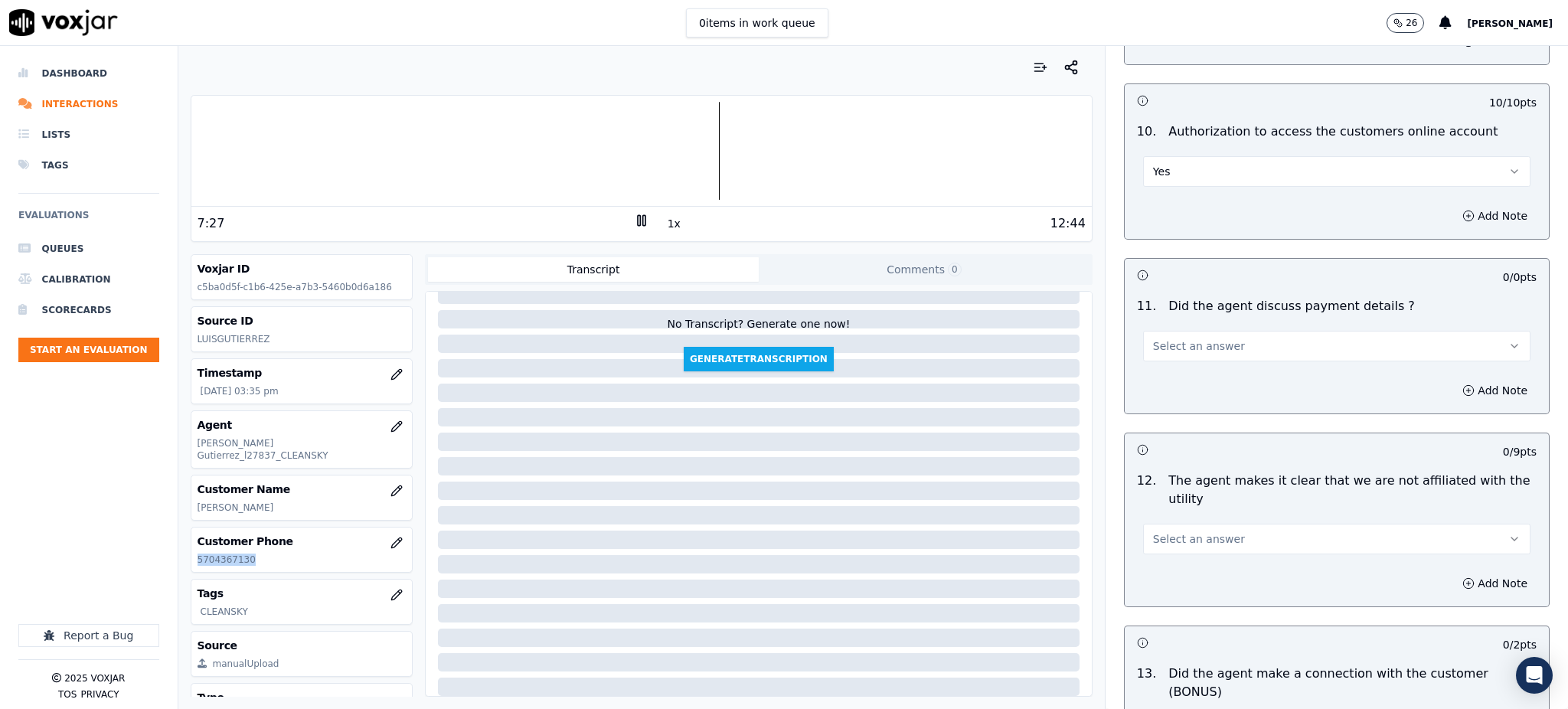
scroll to position [1838, 0]
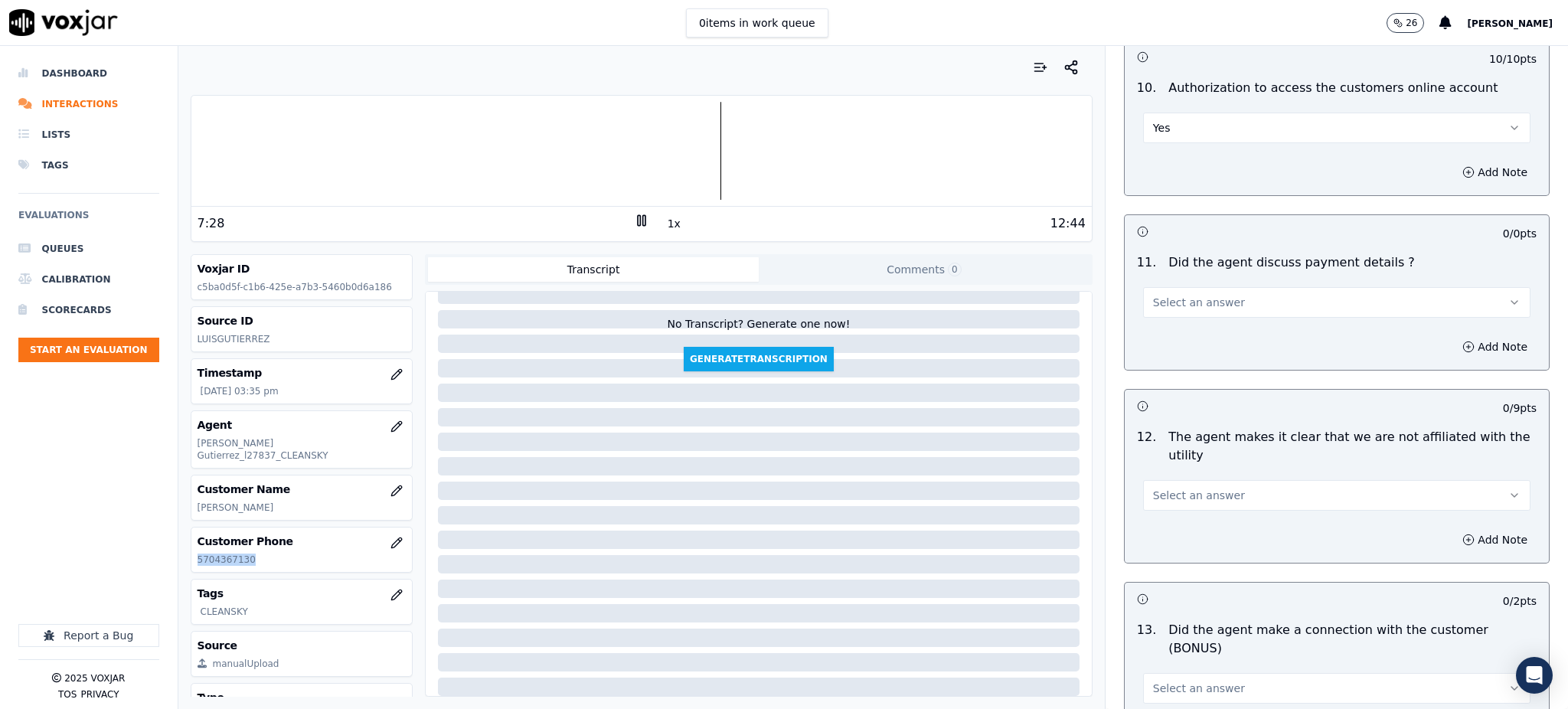
click at [1153, 295] on span "Select an answer" at bounding box center [1199, 303] width 92 height 15
click at [1170, 351] on div "N/A" at bounding box center [1303, 350] width 354 height 24
click at [1166, 480] on button "Select an answer" at bounding box center [1337, 495] width 387 height 31
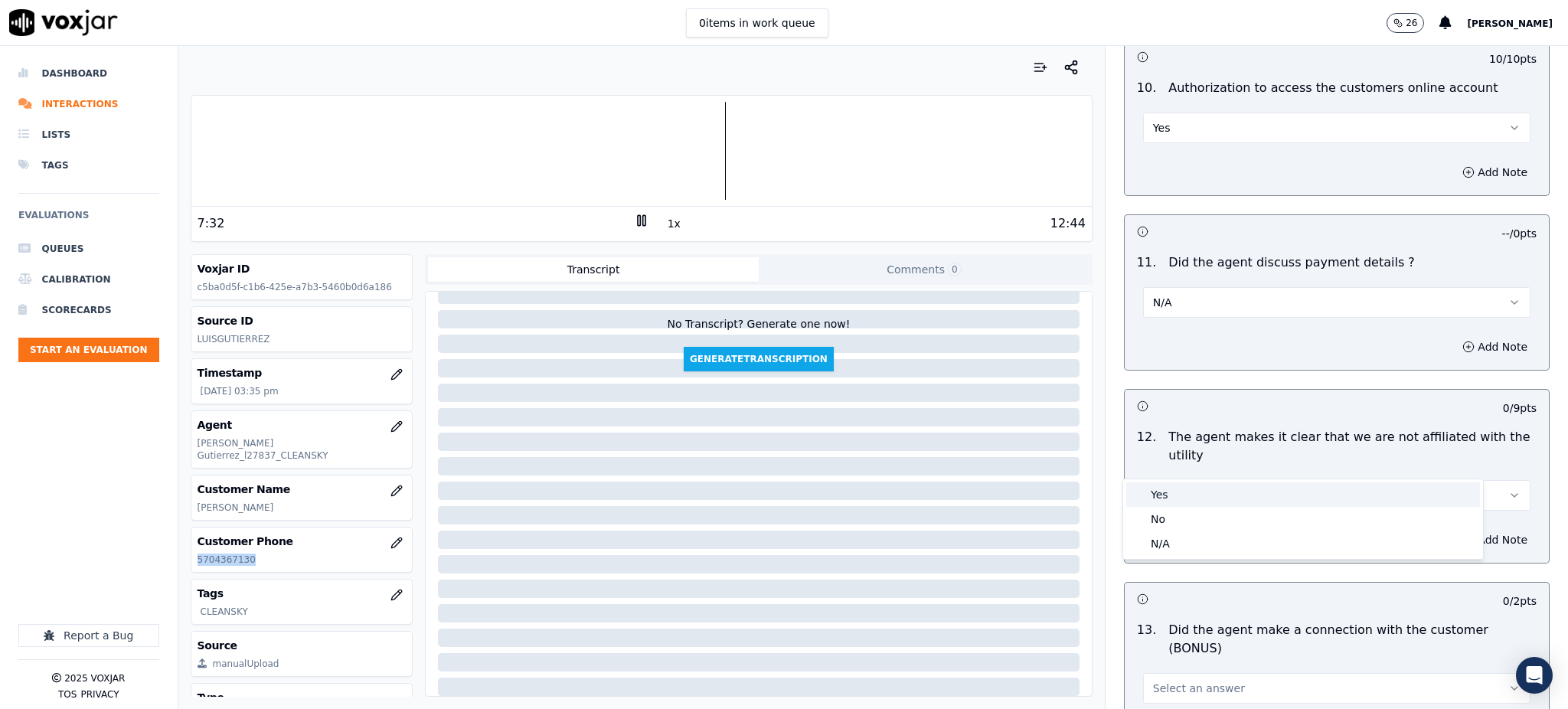
click at [1158, 497] on div "Yes" at bounding box center [1303, 494] width 354 height 24
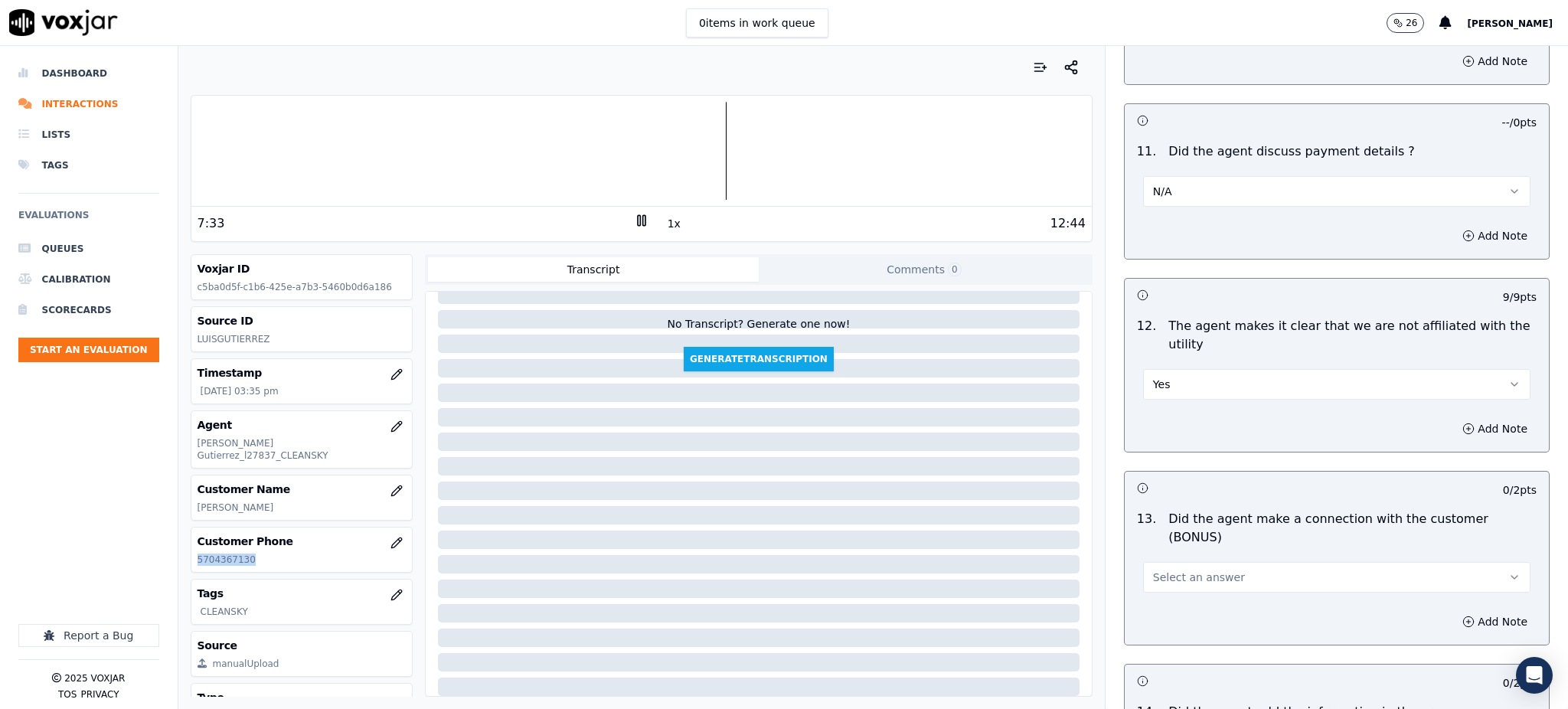
scroll to position [2042, 0]
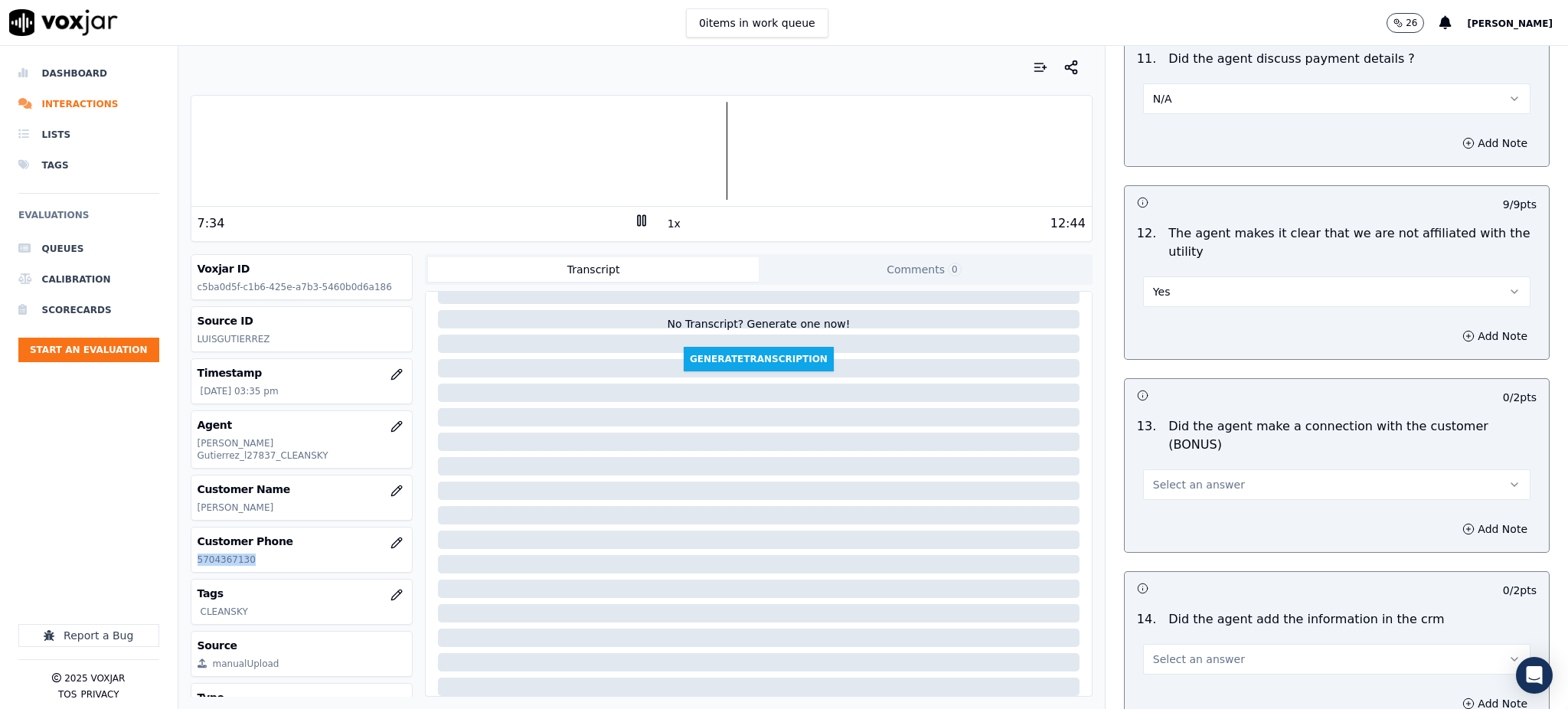
click at [1160, 477] on span "Select an answer" at bounding box center [1199, 485] width 92 height 15
click at [1161, 456] on div "Yes" at bounding box center [1303, 465] width 354 height 24
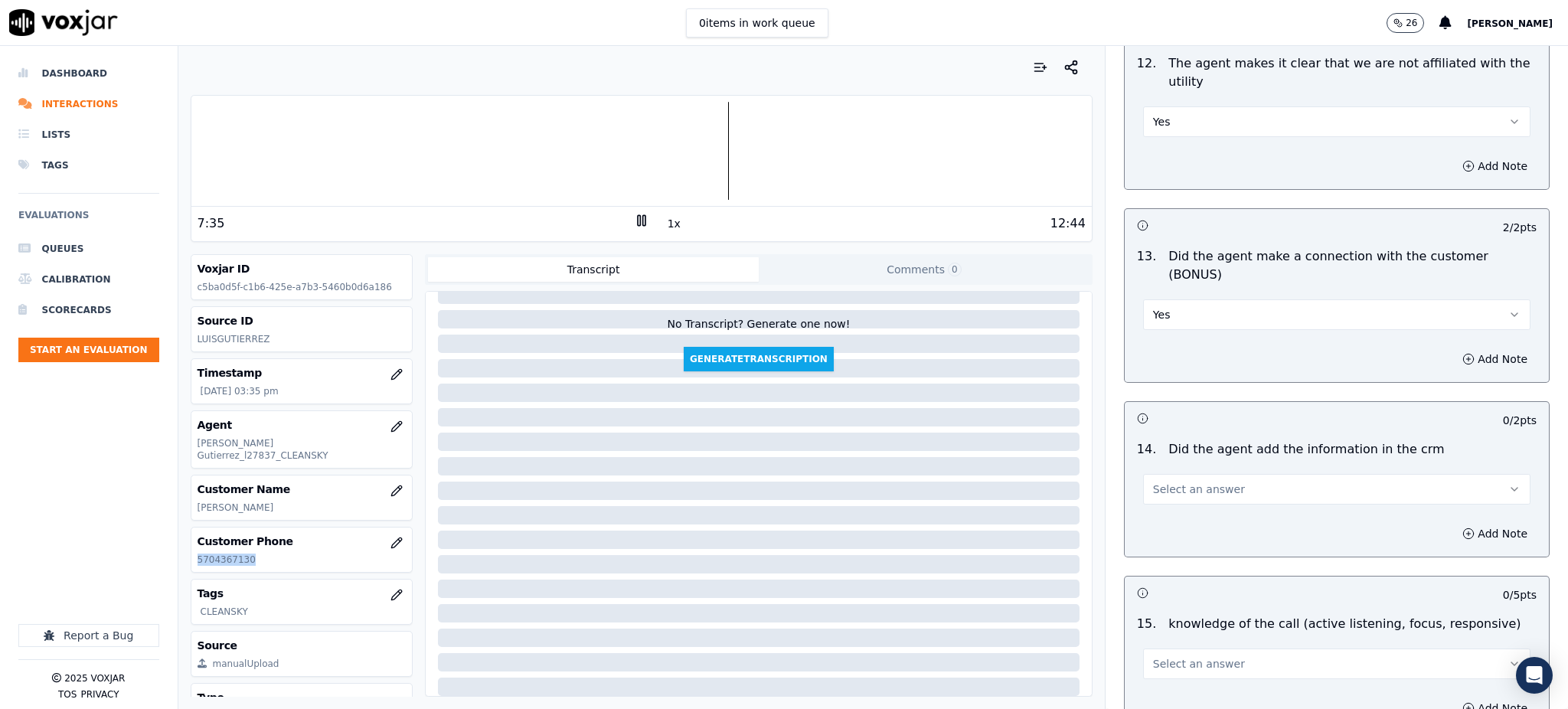
scroll to position [2247, 0]
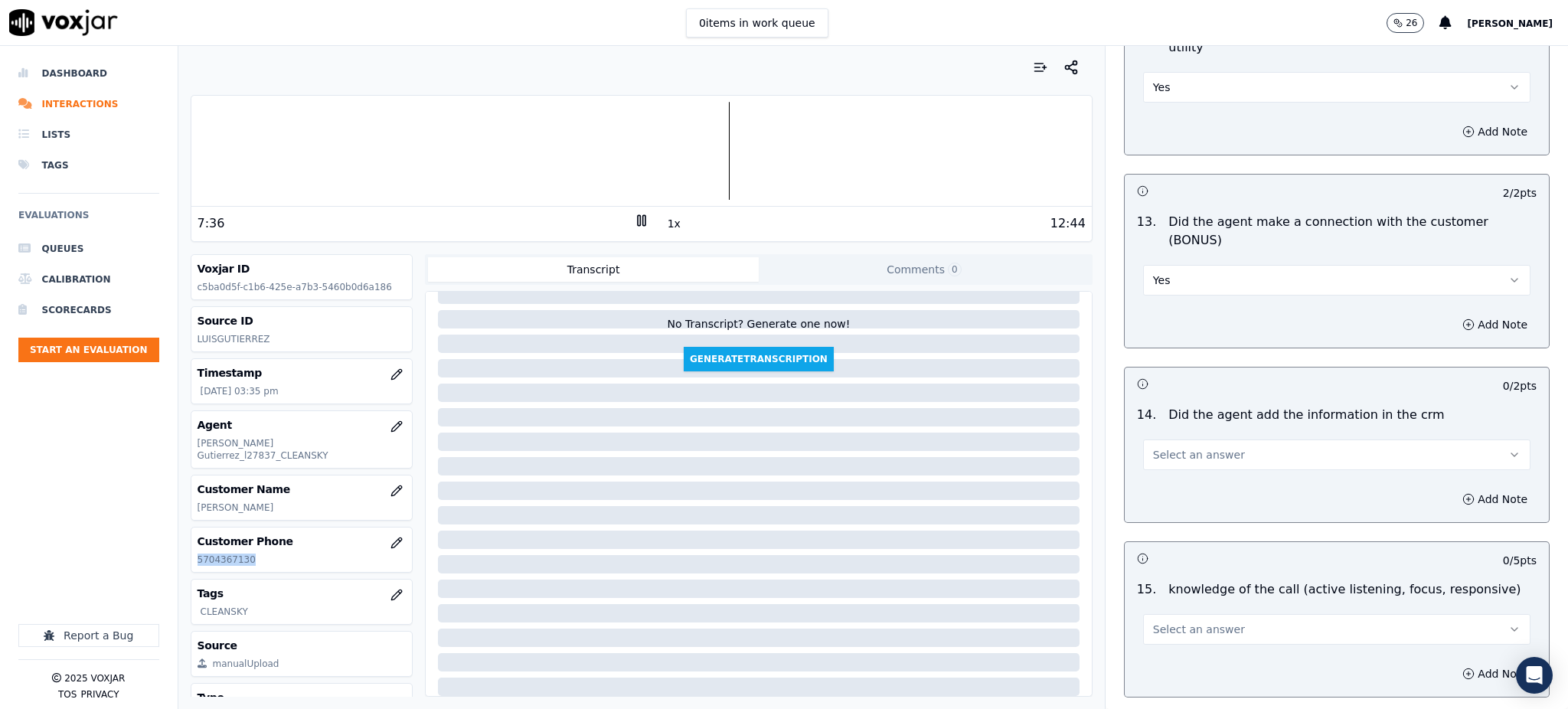
click at [1153, 447] on span "Select an answer" at bounding box center [1199, 455] width 92 height 15
click at [1158, 432] on div "Yes" at bounding box center [1303, 435] width 354 height 24
click at [1153, 622] on span "Select an answer" at bounding box center [1199, 629] width 92 height 15
click at [1157, 609] on div "Yes" at bounding box center [1303, 610] width 354 height 24
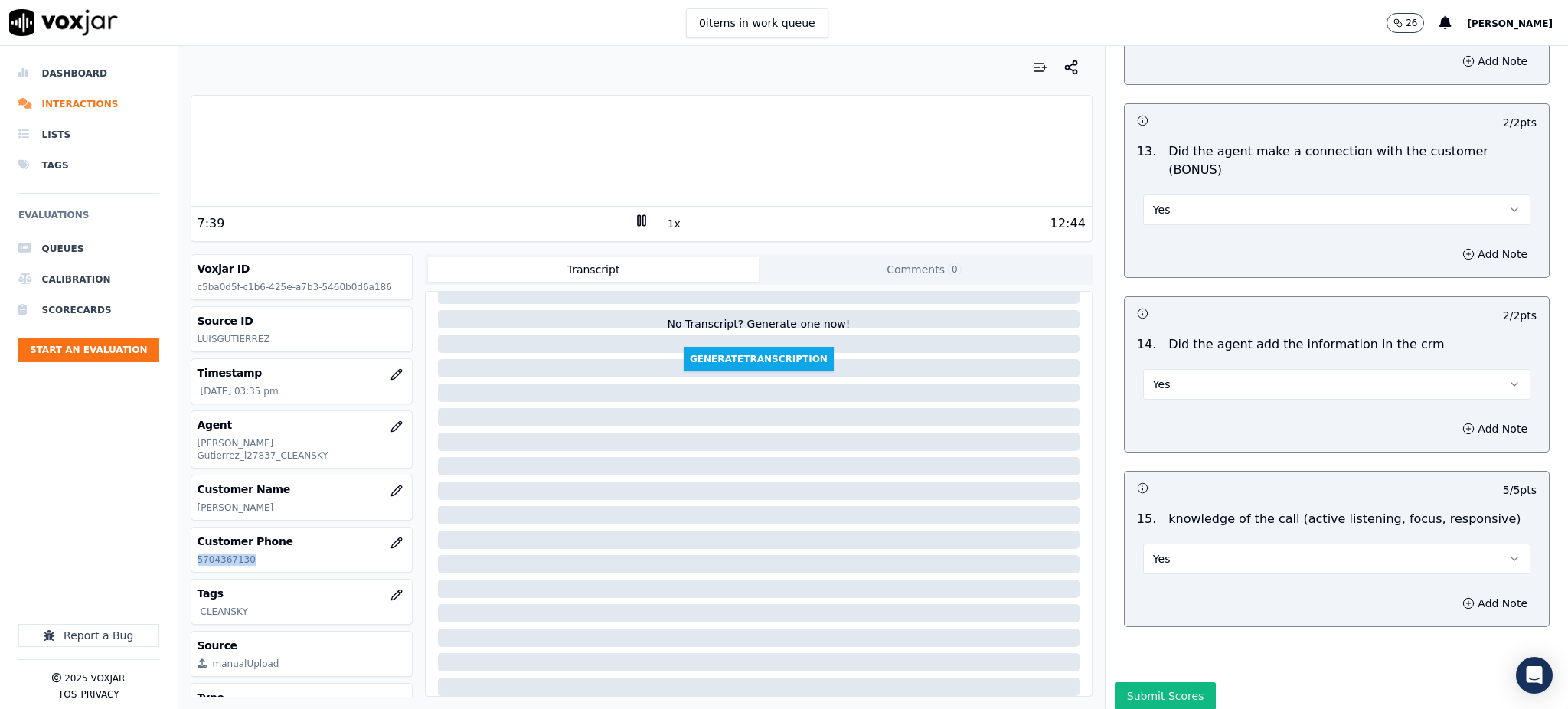
scroll to position [2319, 0]
click at [1160, 681] on button "Submit Scores" at bounding box center [1165, 695] width 101 height 28
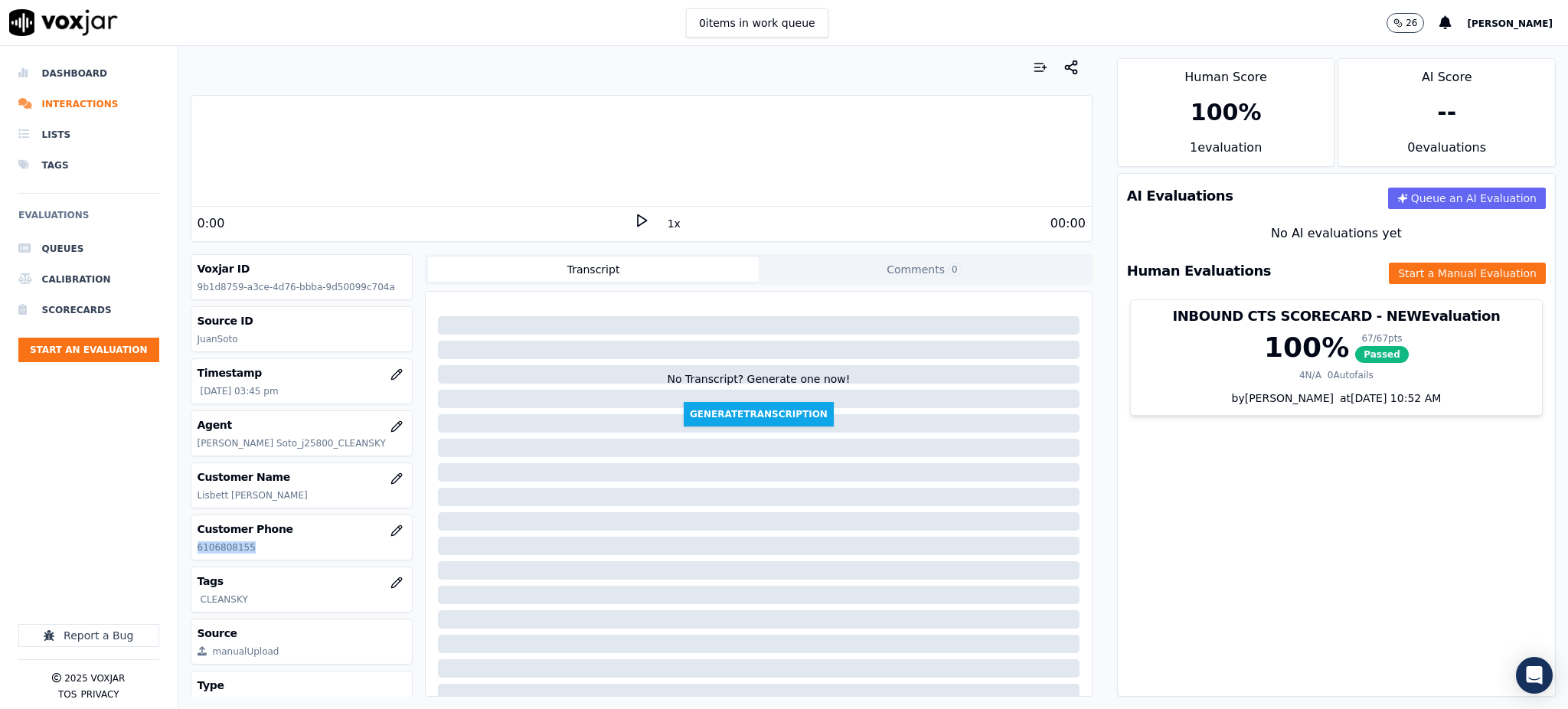
drag, startPoint x: 256, startPoint y: 553, endPoint x: 194, endPoint y: 550, distance: 62.1
click at [194, 550] on div "Customer Phone [PHONE_NUMBER]" at bounding box center [302, 537] width 221 height 44
copy p "6106808155"
click at [634, 216] on icon at bounding box center [641, 221] width 15 height 15
click at [1396, 275] on button "Start a Manual Evaluation" at bounding box center [1467, 274] width 157 height 22
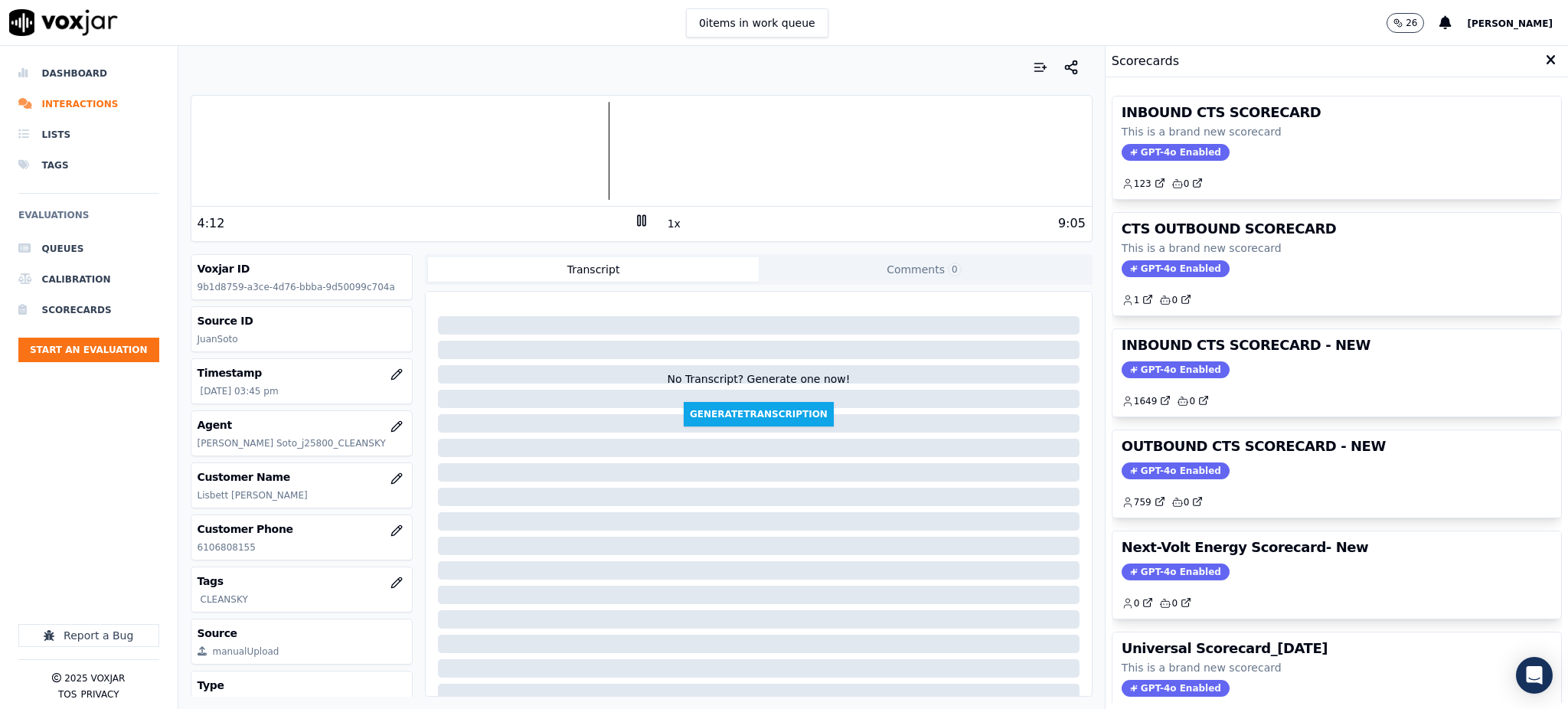
click at [1147, 140] on div "INBOUND CTS SCORECARD This is a brand new scorecard GPT-4o Enabled 123 0" at bounding box center [1337, 148] width 449 height 102
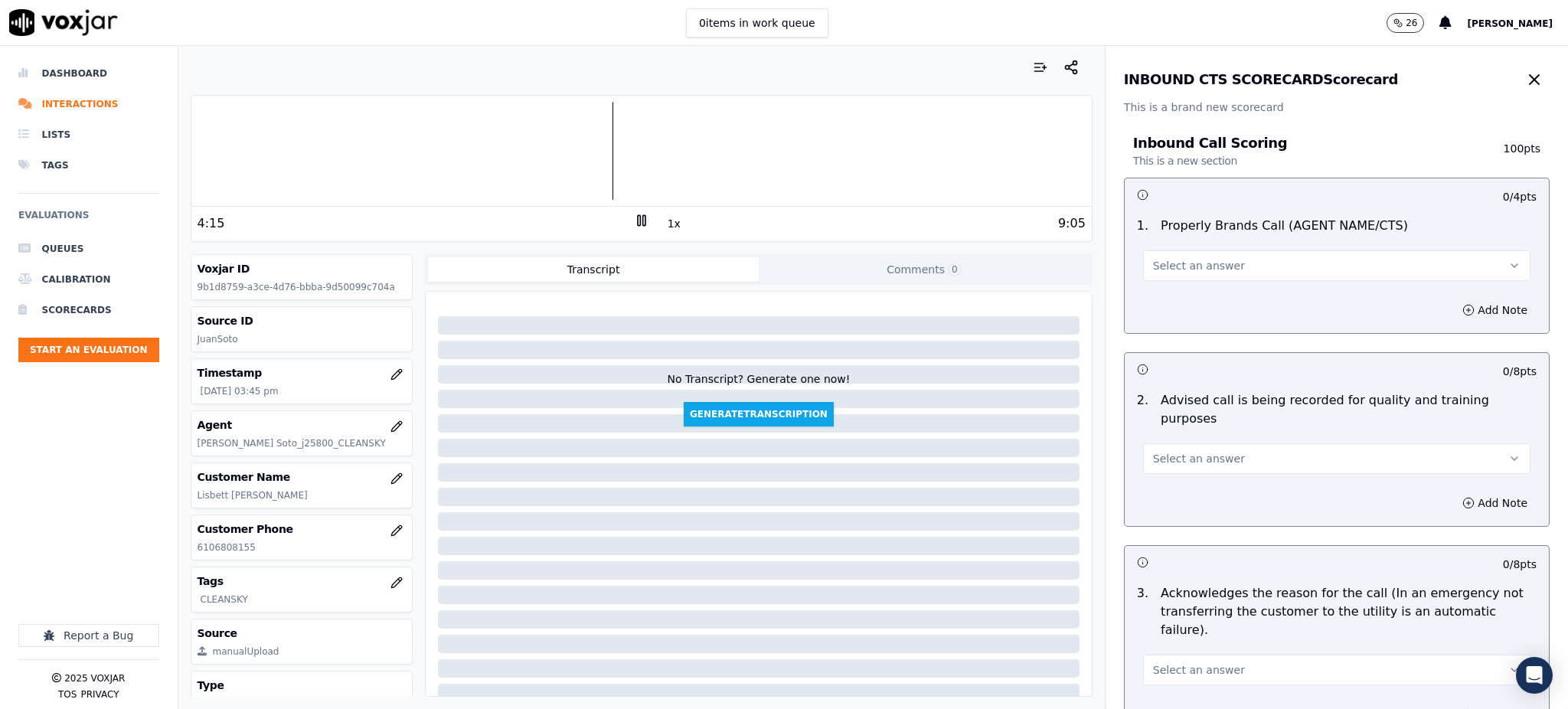
drag, startPoint x: 1492, startPoint y: 71, endPoint x: 1422, endPoint y: 159, distance: 112.4
click at [1525, 75] on icon "button" at bounding box center [1534, 80] width 18 height 18
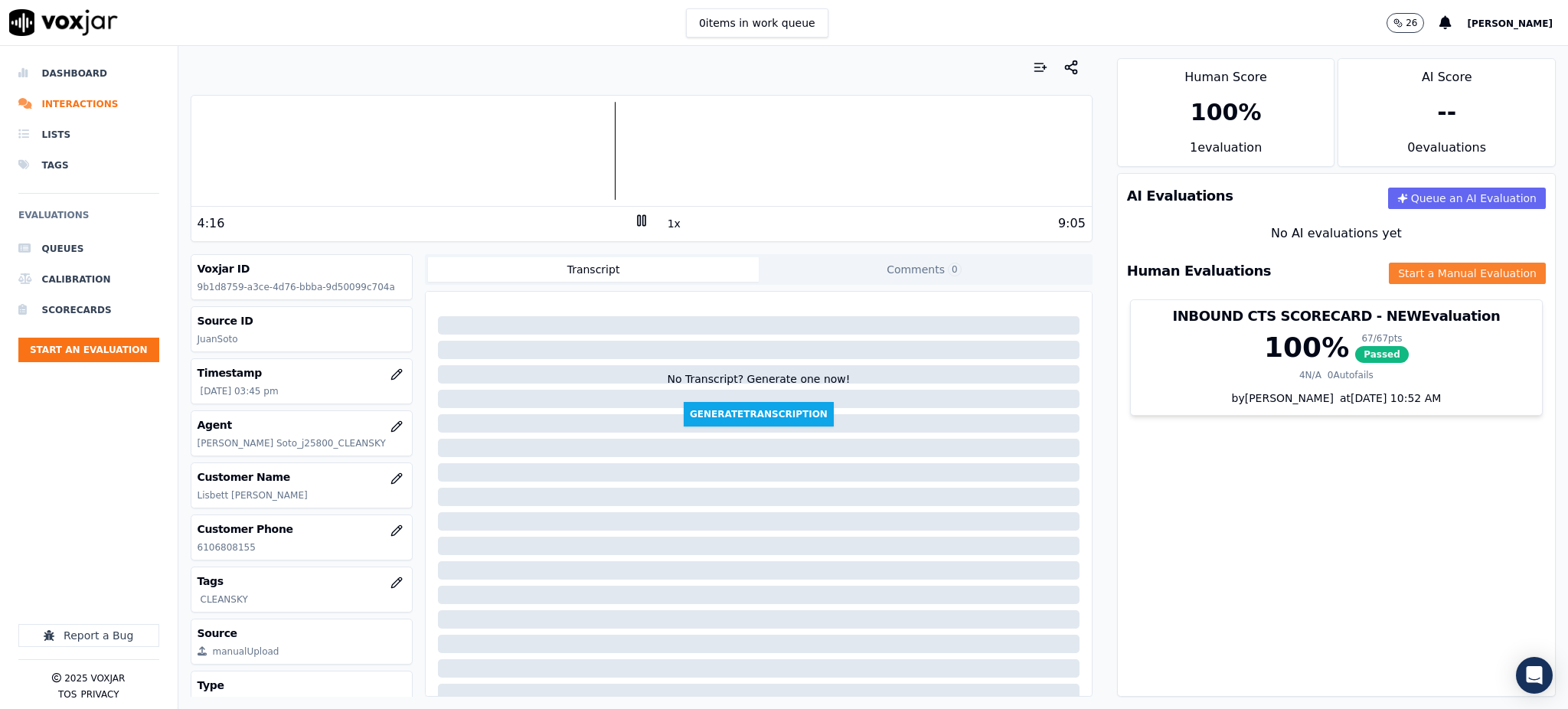
click at [1419, 273] on button "Start a Manual Evaluation" at bounding box center [1467, 274] width 157 height 22
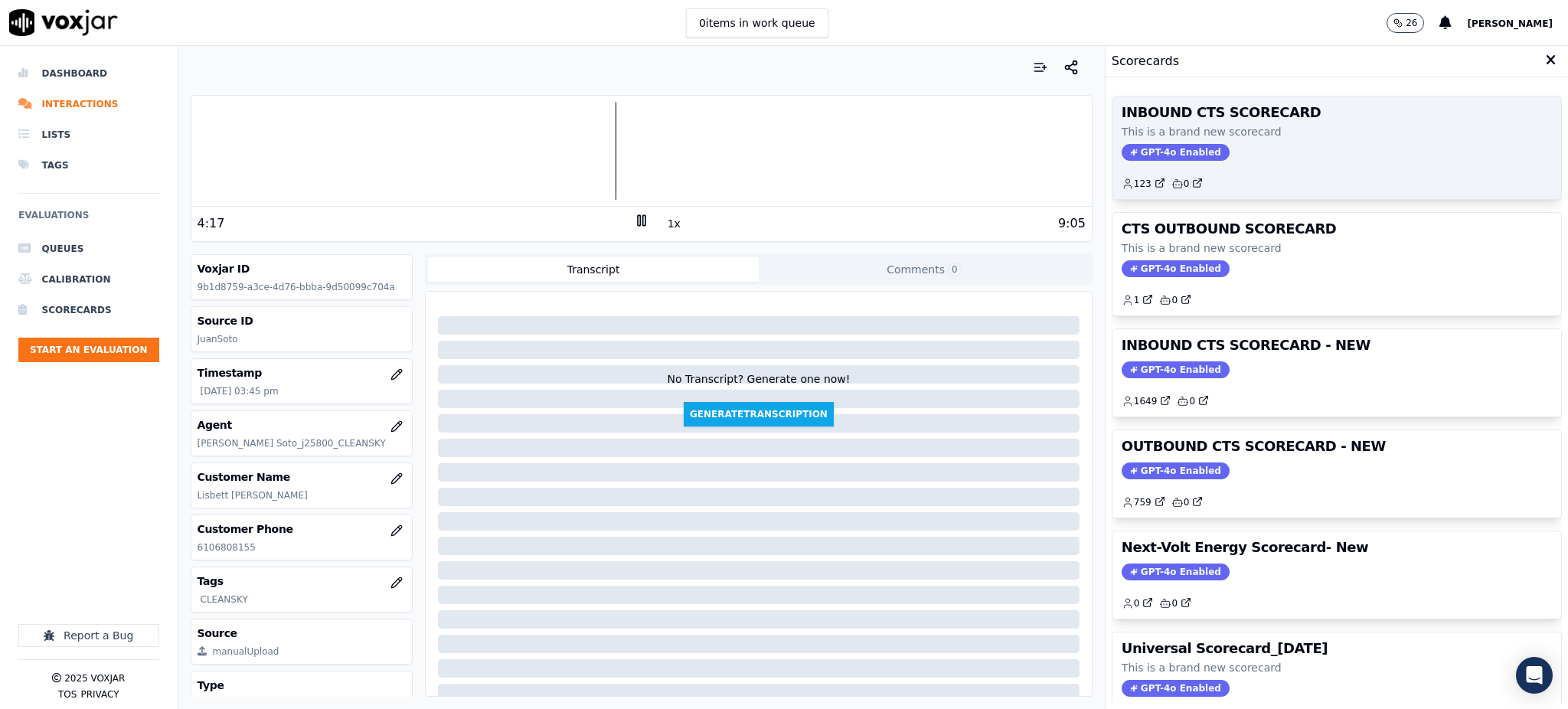
click at [1172, 149] on span "GPT-4o Enabled" at bounding box center [1176, 153] width 108 height 17
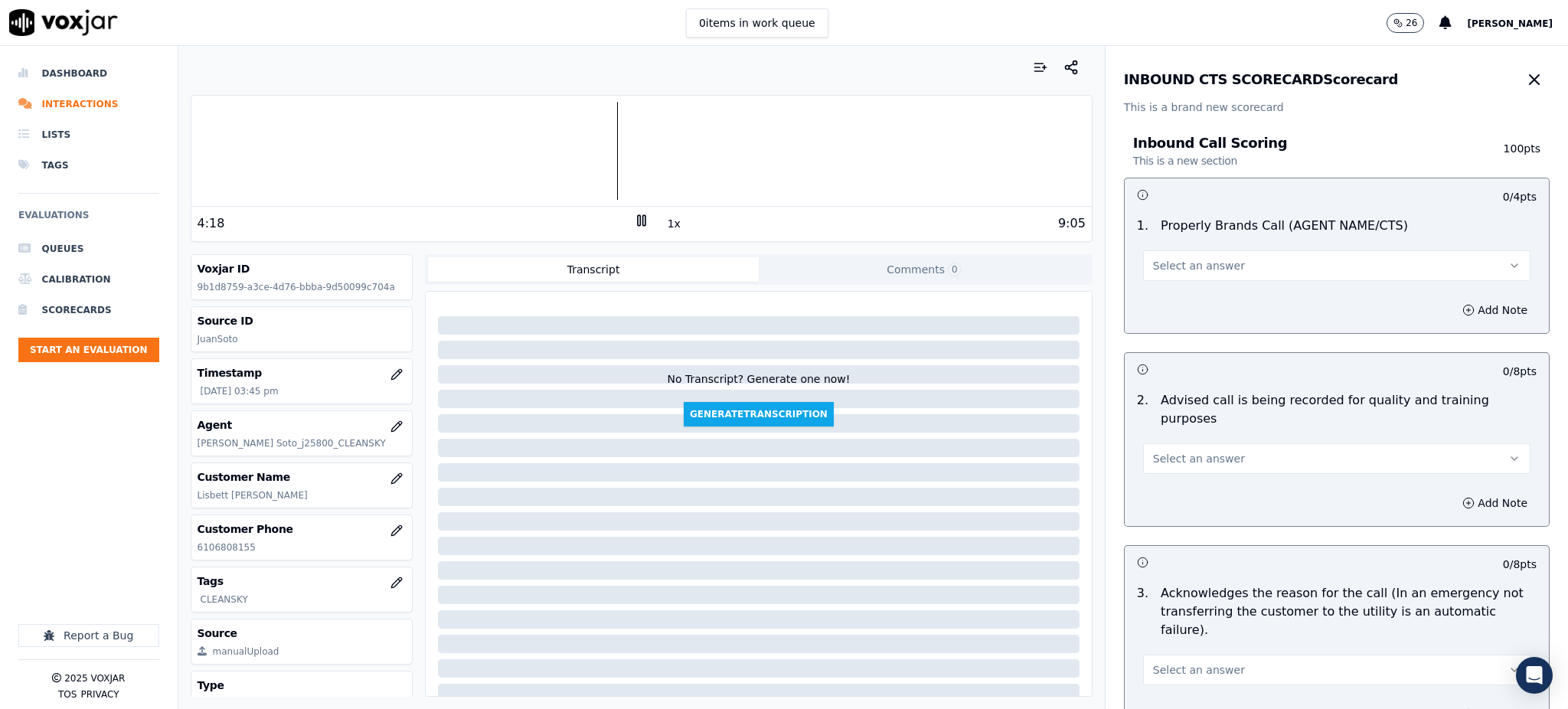
click at [1186, 253] on button "Select an answer" at bounding box center [1337, 266] width 387 height 31
drag, startPoint x: 1158, startPoint y: 304, endPoint x: 1160, endPoint y: 387, distance: 83.0
click at [1158, 305] on div "Yes" at bounding box center [1303, 300] width 354 height 24
click at [1166, 451] on span "Select an answer" at bounding box center [1199, 459] width 92 height 15
click at [1155, 477] on div "Yes" at bounding box center [1303, 474] width 354 height 24
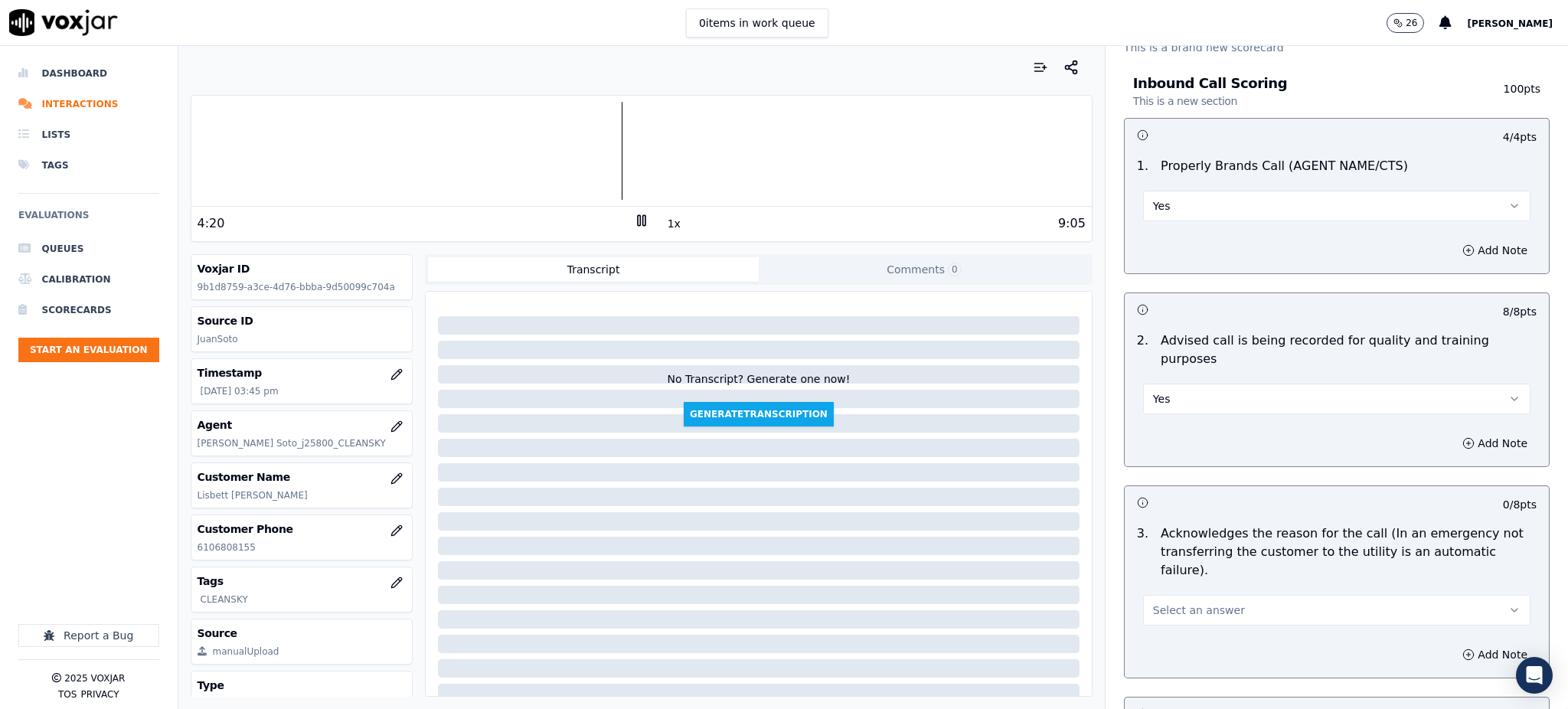
scroll to position [306, 0]
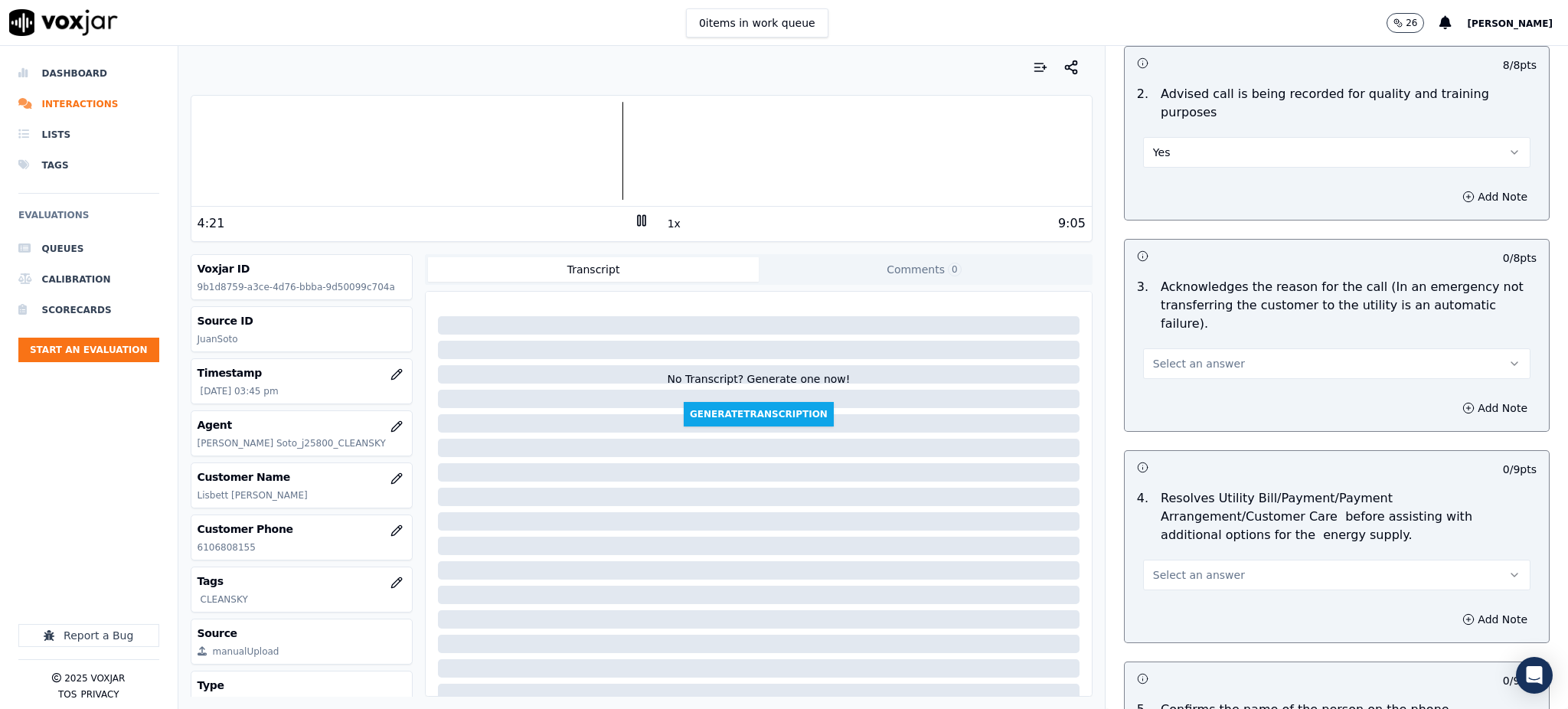
drag, startPoint x: 1162, startPoint y: 315, endPoint x: 1162, endPoint y: 338, distance: 23.0
click at [1162, 348] on button "Select an answer" at bounding box center [1337, 363] width 387 height 31
drag, startPoint x: 1161, startPoint y: 368, endPoint x: 1160, endPoint y: 392, distance: 24.0
click at [1161, 369] on div "Yes" at bounding box center [1303, 361] width 354 height 24
drag, startPoint x: 1180, startPoint y: 525, endPoint x: 1179, endPoint y: 555, distance: 30.0
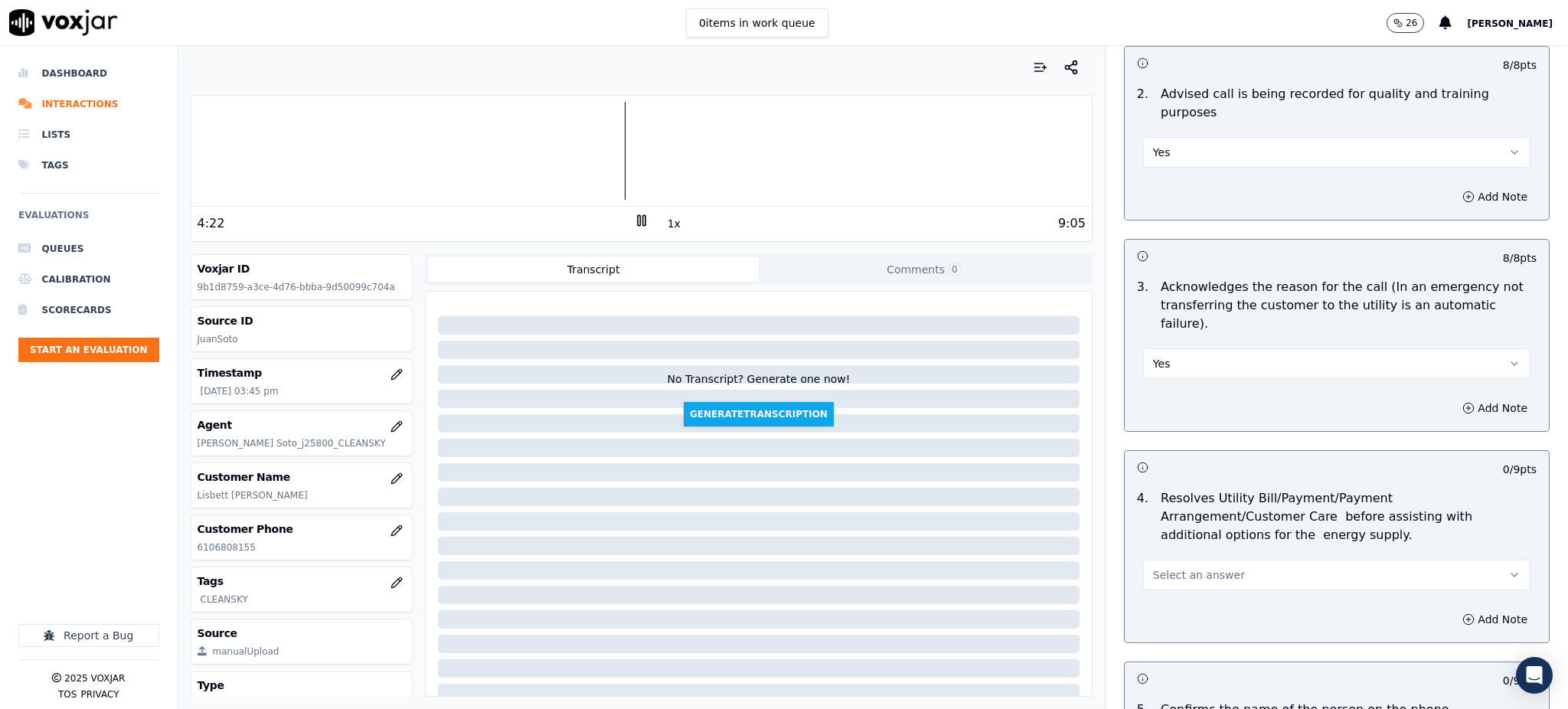
click at [1181, 560] on button "Select an answer" at bounding box center [1337, 575] width 387 height 31
click at [1171, 577] on div "Yes" at bounding box center [1303, 573] width 354 height 24
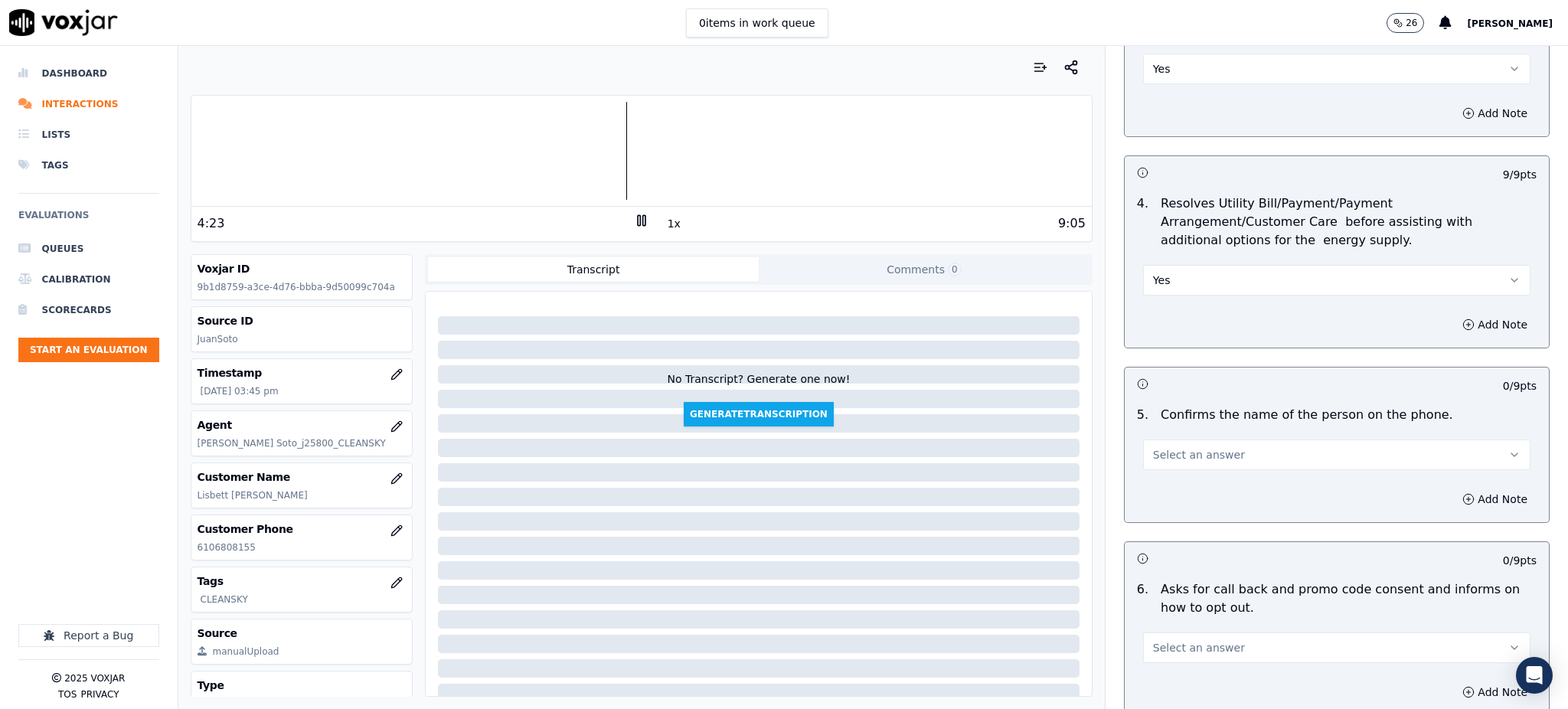
scroll to position [613, 0]
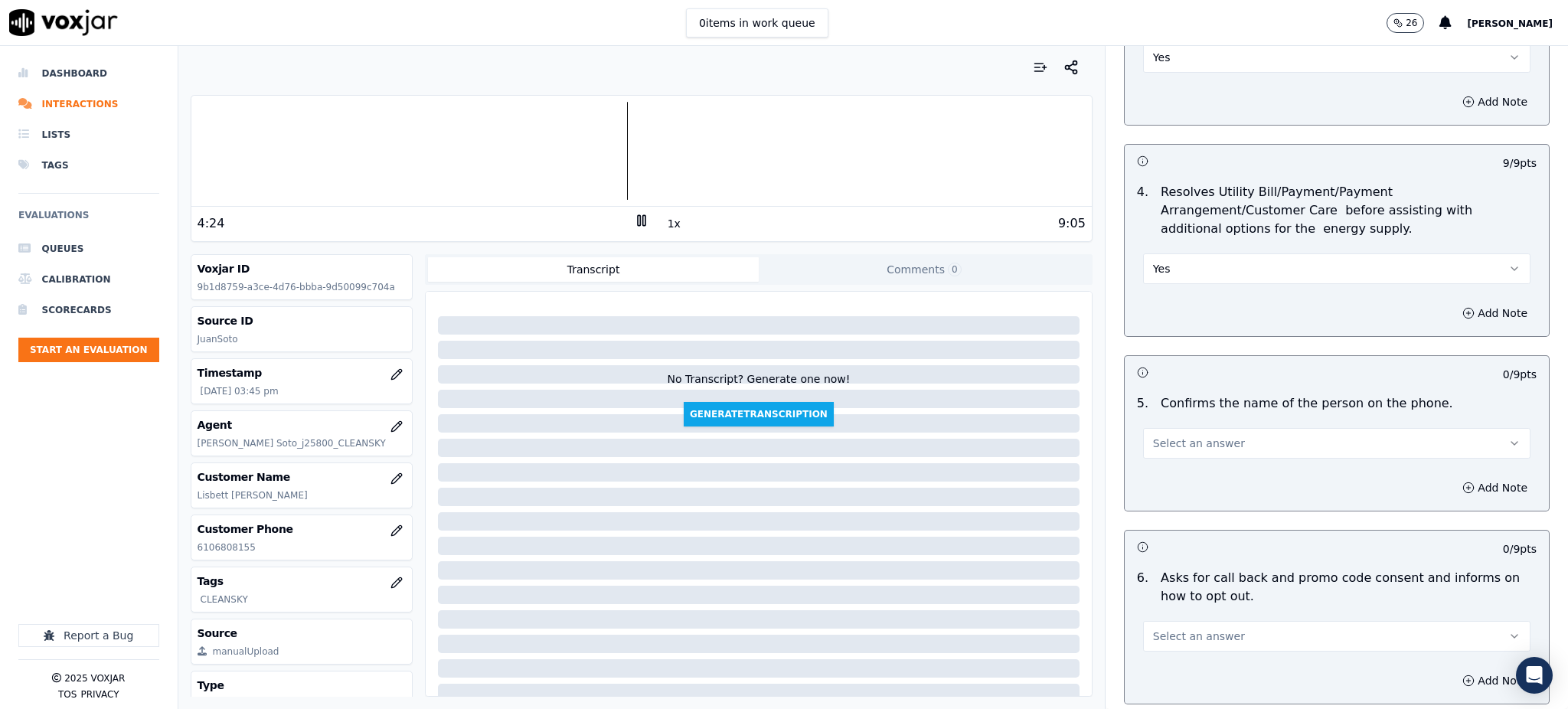
click at [1175, 436] on span "Select an answer" at bounding box center [1199, 444] width 92 height 15
click at [1161, 442] on div "Yes" at bounding box center [1303, 441] width 354 height 24
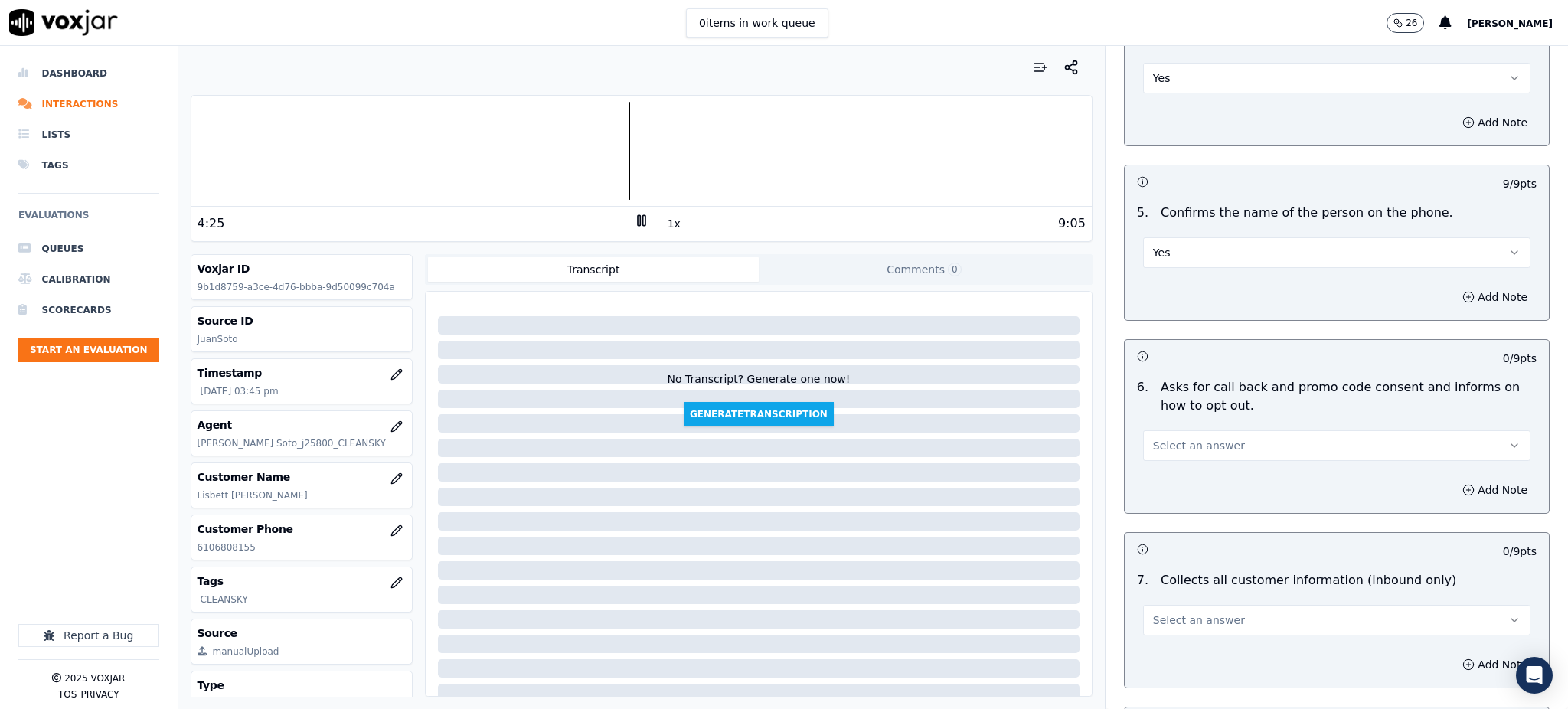
scroll to position [816, 0]
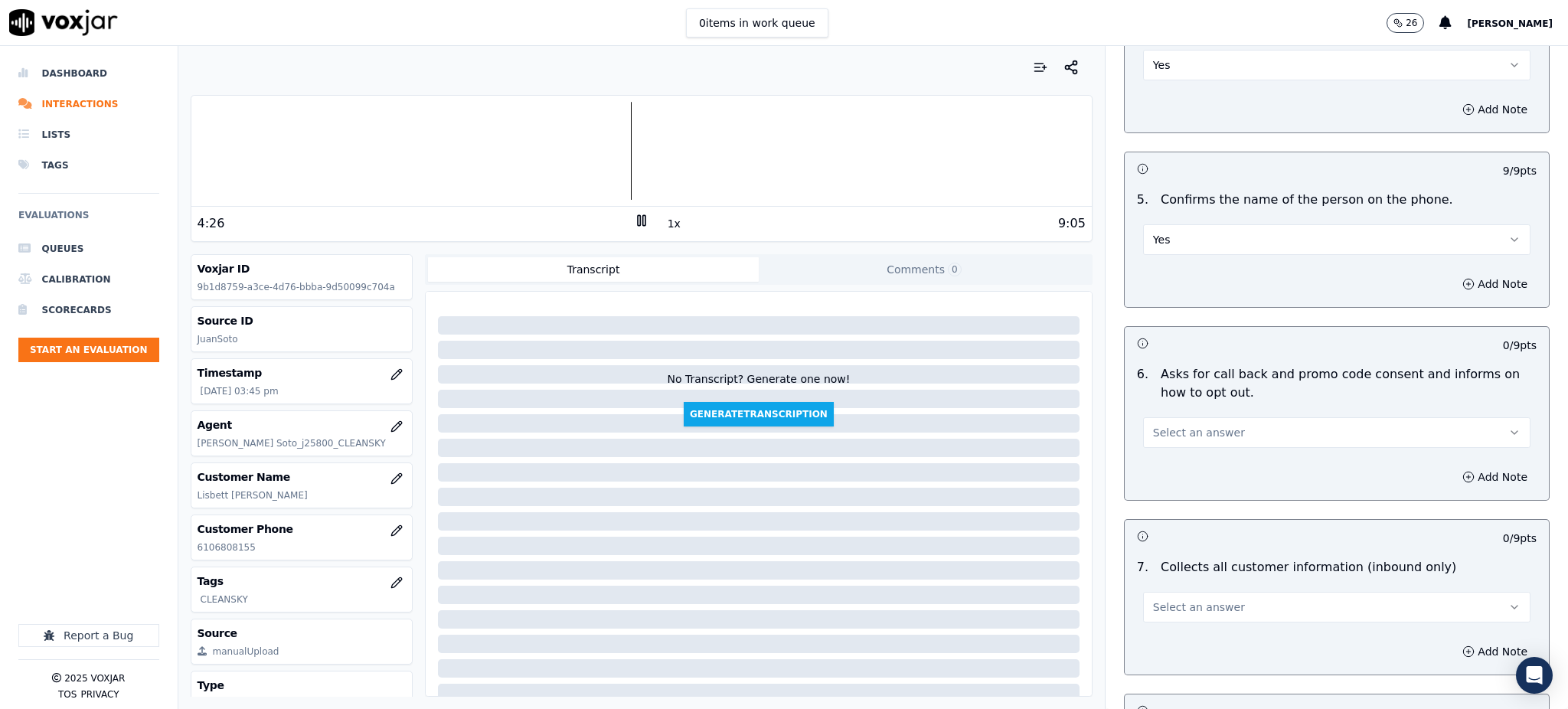
click at [1166, 425] on span "Select an answer" at bounding box center [1199, 433] width 92 height 15
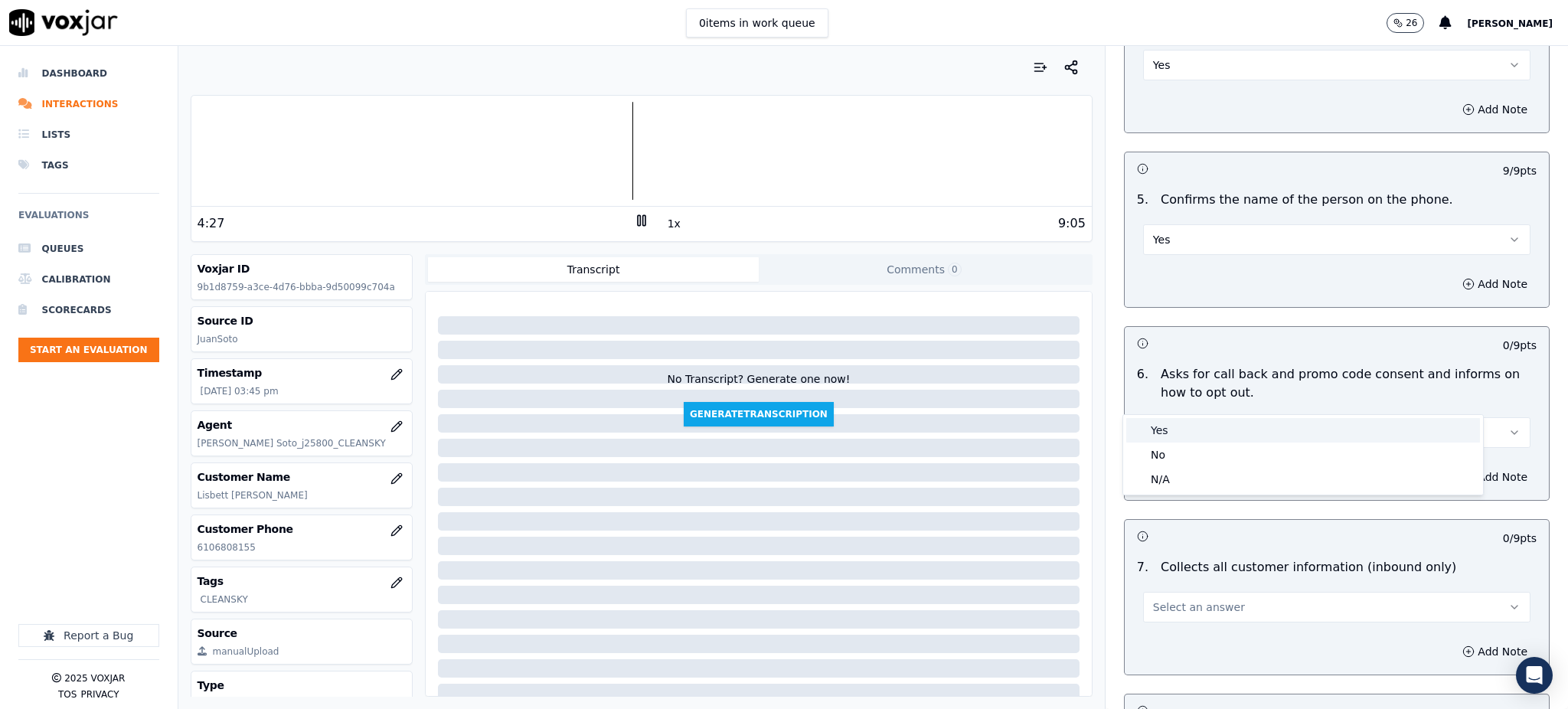
click at [1161, 438] on div "Yes" at bounding box center [1303, 430] width 354 height 24
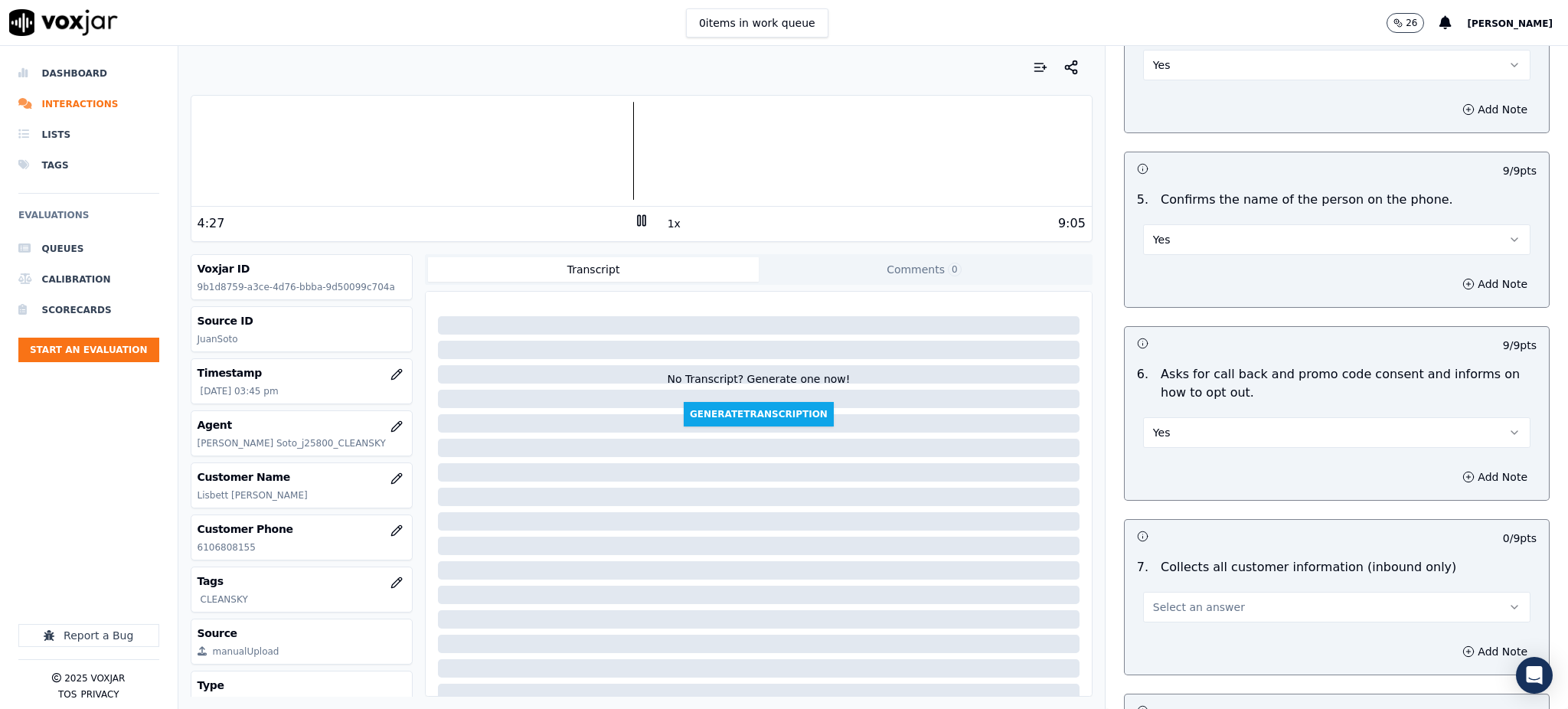
click at [1153, 600] on span "Select an answer" at bounding box center [1199, 607] width 92 height 15
drag, startPoint x: 1155, startPoint y: 602, endPoint x: 1158, endPoint y: 686, distance: 84.1
click at [1155, 602] on div "Yes" at bounding box center [1303, 605] width 354 height 24
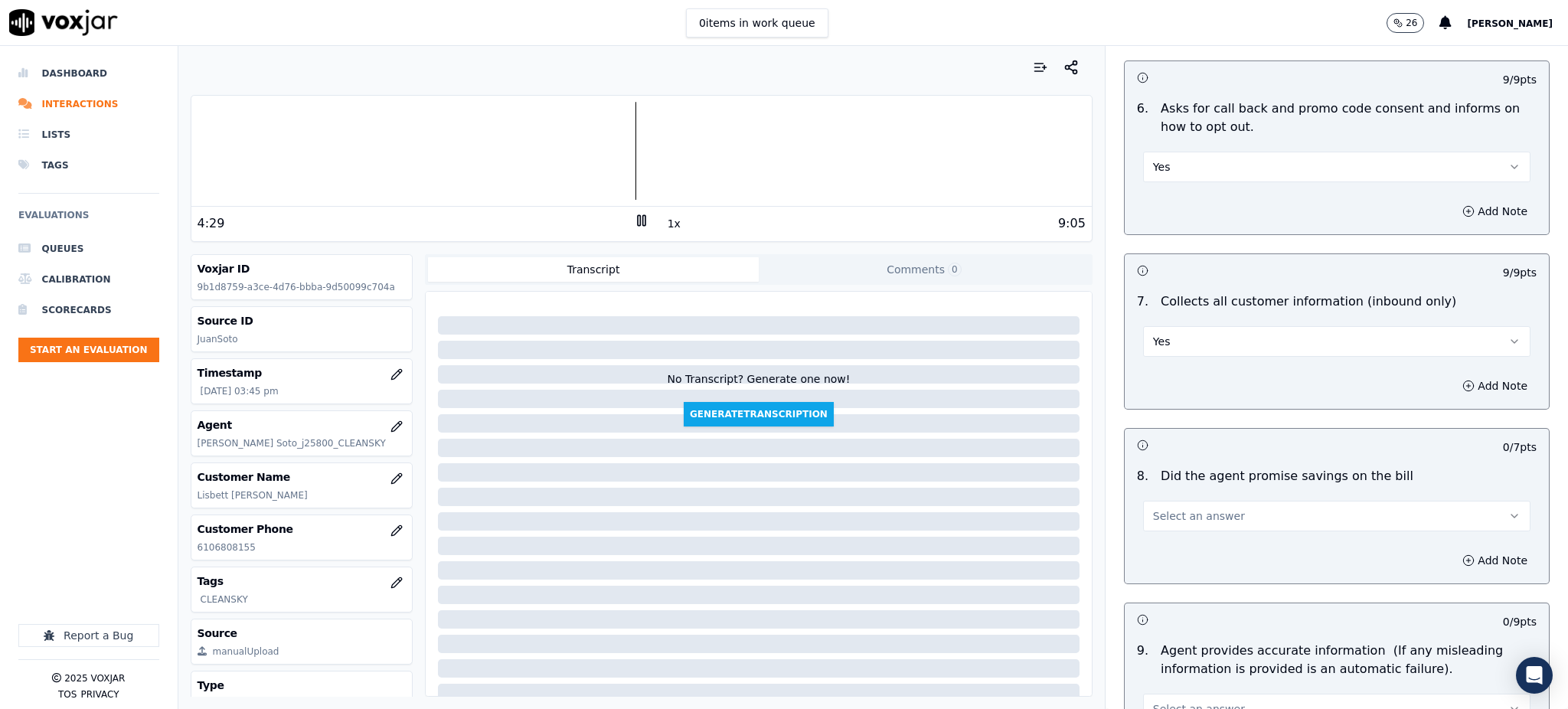
scroll to position [1123, 0]
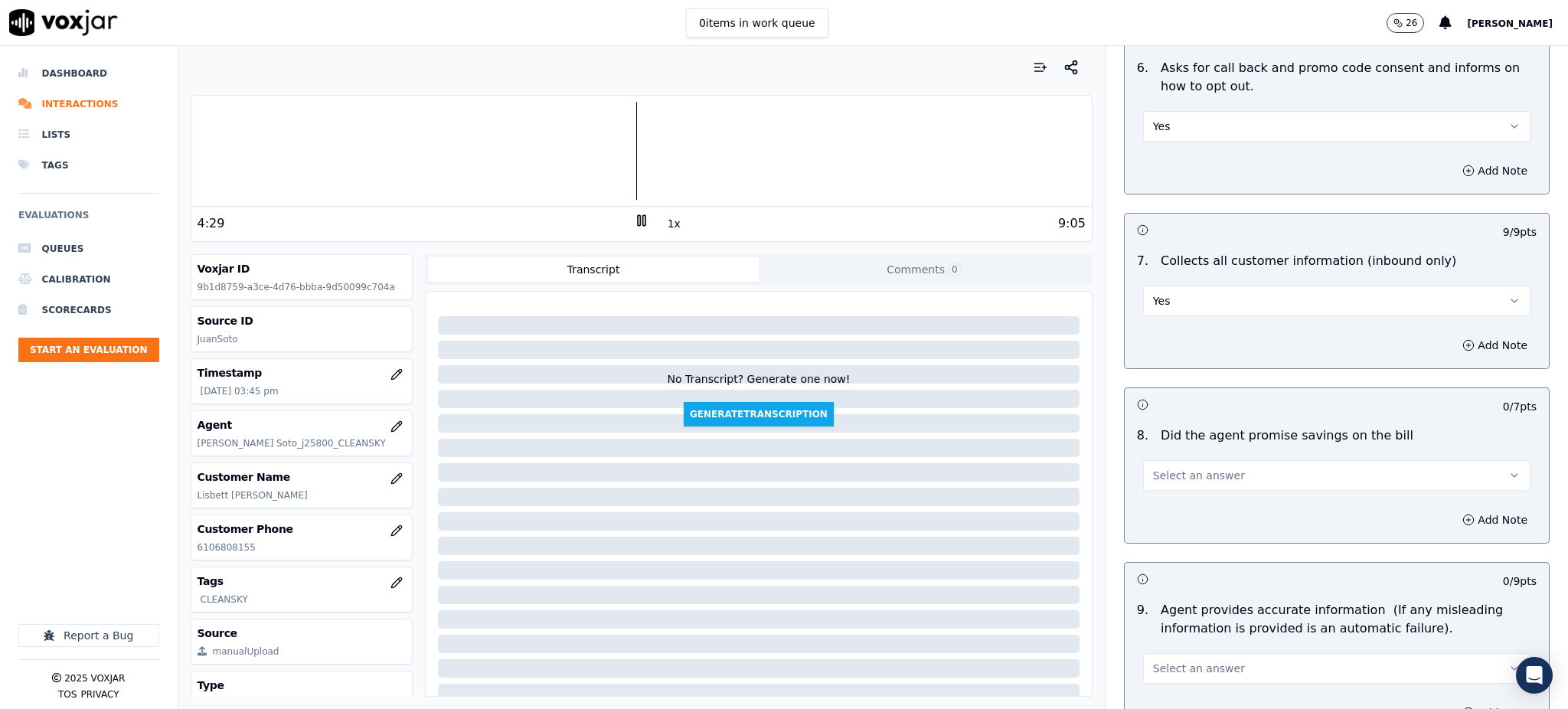
drag, startPoint x: 1152, startPoint y: 422, endPoint x: 1150, endPoint y: 469, distance: 47.0
click at [1152, 457] on div "Select an answer" at bounding box center [1337, 474] width 387 height 34
click at [1152, 461] on button "Select an answer" at bounding box center [1337, 476] width 387 height 31
drag, startPoint x: 1155, startPoint y: 463, endPoint x: 1147, endPoint y: 521, distance: 58.5
click at [1155, 464] on div "Yes" at bounding box center [1303, 473] width 354 height 24
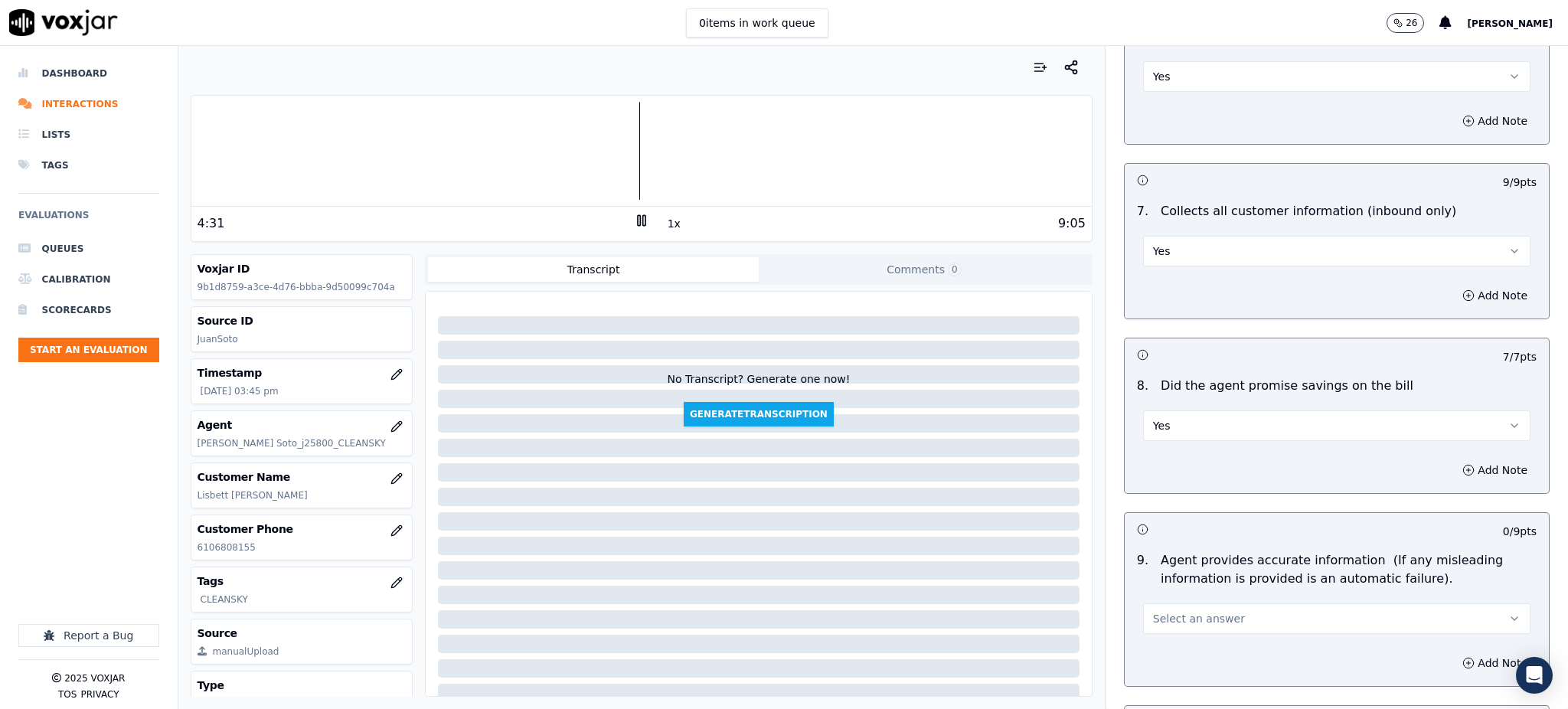
scroll to position [1430, 0]
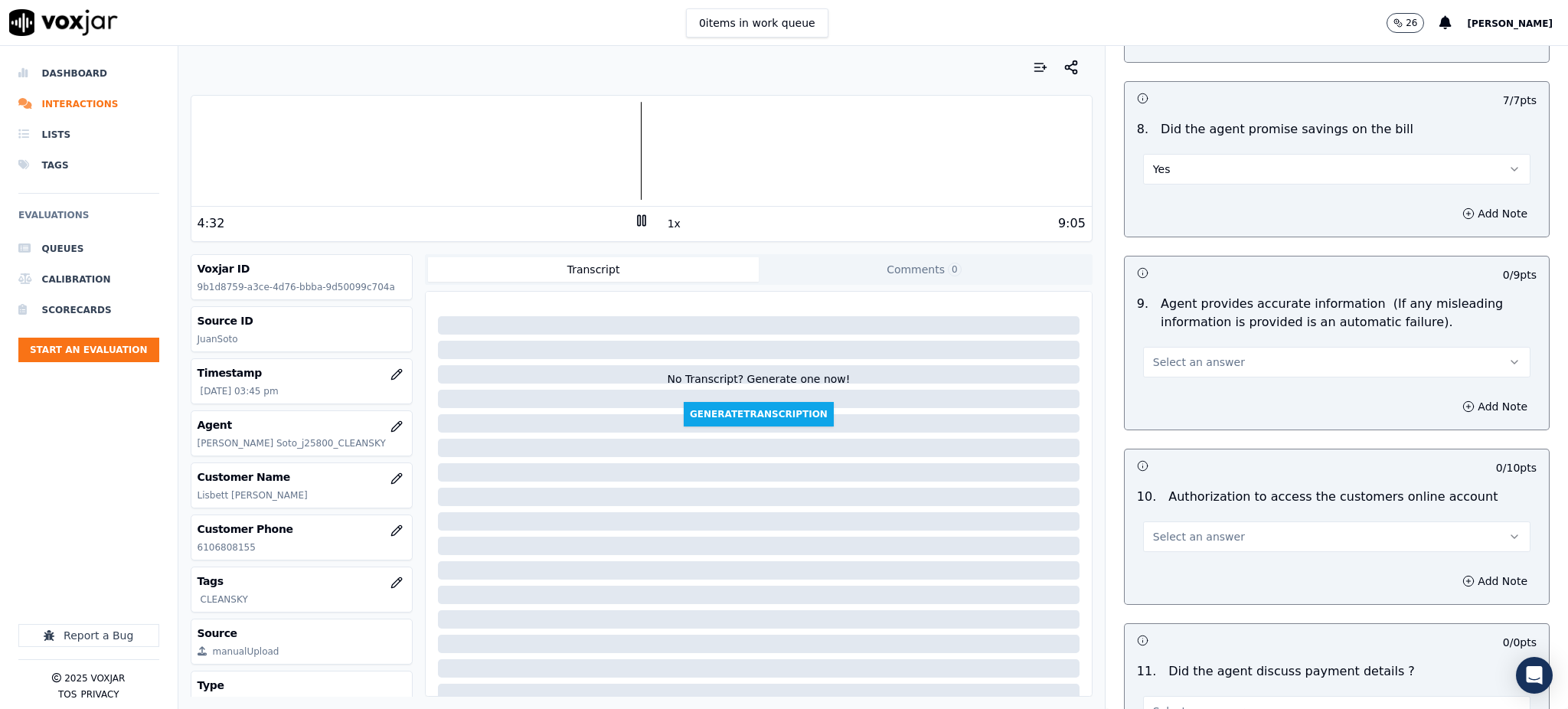
click at [1153, 355] on span "Select an answer" at bounding box center [1199, 362] width 92 height 15
click at [1154, 357] on div "Yes" at bounding box center [1303, 360] width 354 height 24
click at [1153, 529] on span "Select an answer" at bounding box center [1199, 537] width 92 height 15
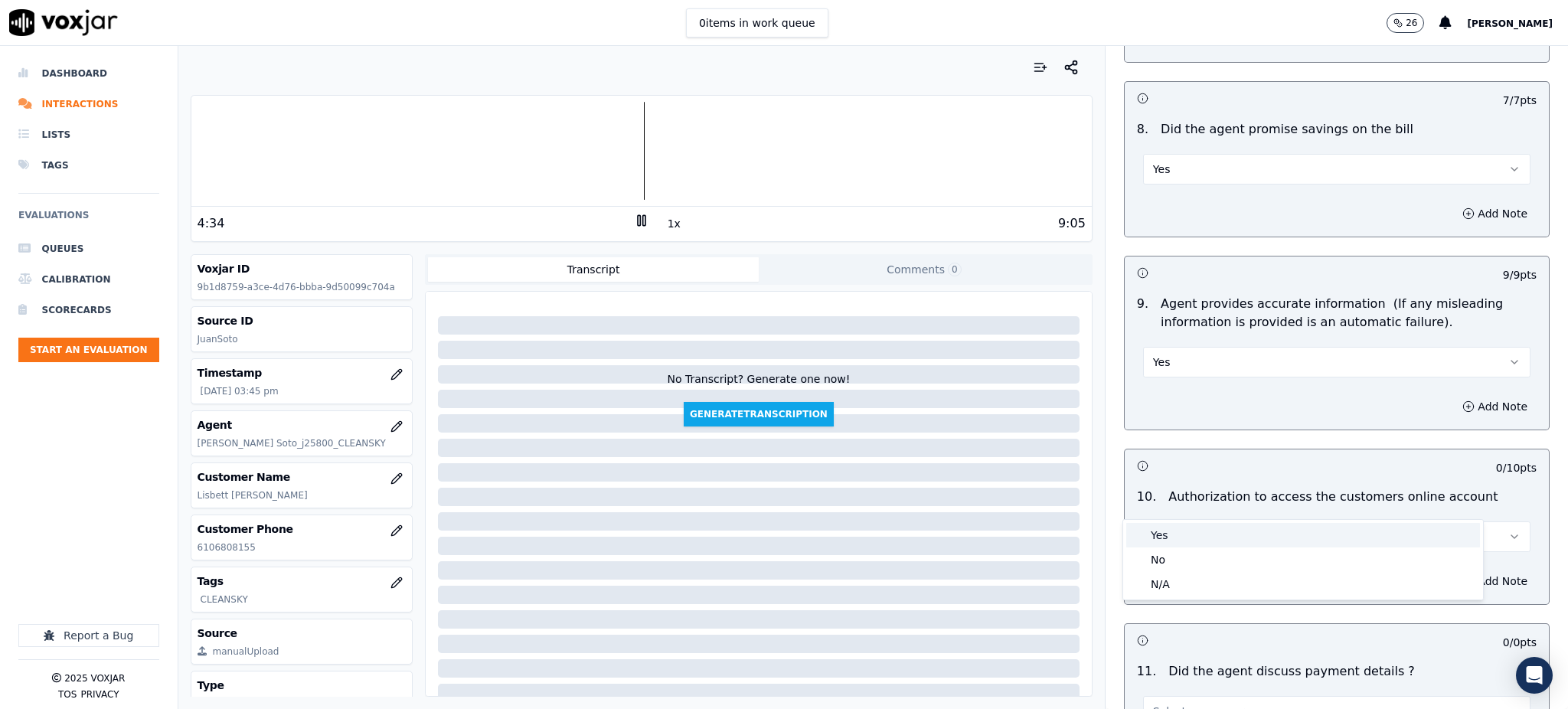
click at [1157, 537] on div "Yes" at bounding box center [1303, 535] width 354 height 24
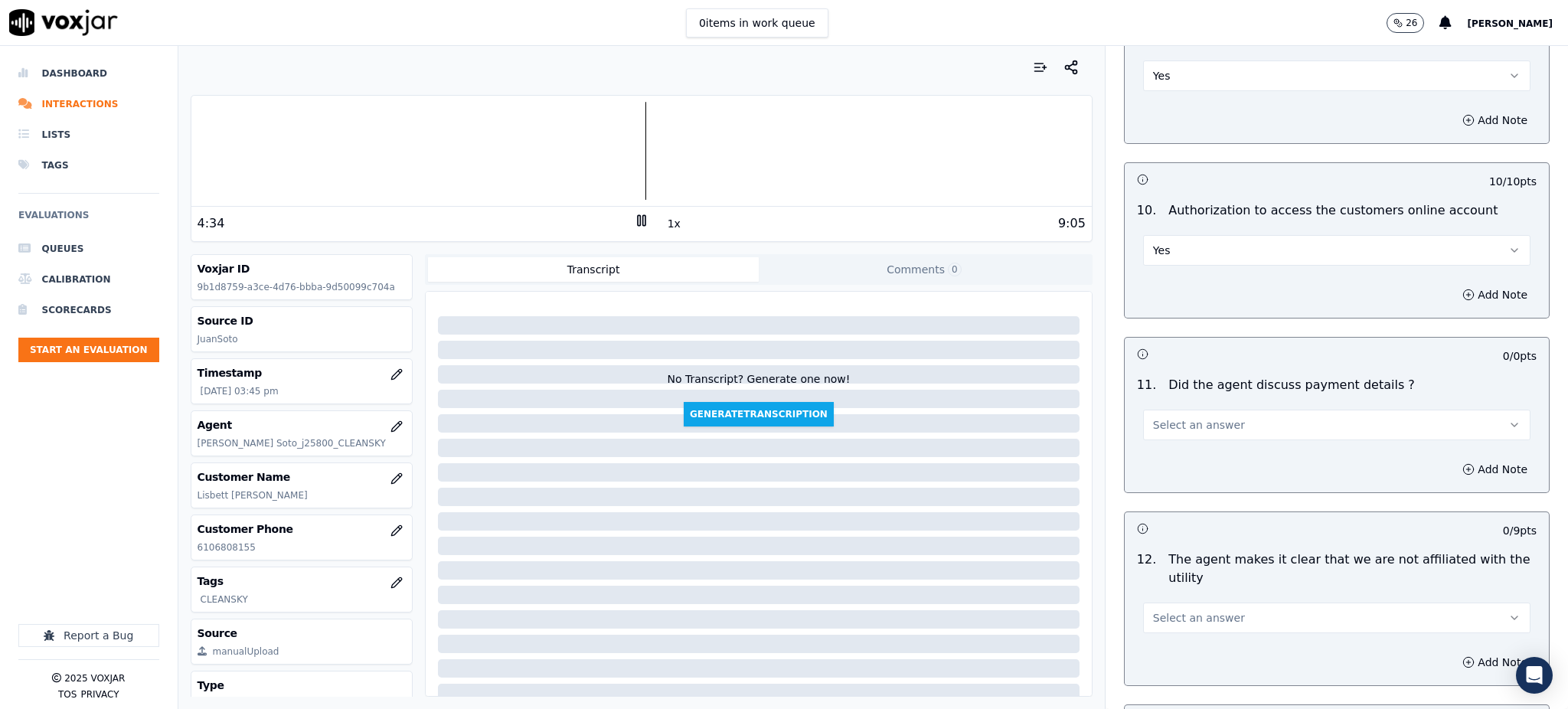
scroll to position [1736, 0]
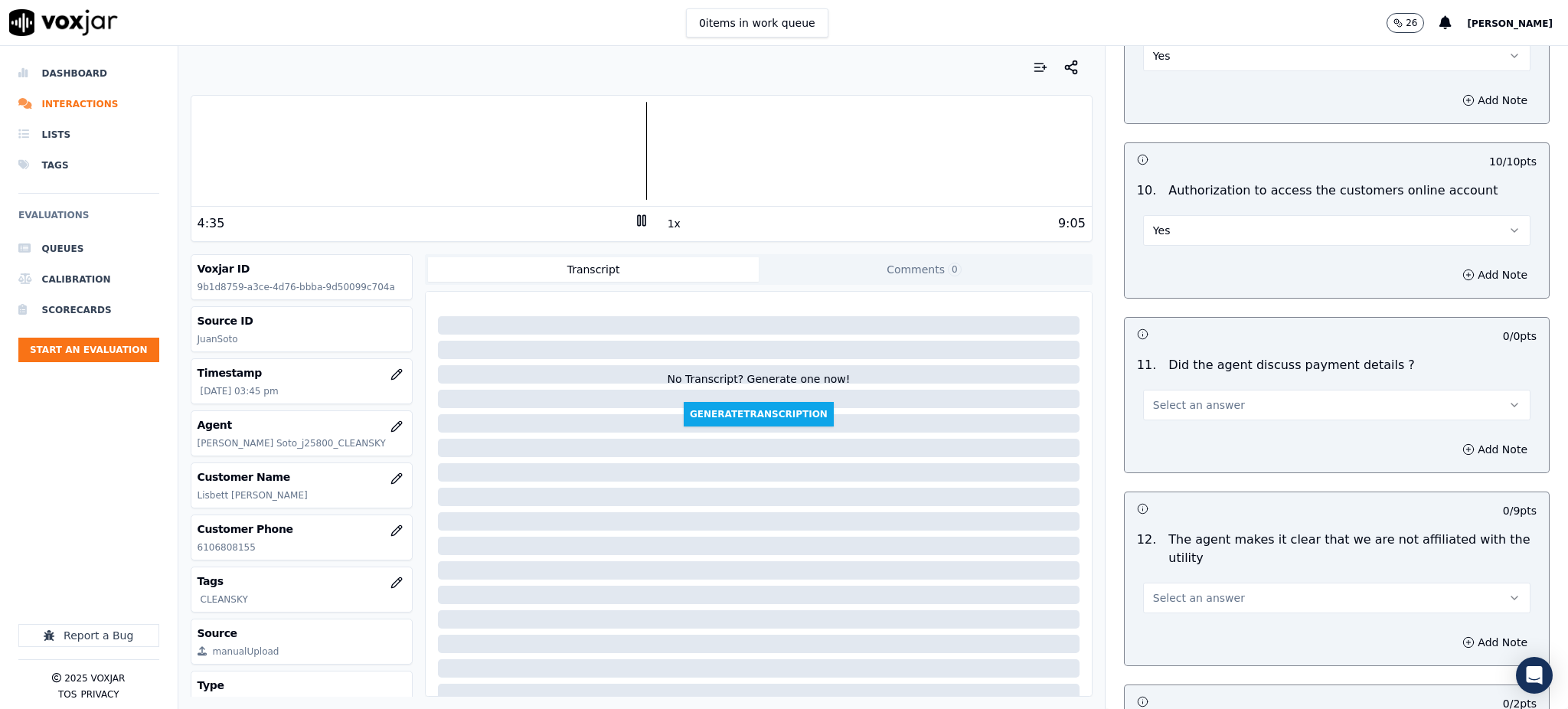
click at [1153, 398] on span "Select an answer" at bounding box center [1199, 405] width 92 height 15
drag, startPoint x: 1154, startPoint y: 456, endPoint x: 1149, endPoint y: 537, distance: 81.2
click at [1155, 456] on div "N/A" at bounding box center [1303, 452] width 354 height 24
click at [1153, 591] on span "Select an answer" at bounding box center [1199, 598] width 92 height 15
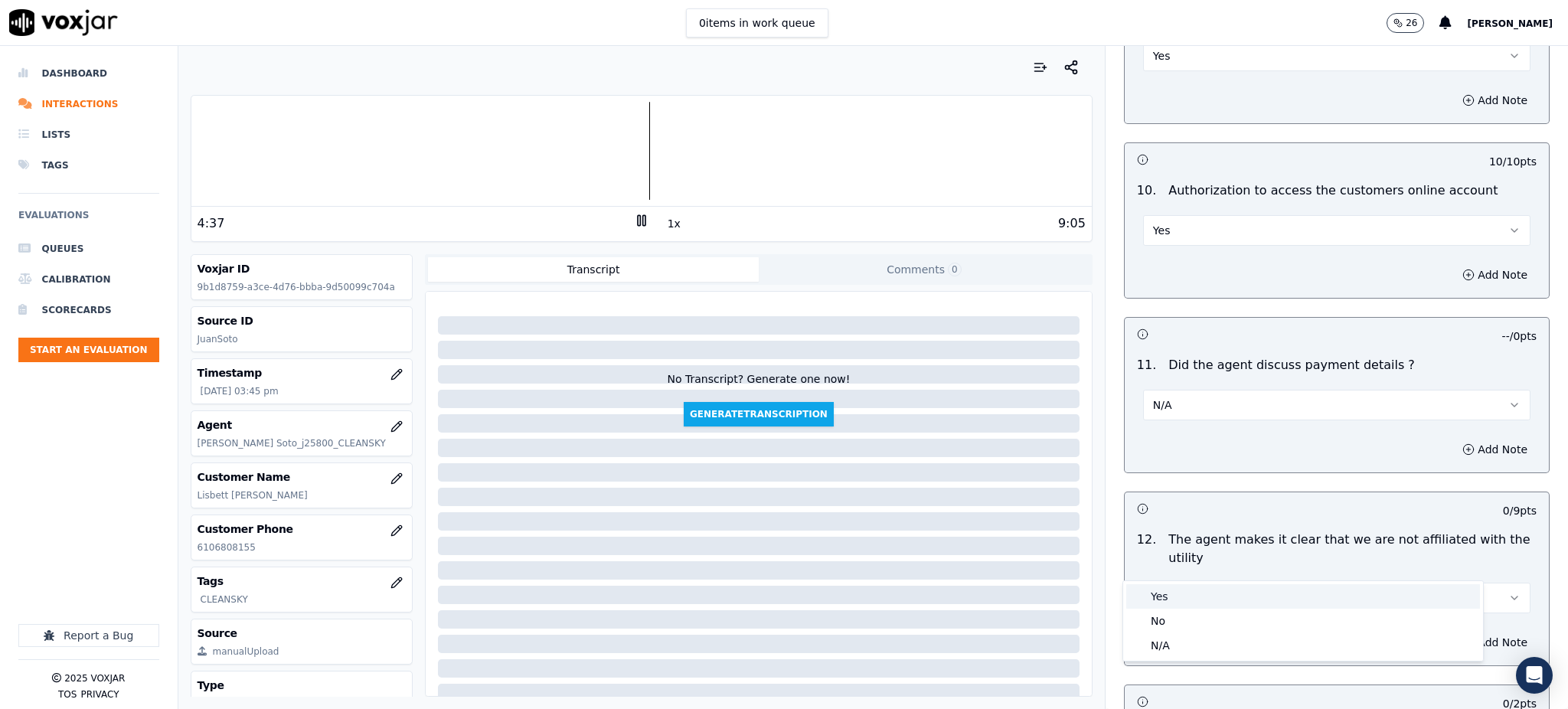
click at [1152, 604] on div "Yes" at bounding box center [1303, 597] width 354 height 24
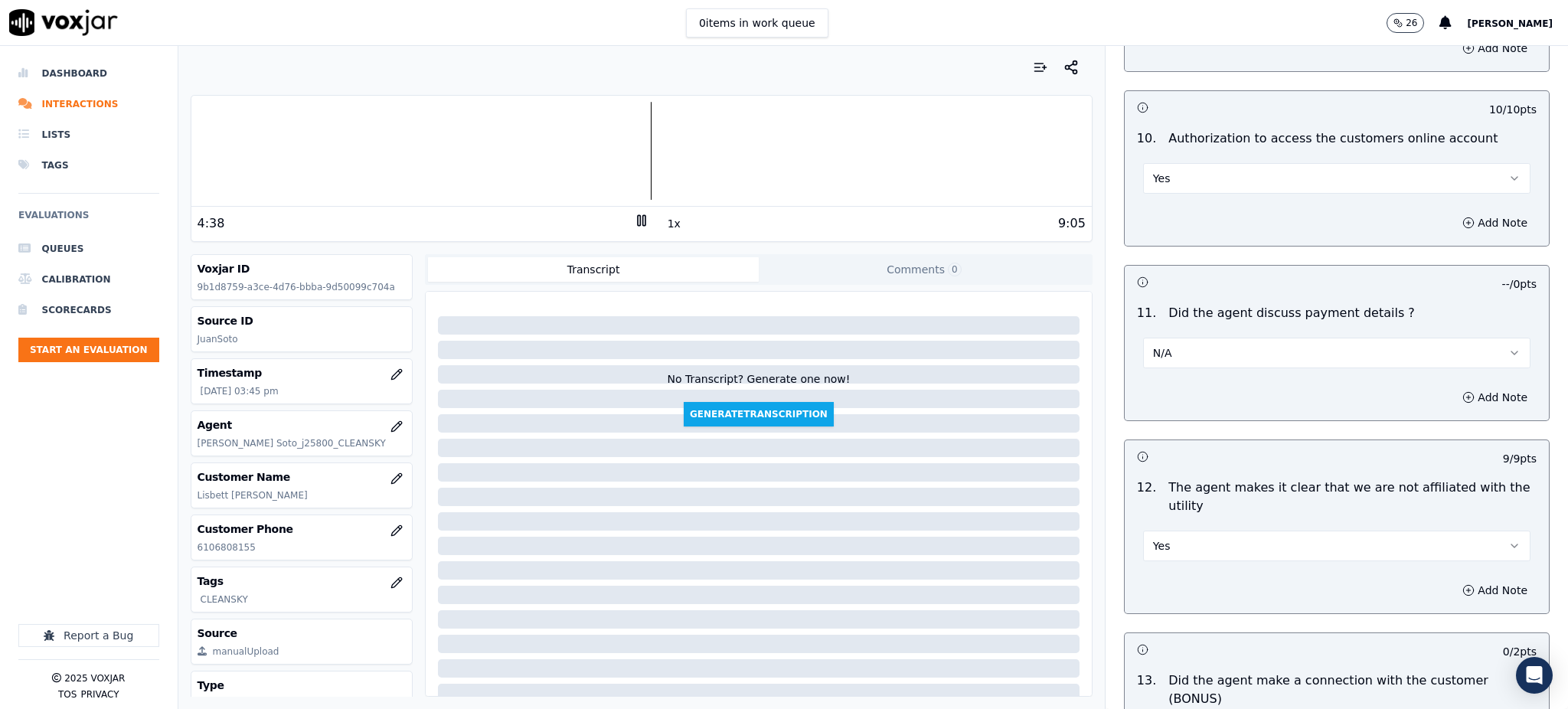
scroll to position [2042, 0]
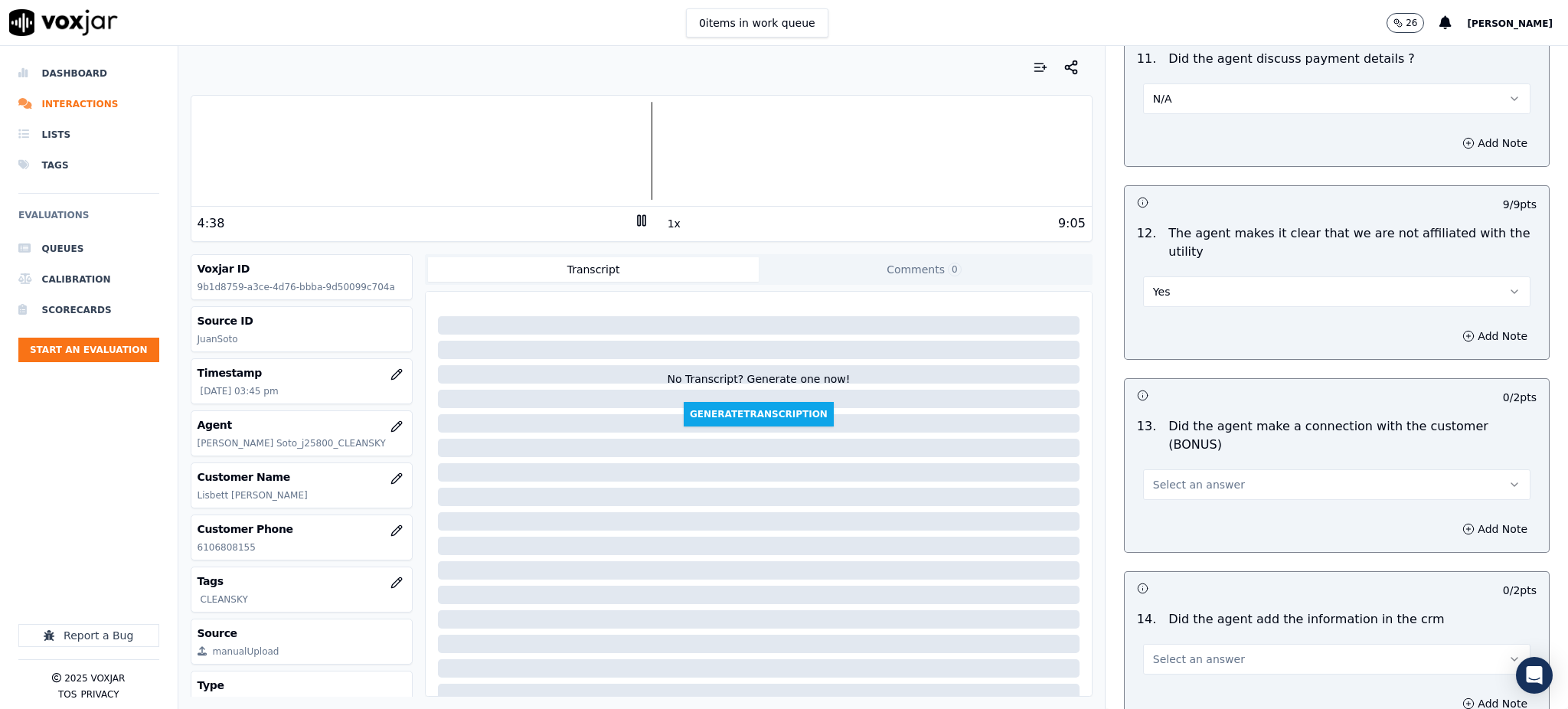
drag, startPoint x: 1159, startPoint y: 425, endPoint x: 1160, endPoint y: 443, distance: 18.0
click at [1160, 477] on span "Select an answer" at bounding box center [1199, 485] width 92 height 15
drag, startPoint x: 1166, startPoint y: 462, endPoint x: 1150, endPoint y: 565, distance: 104.2
click at [1166, 463] on div "Yes" at bounding box center [1303, 465] width 354 height 24
click at [1158, 652] on span "Select an answer" at bounding box center [1199, 659] width 92 height 15
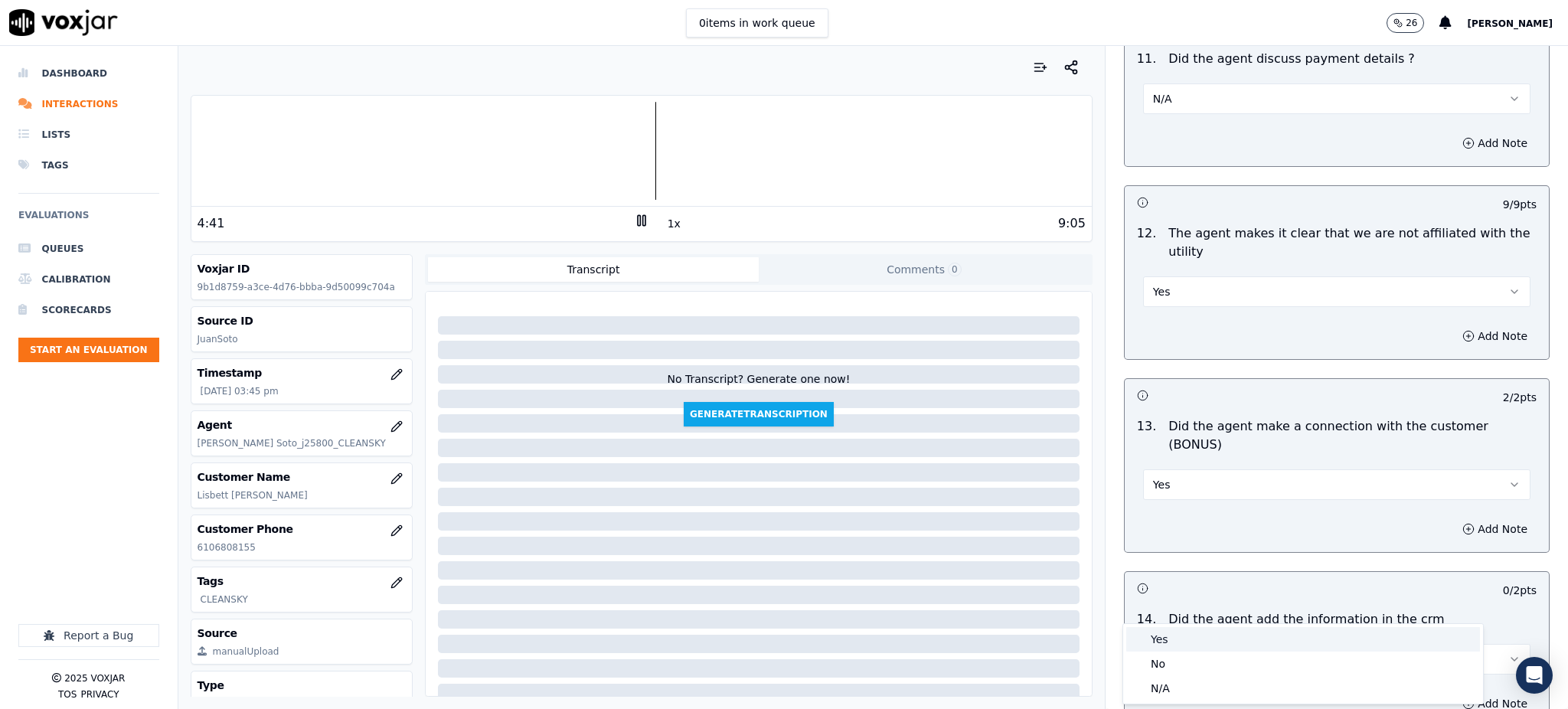
drag, startPoint x: 1176, startPoint y: 630, endPoint x: 1172, endPoint y: 637, distance: 8.1
click at [1176, 631] on div "Yes" at bounding box center [1303, 639] width 354 height 24
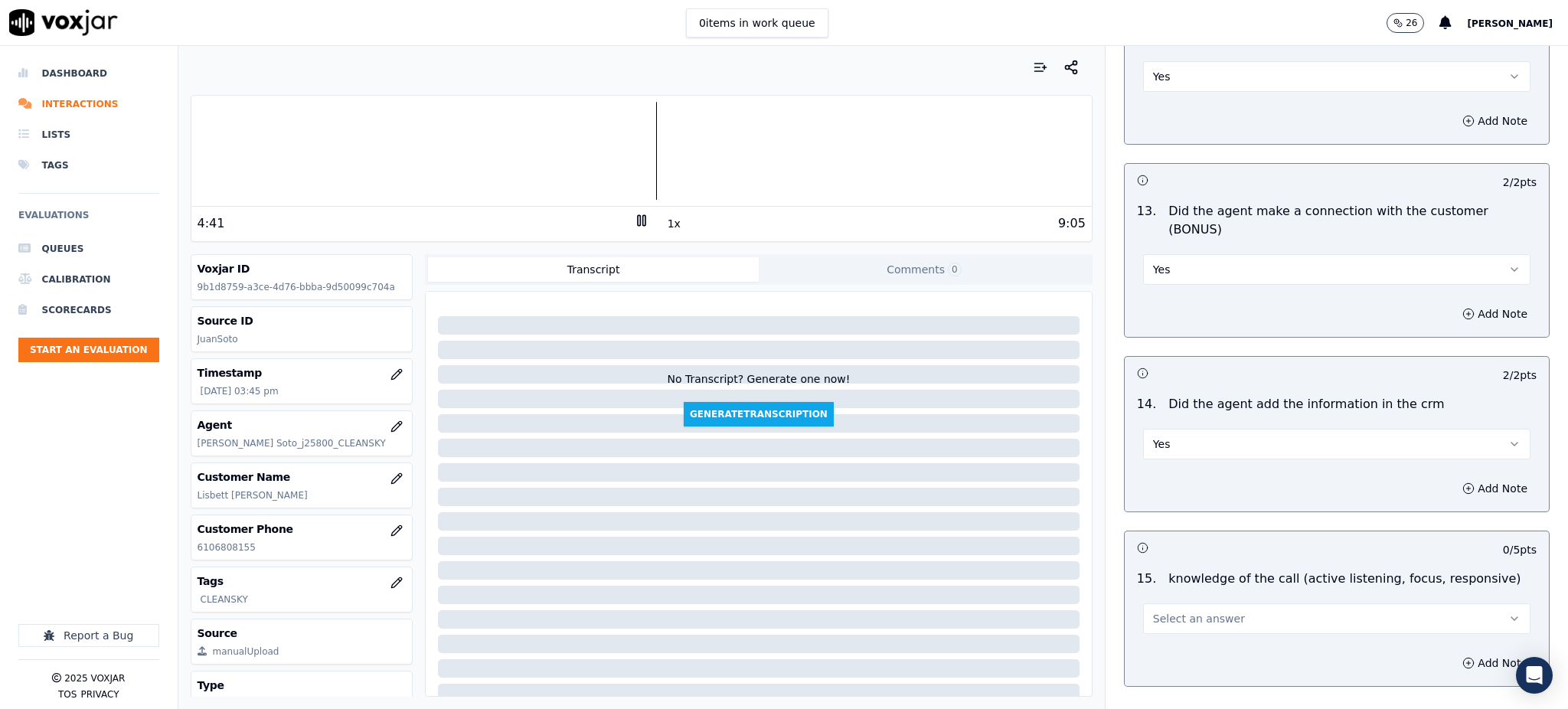
scroll to position [2319, 0]
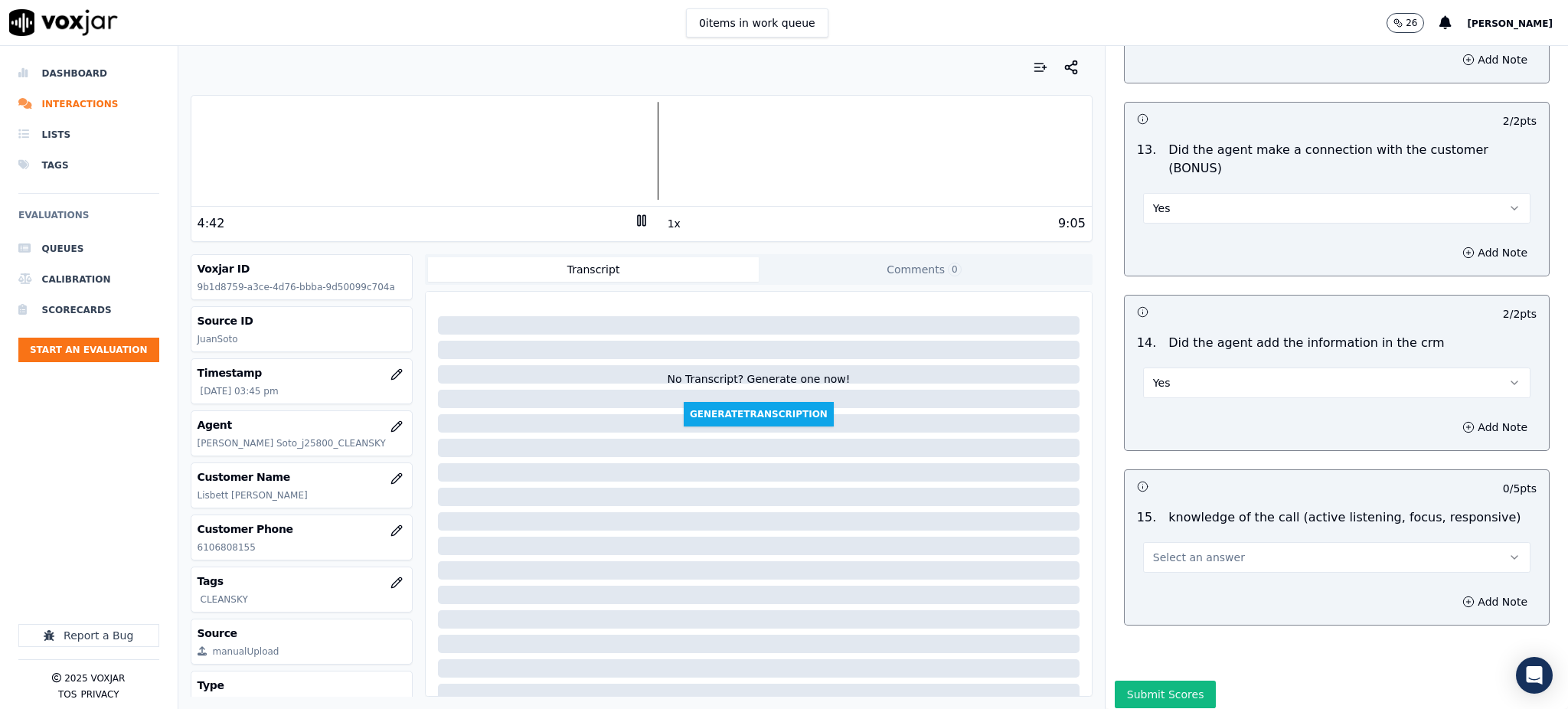
click at [1168, 550] on span "Select an answer" at bounding box center [1199, 558] width 92 height 15
click at [1169, 533] on div "Yes" at bounding box center [1303, 538] width 354 height 24
click at [1152, 681] on button "Submit Scores" at bounding box center [1165, 695] width 101 height 28
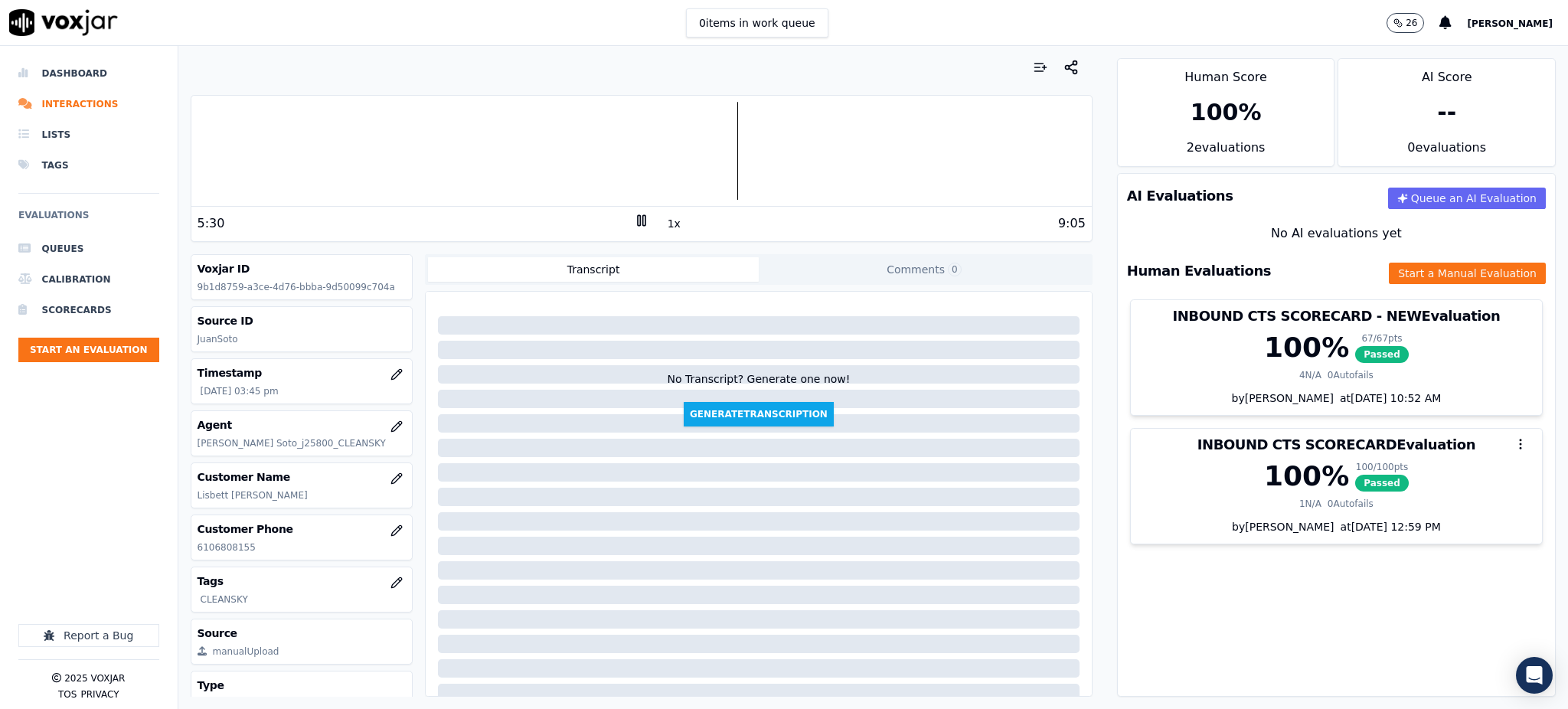
click at [634, 226] on div "1x" at bounding box center [641, 223] width 15 height 21
click at [638, 225] on rect at bounding box center [639, 221] width 3 height 10
